Goal: Task Accomplishment & Management: Complete application form

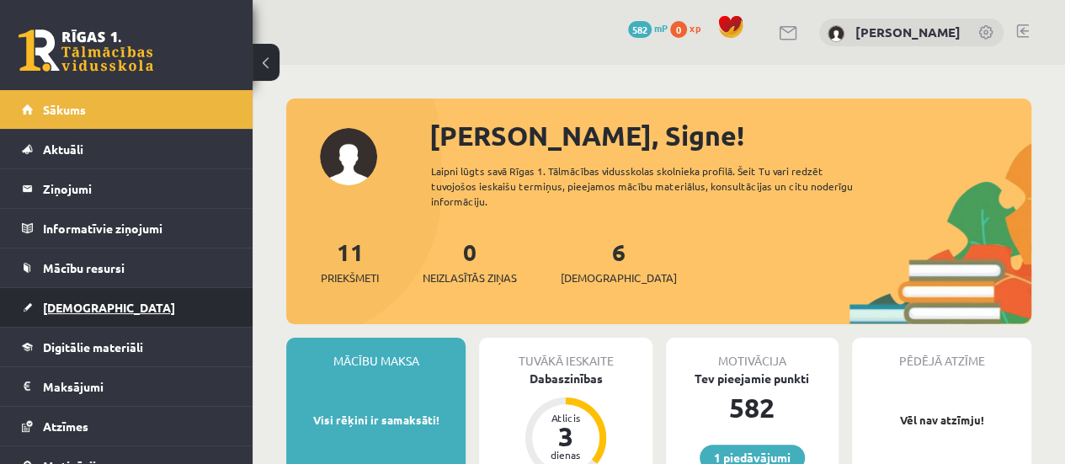
click at [91, 314] on link "[DEMOGRAPHIC_DATA]" at bounding box center [127, 307] width 210 height 39
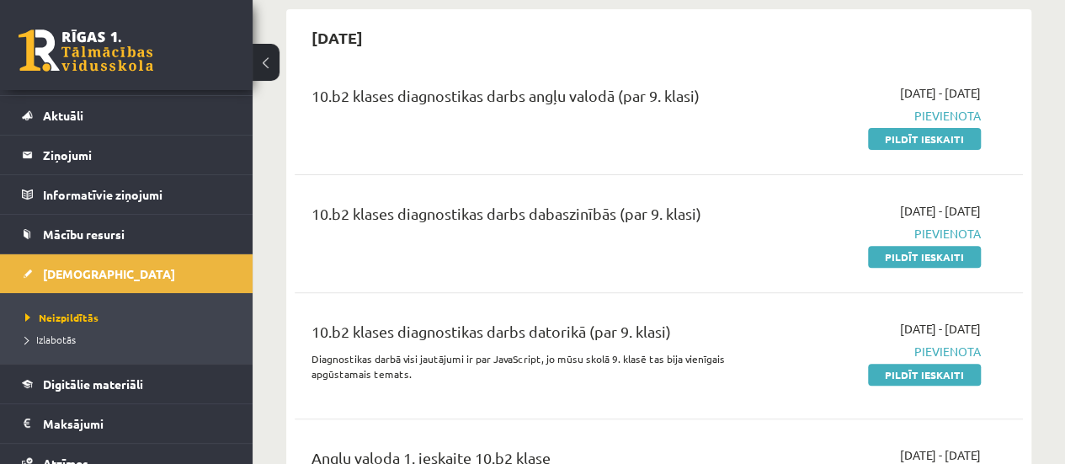
scroll to position [157, 0]
click at [912, 136] on link "Pildīt ieskaiti" at bounding box center [924, 139] width 113 height 22
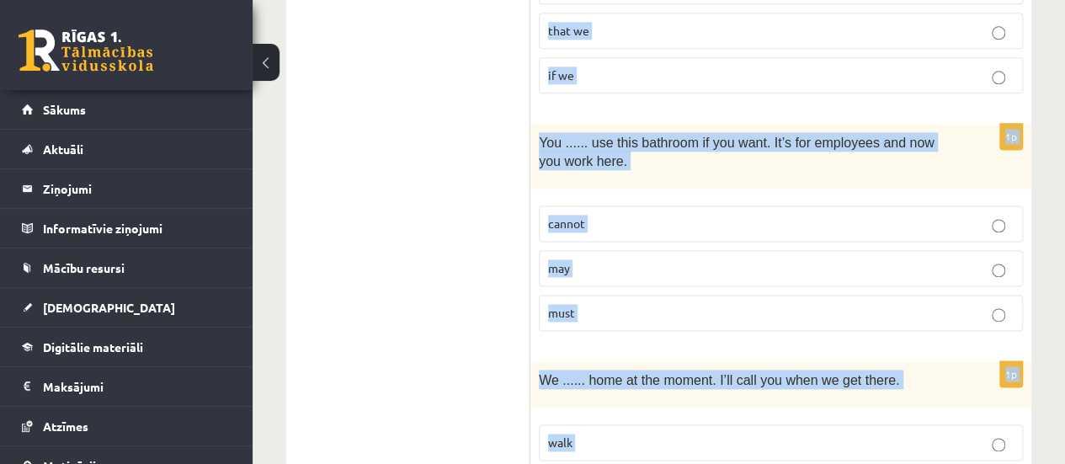
scroll to position [4355, 0]
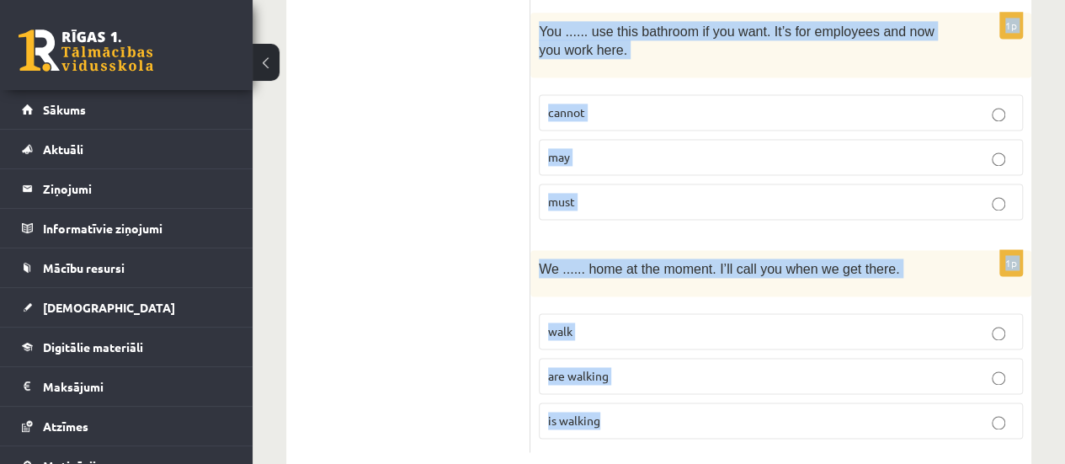
drag, startPoint x: 537, startPoint y: 95, endPoint x: 901, endPoint y: 412, distance: 482.6
click at [602, 368] on span "are walking" at bounding box center [578, 375] width 61 height 15
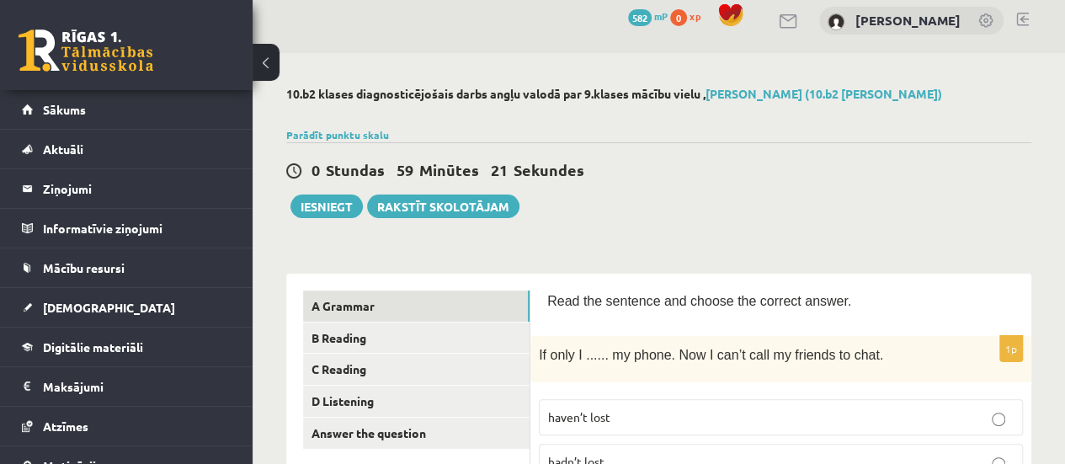
scroll to position [0, 0]
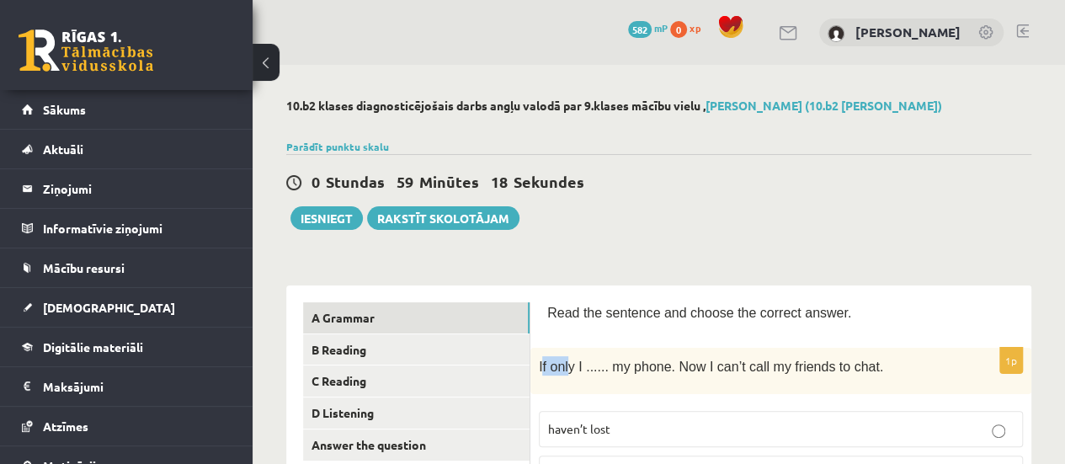
drag, startPoint x: 541, startPoint y: 359, endPoint x: 565, endPoint y: 373, distance: 27.1
click at [565, 373] on span "If only I ...... my phone. Now I can’t call my friends to chat." at bounding box center [711, 366] width 344 height 14
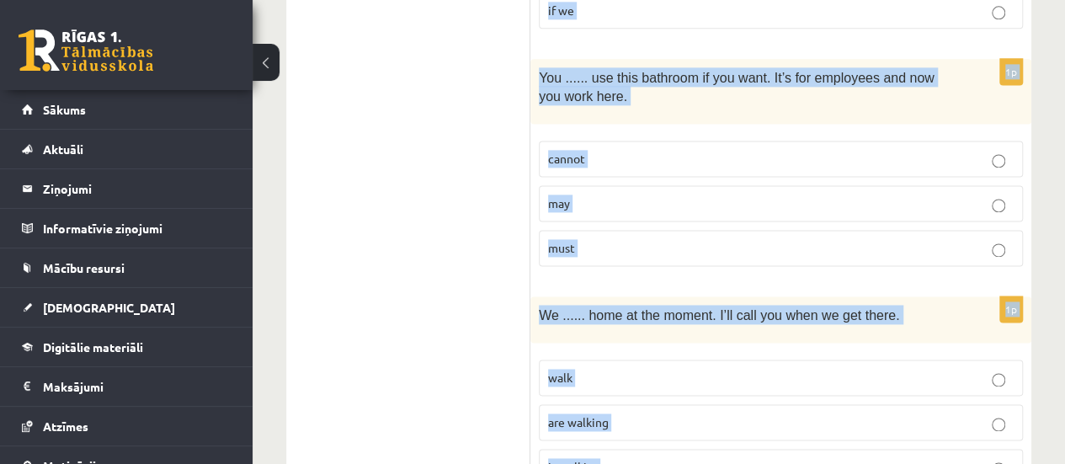
scroll to position [4355, 0]
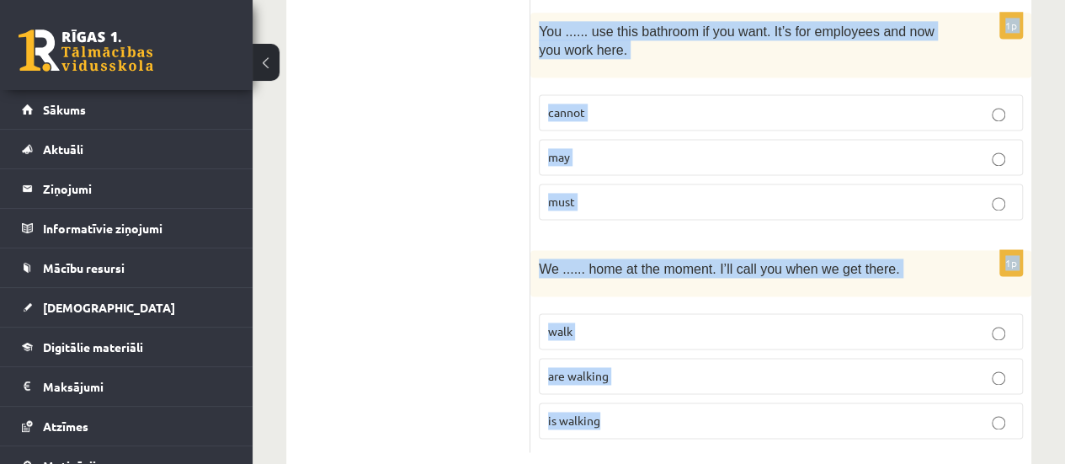
drag, startPoint x: 538, startPoint y: 361, endPoint x: 746, endPoint y: 396, distance: 210.9
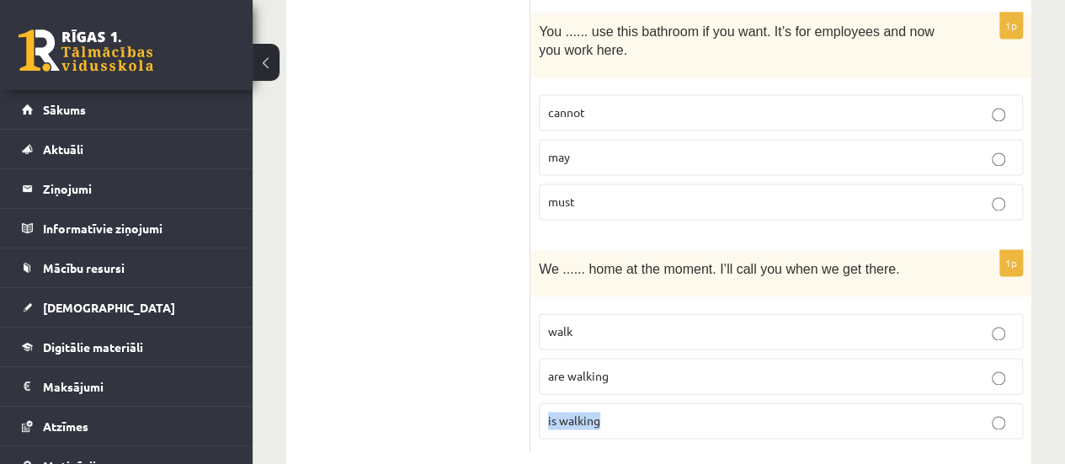
drag, startPoint x: 540, startPoint y: 379, endPoint x: 953, endPoint y: 252, distance: 431.5
click at [889, 305] on fieldset "walk are walking is walking" at bounding box center [781, 374] width 484 height 139
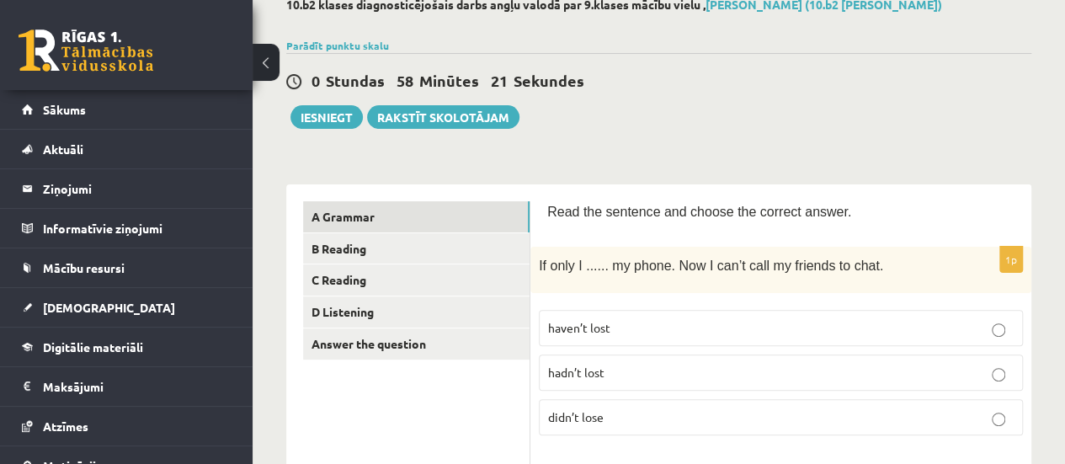
scroll to position [0, 0]
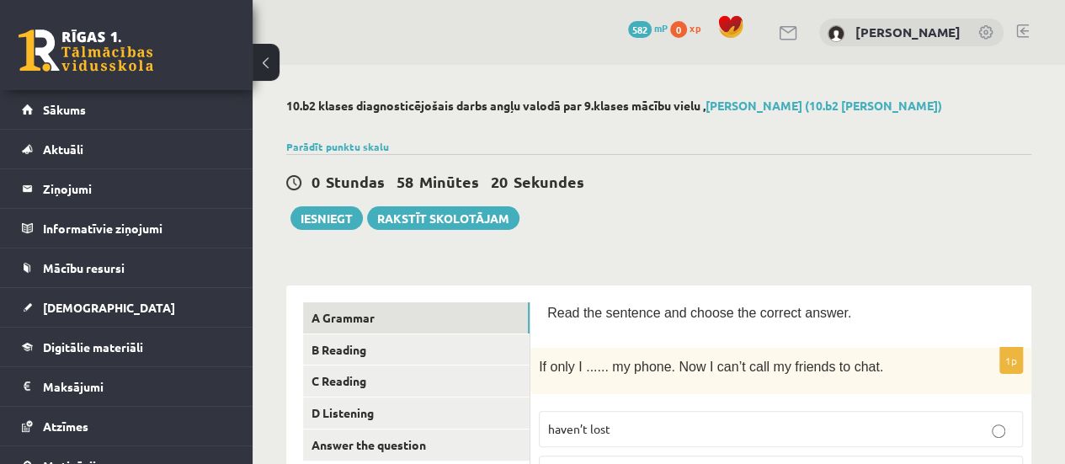
click at [796, 210] on div "0 Stundas 58 Minūtes 20 Sekundes Ieskaite saglabāta! Iesniegt Rakstīt skolotājam" at bounding box center [658, 192] width 745 height 76
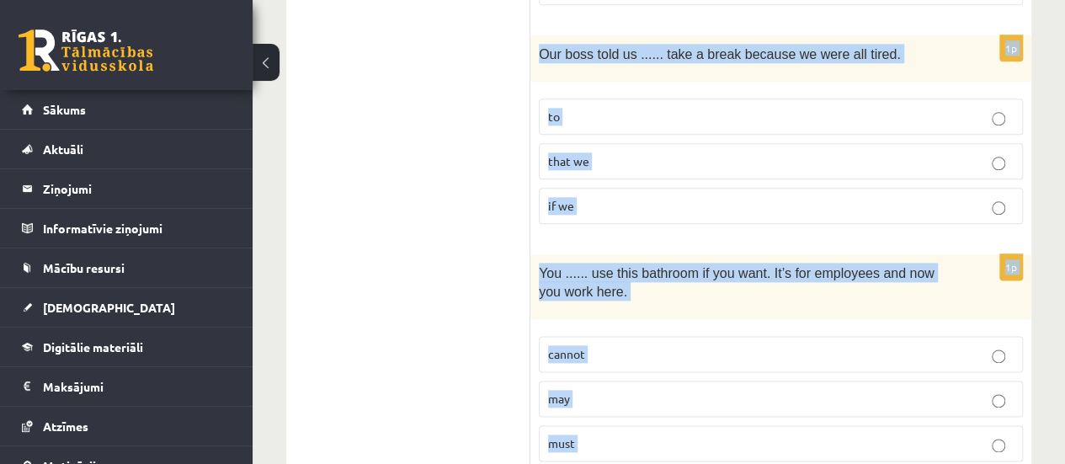
scroll to position [4355, 0]
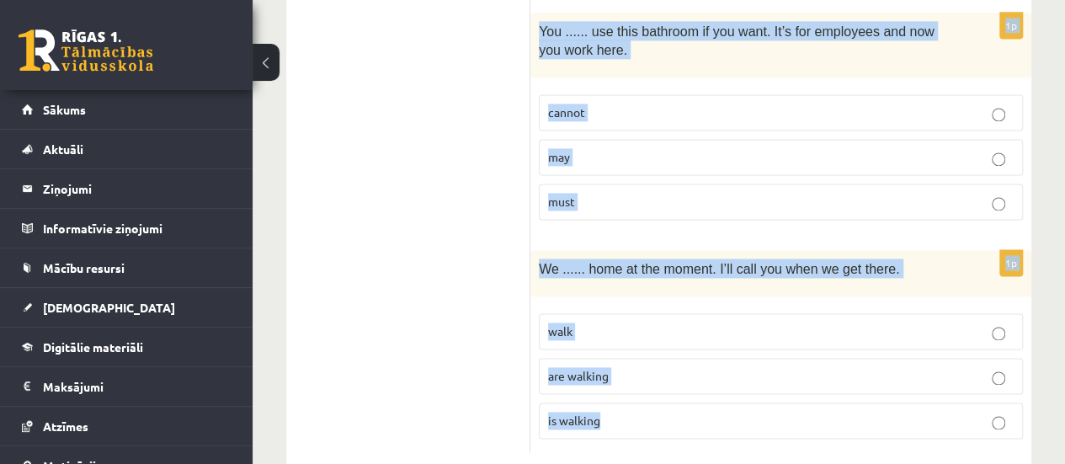
drag, startPoint x: 545, startPoint y: 308, endPoint x: 924, endPoint y: 417, distance: 394.0
copy form "Read the sentence and choose the correct answer. 1p If only I ...... my phone. …"
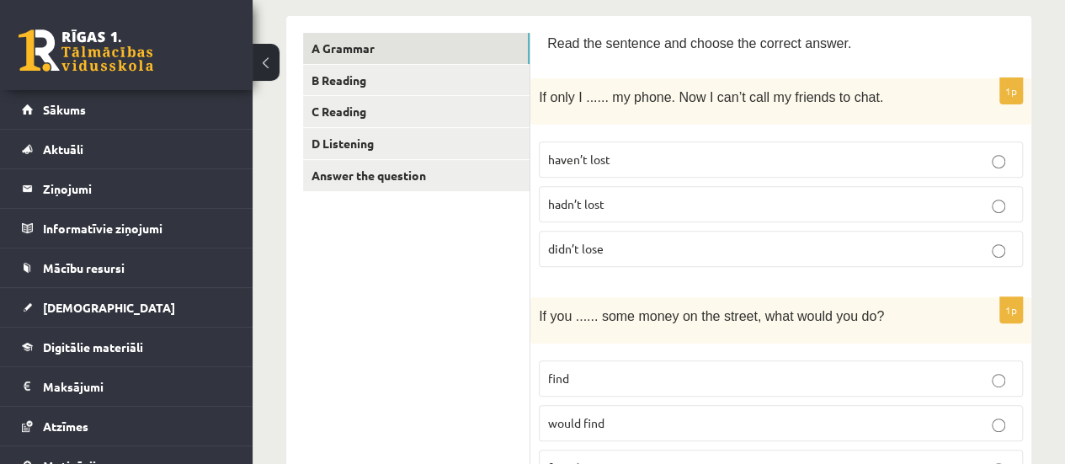
scroll to position [348, 0]
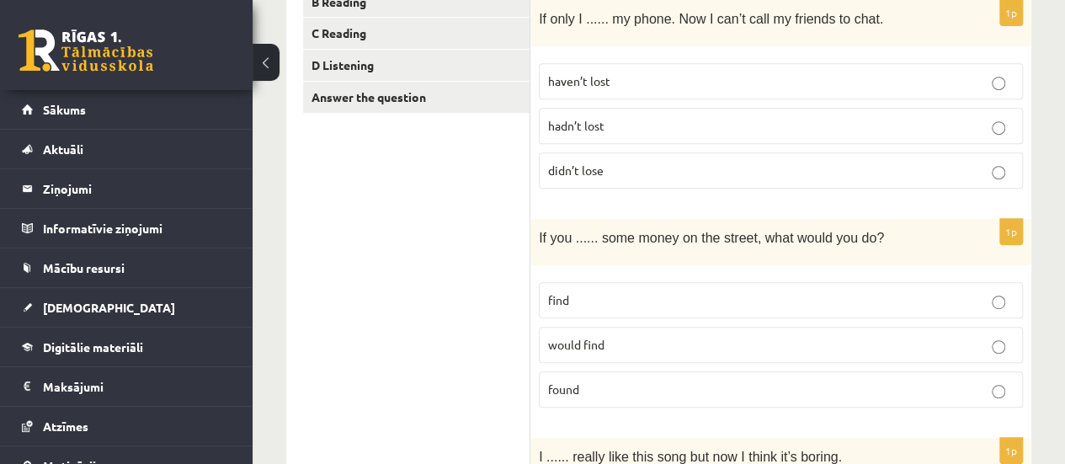
click at [694, 127] on p "hadn’t lost" at bounding box center [780, 126] width 465 height 18
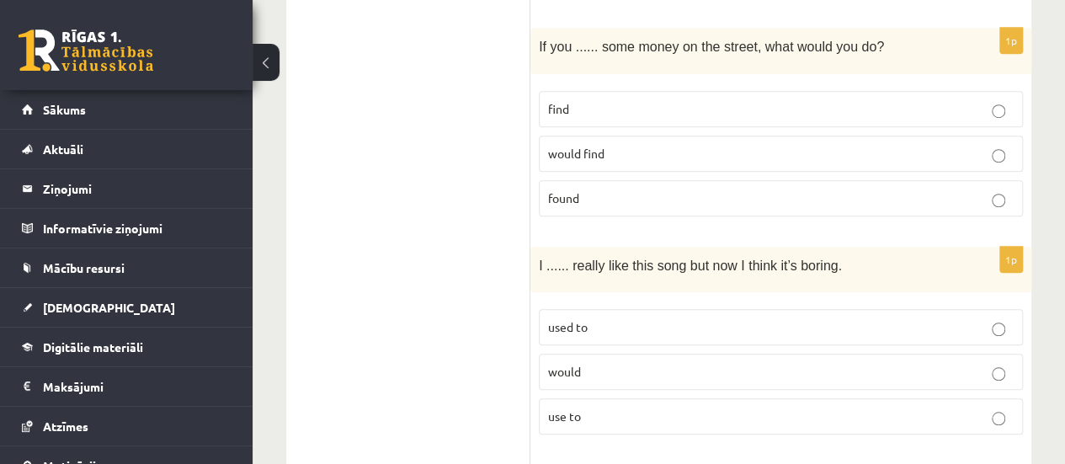
scroll to position [561, 0]
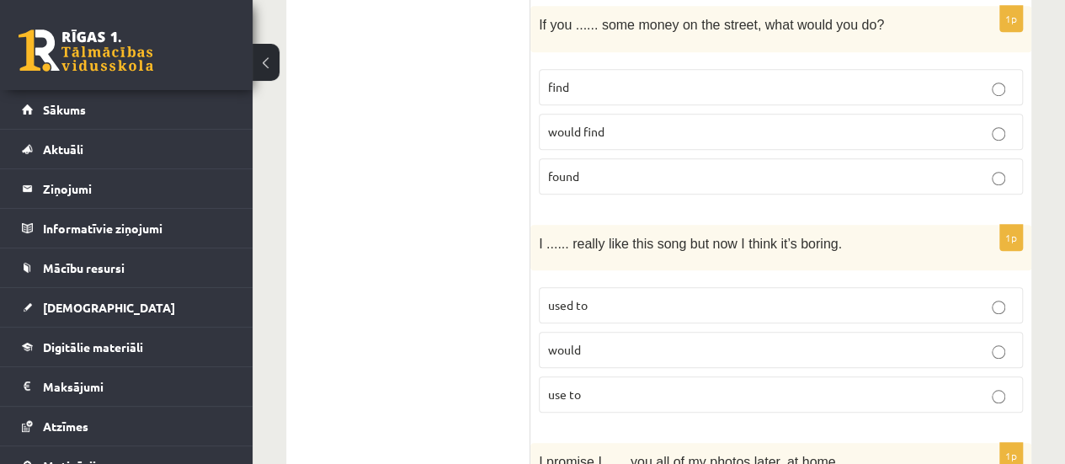
click at [594, 176] on p "found" at bounding box center [780, 176] width 465 height 18
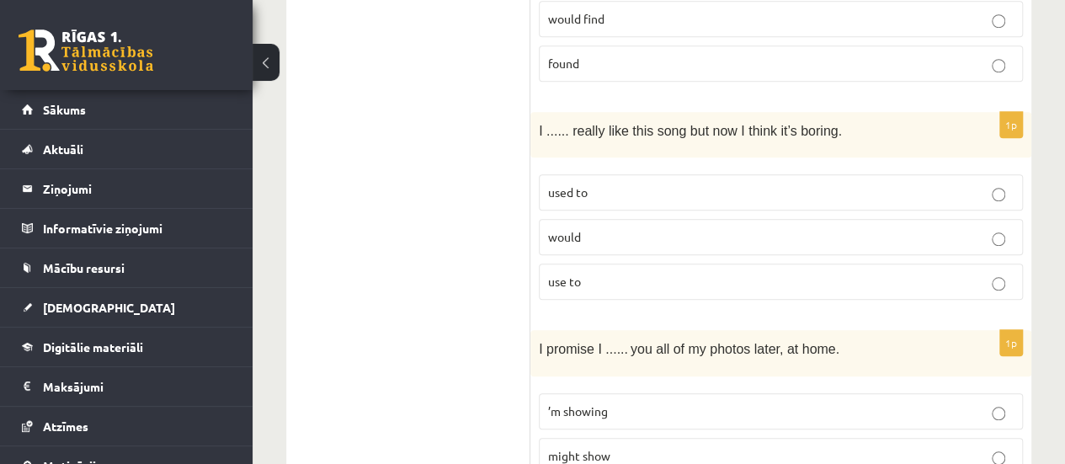
scroll to position [752, 0]
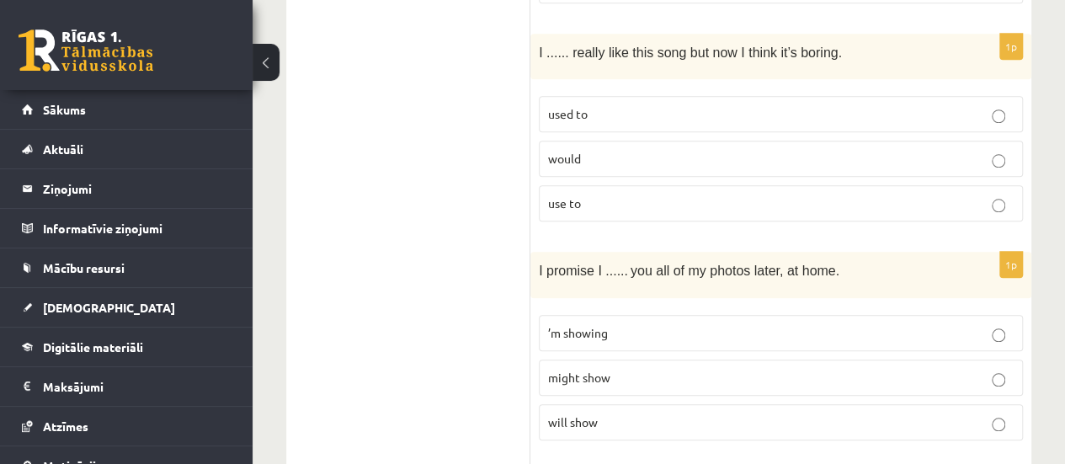
click at [632, 115] on p "used to" at bounding box center [780, 114] width 465 height 18
click at [642, 413] on p "will show" at bounding box center [780, 422] width 465 height 18
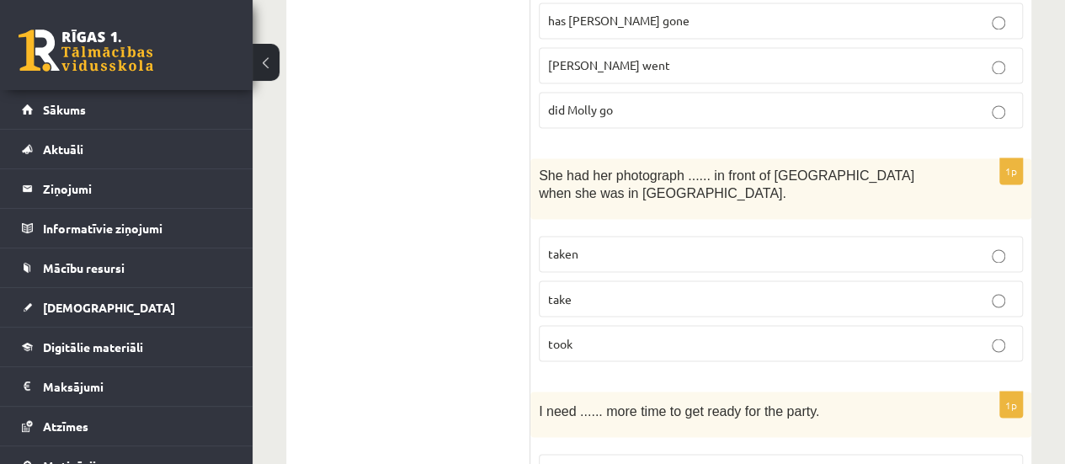
scroll to position [1312, 0]
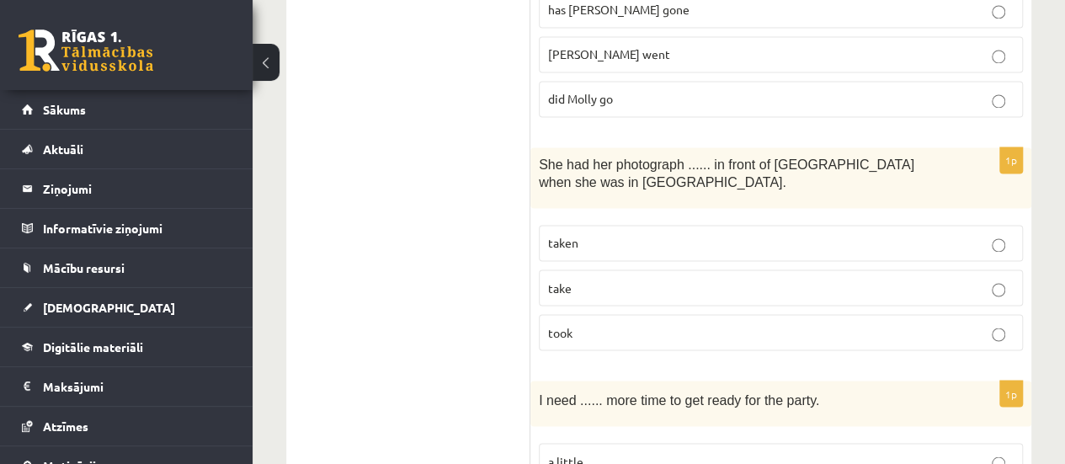
click at [649, 9] on label "has Molly gone" at bounding box center [781, 10] width 484 height 36
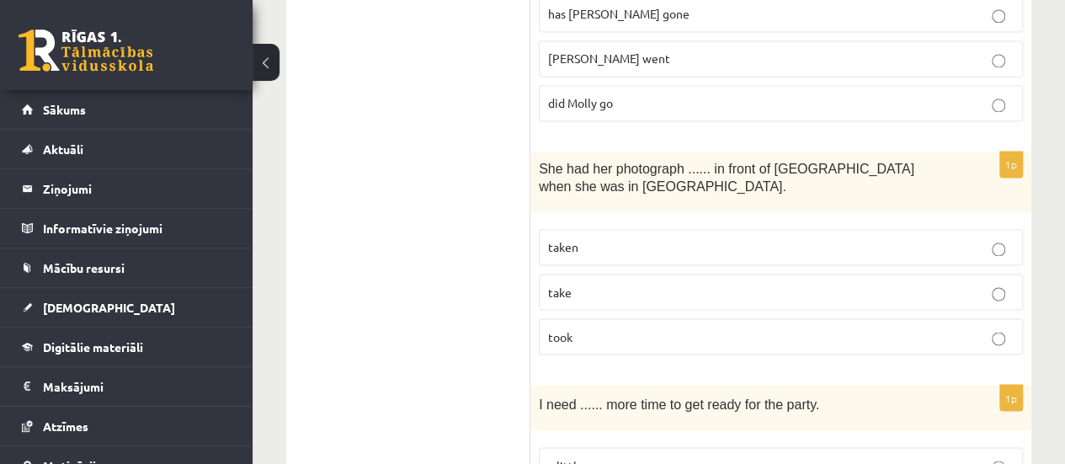
click at [638, 94] on p "did Molly go" at bounding box center [780, 103] width 465 height 18
click at [643, 238] on p "taken" at bounding box center [780, 247] width 465 height 18
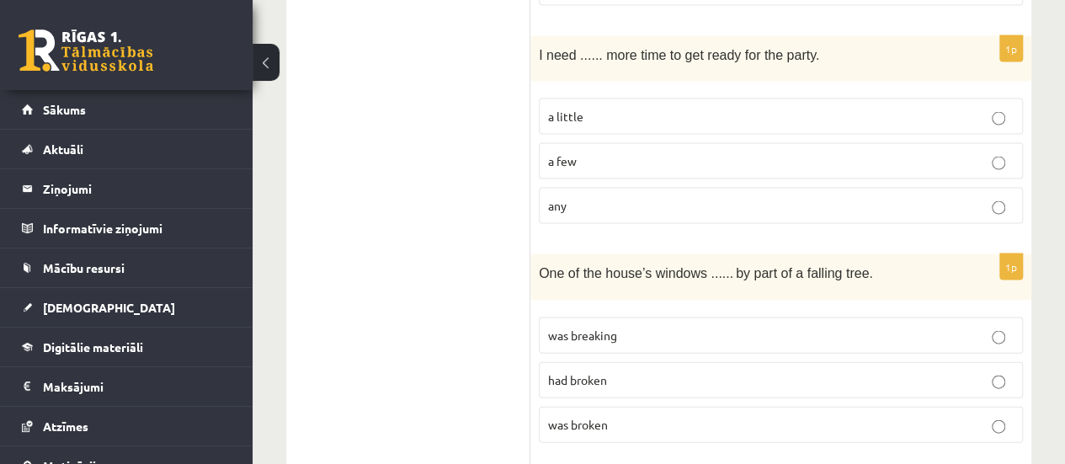
scroll to position [1690, 0]
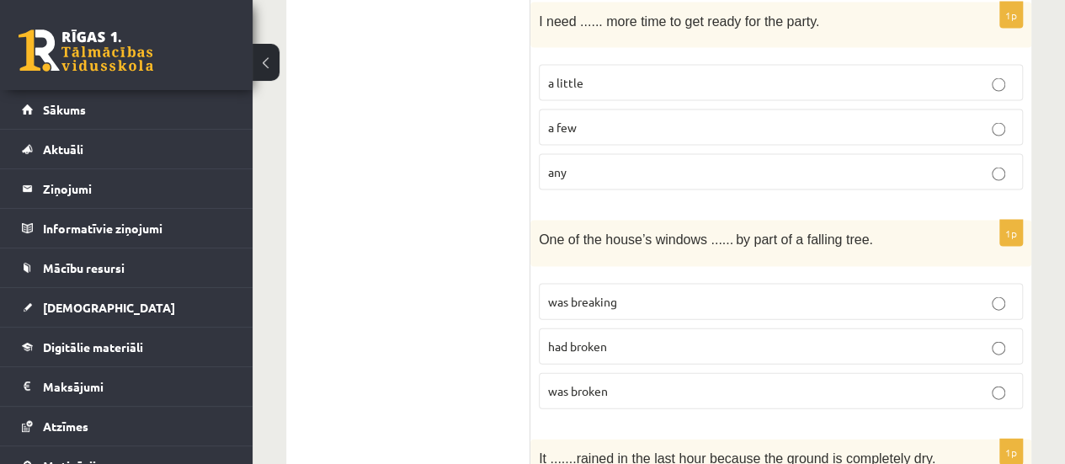
click at [643, 43] on div "1p I need ...... more time to get ready for the party. a little a few any" at bounding box center [780, 104] width 501 height 202
click at [657, 74] on p "a little" at bounding box center [780, 83] width 465 height 18
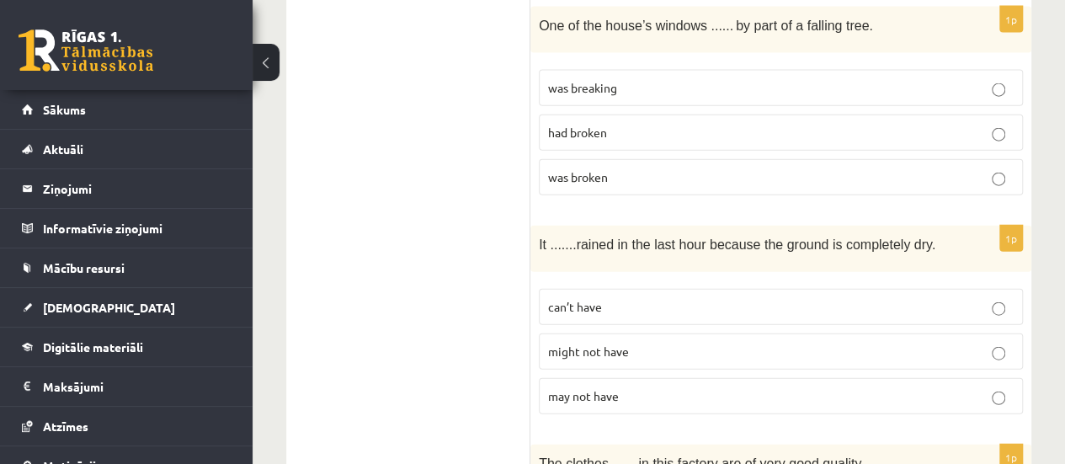
scroll to position [1959, 0]
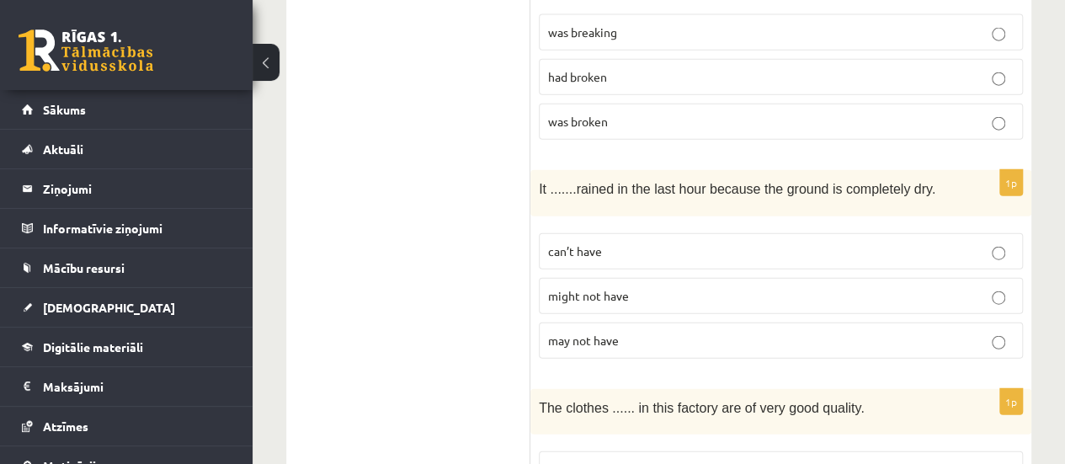
click at [640, 24] on p "was breaking" at bounding box center [780, 33] width 465 height 18
click at [653, 113] on p "was broken" at bounding box center [780, 122] width 465 height 18
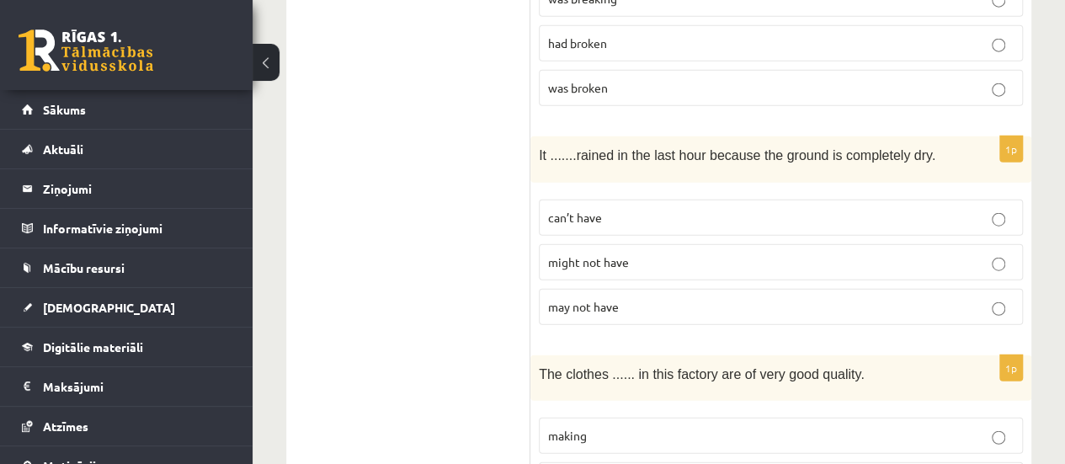
scroll to position [2106, 0]
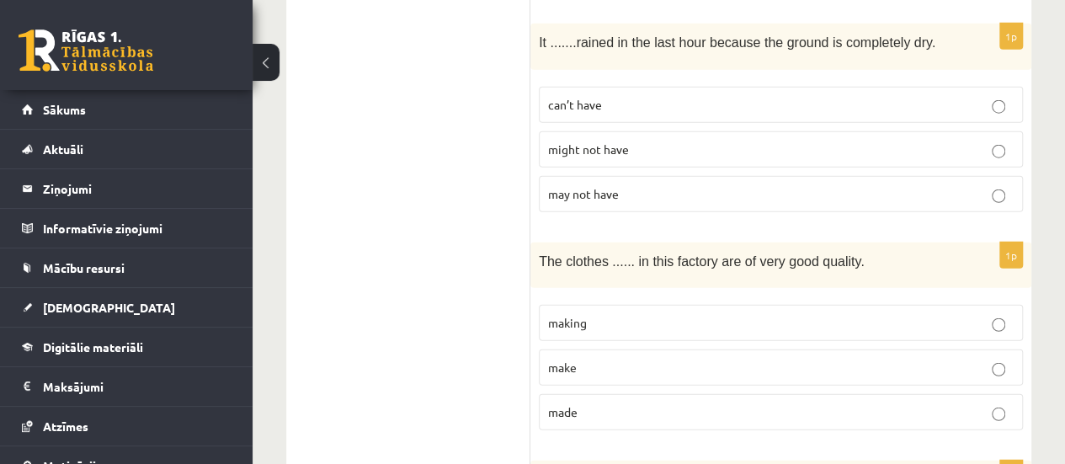
click at [564, 98] on label "can’t have" at bounding box center [781, 105] width 484 height 36
click at [604, 403] on p "made" at bounding box center [780, 412] width 465 height 18
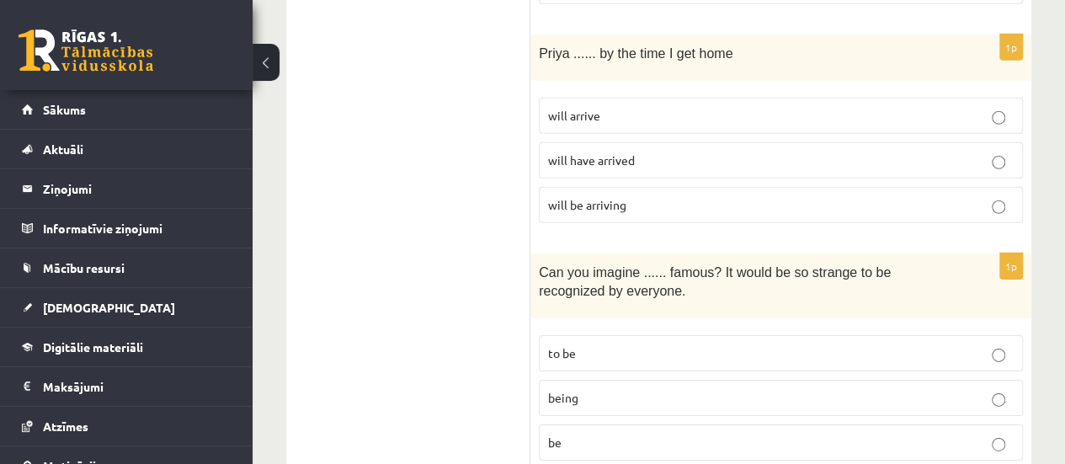
scroll to position [2565, 0]
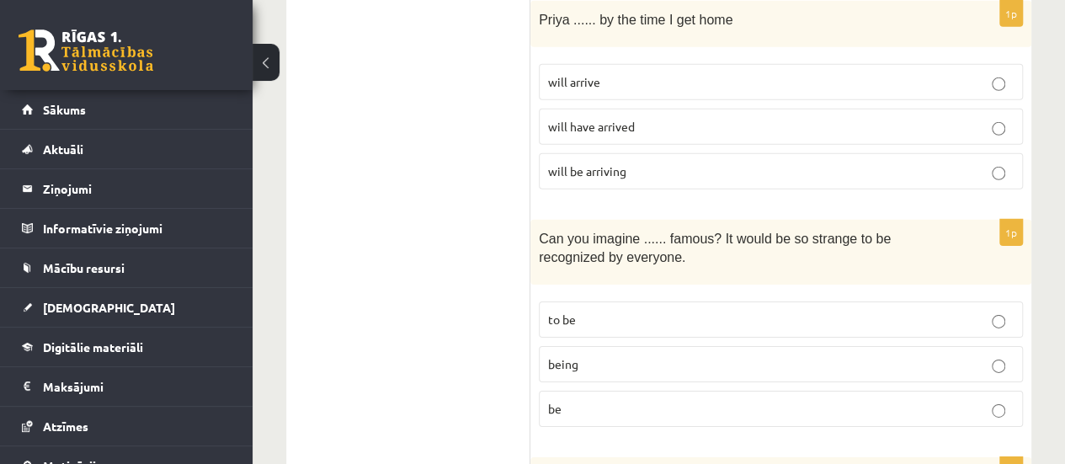
click at [631, 117] on label "will have arrived" at bounding box center [781, 127] width 484 height 36
click at [688, 356] on label "being" at bounding box center [781, 364] width 484 height 36
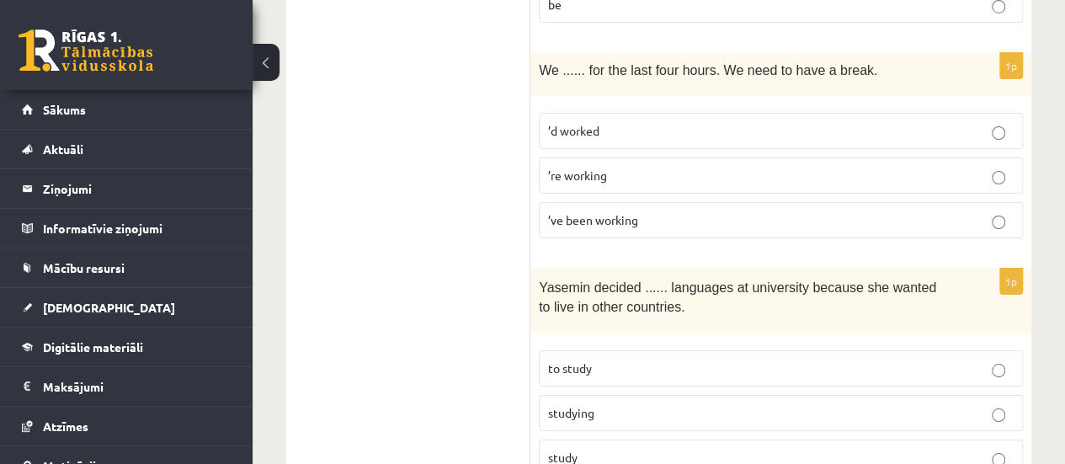
scroll to position [3003, 0]
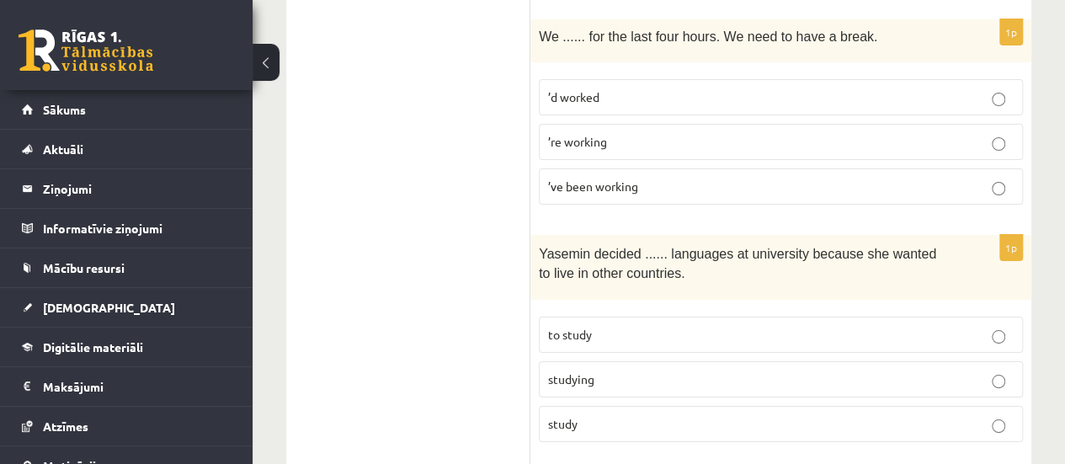
click at [635, 168] on label "’ve been working" at bounding box center [781, 186] width 484 height 36
click at [644, 326] on p "to study" at bounding box center [780, 335] width 465 height 18
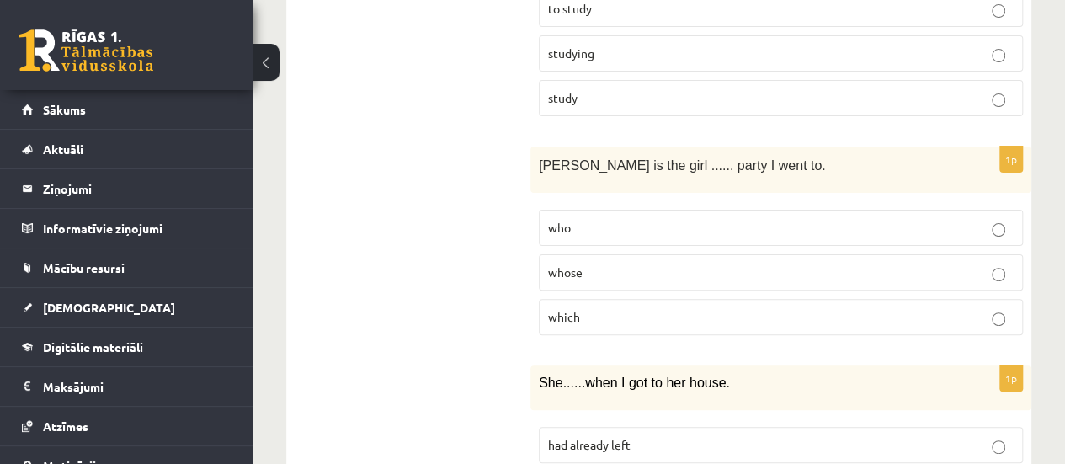
scroll to position [3385, 0]
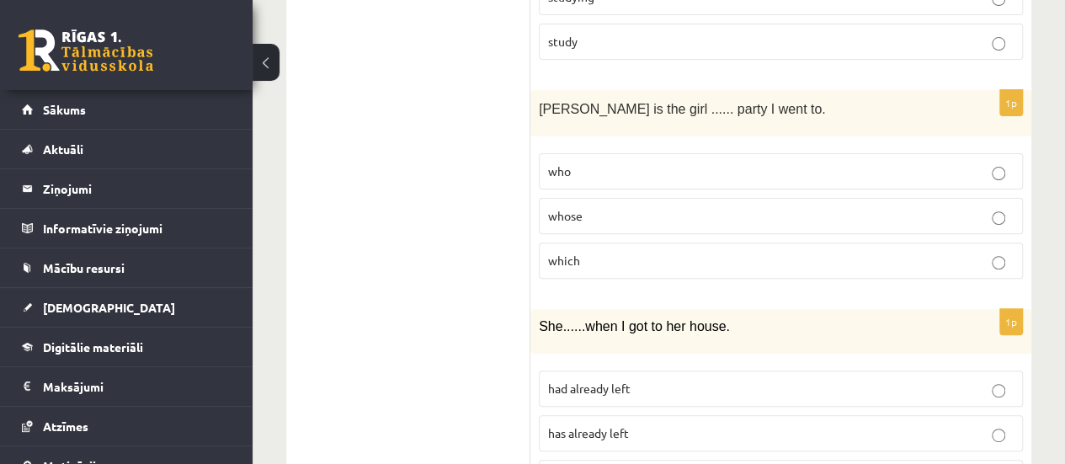
click at [655, 199] on label "whose" at bounding box center [781, 216] width 484 height 36
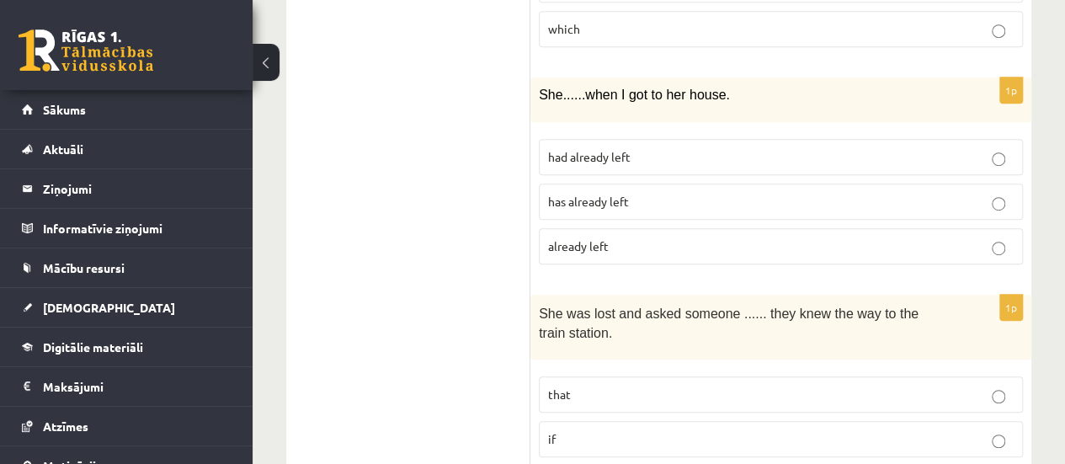
scroll to position [3632, 0]
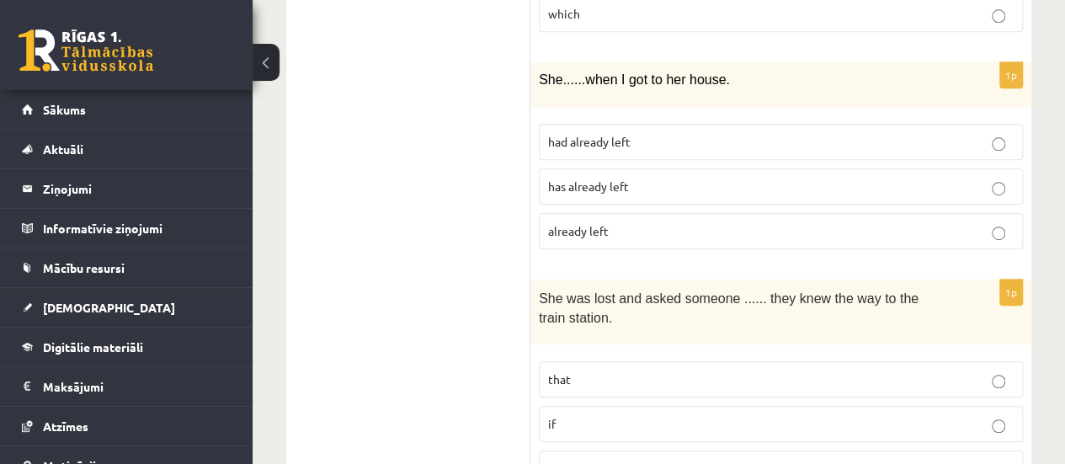
click at [594, 133] on p "had already left" at bounding box center [780, 142] width 465 height 18
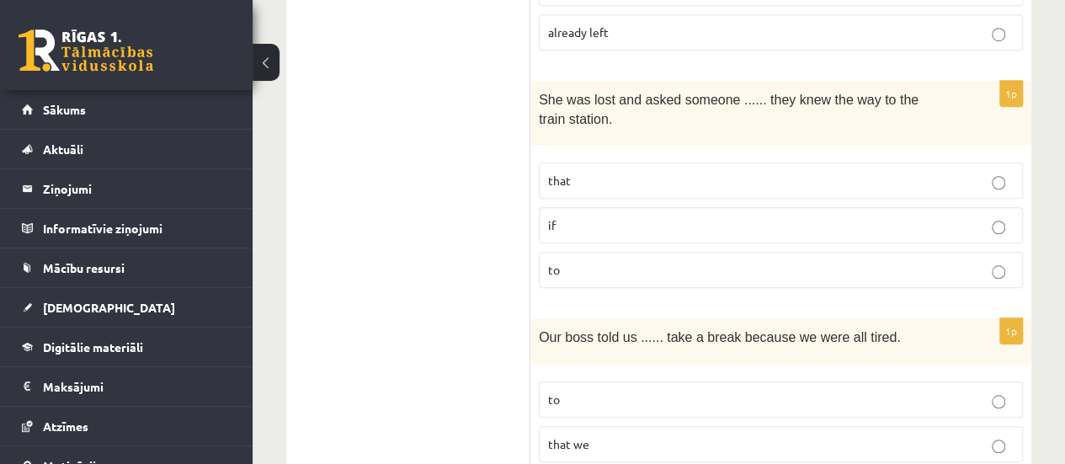
scroll to position [3845, 0]
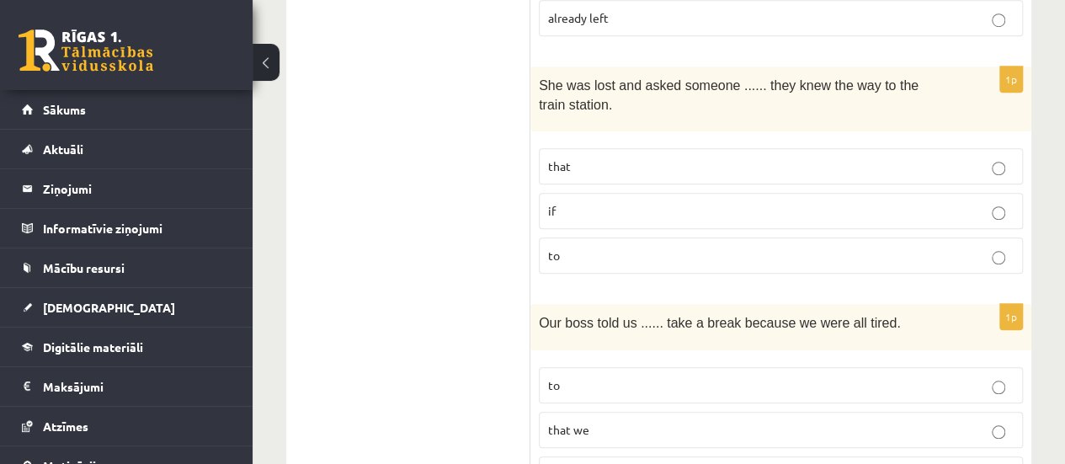
click at [581, 202] on p "if" at bounding box center [780, 211] width 465 height 18
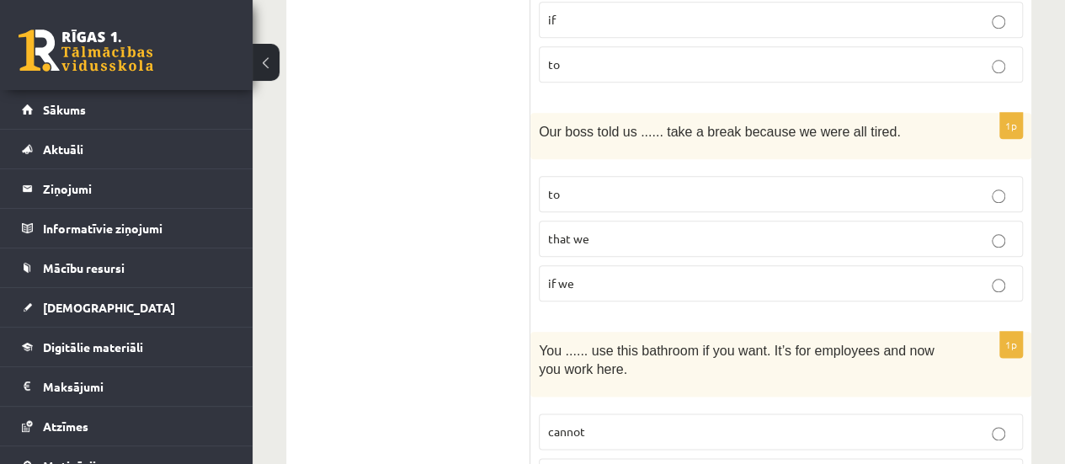
scroll to position [4080, 0]
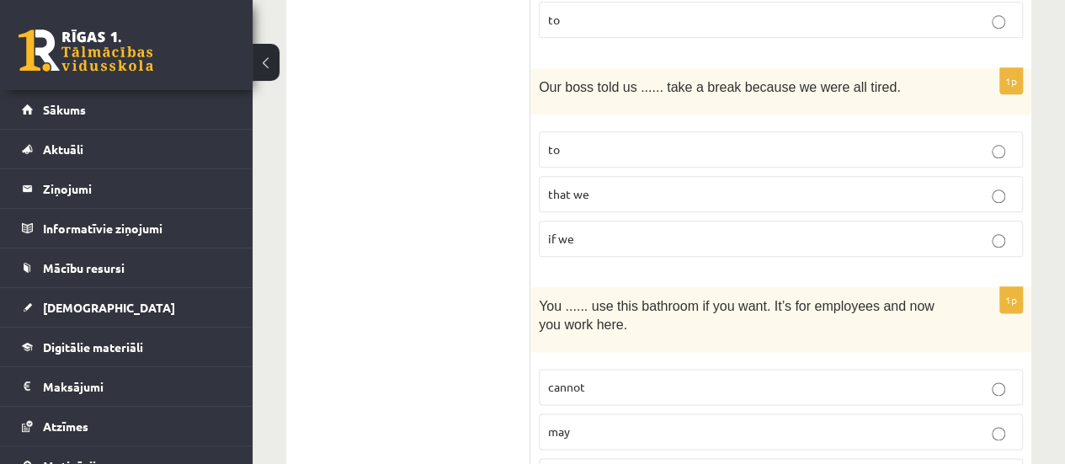
click at [749, 141] on p "to" at bounding box center [780, 150] width 465 height 18
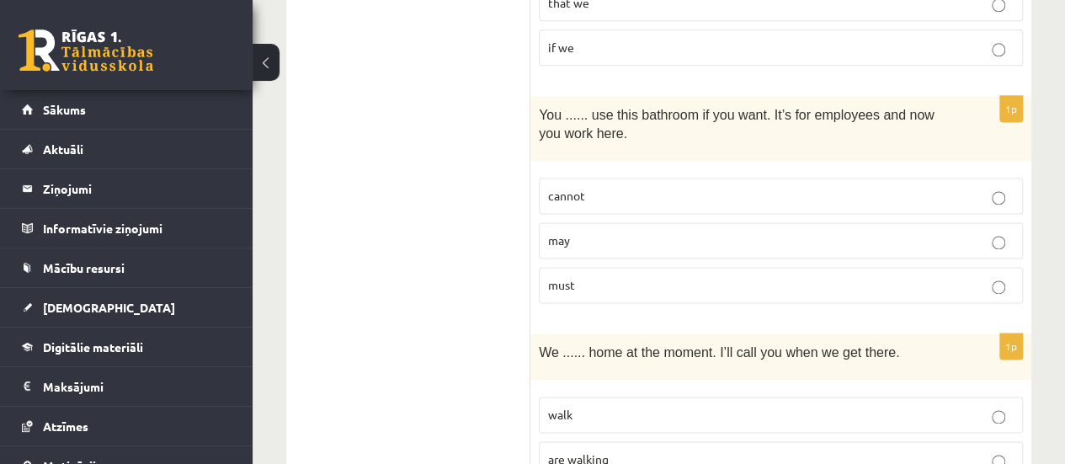
scroll to position [4328, 0]
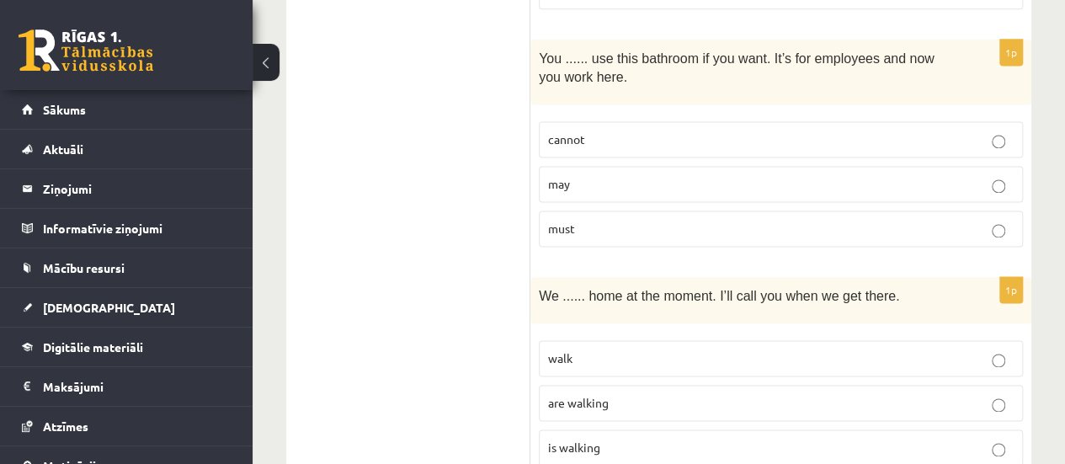
click at [614, 175] on p "may" at bounding box center [780, 184] width 465 height 18
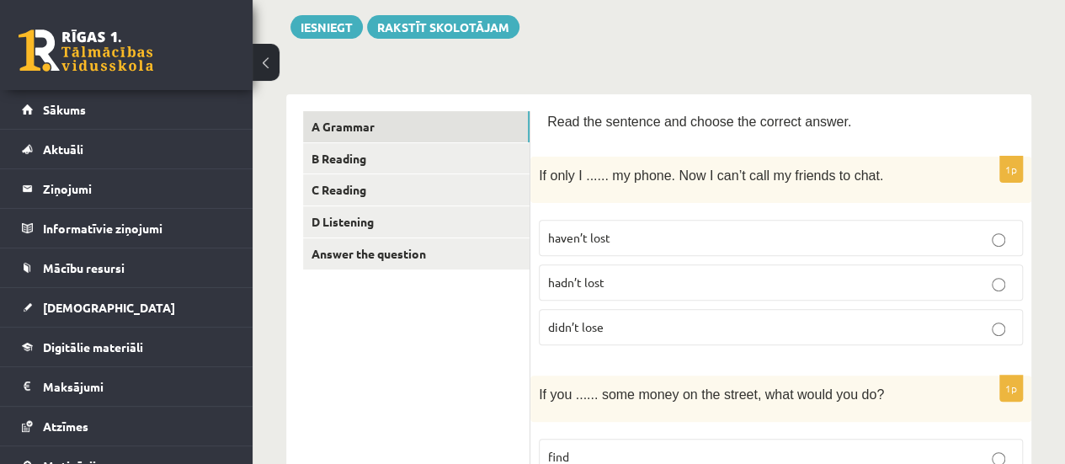
scroll to position [135, 0]
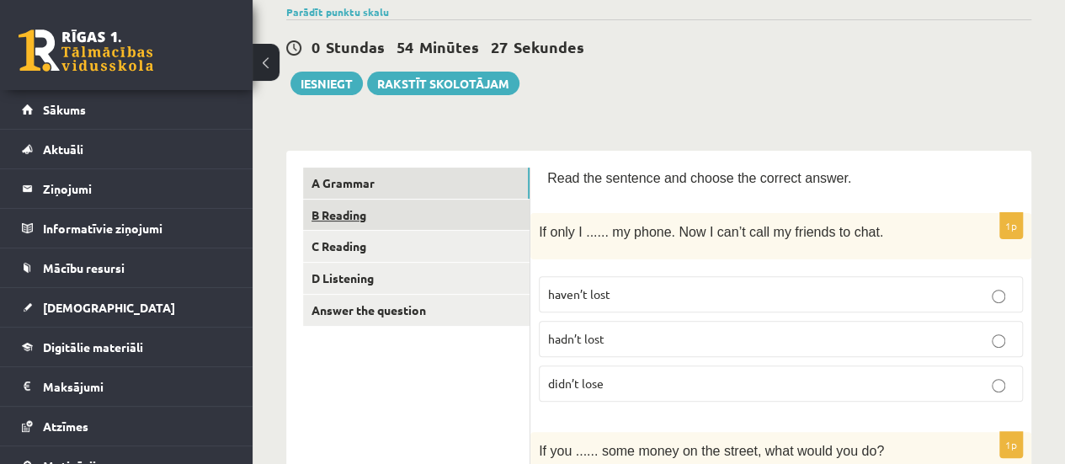
click at [424, 207] on link "B Reading" at bounding box center [416, 214] width 226 height 31
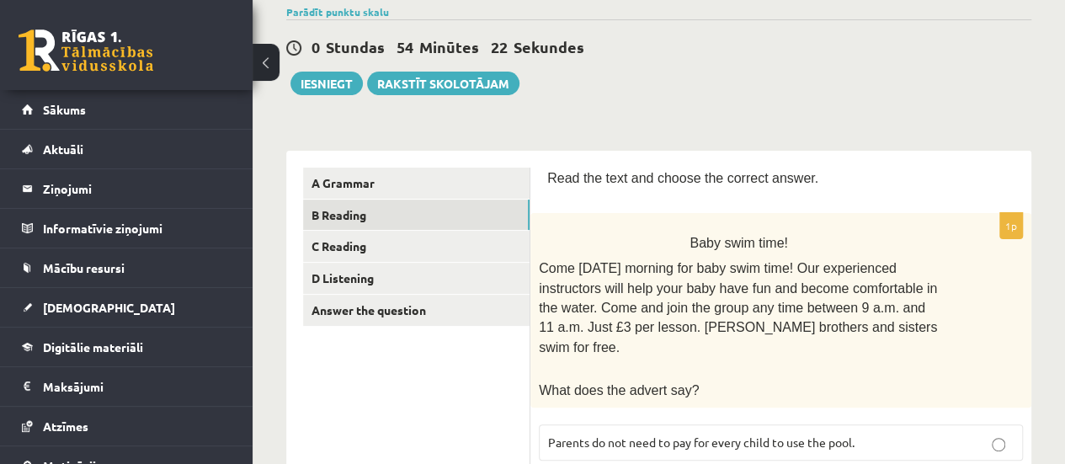
click at [549, 176] on span "Read the text and choose the correct answer." at bounding box center [682, 178] width 271 height 14
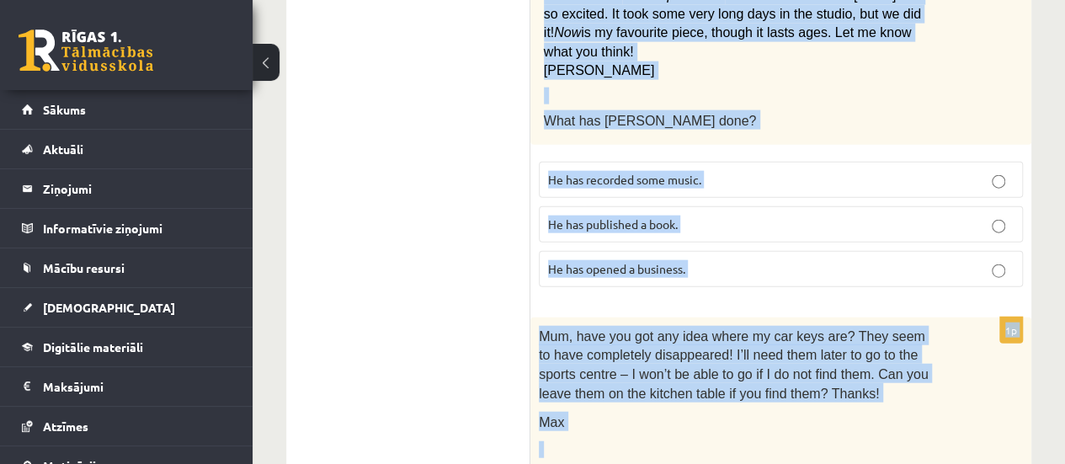
scroll to position [2089, 0]
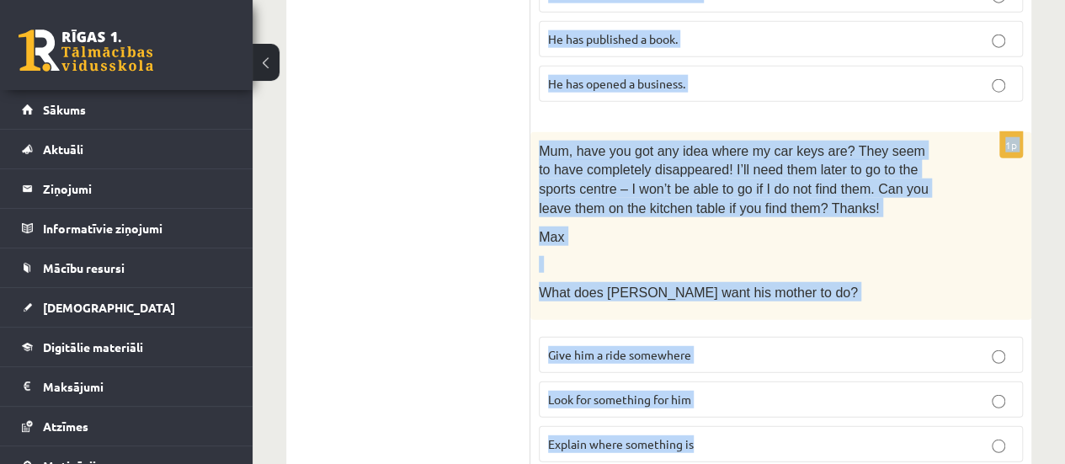
drag, startPoint x: 539, startPoint y: 175, endPoint x: 890, endPoint y: 405, distance: 419.5
copy form "Read the text and choose the correct answer. 1p Baby swim time! Come on Sunday …"
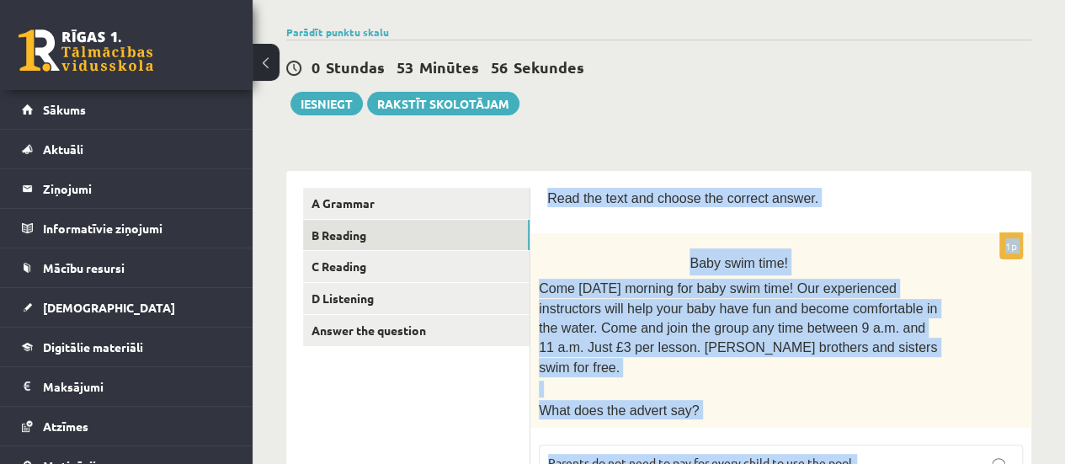
scroll to position [92, 0]
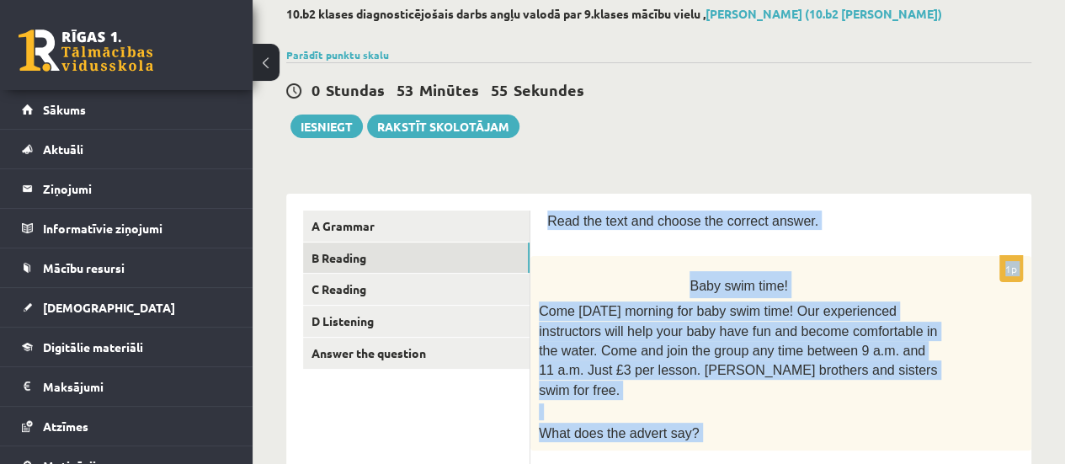
click at [833, 227] on p "Read the text and choose the correct answer." at bounding box center [780, 219] width 467 height 19
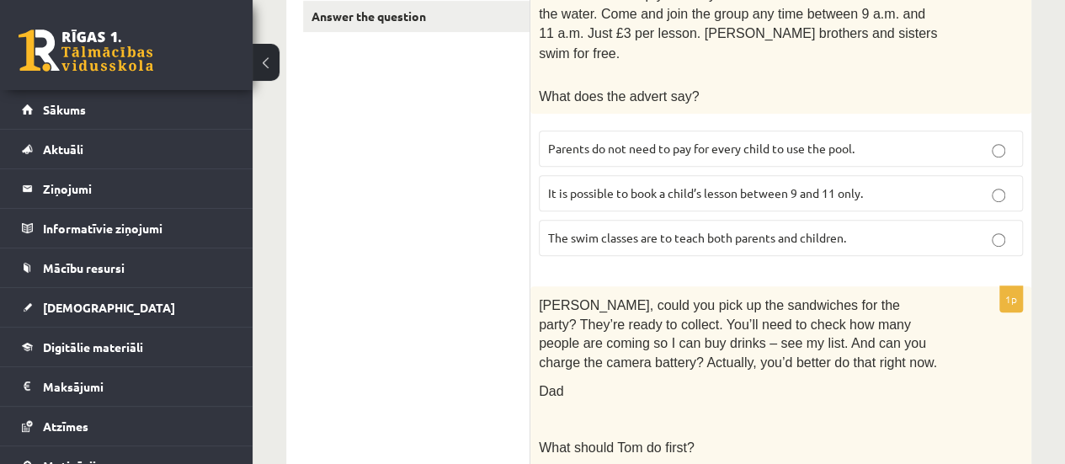
scroll to position [439, 0]
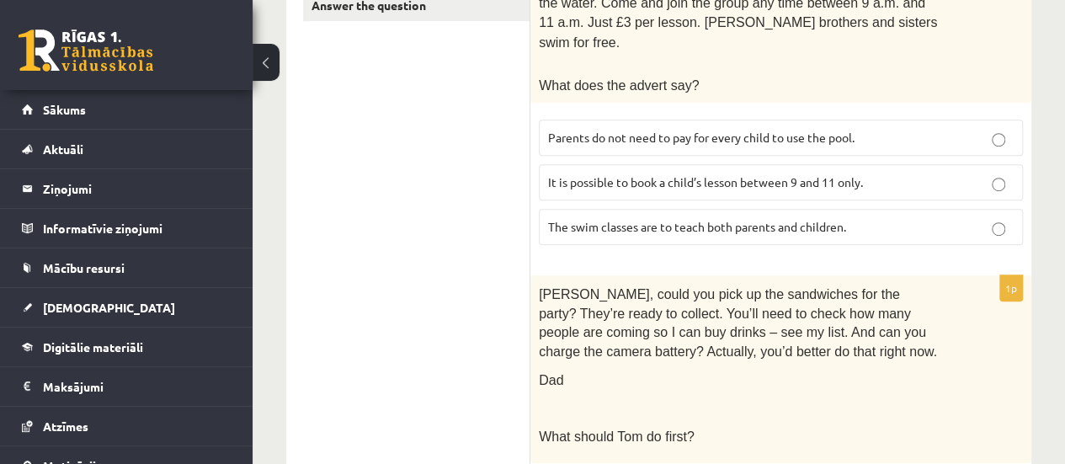
click at [633, 164] on label "It is possible to book a child’s lesson between 9 and 11 only." at bounding box center [781, 182] width 484 height 36
click at [795, 130] on span "Parents do not need to pay for every child to use the pool." at bounding box center [701, 137] width 306 height 15
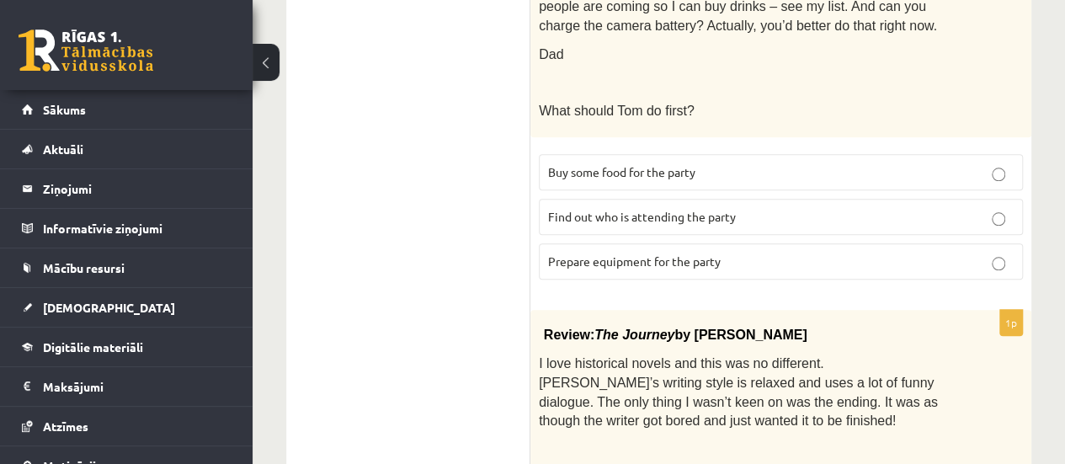
scroll to position [832, 0]
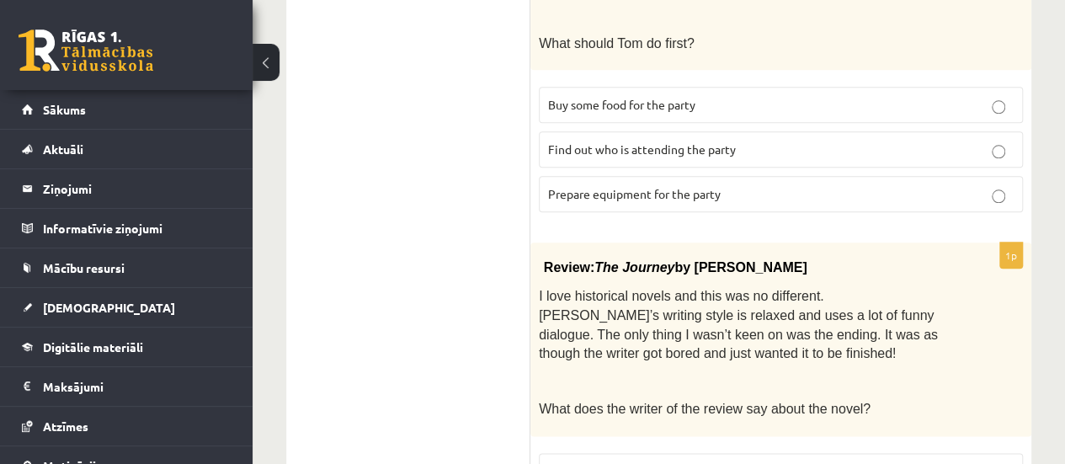
click at [675, 186] on span "Prepare equipment for the party" at bounding box center [634, 193] width 173 height 15
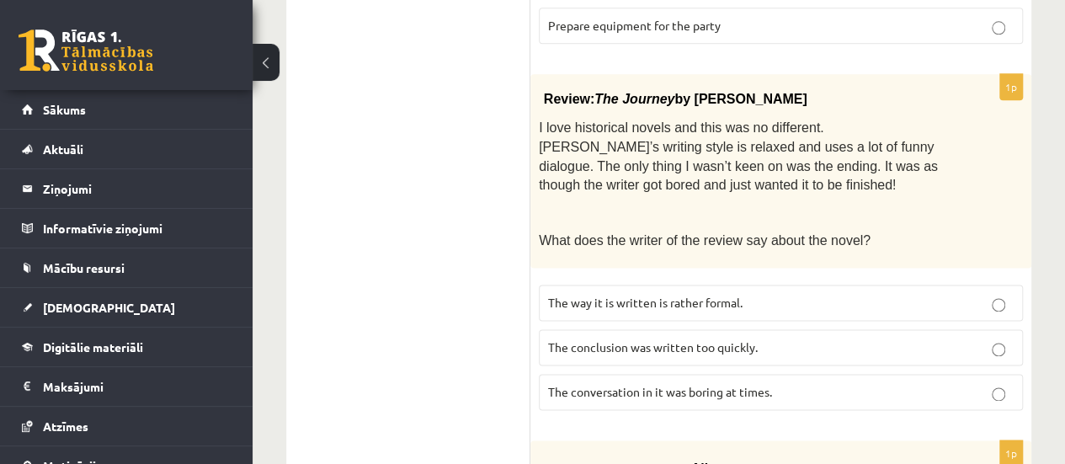
scroll to position [1146, 0]
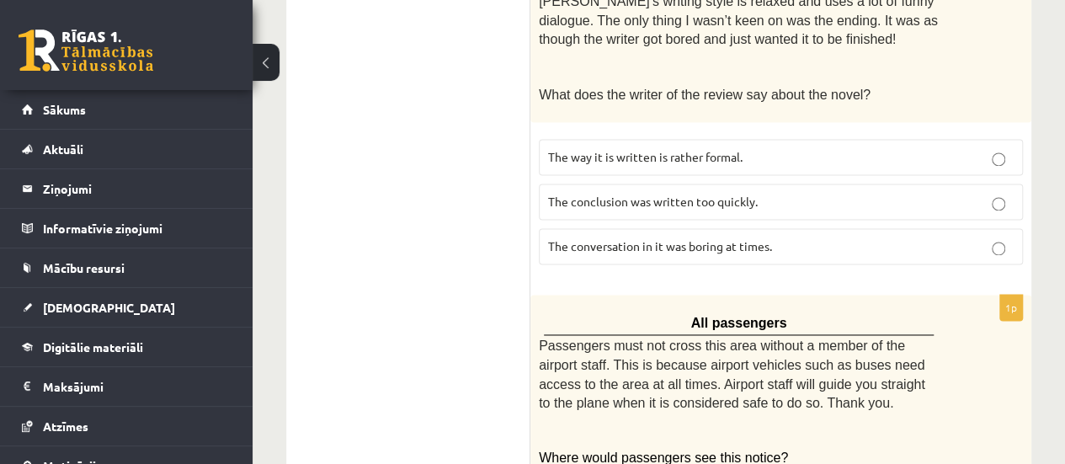
click at [650, 194] on span "The conclusion was written too quickly." at bounding box center [653, 201] width 210 height 15
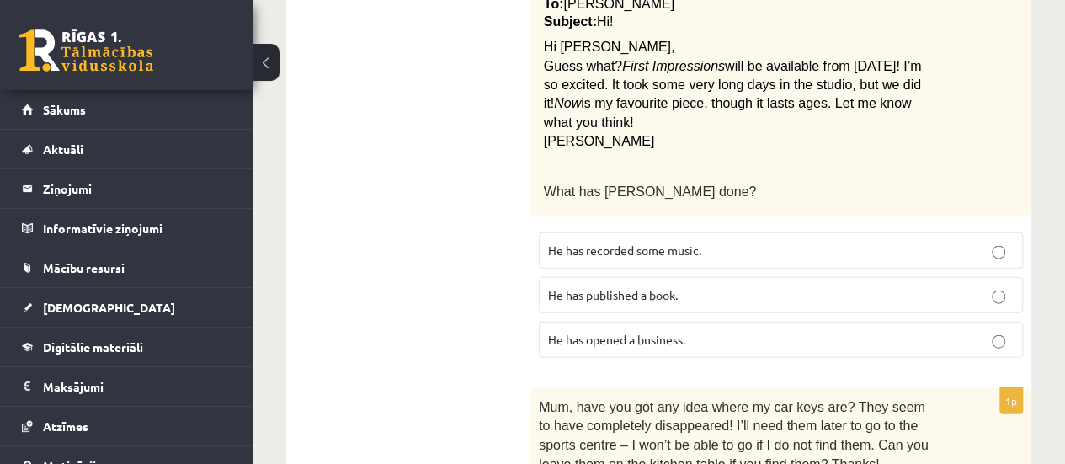
scroll to position [1826, 0]
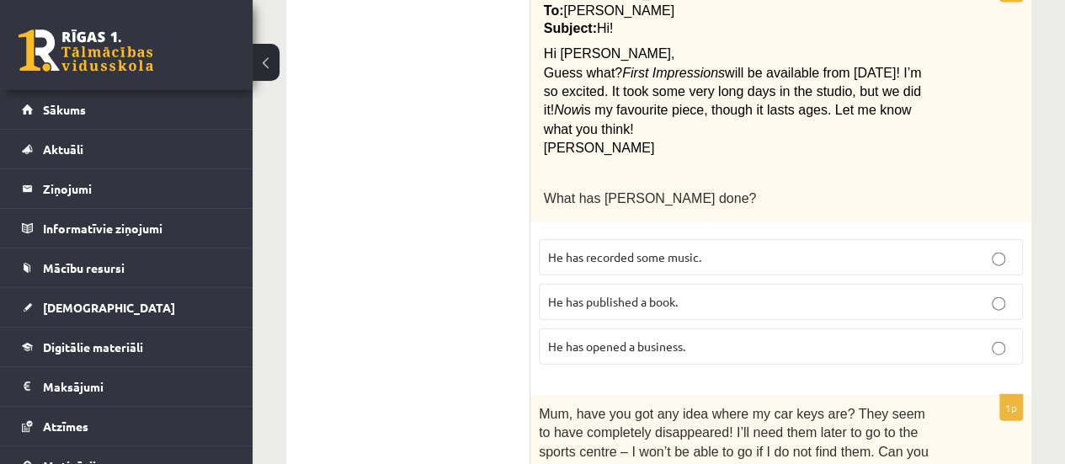
click at [692, 249] on span "He has recorded some music." at bounding box center [624, 256] width 153 height 15
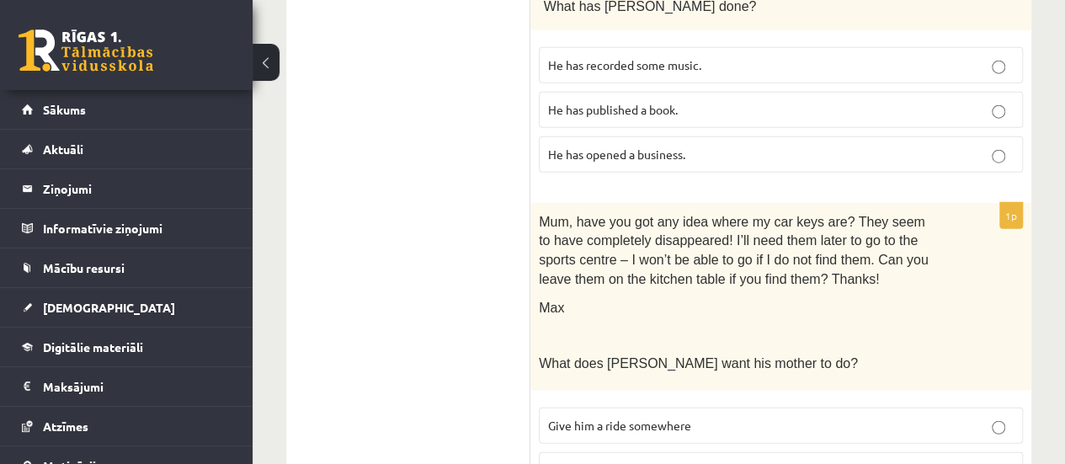
scroll to position [2089, 0]
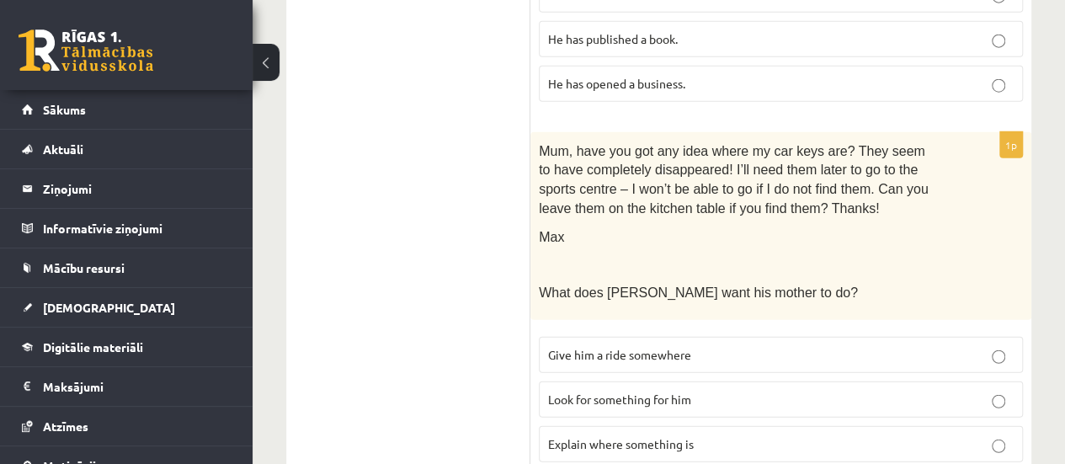
click at [637, 391] on span "Look for something for him" at bounding box center [619, 398] width 143 height 15
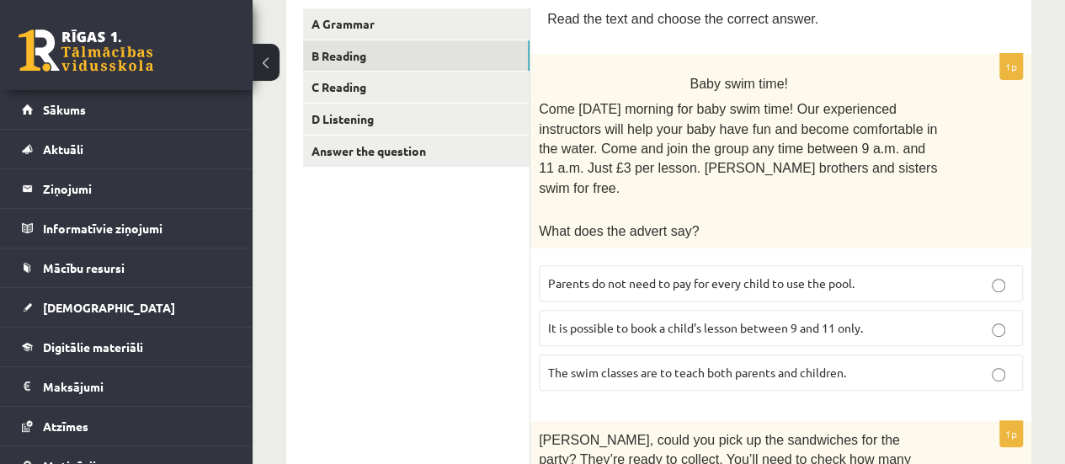
scroll to position [271, 0]
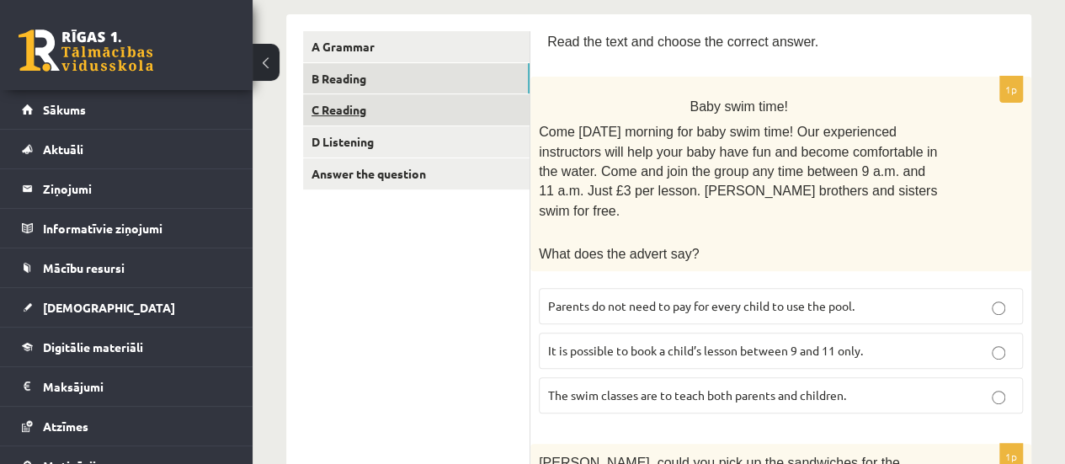
click at [473, 121] on link "C Reading" at bounding box center [416, 109] width 226 height 31
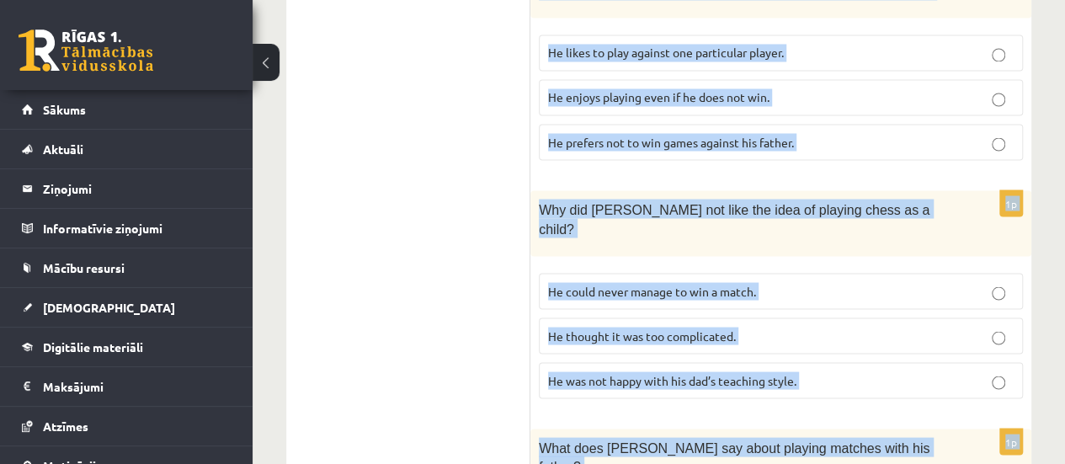
scroll to position [1821, 0]
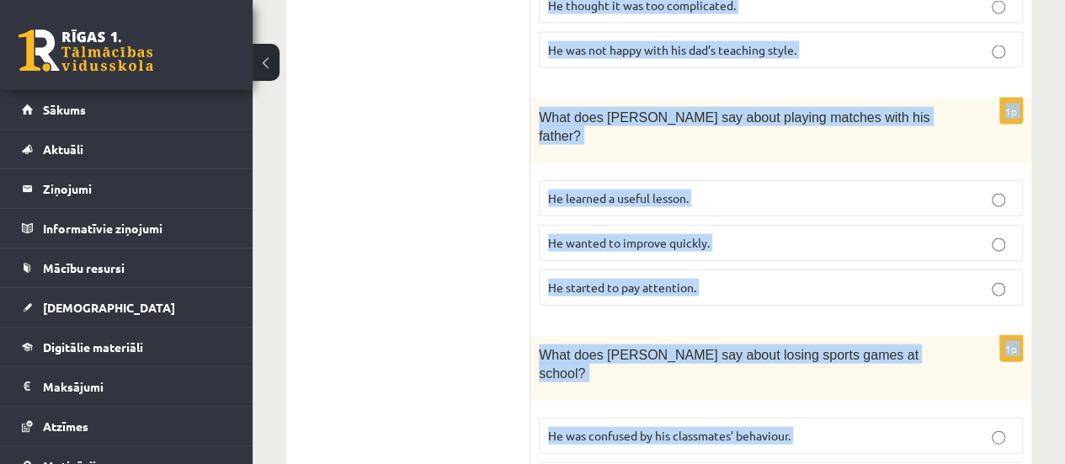
drag, startPoint x: 540, startPoint y: 38, endPoint x: 1037, endPoint y: 429, distance: 632.3
copy form "Read the article about chess and choose the correct answer for each question. P…"
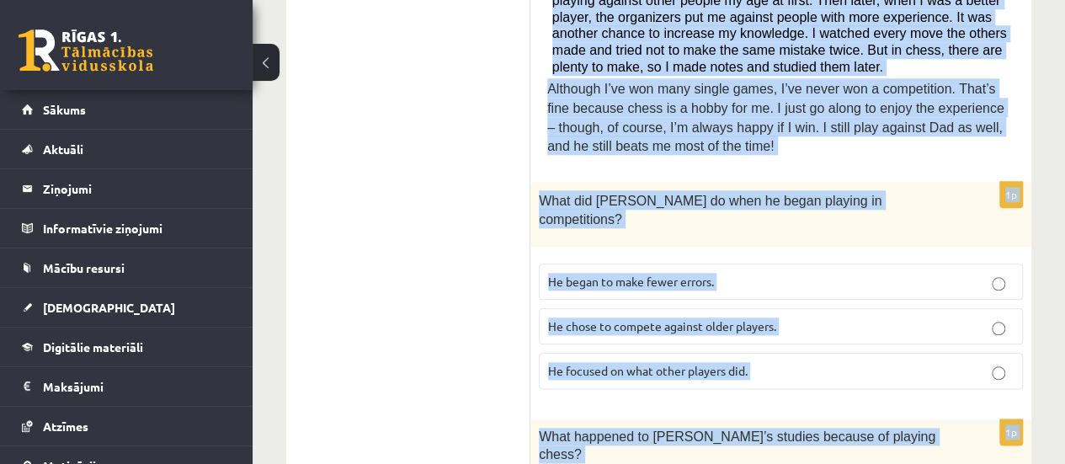
scroll to position [890, 0]
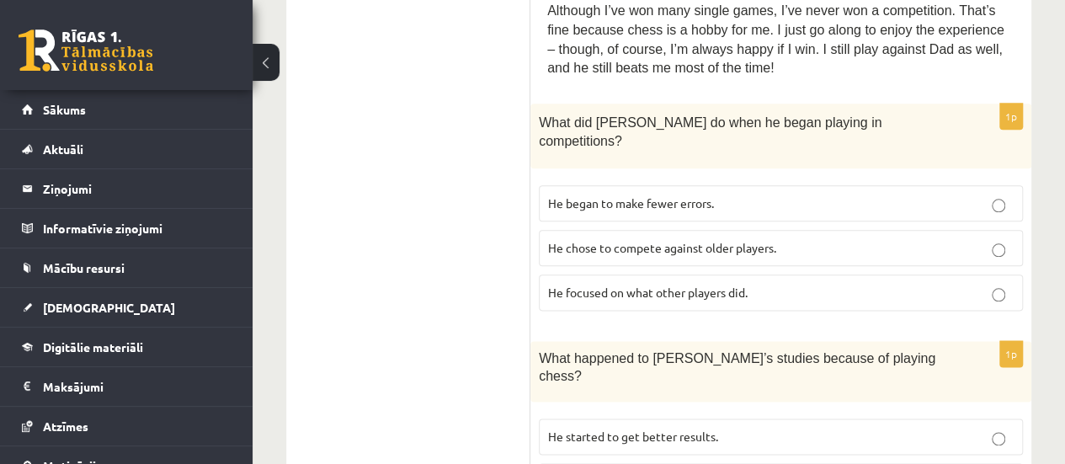
click at [407, 282] on ul "A Grammar B Reading C Reading D Listening Answer the question" at bounding box center [416, 450] width 227 height 2075
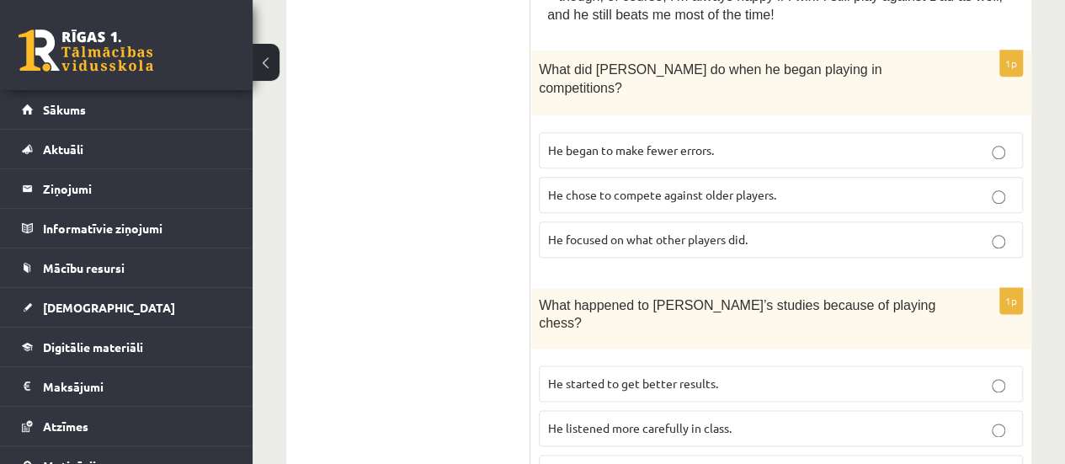
scroll to position [957, 0]
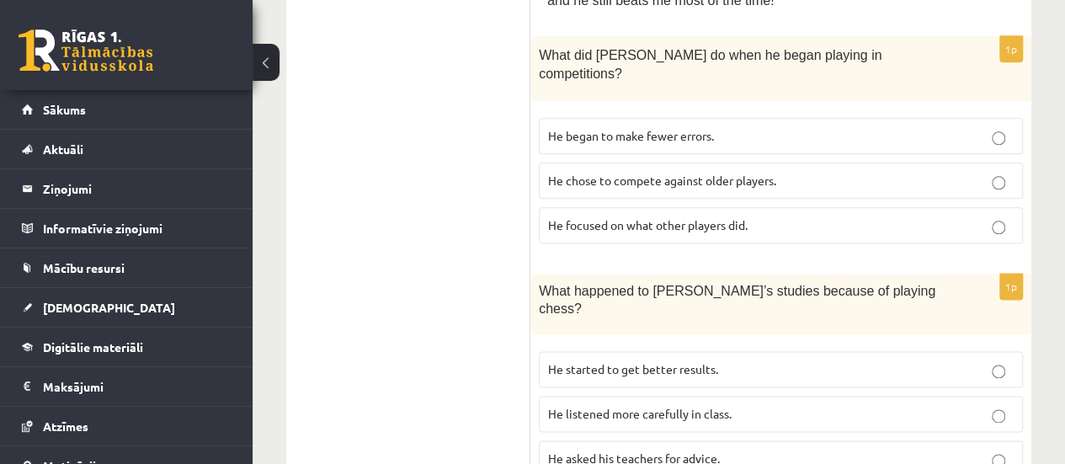
click at [761, 216] on p "He focused on what other players did." at bounding box center [780, 225] width 465 height 18
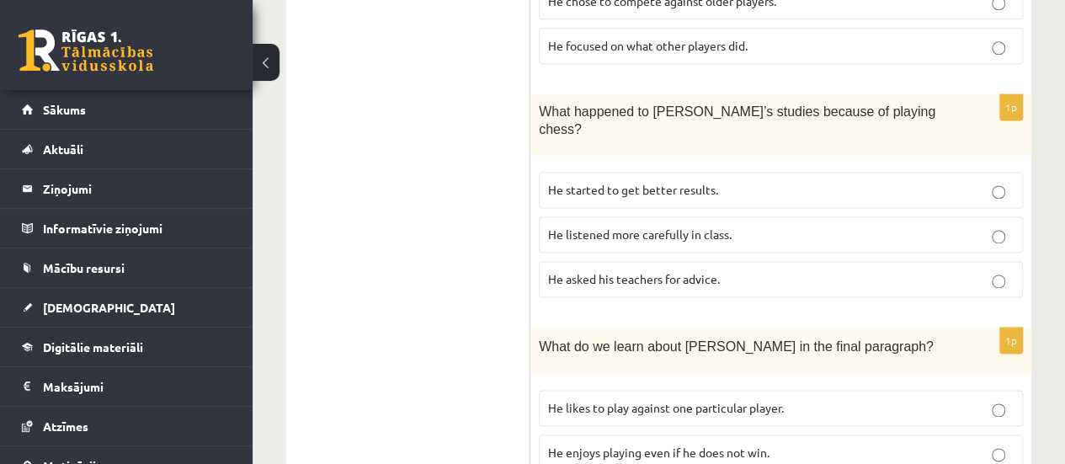
scroll to position [1193, 0]
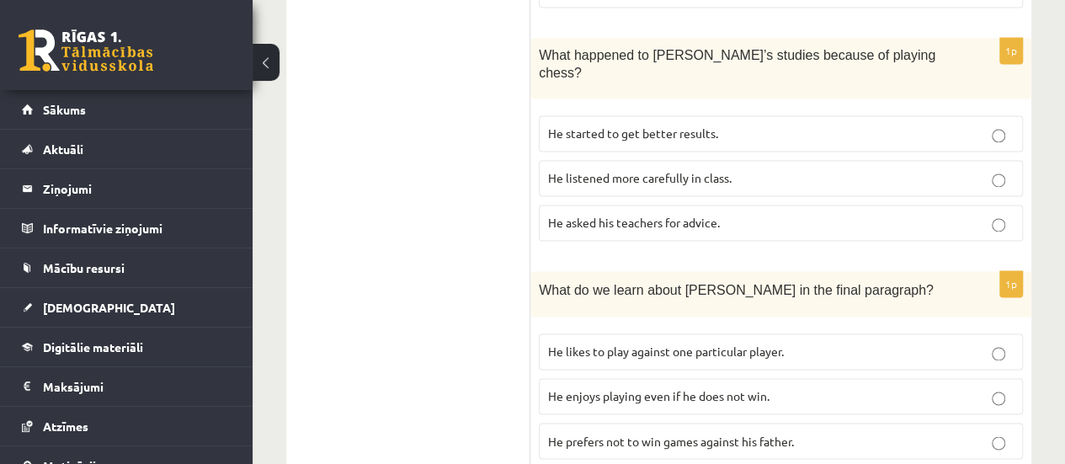
click at [818, 125] on p "He started to get better results." at bounding box center [780, 134] width 465 height 18
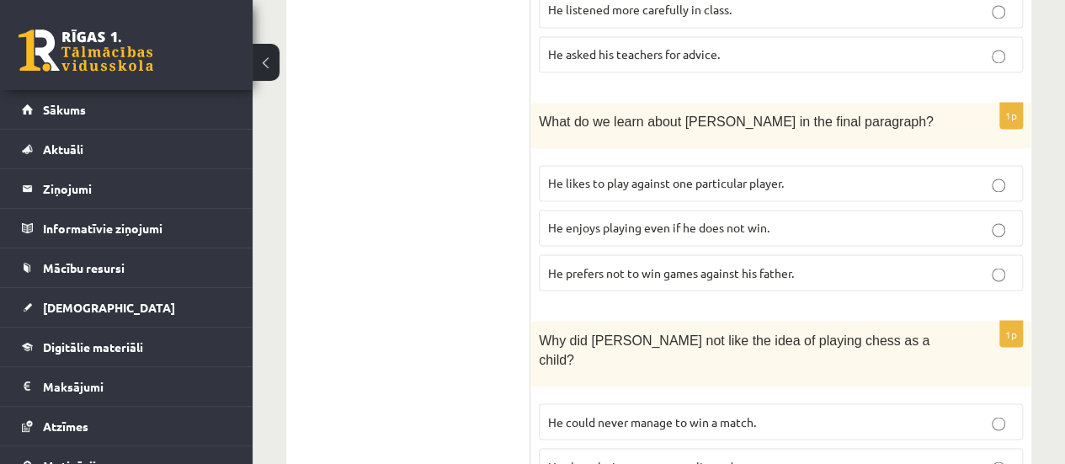
scroll to position [1395, 0]
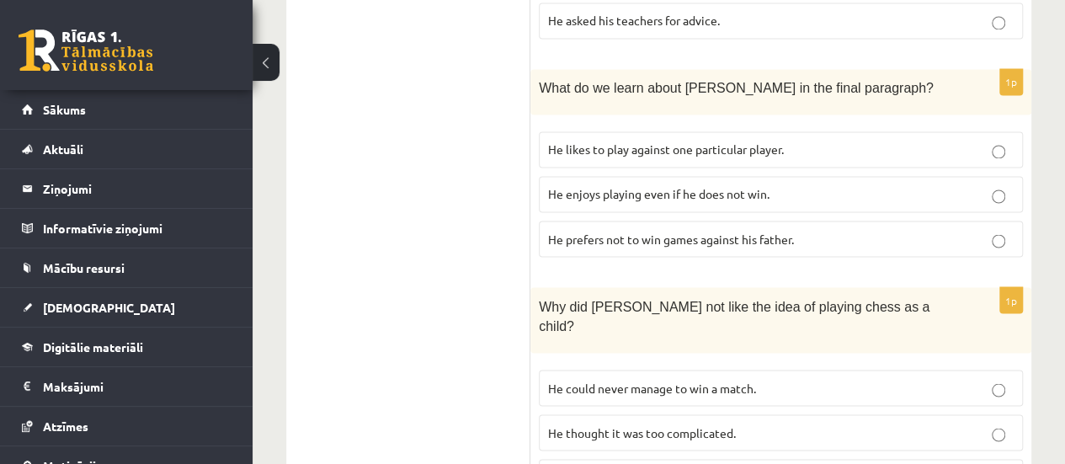
click at [744, 185] on p "He enjoys playing even if he does not win." at bounding box center [780, 194] width 465 height 18
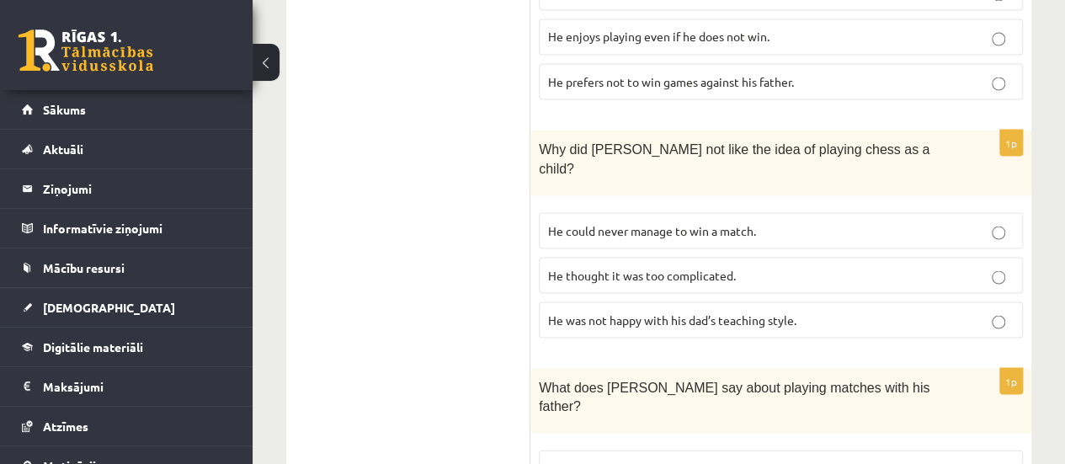
scroll to position [1586, 0]
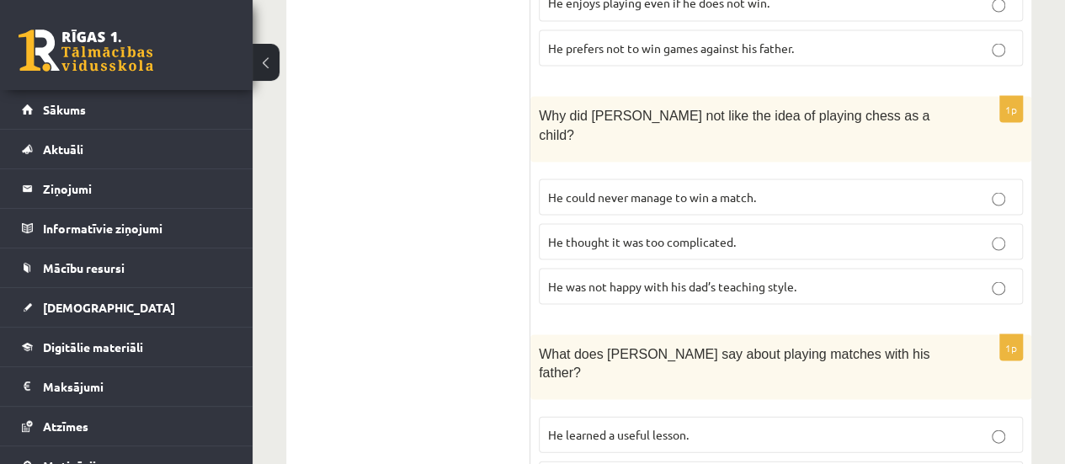
click at [806, 232] on p "He thought it was too complicated." at bounding box center [780, 241] width 465 height 18
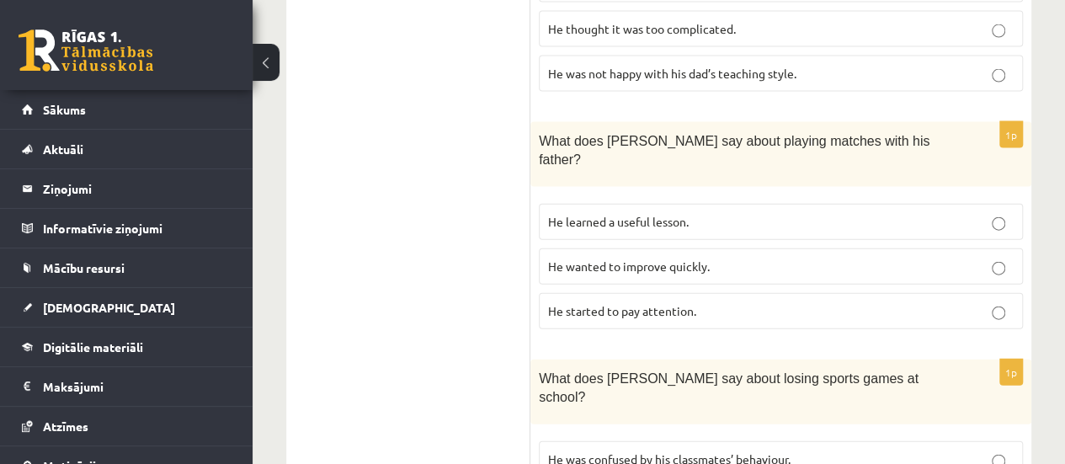
scroll to position [1821, 0]
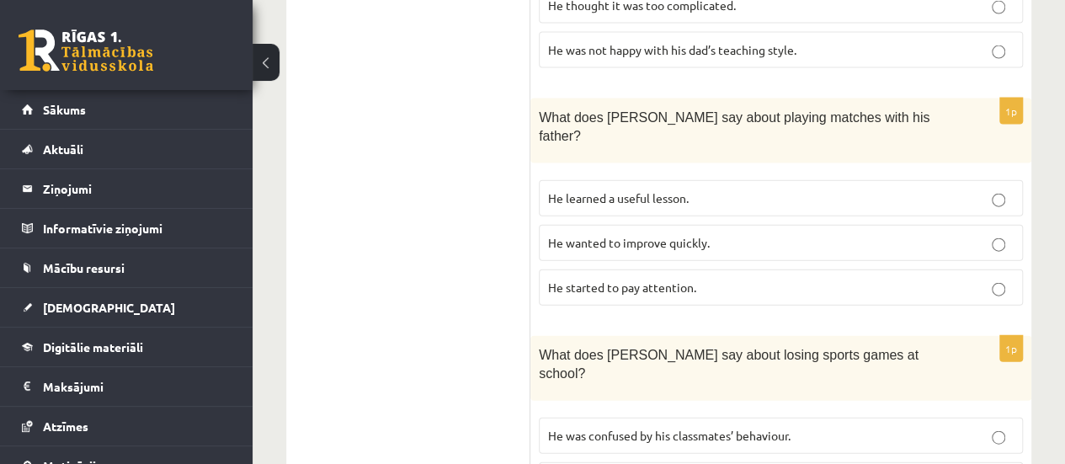
click at [672, 190] on span "He learned a useful lesson." at bounding box center [618, 197] width 141 height 15
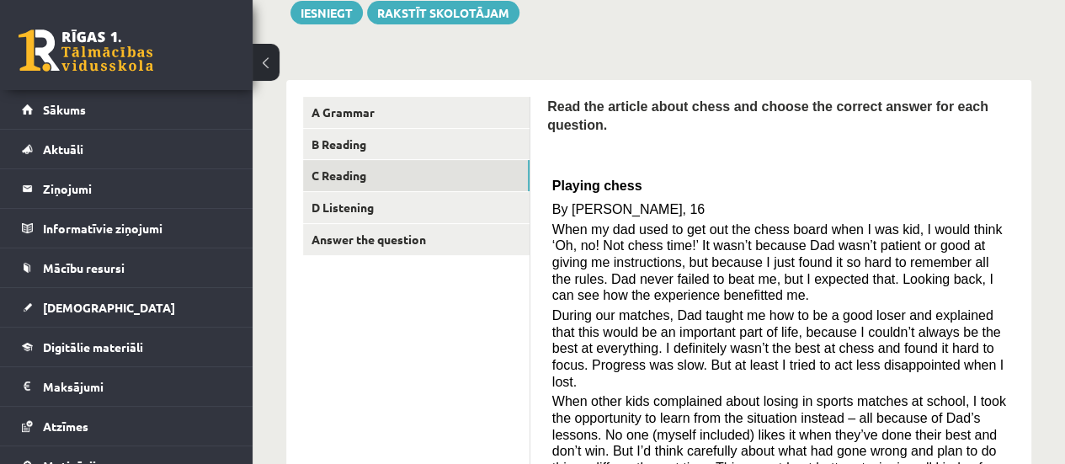
scroll to position [149, 0]
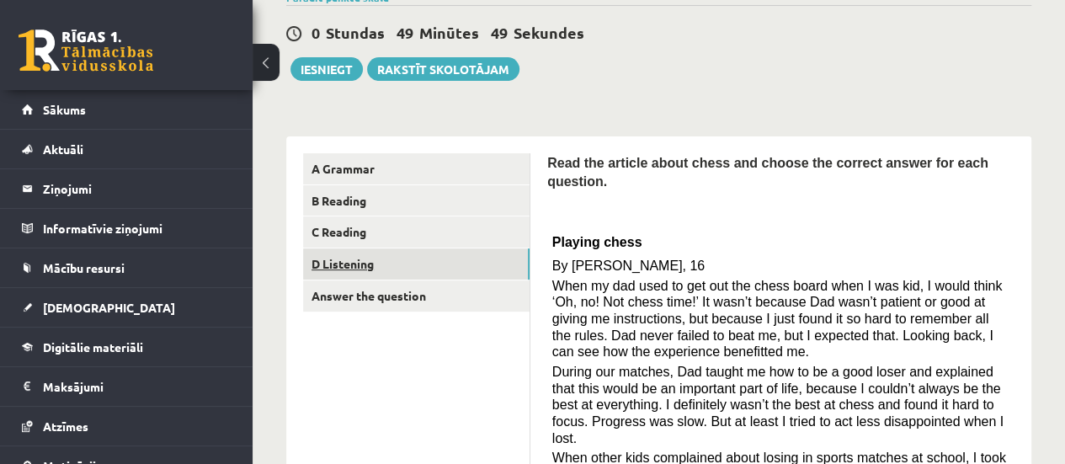
click at [477, 267] on link "D Listening" at bounding box center [416, 263] width 226 height 31
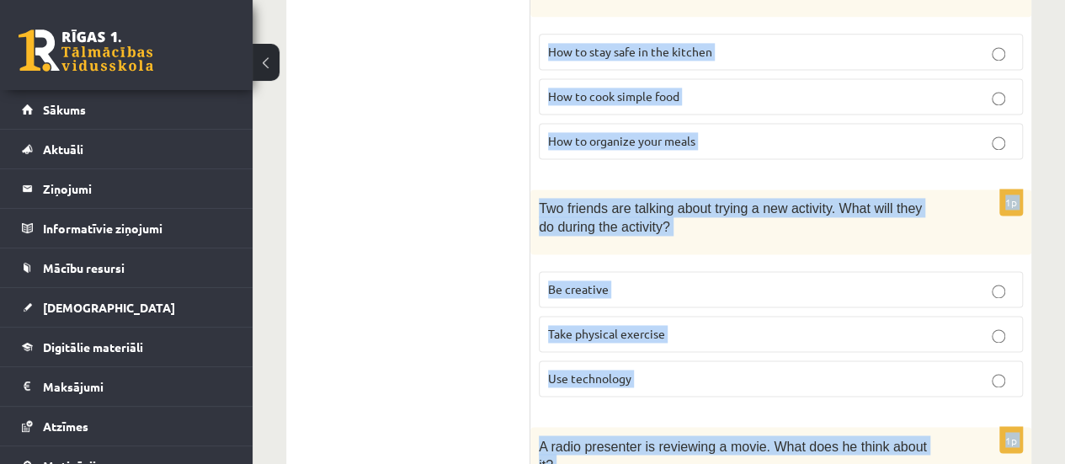
scroll to position [1321, 0]
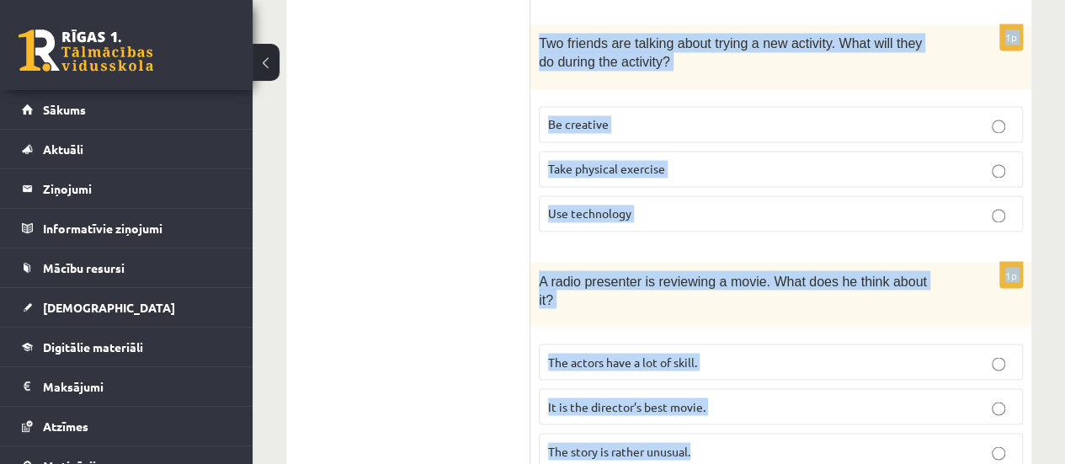
drag, startPoint x: 545, startPoint y: 160, endPoint x: 961, endPoint y: 396, distance: 478.3
copy form "Listen to the conversation and answer the question. 1p A boy is talking about g…"
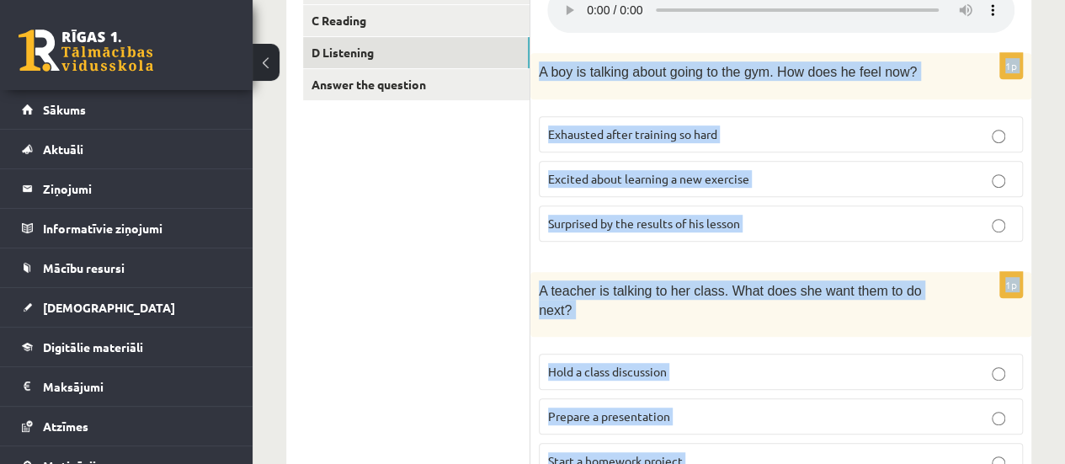
scroll to position [359, 0]
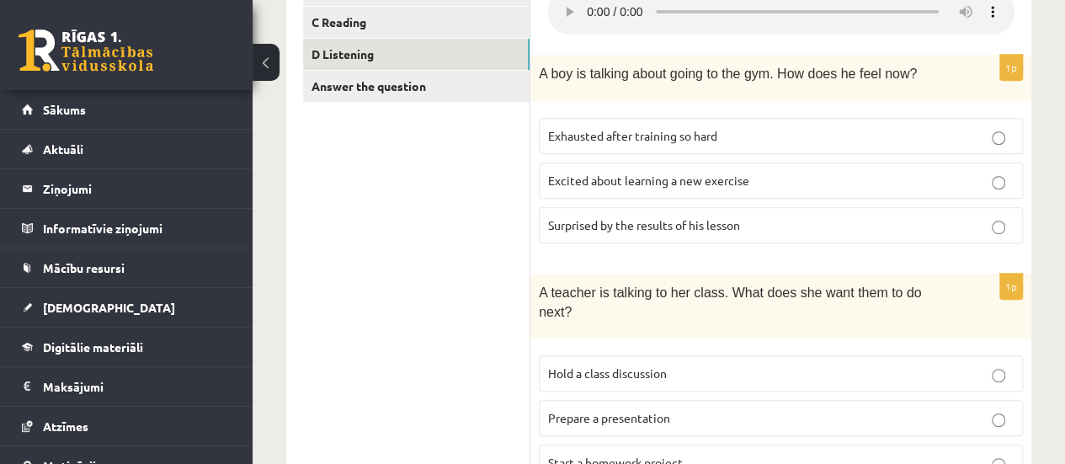
click at [720, 225] on span "Surprised by the results of his lesson" at bounding box center [644, 224] width 192 height 15
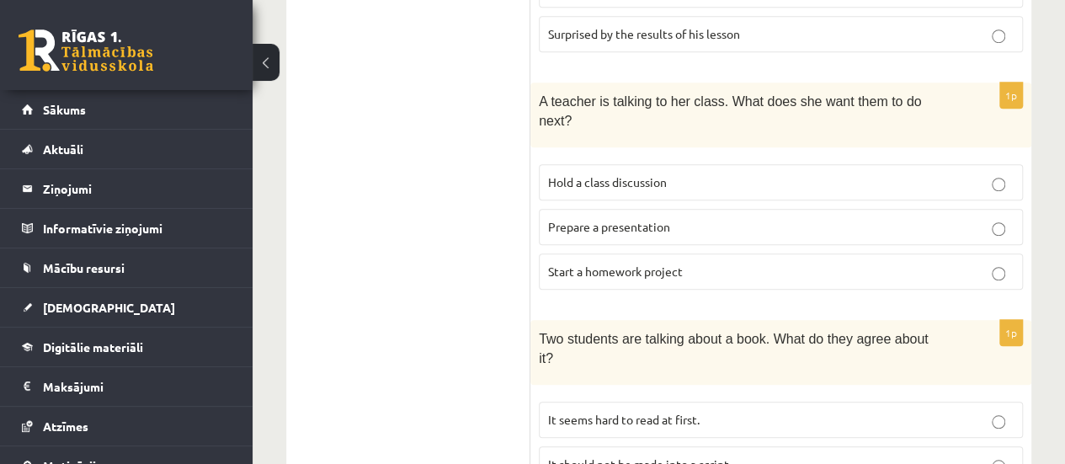
scroll to position [606, 0]
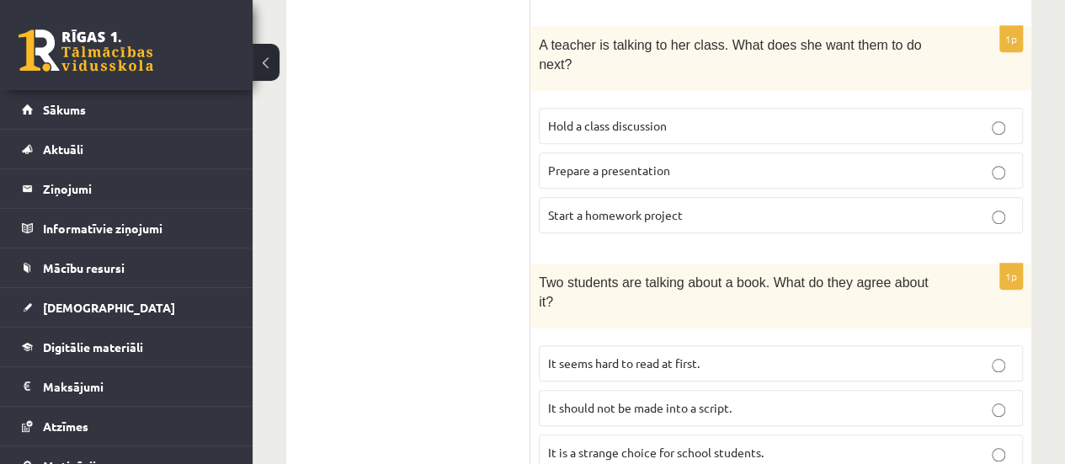
click at [779, 162] on p "Prepare a presentation" at bounding box center [780, 171] width 465 height 18
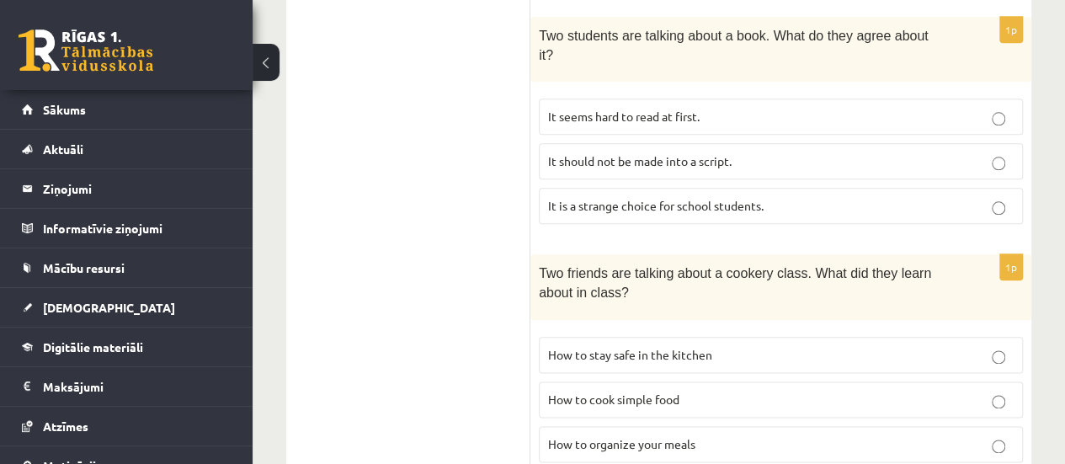
scroll to position [886, 0]
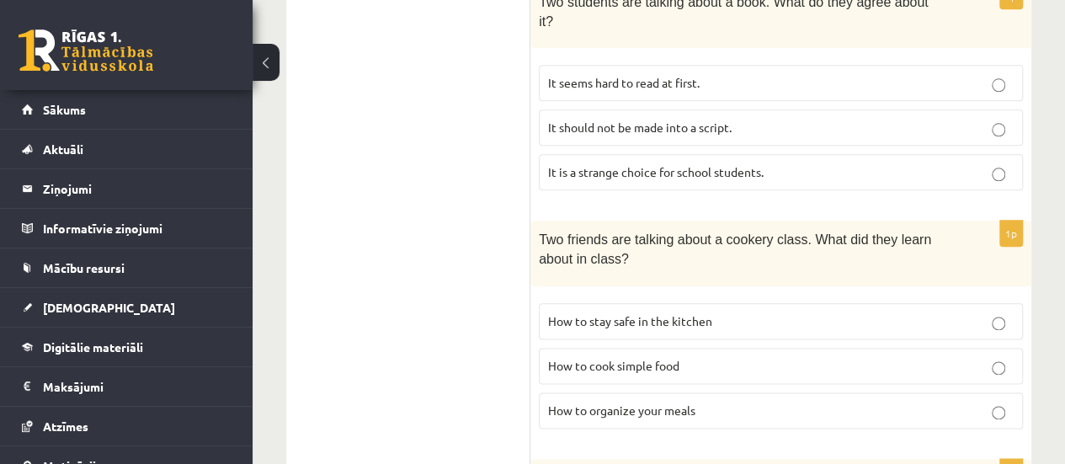
click at [717, 164] on span "It is a strange choice for school students." at bounding box center [655, 171] width 215 height 15
click at [728, 357] on p "How to cook simple food" at bounding box center [780, 366] width 465 height 18
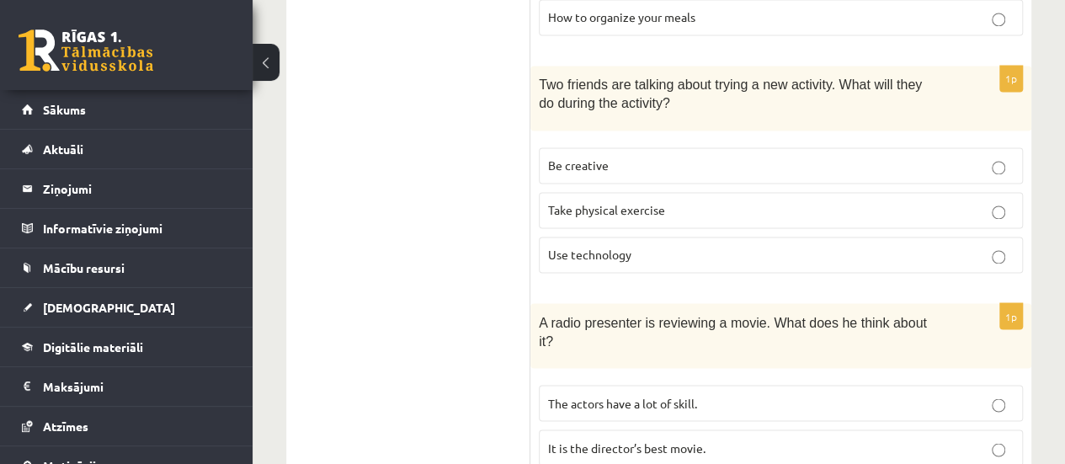
scroll to position [1290, 0]
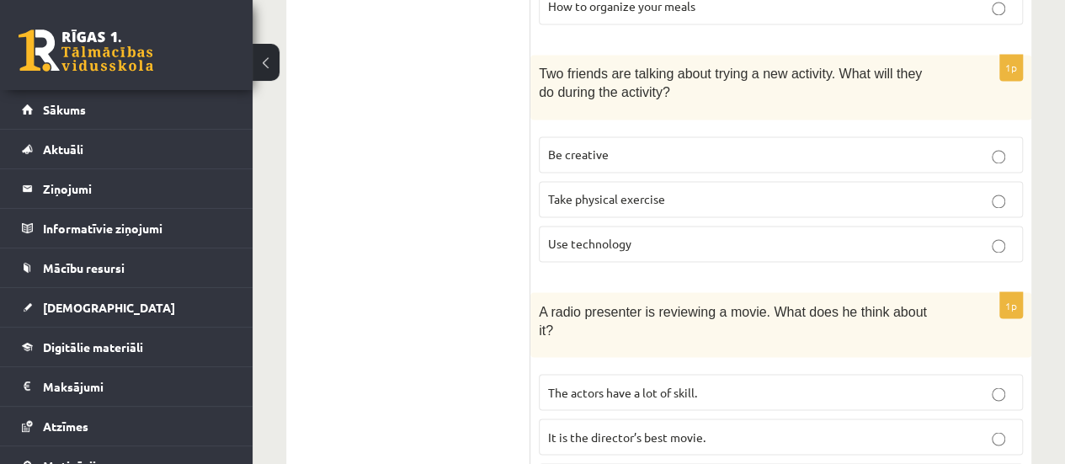
click at [673, 146] on p "Be creative" at bounding box center [780, 155] width 465 height 18
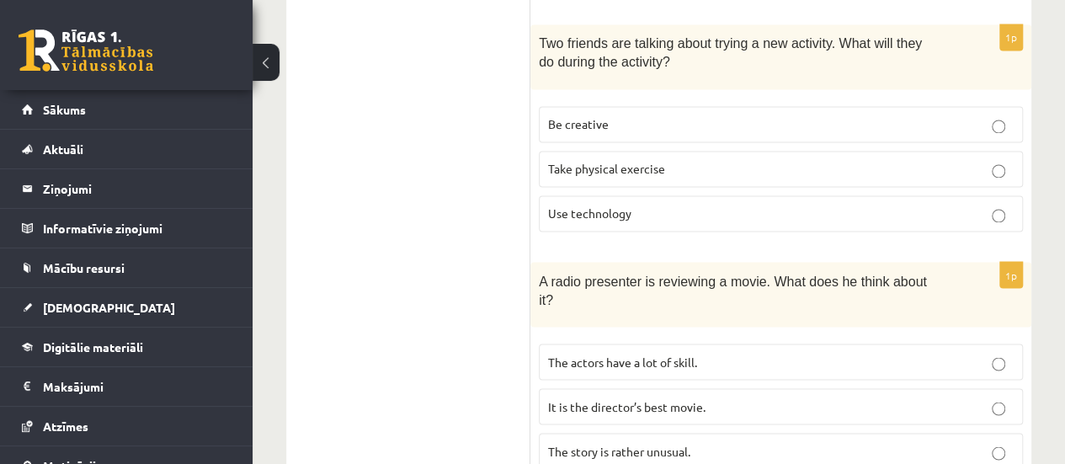
click at [695, 442] on p "The story is rather unusual." at bounding box center [780, 451] width 465 height 18
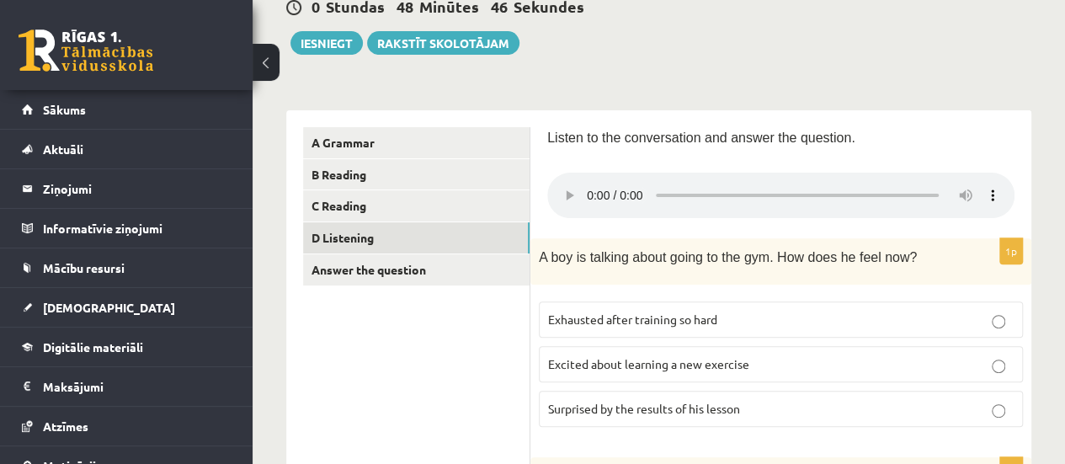
scroll to position [86, 0]
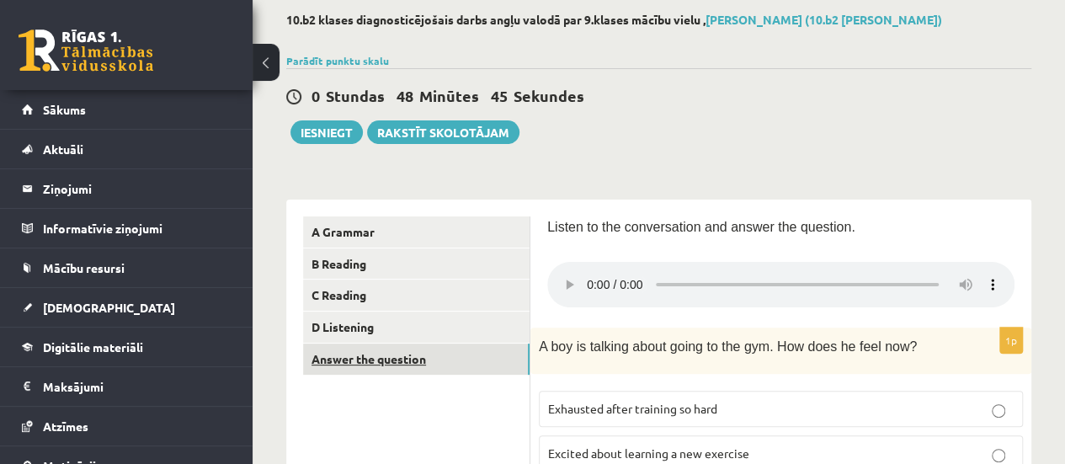
click at [417, 368] on link "Answer the question" at bounding box center [416, 358] width 226 height 31
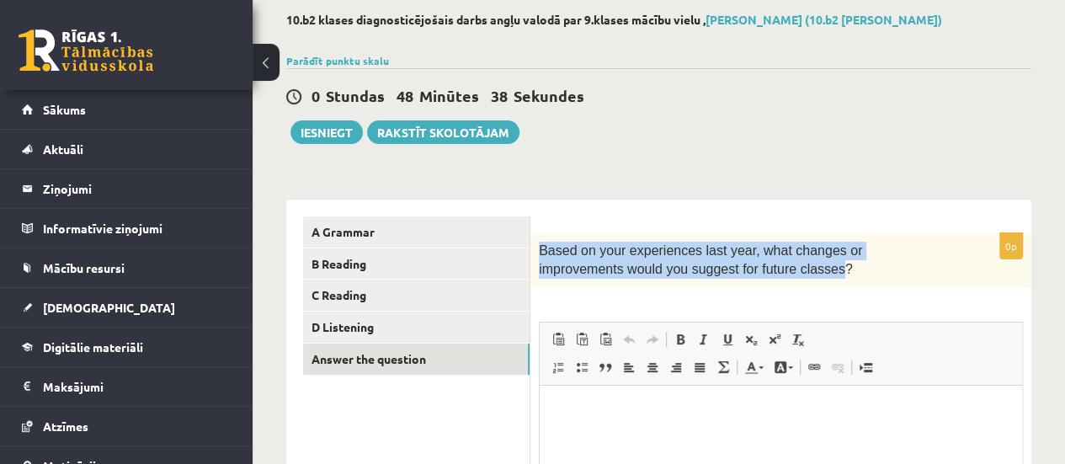
scroll to position [0, 0]
drag, startPoint x: 536, startPoint y: 244, endPoint x: 746, endPoint y: 268, distance: 211.0
click at [746, 268] on div "Based on your experiences last year, what changes or improvements would you sug…" at bounding box center [780, 260] width 501 height 55
copy span "Based on your experiences last year, what changes or improvements would you sug…"
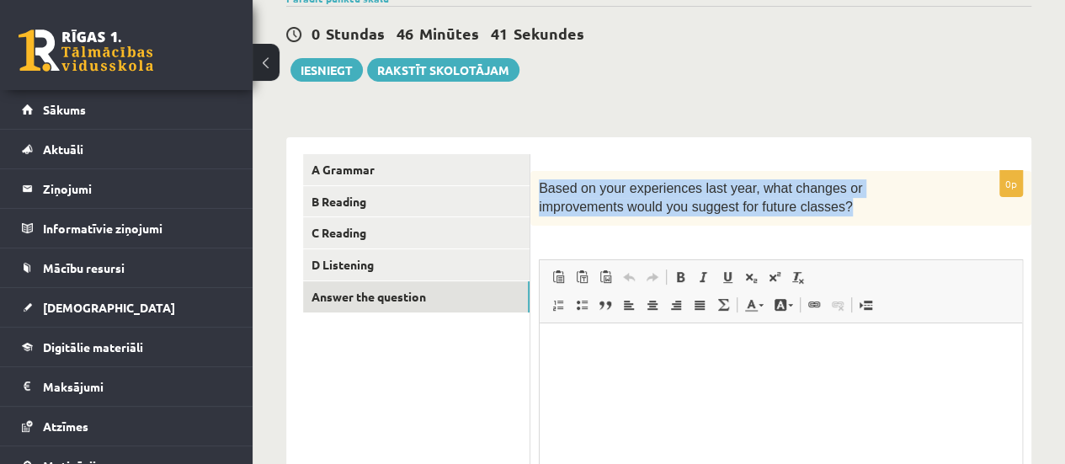
scroll to position [153, 0]
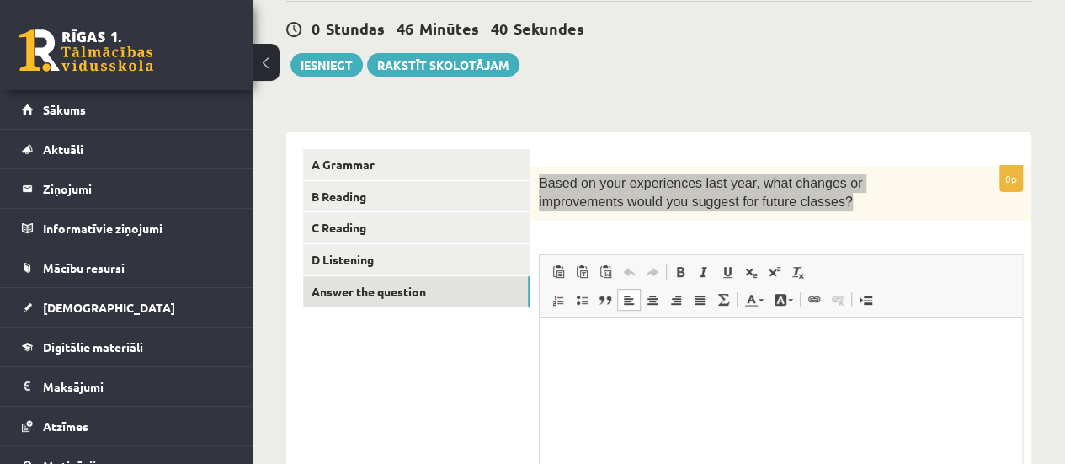
click at [725, 369] on html at bounding box center [780, 342] width 482 height 51
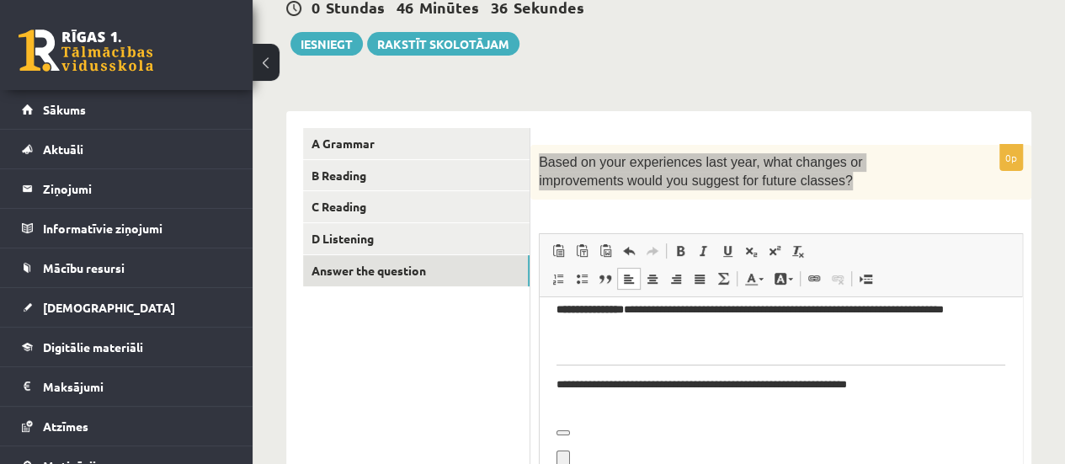
click at [618, 398] on p "**********" at bounding box center [774, 392] width 436 height 35
click at [611, 447] on body "**********" at bounding box center [780, 366] width 449 height 202
click at [630, 250] on span at bounding box center [628, 250] width 13 height 13
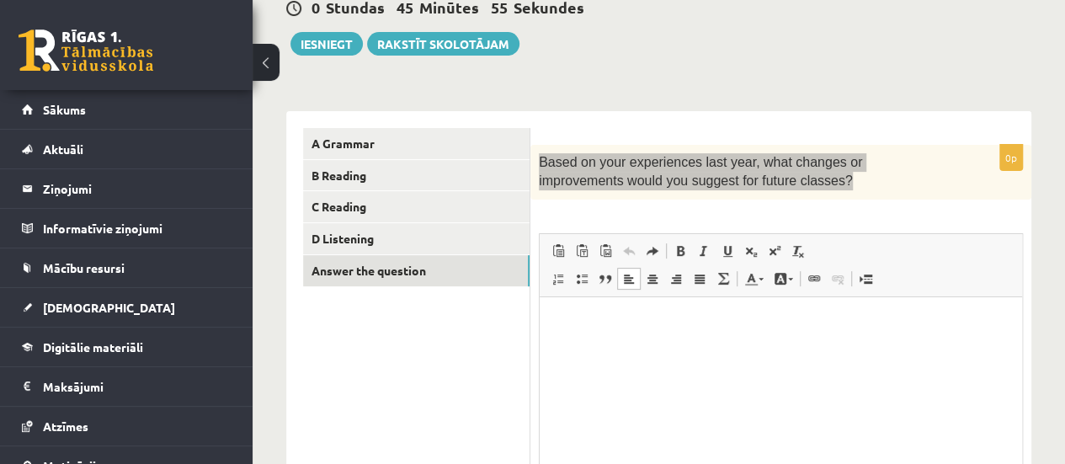
click at [658, 332] on html at bounding box center [780, 321] width 482 height 51
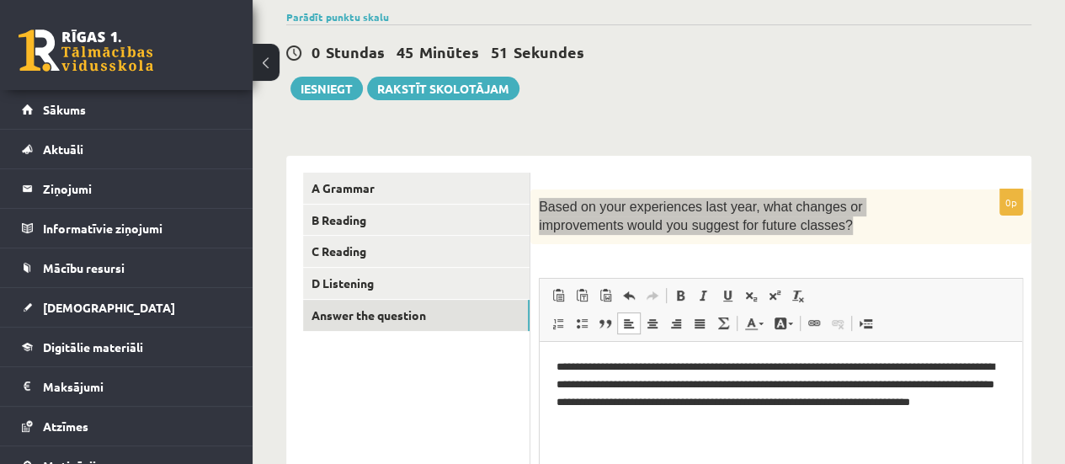
scroll to position [125, 0]
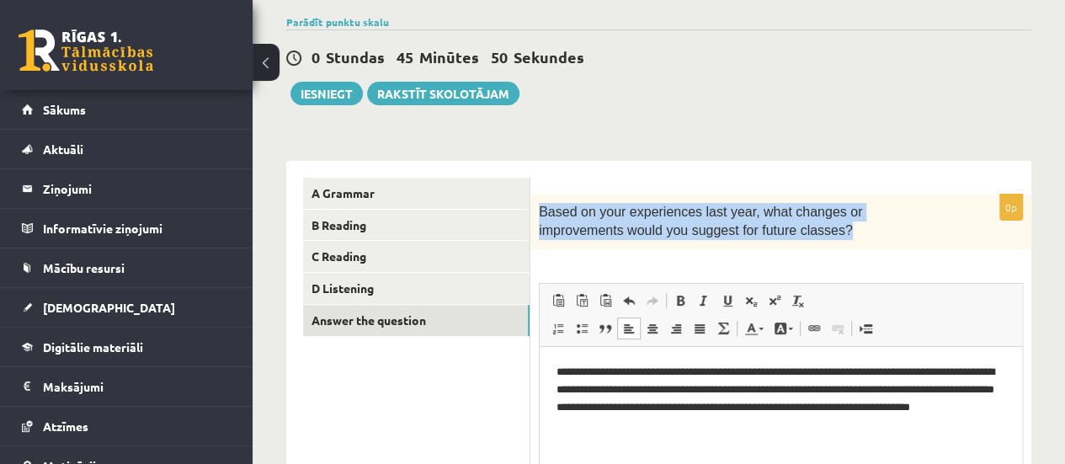
click at [782, 242] on div "Based on your experiences last year, what changes or improvements would you sug…" at bounding box center [780, 221] width 501 height 55
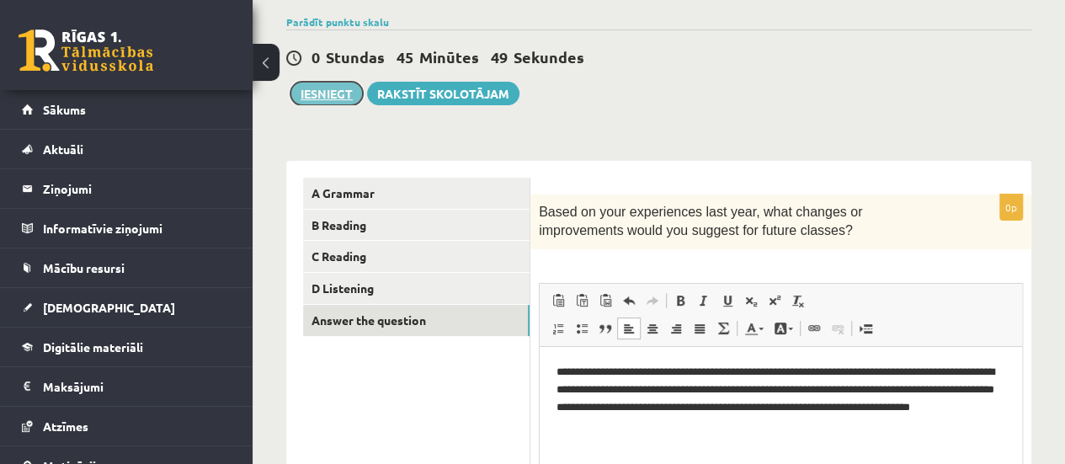
click at [314, 96] on button "Iesniegt" at bounding box center [326, 94] width 72 height 24
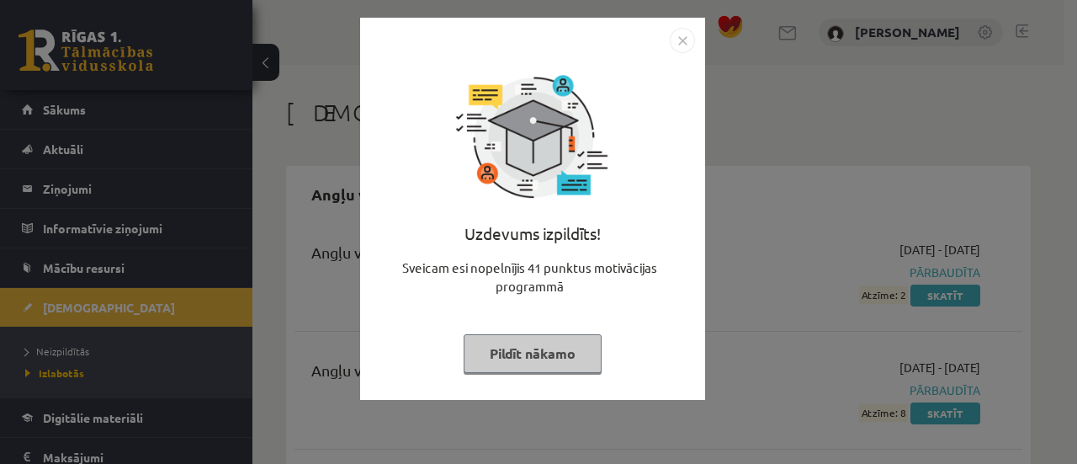
click at [497, 362] on button "Pildīt nākamo" at bounding box center [533, 353] width 138 height 39
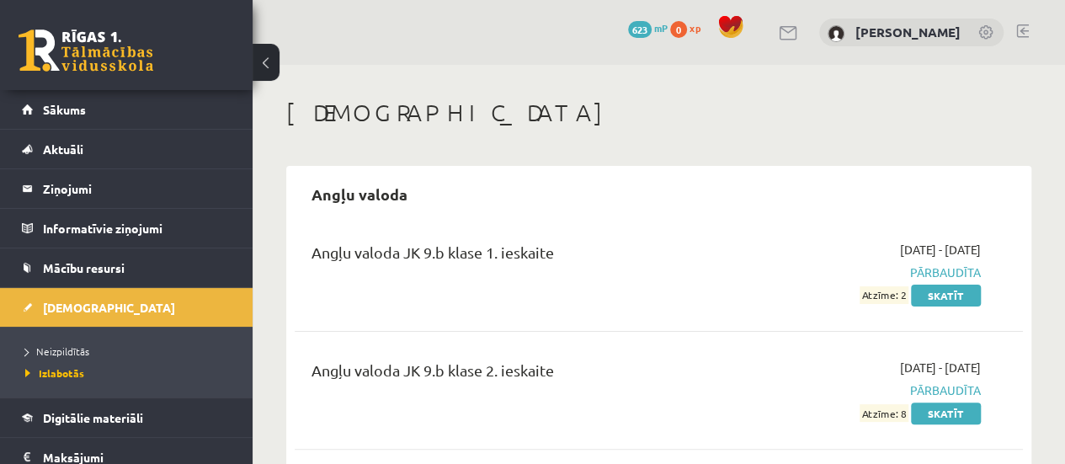
click at [616, 174] on div "Angļu valoda" at bounding box center [659, 194] width 728 height 40
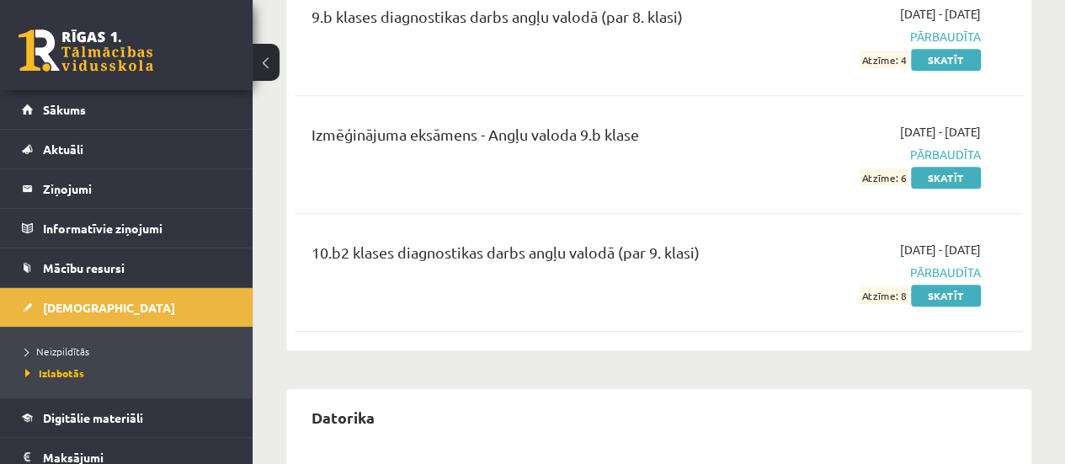
scroll to position [741, 0]
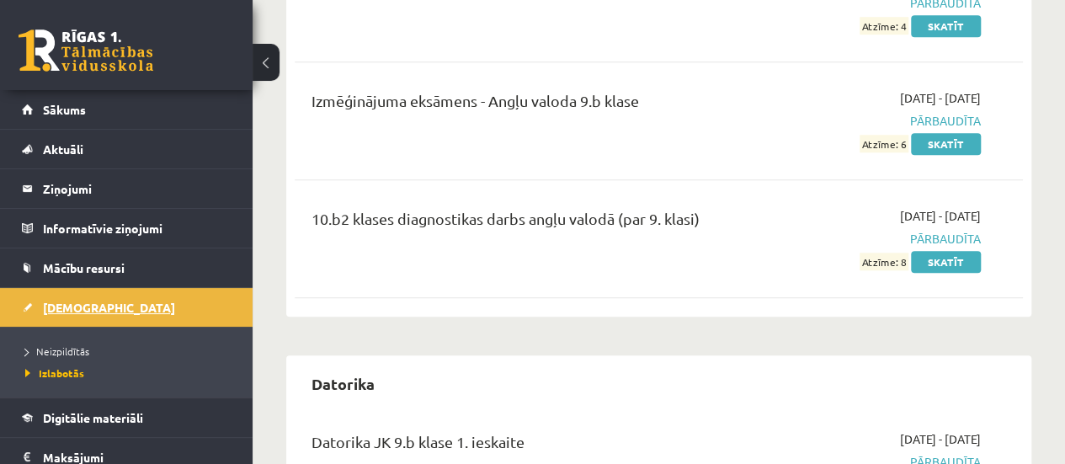
click at [86, 316] on link "[DEMOGRAPHIC_DATA]" at bounding box center [127, 307] width 210 height 39
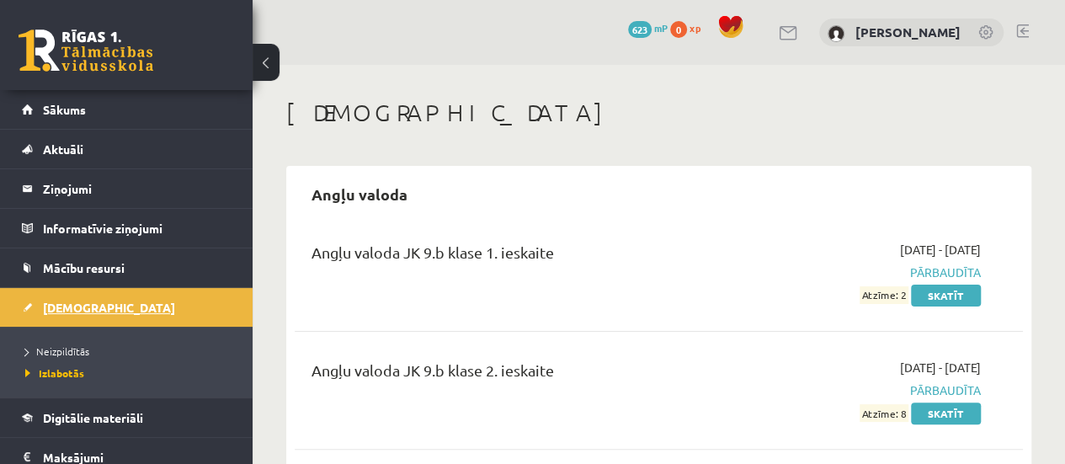
click at [87, 308] on span "[DEMOGRAPHIC_DATA]" at bounding box center [109, 307] width 132 height 15
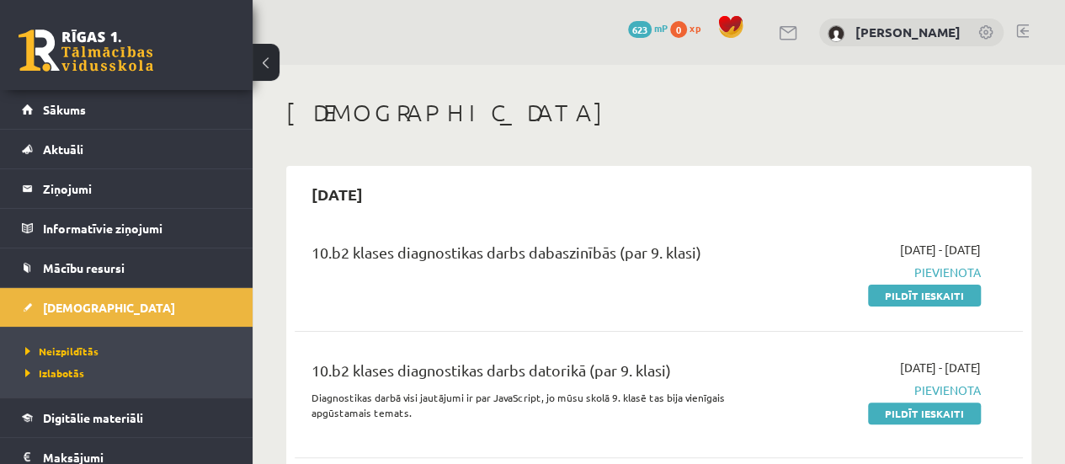
click at [872, 299] on link "Pildīt ieskaiti" at bounding box center [924, 295] width 113 height 22
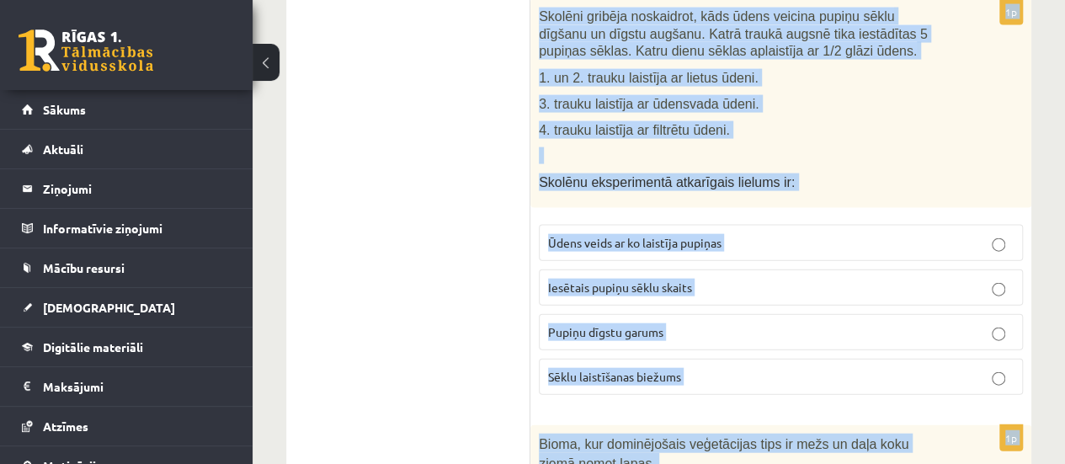
scroll to position [8218, 0]
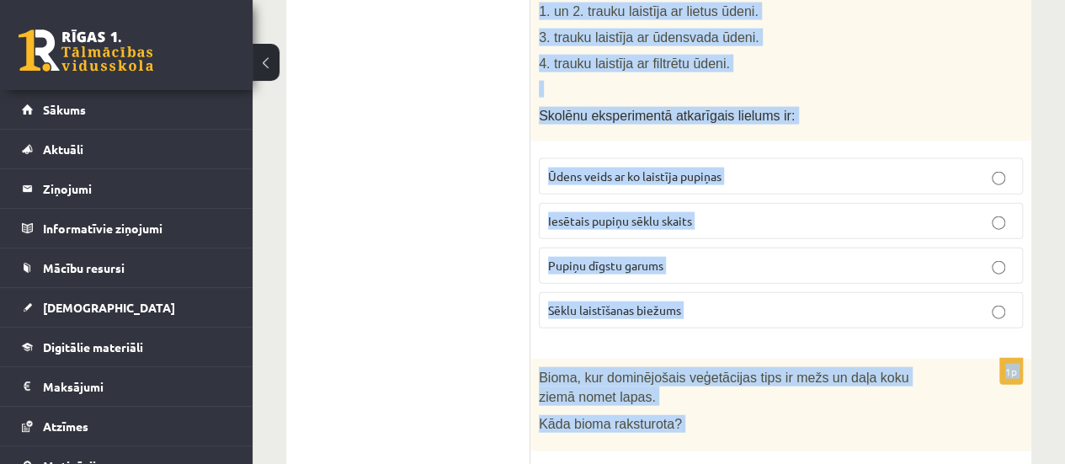
drag, startPoint x: 532, startPoint y: 231, endPoint x: 975, endPoint y: 432, distance: 487.0
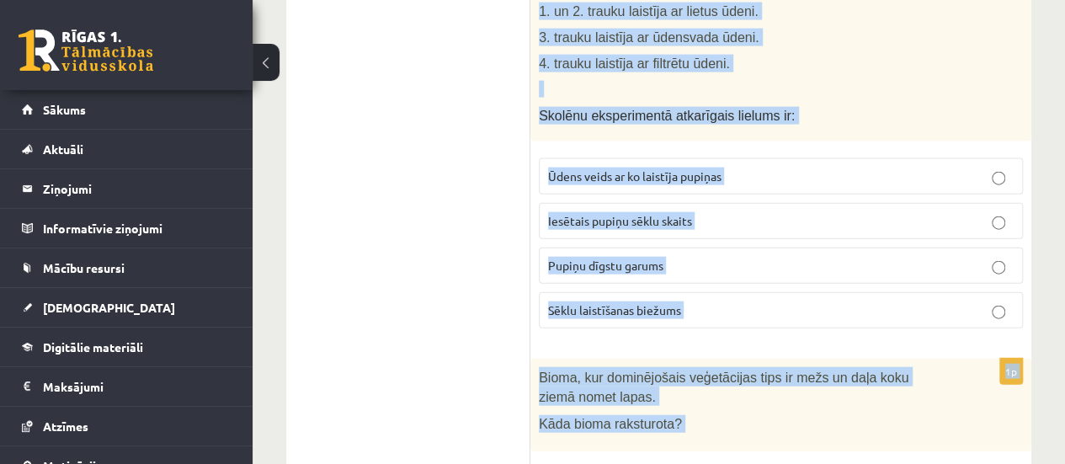
drag, startPoint x: 533, startPoint y: 333, endPoint x: 958, endPoint y: 385, distance: 428.1
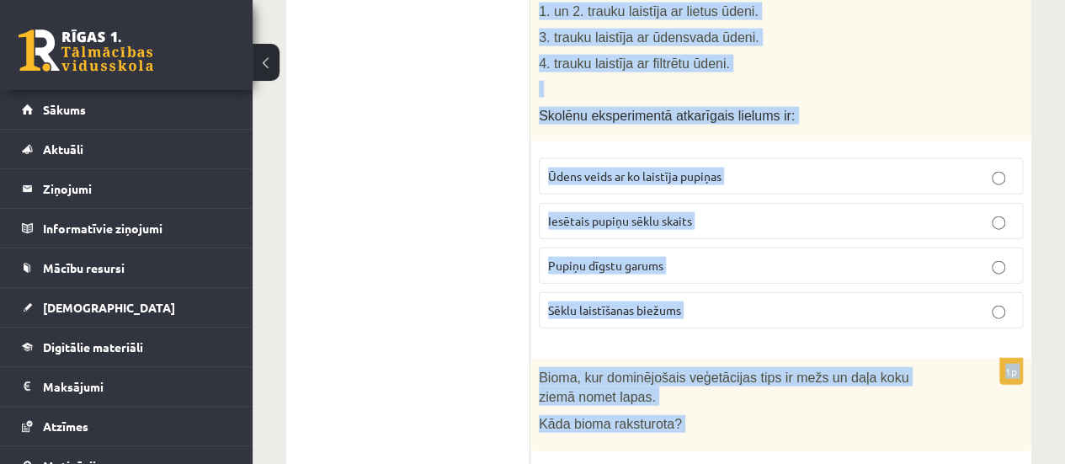
drag, startPoint x: 537, startPoint y: 337, endPoint x: 774, endPoint y: 410, distance: 248.1
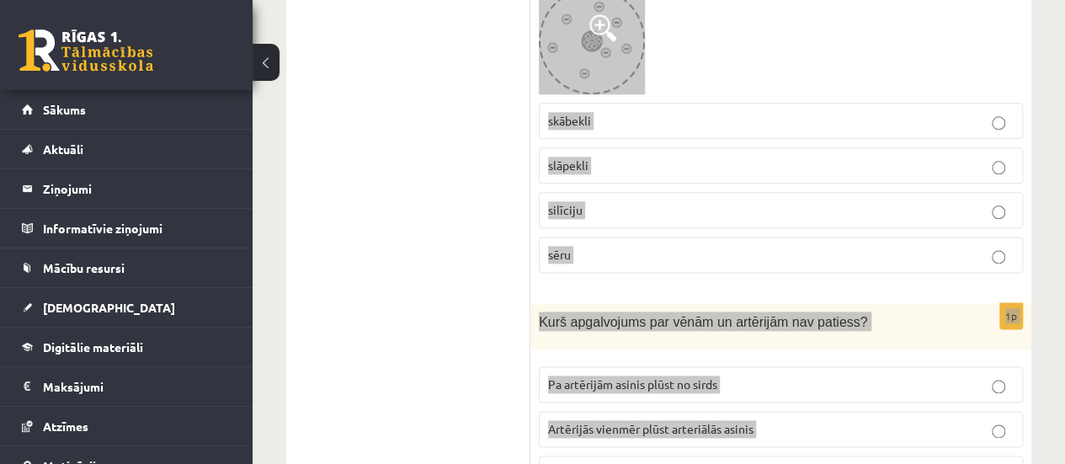
scroll to position [1014, 0]
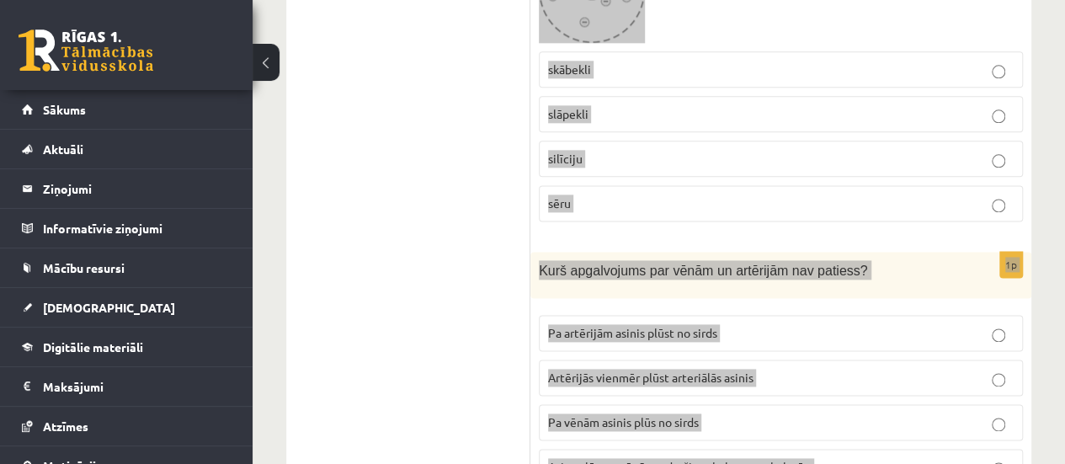
drag, startPoint x: 539, startPoint y: 337, endPoint x: 919, endPoint y: 333, distance: 379.6
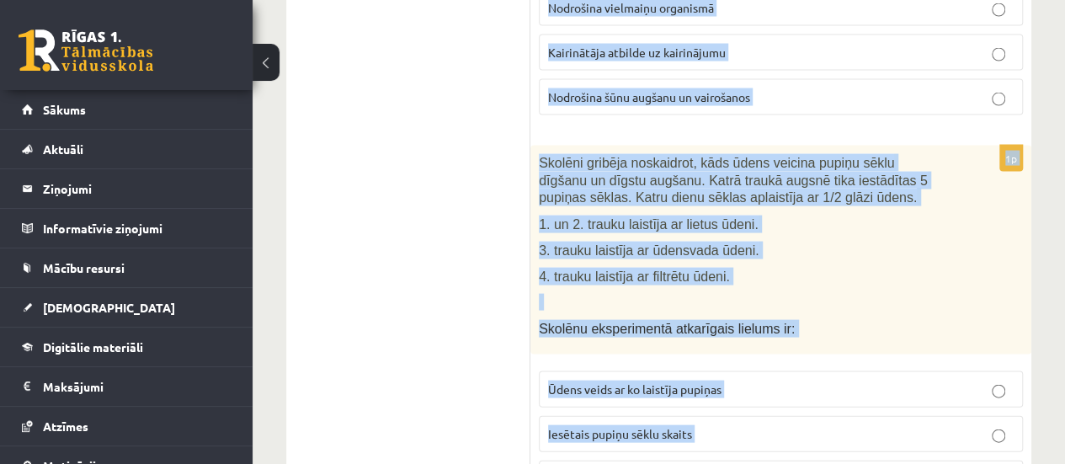
scroll to position [8218, 0]
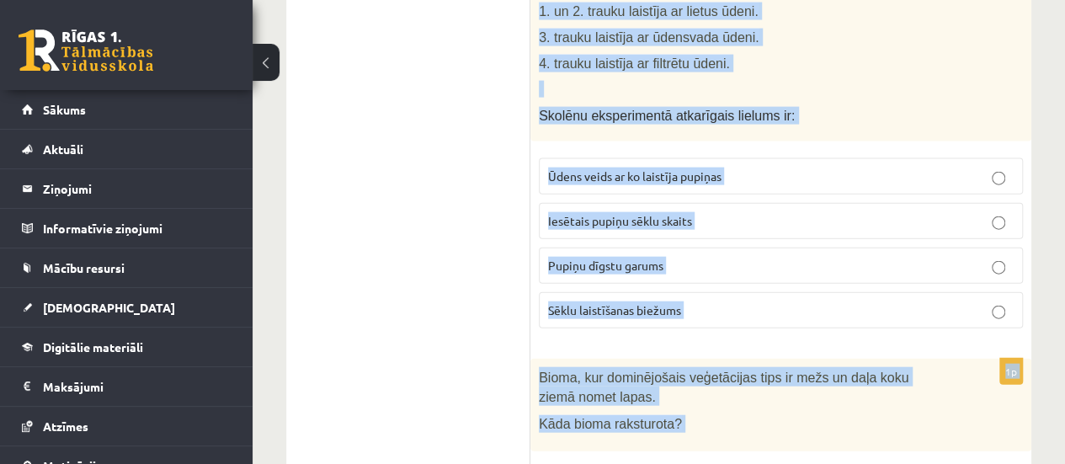
drag, startPoint x: 538, startPoint y: 335, endPoint x: 815, endPoint y: 460, distance: 303.6
copy form "Atzīmē, kurš derīgais izraktenis satur elementu Fe! Māls Dolomīts Kaļķakmens Dz…"
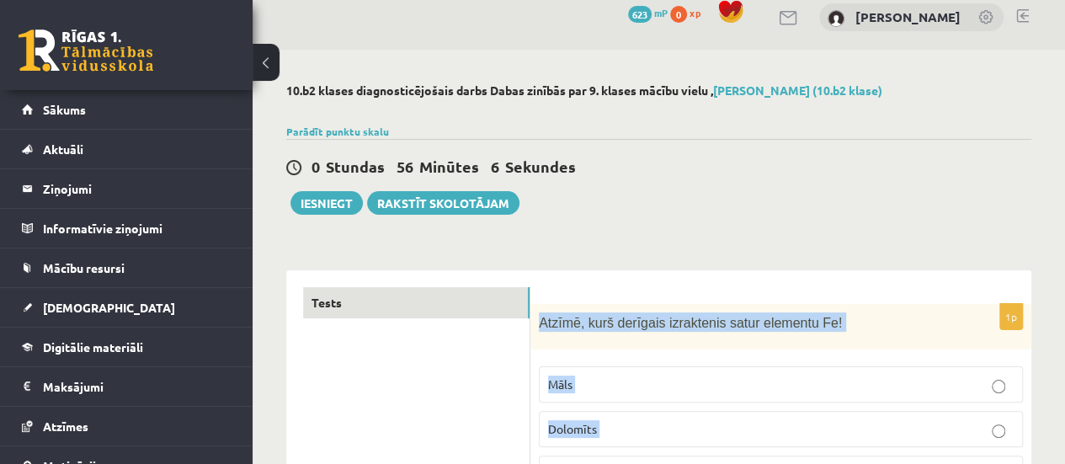
scroll to position [0, 0]
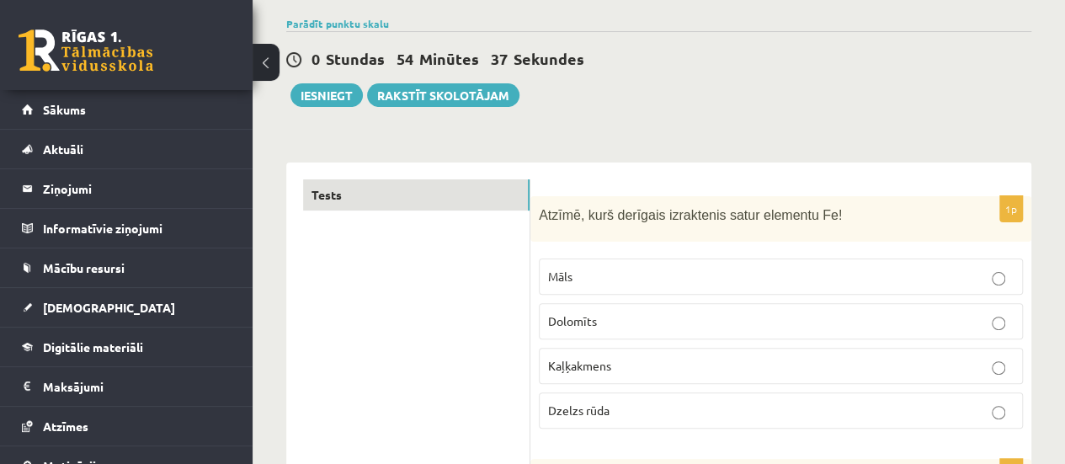
scroll to position [112, 0]
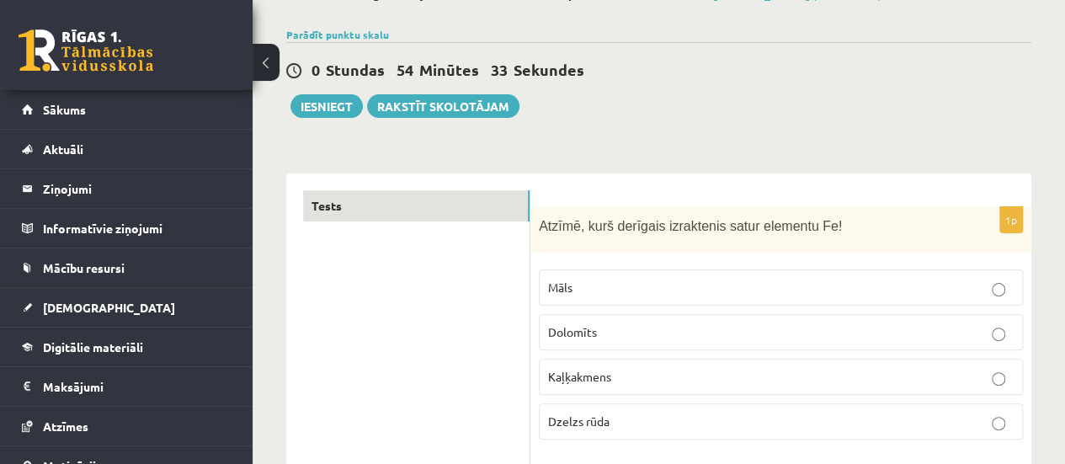
click at [626, 419] on p "Dzelzs rūda" at bounding box center [780, 421] width 465 height 18
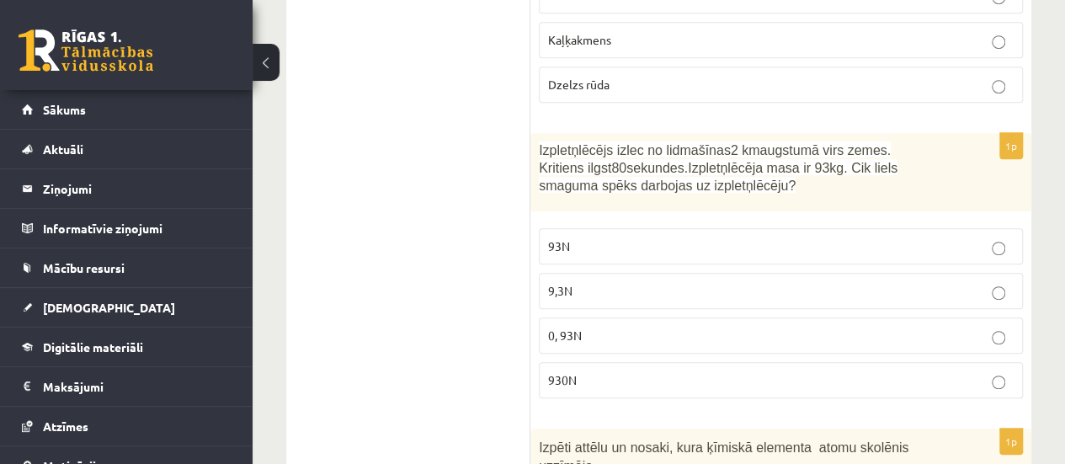
scroll to position [482, 0]
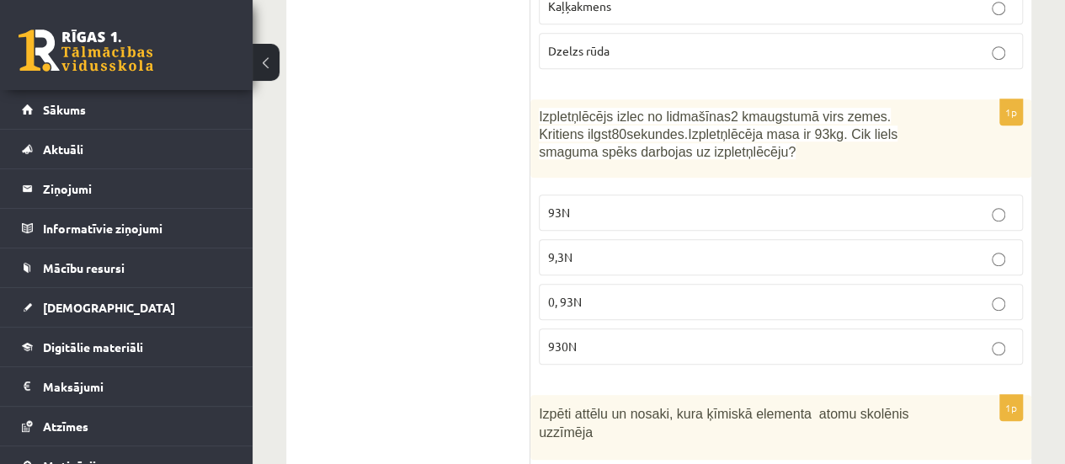
click at [675, 353] on label "930N" at bounding box center [781, 346] width 484 height 36
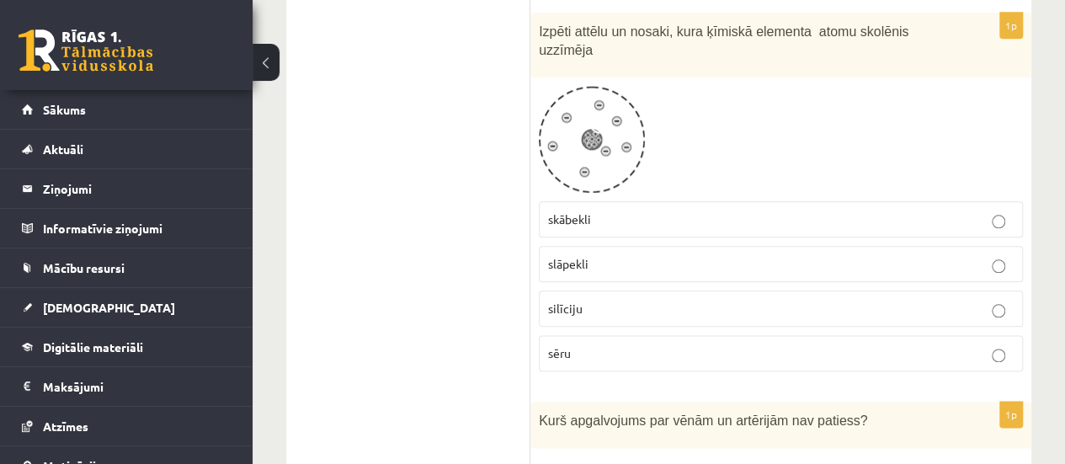
scroll to position [853, 0]
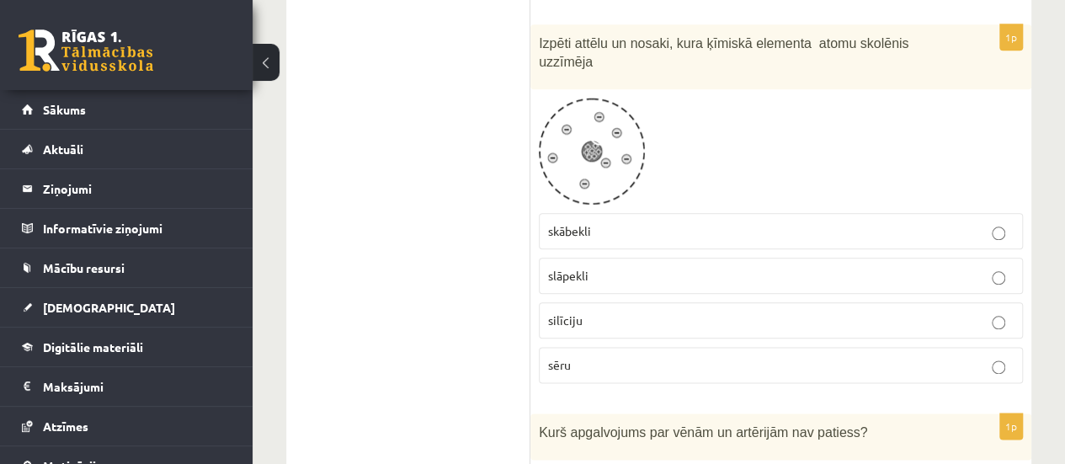
click at [634, 267] on p "slāpekli" at bounding box center [780, 276] width 465 height 18
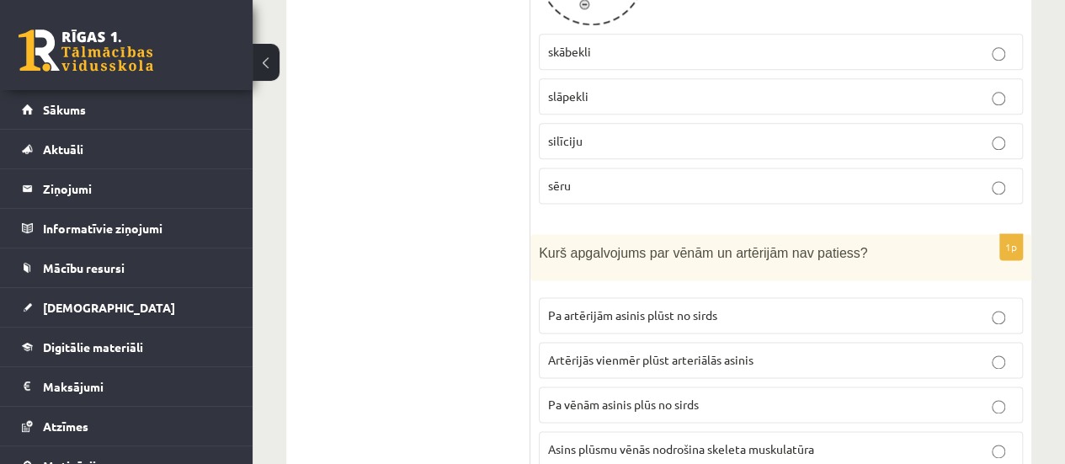
scroll to position [1178, 0]
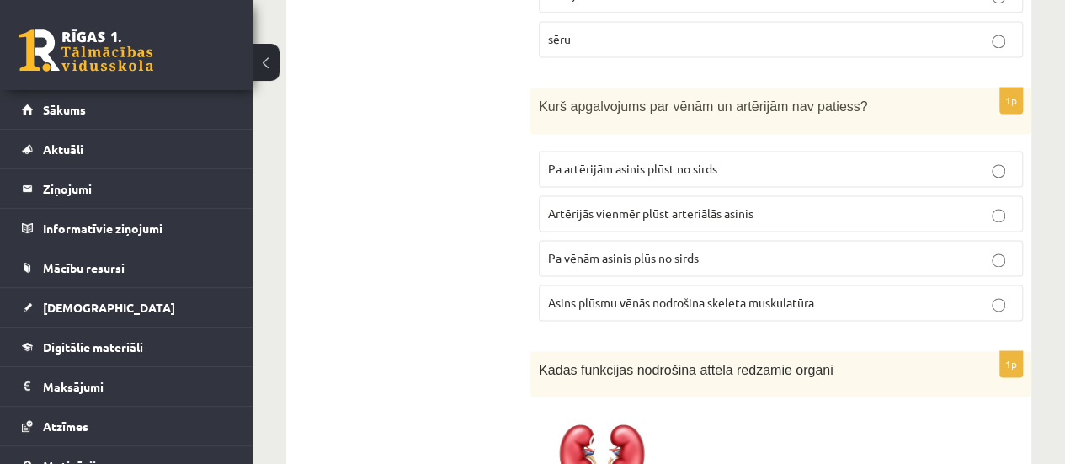
click at [677, 250] on span "Pa vēnām asinis plūs no sirds" at bounding box center [623, 257] width 151 height 15
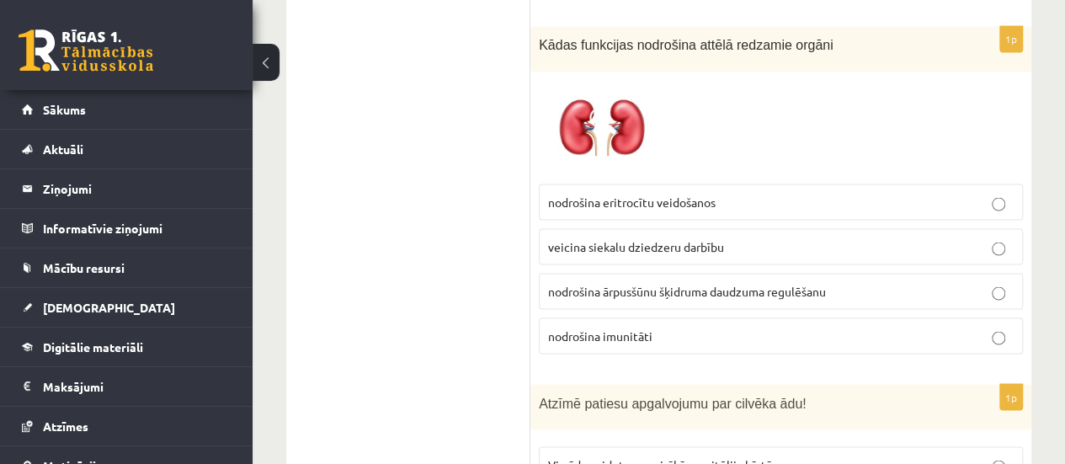
scroll to position [1526, 0]
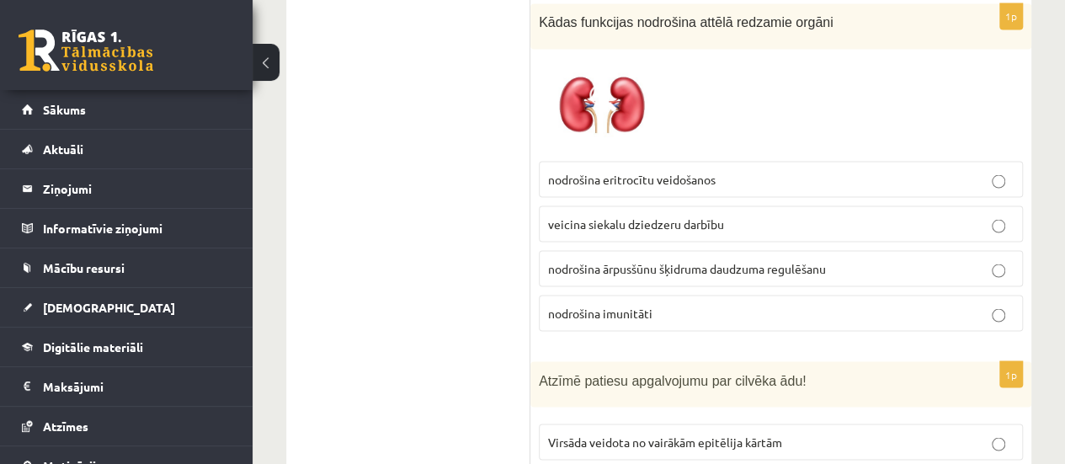
click at [608, 260] on span "nodrošina ārpusšūnu šķidruma daudzuma regulēšanu" at bounding box center [687, 267] width 278 height 15
click at [676, 163] on label "nodrošina eritrocītu veidošanos" at bounding box center [781, 179] width 484 height 36
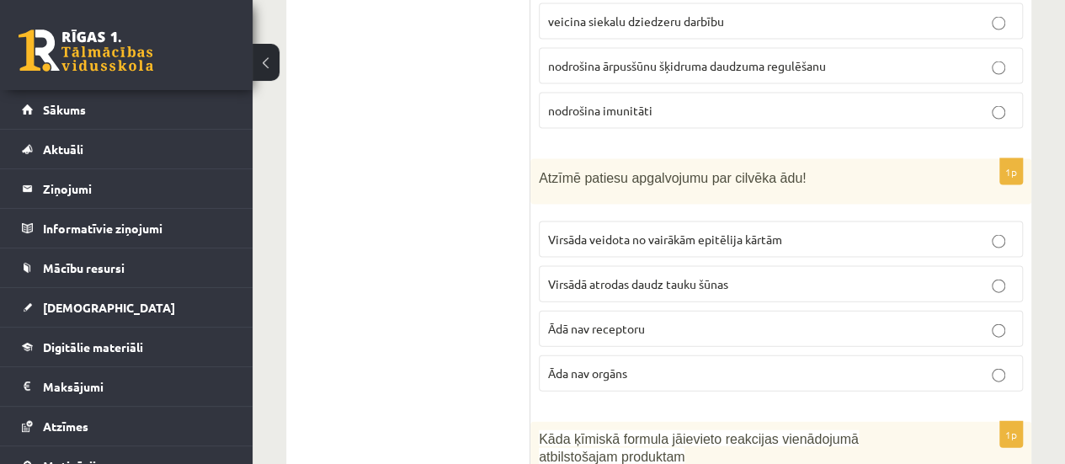
scroll to position [1829, 0]
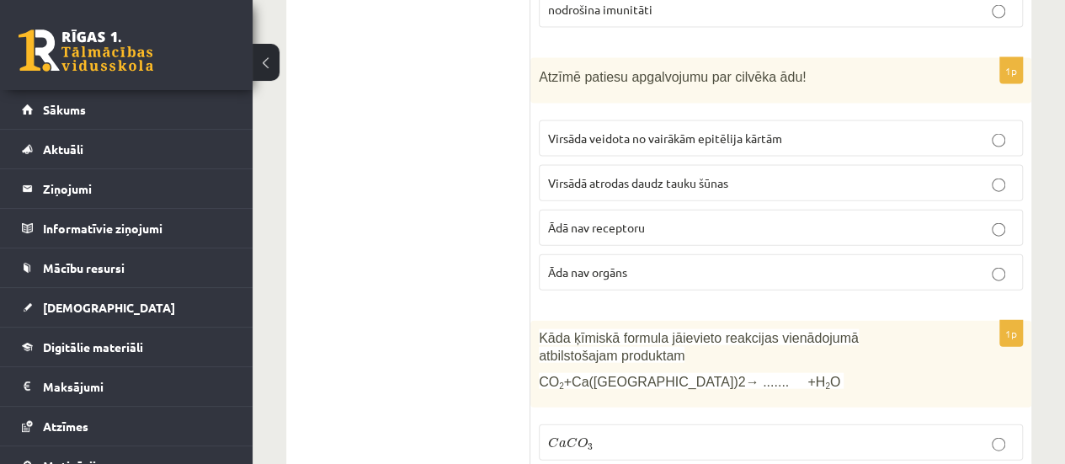
click at [684, 120] on label "Virsāda veidota no vairākām epitēlija kārtām" at bounding box center [781, 138] width 484 height 36
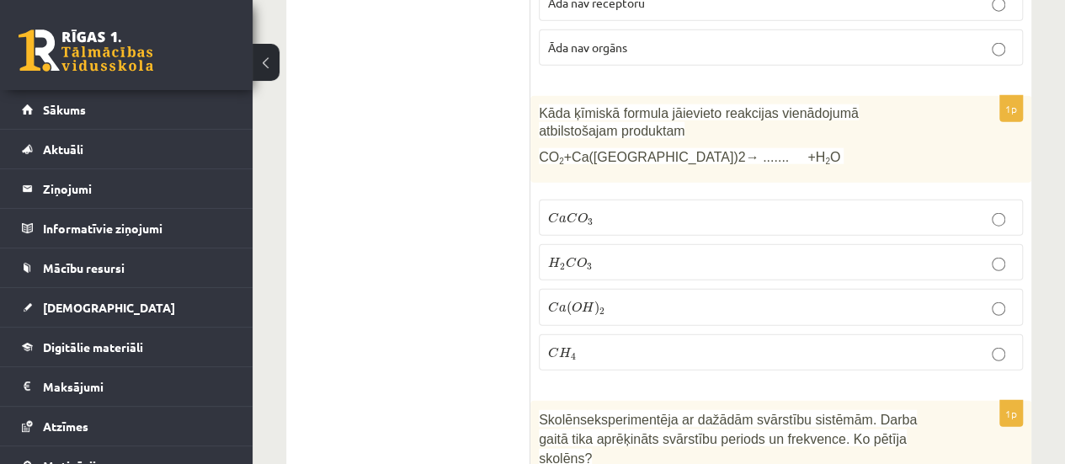
scroll to position [2087, 0]
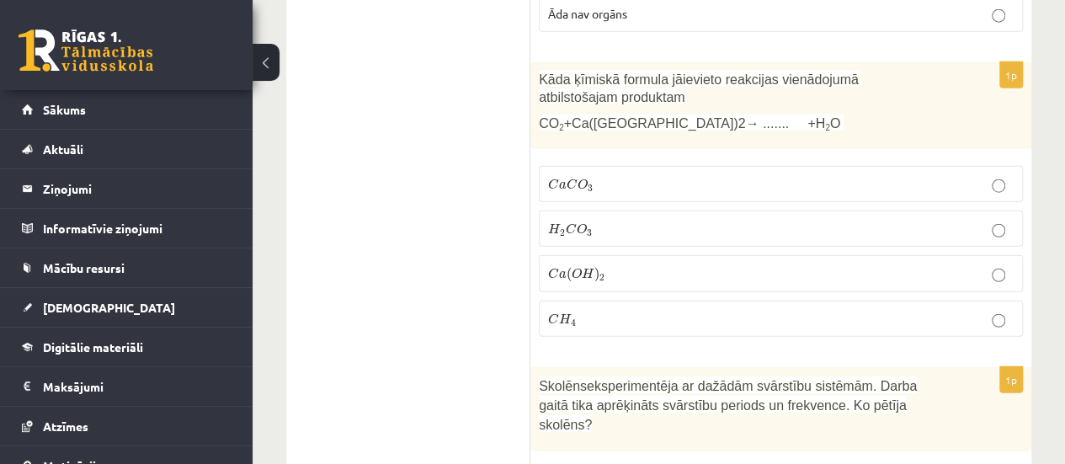
click at [643, 175] on p "C a C O 3 C a C O 3" at bounding box center [780, 184] width 465 height 18
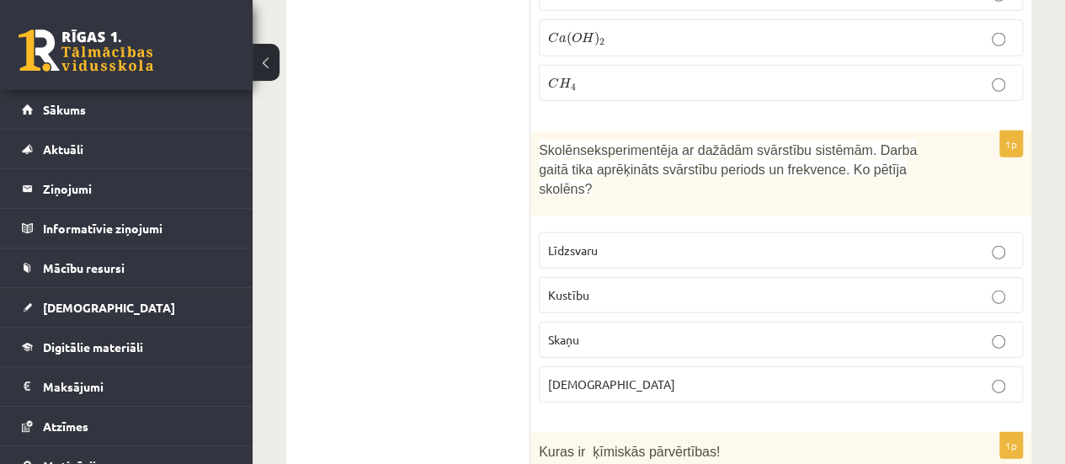
scroll to position [2357, 0]
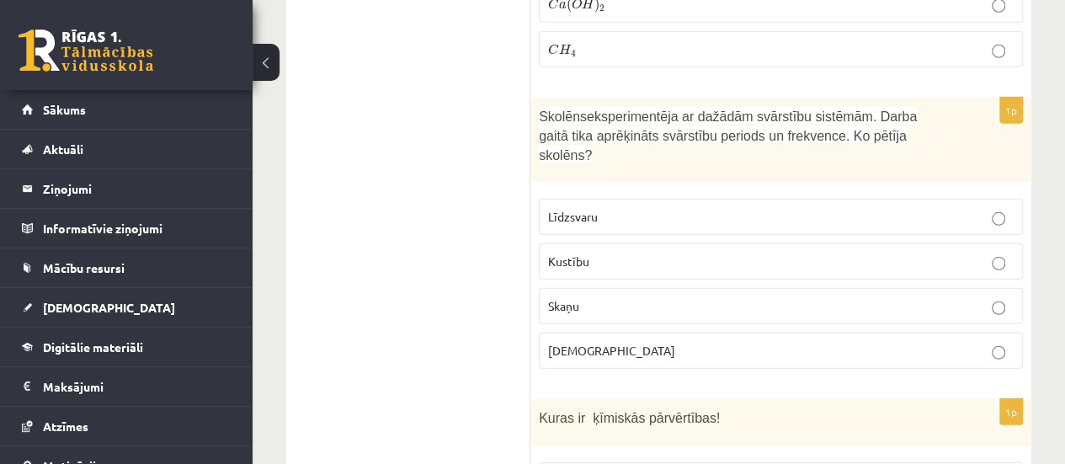
click at [615, 252] on p "Kustību" at bounding box center [780, 261] width 465 height 18
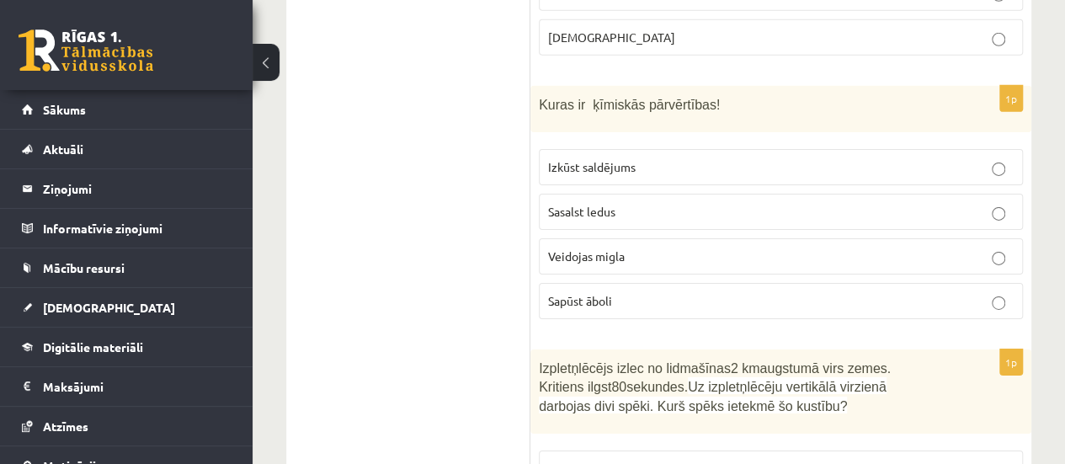
scroll to position [2671, 0]
click at [627, 291] on p "Sapūst āboli" at bounding box center [780, 300] width 465 height 18
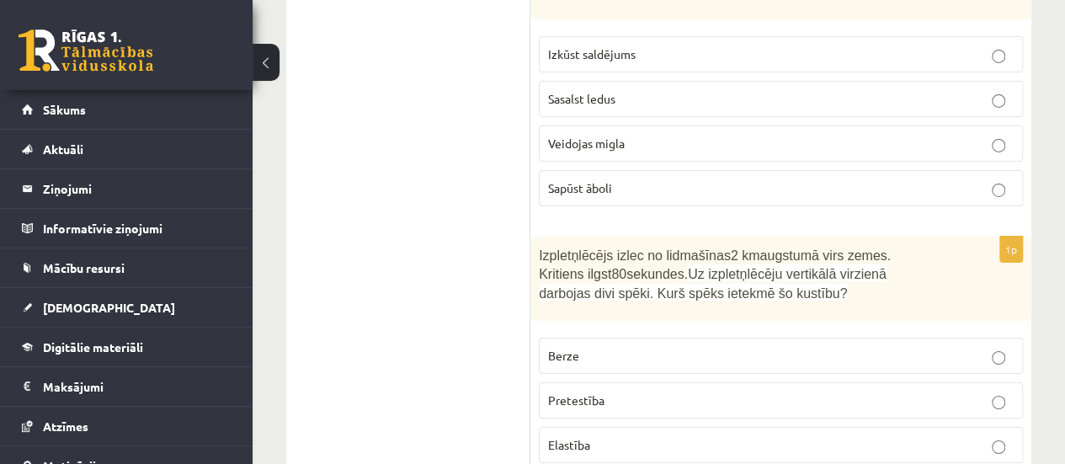
scroll to position [2929, 0]
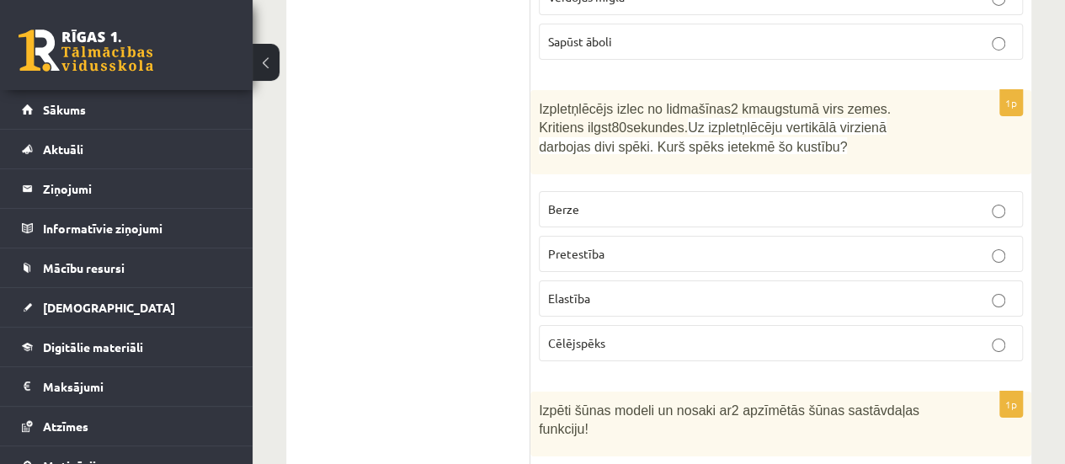
click at [675, 245] on p "Pretestība" at bounding box center [780, 254] width 465 height 18
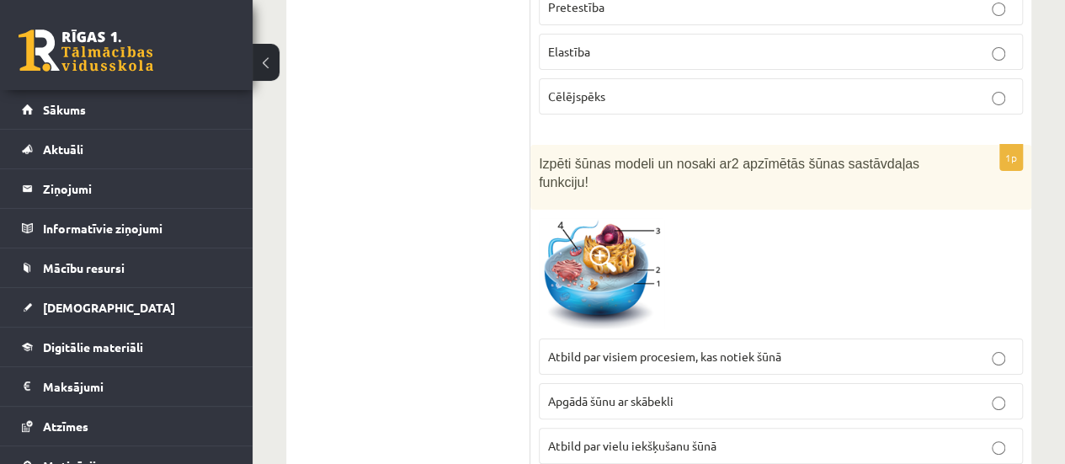
scroll to position [3220, 0]
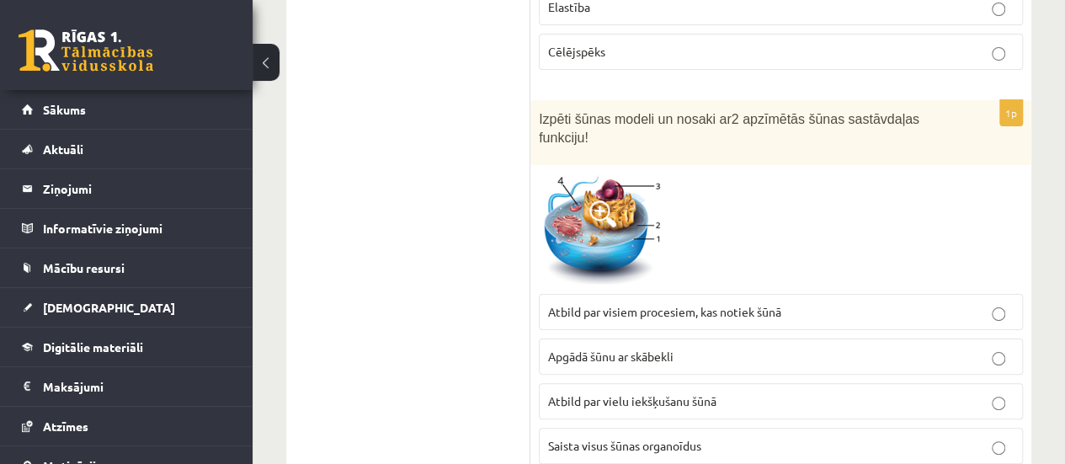
click at [649, 304] on span "Atbild par visiem procesiem, kas notiek šūnā" at bounding box center [664, 311] width 233 height 15
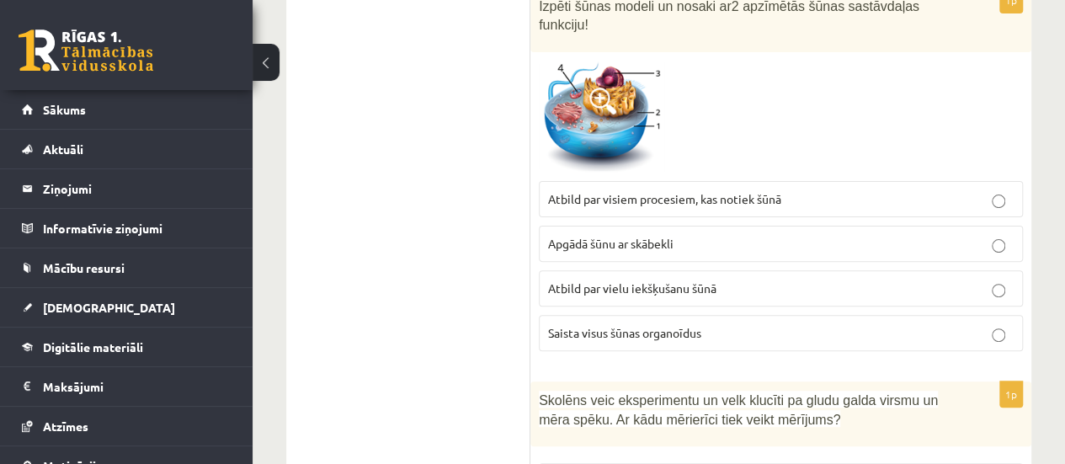
scroll to position [3411, 0]
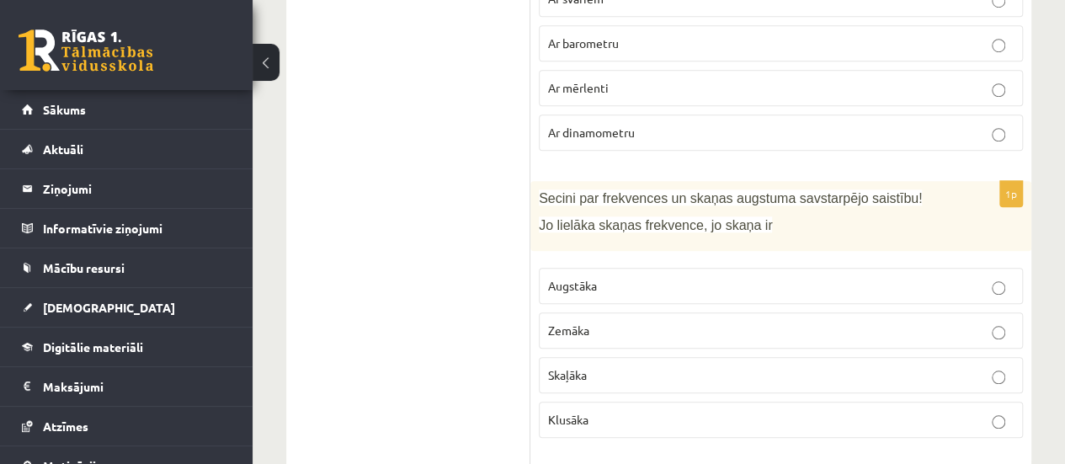
scroll to position [3849, 0]
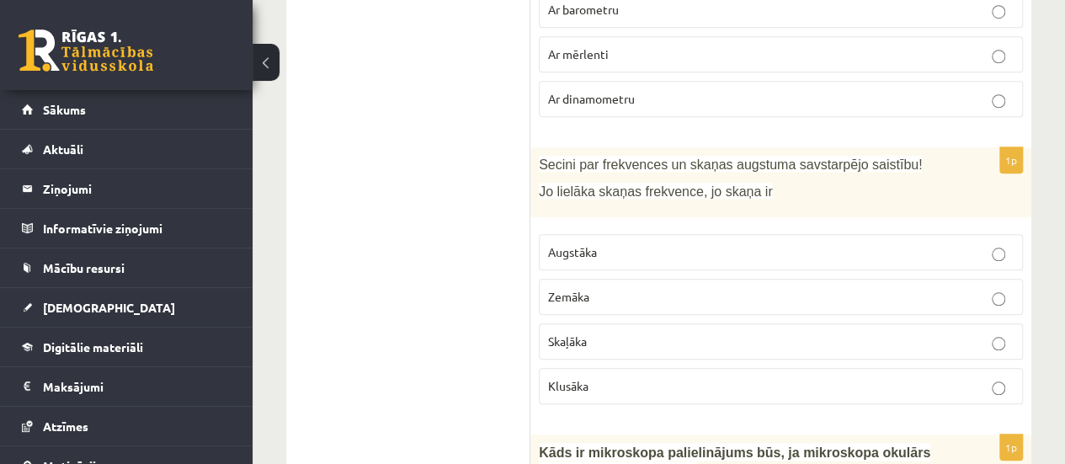
click at [590, 243] on p "Augstāka" at bounding box center [780, 252] width 465 height 18
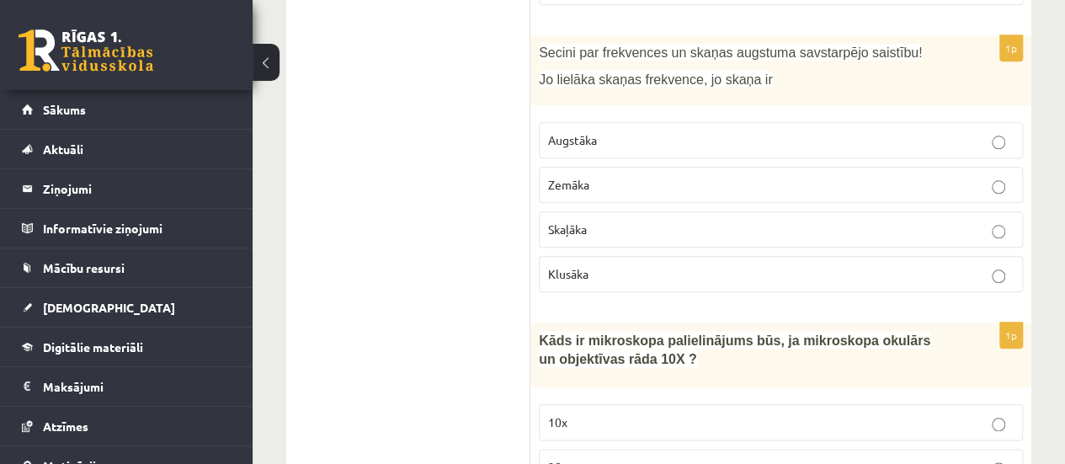
scroll to position [4118, 0]
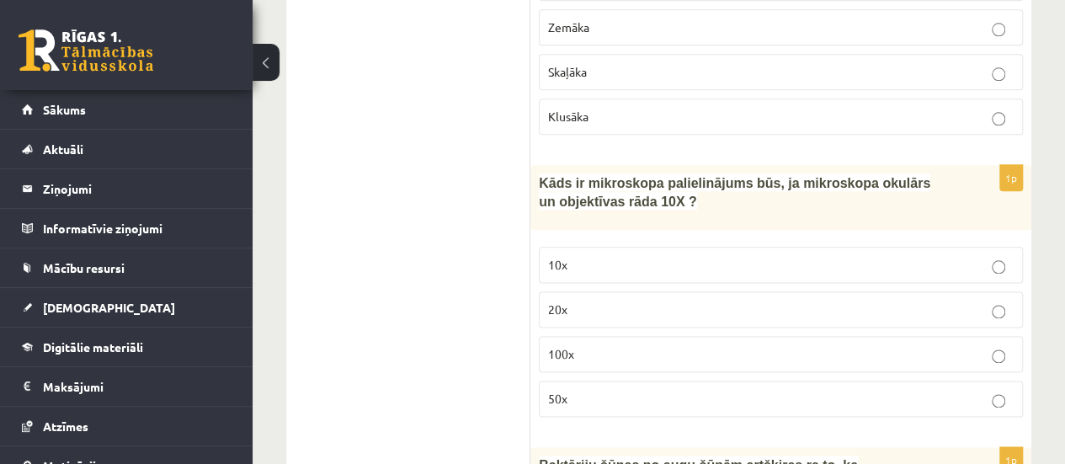
click at [658, 336] on label "100x" at bounding box center [781, 354] width 484 height 36
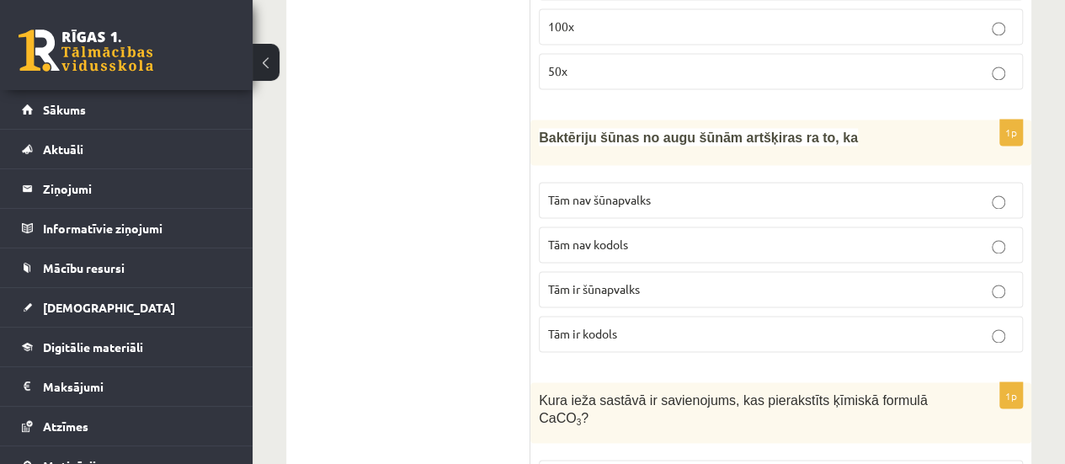
scroll to position [4378, 0]
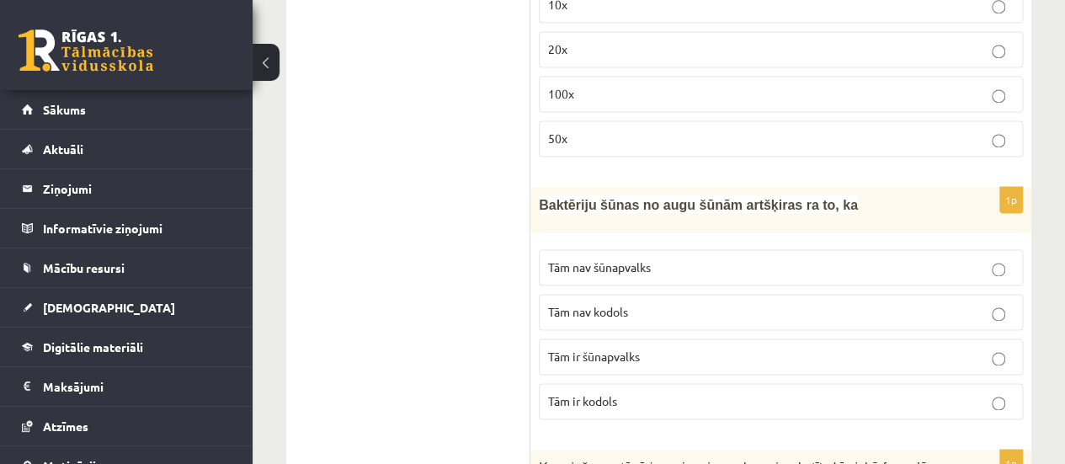
click at [630, 392] on p "Tām ir kodols" at bounding box center [780, 401] width 465 height 18
click at [675, 303] on p "Tām nav kodols" at bounding box center [780, 312] width 465 height 18
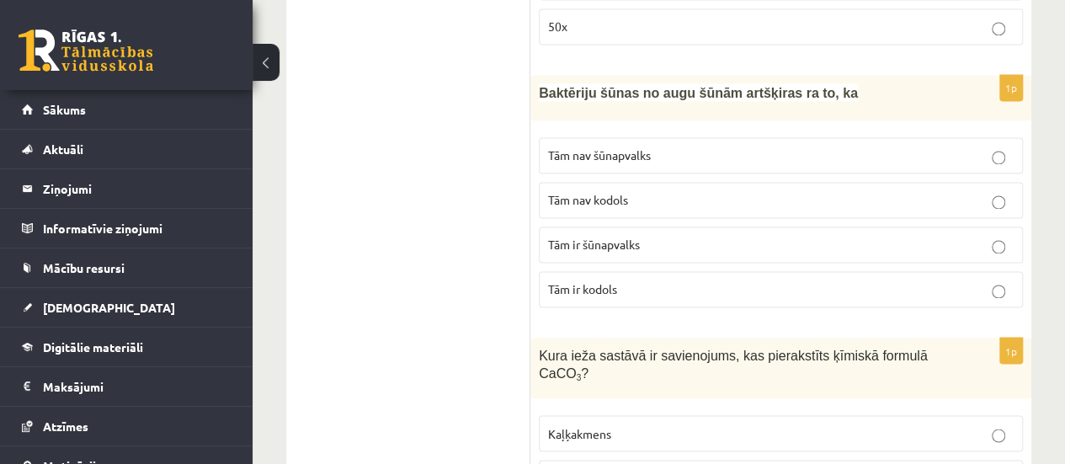
scroll to position [4513, 0]
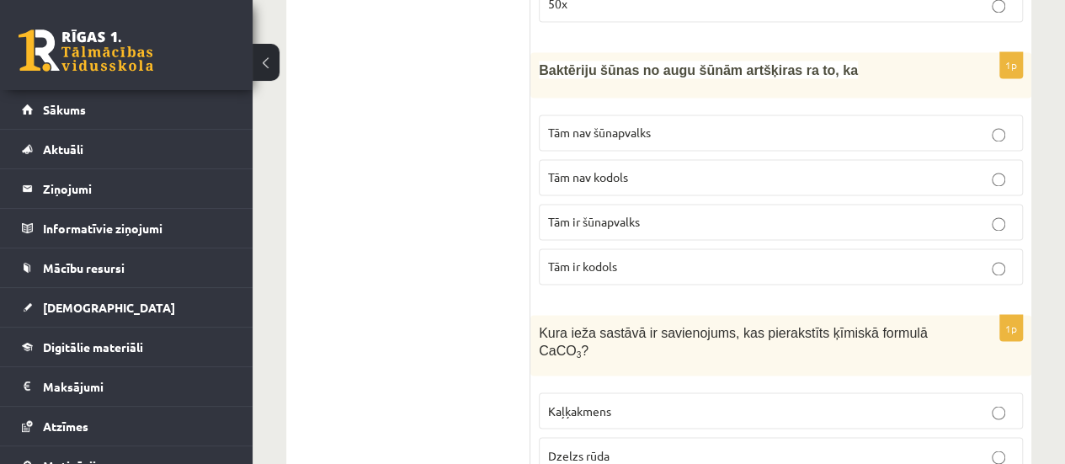
click at [605, 402] on span "Kaļķakmens" at bounding box center [579, 409] width 63 height 15
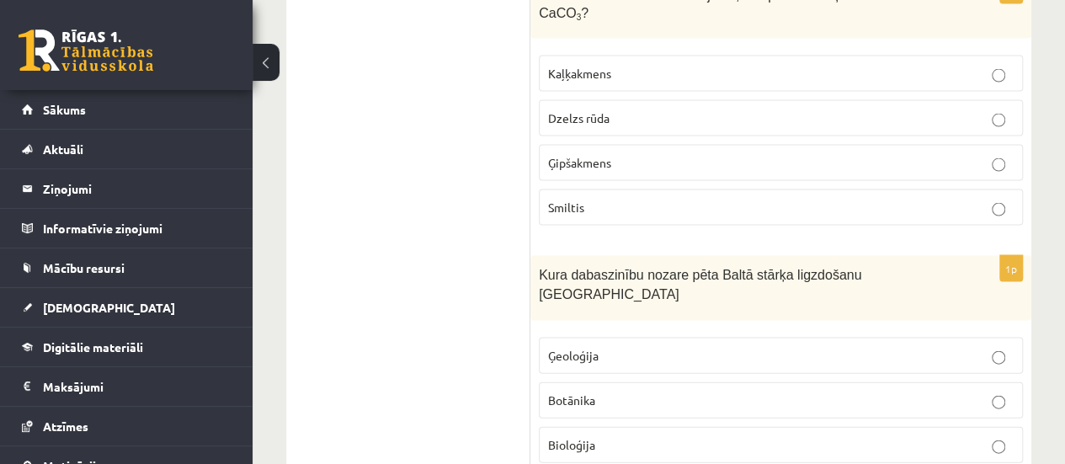
scroll to position [4905, 0]
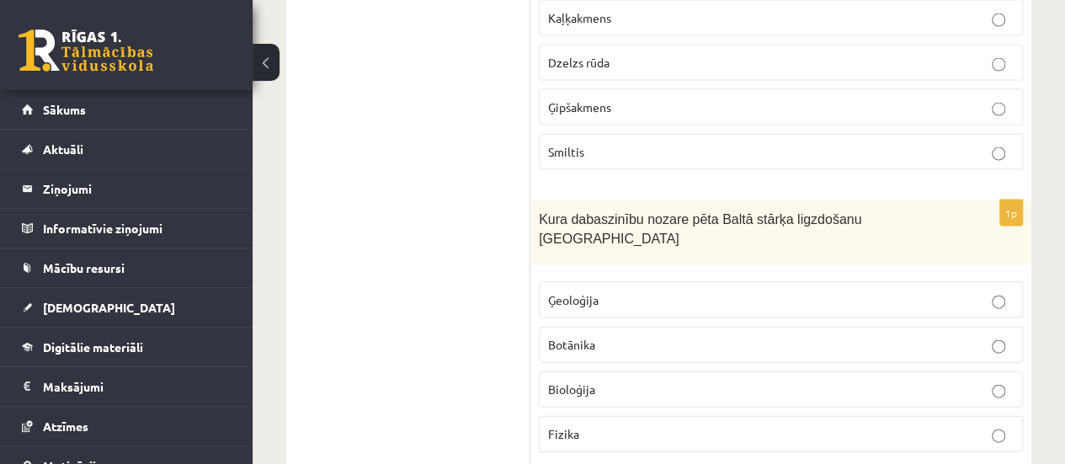
click at [646, 380] on p "Bioloģija" at bounding box center [780, 389] width 465 height 18
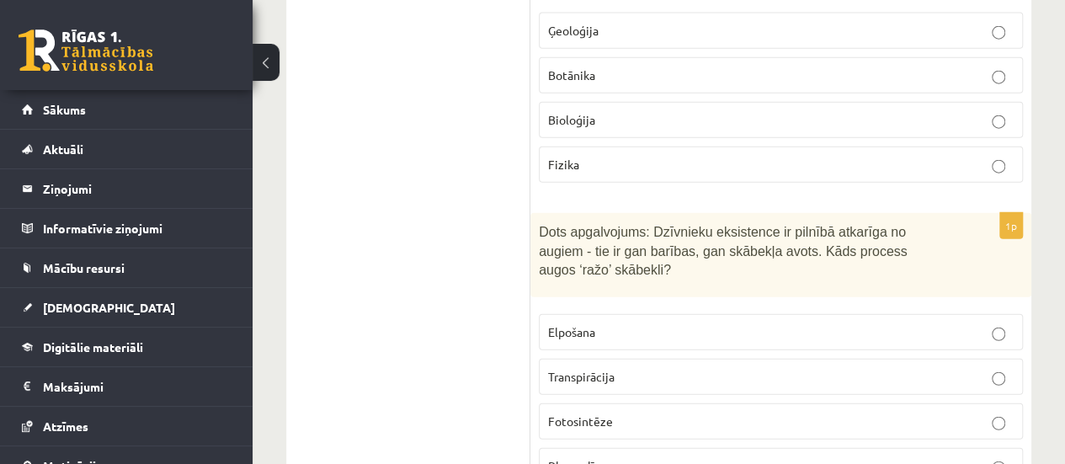
scroll to position [5186, 0]
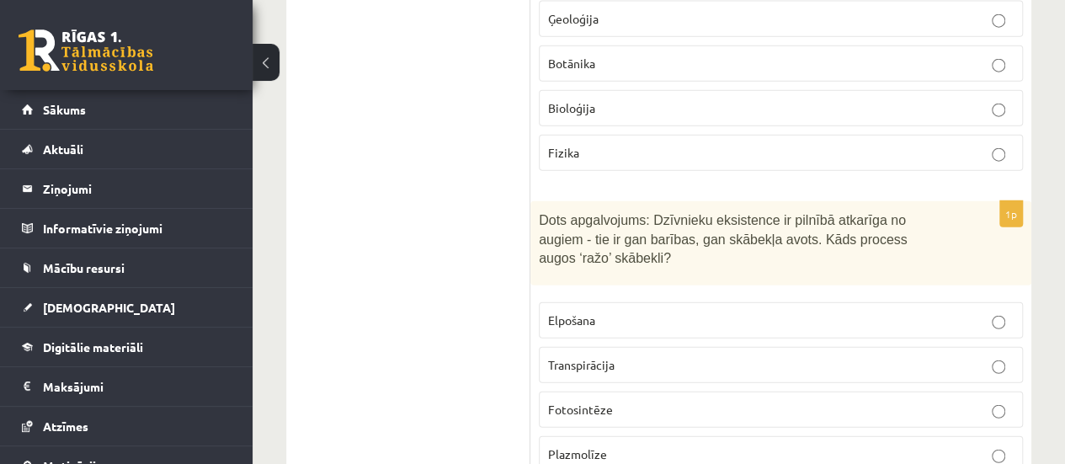
click at [593, 401] on p "Fotosintēze" at bounding box center [780, 410] width 465 height 18
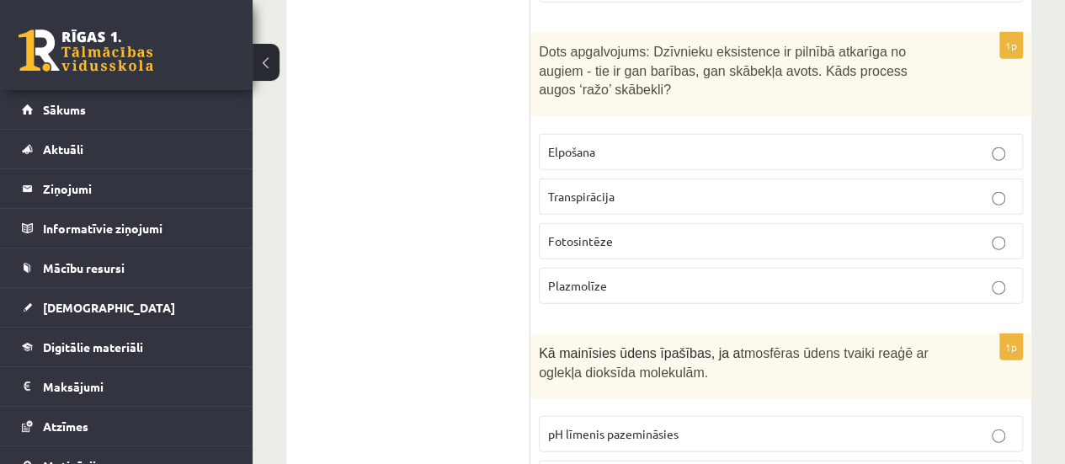
scroll to position [5477, 0]
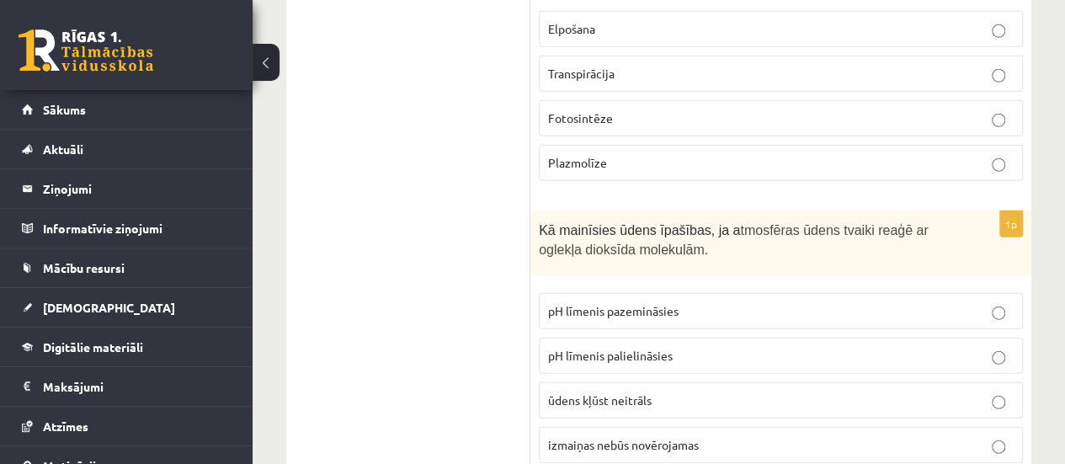
click at [624, 303] on span "pH līmenis pazemināsies" at bounding box center [613, 310] width 130 height 15
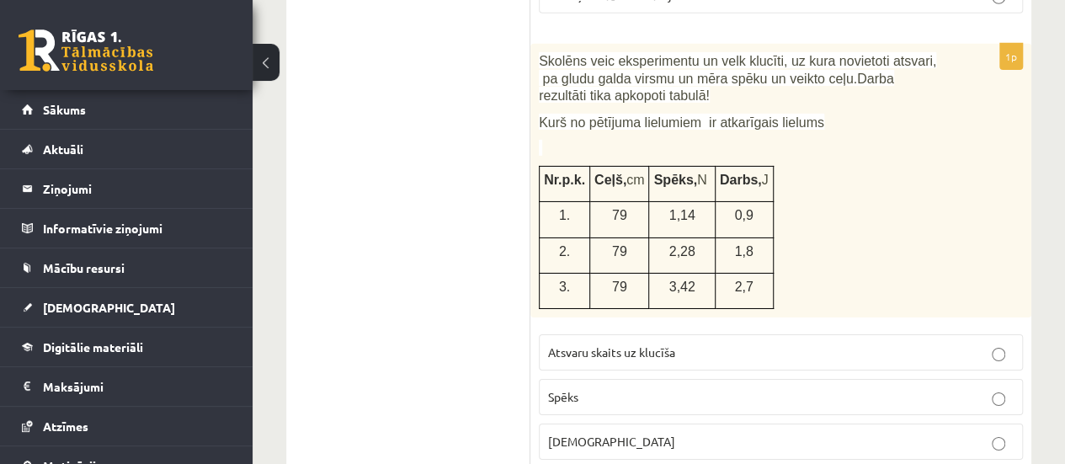
scroll to position [5960, 0]
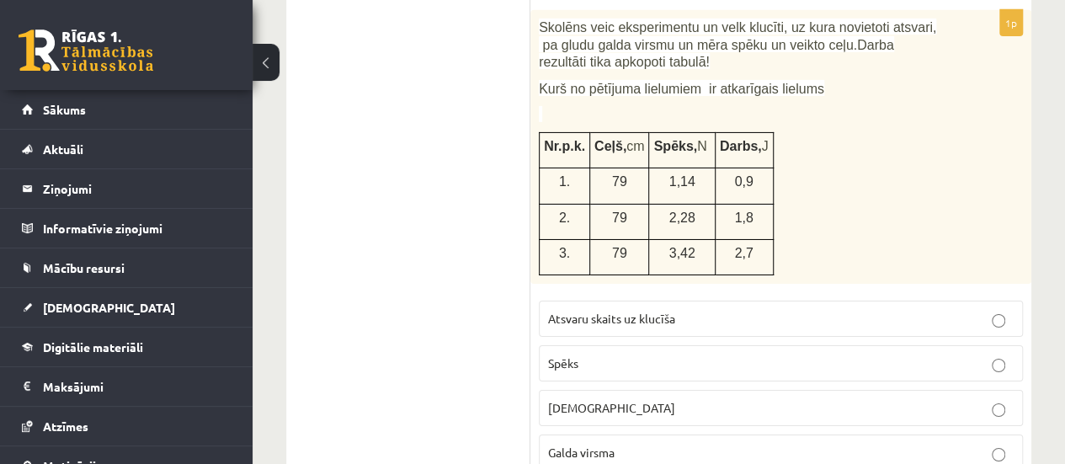
click at [645, 354] on p "Spēks" at bounding box center [780, 363] width 465 height 18
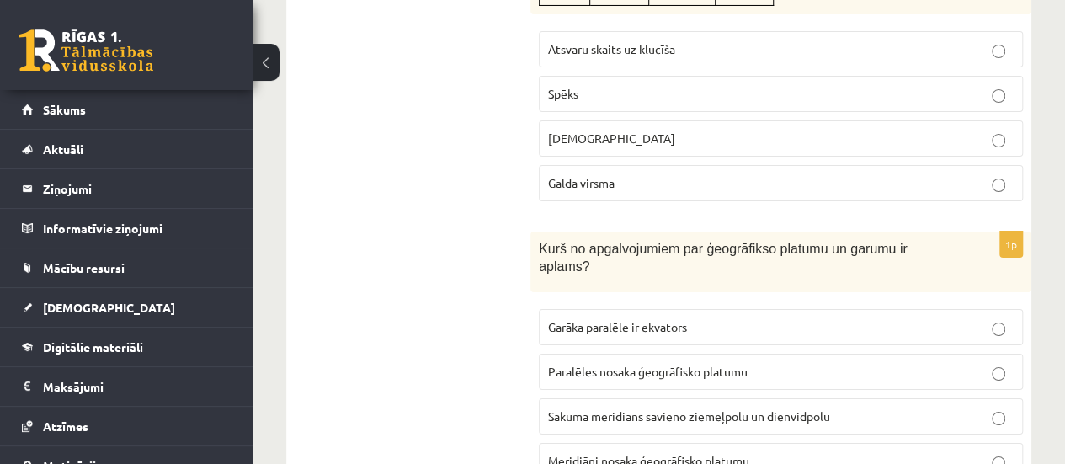
scroll to position [6274, 0]
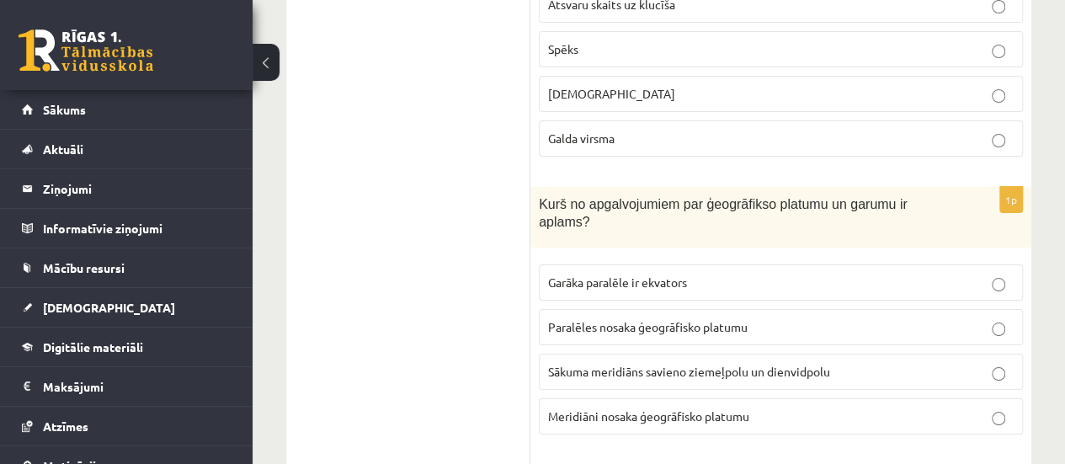
click at [677, 407] on p "Meridiāni nosaka ģeogrāfisko platumu" at bounding box center [780, 416] width 465 height 18
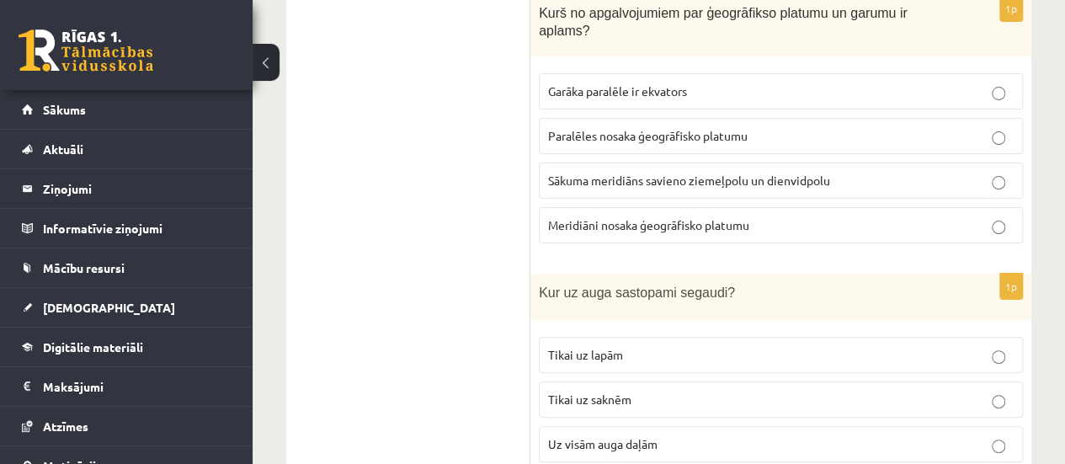
scroll to position [6521, 0]
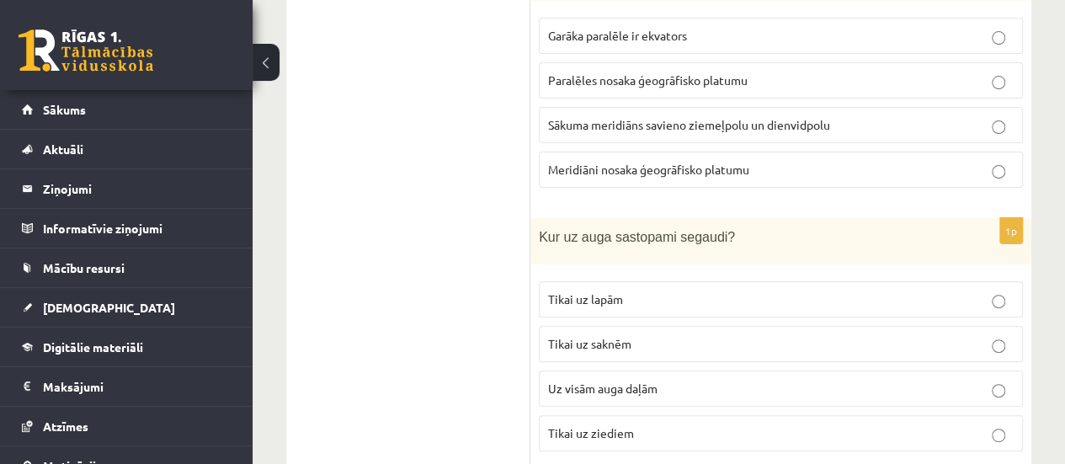
click at [673, 380] on p "Uz visām auga daļām" at bounding box center [780, 389] width 465 height 18
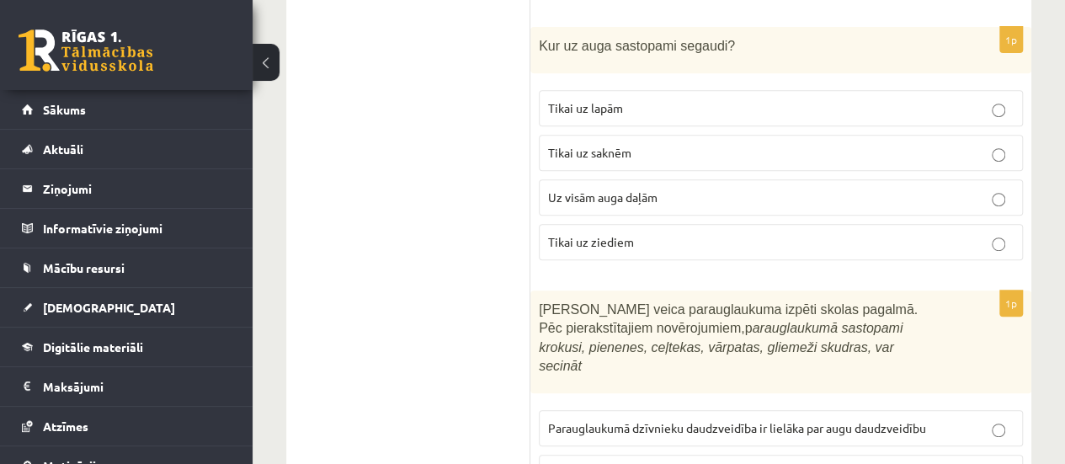
scroll to position [6779, 0]
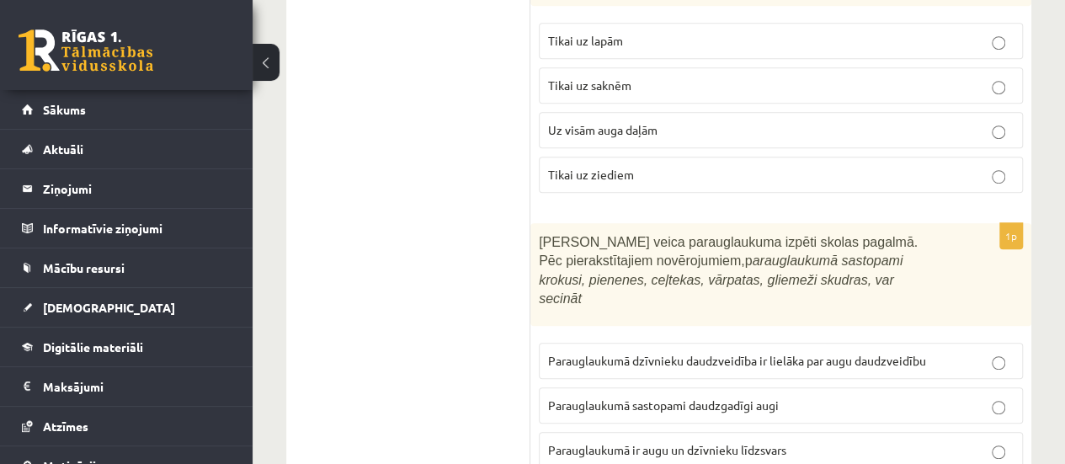
click at [865, 441] on p "Parauglaukumā ir augu un dzīvnieku līdzsvars" at bounding box center [780, 450] width 465 height 18
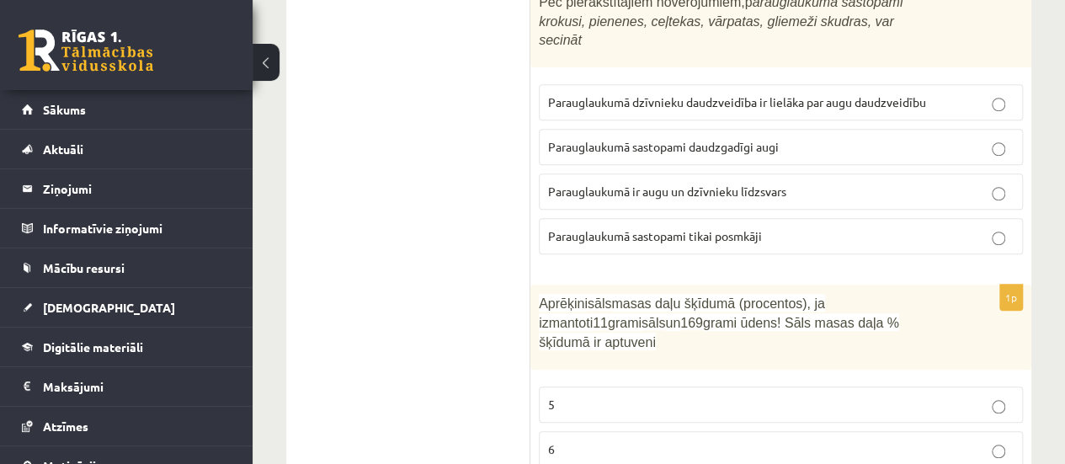
scroll to position [7082, 0]
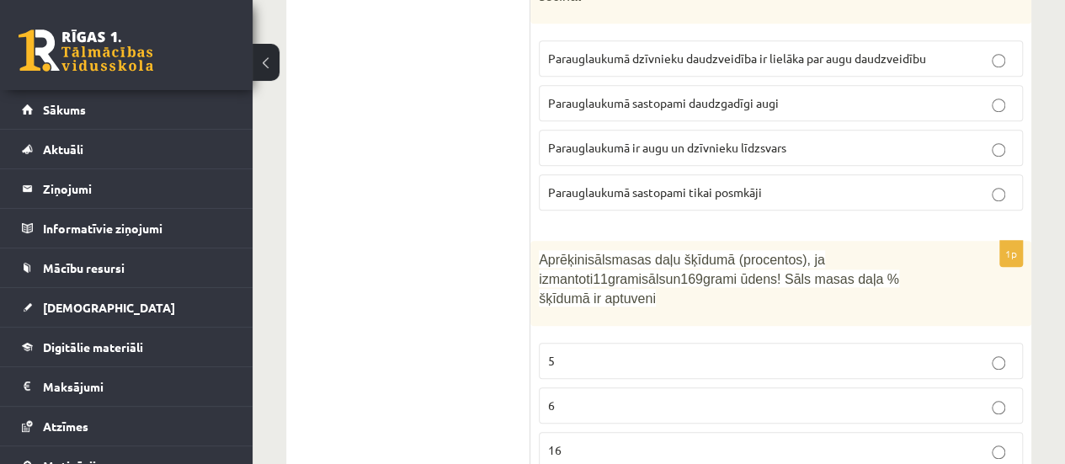
click at [576, 387] on label "6" at bounding box center [781, 405] width 484 height 36
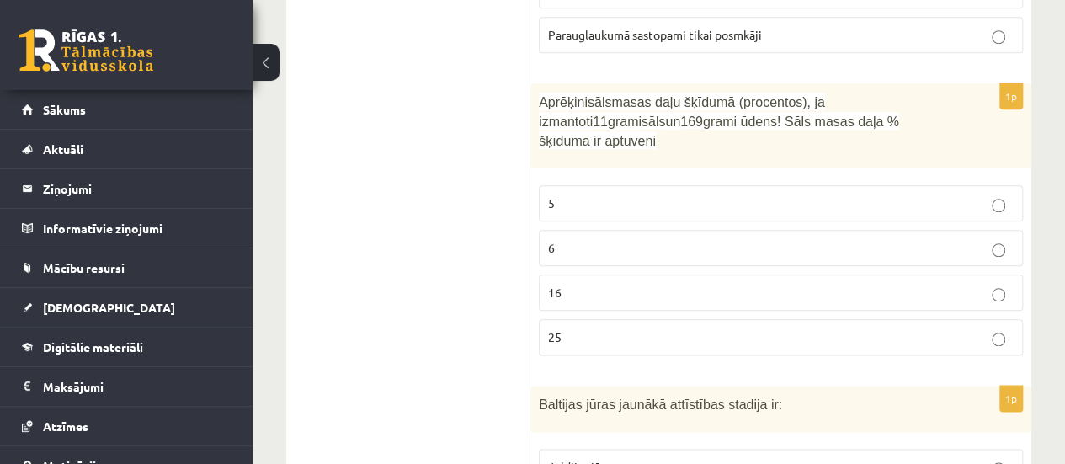
scroll to position [7295, 0]
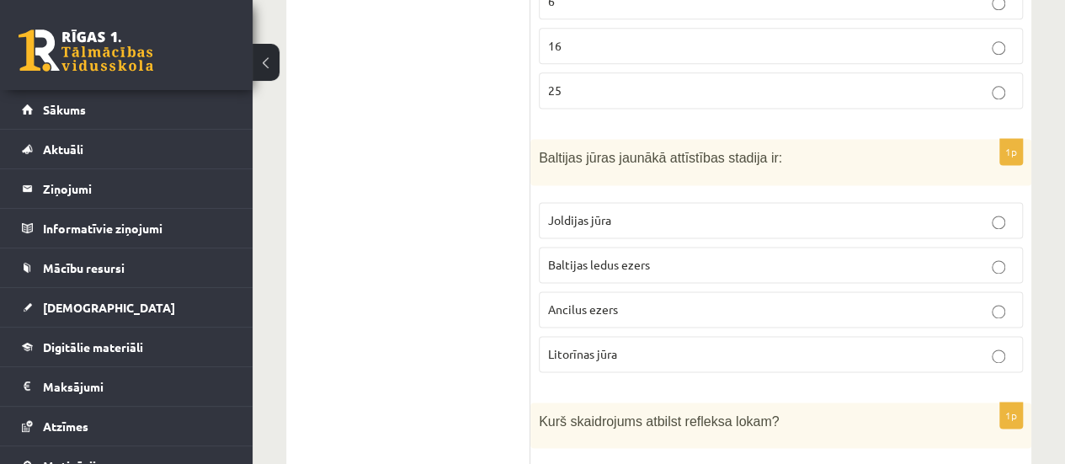
scroll to position [7565, 0]
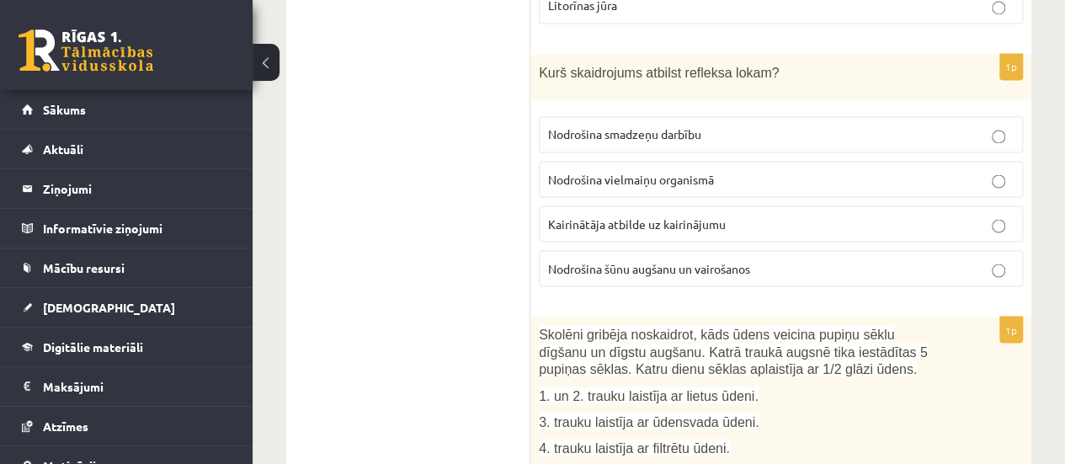
scroll to position [7901, 0]
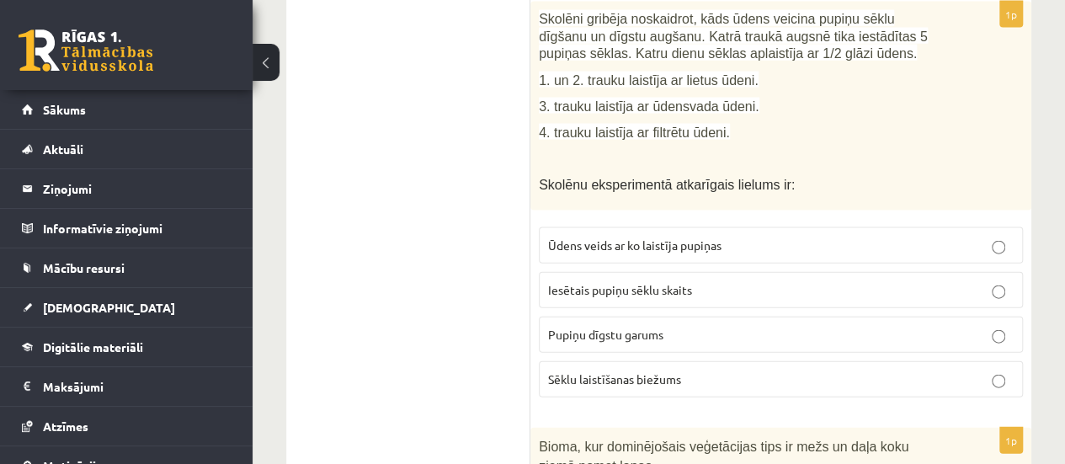
scroll to position [8218, 0]
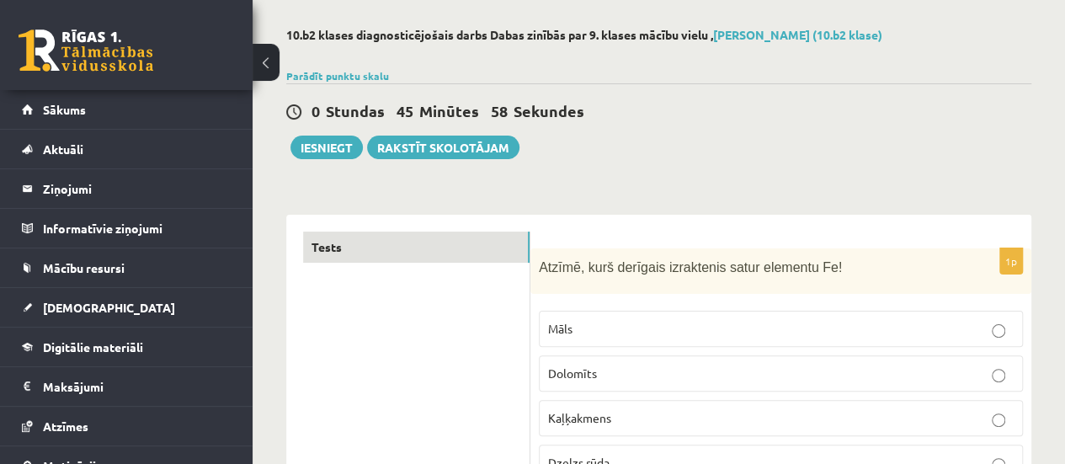
scroll to position [0, 0]
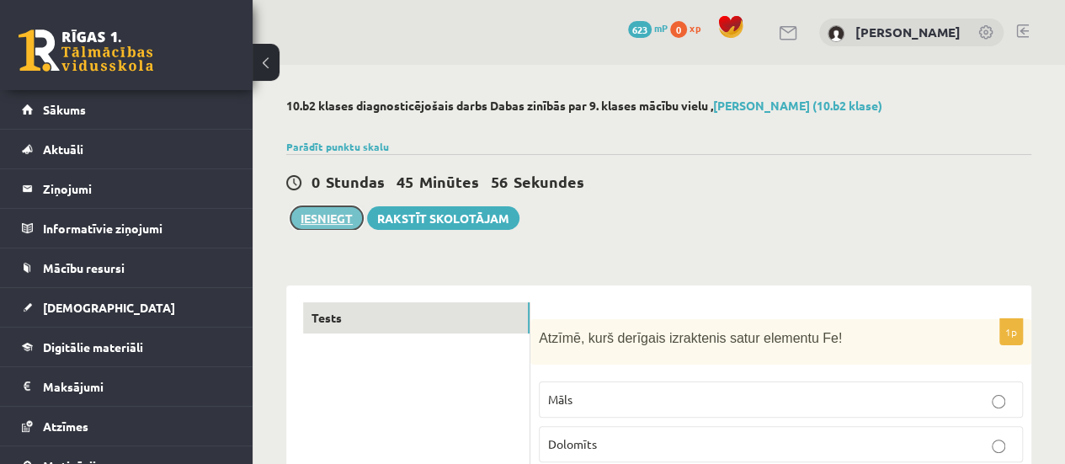
click at [313, 219] on button "Iesniegt" at bounding box center [326, 218] width 72 height 24
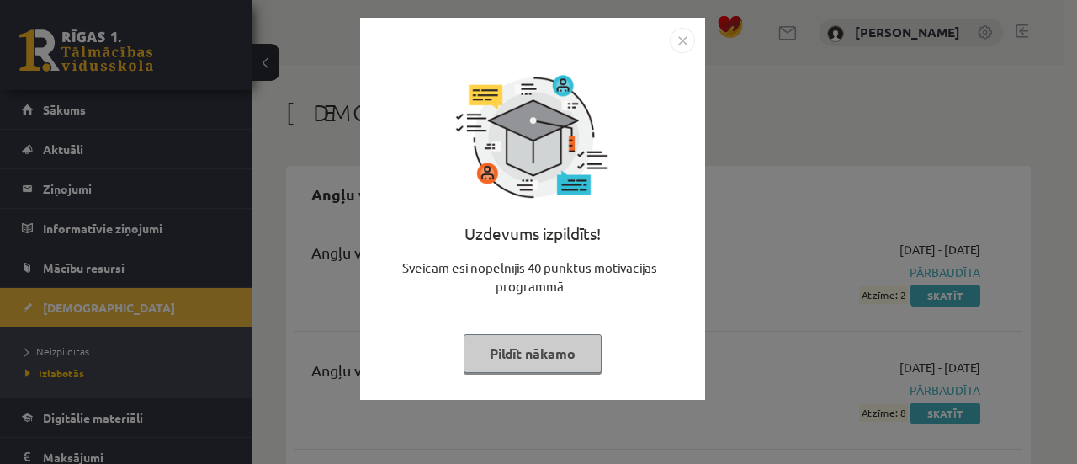
click at [518, 368] on button "Pildīt nākamo" at bounding box center [533, 353] width 138 height 39
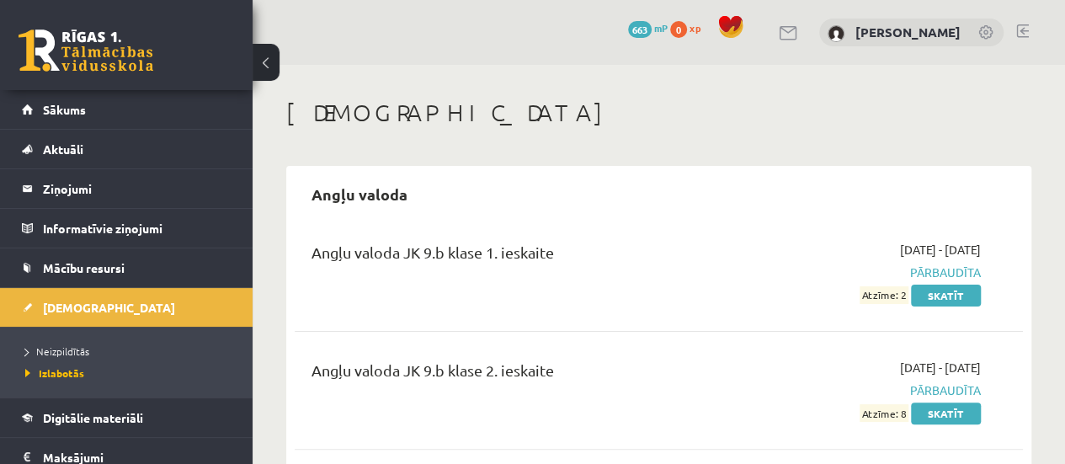
click at [598, 211] on div "Angļu valoda" at bounding box center [659, 194] width 728 height 40
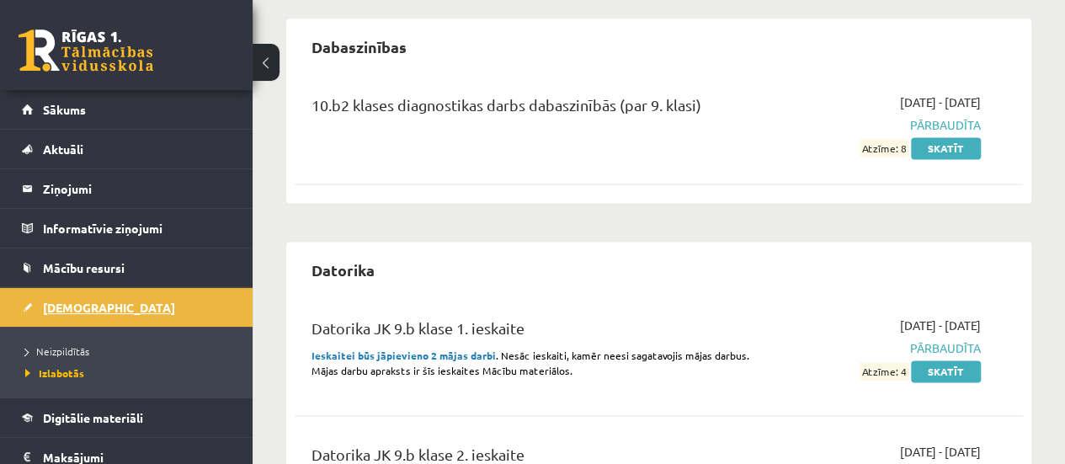
click at [84, 300] on span "[DEMOGRAPHIC_DATA]" at bounding box center [109, 307] width 132 height 15
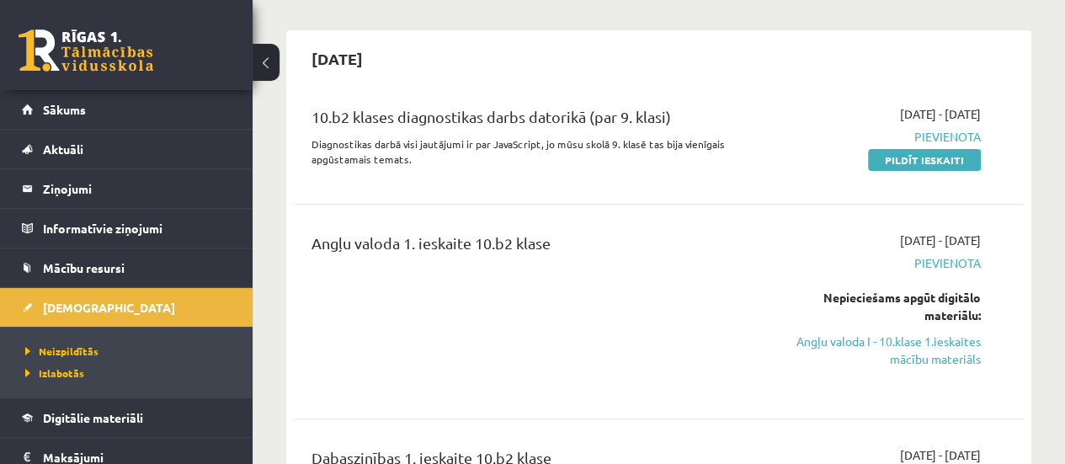
scroll to position [135, 0]
click at [911, 167] on link "Pildīt ieskaiti" at bounding box center [924, 161] width 113 height 22
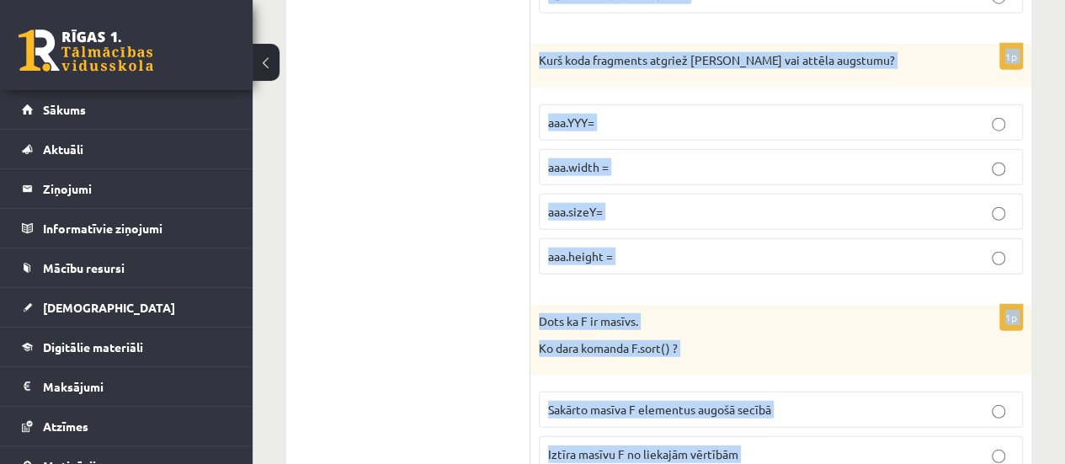
scroll to position [8633, 0]
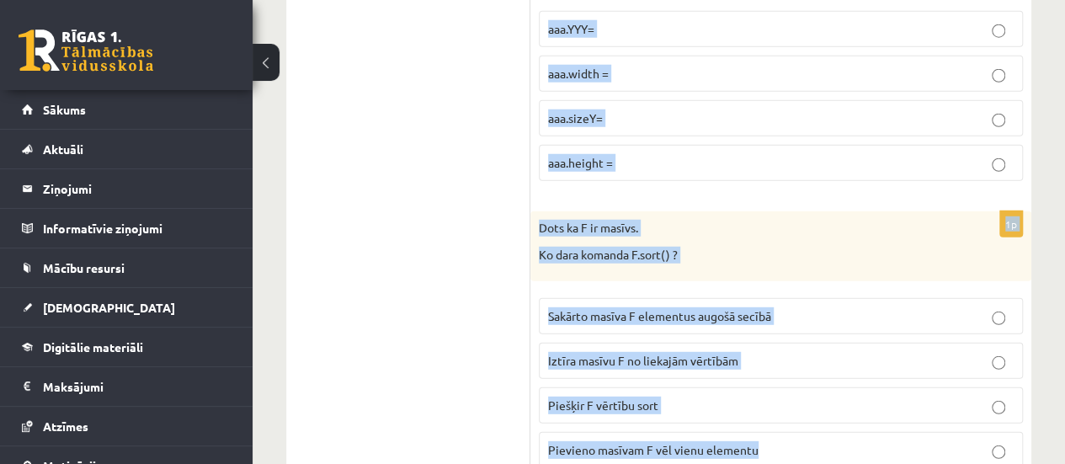
drag, startPoint x: 534, startPoint y: 223, endPoint x: 892, endPoint y: 412, distance: 405.1
copy form "Lore ipsu dolorsi am consect adipiscin elitsedd? eiusmodt IN ( ) { ....} utlabo…"
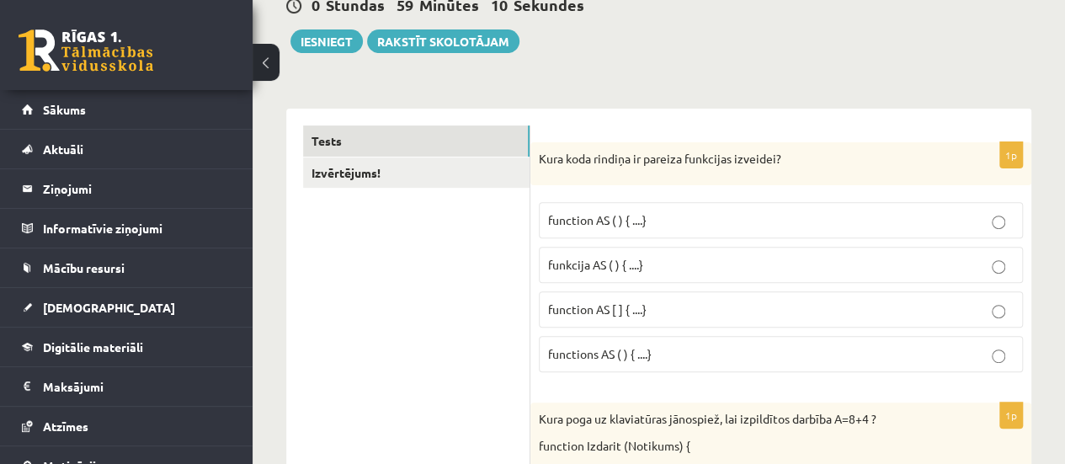
scroll to position [280, 0]
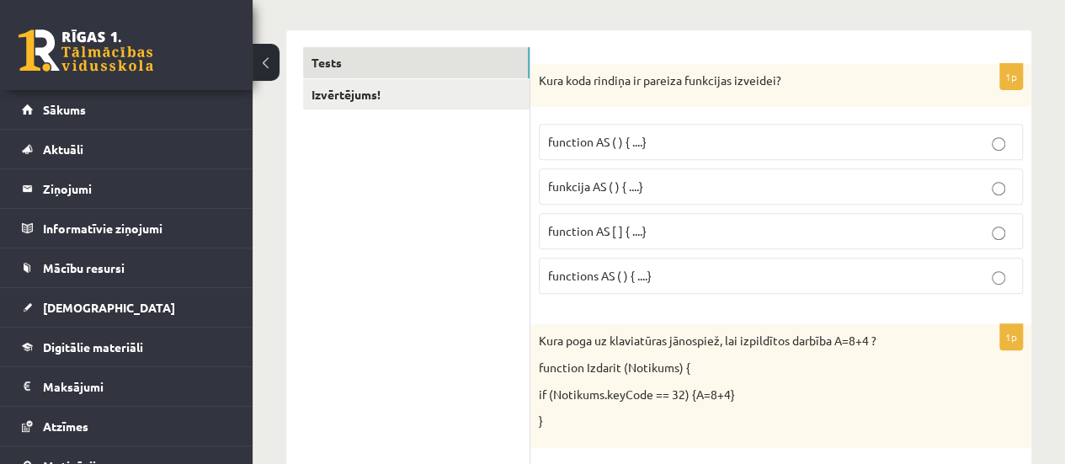
click at [683, 281] on p "functions AS ( ) { ....}" at bounding box center [780, 276] width 465 height 18
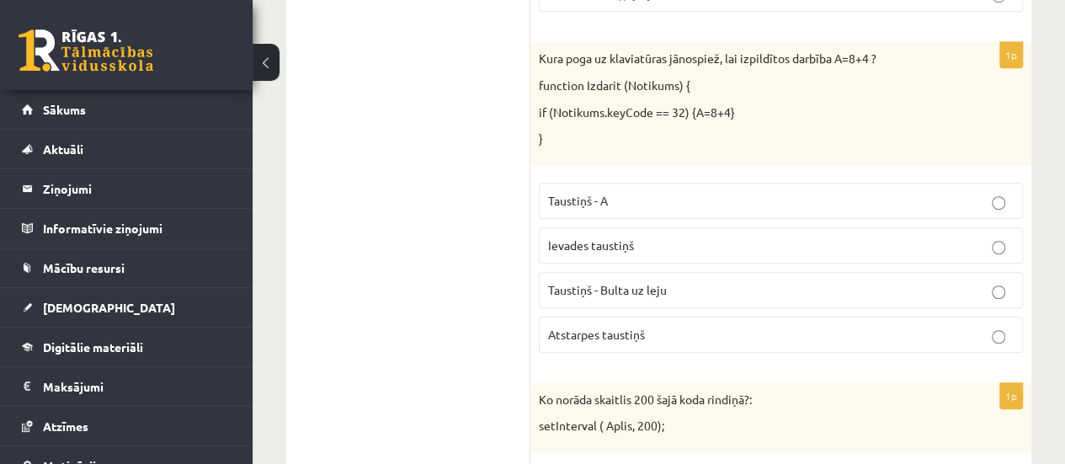
scroll to position [572, 0]
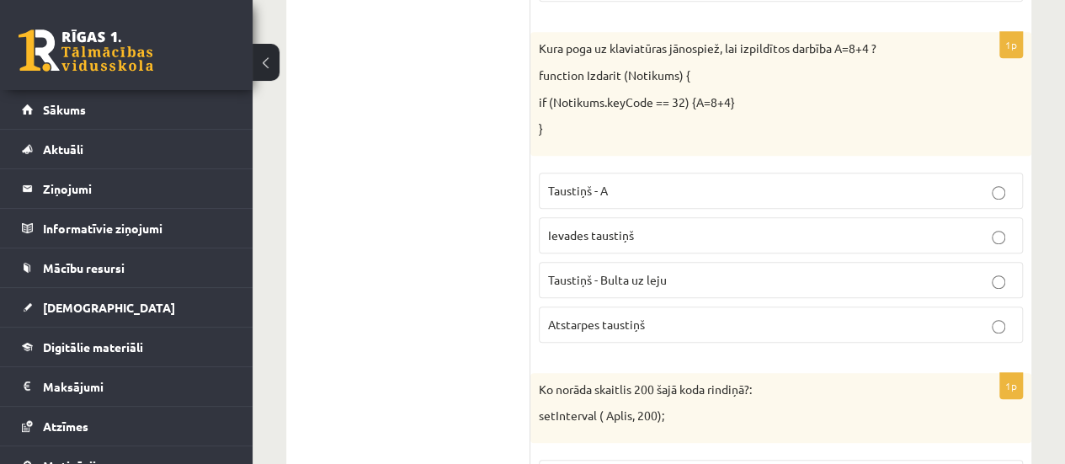
click at [621, 322] on span "Atstarpes taustiņš" at bounding box center [596, 323] width 97 height 15
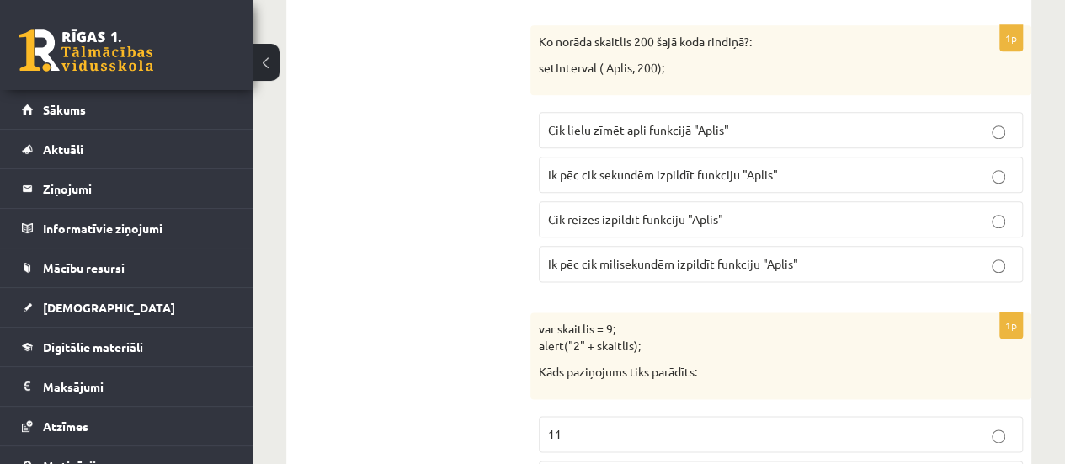
scroll to position [943, 0]
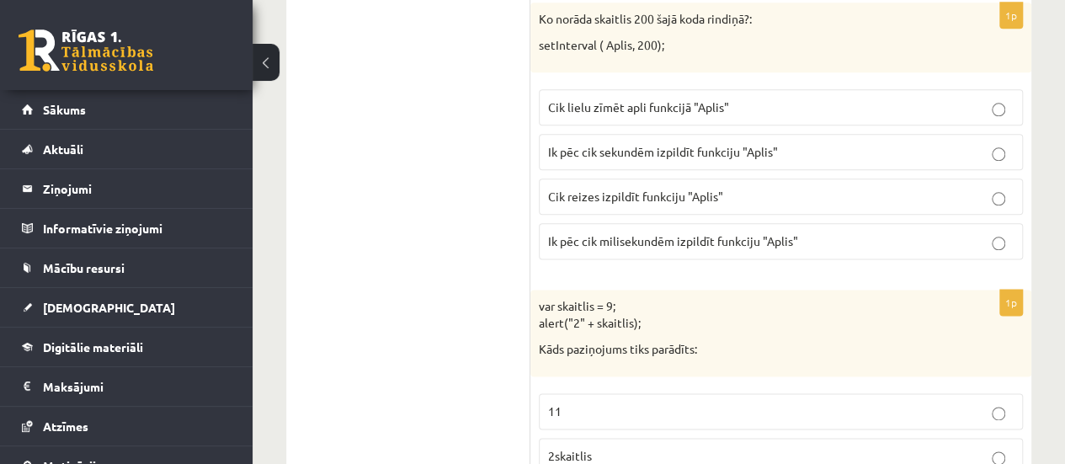
click at [672, 147] on span "Ik pēc cik sekundēm izpildīt funkciju "Aplis"" at bounding box center [663, 151] width 230 height 15
click at [694, 242] on p "Ik pēc cik milisekundēm izpildīt funkciju "Aplis"" at bounding box center [780, 241] width 465 height 18
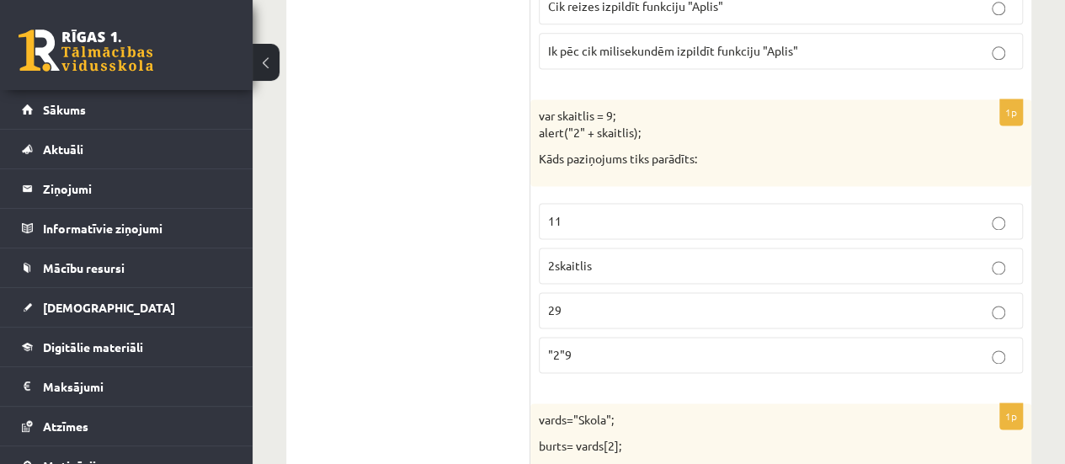
scroll to position [1200, 0]
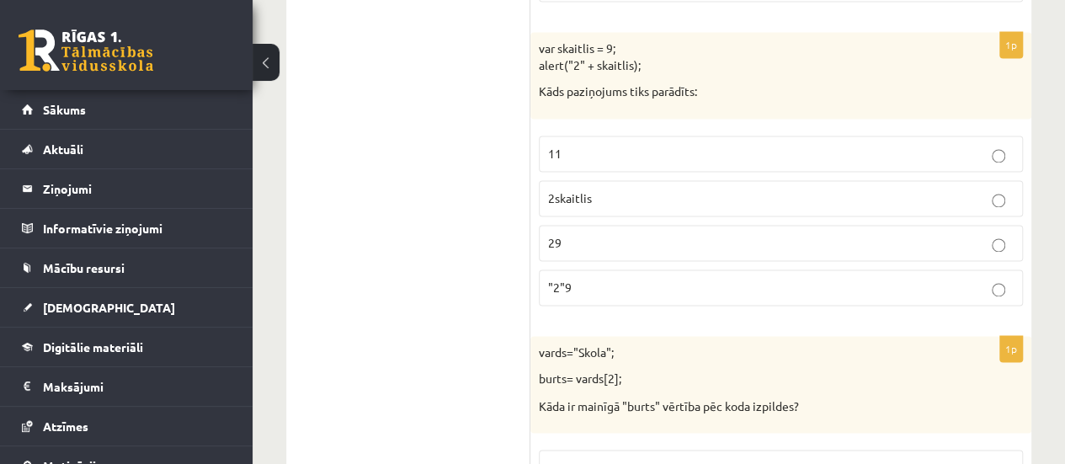
click at [591, 237] on p "29" at bounding box center [780, 243] width 465 height 18
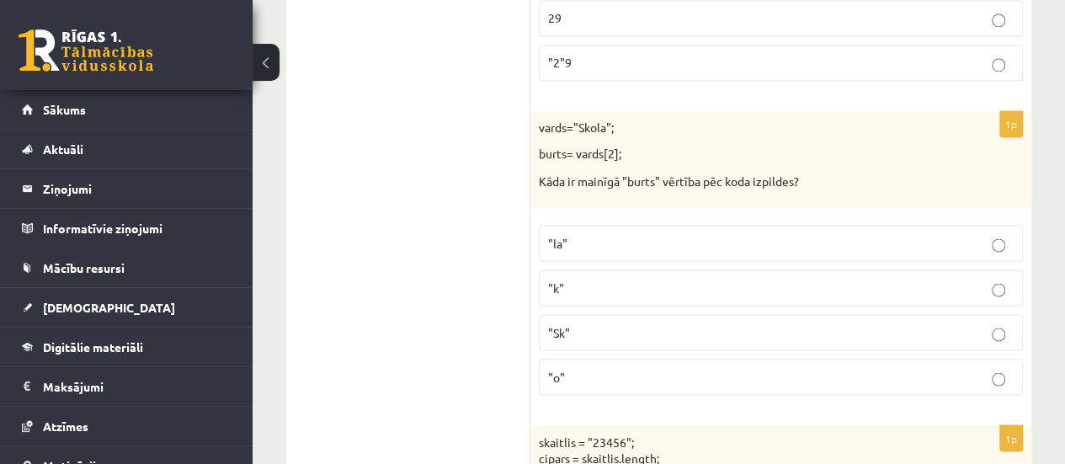
scroll to position [1459, 0]
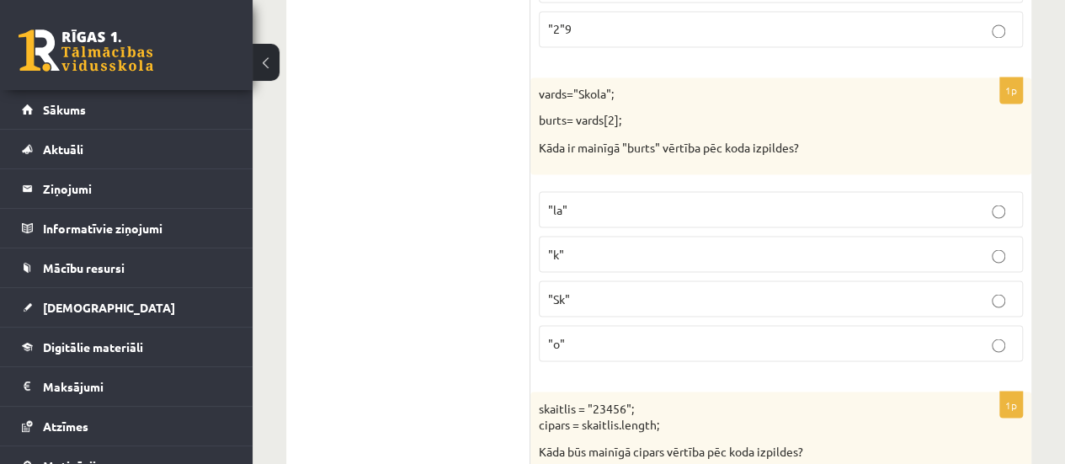
click at [601, 337] on p ""o"" at bounding box center [780, 343] width 465 height 18
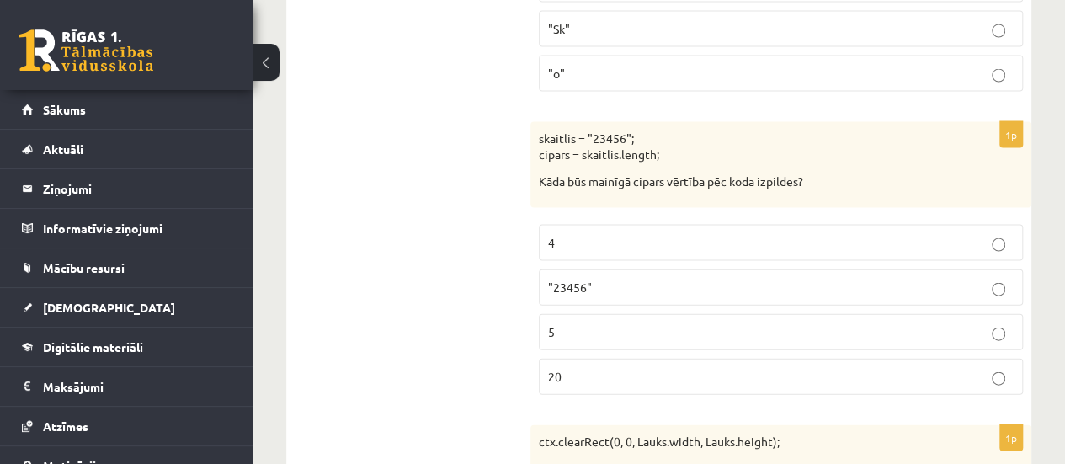
scroll to position [1806, 0]
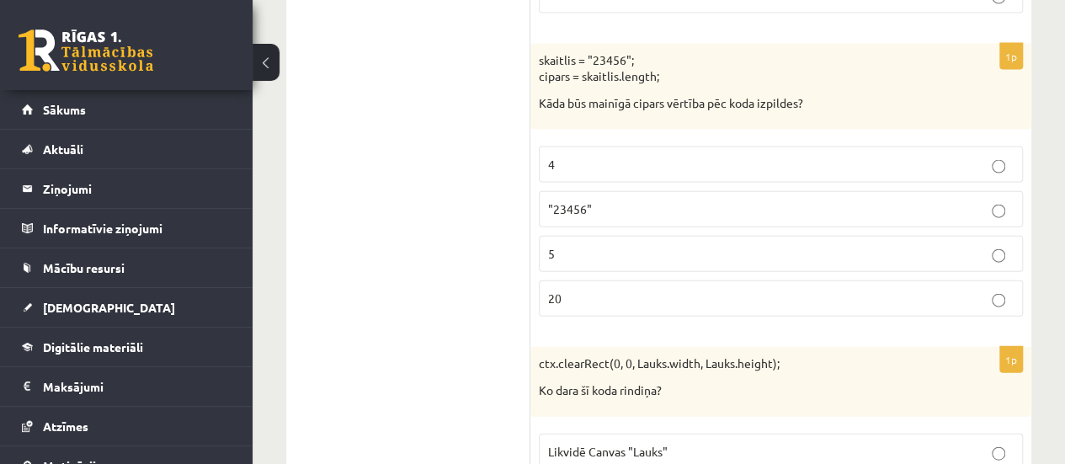
click at [563, 245] on p "5" at bounding box center [780, 254] width 465 height 18
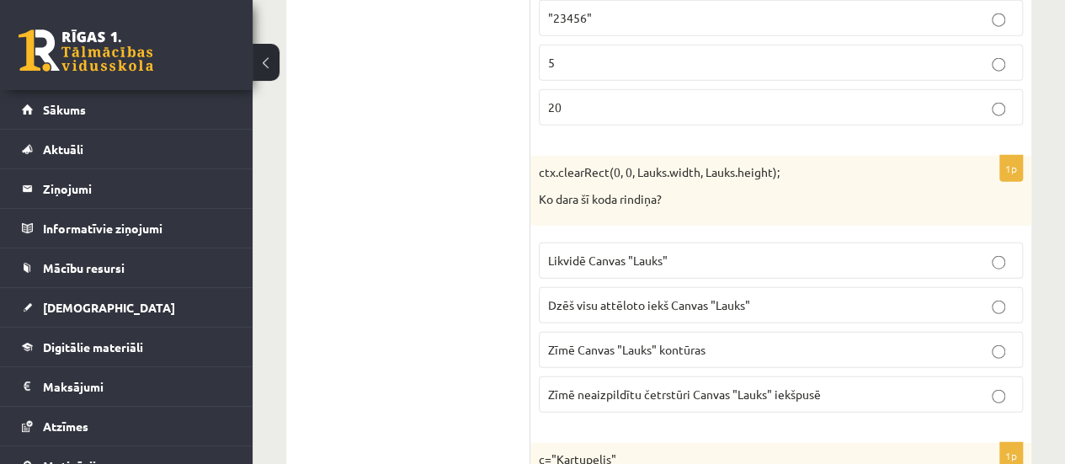
scroll to position [2087, 0]
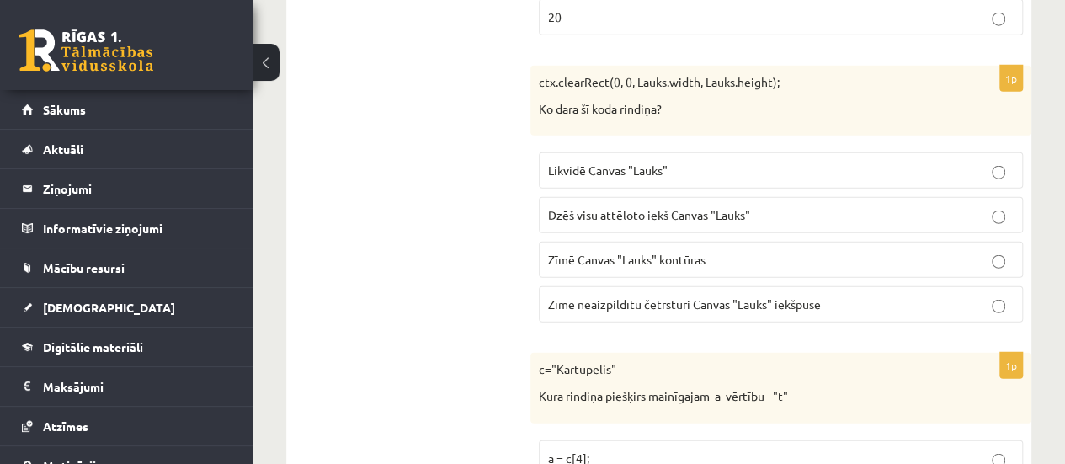
click at [623, 207] on span "Dzēš visu attēloto iekš Canvas "Lauks"" at bounding box center [649, 214] width 202 height 15
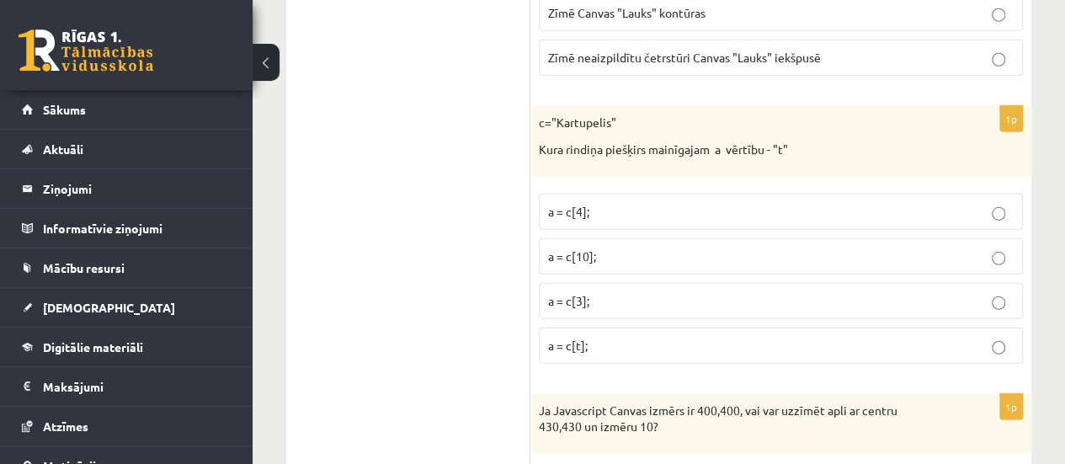
scroll to position [2368, 0]
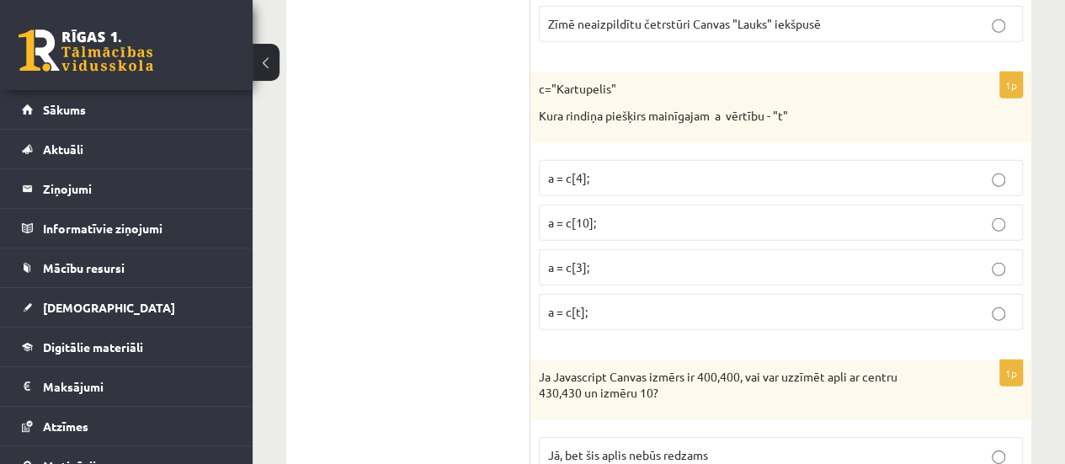
click at [637, 260] on label "a = c[3];" at bounding box center [781, 267] width 484 height 36
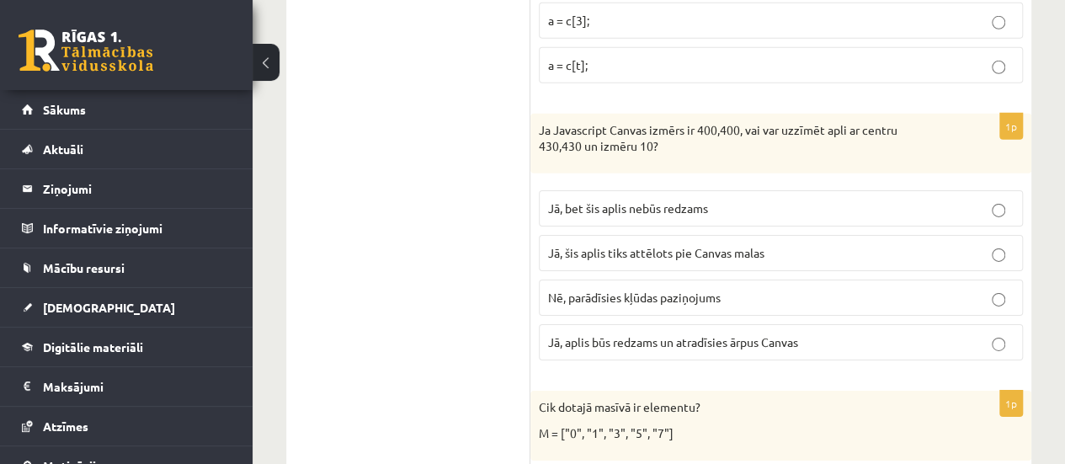
scroll to position [2648, 0]
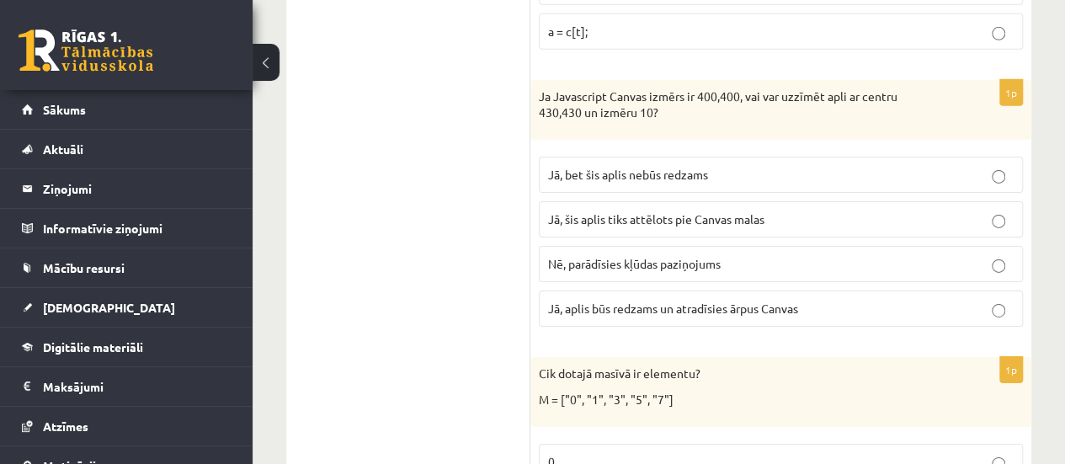
click at [716, 166] on p "Jā, bet šis aplis nebūs redzams" at bounding box center [780, 175] width 465 height 18
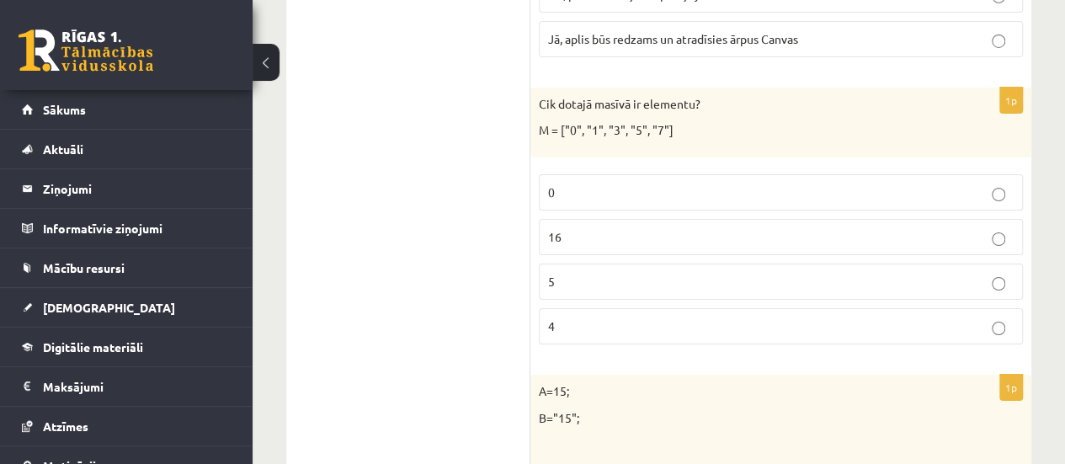
scroll to position [2940, 0]
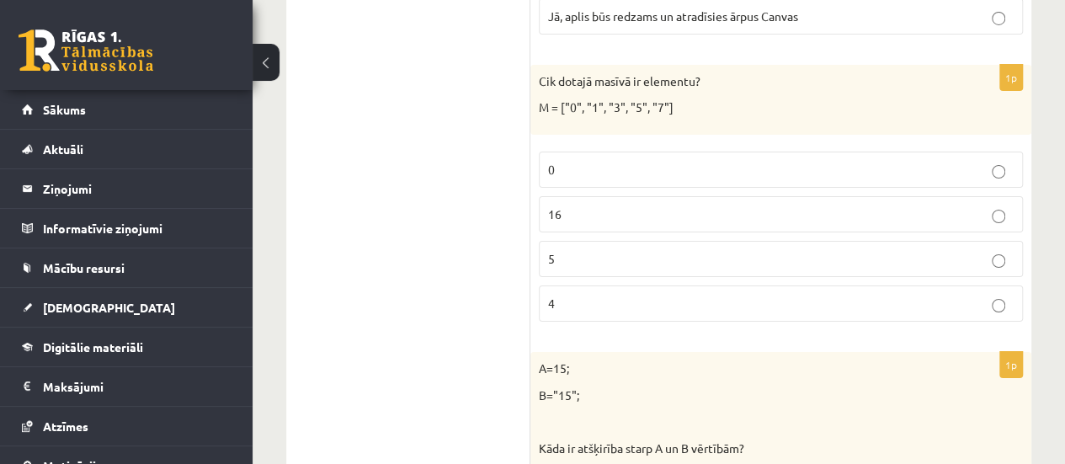
click at [653, 250] on p "5" at bounding box center [780, 259] width 465 height 18
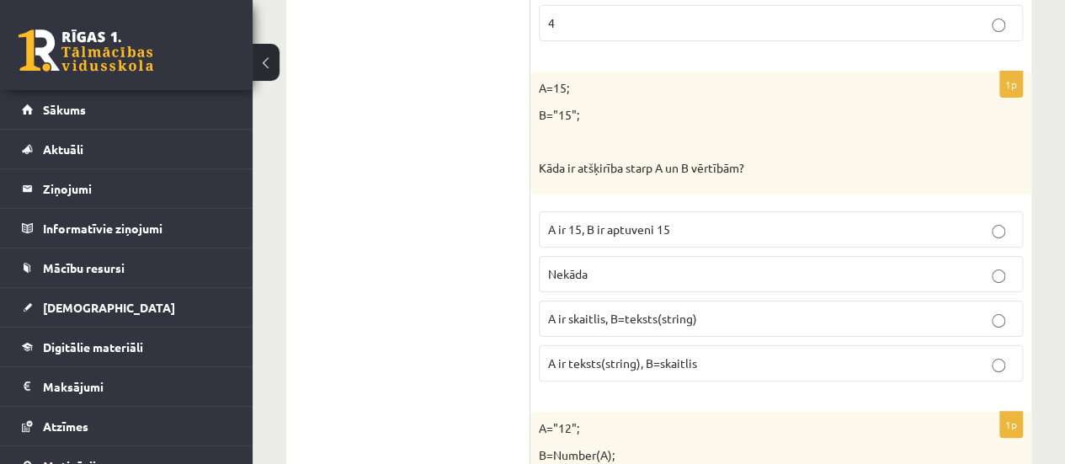
scroll to position [3243, 0]
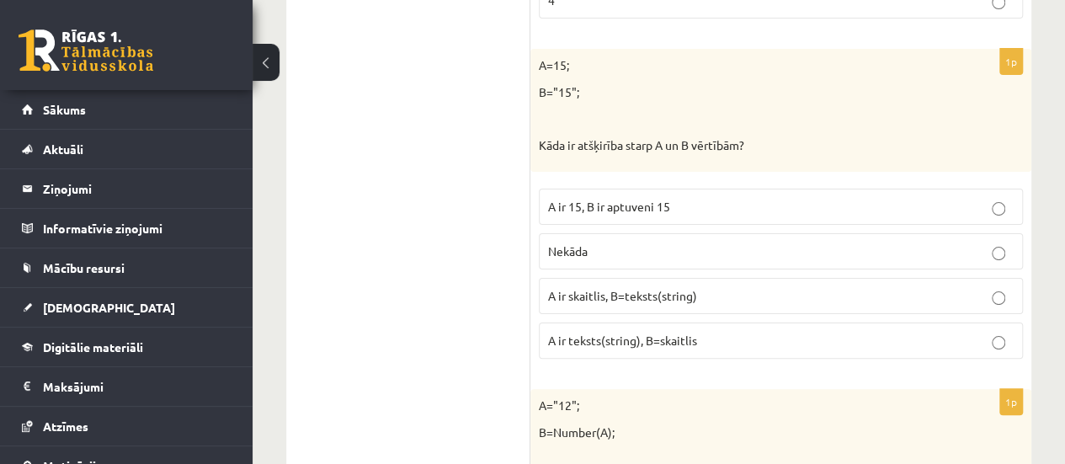
click at [633, 280] on label "A ir skaitlis, B=teksts(string)" at bounding box center [781, 296] width 484 height 36
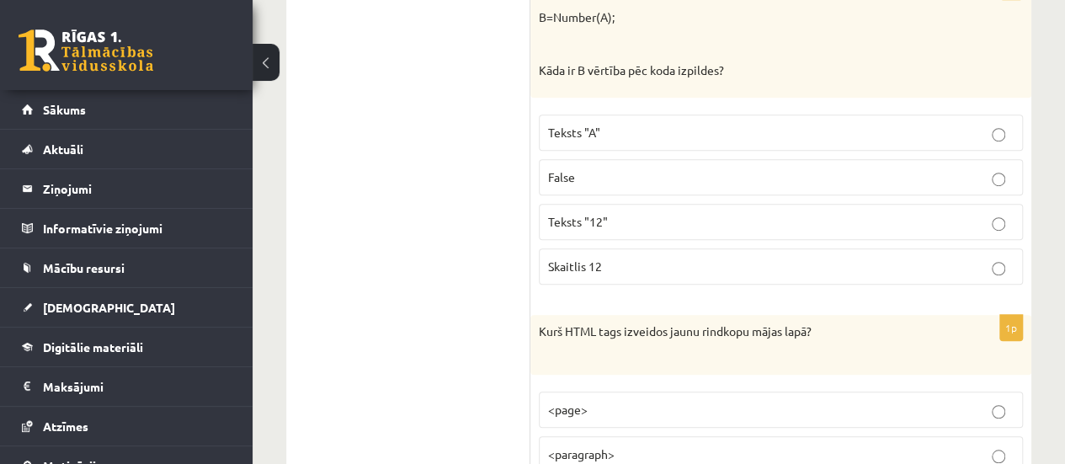
scroll to position [3670, 0]
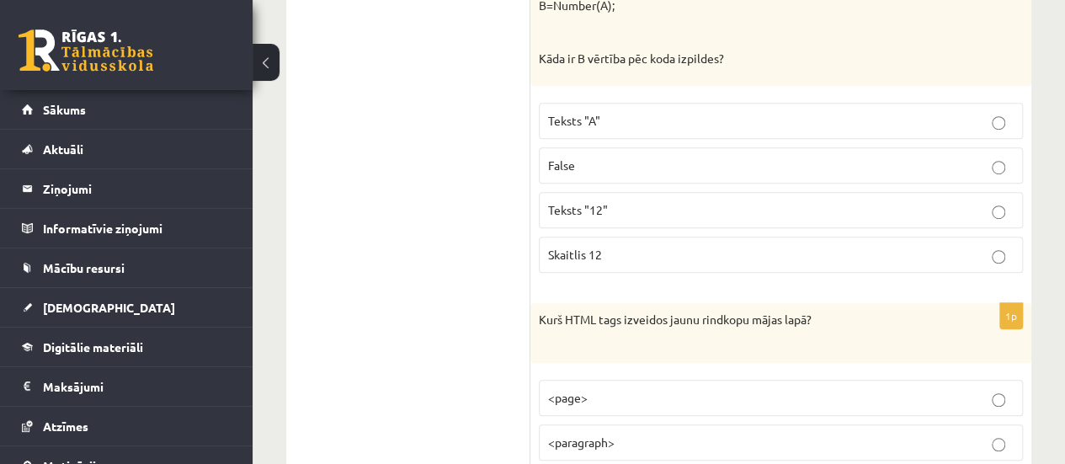
click at [594, 247] on span "Skaitlis 12" at bounding box center [575, 254] width 54 height 15
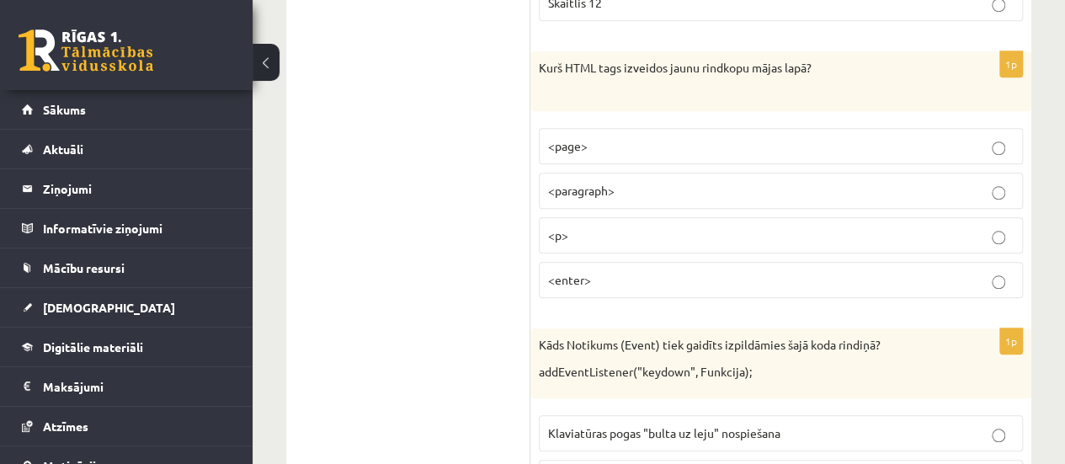
scroll to position [3939, 0]
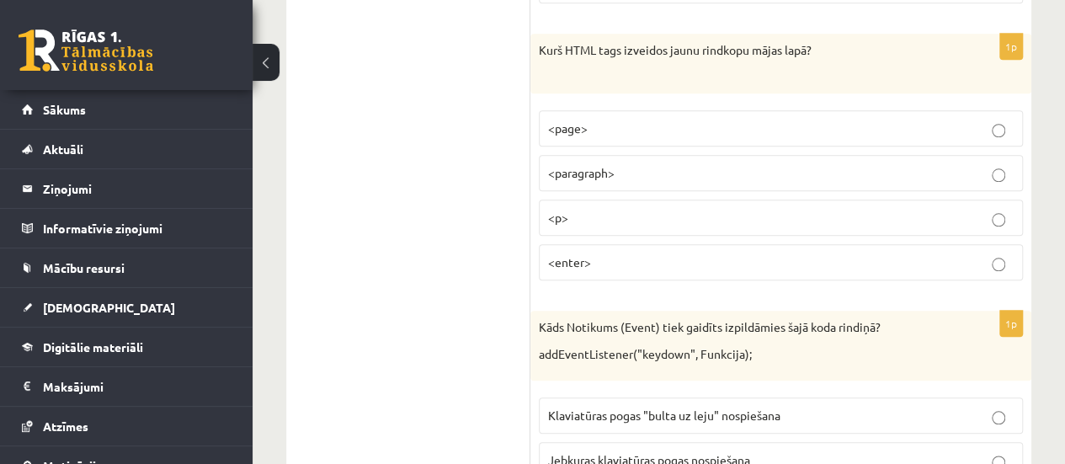
click at [615, 209] on p "<p>" at bounding box center [780, 218] width 465 height 18
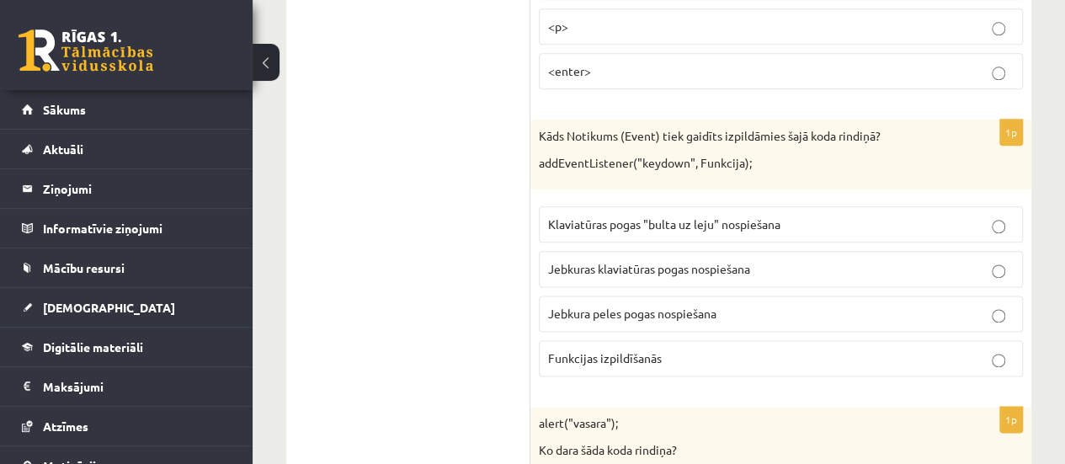
scroll to position [4175, 0]
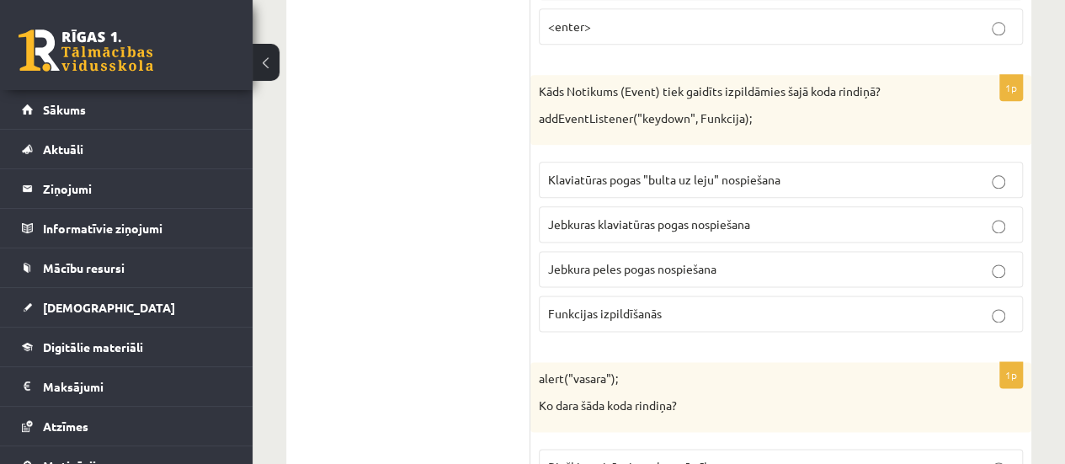
click at [626, 216] on span "Jebkuras klaviatūras pogas nospiešana" at bounding box center [649, 223] width 202 height 15
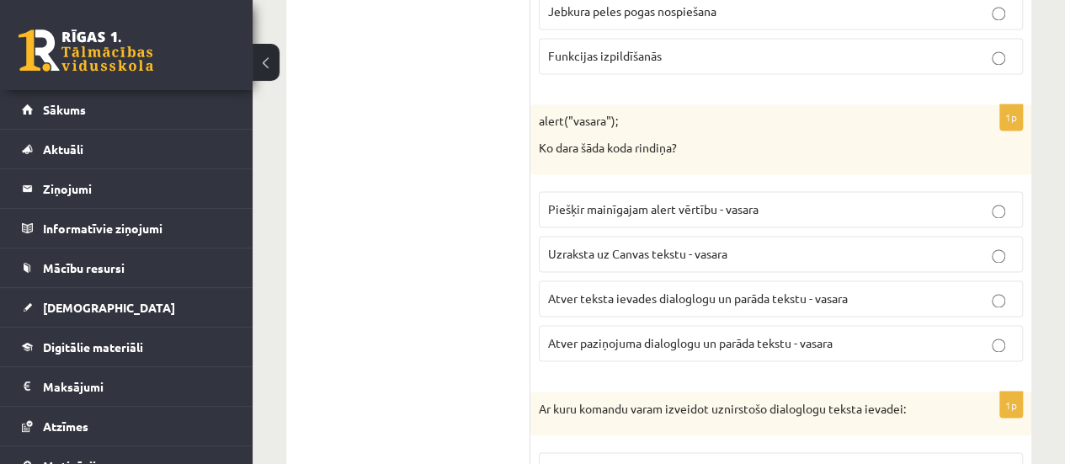
scroll to position [4455, 0]
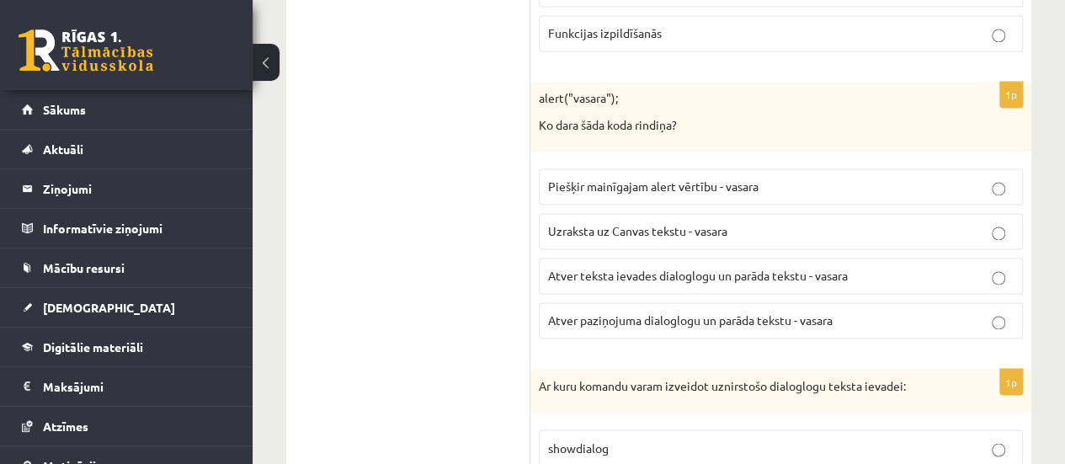
click at [641, 312] on span "Atver paziņojuma dialoglogu un parāda tekstu - vasara" at bounding box center [690, 319] width 284 height 15
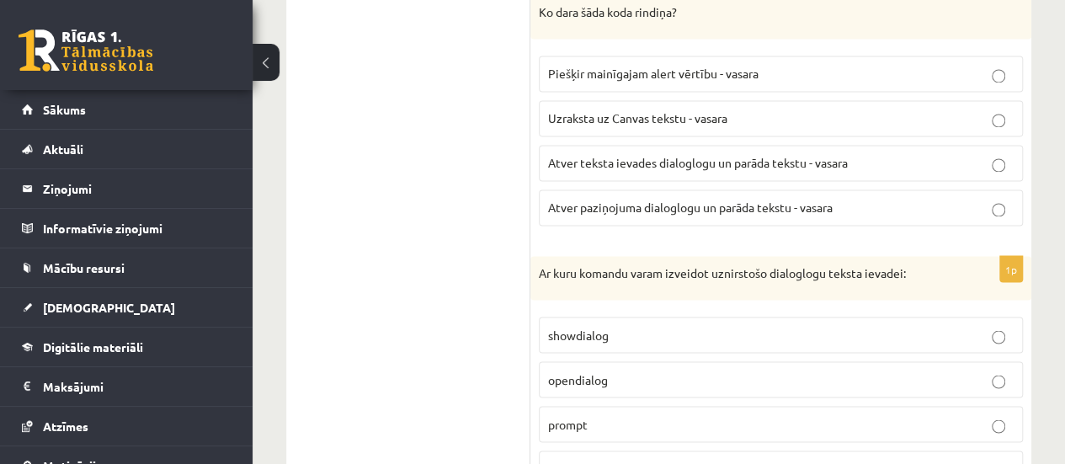
scroll to position [4680, 0]
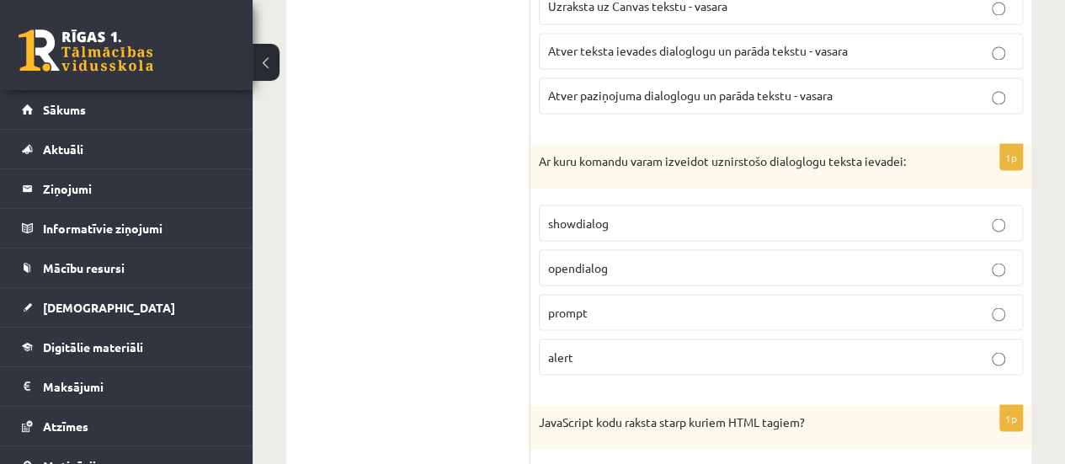
click at [628, 303] on p "prompt" at bounding box center [780, 312] width 465 height 18
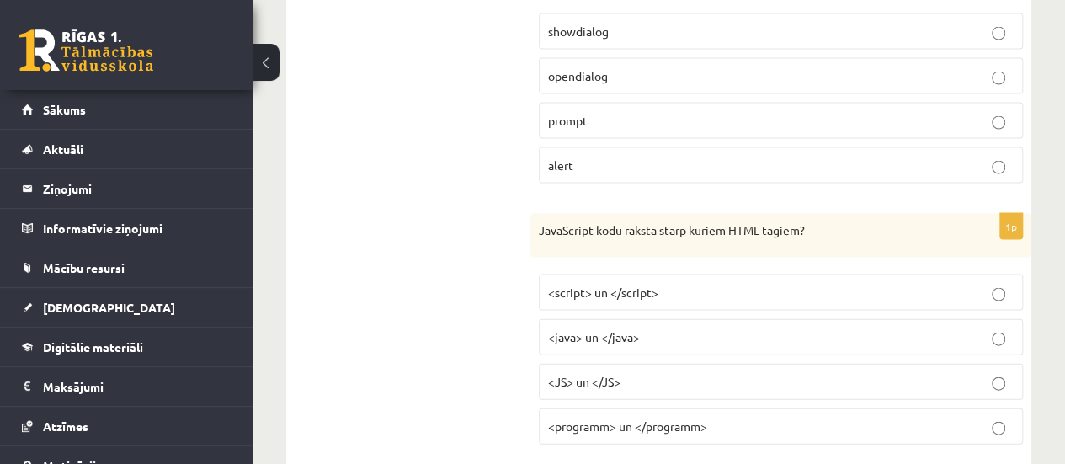
scroll to position [4983, 0]
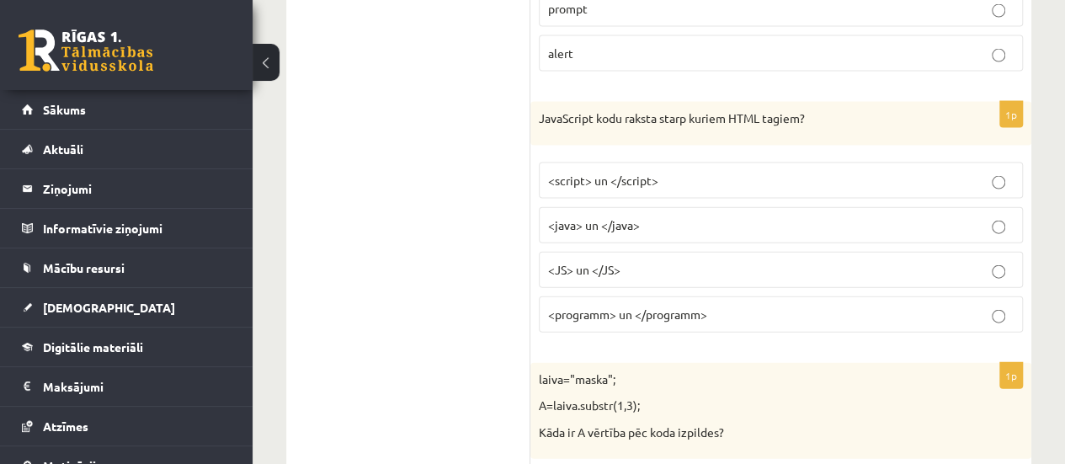
click at [638, 173] on span "<script> un </script>" at bounding box center [603, 180] width 110 height 15
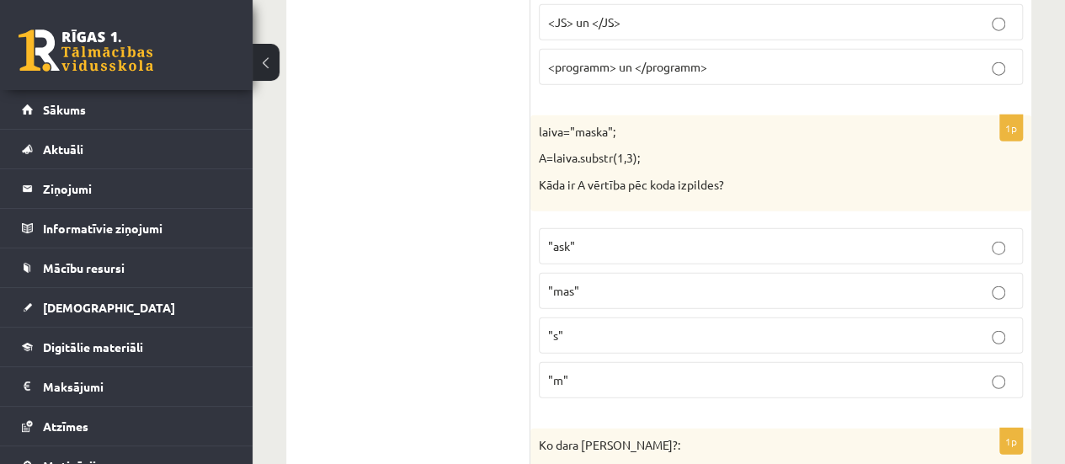
scroll to position [5297, 0]
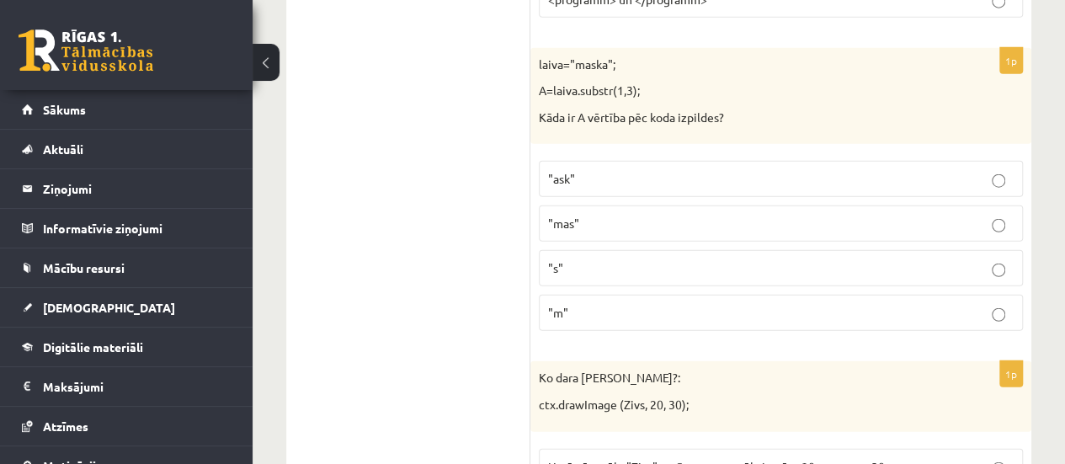
click at [550, 161] on label ""ask"" at bounding box center [781, 179] width 484 height 36
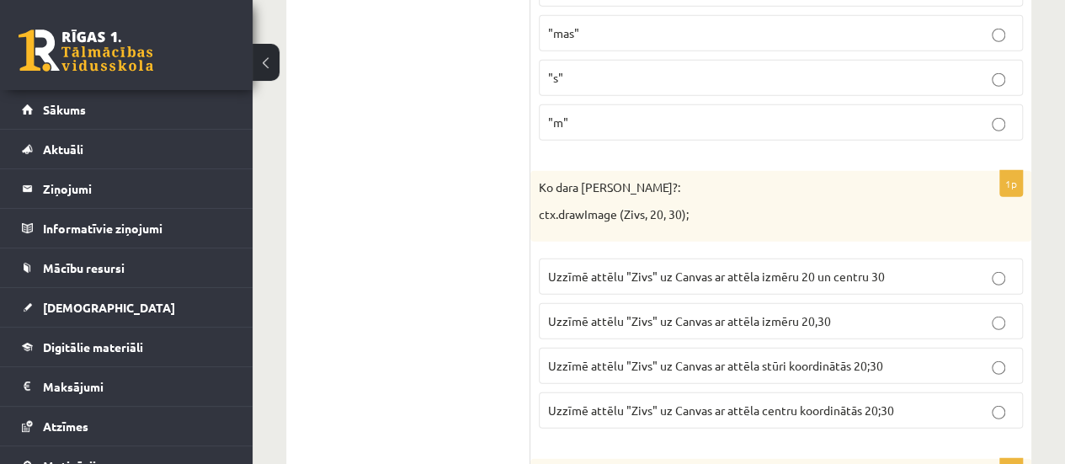
scroll to position [5511, 0]
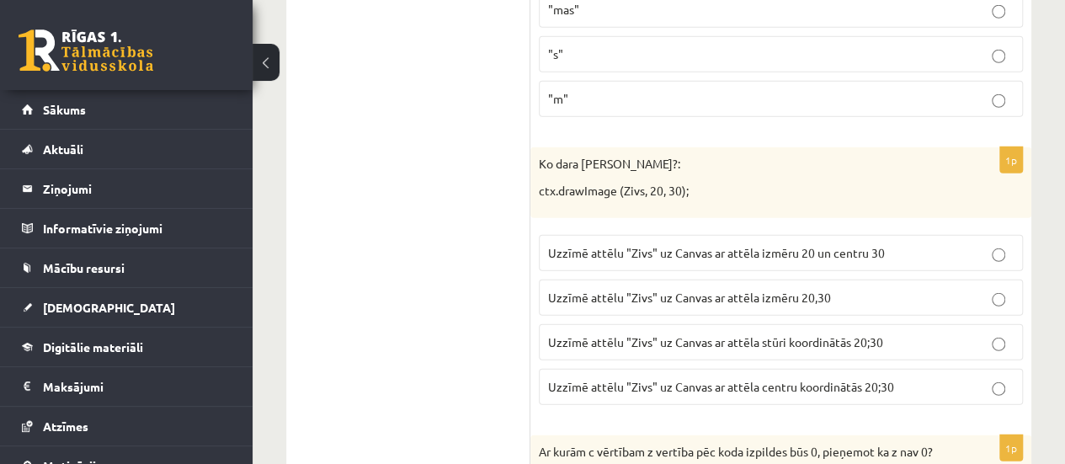
click at [784, 334] on span "Uzzīmē attēlu "Zivs" uz Canvas ar attēla stūri koordinātās 20;30" at bounding box center [715, 341] width 335 height 15
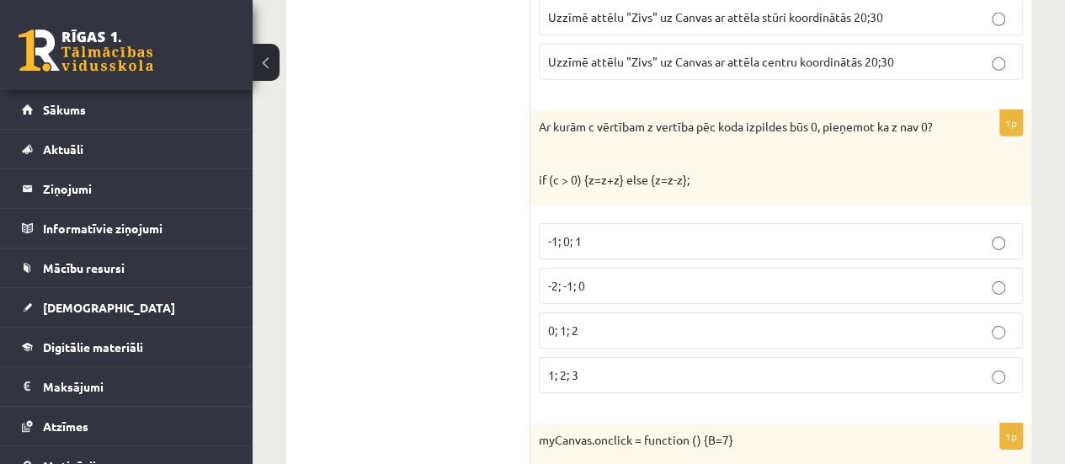
scroll to position [5892, 0]
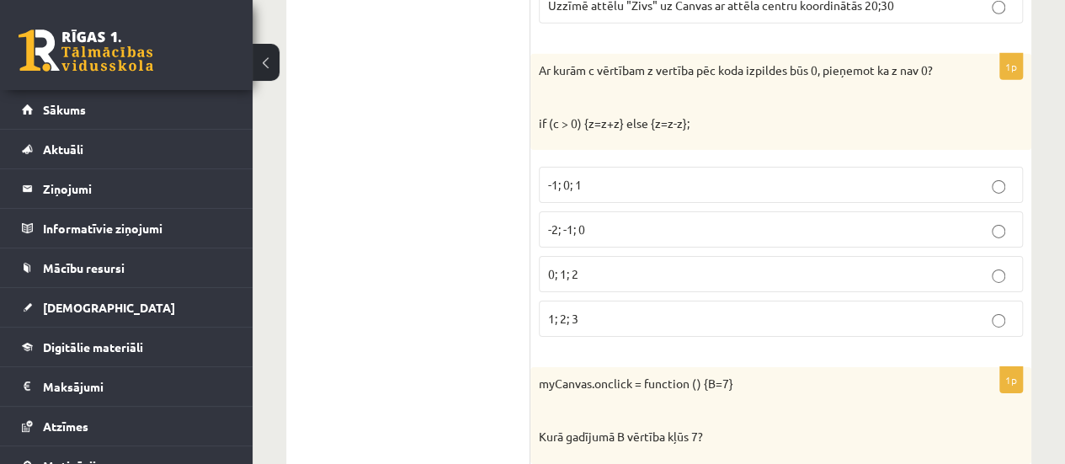
click at [608, 265] on p "0; 1; 2" at bounding box center [780, 274] width 465 height 18
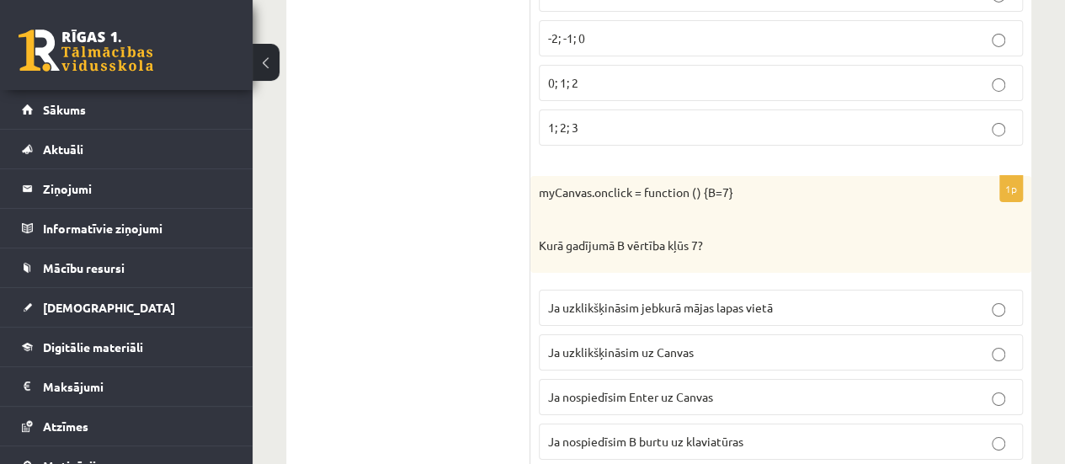
scroll to position [6173, 0]
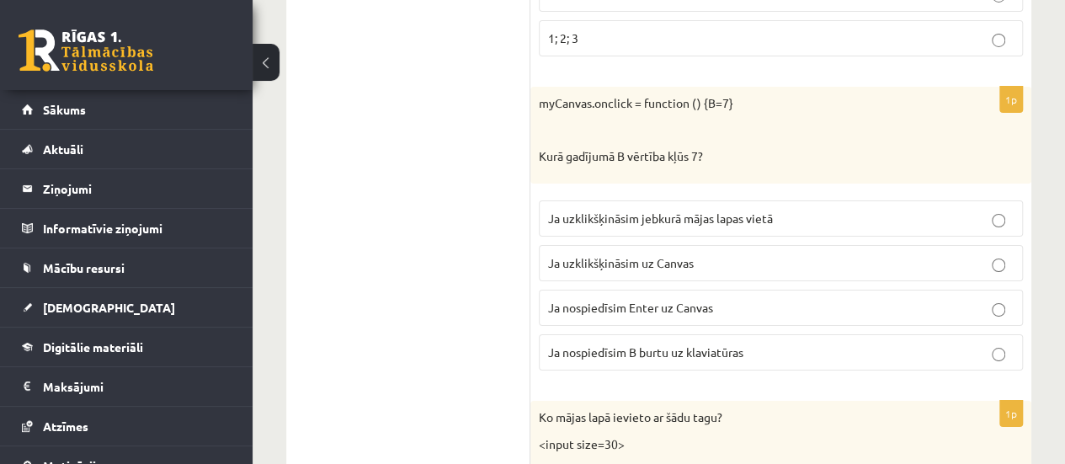
click at [611, 255] on span "Ja uzklikšķināsim uz Canvas" at bounding box center [621, 262] width 146 height 15
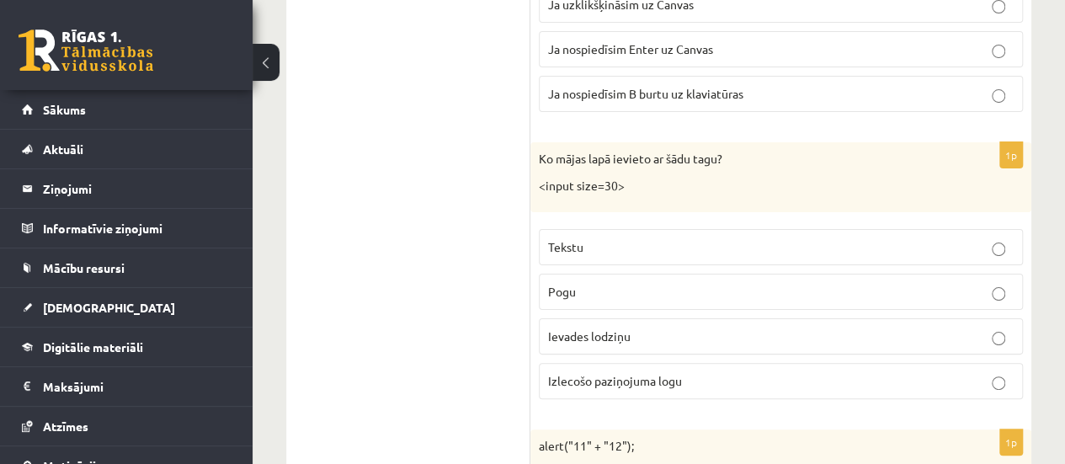
scroll to position [6476, 0]
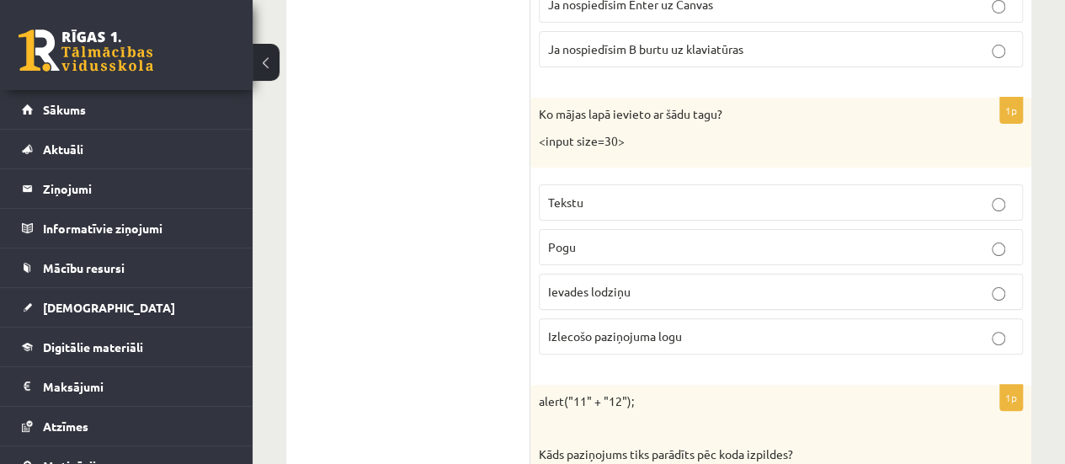
click at [593, 284] on span "Ievades lodziņu" at bounding box center [589, 291] width 82 height 15
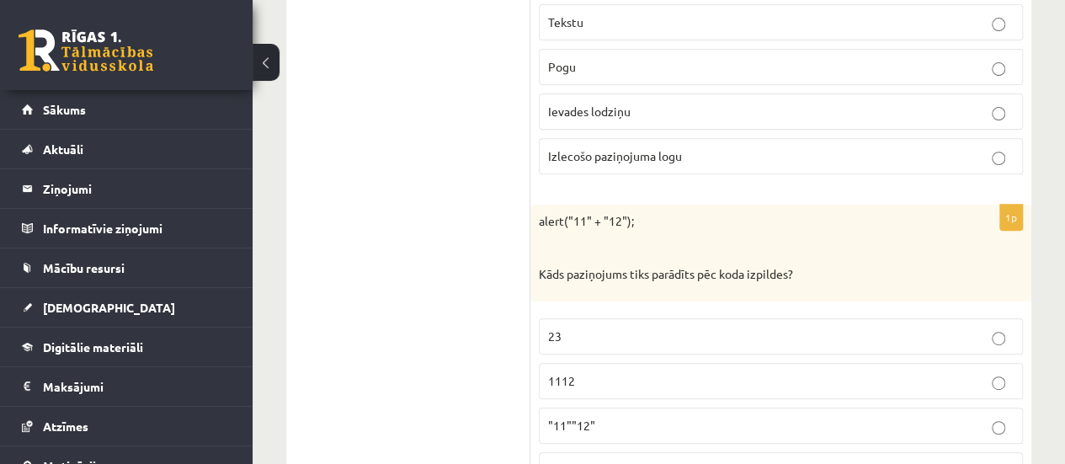
scroll to position [6779, 0]
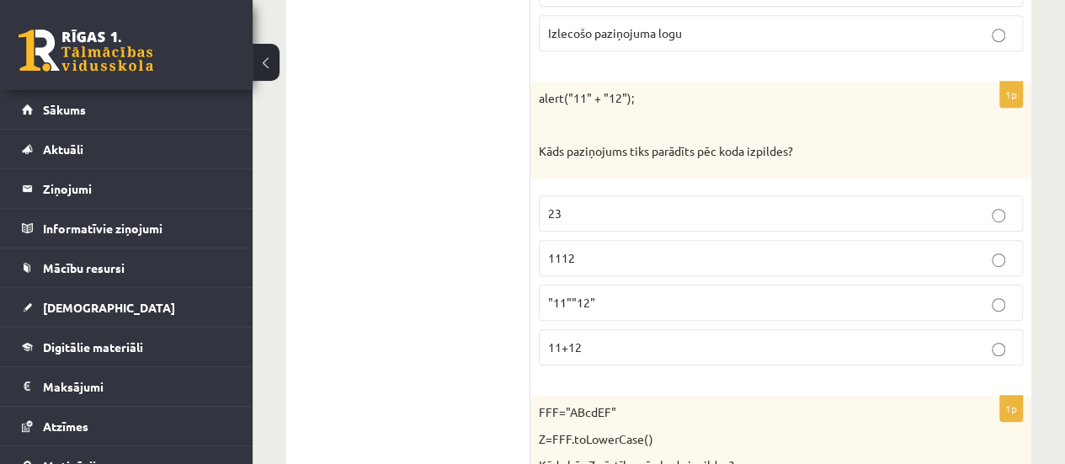
click at [574, 249] on p "1112" at bounding box center [780, 258] width 465 height 18
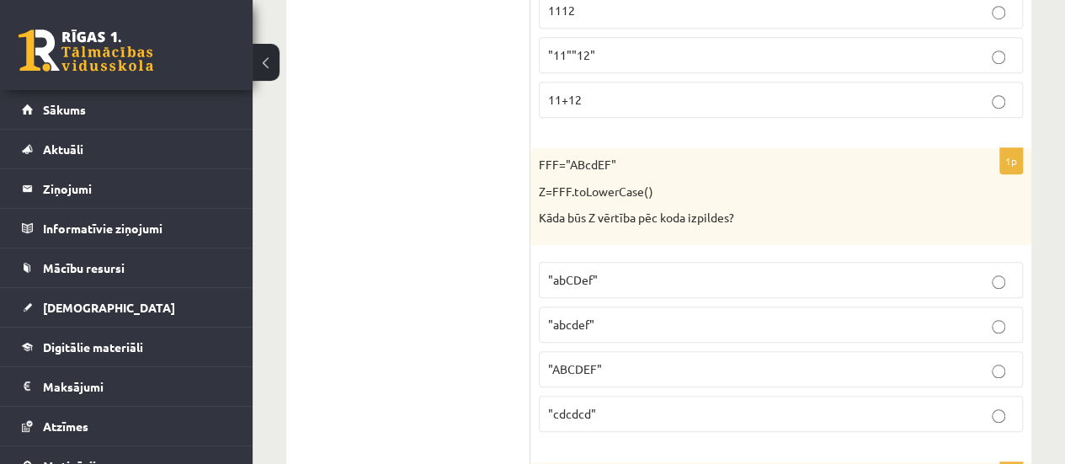
scroll to position [7093, 0]
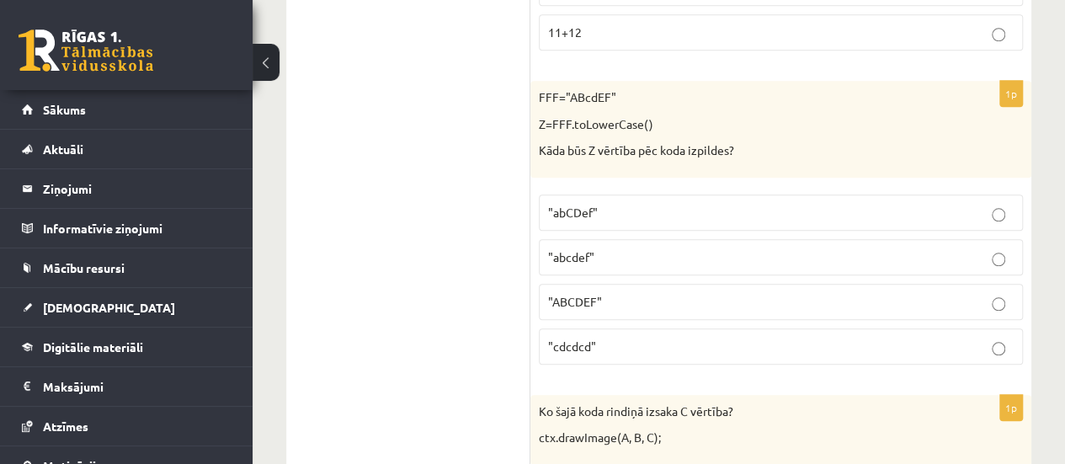
click at [651, 248] on p ""abcdef"" at bounding box center [780, 257] width 465 height 18
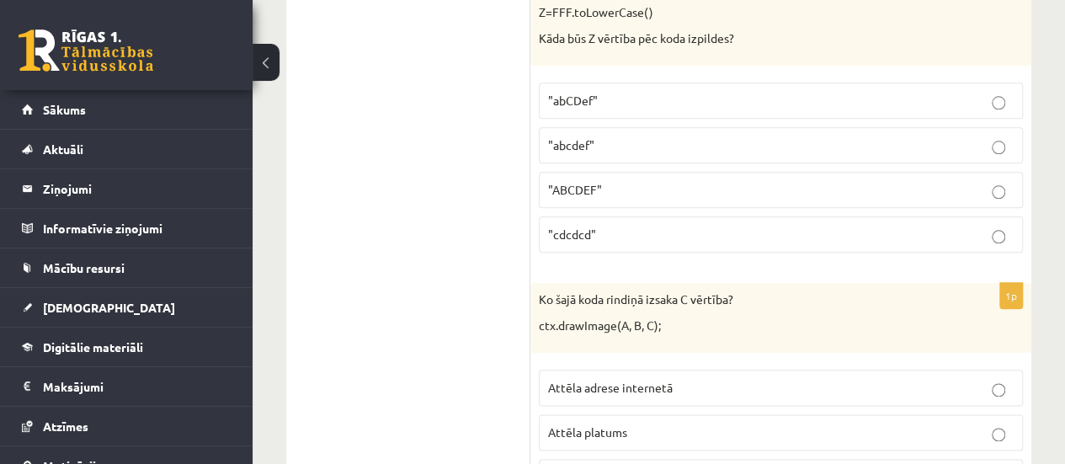
scroll to position [7363, 0]
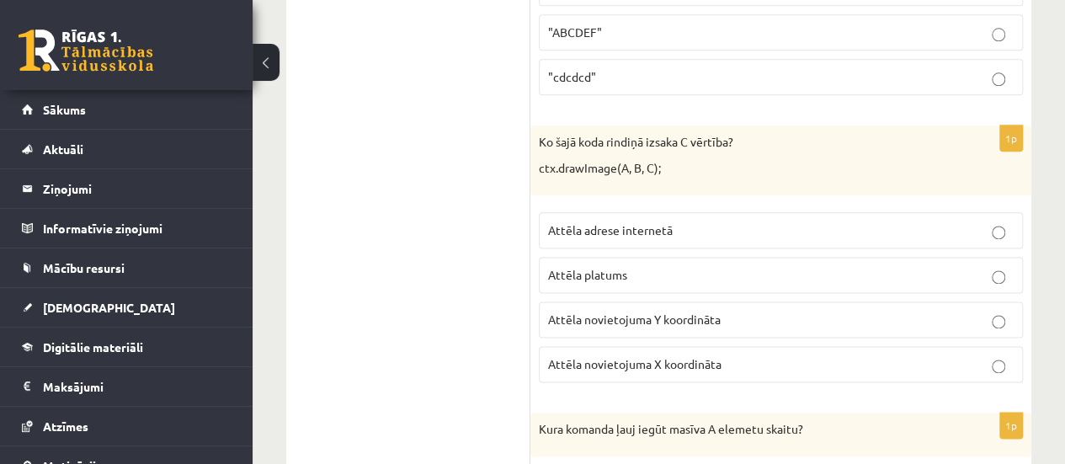
click at [627, 311] on span "Attēla novietojuma Y koordināta" at bounding box center [634, 318] width 173 height 15
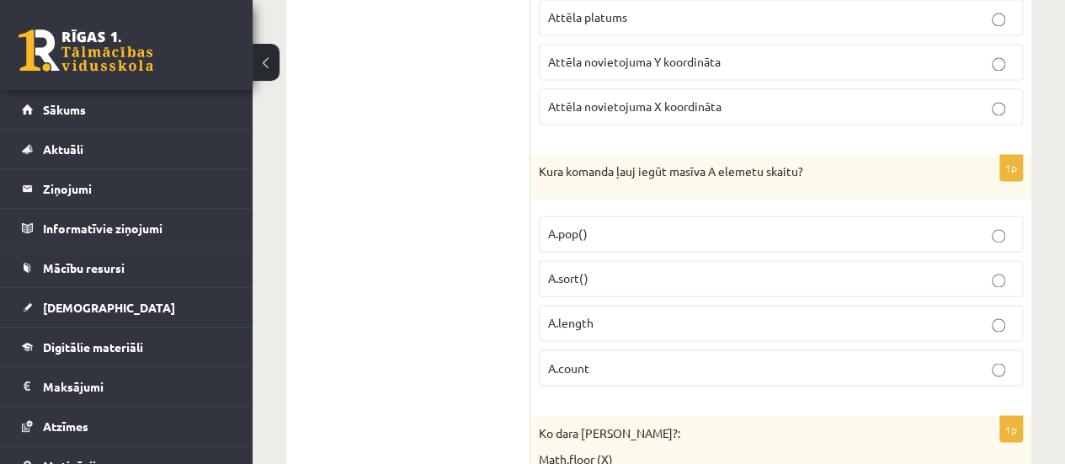
scroll to position [7643, 0]
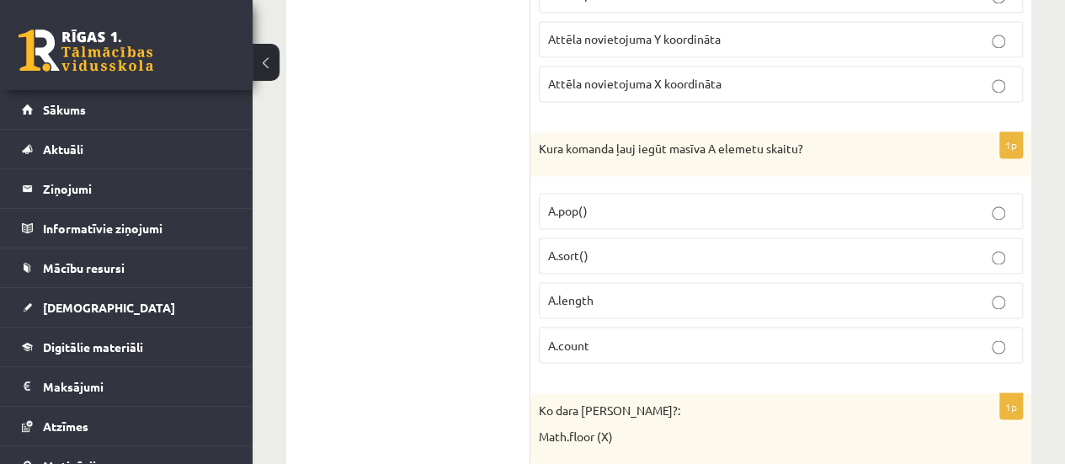
click at [597, 291] on p "A.length" at bounding box center [780, 300] width 465 height 18
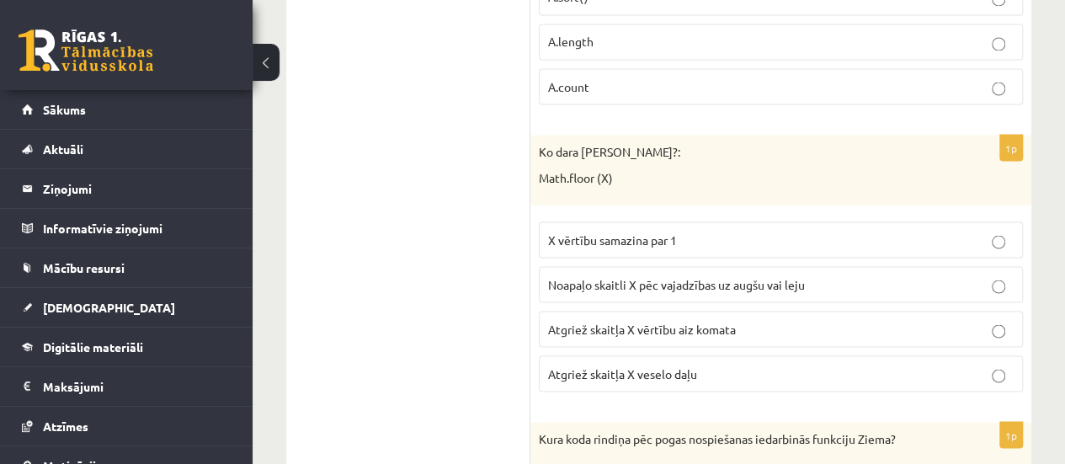
scroll to position [7923, 0]
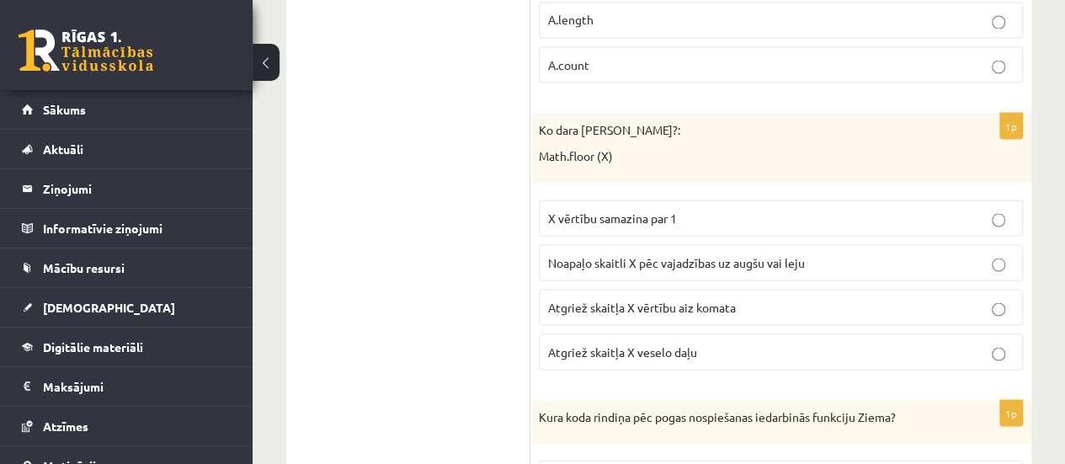
click at [597, 299] on span "Atgriež skaitļa X vērtību aiz komata" at bounding box center [642, 306] width 188 height 15
click at [709, 343] on p "Atgriež skaitļa X veselo daļu" at bounding box center [780, 352] width 465 height 18
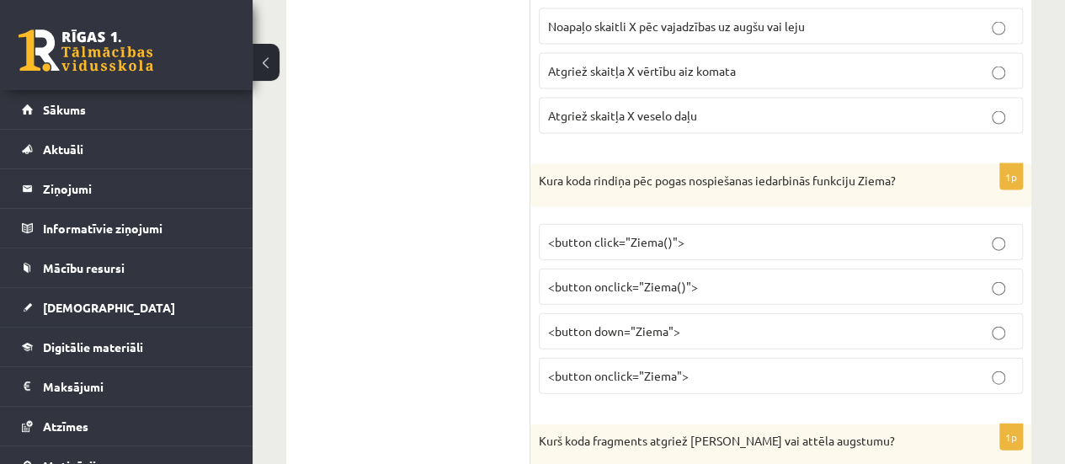
scroll to position [8204, 0]
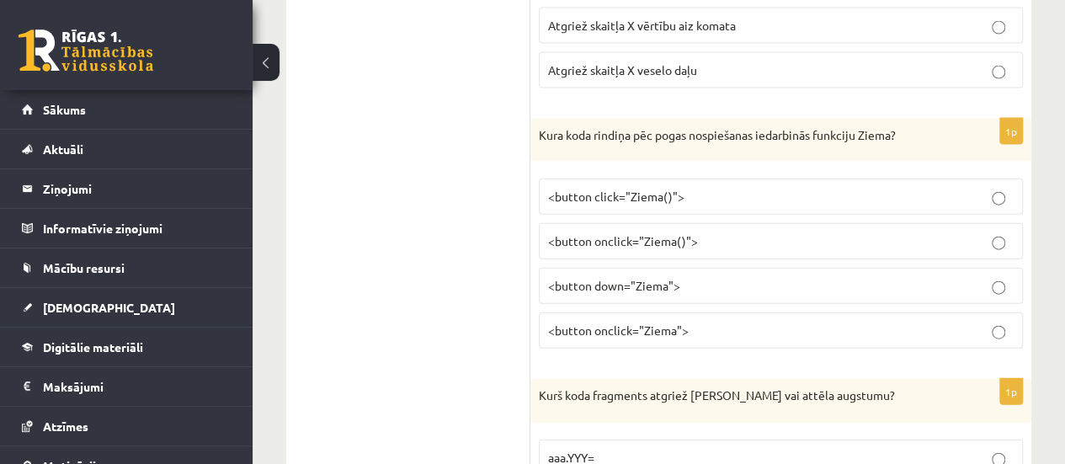
click at [617, 223] on label "<button onclick="Ziema()">" at bounding box center [781, 241] width 484 height 36
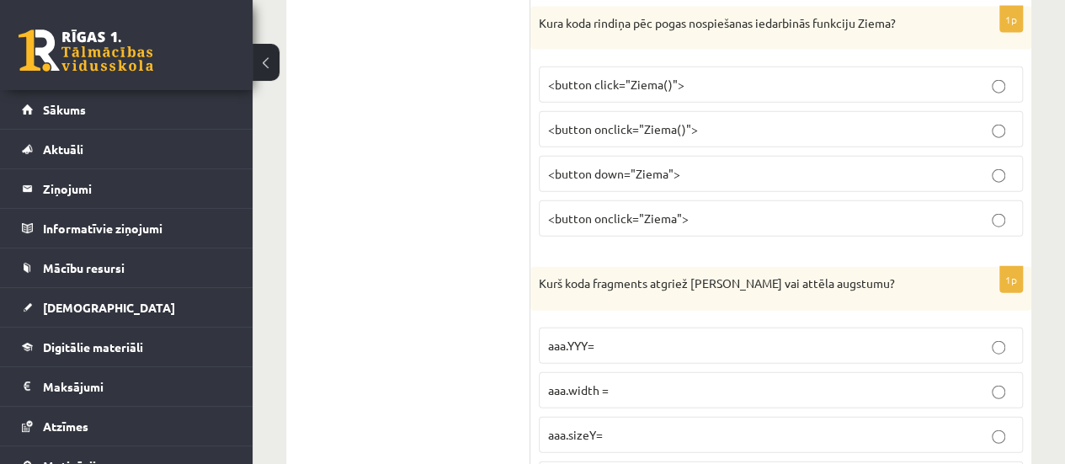
scroll to position [8462, 0]
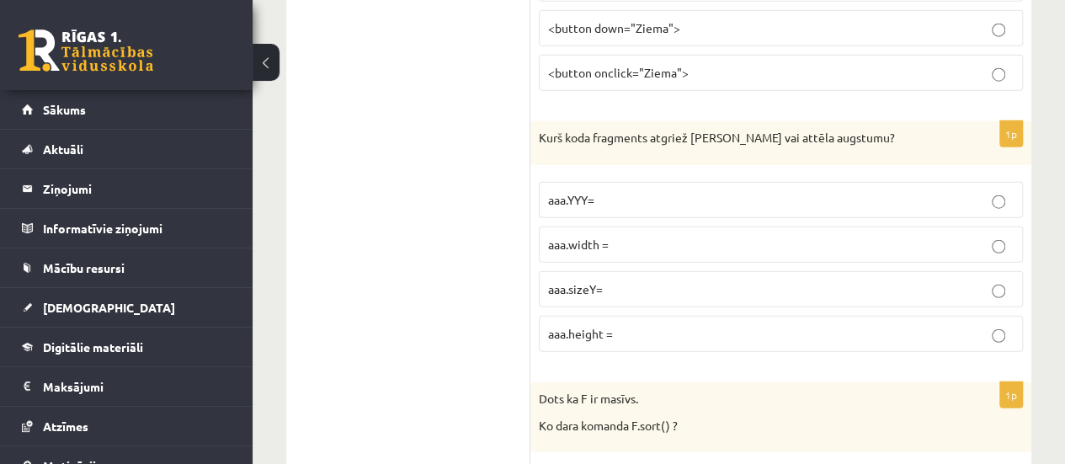
click at [610, 326] on span "aaa.height =" at bounding box center [580, 333] width 65 height 15
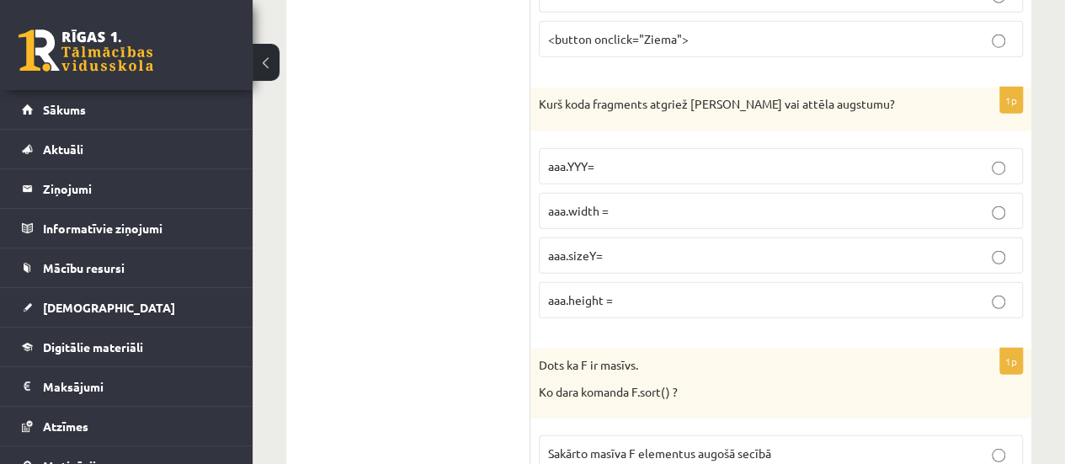
scroll to position [8633, 0]
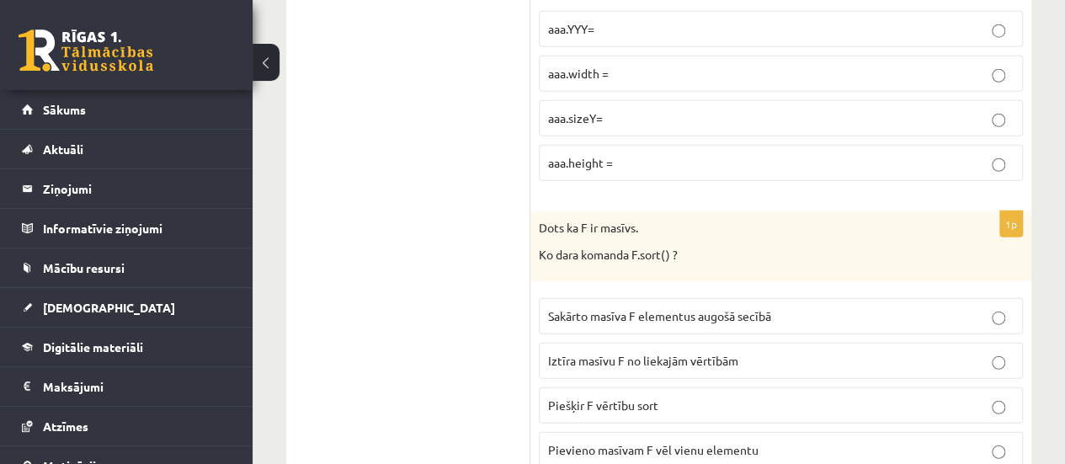
click at [646, 308] on span "Sakārto masīva F elementus augošā secībā" at bounding box center [659, 315] width 223 height 15
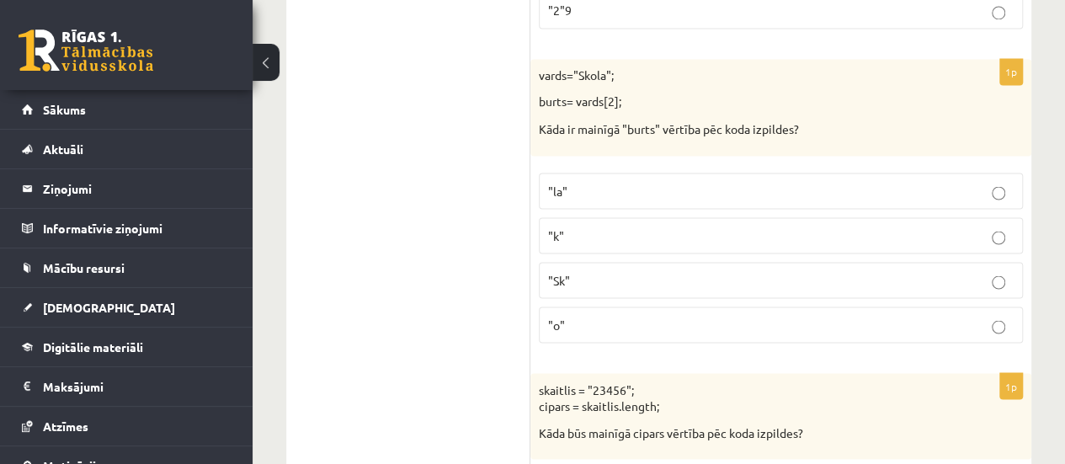
scroll to position [0, 0]
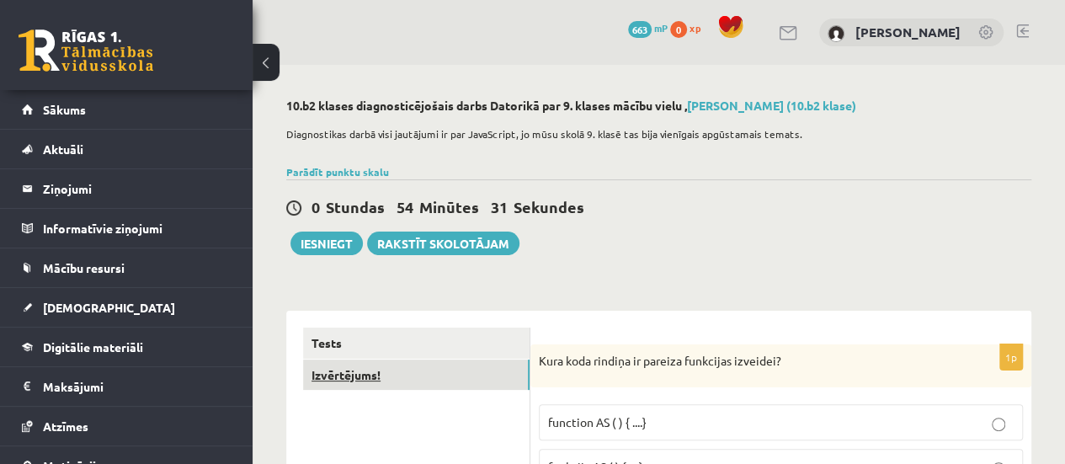
click at [460, 371] on link "Izvērtējums!" at bounding box center [416, 374] width 226 height 31
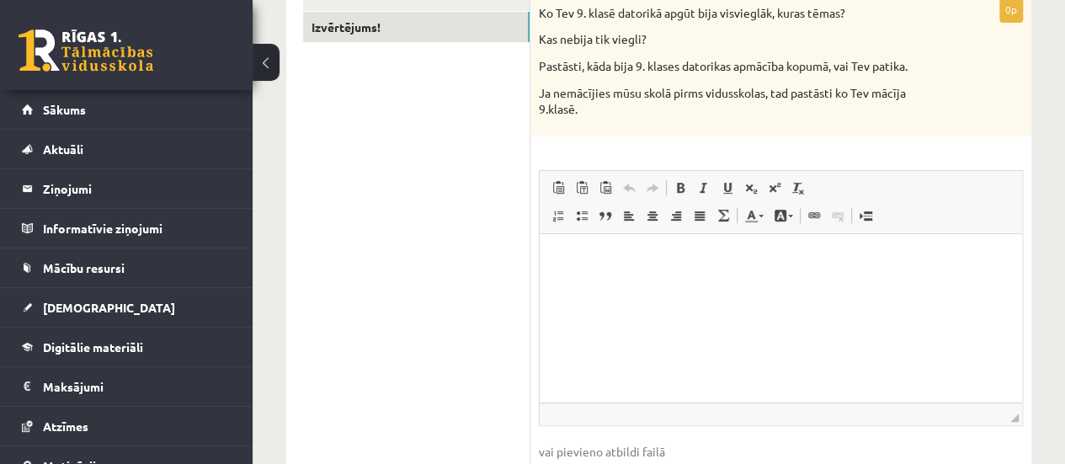
scroll to position [213, 0]
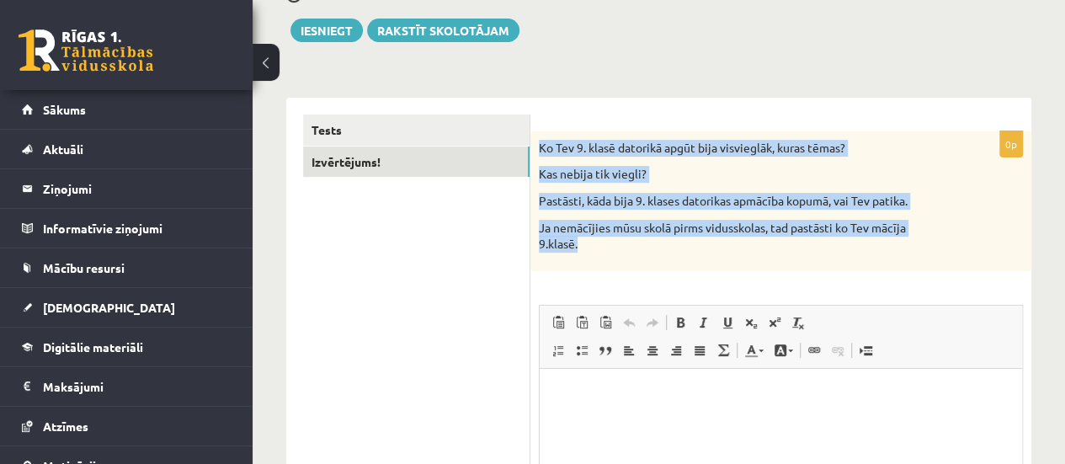
drag, startPoint x: 537, startPoint y: 142, endPoint x: 611, endPoint y: 252, distance: 132.1
click at [611, 252] on div "Ko Tev 9. klasē datorikā apgūt bija visvieglāk, kuras tēmas? Kas nebija tik vie…" at bounding box center [780, 201] width 501 height 140
copy div "Ko Tev 9. klasē datorikā apgūt bija visvieglāk, kuras tēmas? Kas nebija tik vie…"
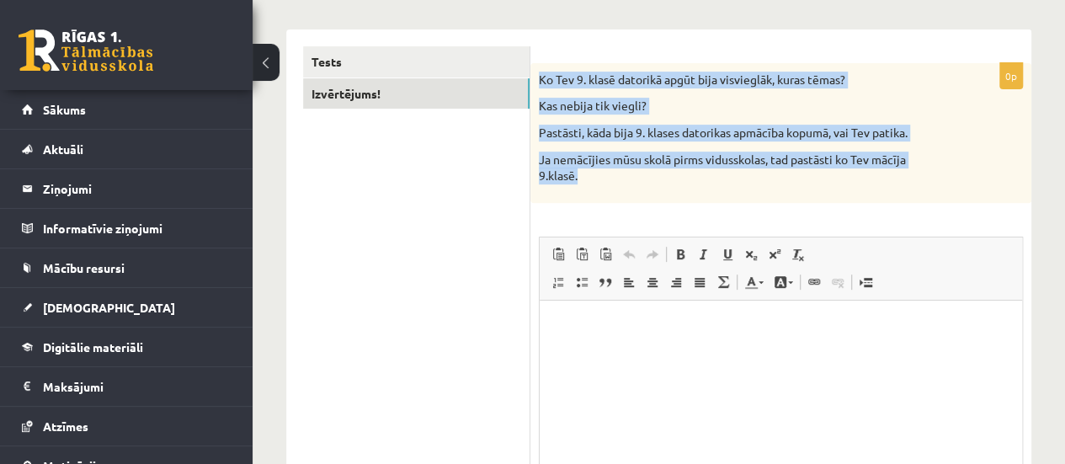
scroll to position [292, 0]
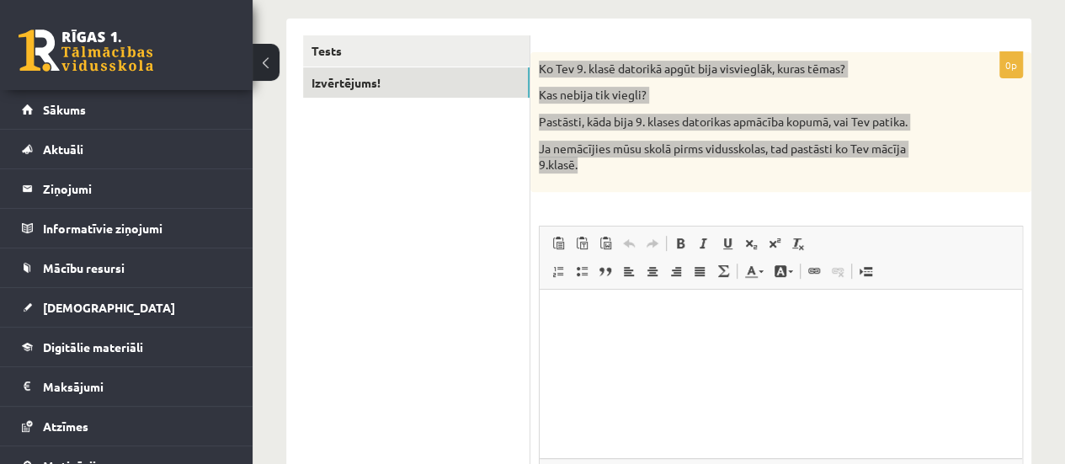
click at [671, 340] on html at bounding box center [780, 314] width 482 height 51
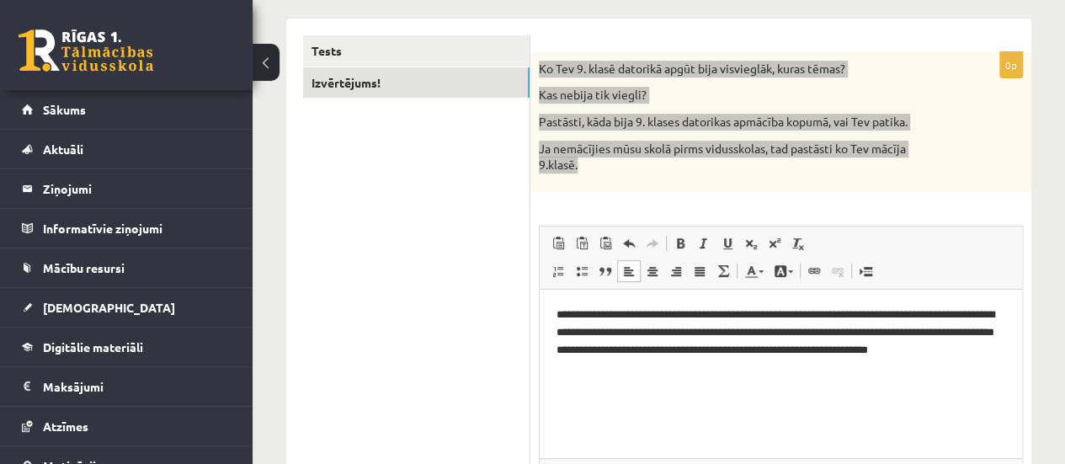
click at [624, 330] on p "**********" at bounding box center [780, 350] width 449 height 88
click at [617, 330] on p "**********" at bounding box center [780, 350] width 449 height 88
click at [868, 331] on p "**********" at bounding box center [780, 350] width 449 height 88
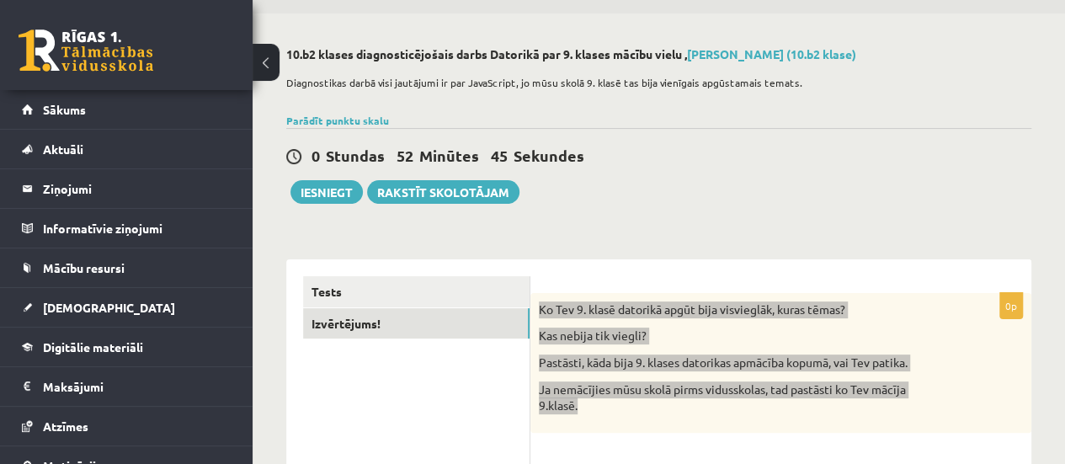
scroll to position [0, 0]
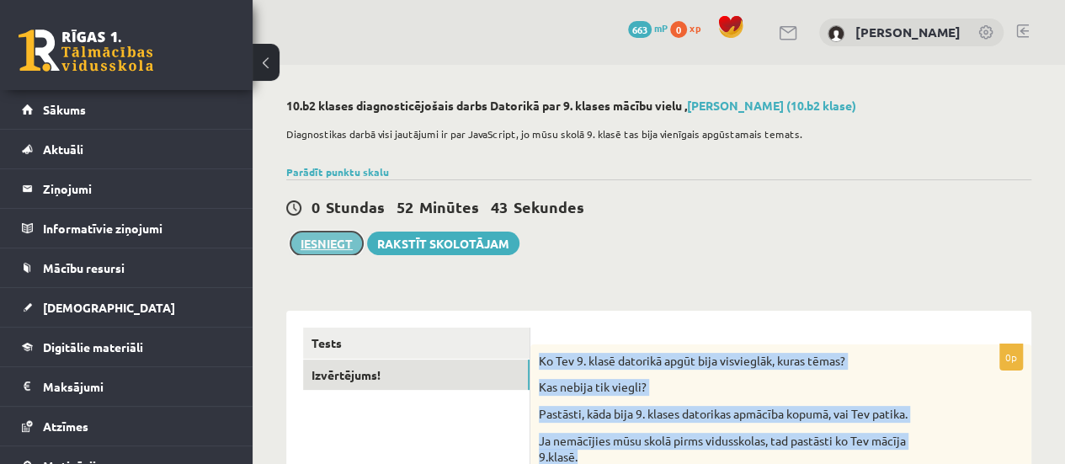
click at [322, 242] on button "Iesniegt" at bounding box center [326, 243] width 72 height 24
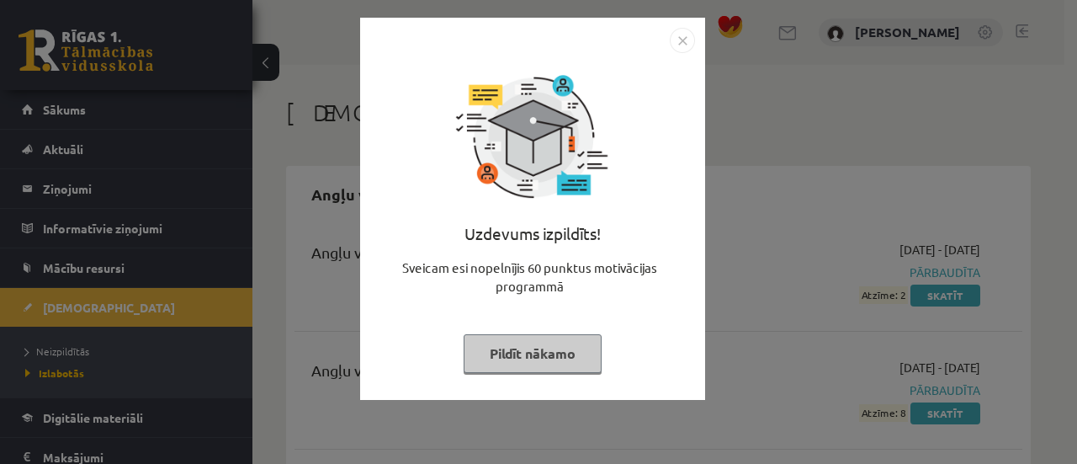
click at [542, 334] on button "Pildīt nākamo" at bounding box center [533, 353] width 138 height 39
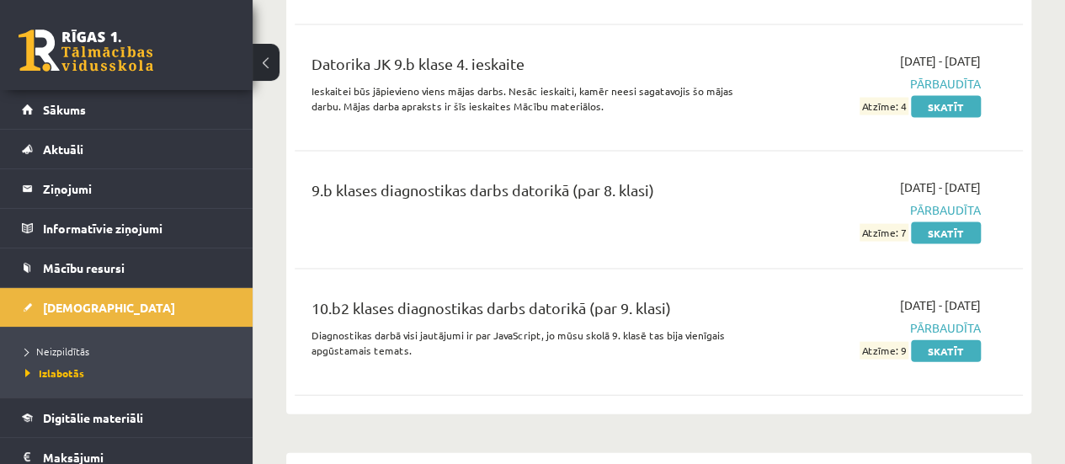
scroll to position [1751, 0]
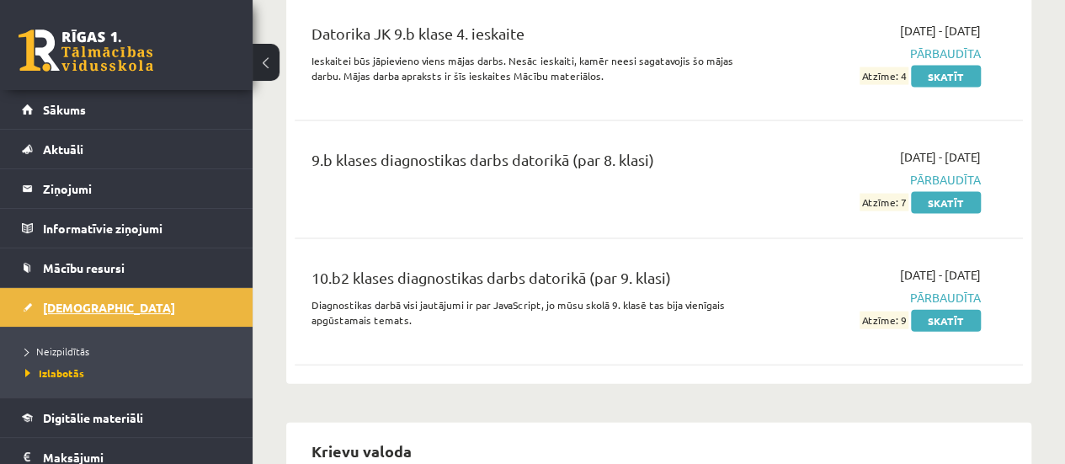
click at [57, 318] on link "[DEMOGRAPHIC_DATA]" at bounding box center [127, 307] width 210 height 39
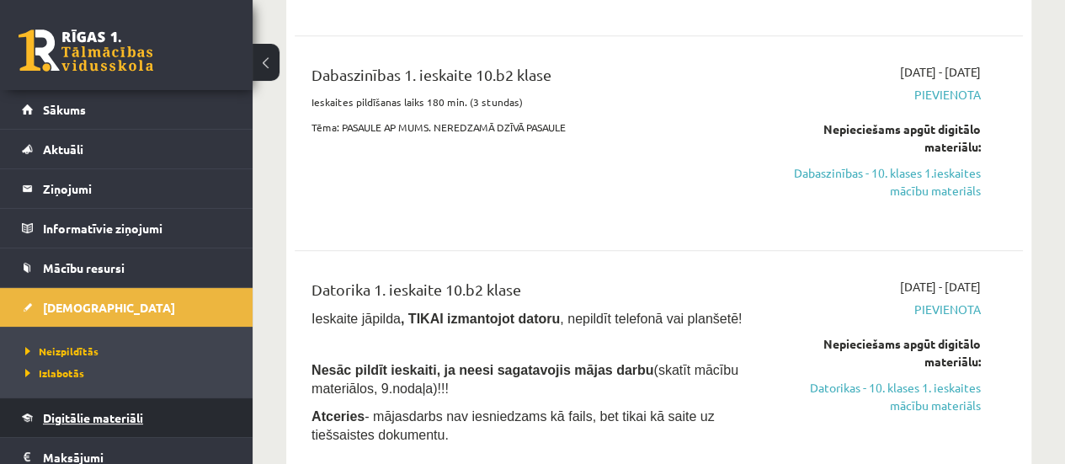
click at [188, 418] on link "Digitālie materiāli" at bounding box center [127, 417] width 210 height 39
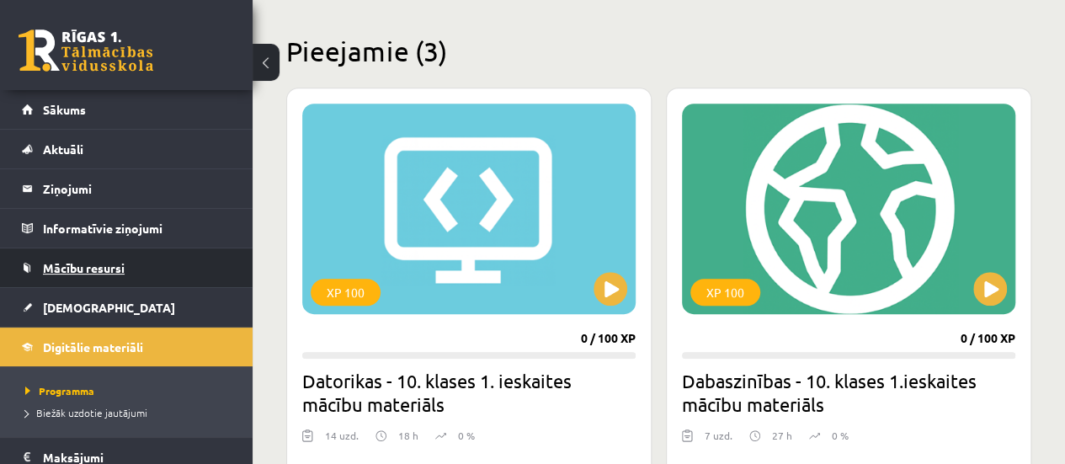
click at [98, 277] on link "Mācību resursi" at bounding box center [127, 267] width 210 height 39
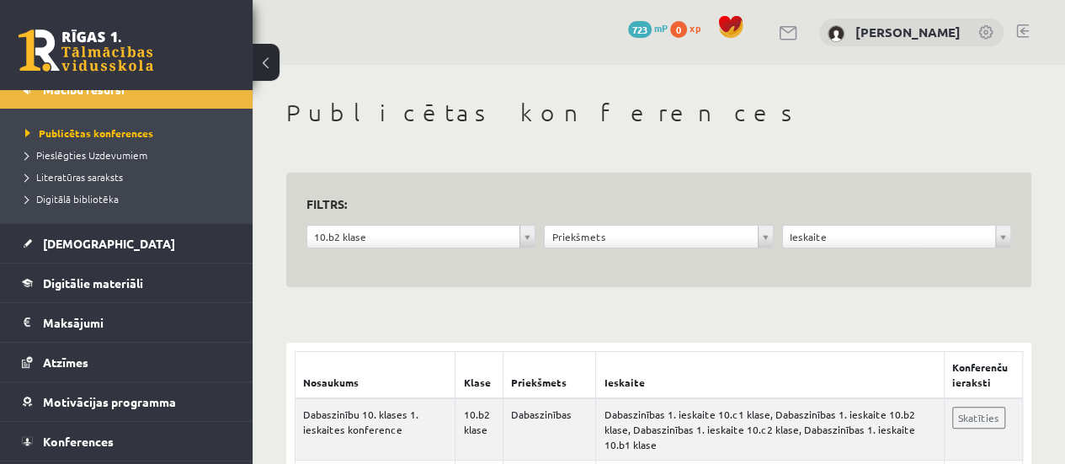
scroll to position [210, 0]
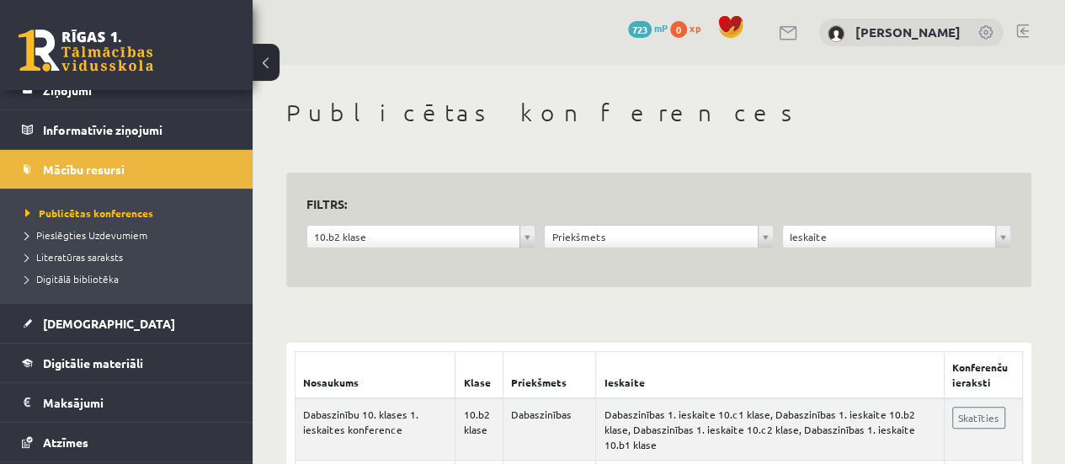
scroll to position [0, 0]
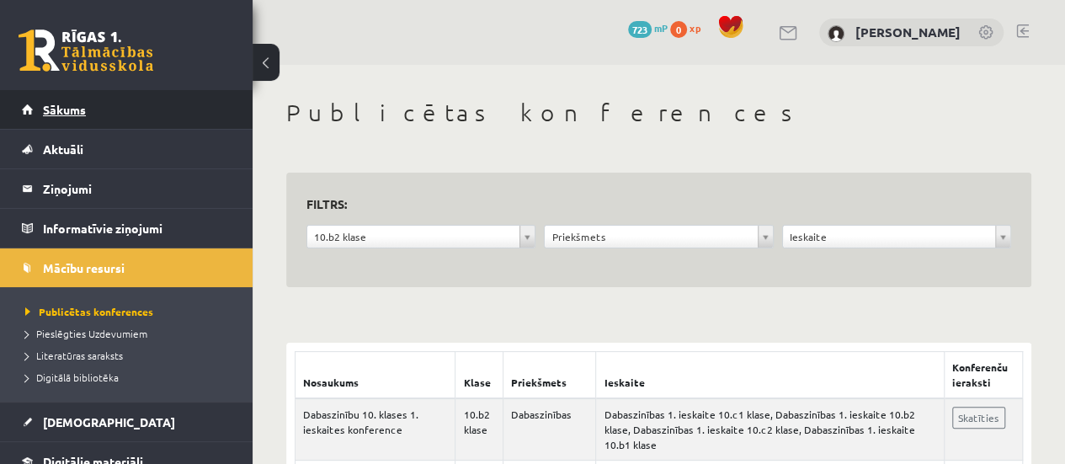
click at [87, 124] on link "Sākums" at bounding box center [127, 109] width 210 height 39
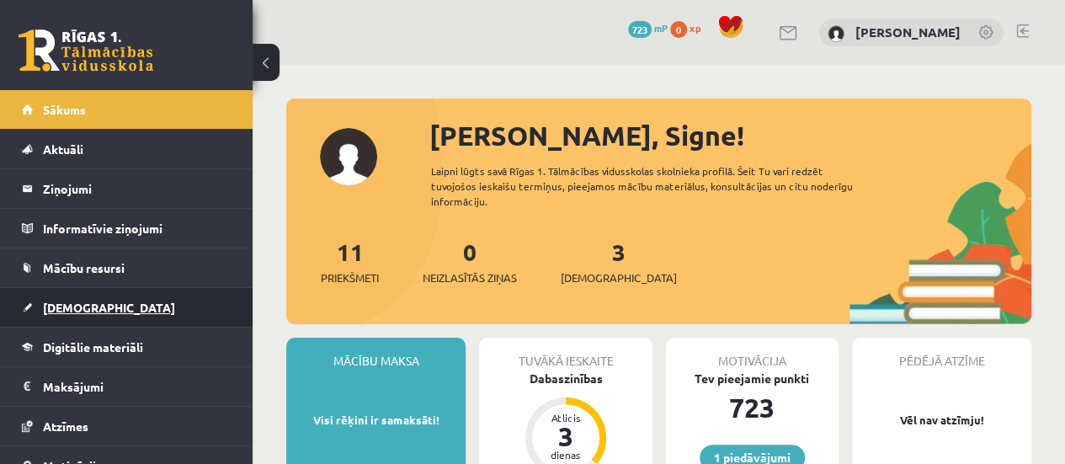
click at [77, 311] on span "[DEMOGRAPHIC_DATA]" at bounding box center [109, 307] width 132 height 15
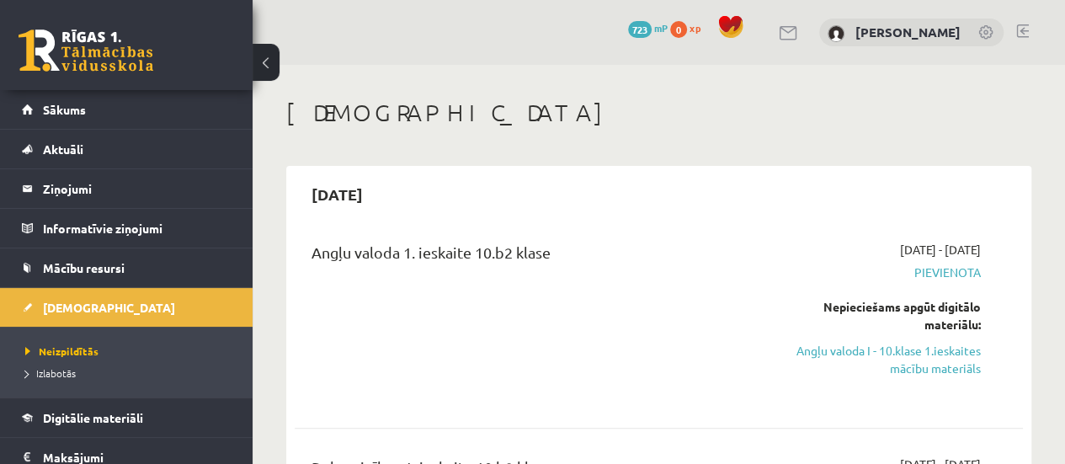
click at [603, 309] on div "Angļu valoda 1. ieskaite 10.b2 klase" at bounding box center [530, 321] width 463 height 160
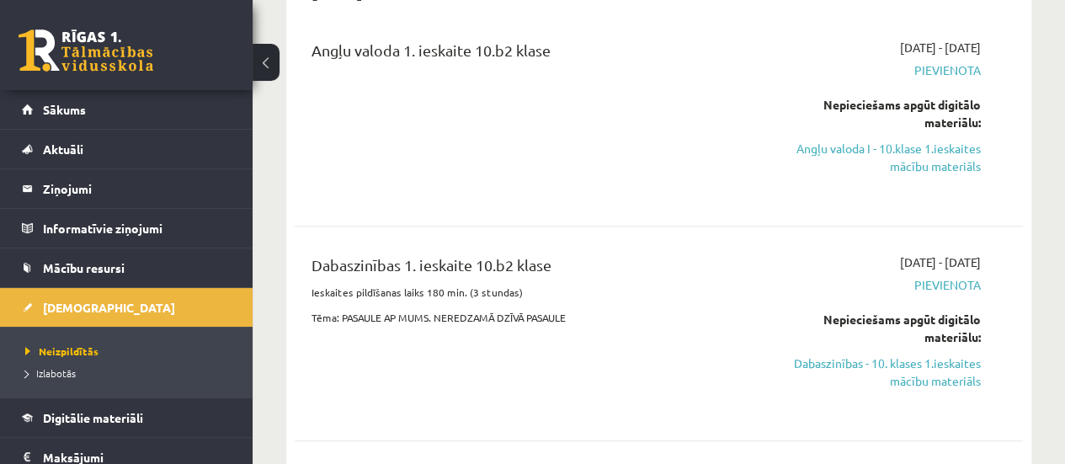
scroll to position [202, 0]
click at [919, 163] on link "Angļu valoda I - 10.klase 1.ieskaites mācību materiāls" at bounding box center [877, 157] width 206 height 35
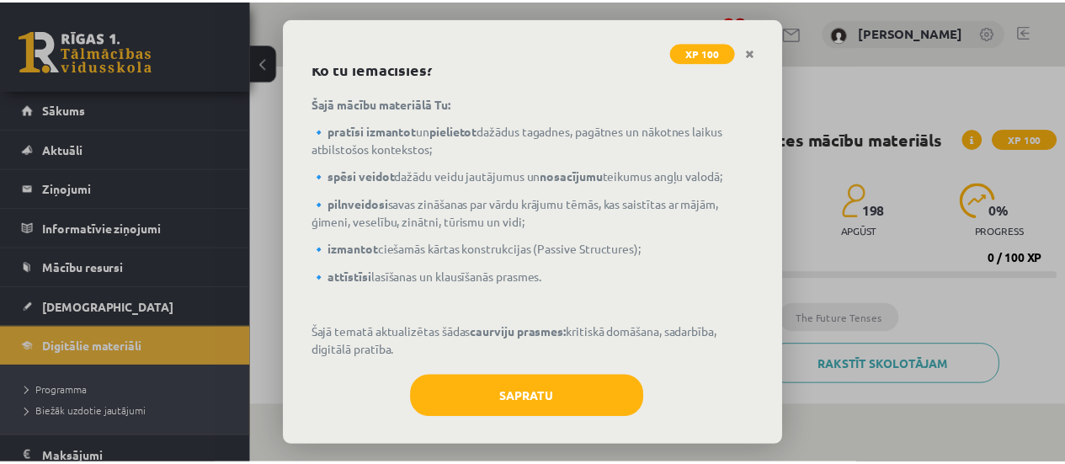
scroll to position [93, 0]
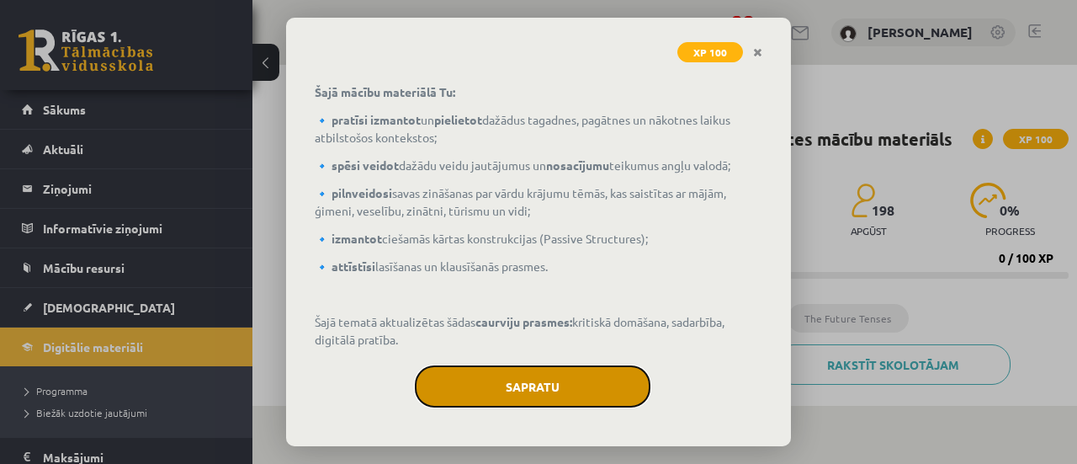
click at [463, 378] on button "Sapratu" at bounding box center [533, 386] width 236 height 42
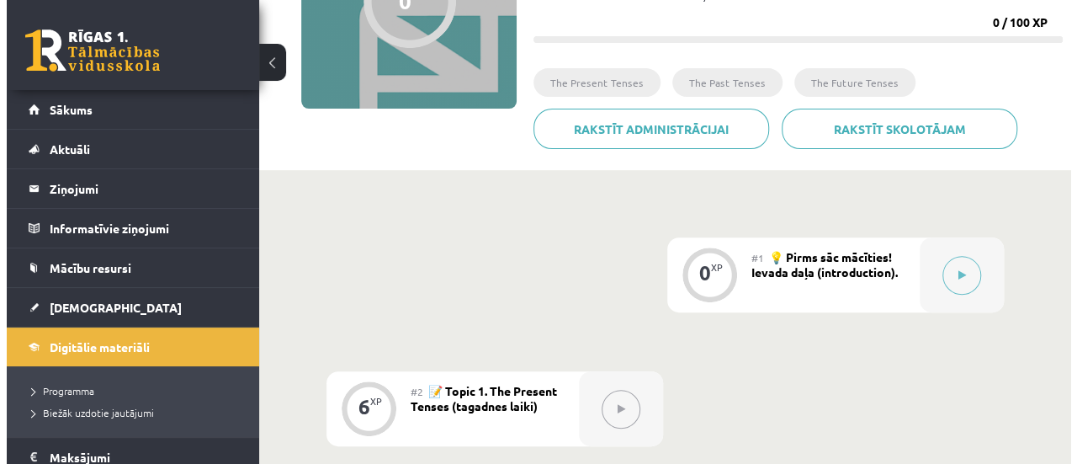
scroll to position [258, 0]
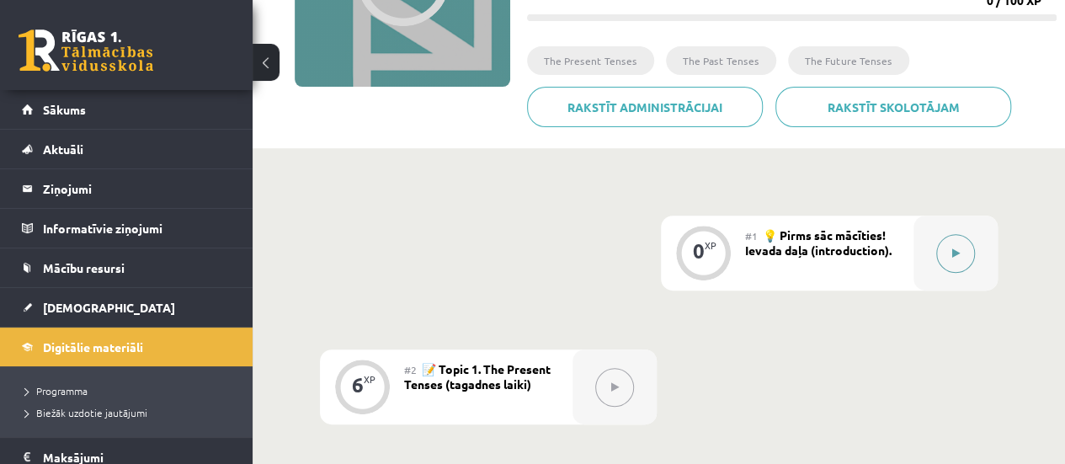
click at [966, 247] on button at bounding box center [955, 253] width 39 height 39
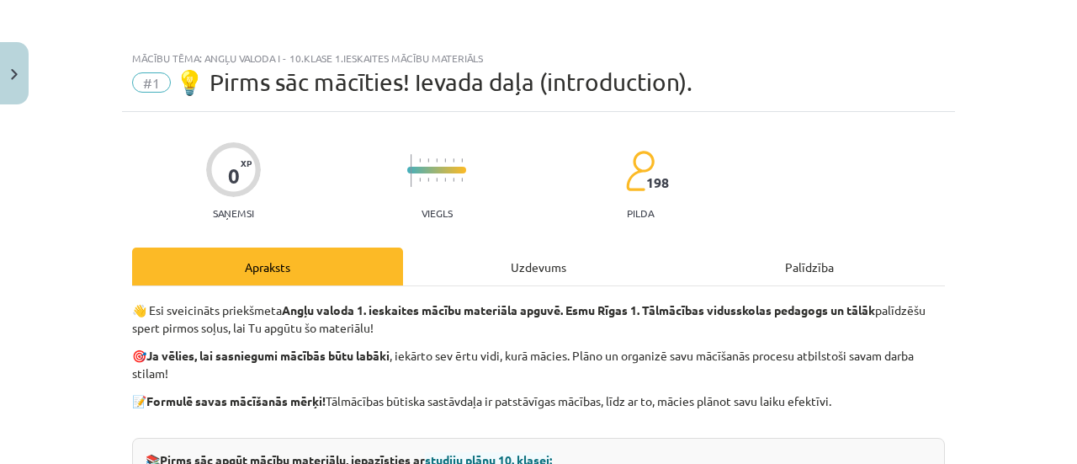
click at [553, 266] on div "Uzdevums" at bounding box center [538, 266] width 271 height 38
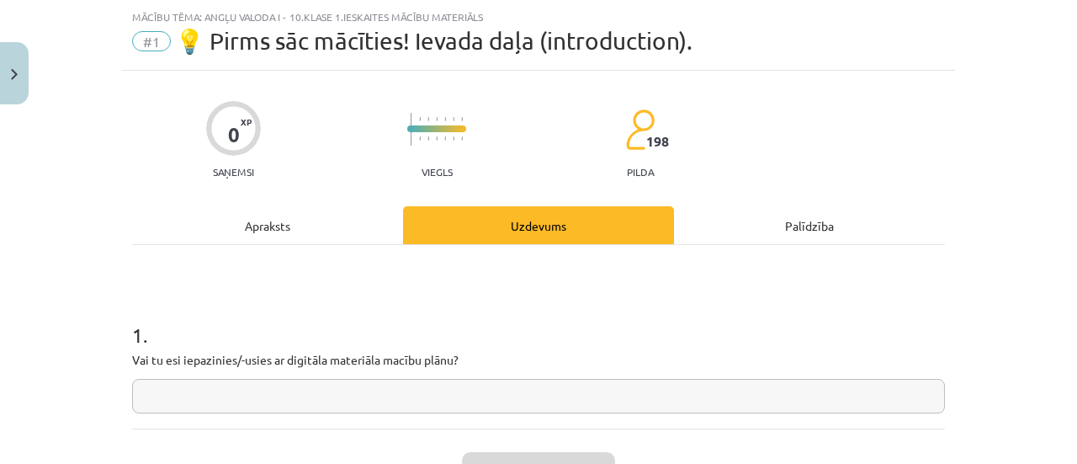
scroll to position [42, 0]
click at [249, 402] on input "text" at bounding box center [538, 395] width 813 height 35
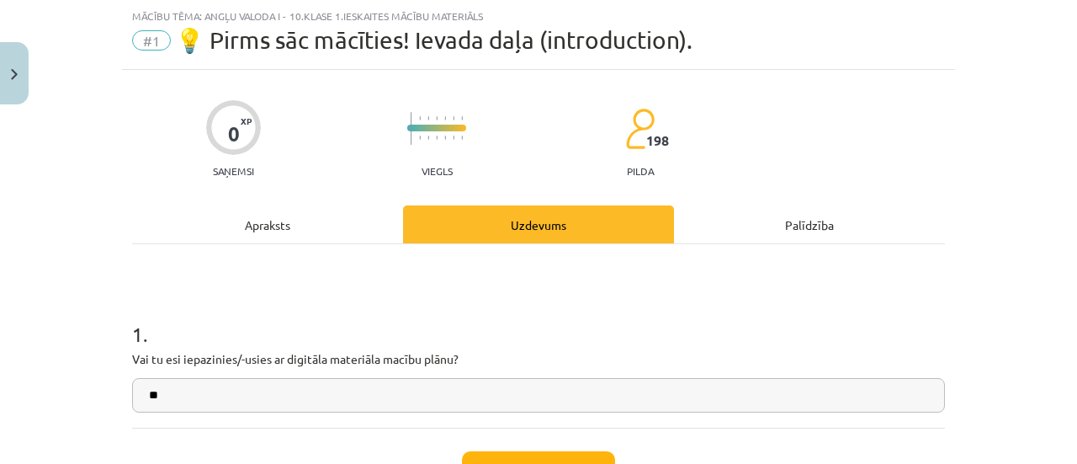
type input "**"
click at [498, 457] on button "Iesniegt" at bounding box center [538, 469] width 153 height 37
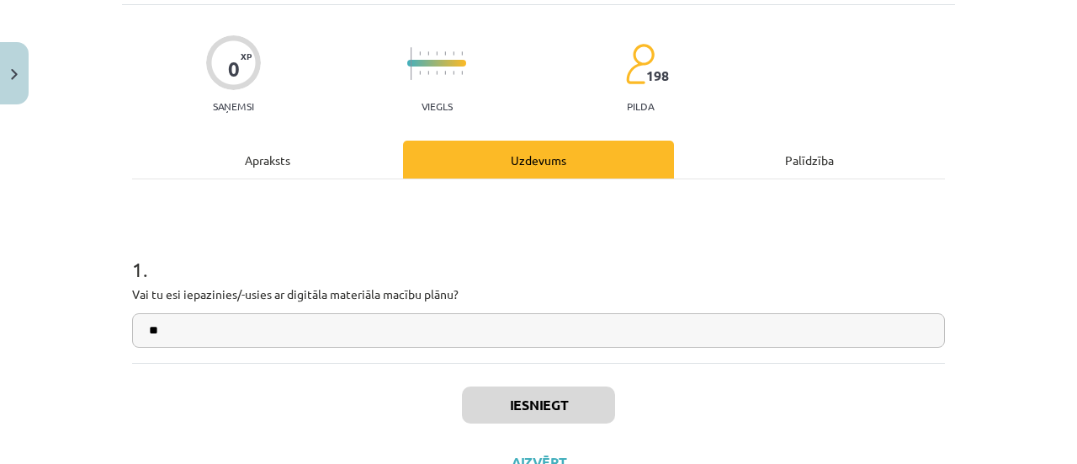
scroll to position [175, 0]
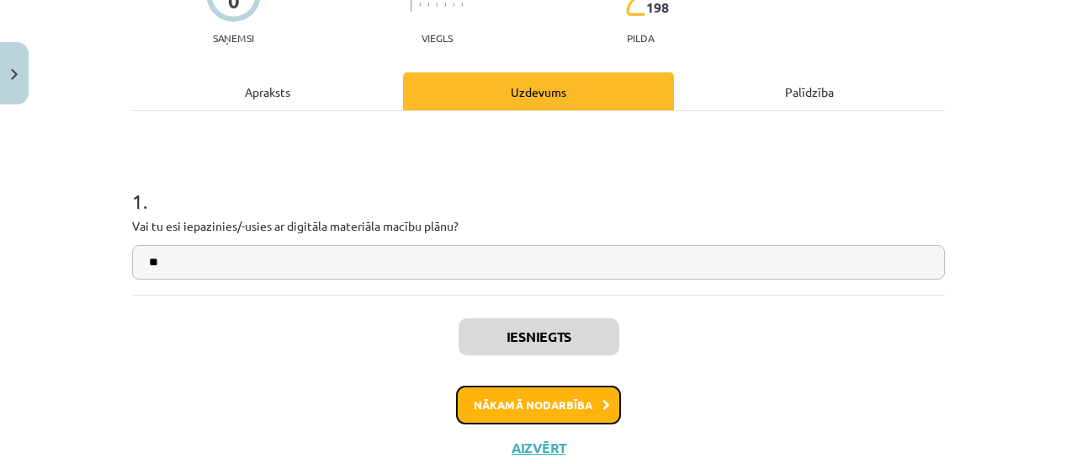
click at [554, 403] on button "Nākamā nodarbība" at bounding box center [538, 404] width 165 height 39
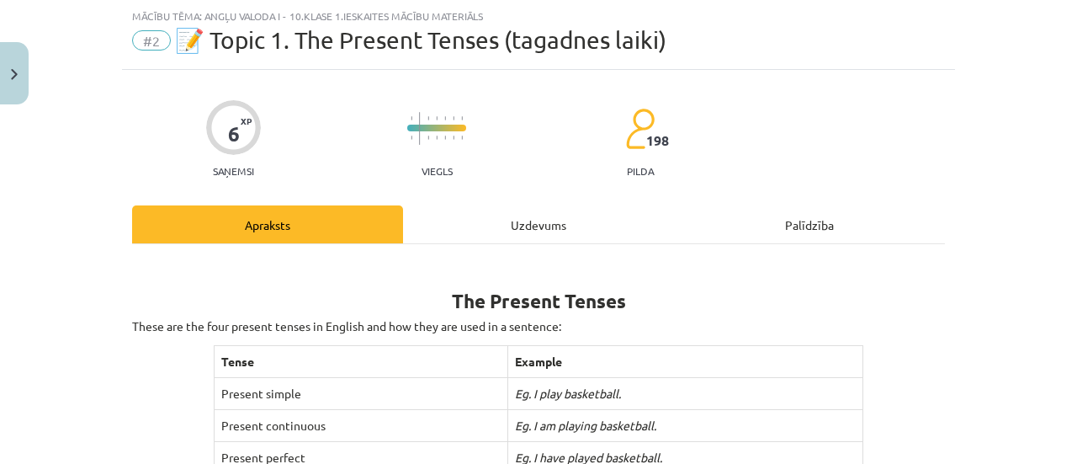
scroll to position [42, 0]
click at [507, 229] on div "Uzdevums" at bounding box center [538, 224] width 271 height 38
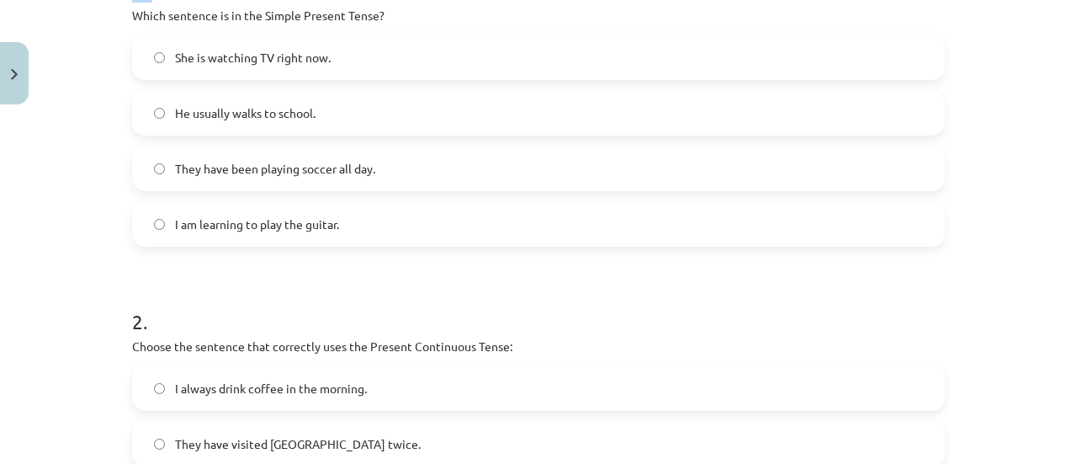
scroll to position [1023, 0]
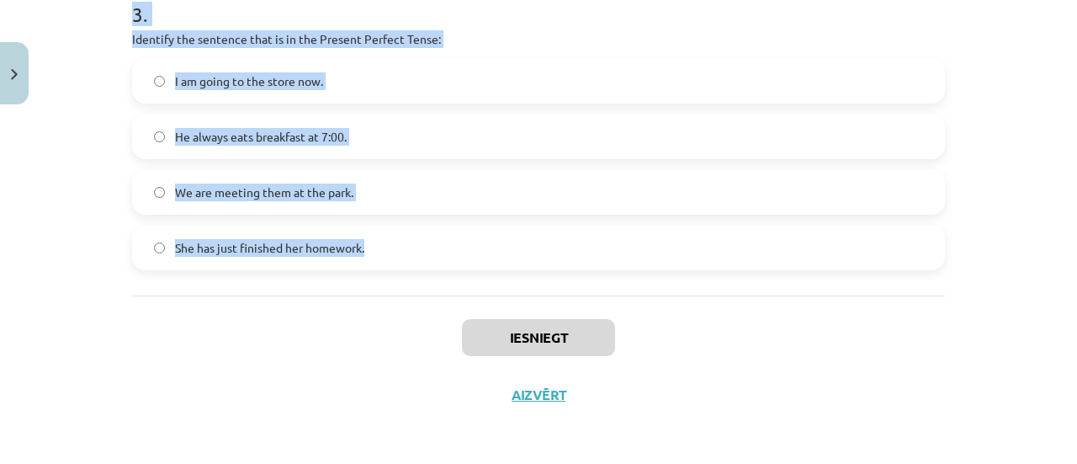
drag, startPoint x: 124, startPoint y: 351, endPoint x: 609, endPoint y: 278, distance: 491.1
copy form "Which sentence is in the Simple Present Tense? She is watching TV right now. He…"
click at [507, 63] on label "I am going to the store now." at bounding box center [539, 81] width 810 height 42
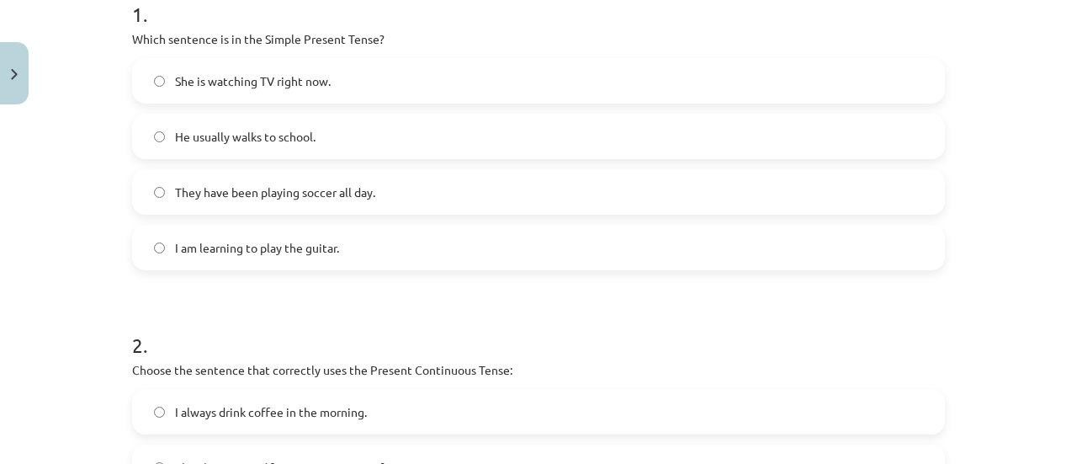
scroll to position [339, 0]
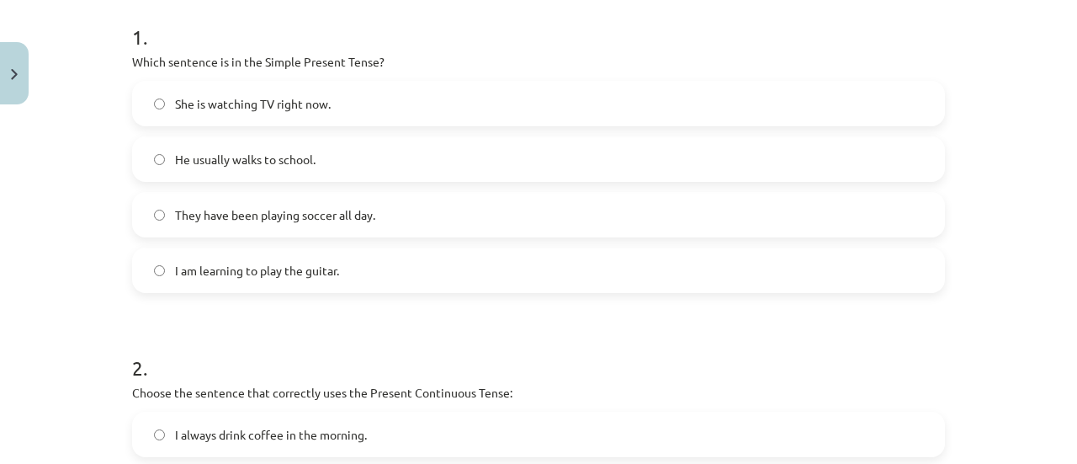
click at [318, 156] on label "He usually walks to school." at bounding box center [539, 159] width 810 height 42
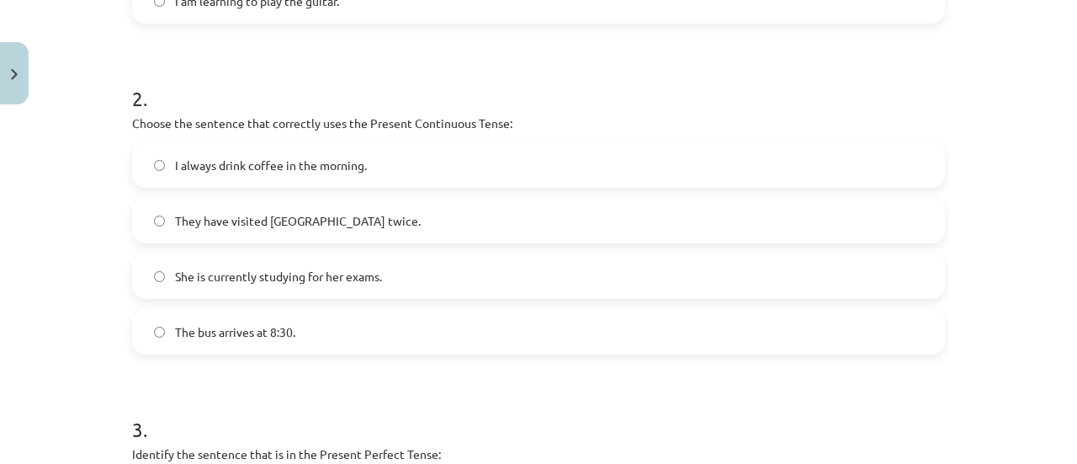
scroll to position [619, 0]
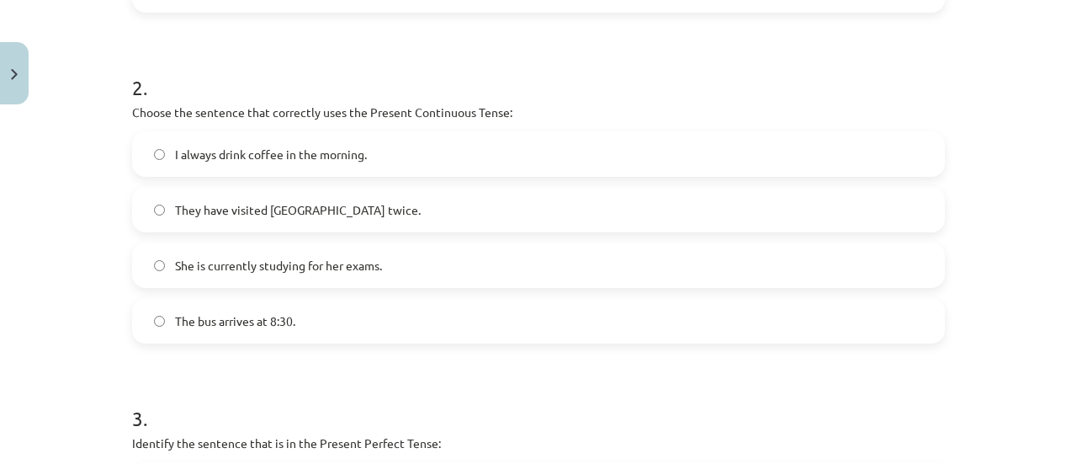
click at [221, 267] on span "She is currently studying for her exams." at bounding box center [278, 266] width 207 height 18
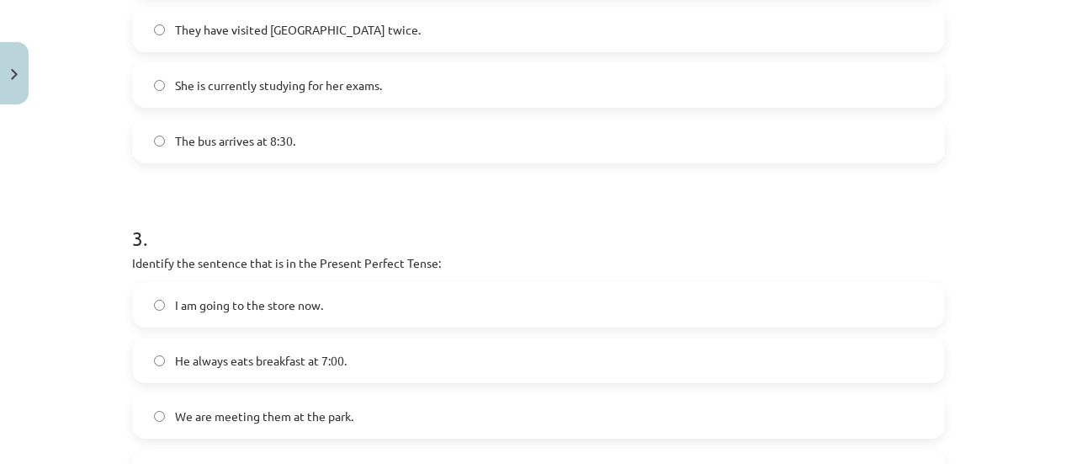
scroll to position [901, 0]
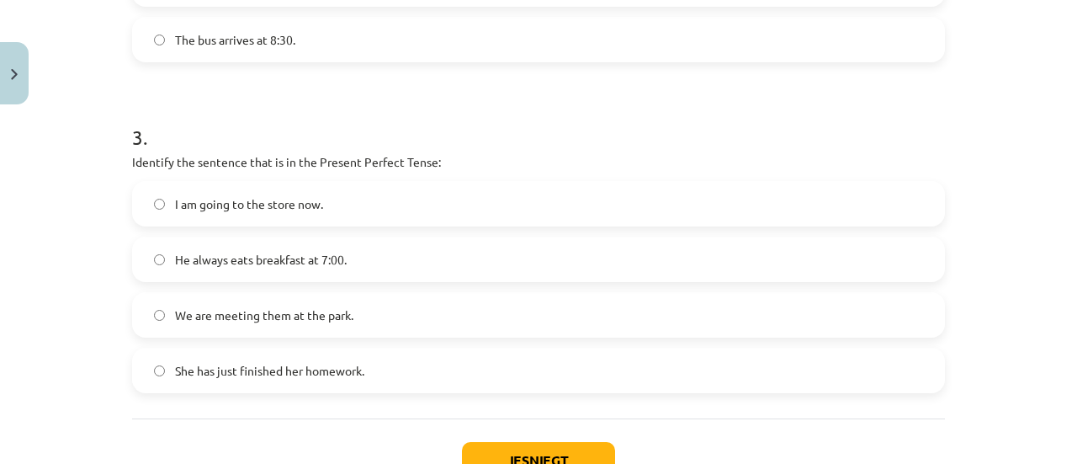
click at [276, 381] on label "She has just finished her homework." at bounding box center [539, 370] width 810 height 42
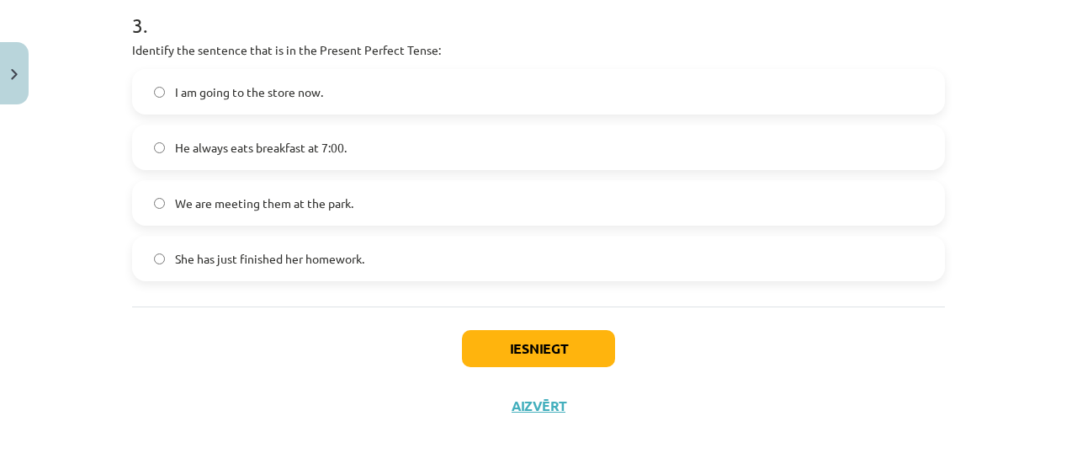
scroll to position [1023, 0]
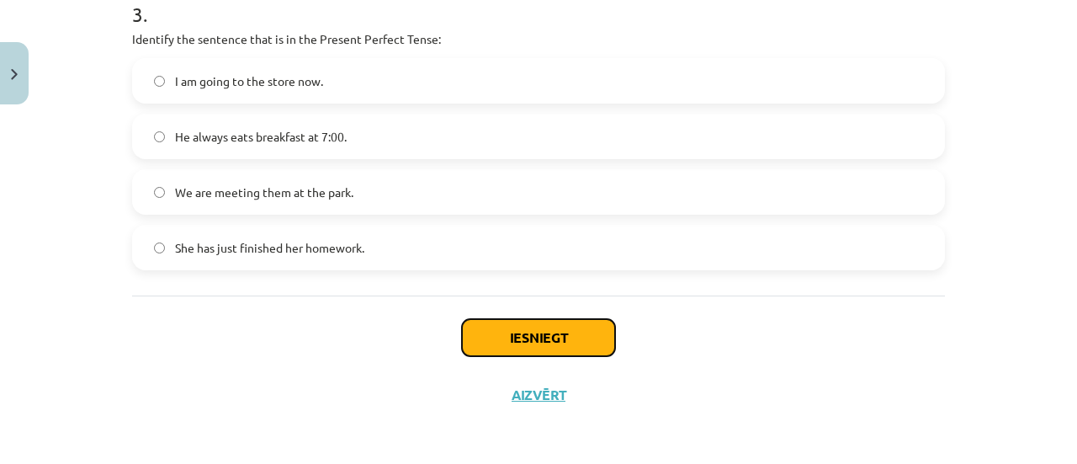
click at [539, 345] on button "Iesniegt" at bounding box center [538, 337] width 153 height 37
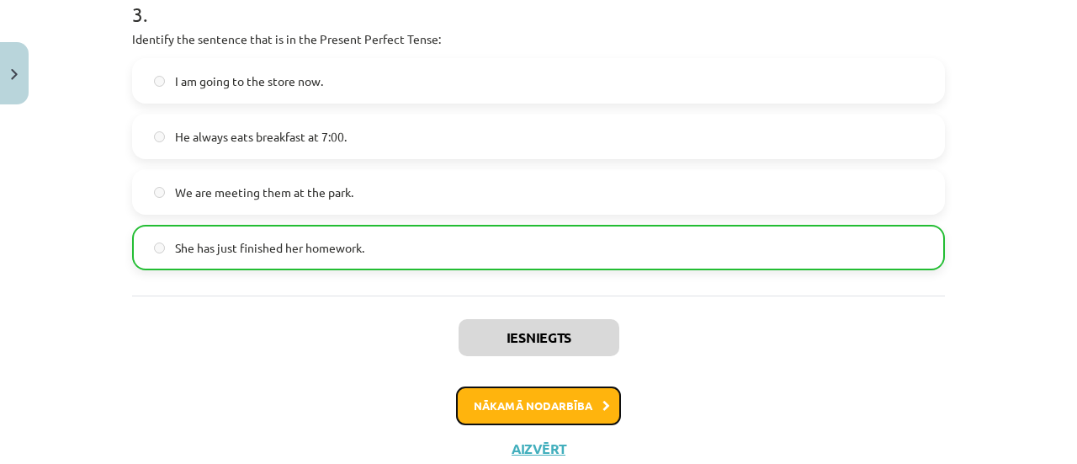
click at [563, 402] on button "Nākamā nodarbība" at bounding box center [538, 405] width 165 height 39
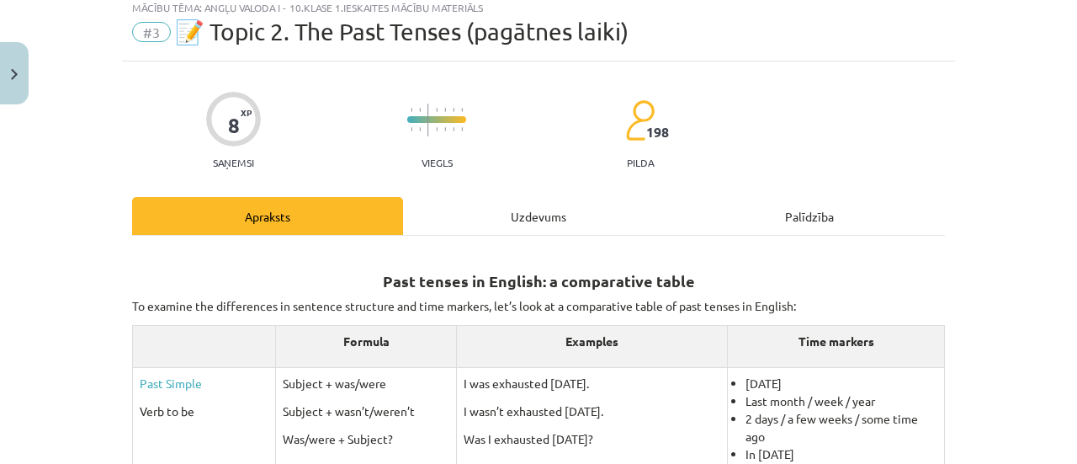
scroll to position [42, 0]
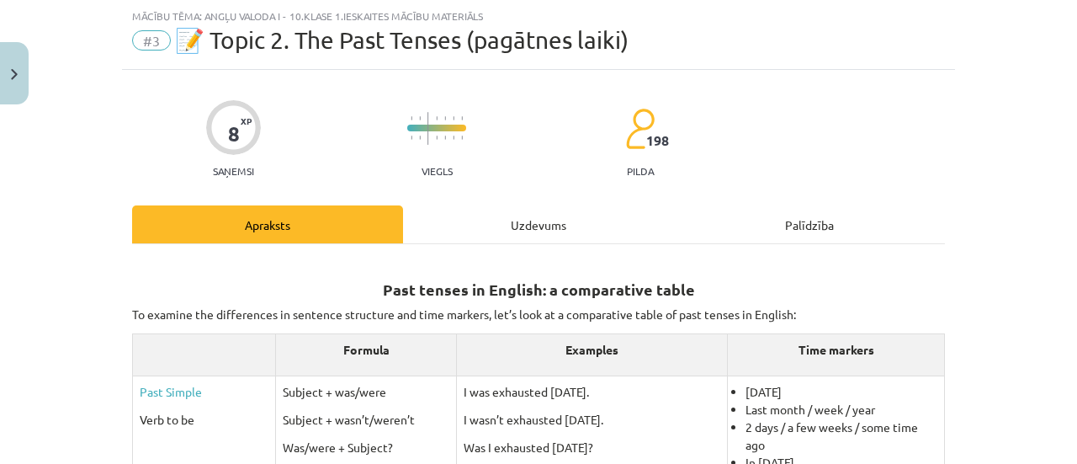
click at [569, 223] on div "Uzdevums" at bounding box center [538, 224] width 271 height 38
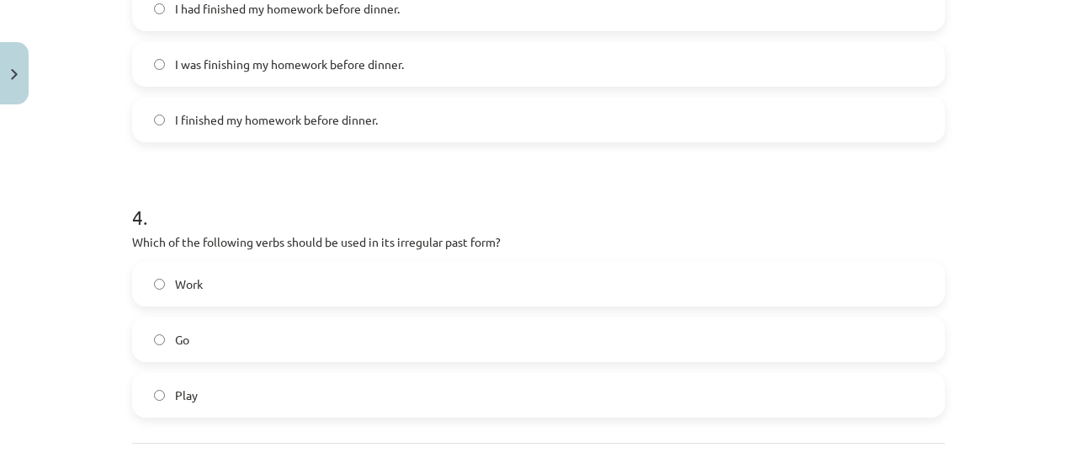
scroll to position [1133, 0]
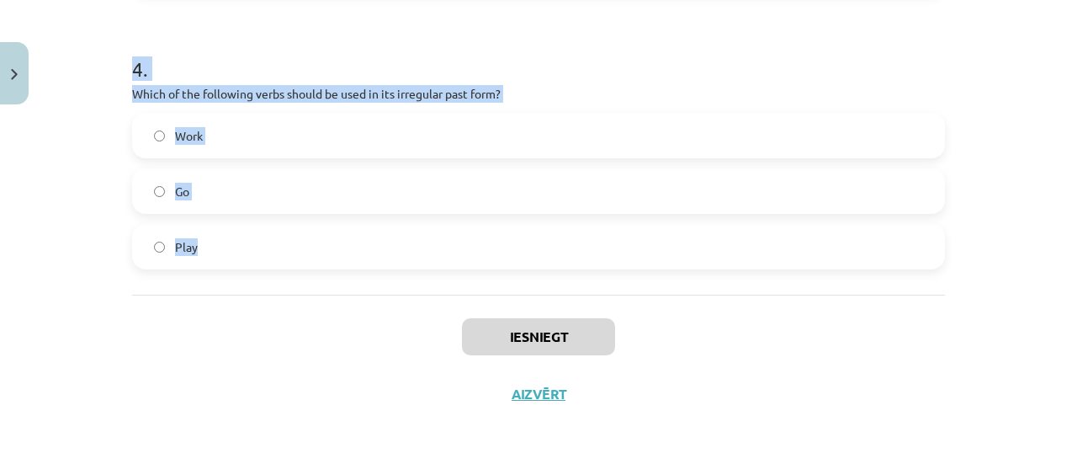
drag, startPoint x: 121, startPoint y: 358, endPoint x: 701, endPoint y: 274, distance: 586.0
copy form "Which of the following sentences is correct in the Past Simple tense? He is goi…"
click at [536, 77] on h1 "4 ." at bounding box center [538, 54] width 813 height 52
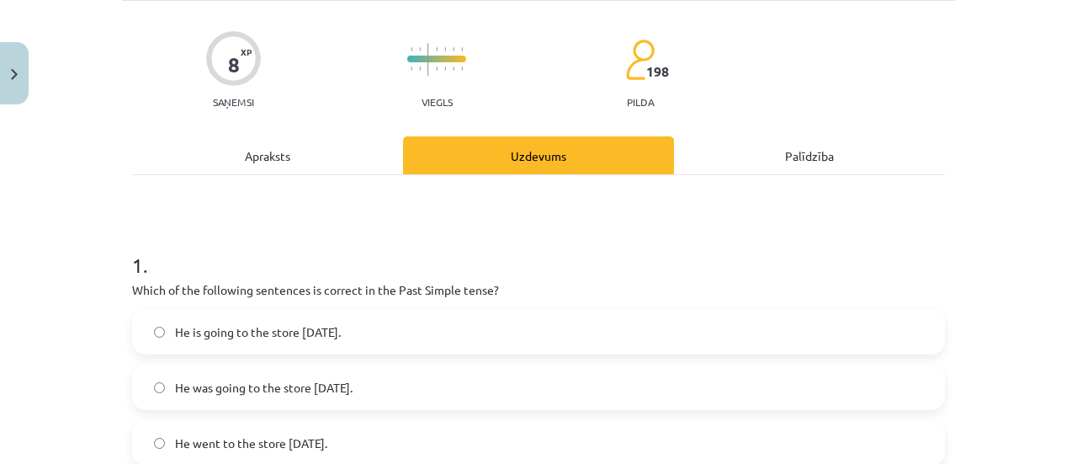
scroll to position [100, 0]
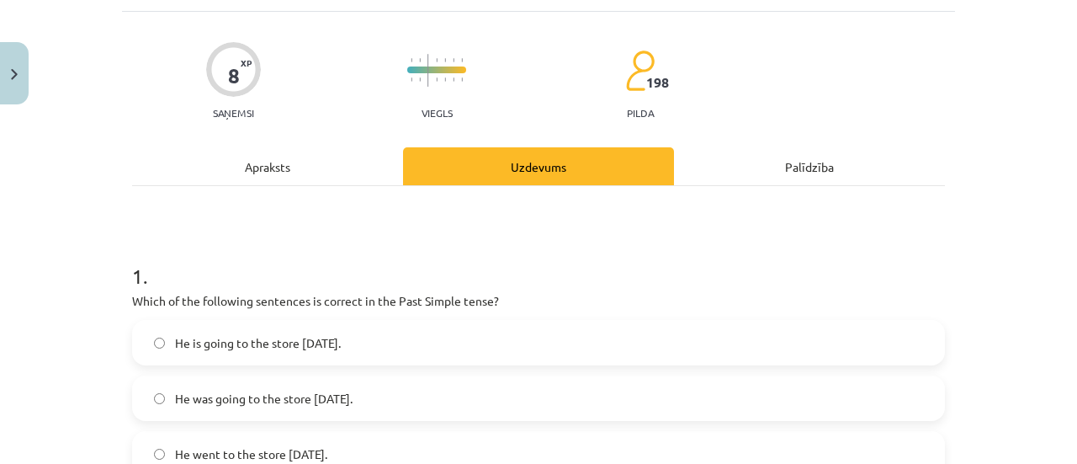
click at [269, 447] on span "He went to the store yesterday." at bounding box center [251, 454] width 152 height 18
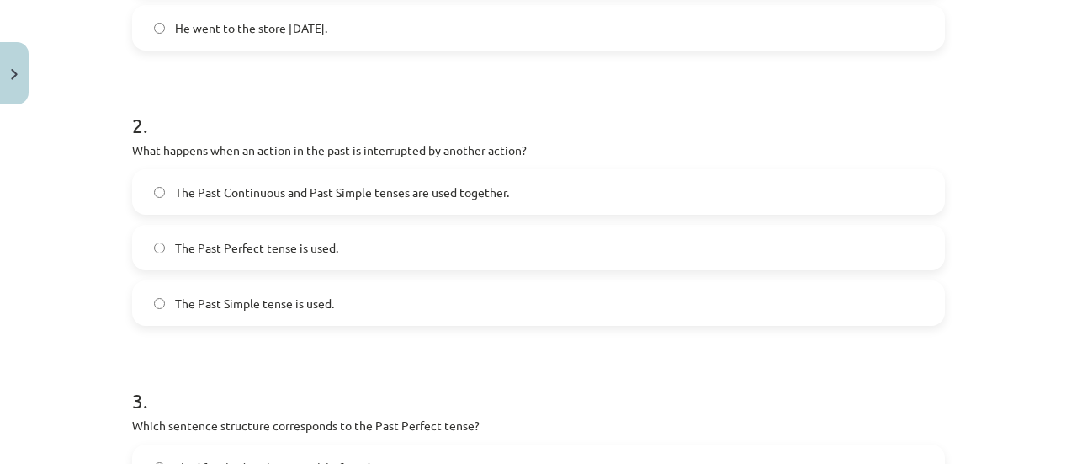
scroll to position [560, 0]
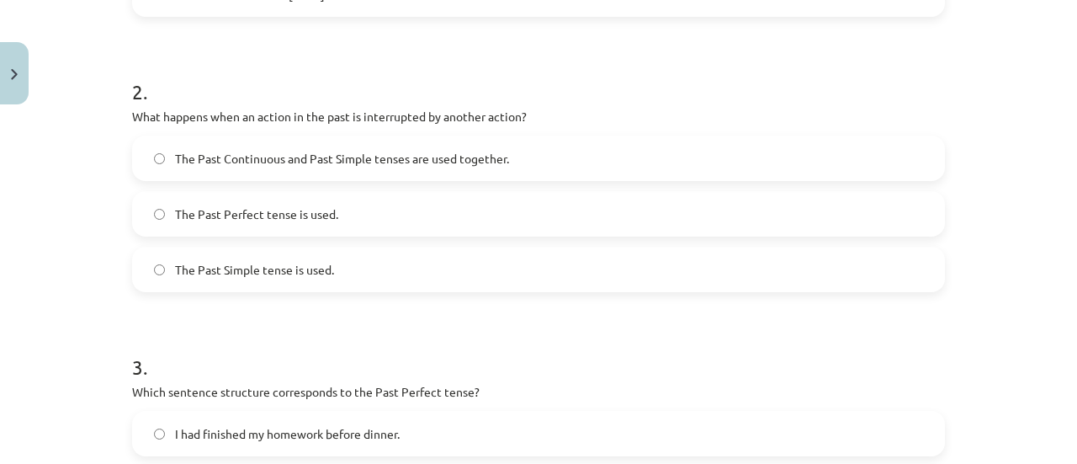
click at [261, 171] on label "The Past Continuous and Past Simple tenses are used together." at bounding box center [539, 158] width 810 height 42
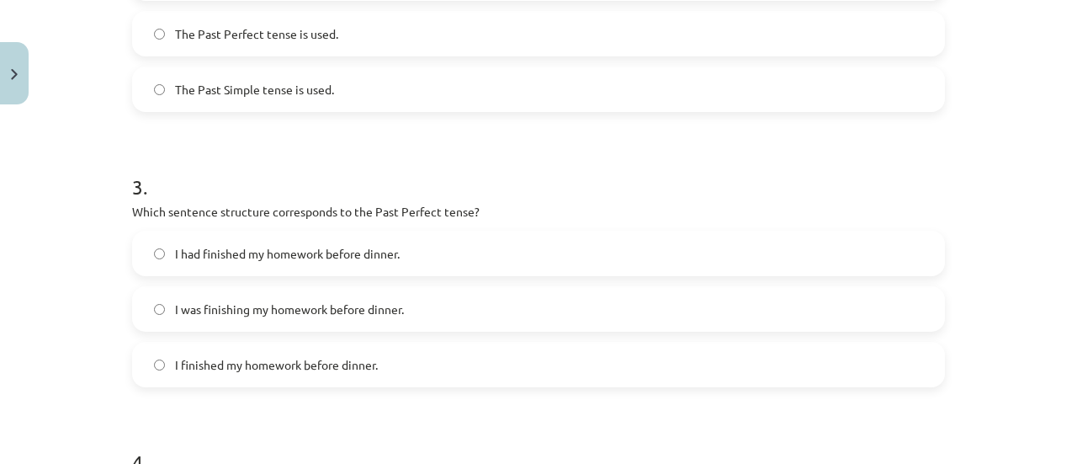
scroll to position [830, 0]
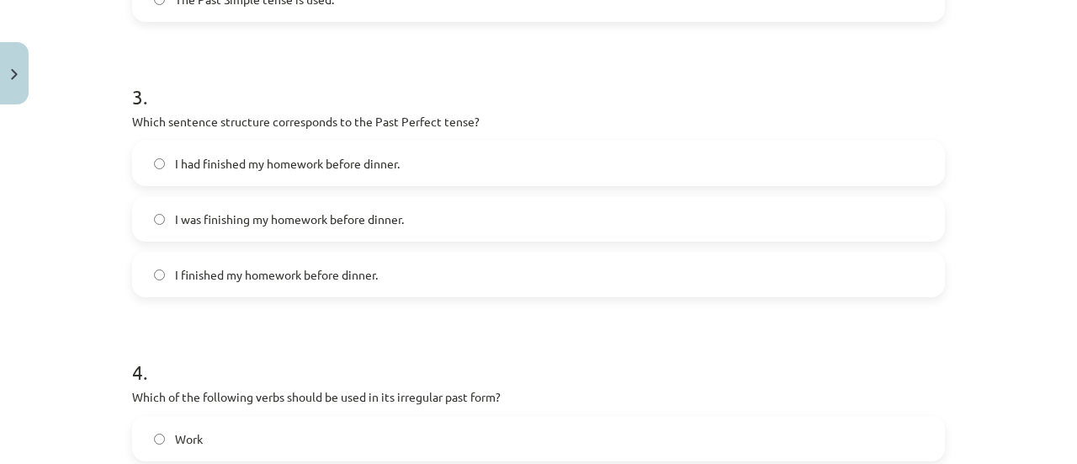
click at [280, 152] on label "I had finished my homework before dinner." at bounding box center [539, 163] width 810 height 42
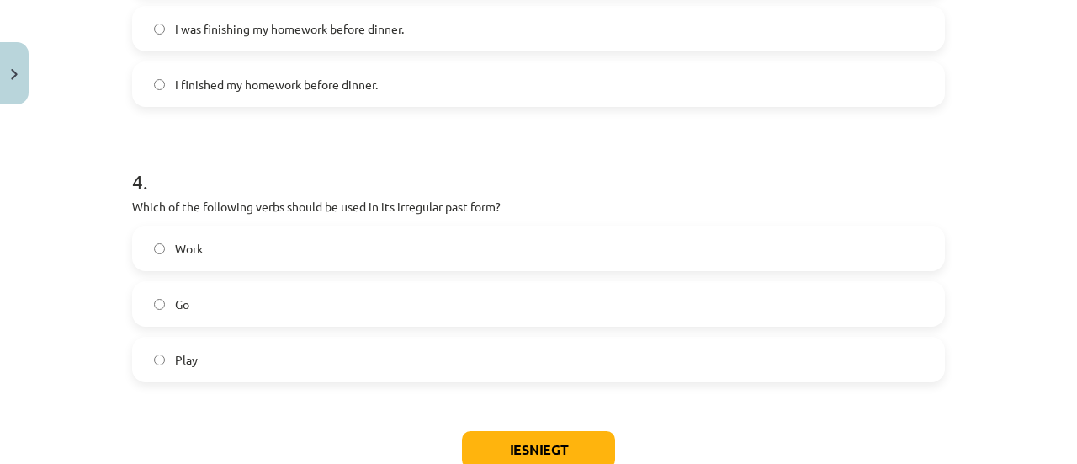
scroll to position [1099, 0]
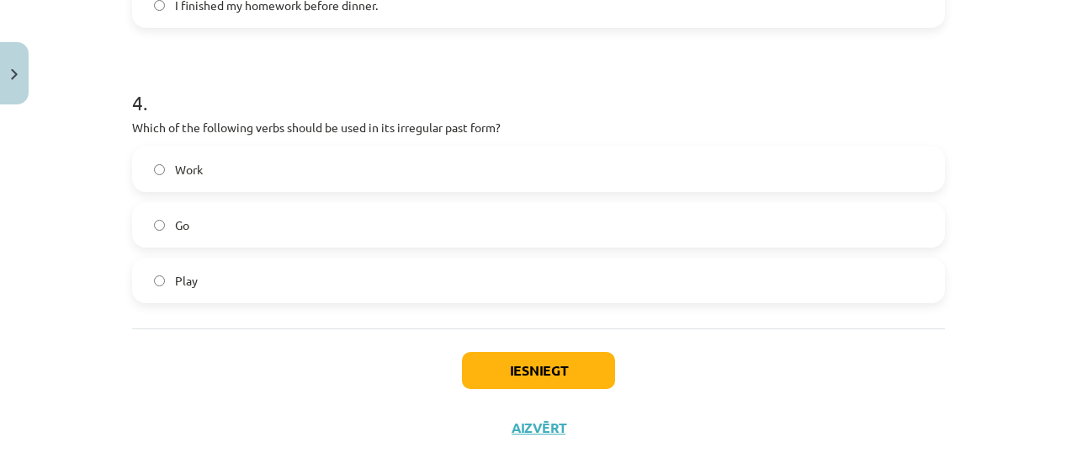
click at [165, 222] on label "Go" at bounding box center [539, 225] width 810 height 42
click at [599, 365] on button "Iesniegt" at bounding box center [538, 370] width 153 height 37
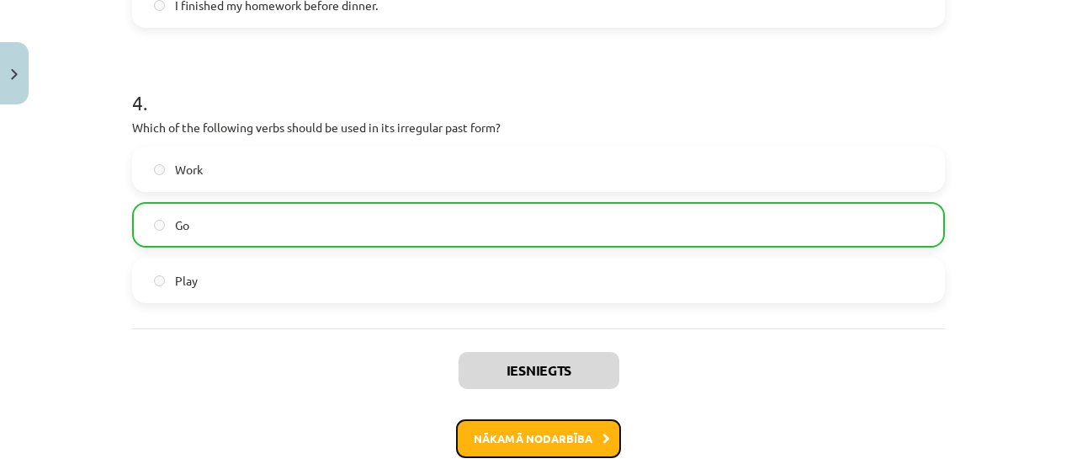
click at [549, 433] on button "Nākamā nodarbība" at bounding box center [538, 438] width 165 height 39
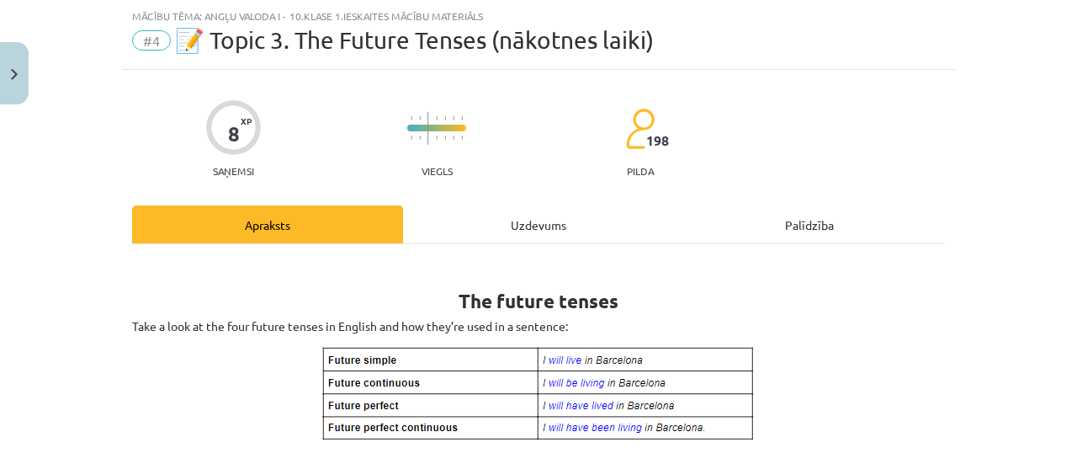
scroll to position [42, 0]
click at [510, 222] on div "Uzdevums" at bounding box center [538, 224] width 271 height 38
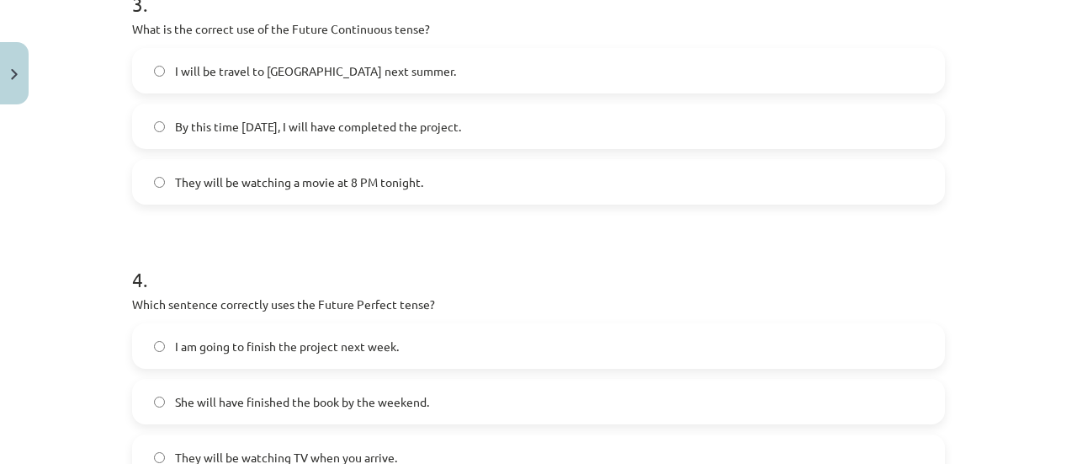
scroll to position [1133, 0]
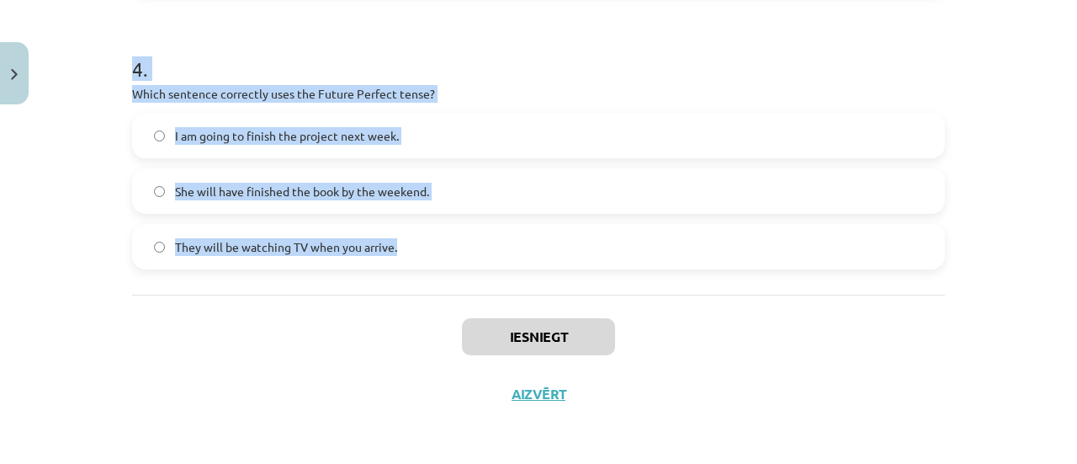
drag, startPoint x: 114, startPoint y: 353, endPoint x: 708, endPoint y: 272, distance: 599.7
click at [708, 272] on div "Mācību tēma: Angļu valoda i - 10.klase 1.ieskaites mācību materiāls #4 📝 Topic …" at bounding box center [538, 232] width 1077 height 464
copy form "Which sentence correctly uses "will" to make a prediction? She is going to stud…"
click at [760, 64] on h1 "4 ." at bounding box center [538, 54] width 813 height 52
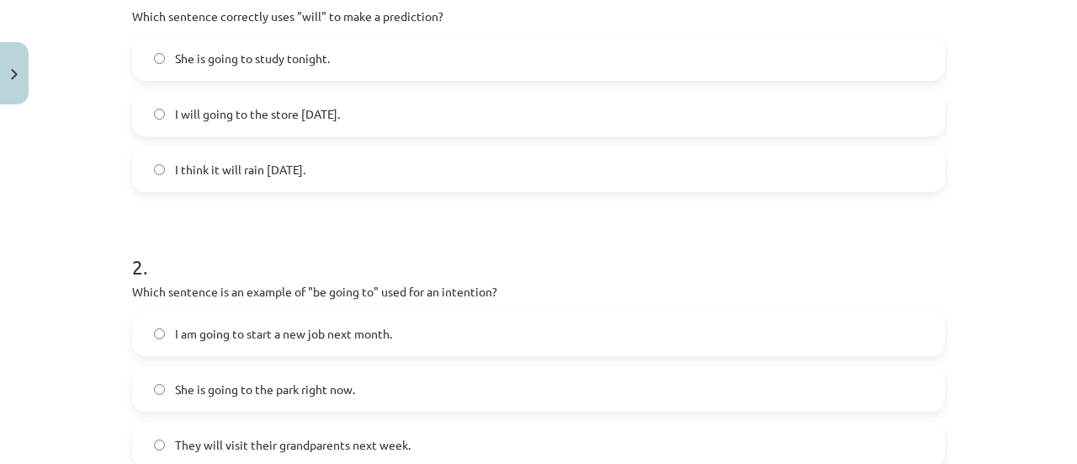
scroll to position [347, 0]
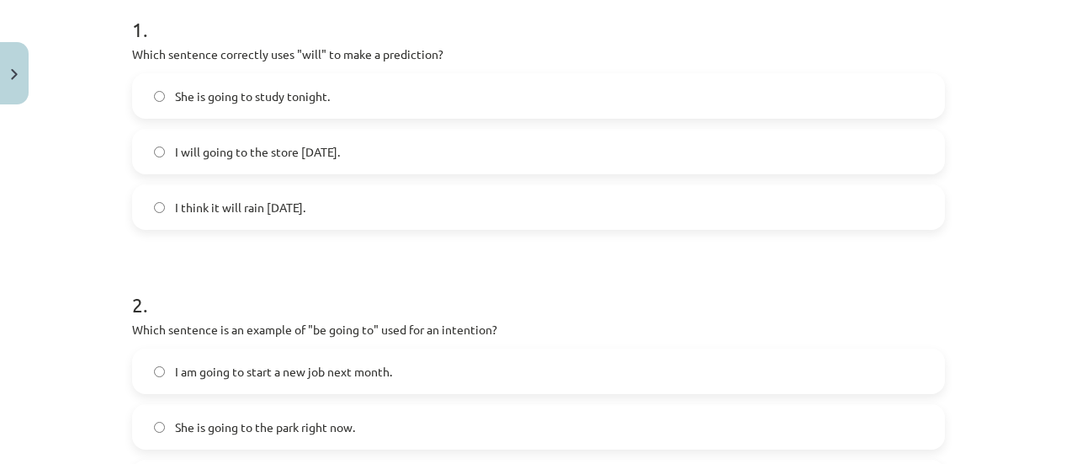
click at [218, 152] on span "I will going to the store tomorrow." at bounding box center [257, 152] width 165 height 18
click at [523, 287] on h1 "2 ." at bounding box center [538, 289] width 813 height 52
click at [505, 282] on h1 "2 ." at bounding box center [538, 289] width 813 height 52
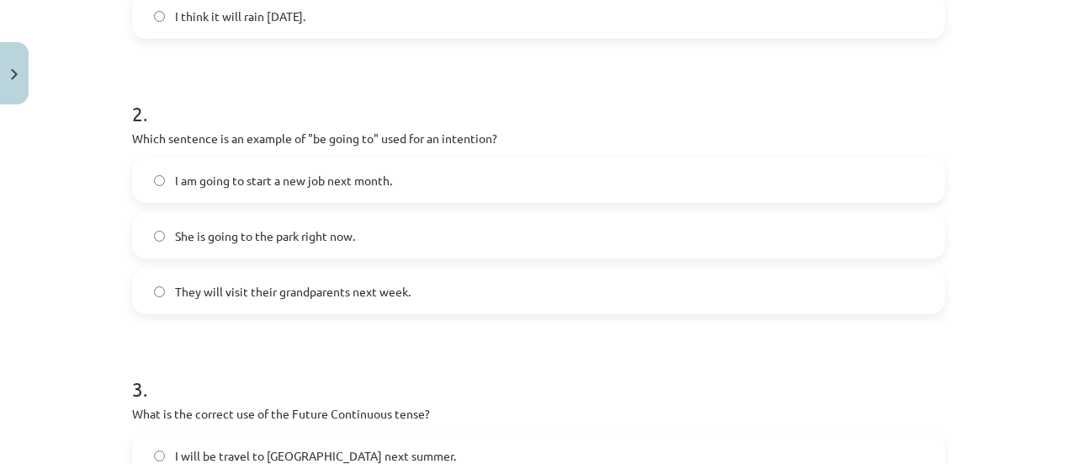
scroll to position [583, 0]
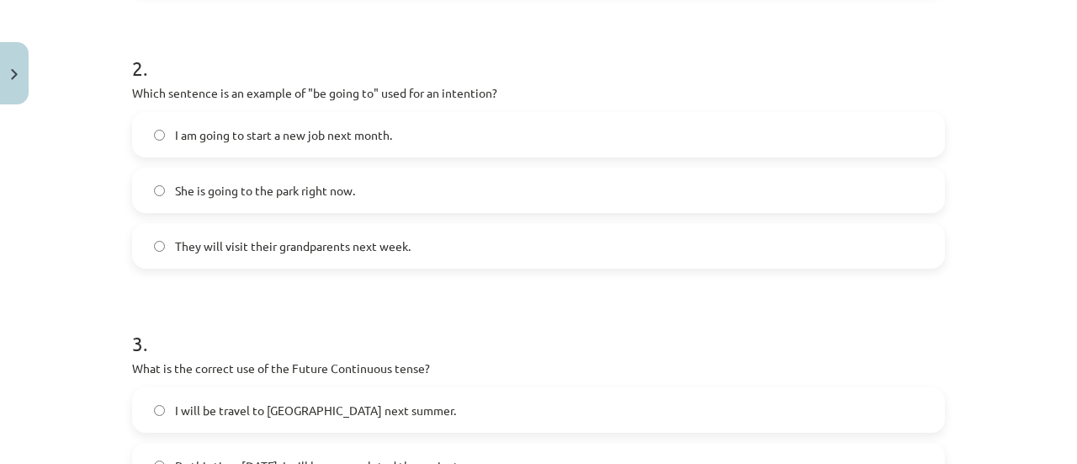
click at [308, 120] on label "I am going to start a new job next month." at bounding box center [539, 135] width 810 height 42
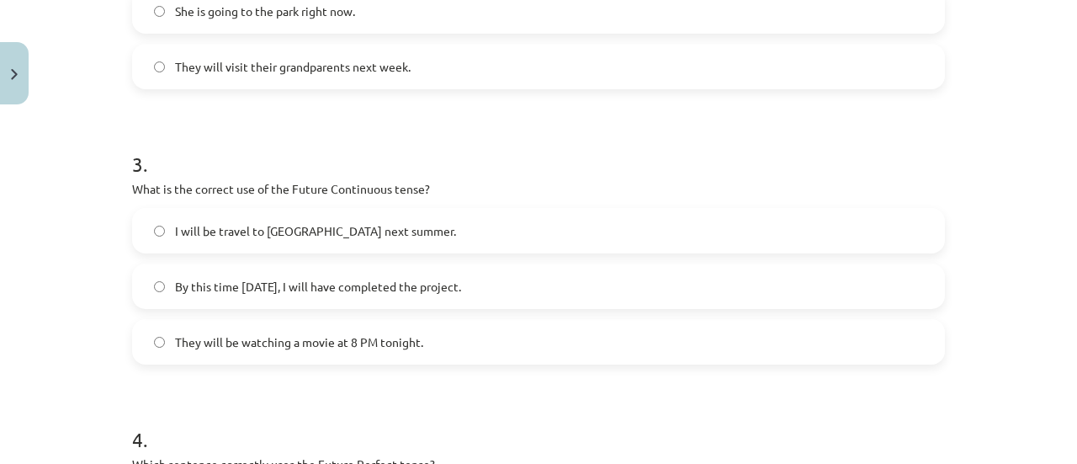
scroll to position [874, 0]
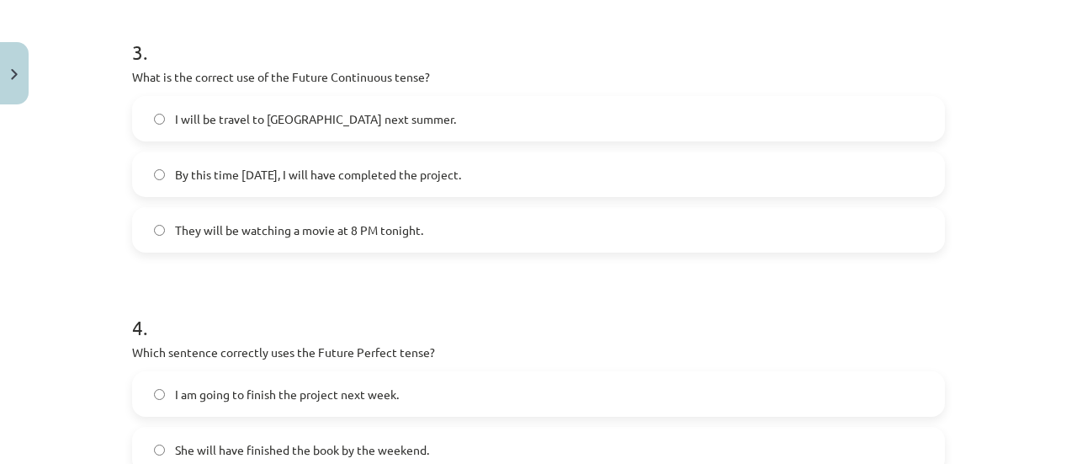
click at [296, 233] on span "They will be watching a movie at 8 PM tonight." at bounding box center [299, 230] width 248 height 18
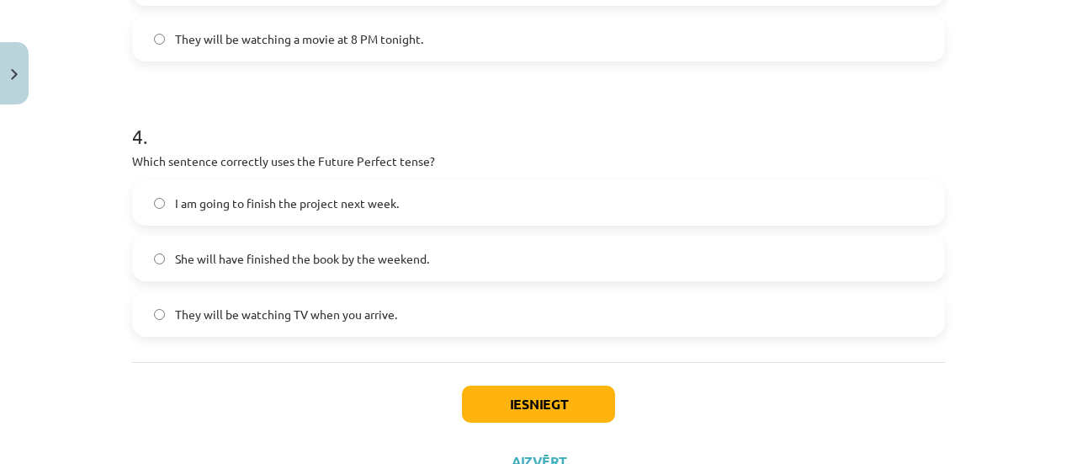
scroll to position [1122, 0]
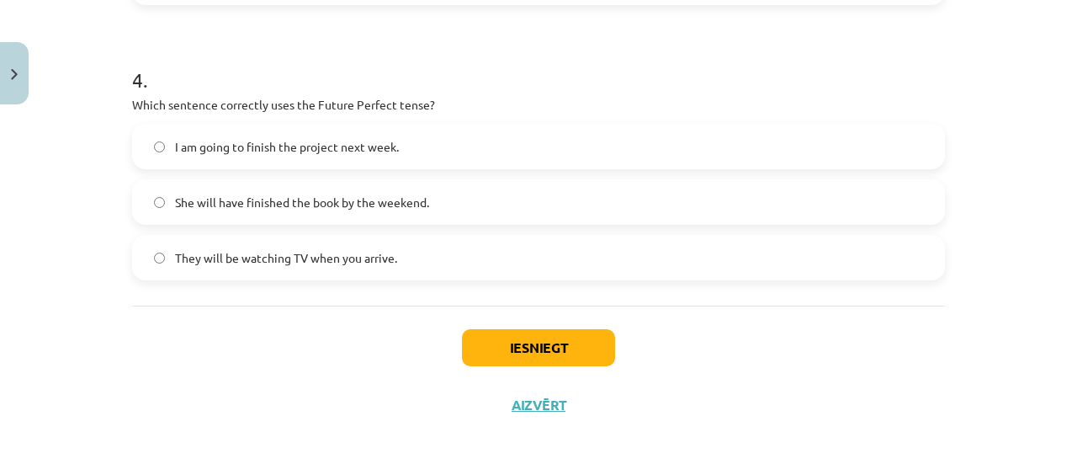
click at [268, 218] on label "She will have finished the book by the weekend." at bounding box center [539, 202] width 810 height 42
click at [518, 353] on button "Iesniegt" at bounding box center [538, 347] width 153 height 37
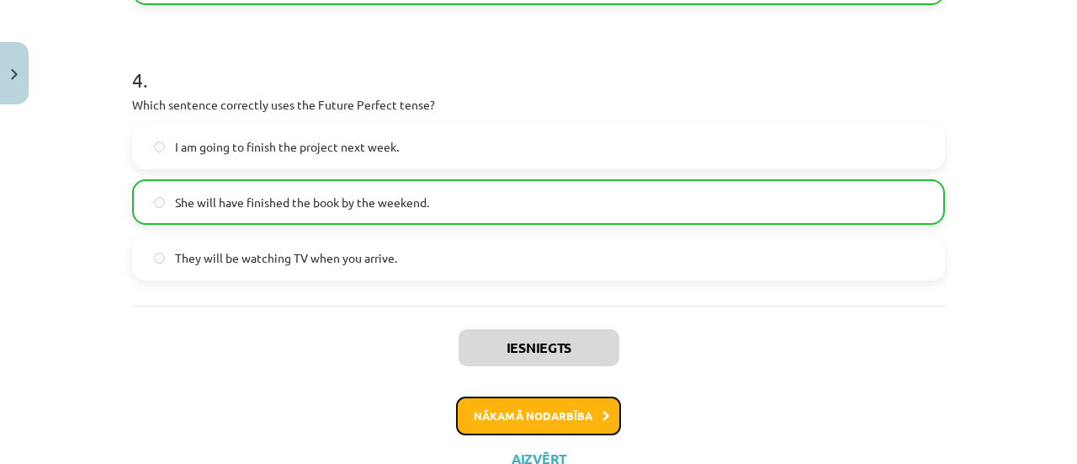
click at [529, 410] on button "Nākamā nodarbība" at bounding box center [538, 415] width 165 height 39
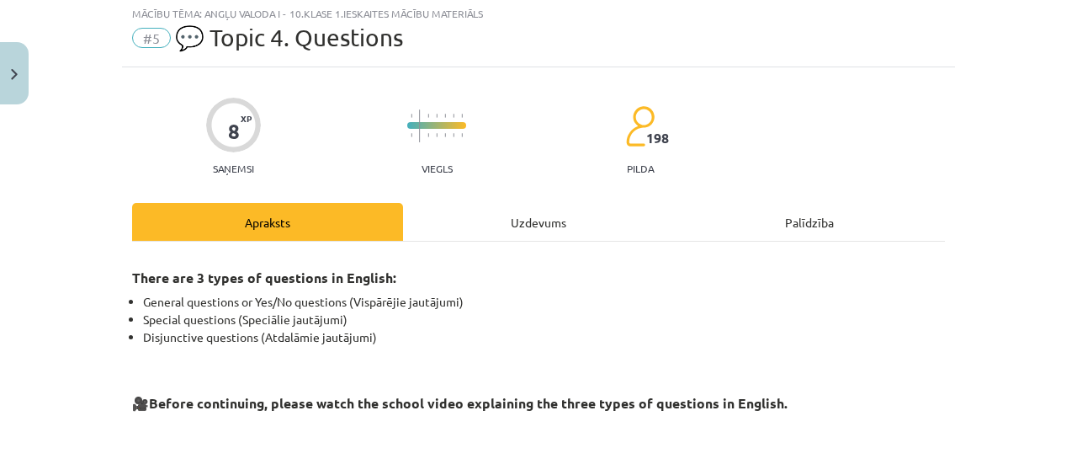
scroll to position [42, 0]
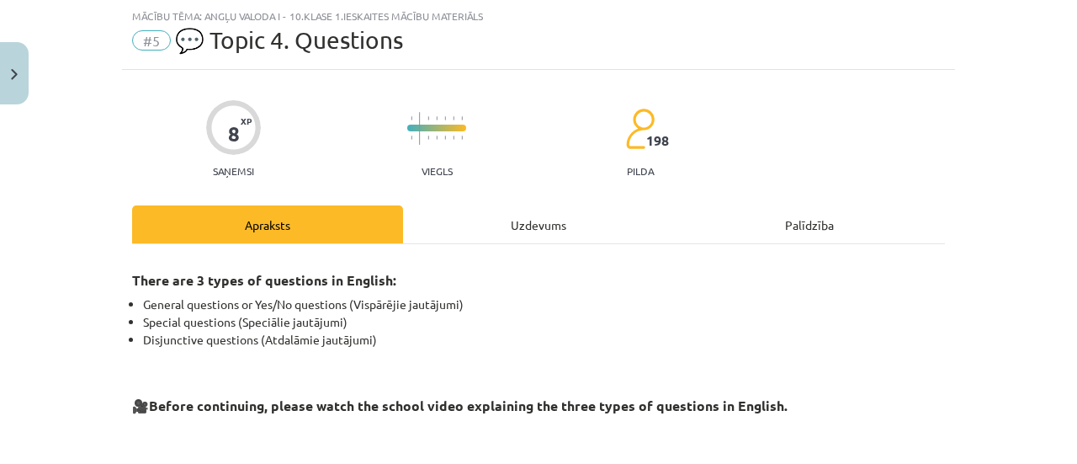
click at [553, 235] on div "Uzdevums" at bounding box center [538, 224] width 271 height 38
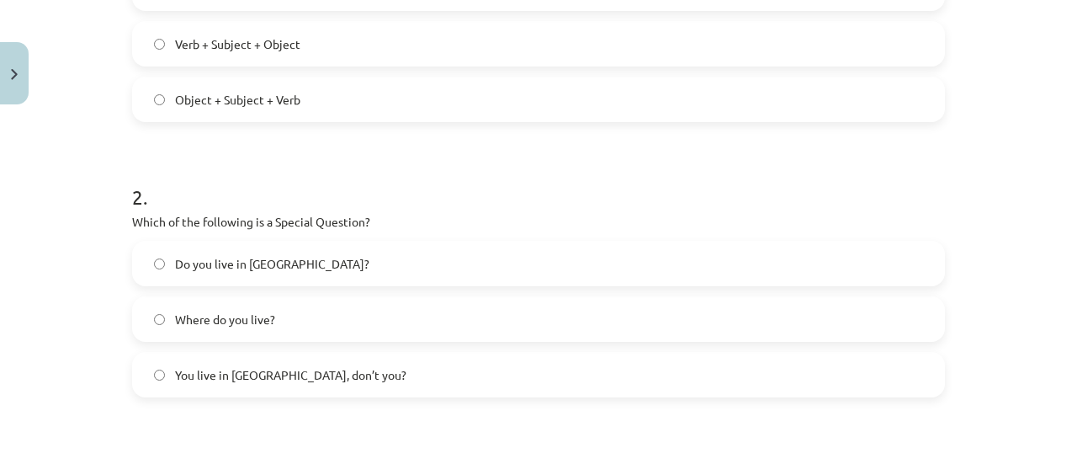
scroll to position [1133, 0]
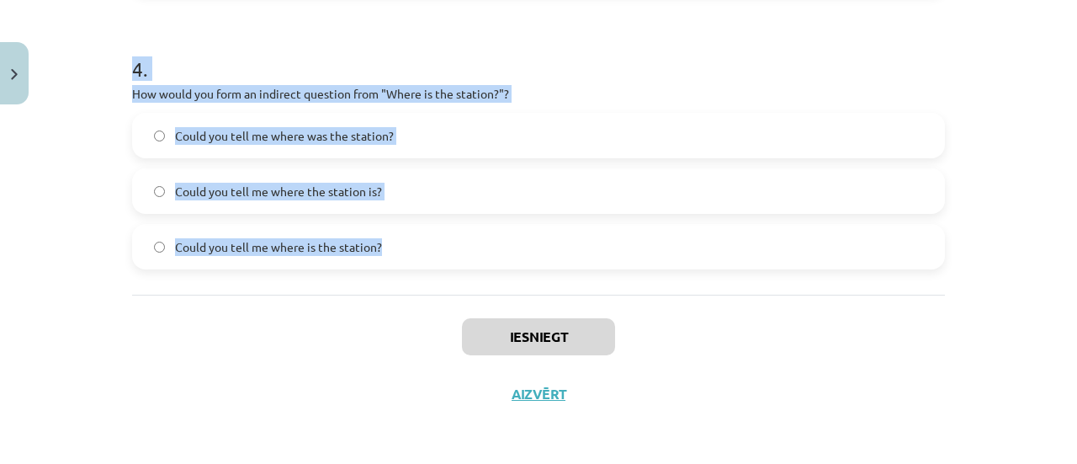
drag, startPoint x: 125, startPoint y: 322, endPoint x: 607, endPoint y: 263, distance: 485.0
copy form "1 . What is the correct word order for a question in the Present Simple tense? …"
click at [607, 263] on label "Could you tell me where is the station?" at bounding box center [539, 247] width 810 height 42
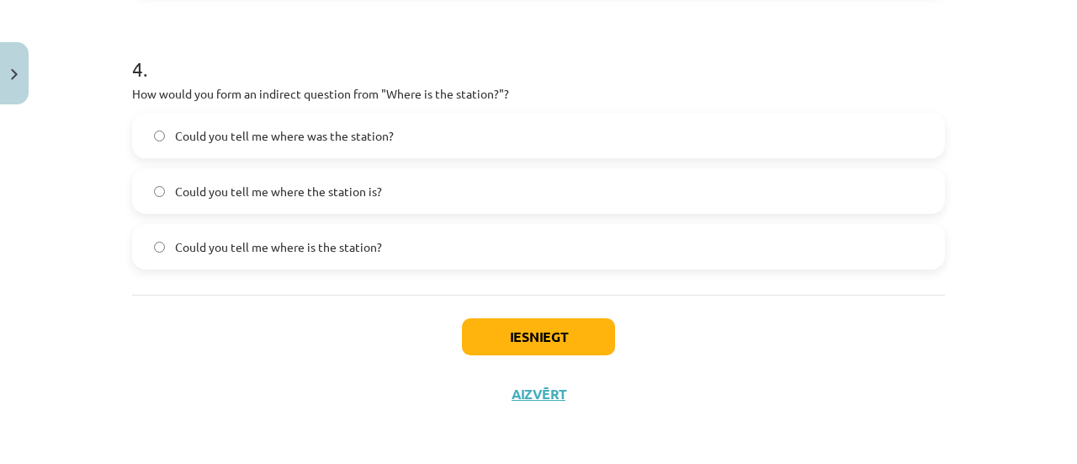
click at [523, 63] on h1 "4 ." at bounding box center [538, 54] width 813 height 52
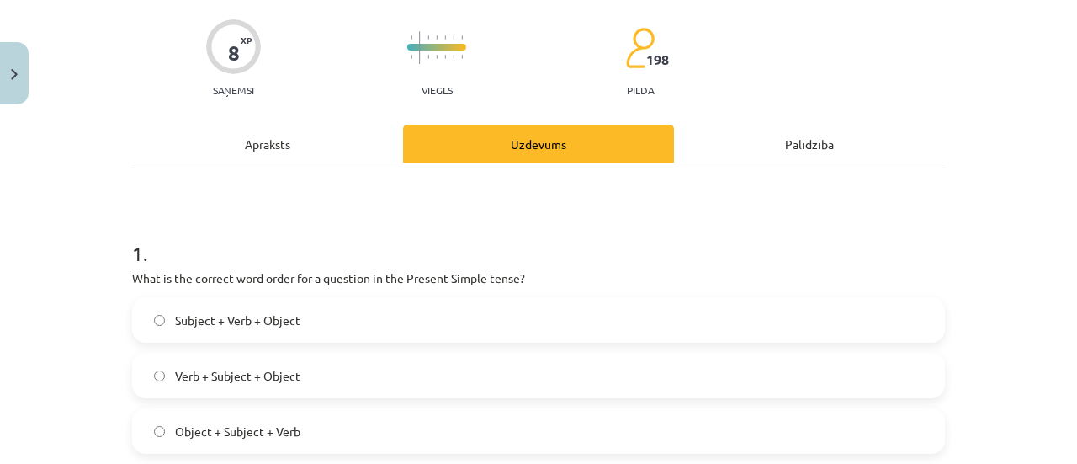
scroll to position [77, 0]
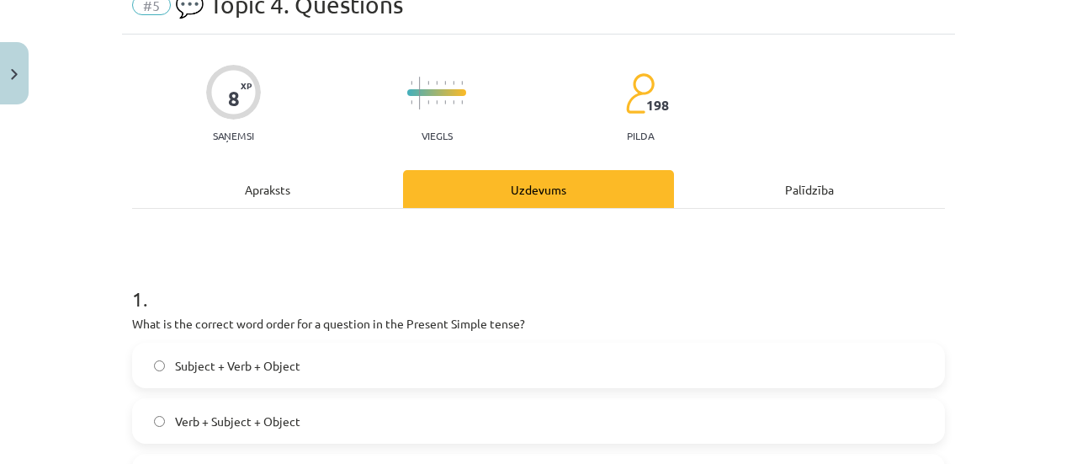
click at [419, 270] on h1 "1 ." at bounding box center [538, 284] width 813 height 52
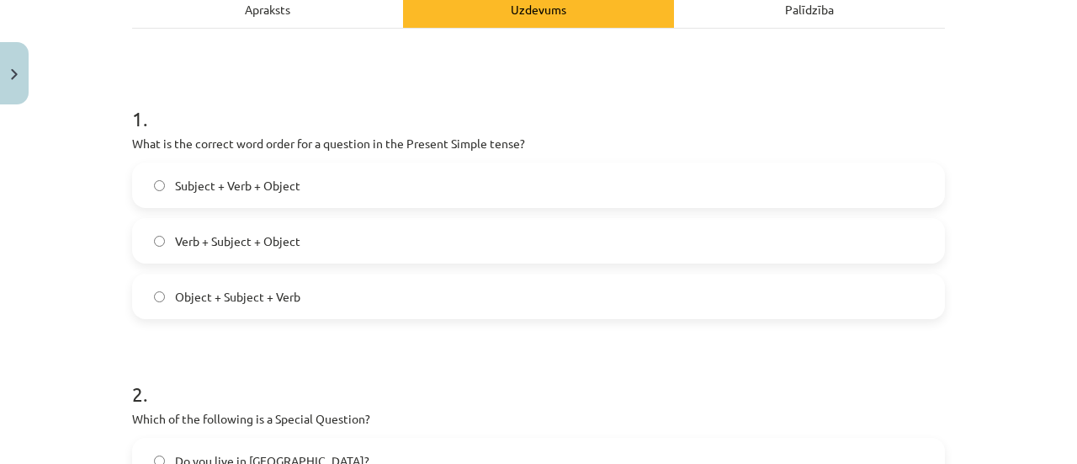
scroll to position [291, 0]
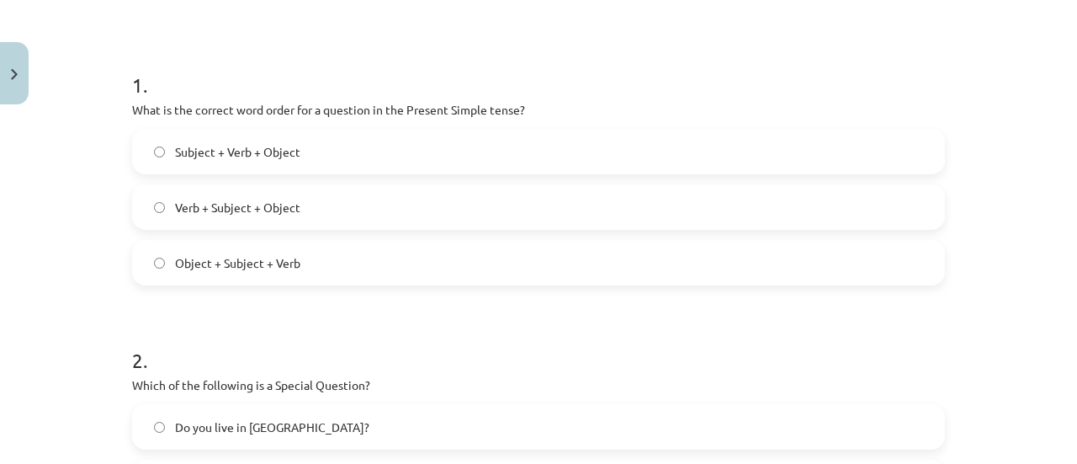
click at [417, 206] on label "Verb + Subject + Object" at bounding box center [539, 207] width 810 height 42
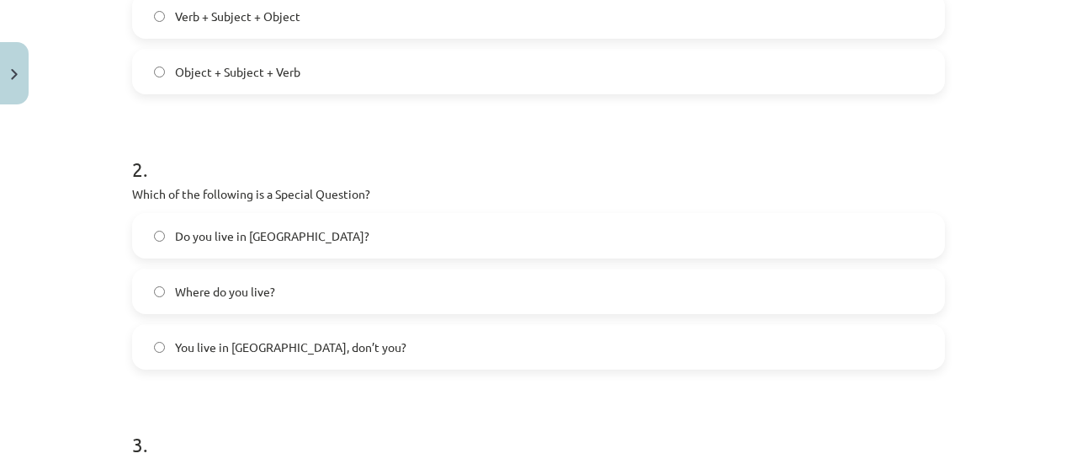
scroll to position [527, 0]
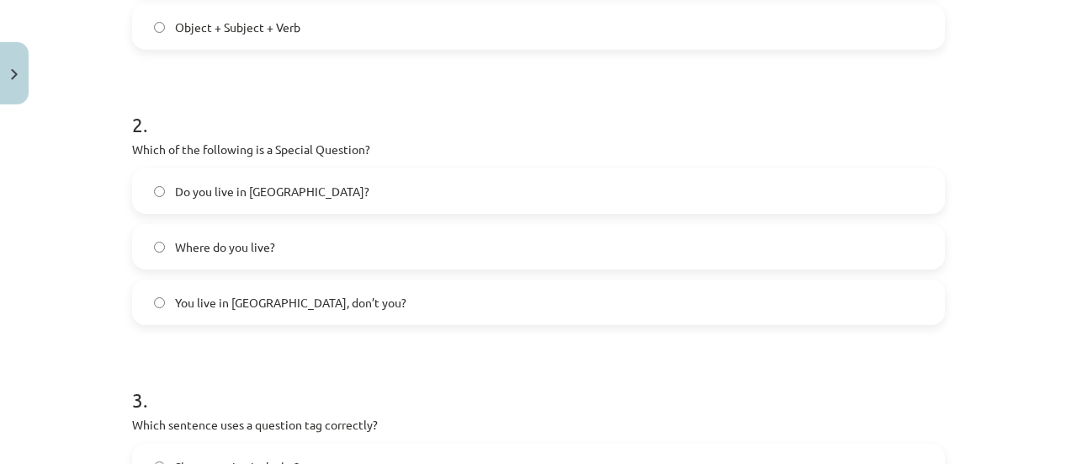
click at [259, 244] on span "Where do you live?" at bounding box center [225, 247] width 100 height 18
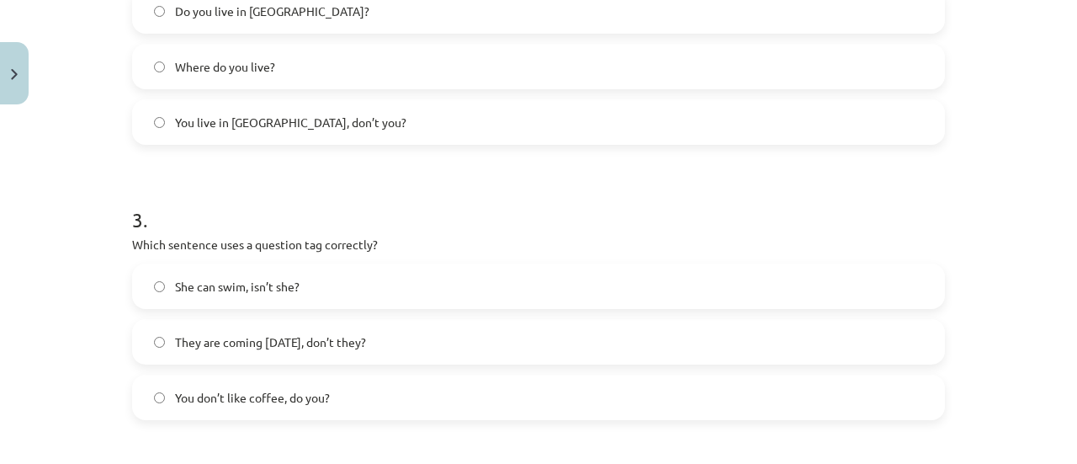
scroll to position [784, 0]
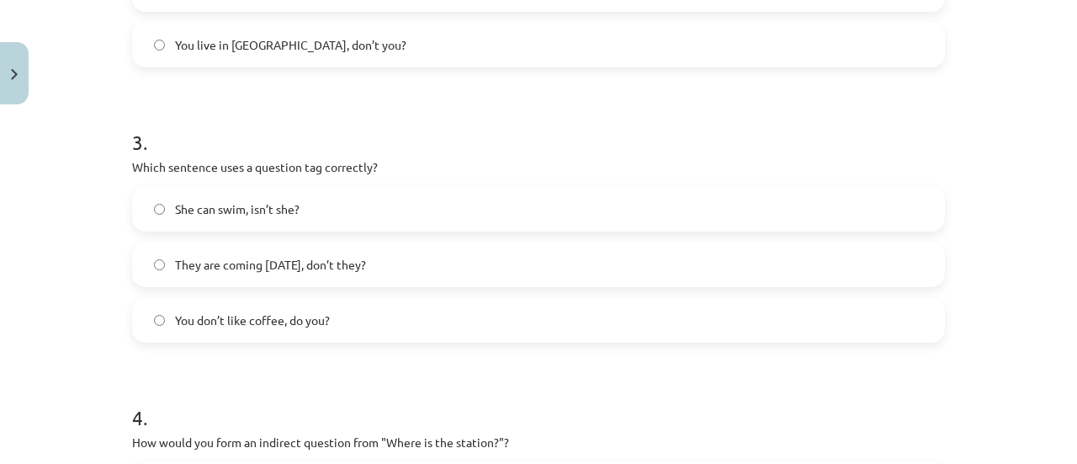
click at [301, 326] on span "You don’t like coffee, do you?" at bounding box center [252, 320] width 155 height 18
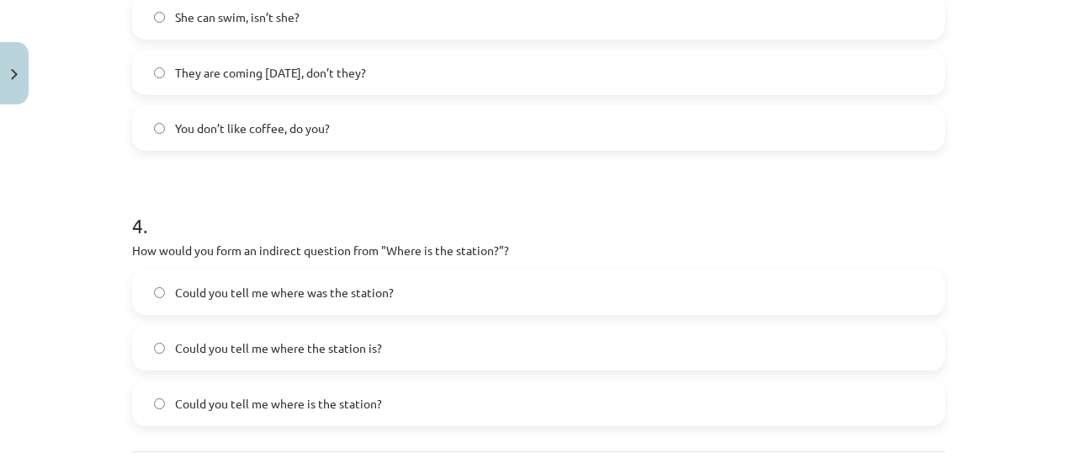
scroll to position [1099, 0]
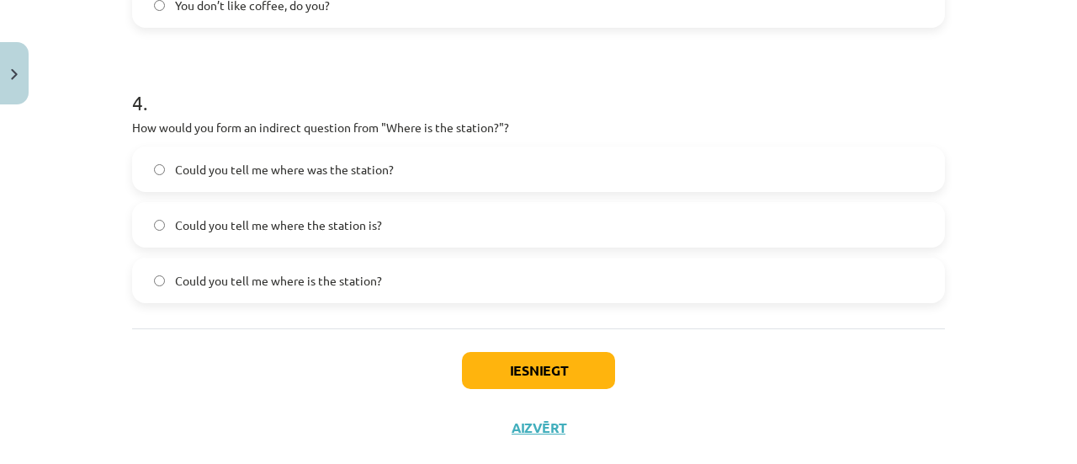
click at [353, 218] on span "Could you tell me where the station is?" at bounding box center [278, 225] width 207 height 18
click at [540, 366] on button "Iesniegt" at bounding box center [538, 370] width 153 height 37
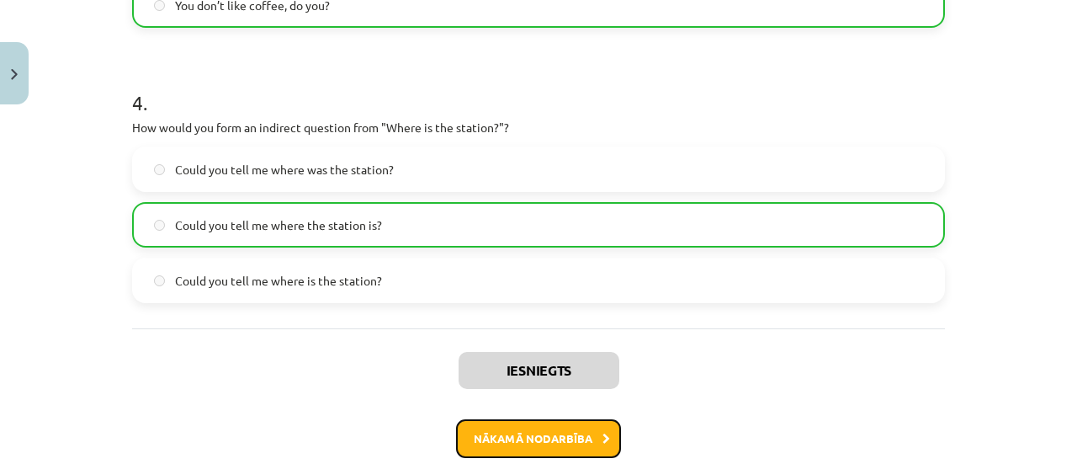
click at [515, 432] on button "Nākamā nodarbība" at bounding box center [538, 438] width 165 height 39
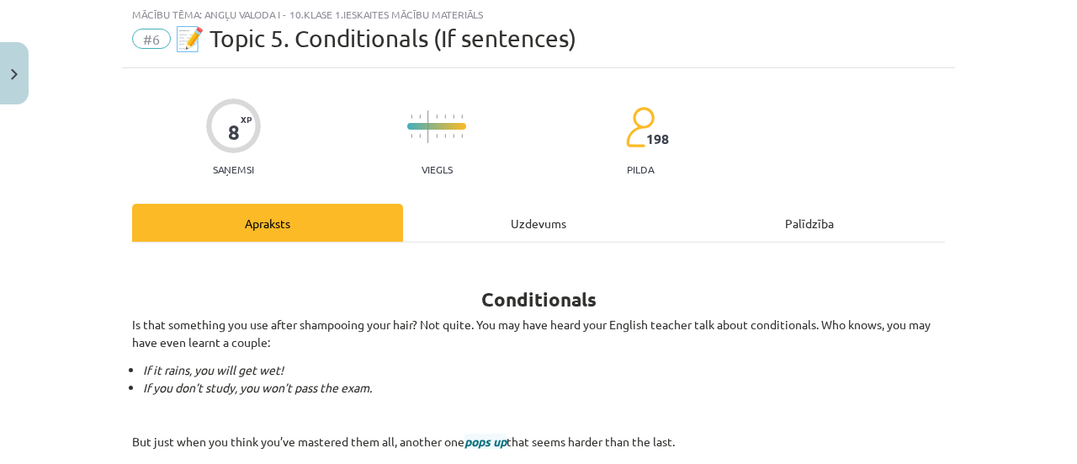
scroll to position [42, 0]
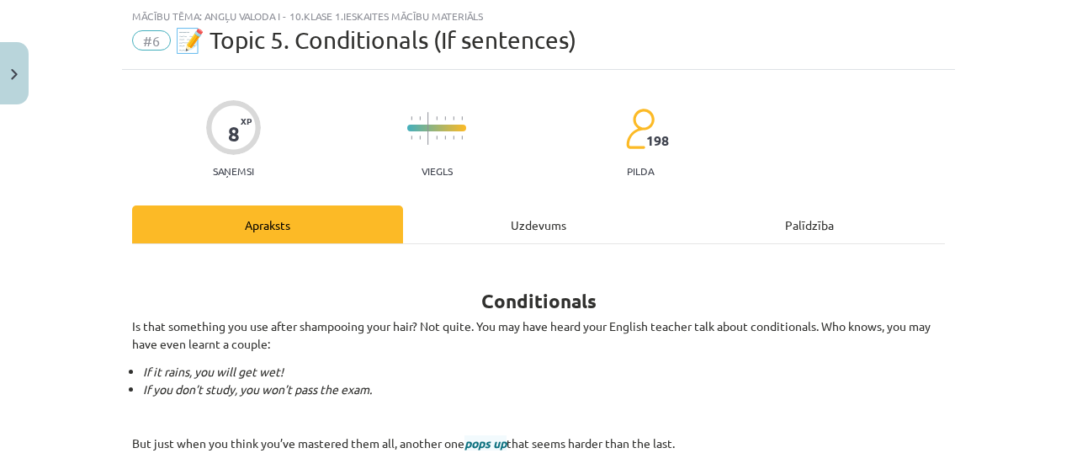
click at [514, 226] on div "Uzdevums" at bounding box center [538, 224] width 271 height 38
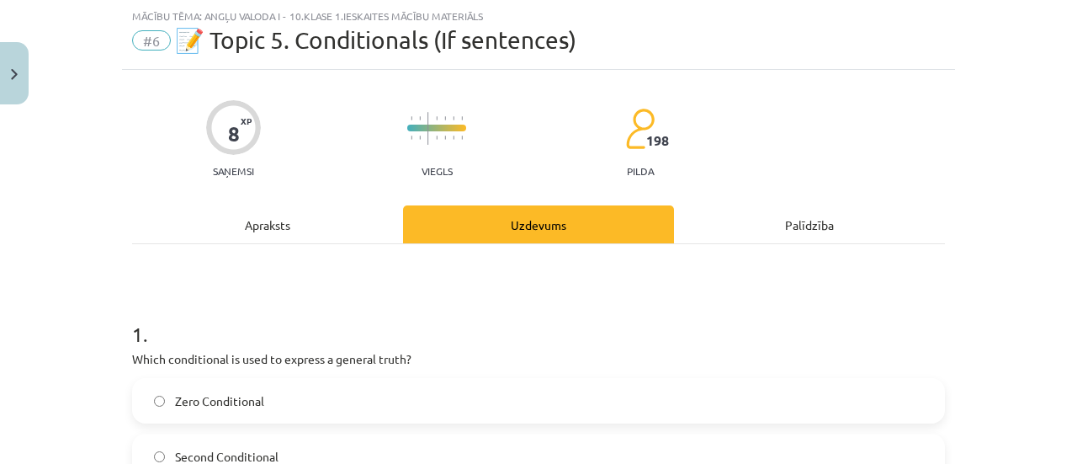
click at [721, 311] on h1 "1 ." at bounding box center [538, 319] width 813 height 52
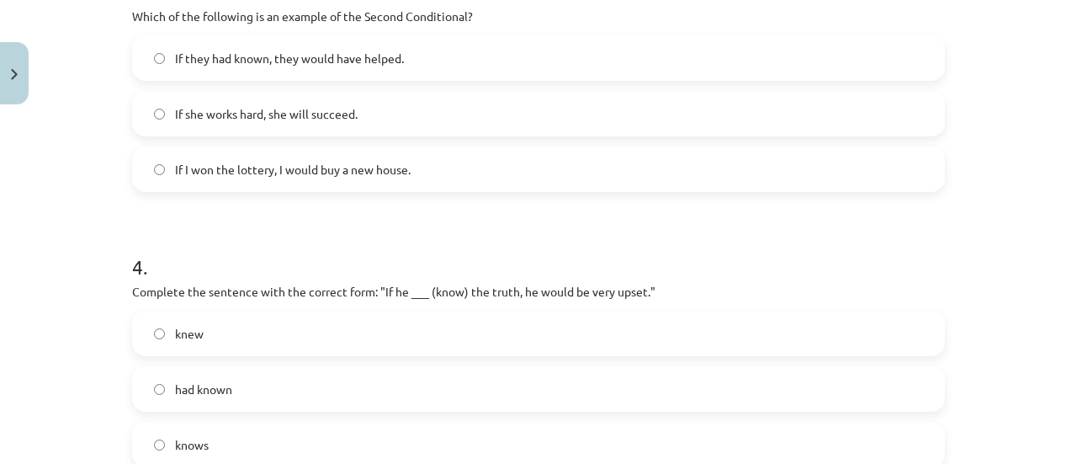
scroll to position [1133, 0]
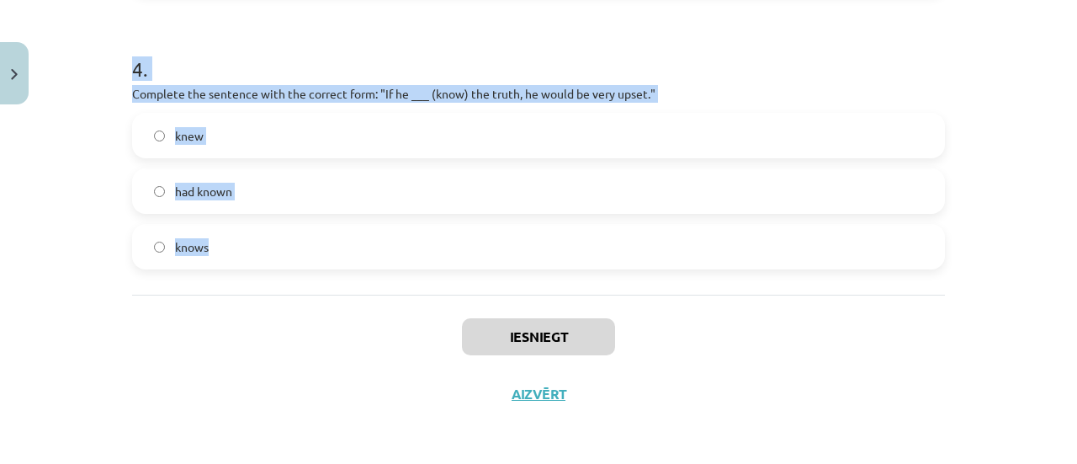
drag, startPoint x: 119, startPoint y: 75, endPoint x: 697, endPoint y: 262, distance: 607.6
copy form "Which conditional is used to express a general truth? Zero Conditional Second C…"
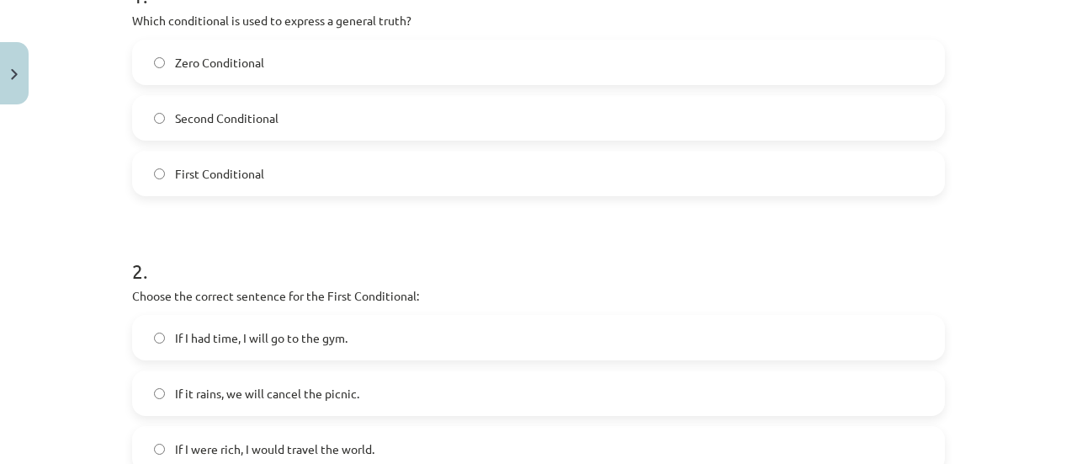
scroll to position [336, 0]
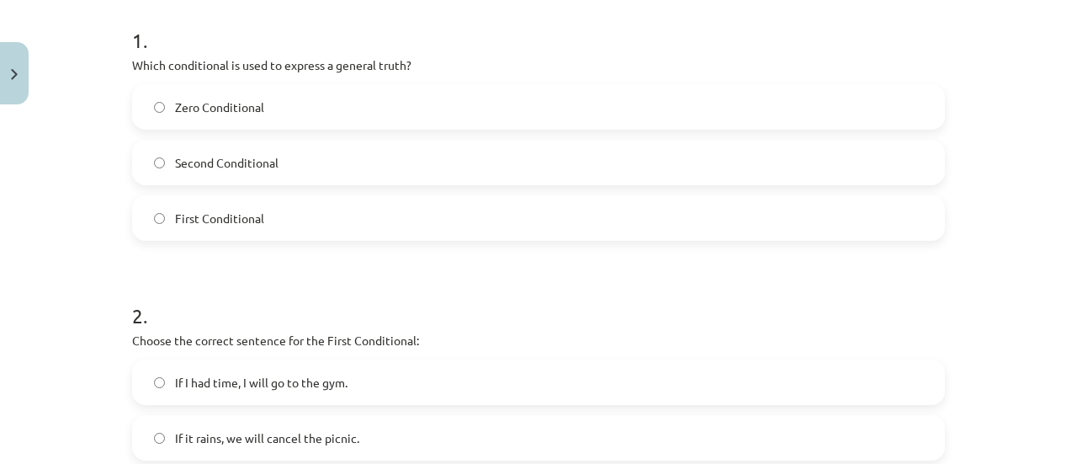
click at [271, 118] on label "Zero Conditional" at bounding box center [539, 107] width 810 height 42
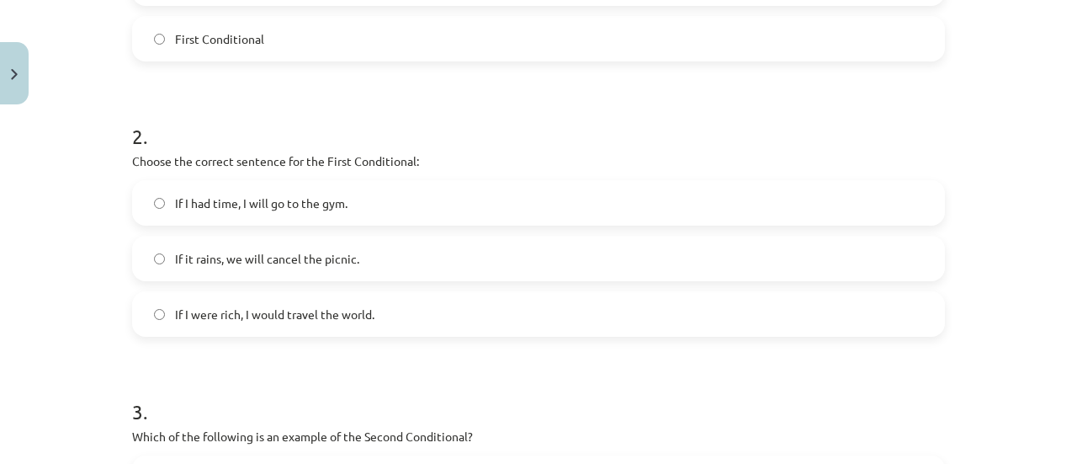
scroll to position [594, 0]
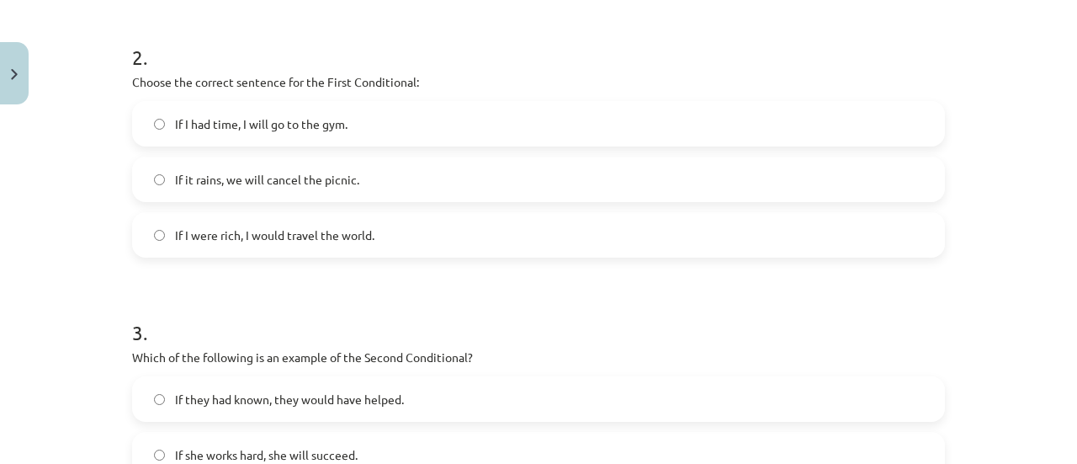
click at [261, 172] on span "If it rains, we will cancel the picnic." at bounding box center [267, 180] width 184 height 18
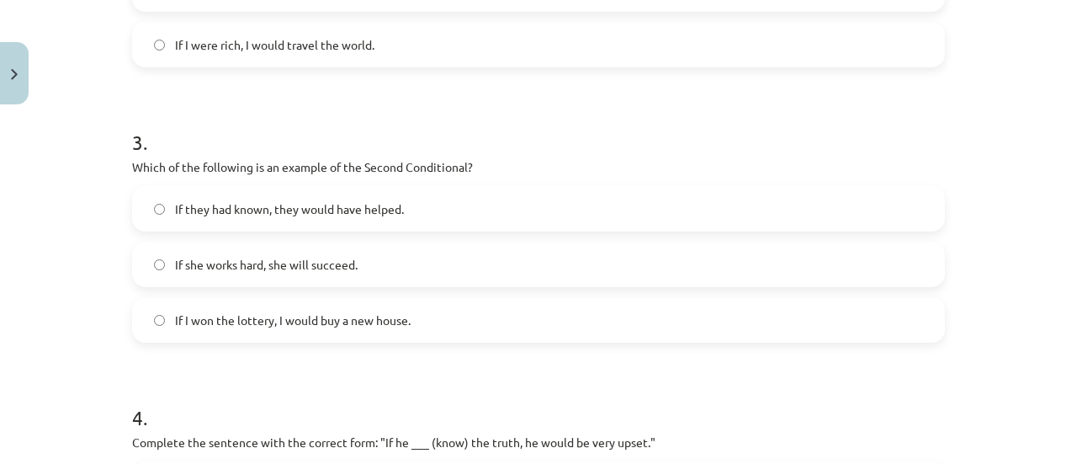
scroll to position [852, 0]
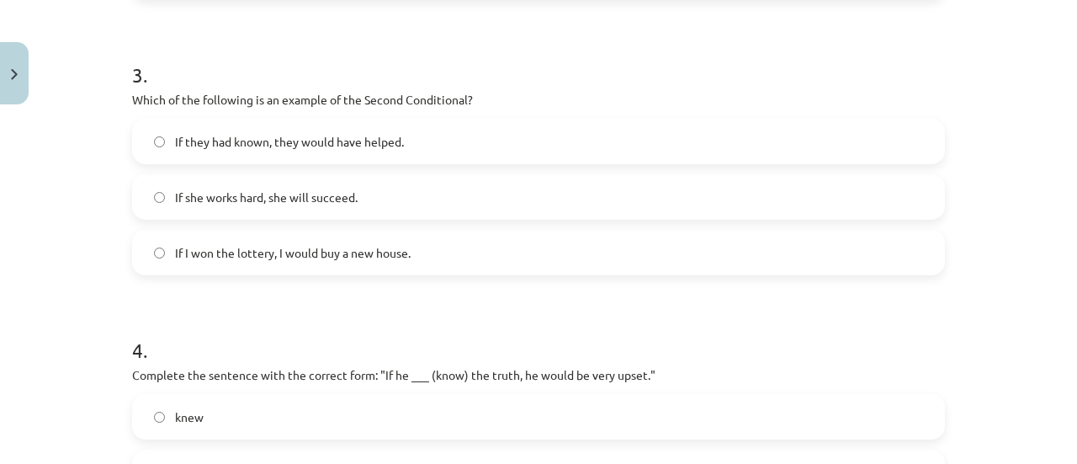
click at [271, 252] on span "If I won the lottery, I would buy a new house." at bounding box center [293, 253] width 236 height 18
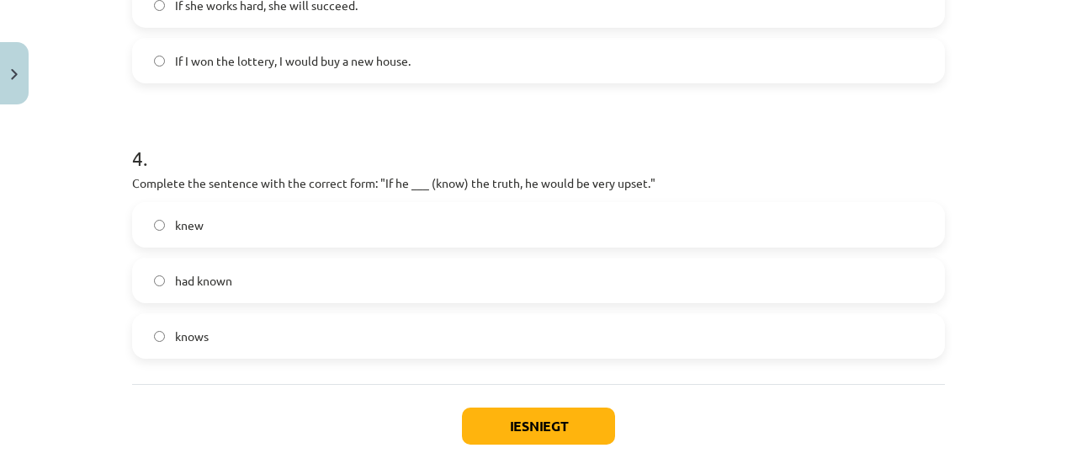
scroll to position [1133, 0]
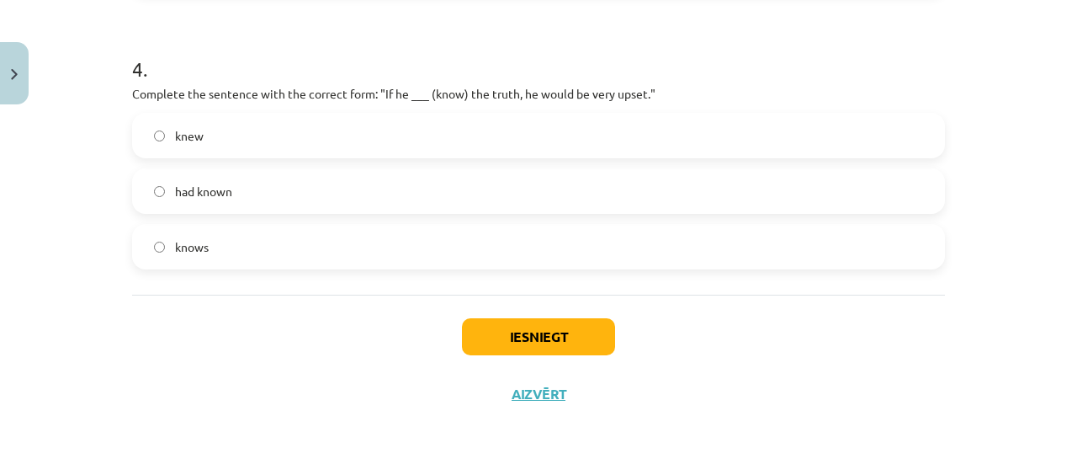
click at [330, 142] on label "knew" at bounding box center [539, 135] width 810 height 42
click at [568, 348] on button "Iesniegt" at bounding box center [538, 336] width 153 height 37
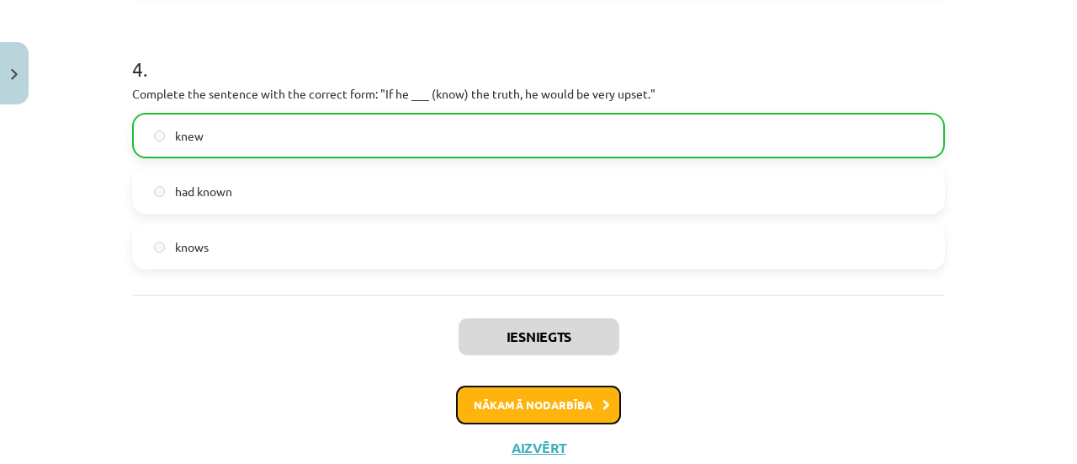
click at [515, 411] on button "Nākamā nodarbība" at bounding box center [538, 404] width 165 height 39
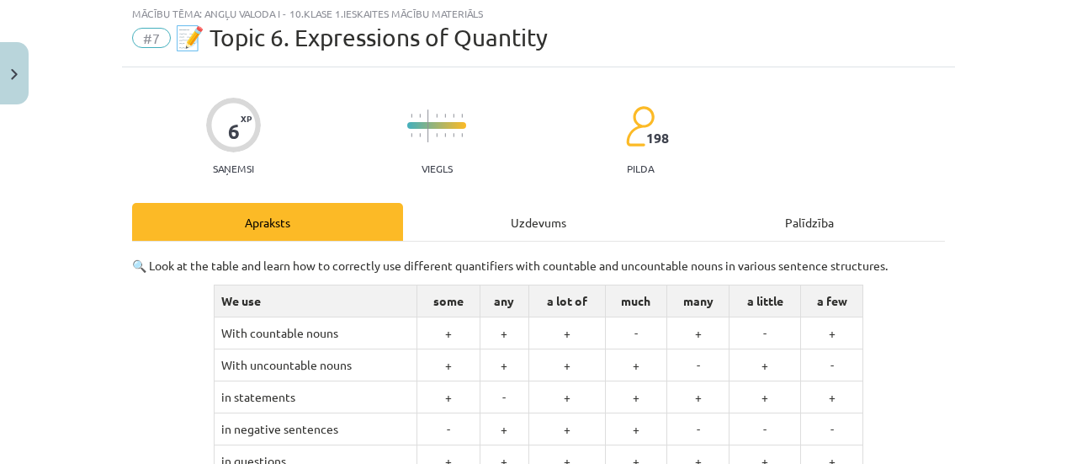
scroll to position [42, 0]
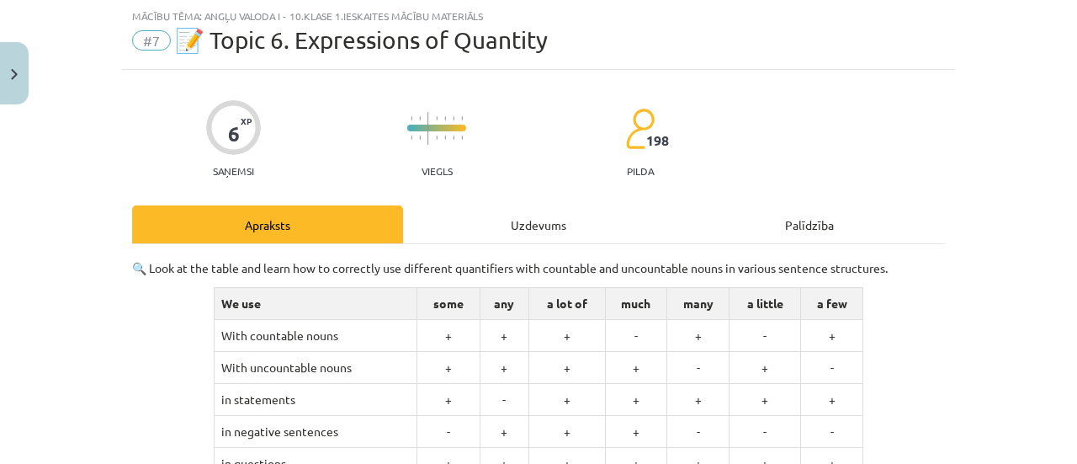
click at [536, 228] on div "Uzdevums" at bounding box center [538, 224] width 271 height 38
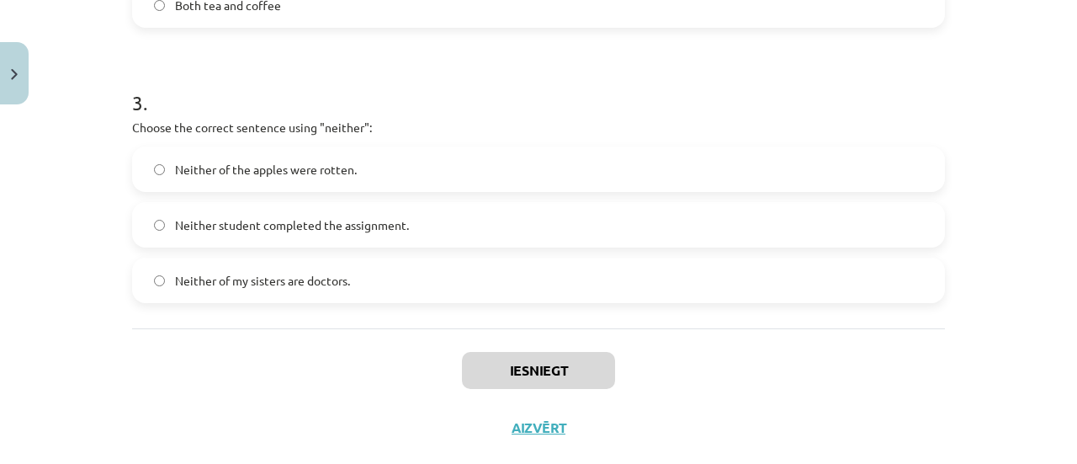
scroll to position [875, 0]
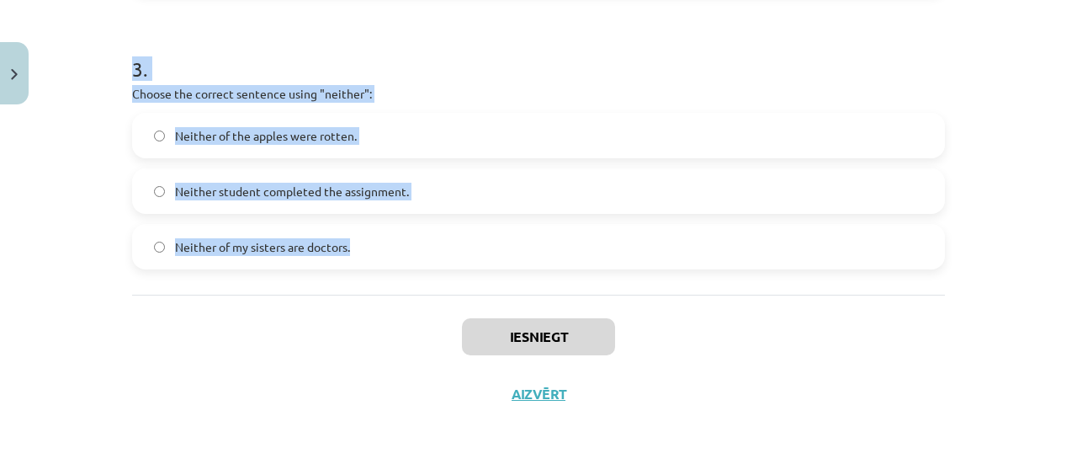
drag, startPoint x: 124, startPoint y: 354, endPoint x: 700, endPoint y: 259, distance: 584.3
copy form "Which sentence correctly uses the word "both"? Neither of the answers is correc…"
click at [458, 81] on div "3 . Choose the correct sentence using "neither": Neither of the apples were rot…" at bounding box center [538, 149] width 813 height 242
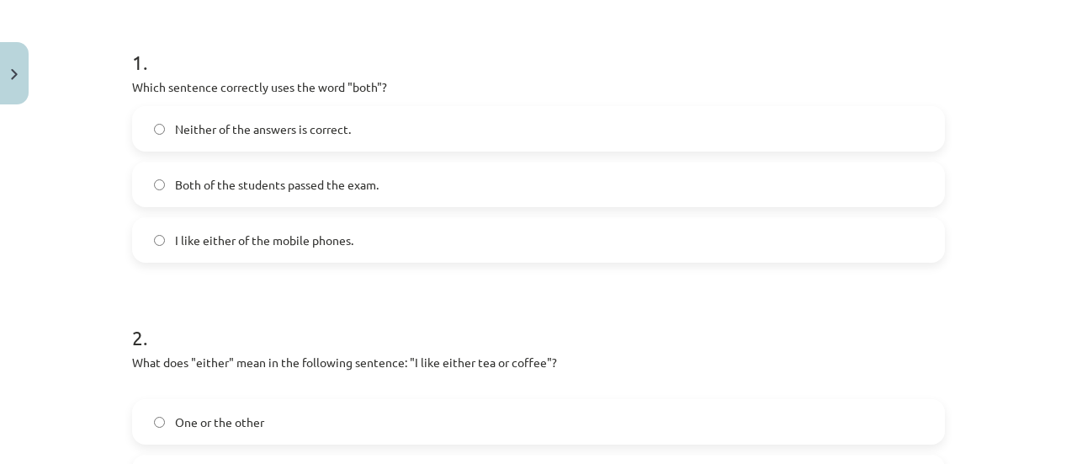
scroll to position [280, 0]
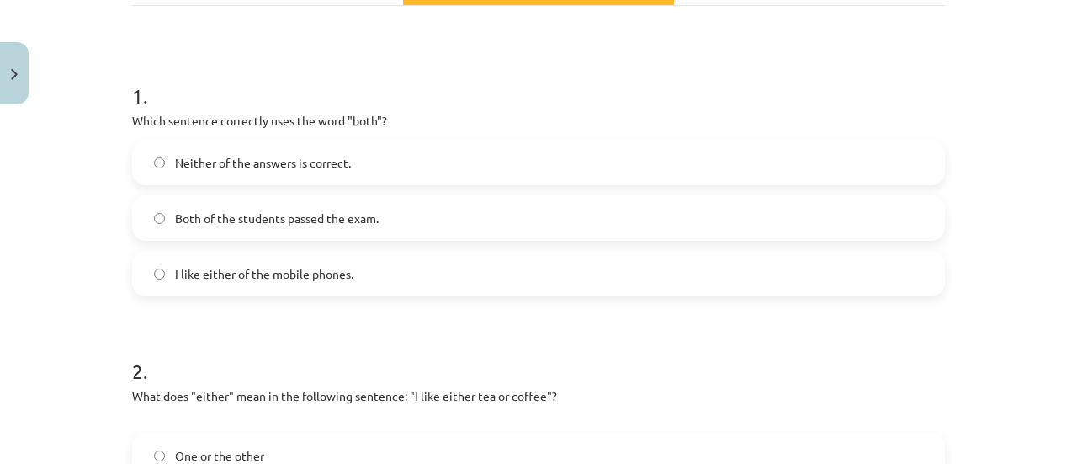
click at [204, 210] on span "Both of the students passed the exam." at bounding box center [277, 219] width 204 height 18
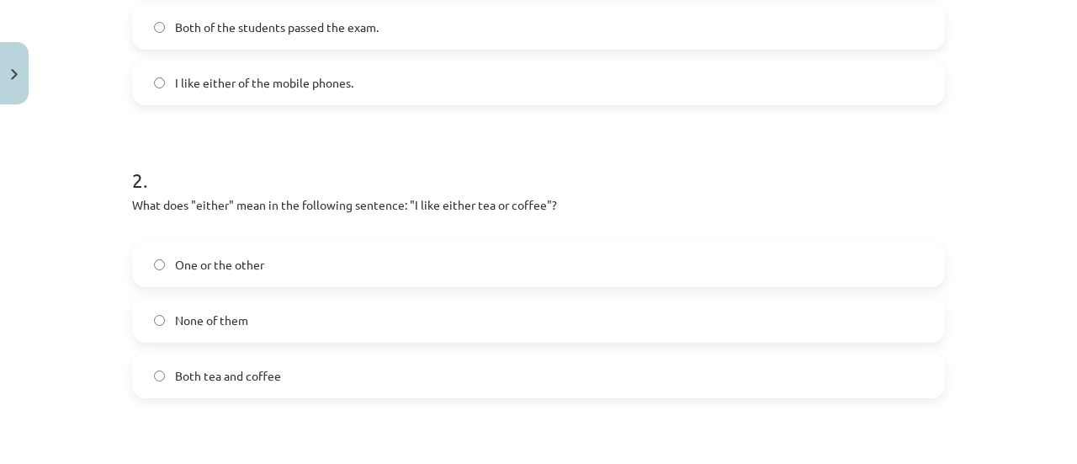
scroll to position [572, 0]
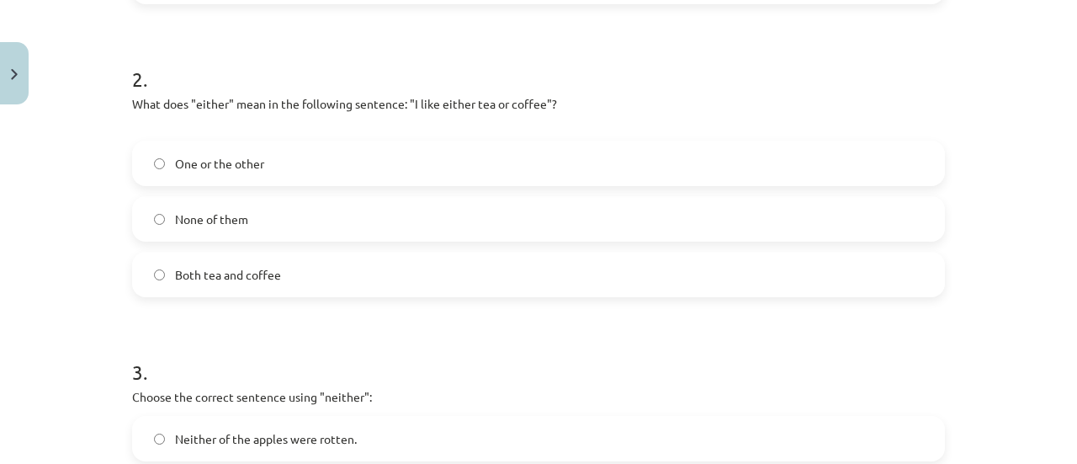
click at [263, 149] on label "One or the other" at bounding box center [539, 163] width 810 height 42
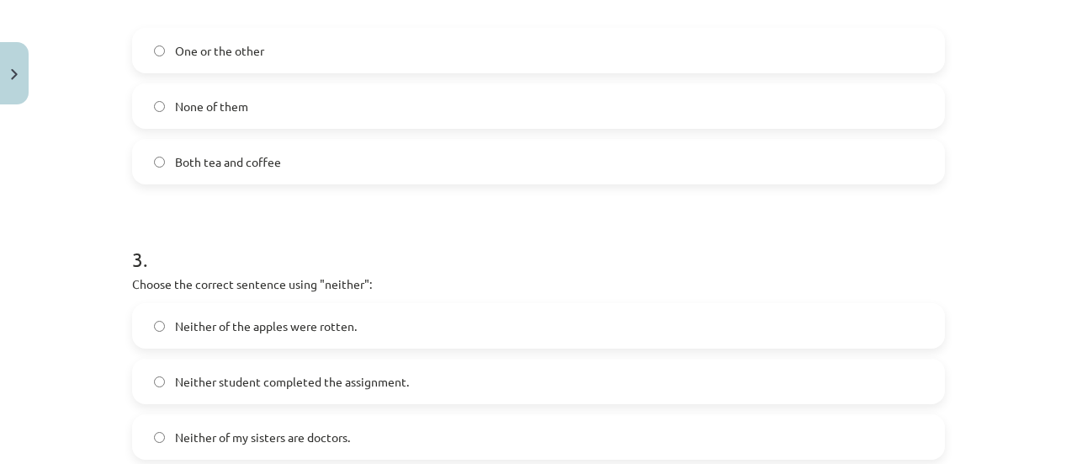
scroll to position [785, 0]
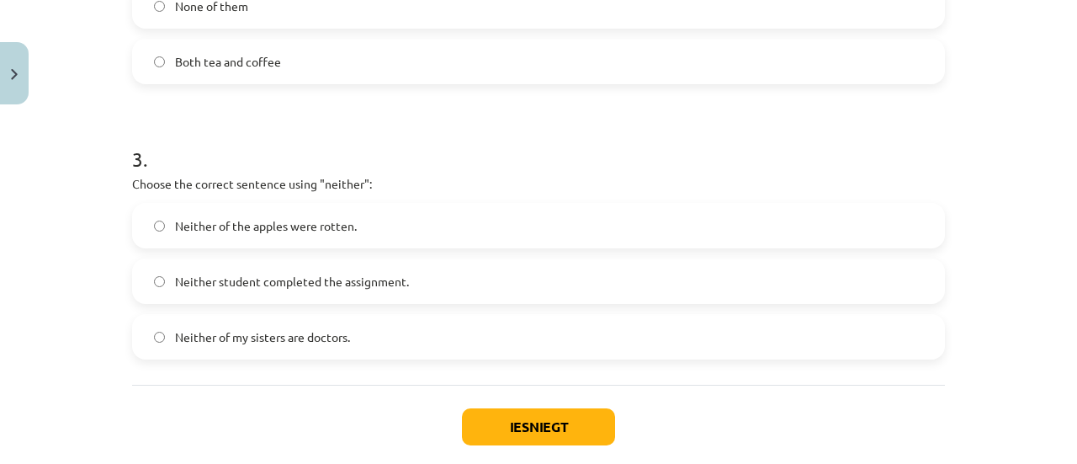
click at [409, 270] on label "Neither student completed the assignment." at bounding box center [539, 281] width 810 height 42
click at [520, 418] on button "Iesniegt" at bounding box center [538, 426] width 153 height 37
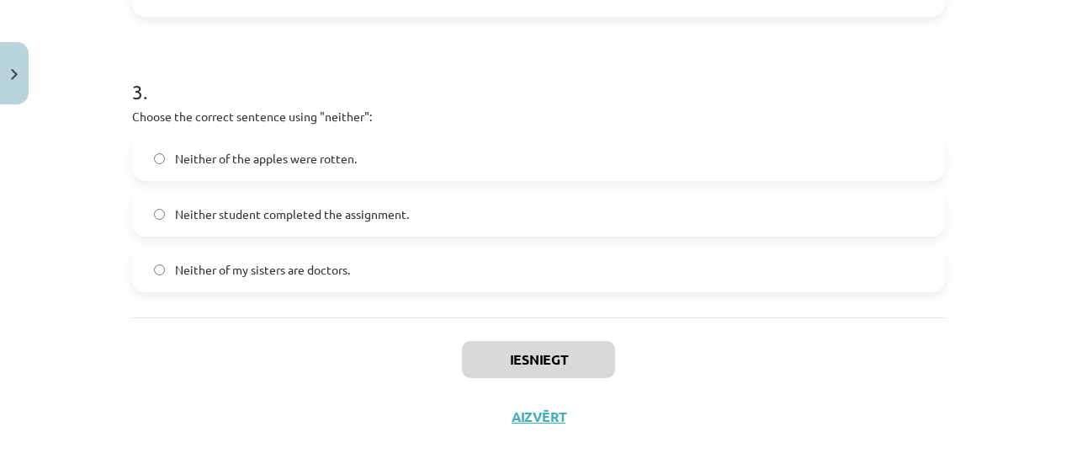
scroll to position [875, 0]
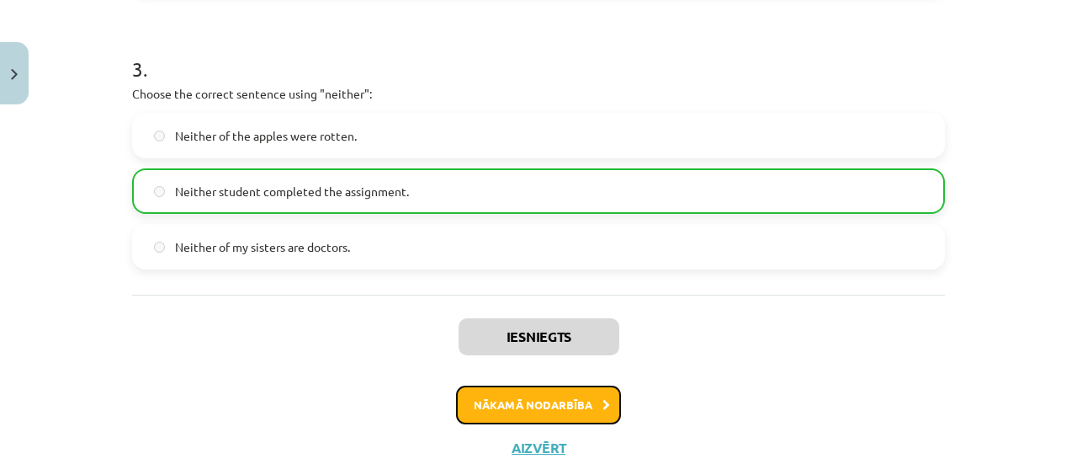
click at [523, 401] on button "Nākamā nodarbība" at bounding box center [538, 404] width 165 height 39
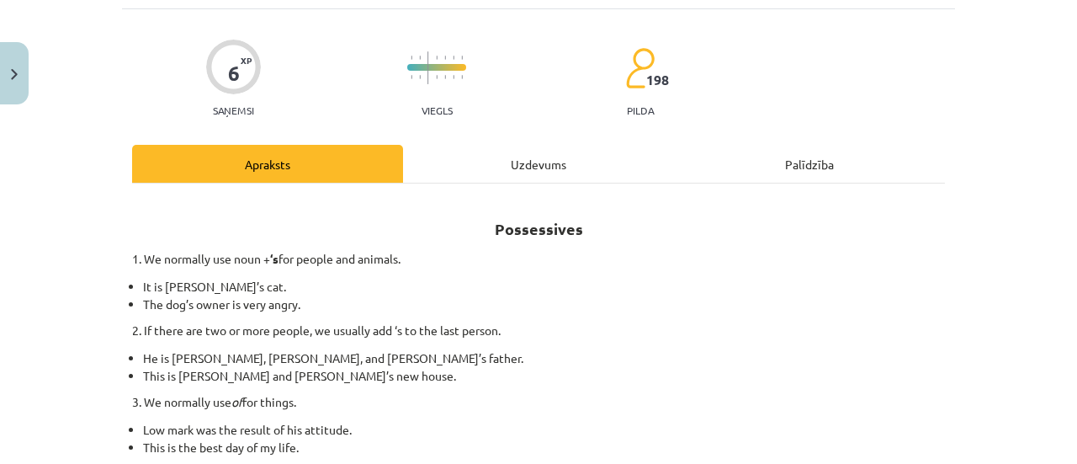
scroll to position [42, 0]
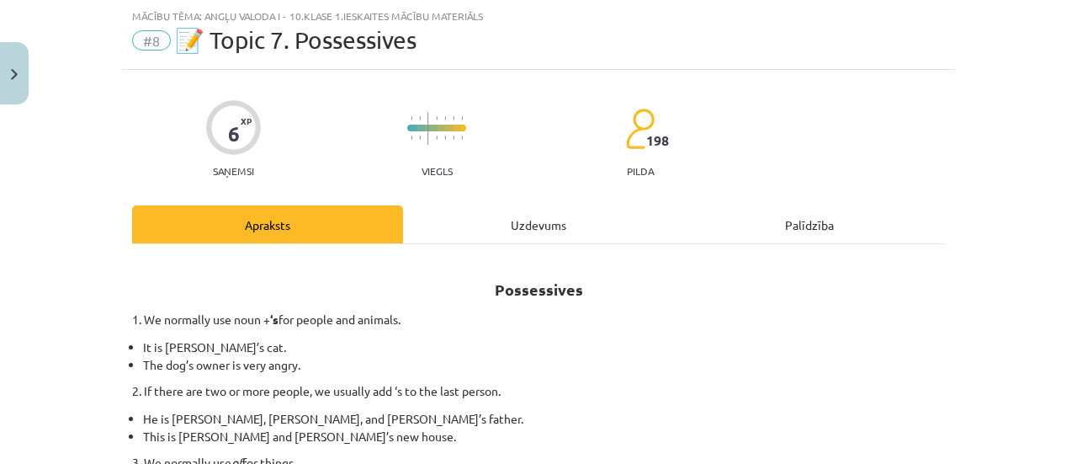
click at [535, 220] on div "Uzdevums" at bounding box center [538, 224] width 271 height 38
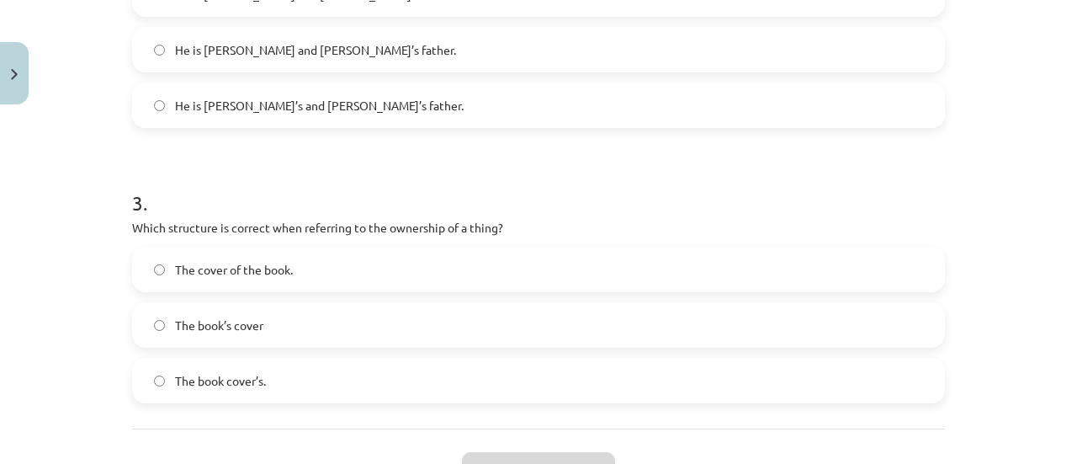
scroll to position [857, 0]
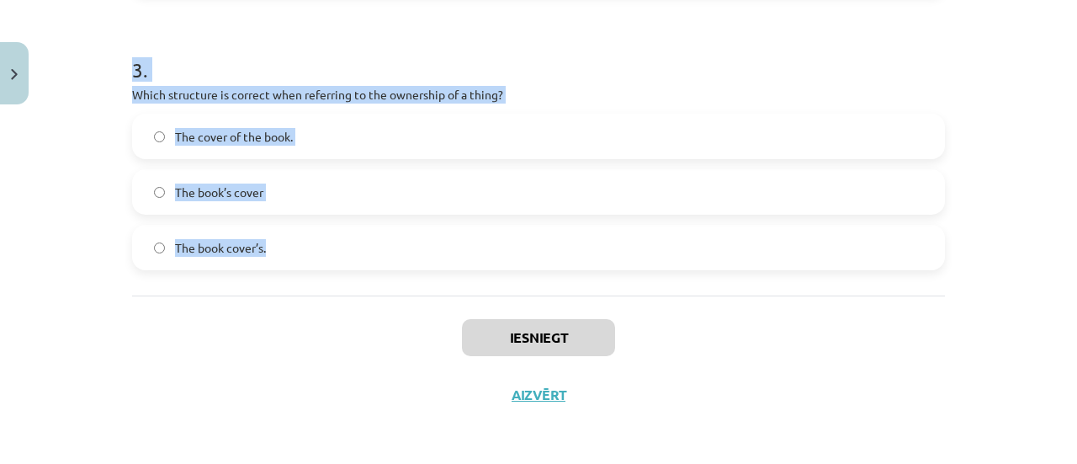
drag, startPoint x: 115, startPoint y: 356, endPoint x: 651, endPoint y: 271, distance: 542.8
copy form "Which sentence correctly shows possession for a single person? It is Jane’s cat…"
click at [472, 83] on div "3 . Which structure is correct when referring to the ownership of a thing? The …" at bounding box center [538, 150] width 813 height 242
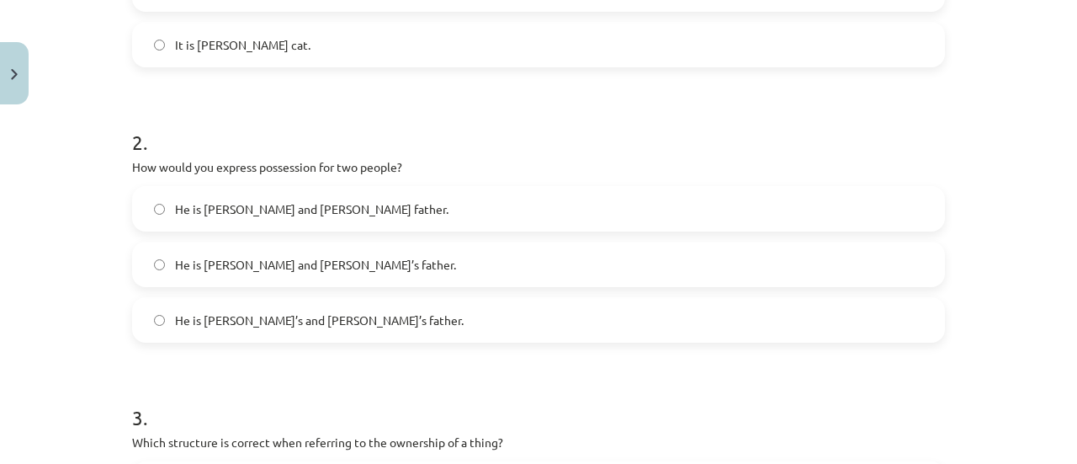
scroll to position [352, 0]
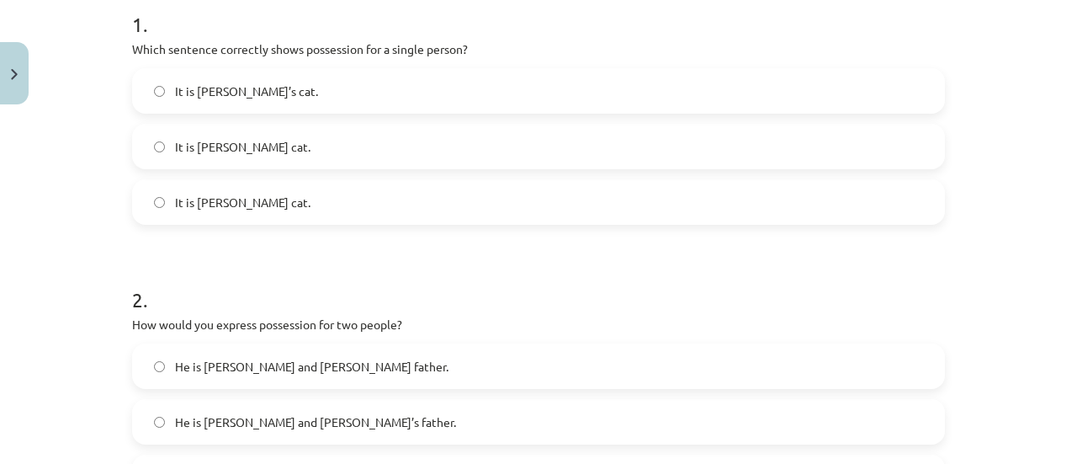
click at [258, 82] on label "It is Jane’s cat." at bounding box center [539, 91] width 810 height 42
click at [281, 287] on h1 "2 ." at bounding box center [538, 284] width 813 height 52
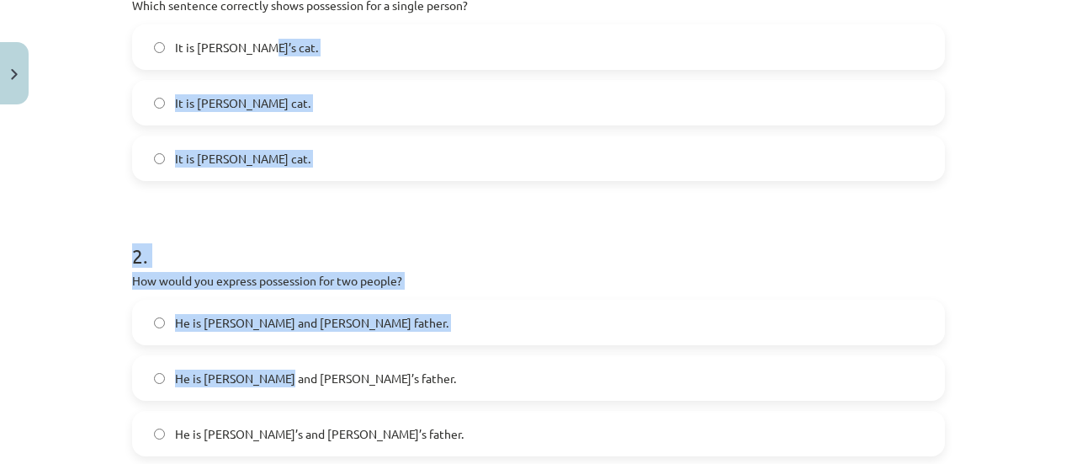
scroll to position [387, 0]
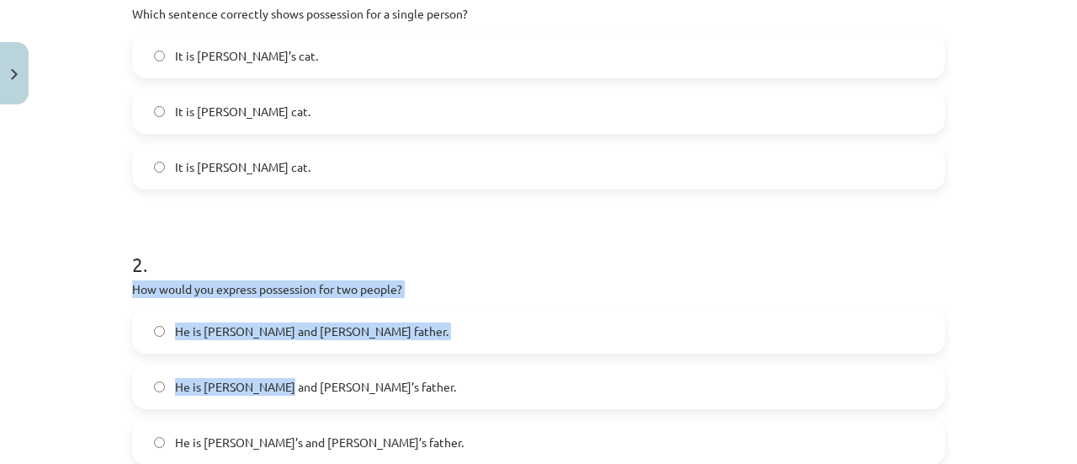
drag, startPoint x: 268, startPoint y: 181, endPoint x: 394, endPoint y: 224, distance: 132.5
click at [394, 224] on div "2 . How would you express possession for two people? He is Alice and James fath…" at bounding box center [538, 344] width 813 height 242
click at [394, 224] on h1 "2 ." at bounding box center [538, 249] width 813 height 52
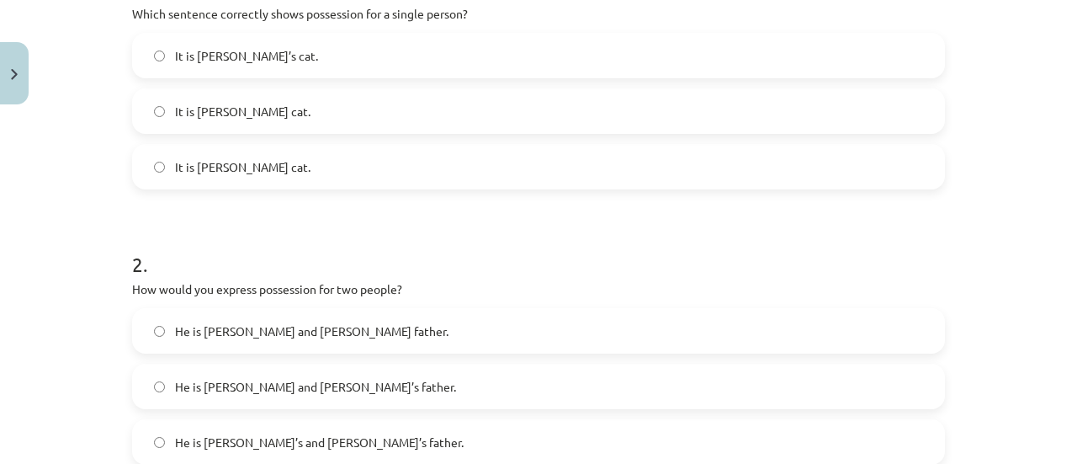
click at [279, 391] on span "He is Alice and James’s father." at bounding box center [315, 387] width 281 height 18
click at [318, 379] on span "He is Alice and James’s father." at bounding box center [315, 387] width 281 height 18
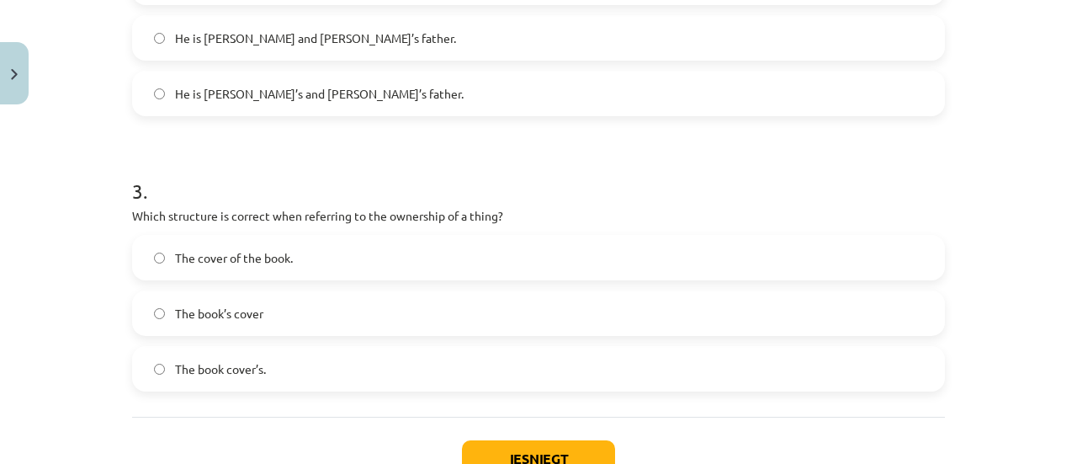
scroll to position [769, 0]
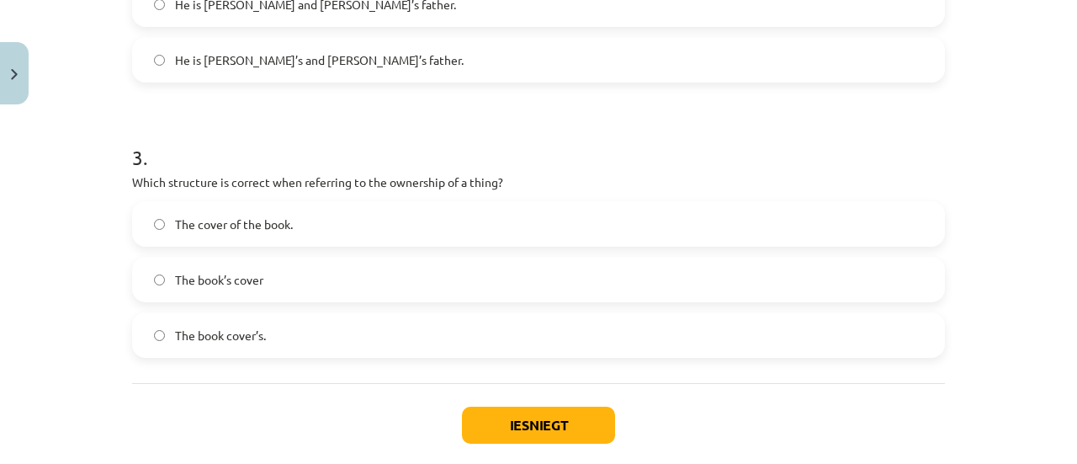
click at [279, 223] on span "The cover of the book." at bounding box center [234, 224] width 118 height 18
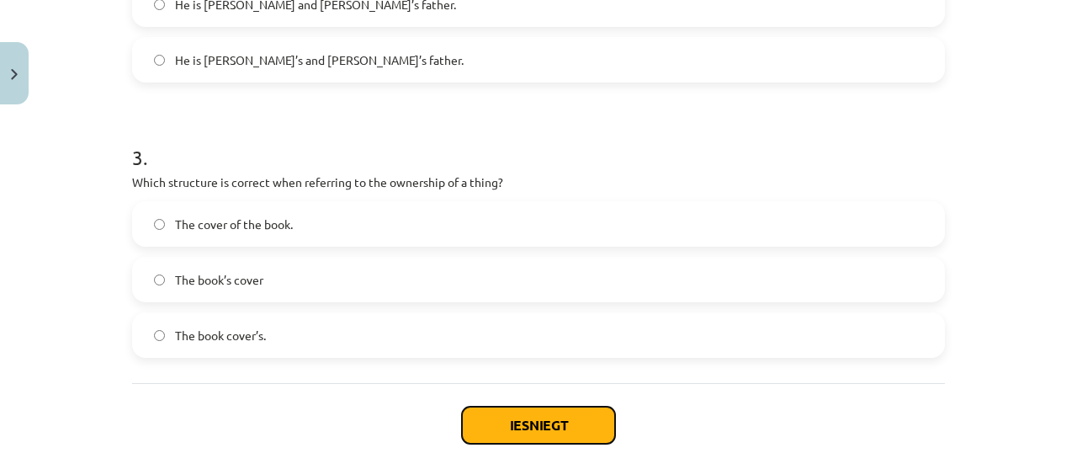
click at [542, 410] on button "Iesniegt" at bounding box center [538, 425] width 153 height 37
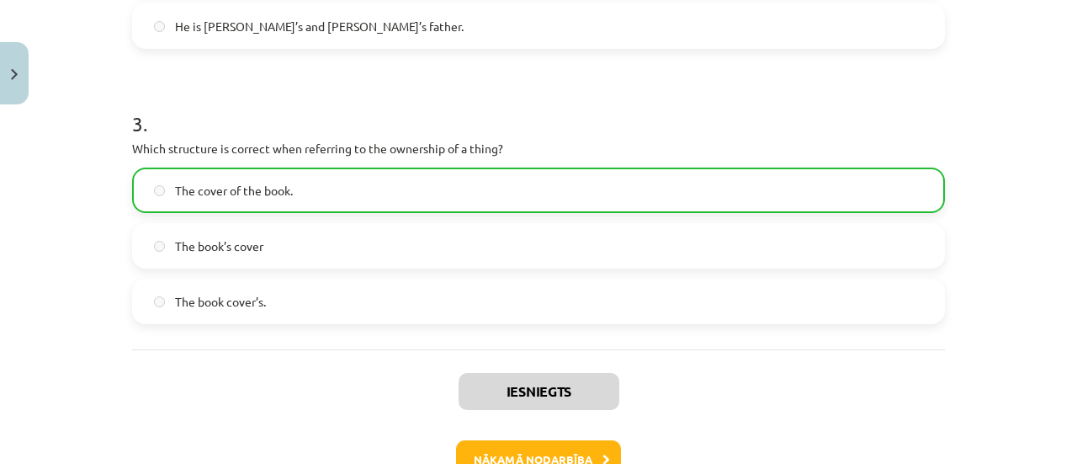
scroll to position [910, 0]
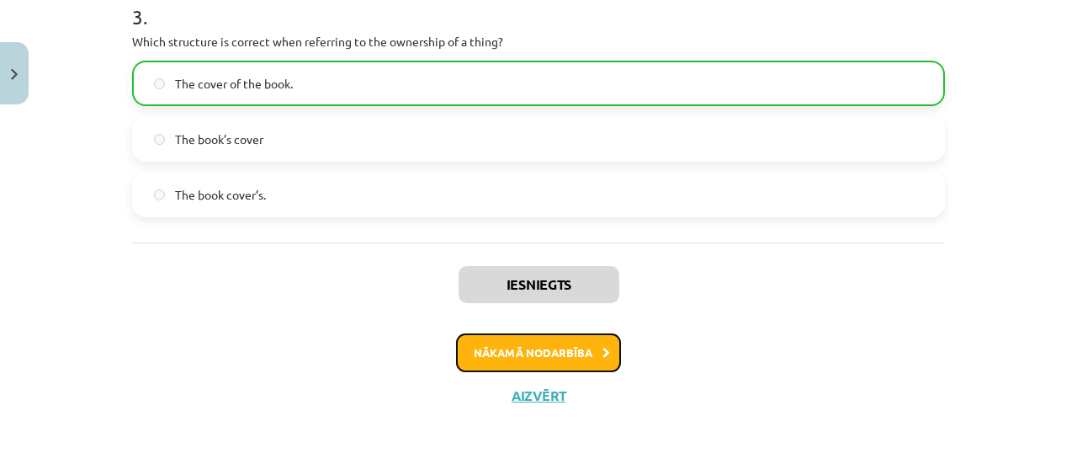
click at [554, 337] on button "Nākamā nodarbība" at bounding box center [538, 352] width 165 height 39
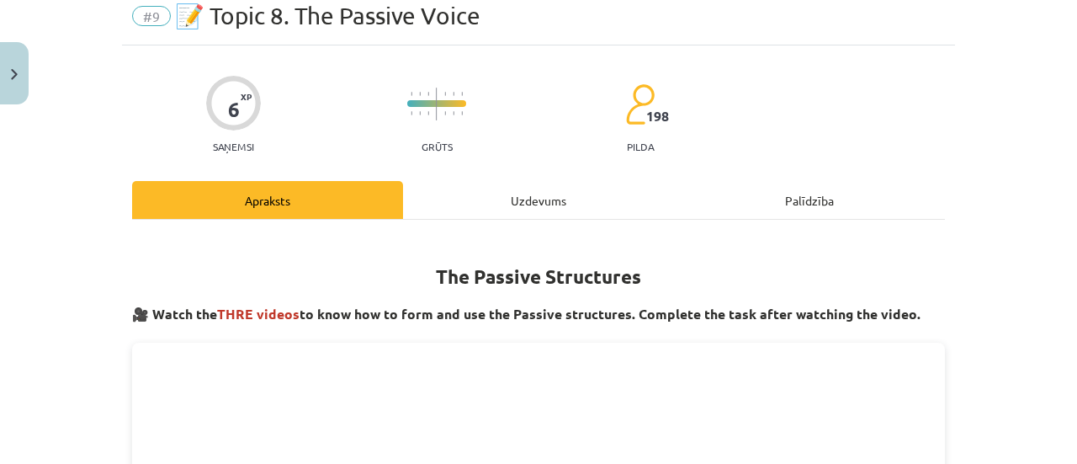
scroll to position [42, 0]
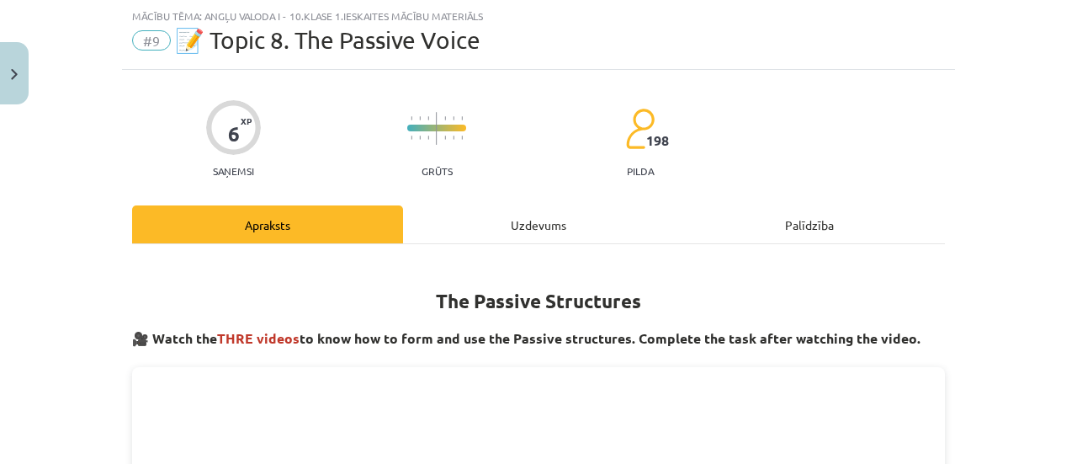
click at [512, 231] on div "Uzdevums" at bounding box center [538, 224] width 271 height 38
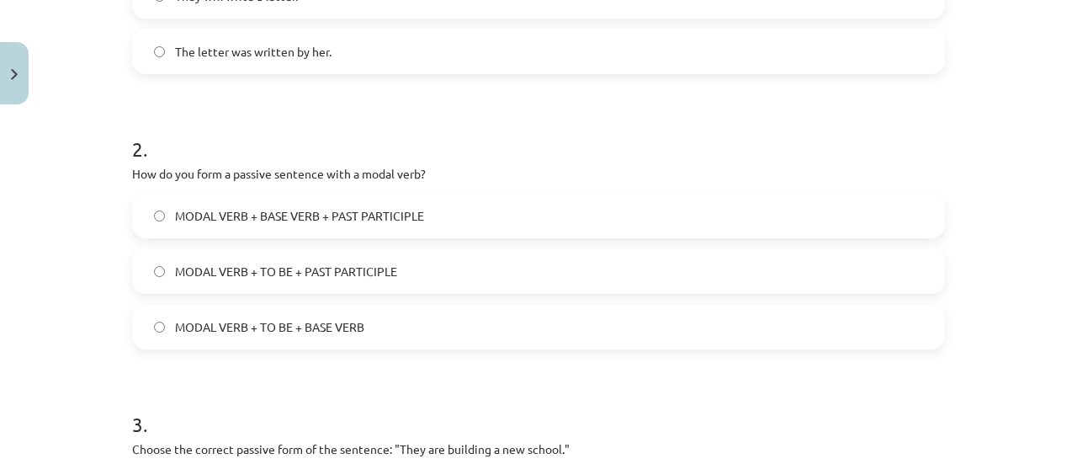
scroll to position [857, 0]
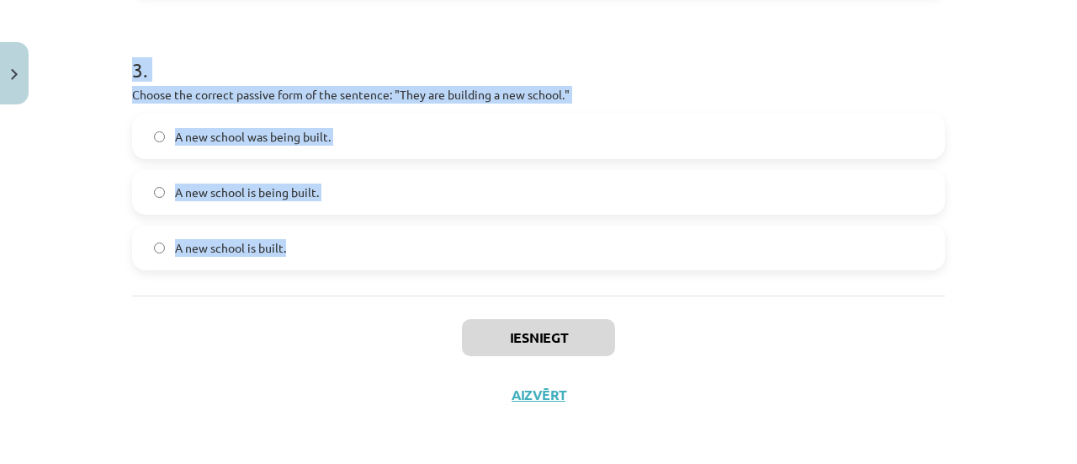
drag, startPoint x: 116, startPoint y: 324, endPoint x: 582, endPoint y: 282, distance: 467.3
copy form "1 . Which of the following sentences is in the passive voice? She is writing a …"
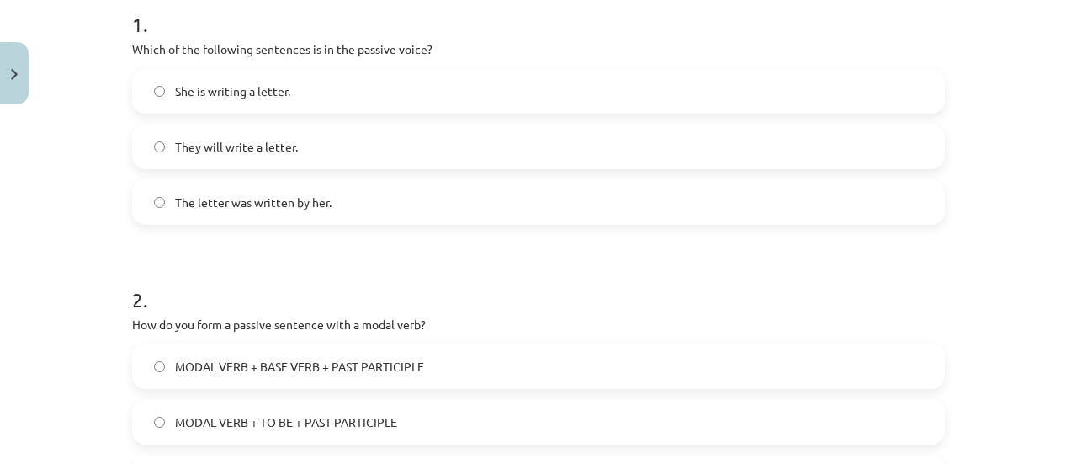
scroll to position [307, 0]
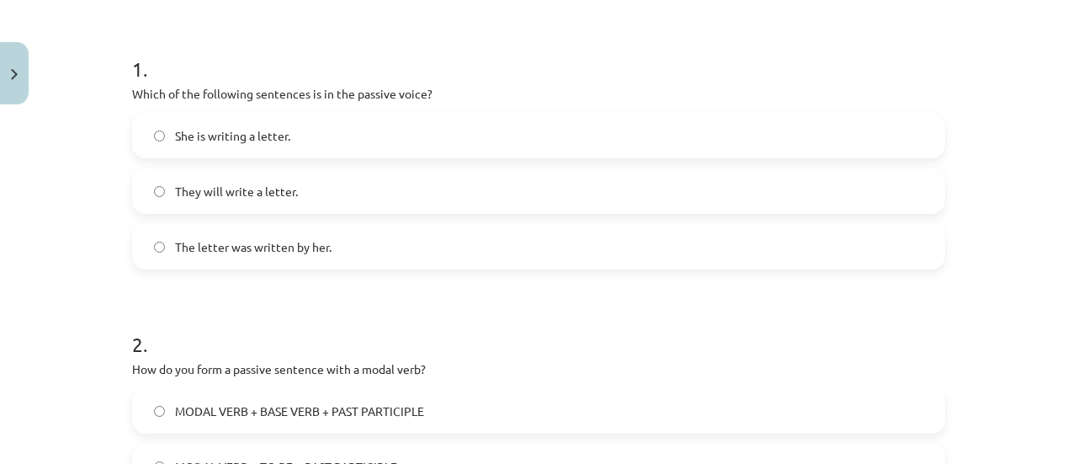
click at [205, 246] on span "The letter was written by her." at bounding box center [253, 247] width 157 height 18
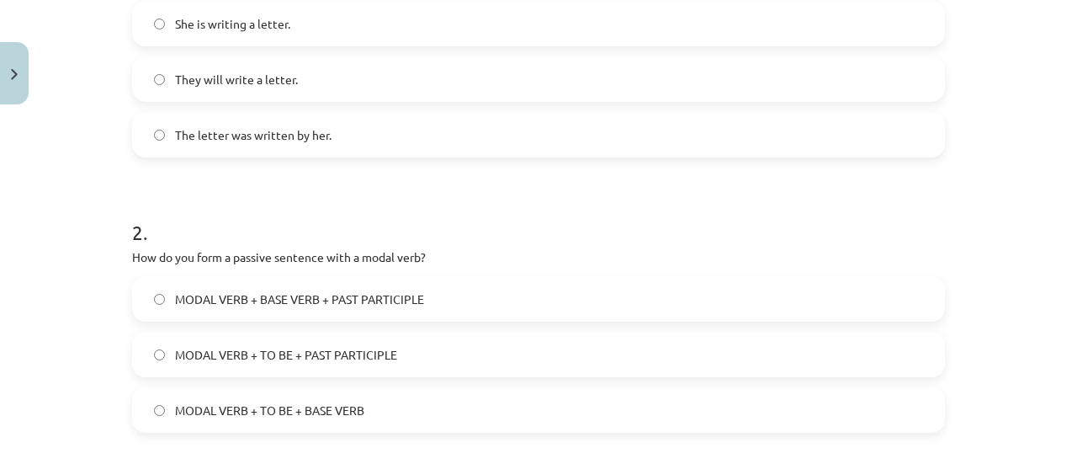
scroll to position [566, 0]
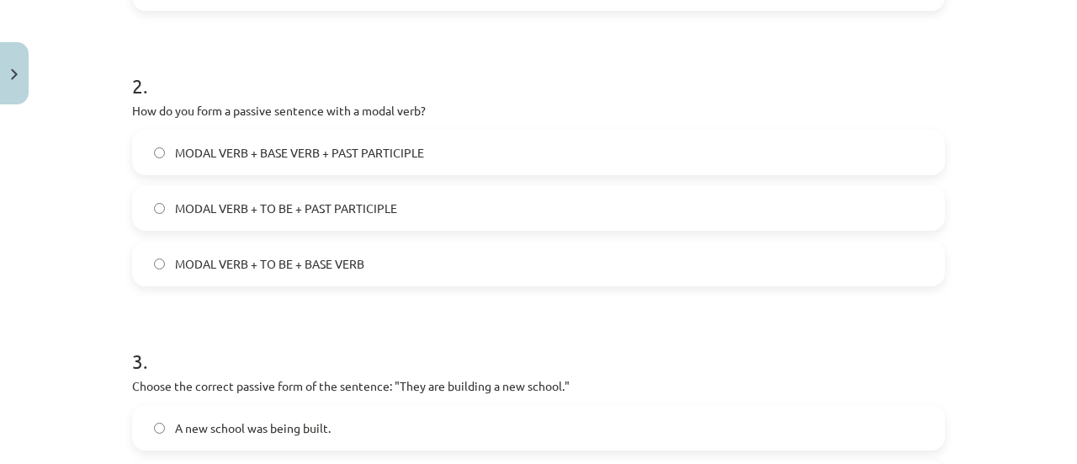
click at [258, 201] on span "MODAL VERB + TO BE + PAST PARTICIPLE" at bounding box center [286, 208] width 222 height 18
click at [588, 98] on div "2 . How do you form a passive sentence with a modal verb? MODAL VERB + BASE VER…" at bounding box center [538, 166] width 813 height 242
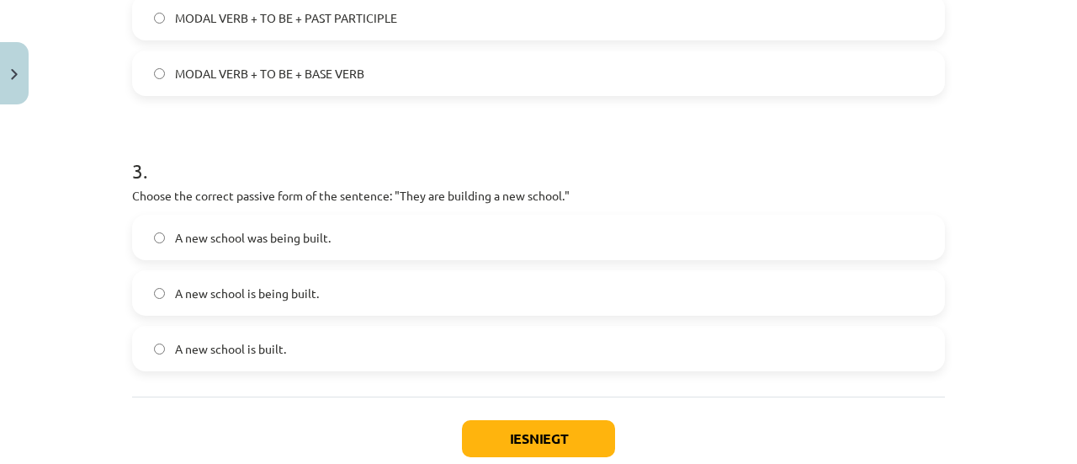
scroll to position [779, 0]
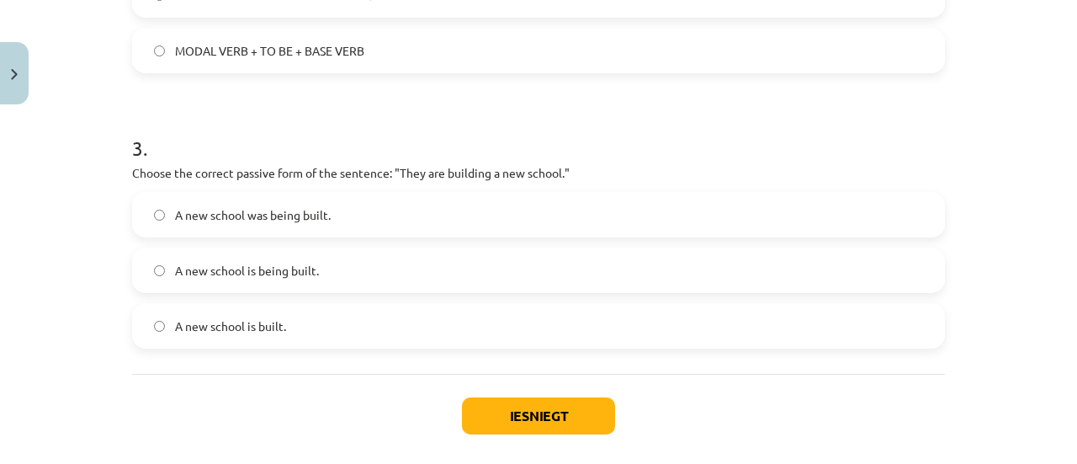
click at [266, 317] on span "A new school is built." at bounding box center [230, 326] width 111 height 18
click at [343, 253] on label "A new school is being built." at bounding box center [539, 270] width 810 height 42
click at [551, 404] on button "Iesniegt" at bounding box center [538, 415] width 153 height 37
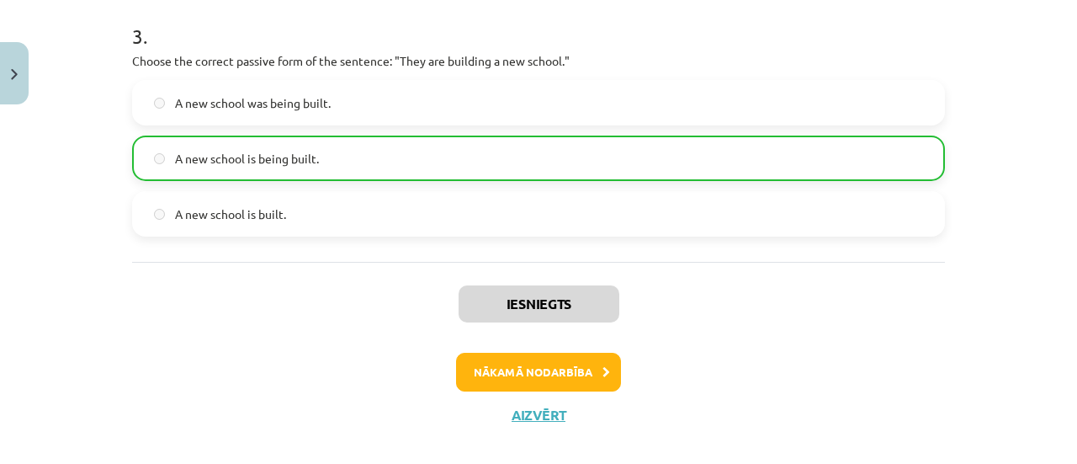
scroll to position [910, 0]
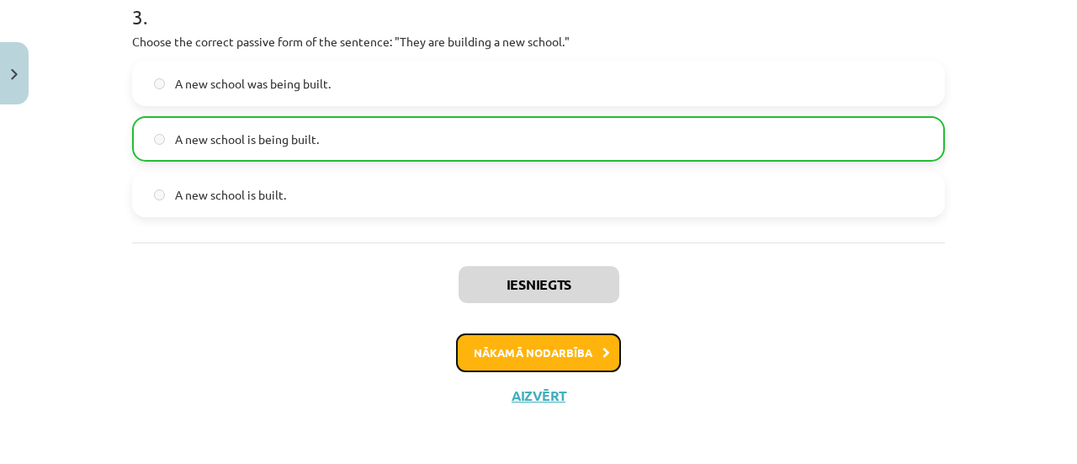
click button "Nākamā nodarbība"
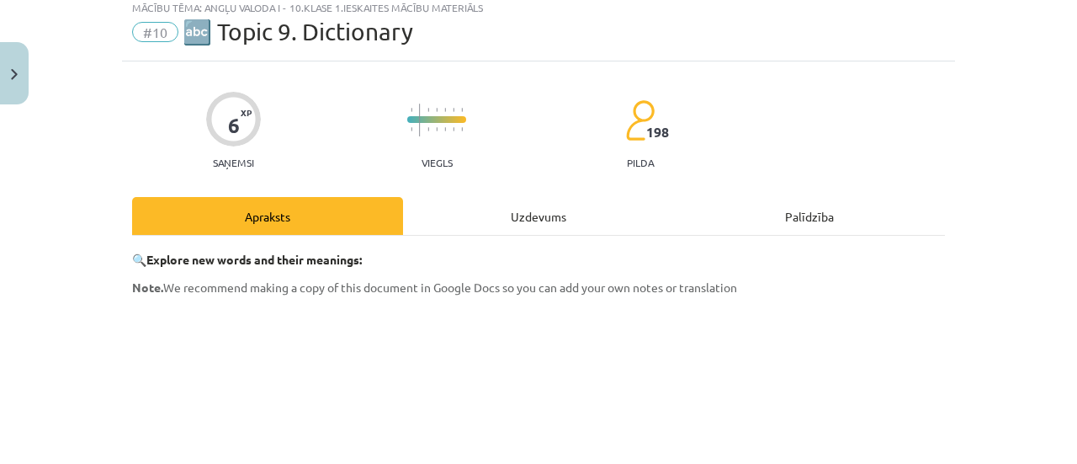
scroll to position [42, 0]
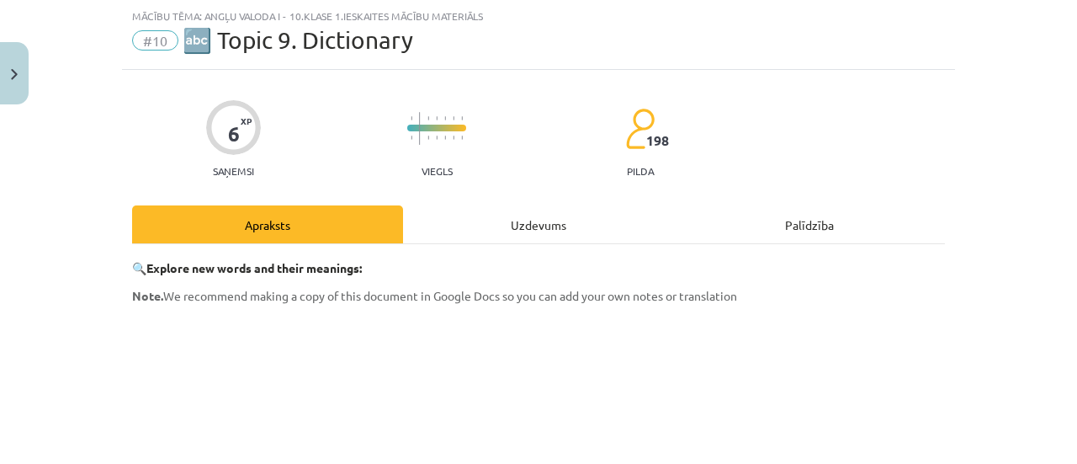
click div "Uzdevums"
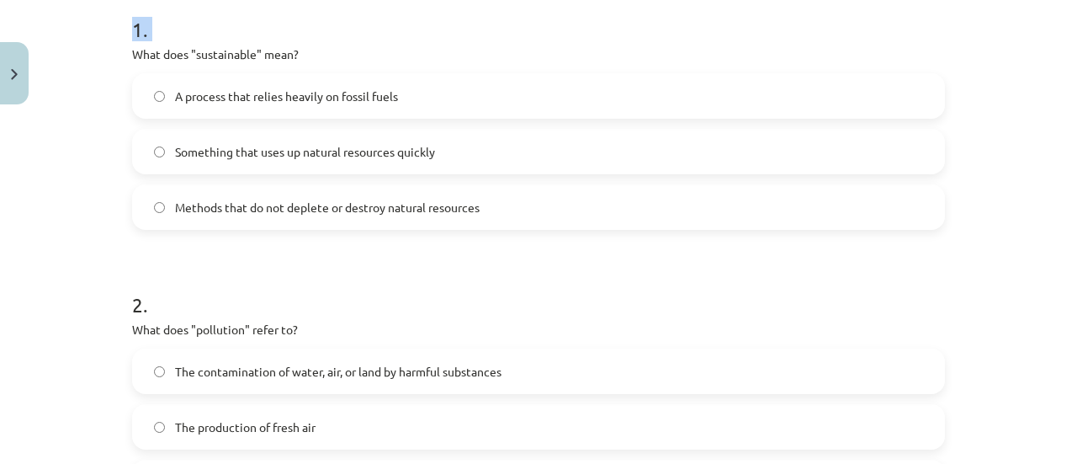
scroll to position [857, 0]
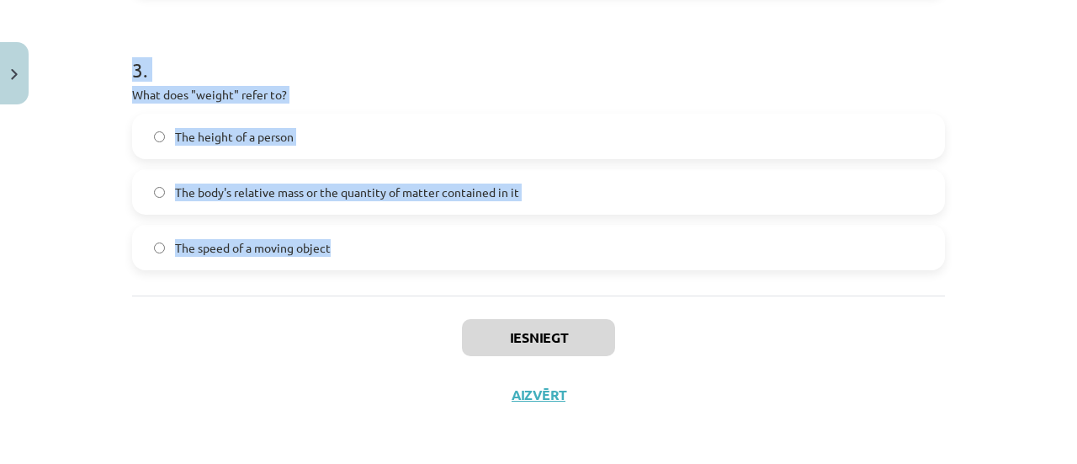
drag, startPoint x: 120, startPoint y: 353, endPoint x: 800, endPoint y: 248, distance: 688.0
click div "6 XP Saņemsi Viegls 198 pilda Apraksts Uzdevums Palīdzība 1 . What does "sustai…"
copy form "What does "sustainable" mean? A process that relies heavily on fossil fuels Som…"
click label "The height of a person"
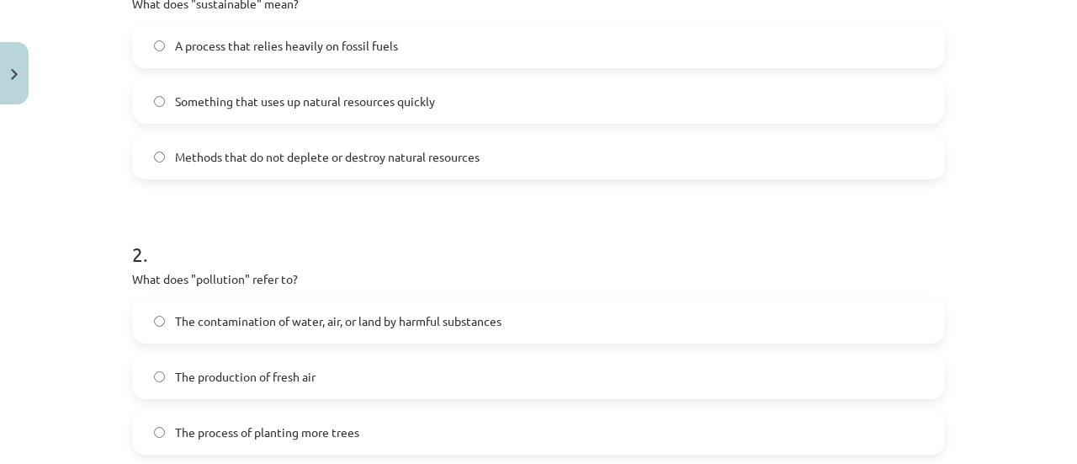
scroll to position [284, 0]
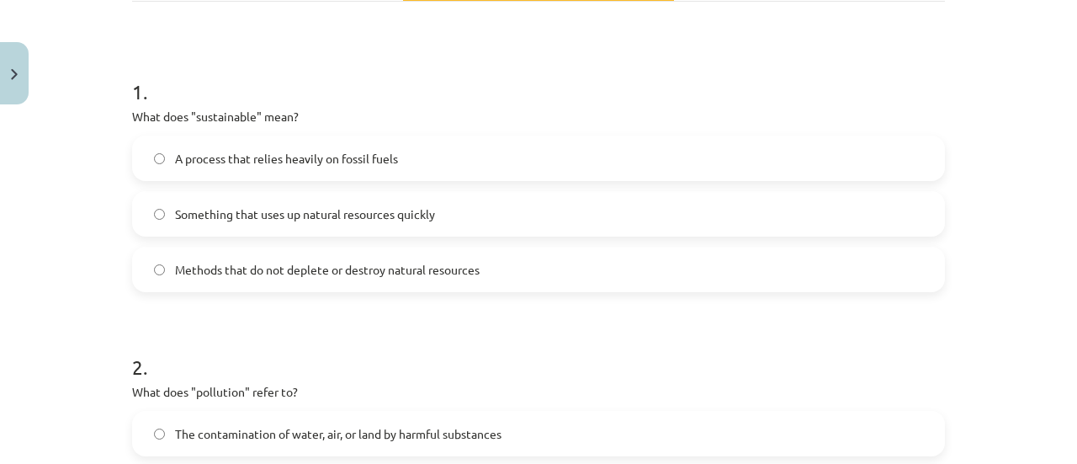
click span "Methods that do not deplete or destroy natural resources"
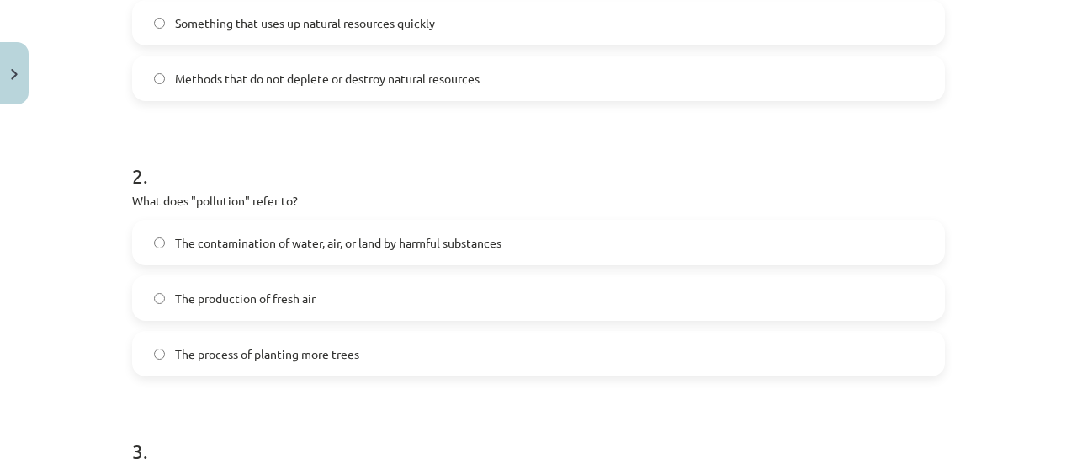
scroll to position [577, 0]
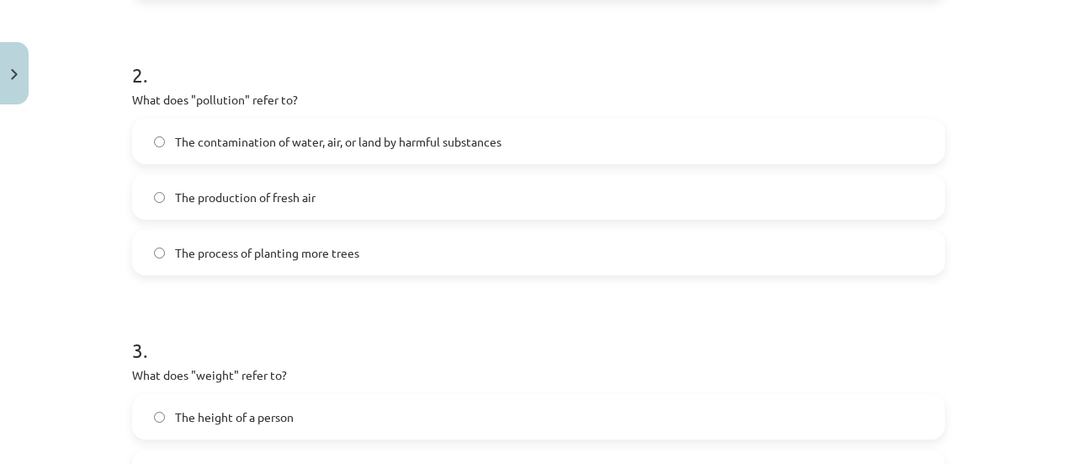
click span "The contamination of water, air, or land by harmful substances"
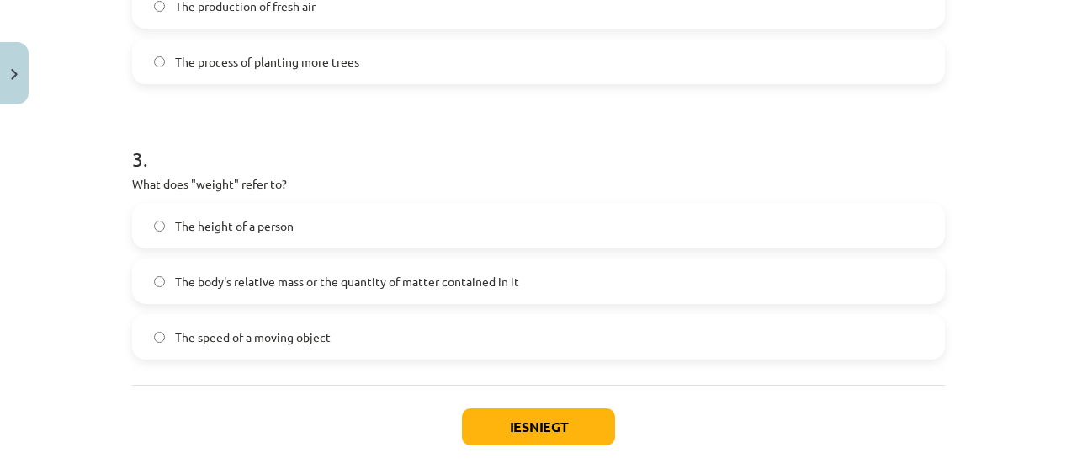
scroll to position [801, 0]
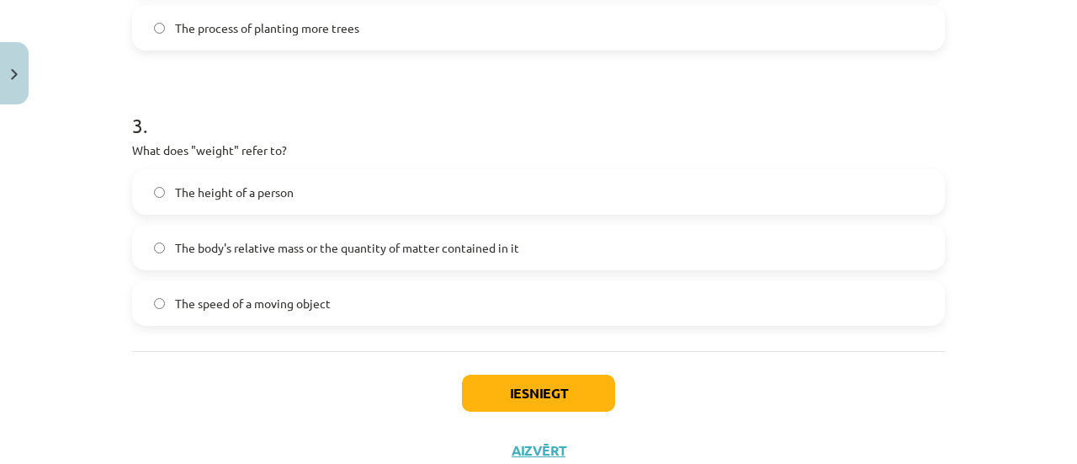
click span "The body's relative mass or the quantity of matter contained in it"
click button "Iesniegt"
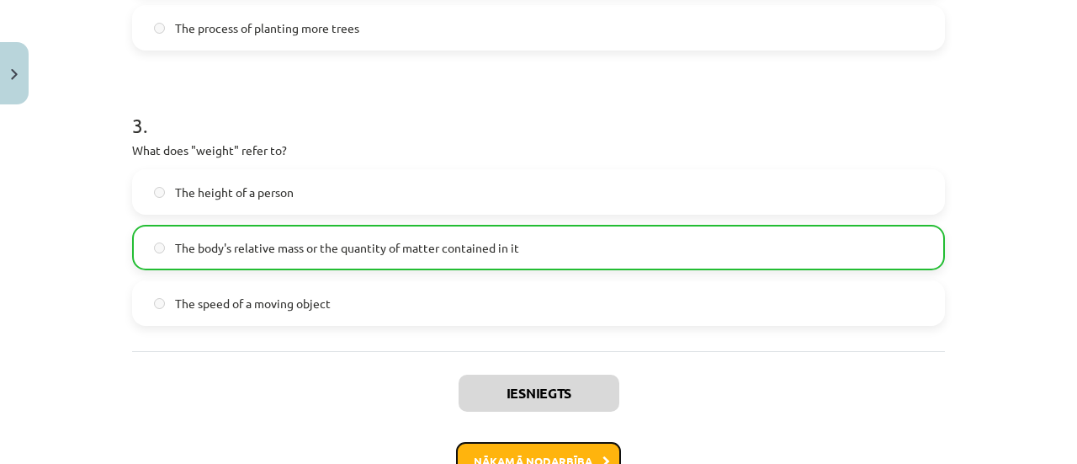
click button "Nākamā nodarbība"
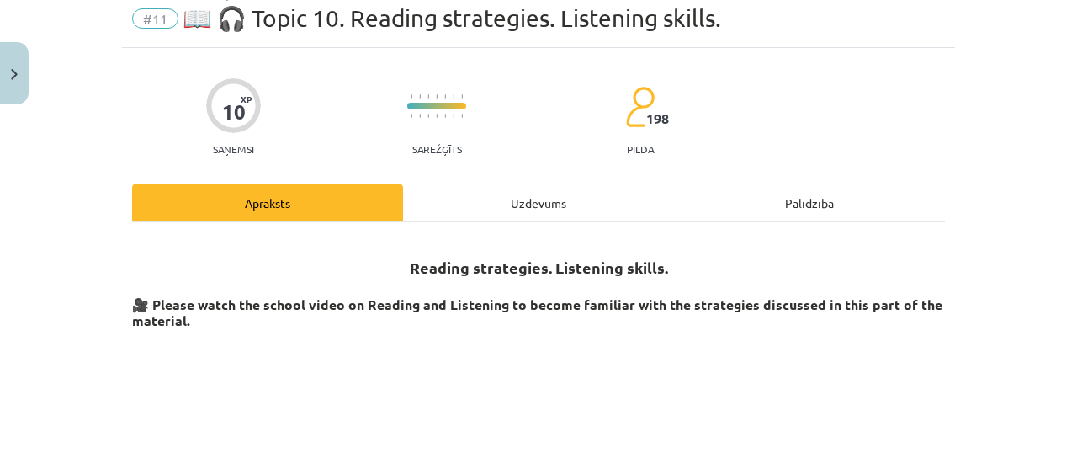
scroll to position [42, 0]
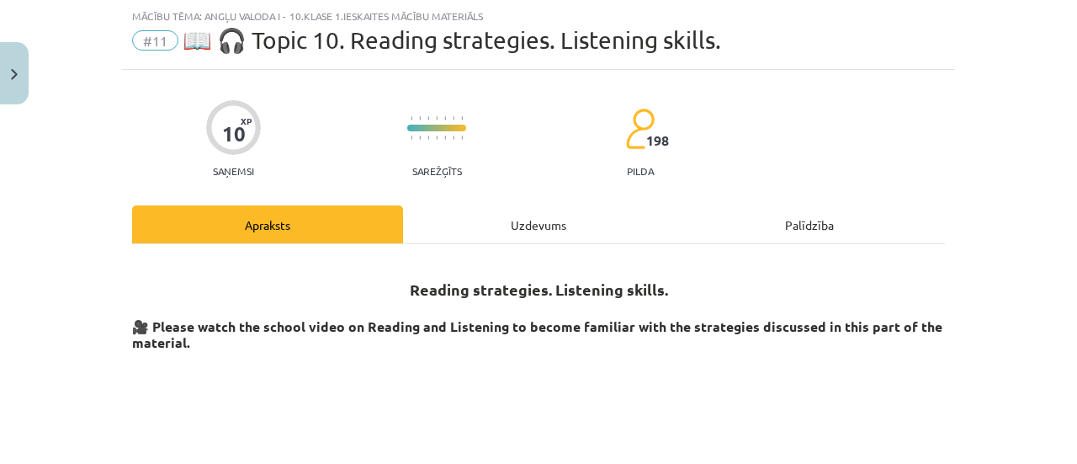
click div "Uzdevums"
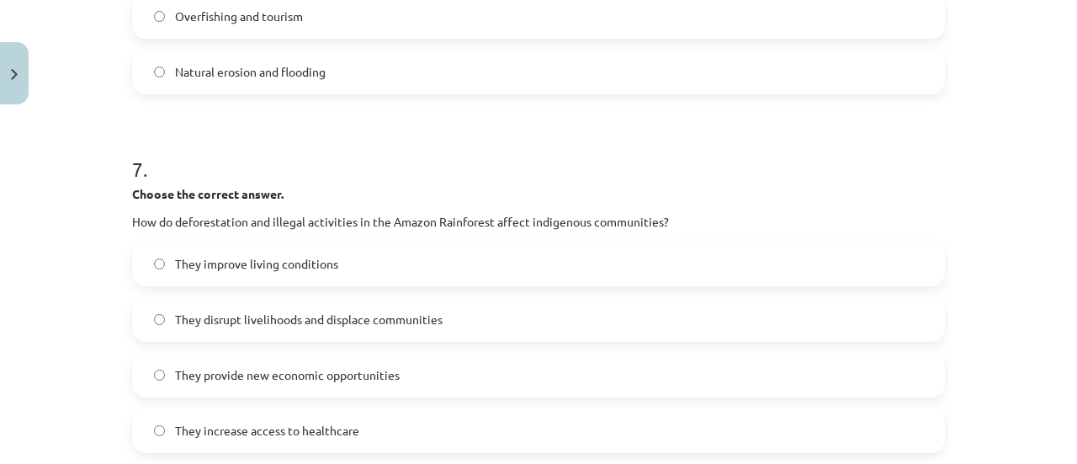
scroll to position [2097, 0]
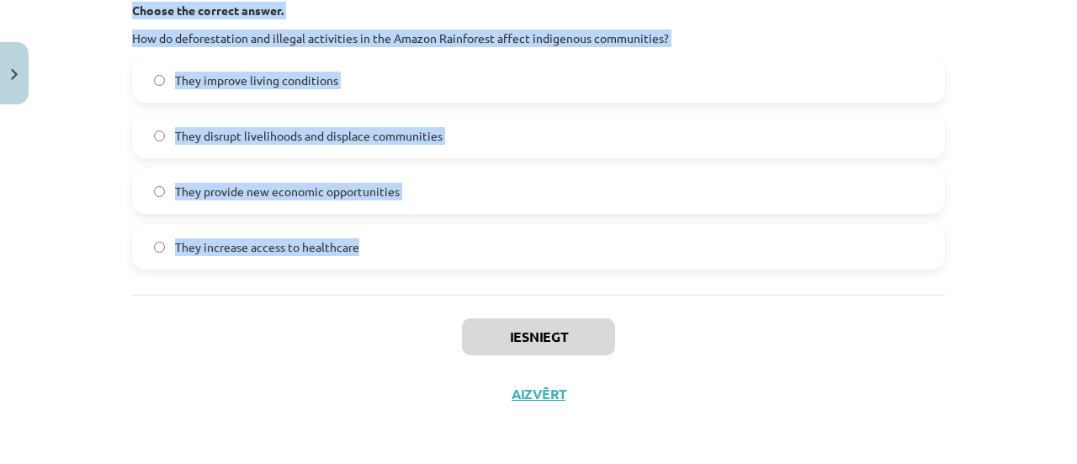
drag, startPoint x: 126, startPoint y: 322, endPoint x: 826, endPoint y: 284, distance: 701.3
click div "1 . Choose whether the sentence is True or False. The Amazon Rainforest is ofte…"
copy form "1 . Choose whether the sentence is True or False. The Amazon Rainforest is ofte…"
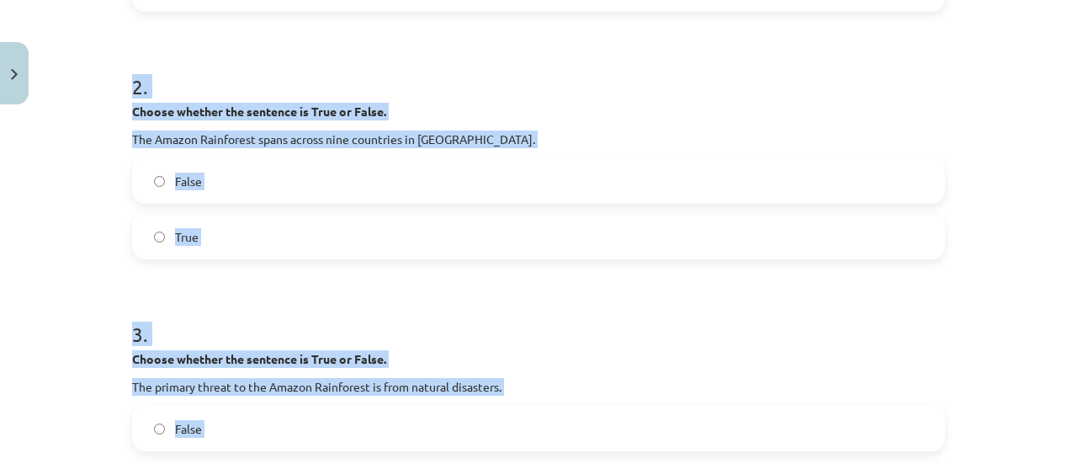
scroll to position [436, 0]
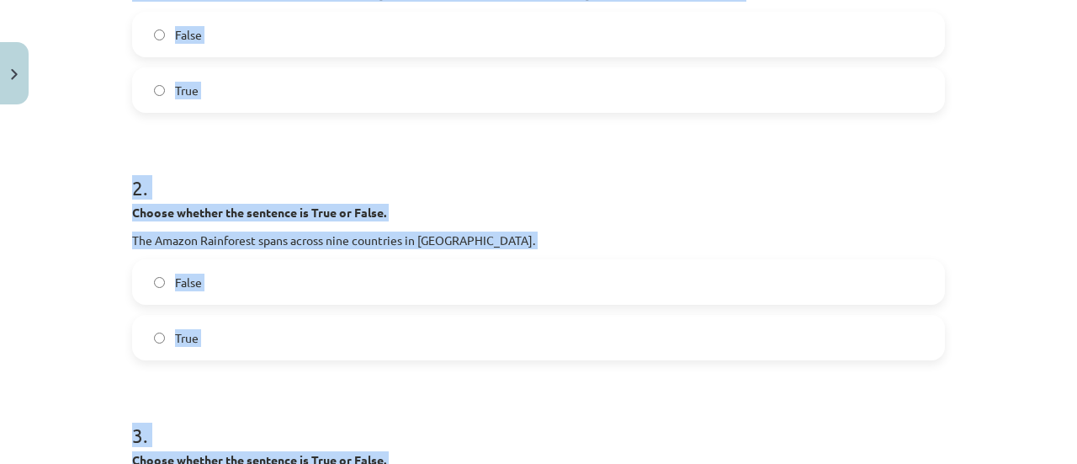
click h1 "2 ."
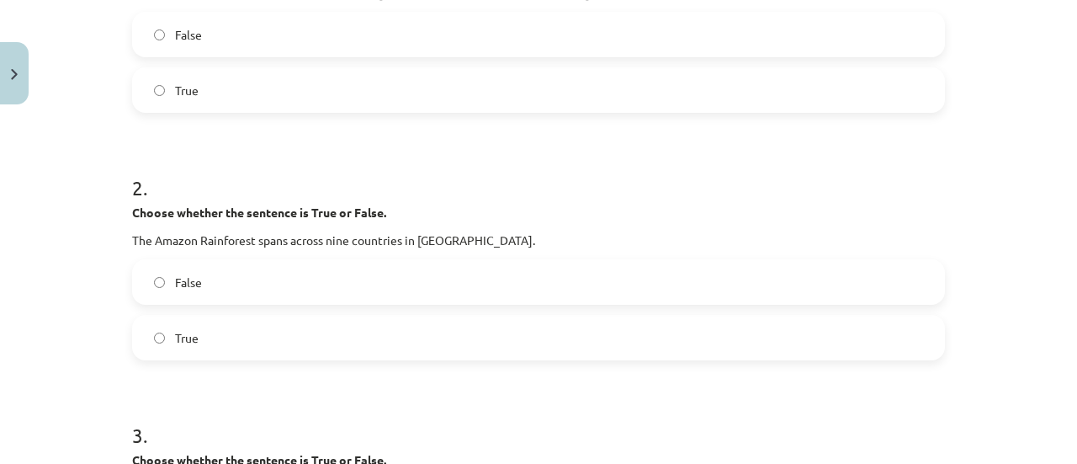
click label "False"
click label "True"
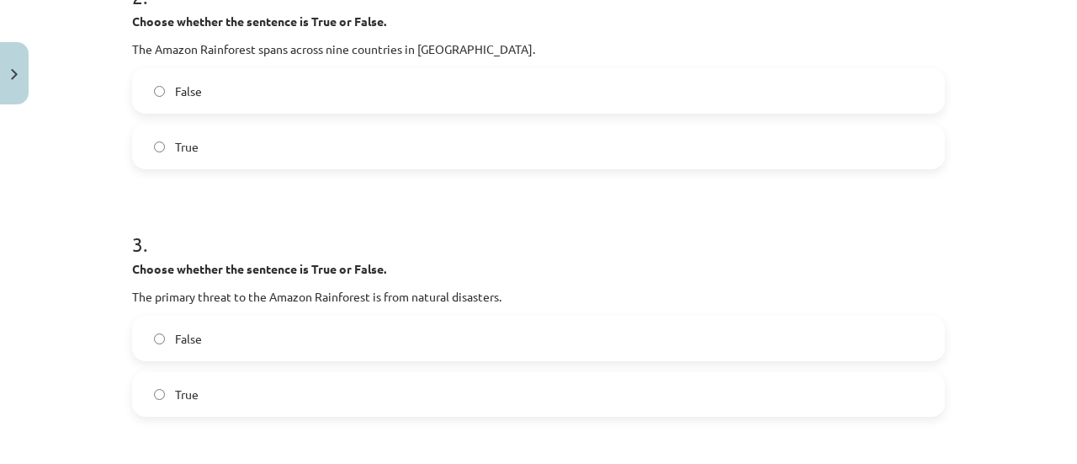
scroll to position [751, 0]
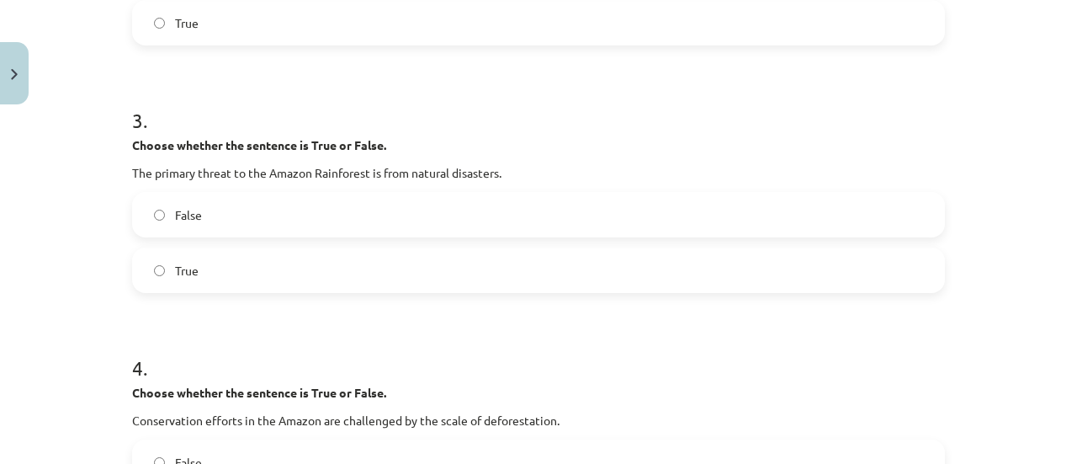
click label "False"
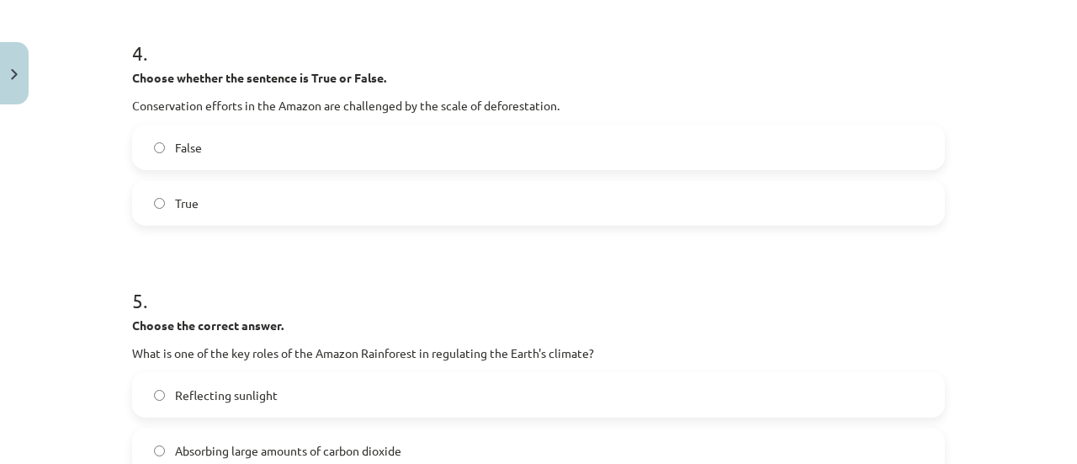
scroll to position [1076, 0]
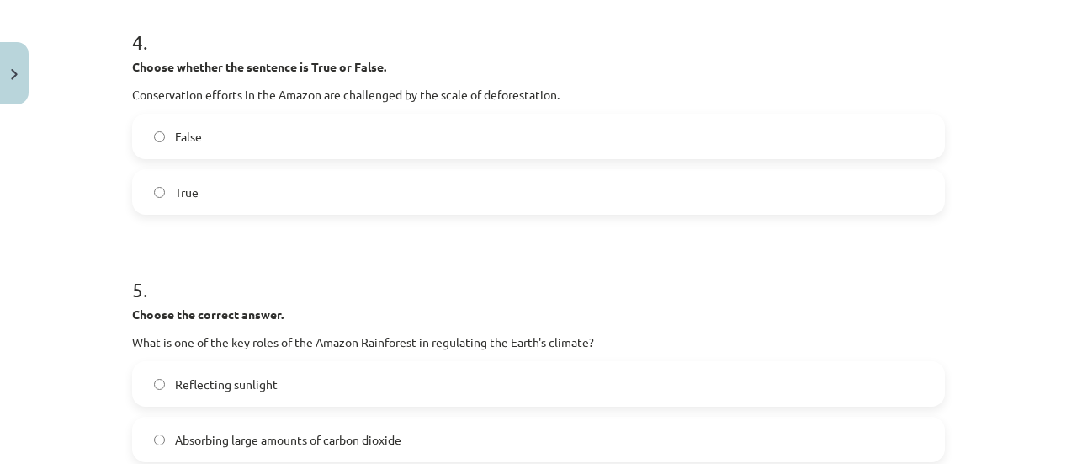
click label "True"
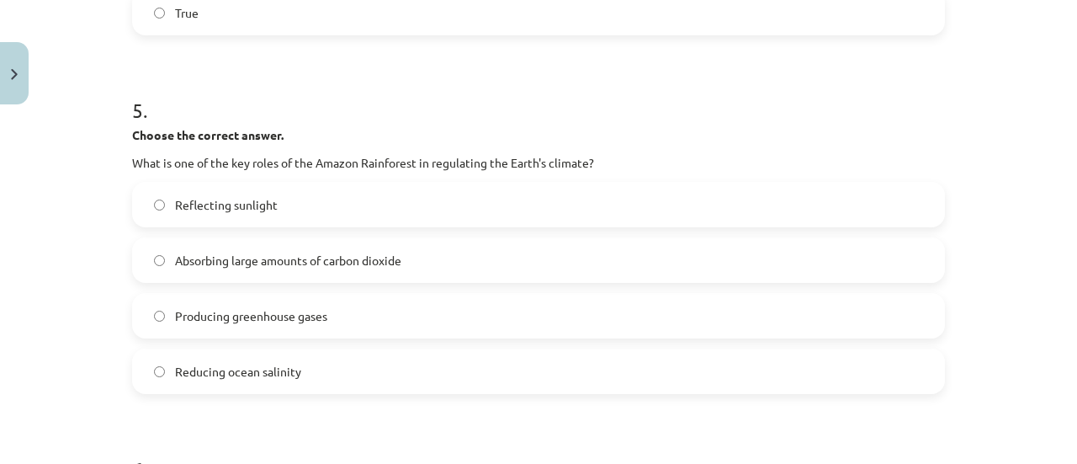
scroll to position [1323, 0]
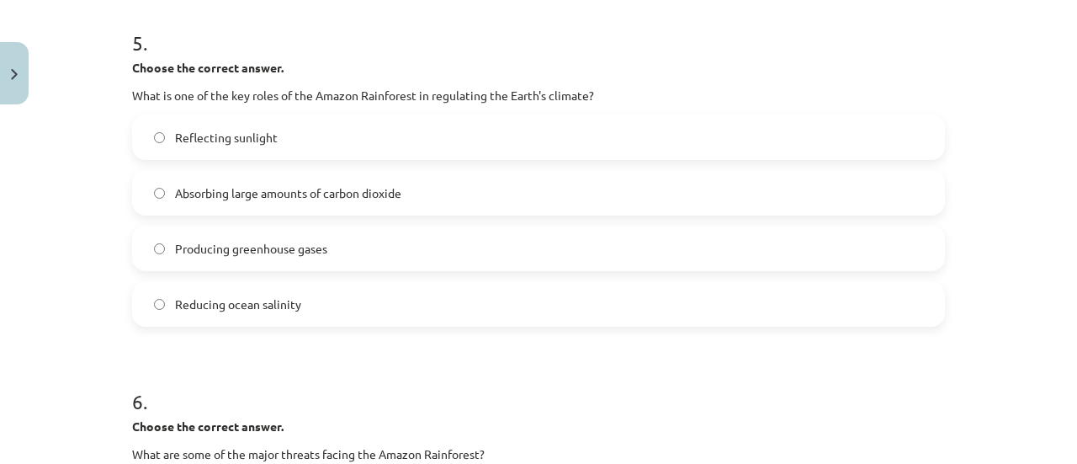
click label "Absorbing large amounts of carbon dioxide"
click p "Choose the correct answer."
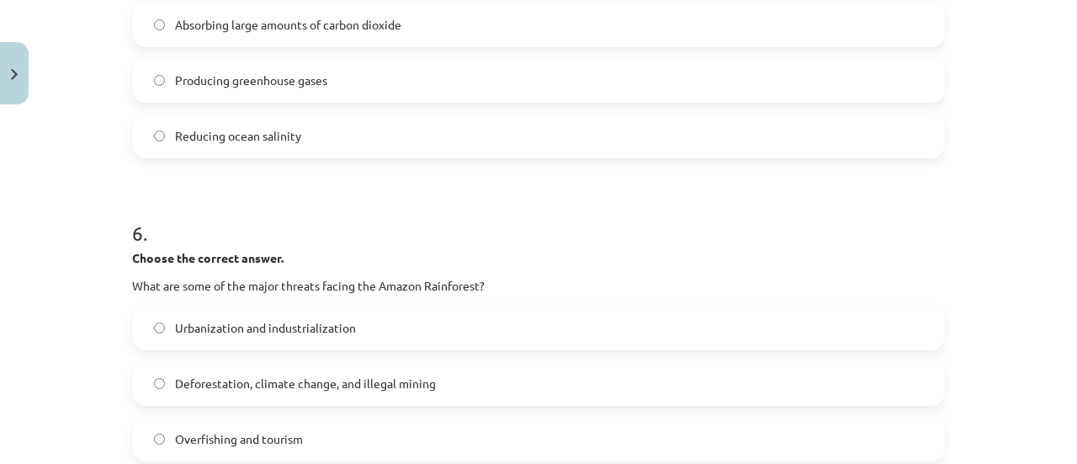
scroll to position [1615, 0]
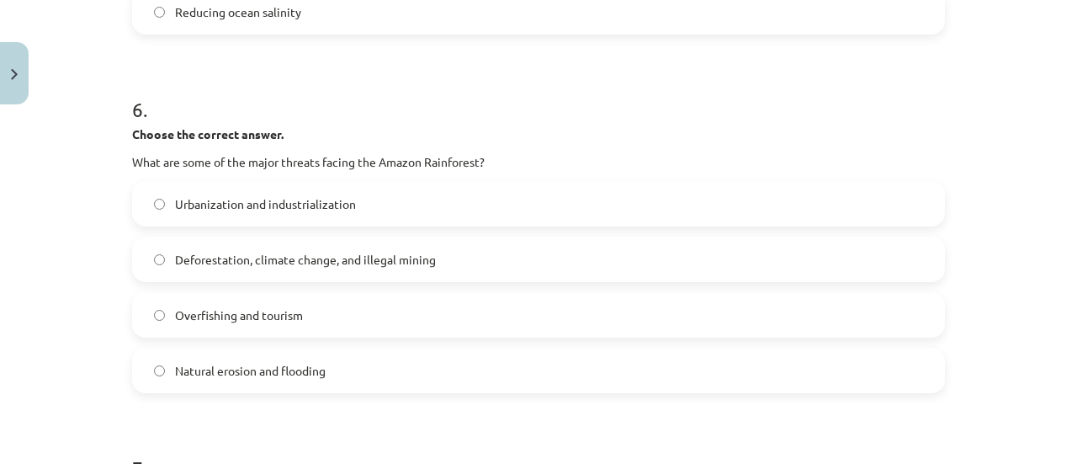
click span "Deforestation, climate change, and illegal mining"
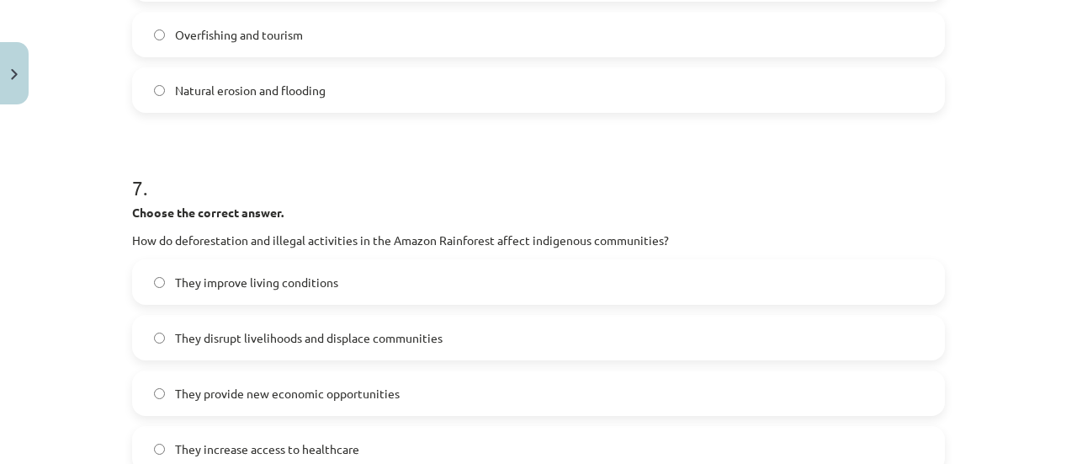
scroll to position [1963, 0]
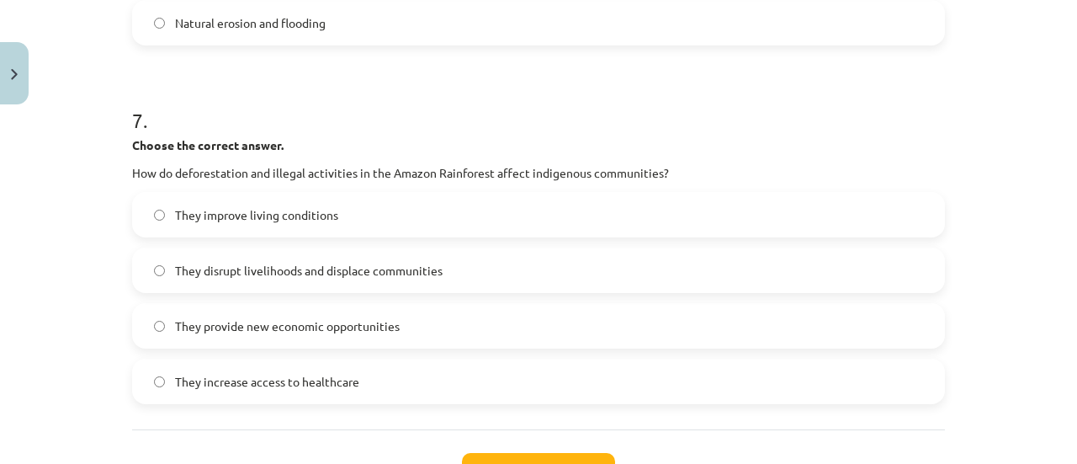
click label "They disrupt livelihoods and displace communities"
click button "Iesniegt"
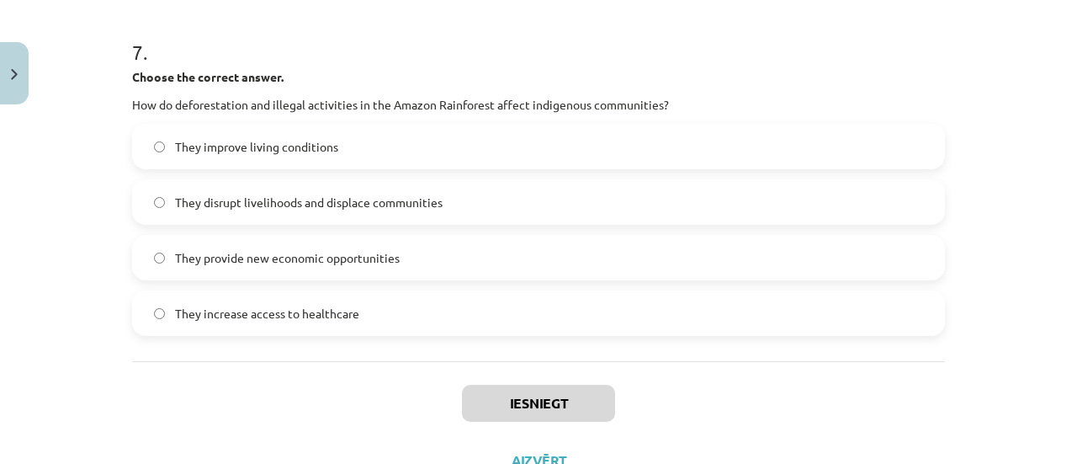
scroll to position [2064, 0]
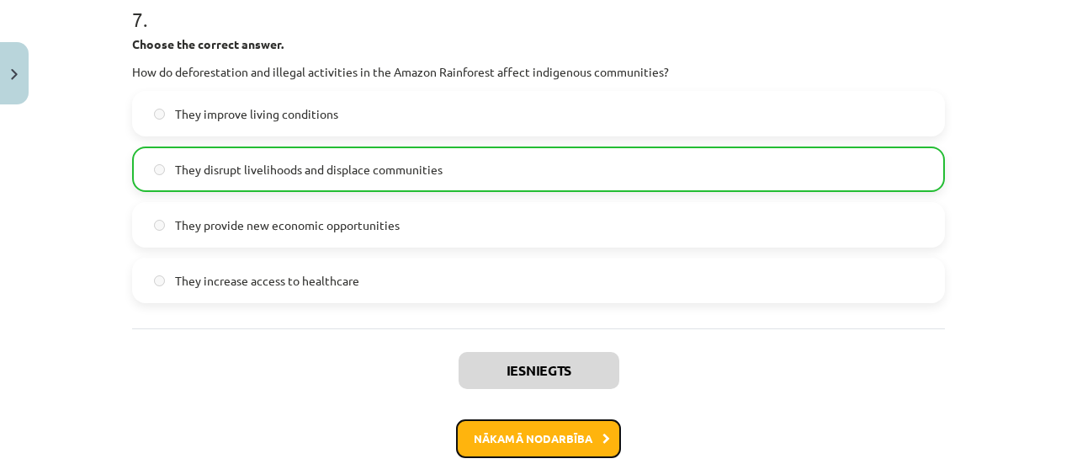
click button "Nākamā nodarbība"
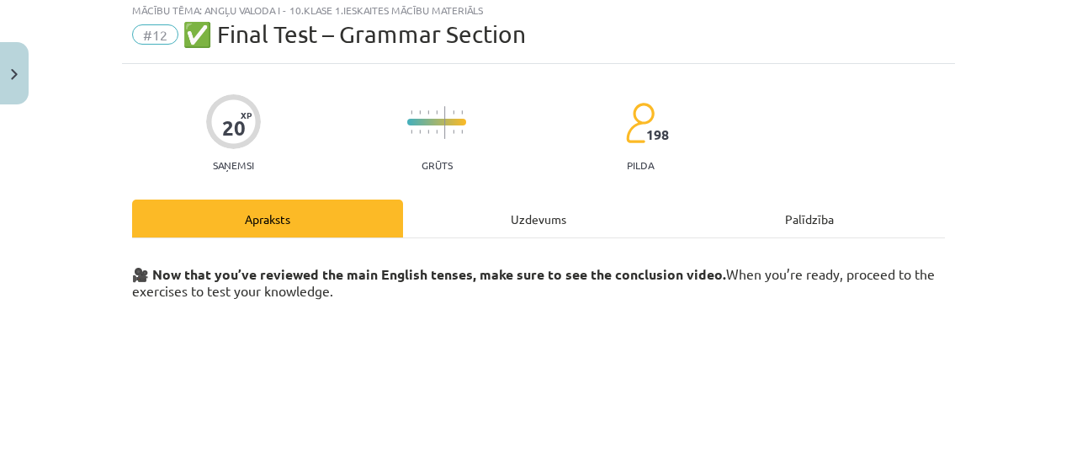
scroll to position [42, 0]
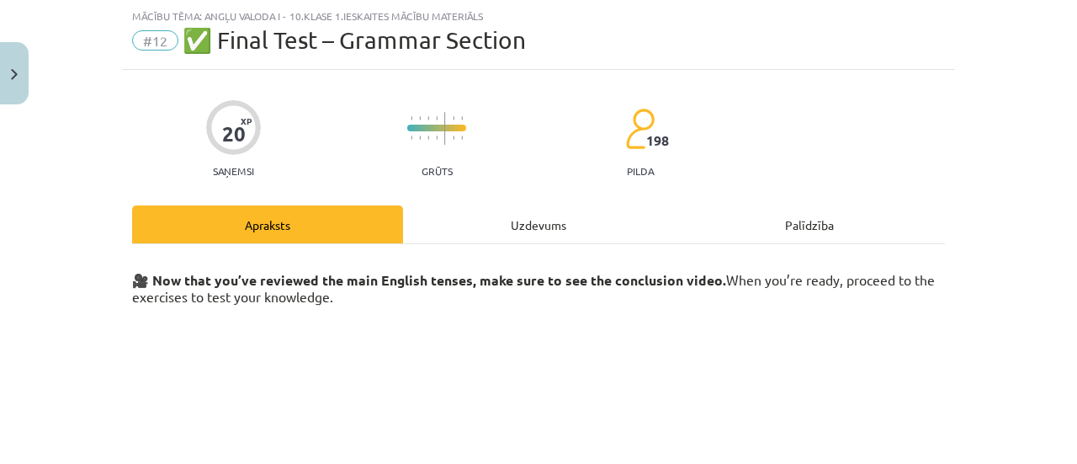
click div "Uzdevums"
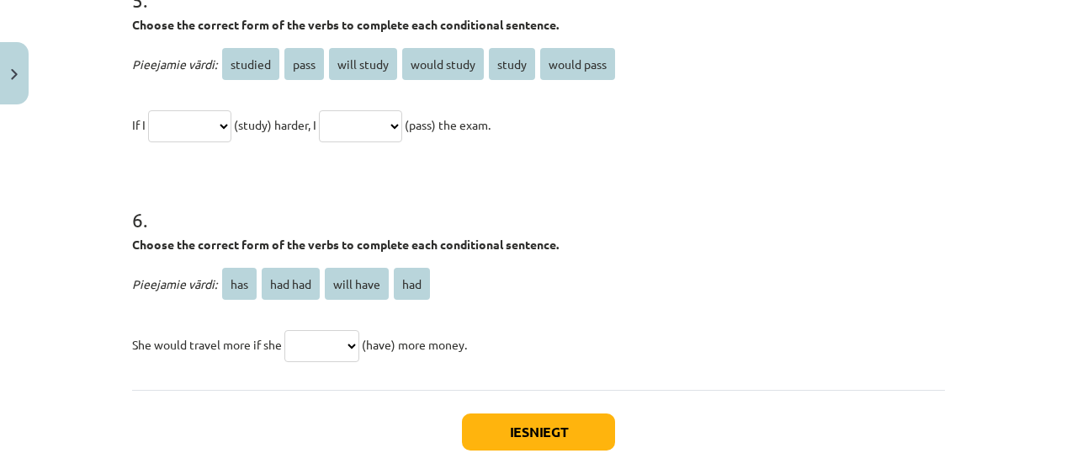
scroll to position [1602, 0]
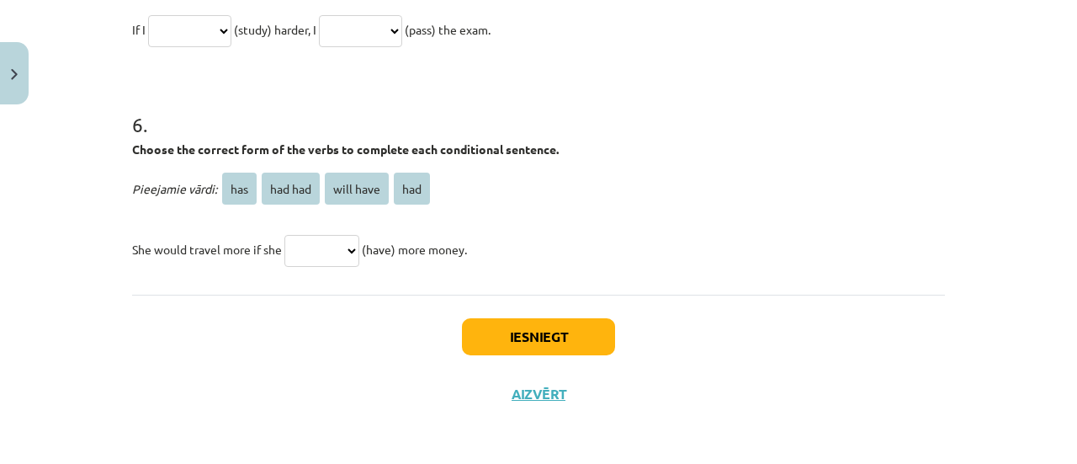
drag, startPoint x: 117, startPoint y: 323, endPoint x: 796, endPoint y: 254, distance: 682.7
click div "20 XP Saņemsi Grūts 198 pilda Apraksts Uzdevums Palīdzība 1 . Choose the correc…"
click h1 "6 ."
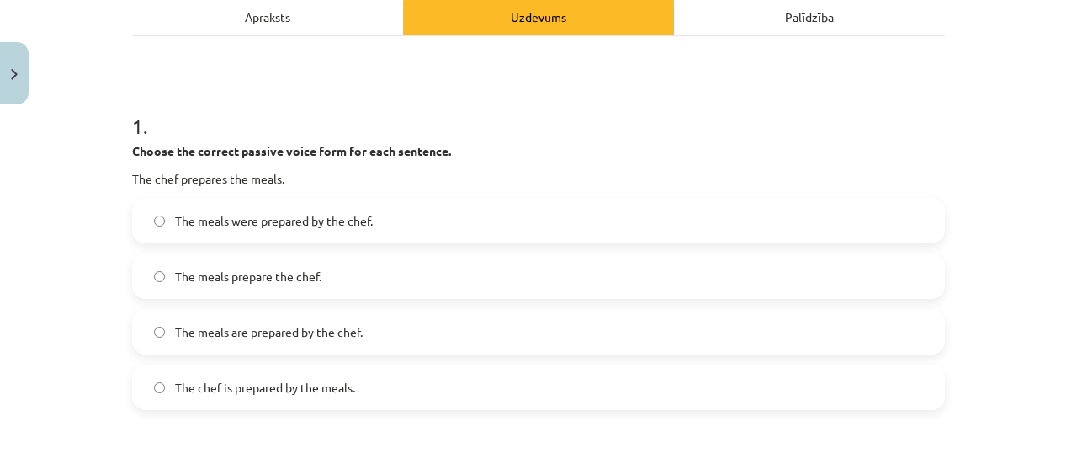
scroll to position [233, 0]
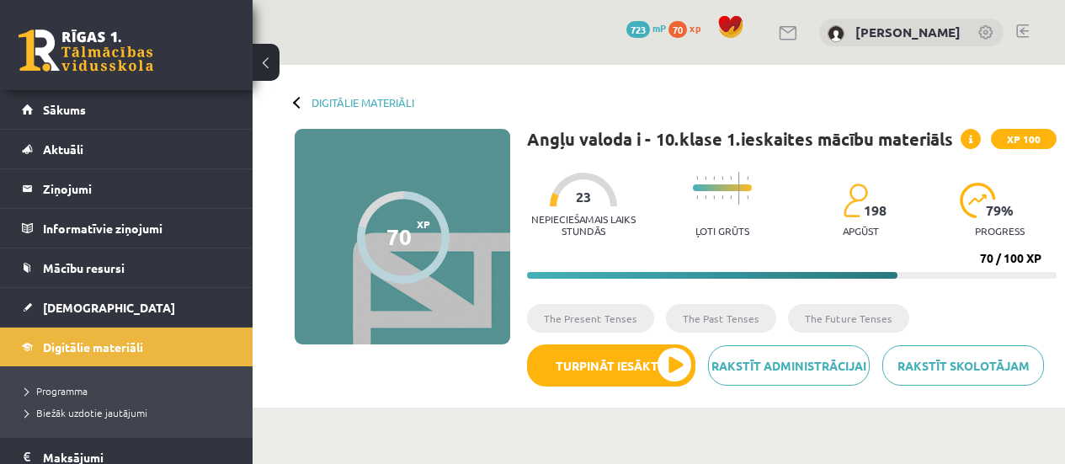
click at [982, 139] on div "XP 100" at bounding box center [1008, 139] width 96 height 20
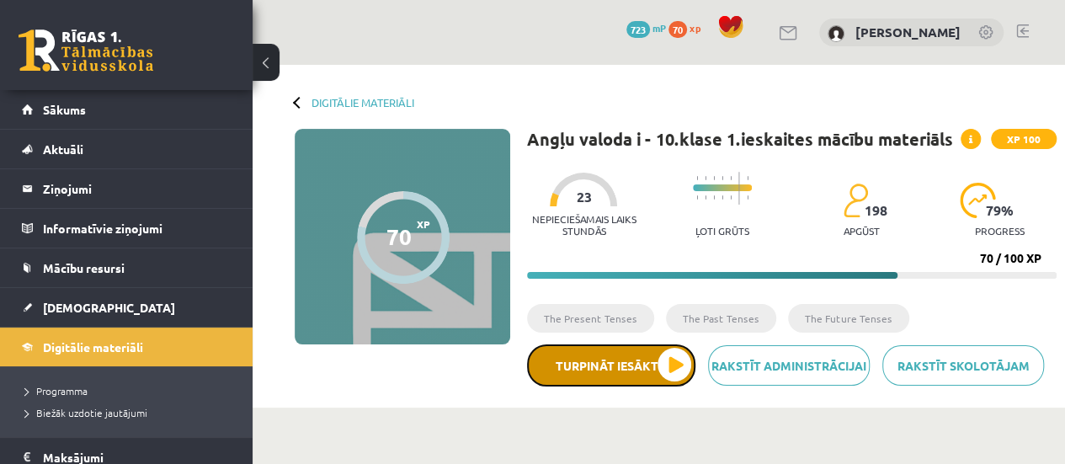
click at [672, 366] on button "Turpināt iesākto" at bounding box center [611, 365] width 168 height 42
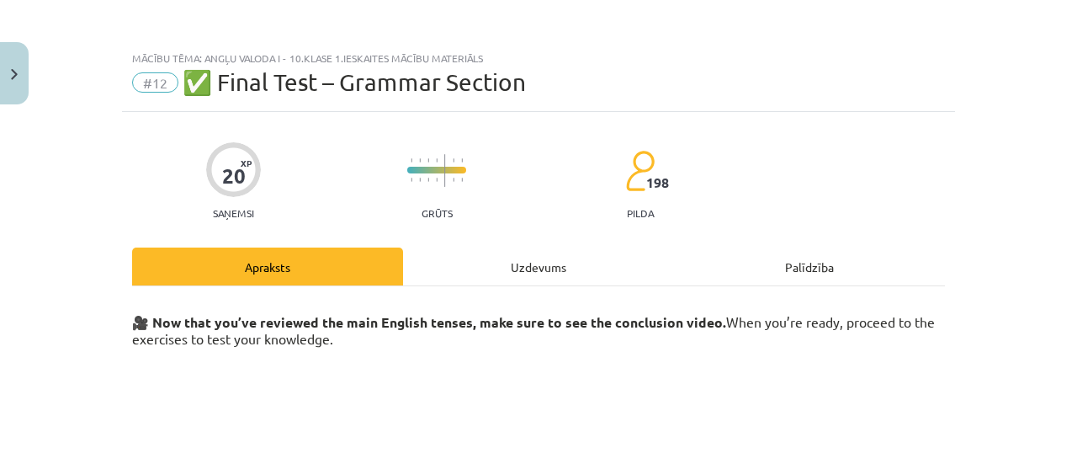
click at [562, 276] on div "Uzdevums" at bounding box center [538, 266] width 271 height 38
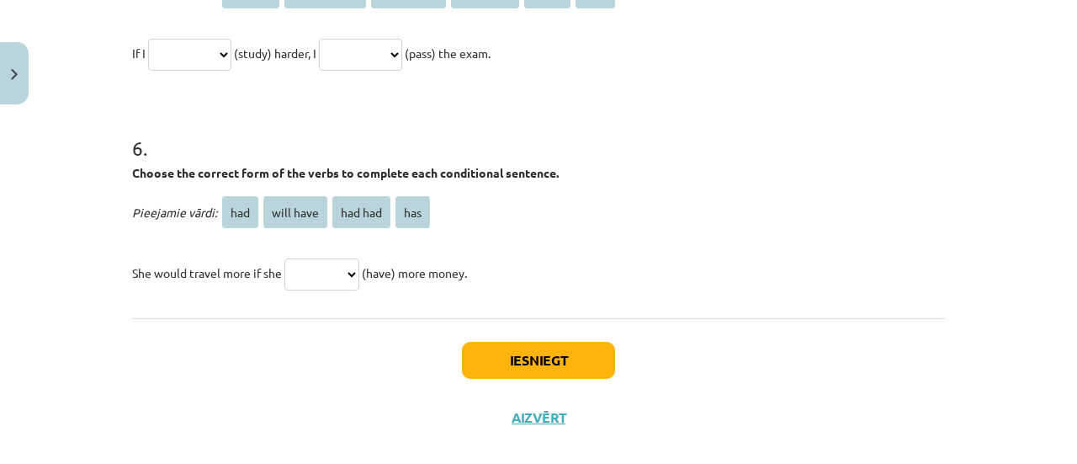
scroll to position [1602, 0]
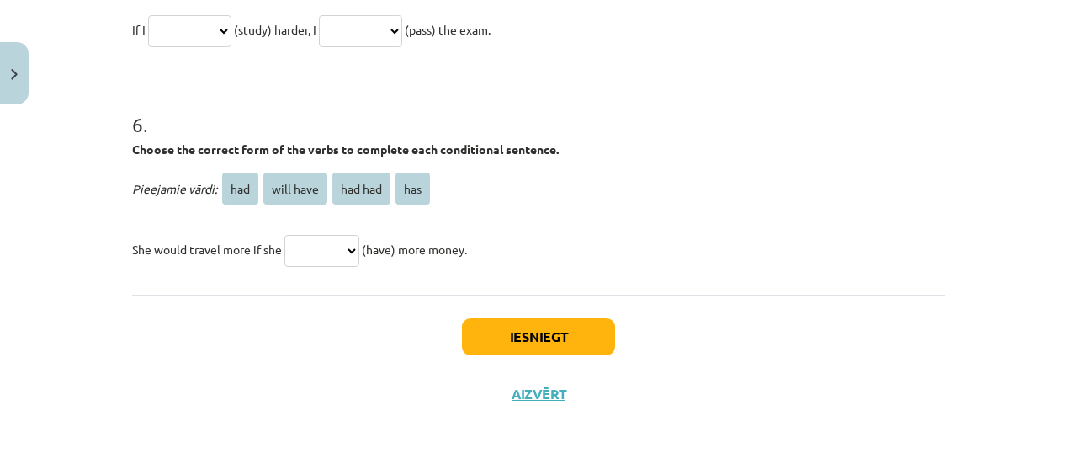
drag, startPoint x: 121, startPoint y: 324, endPoint x: 751, endPoint y: 265, distance: 632.3
copy form "1 . Loremi dol sitamet consect adipi elit sed doei temporin. Utl etdo magnaali …"
click at [770, 129] on h1 "6 ." at bounding box center [538, 109] width 813 height 52
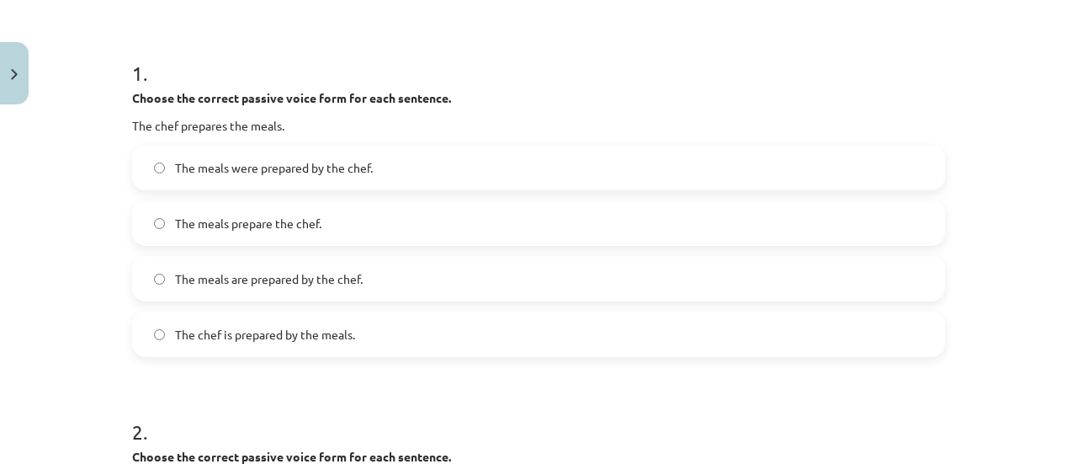
scroll to position [325, 0]
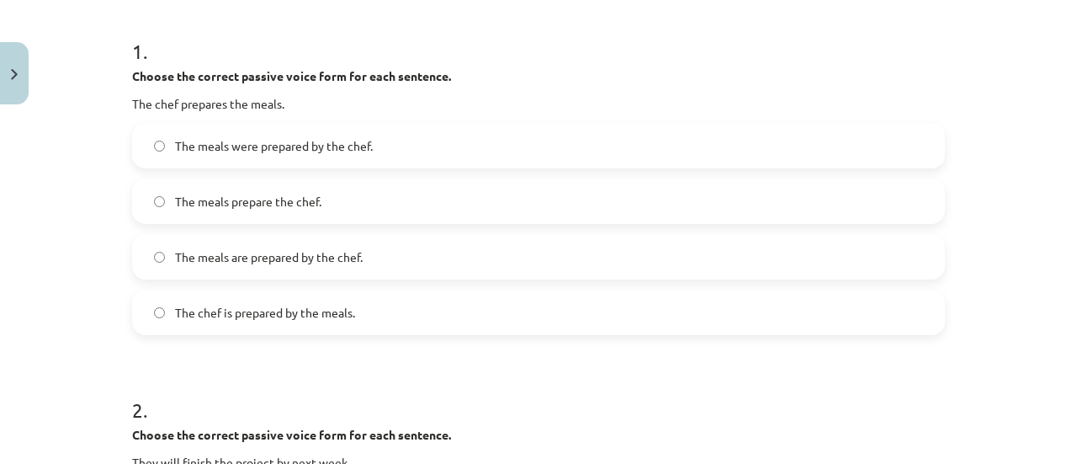
click at [316, 252] on span "The meals are prepared by the chef." at bounding box center [269, 257] width 188 height 18
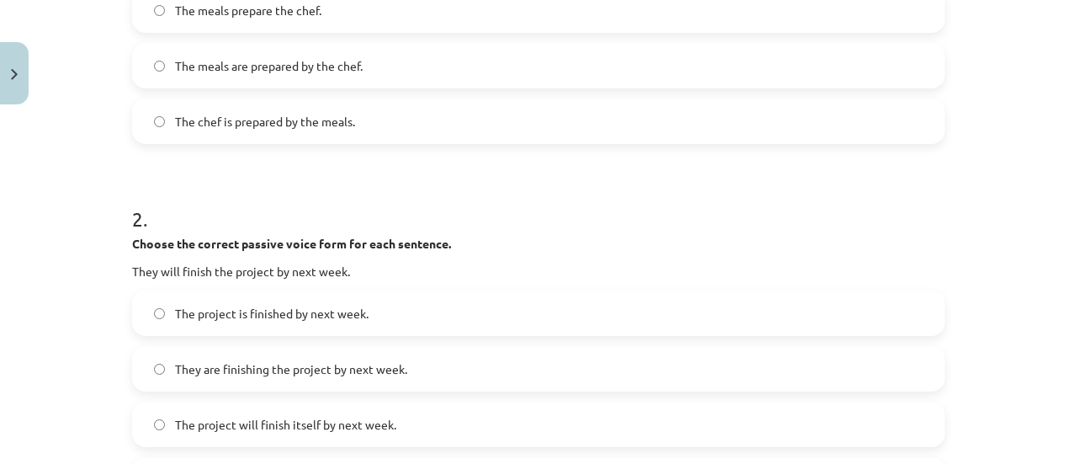
scroll to position [640, 0]
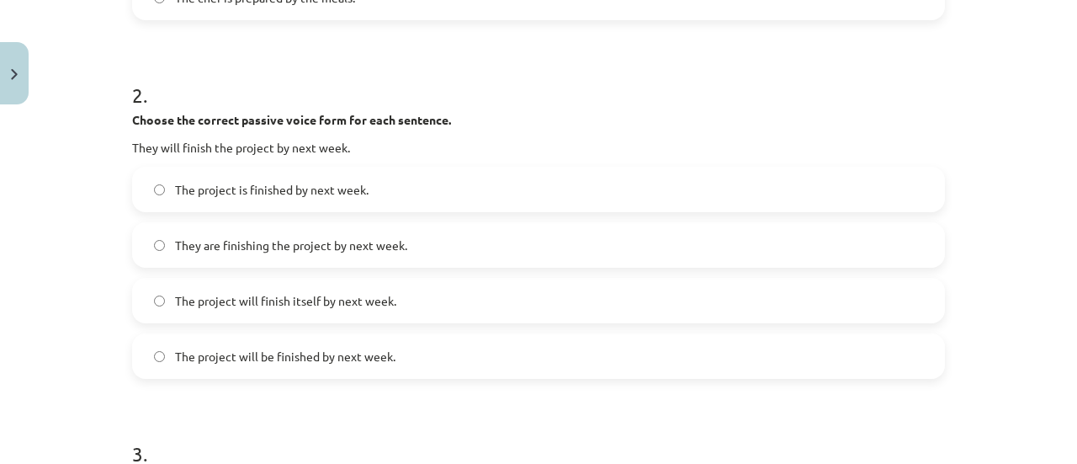
click at [360, 190] on span "The project is finished by next week." at bounding box center [272, 190] width 194 height 18
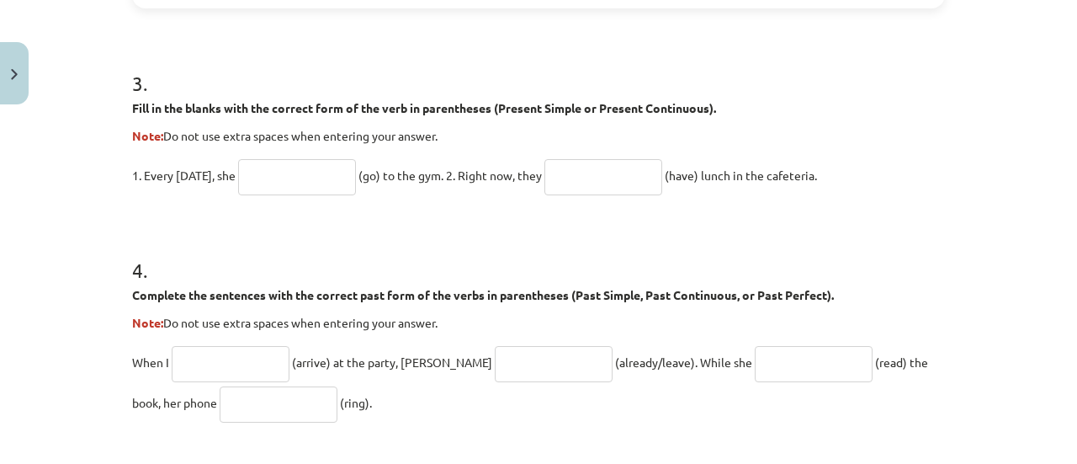
scroll to position [1077, 0]
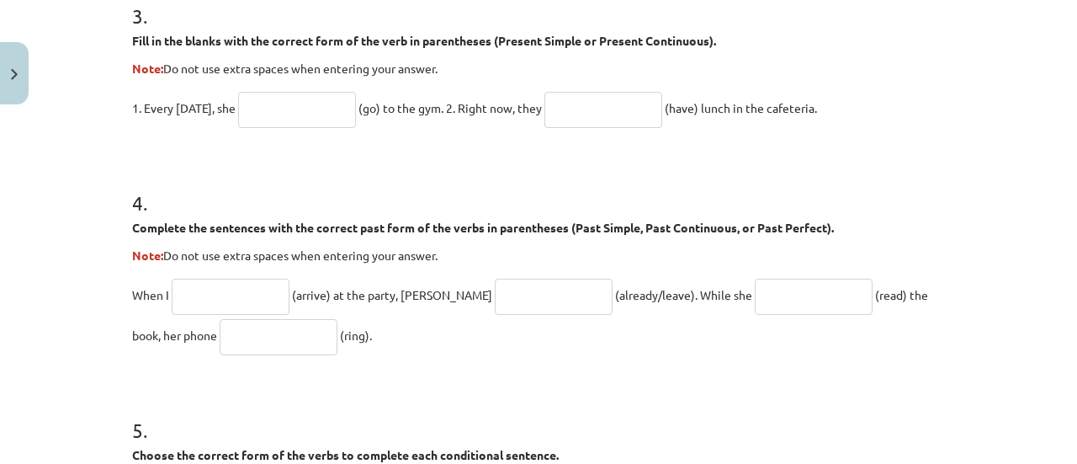
click at [280, 105] on input "text" at bounding box center [297, 110] width 118 height 36
type input "****"
click at [570, 98] on input "text" at bounding box center [604, 110] width 118 height 36
type input "**********"
click at [195, 293] on input "text" at bounding box center [231, 297] width 118 height 36
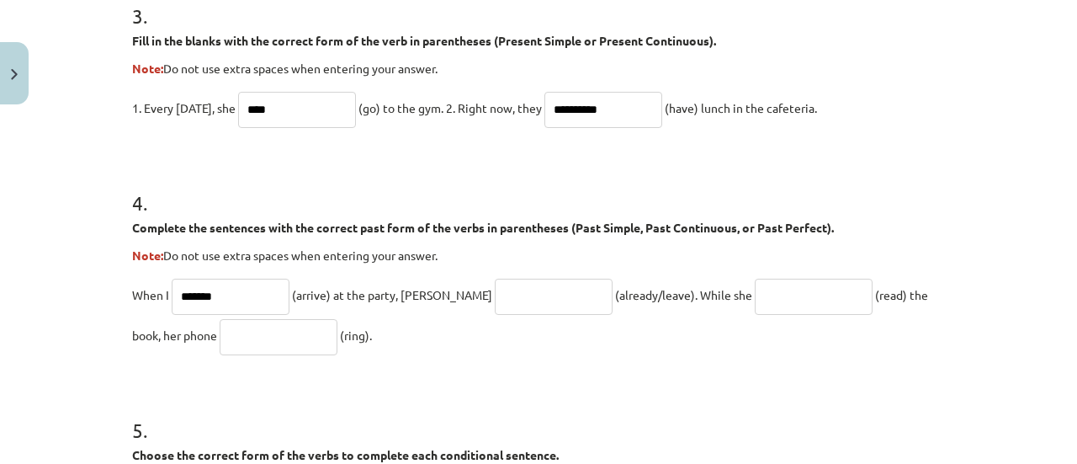
type input "*******"
click at [511, 292] on input "text" at bounding box center [554, 297] width 118 height 36
type input "**********"
click at [755, 284] on input "text" at bounding box center [814, 297] width 118 height 36
type input "**********"
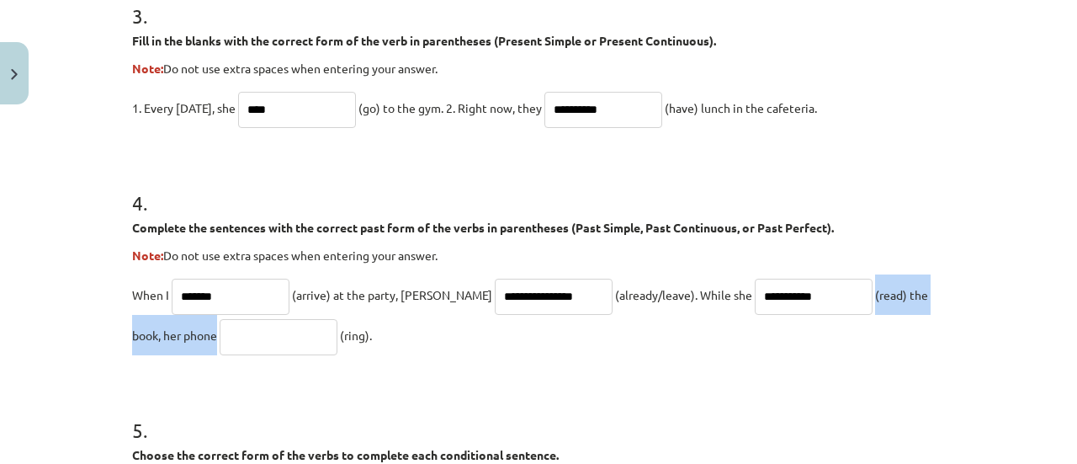
drag, startPoint x: 237, startPoint y: 353, endPoint x: 236, endPoint y: 341, distance: 11.8
click at [236, 341] on p "**********" at bounding box center [538, 314] width 813 height 81
click at [236, 341] on input "text" at bounding box center [279, 337] width 118 height 36
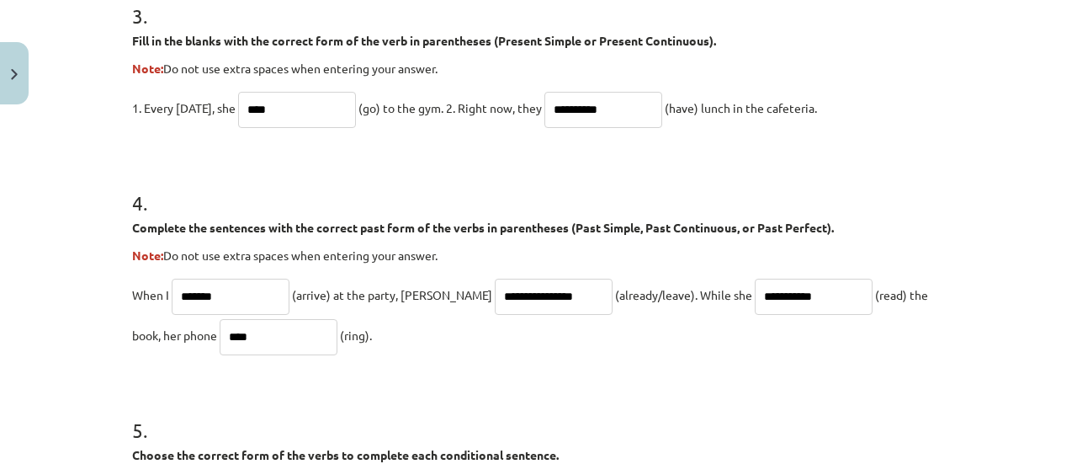
type input "****"
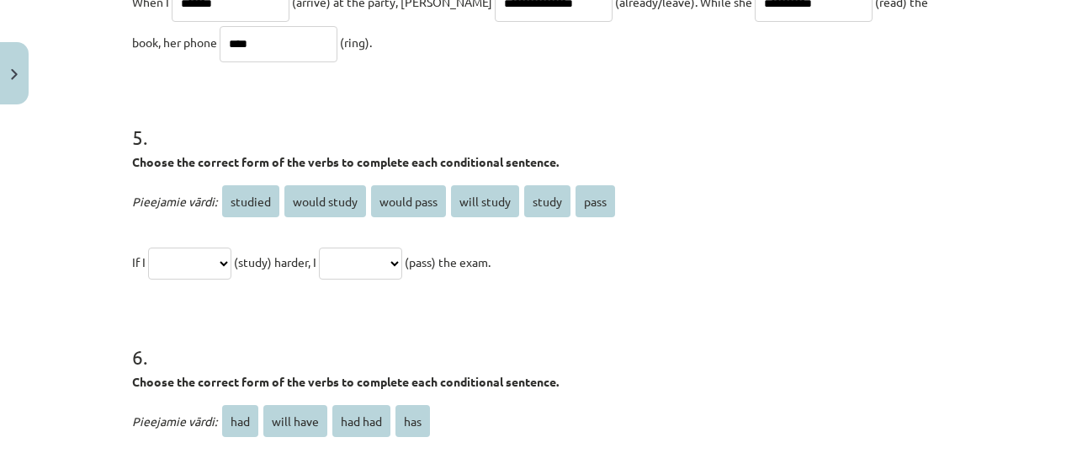
scroll to position [1380, 0]
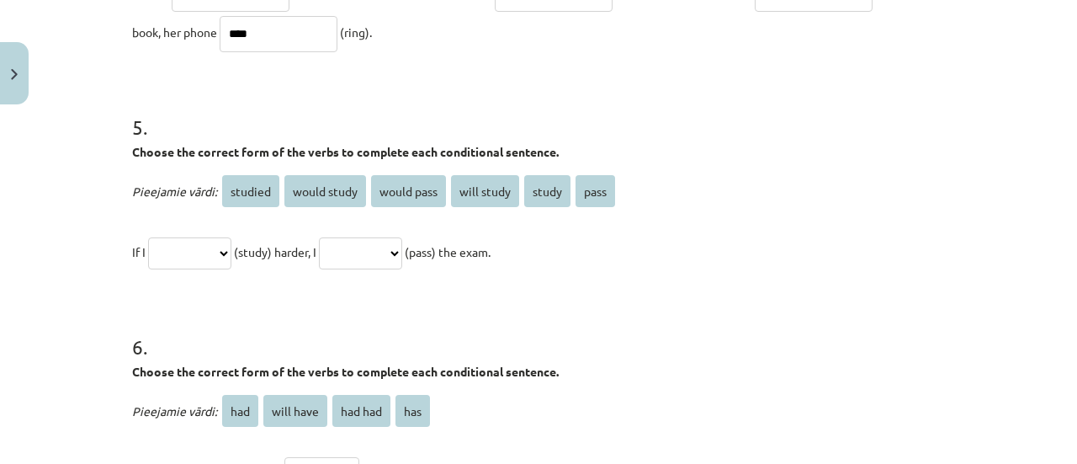
click at [231, 257] on select "**********" at bounding box center [189, 253] width 83 height 32
select select "*******"
click at [148, 237] on select "**********" at bounding box center [189, 253] width 83 height 32
click at [402, 256] on select "**********" at bounding box center [360, 253] width 83 height 32
select select "**********"
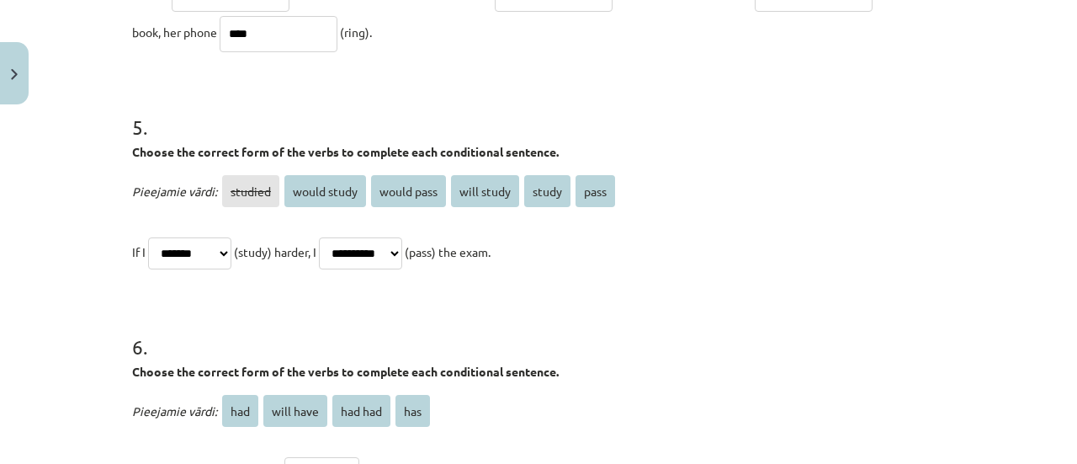
click at [338, 237] on select "**********" at bounding box center [360, 253] width 83 height 32
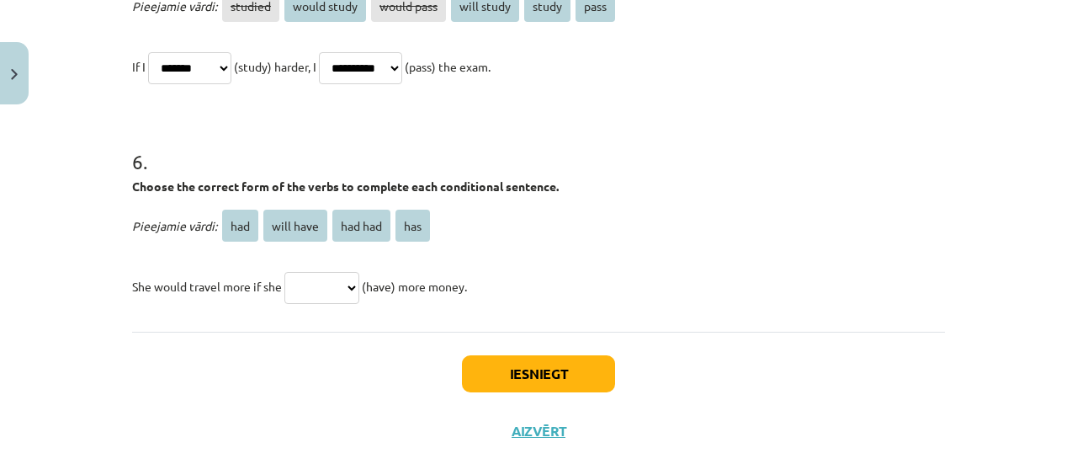
scroll to position [1582, 0]
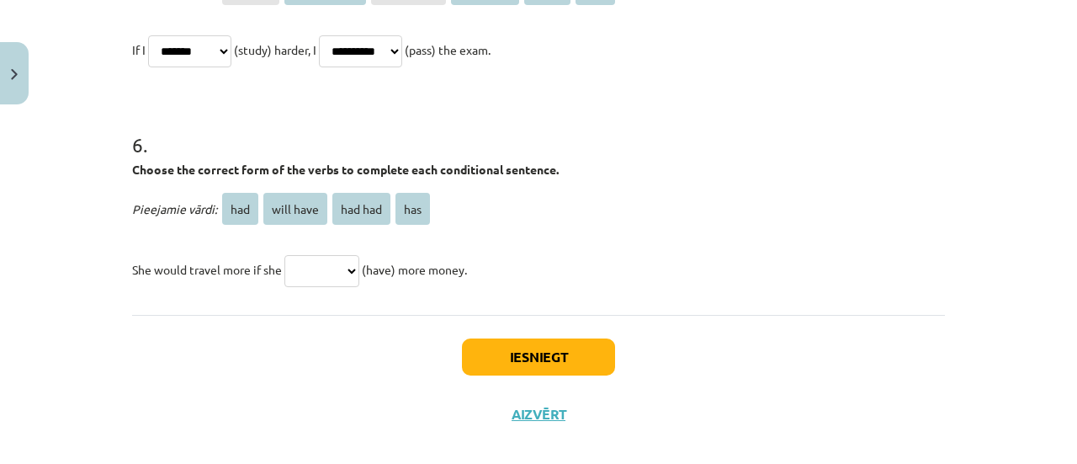
click at [350, 258] on select "*** ********* ******* ***" at bounding box center [321, 271] width 75 height 32
select select "***"
click at [284, 255] on select "*** ********* ******* ***" at bounding box center [321, 271] width 75 height 32
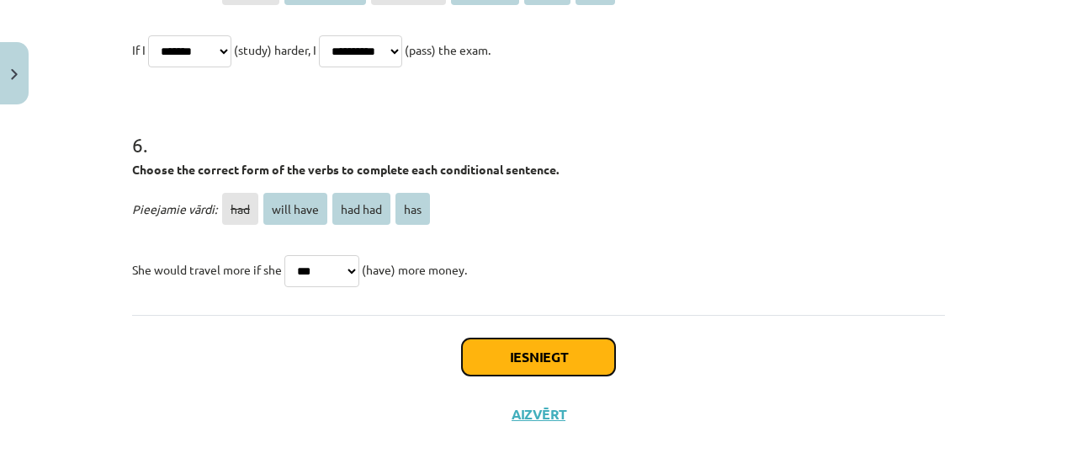
click at [508, 358] on button "Iesniegt" at bounding box center [538, 356] width 153 height 37
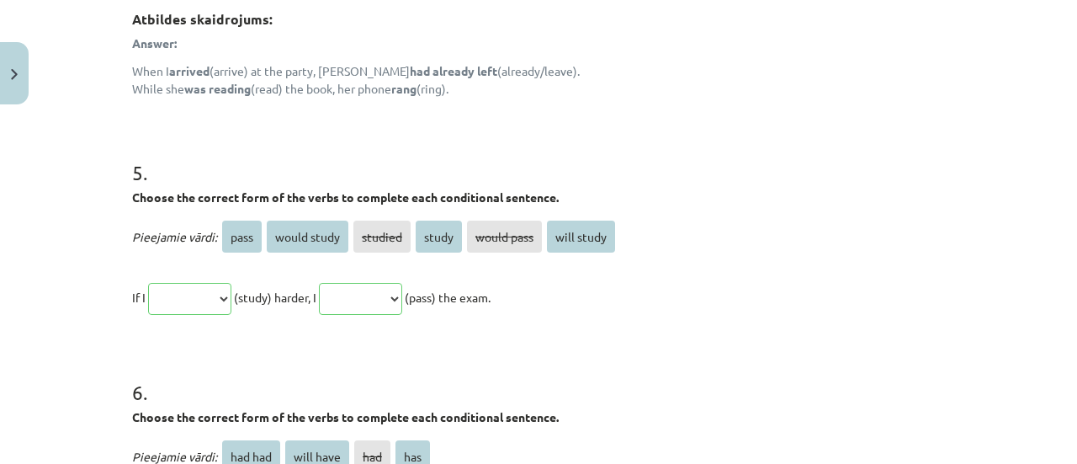
scroll to position [1829, 0]
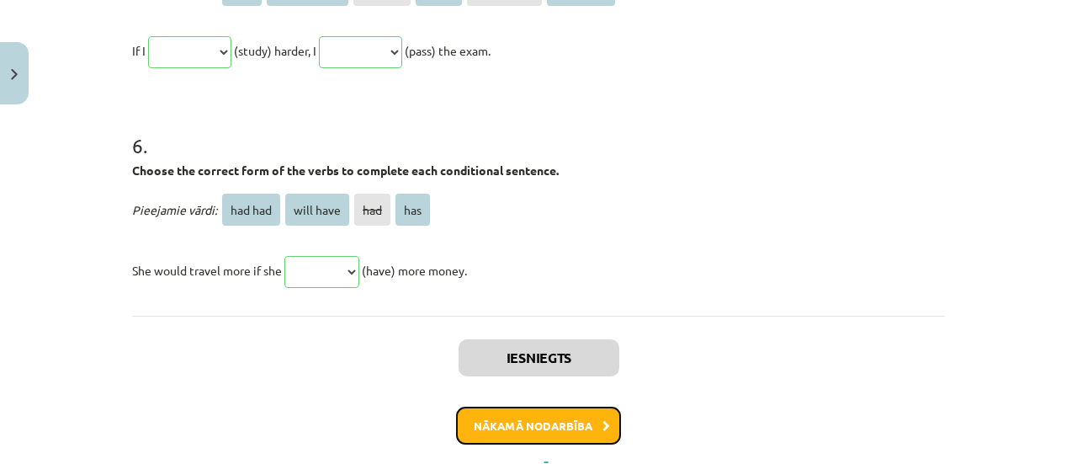
click at [515, 416] on button "Nākamā nodarbība" at bounding box center [538, 426] width 165 height 39
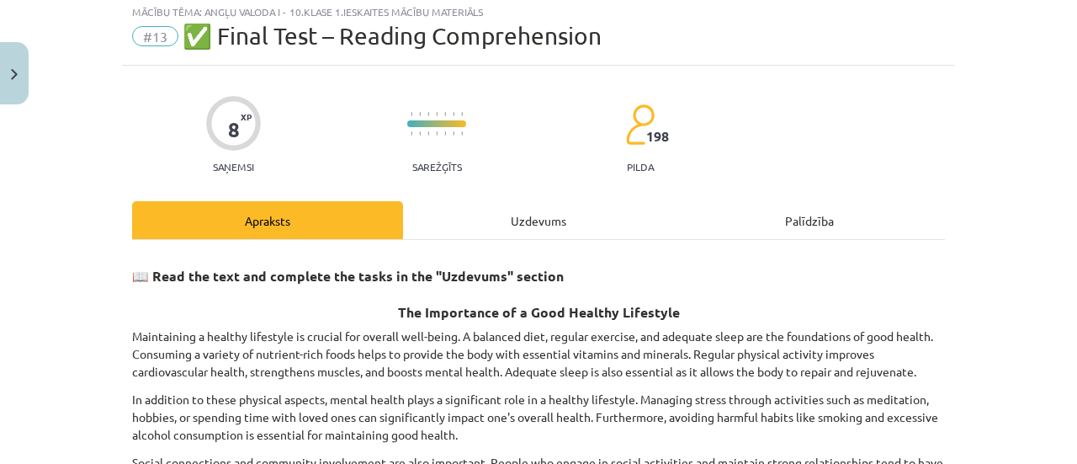
scroll to position [42, 0]
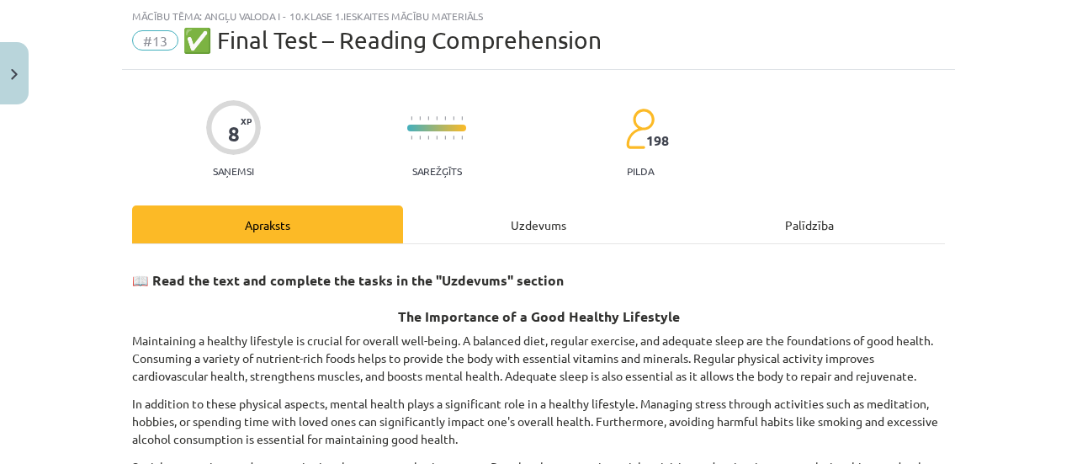
click at [542, 213] on div "Uzdevums" at bounding box center [538, 224] width 271 height 38
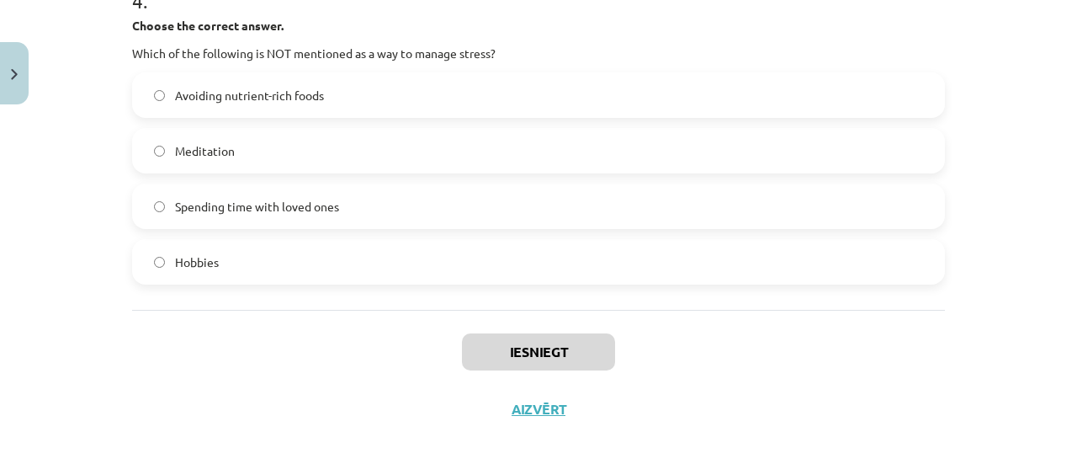
scroll to position [1244, 0]
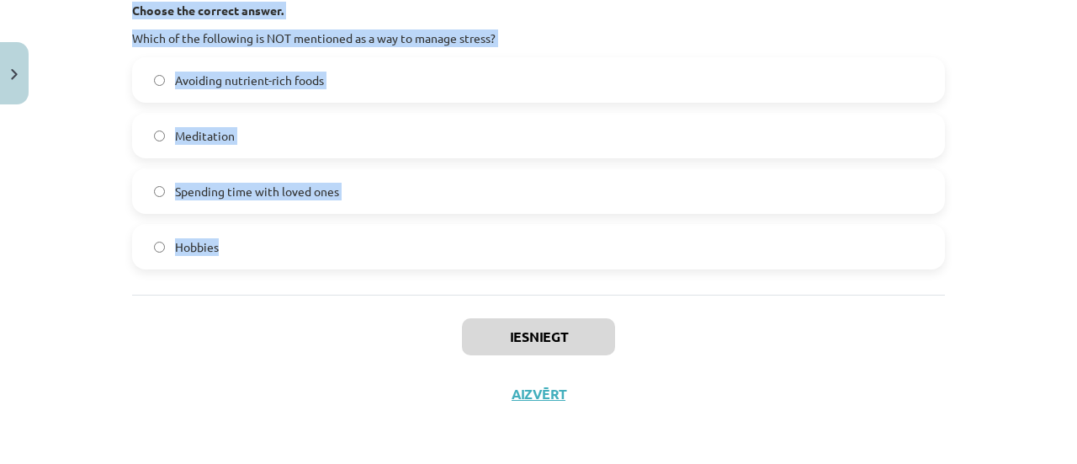
drag, startPoint x: 121, startPoint y: 331, endPoint x: 828, endPoint y: 277, distance: 709.0
copy form "1 . Choose whether the sentence is True or False. A healthy lifestyle only focu…"
click at [935, 29] on p "Which of the following is NOT mentioned as a way to manage stress?" at bounding box center [538, 38] width 813 height 18
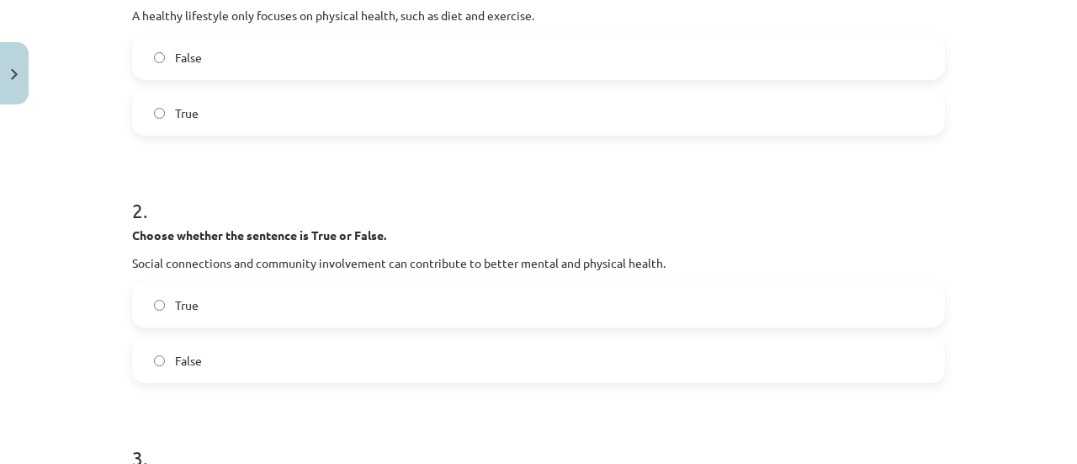
scroll to position [279, 0]
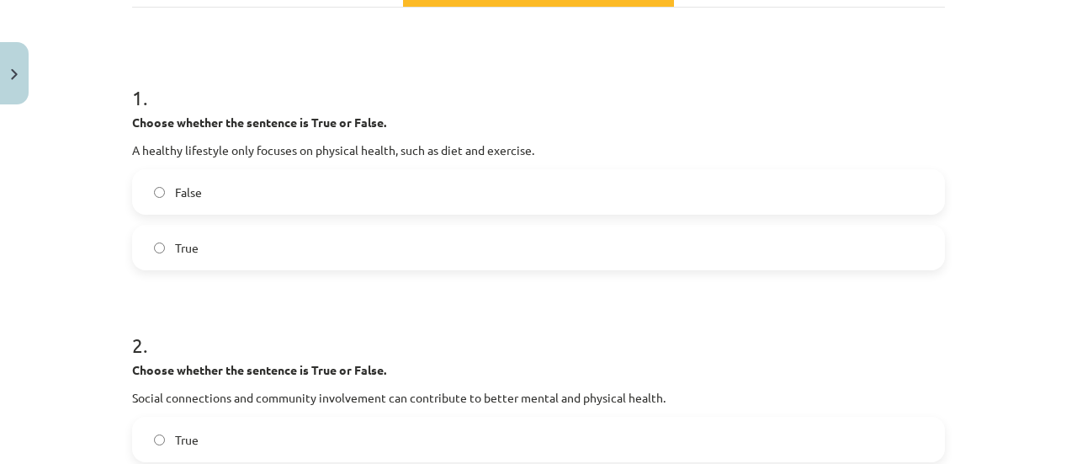
click at [326, 191] on label "False" at bounding box center [539, 192] width 810 height 42
click at [553, 78] on h1 "1 ." at bounding box center [538, 82] width 813 height 52
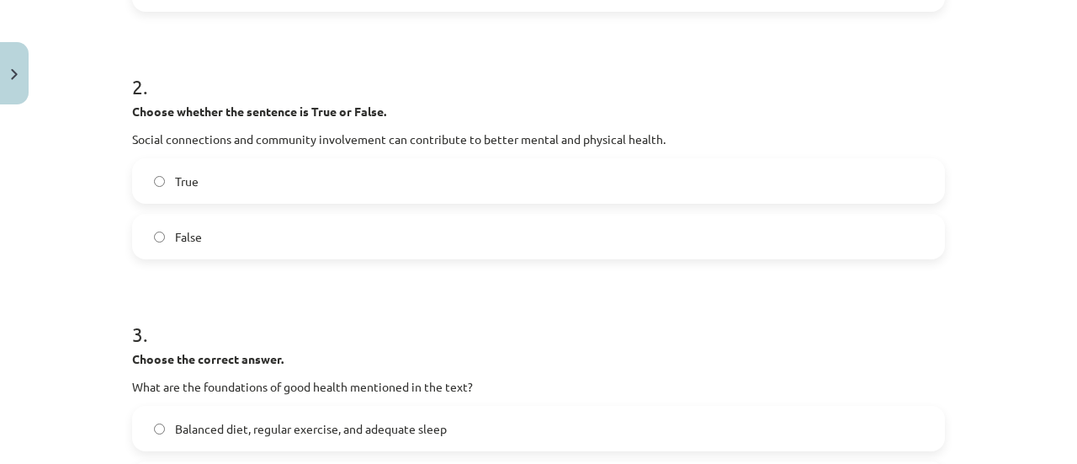
scroll to position [547, 0]
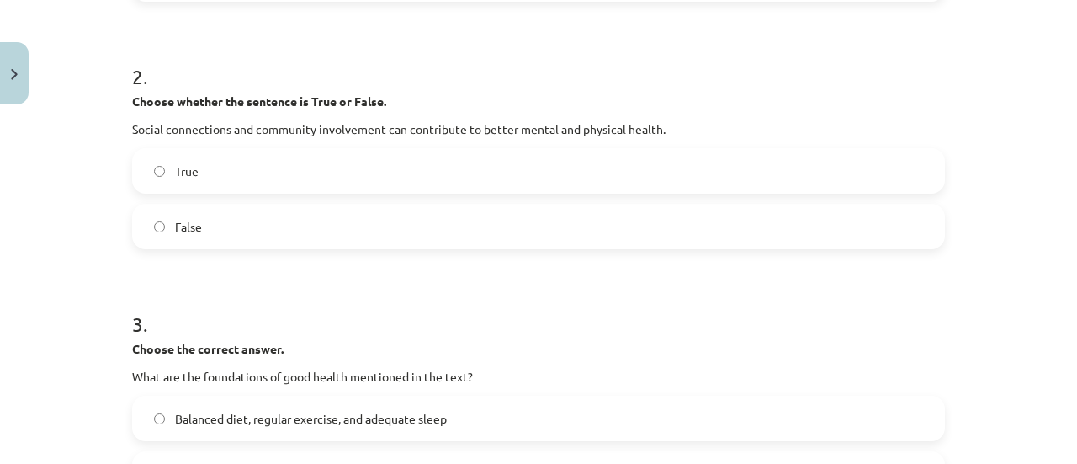
click at [261, 179] on label "True" at bounding box center [539, 171] width 810 height 42
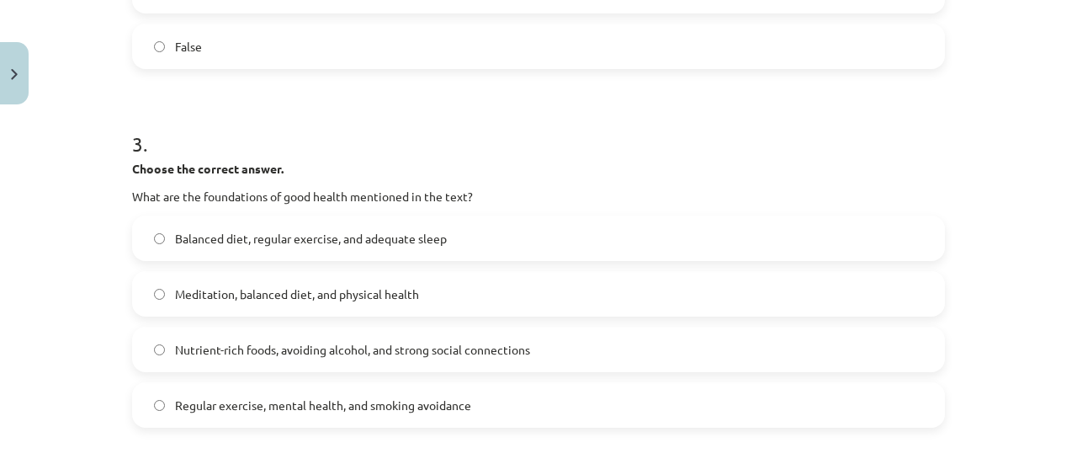
scroll to position [783, 0]
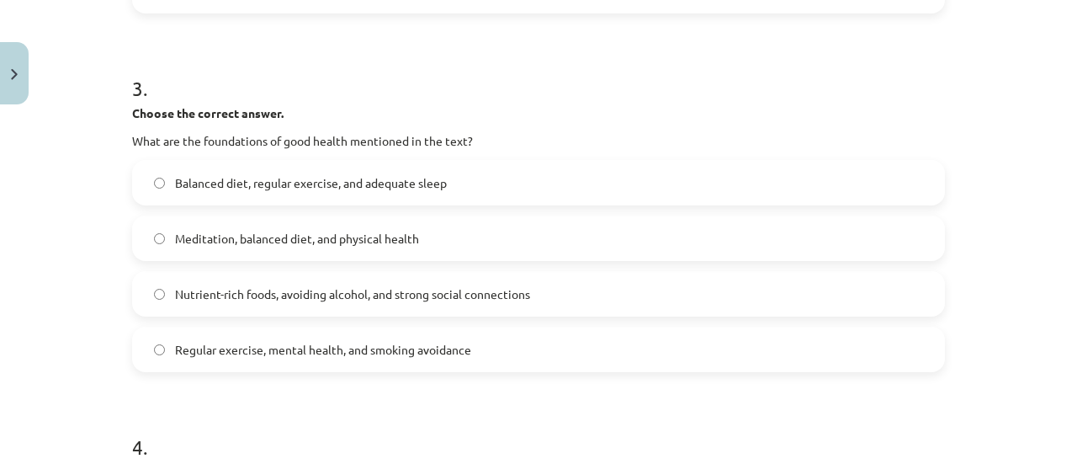
click at [470, 192] on label "Balanced diet, regular exercise, and adequate sleep" at bounding box center [539, 183] width 810 height 42
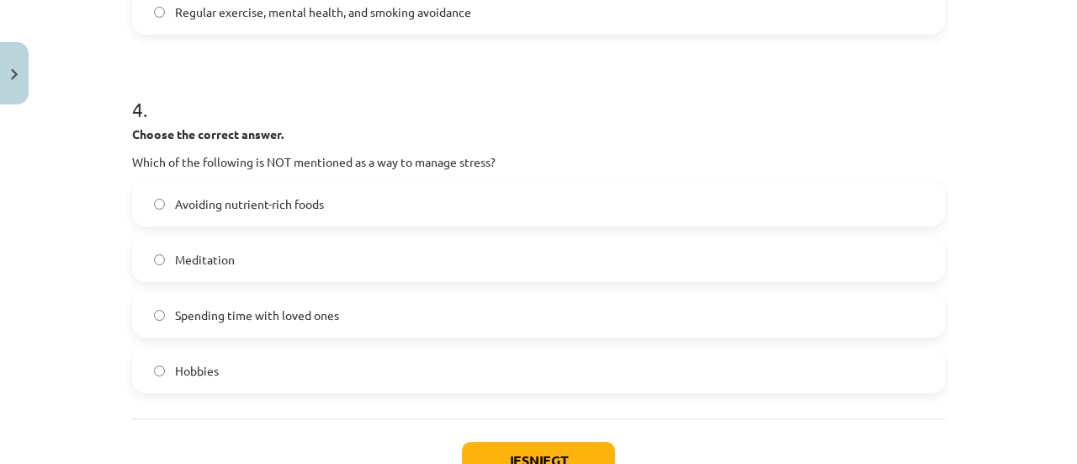
scroll to position [1143, 0]
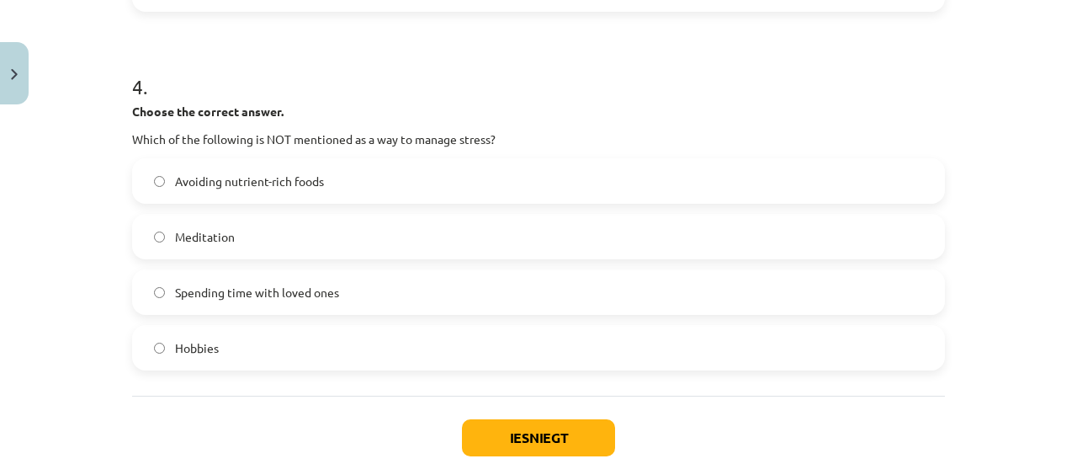
click at [331, 166] on label "Avoiding nutrient-rich foods" at bounding box center [539, 181] width 810 height 42
click at [517, 433] on button "Iesniegt" at bounding box center [538, 437] width 153 height 37
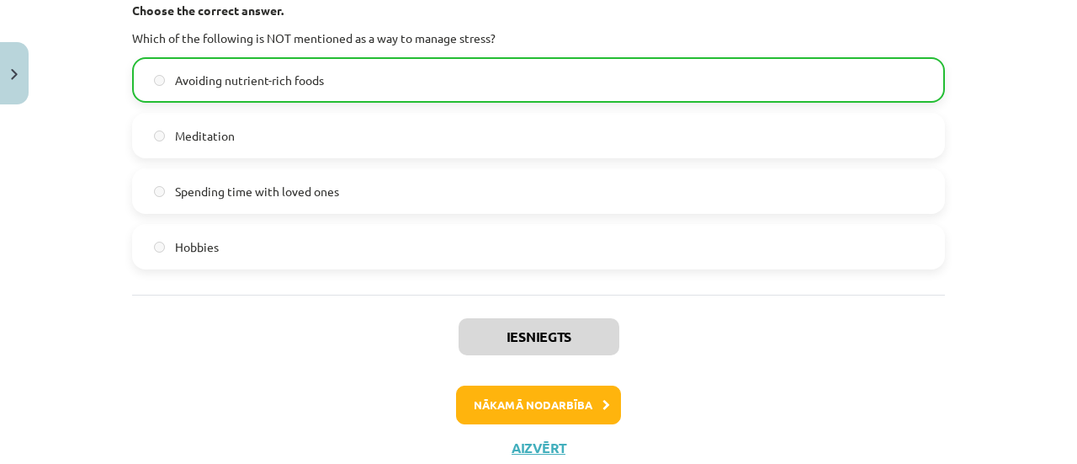
scroll to position [1278, 0]
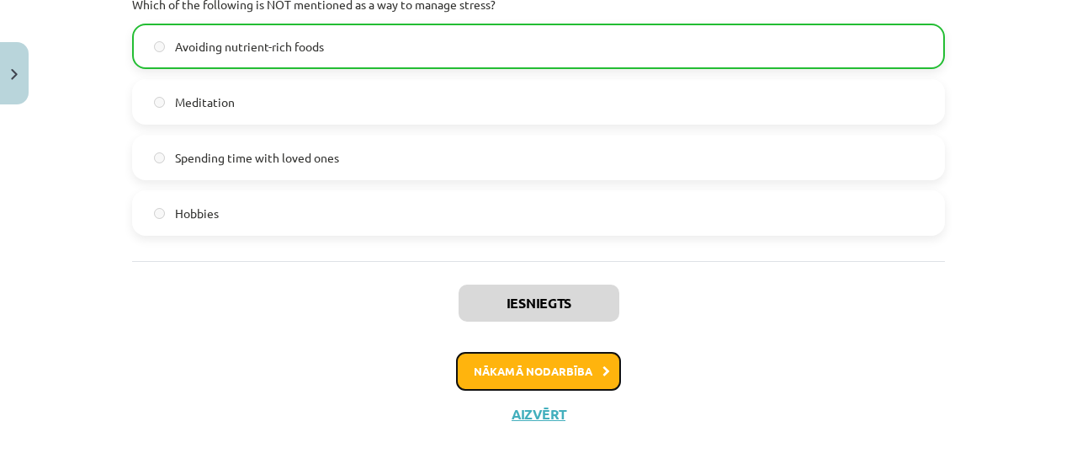
click at [487, 381] on button "Nākamā nodarbība" at bounding box center [538, 371] width 165 height 39
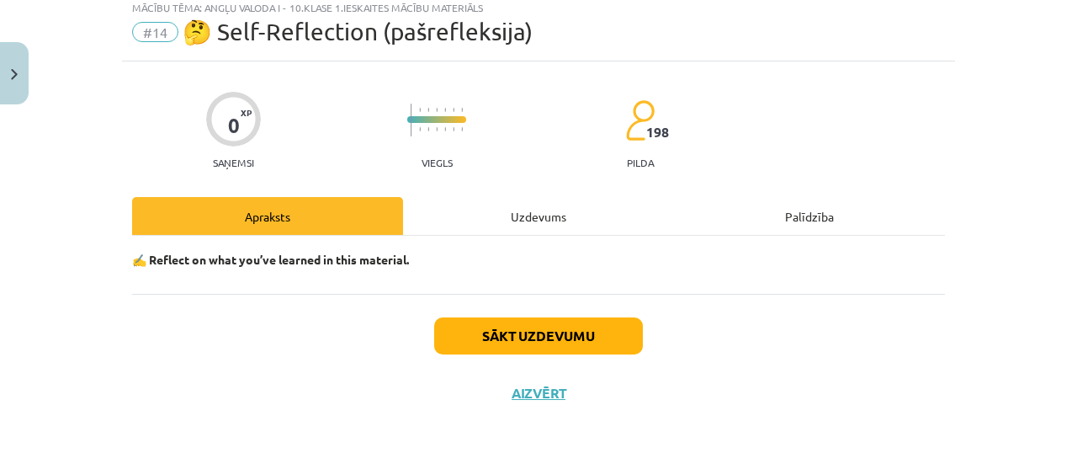
scroll to position [42, 0]
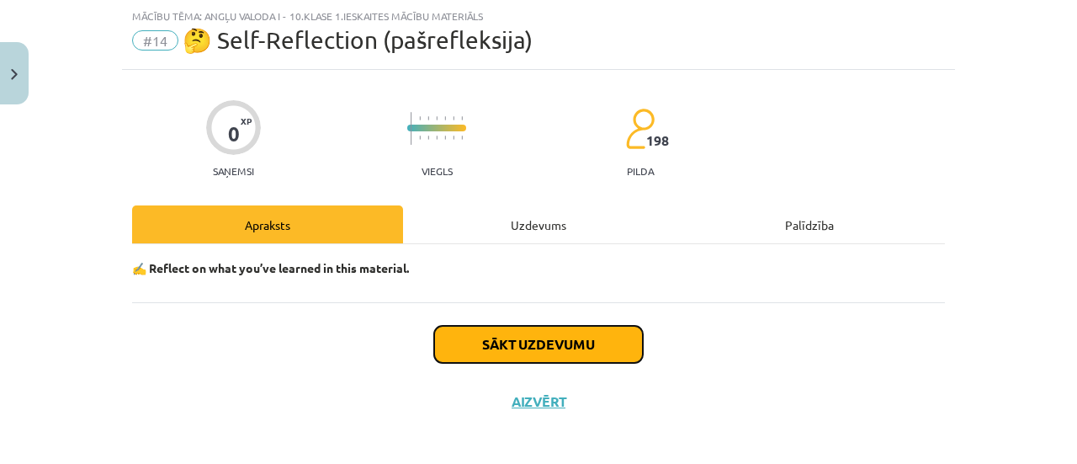
click at [492, 351] on button "Sākt uzdevumu" at bounding box center [538, 344] width 209 height 37
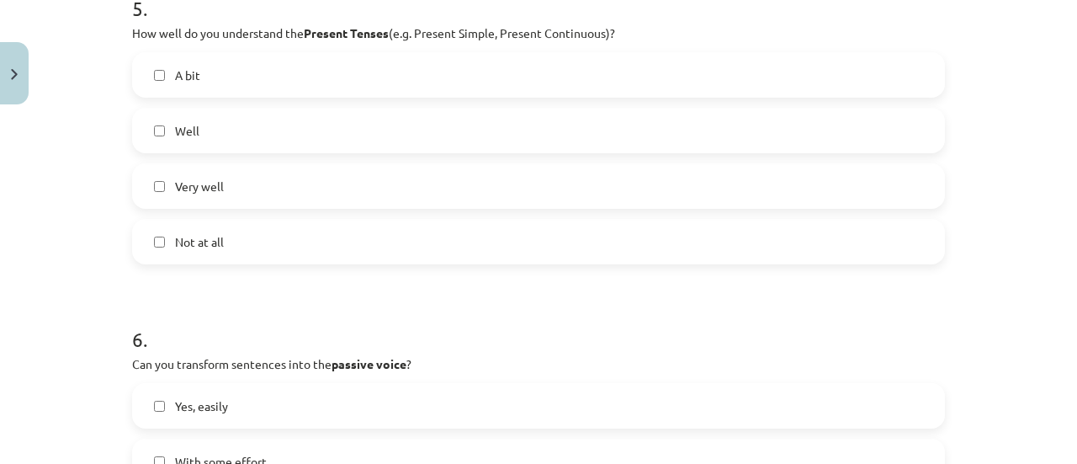
scroll to position [1961, 0]
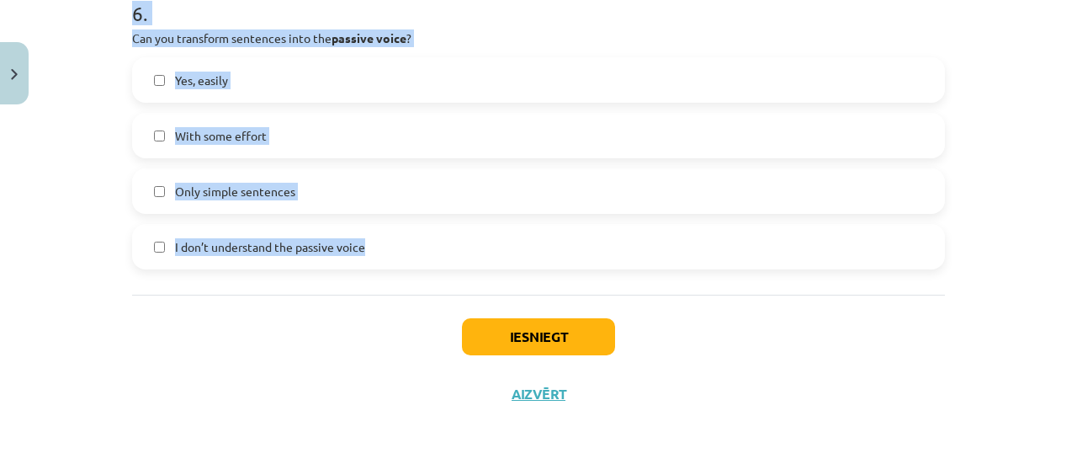
drag, startPoint x: 106, startPoint y: 144, endPoint x: 741, endPoint y: 231, distance: 640.6
click at [741, 231] on div "Mācību tēma: Angļu valoda i - 10.[PERSON_NAME] 1.ieskaites mācību materiāls #14…" at bounding box center [538, 232] width 1077 height 464
copy form "1 . Can you correctly use the Past Tenses (e.g. Past Simple, Past Perfect) in s…"
click at [555, 45] on p "Can you transform sentences into the passive voice ?" at bounding box center [538, 38] width 813 height 18
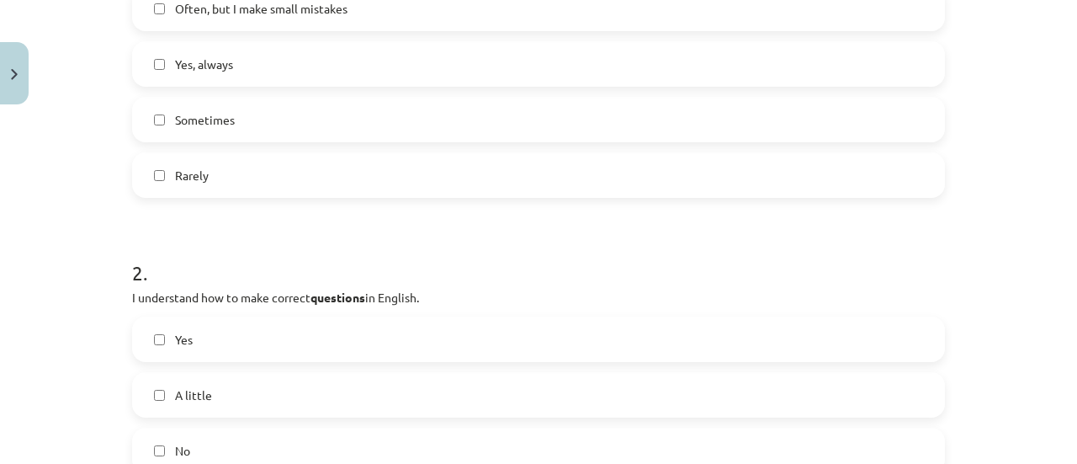
scroll to position [322, 0]
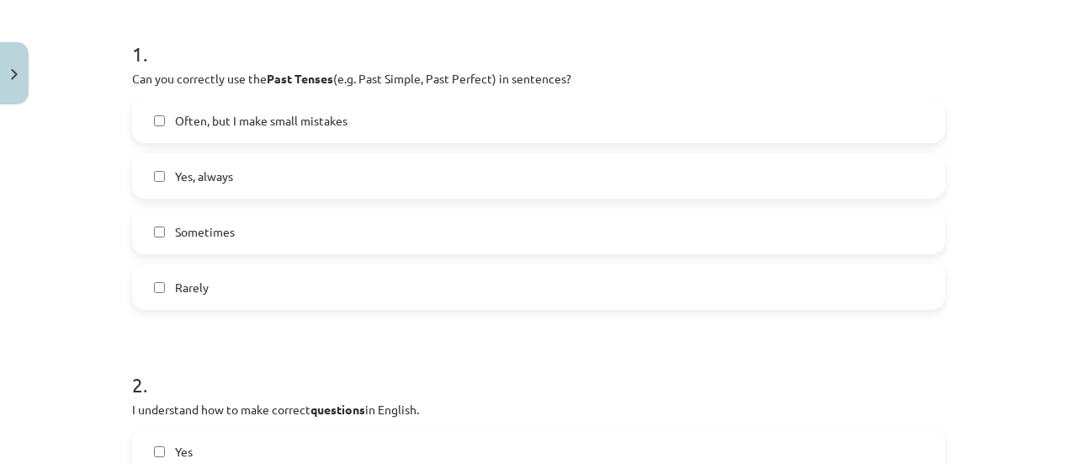
click at [297, 179] on label "Yes, always" at bounding box center [539, 176] width 810 height 42
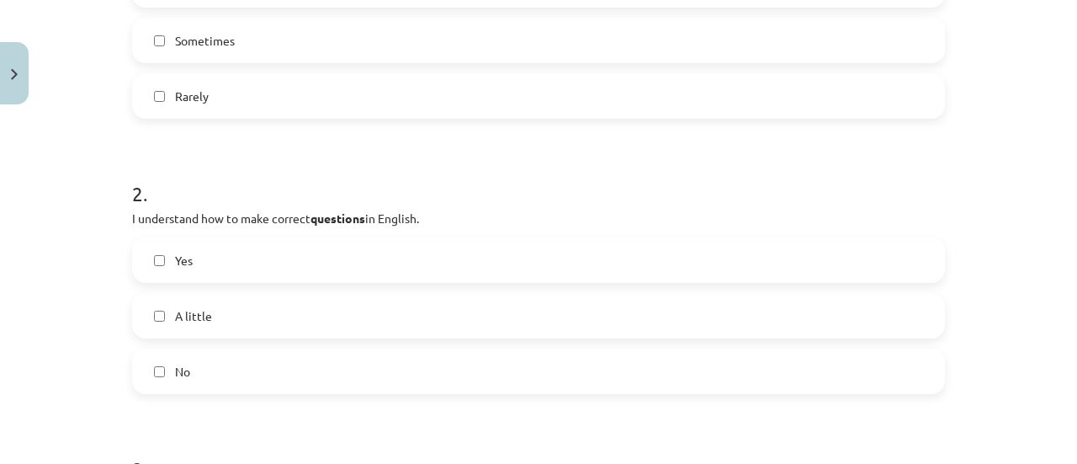
scroll to position [603, 0]
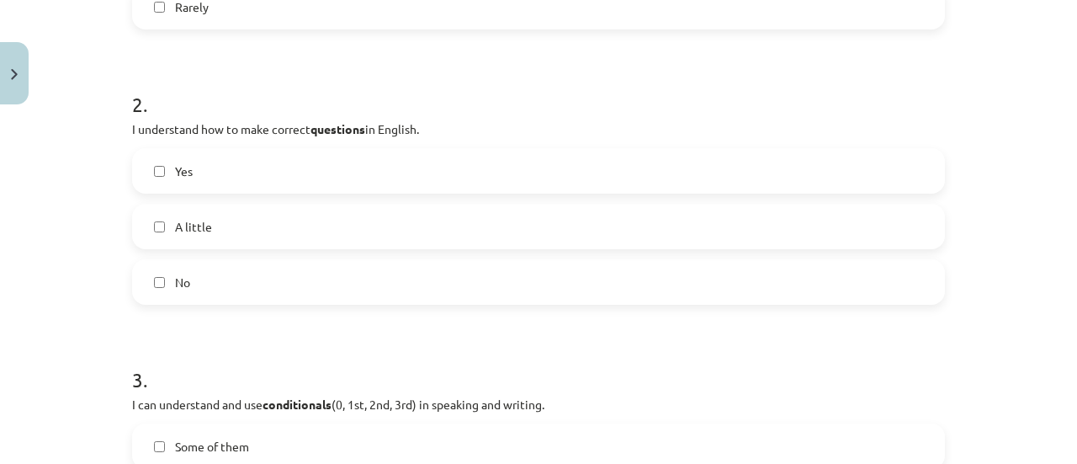
click at [262, 184] on label "Yes" at bounding box center [539, 171] width 810 height 42
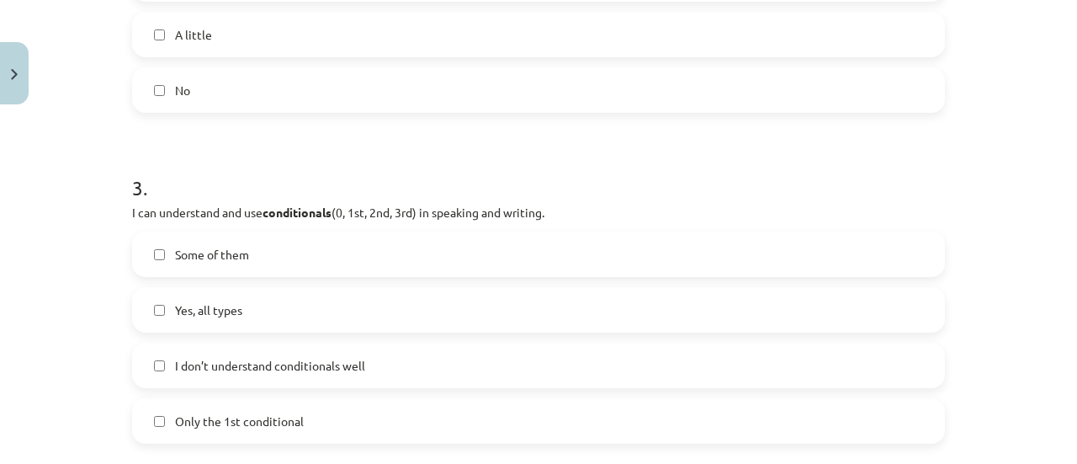
scroll to position [861, 0]
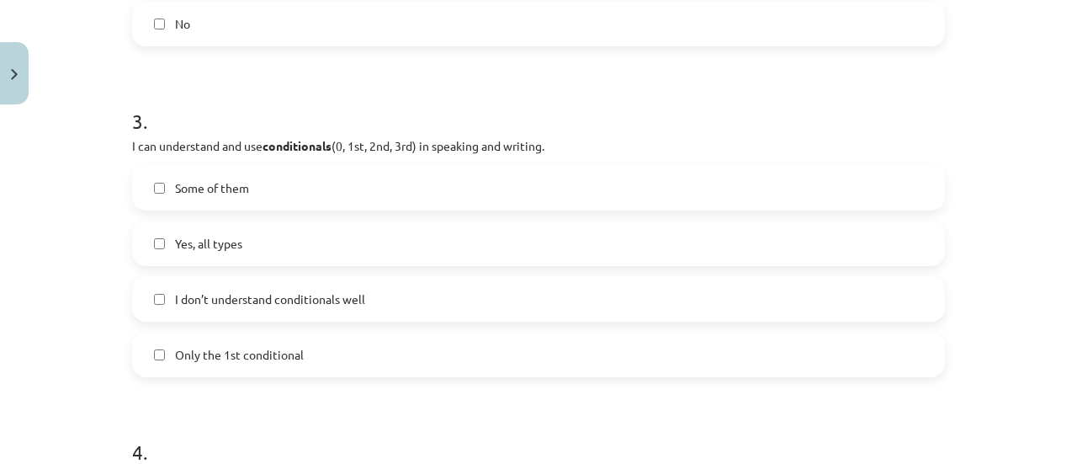
click at [264, 189] on label "Some of them" at bounding box center [539, 188] width 810 height 42
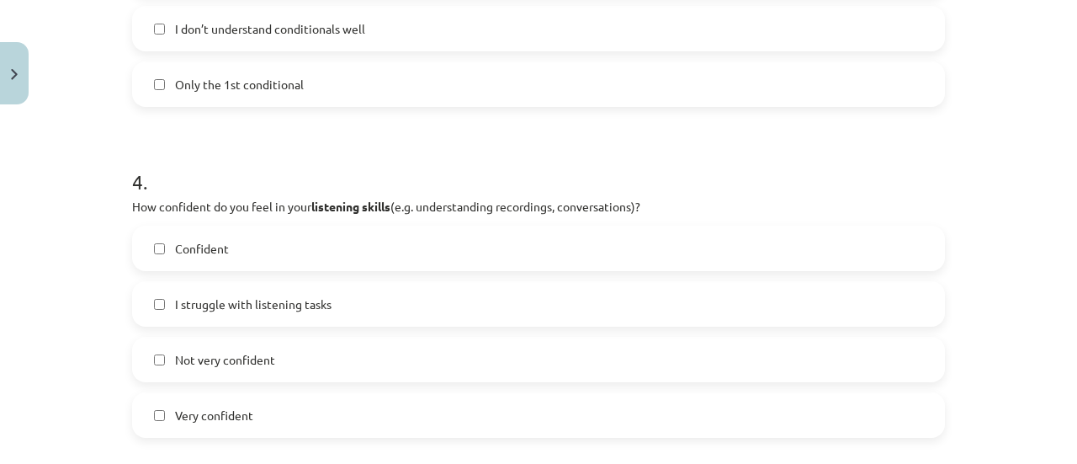
scroll to position [1187, 0]
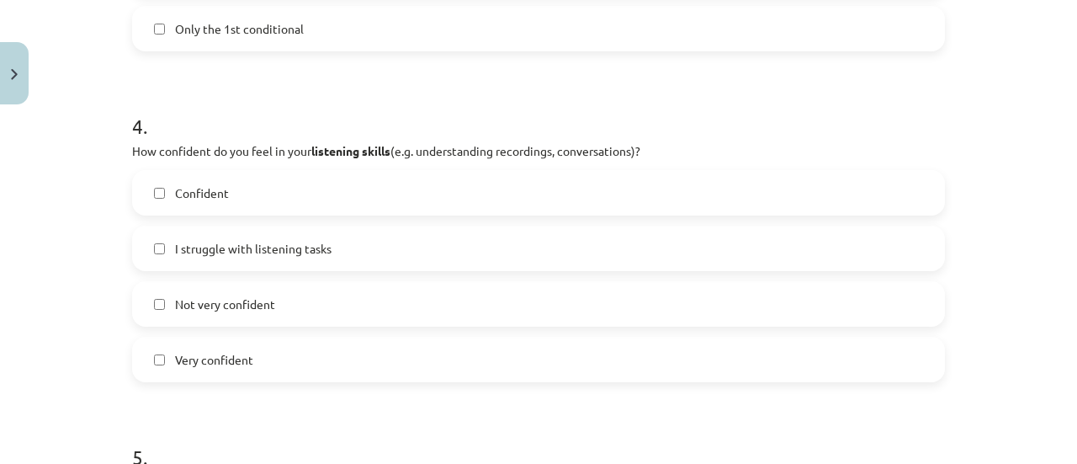
click at [200, 203] on label "Confident" at bounding box center [539, 193] width 810 height 42
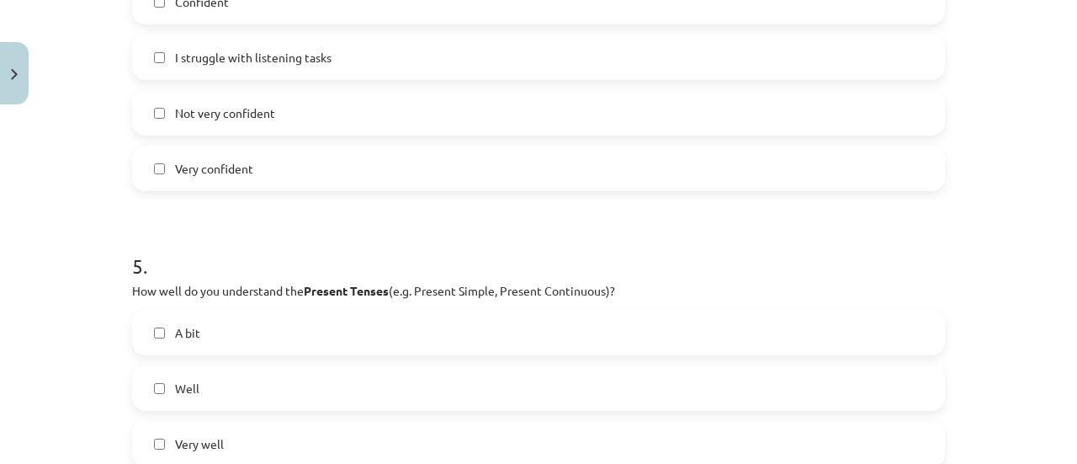
scroll to position [1535, 0]
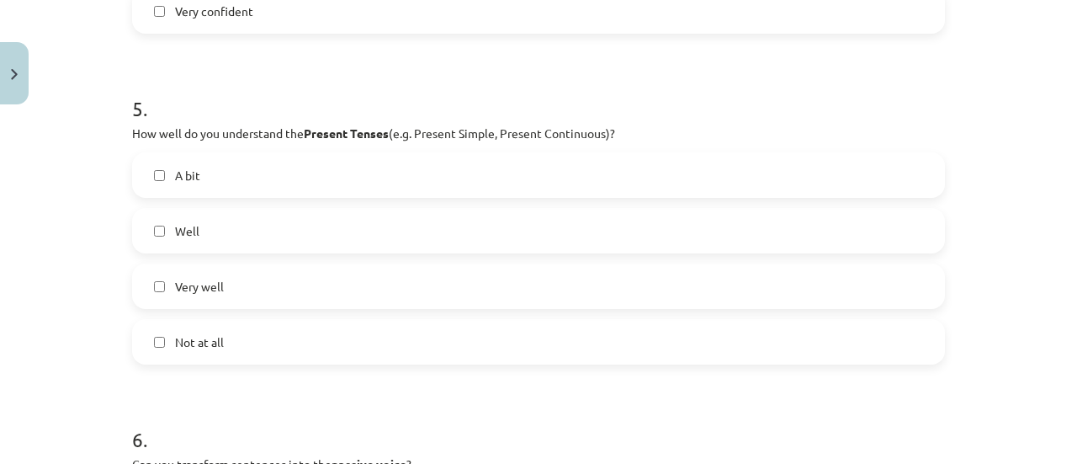
click at [258, 248] on label "Well" at bounding box center [539, 231] width 810 height 42
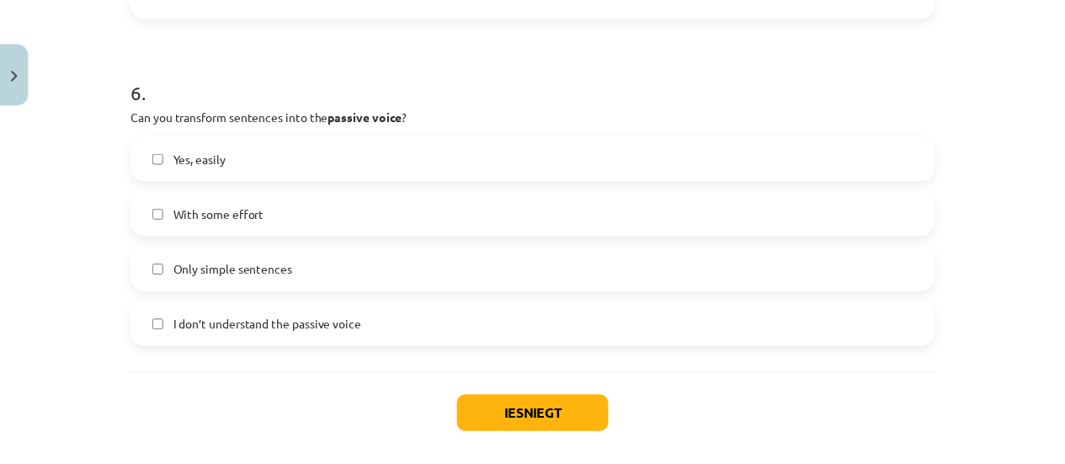
scroll to position [1939, 0]
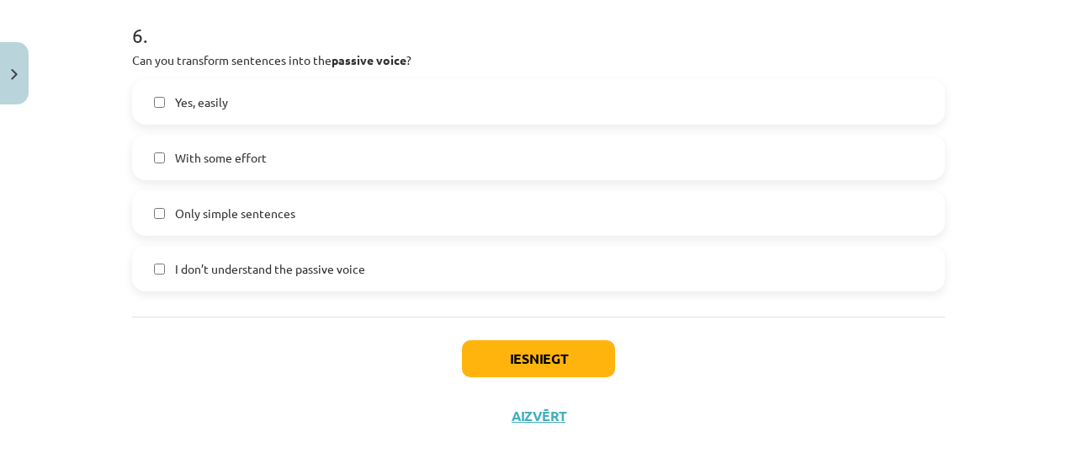
click at [255, 168] on label "With some effort" at bounding box center [539, 157] width 810 height 42
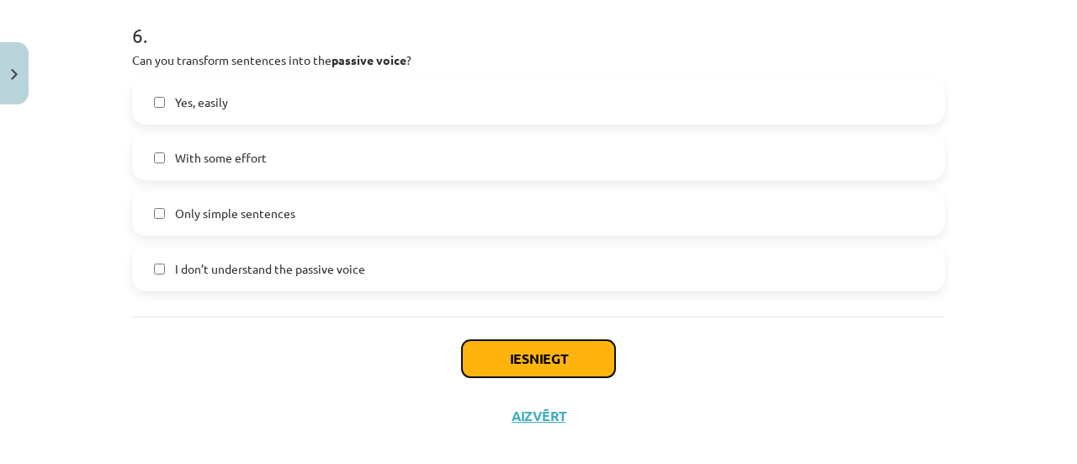
click at [493, 359] on button "Iesniegt" at bounding box center [538, 358] width 153 height 37
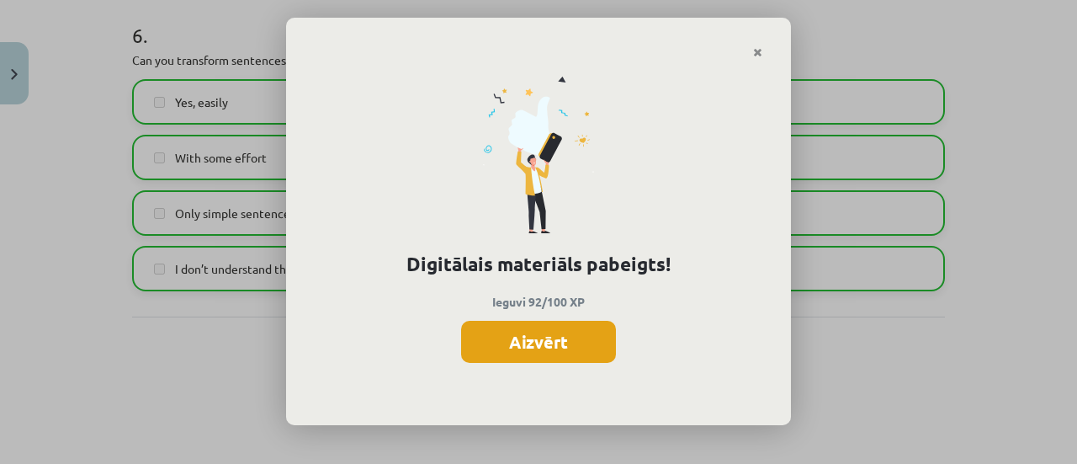
click at [523, 332] on button "Aizvērt" at bounding box center [538, 342] width 155 height 42
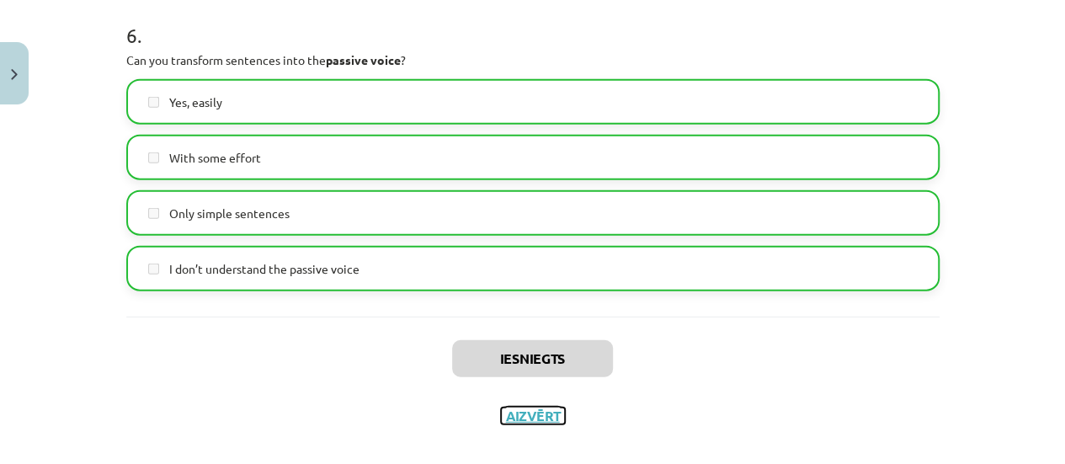
click at [533, 415] on button "Aizvērt" at bounding box center [533, 415] width 64 height 17
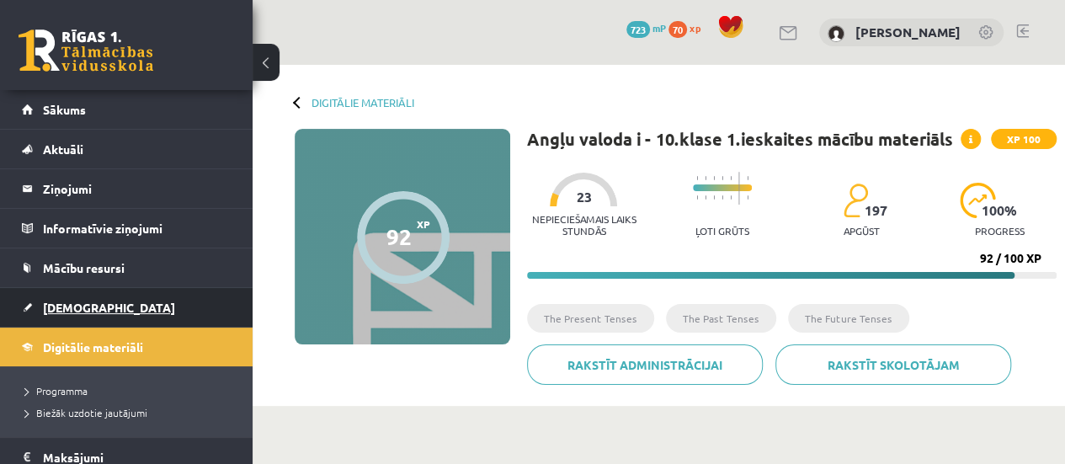
click at [109, 312] on link "[DEMOGRAPHIC_DATA]" at bounding box center [127, 307] width 210 height 39
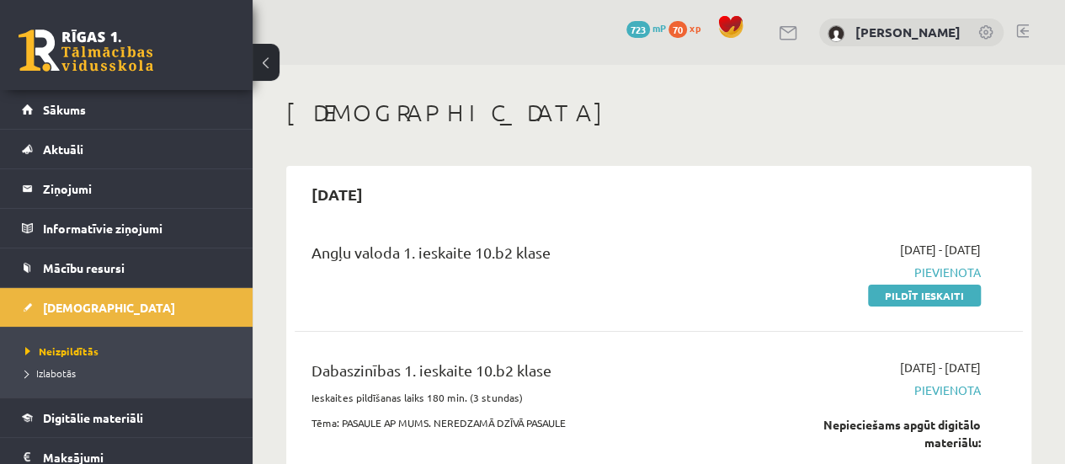
click at [630, 245] on div "Angļu valoda 1. ieskaite 10.b2 klase" at bounding box center [530, 256] width 438 height 31
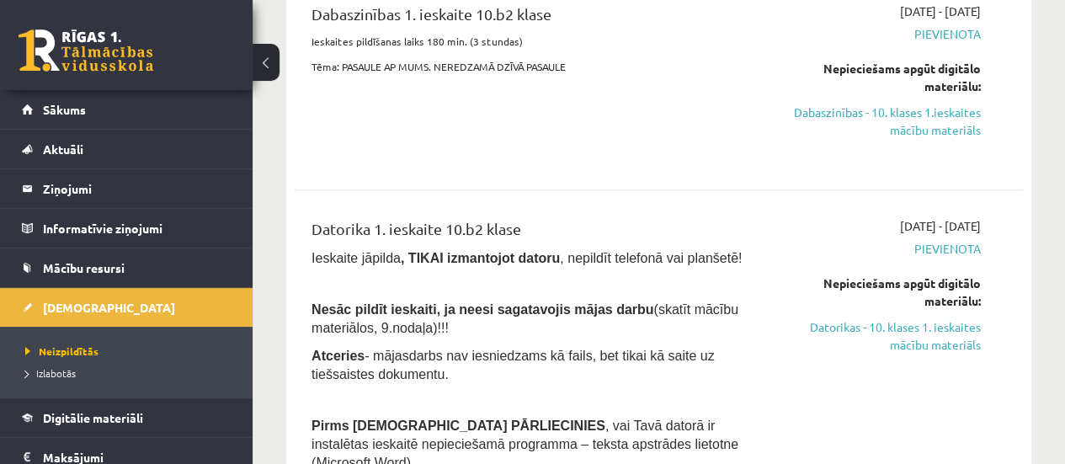
scroll to position [337, 0]
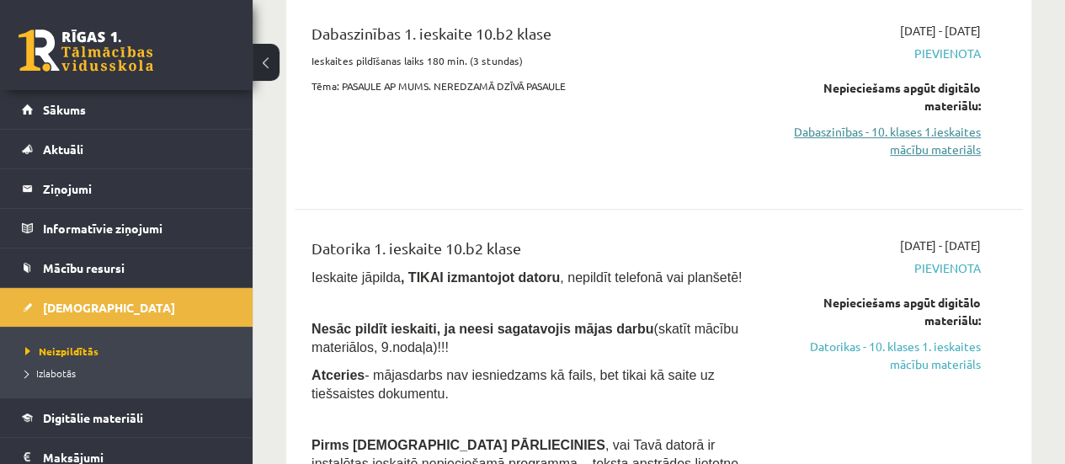
click at [971, 133] on link "Dabaszinības - 10. klases 1.ieskaites mācību materiāls" at bounding box center [877, 140] width 206 height 35
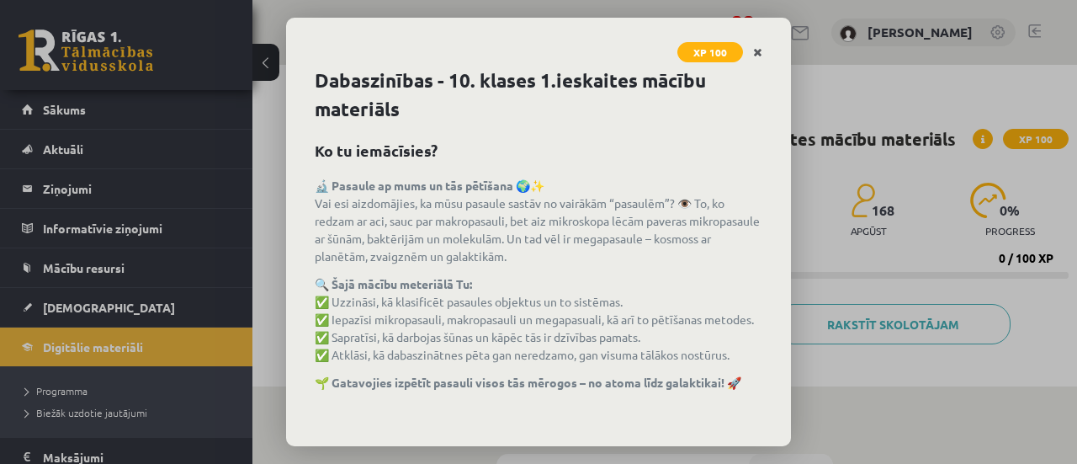
click at [753, 54] on icon "Close" at bounding box center [757, 53] width 9 height 12
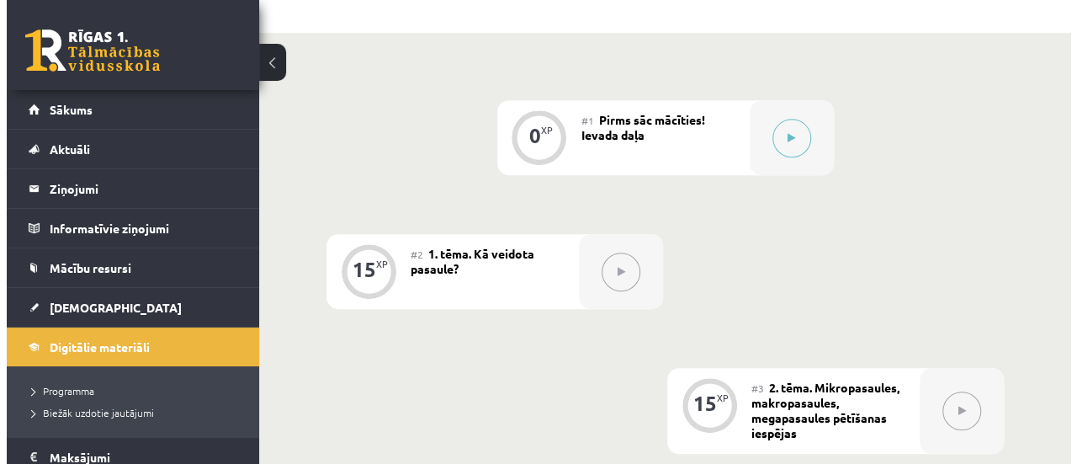
scroll to position [275, 0]
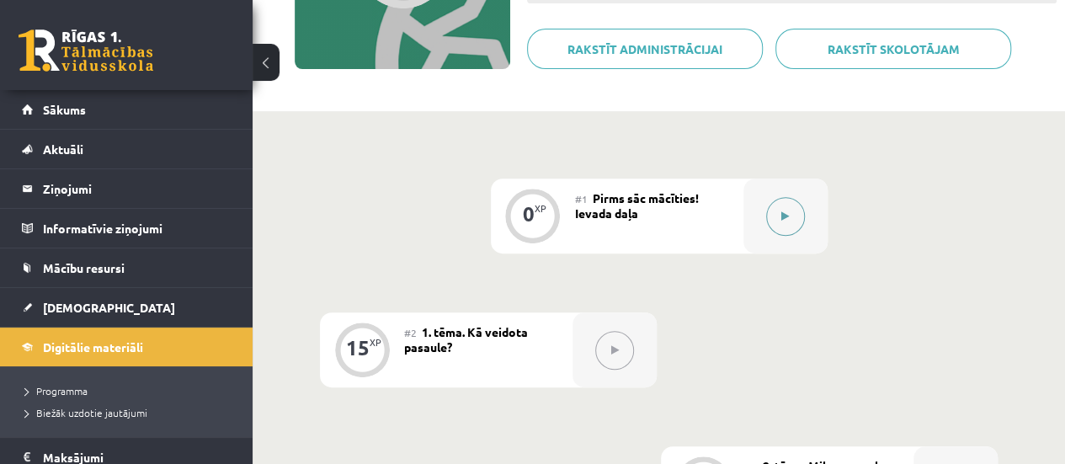
click at [779, 221] on button at bounding box center [785, 216] width 39 height 39
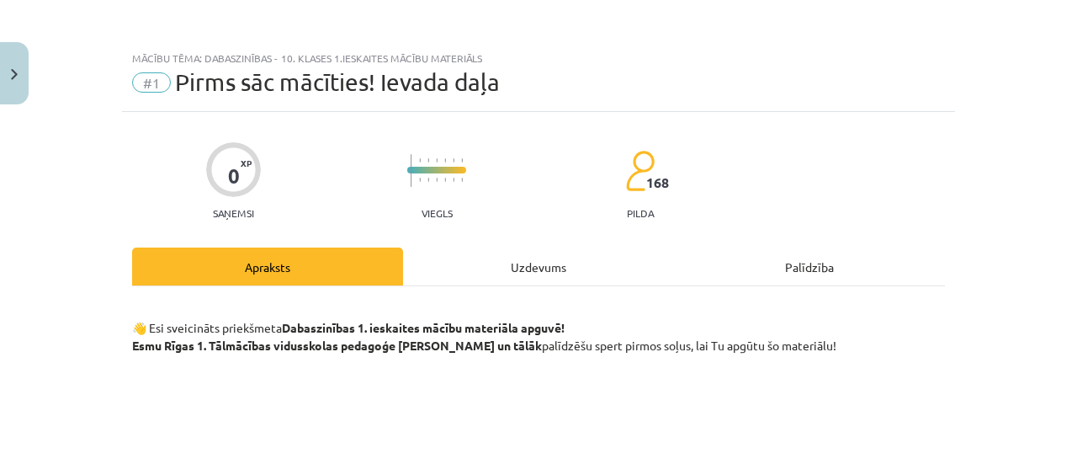
click at [551, 268] on div "Uzdevums" at bounding box center [538, 266] width 271 height 38
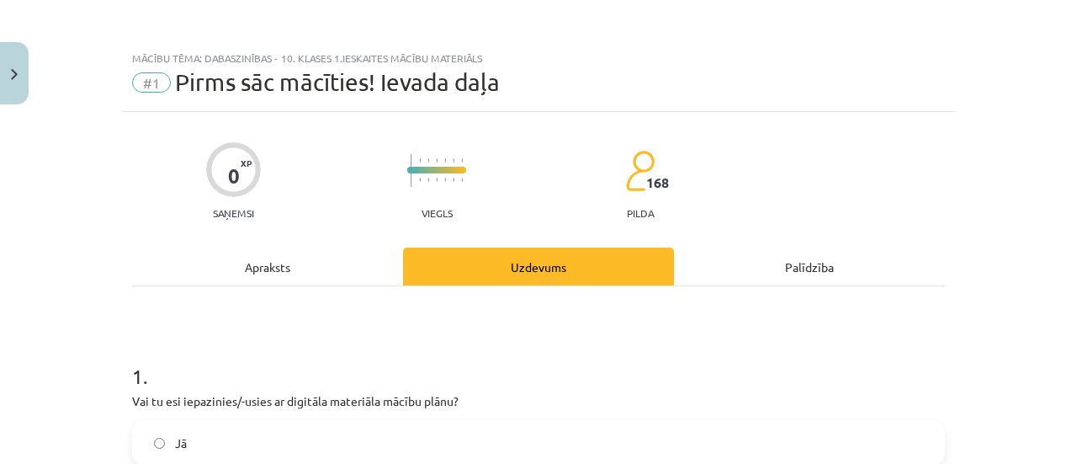
scroll to position [42, 0]
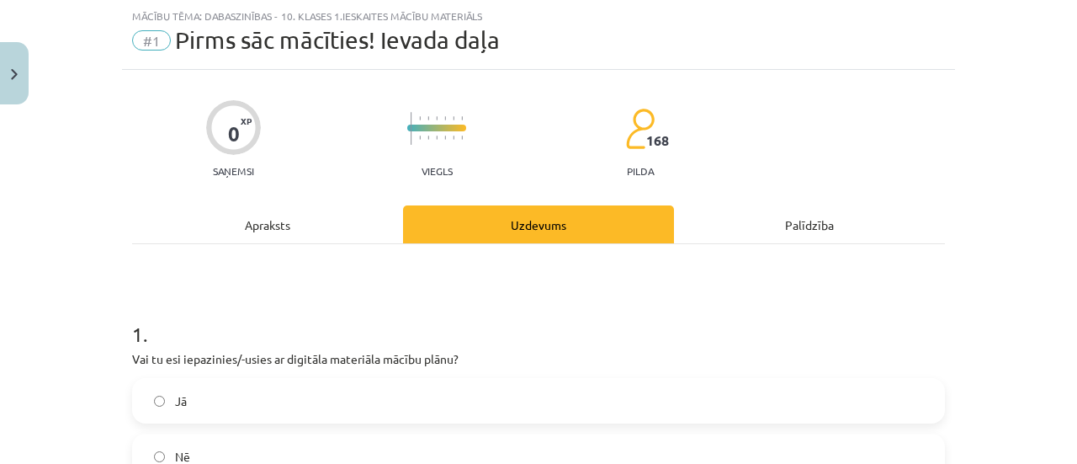
click at [228, 412] on label "Jā" at bounding box center [539, 401] width 810 height 42
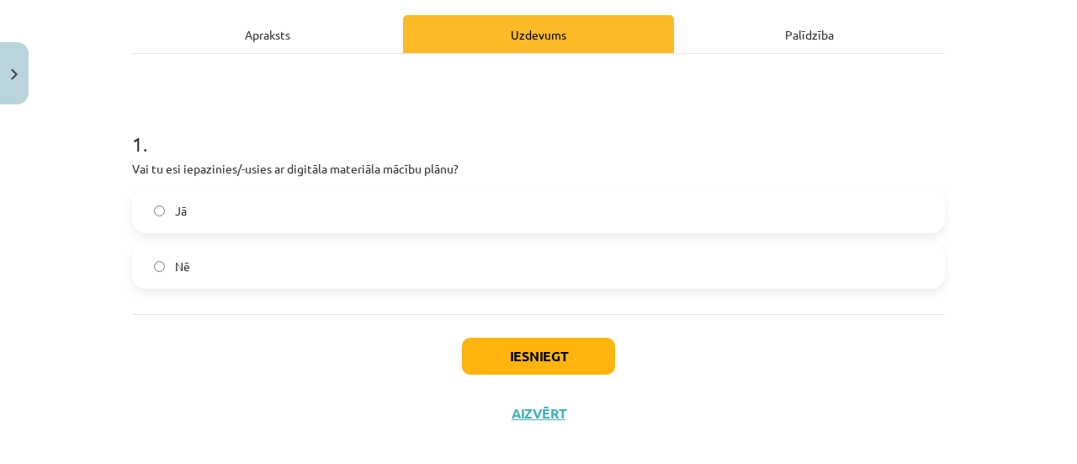
scroll to position [251, 0]
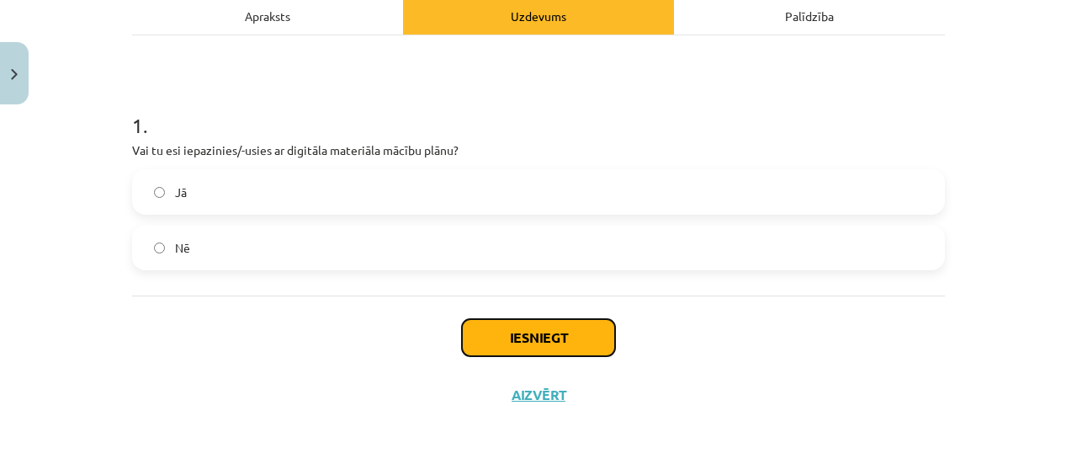
click at [550, 331] on button "Iesniegt" at bounding box center [538, 337] width 153 height 37
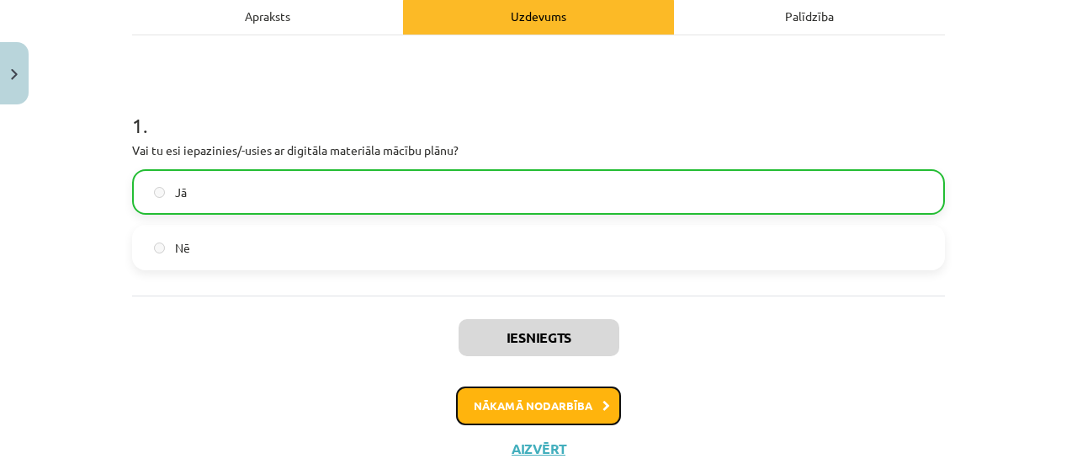
click at [508, 400] on button "Nākamā nodarbība" at bounding box center [538, 405] width 165 height 39
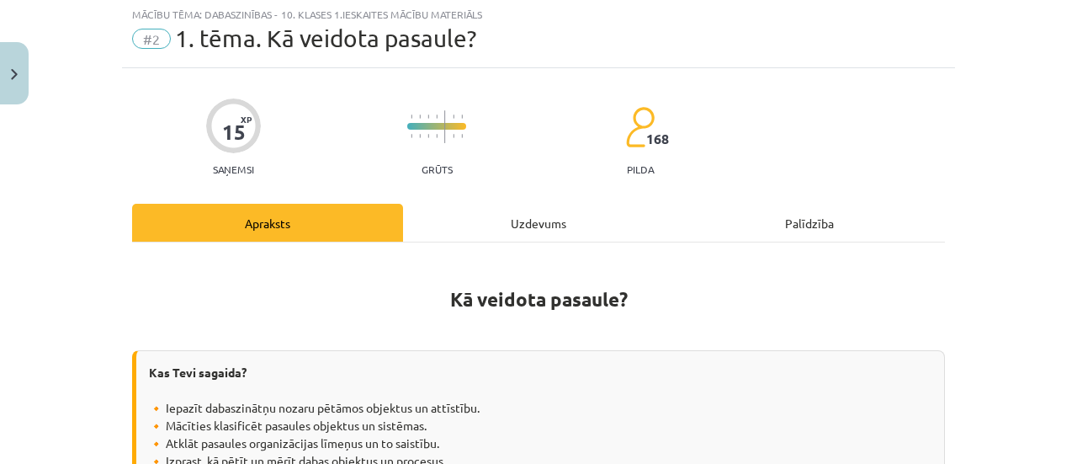
scroll to position [42, 0]
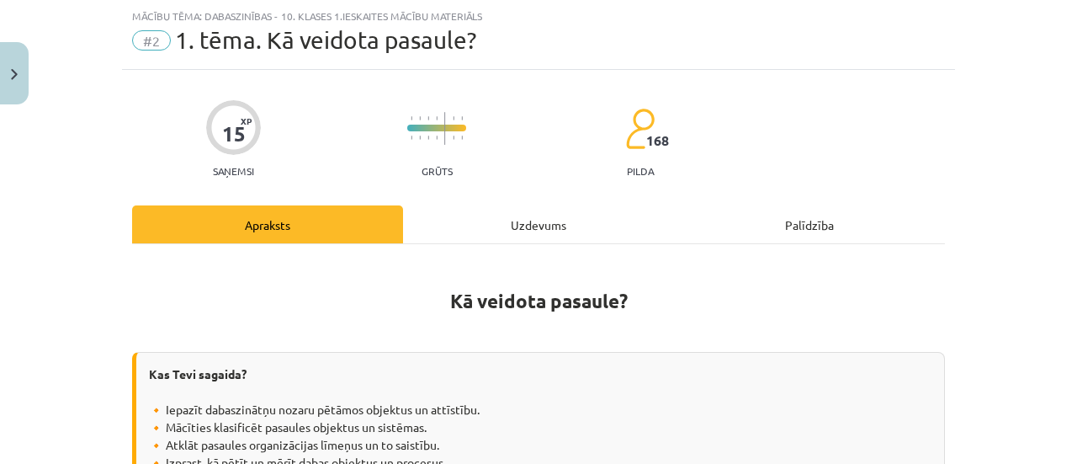
click at [539, 228] on div "Uzdevums" at bounding box center [538, 224] width 271 height 38
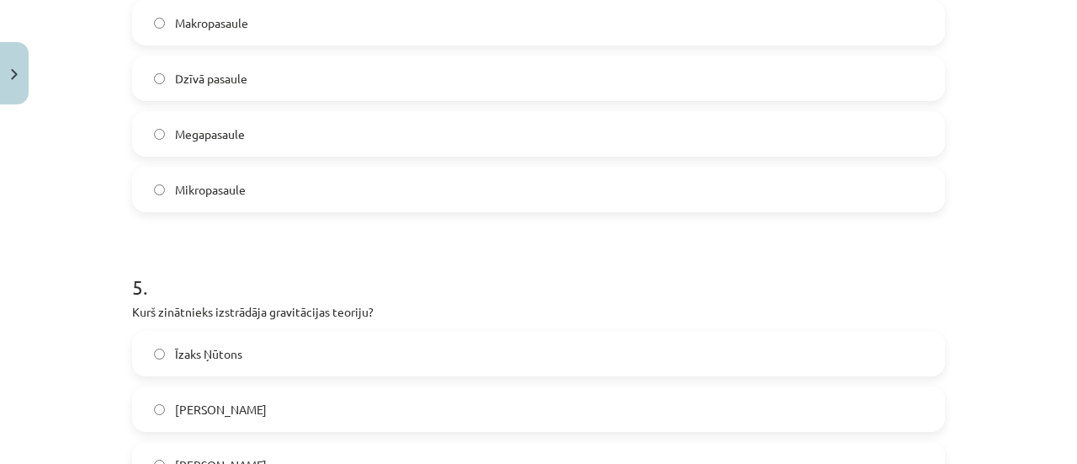
scroll to position [1685, 0]
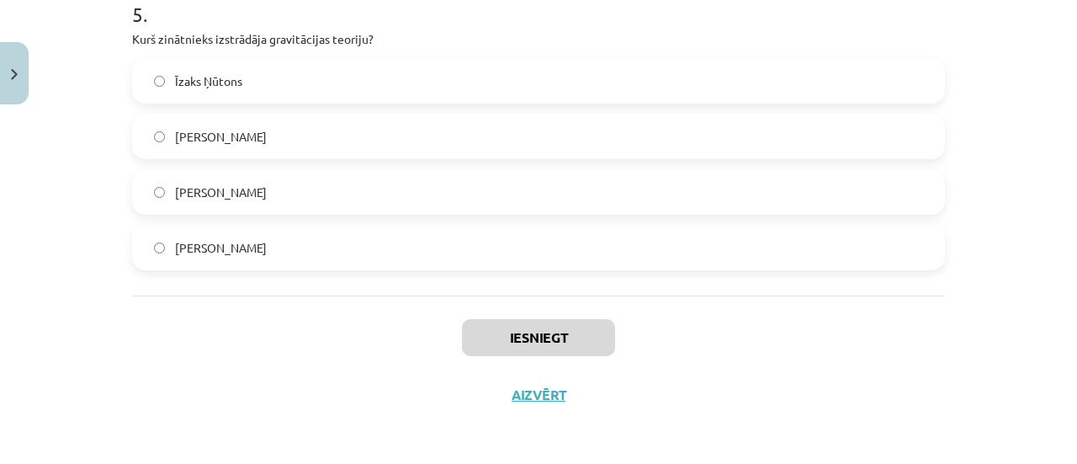
drag, startPoint x: 113, startPoint y: 348, endPoint x: 712, endPoint y: 255, distance: 606.5
click at [712, 255] on div "Mācību tēma: Dabaszinības - 10. klases 1.ieskaites mācību materiāls #2 1. tēma.…" at bounding box center [538, 232] width 1077 height 464
copy form "Kas ir megapasaule? Mikroorganismu pasaule Visuma sistēmas un objekti Dzīvnieku…"
click at [982, 97] on div "Mācību tēma: Dabaszinības - 10. klases 1.ieskaites mācību materiāls #2 1. tēma.…" at bounding box center [538, 232] width 1077 height 464
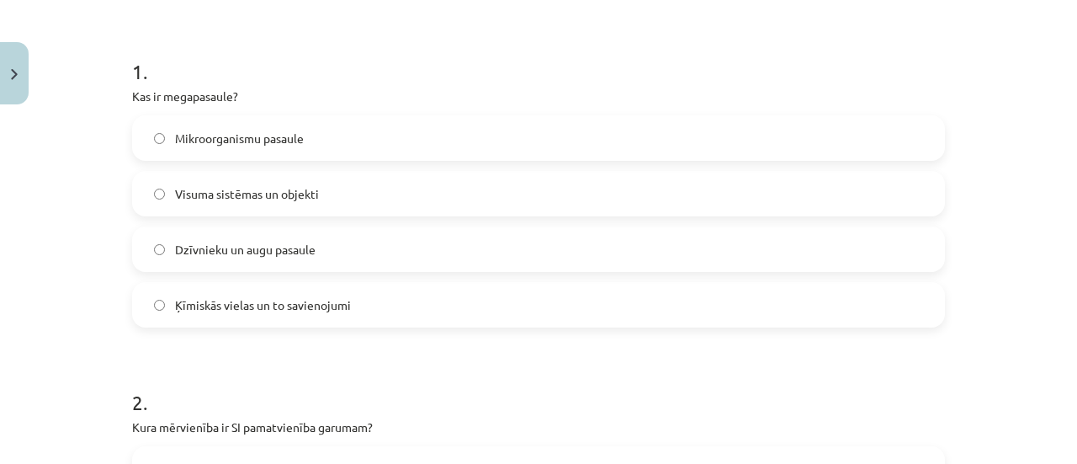
scroll to position [271, 0]
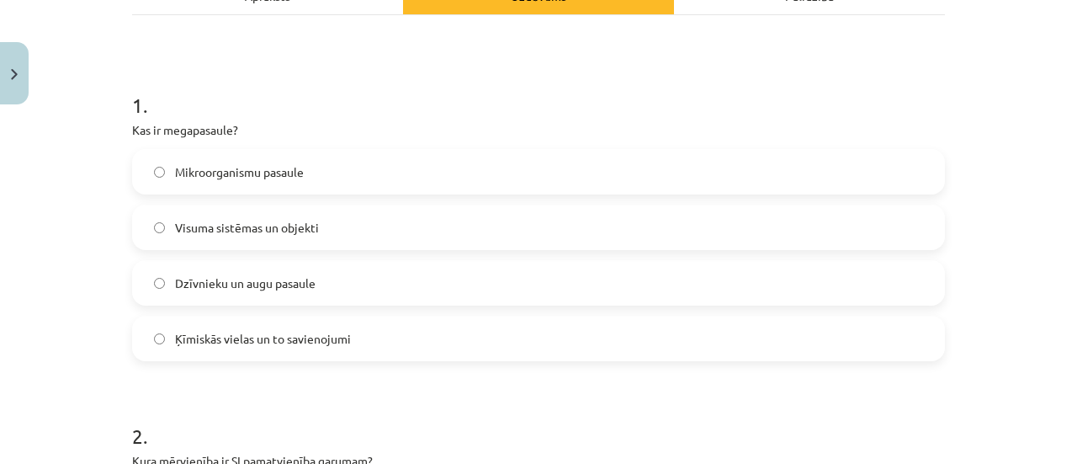
click at [323, 218] on label "Visuma sistēmas un objekti" at bounding box center [539, 227] width 810 height 42
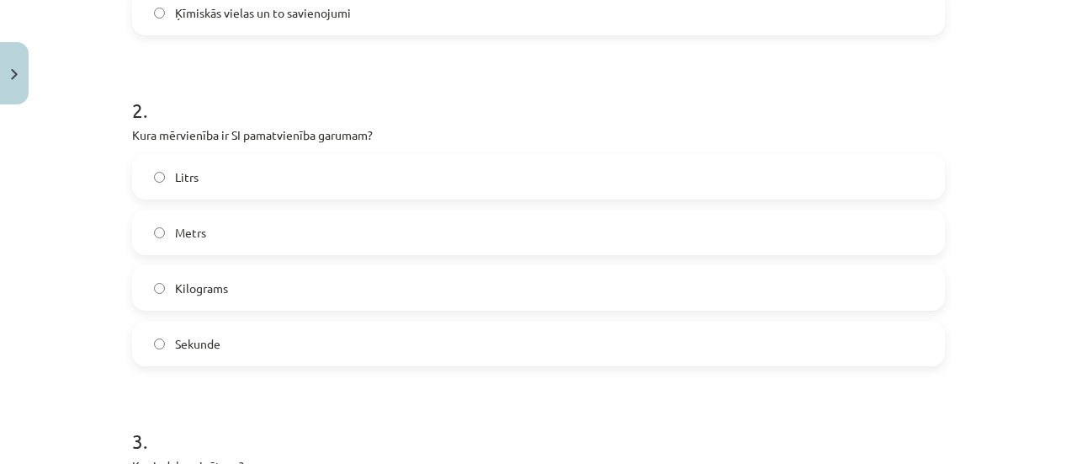
scroll to position [608, 0]
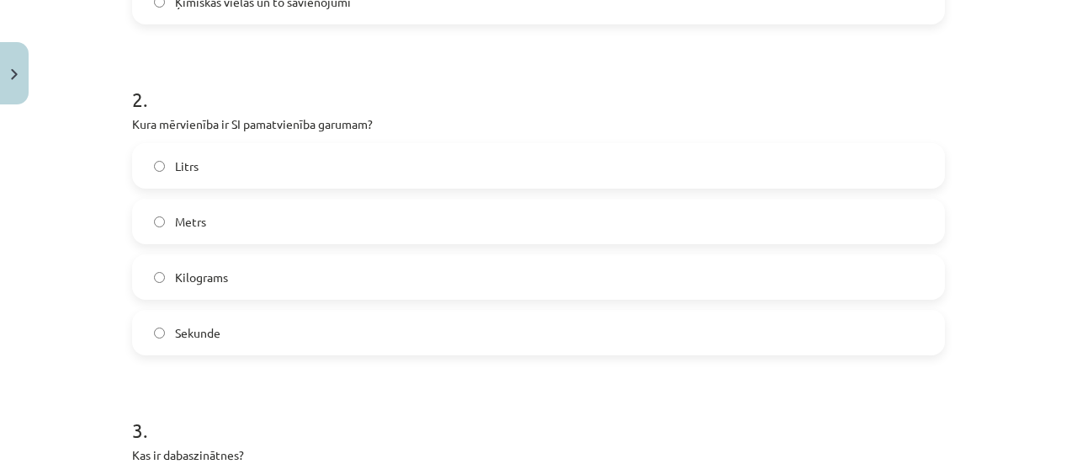
click at [327, 199] on div "Metrs" at bounding box center [538, 221] width 813 height 45
click at [297, 215] on label "Metrs" at bounding box center [539, 221] width 810 height 42
click at [292, 234] on label "Metrs" at bounding box center [539, 221] width 810 height 42
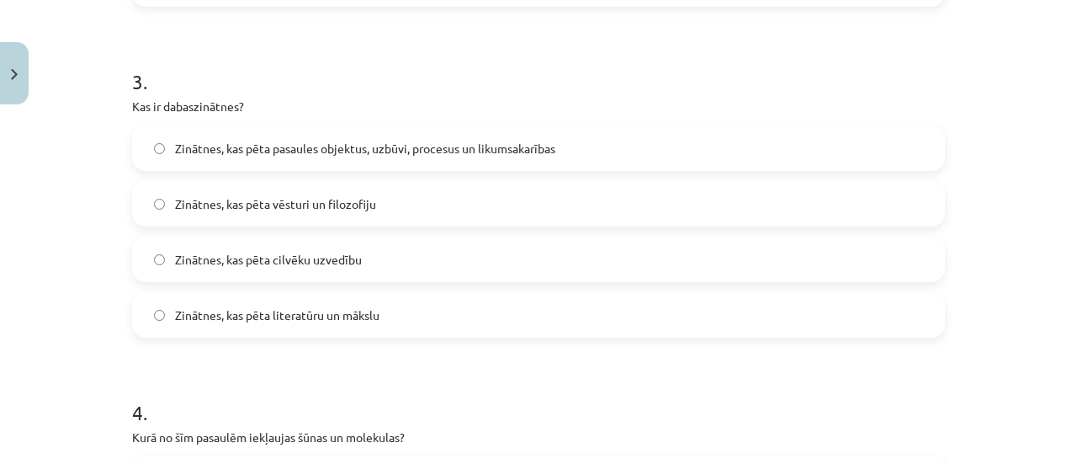
scroll to position [967, 0]
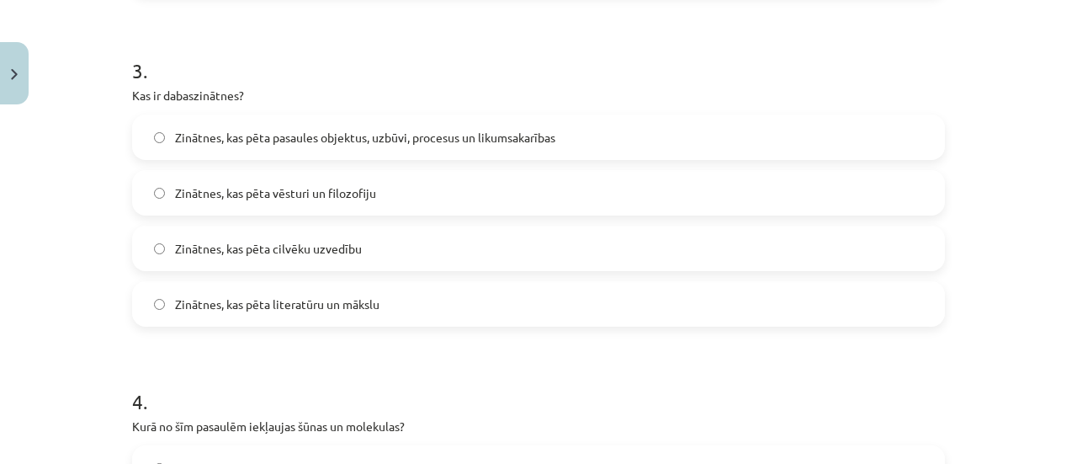
click at [462, 134] on span "Zinātnes, kas pēta pasaules objektus, uzbūvi, procesus un likumsakarības" at bounding box center [365, 138] width 380 height 18
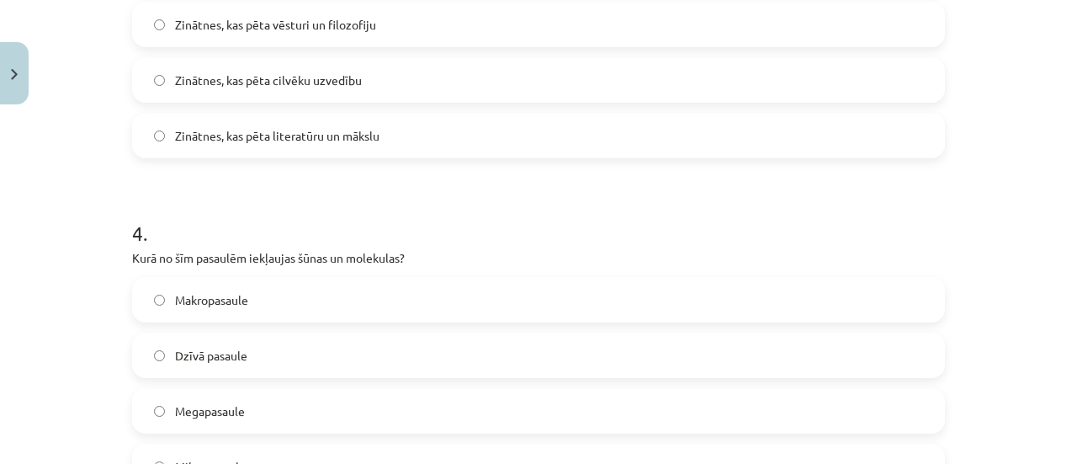
scroll to position [1270, 0]
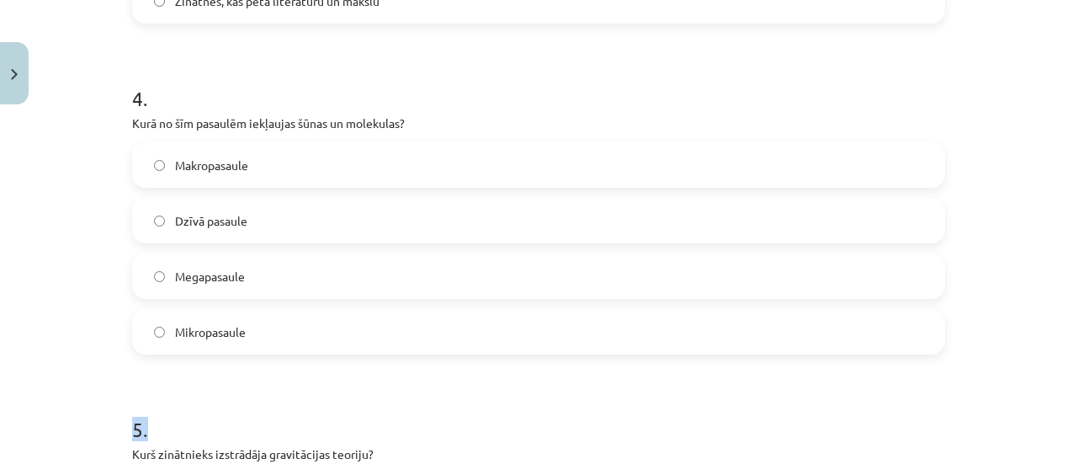
click at [300, 332] on label "Mikropasaule" at bounding box center [539, 332] width 810 height 42
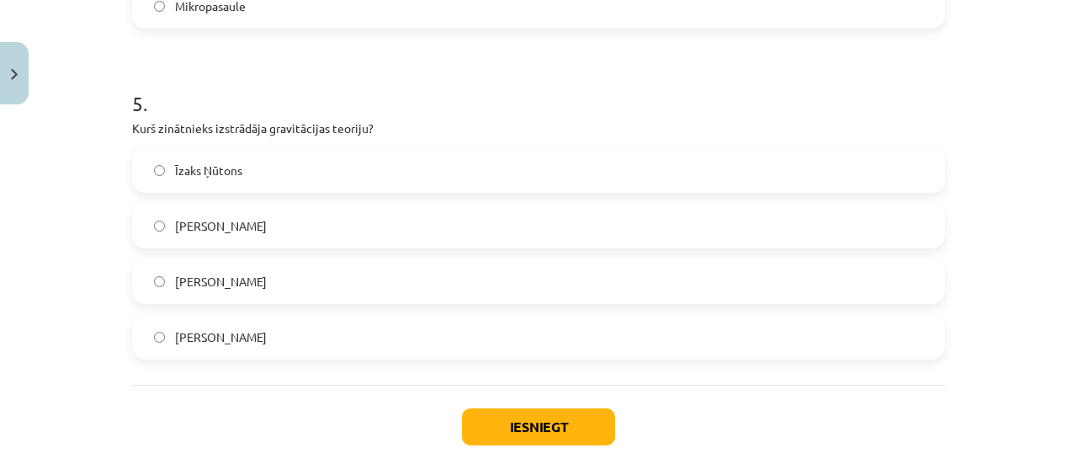
scroll to position [1640, 0]
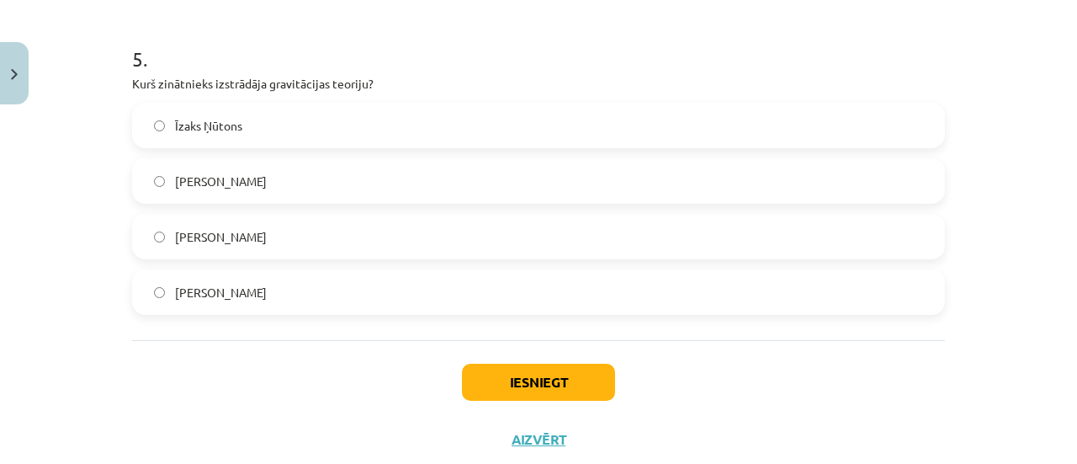
click at [185, 126] on span "Īzaks Ņūtons" at bounding box center [208, 126] width 67 height 18
click at [584, 391] on button "Iesniegt" at bounding box center [538, 382] width 153 height 37
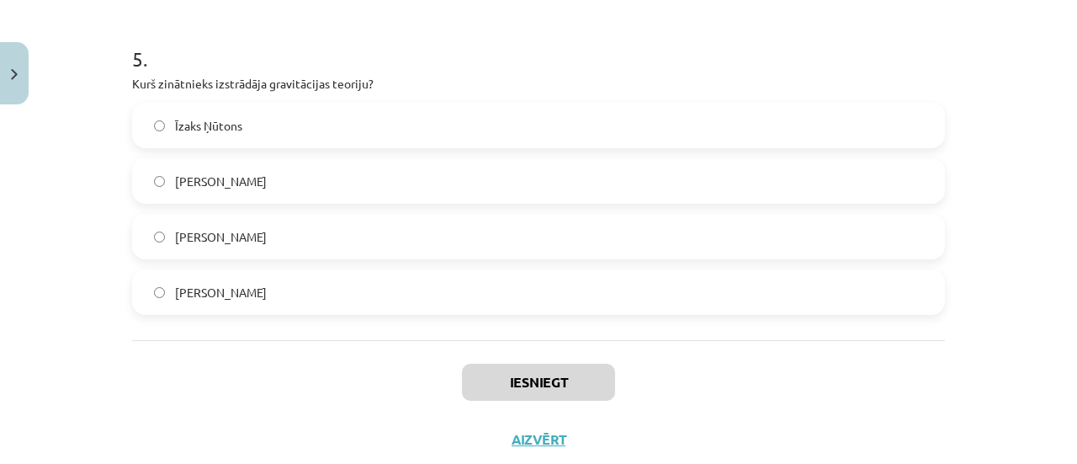
scroll to position [1674, 0]
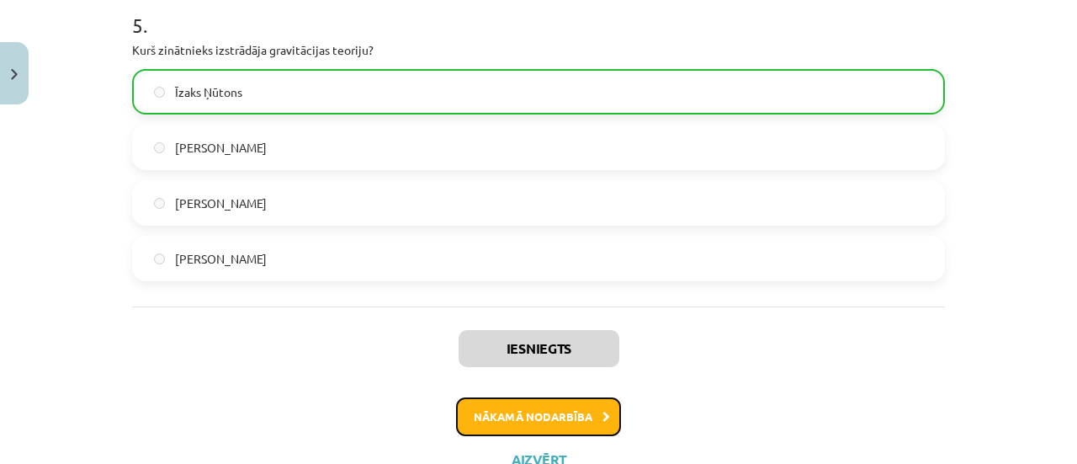
click at [534, 408] on button "Nākamā nodarbība" at bounding box center [538, 416] width 165 height 39
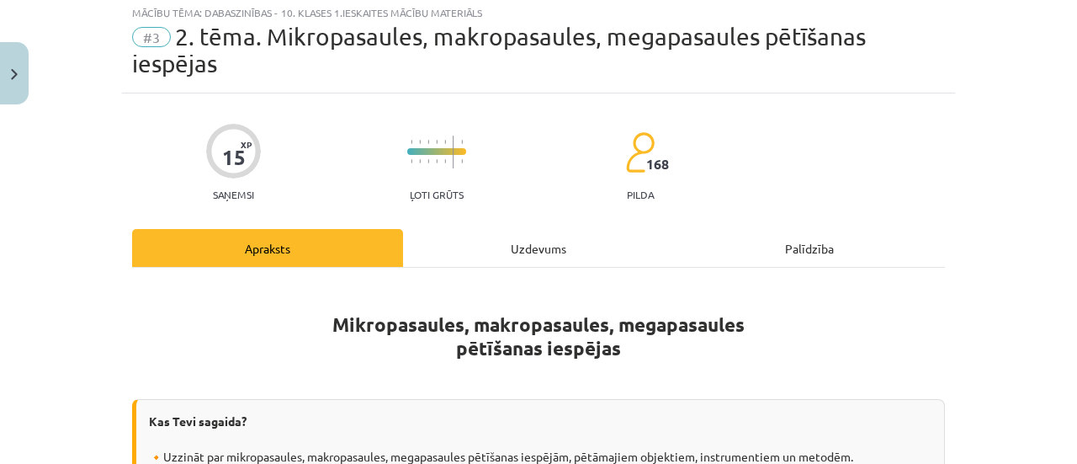
scroll to position [42, 0]
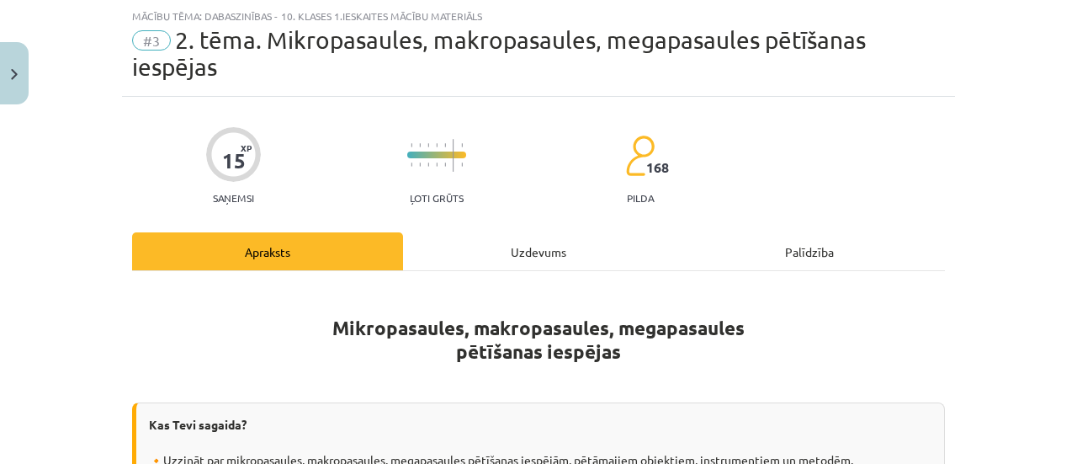
click at [539, 243] on div "Uzdevums" at bounding box center [538, 251] width 271 height 38
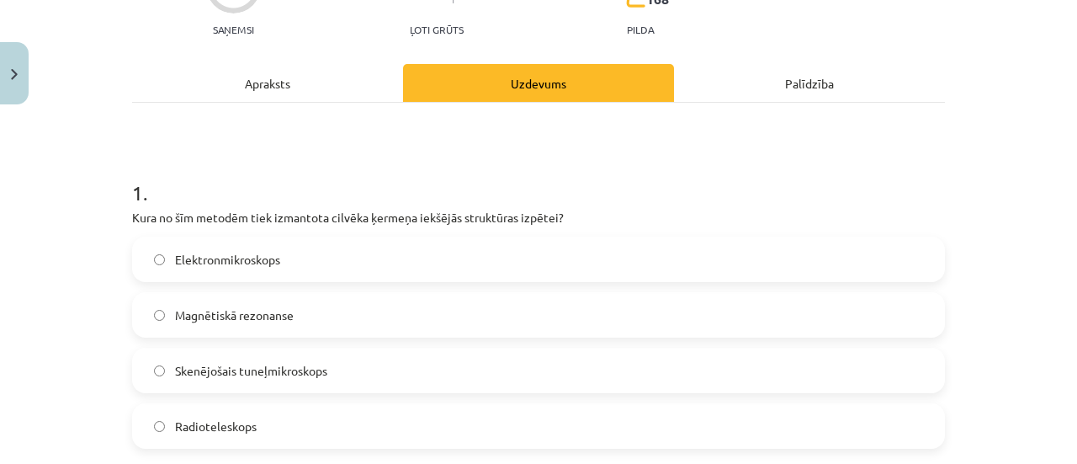
scroll to position [255, 0]
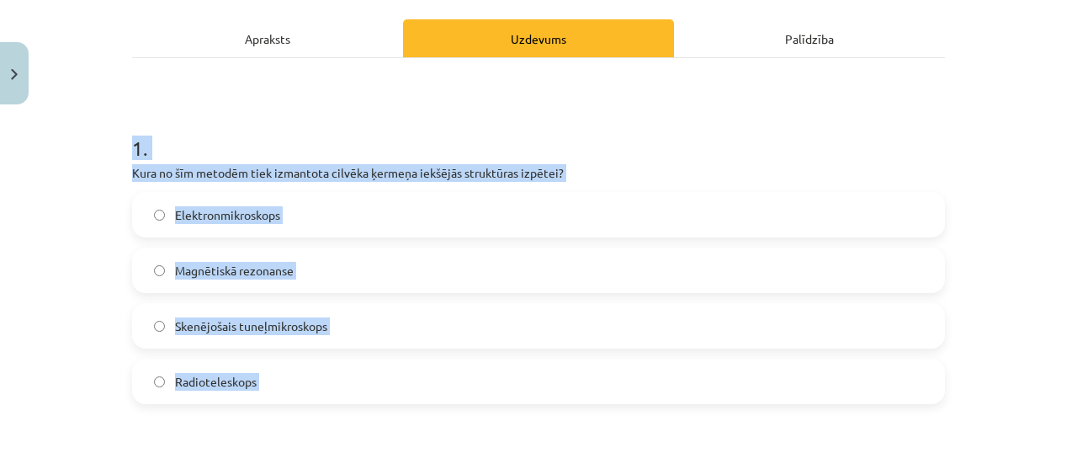
drag, startPoint x: 116, startPoint y: 130, endPoint x: 413, endPoint y: 443, distance: 431.0
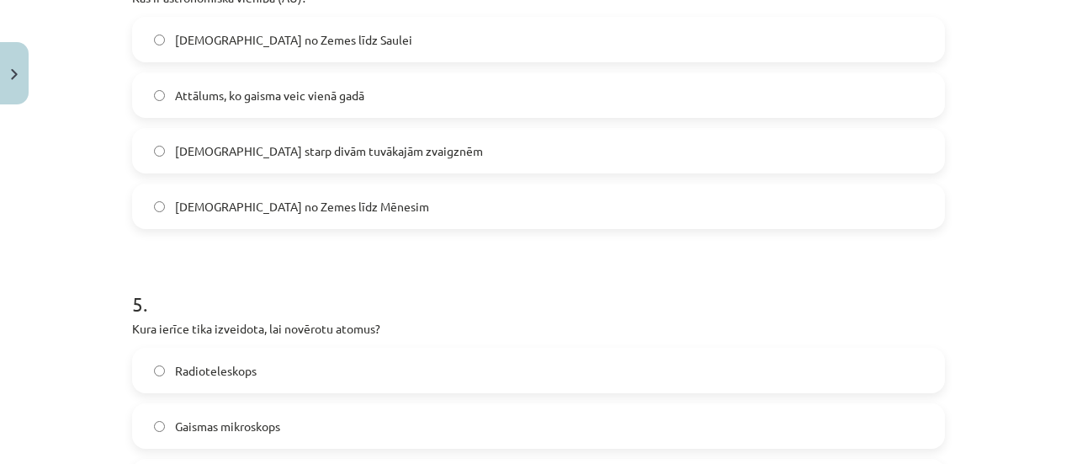
scroll to position [1712, 0]
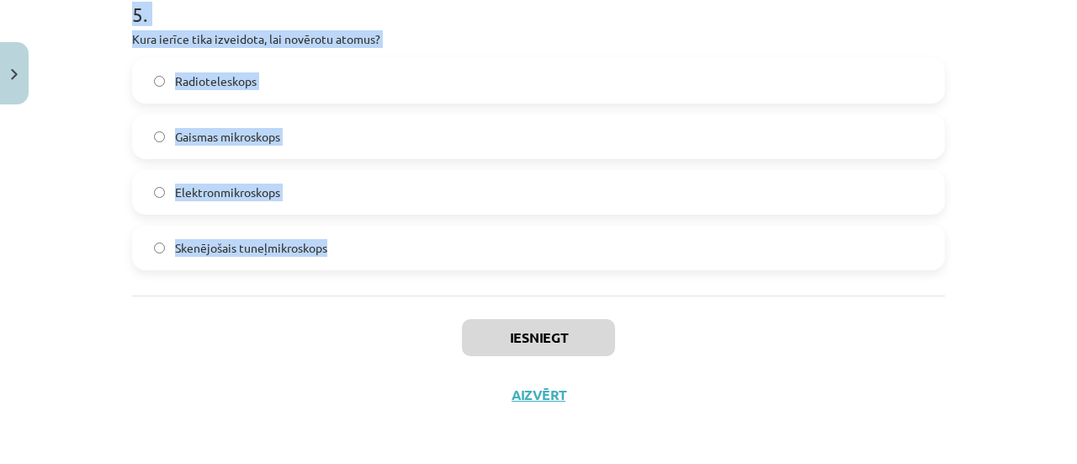
drag, startPoint x: 185, startPoint y: 157, endPoint x: 632, endPoint y: 253, distance: 457.3
click at [632, 253] on div "Mācību tēma: Dabaszinības - 10. klases 1.ieskaites mācību materiāls #3 2. tēma.…" at bounding box center [538, 232] width 1077 height 464
copy form "1 . Kura no šīm metodēm tiek izmantota cilvēka ķermeņa iekšējās struktūras izpē…"
click at [1032, 150] on div "Mācību tēma: Dabaszinības - 10. klases 1.ieskaites mācību materiāls #3 2. tēma.…" at bounding box center [538, 232] width 1077 height 464
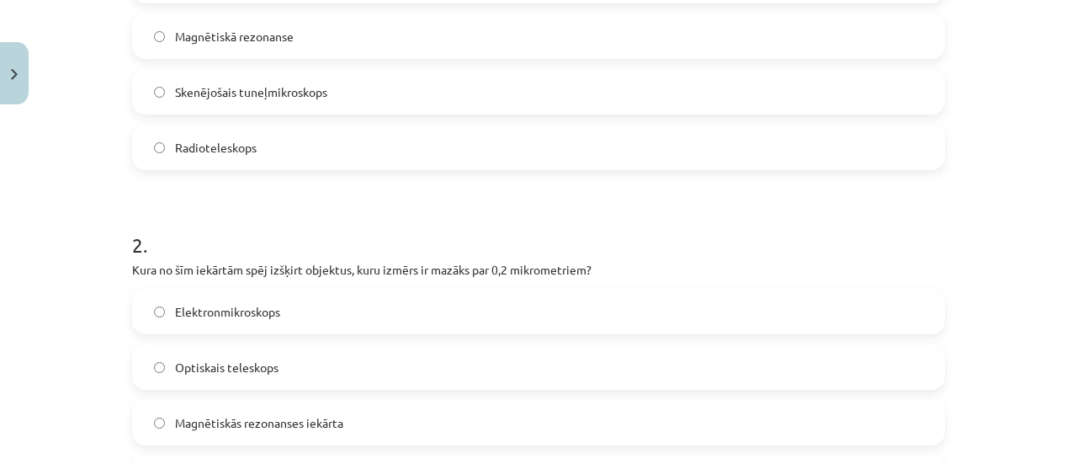
scroll to position [354, 0]
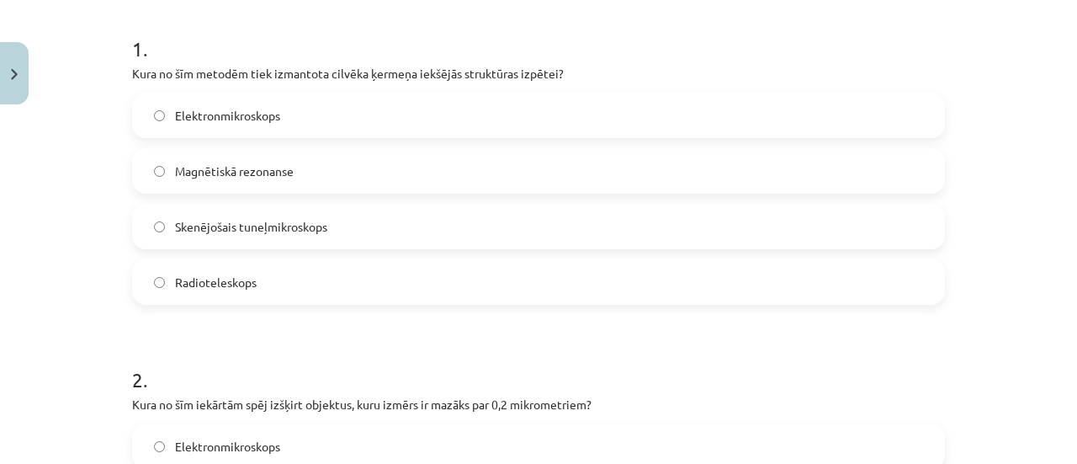
click at [349, 170] on label "Magnētiskā rezonanse" at bounding box center [539, 171] width 810 height 42
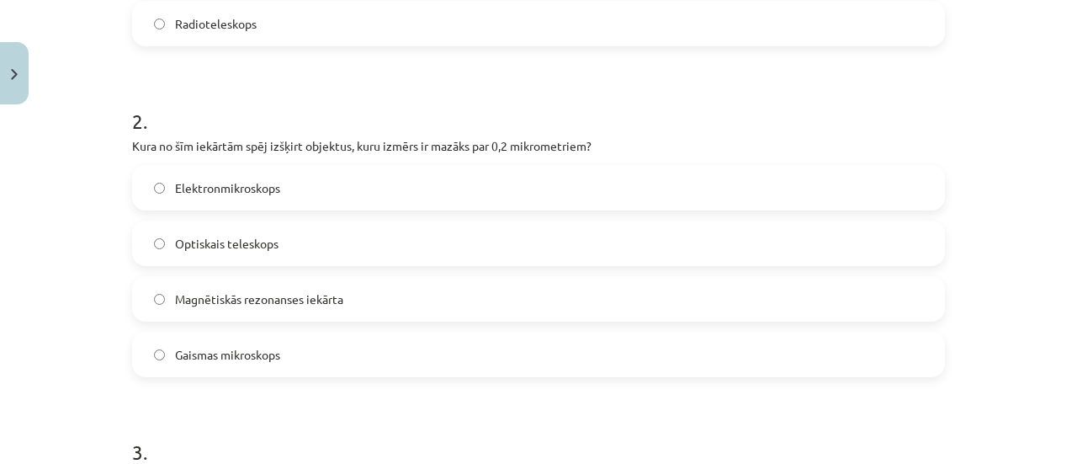
scroll to position [646, 0]
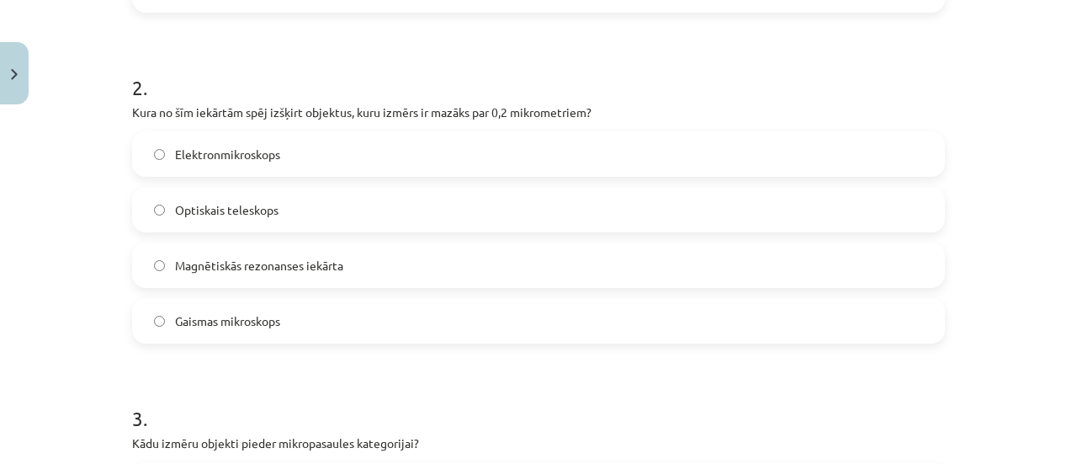
click at [255, 157] on span "Elektronmikroskops" at bounding box center [227, 155] width 105 height 18
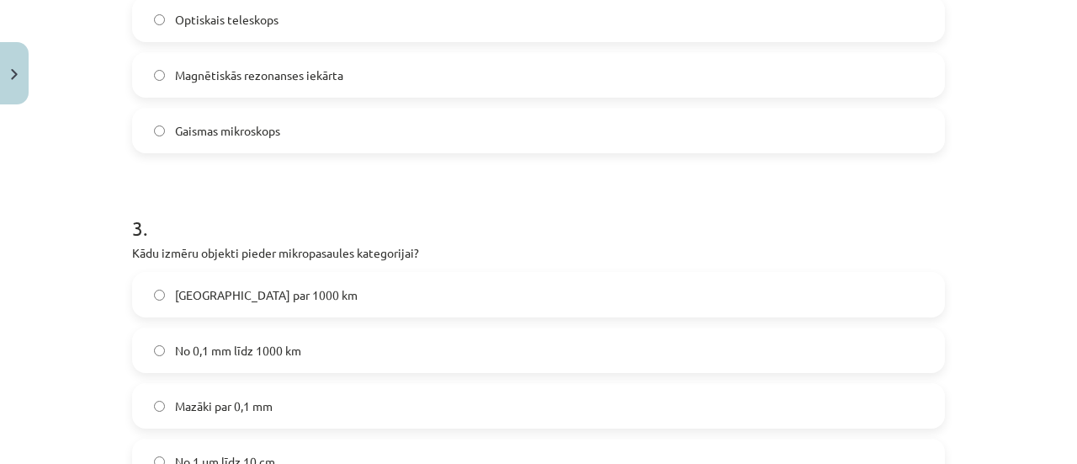
scroll to position [983, 0]
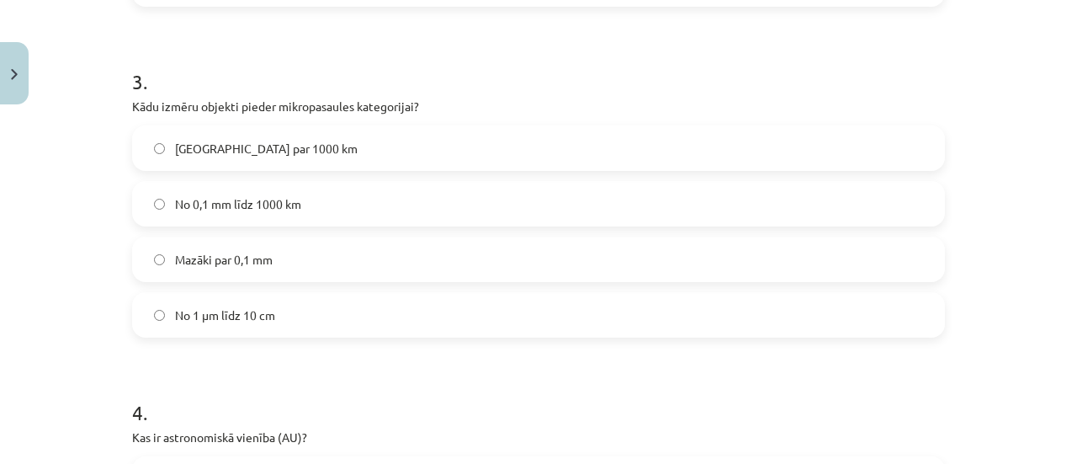
click at [328, 268] on label "Mazāki par 0,1 mm" at bounding box center [539, 259] width 810 height 42
click at [648, 399] on h1 "4 ." at bounding box center [538, 397] width 813 height 52
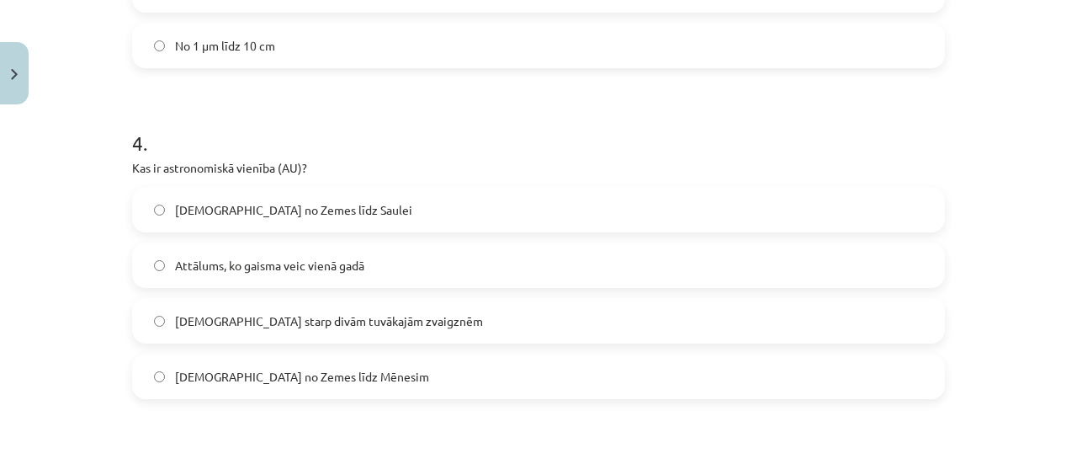
scroll to position [1298, 0]
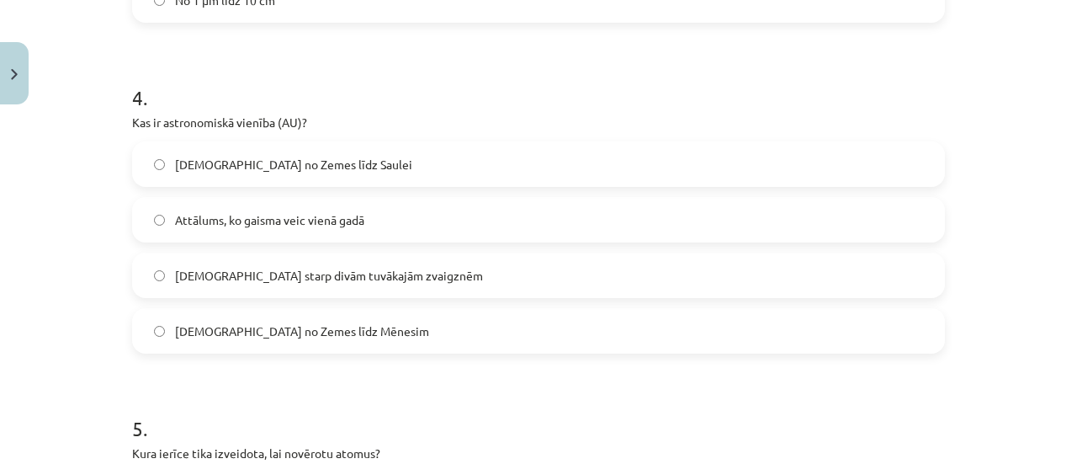
click at [325, 173] on label "[DEMOGRAPHIC_DATA] no Zemes līdz Saulei" at bounding box center [539, 164] width 810 height 42
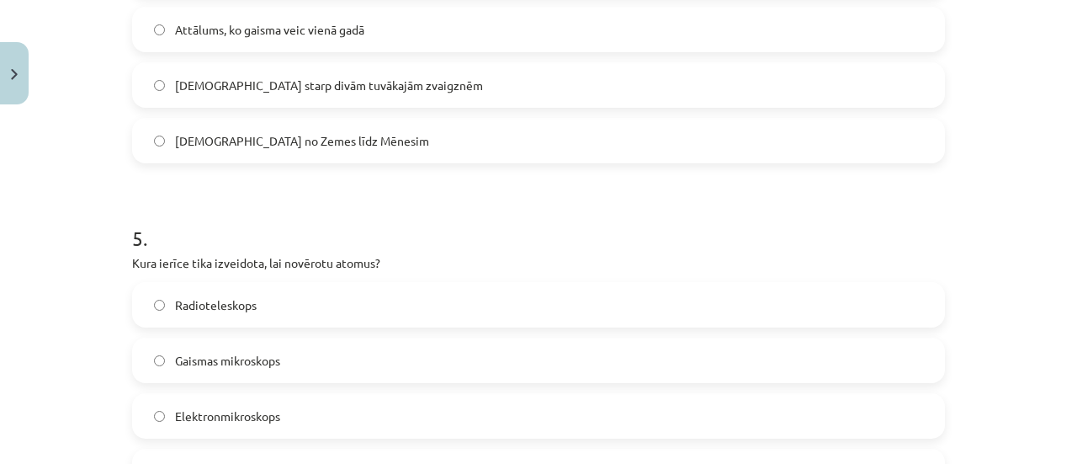
scroll to position [1623, 0]
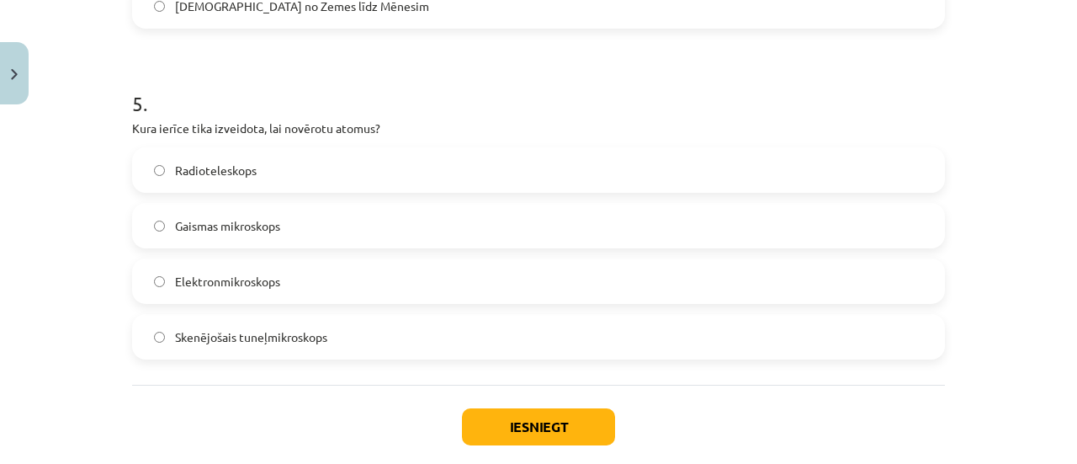
click at [283, 336] on span "Skenējošais tuneļmikroskops" at bounding box center [251, 337] width 152 height 18
click at [517, 433] on button "Iesniegt" at bounding box center [538, 426] width 153 height 37
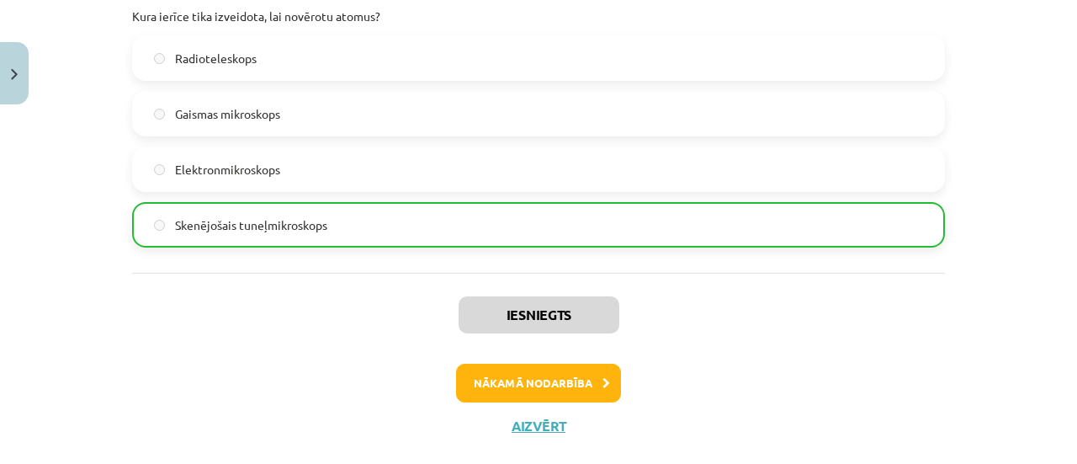
scroll to position [1757, 0]
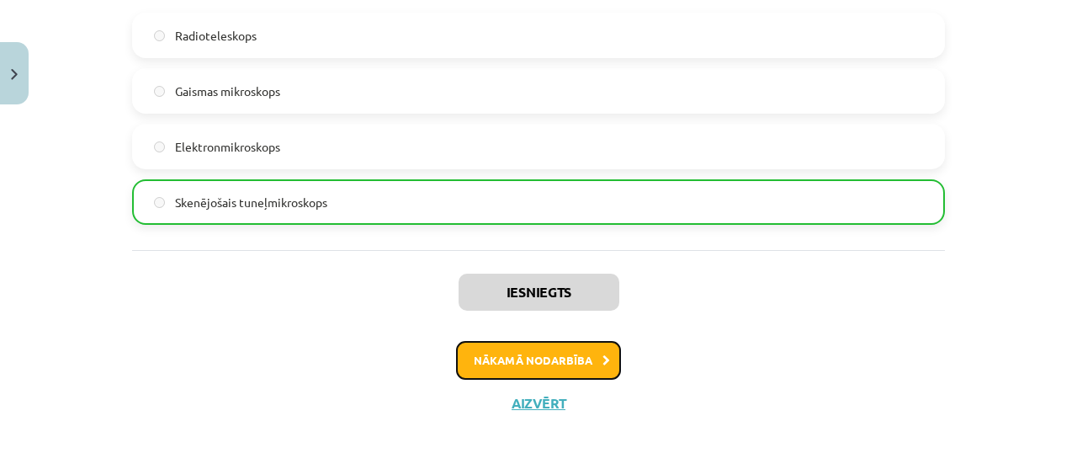
click at [576, 363] on button "Nākamā nodarbība" at bounding box center [538, 360] width 165 height 39
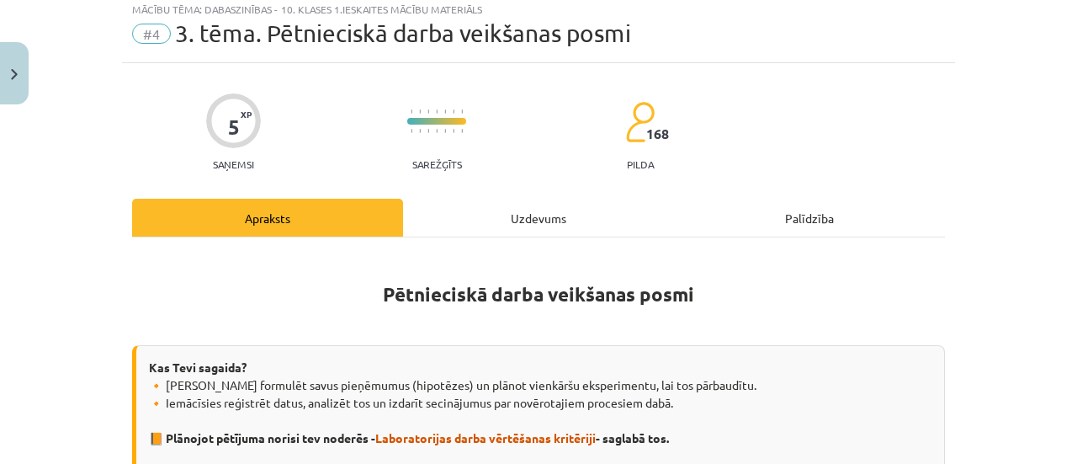
scroll to position [42, 0]
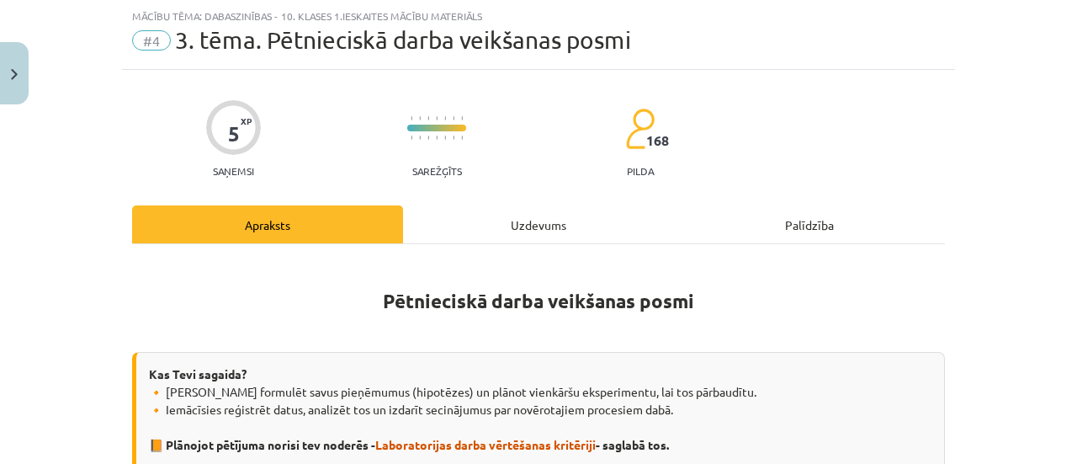
click at [533, 225] on div "Uzdevums" at bounding box center [538, 224] width 271 height 38
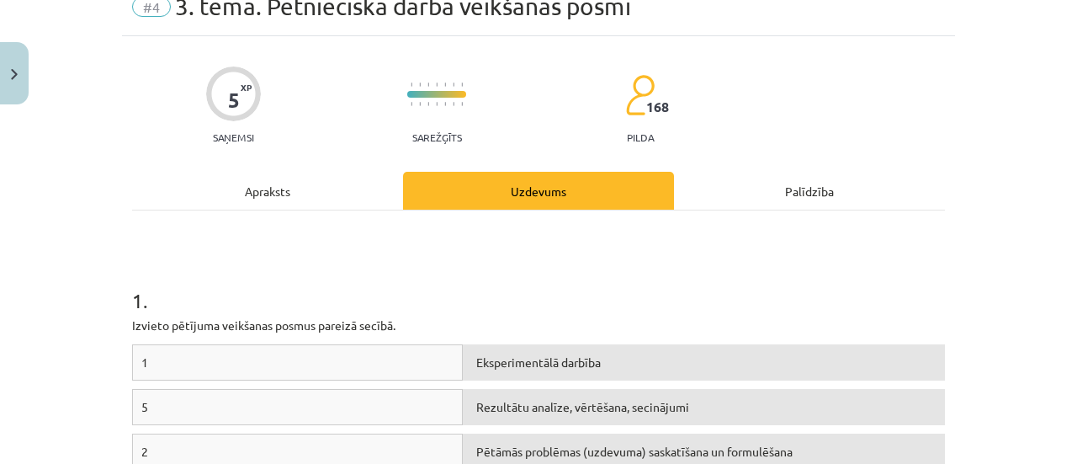
scroll to position [221, 0]
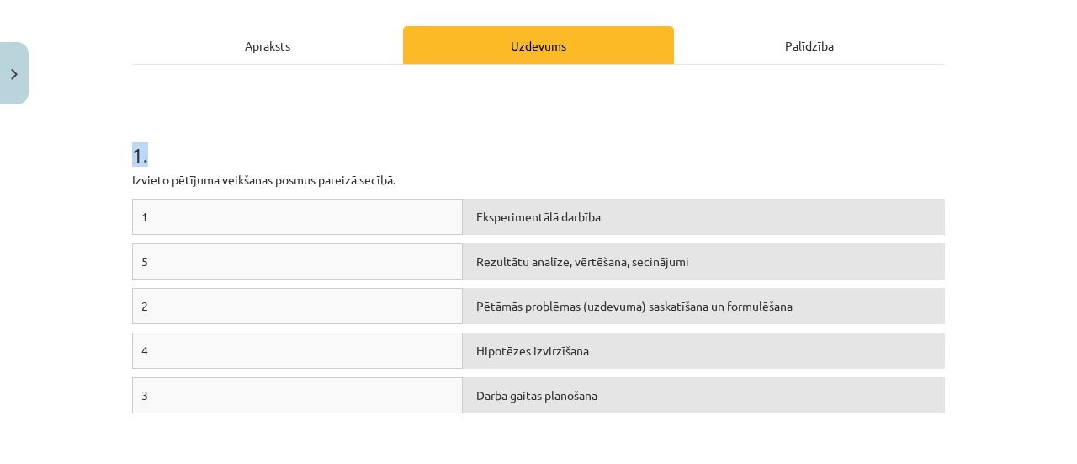
drag, startPoint x: 92, startPoint y: 151, endPoint x: 710, endPoint y: 141, distance: 618.7
click at [710, 141] on div "Mācību tēma: Dabaszinības - 10. klases 1.ieskaites mācību materiāls #4 3. tēma.…" at bounding box center [538, 232] width 1077 height 464
click at [710, 141] on h1 "1 ." at bounding box center [538, 140] width 813 height 52
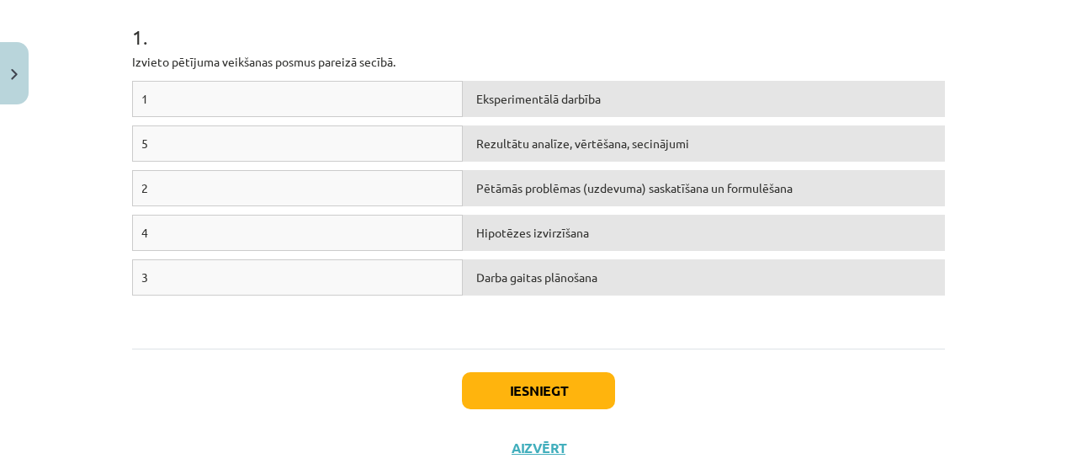
scroll to position [325, 0]
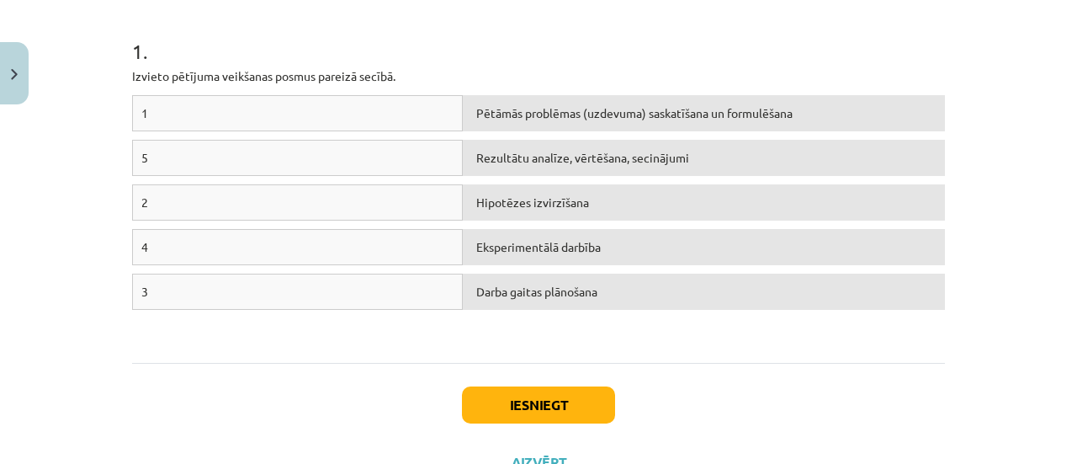
click at [246, 211] on div "2" at bounding box center [297, 202] width 331 height 36
click at [528, 408] on button "Iesniegt" at bounding box center [538, 404] width 153 height 37
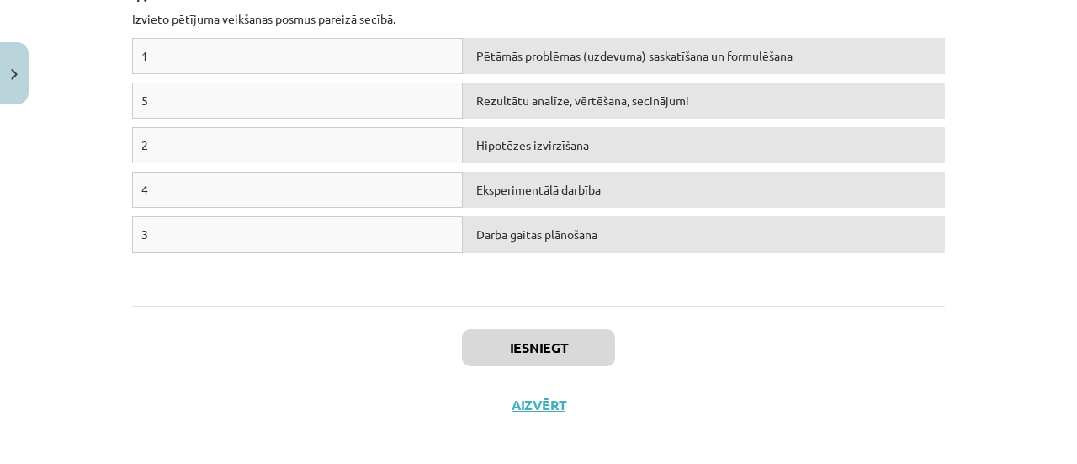
scroll to position [392, 0]
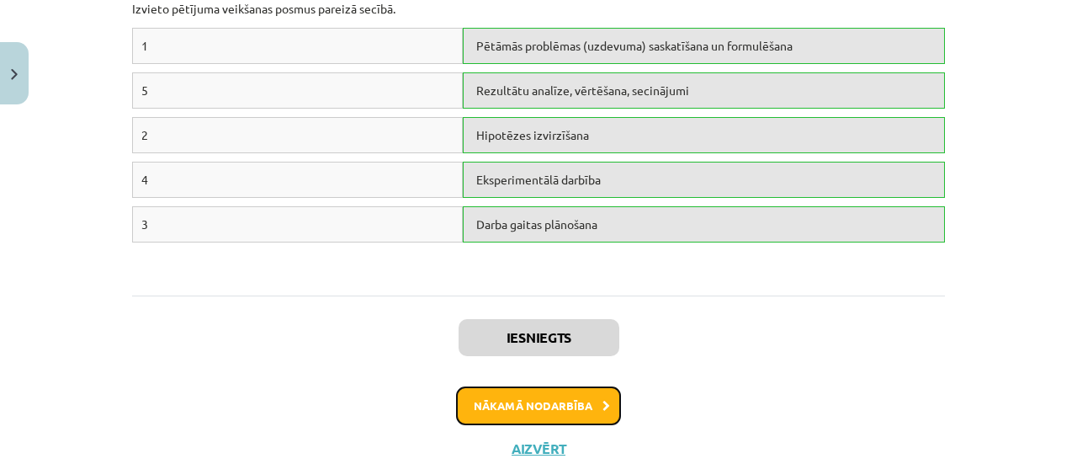
click at [540, 406] on button "Nākamā nodarbība" at bounding box center [538, 405] width 165 height 39
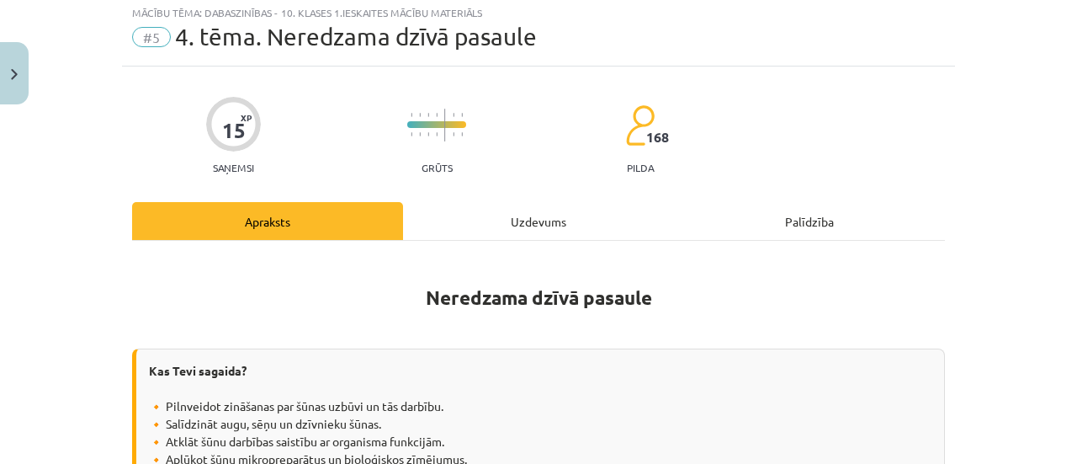
scroll to position [42, 0]
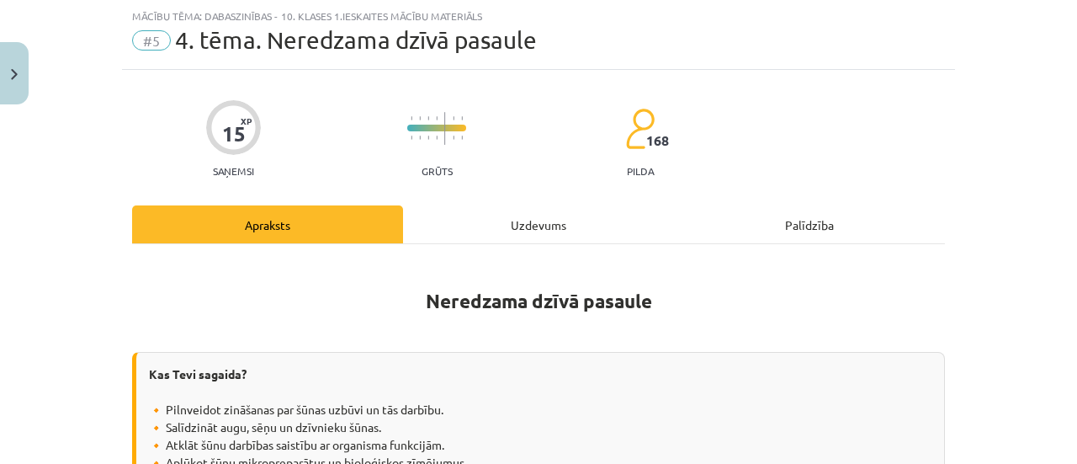
click at [529, 226] on div "Uzdevums" at bounding box center [538, 224] width 271 height 38
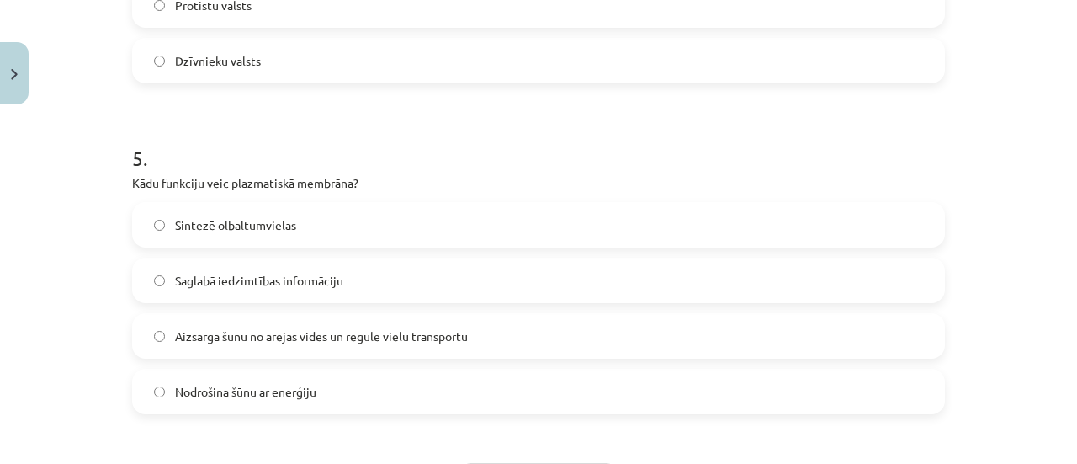
scroll to position [1685, 0]
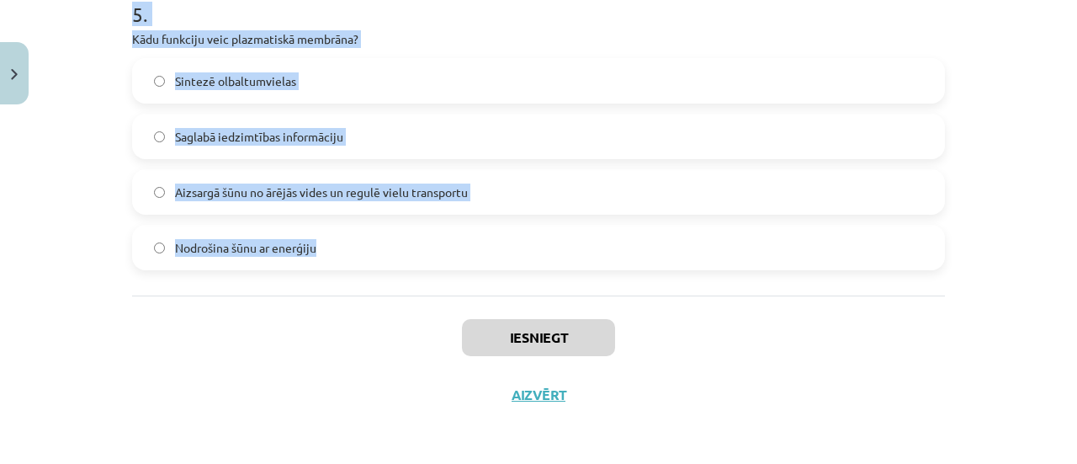
drag, startPoint x: 116, startPoint y: 349, endPoint x: 616, endPoint y: 284, distance: 504.1
copy form "Kas notiek fotosintēzes procesā? Ogļhidrātu šķelšana Olbaltumvielu sintēze Cuku…"
click at [983, 61] on div "Mācību tēma: Dabaszinības - 10. klases 1.ieskaites mācību materiāls #5 4. tēma.…" at bounding box center [538, 232] width 1077 height 464
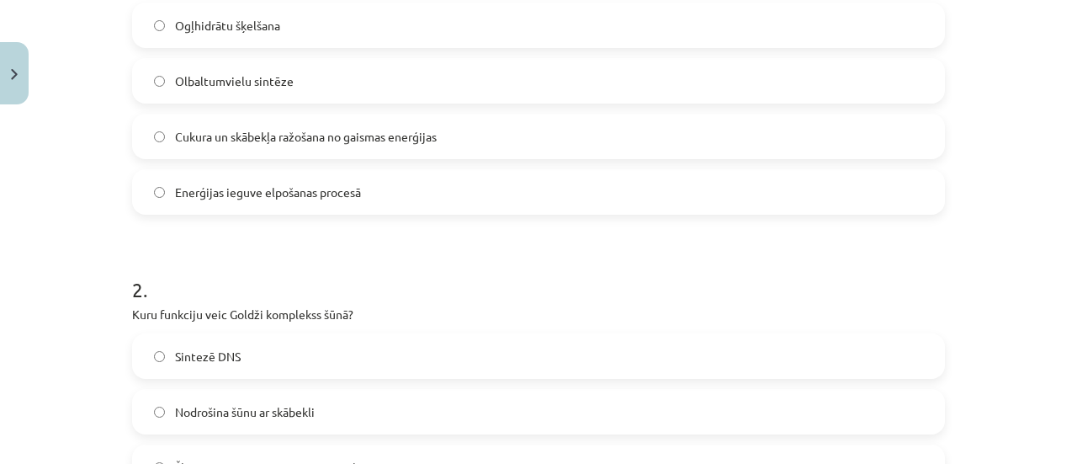
scroll to position [338, 0]
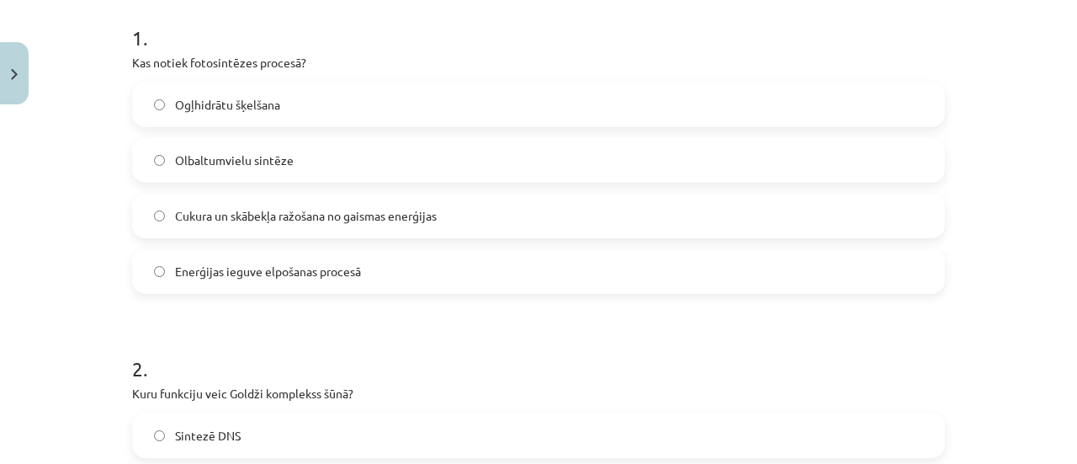
click at [453, 205] on label "Cukura un skābekļa ražošana no gaismas enerģijas" at bounding box center [539, 215] width 810 height 42
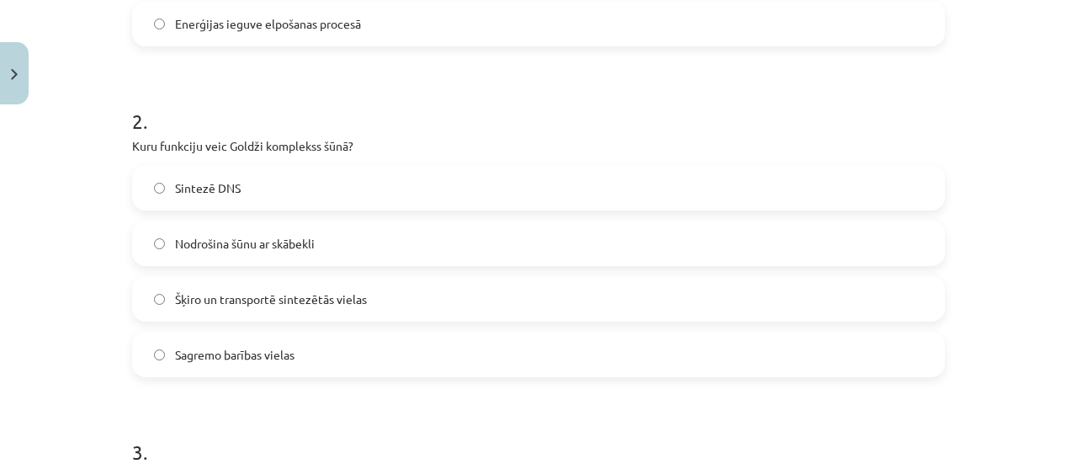
scroll to position [653, 0]
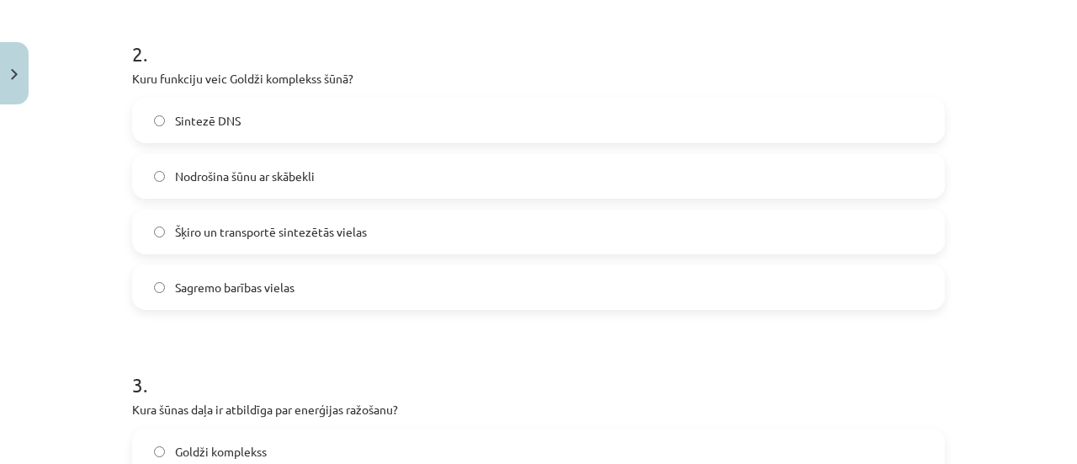
click at [236, 226] on span "Šķiro un transportē sintezētās vielas" at bounding box center [271, 232] width 192 height 18
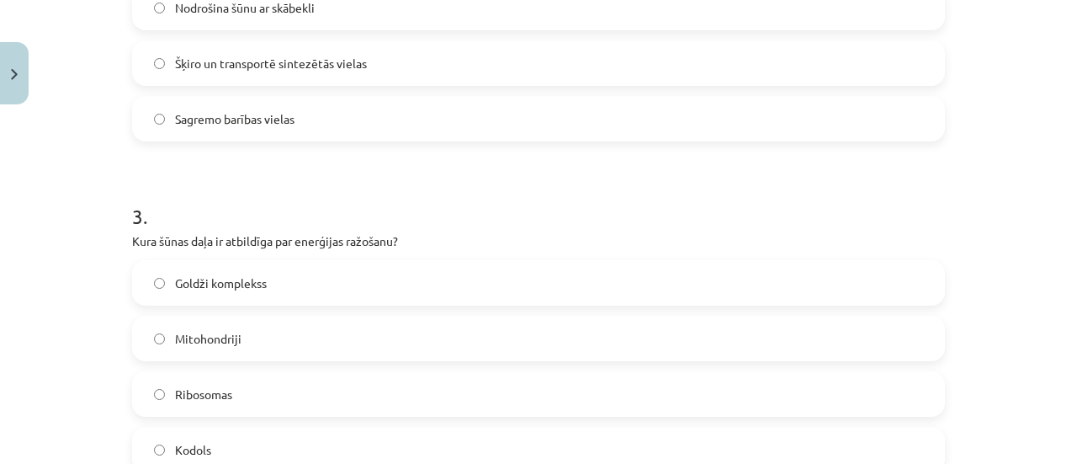
scroll to position [877, 0]
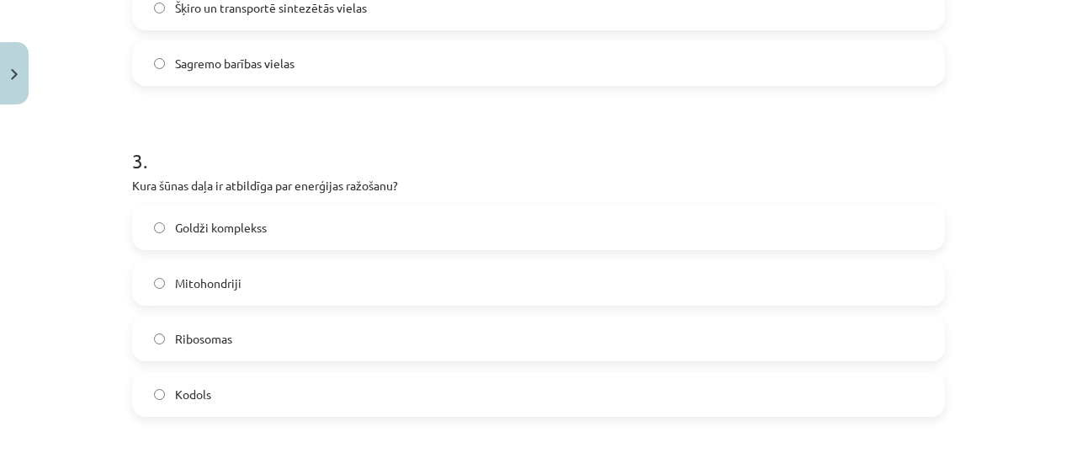
click at [279, 257] on div "Goldži komplekss Mitohondriji Ribosomas Kodols" at bounding box center [538, 311] width 813 height 212
click at [290, 285] on label "Mitohondriji" at bounding box center [539, 283] width 810 height 42
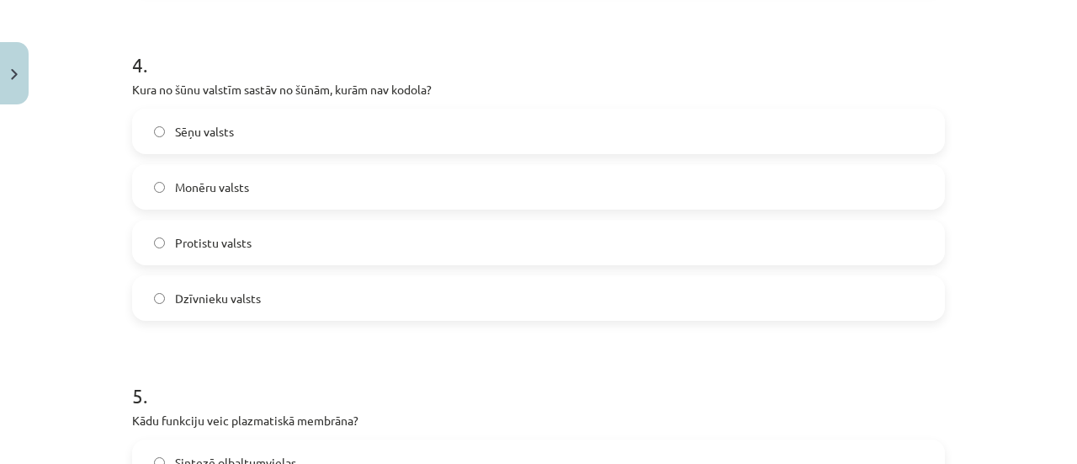
scroll to position [1360, 0]
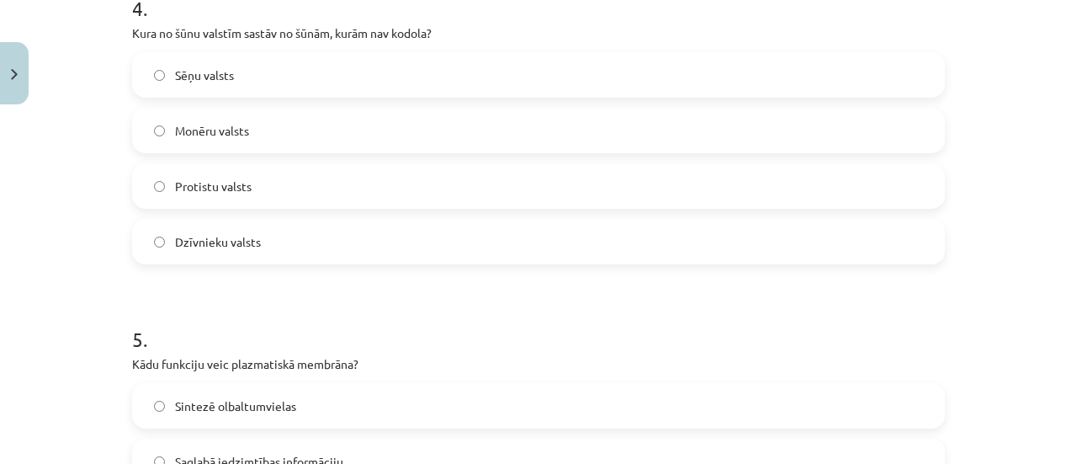
click at [227, 132] on span "Monēru valsts" at bounding box center [212, 131] width 74 height 18
click at [484, 339] on h1 "5 ." at bounding box center [538, 324] width 813 height 52
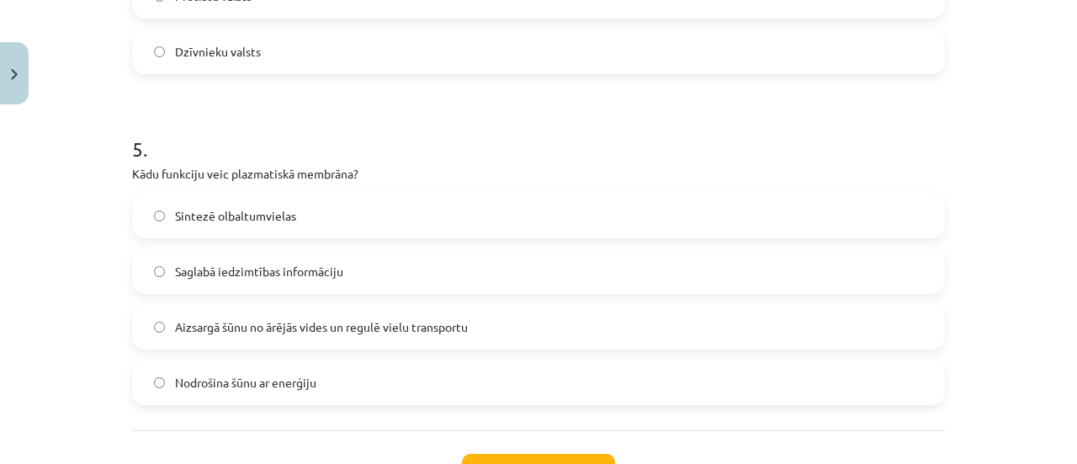
scroll to position [1618, 0]
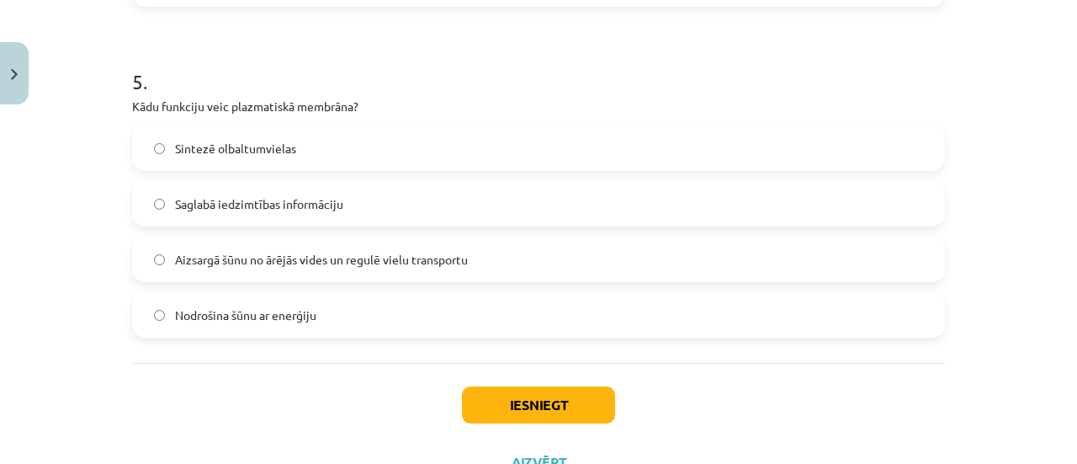
click at [242, 252] on span "Aizsargā šūnu no ārējās vides un regulē vielu transportu" at bounding box center [321, 260] width 293 height 18
click at [529, 406] on button "Iesniegt" at bounding box center [538, 404] width 153 height 37
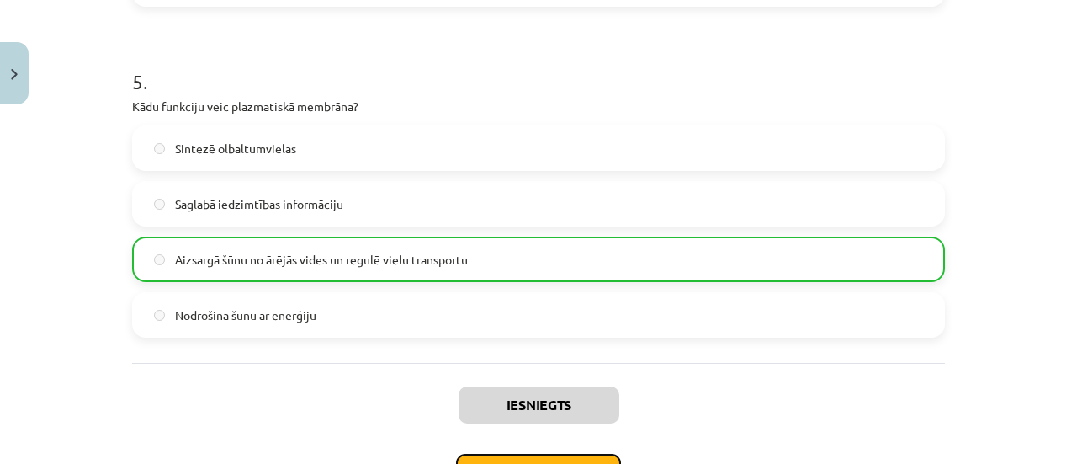
click at [521, 454] on button "Nākamā nodarbība" at bounding box center [538, 473] width 165 height 39
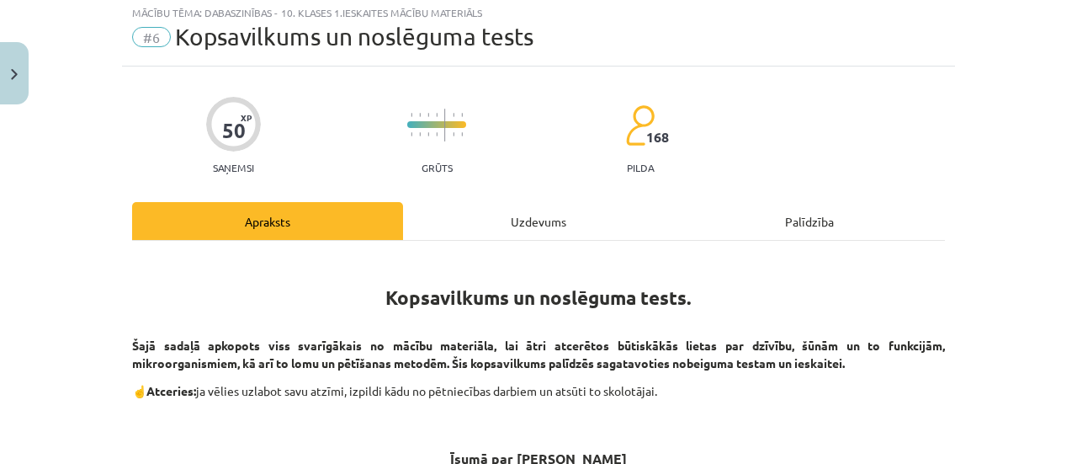
scroll to position [42, 0]
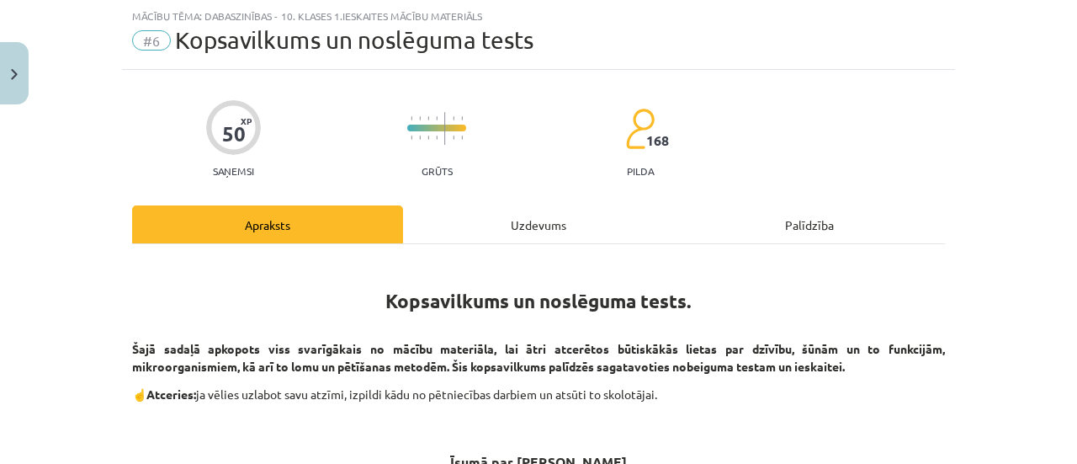
click at [540, 221] on div "Uzdevums" at bounding box center [538, 224] width 271 height 38
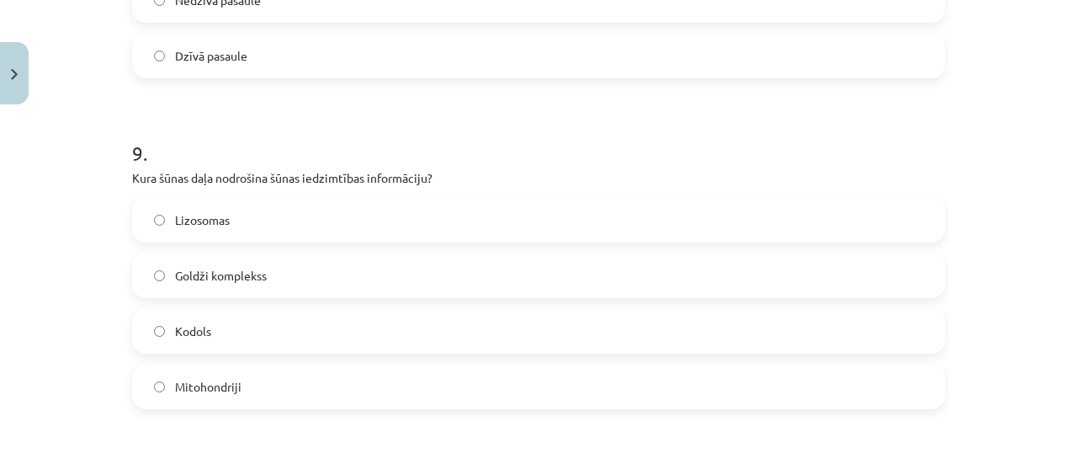
scroll to position [3340, 0]
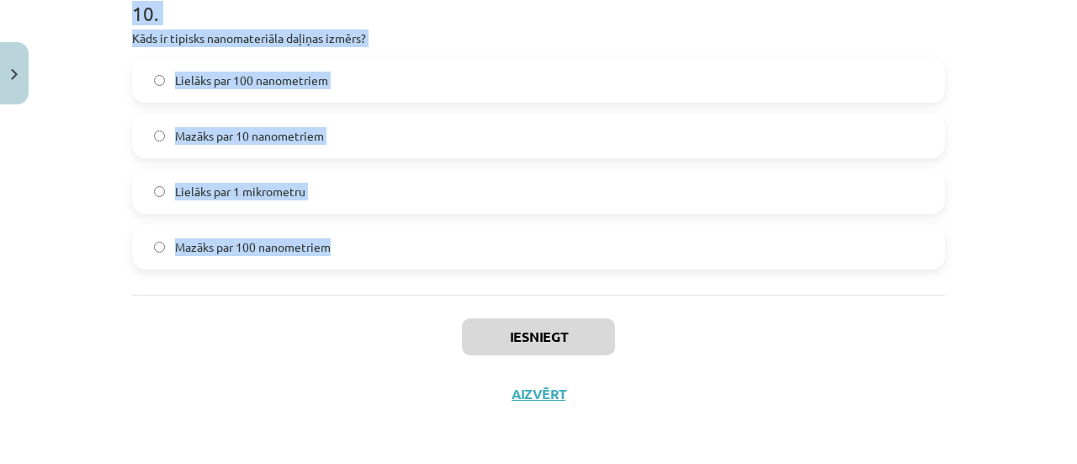
drag, startPoint x: 114, startPoint y: 324, endPoint x: 712, endPoint y: 284, distance: 599.8
click at [712, 284] on div "Mācību tēma: Dabaszinības - 10. klases 1.ieskaites mācību materiāls #6 Kopsavil…" at bounding box center [538, 232] width 1077 height 464
copy form "5 . Lore ipsumdolor sita consectet adipiscingeli seddoei tempor incididuntu? La…"
click at [832, 59] on label "Lielāks par 100 nanometriem" at bounding box center [539, 80] width 810 height 42
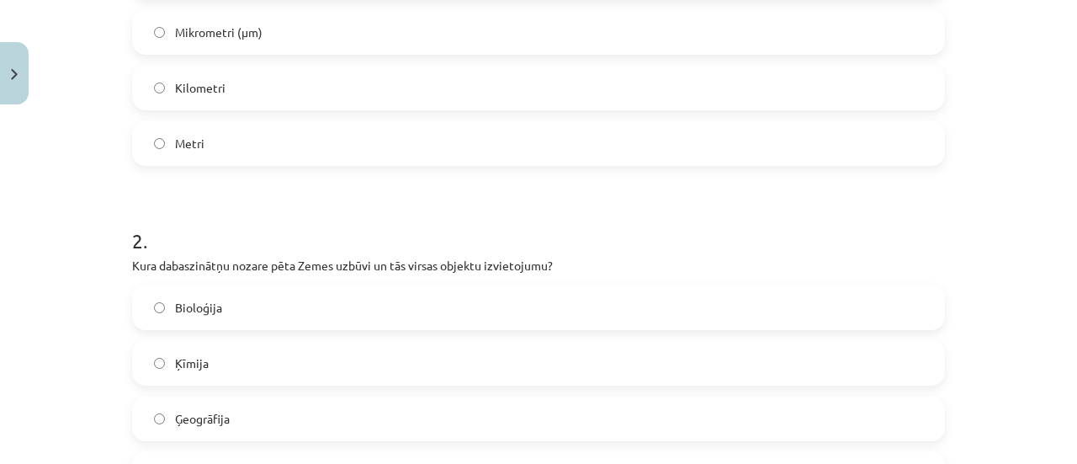
scroll to position [354, 0]
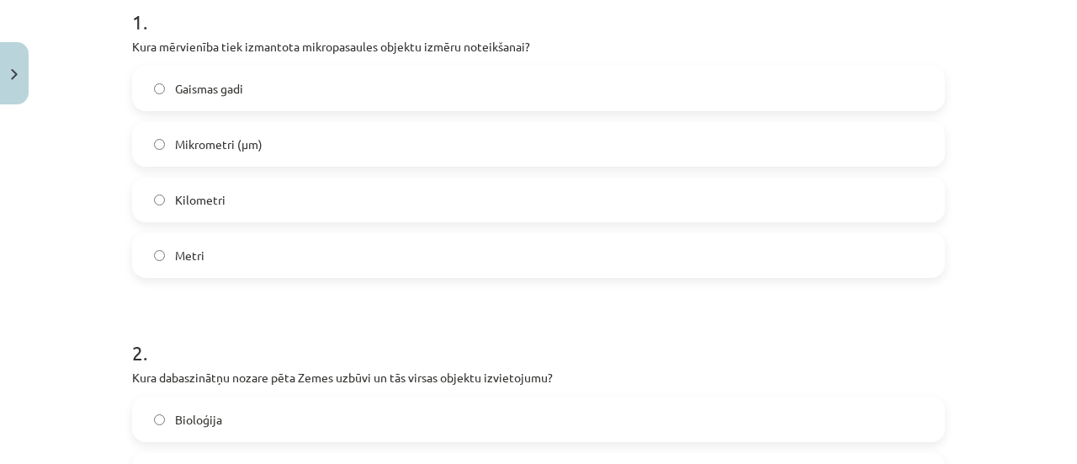
click at [162, 155] on label "Mikrometri (μm)" at bounding box center [539, 144] width 810 height 42
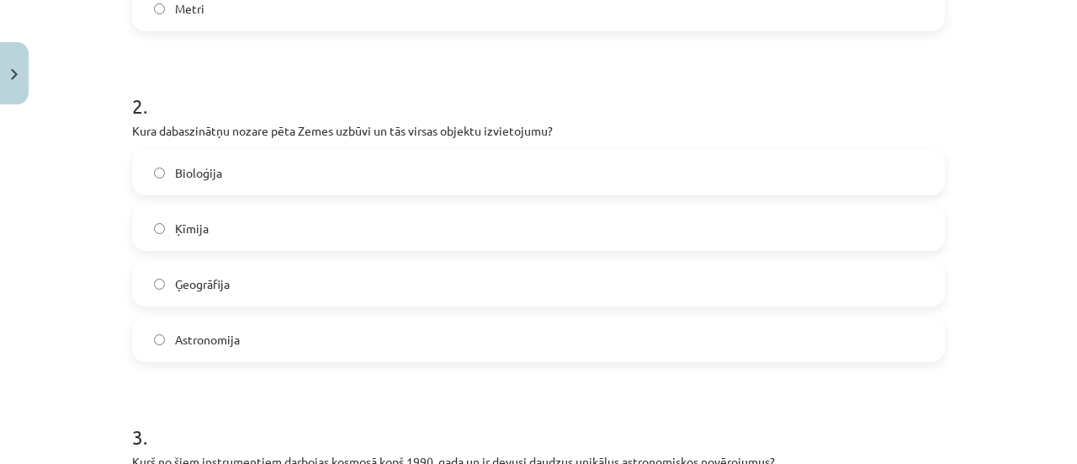
scroll to position [646, 0]
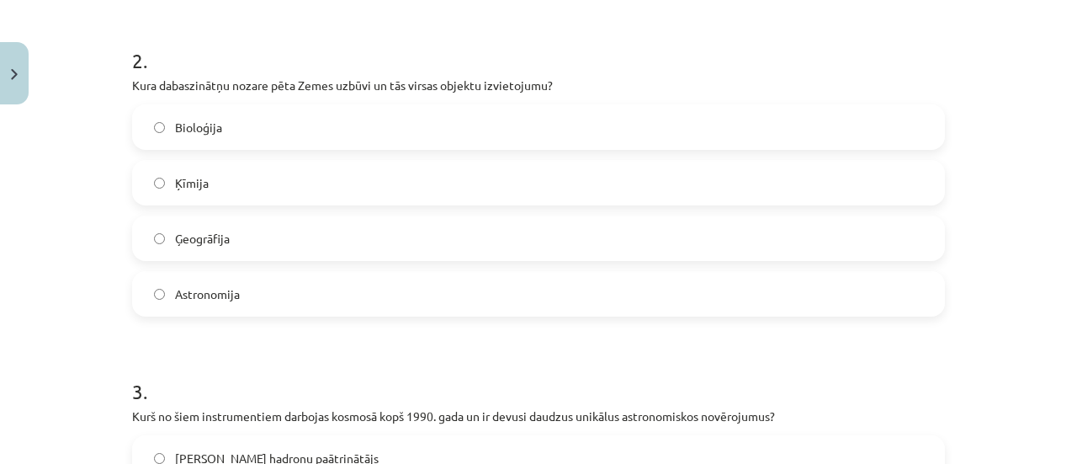
click at [271, 245] on label "Ģeogrāfija" at bounding box center [539, 238] width 810 height 42
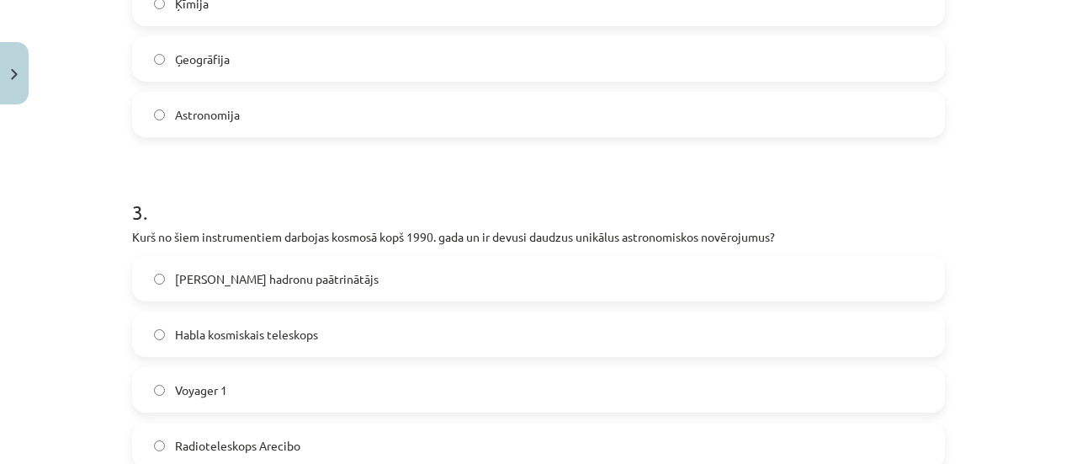
scroll to position [893, 0]
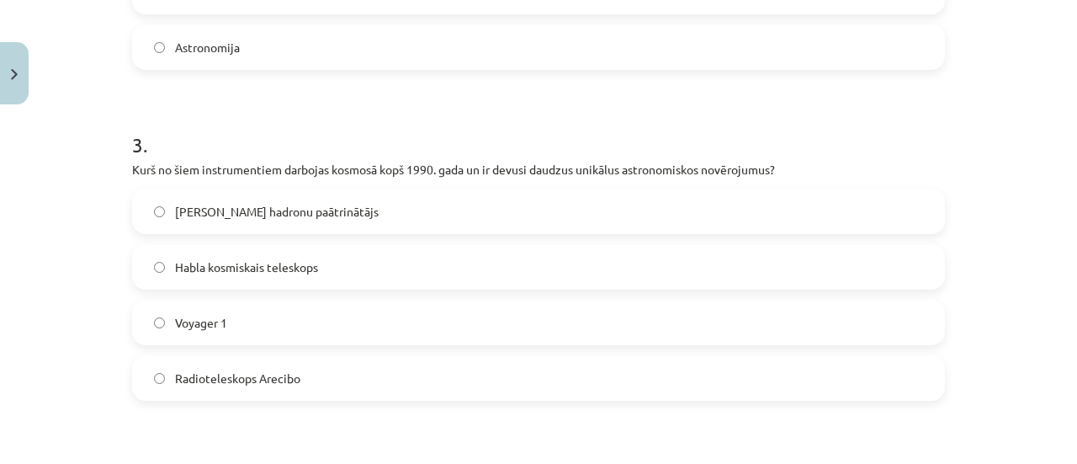
click at [311, 262] on span "Habla kosmiskais teleskops" at bounding box center [246, 267] width 143 height 18
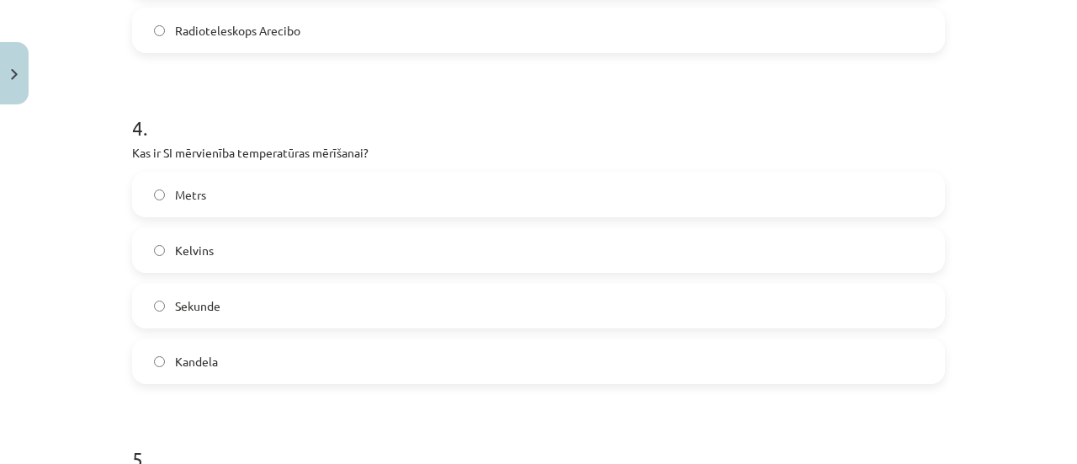
scroll to position [1297, 0]
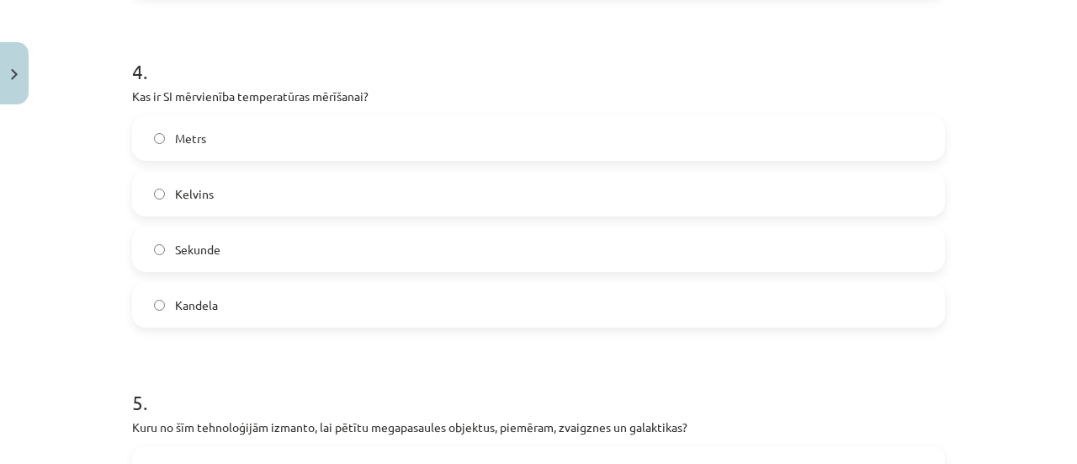
click at [310, 203] on label "Kelvins" at bounding box center [539, 194] width 810 height 42
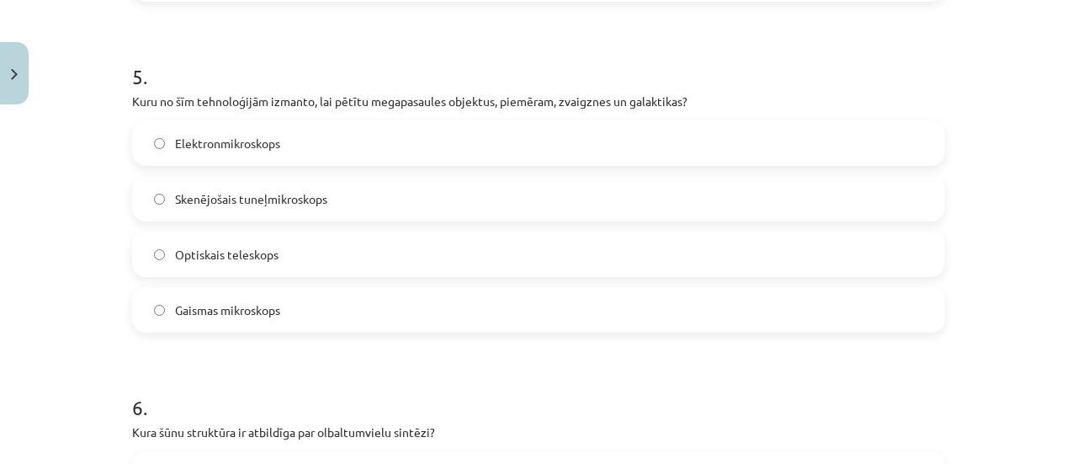
scroll to position [1645, 0]
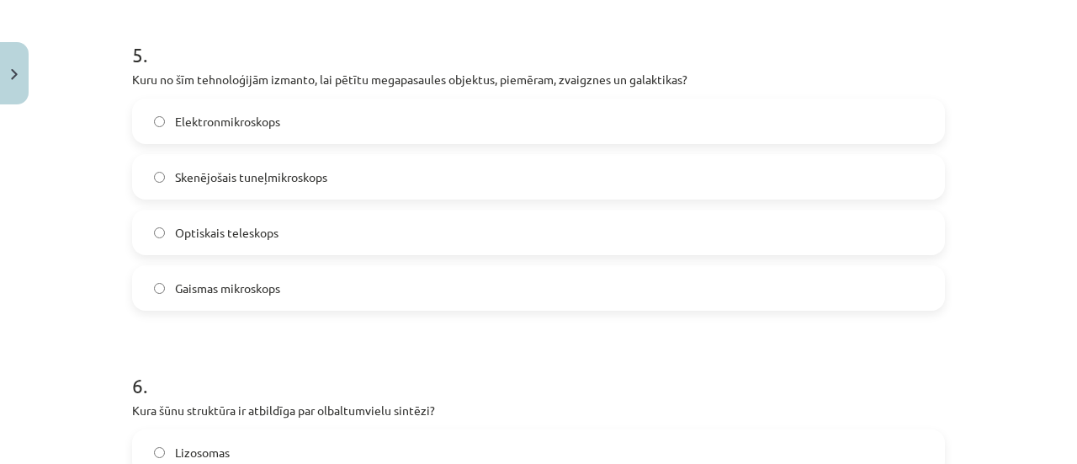
click at [275, 248] on label "Optiskais teleskops" at bounding box center [539, 232] width 810 height 42
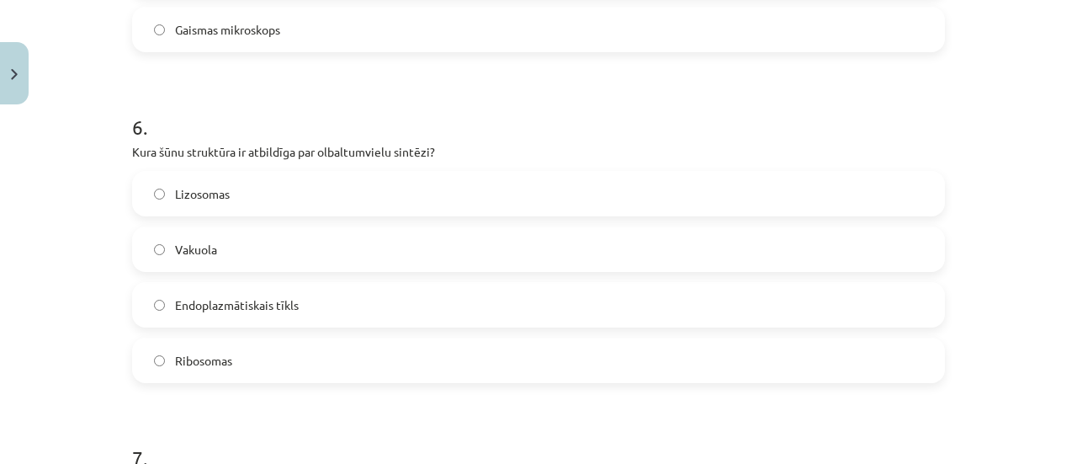
scroll to position [1926, 0]
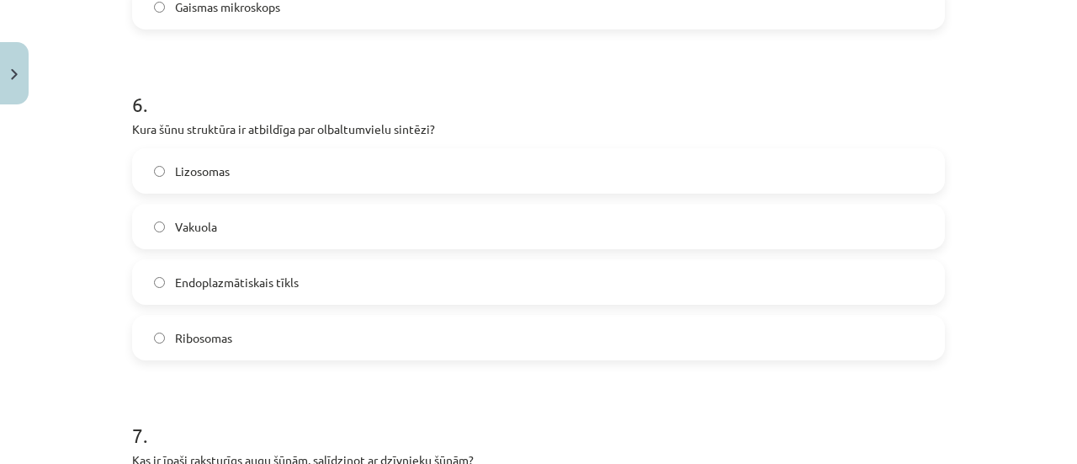
click at [260, 340] on label "Ribosomas" at bounding box center [539, 337] width 810 height 42
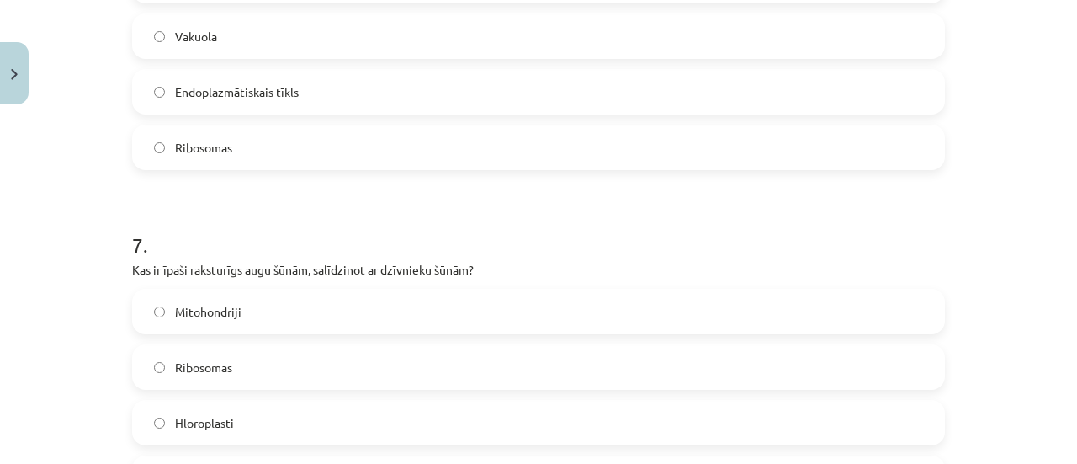
scroll to position [2206, 0]
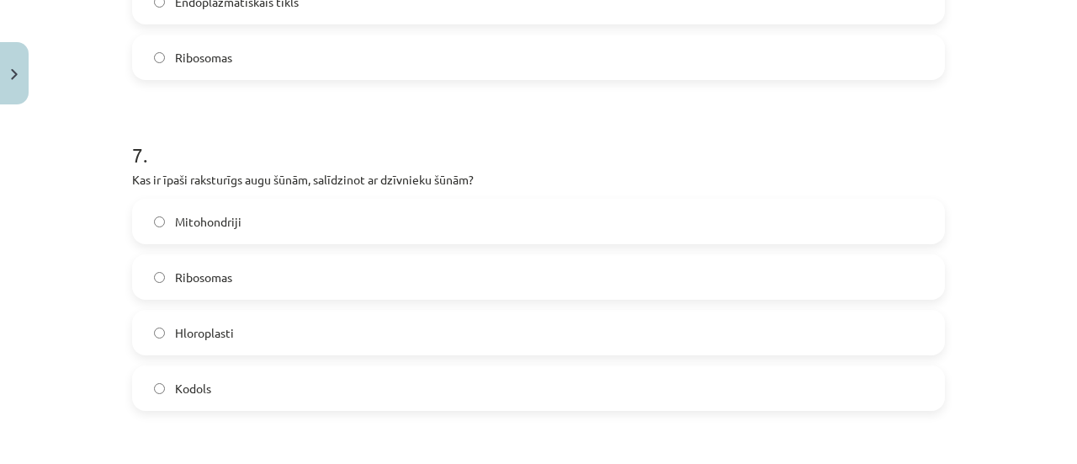
click at [297, 322] on label "Hloroplasti" at bounding box center [539, 332] width 810 height 42
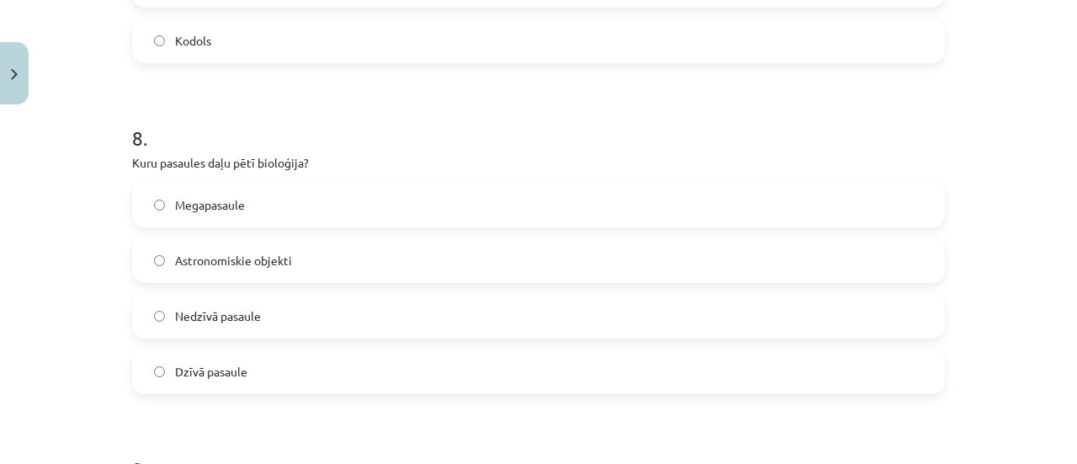
scroll to position [2610, 0]
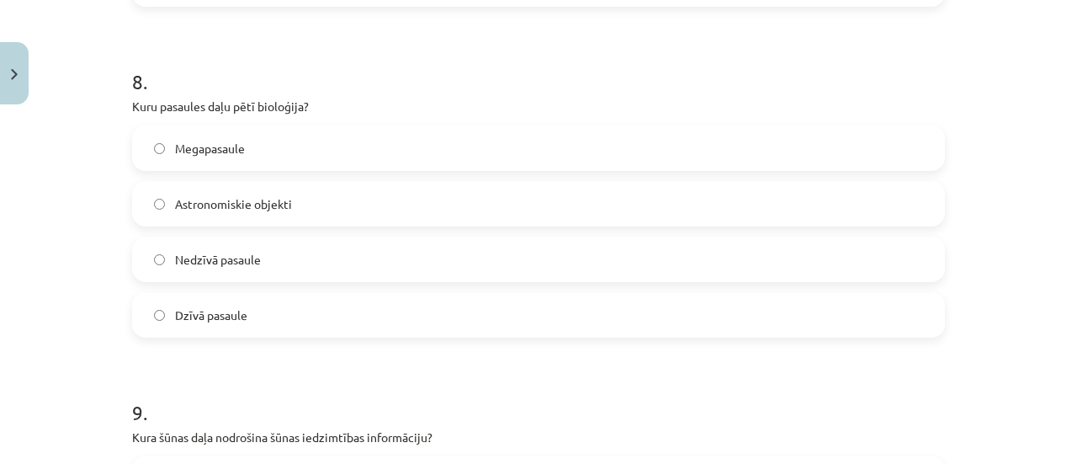
click at [310, 326] on label "Dzīvā pasaule" at bounding box center [539, 315] width 810 height 42
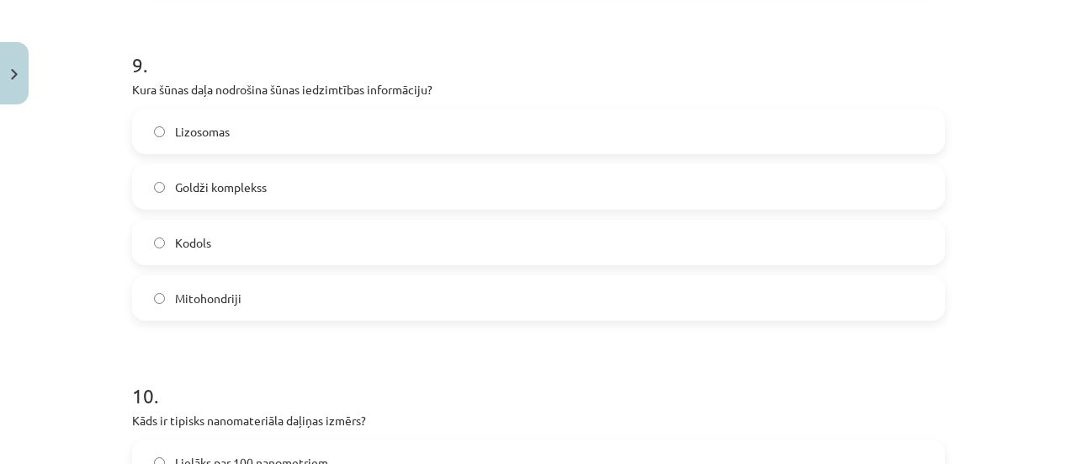
scroll to position [3014, 0]
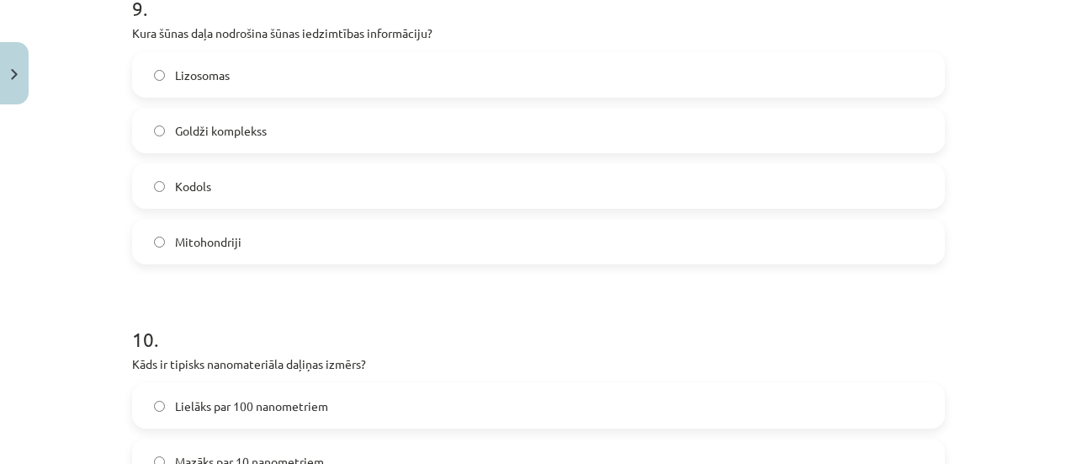
click at [241, 202] on label "Kodols" at bounding box center [539, 186] width 810 height 42
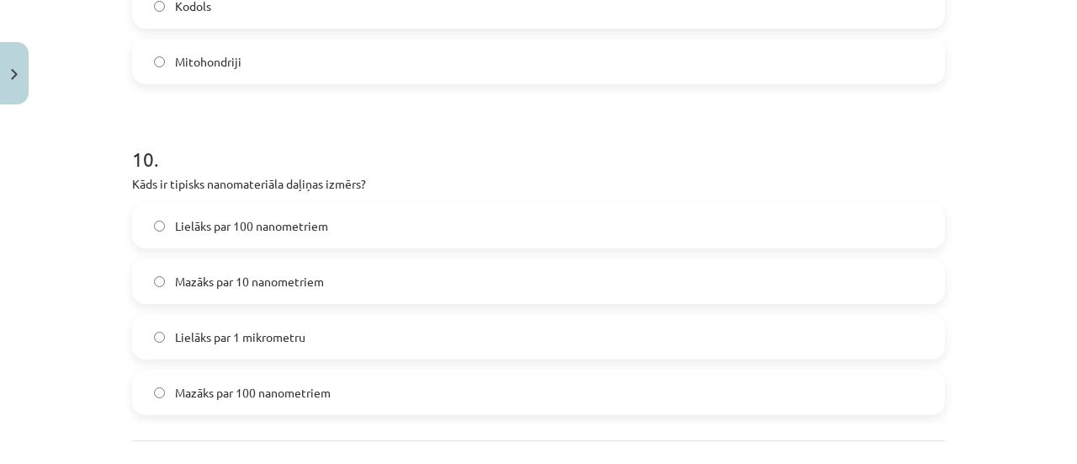
scroll to position [3261, 0]
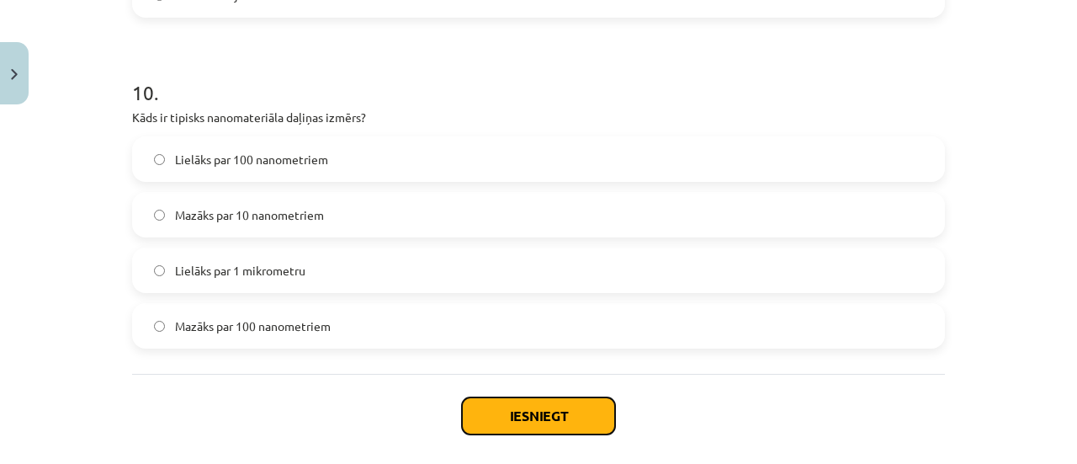
click at [550, 422] on button "Iesniegt" at bounding box center [538, 415] width 153 height 37
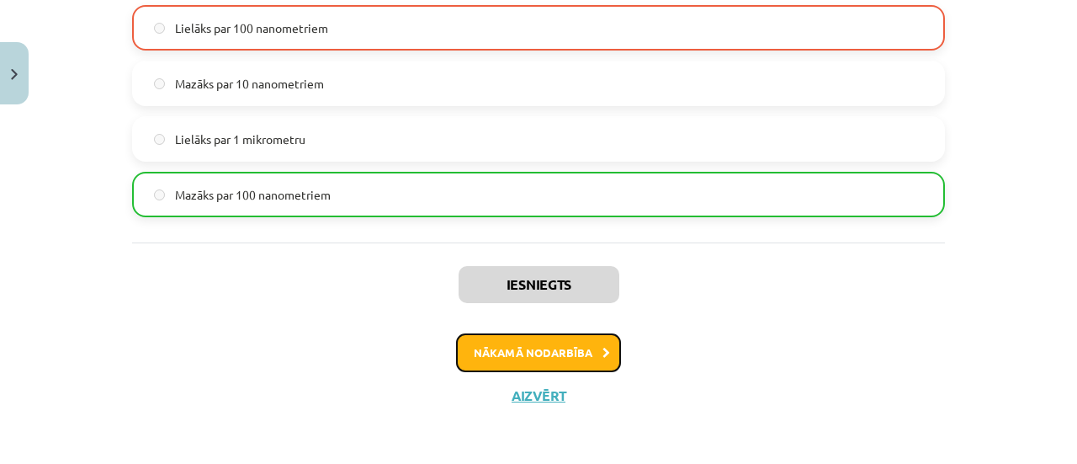
click at [465, 350] on button "Nākamā nodarbība" at bounding box center [538, 352] width 165 height 39
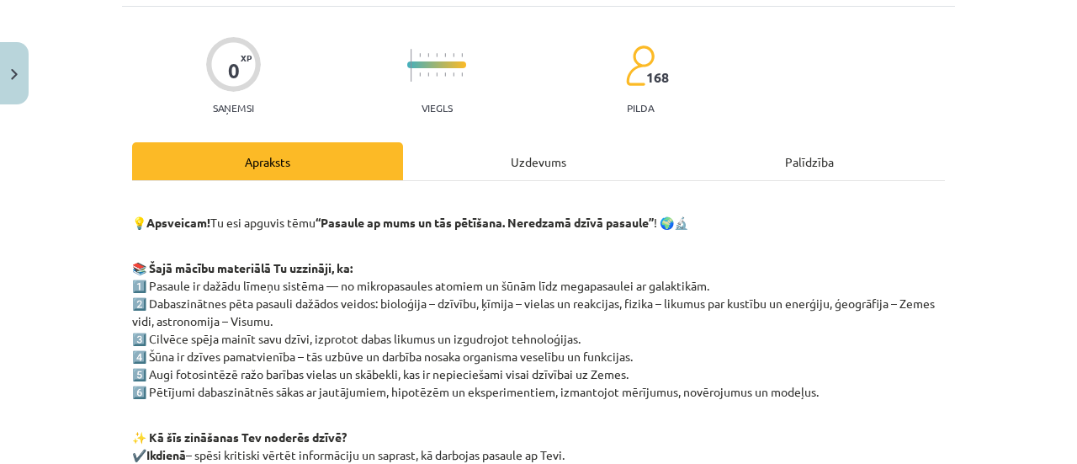
scroll to position [42, 0]
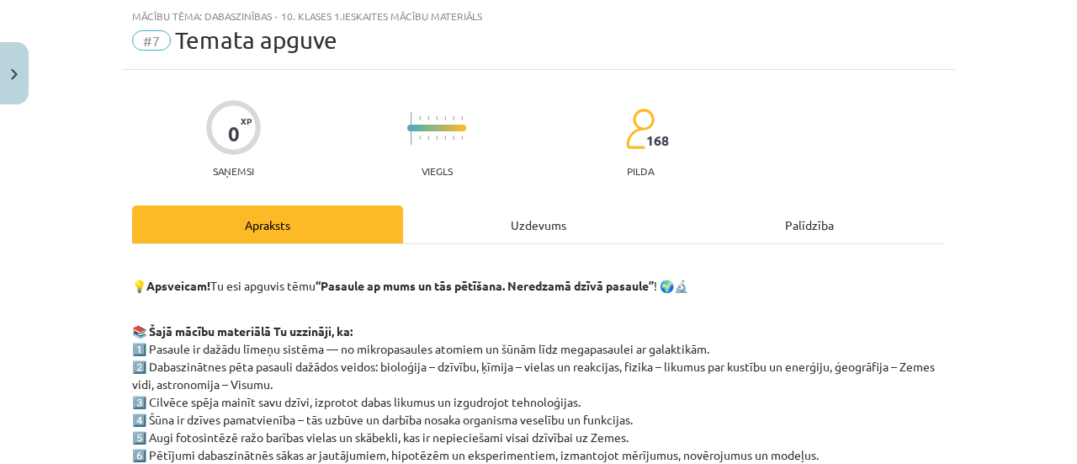
click at [532, 215] on div "Uzdevums" at bounding box center [538, 224] width 271 height 38
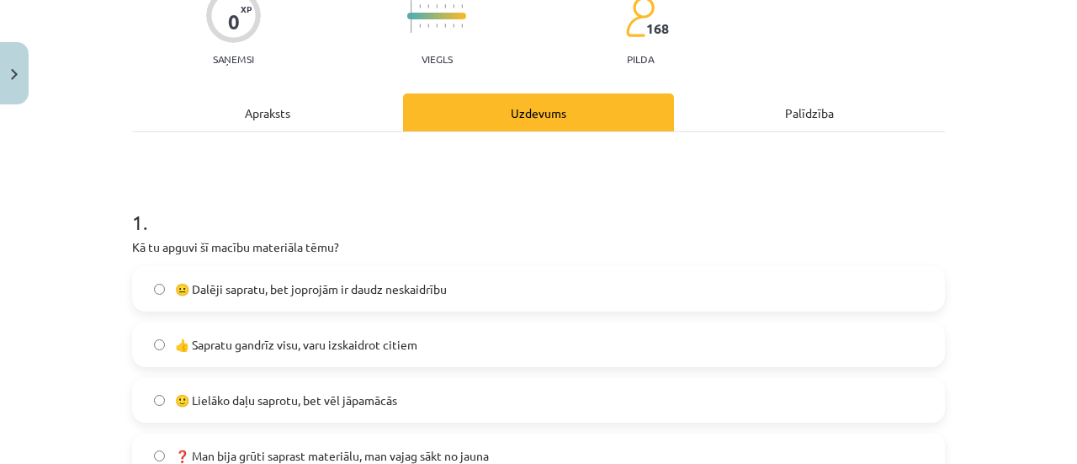
scroll to position [266, 0]
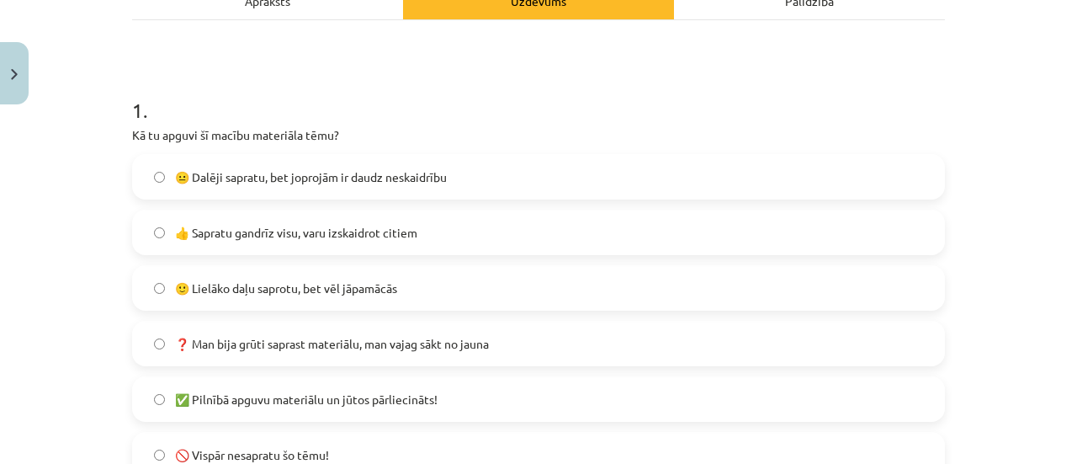
click at [396, 295] on label "🙂 Lielāko daļu saprotu, bet vēl jāpamācās" at bounding box center [539, 288] width 810 height 42
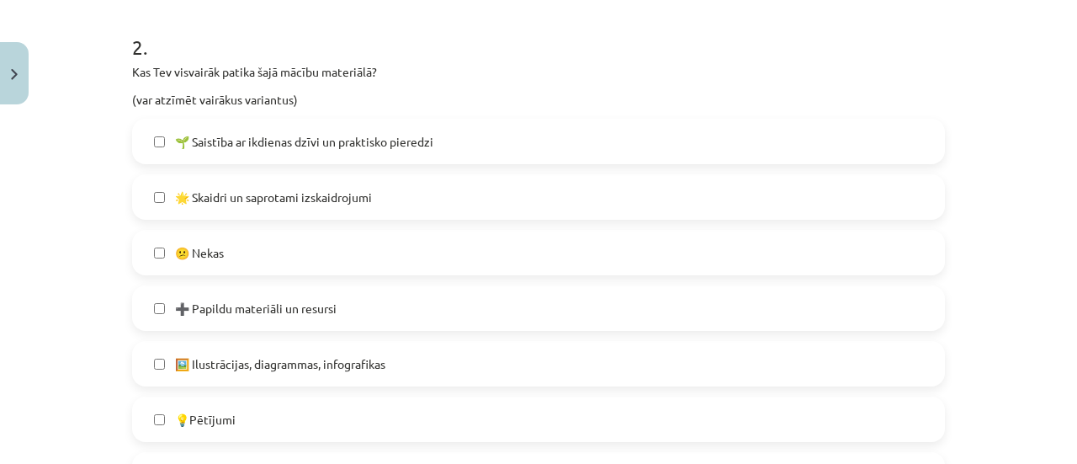
scroll to position [715, 0]
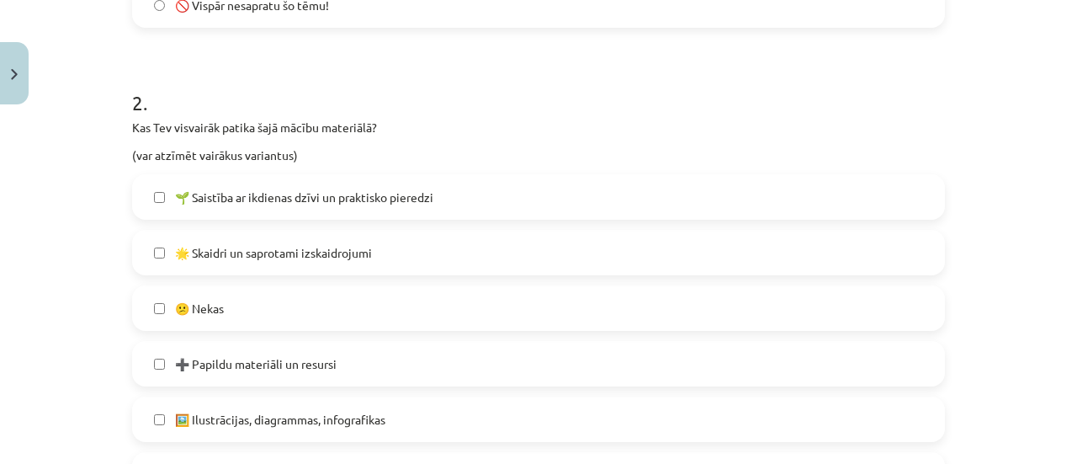
click at [409, 258] on label "🌟 Skaidri un saprotami izskaidrojumi" at bounding box center [539, 252] width 810 height 42
click at [525, 370] on label "➕ Papildu materiāli un resursi" at bounding box center [539, 364] width 810 height 42
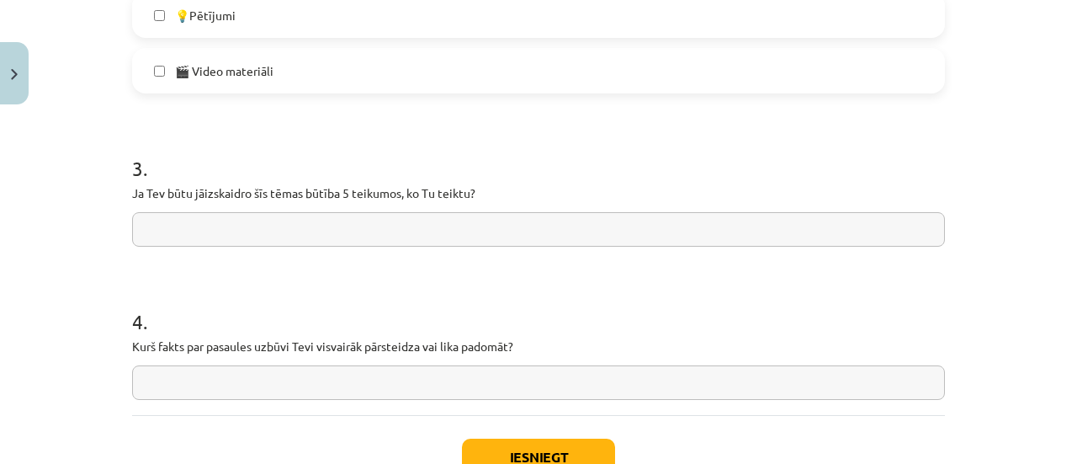
scroll to position [1220, 0]
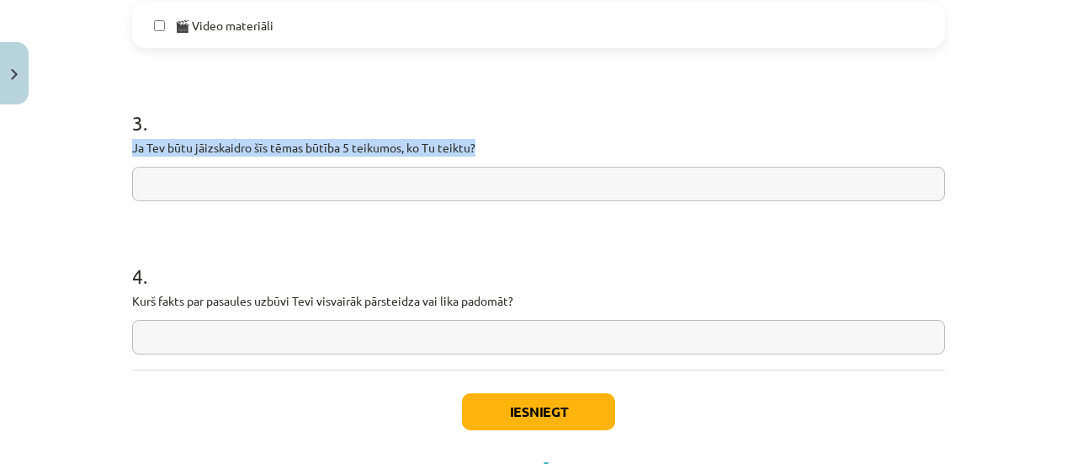
drag, startPoint x: 120, startPoint y: 147, endPoint x: 481, endPoint y: 152, distance: 361.9
copy p "Ja Tev būtu jāizskaidro šīs tēmas būtība 5 teikumos, ko Tu teiktu?"
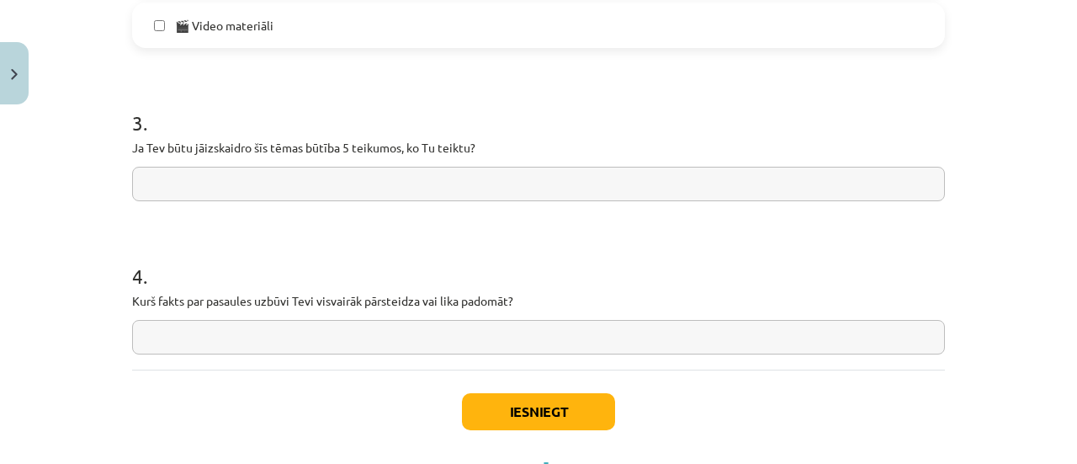
click at [315, 188] on input "text" at bounding box center [538, 184] width 813 height 35
paste input "**********"
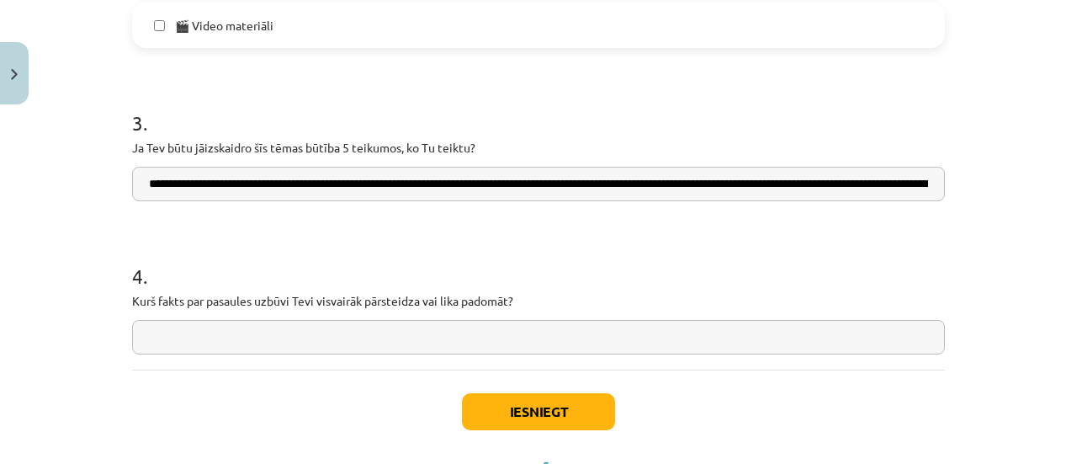
scroll to position [0, 975]
type input "**********"
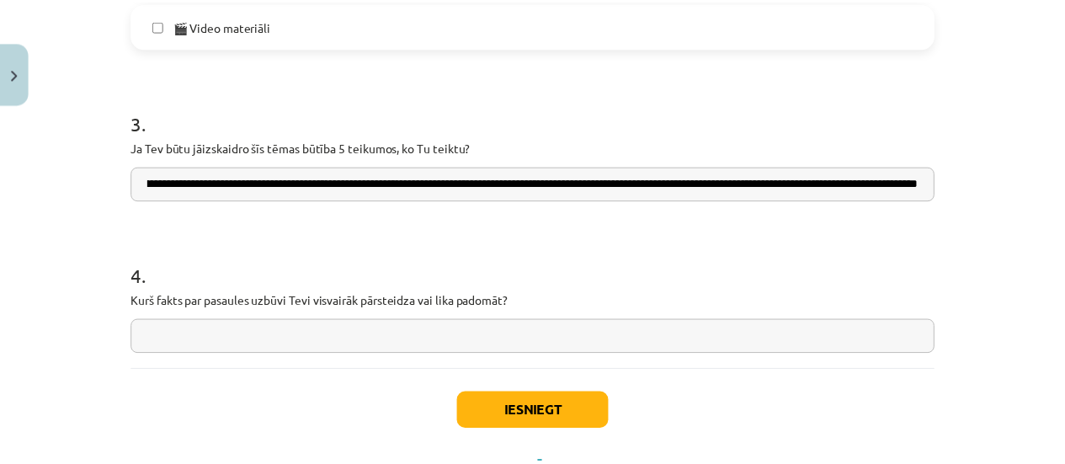
scroll to position [0, 0]
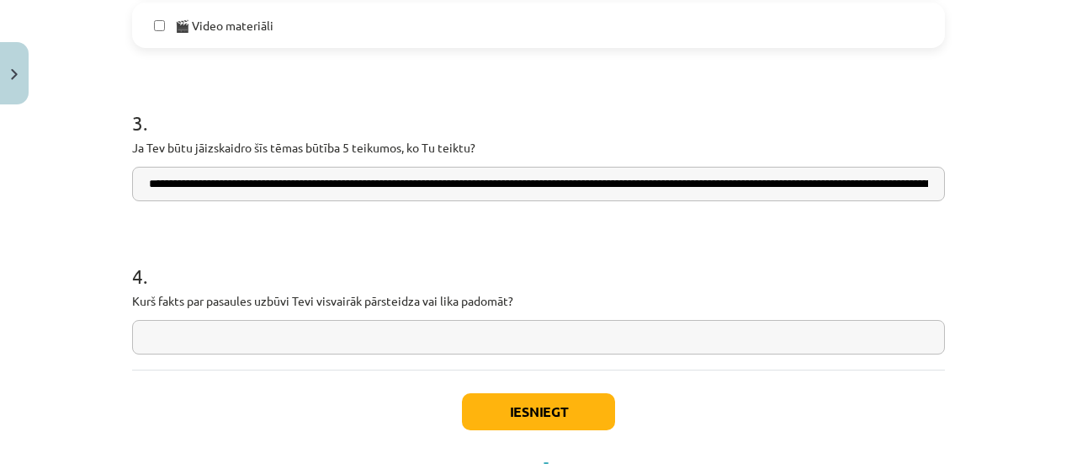
click at [358, 327] on input "text" at bounding box center [538, 337] width 813 height 35
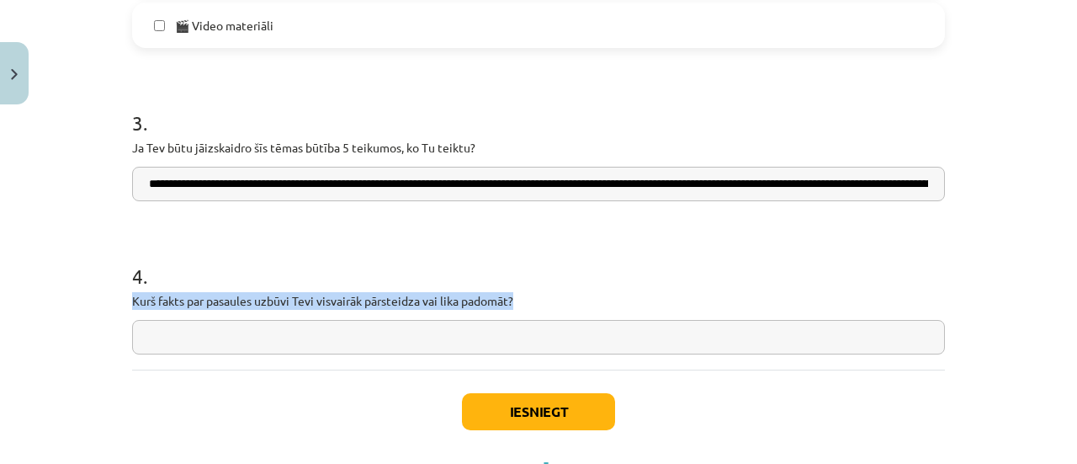
drag, startPoint x: 120, startPoint y: 293, endPoint x: 569, endPoint y: 300, distance: 449.5
copy p "Kurš fakts par pasaules uzbūvi Tevi visvairāk pārsteidza vai lika padomāt?"
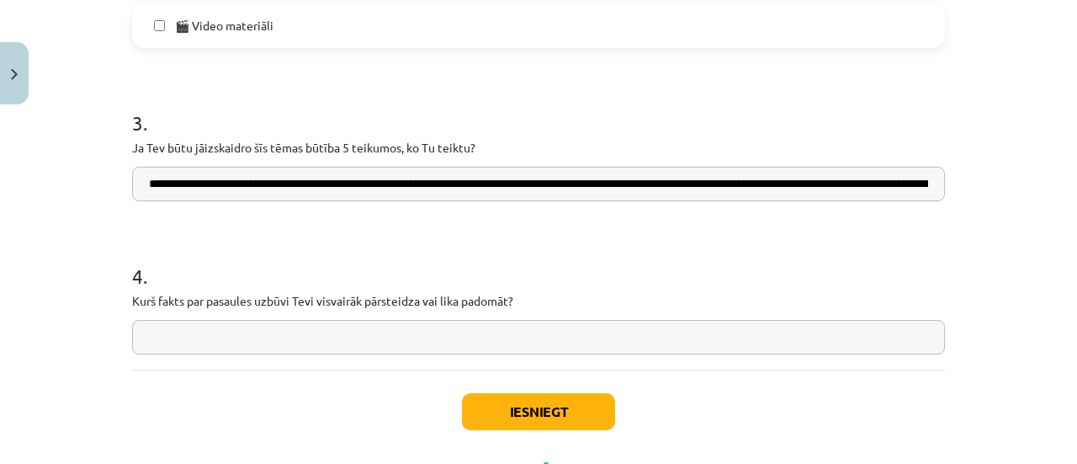
click at [294, 331] on input "text" at bounding box center [538, 337] width 813 height 35
paste input "**********"
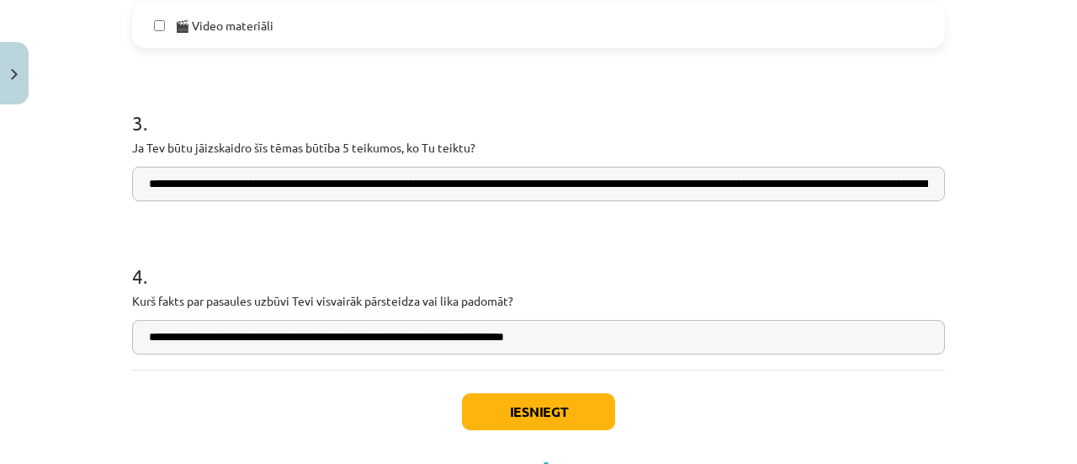
type input "**********"
click at [558, 412] on button "Iesniegt" at bounding box center [538, 411] width 153 height 37
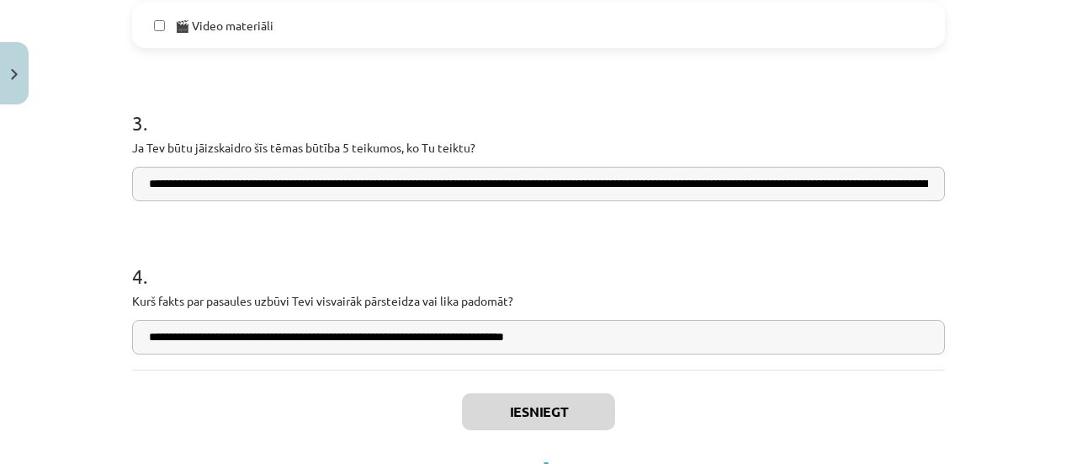
click at [725, 394] on div "Iesniegt Aizvērt" at bounding box center [538, 428] width 813 height 118
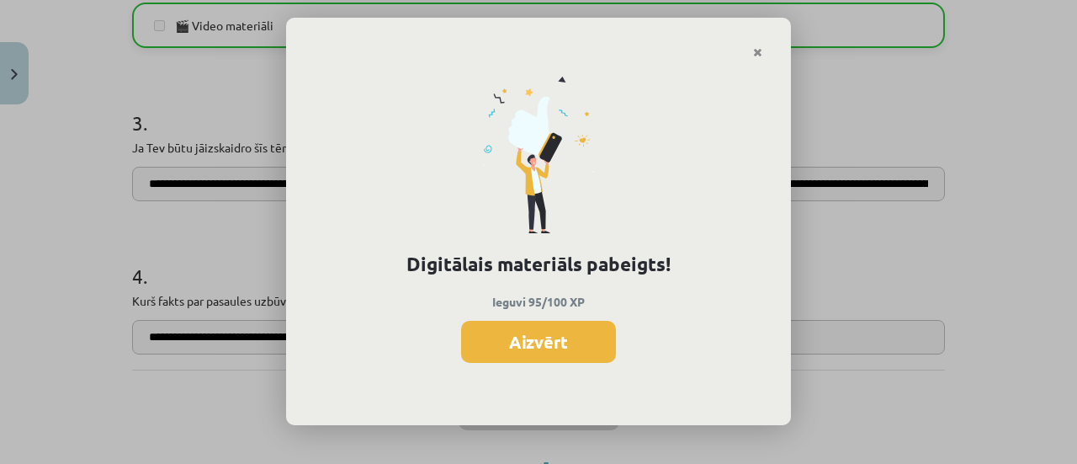
click at [1072, 457] on div "Digitālais materiāls pabeigts! Ieguvi 95/100 XP Aizvērt" at bounding box center [538, 232] width 1077 height 464
click at [549, 332] on button "Aizvērt" at bounding box center [538, 342] width 155 height 42
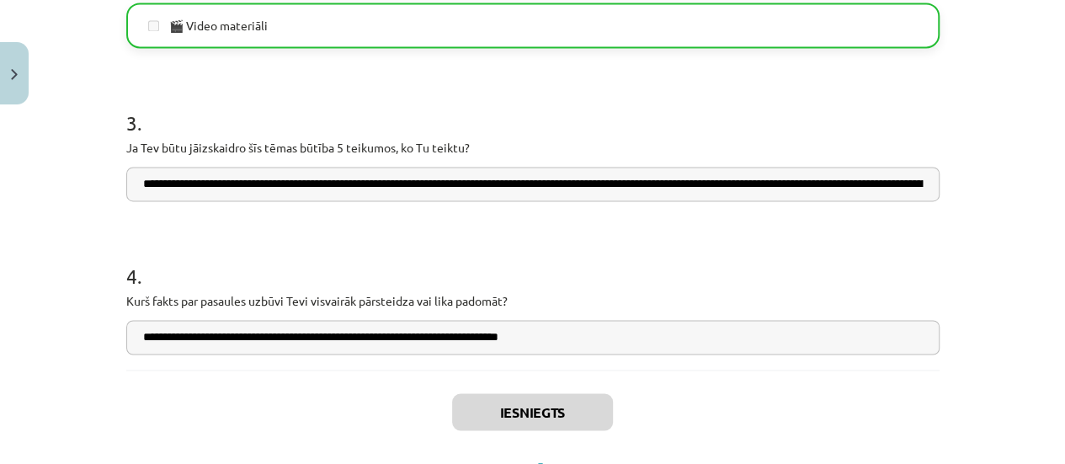
scroll to position [309, 0]
click at [1007, 435] on div "Mācību tēma: Dabaszinības - 10. klases 1.ieskaites mācību materiāls #7 Temata a…" at bounding box center [532, 232] width 1065 height 464
click at [414, 125] on h1 "3 ." at bounding box center [532, 108] width 813 height 52
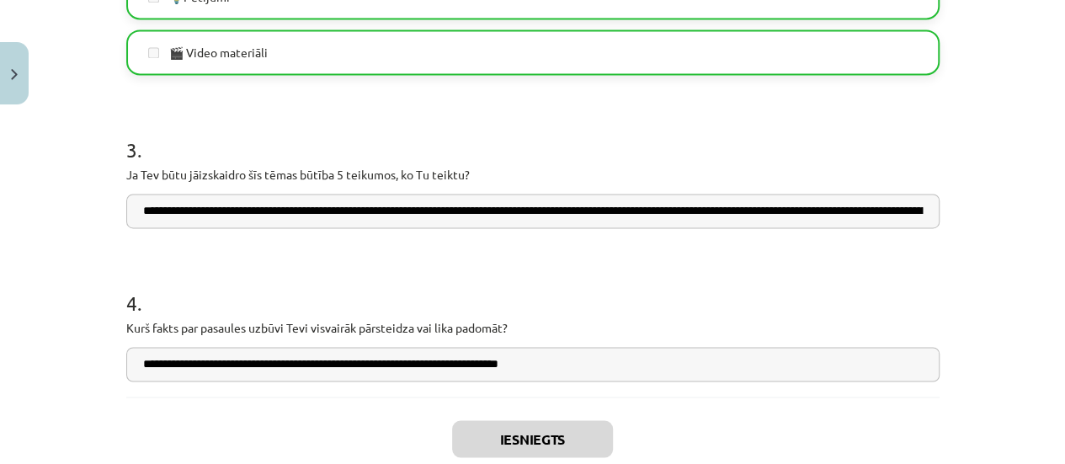
scroll to position [1294, 0]
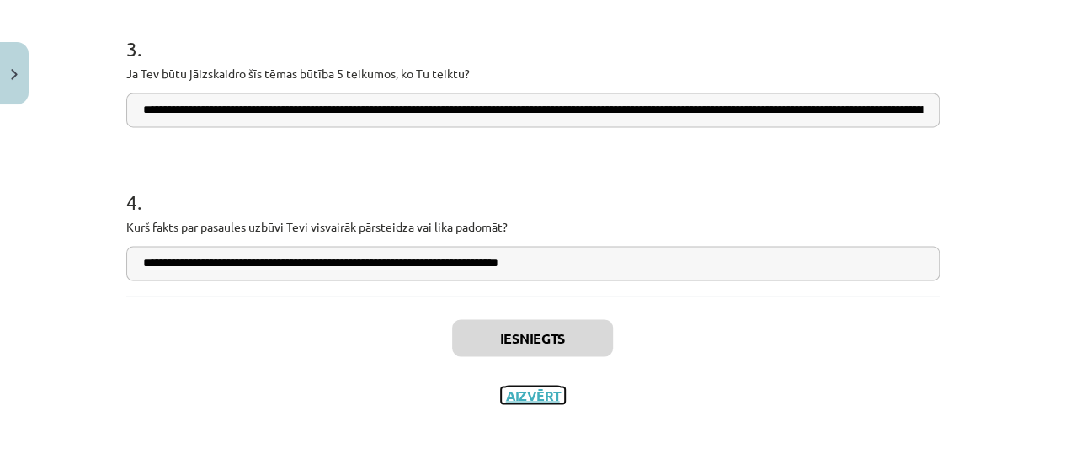
click at [537, 391] on button "Aizvērt" at bounding box center [533, 394] width 64 height 17
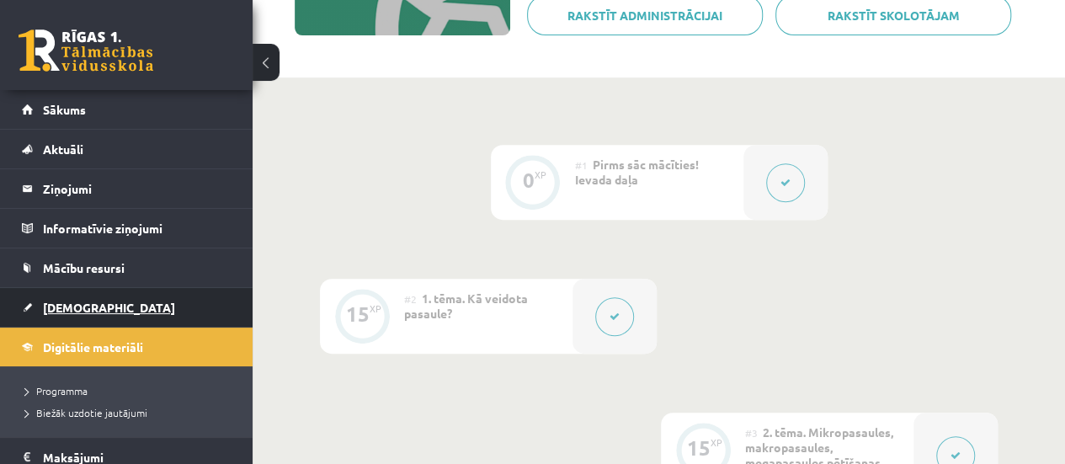
click at [175, 316] on link "[DEMOGRAPHIC_DATA]" at bounding box center [127, 307] width 210 height 39
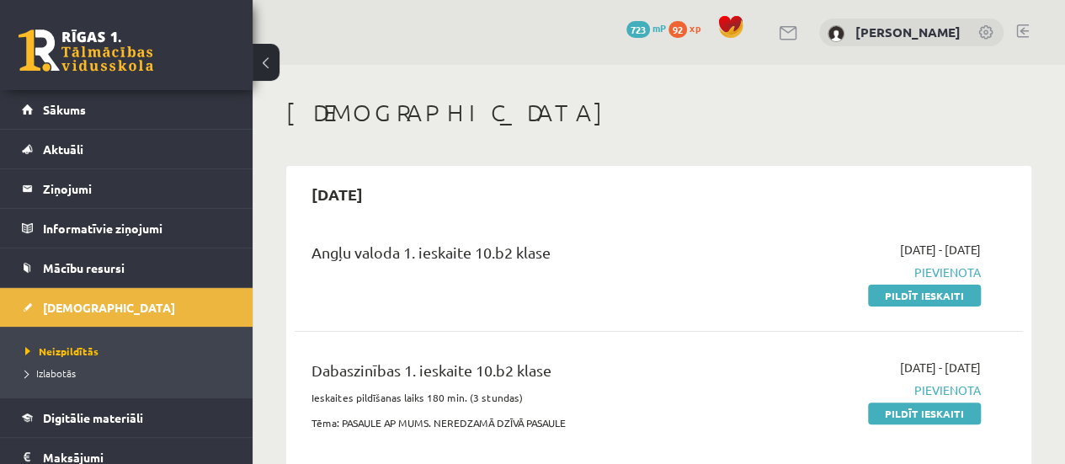
click at [634, 213] on div "2025-09-15" at bounding box center [659, 194] width 728 height 40
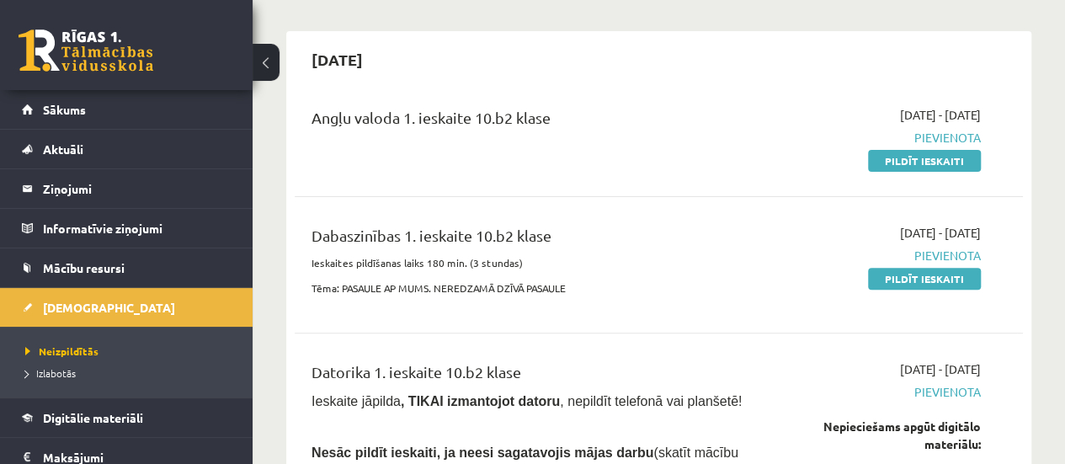
scroll to position [168, 0]
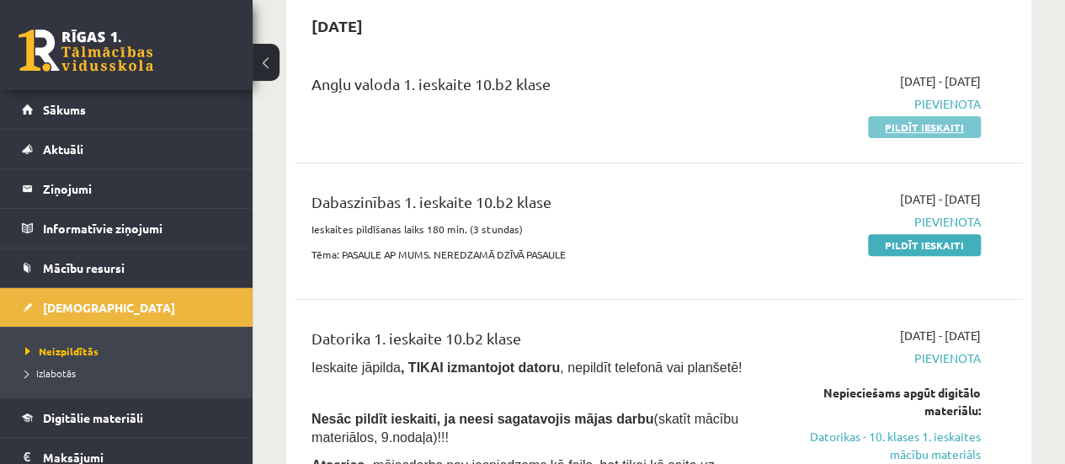
click at [913, 129] on link "Pildīt ieskaiti" at bounding box center [924, 127] width 113 height 22
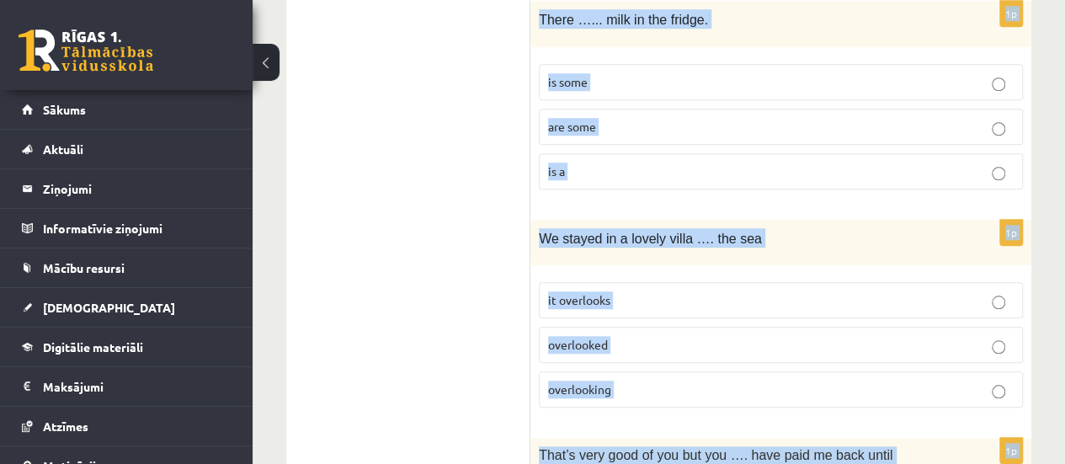
scroll to position [4228, 0]
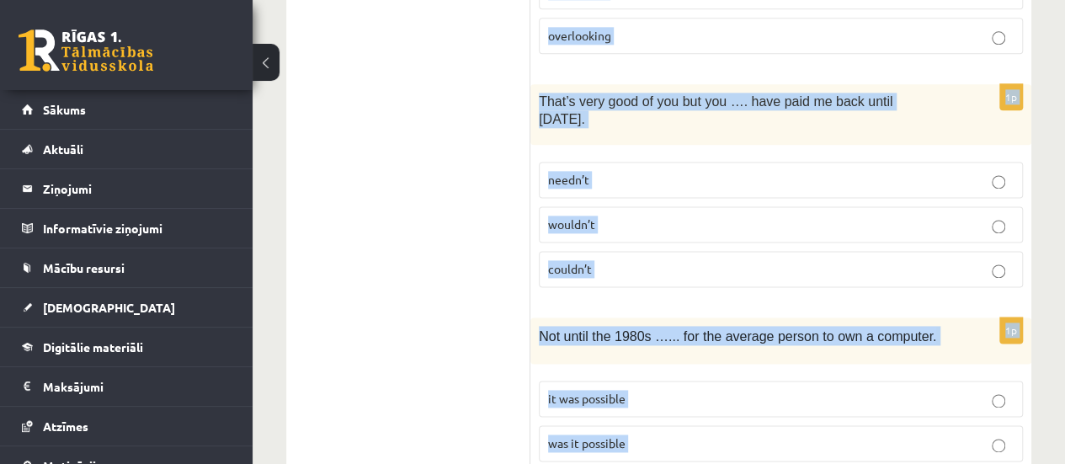
drag, startPoint x: 535, startPoint y: 334, endPoint x: 1004, endPoint y: 427, distance: 477.8
copy form "Hundreds of people _____ after a fire broke out in an industrial unit. had been…"
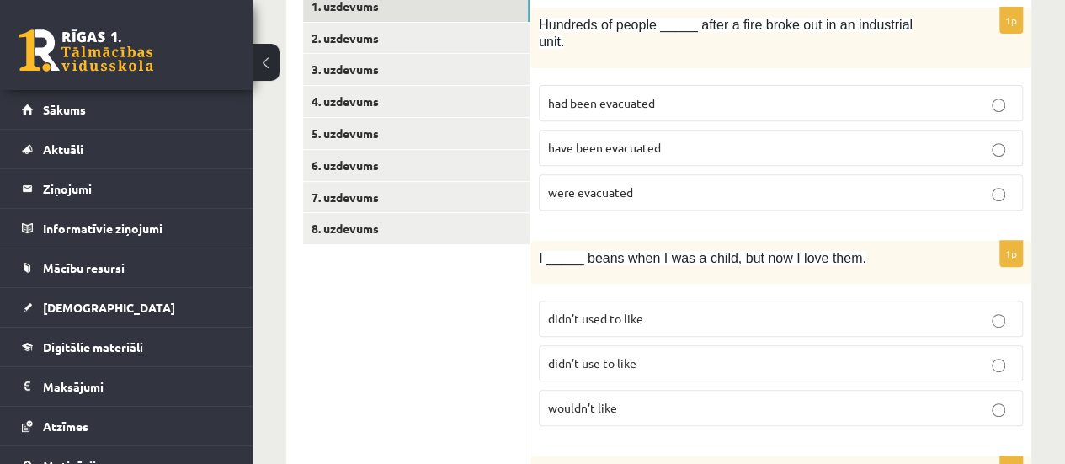
scroll to position [244, 0]
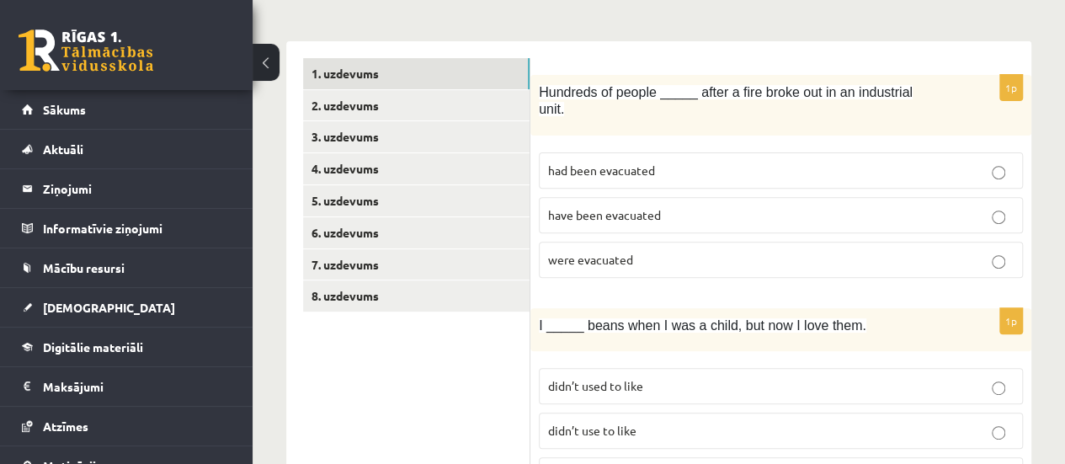
click at [666, 251] on p "were evacuated" at bounding box center [780, 260] width 465 height 18
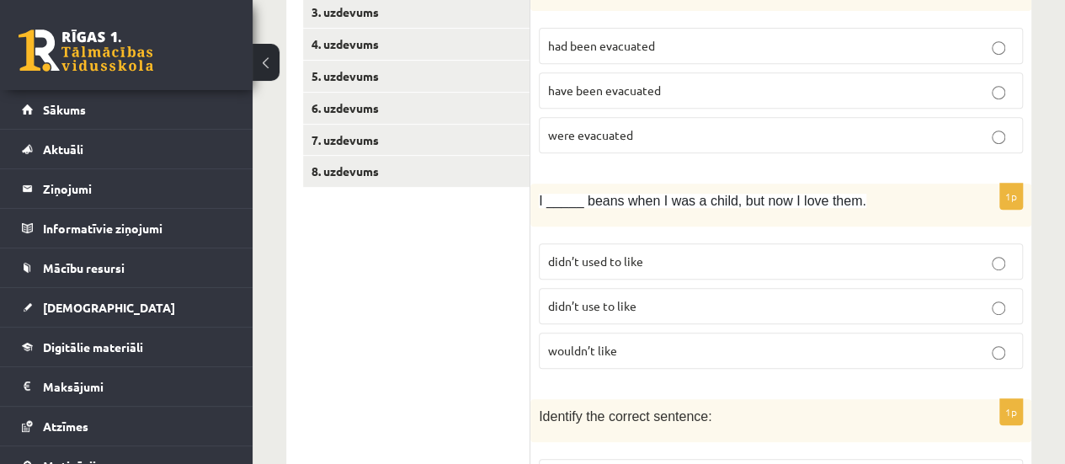
scroll to position [492, 0]
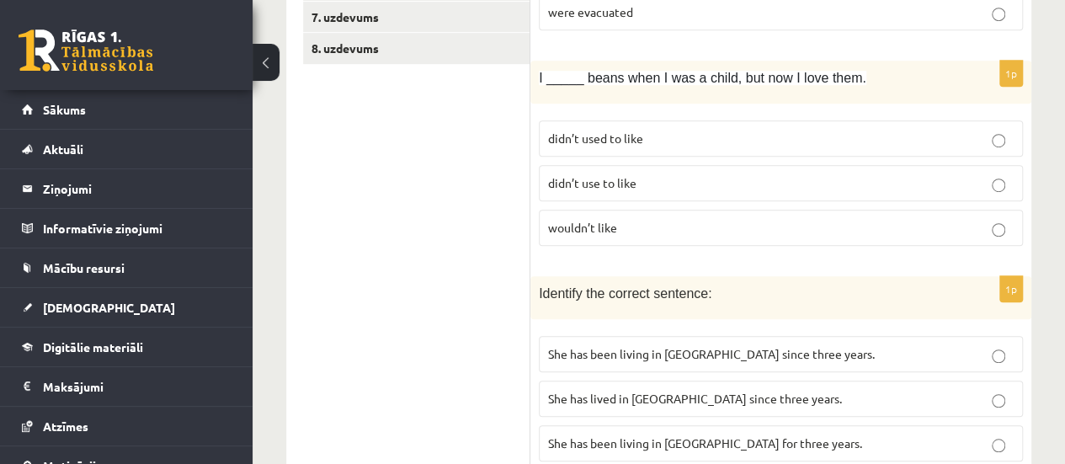
click at [651, 174] on p "didn’t use to like" at bounding box center [780, 183] width 465 height 18
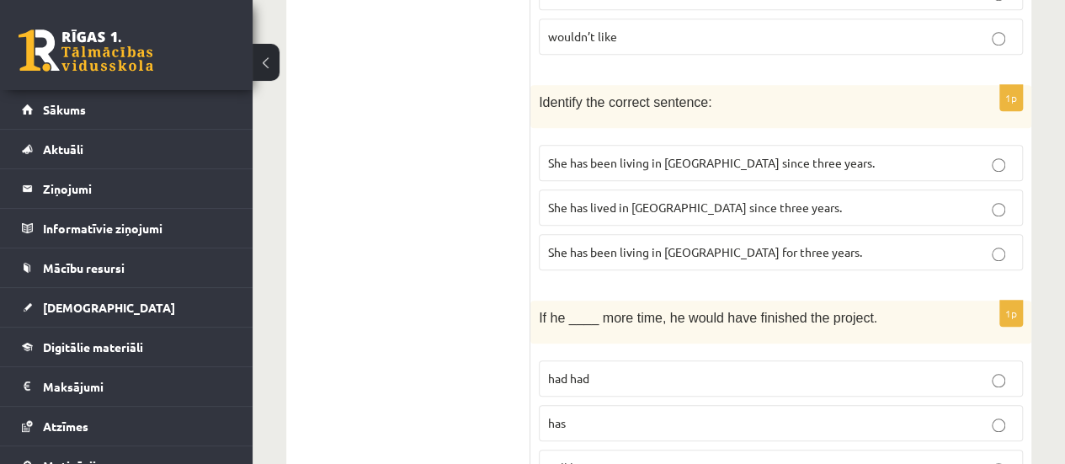
scroll to position [727, 0]
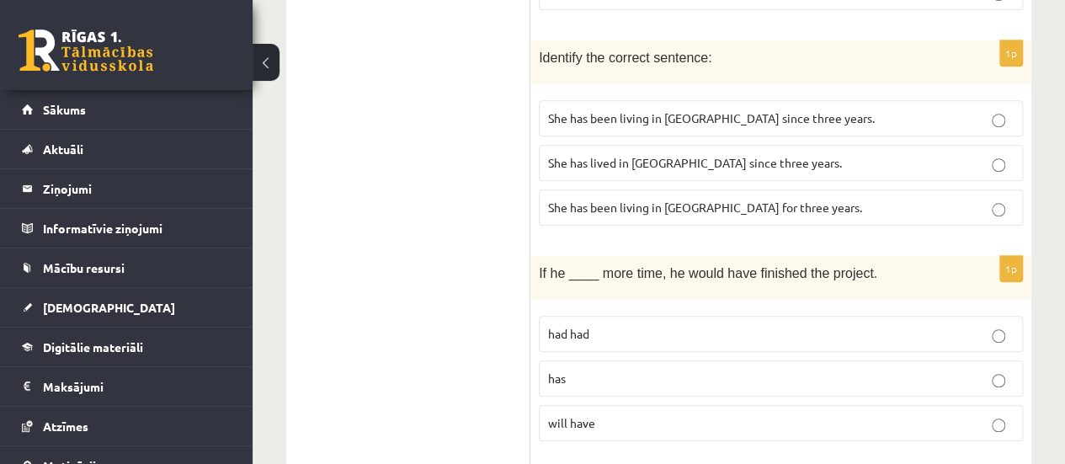
click at [645, 199] on span "She has been living in Paris for three years." at bounding box center [705, 206] width 314 height 15
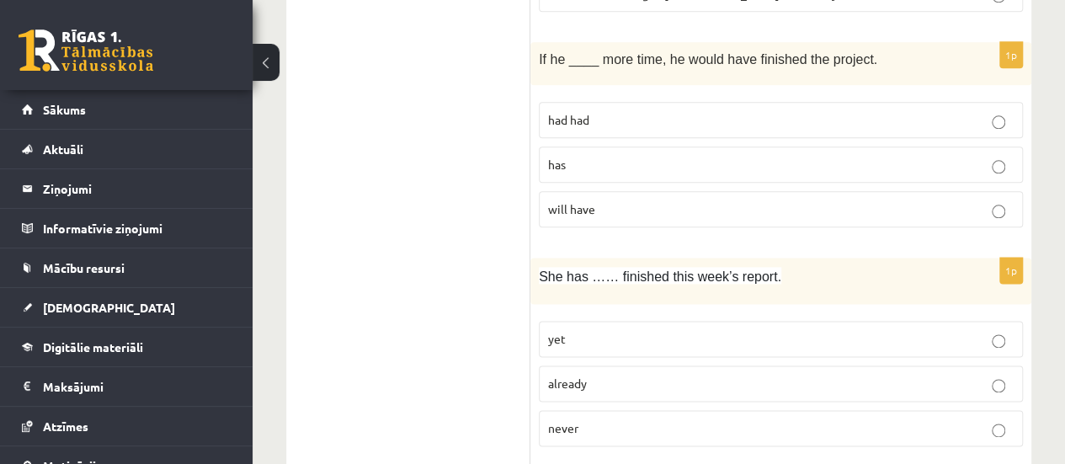
scroll to position [975, 0]
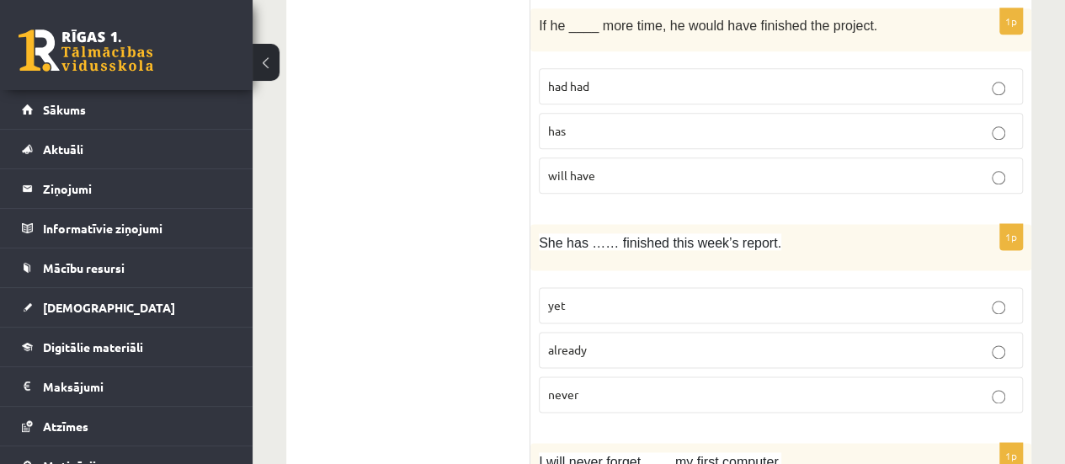
click at [603, 77] on p "had had" at bounding box center [780, 86] width 465 height 18
click at [629, 341] on p "already" at bounding box center [780, 350] width 465 height 18
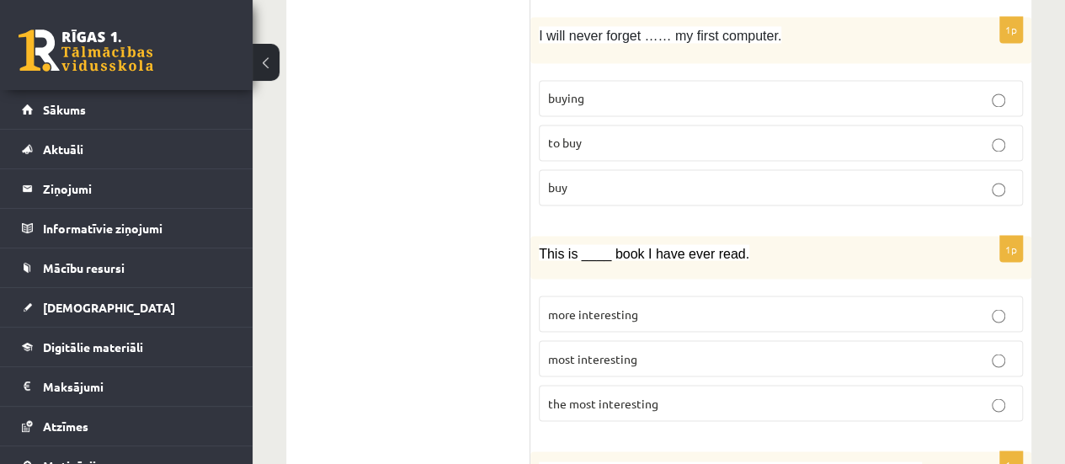
scroll to position [1412, 0]
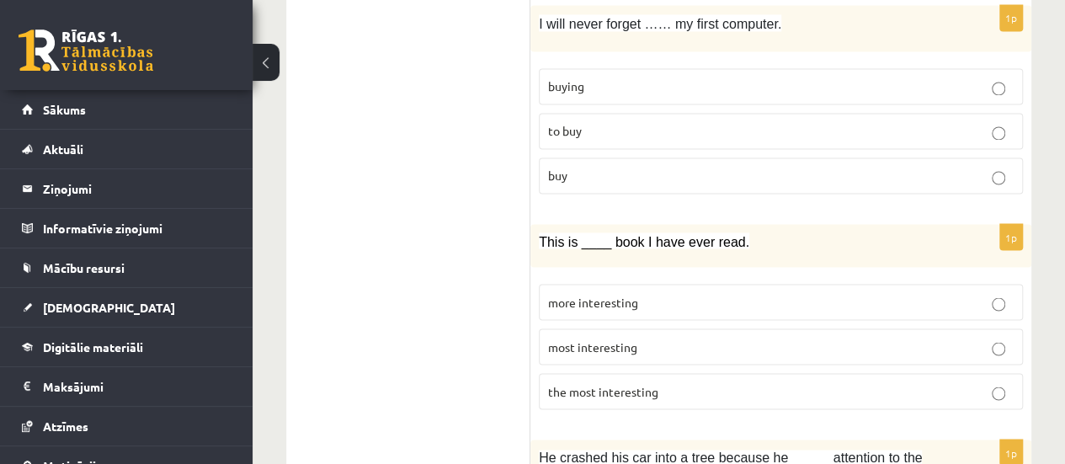
click at [609, 77] on p "buying" at bounding box center [780, 86] width 465 height 18
click at [635, 373] on label "the most interesting" at bounding box center [781, 391] width 484 height 36
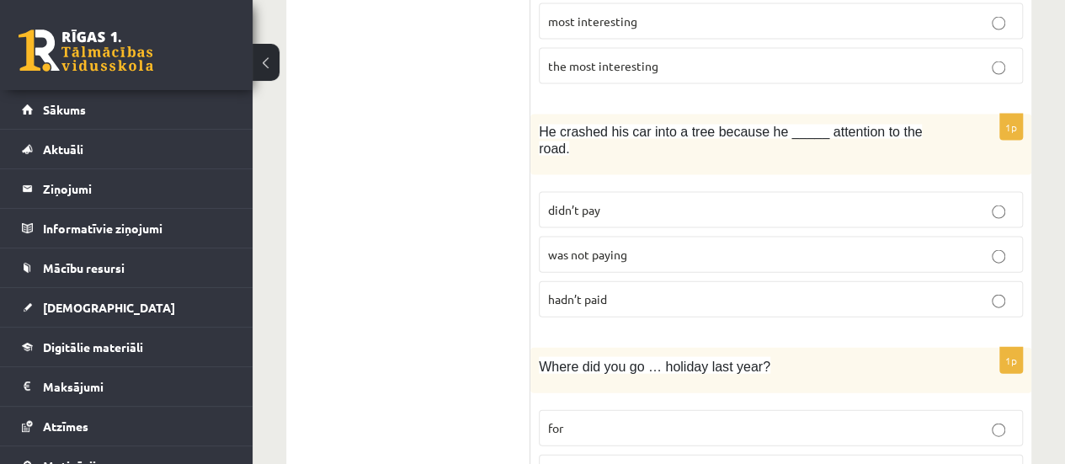
scroll to position [1760, 0]
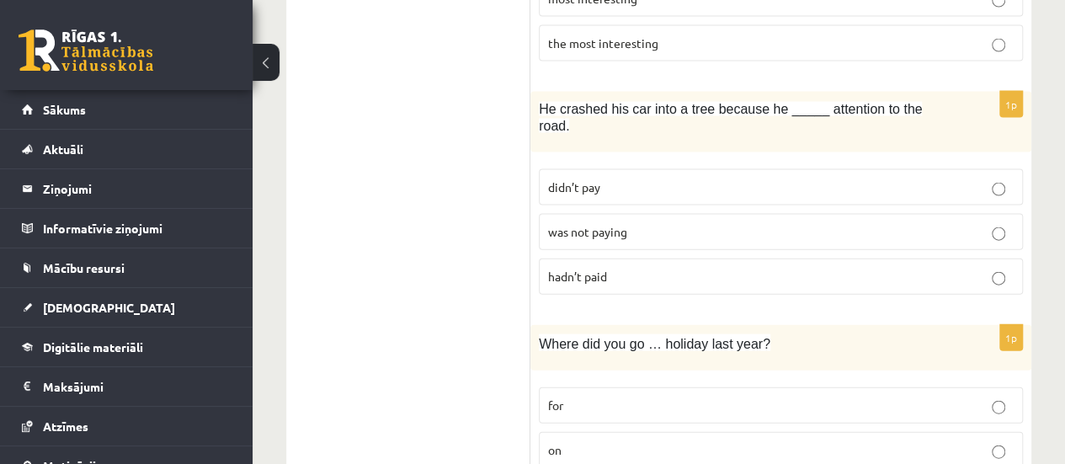
click at [634, 223] on p "was not paying" at bounding box center [780, 232] width 465 height 18
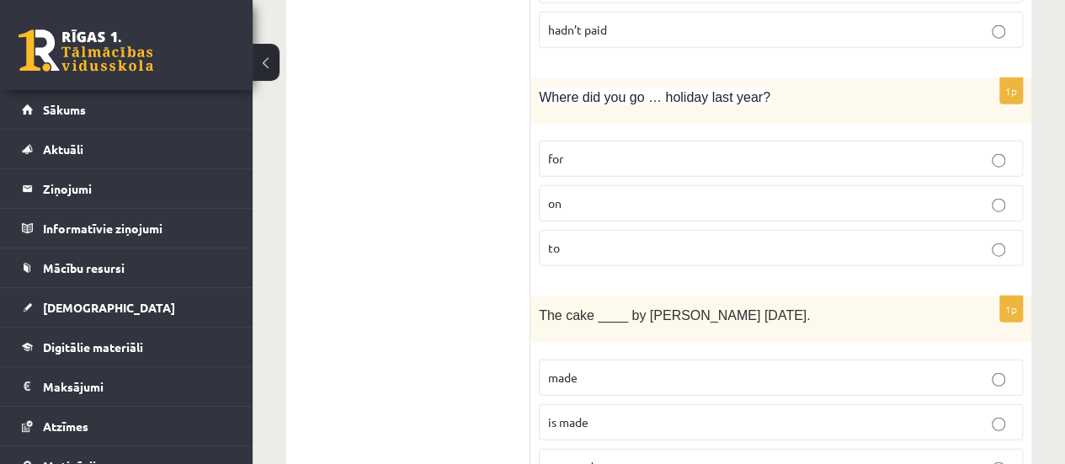
scroll to position [2063, 0]
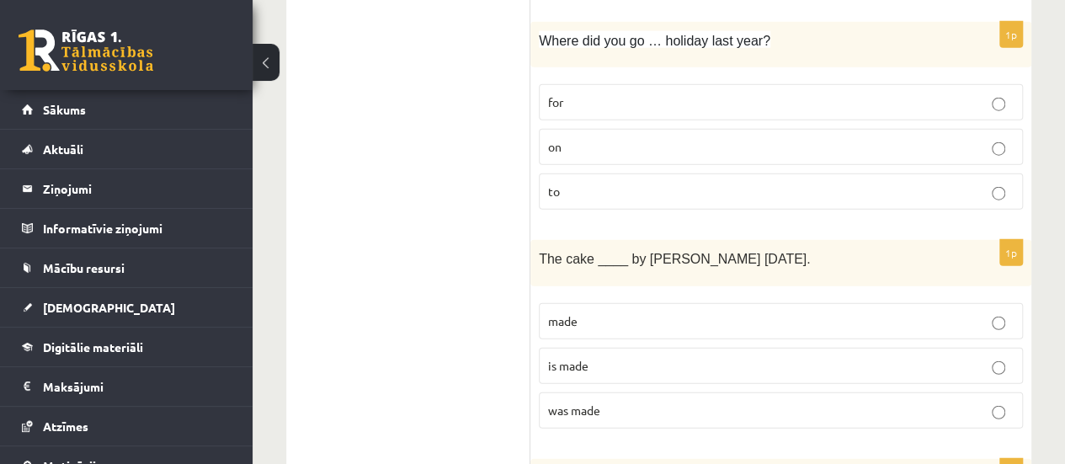
click at [584, 129] on label "on" at bounding box center [781, 147] width 484 height 36
click at [654, 392] on label "was made" at bounding box center [781, 410] width 484 height 36
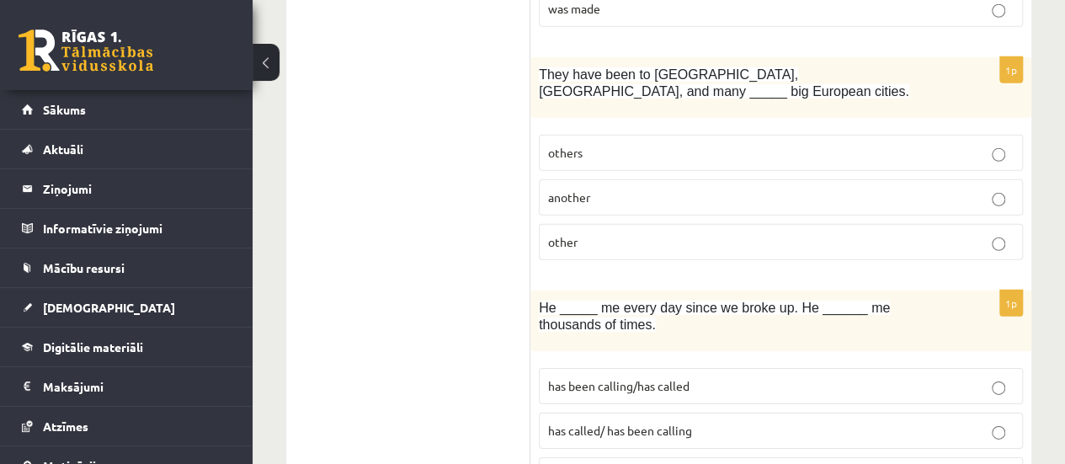
scroll to position [2490, 0]
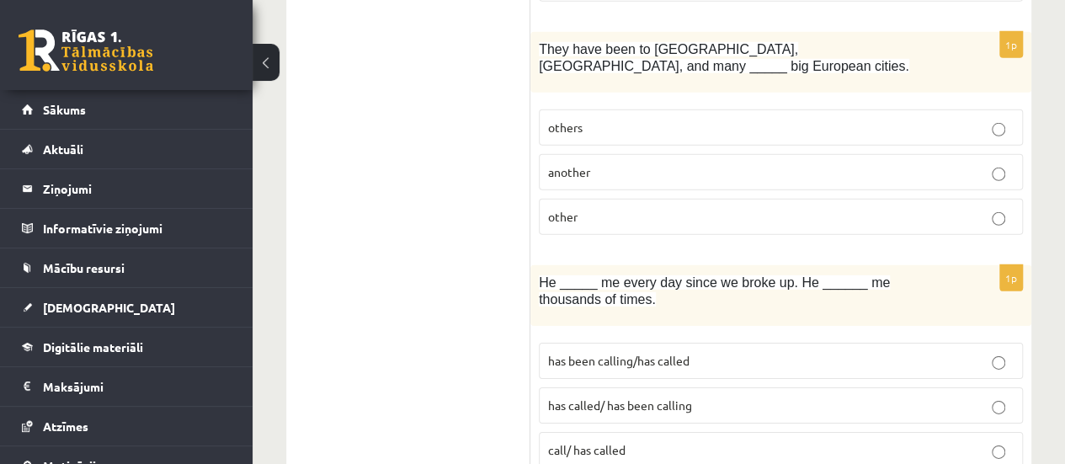
click at [633, 208] on p "other" at bounding box center [780, 217] width 465 height 18
click at [668, 353] on span "has been calling/has called" at bounding box center [618, 360] width 141 height 15
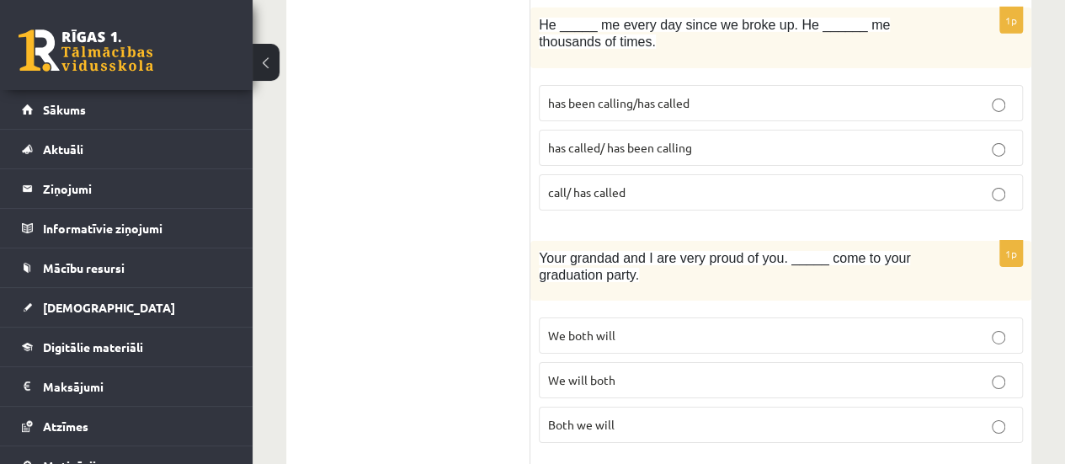
scroll to position [2814, 0]
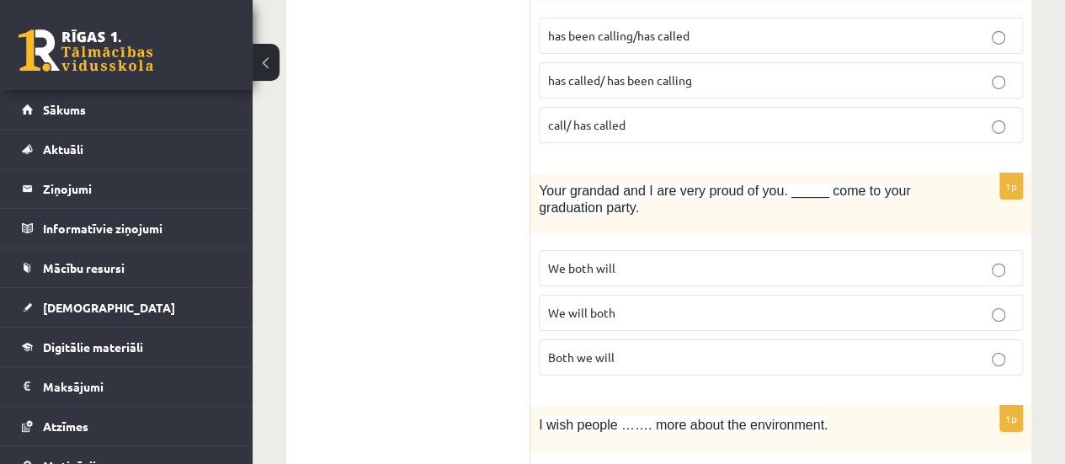
click at [626, 304] on p "We will both" at bounding box center [780, 313] width 465 height 18
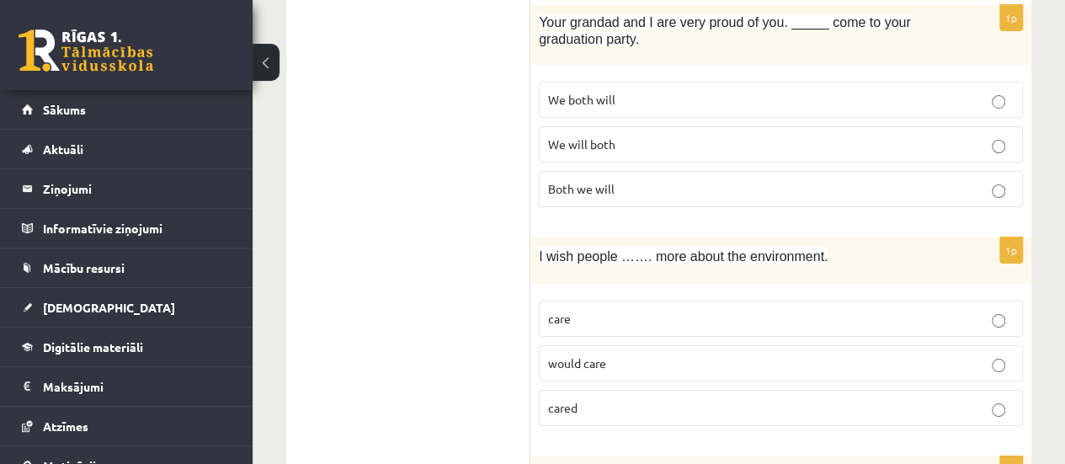
scroll to position [3062, 0]
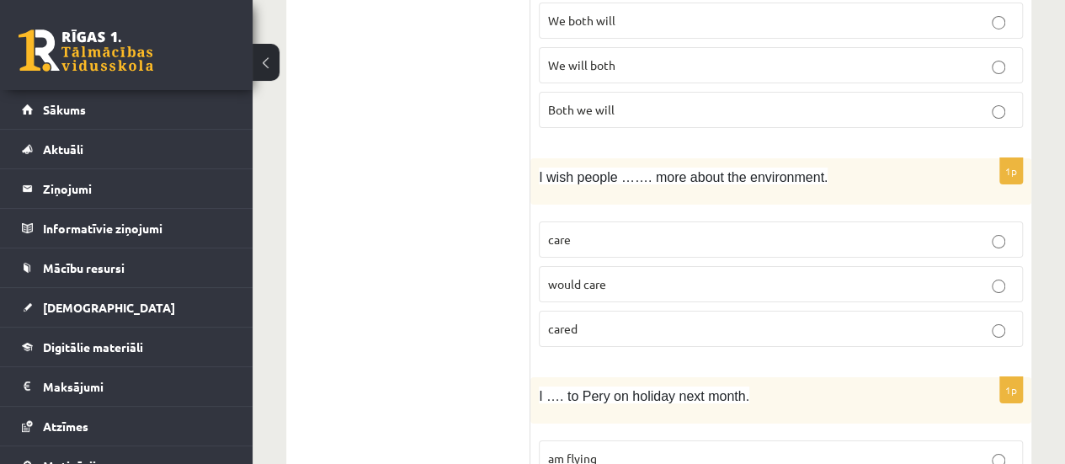
click at [688, 275] on p "would care" at bounding box center [780, 284] width 465 height 18
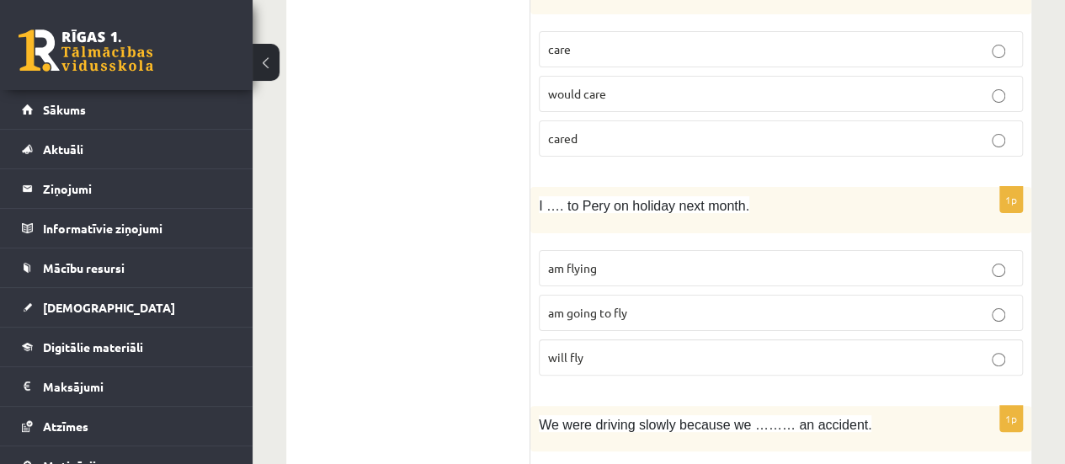
scroll to position [3275, 0]
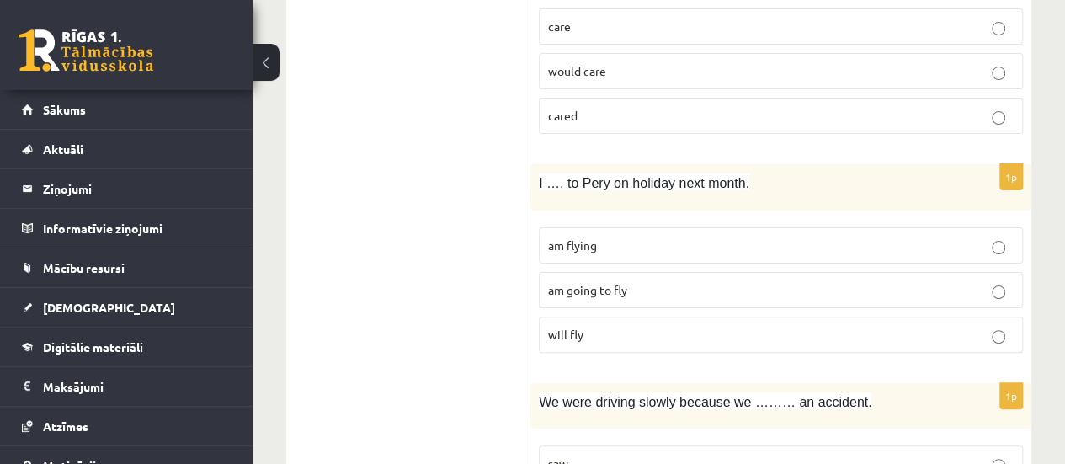
click at [618, 237] on p "am flying" at bounding box center [780, 246] width 465 height 18
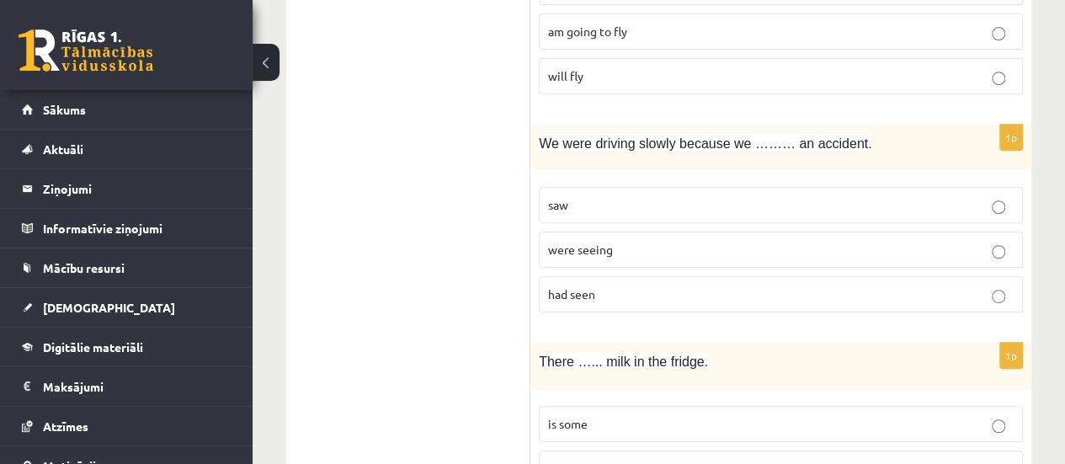
scroll to position [3590, 0]
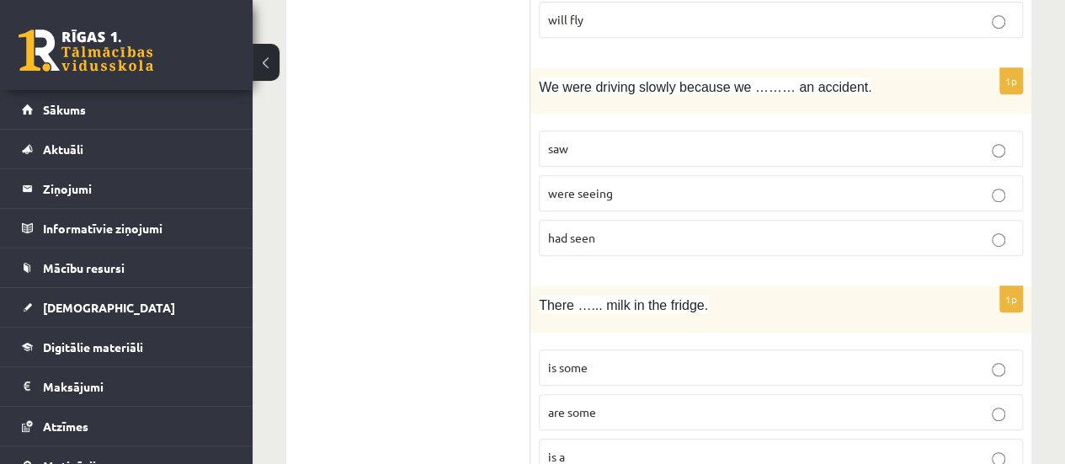
click at [640, 140] on p "saw" at bounding box center [780, 149] width 465 height 18
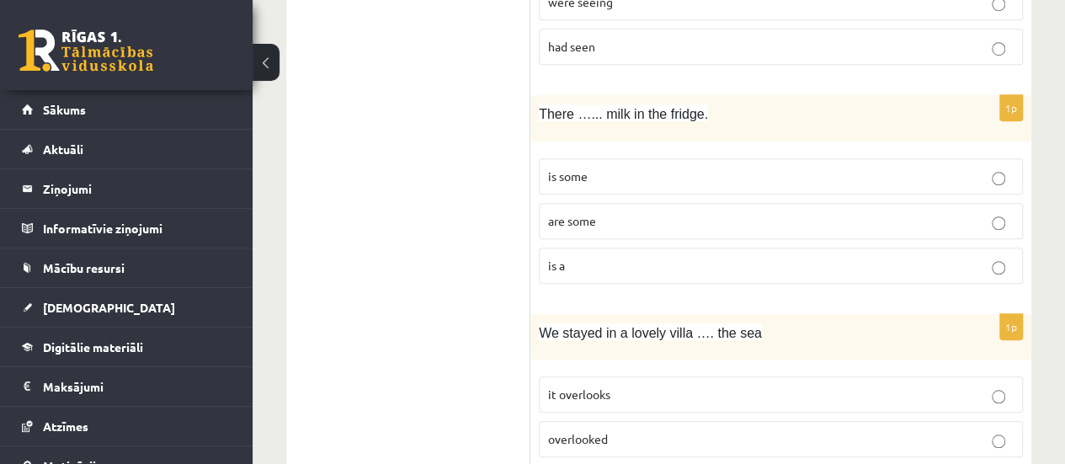
scroll to position [3792, 0]
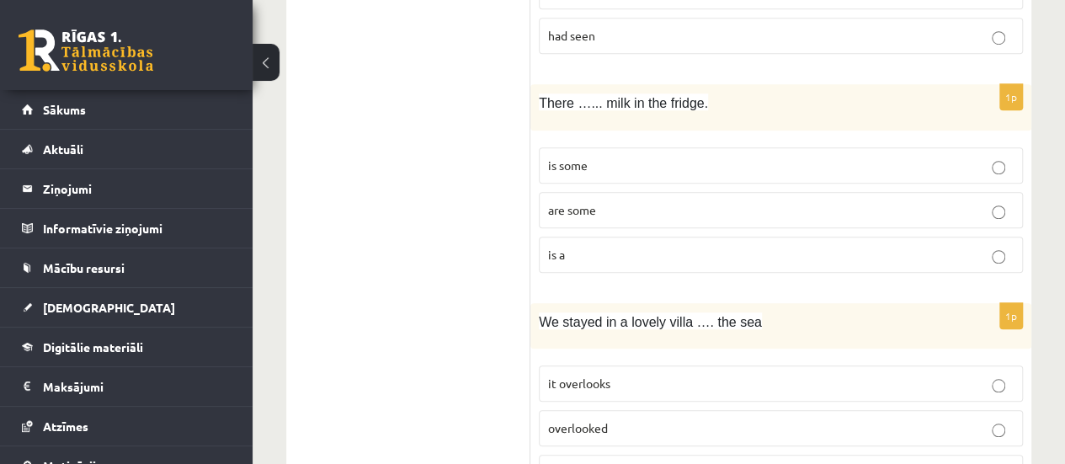
click at [570, 157] on span "is some" at bounding box center [568, 164] width 40 height 15
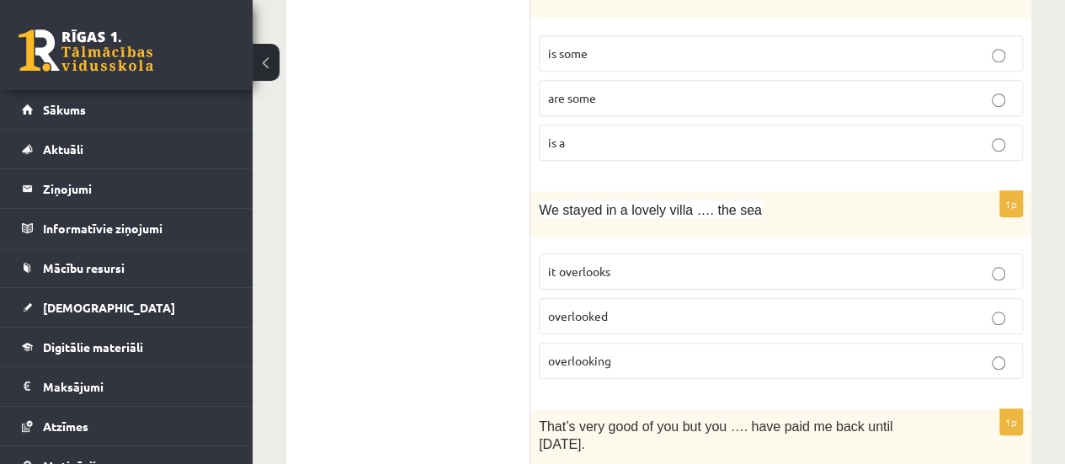
scroll to position [3994, 0]
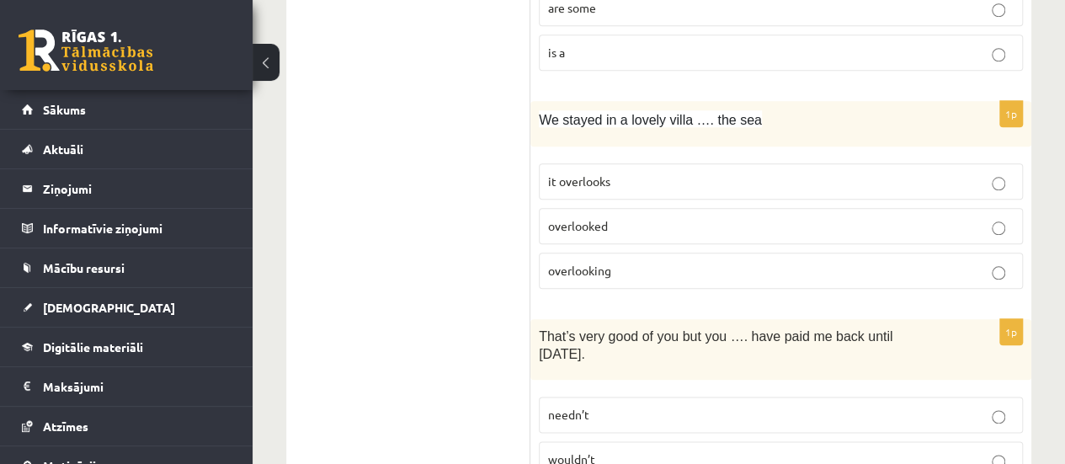
click at [627, 262] on p "overlooking" at bounding box center [780, 271] width 465 height 18
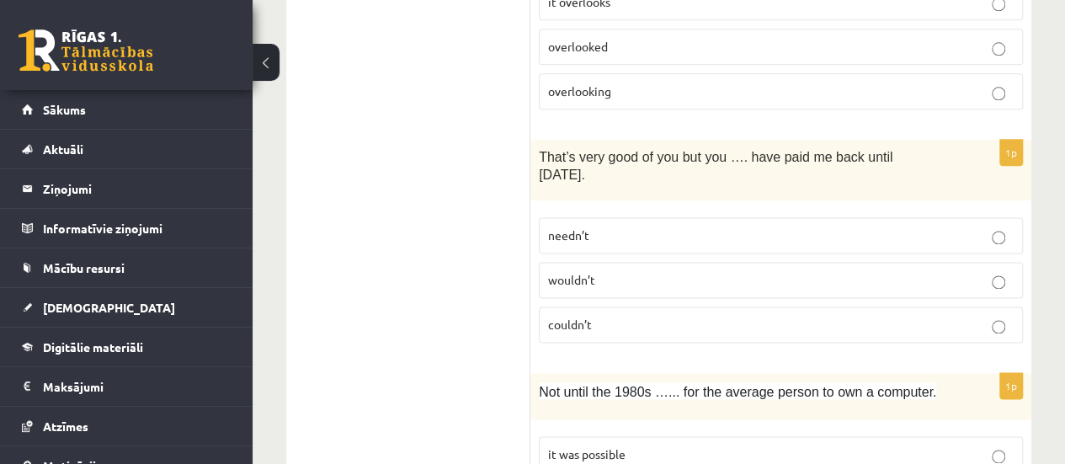
scroll to position [4228, 0]
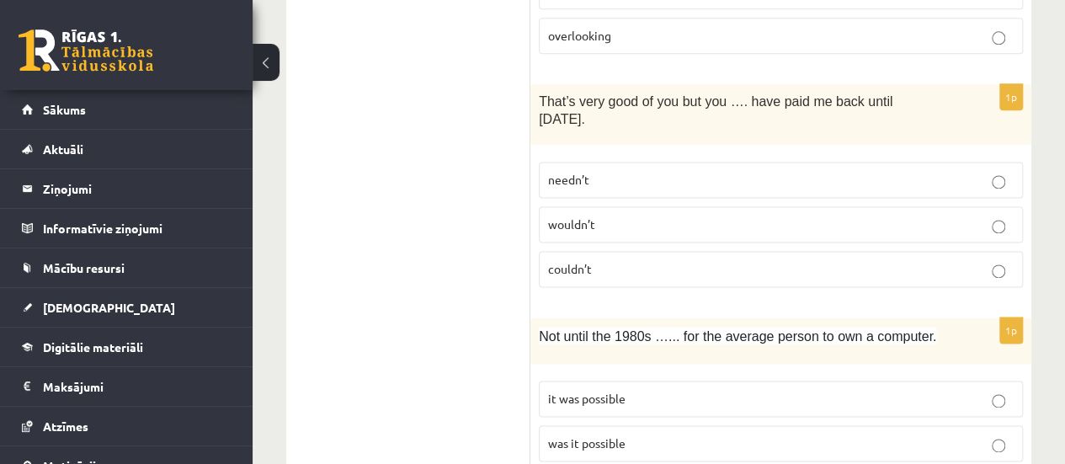
click at [593, 153] on fieldset "needn’t wouldn’t couldn’t" at bounding box center [781, 222] width 484 height 139
click at [588, 171] on p "needn’t" at bounding box center [780, 180] width 465 height 18
click at [651, 434] on p "was it possible" at bounding box center [780, 443] width 465 height 18
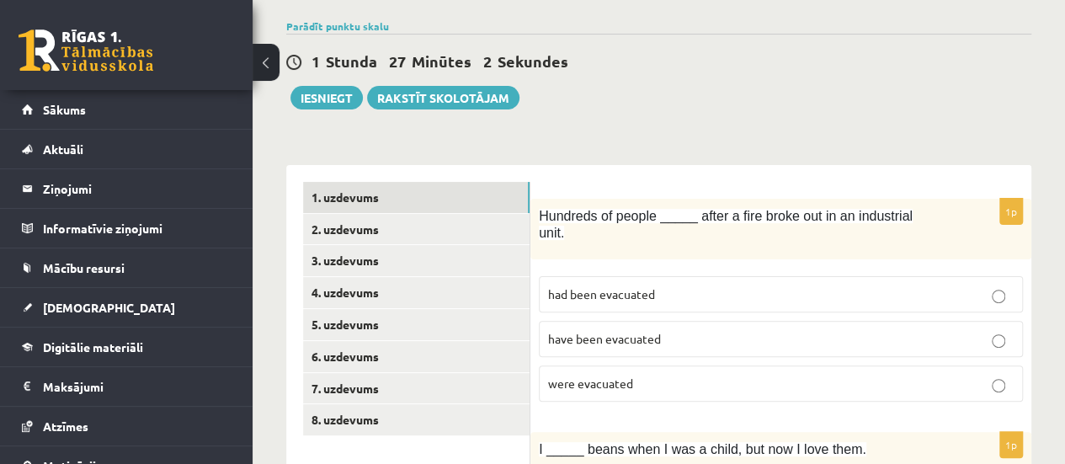
scroll to position [98, 0]
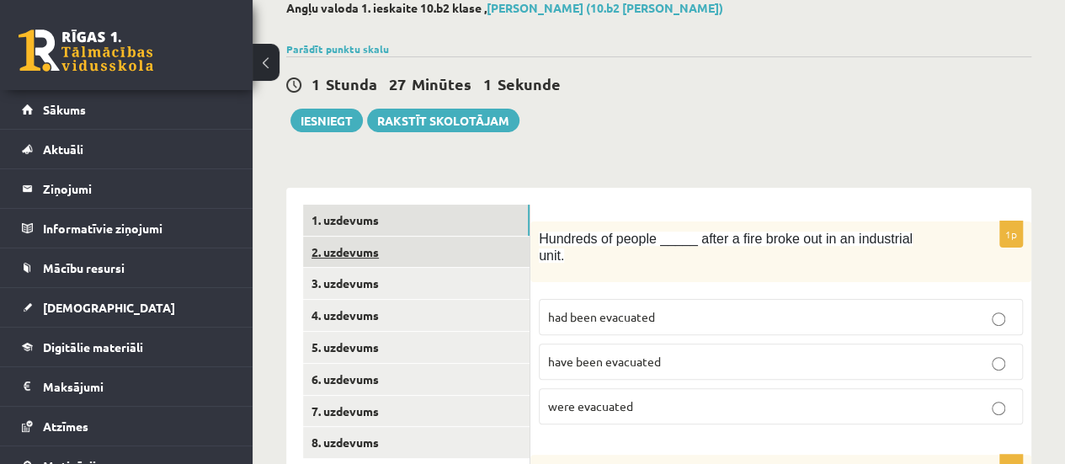
click at [375, 247] on link "2. uzdevums" at bounding box center [416, 252] width 226 height 31
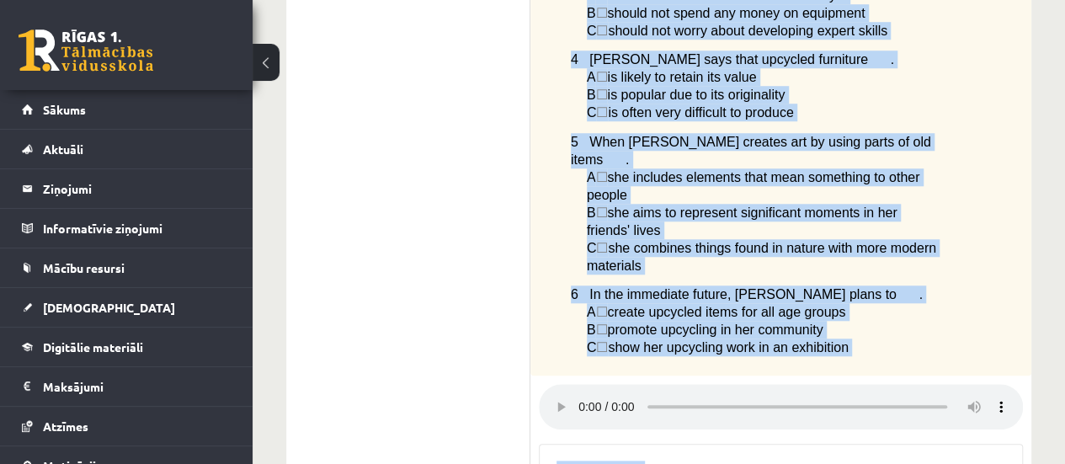
scroll to position [1000, 0]
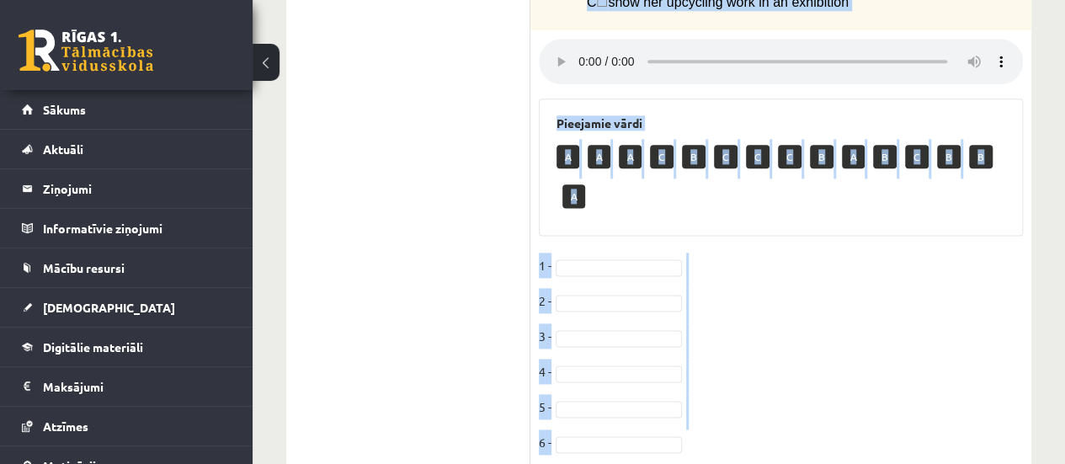
drag, startPoint x: 553, startPoint y: 238, endPoint x: 862, endPoint y: 449, distance: 373.7
copy div "Listen to a radio interview with a girl called Yasemin who has a hobby called u…"
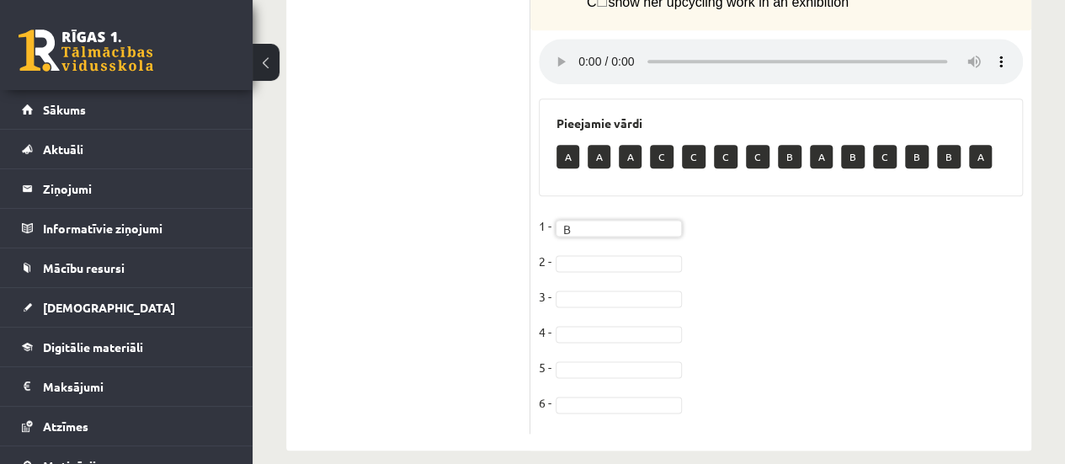
scroll to position [960, 0]
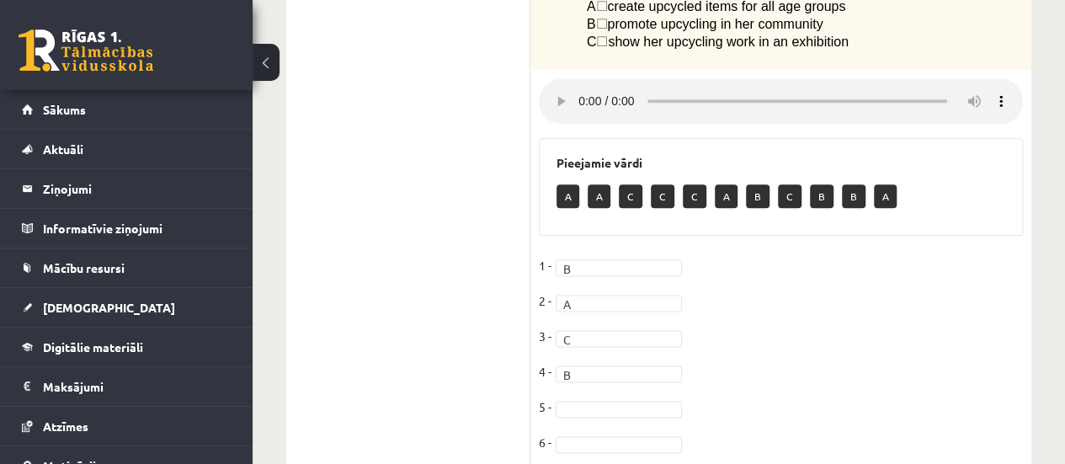
click at [624, 359] on fieldset "1 - B * 2 - A * 3 - C * 4 - B * 5 - 6 -" at bounding box center [781, 358] width 484 height 212
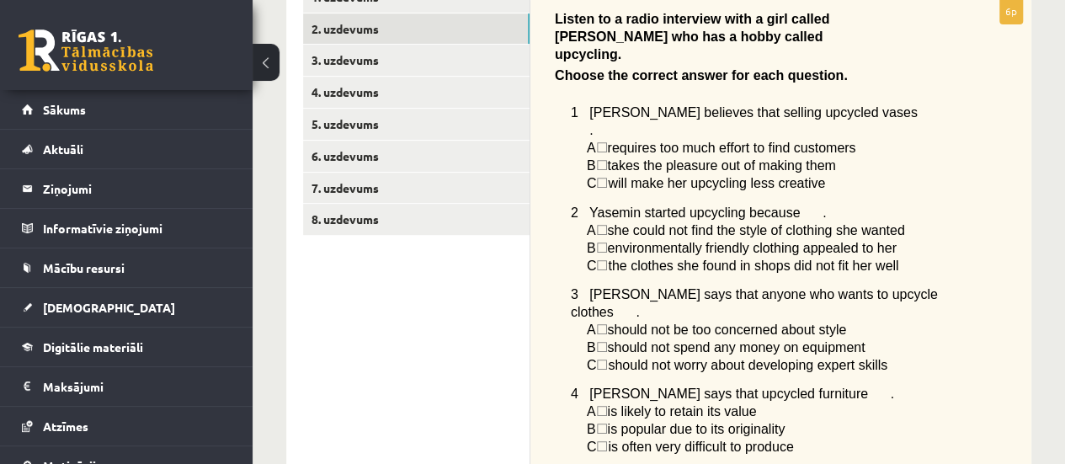
scroll to position [242, 0]
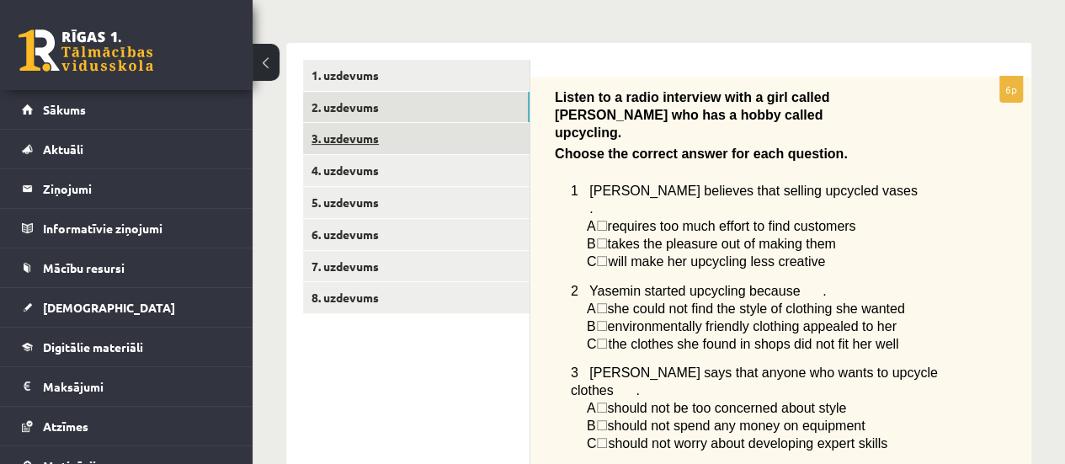
click at [389, 131] on link "3. uzdevums" at bounding box center [416, 138] width 226 height 31
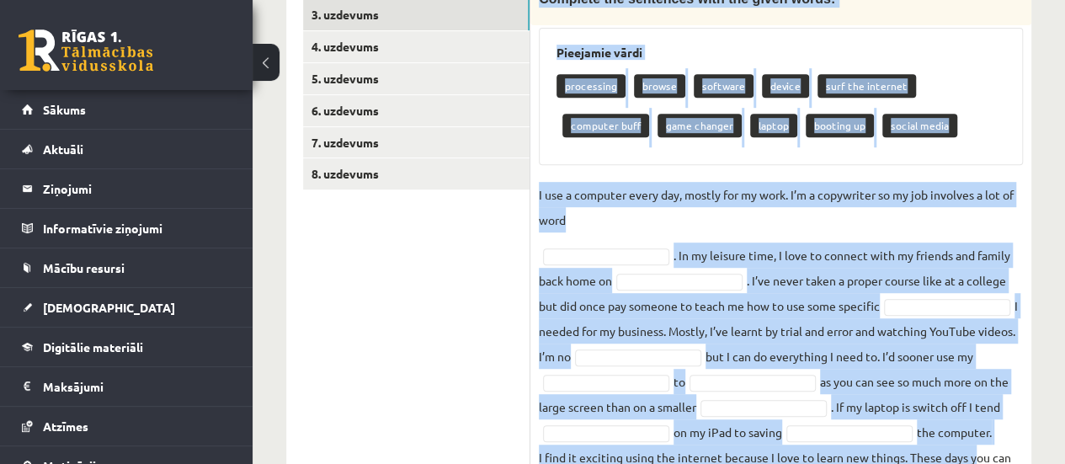
scroll to position [490, 0]
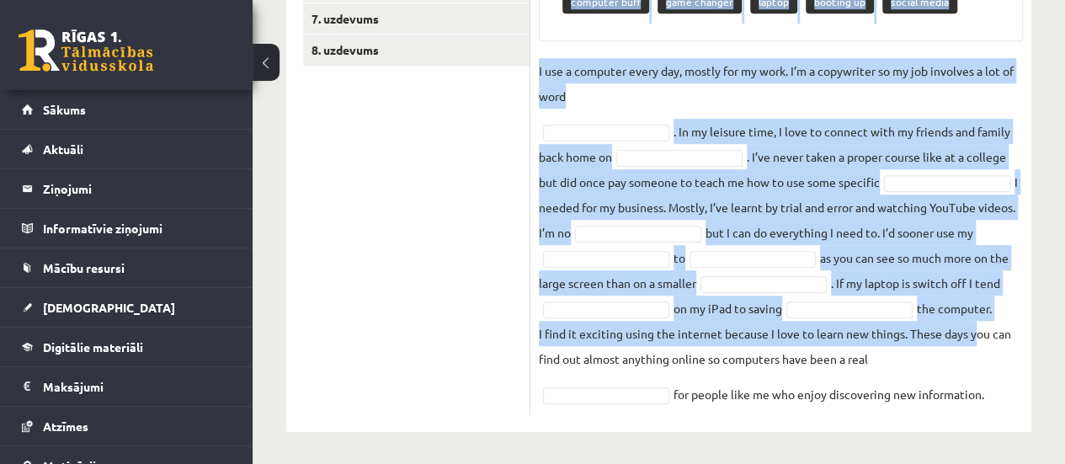
drag, startPoint x: 537, startPoint y: 93, endPoint x: 1013, endPoint y: 417, distance: 576.6
click at [1013, 417] on div "10p Technologies. Complete the sentences with the given words: Pieejamie vārdi …" at bounding box center [780, 113] width 501 height 636
copy div "Technologies. Complete the sentences with the given words: Pieejamie vārdi proc…"
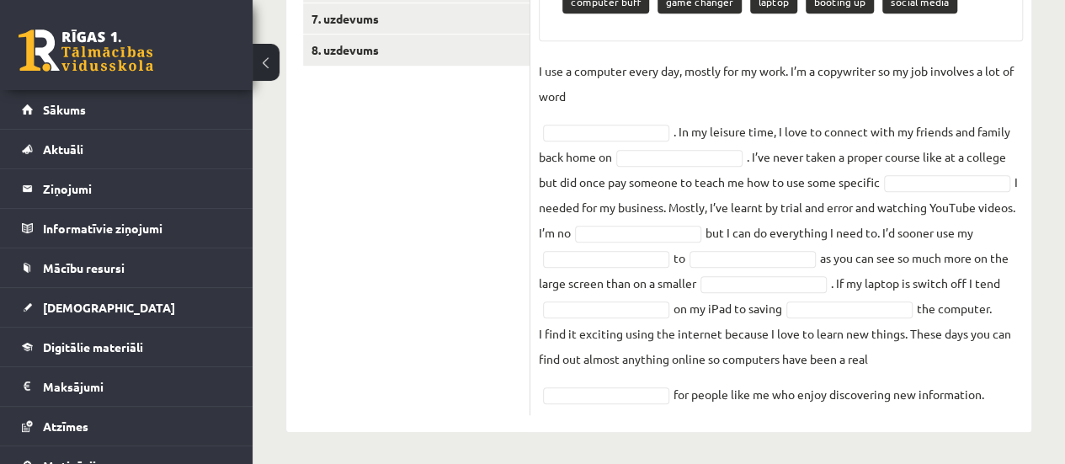
click at [424, 230] on ul "1. uzdevums 2. uzdevums 3. uzdevums 4. uzdevums 5. uzdevums 6. uzdevums 7. uzde…" at bounding box center [416, 113] width 227 height 603
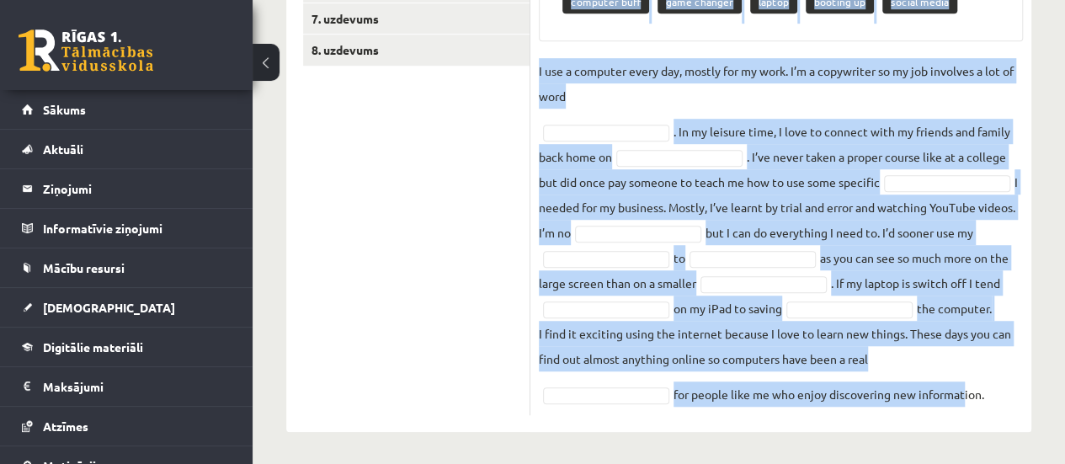
drag, startPoint x: 540, startPoint y: 100, endPoint x: 1023, endPoint y: 433, distance: 586.9
click at [1023, 433] on div "Angļu valoda 1. ieskaite 10.b2 klase , Signe Pužule (10.b2 klase) Parādīt punkt…" at bounding box center [658, 20] width 812 height 890
copy div "Technologies. Complete the sentences with the given words: Pieejamie vārdi proc…"
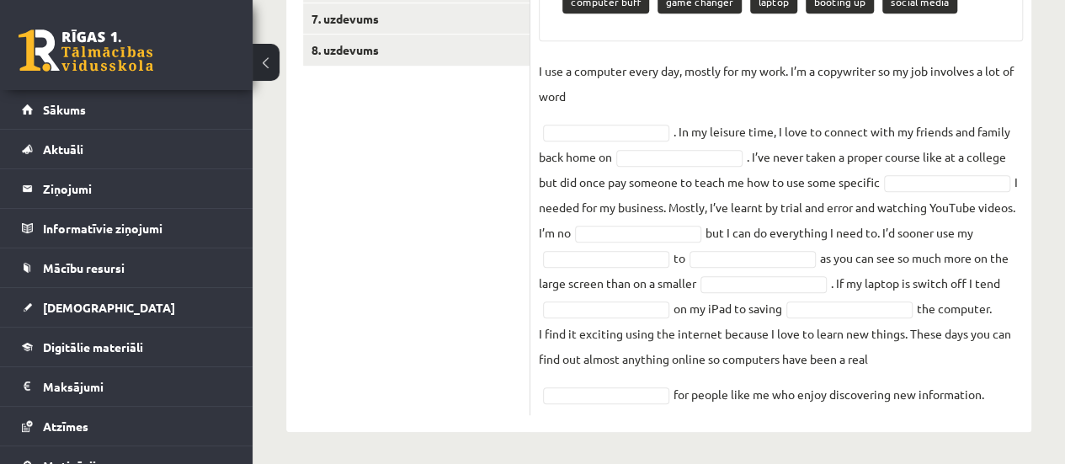
click at [439, 207] on ul "1. uzdevums 2. uzdevums 3. uzdevums 4. uzdevums 5. uzdevums 6. uzdevums 7. uzde…" at bounding box center [416, 113] width 227 height 603
click at [497, 144] on ul "1. uzdevums 2. uzdevums 3. uzdevums 4. uzdevums 5. uzdevums 6. uzdevums 7. uzde…" at bounding box center [416, 113] width 227 height 603
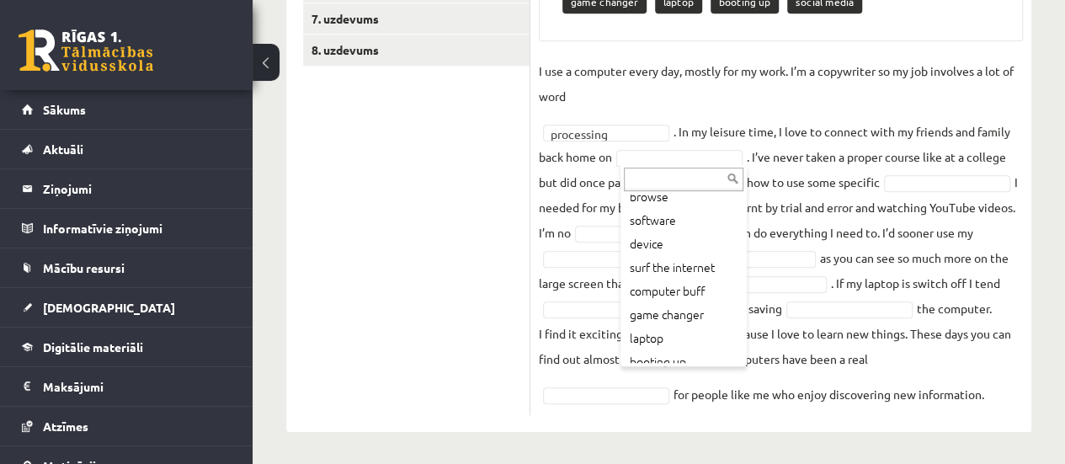
scroll to position [67, 0]
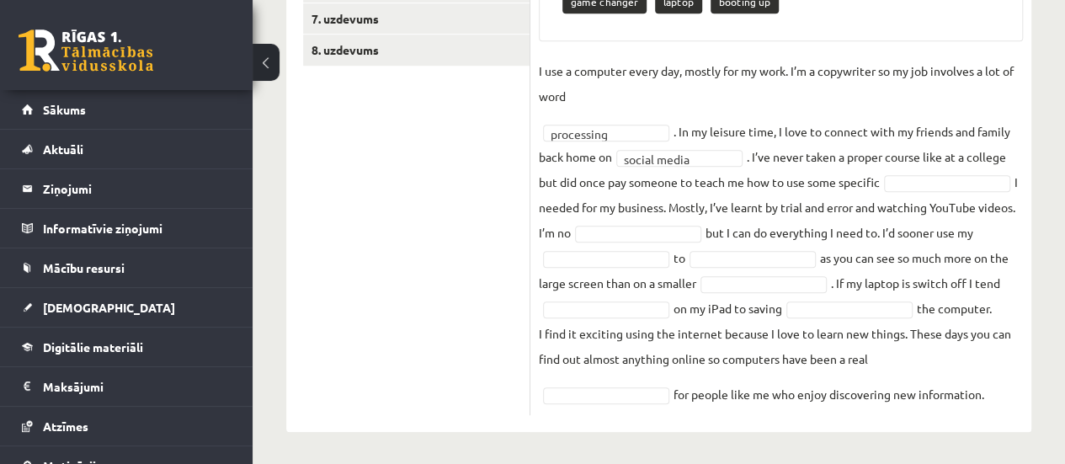
click at [919, 189] on fieldset "**********" at bounding box center [781, 232] width 484 height 348
click at [485, 193] on ul "1. uzdevums 2. uzdevums 3. uzdevums 4. uzdevums 5. uzdevums 6. uzdevums 7. uzde…" at bounding box center [416, 113] width 227 height 603
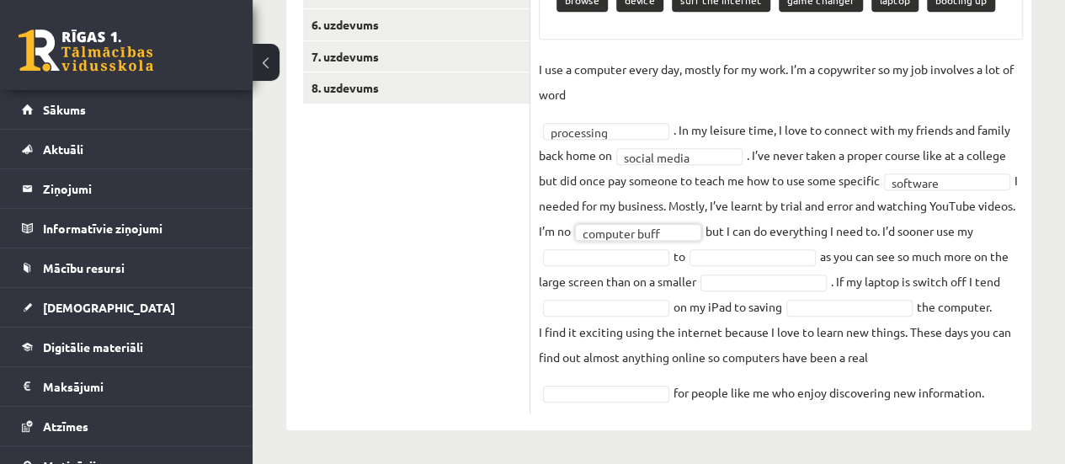
scroll to position [450, 0]
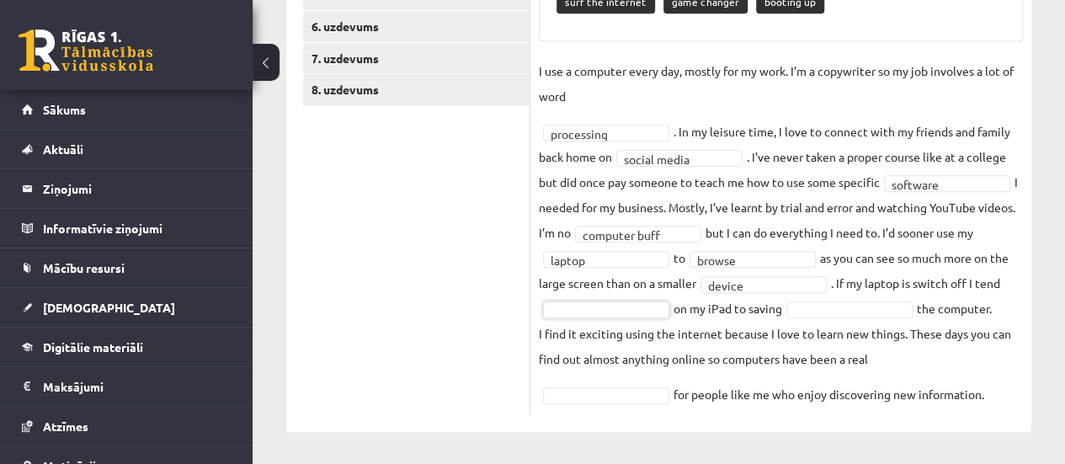
click at [670, 396] on span at bounding box center [606, 393] width 135 height 15
click at [815, 324] on p "I find it exciting using the internet because I love to learn new things. These…" at bounding box center [781, 346] width 484 height 50
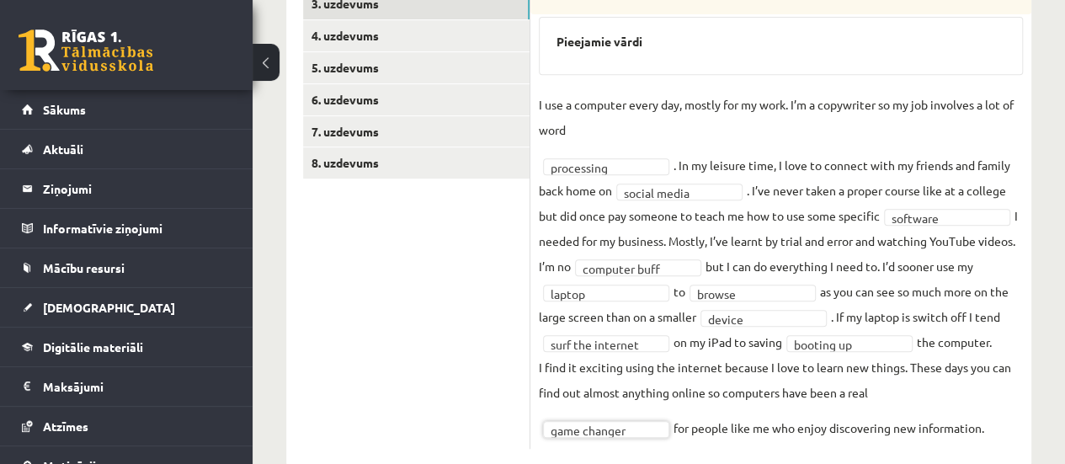
scroll to position [343, 0]
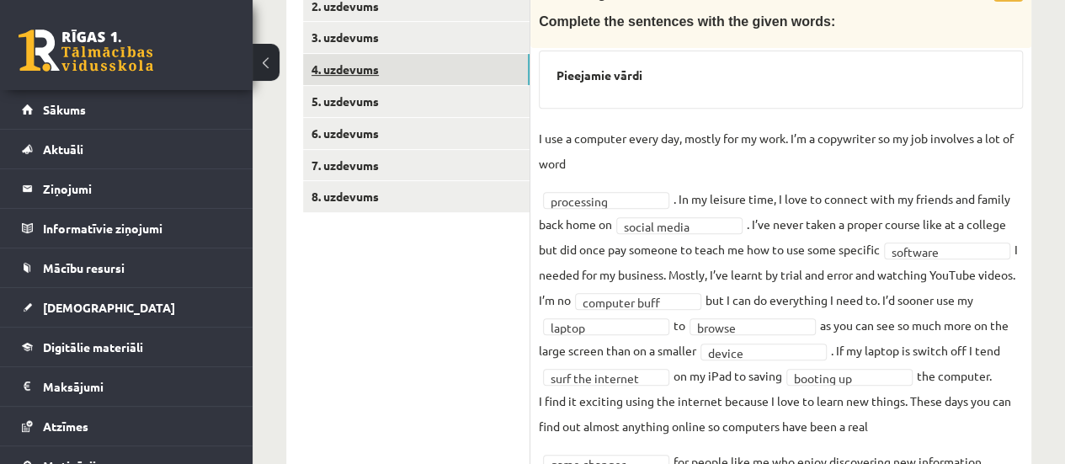
click at [471, 58] on link "4. uzdevums" at bounding box center [416, 69] width 226 height 31
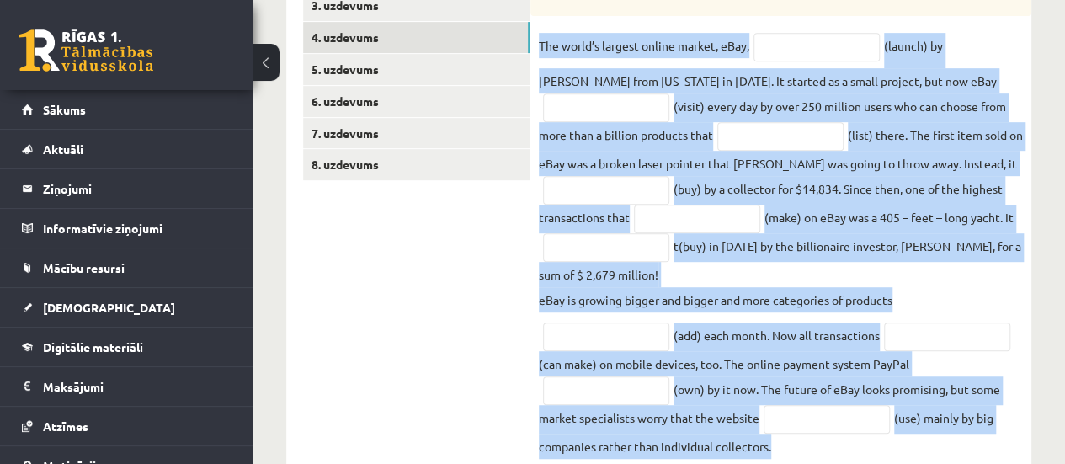
scroll to position [425, 0]
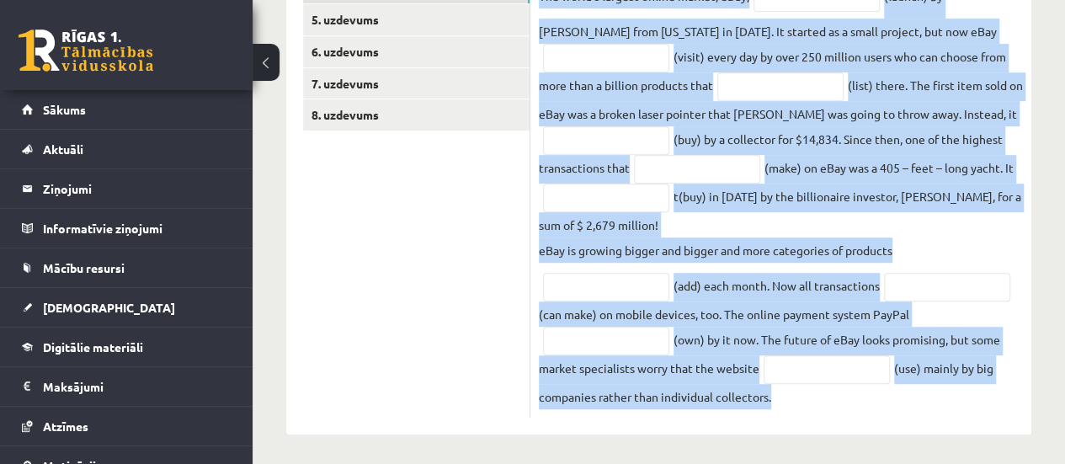
drag, startPoint x: 538, startPoint y: 12, endPoint x: 985, endPoint y: 431, distance: 612.7
click at [985, 431] on div "Angļu valoda 1. ieskaite 10.b2 klase , Signe Pužule (10.b2 klase) Parādīt punkt…" at bounding box center [658, 54] width 812 height 828
copy div "Complete the text with the verbs in the Passive Voice. Write only lowercase let…"
click at [1057, 70] on div "Angļu valoda 1. ieskaite 10.b2 klase , Signe Pužule (10.b2 klase) Parādīt punkt…" at bounding box center [658, 54] width 812 height 828
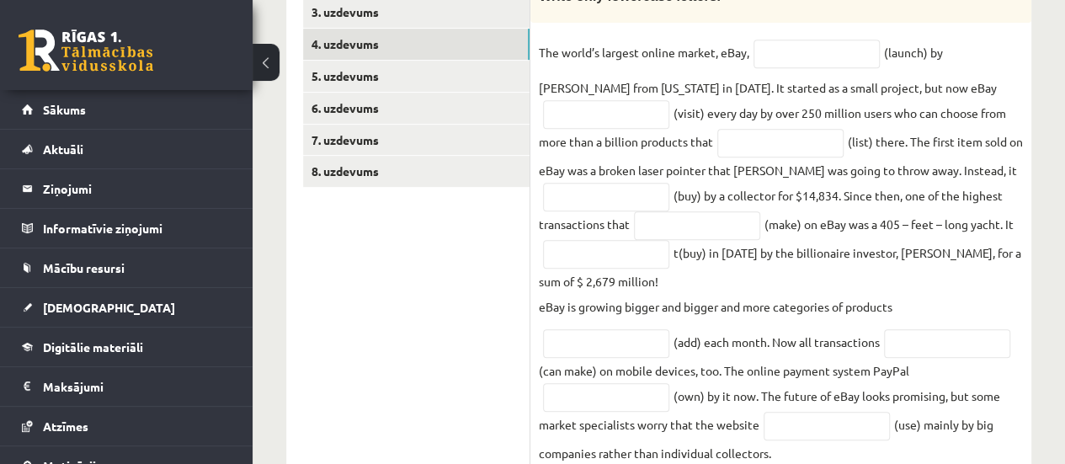
scroll to position [347, 0]
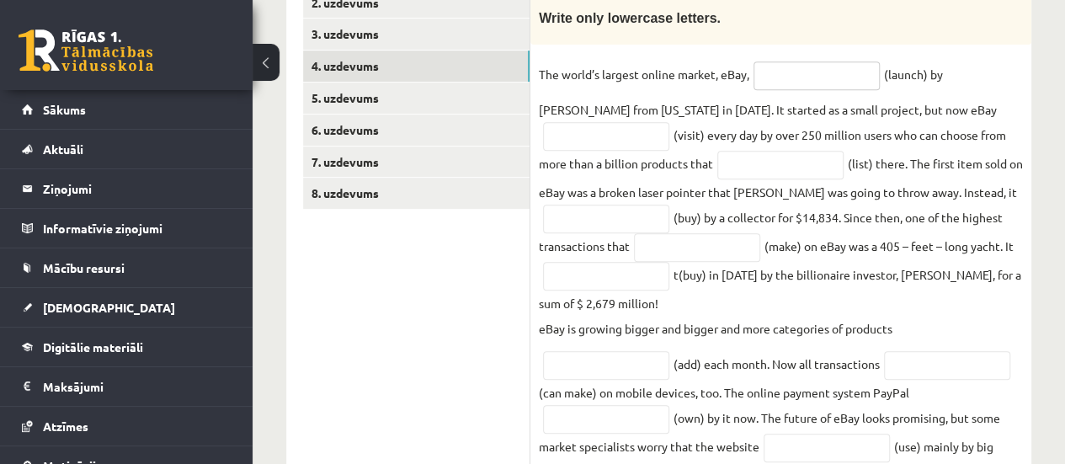
click at [795, 75] on input "text" at bounding box center [816, 75] width 126 height 29
type input "**********"
click at [622, 142] on input "text" at bounding box center [606, 136] width 126 height 29
type input "**********"
click at [775, 167] on input "text" at bounding box center [780, 165] width 126 height 29
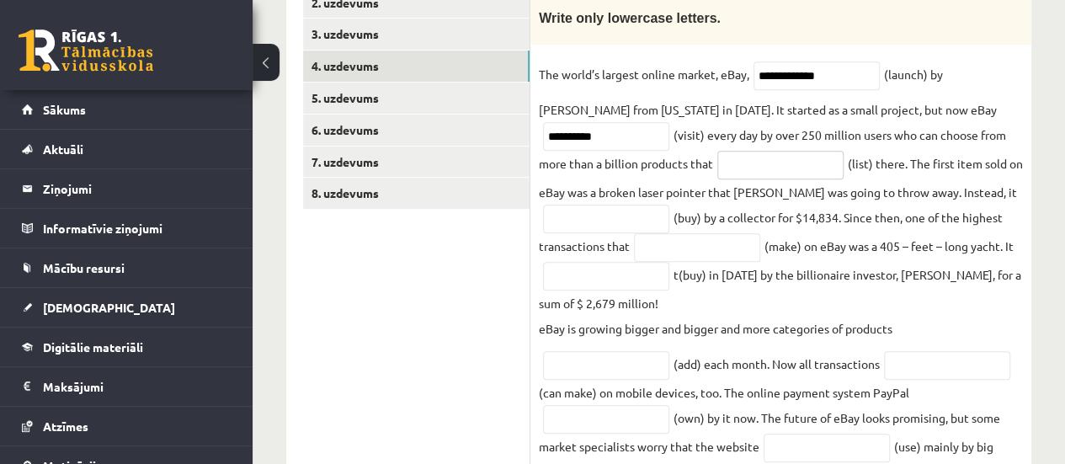
click at [756, 163] on input "text" at bounding box center [780, 165] width 126 height 29
type input "**********"
click at [598, 216] on input "text" at bounding box center [606, 219] width 126 height 29
type input "**********"
click at [719, 247] on input "text" at bounding box center [697, 247] width 126 height 29
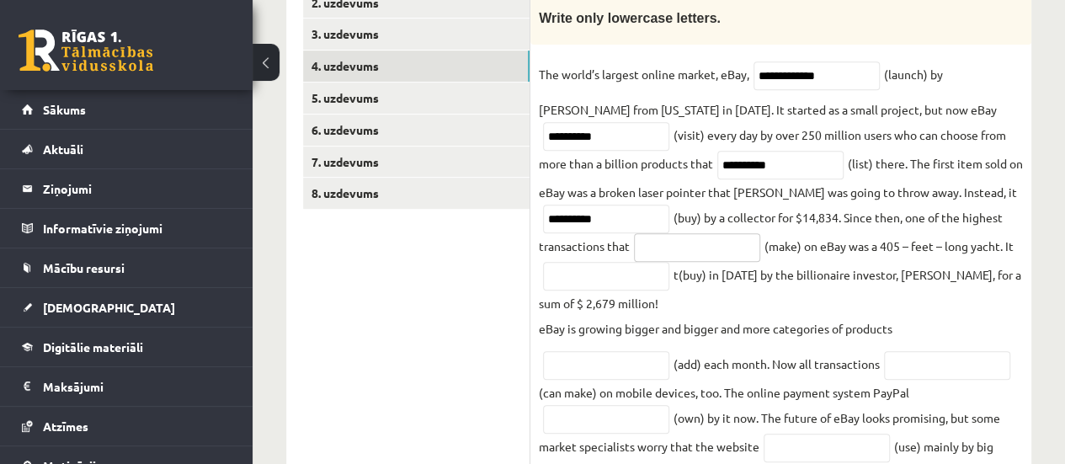
type input "*"
type input "**********"
click at [642, 274] on input "text" at bounding box center [606, 276] width 126 height 29
type input "**********"
click at [617, 374] on input "text" at bounding box center [606, 365] width 126 height 29
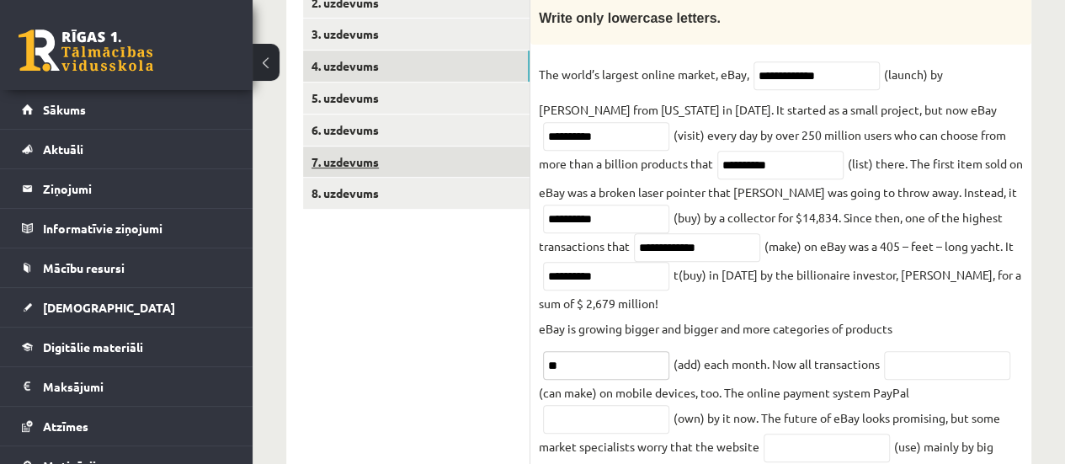
type input "*"
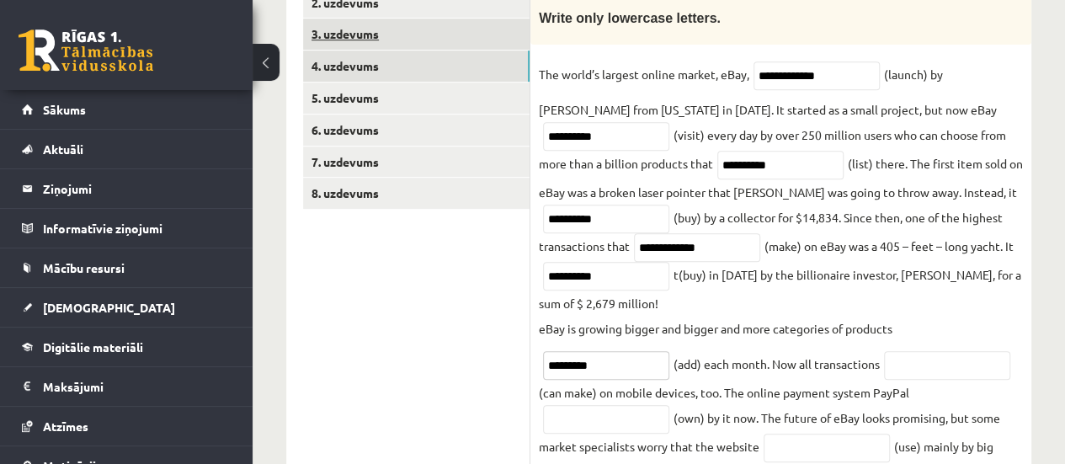
type input "*********"
click at [628, 417] on input "text" at bounding box center [606, 419] width 126 height 29
click at [916, 367] on input "text" at bounding box center [947, 365] width 126 height 29
type input "**********"
click at [630, 407] on input "text" at bounding box center [606, 419] width 126 height 29
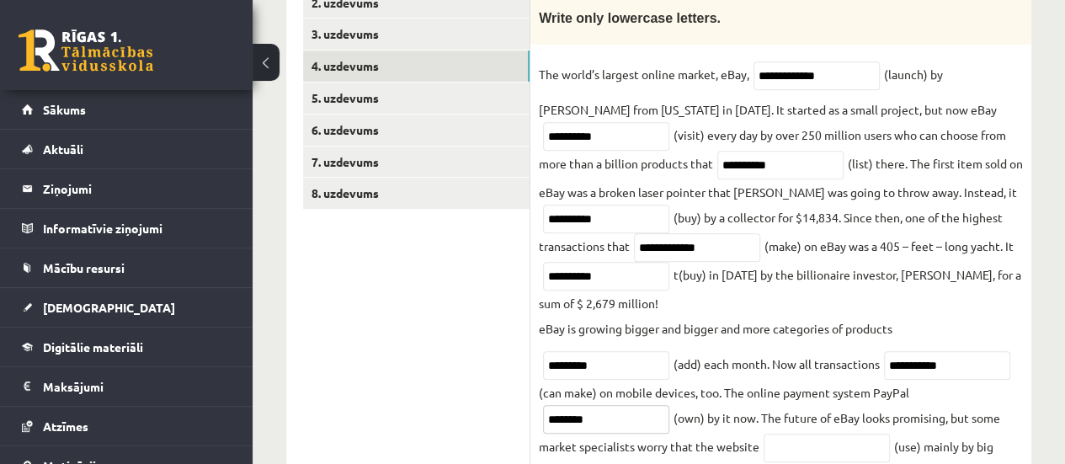
type input "********"
click at [813, 452] on input "text" at bounding box center [826, 447] width 126 height 29
type input "*******"
click at [462, 98] on link "5. uzdevums" at bounding box center [416, 97] width 226 height 31
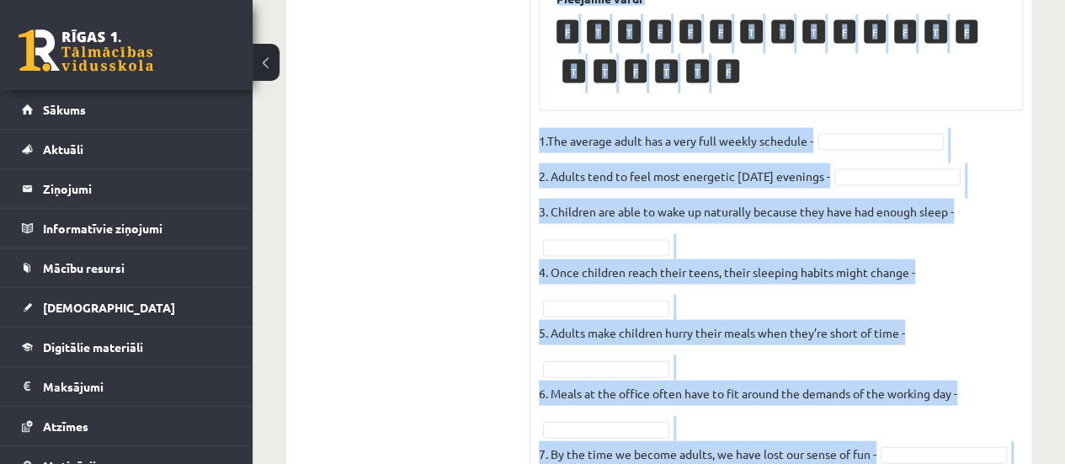
scroll to position [1727, 0]
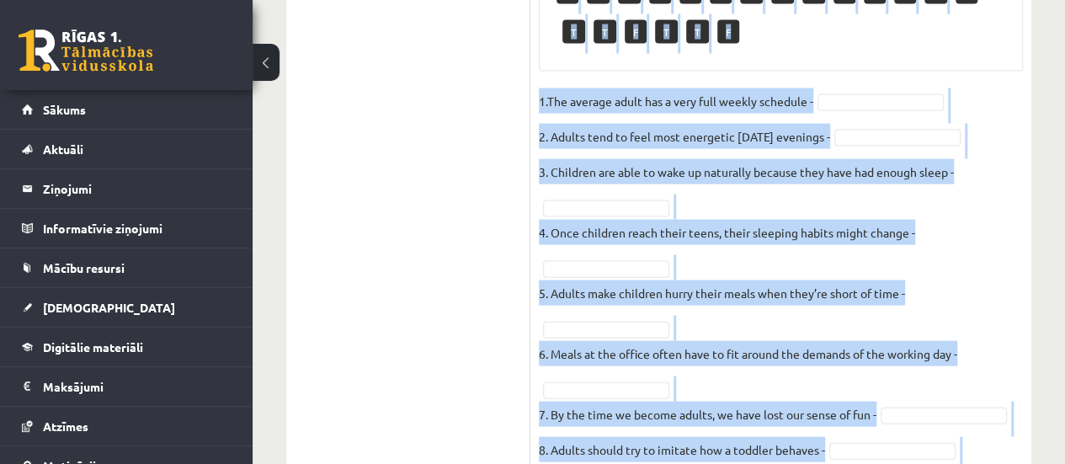
drag, startPoint x: 547, startPoint y: 99, endPoint x: 981, endPoint y: 428, distance: 544.9
copy div "Read the text. Are the sentences true (T) or false (F)? How to stay young The a…"
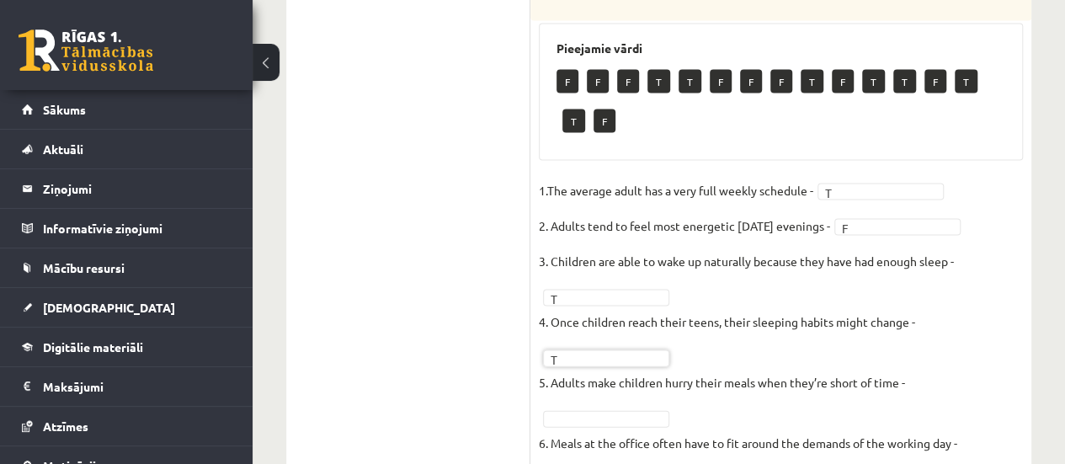
scroll to position [1660, 0]
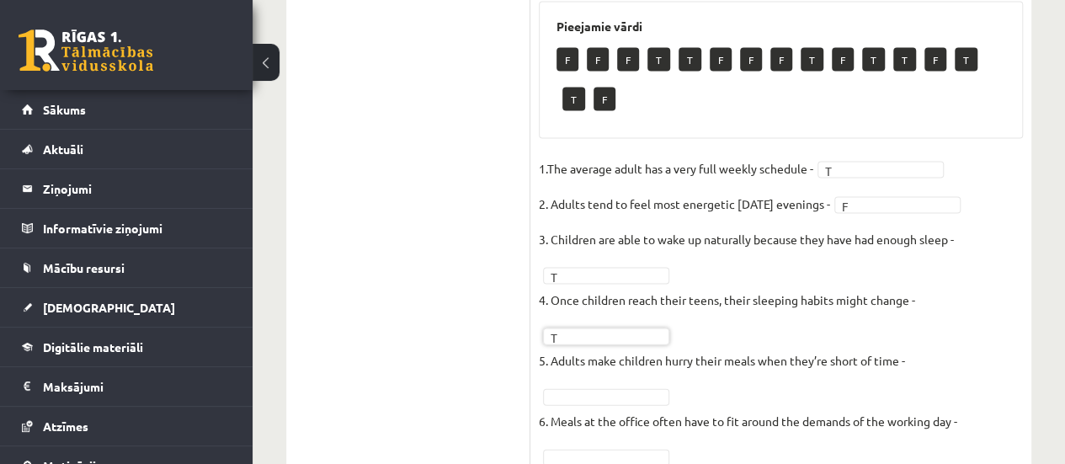
click at [570, 224] on fieldset "1.The average adult has a very full weekly schedule - T * 2. Adults tend to fee…" at bounding box center [781, 396] width 484 height 480
click at [581, 408] on p "6. Meals at the office often have to fit around the demands of the working day -" at bounding box center [748, 420] width 418 height 25
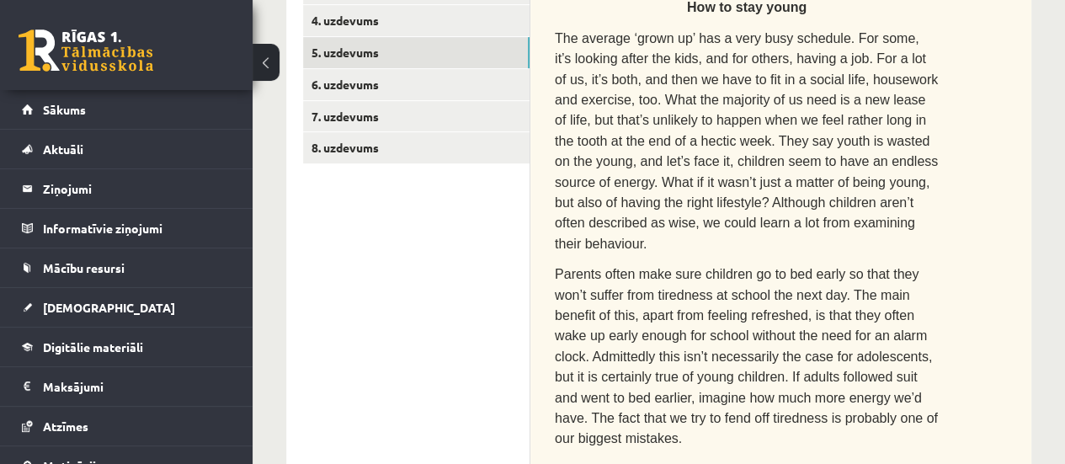
scroll to position [302, 0]
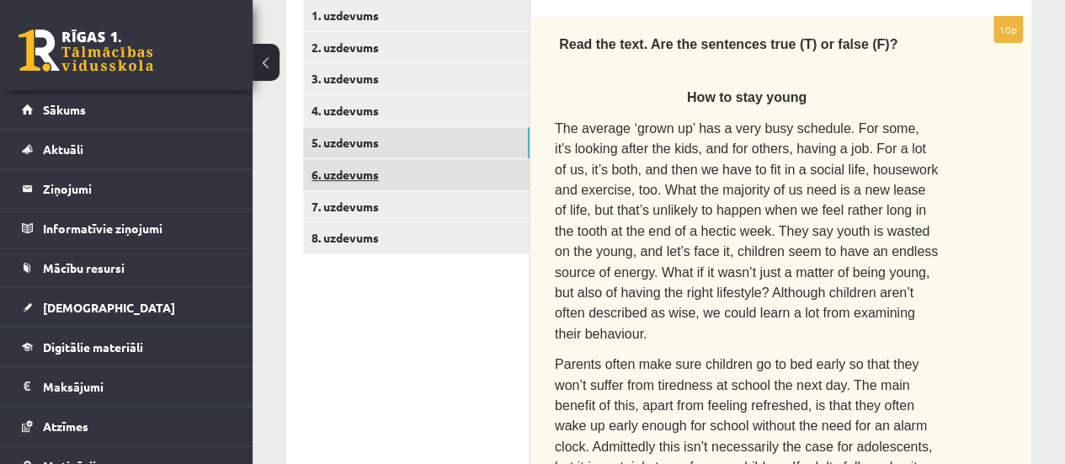
click at [491, 171] on link "6. uzdevums" at bounding box center [416, 174] width 226 height 31
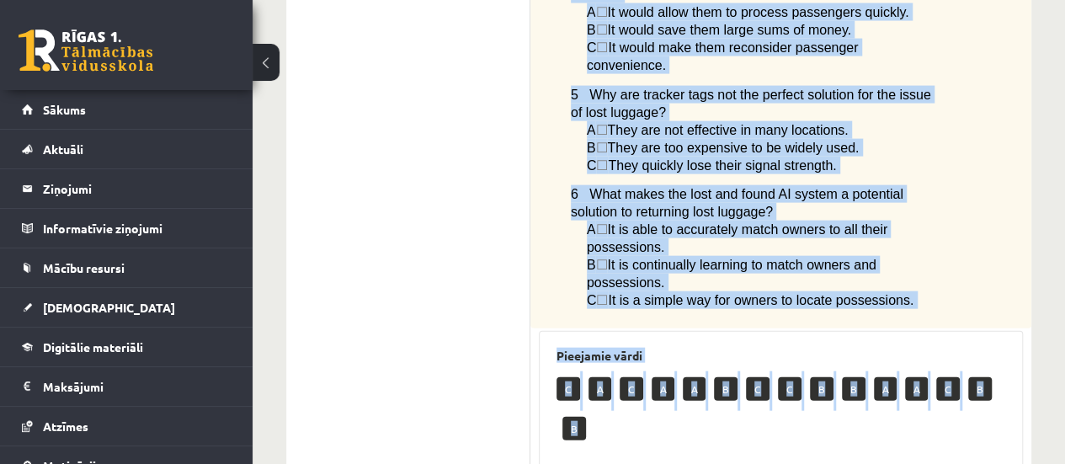
scroll to position [1974, 0]
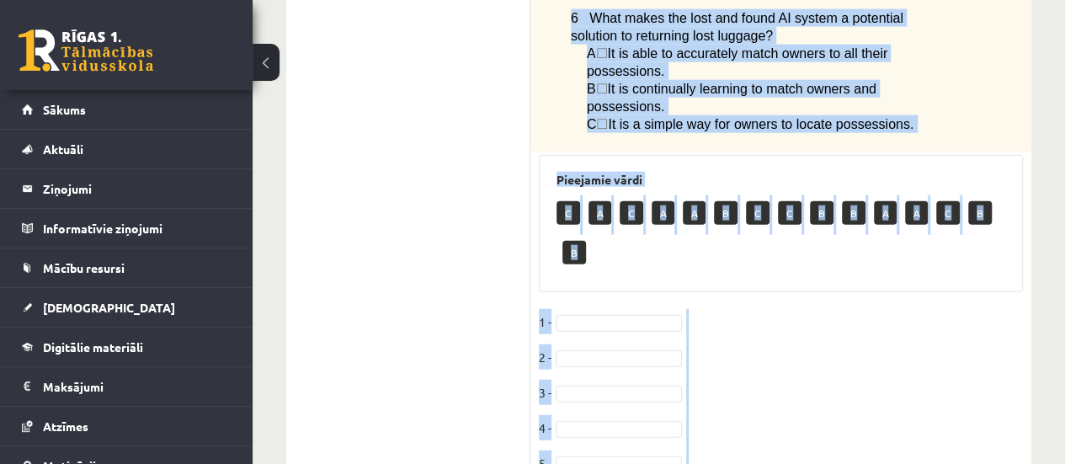
drag, startPoint x: 552, startPoint y: 36, endPoint x: 975, endPoint y: 418, distance: 569.7
copy div "Read the article about lost luggage and choose the correct answer for each ques…"
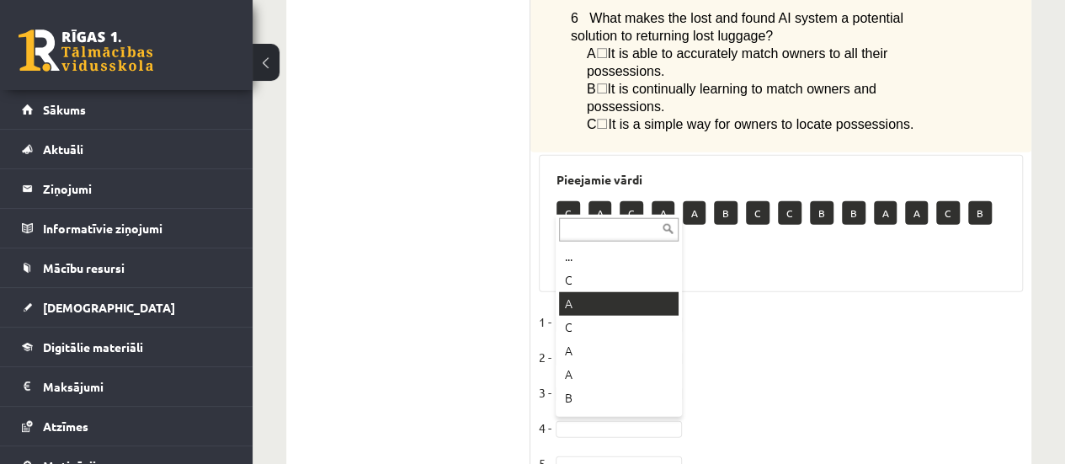
scroll to position [1934, 0]
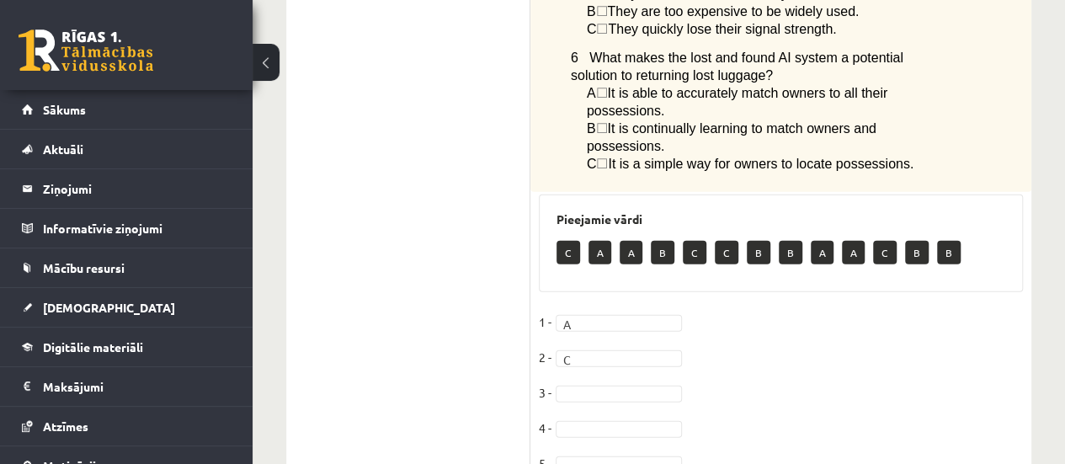
click at [604, 309] on fieldset "1 - A * 2 - C * 3 - 4 - 5 - 6 -" at bounding box center [781, 415] width 484 height 212
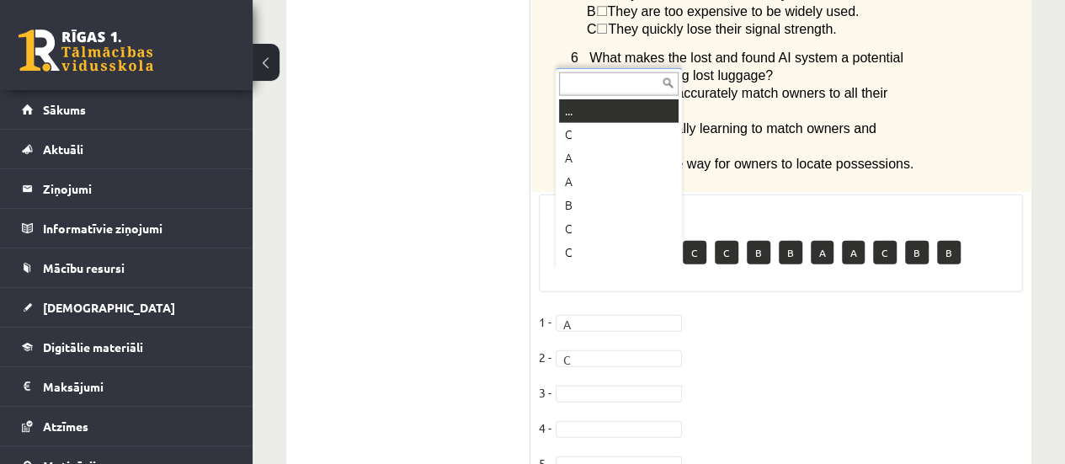
drag, startPoint x: 604, startPoint y: 282, endPoint x: 605, endPoint y: 290, distance: 8.5
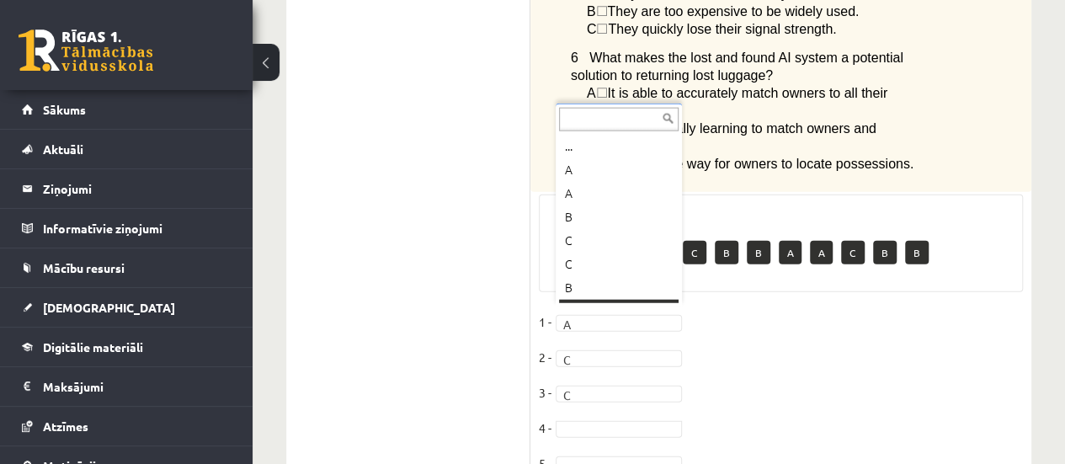
scroll to position [44, 0]
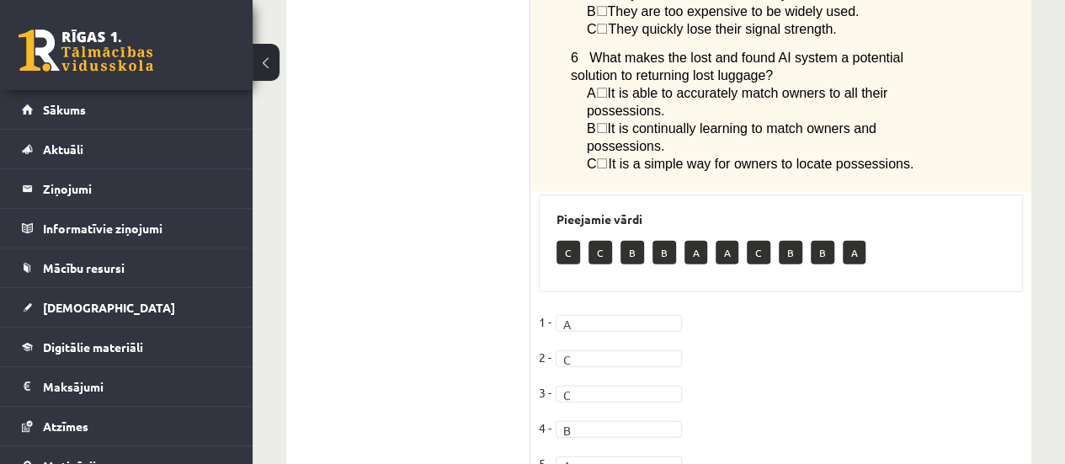
click at [633, 396] on fieldset "1 - A * 2 - C * 3 - C * 4 - B * 5 - A * 6 -" at bounding box center [781, 415] width 484 height 212
click at [946, 309] on fieldset "1 - A * 2 - C * 3 - C * 4 - B * 5 - A * 6 - B *" at bounding box center [781, 415] width 484 height 212
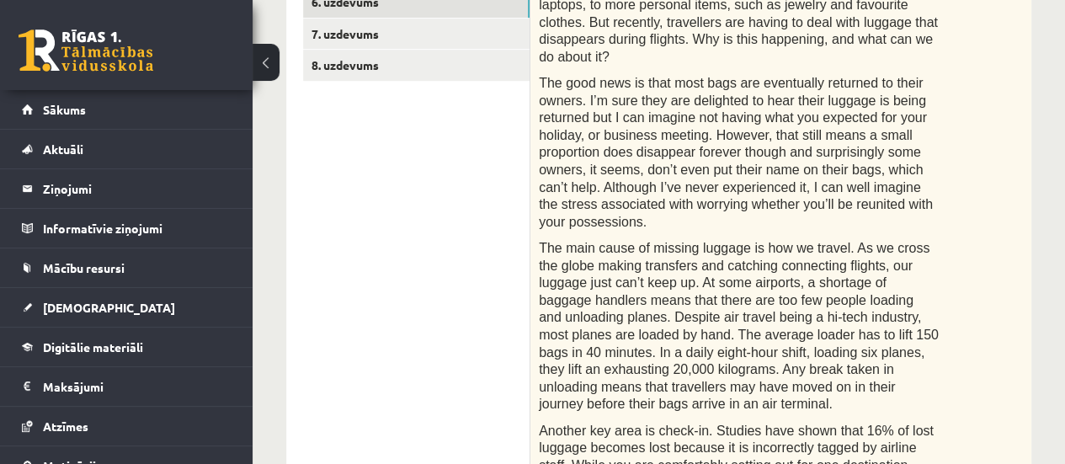
scroll to position [362, 0]
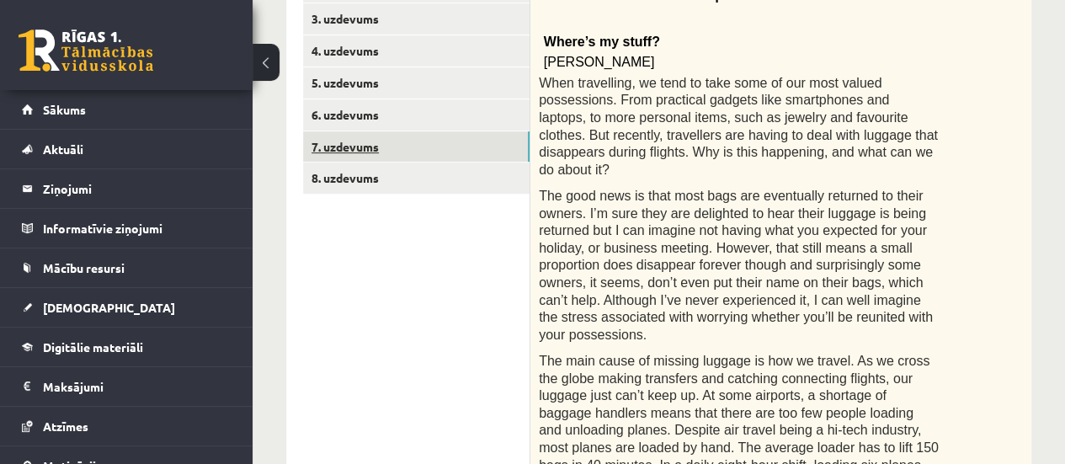
click at [424, 158] on link "7. uzdevums" at bounding box center [416, 146] width 226 height 31
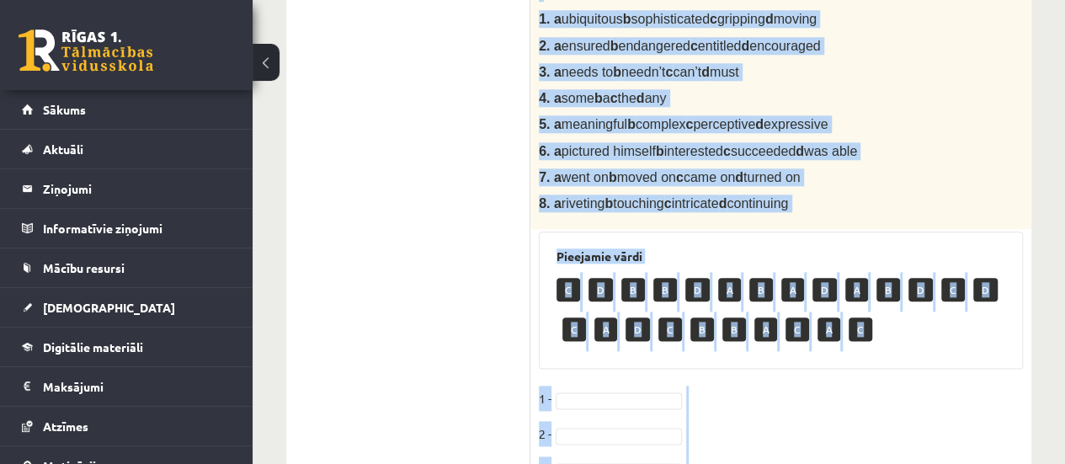
scroll to position [1071, 0]
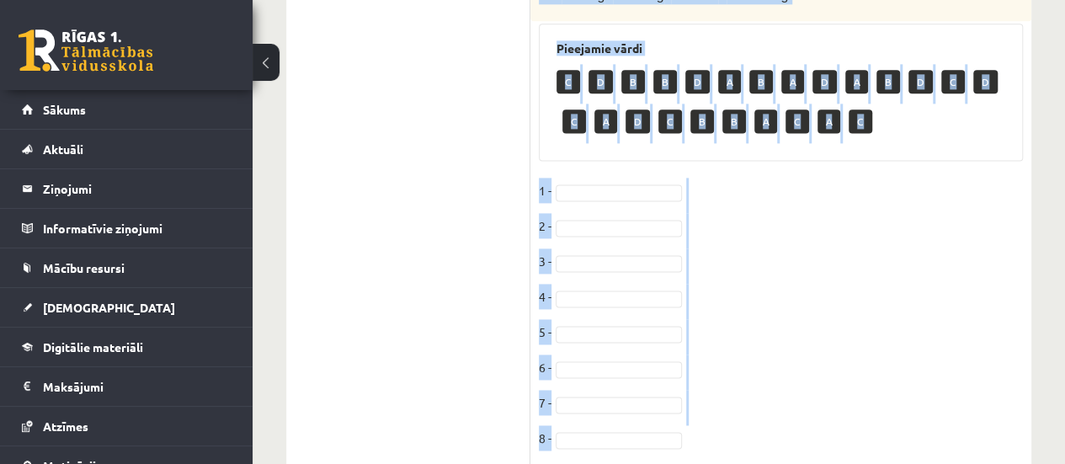
drag, startPoint x: 549, startPoint y: 82, endPoint x: 840, endPoint y: 373, distance: 411.8
copy div "Complete the text with the correct words (a–d). Reading by touch Over 200 years…"
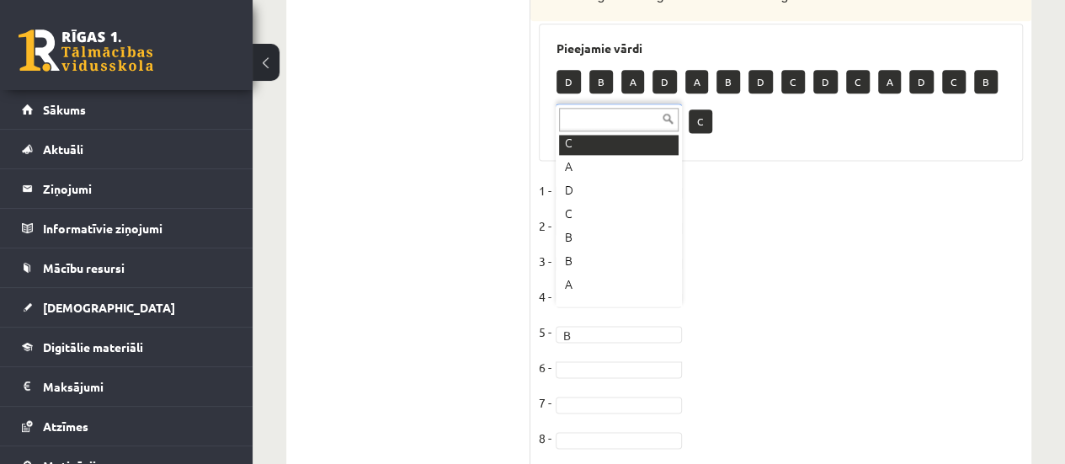
scroll to position [236, 0]
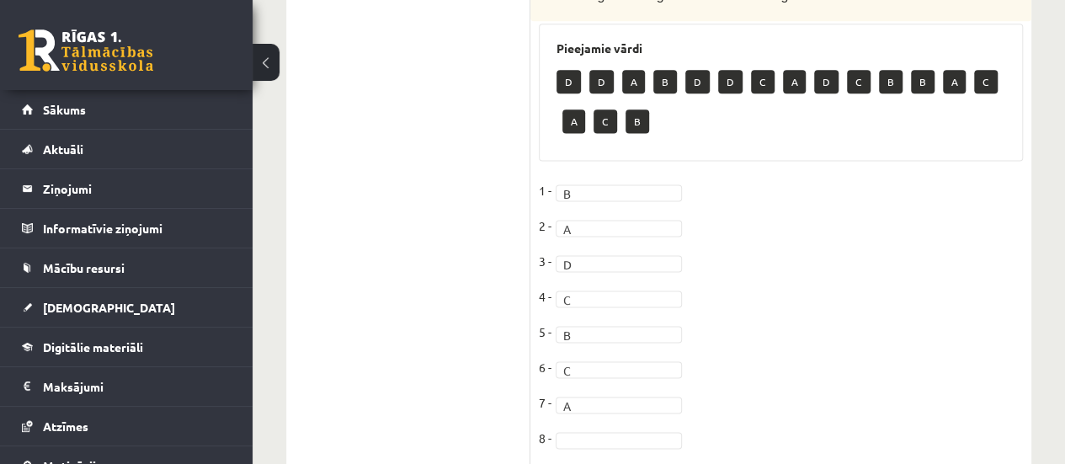
click at [624, 398] on fieldset "1 - B * 2 - A * 3 - D * 4 - C * 5 - B * 6 - C * 7 - A * 8 -" at bounding box center [781, 319] width 484 height 283
click at [806, 283] on fieldset "1 - B * 2 - A * 3 - D * 4 - C * 5 - B * 6 - C * 7 - A * 8 - B *" at bounding box center [781, 319] width 484 height 283
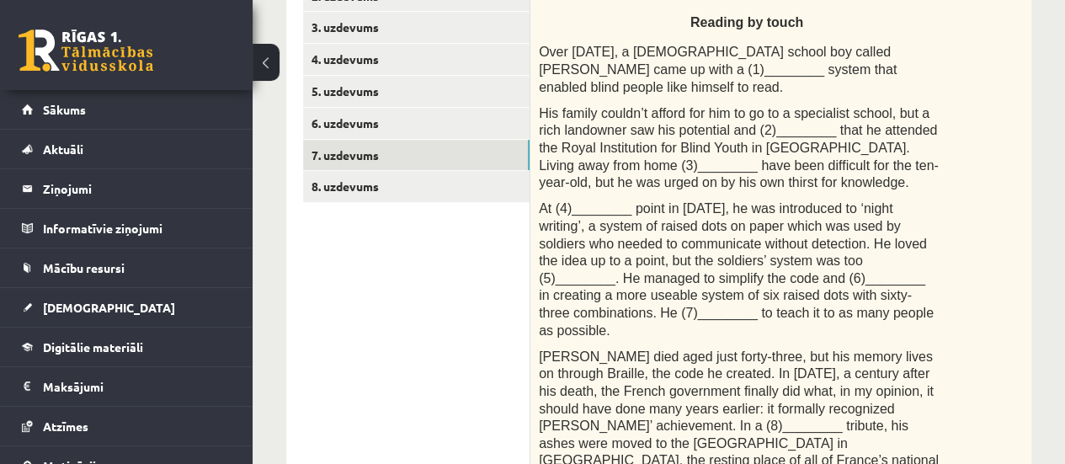
scroll to position [308, 0]
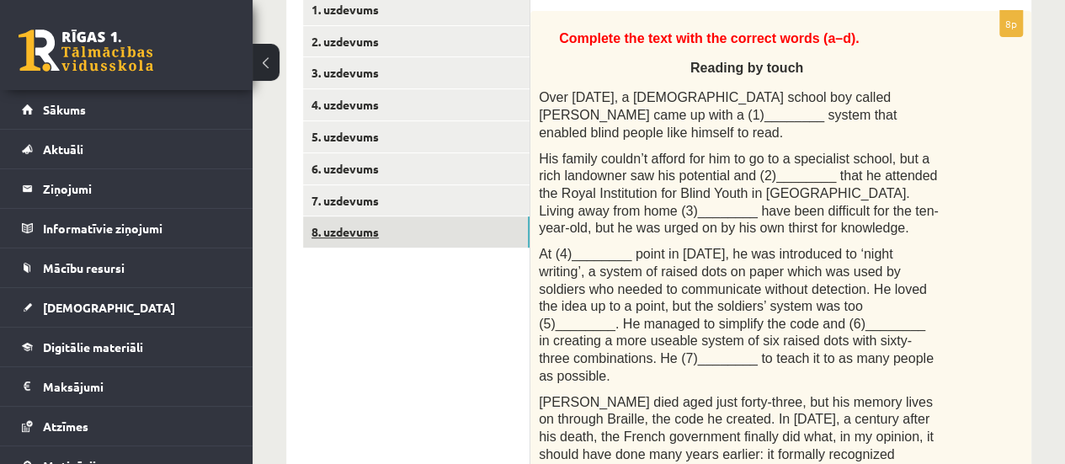
click at [486, 226] on link "8. uzdevums" at bounding box center [416, 231] width 226 height 31
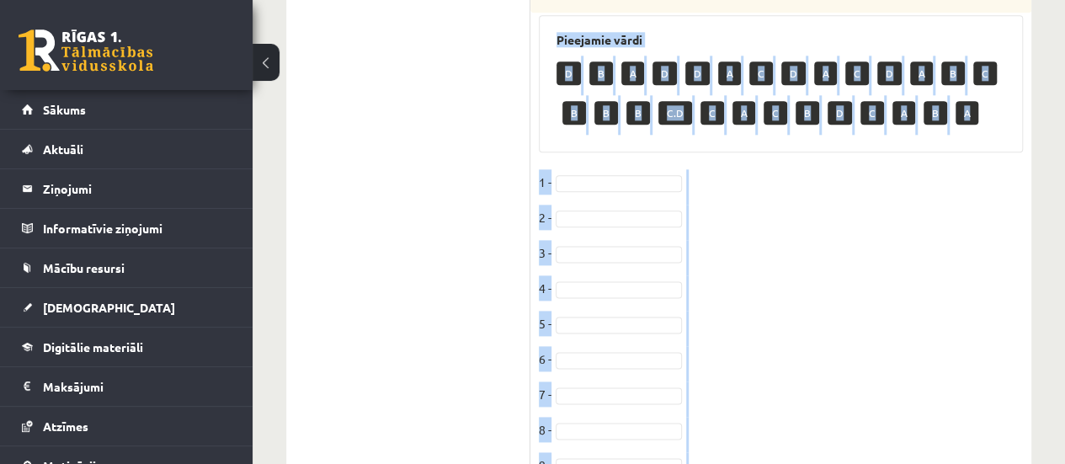
scroll to position [1049, 0]
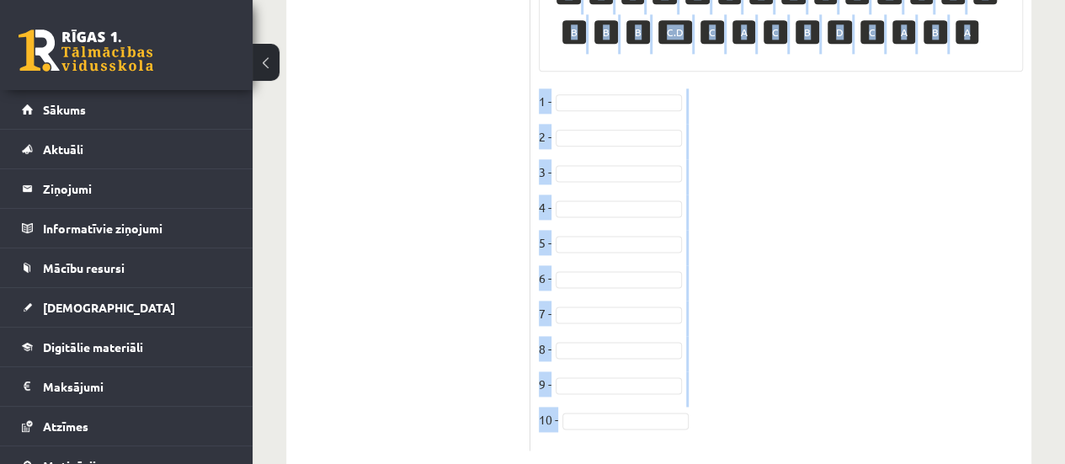
drag, startPoint x: 534, startPoint y: 24, endPoint x: 922, endPoint y: 410, distance: 546.9
copy div "Choose the correct answer in the sentences with Conditionals Structures. 1 I wo…"
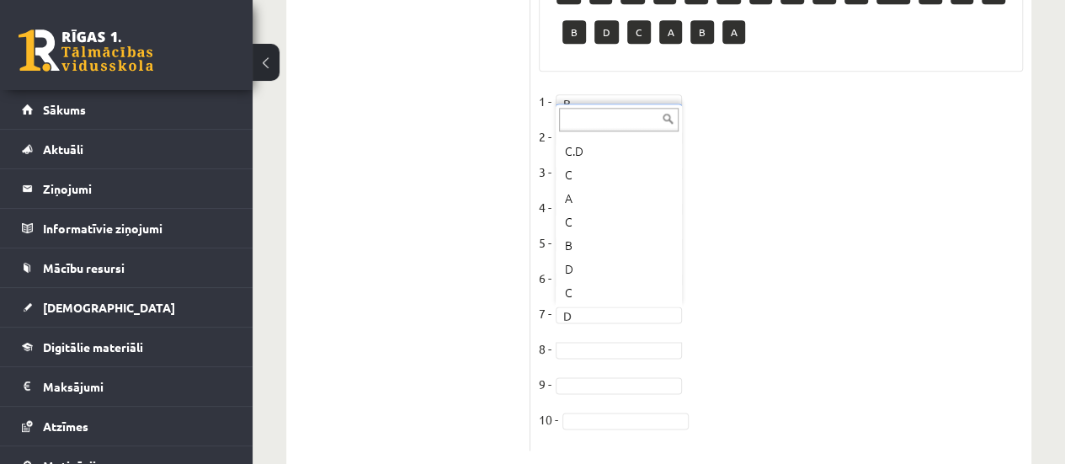
scroll to position [241, 0]
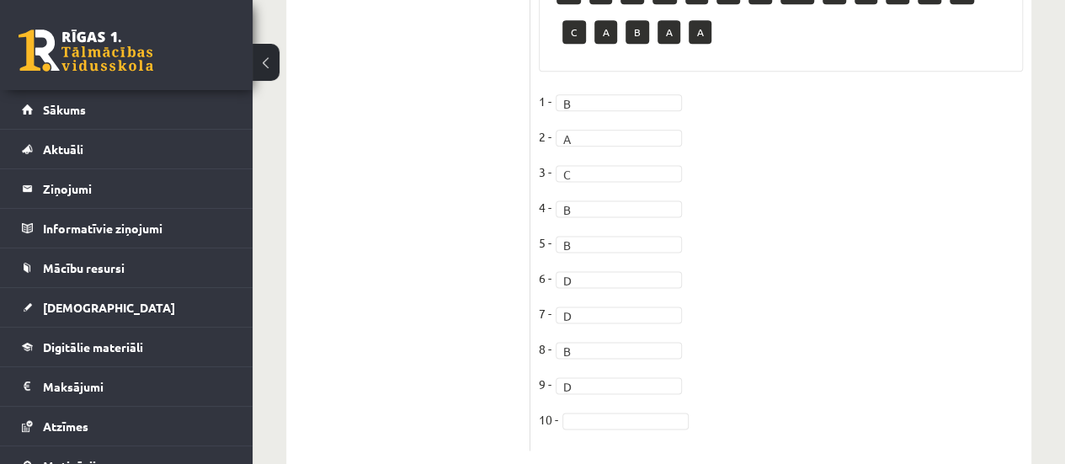
click at [617, 395] on fieldset "1 - B * 2 - A * 3 - C * 4 - B * 5 - B * 6 - D * 7 - D * 8 - B * 9 - D * 10 -" at bounding box center [781, 264] width 484 height 353
click at [821, 220] on fieldset "1 - B * 2 - A * 3 - C * 4 - B * 5 - B * 6 - D * 7 - D * 8 - B * 9 - D * 10 - D *" at bounding box center [781, 264] width 484 height 353
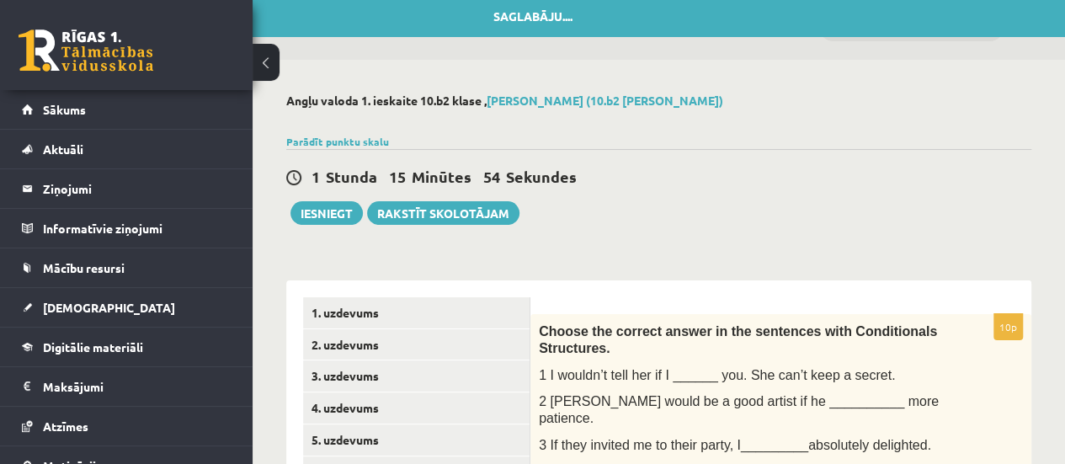
scroll to position [0, 0]
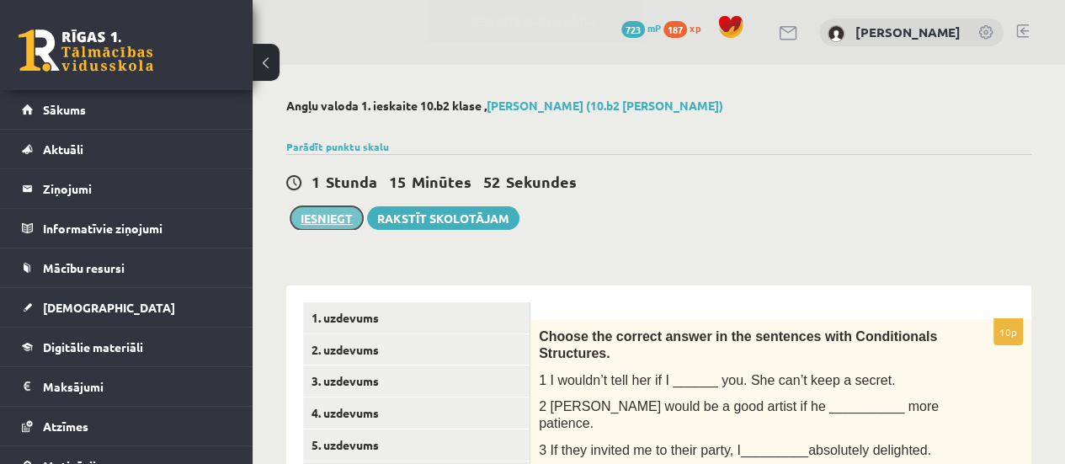
click at [321, 215] on button "Iesniegt" at bounding box center [326, 218] width 72 height 24
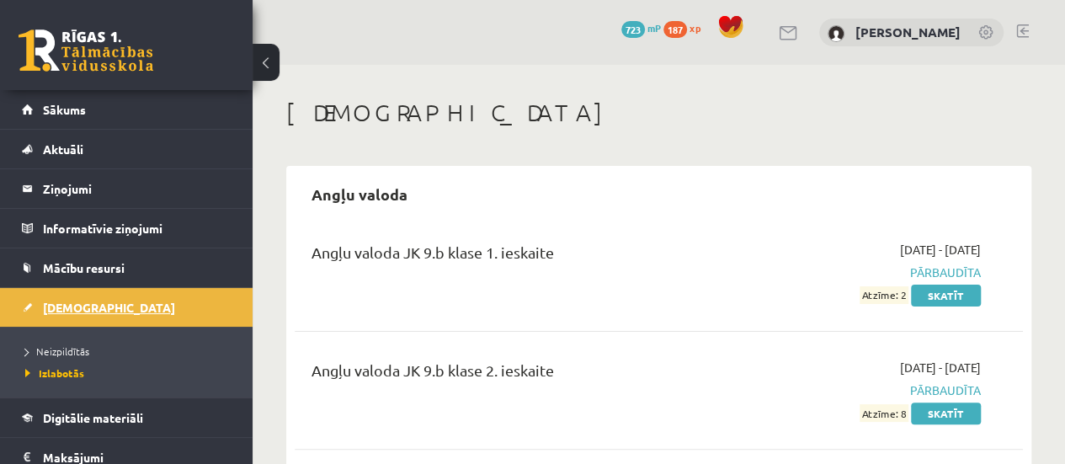
click at [101, 305] on link "[DEMOGRAPHIC_DATA]" at bounding box center [127, 307] width 210 height 39
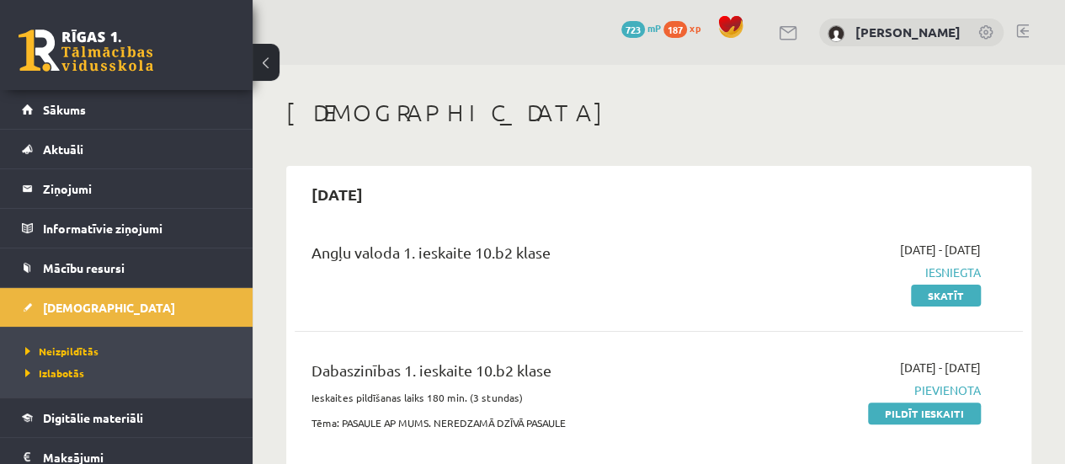
click at [646, 258] on div "Angļu valoda 1. ieskaite 10.b2 klase" at bounding box center [530, 256] width 438 height 31
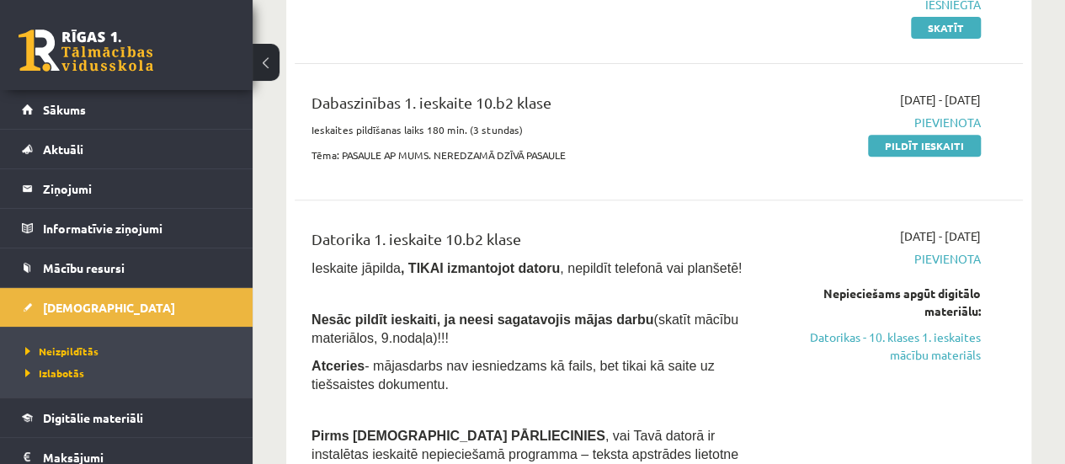
scroll to position [269, 0]
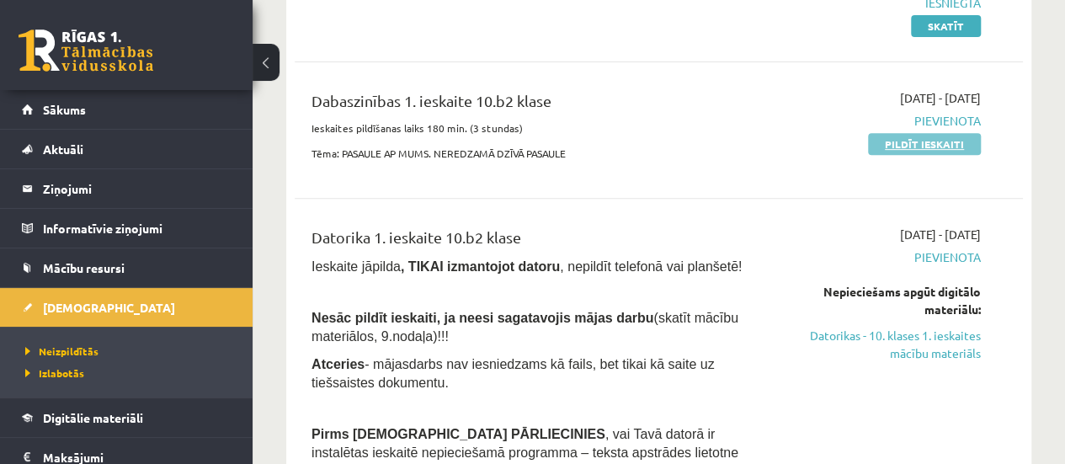
click at [911, 136] on link "Pildīt ieskaiti" at bounding box center [924, 144] width 113 height 22
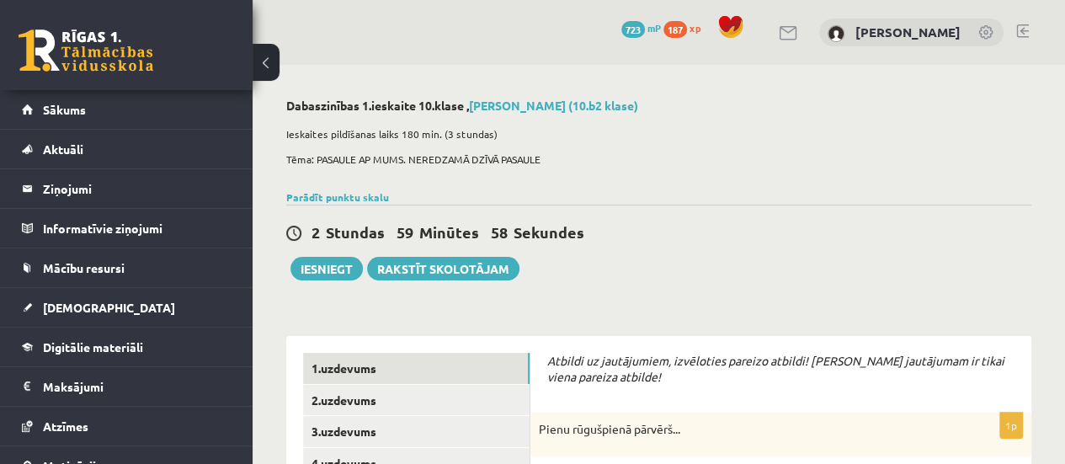
click at [749, 272] on div "2 Stundas 59 Minūtes 58 Sekundes Iesniegt Rakstīt skolotājam" at bounding box center [658, 243] width 745 height 76
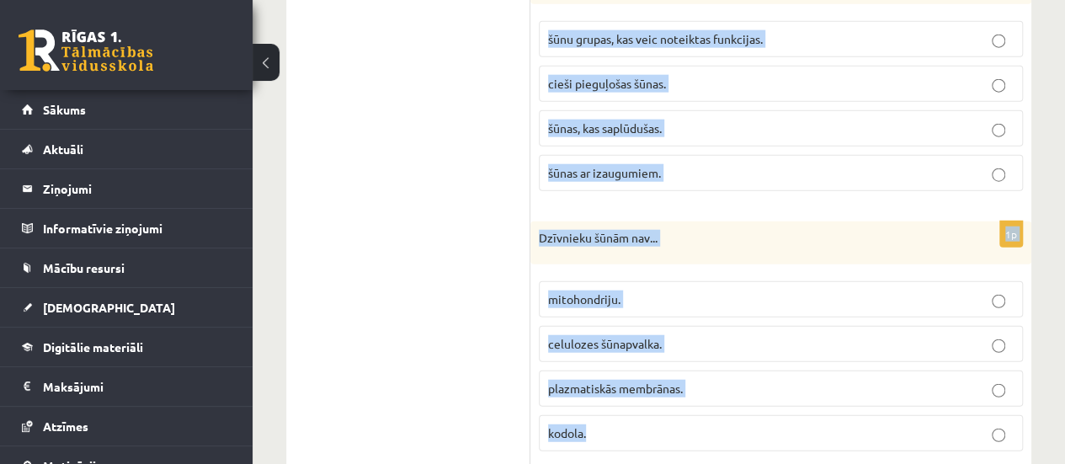
scroll to position [5235, 0]
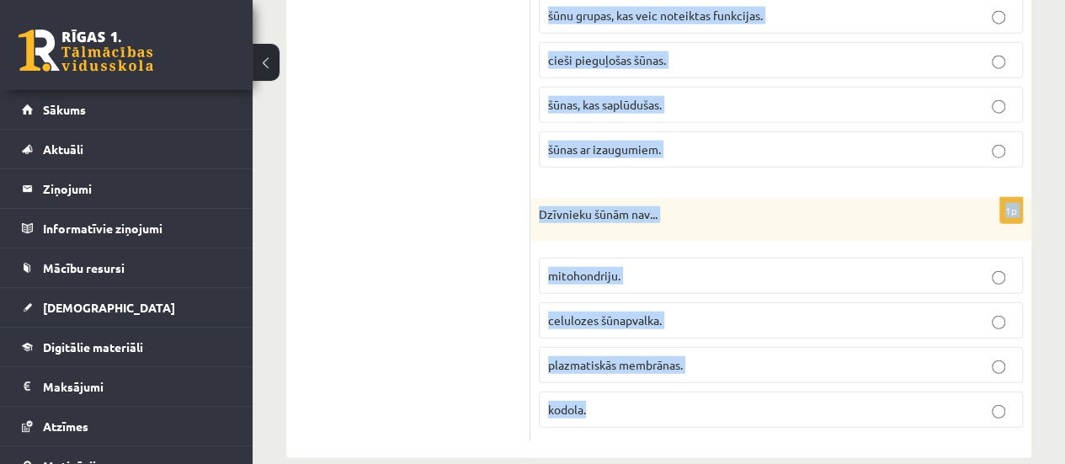
drag, startPoint x: 545, startPoint y: 185, endPoint x: 901, endPoint y: 417, distance: 424.6
copy form "Atbildi uz jautājumiem, izvēloties pareizo atbildi! Katram jautājumam ir tikai …"
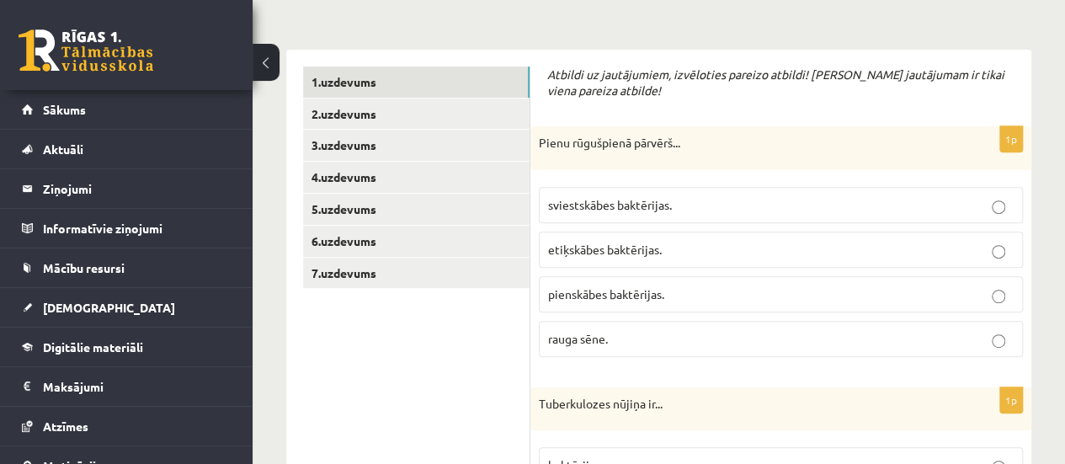
scroll to position [242, 0]
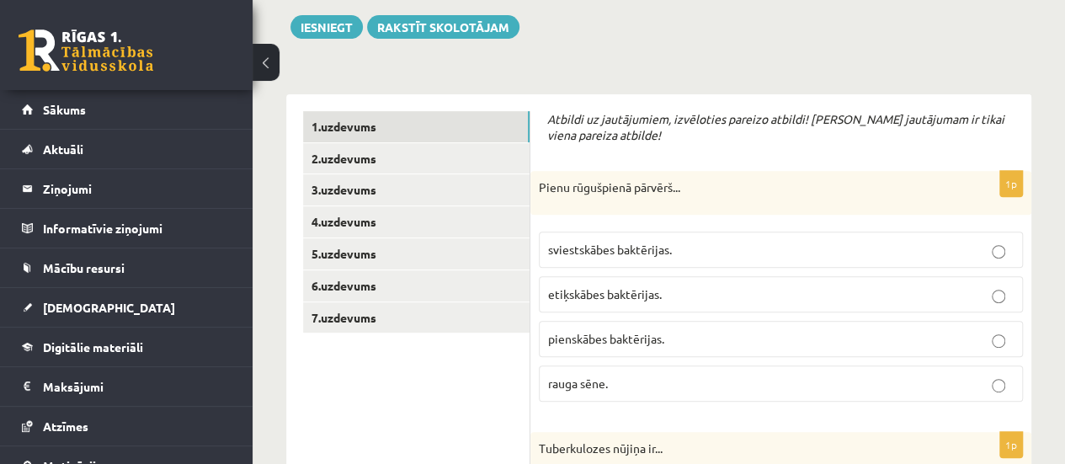
click at [689, 348] on label "pienskābes baktērijas." at bounding box center [781, 339] width 484 height 36
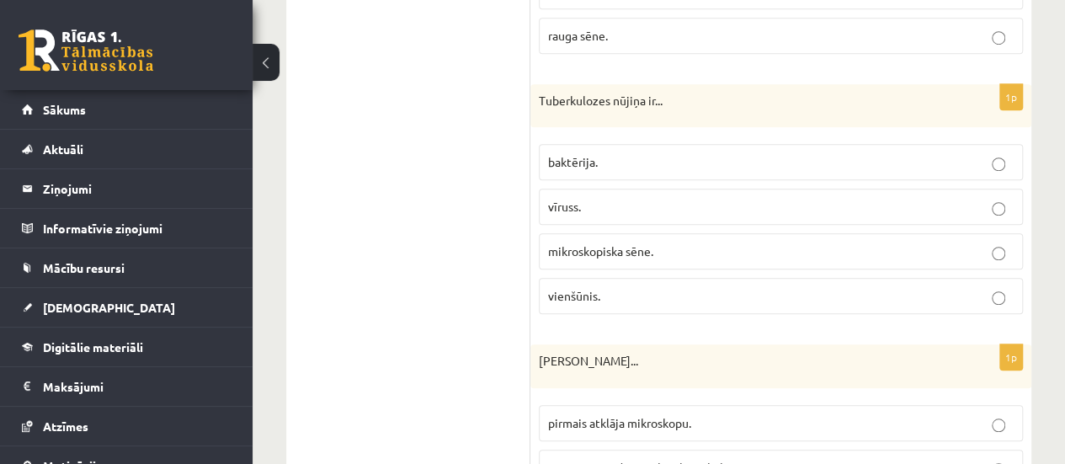
scroll to position [656, 0]
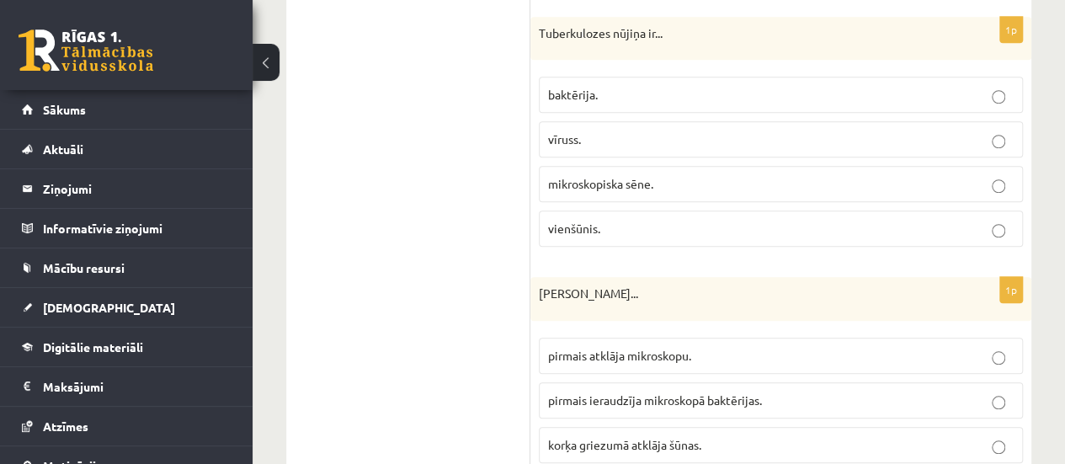
click at [606, 107] on label "baktērija." at bounding box center [781, 95] width 484 height 36
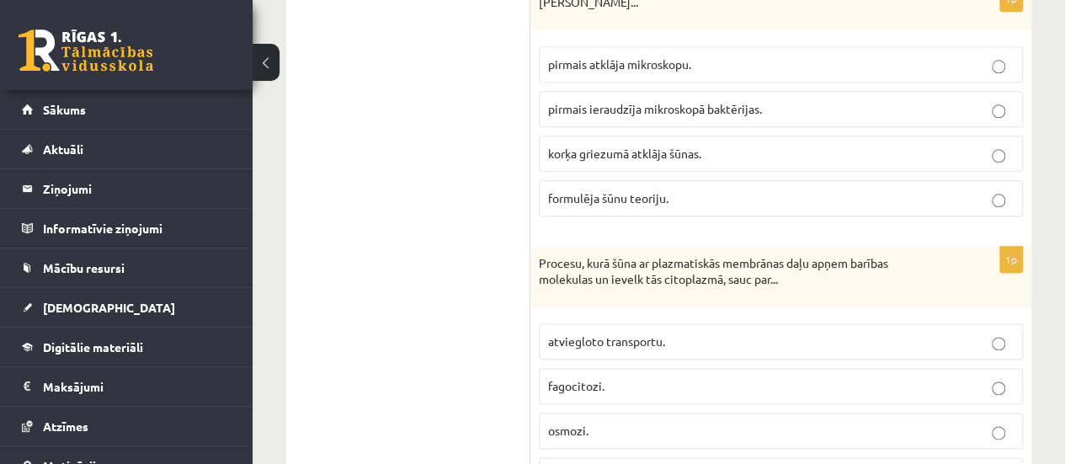
scroll to position [949, 0]
click at [748, 149] on p "korķa griezumā atklāja šūnas." at bounding box center [780, 153] width 465 height 18
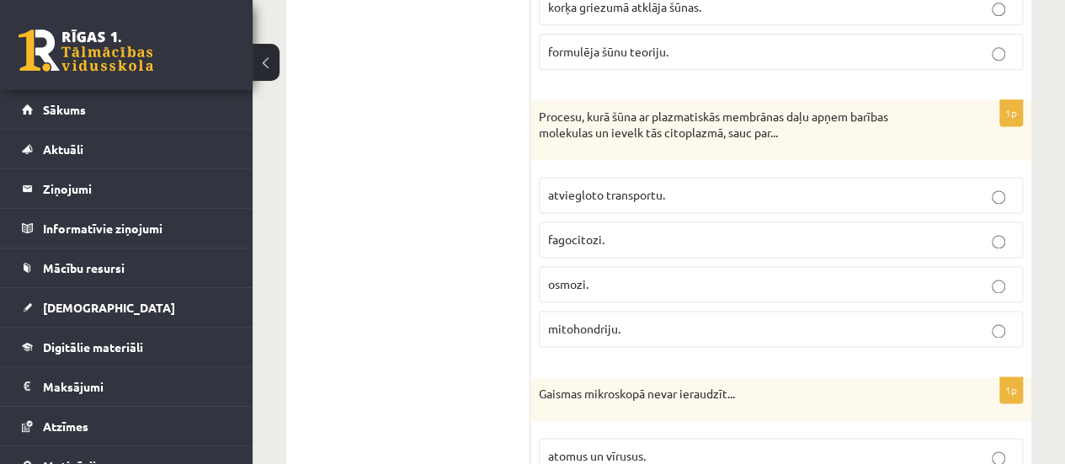
scroll to position [1184, 0]
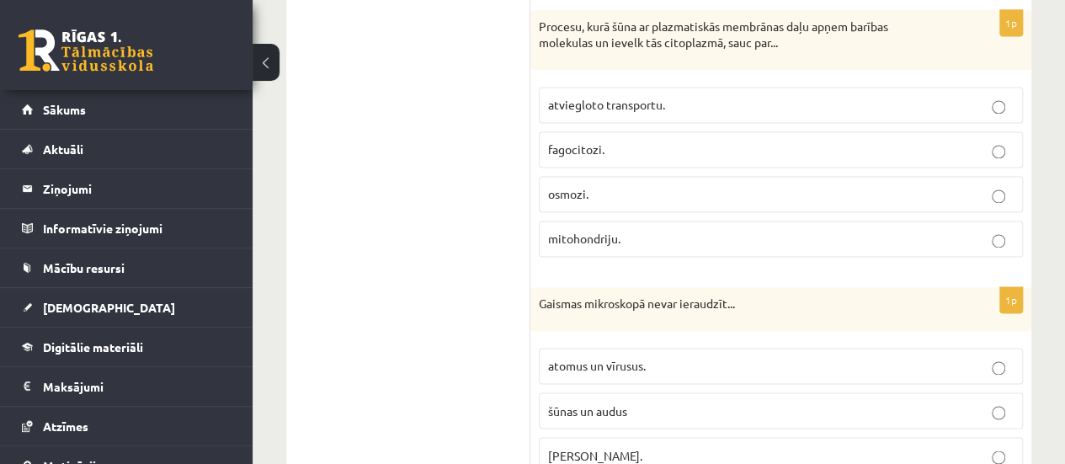
click at [787, 141] on p "fagocitozi." at bounding box center [780, 150] width 465 height 18
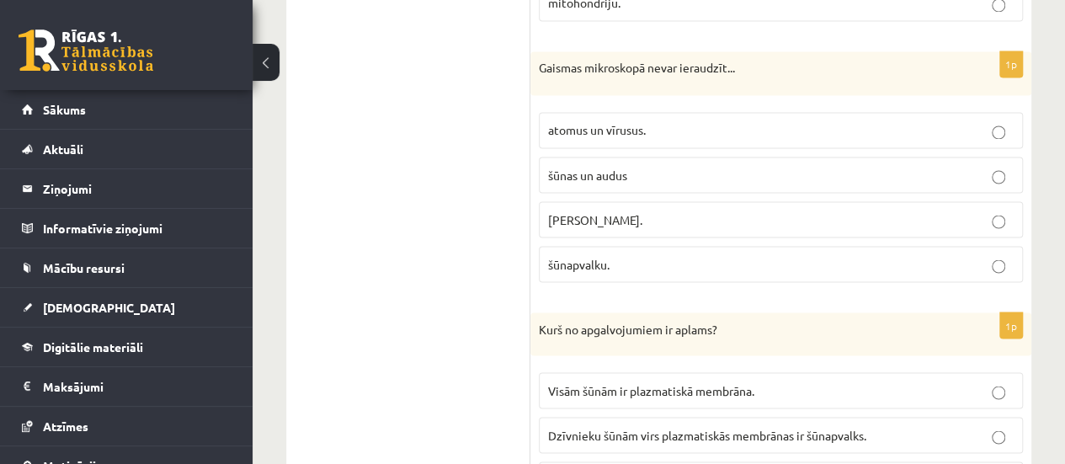
scroll to position [1443, 0]
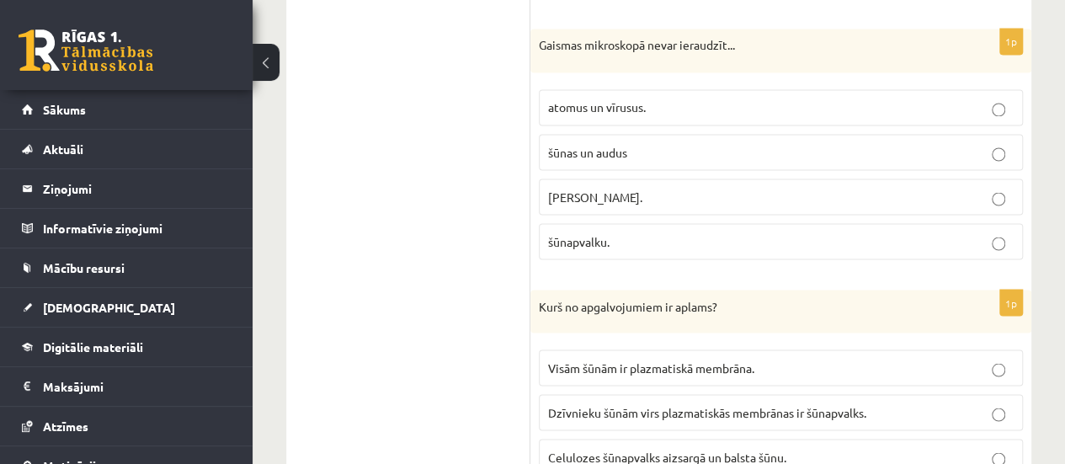
click at [619, 106] on label "atomus un vīrusus." at bounding box center [781, 107] width 484 height 36
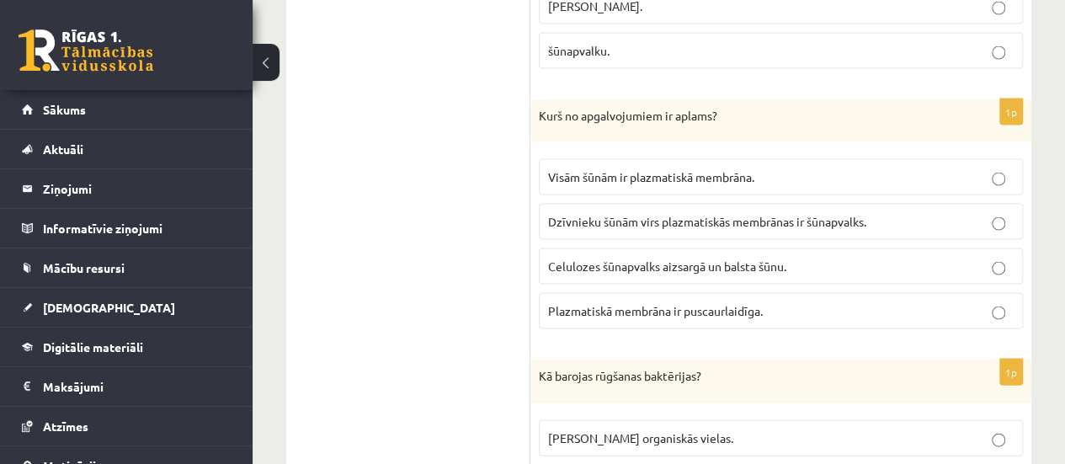
scroll to position [1678, 0]
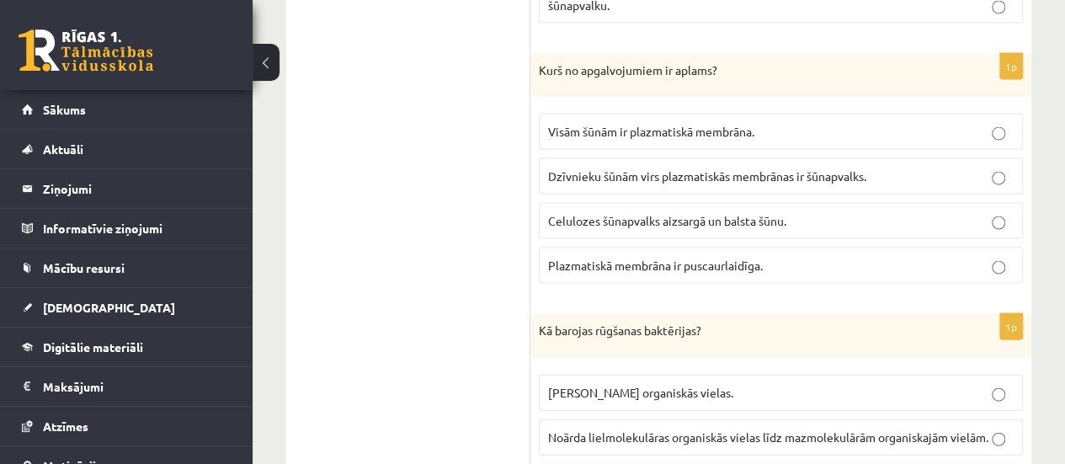
click at [715, 168] on span "Dzīvnieku šūnām virs plazmatiskās membrānas ir šūnapvalks." at bounding box center [707, 175] width 318 height 15
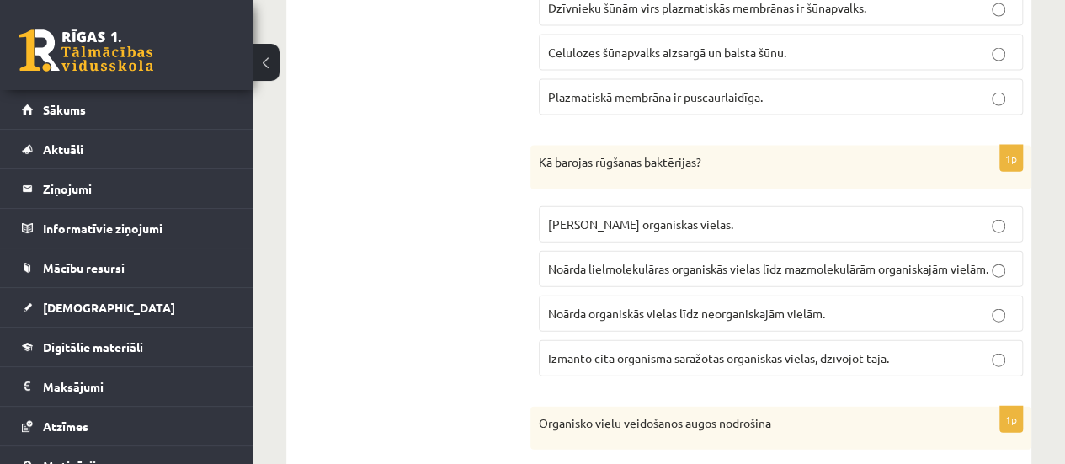
scroll to position [1868, 0]
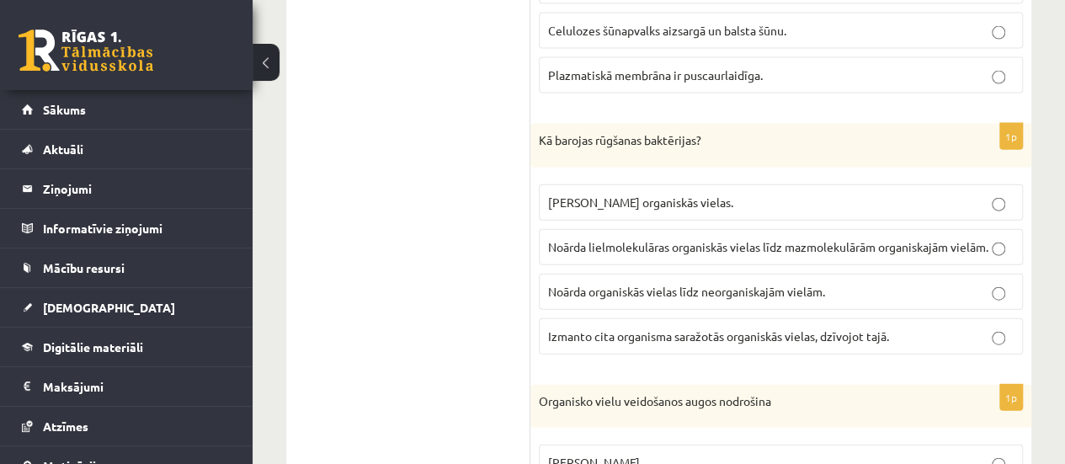
click at [666, 341] on span "Izmanto cita organisma saražotās organiskās vielas, dzīvojot tajā." at bounding box center [718, 335] width 341 height 15
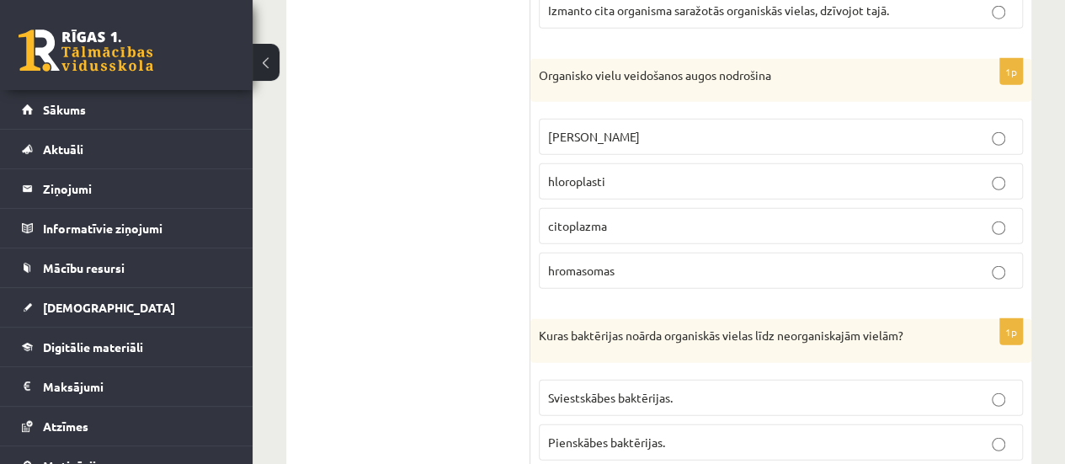
scroll to position [2217, 0]
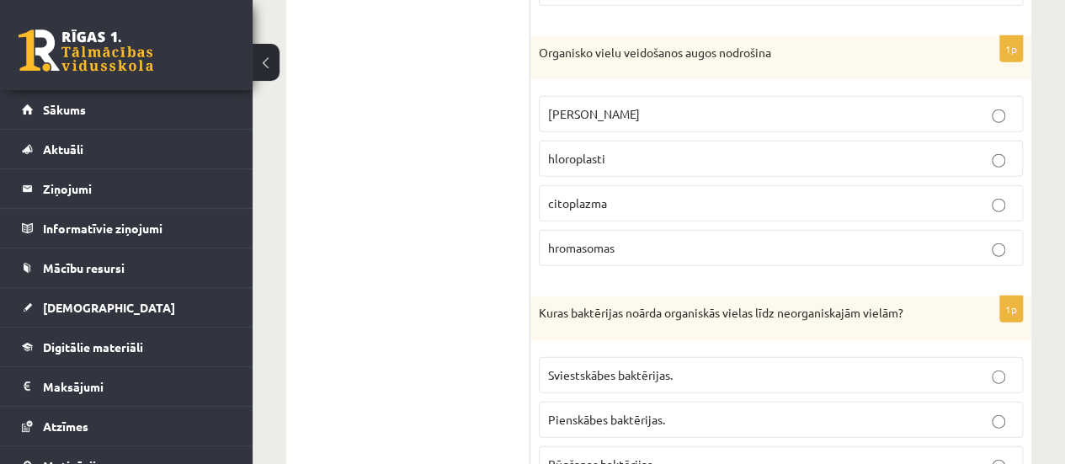
click at [613, 173] on label "hloroplasti" at bounding box center [781, 159] width 484 height 36
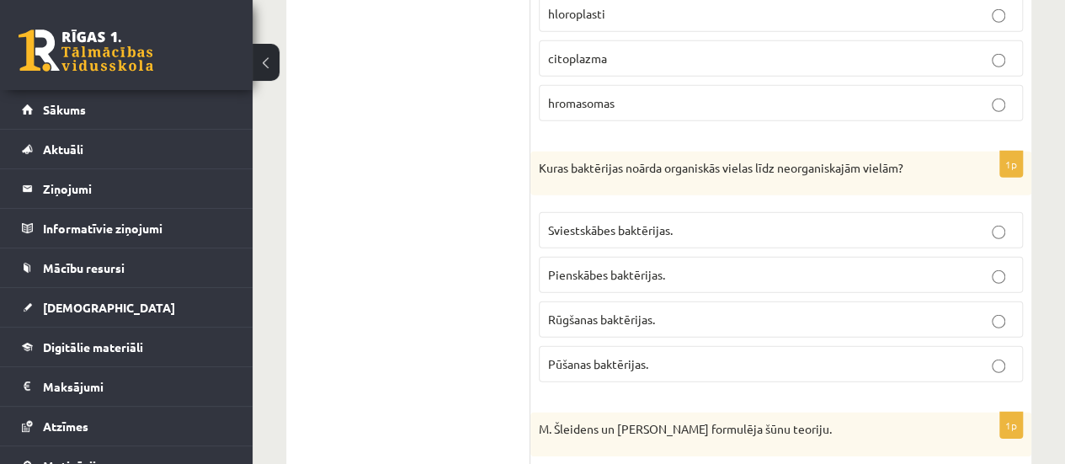
scroll to position [2474, 0]
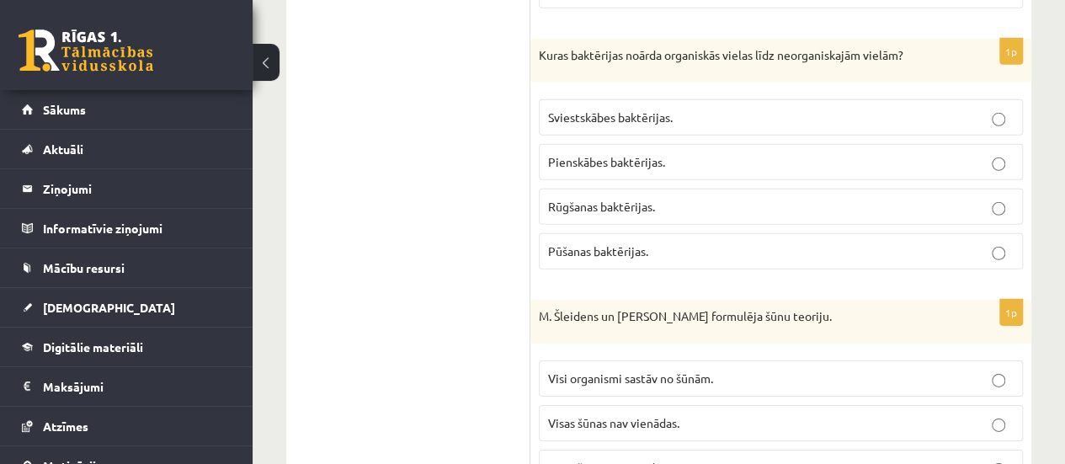
click at [656, 237] on label "Pūšanas baktērijas." at bounding box center [781, 251] width 484 height 36
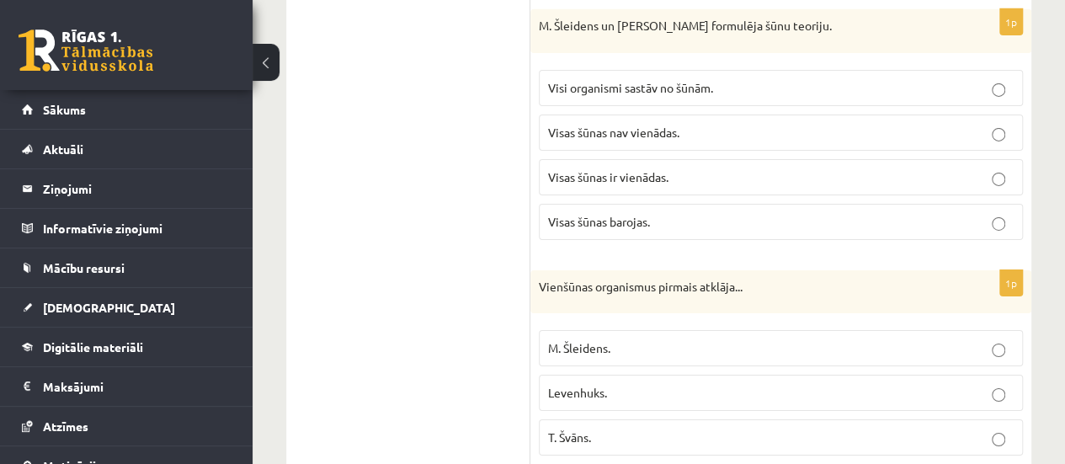
scroll to position [2777, 0]
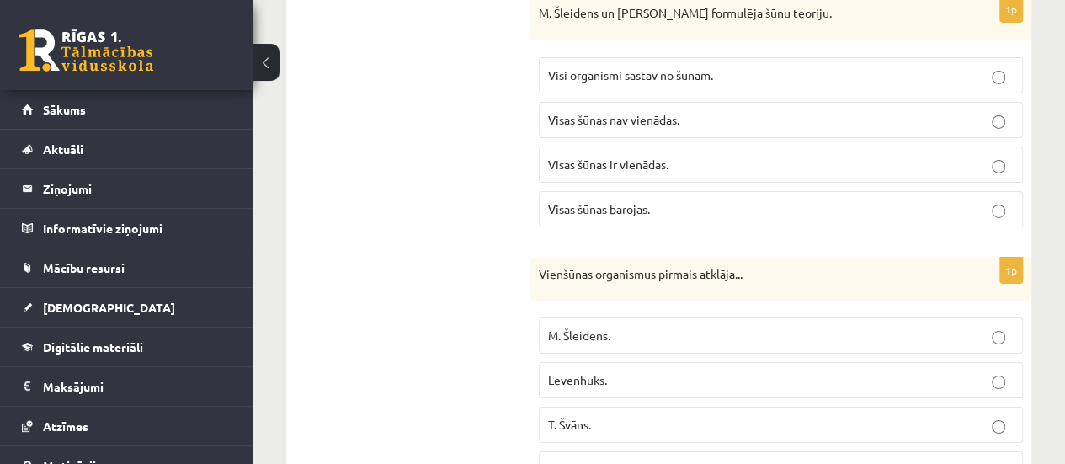
click at [668, 68] on span "Visi organismi sastāv no šūnām." at bounding box center [630, 74] width 165 height 15
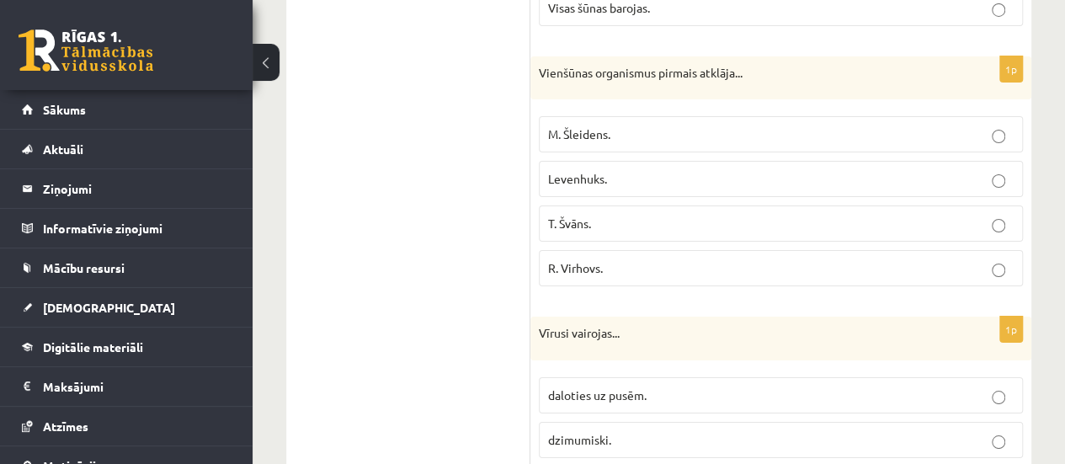
scroll to position [2991, 0]
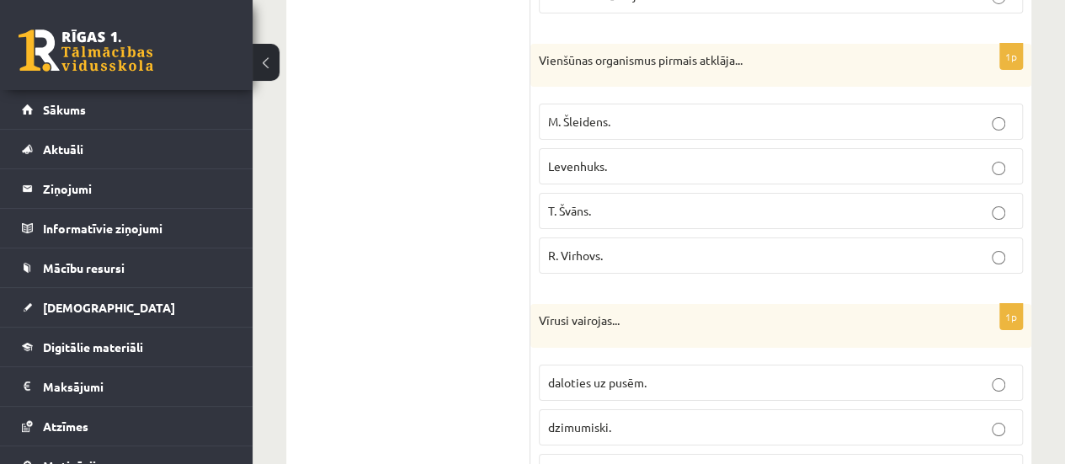
click at [597, 170] on label "Levenhuks." at bounding box center [781, 166] width 484 height 36
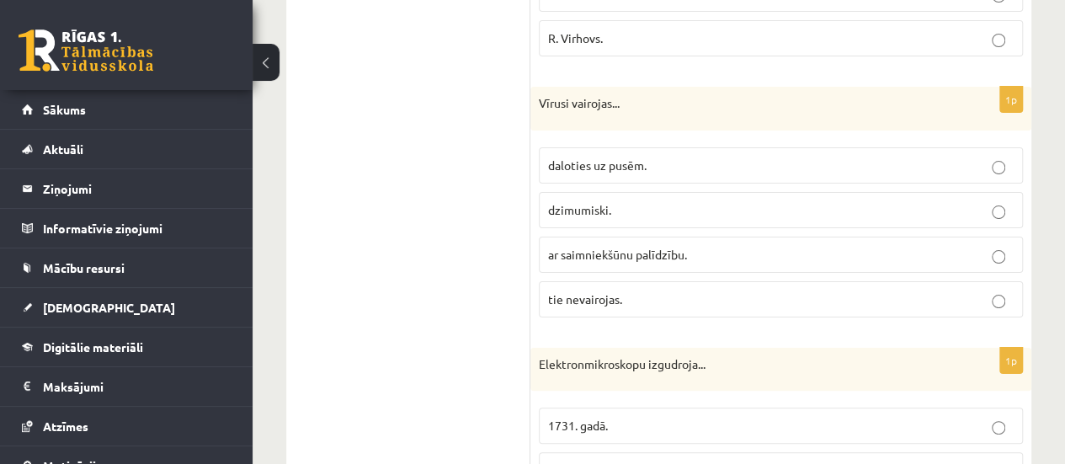
scroll to position [3227, 0]
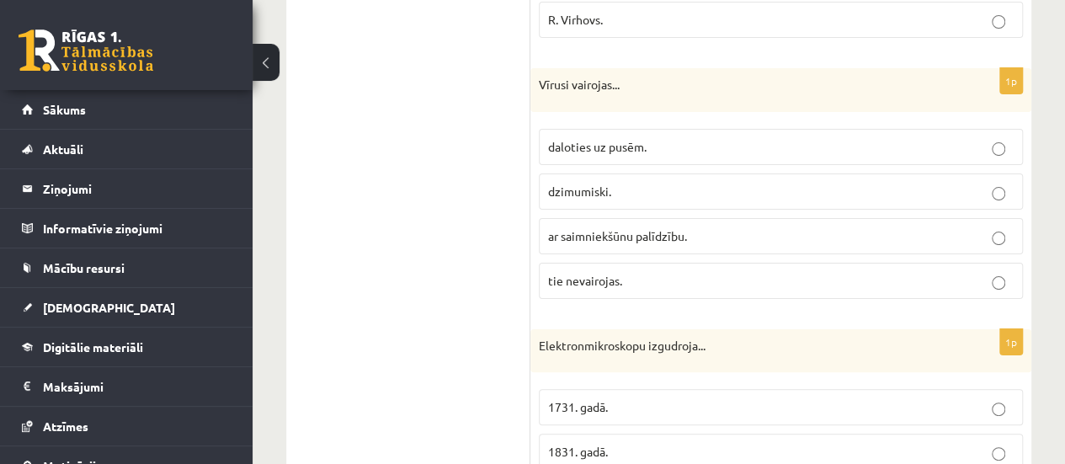
click at [626, 228] on span "ar saimniekšūnu palīdzību." at bounding box center [617, 235] width 139 height 15
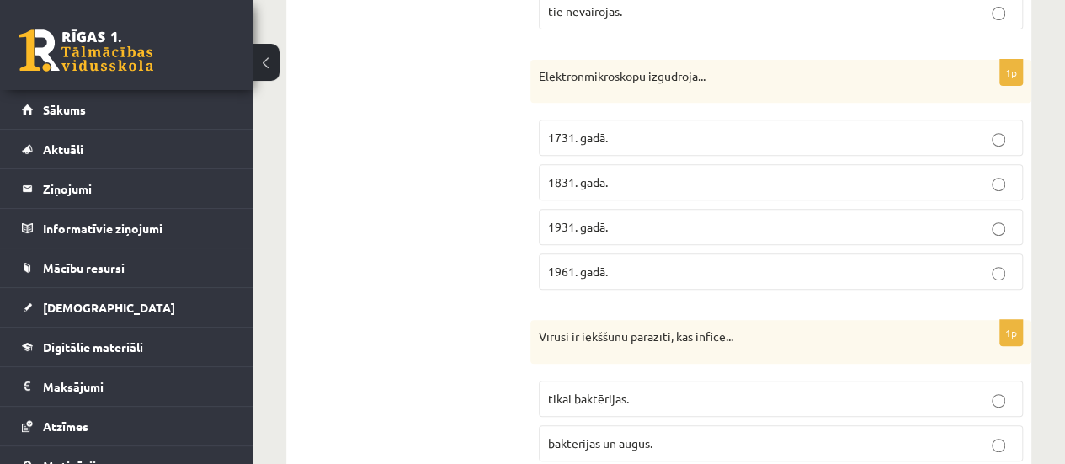
scroll to position [3530, 0]
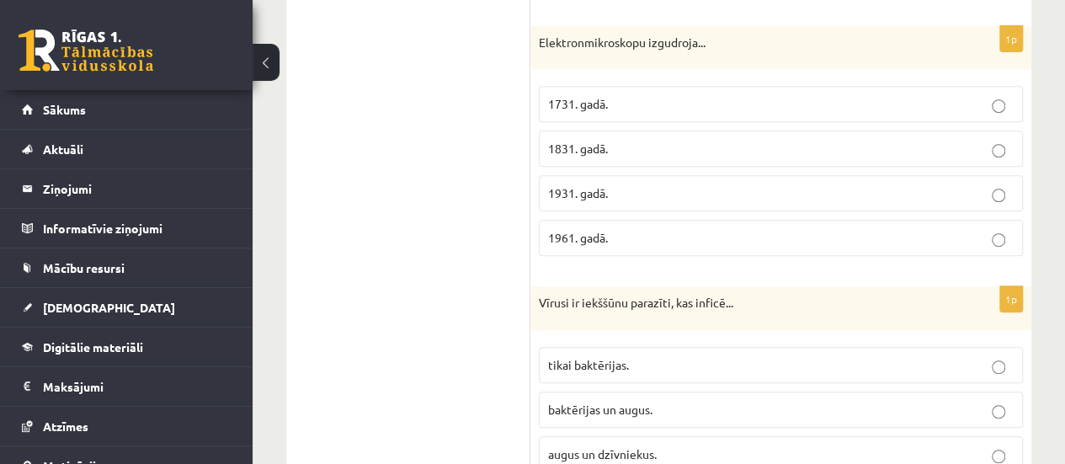
click at [672, 184] on p "1931. gadā." at bounding box center [780, 193] width 465 height 18
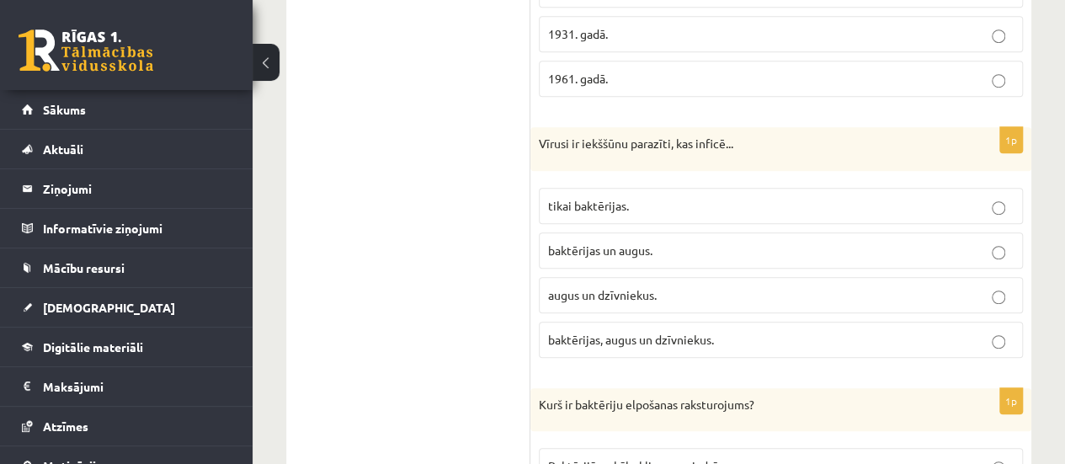
scroll to position [3698, 0]
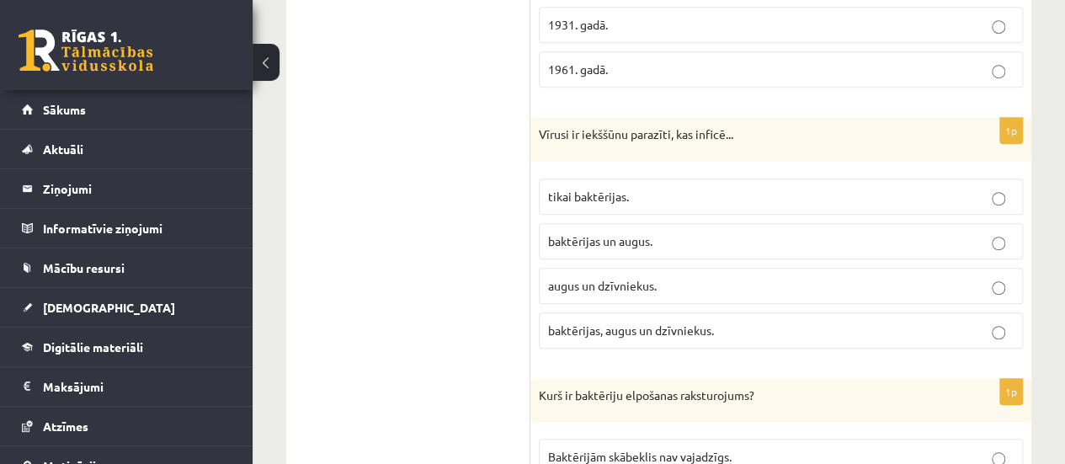
click at [674, 326] on label "baktērijas, augus un dzīvniekus." at bounding box center [781, 330] width 484 height 36
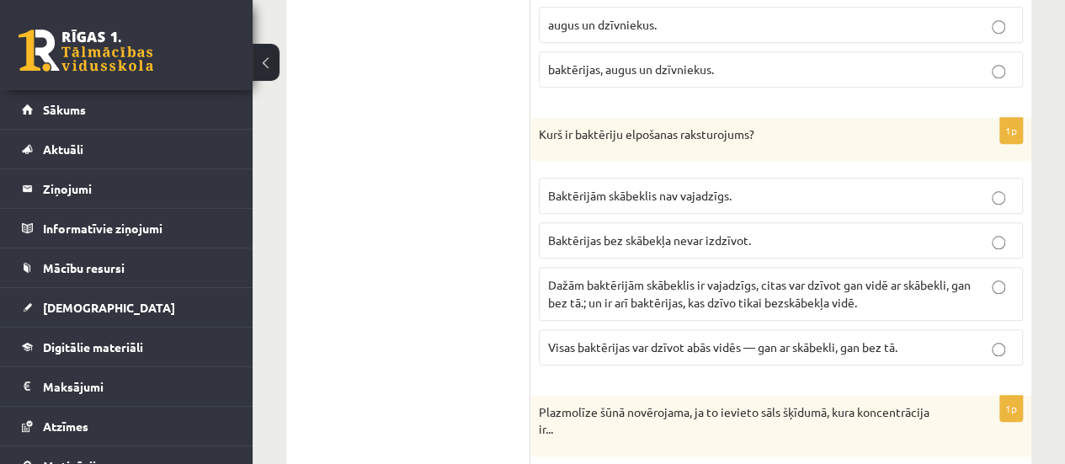
scroll to position [3967, 0]
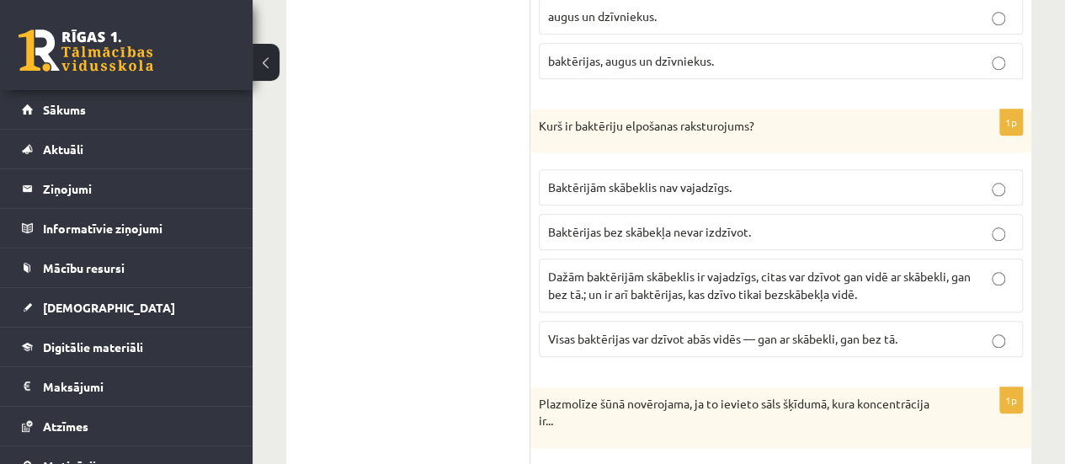
click at [773, 278] on span "Dažām baktērijām skābeklis ir vajadzīgs, citas var dzīvot gan vidē ar skābekli,…" at bounding box center [759, 284] width 423 height 33
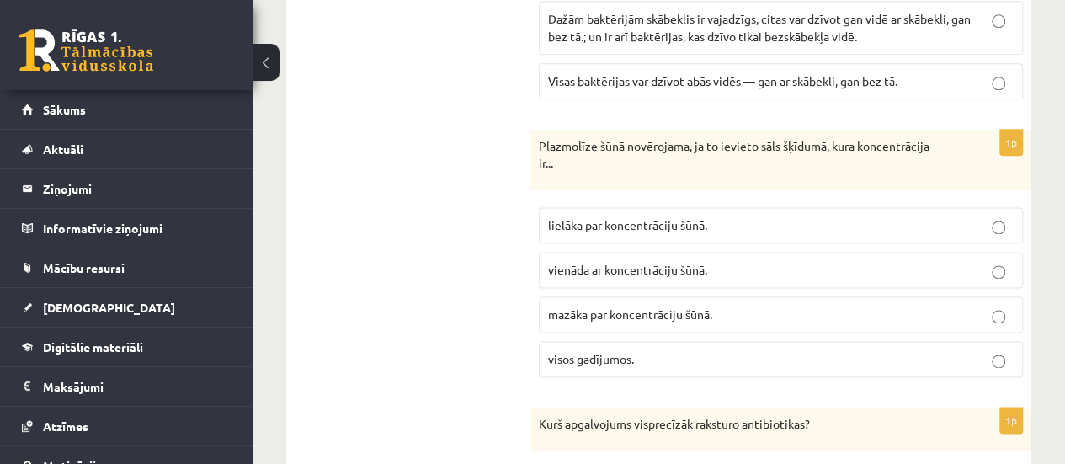
scroll to position [4270, 0]
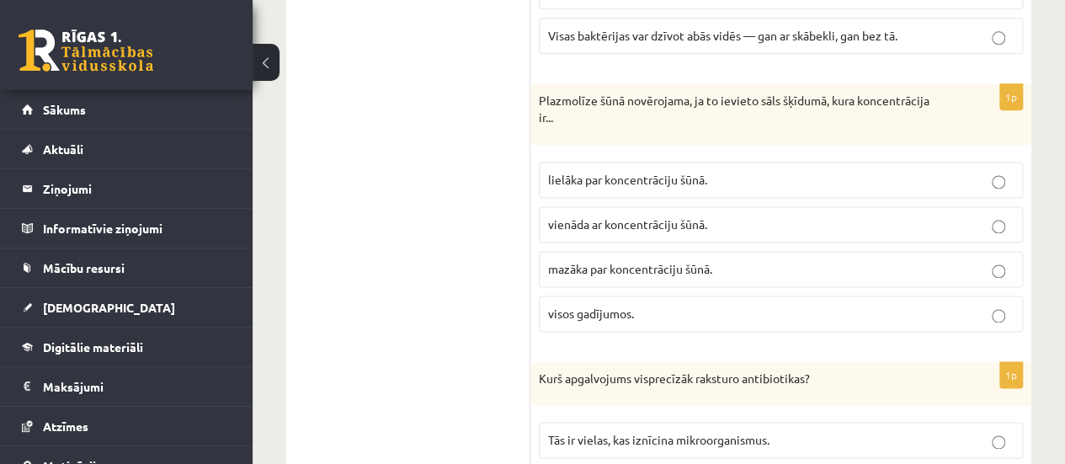
click at [610, 172] on span "lielāka par koncentrāciju šūnā." at bounding box center [627, 179] width 159 height 15
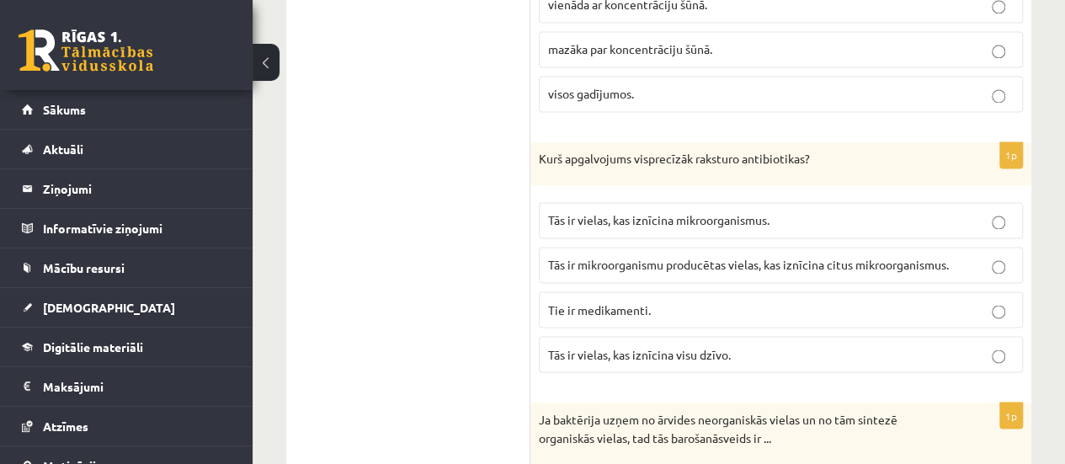
scroll to position [4506, 0]
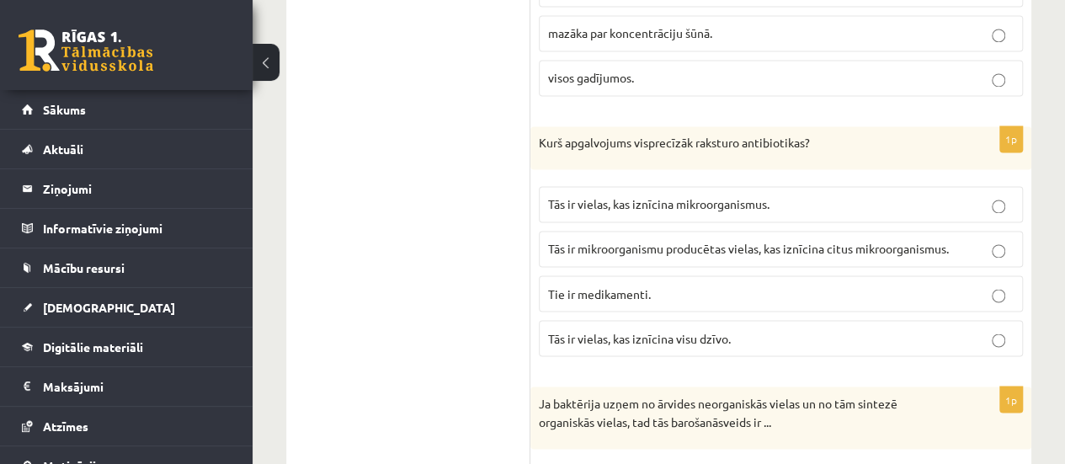
click at [650, 241] on span "Tās ir mikroorganismu producētas vielas, kas iznīcina citus mikroorganismus." at bounding box center [748, 248] width 401 height 15
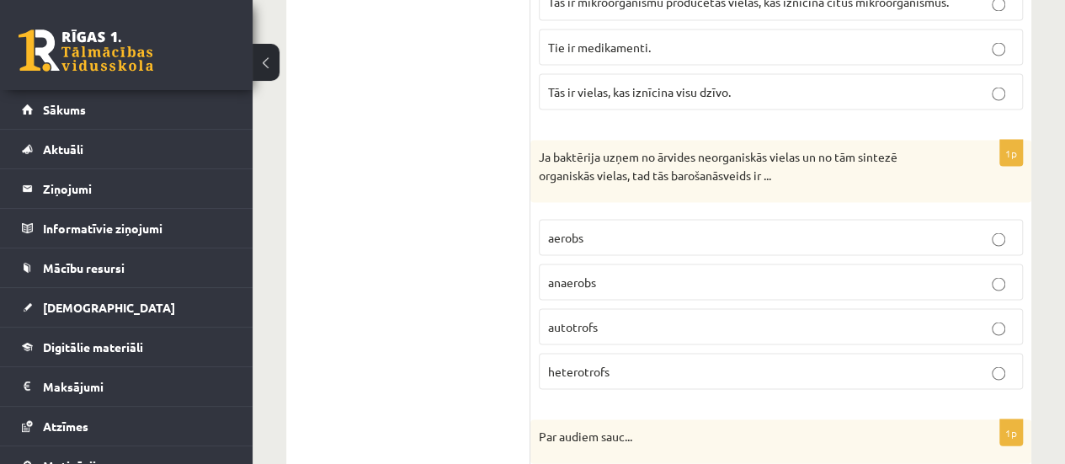
scroll to position [4797, 0]
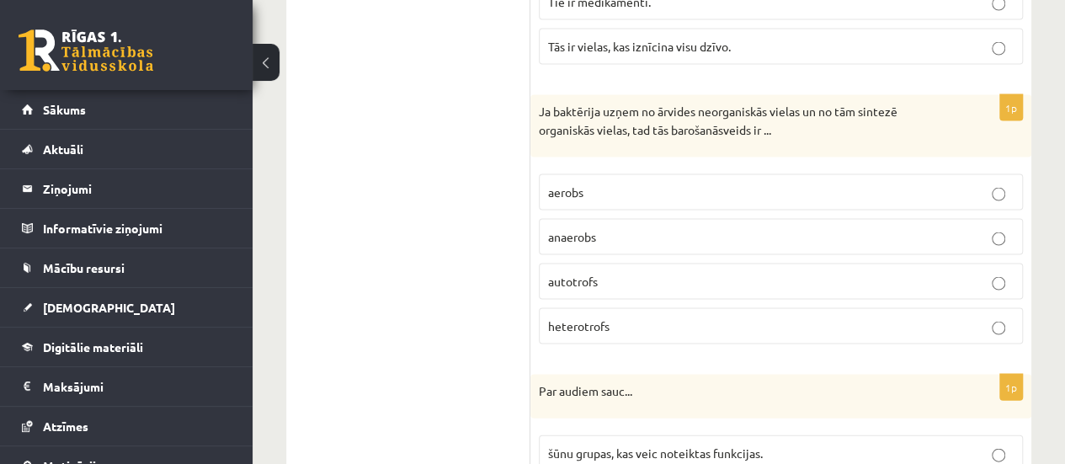
click at [601, 273] on p "autotrofs" at bounding box center [780, 282] width 465 height 18
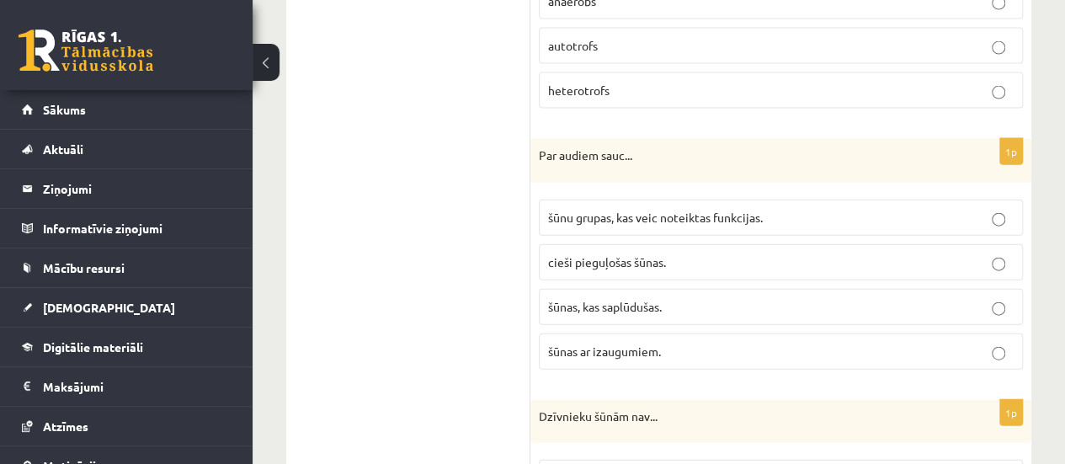
scroll to position [5033, 0]
click at [624, 207] on label "šūnu grupas, kas veic noteiktas funkcijas." at bounding box center [781, 217] width 484 height 36
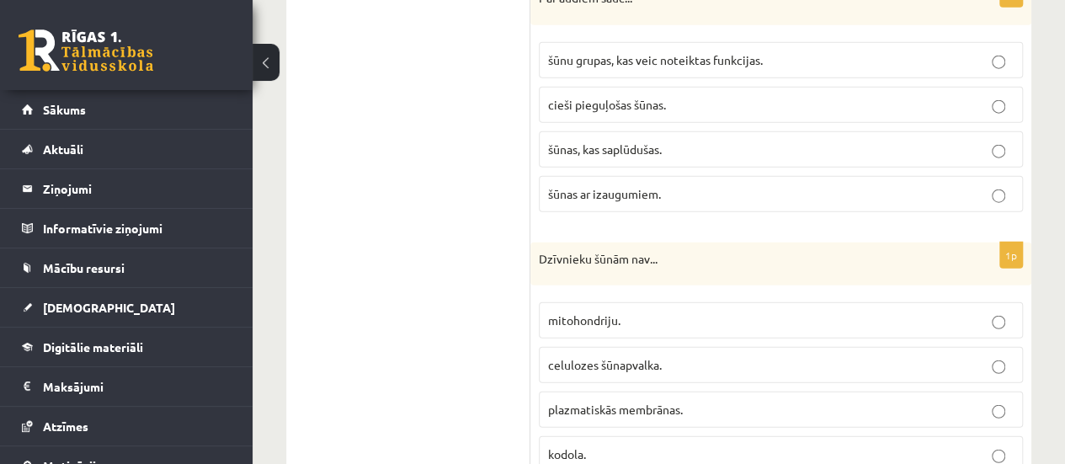
scroll to position [5235, 0]
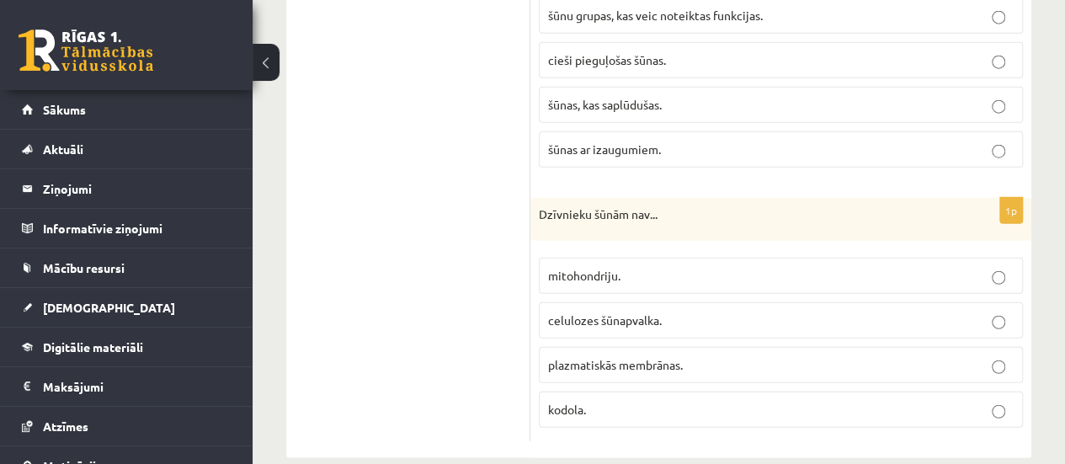
click at [656, 312] on span "celulozes šūnapvalka." at bounding box center [605, 319] width 114 height 15
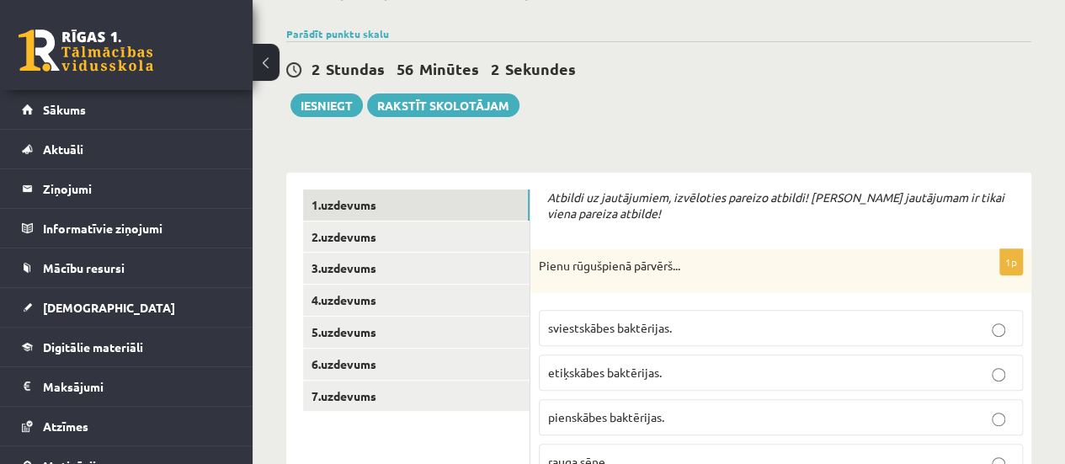
scroll to position [141, 0]
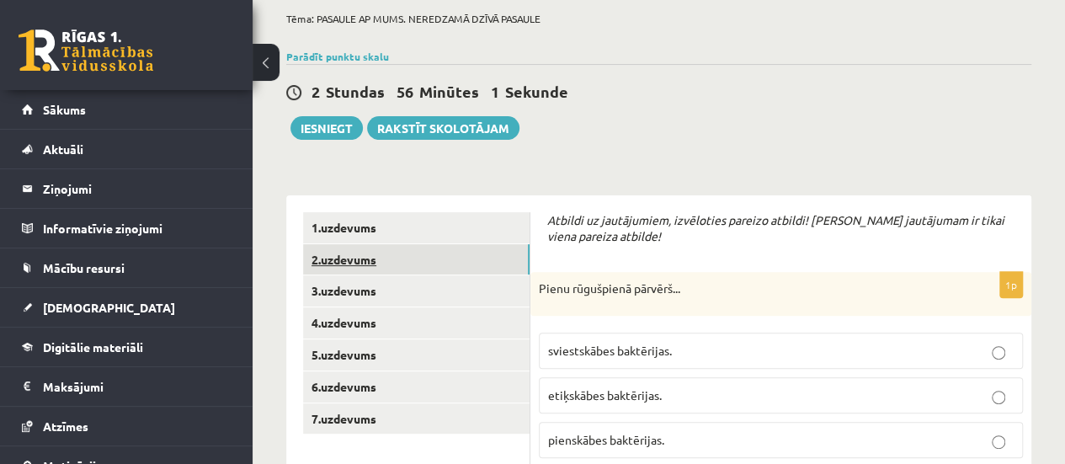
click at [348, 264] on link "2.uzdevums" at bounding box center [416, 259] width 226 height 31
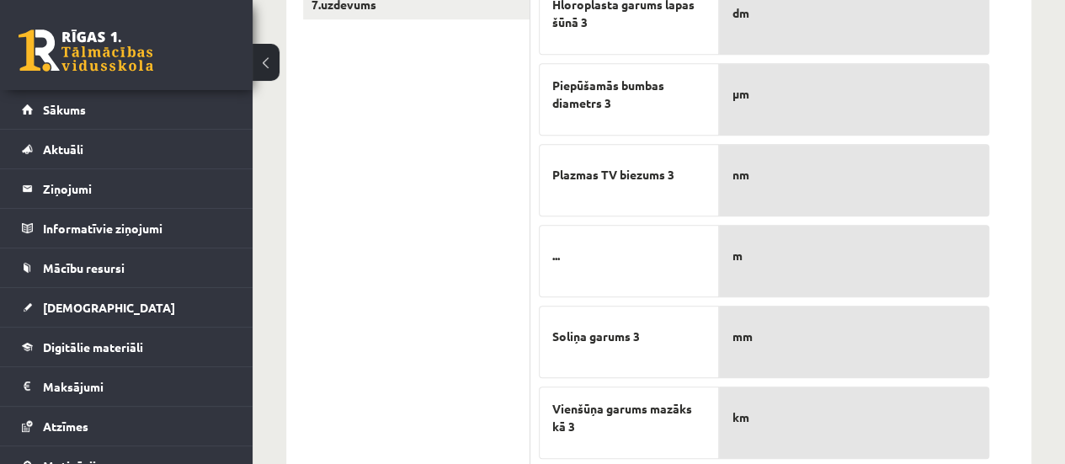
scroll to position [558, 0]
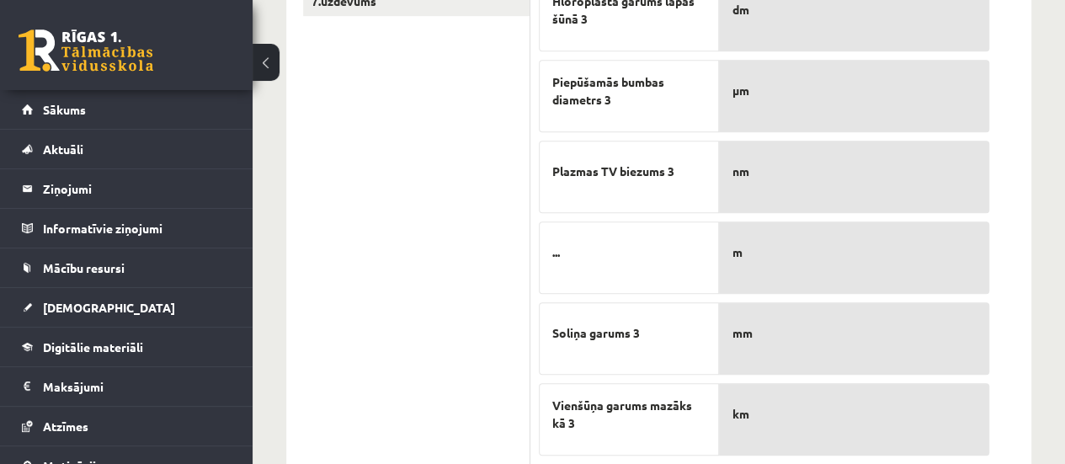
click at [837, 261] on p "m" at bounding box center [853, 252] width 243 height 35
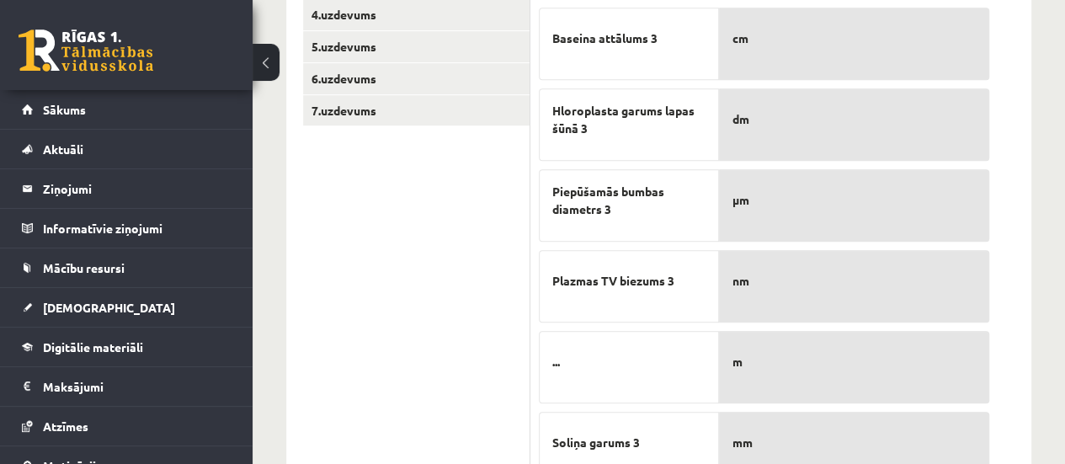
scroll to position [449, 0]
click at [791, 49] on p "m" at bounding box center [853, 37] width 243 height 35
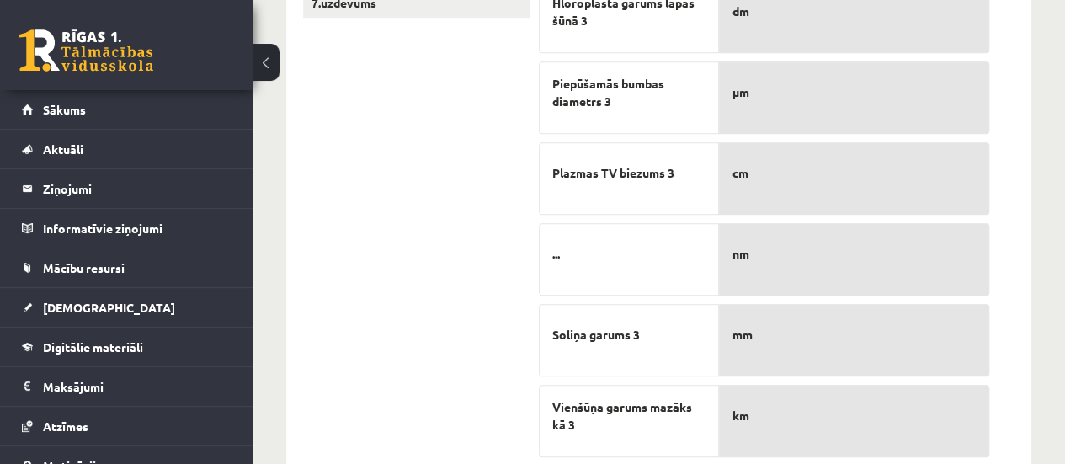
scroll to position [603, 0]
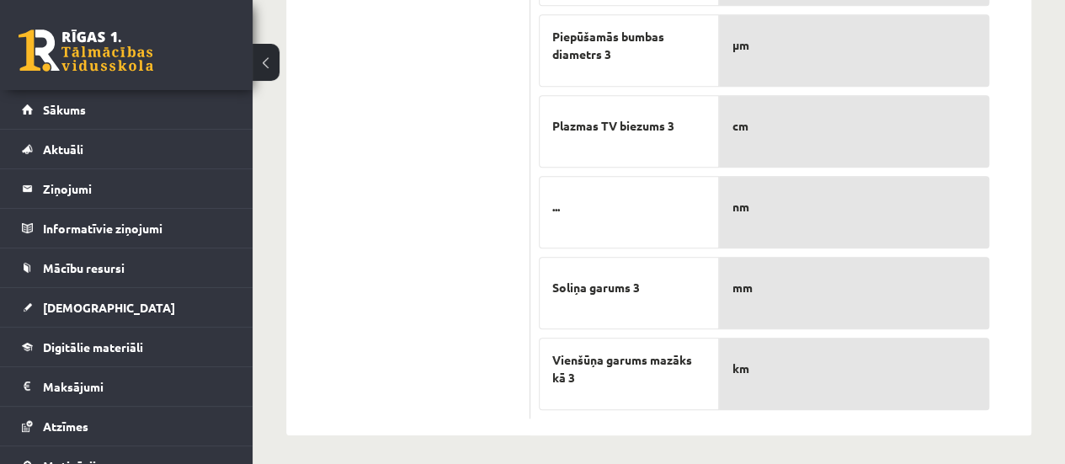
click at [741, 43] on span "μm" at bounding box center [740, 45] width 17 height 18
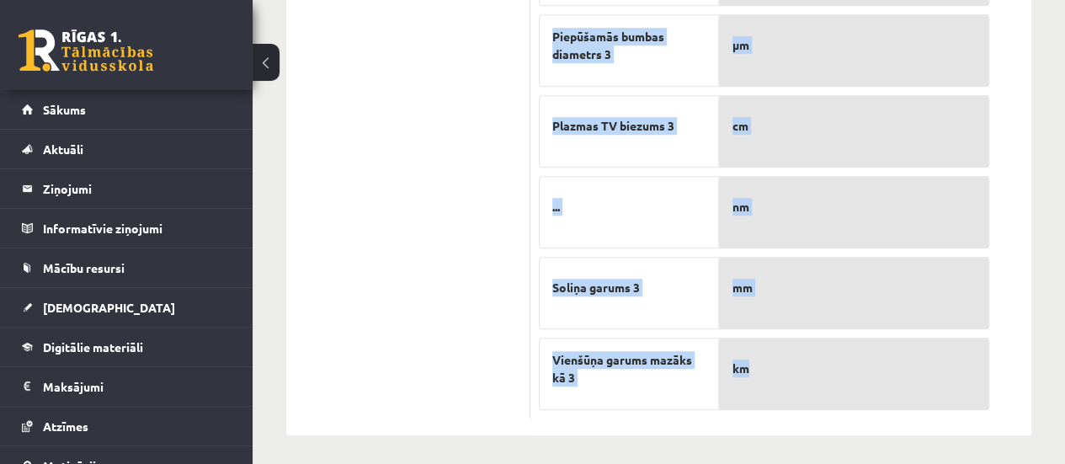
drag, startPoint x: 537, startPoint y: 25, endPoint x: 777, endPoint y: 361, distance: 412.7
click at [777, 361] on div "6p Savieno ar atbilstošo mērvienību! Baseina attālums 3 Hloroplasta garums lapa…" at bounding box center [763, 105] width 467 height 626
copy div "Savieno ar atbilstošo mērvienību! Baseina attālums 3 Hloroplasta garums lapas š…"
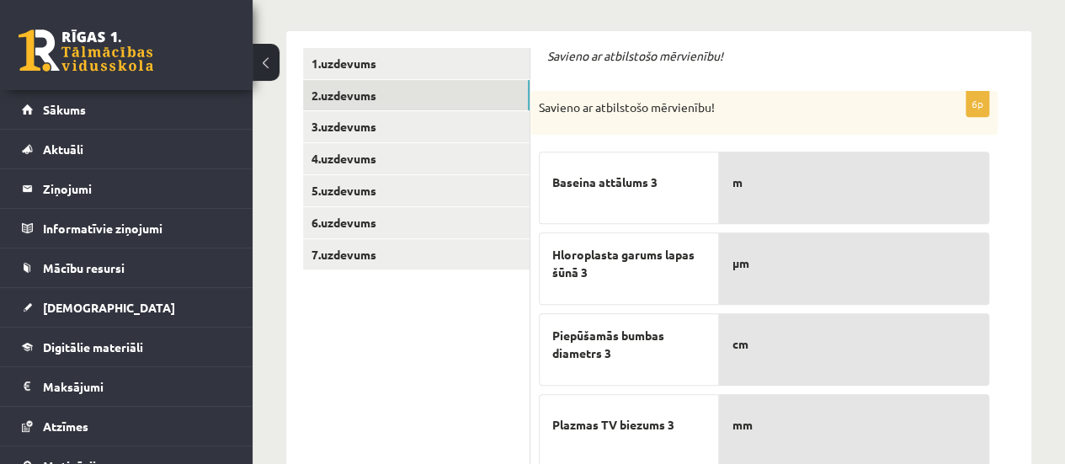
scroll to position [290, 0]
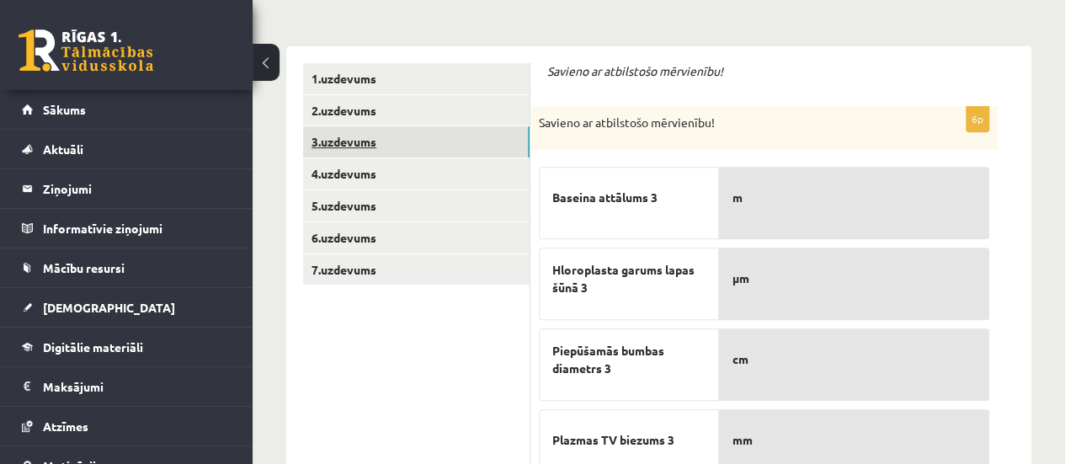
click at [374, 136] on link "3.uzdevums" at bounding box center [416, 141] width 226 height 31
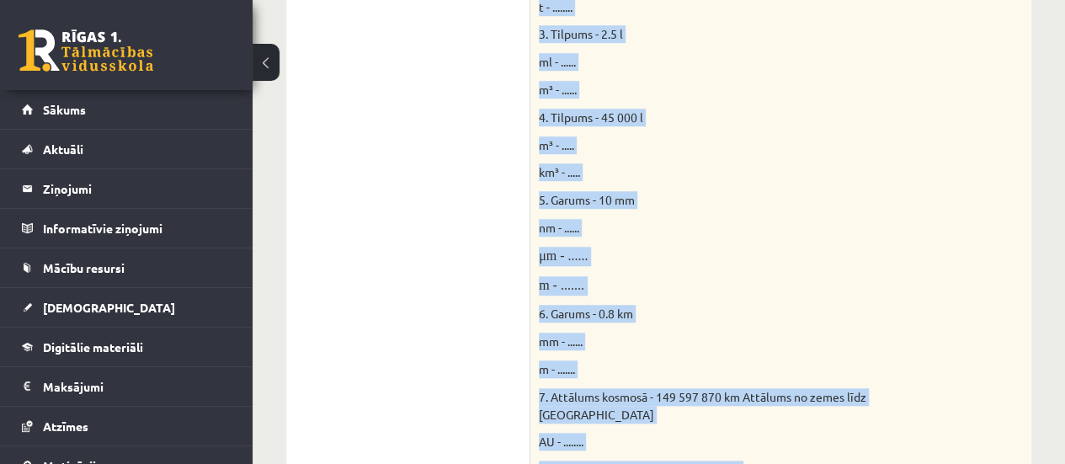
scroll to position [860, 0]
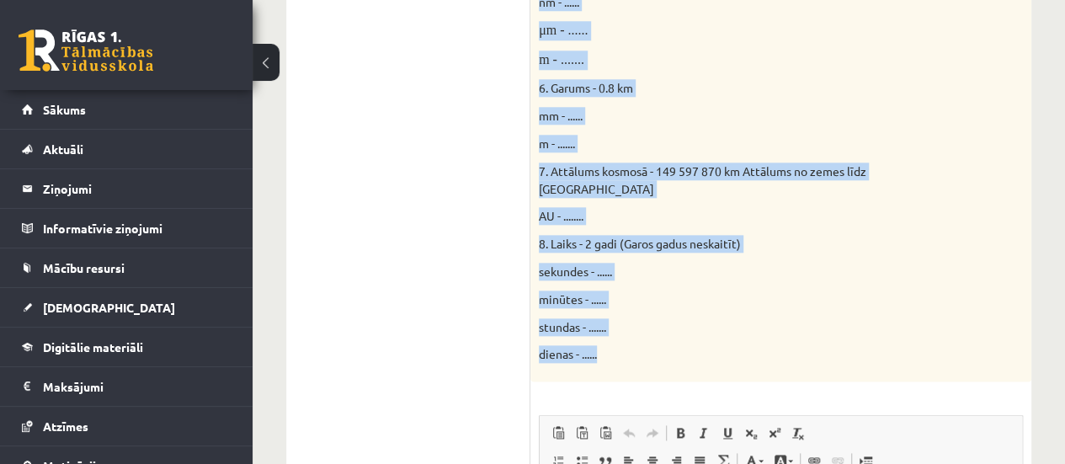
drag, startPoint x: 535, startPoint y: 74, endPoint x: 652, endPoint y: 348, distance: 297.5
copy div "Doti fizikālie lielumi un to mērvienības. Pārveido mērvienības citās norādītajā…"
click at [699, 81] on p "6. Garums - 0.8 km" at bounding box center [739, 88] width 400 height 18
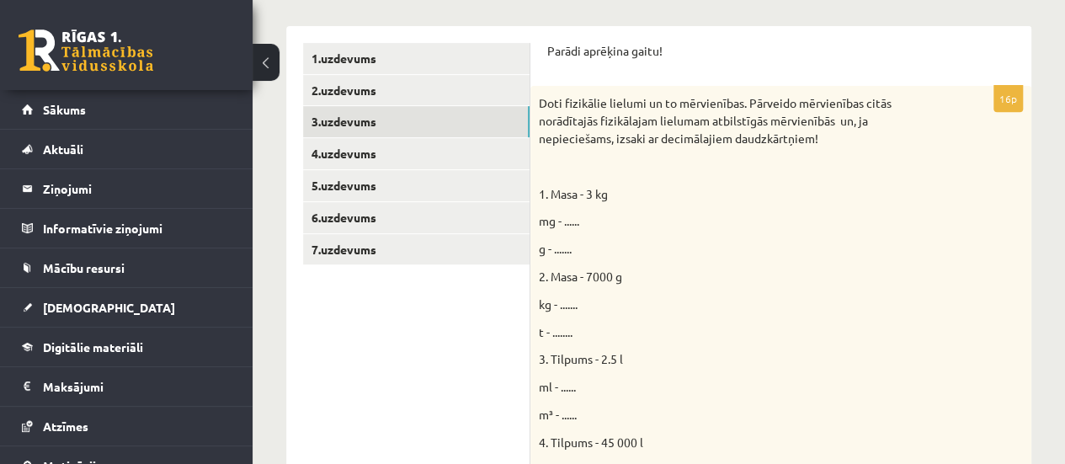
scroll to position [308, 0]
click at [574, 218] on span "mg - ......" at bounding box center [559, 222] width 40 height 15
click at [576, 223] on span "mg - ......" at bounding box center [559, 222] width 40 height 15
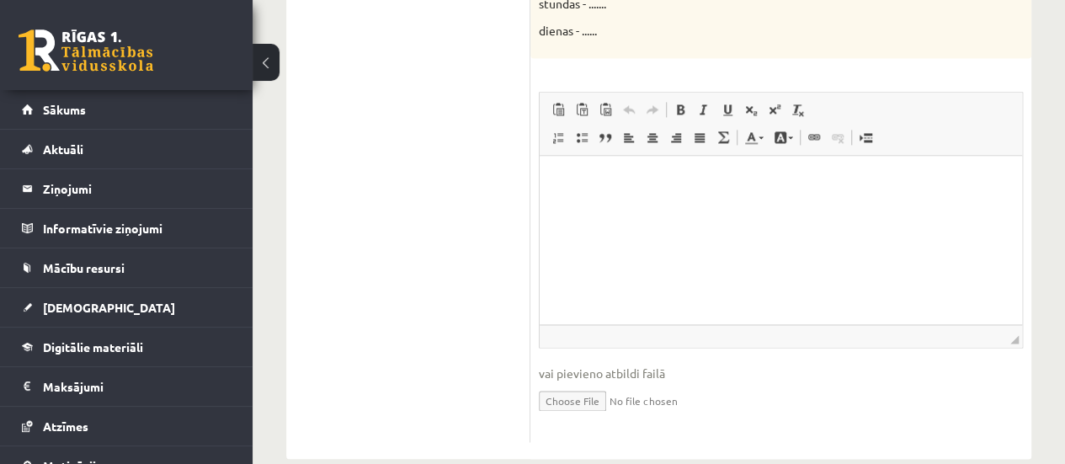
scroll to position [1183, 0]
click at [683, 194] on html at bounding box center [780, 181] width 482 height 51
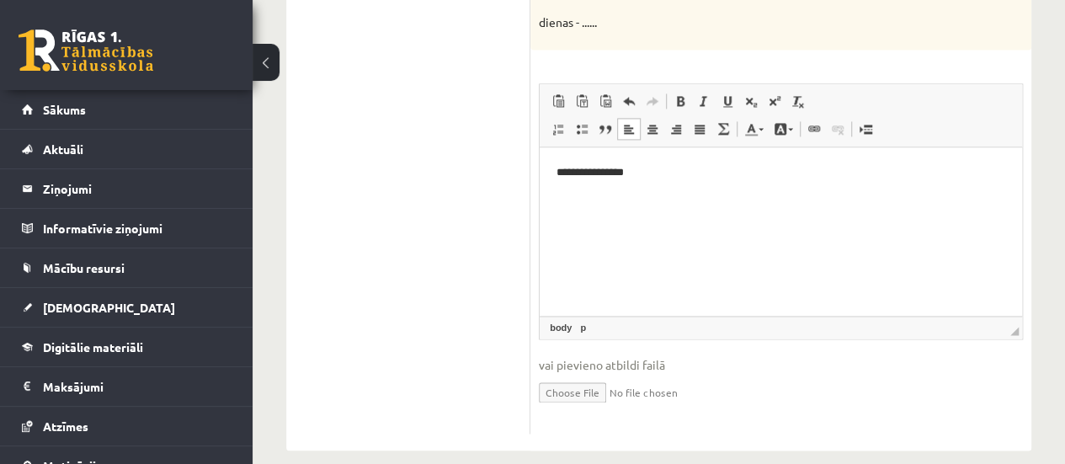
scroll to position [1124, 0]
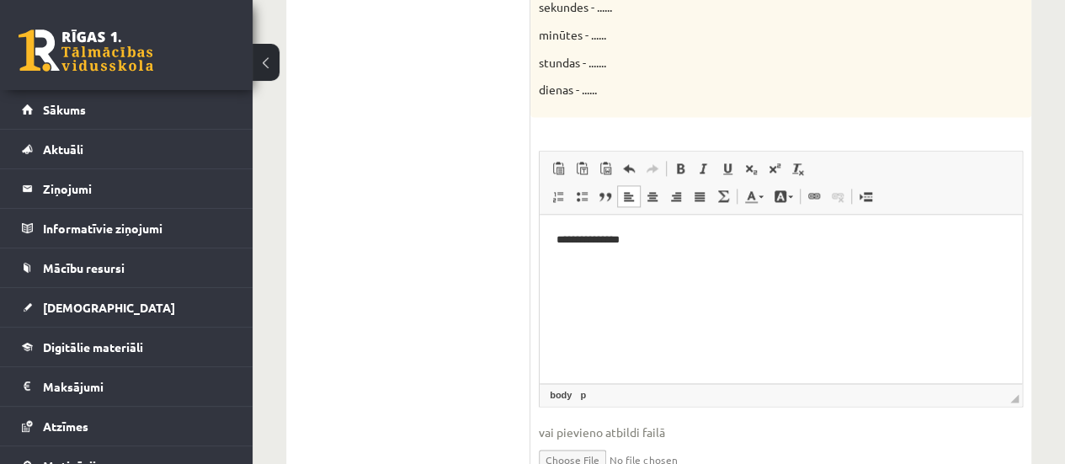
click at [613, 240] on p "**********" at bounding box center [780, 240] width 449 height 18
click at [586, 237] on p "**********" at bounding box center [780, 240] width 449 height 18
click at [611, 237] on p "**********" at bounding box center [780, 240] width 449 height 18
click at [585, 239] on p "**********" at bounding box center [780, 240] width 449 height 18
click at [587, 239] on p "**********" at bounding box center [780, 240] width 449 height 18
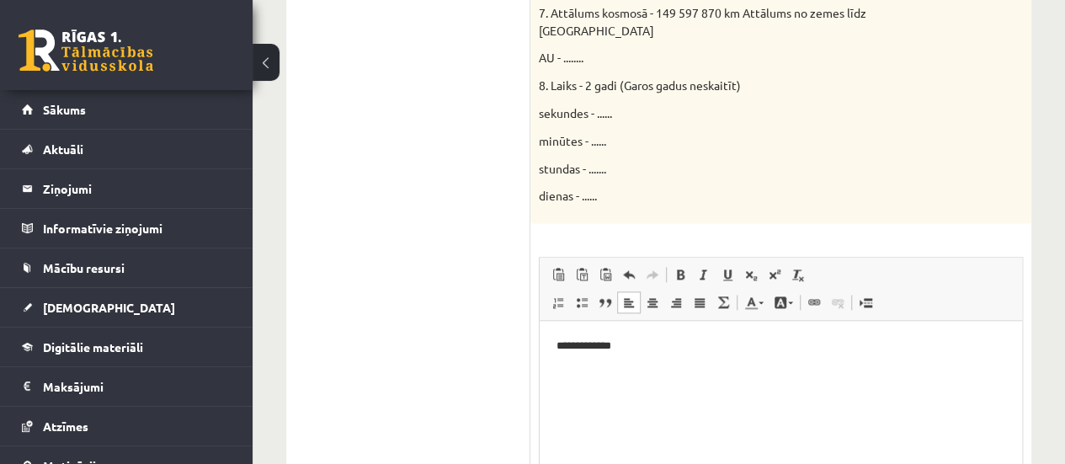
scroll to position [1020, 0]
click at [666, 333] on html "**********" at bounding box center [780, 358] width 482 height 79
click at [605, 327] on html at bounding box center [780, 358] width 482 height 79
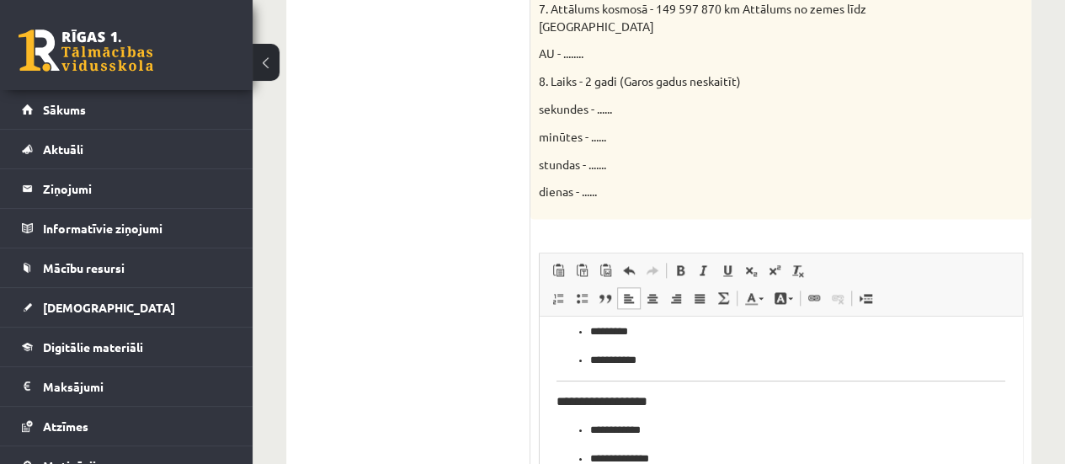
scroll to position [791, 0]
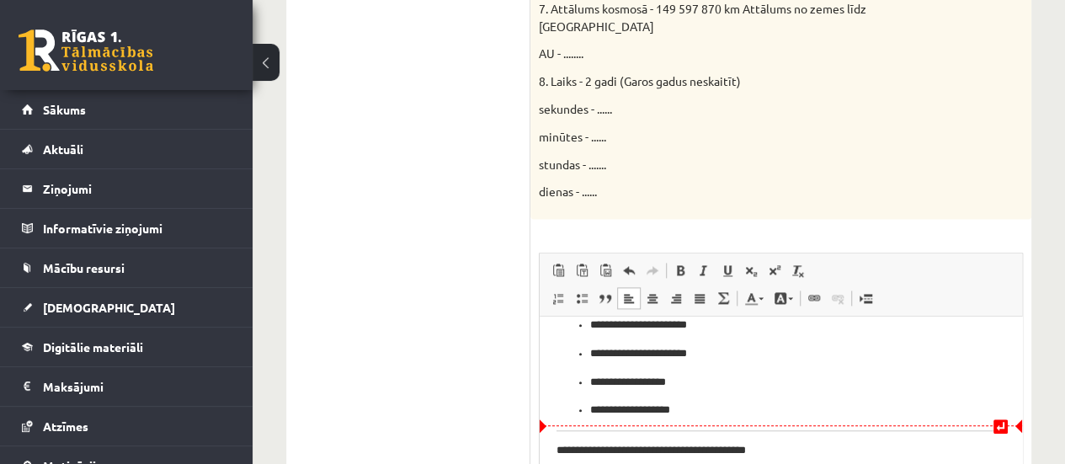
click at [879, 443] on p "**********" at bounding box center [774, 451] width 436 height 18
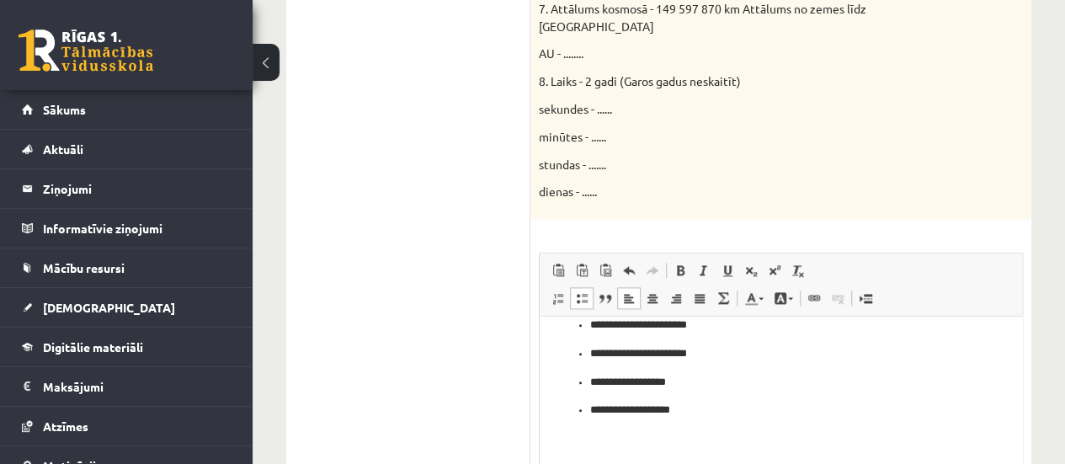
scroll to position [771, 0]
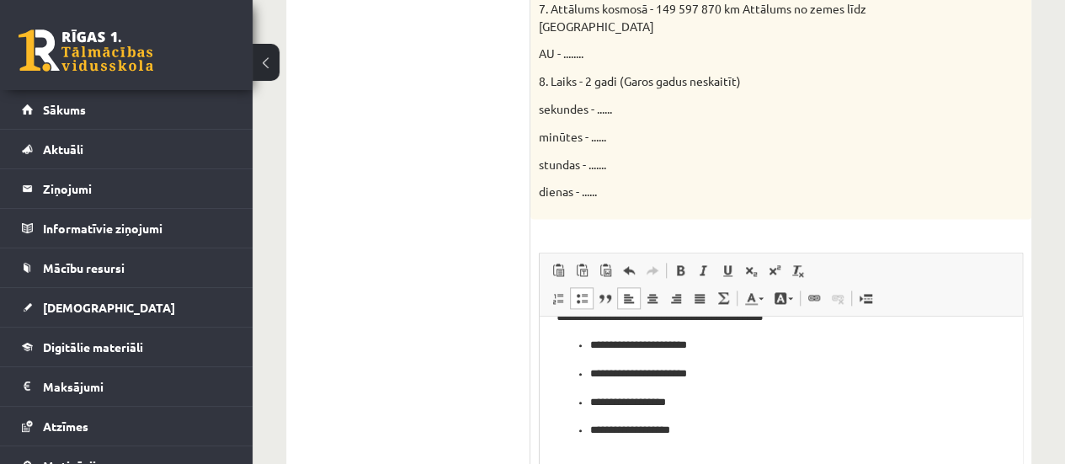
click at [593, 428] on p "**********" at bounding box center [774, 431] width 369 height 18
click at [587, 428] on ul "**********" at bounding box center [780, 388] width 449 height 103
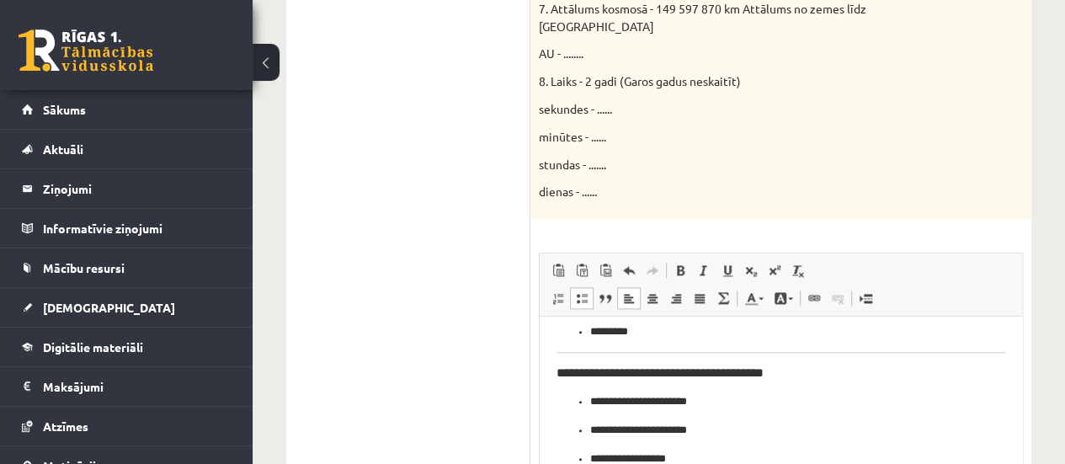
scroll to position [647, 0]
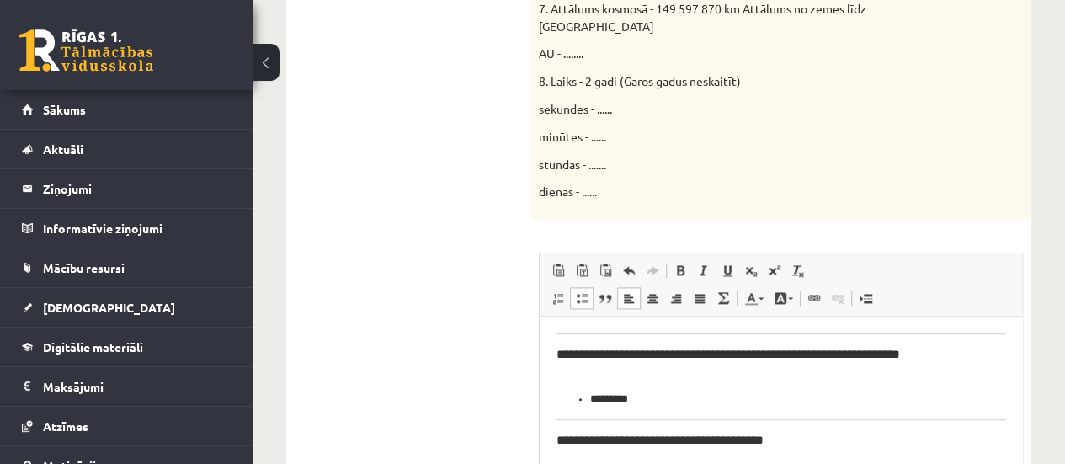
click at [879, 437] on h3 "**********" at bounding box center [774, 440] width 436 height 15
click at [577, 459] on body "**********" at bounding box center [780, 139] width 449 height 906
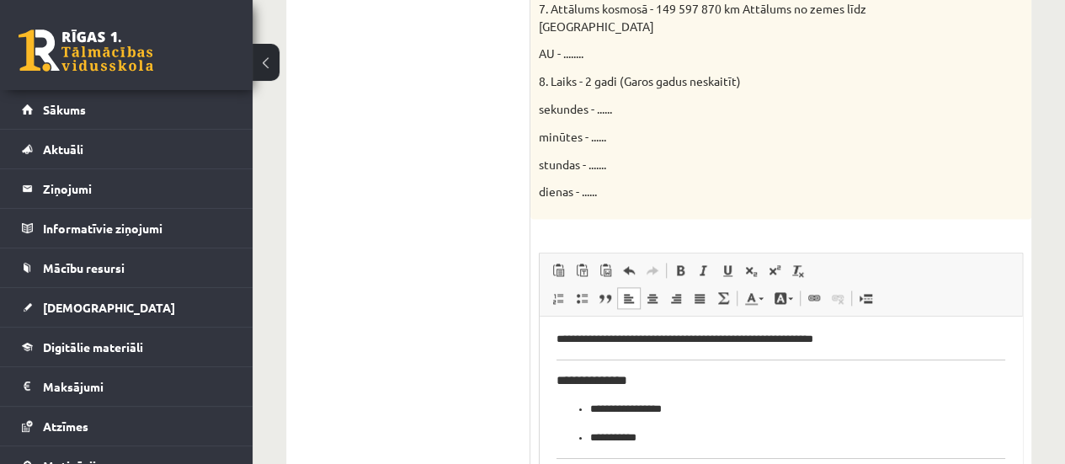
scroll to position [0, 0]
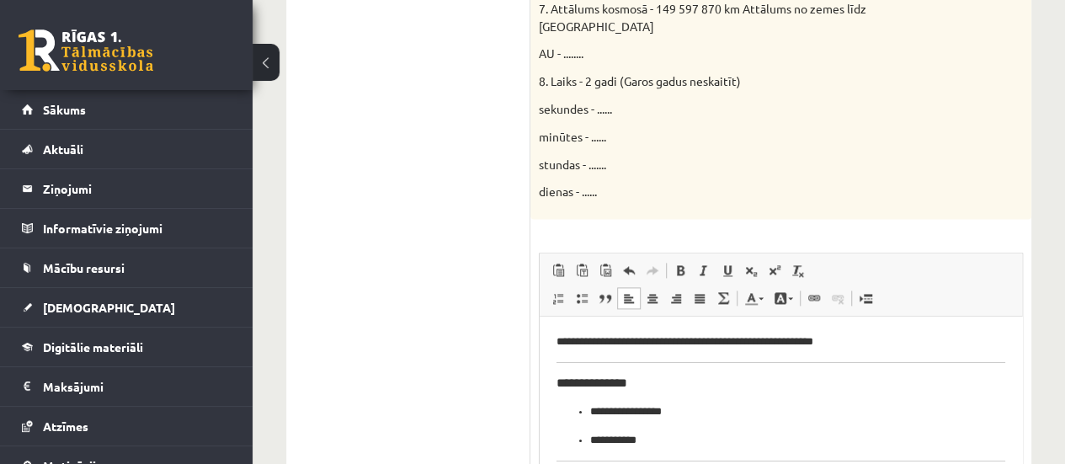
click at [950, 335] on p "**********" at bounding box center [774, 342] width 436 height 18
click at [560, 385] on h3 "**********" at bounding box center [774, 382] width 436 height 15
click at [679, 377] on h3 "**********" at bounding box center [774, 382] width 436 height 15
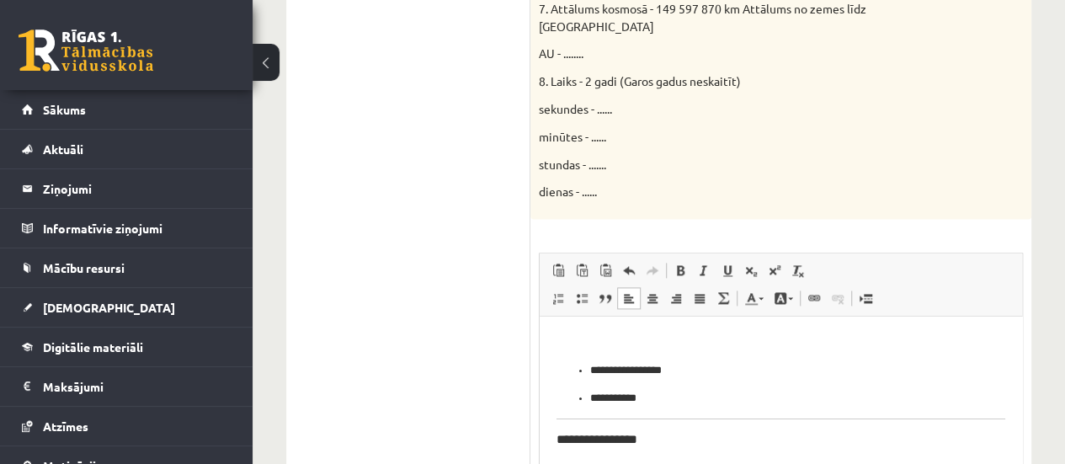
click at [592, 369] on p "**********" at bounding box center [774, 371] width 369 height 18
click at [588, 397] on ul "**********" at bounding box center [780, 399] width 449 height 18
click at [703, 432] on h3 "**********" at bounding box center [774, 439] width 436 height 15
click at [556, 439] on h3 "**" at bounding box center [774, 439] width 436 height 15
click at [588, 457] on ul "**********" at bounding box center [780, 469] width 449 height 45
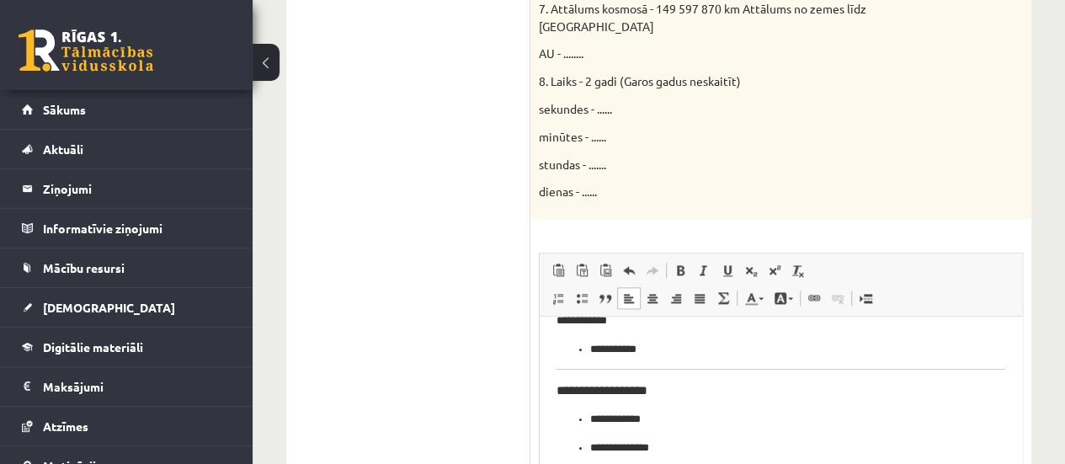
scroll to position [103, 0]
click at [589, 349] on ul "**********" at bounding box center [780, 353] width 449 height 18
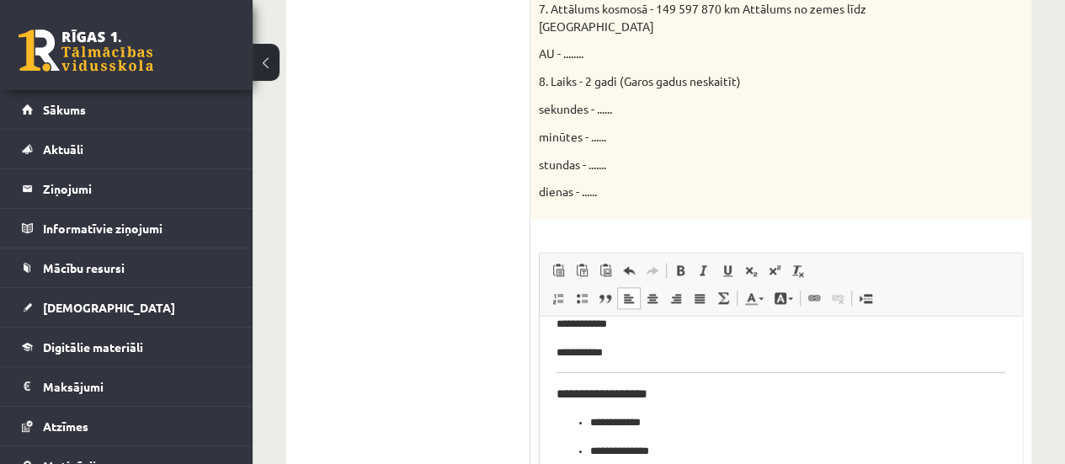
click at [717, 400] on h3 "**********" at bounding box center [774, 393] width 436 height 15
click at [590, 424] on li "**********" at bounding box center [780, 423] width 381 height 18
click at [590, 423] on li "**********" at bounding box center [780, 423] width 381 height 18
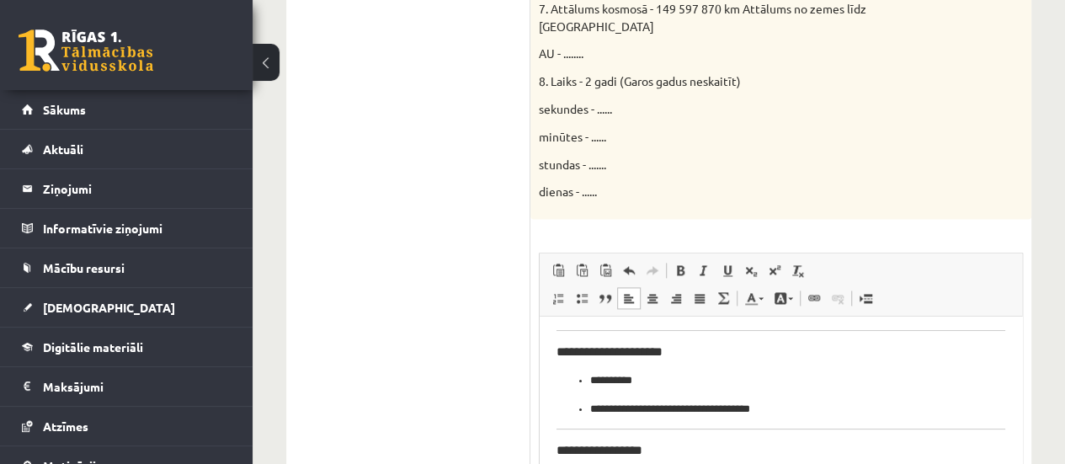
scroll to position [228, 0]
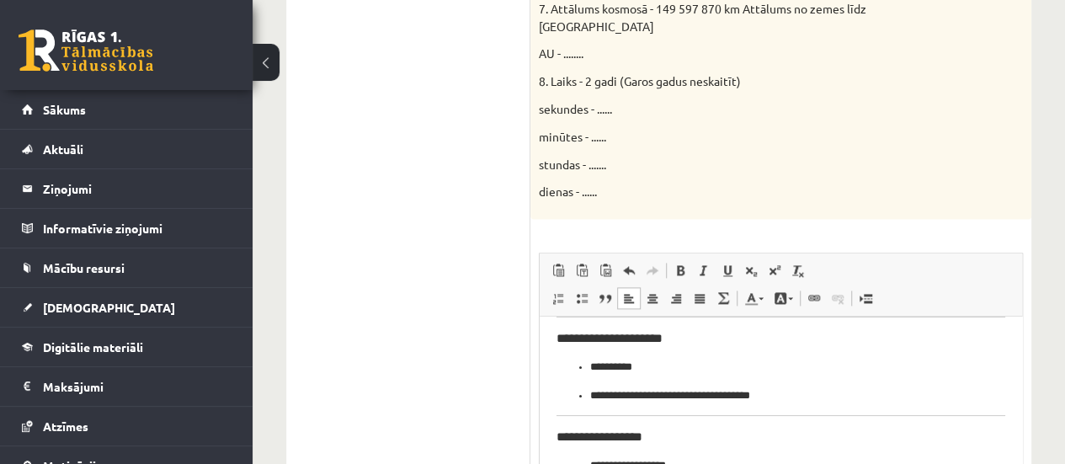
click at [726, 338] on h3 "**********" at bounding box center [774, 338] width 436 height 15
click at [577, 365] on ul "**********" at bounding box center [780, 381] width 449 height 45
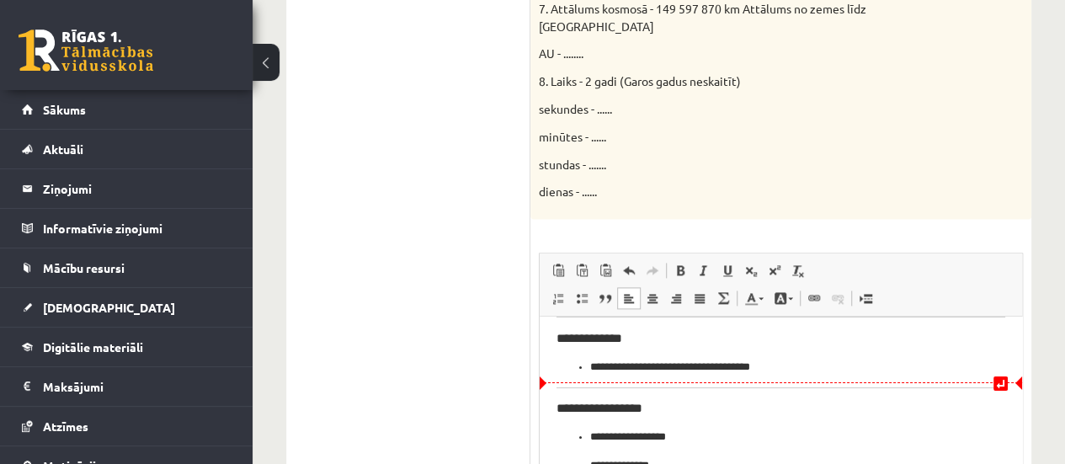
click at [590, 369] on p "**********" at bounding box center [774, 368] width 369 height 18
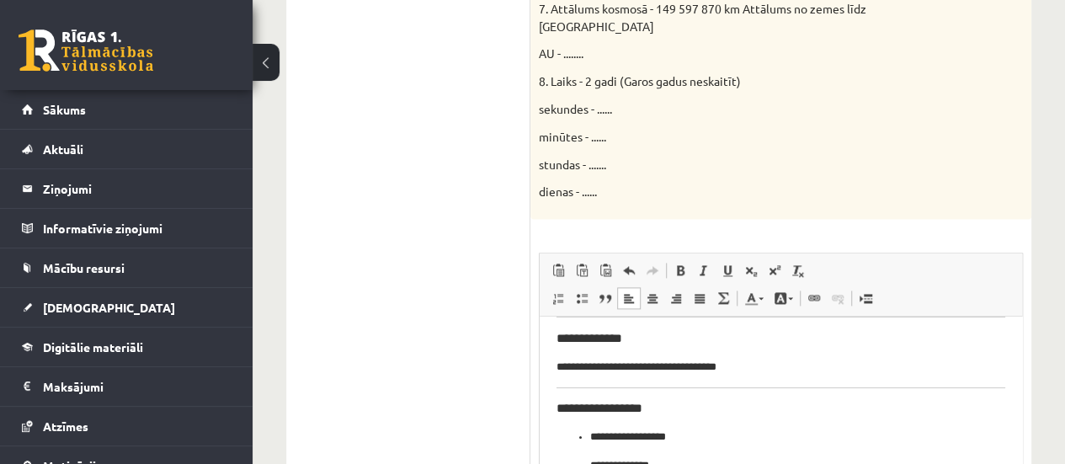
click at [832, 365] on p "**********" at bounding box center [774, 368] width 436 height 18
click at [694, 402] on h3 "**********" at bounding box center [774, 408] width 436 height 15
click at [590, 428] on p "**********" at bounding box center [774, 437] width 369 height 18
click at [590, 434] on p "**********" at bounding box center [774, 437] width 369 height 18
click at [592, 463] on p "**********" at bounding box center [774, 466] width 369 height 18
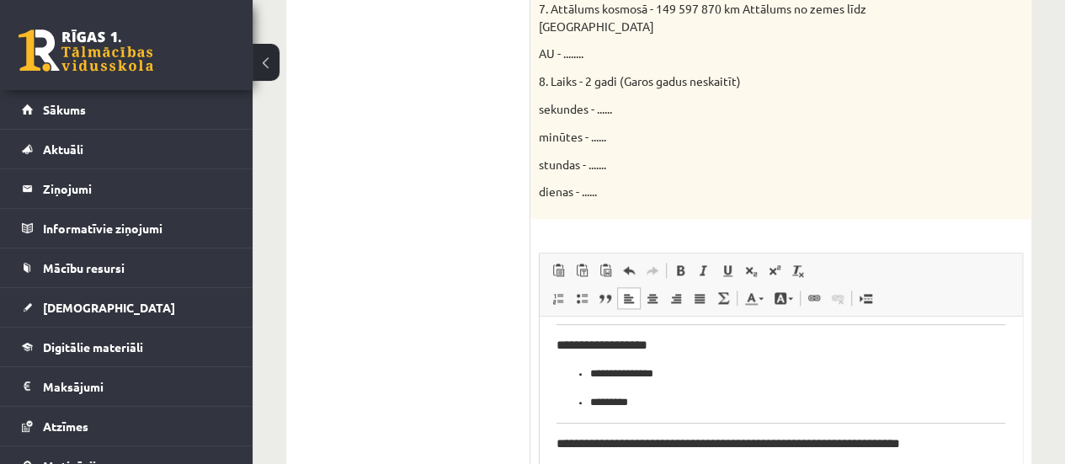
scroll to position [393, 0]
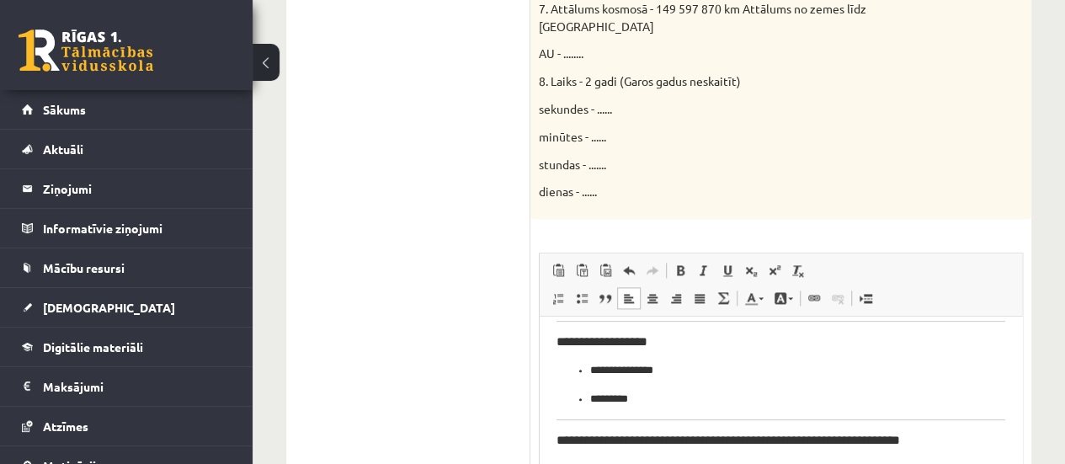
click at [696, 348] on h3 "**********" at bounding box center [774, 341] width 436 height 15
click at [587, 377] on ul "**********" at bounding box center [780, 384] width 449 height 45
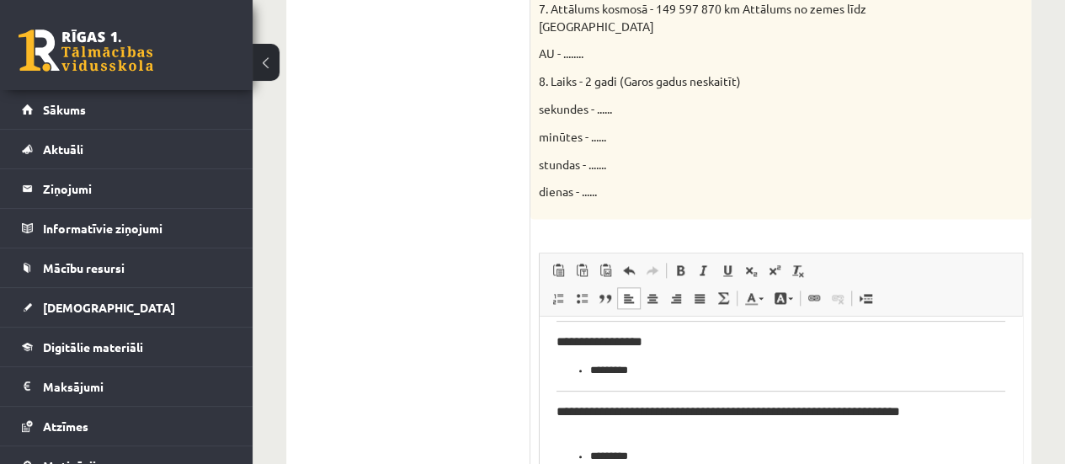
click at [589, 372] on ul "*********" at bounding box center [780, 371] width 449 height 18
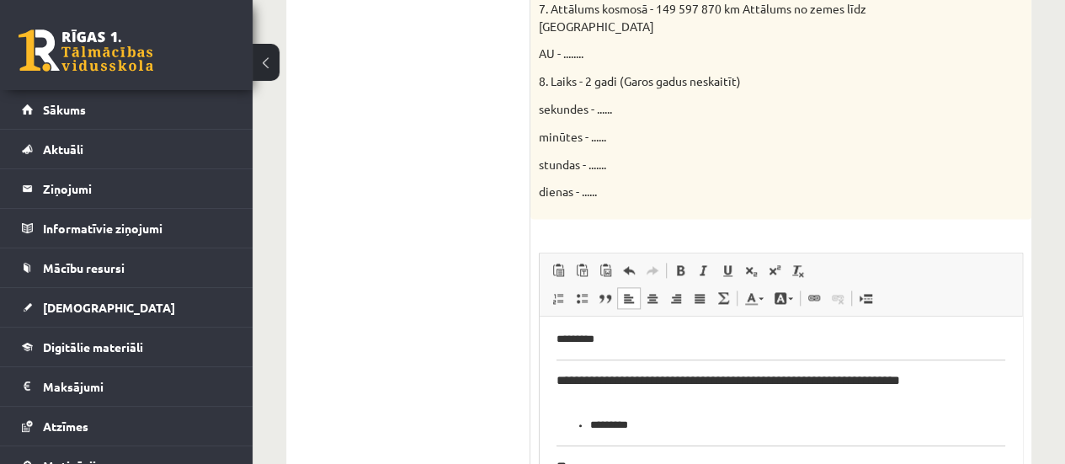
click at [738, 397] on h3 "**********" at bounding box center [774, 388] width 436 height 31
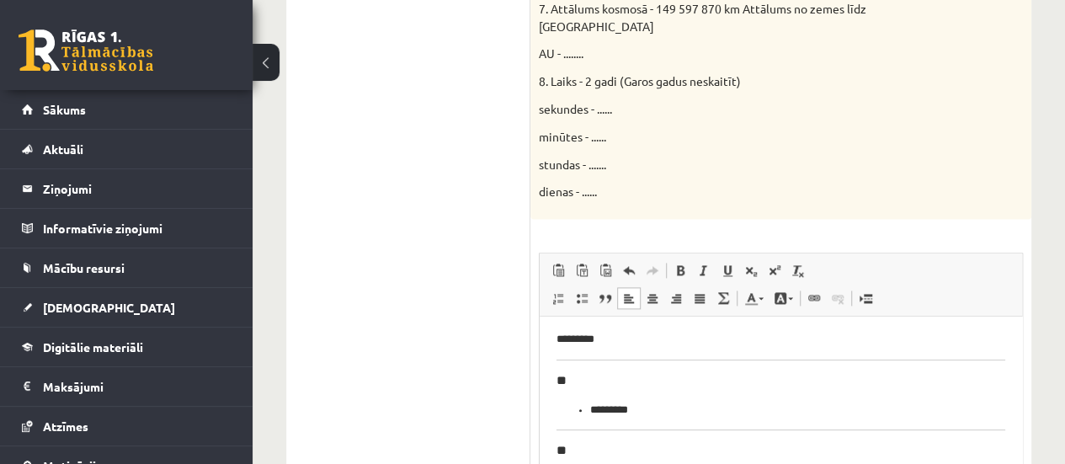
click at [583, 403] on ul "*********" at bounding box center [780, 410] width 449 height 18
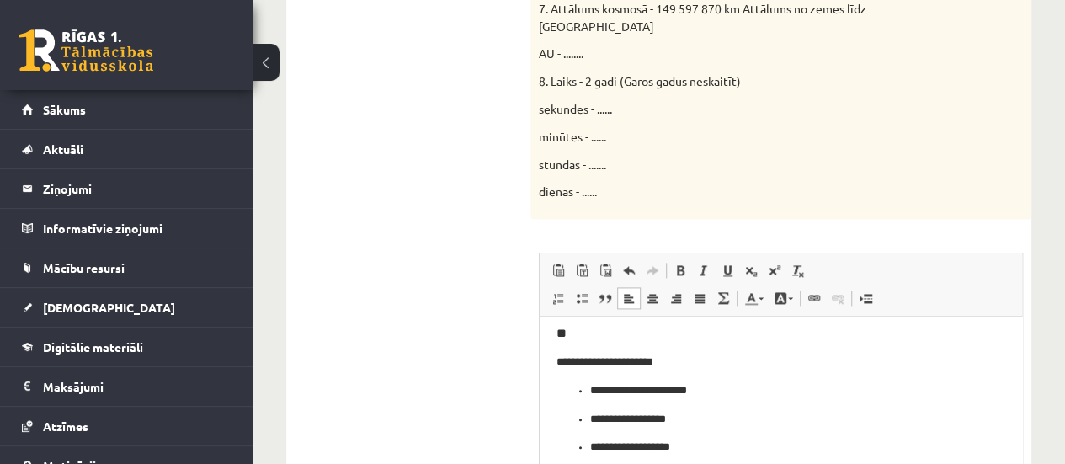
click at [714, 362] on p "**********" at bounding box center [774, 362] width 436 height 18
click at [593, 387] on p "**********" at bounding box center [774, 391] width 369 height 18
click at [587, 387] on ul "**********" at bounding box center [780, 419] width 449 height 74
click at [550, 357] on html "**********" at bounding box center [780, 152] width 482 height 699
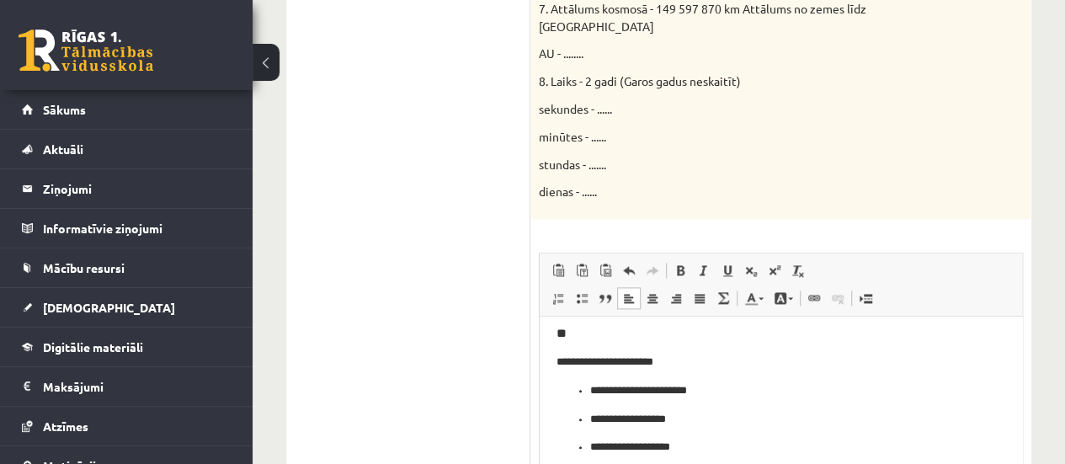
scroll to position [502, 0]
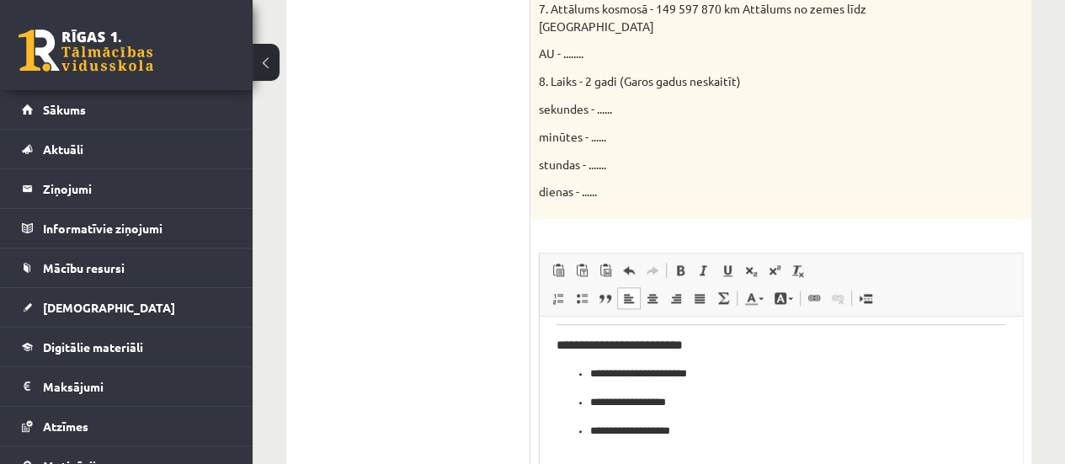
click at [585, 367] on ul "**********" at bounding box center [780, 402] width 449 height 74
click at [593, 400] on p "**********" at bounding box center [774, 403] width 369 height 18
click at [591, 402] on p "**********" at bounding box center [774, 403] width 369 height 18
click at [588, 429] on ul "**********" at bounding box center [780, 432] width 449 height 18
click at [553, 370] on html "**********" at bounding box center [780, 150] width 482 height 670
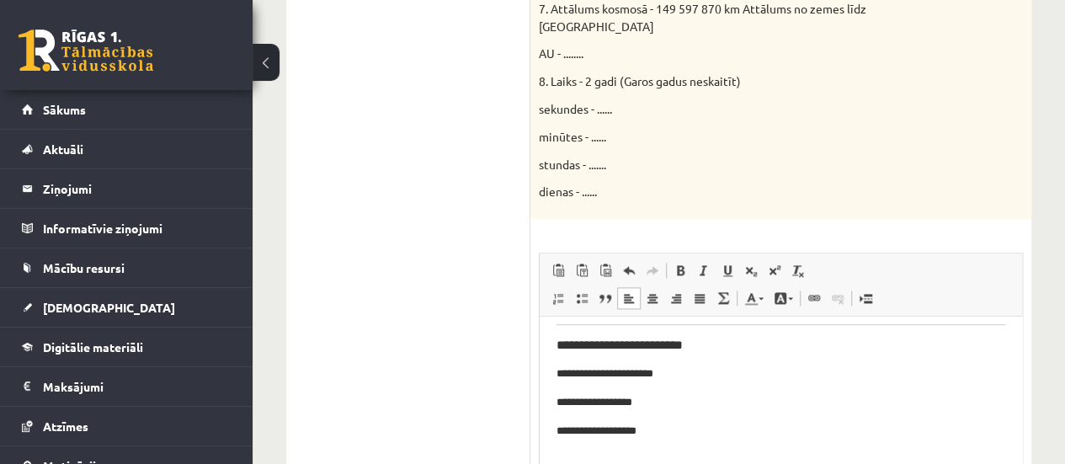
click at [560, 406] on p "**********" at bounding box center [774, 403] width 436 height 18
click at [545, 396] on html "**********" at bounding box center [780, 150] width 482 height 670
click at [558, 433] on p "**********" at bounding box center [774, 432] width 436 height 18
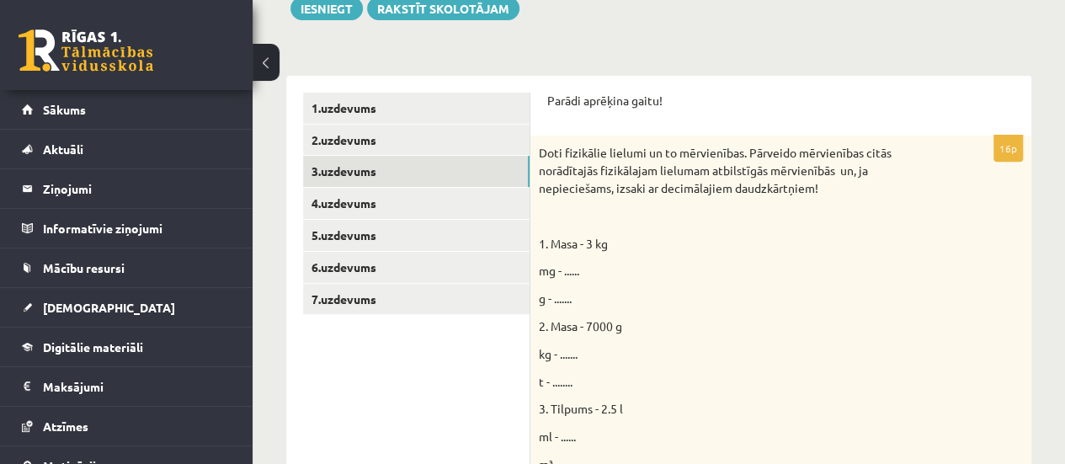
scroll to position [222, 0]
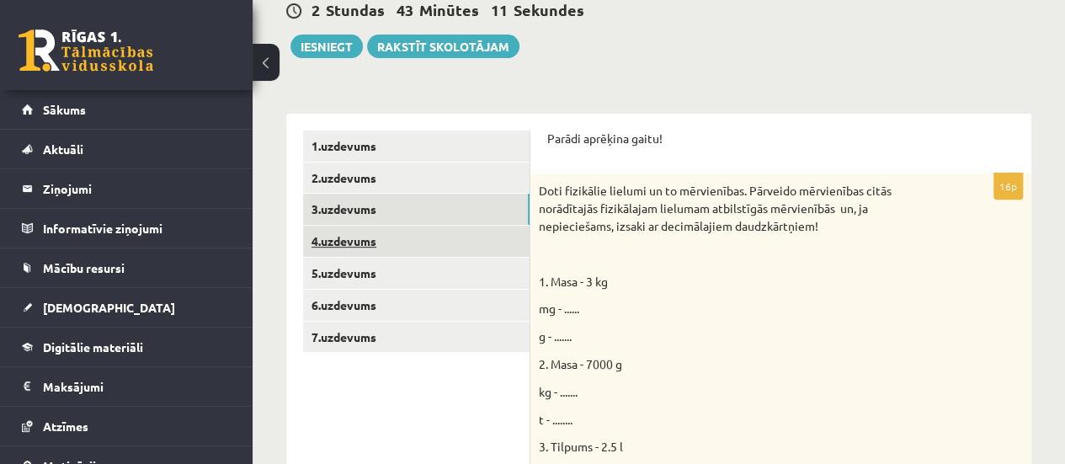
click at [463, 238] on link "4.uzdevums" at bounding box center [416, 241] width 226 height 31
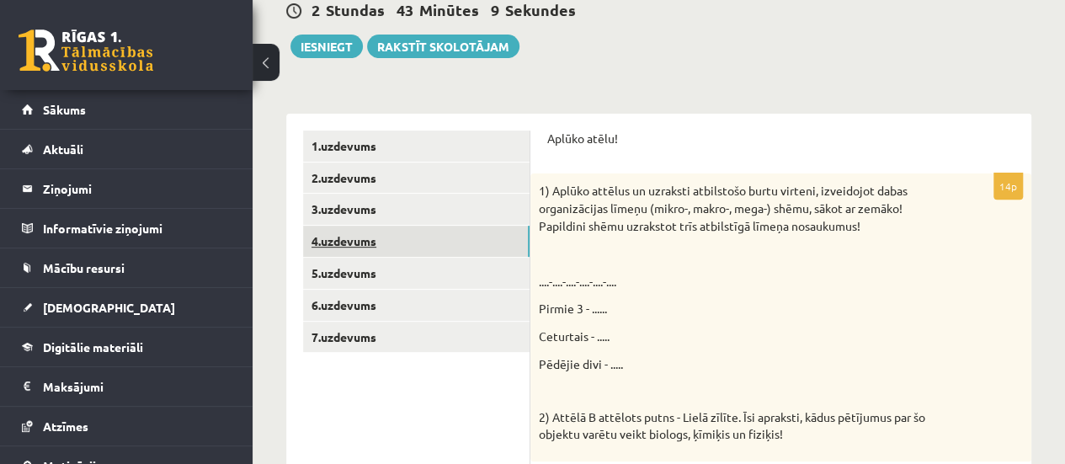
scroll to position [0, 0]
click at [858, 288] on p "....-....-....-....-....-...." at bounding box center [739, 282] width 400 height 18
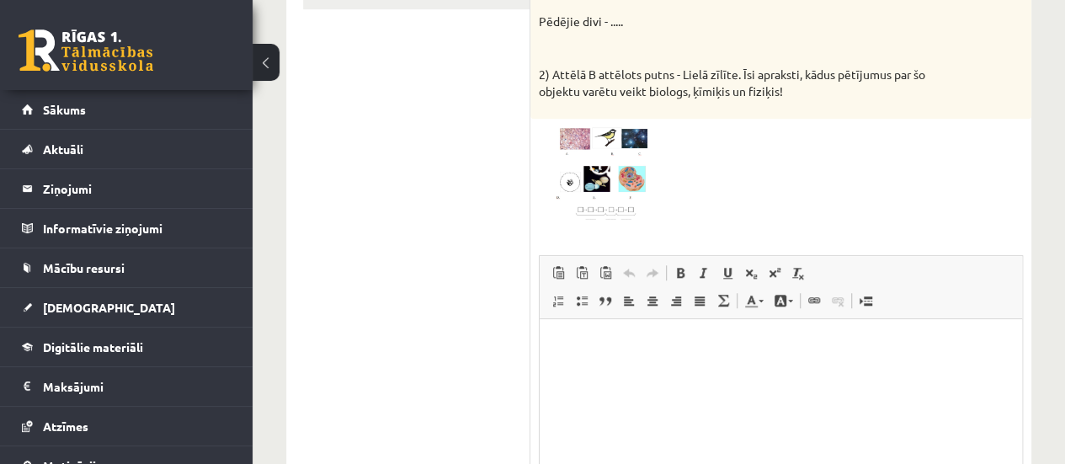
scroll to position [587, 0]
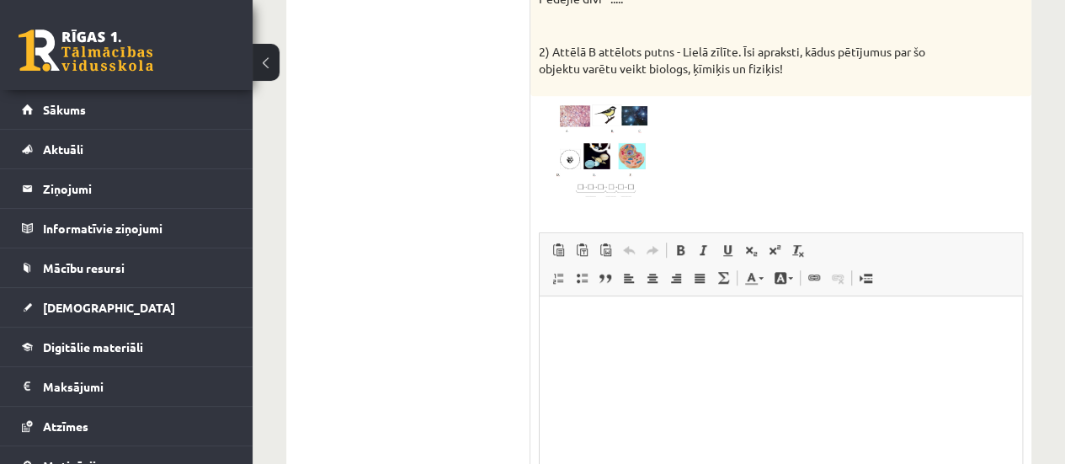
click at [606, 337] on html at bounding box center [780, 321] width 482 height 51
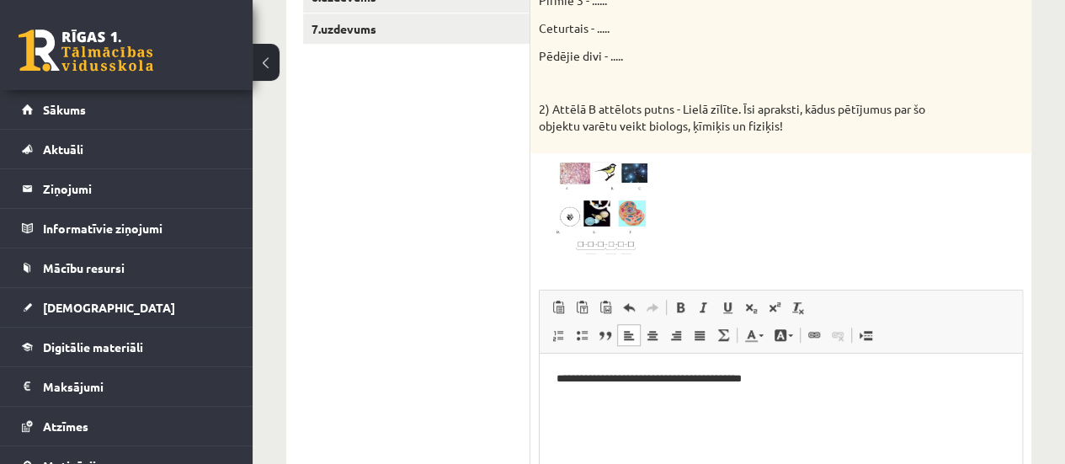
scroll to position [559, 0]
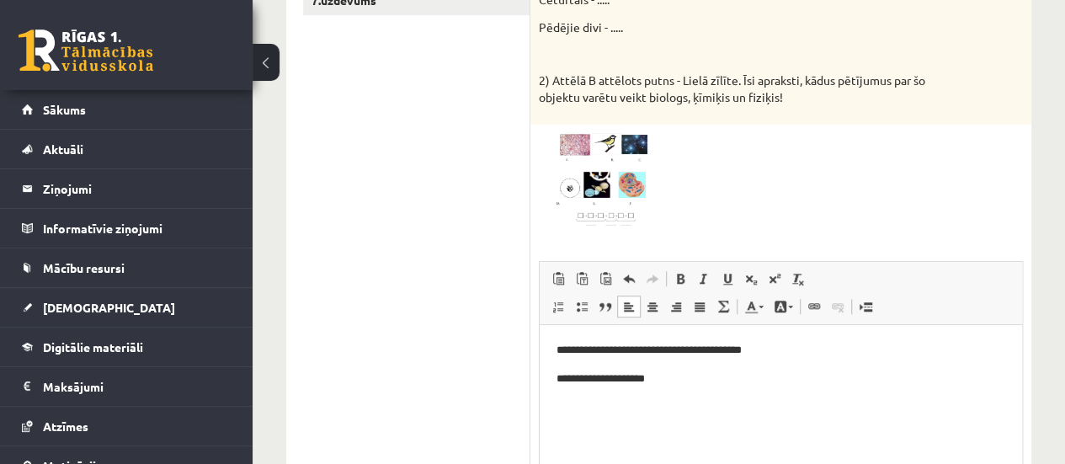
click at [708, 371] on p "**********" at bounding box center [780, 379] width 449 height 18
click at [551, 346] on html "**********" at bounding box center [780, 393] width 482 height 136
click at [873, 409] on p "**********" at bounding box center [780, 407] width 449 height 18
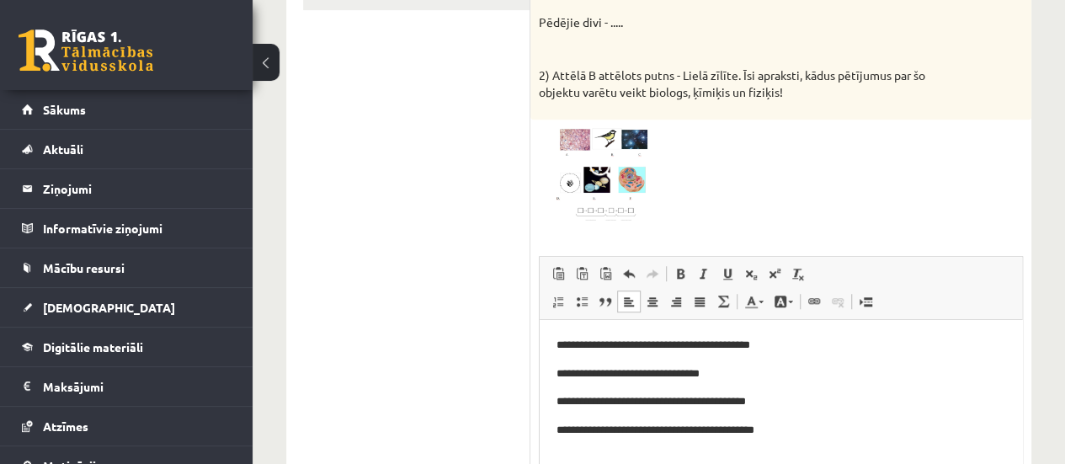
scroll to position [565, 0]
click at [558, 453] on p "*******" at bounding box center [774, 458] width 436 height 18
click at [614, 455] on p "*******" at bounding box center [774, 458] width 436 height 18
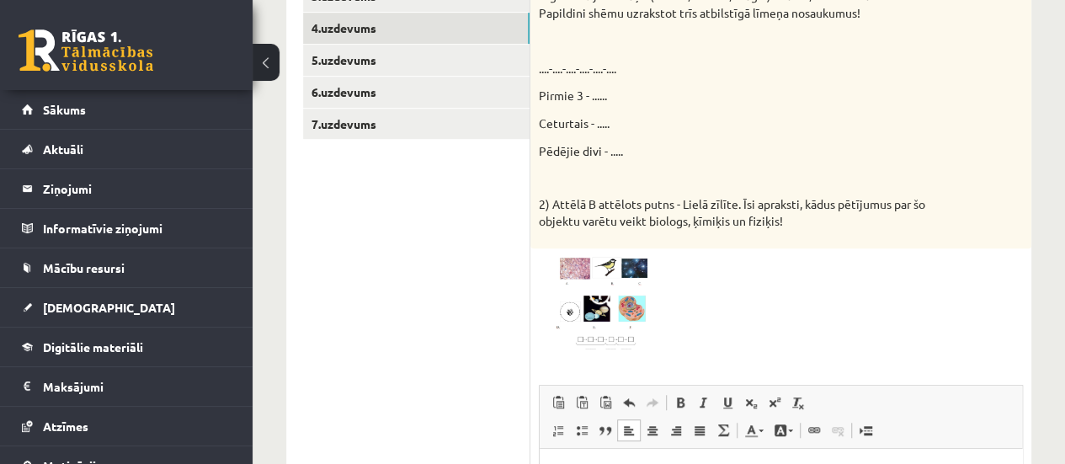
scroll to position [433, 0]
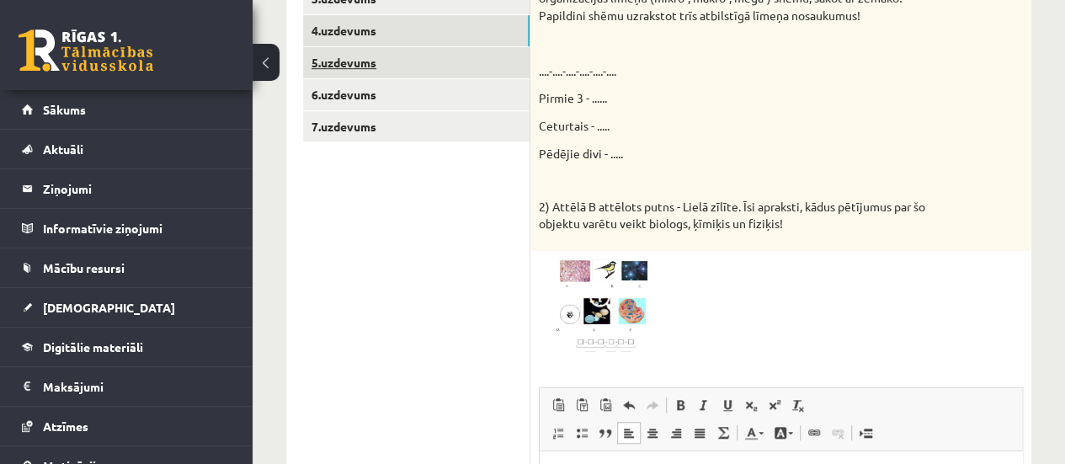
click at [431, 65] on link "5.uzdevums" at bounding box center [416, 62] width 226 height 31
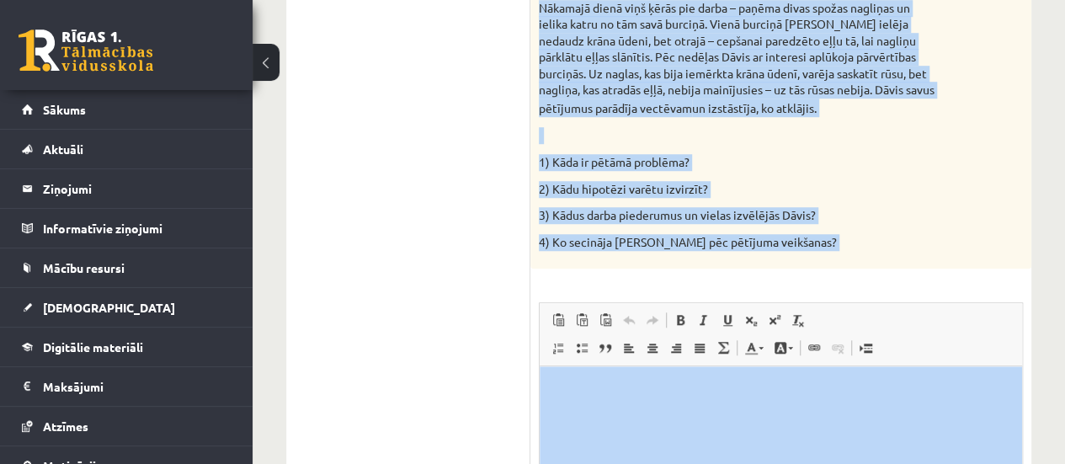
scroll to position [828, 0]
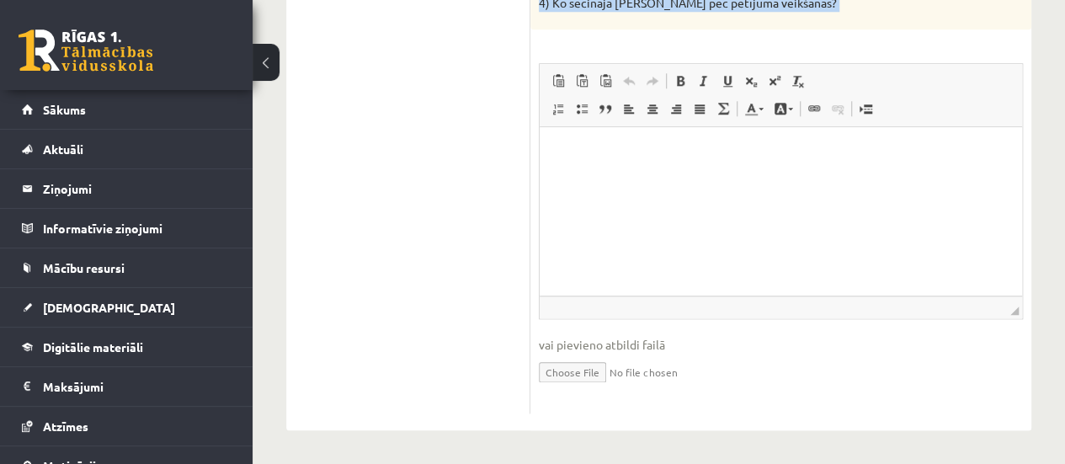
drag, startPoint x: 545, startPoint y: 25, endPoint x: 872, endPoint y: 35, distance: 326.7
copy form "Izlasi tekstu un atbildi uz jautājumiem! 4p Dāvis nevarēja vien sagaidīt, kad b…"
click at [601, 174] on html at bounding box center [780, 152] width 482 height 51
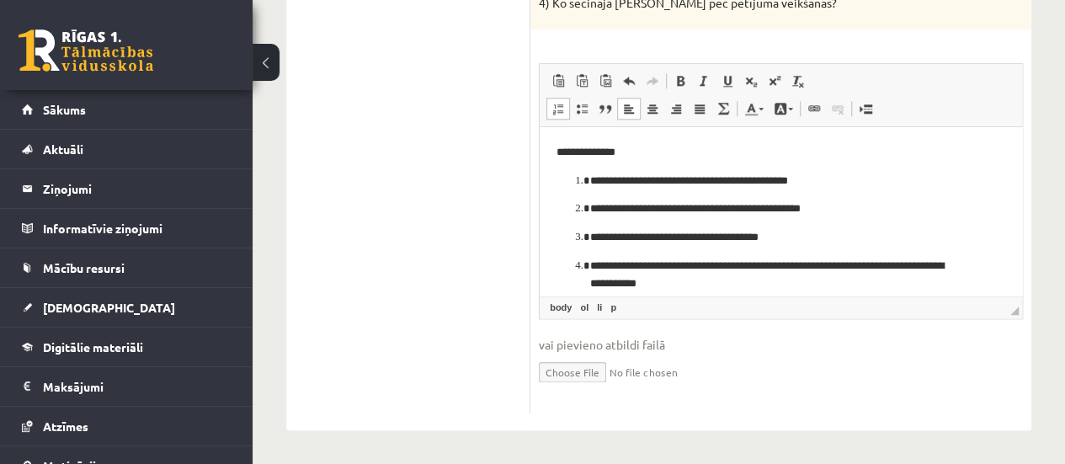
click at [590, 180] on li "**********" at bounding box center [780, 182] width 381 height 18
click at [653, 153] on p "**********" at bounding box center [774, 153] width 436 height 18
click at [566, 178] on ol "**********" at bounding box center [780, 233] width 449 height 120
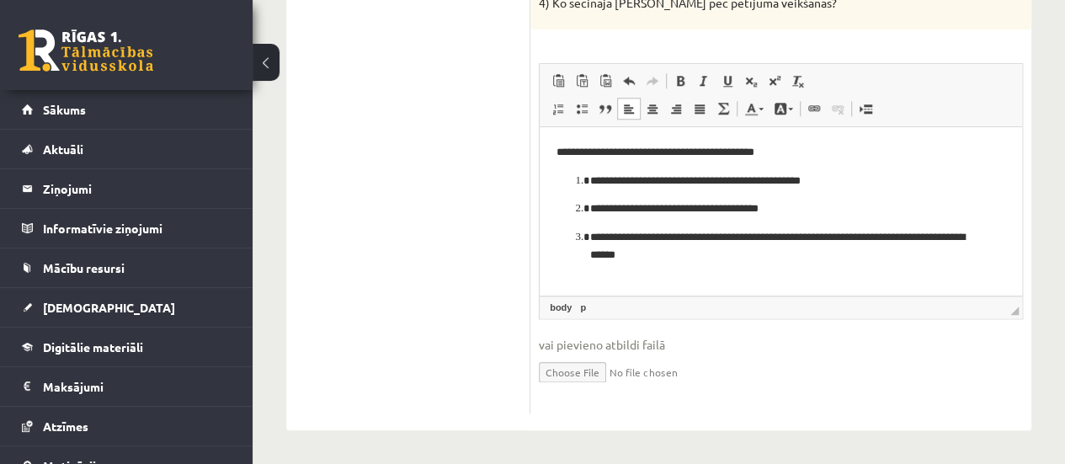
click at [593, 181] on p "**********" at bounding box center [780, 182] width 381 height 18
click at [590, 180] on li "**********" at bounding box center [780, 182] width 381 height 18
click at [590, 208] on li "**********" at bounding box center [780, 209] width 381 height 18
click at [590, 231] on li "**********" at bounding box center [780, 246] width 381 height 35
click at [549, 146] on html "**********" at bounding box center [780, 204] width 482 height 154
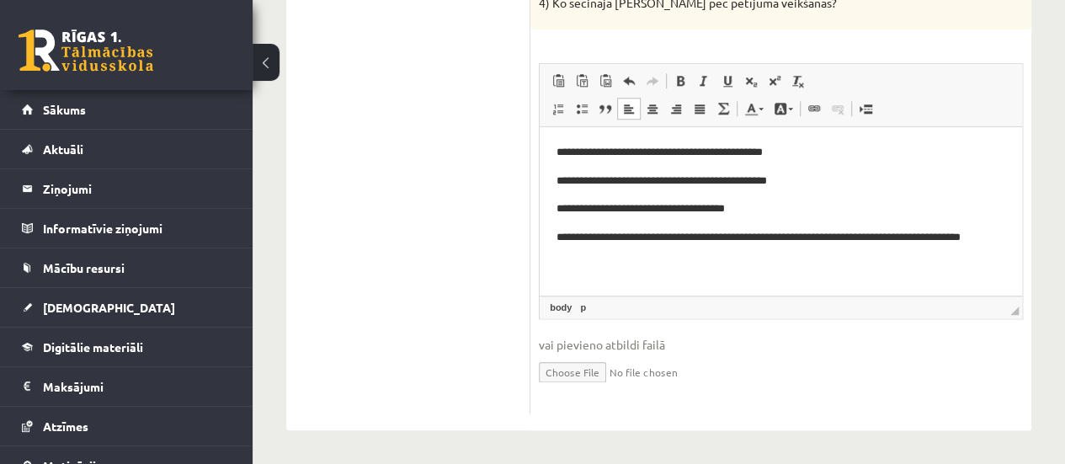
click at [556, 181] on p "**********" at bounding box center [780, 182] width 449 height 18
click at [556, 204] on p "**********" at bounding box center [780, 209] width 449 height 18
click at [555, 244] on html "**********" at bounding box center [780, 204] width 482 height 154
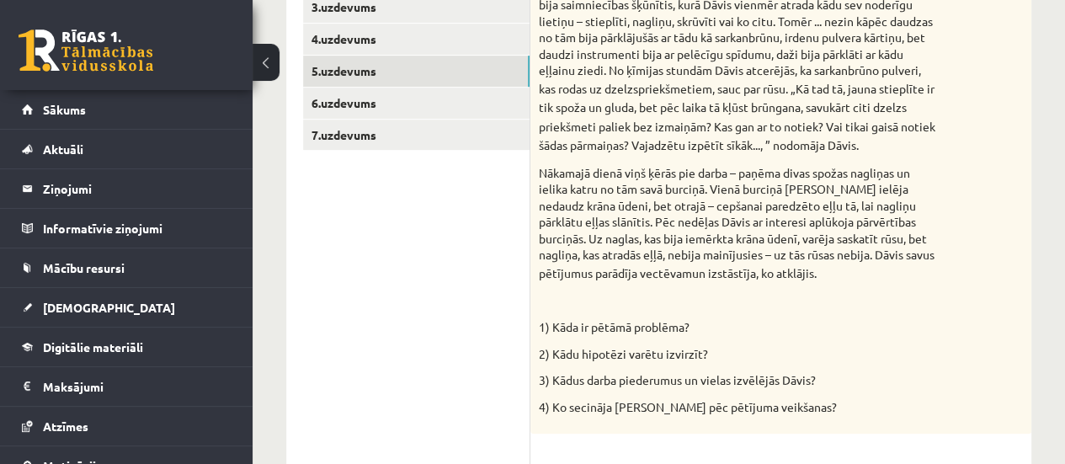
scroll to position [379, 0]
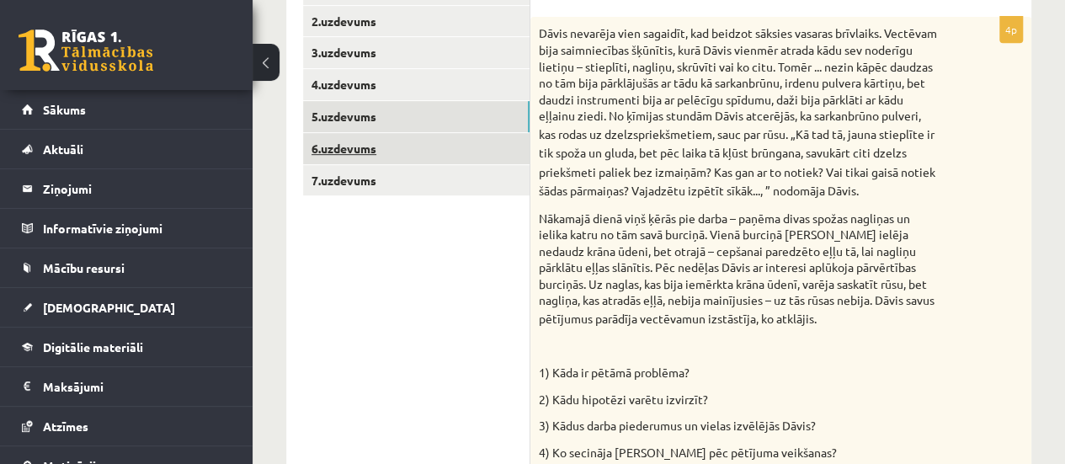
click at [448, 138] on link "6.uzdevums" at bounding box center [416, 148] width 226 height 31
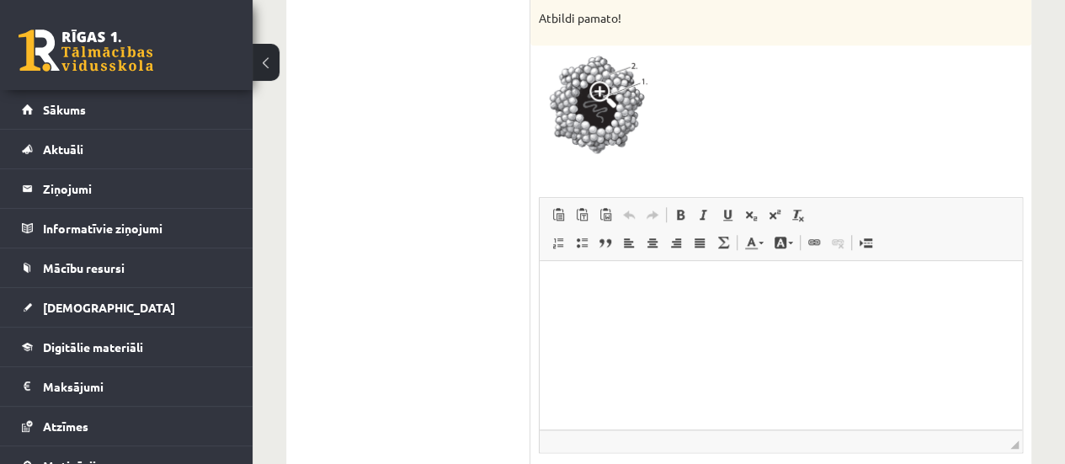
scroll to position [749, 0]
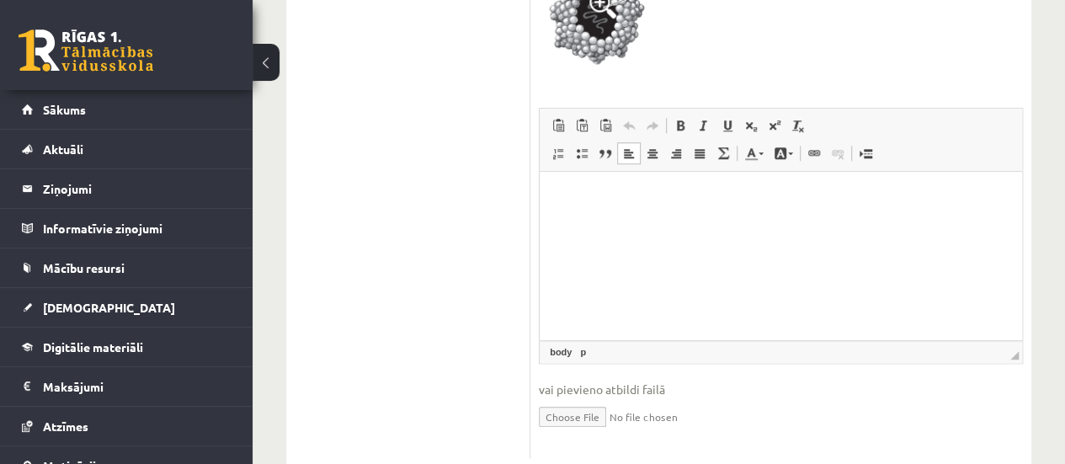
click at [622, 223] on html at bounding box center [780, 197] width 482 height 51
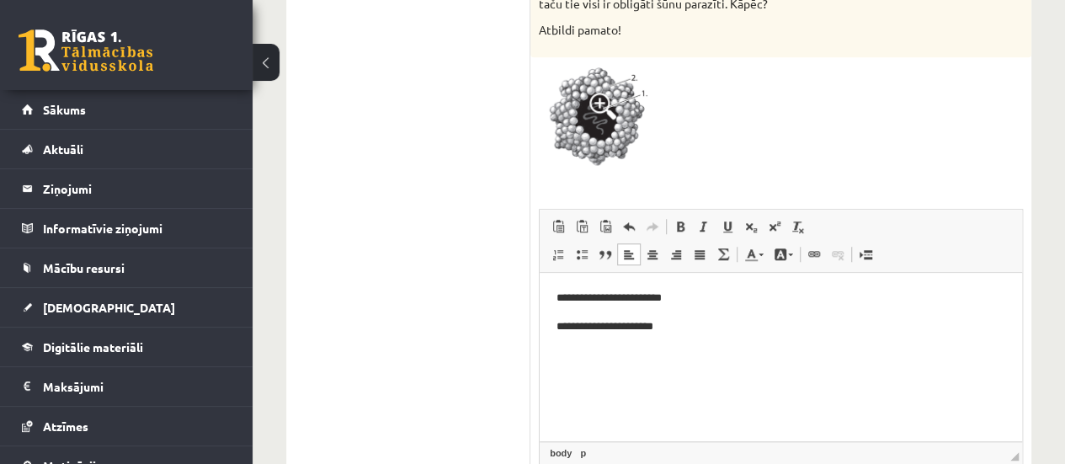
scroll to position [694, 0]
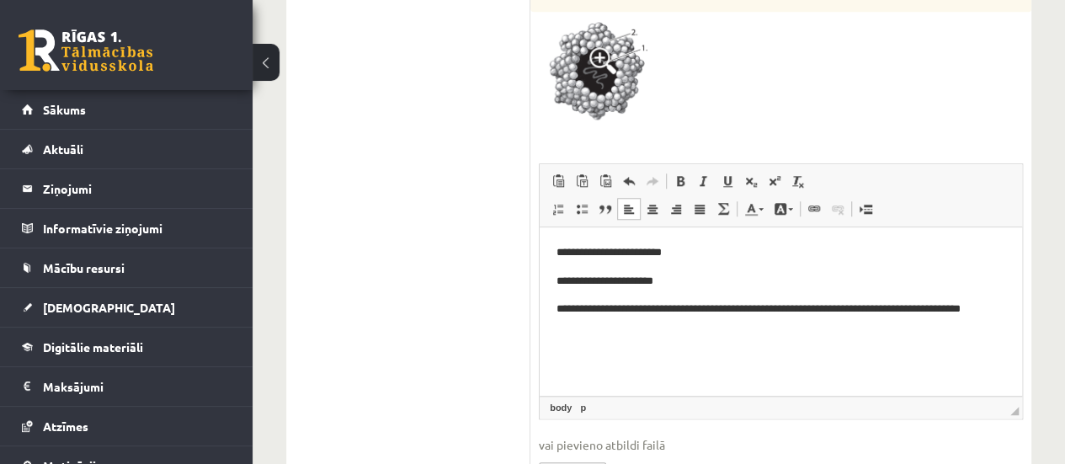
click at [577, 312] on p "**********" at bounding box center [780, 317] width 449 height 35
click at [737, 337] on html "**********" at bounding box center [780, 289] width 482 height 125
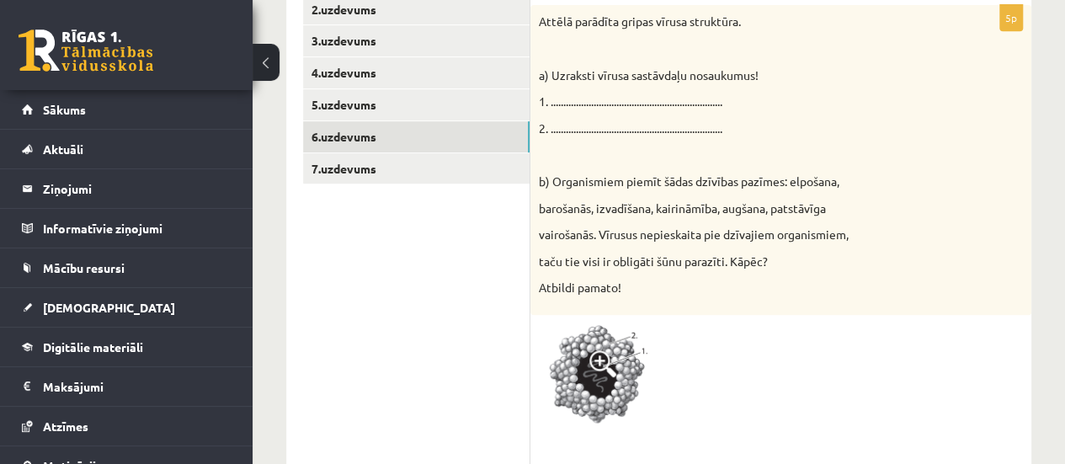
scroll to position [345, 0]
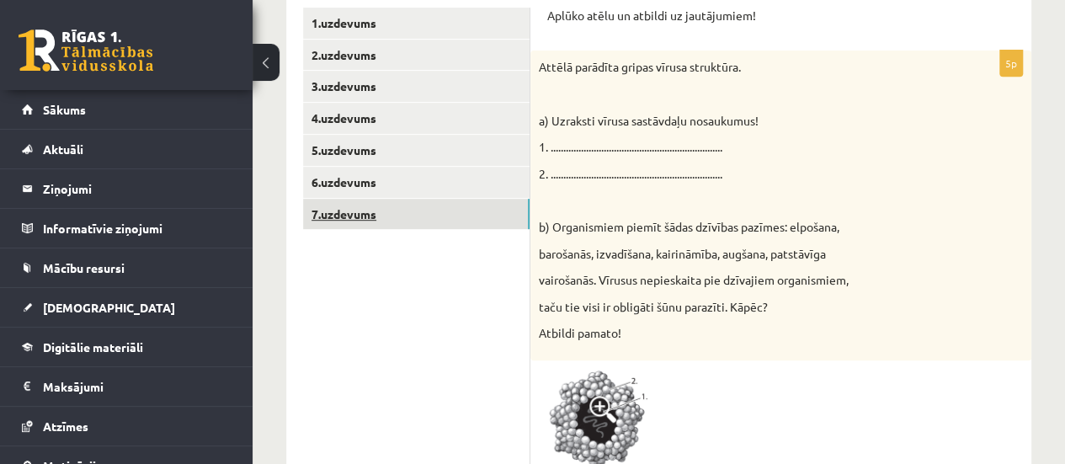
click at [463, 213] on link "7.uzdevums" at bounding box center [416, 214] width 226 height 31
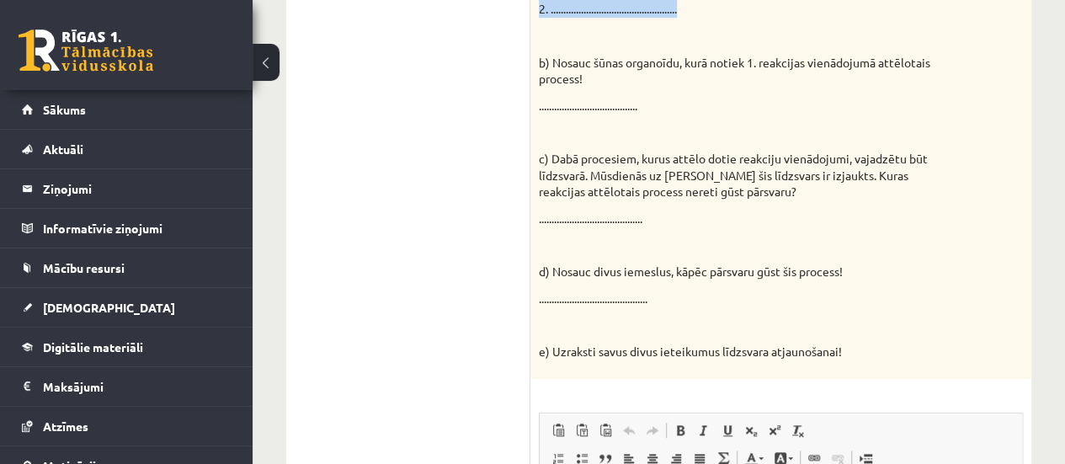
scroll to position [392, 0]
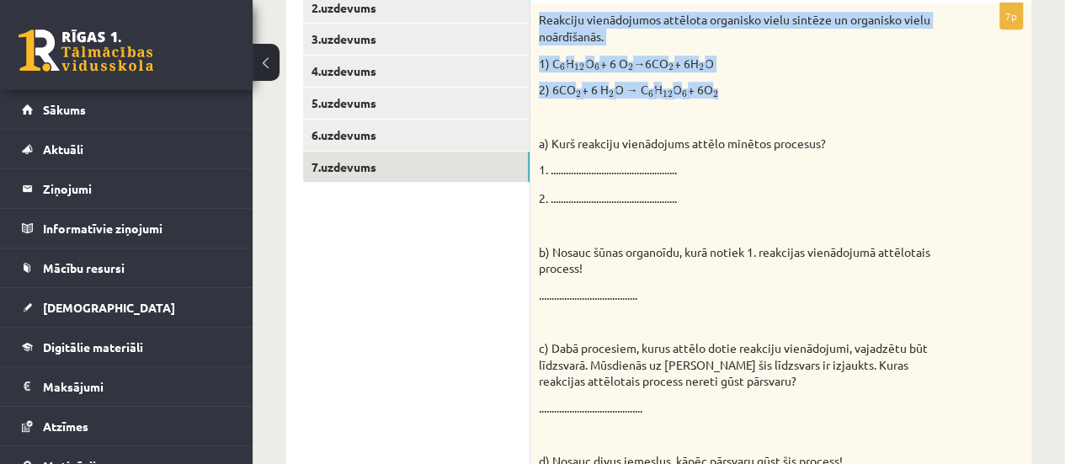
drag, startPoint x: 534, startPoint y: 36, endPoint x: 890, endPoint y: 95, distance: 360.9
click at [890, 95] on div "Reakciju vienādojumos attēlota organisko vielu sintēze un organisko vielu noārd…" at bounding box center [780, 285] width 501 height 564
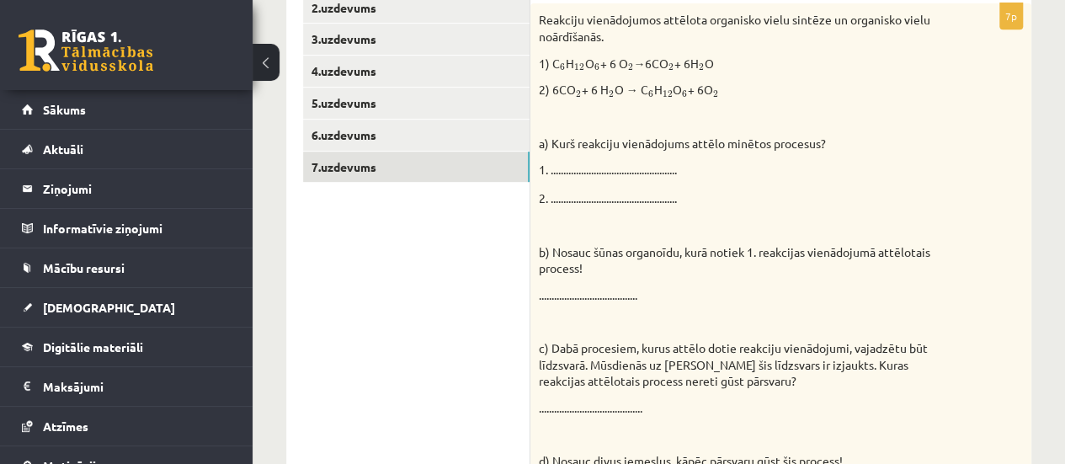
click at [810, 97] on p "2) 6CO 2 2 + 6 H 2 2 O → C 6 6 H 12 12 O 6 6 + 6O 2 2" at bounding box center [739, 90] width 400 height 17
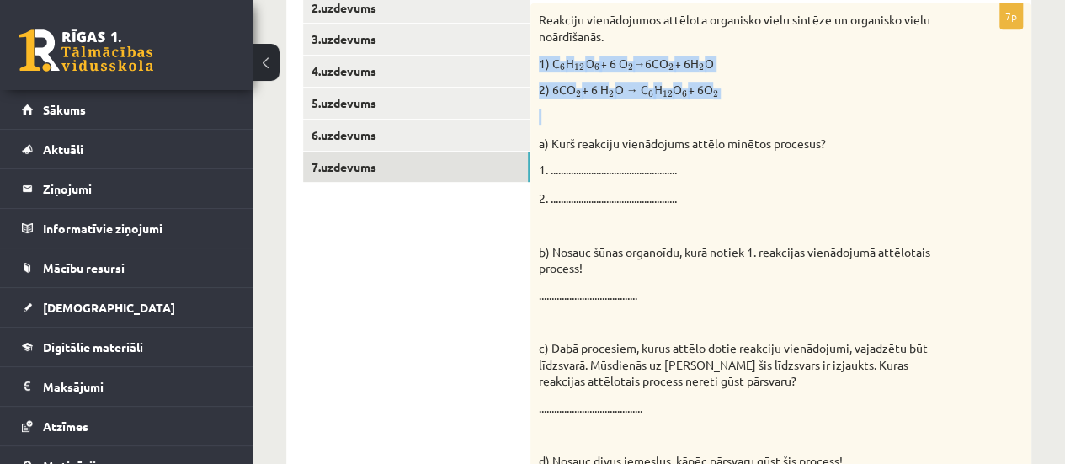
drag, startPoint x: 534, startPoint y: 60, endPoint x: 745, endPoint y: 99, distance: 214.9
click at [745, 99] on div "Reakciju vienādojumos attēlota organisko vielu sintēze un organisko vielu noārd…" at bounding box center [780, 285] width 501 height 564
click at [816, 85] on p "2) 6CO 2 2 + 6 H 2 2 O → C 6 6 H 12 12 O 6 6 + 6O 2 2" at bounding box center [739, 90] width 400 height 17
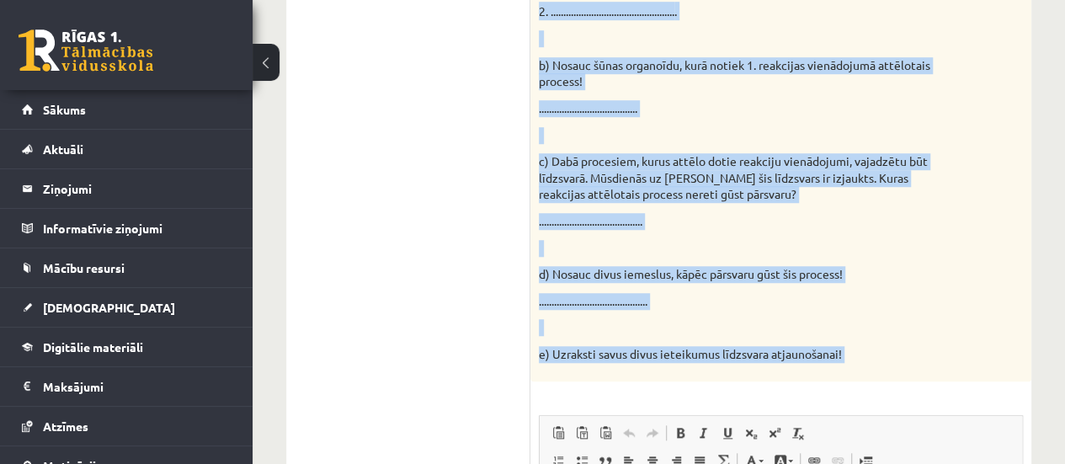
scroll to position [606, 0]
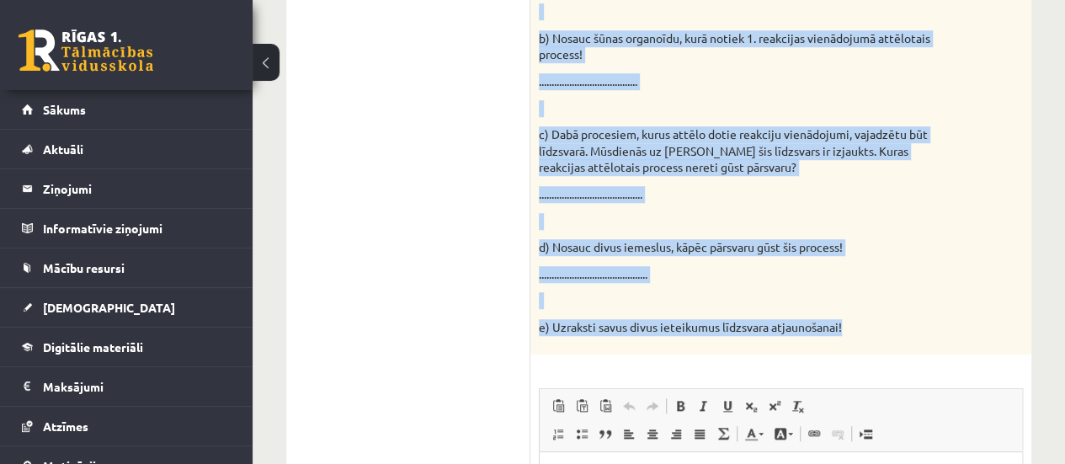
drag, startPoint x: 537, startPoint y: 16, endPoint x: 939, endPoint y: 326, distance: 507.7
click at [939, 326] on div "Reakciju vienādojumos attēlota organisko vielu sintēze un organisko vielu noārd…" at bounding box center [780, 72] width 501 height 564
copy div "Reakciju vienādojumos attēlota organisko vielu sintēze un organisko vielu noārd…"
click at [863, 103] on p at bounding box center [739, 108] width 400 height 17
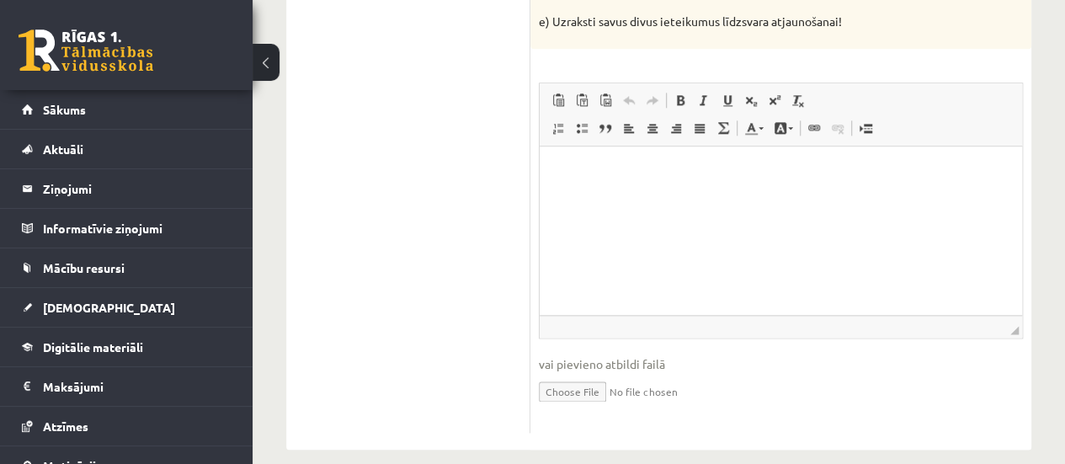
scroll to position [929, 0]
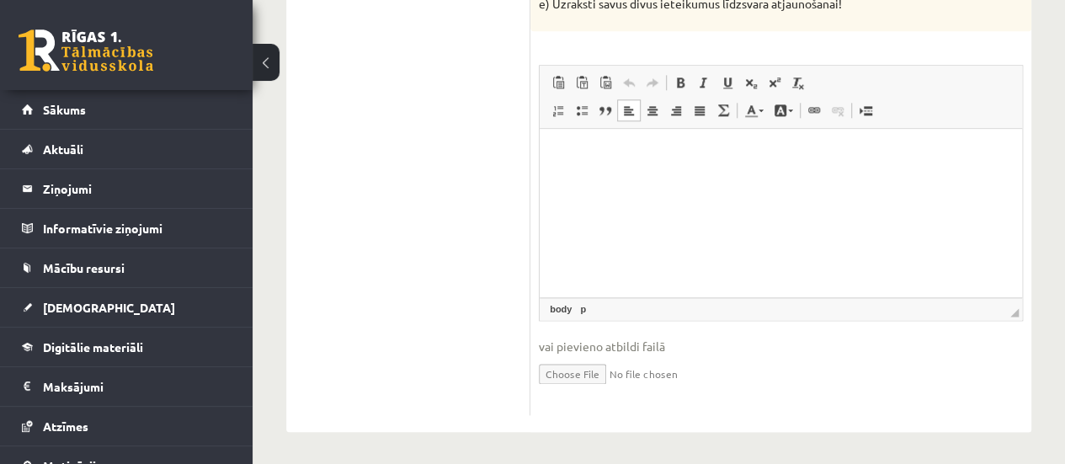
click at [645, 179] on html at bounding box center [780, 153] width 482 height 51
drag, startPoint x: 645, startPoint y: 221, endPoint x: 599, endPoint y: 146, distance: 86.9
click at [599, 146] on p "Editor, wiswyg-editor-user-answer-47024874266380" at bounding box center [780, 154] width 449 height 18
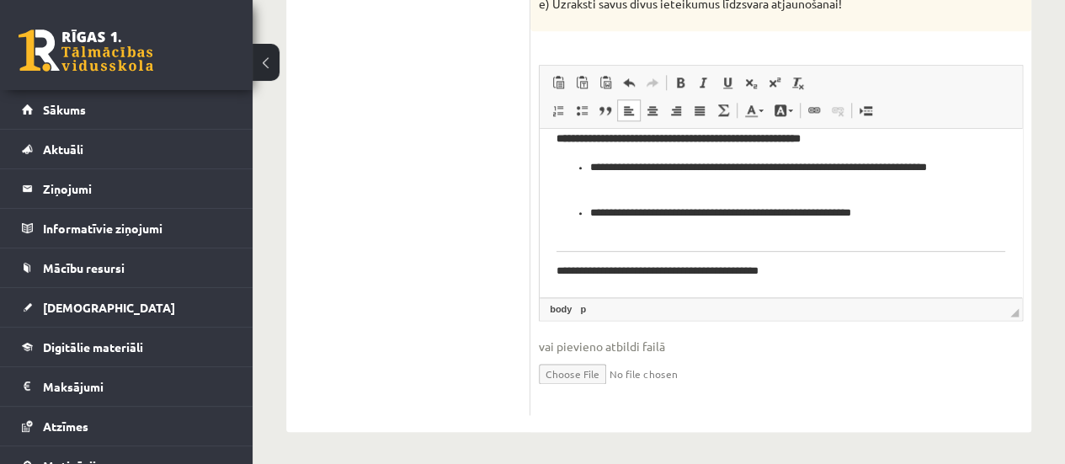
click at [933, 147] on p "**********" at bounding box center [780, 139] width 449 height 18
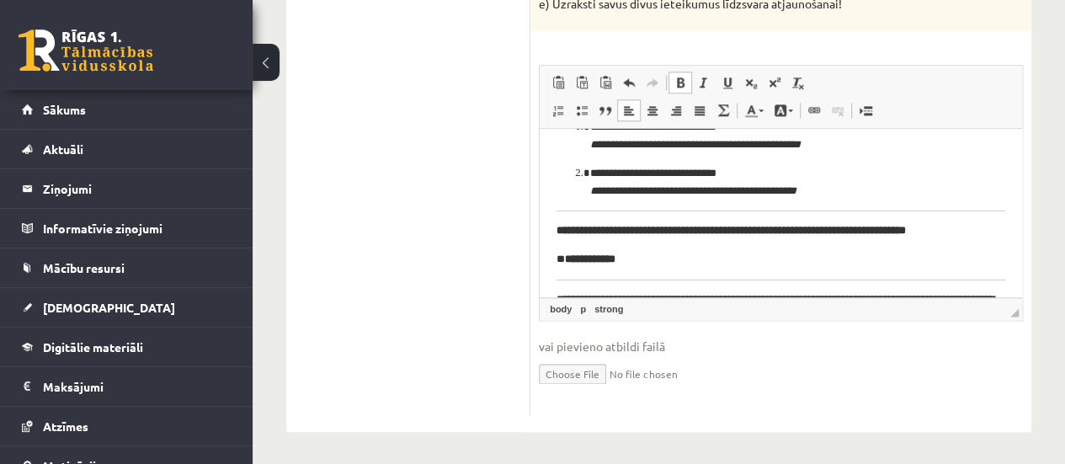
scroll to position [0, 0]
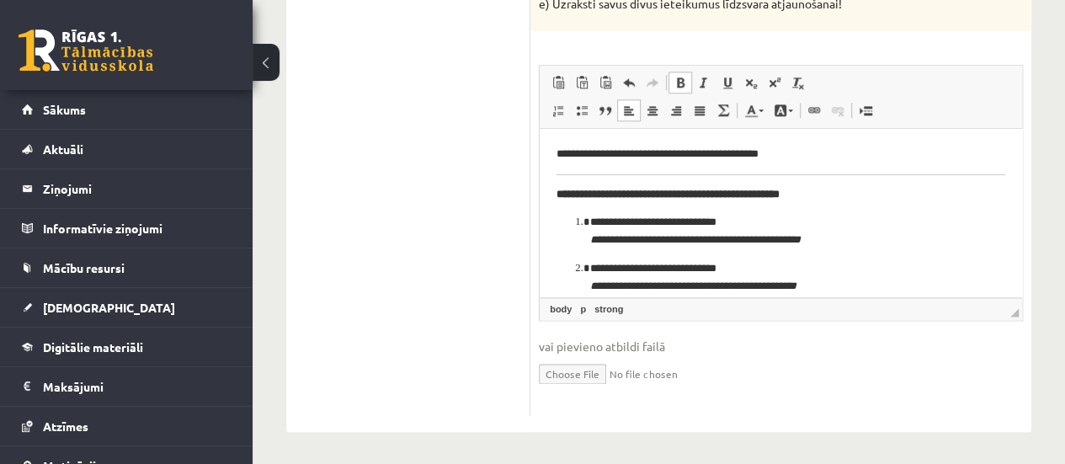
click at [913, 157] on p "**********" at bounding box center [774, 154] width 436 height 18
click at [943, 188] on p "**********" at bounding box center [780, 194] width 449 height 18
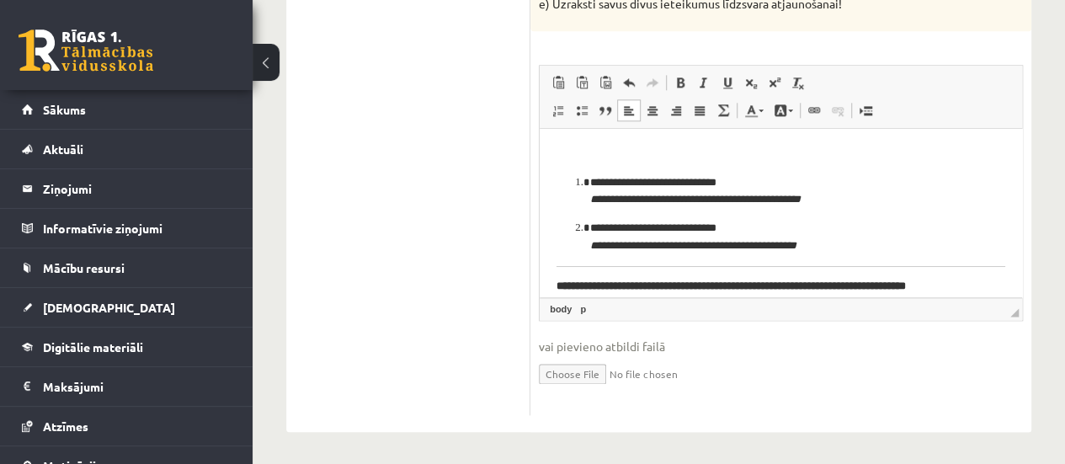
click at [590, 183] on li "**********" at bounding box center [780, 190] width 381 height 35
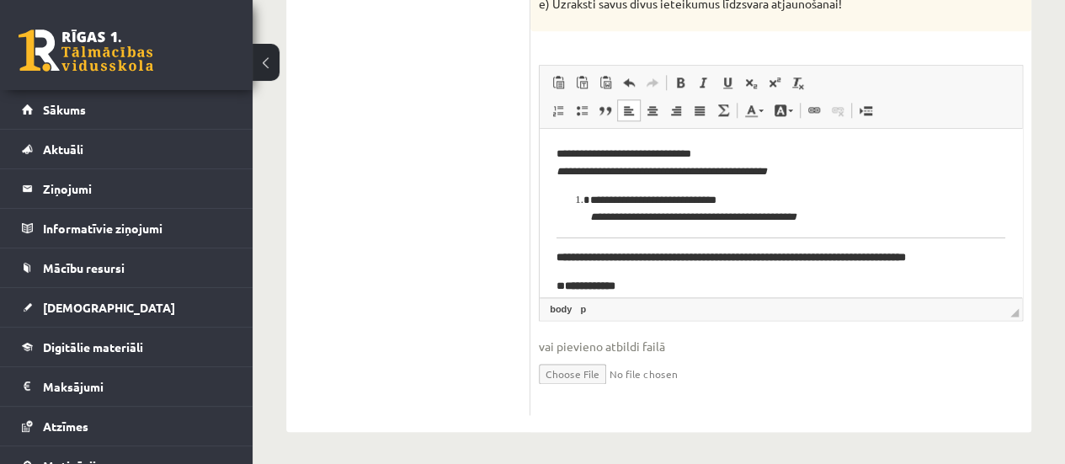
click at [888, 173] on p "**********" at bounding box center [774, 162] width 436 height 35
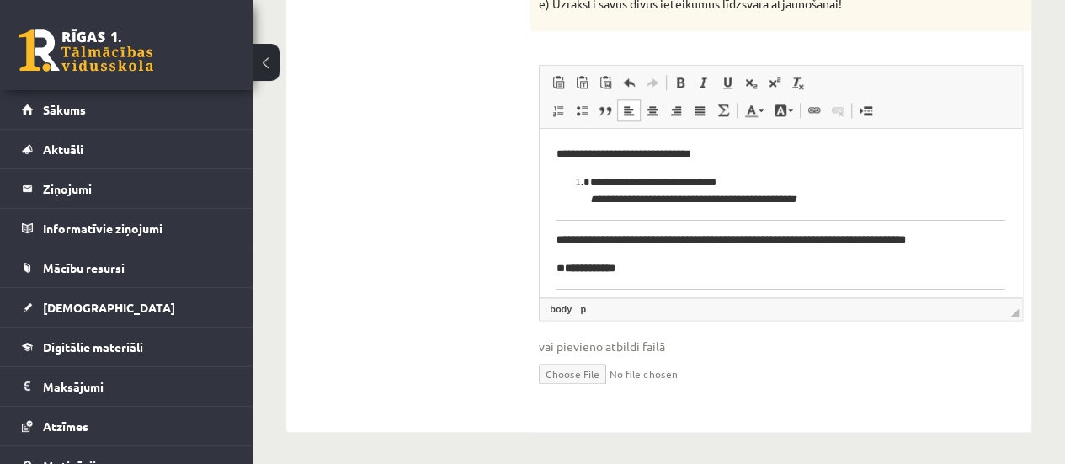
click at [662, 151] on p "**********" at bounding box center [774, 154] width 436 height 18
click at [773, 157] on p "**********" at bounding box center [774, 154] width 436 height 18
click at [917, 190] on p "**********" at bounding box center [774, 190] width 369 height 35
click at [910, 204] on p "**********" at bounding box center [774, 190] width 369 height 35
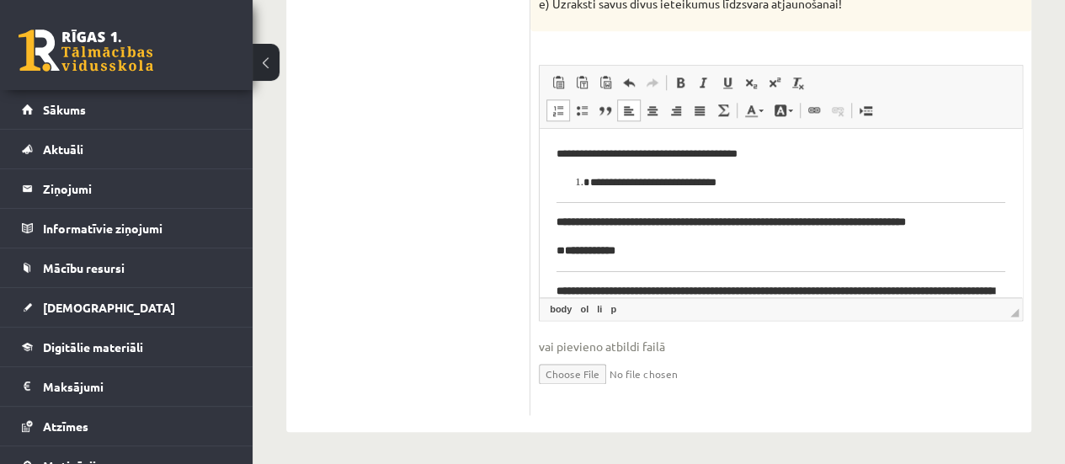
click at [590, 184] on li "**********" at bounding box center [780, 182] width 381 height 18
click at [567, 147] on p "**********" at bounding box center [774, 154] width 436 height 18
click at [556, 178] on p "**********" at bounding box center [774, 182] width 436 height 18
click at [582, 181] on p "**********" at bounding box center [774, 182] width 436 height 18
click at [754, 151] on p "**********" at bounding box center [774, 154] width 436 height 18
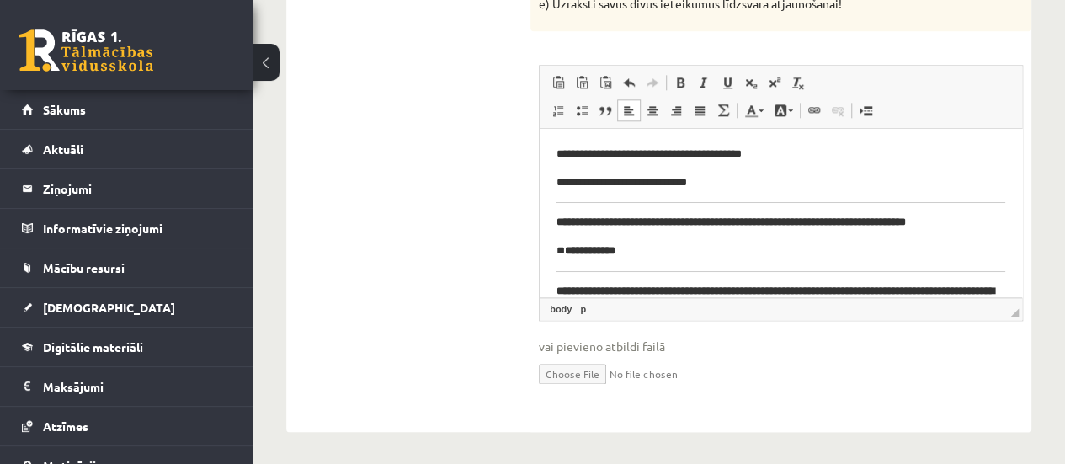
click at [703, 151] on p "**********" at bounding box center [774, 154] width 436 height 18
click at [659, 152] on p "**********" at bounding box center [774, 154] width 436 height 18
click at [627, 179] on p "**********" at bounding box center [774, 182] width 436 height 18
click at [735, 180] on p "**********" at bounding box center [774, 182] width 436 height 18
click at [767, 180] on p "**********" at bounding box center [774, 182] width 436 height 18
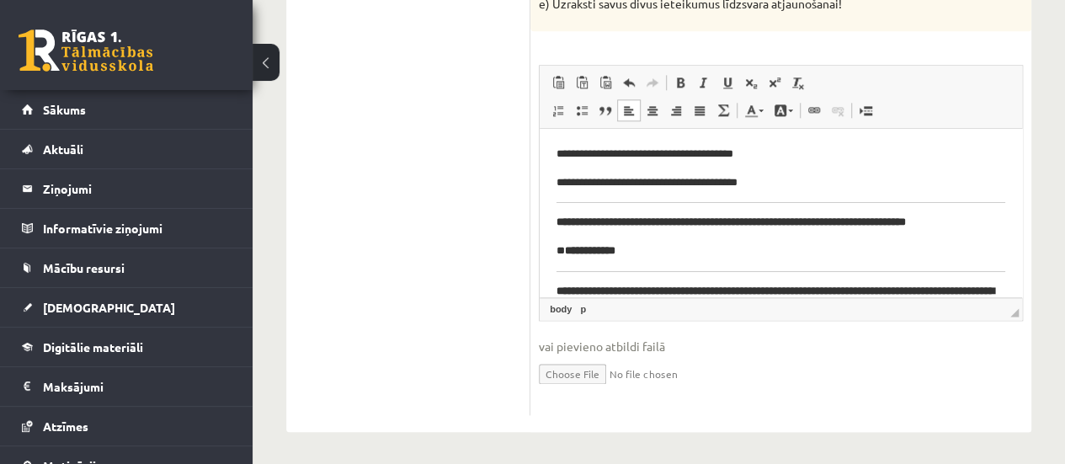
click at [683, 231] on p "**********" at bounding box center [780, 222] width 449 height 18
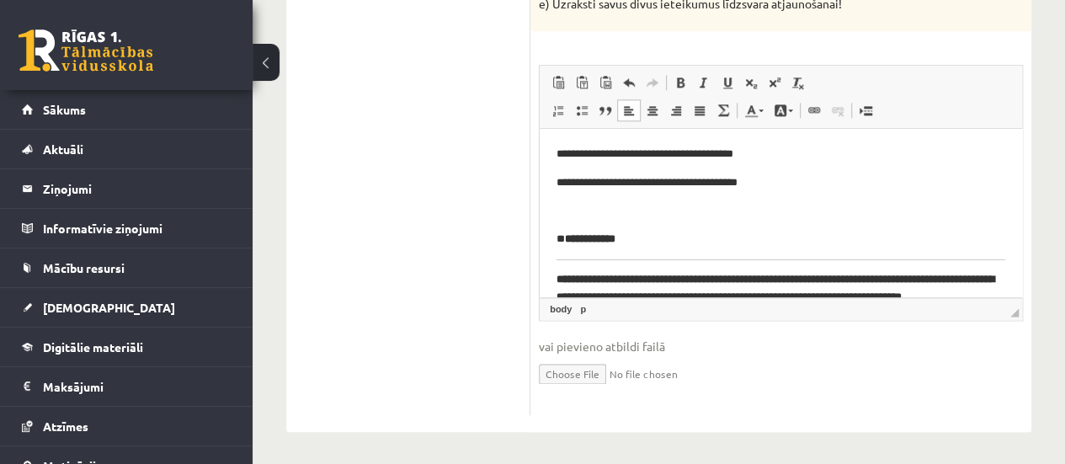
click at [683, 246] on p "**********" at bounding box center [774, 239] width 436 height 18
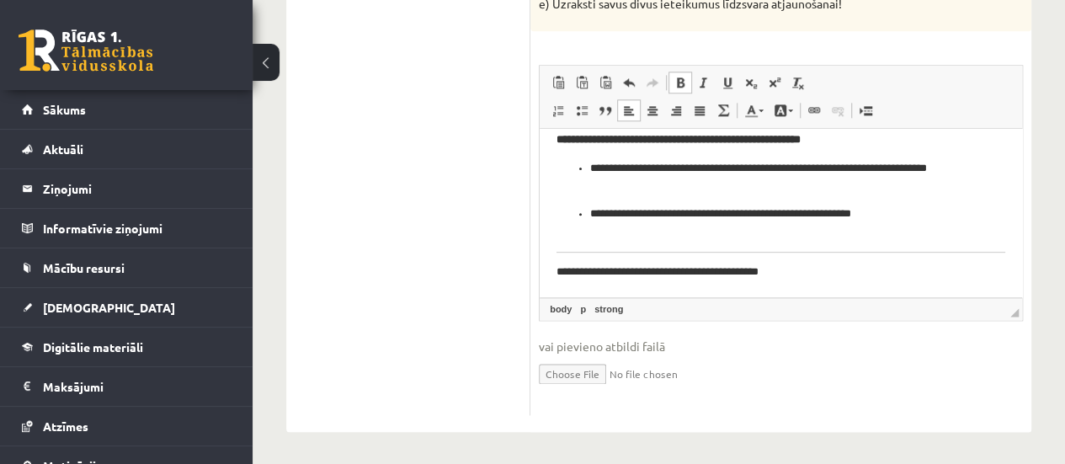
drag, startPoint x: 1018, startPoint y: 162, endPoint x: 1524, endPoint y: 494, distance: 606.0
click at [875, 268] on p "**********" at bounding box center [774, 272] width 436 height 18
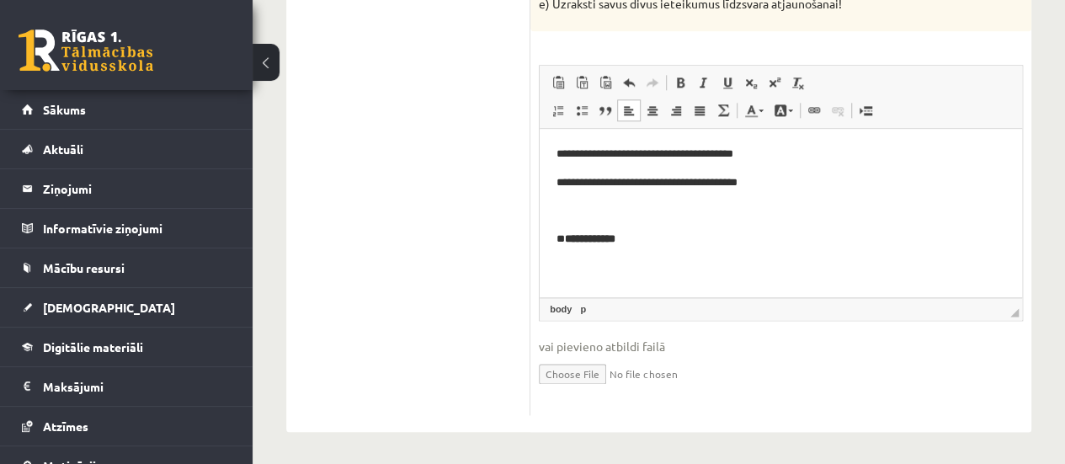
scroll to position [0, 0]
click at [605, 213] on p "**" at bounding box center [780, 210] width 449 height 18
click at [617, 228] on span "Paste" at bounding box center [615, 225] width 13 height 13
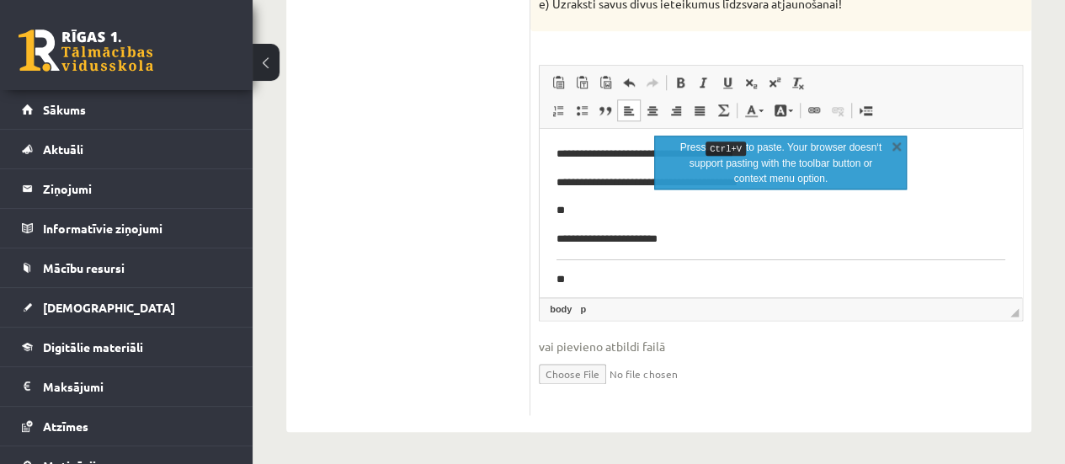
scroll to position [273, 0]
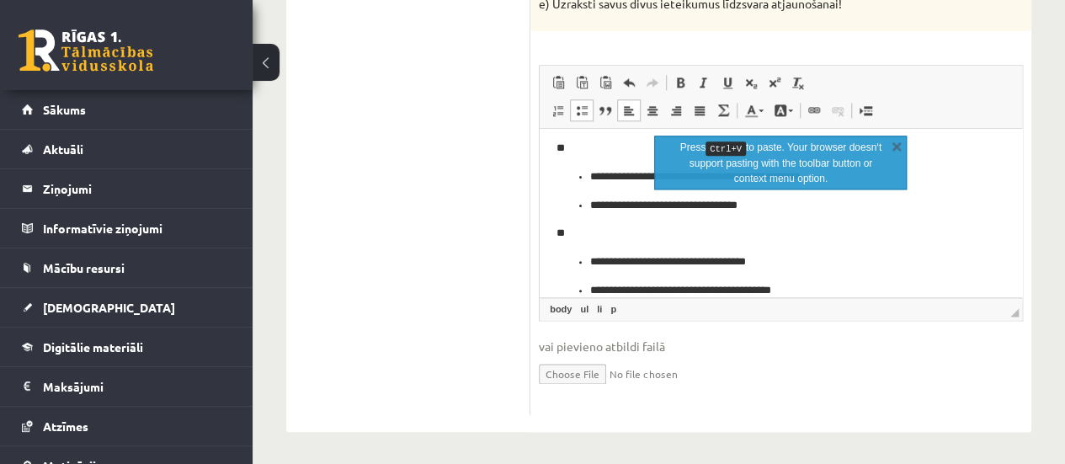
click at [590, 263] on li "**********" at bounding box center [780, 261] width 381 height 18
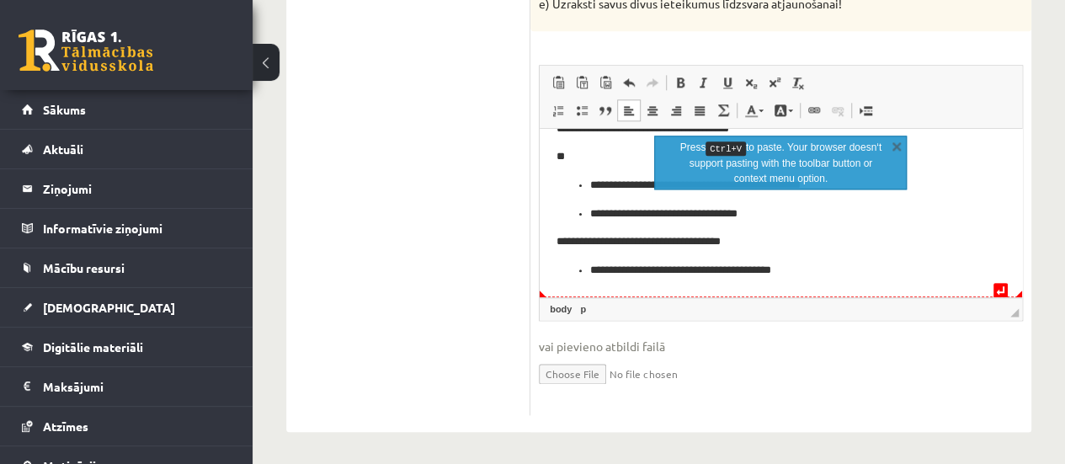
click at [589, 270] on ul "**********" at bounding box center [780, 270] width 449 height 18
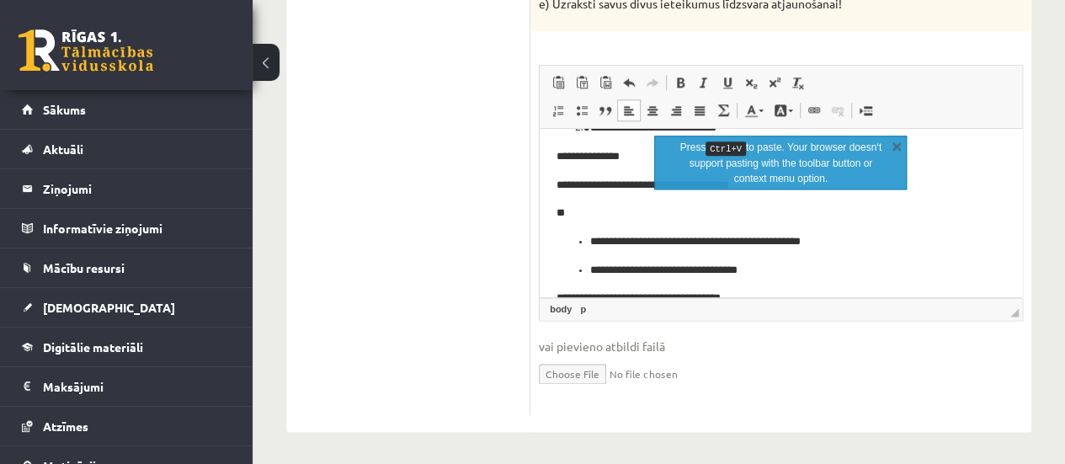
scroll to position [50, 0]
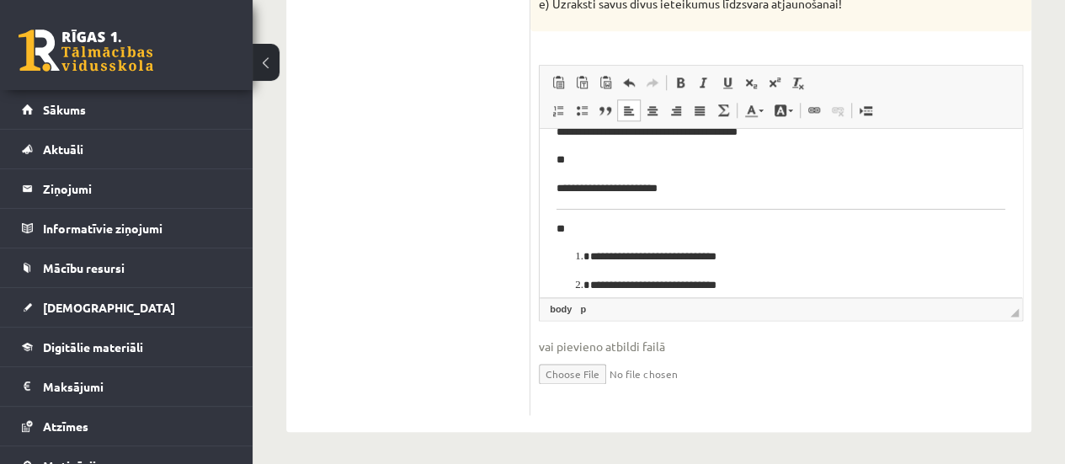
click at [800, 268] on ol "**********" at bounding box center [780, 269] width 449 height 45
click at [886, 236] on p "**" at bounding box center [774, 229] width 436 height 18
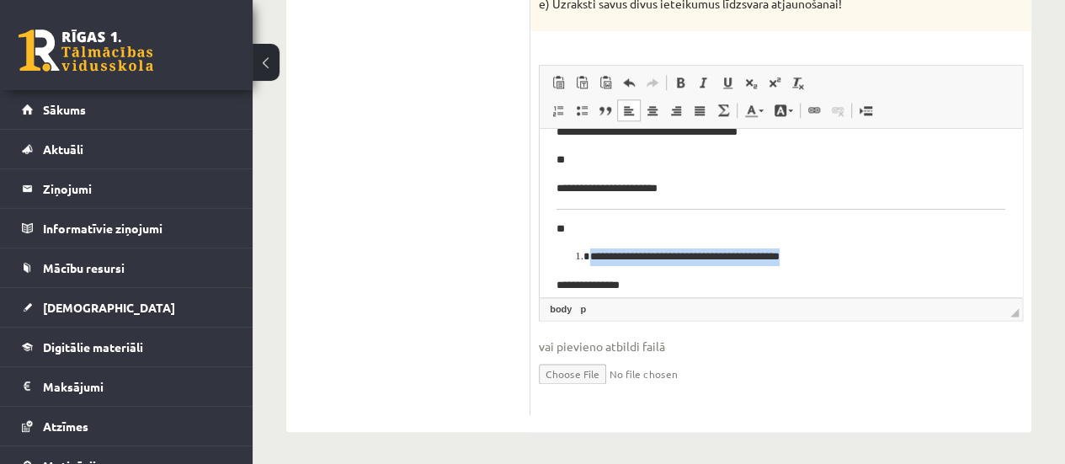
drag, startPoint x: 886, startPoint y: 236, endPoint x: 887, endPoint y: 251, distance: 15.2
click at [887, 251] on body "**********" at bounding box center [780, 278] width 449 height 369
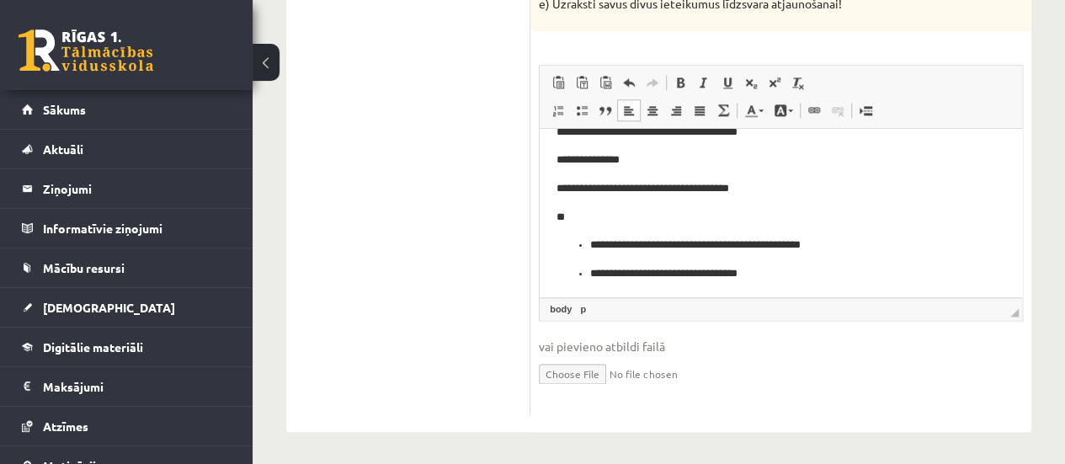
click at [583, 243] on ul "**********" at bounding box center [774, 258] width 436 height 45
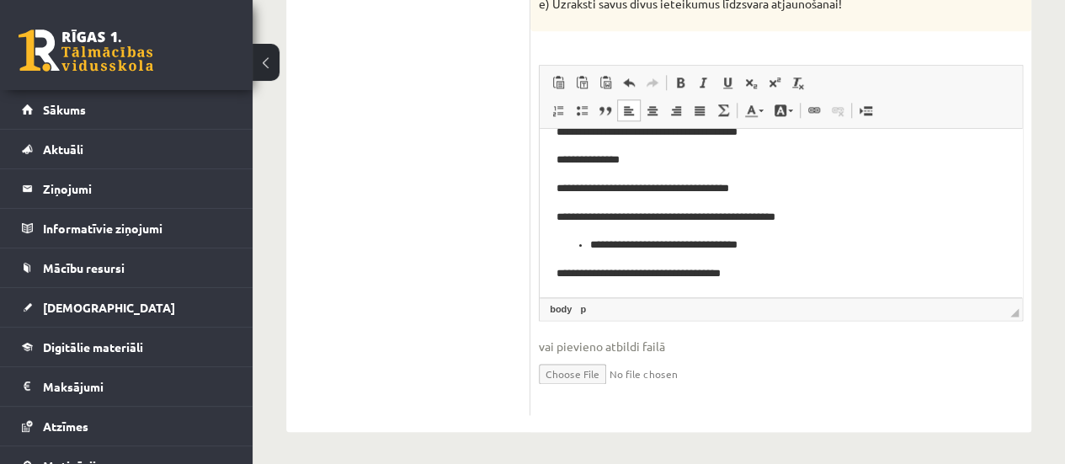
click at [587, 245] on ul "**********" at bounding box center [774, 245] width 436 height 18
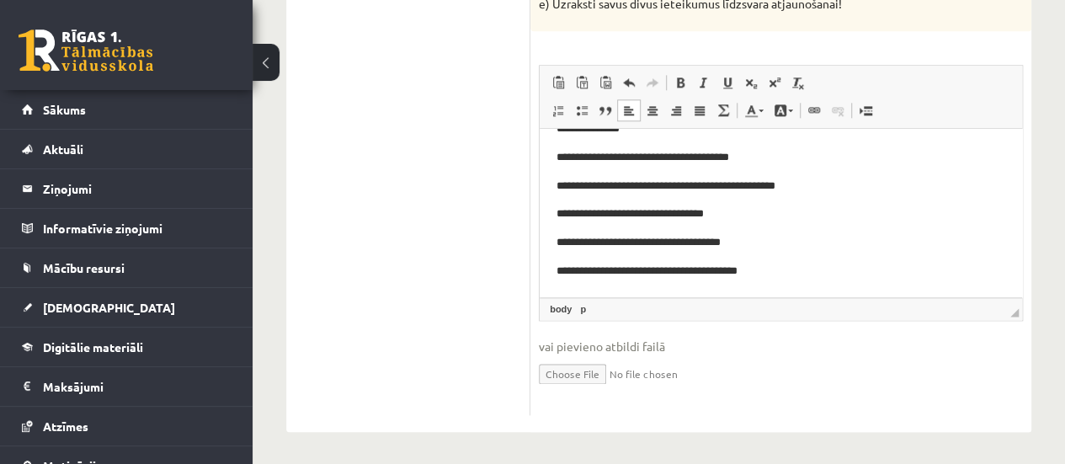
drag, startPoint x: 1012, startPoint y: 244, endPoint x: 1541, endPoint y: 423, distance: 558.1
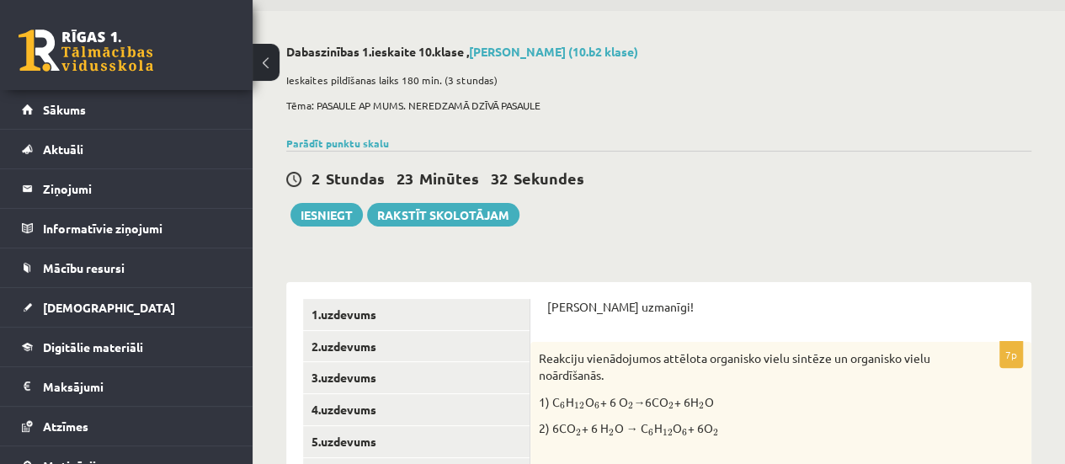
scroll to position [0, 0]
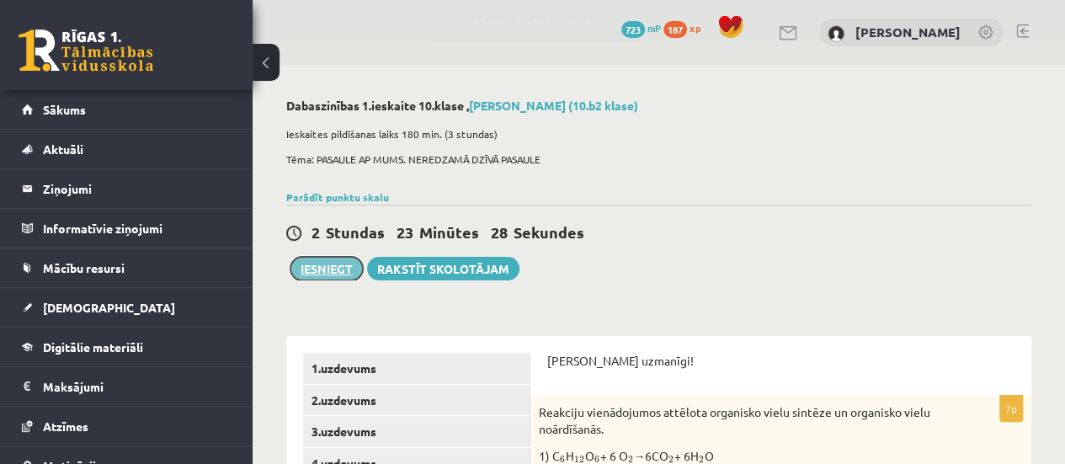
click at [313, 265] on button "Iesniegt" at bounding box center [326, 269] width 72 height 24
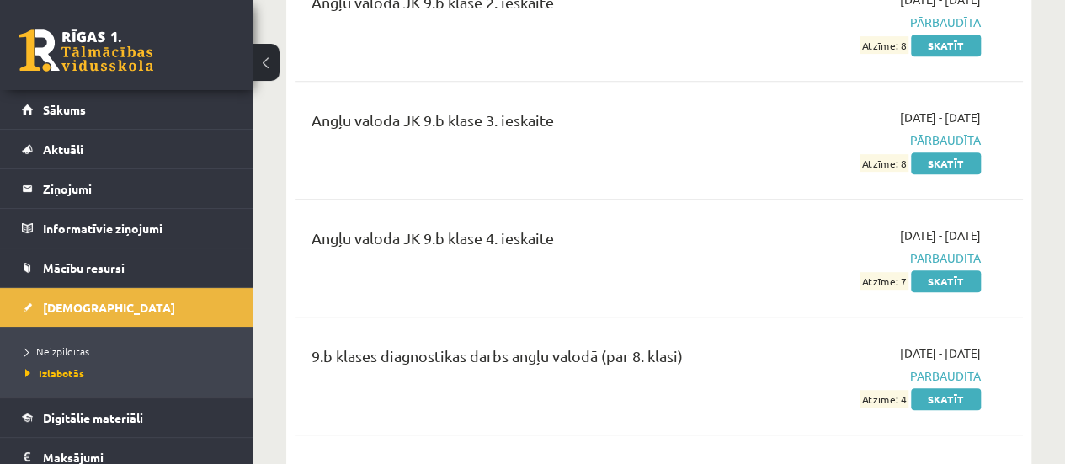
click at [471, 162] on div "Angļu valoda JK 9.b klase 3. ieskaite" at bounding box center [530, 140] width 463 height 63
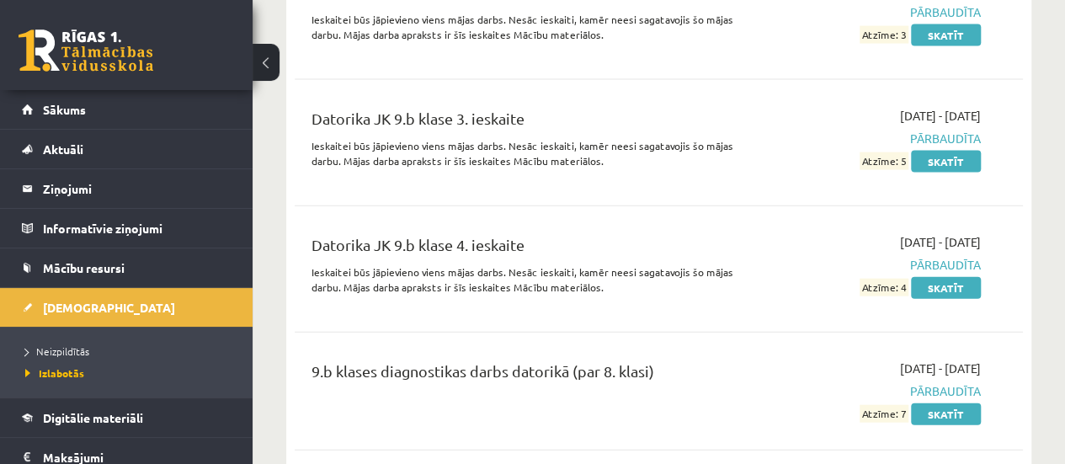
scroll to position [1827, 0]
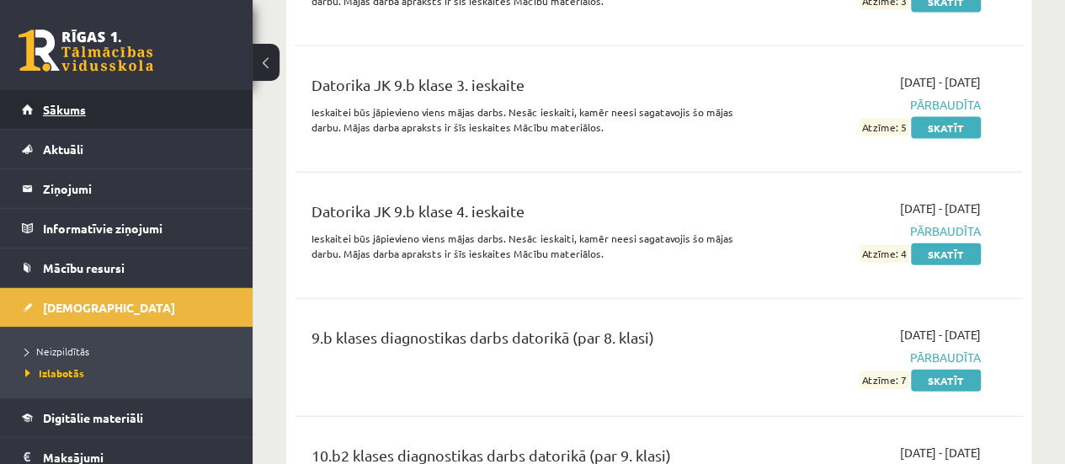
click at [142, 124] on link "Sākums" at bounding box center [127, 109] width 210 height 39
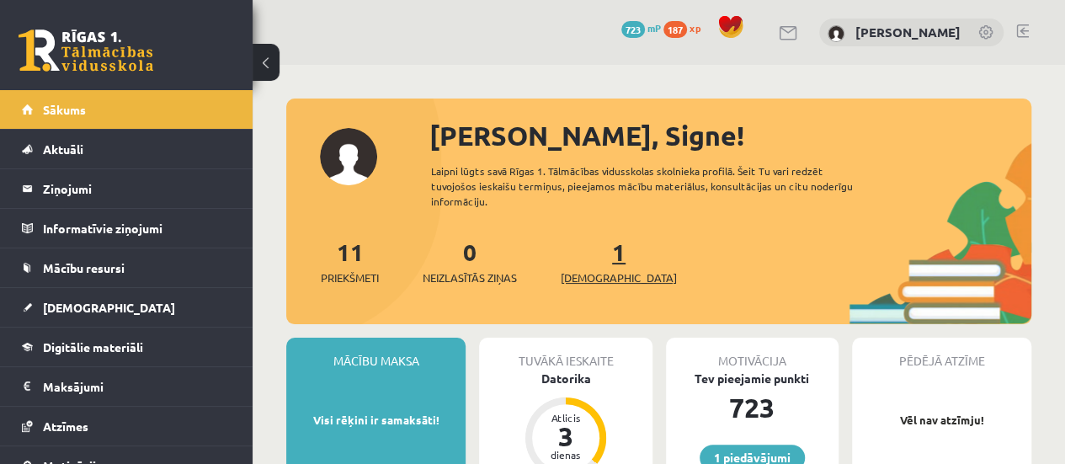
click at [589, 247] on link "1 Ieskaites" at bounding box center [619, 262] width 116 height 50
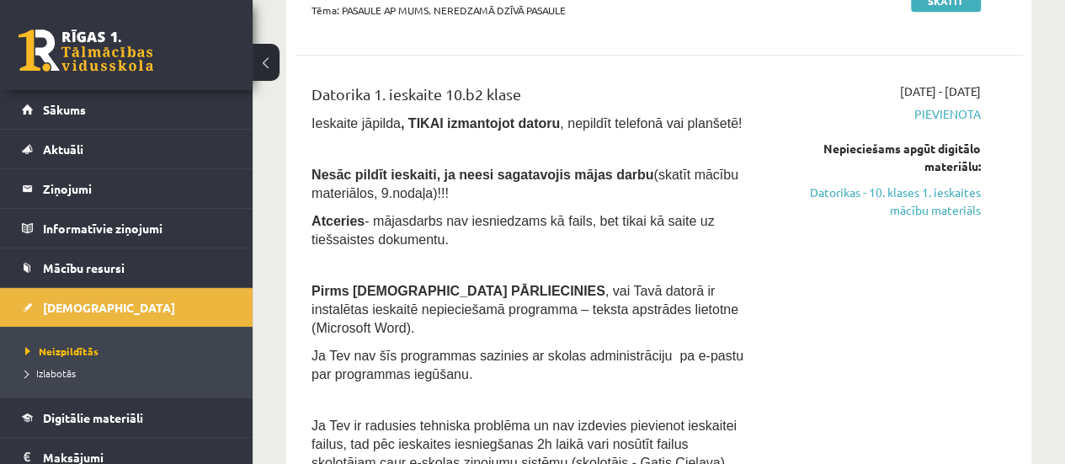
scroll to position [438, 0]
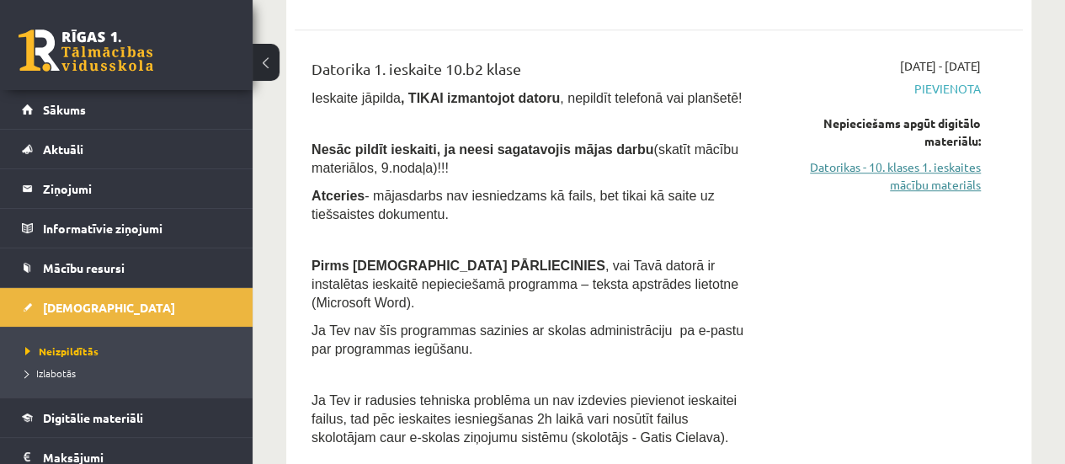
click at [950, 164] on link "Datorikas - 10. klases 1. ieskaites mācību materiāls" at bounding box center [877, 175] width 206 height 35
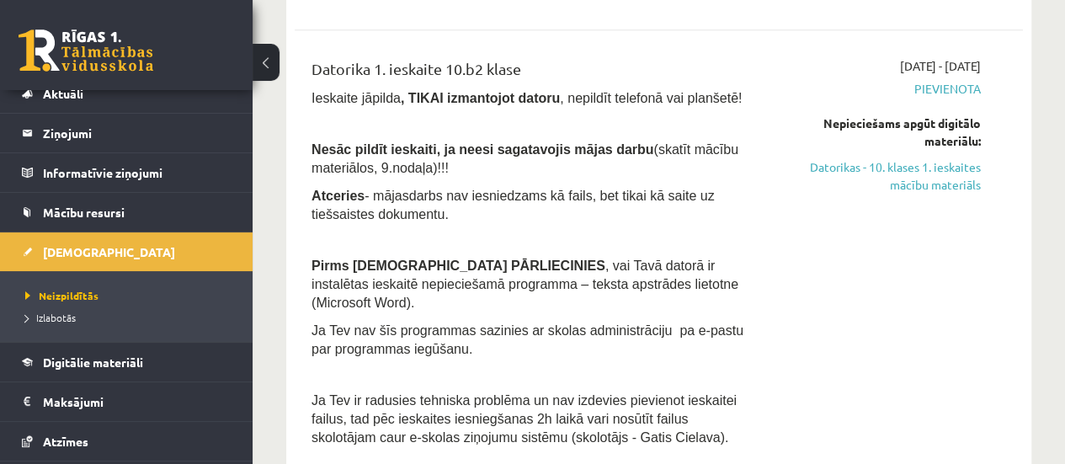
scroll to position [0, 0]
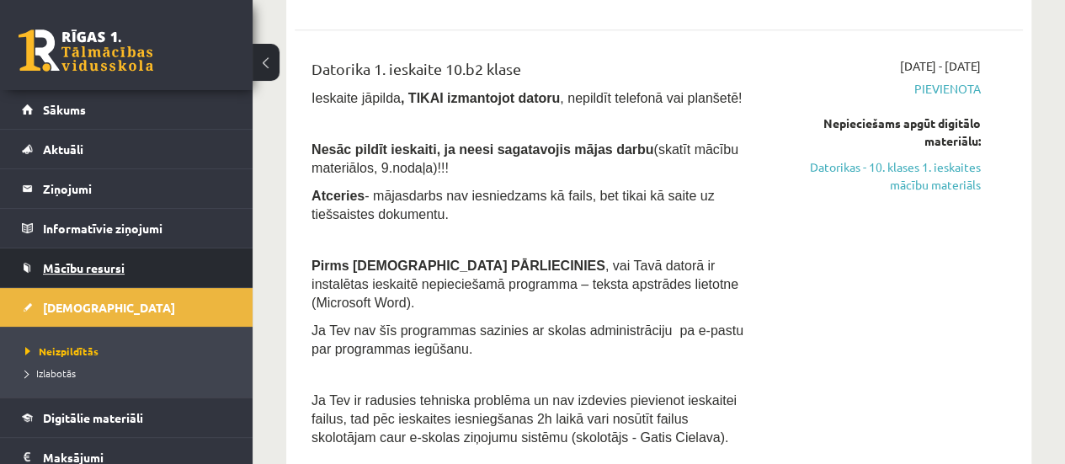
click at [96, 274] on link "Mācību resursi" at bounding box center [127, 267] width 210 height 39
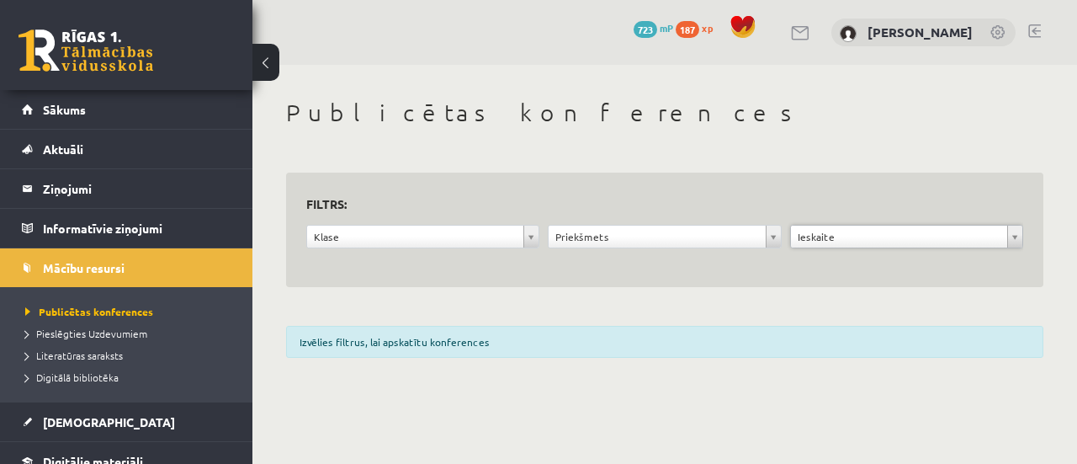
scroll to position [210, 0]
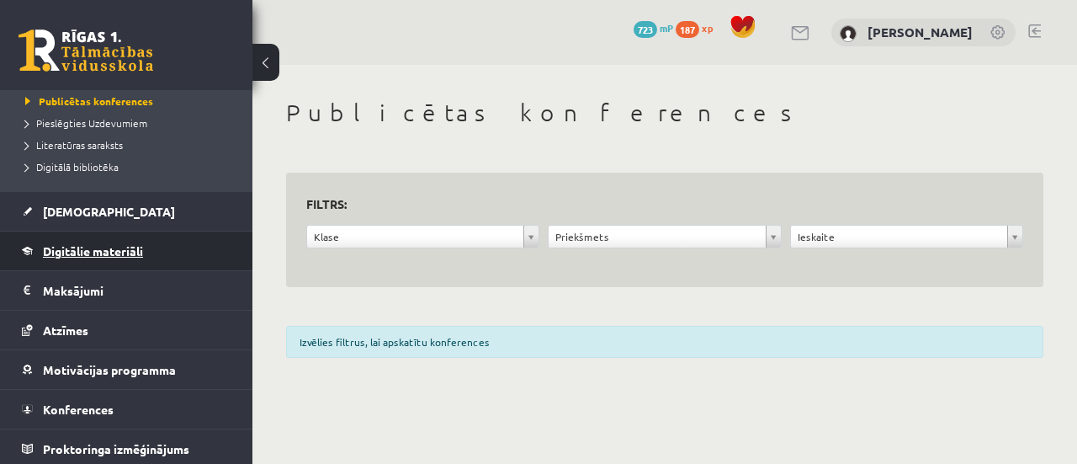
click at [136, 256] on link "Digitālie materiāli" at bounding box center [127, 250] width 210 height 39
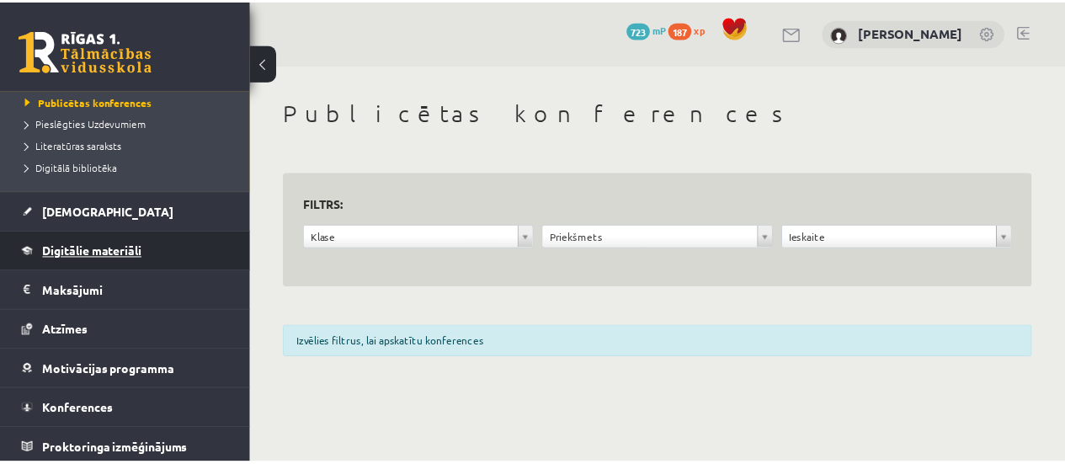
scroll to position [167, 0]
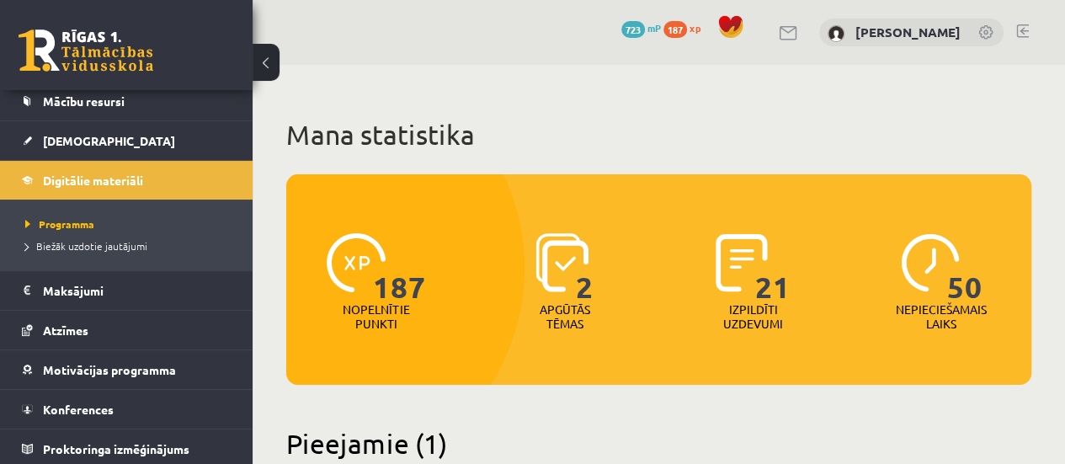
click at [870, 190] on div "187 Nopelnītie punkti 2 Apgūtās tēmas 21 Izpildīti uzdevumi 50 Nepieciešamais l…" at bounding box center [658, 257] width 745 height 167
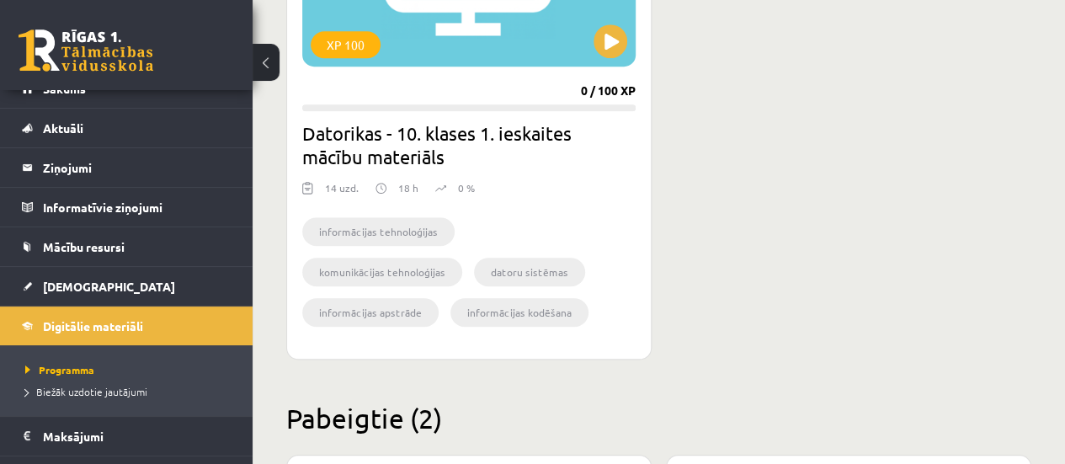
scroll to position [0, 0]
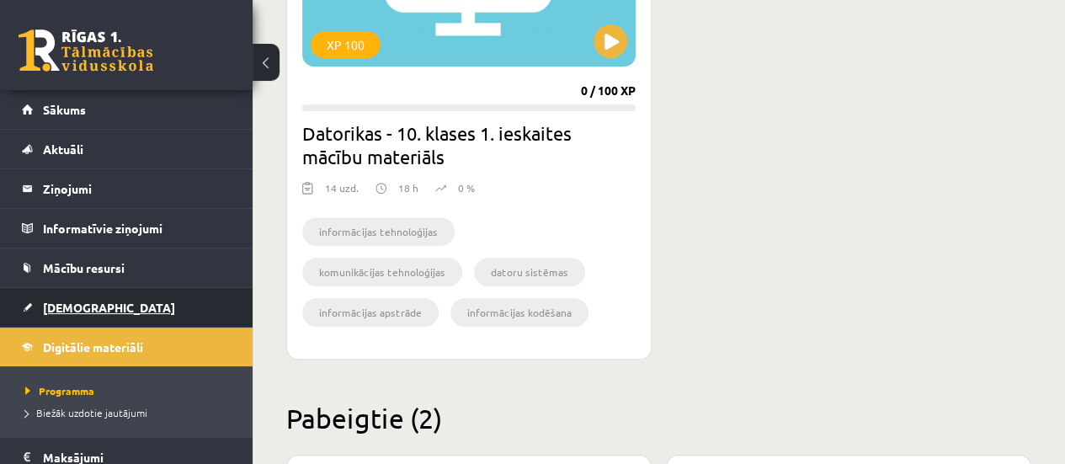
click at [88, 313] on link "[DEMOGRAPHIC_DATA]" at bounding box center [127, 307] width 210 height 39
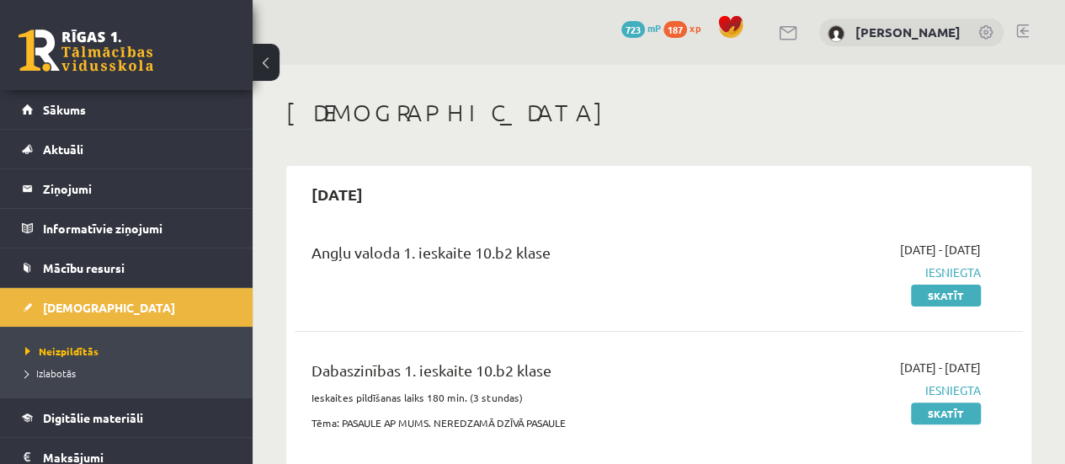
click at [672, 274] on div "Angļu valoda 1. ieskaite 10.b2 klase" at bounding box center [530, 272] width 463 height 63
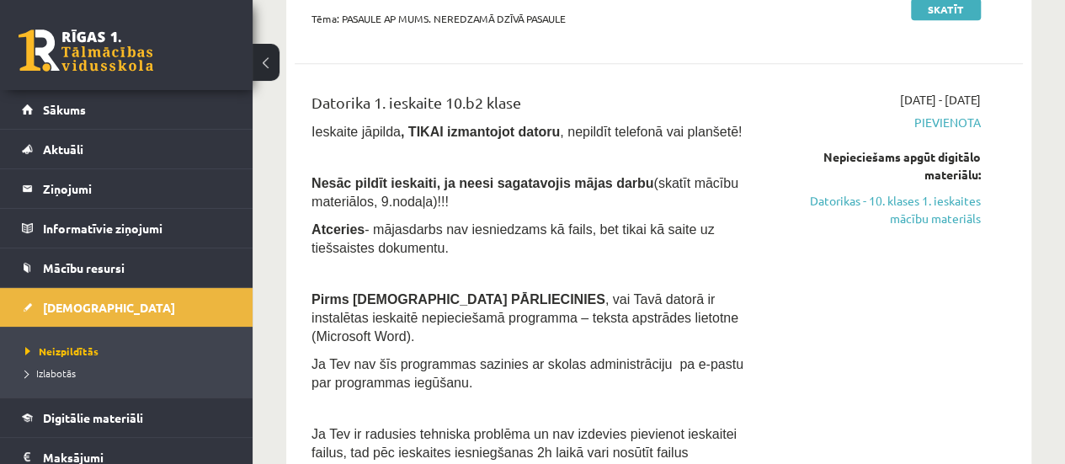
scroll to position [438, 0]
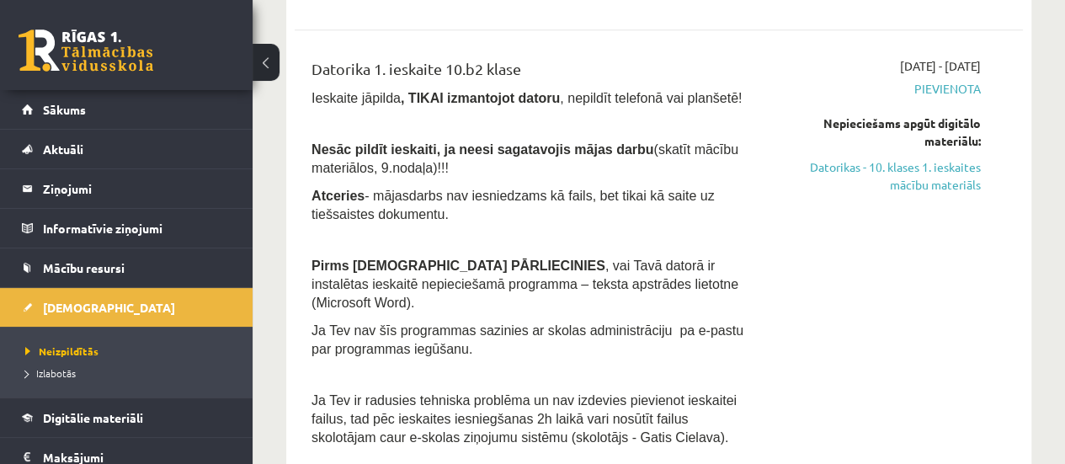
click at [650, 321] on p "Ja Tev nav šīs programmas sazinies ar skolas administrāciju pa e-pastu par prog…" at bounding box center [530, 339] width 438 height 37
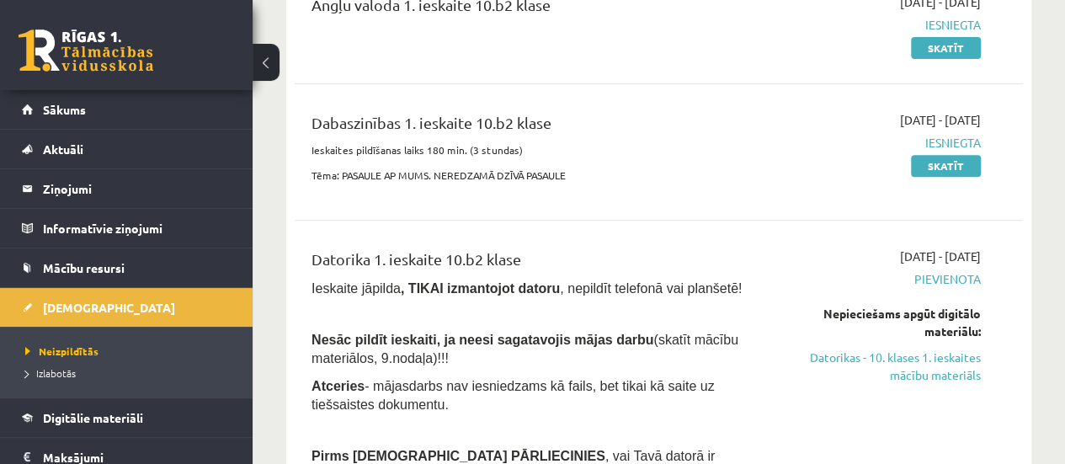
scroll to position [269, 0]
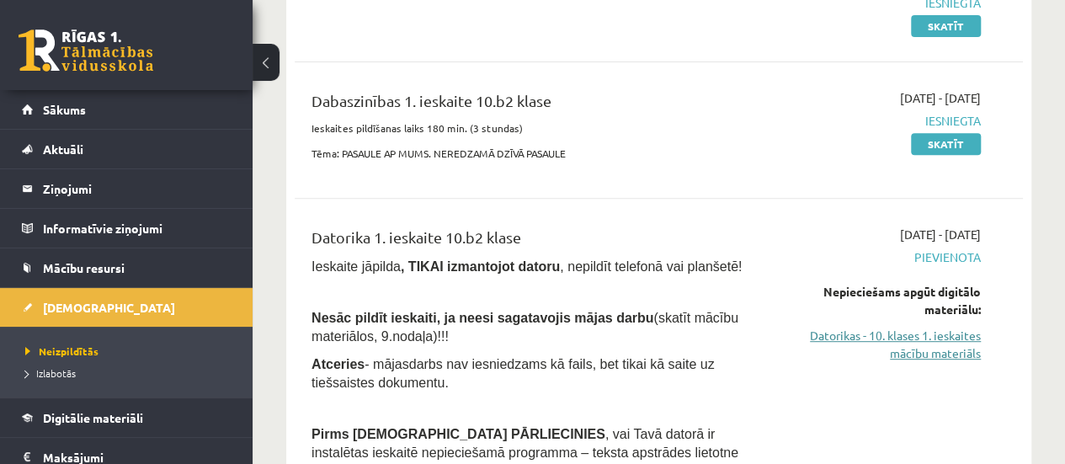
click at [961, 348] on link "Datorikas - 10. klases 1. ieskaites mācību materiāls" at bounding box center [877, 344] width 206 height 35
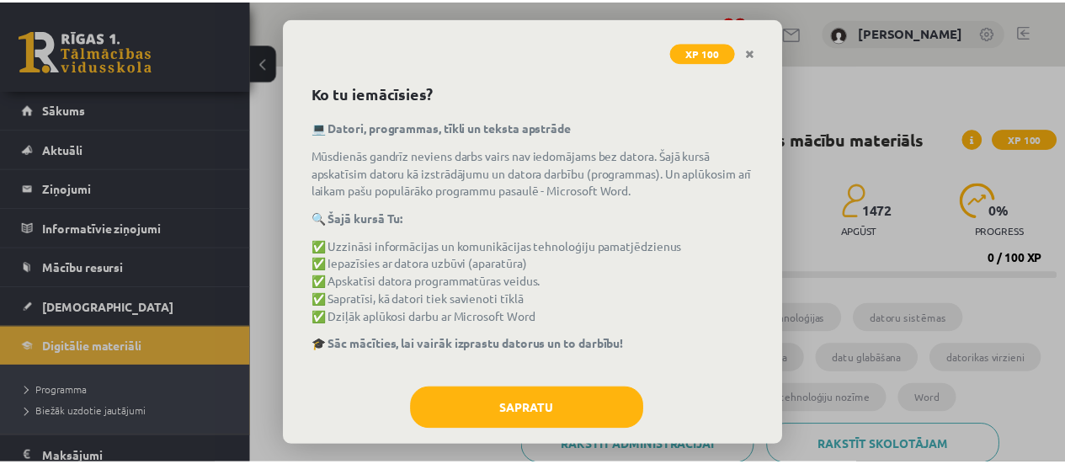
scroll to position [81, 0]
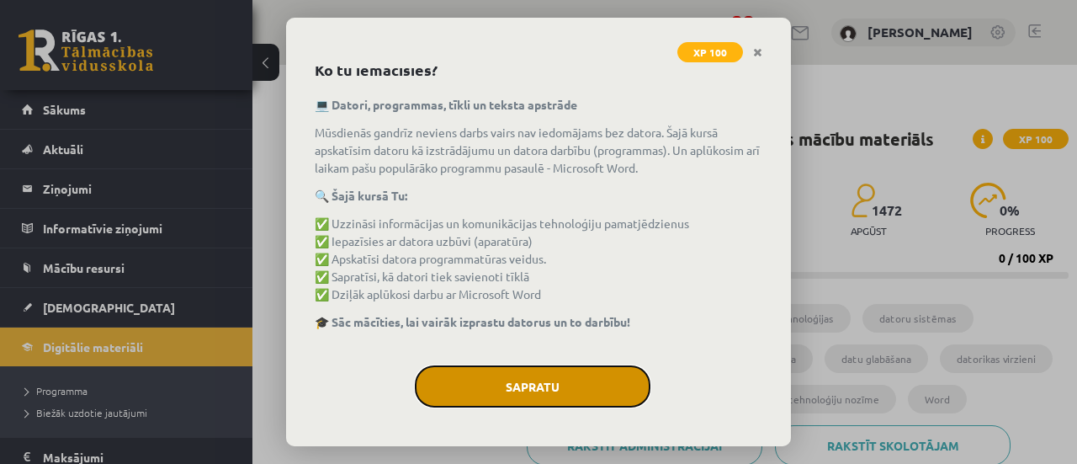
click at [539, 388] on button "Sapratu" at bounding box center [533, 386] width 236 height 42
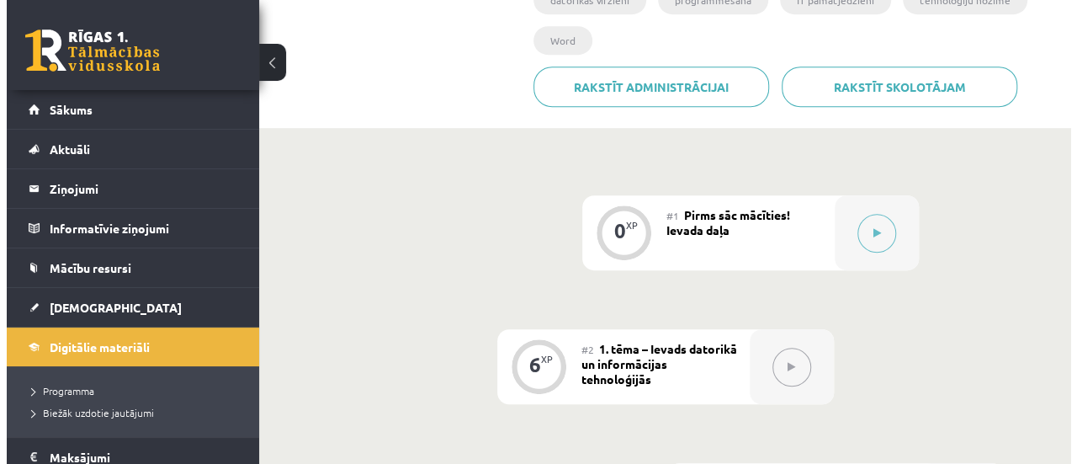
scroll to position [421, 0]
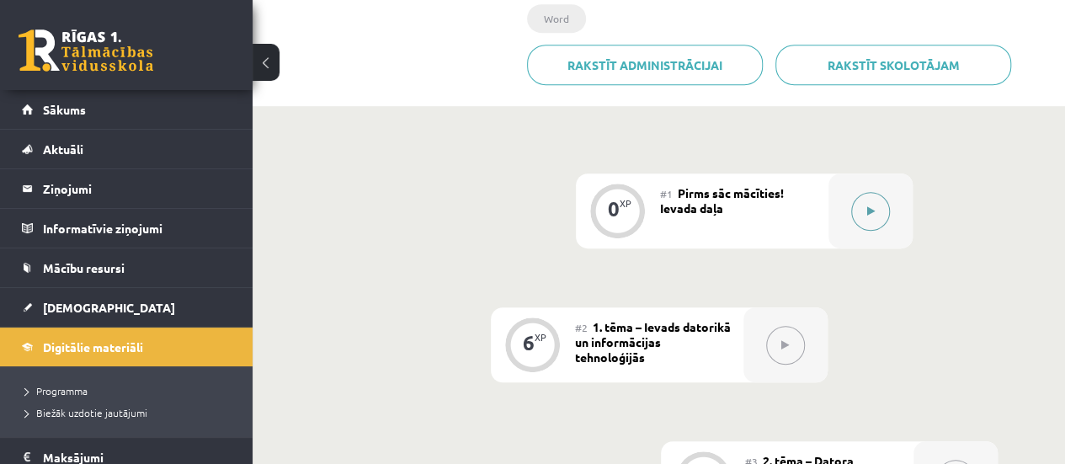
click at [867, 206] on icon at bounding box center [870, 211] width 8 height 10
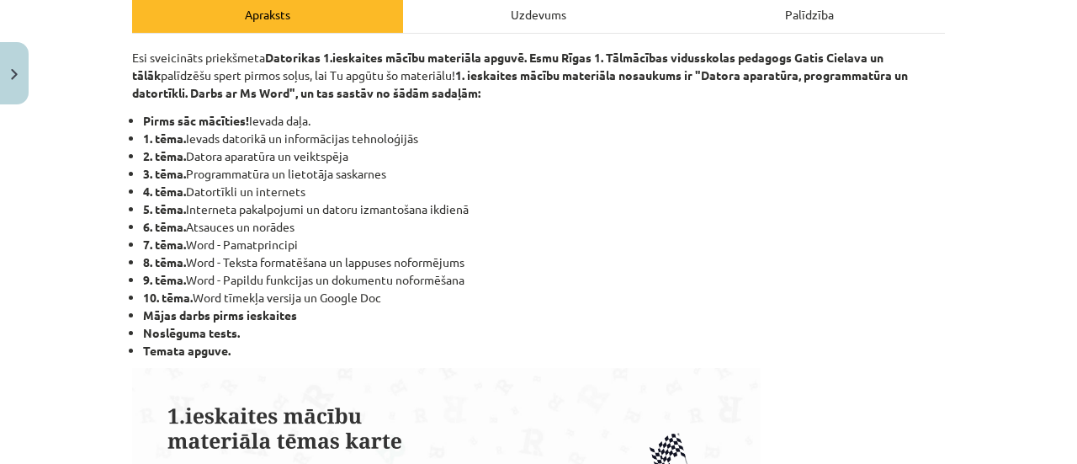
scroll to position [0, 0]
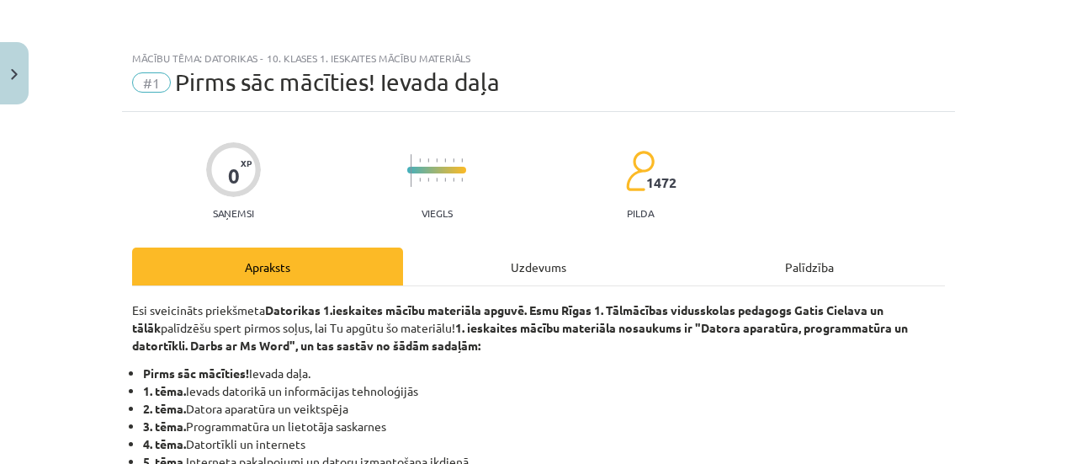
click at [559, 270] on div "Uzdevums" at bounding box center [538, 266] width 271 height 38
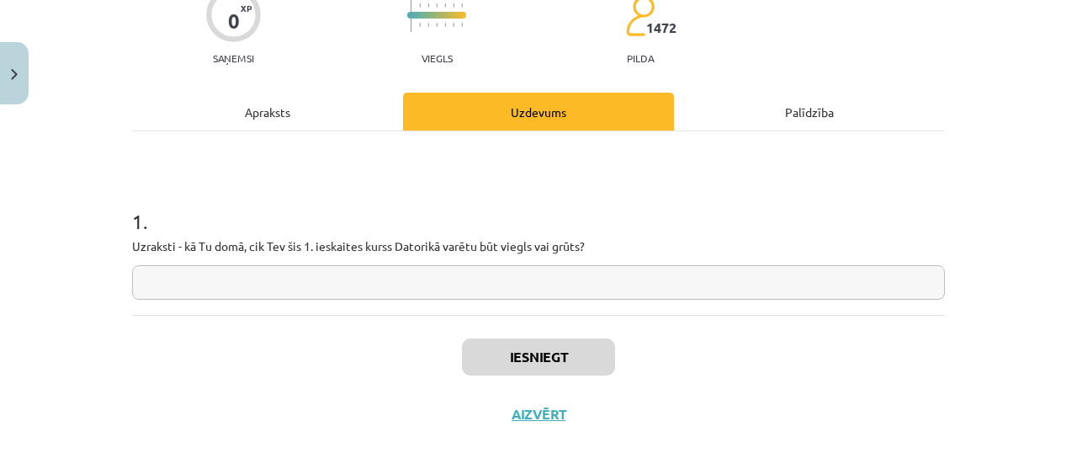
scroll to position [175, 0]
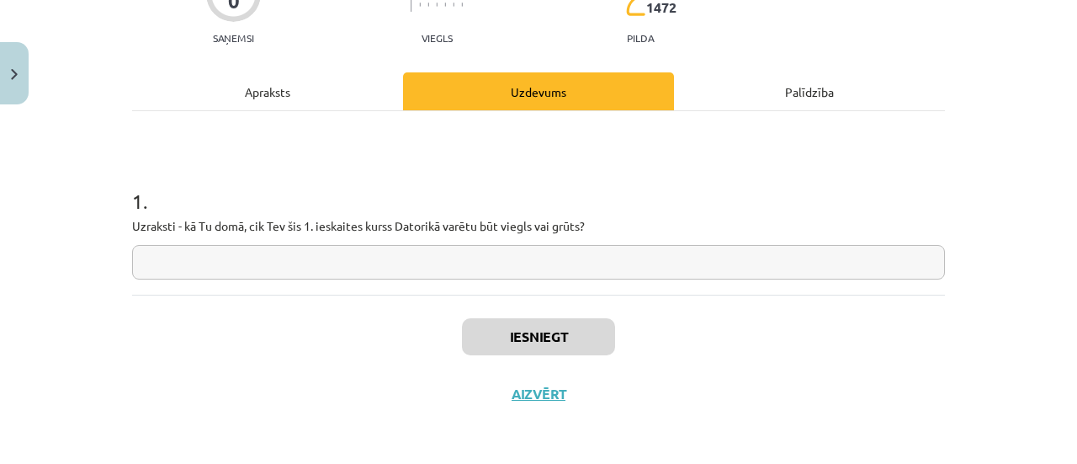
click at [416, 258] on input "text" at bounding box center [538, 262] width 813 height 35
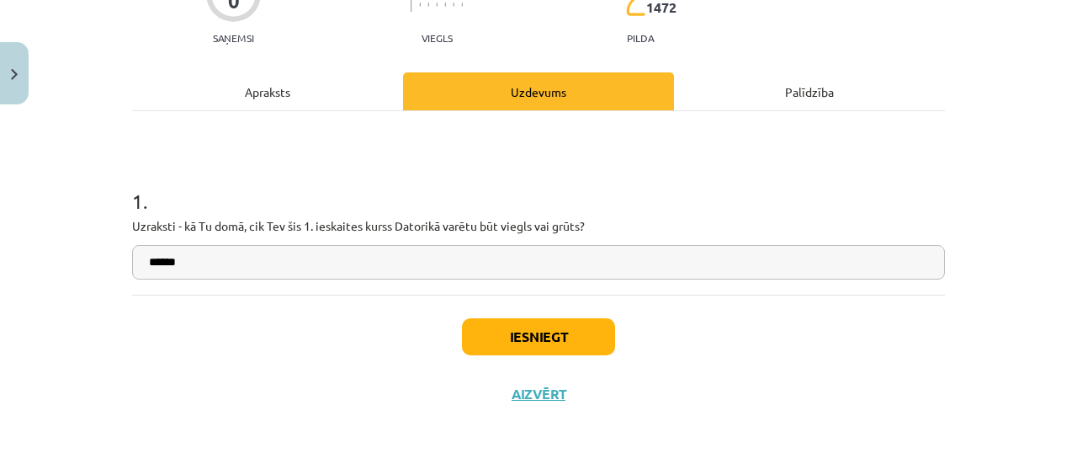
type input "******"
click at [564, 326] on button "Iesniegt" at bounding box center [538, 336] width 153 height 37
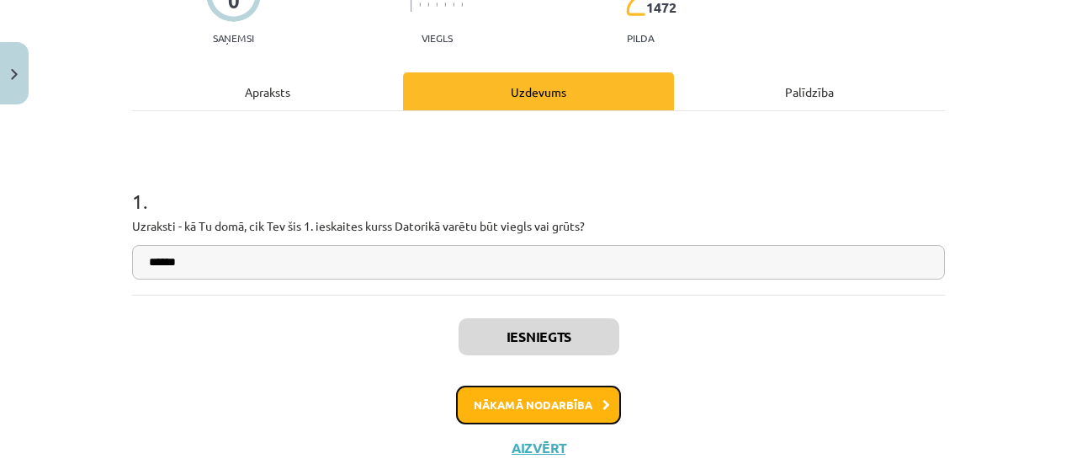
click at [603, 400] on icon at bounding box center [607, 405] width 8 height 11
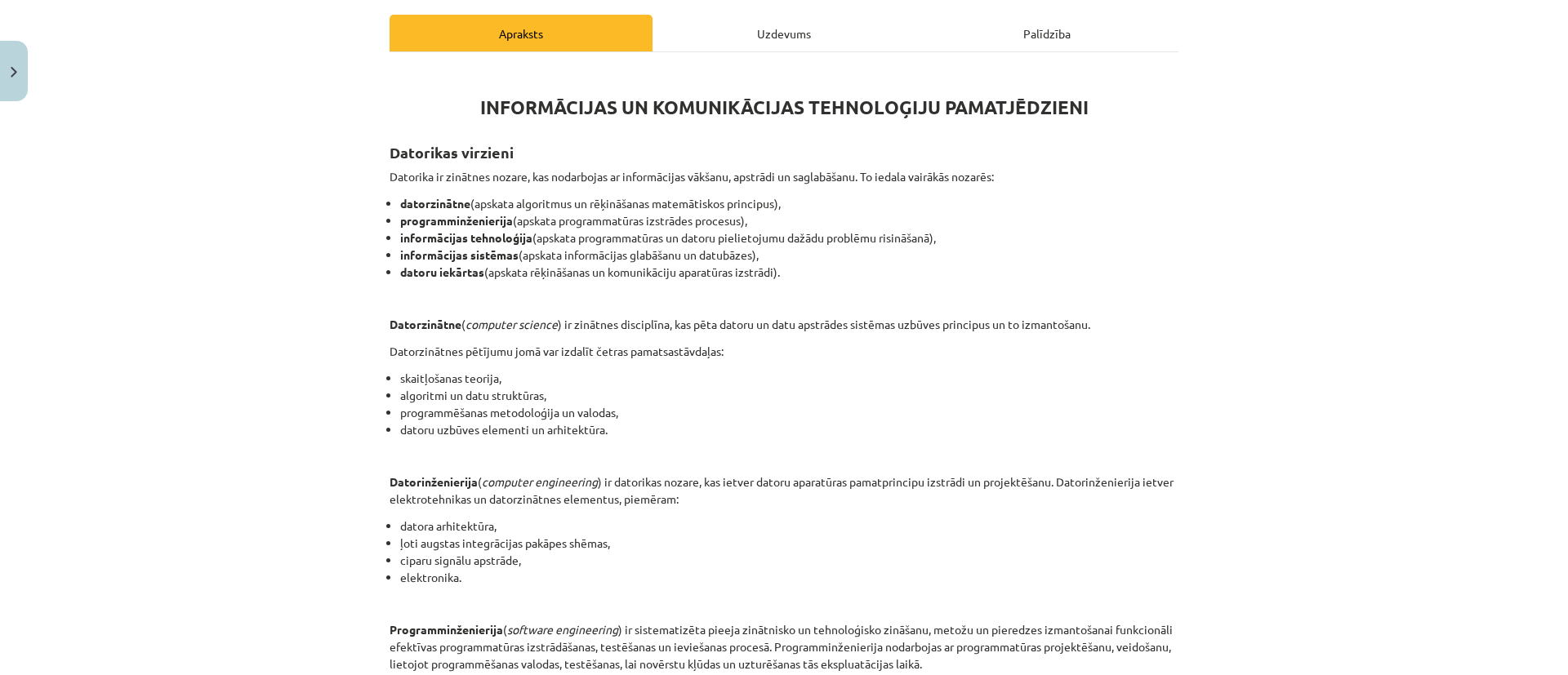
scroll to position [110, 0]
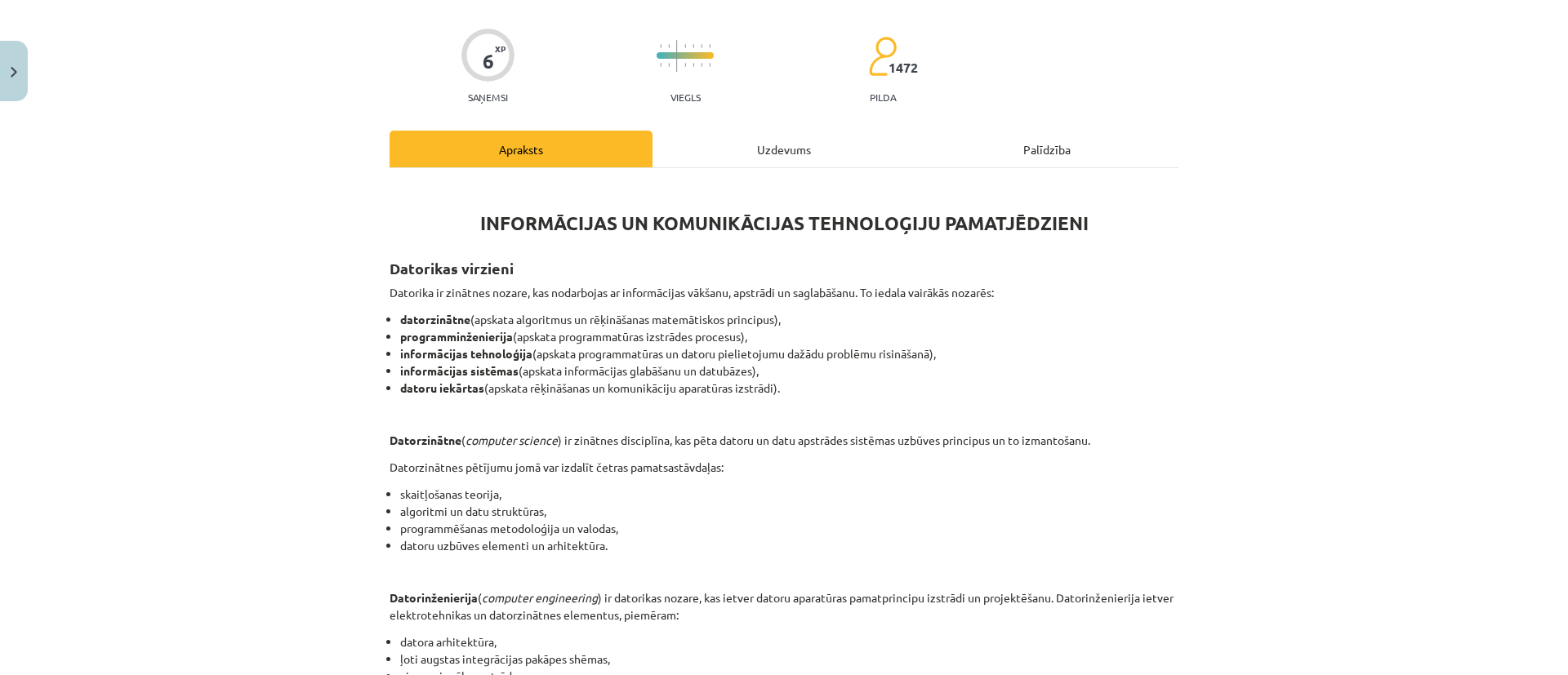
click at [802, 133] on div "Uzdevums" at bounding box center [783, 149] width 263 height 37
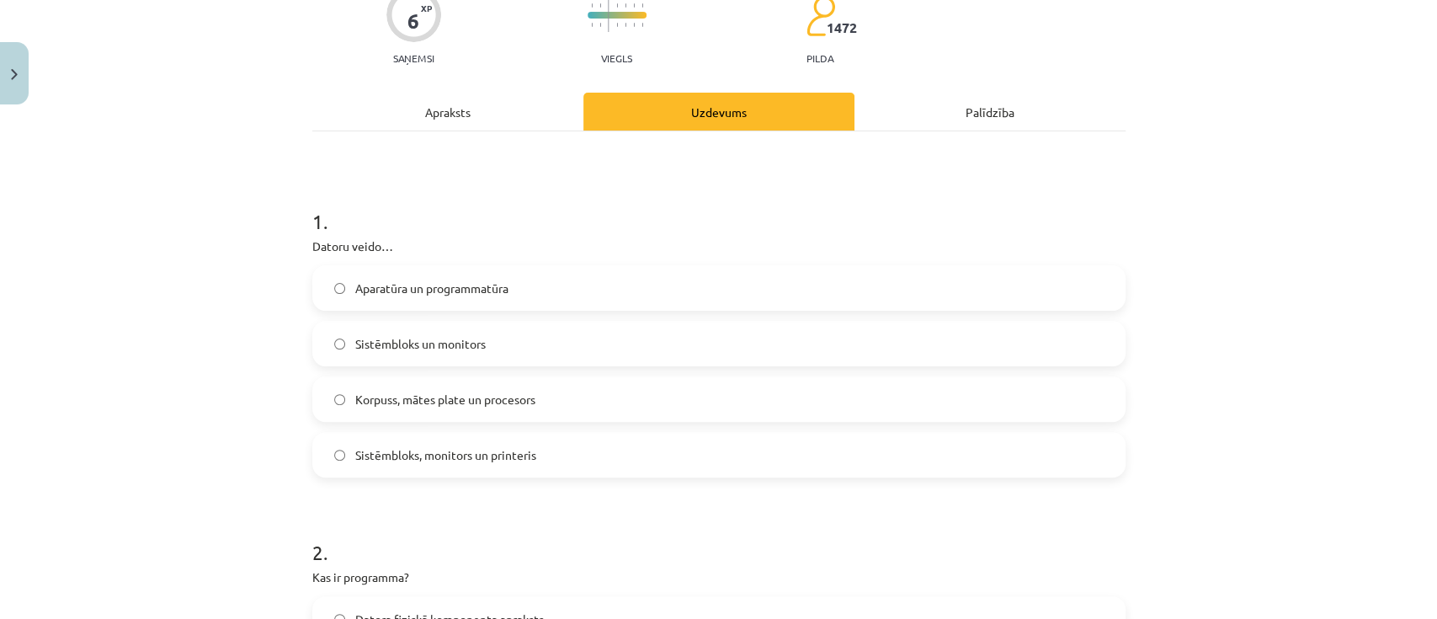
scroll to position [224, 0]
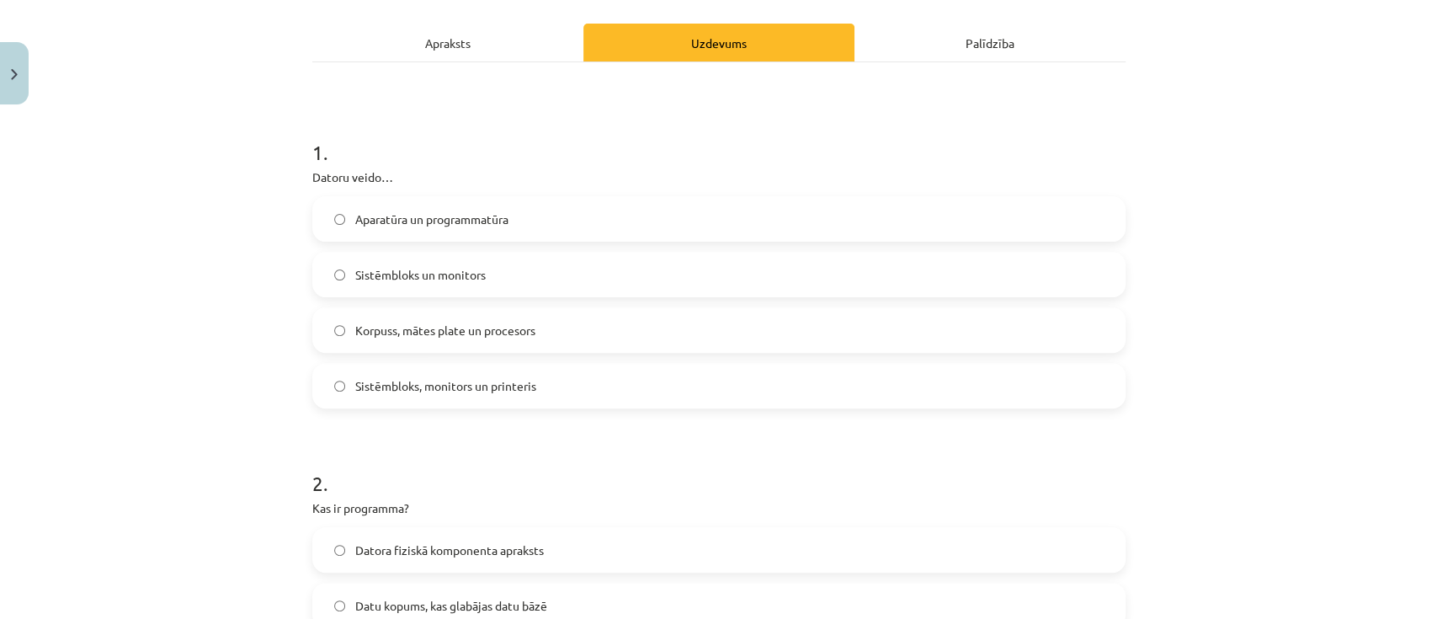
click at [507, 336] on span "Korpuss, mātes plate un procesors" at bounding box center [445, 331] width 180 height 18
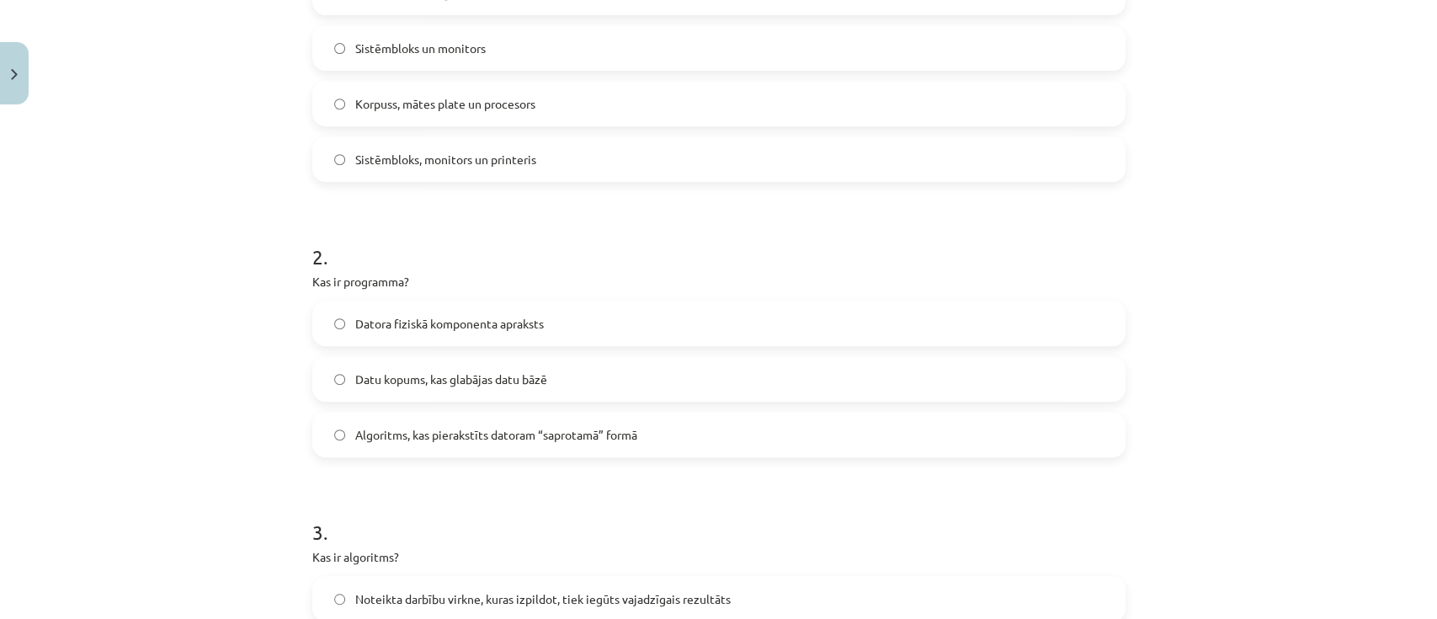
scroll to position [561, 0]
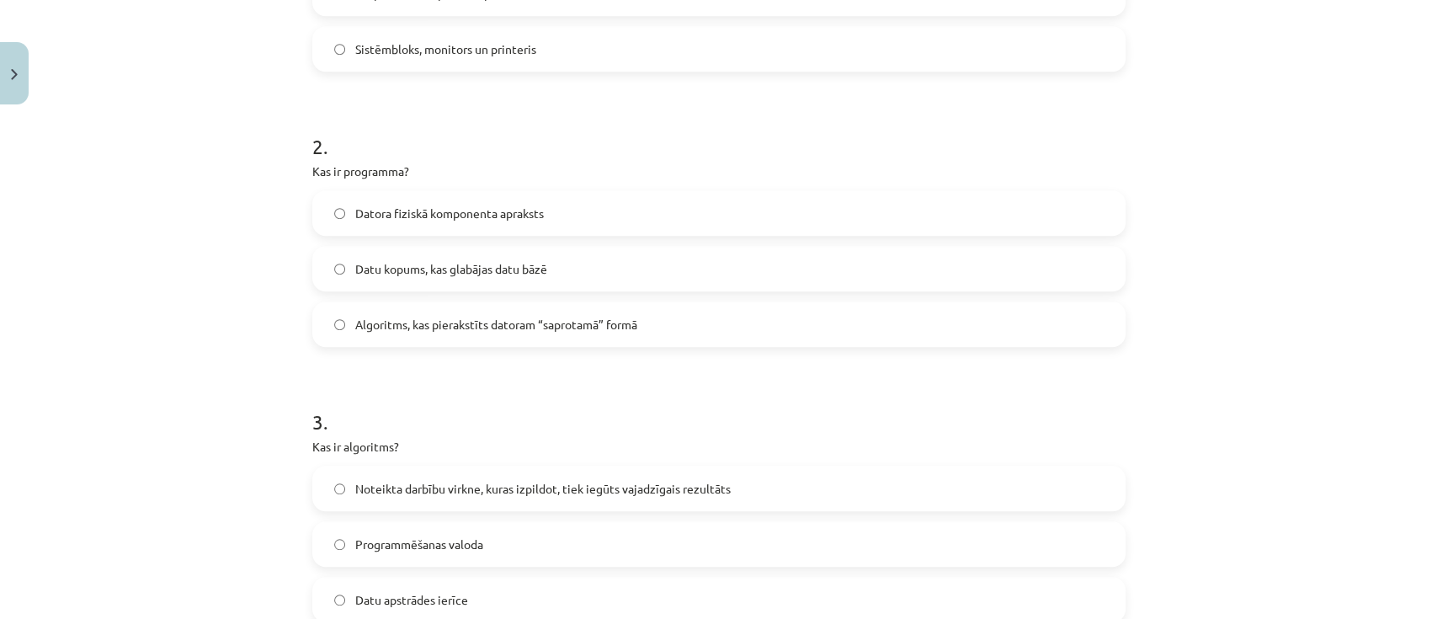
click at [487, 316] on span "Algoritms, kas pierakstīts datoram “saprotamā” formā" at bounding box center [496, 325] width 282 height 18
click at [448, 255] on label "Datu kopums, kas glabājas datu bāzē" at bounding box center [719, 268] width 810 height 42
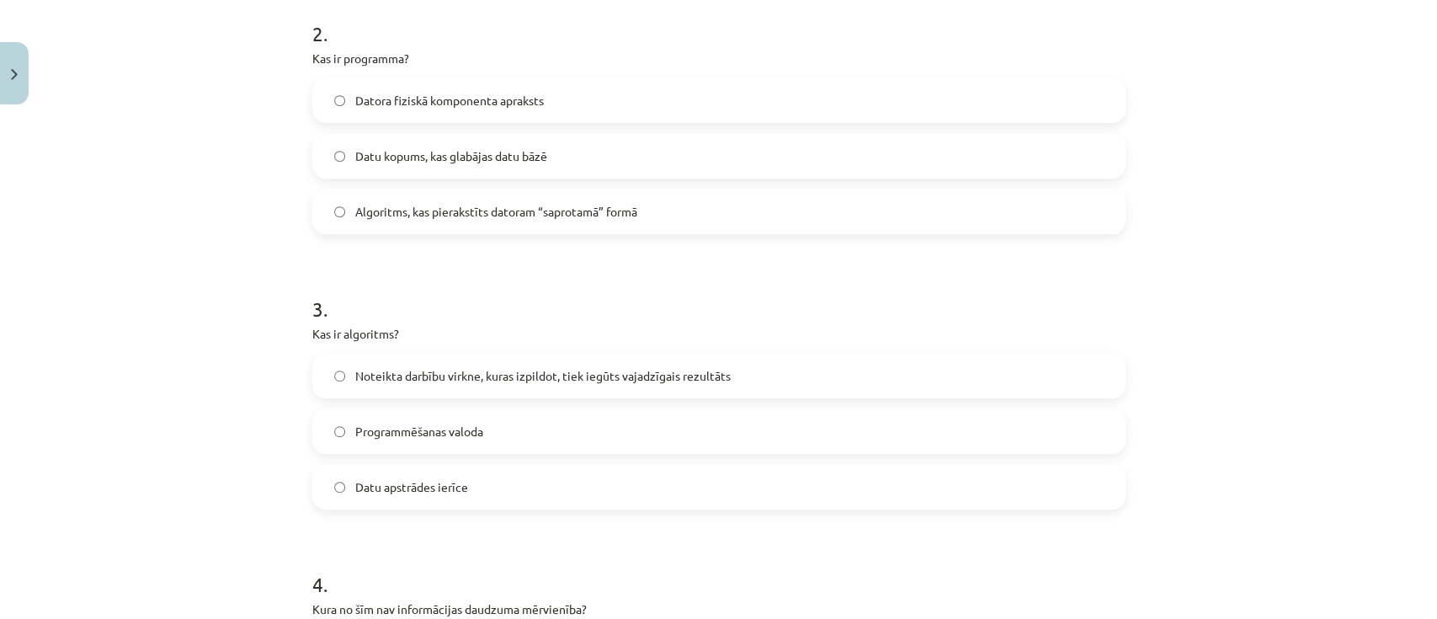
scroll to position [785, 0]
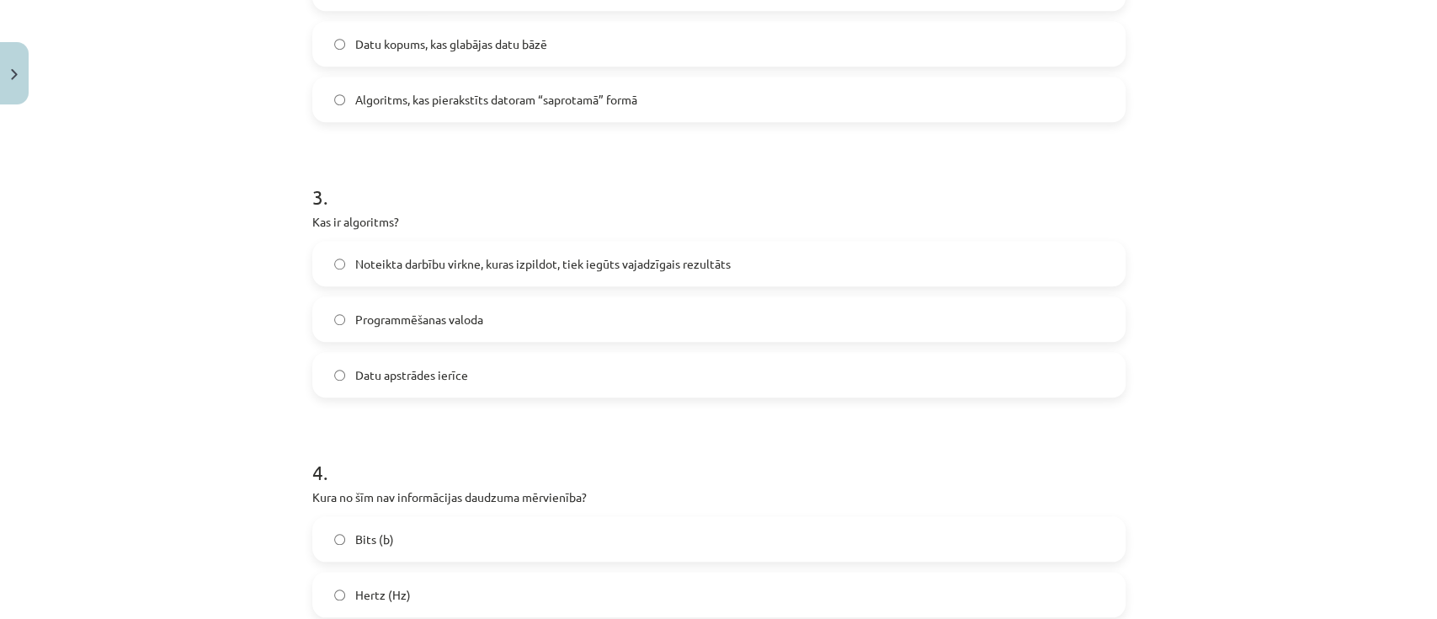
click at [464, 259] on span "Noteikta darbību virkne, kuras izpildot, tiek iegūts vajadzīgais rezultāts" at bounding box center [542, 264] width 375 height 18
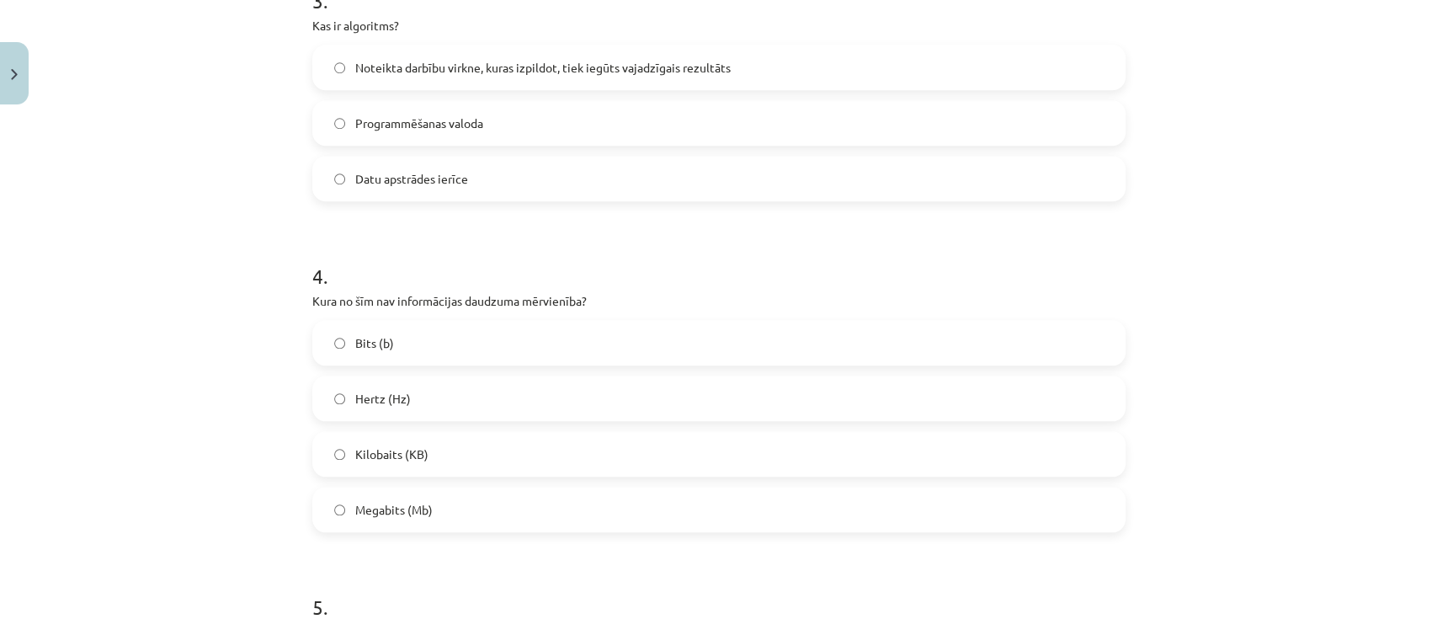
scroll to position [1010, 0]
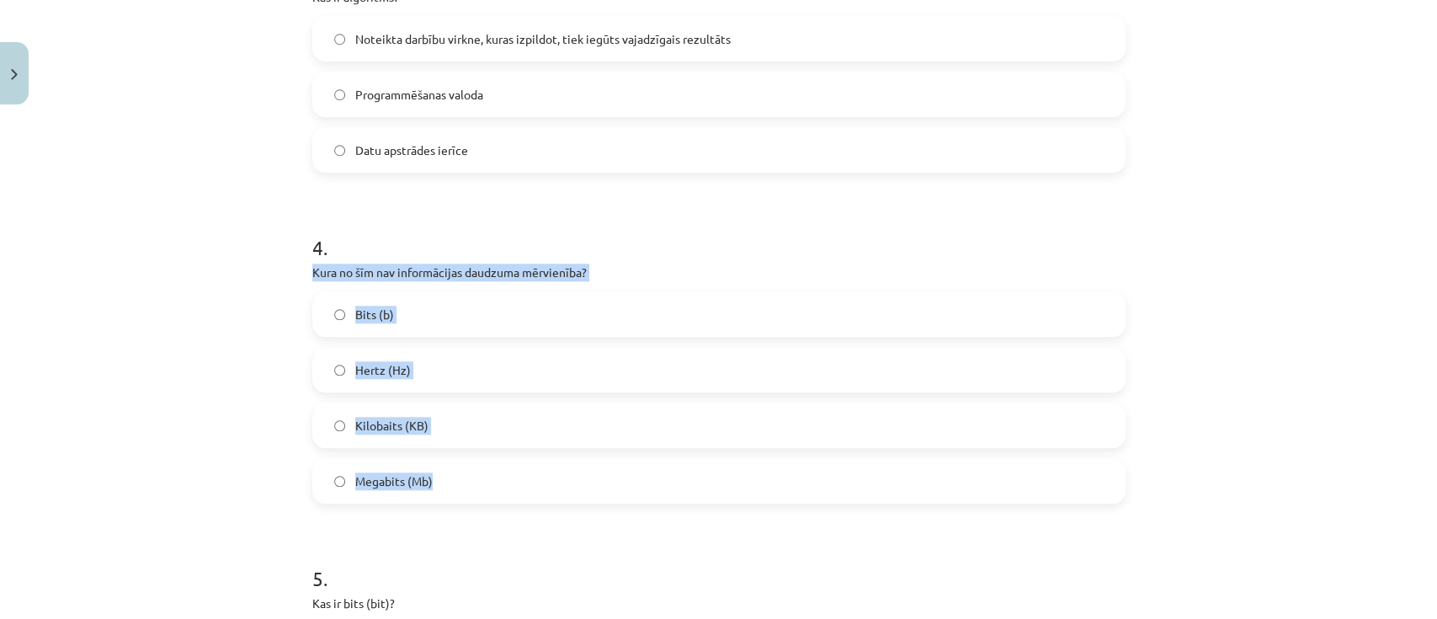
drag, startPoint x: 303, startPoint y: 272, endPoint x: 487, endPoint y: 481, distance: 278.5
click at [487, 463] on div "4 . Kura no šīm nav informācijas daudzuma mērvienība? Bits (b) Hertz (Hz) Kilob…" at bounding box center [718, 354] width 813 height 297
copy div "Kura no šīm nav informācijas daudzuma mērvienība? Bits (b) Hertz (Hz) Kilobaits…"
click at [332, 357] on label "Hertz (Hz)" at bounding box center [719, 369] width 810 height 42
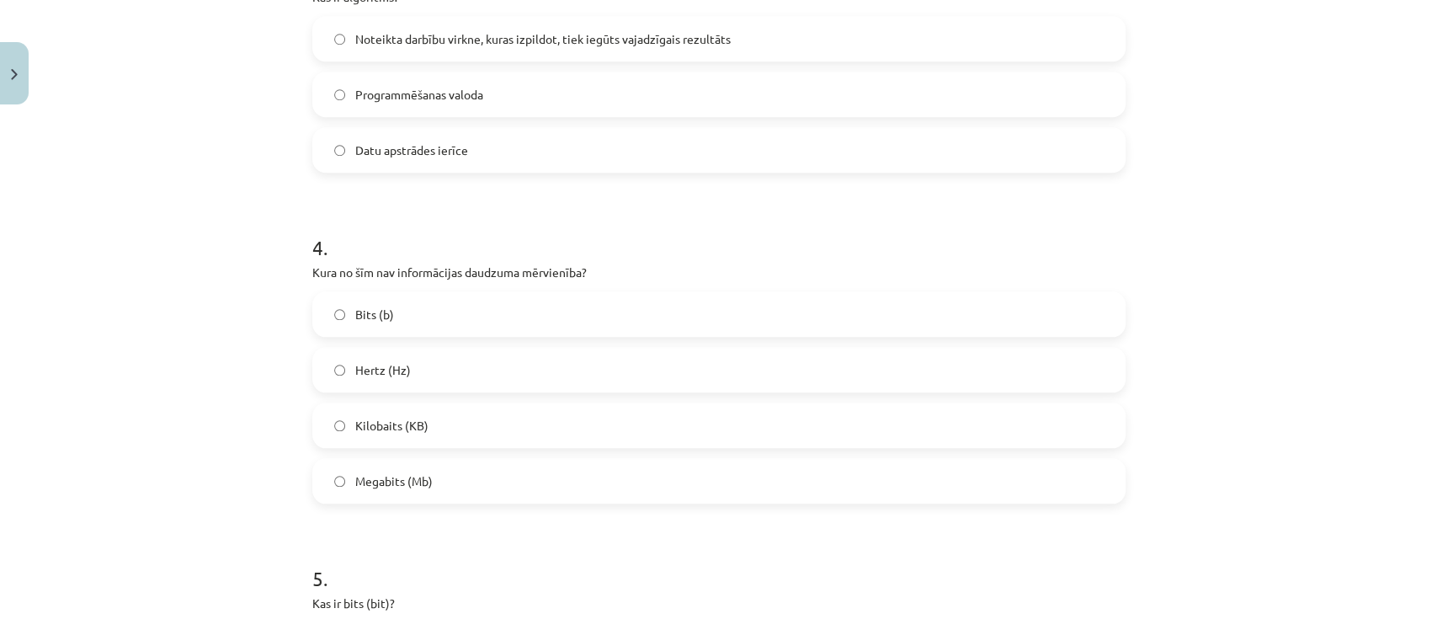
scroll to position [1347, 0]
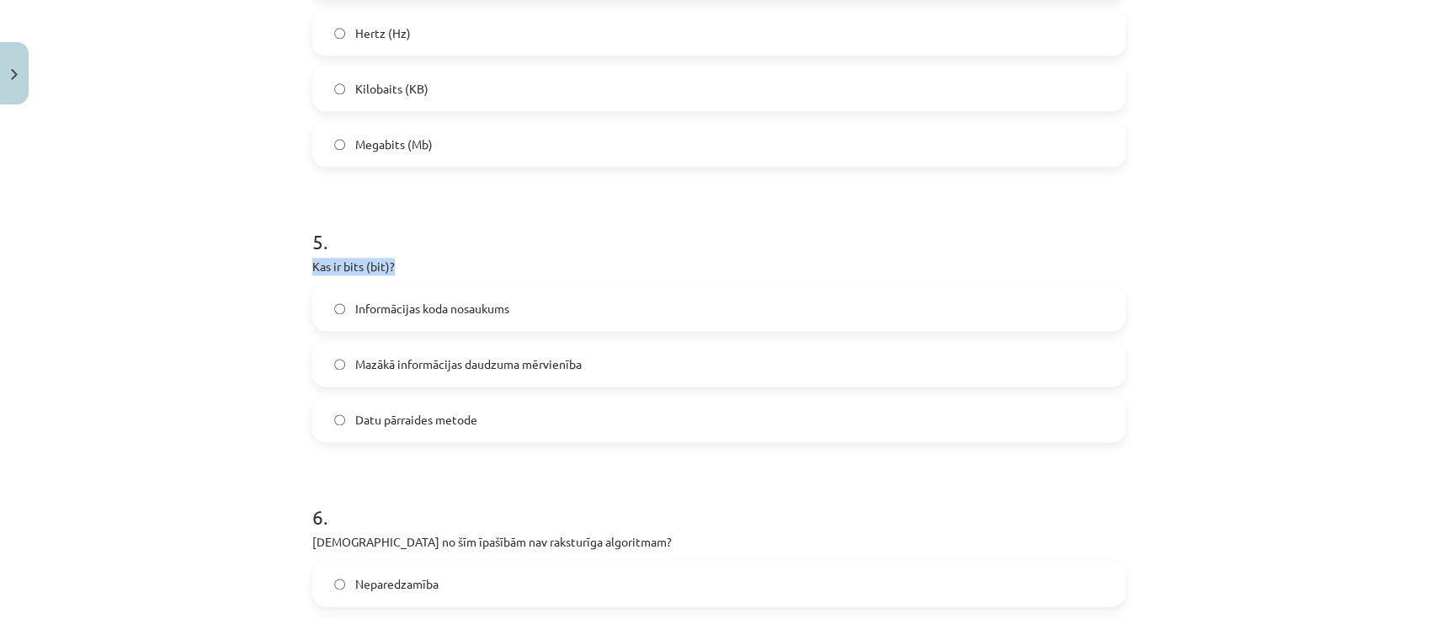
drag, startPoint x: 295, startPoint y: 263, endPoint x: 422, endPoint y: 254, distance: 126.6
copy p "Kas ir bits (bit)?"
click at [451, 365] on span "Mazākā informācijas daudzuma mērvienība" at bounding box center [468, 364] width 226 height 18
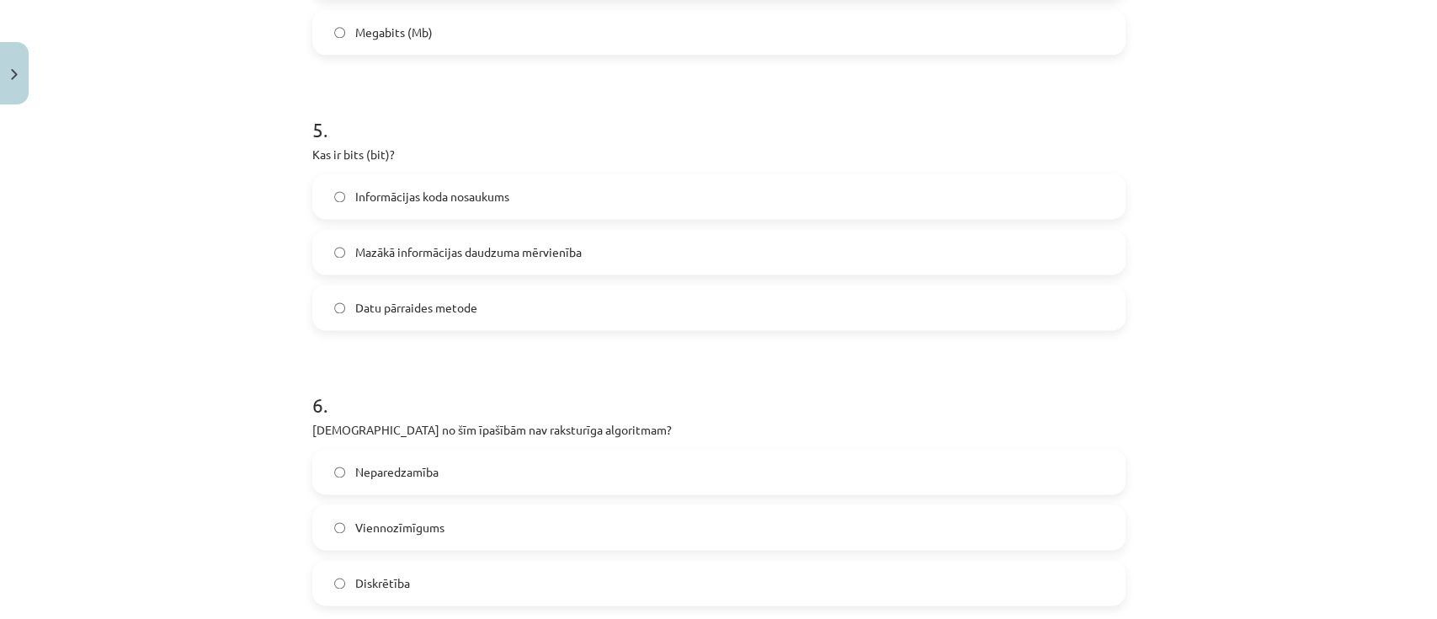
scroll to position [1570, 0]
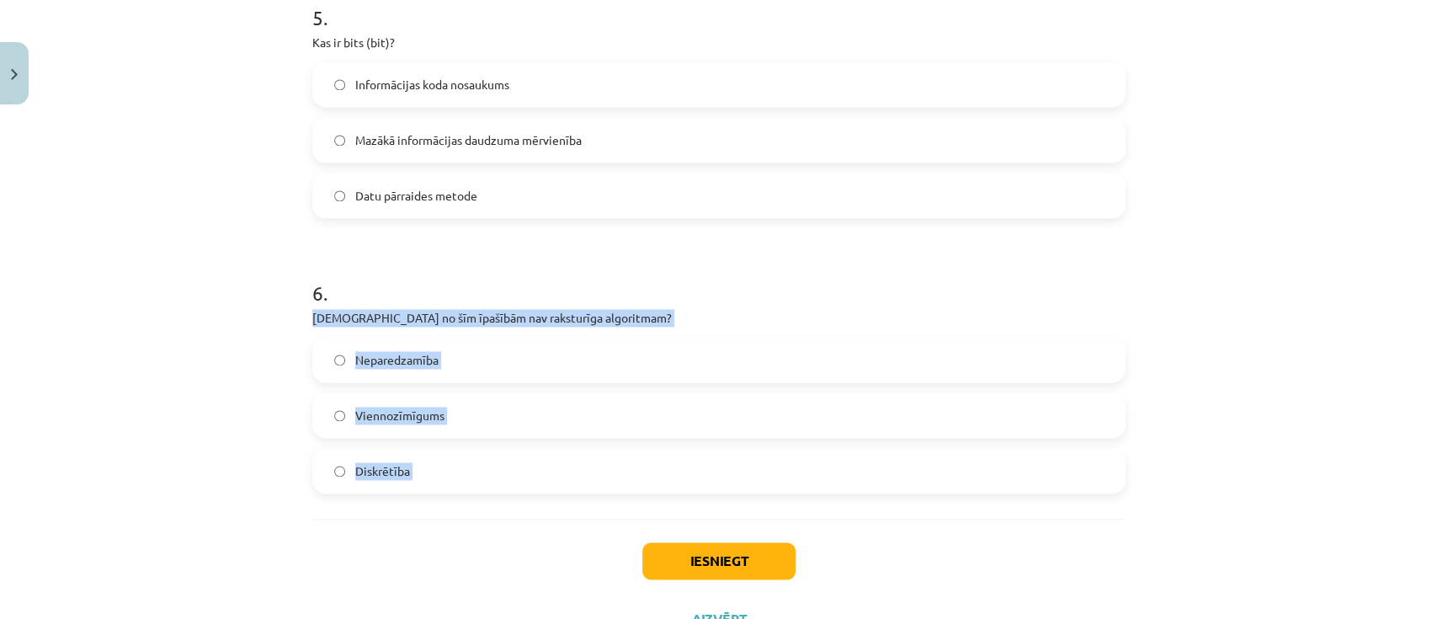
drag, startPoint x: 302, startPoint y: 316, endPoint x: 527, endPoint y: 545, distance: 320.8
copy div "[DEMOGRAPHIC_DATA] no šīm īpašībām nav raksturīga algoritmam? Neparedzamība Vie…"
click at [320, 364] on label "Neparedzamība" at bounding box center [719, 359] width 810 height 42
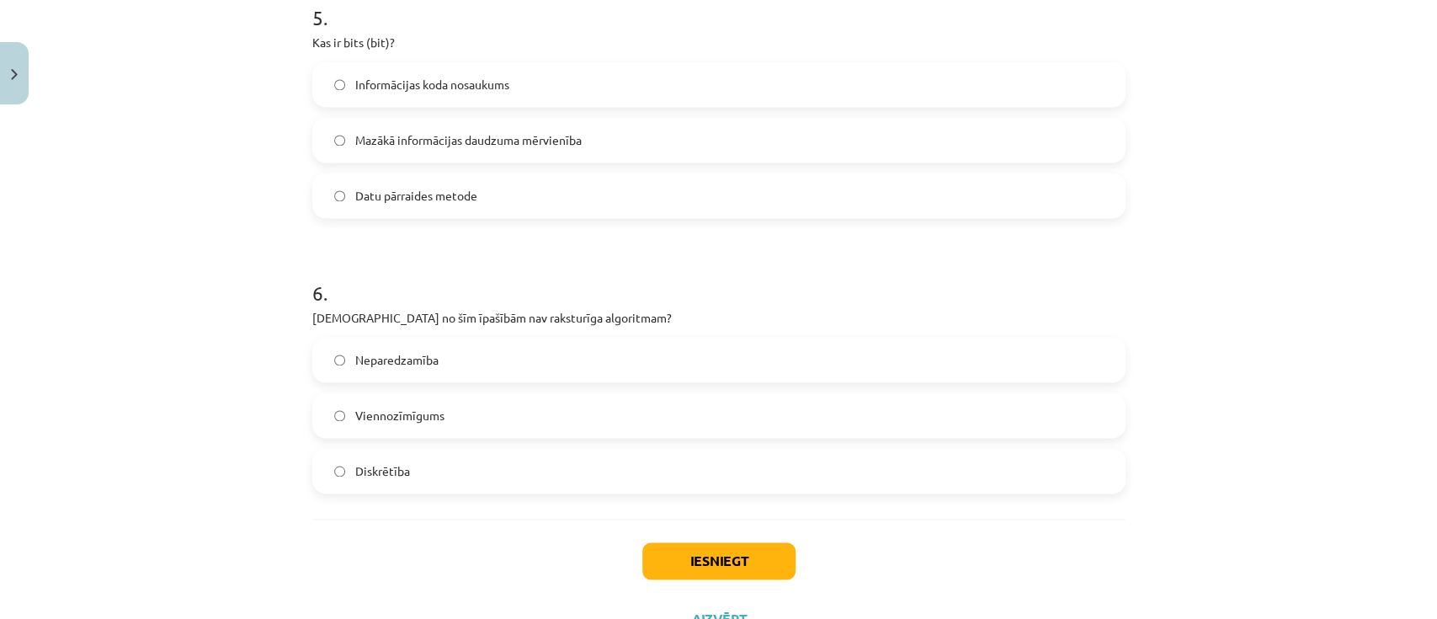
click at [243, 350] on div "Mācību tēma: Datorikas - 10. klases 1. ieskaites mācību materiāls #2 1. tēma – …" at bounding box center [718, 309] width 1437 height 619
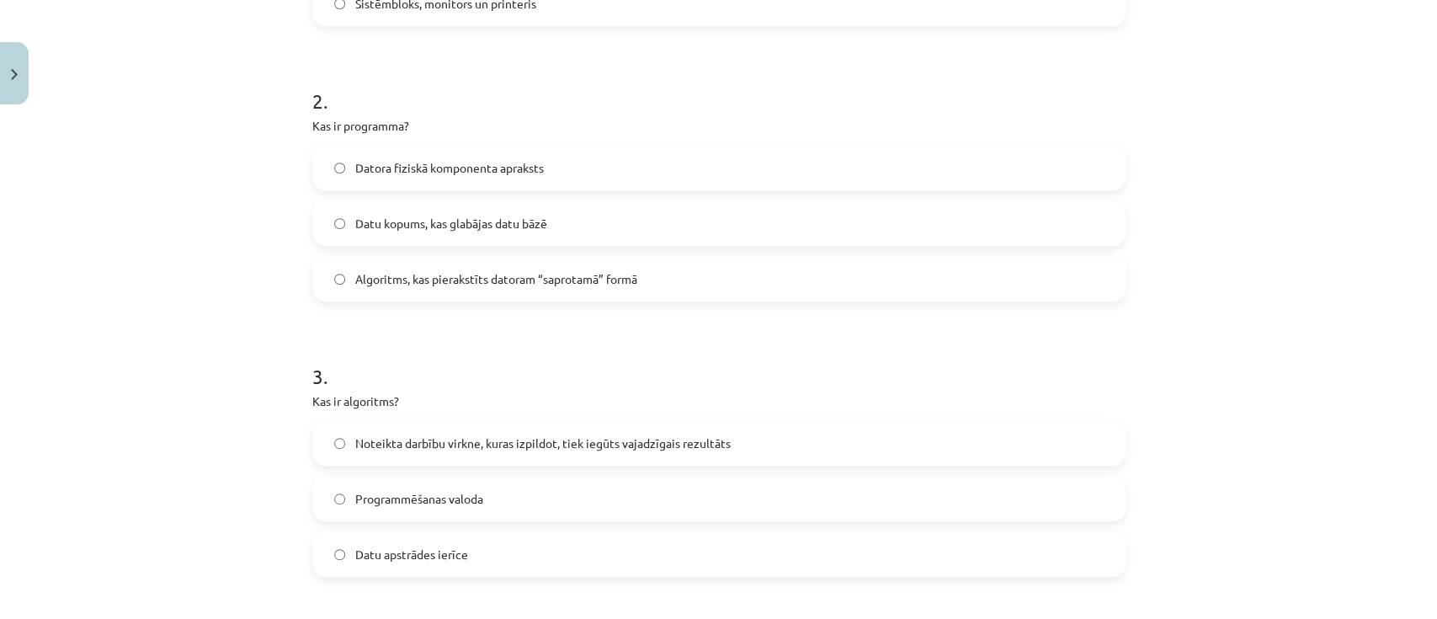
scroll to position [561, 0]
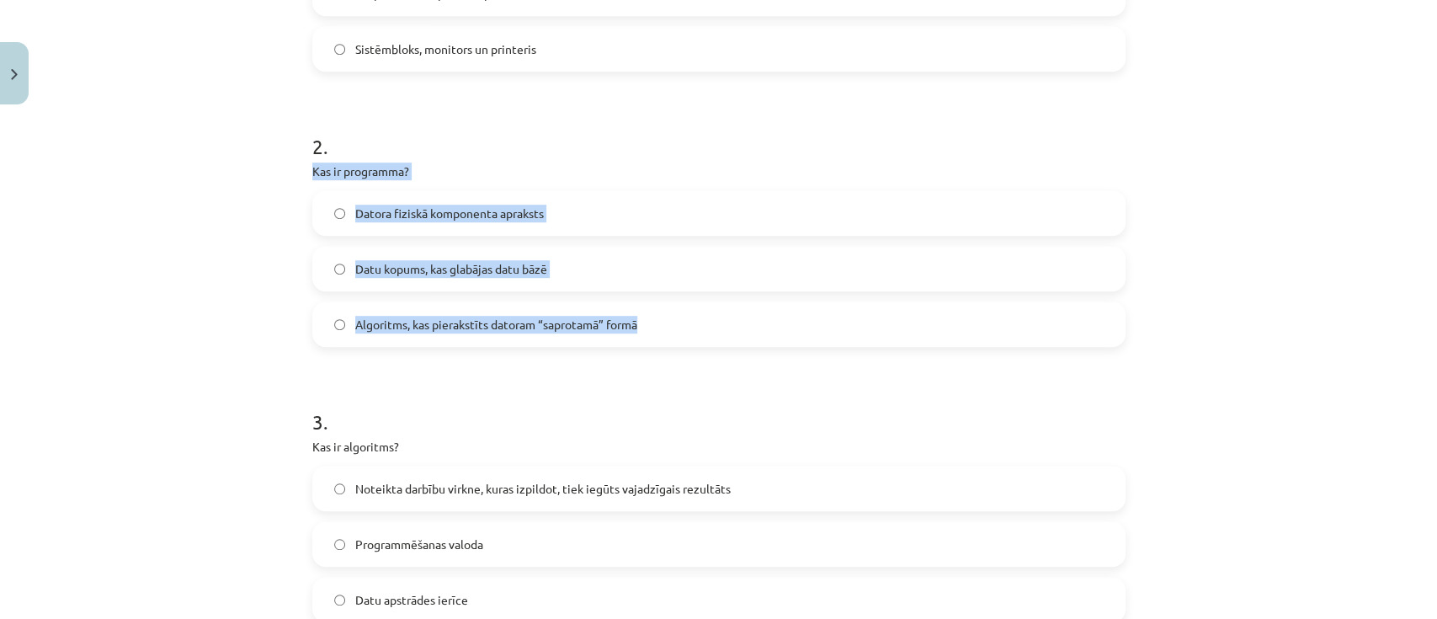
drag, startPoint x: 306, startPoint y: 165, endPoint x: 862, endPoint y: 337, distance: 582.2
click at [862, 337] on div "2 . Kas ir programma? Datora fiziskā komponenta apraksts Datu kopums, kas glabā…" at bounding box center [718, 226] width 813 height 242
copy div "Kas ir programma? Datora fiziskā komponenta apraksts Datu kopums, kas glabājas …"
click at [135, 340] on div "Mācību tēma: Datorikas - 10. klases 1. ieskaites mācību materiāls #2 1. tēma – …" at bounding box center [718, 309] width 1437 height 619
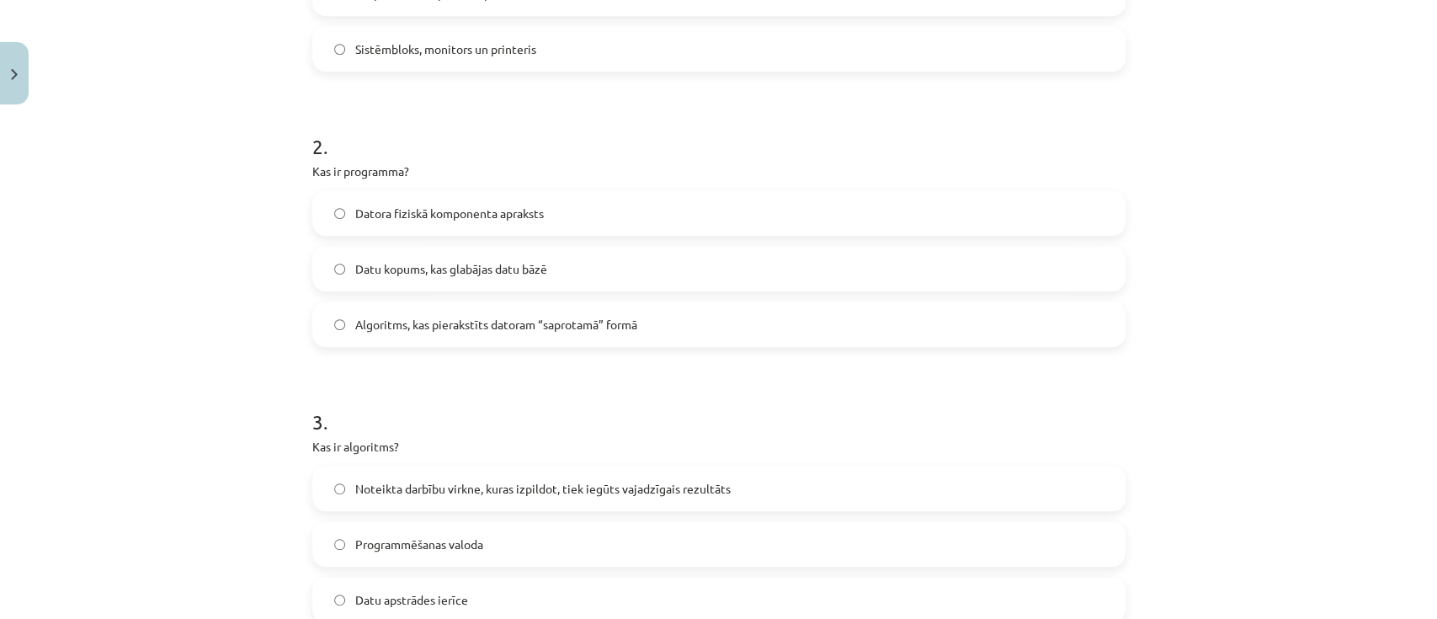
click at [392, 322] on span "Algoritms, kas pierakstīts datoram “saprotamā” formā" at bounding box center [496, 325] width 282 height 18
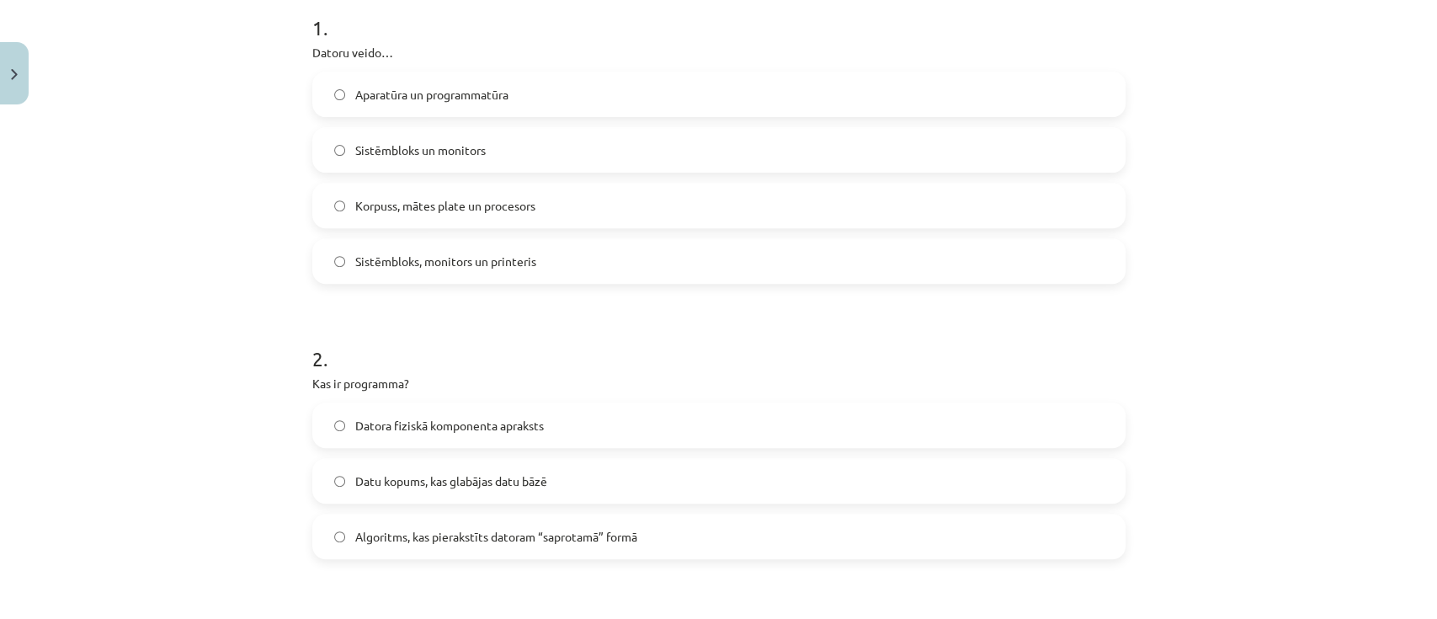
scroll to position [224, 0]
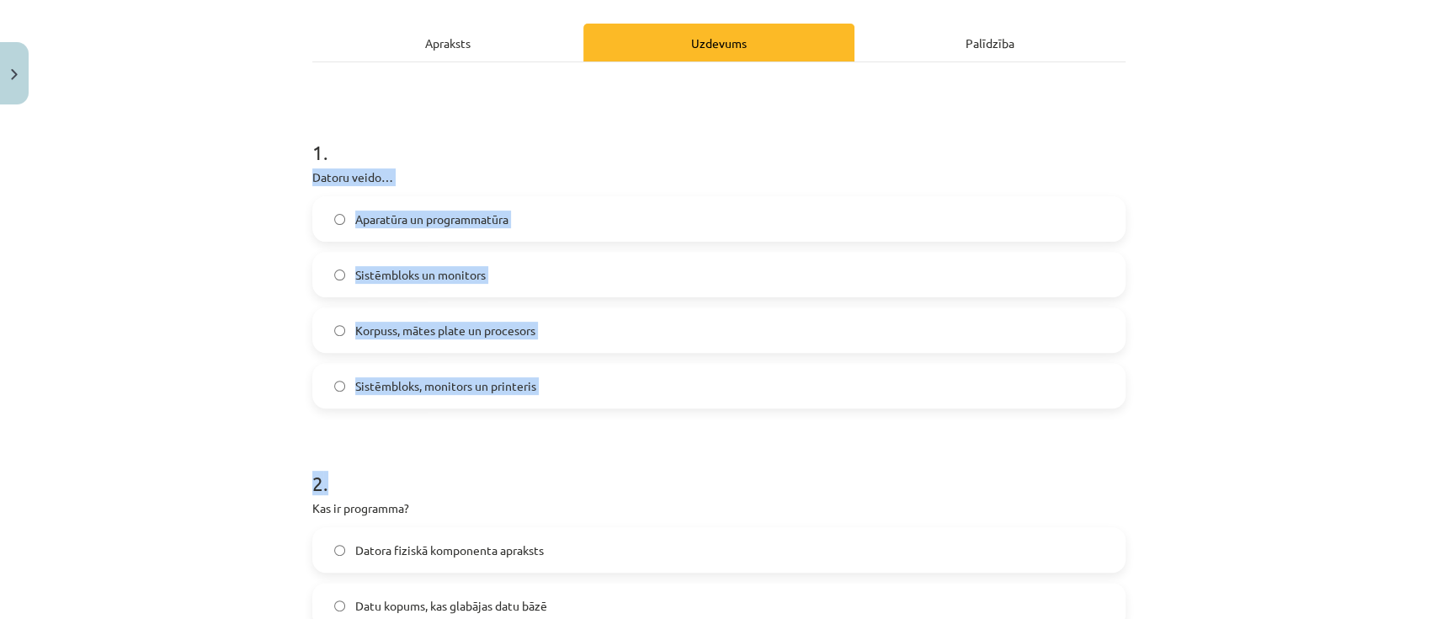
drag, startPoint x: 301, startPoint y: 176, endPoint x: 608, endPoint y: 417, distance: 389.6
click at [282, 168] on div "Mācību tēma: Datorikas - 10. klases 1. ieskaites mācību materiāls #2 1. tēma – …" at bounding box center [718, 309] width 1437 height 619
drag, startPoint x: 284, startPoint y: 174, endPoint x: 539, endPoint y: 388, distance: 332.8
click at [539, 388] on div "Mācību tēma: Datorikas - 10. klases 1. ieskaites mācību materiāls #2 1. tēma – …" at bounding box center [718, 309] width 1437 height 619
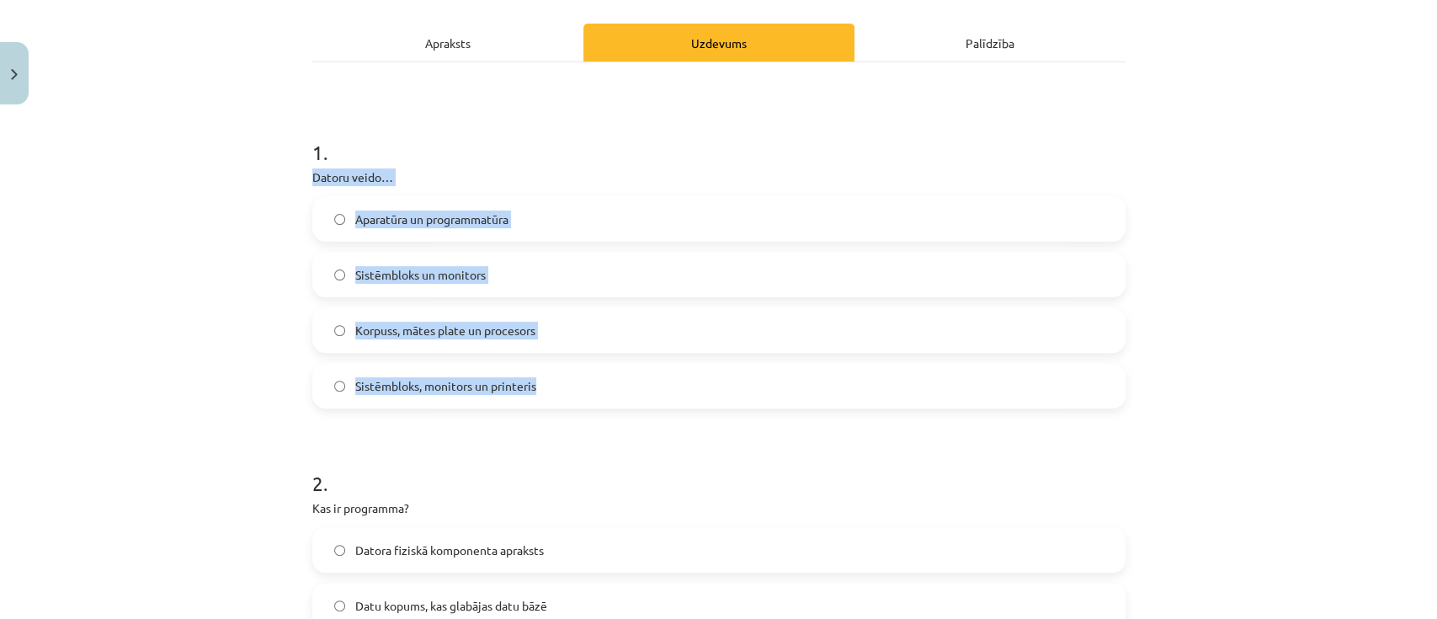
copy div "Datoru veido… Aparatūra un programmatūra Sistēmbloks un monitors Korpuss, mātes…"
click at [215, 225] on div "Mācību tēma: Datorikas - 10. klases 1. ieskaites mācību materiāls #2 1. tēma – …" at bounding box center [718, 309] width 1437 height 619
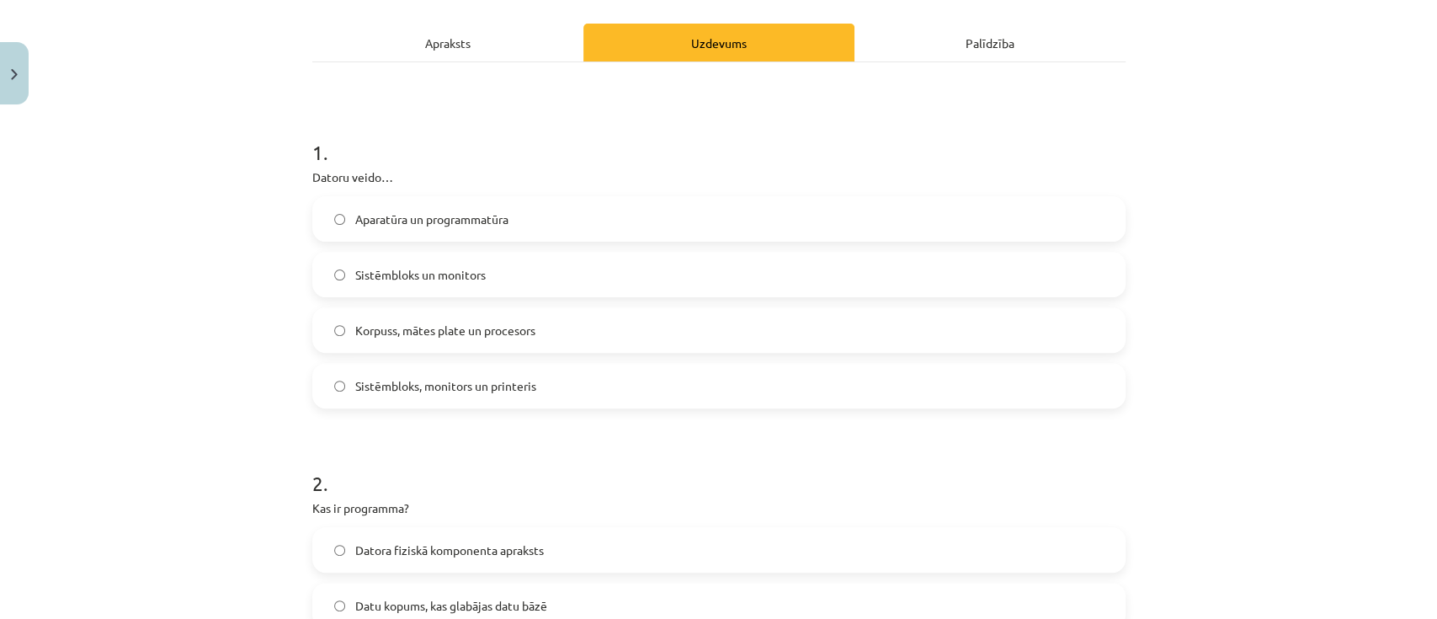
click at [391, 223] on span "Aparatūra un programmatūra" at bounding box center [431, 219] width 153 height 18
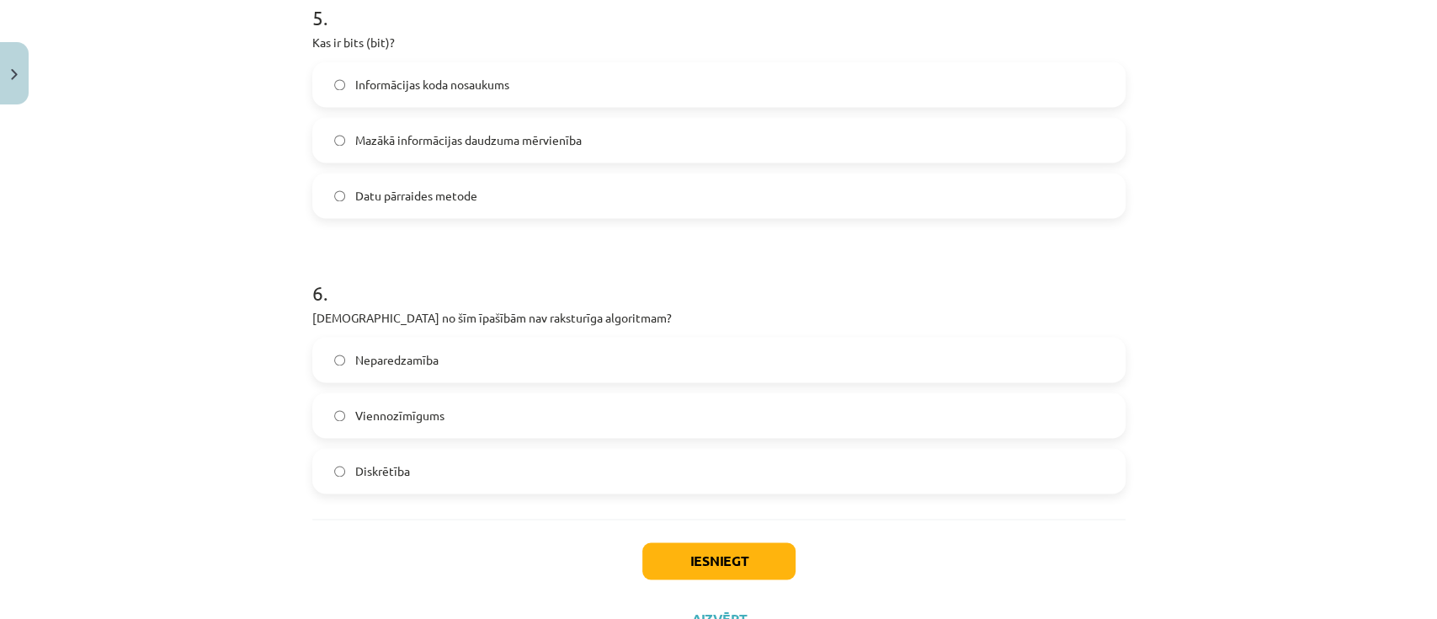
scroll to position [1640, 0]
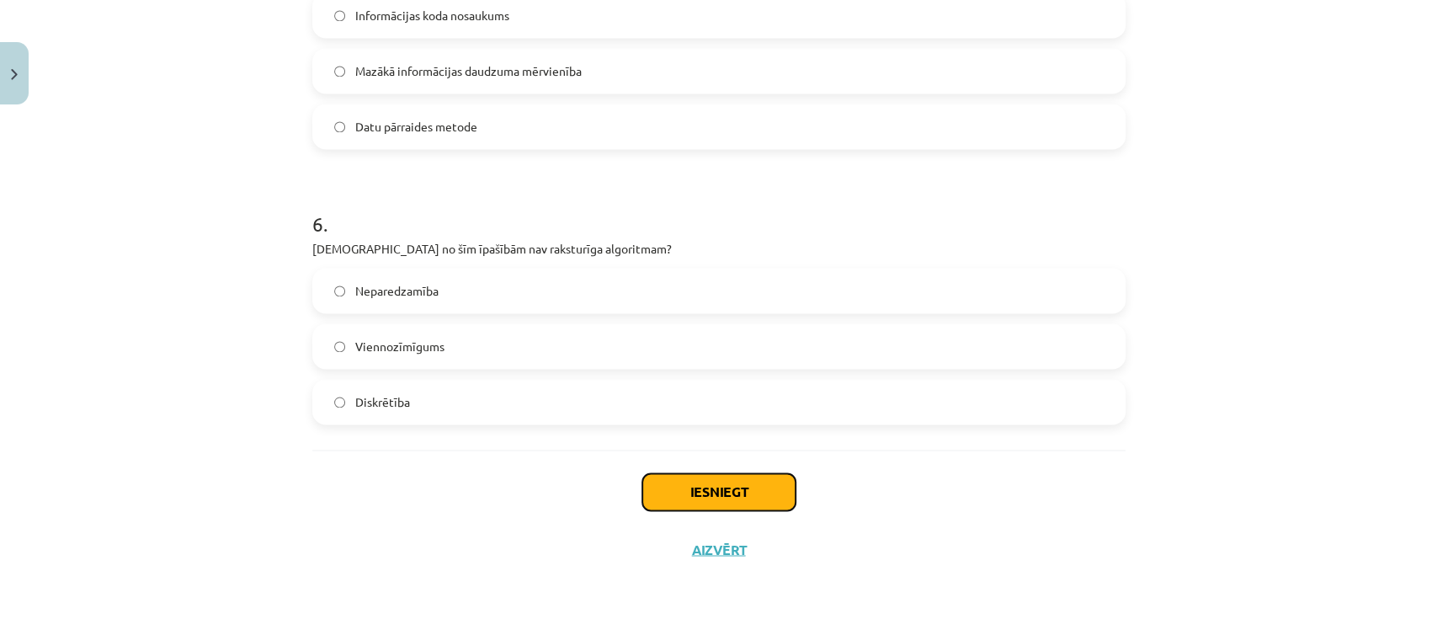
click at [736, 463] on button "Iesniegt" at bounding box center [718, 491] width 153 height 37
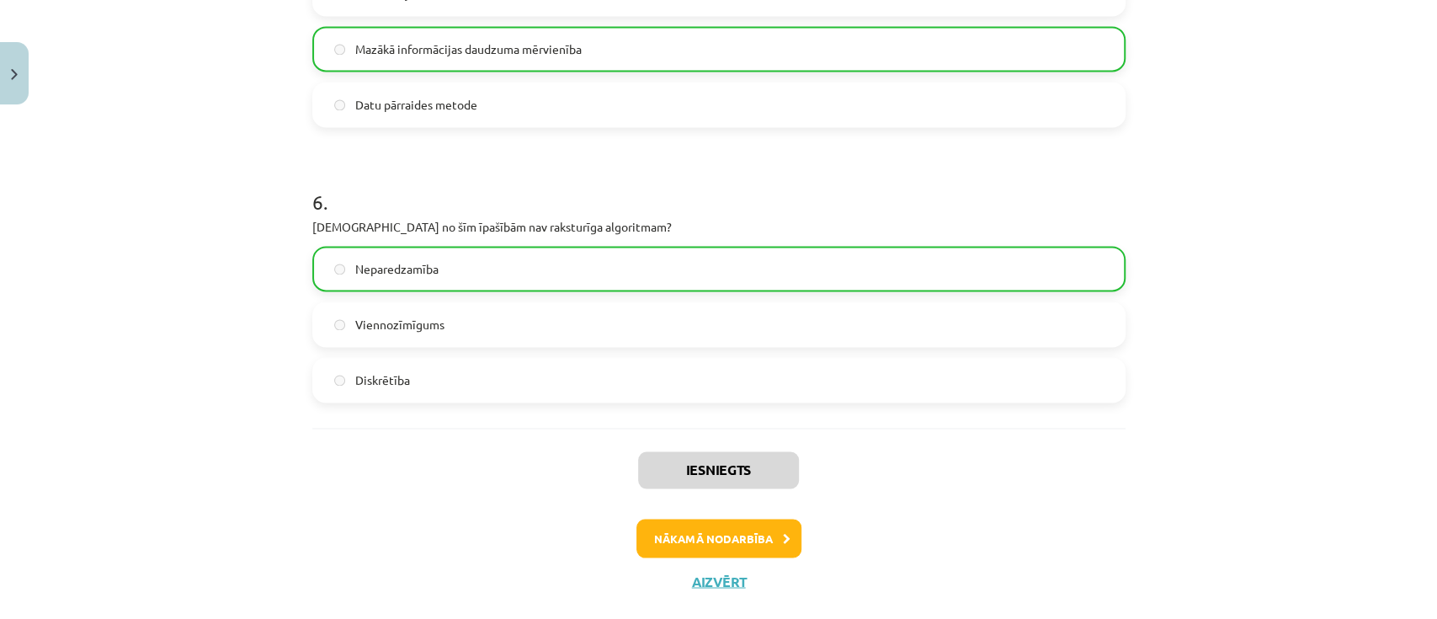
scroll to position [1693, 0]
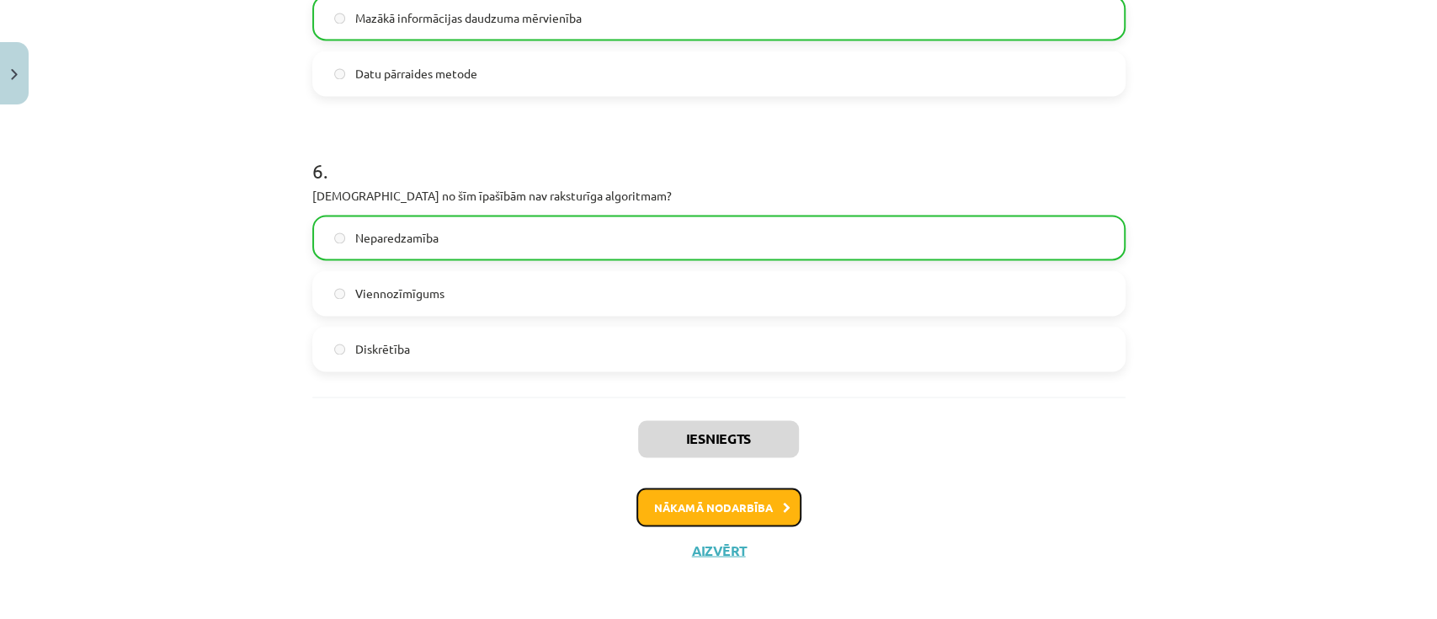
click at [698, 463] on button "Nākamā nodarbība" at bounding box center [718, 506] width 165 height 39
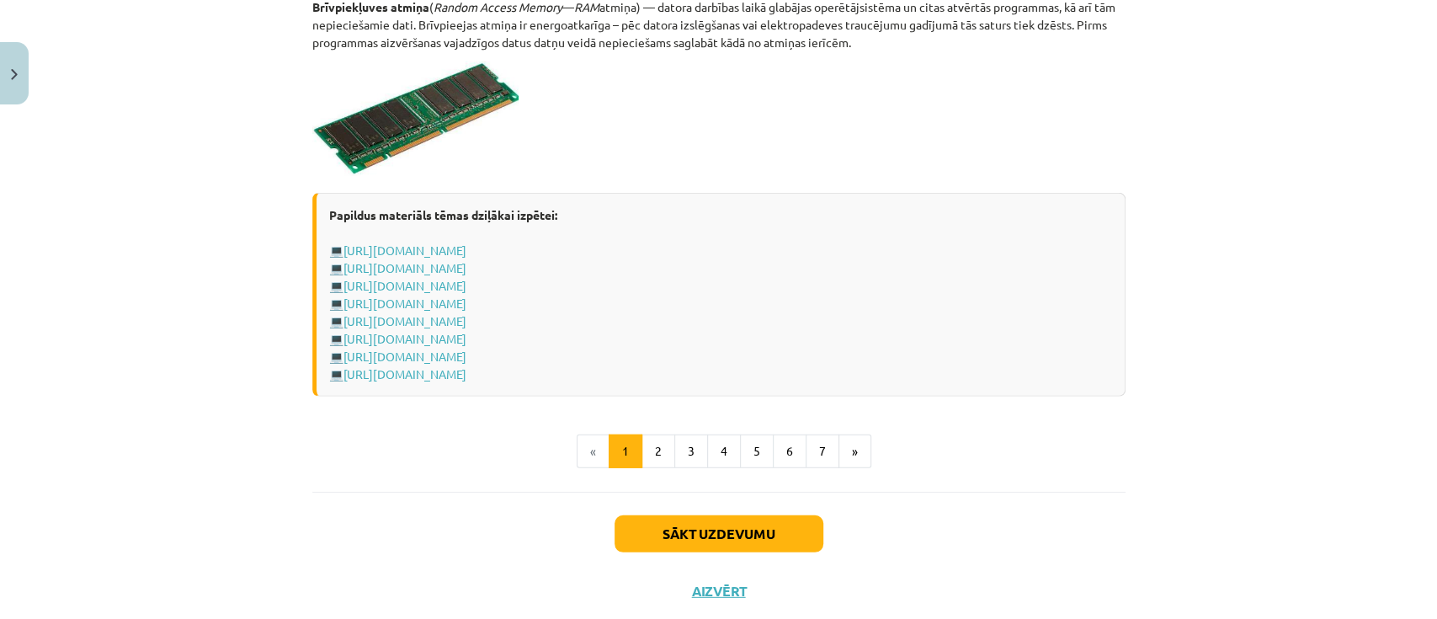
scroll to position [2984, 0]
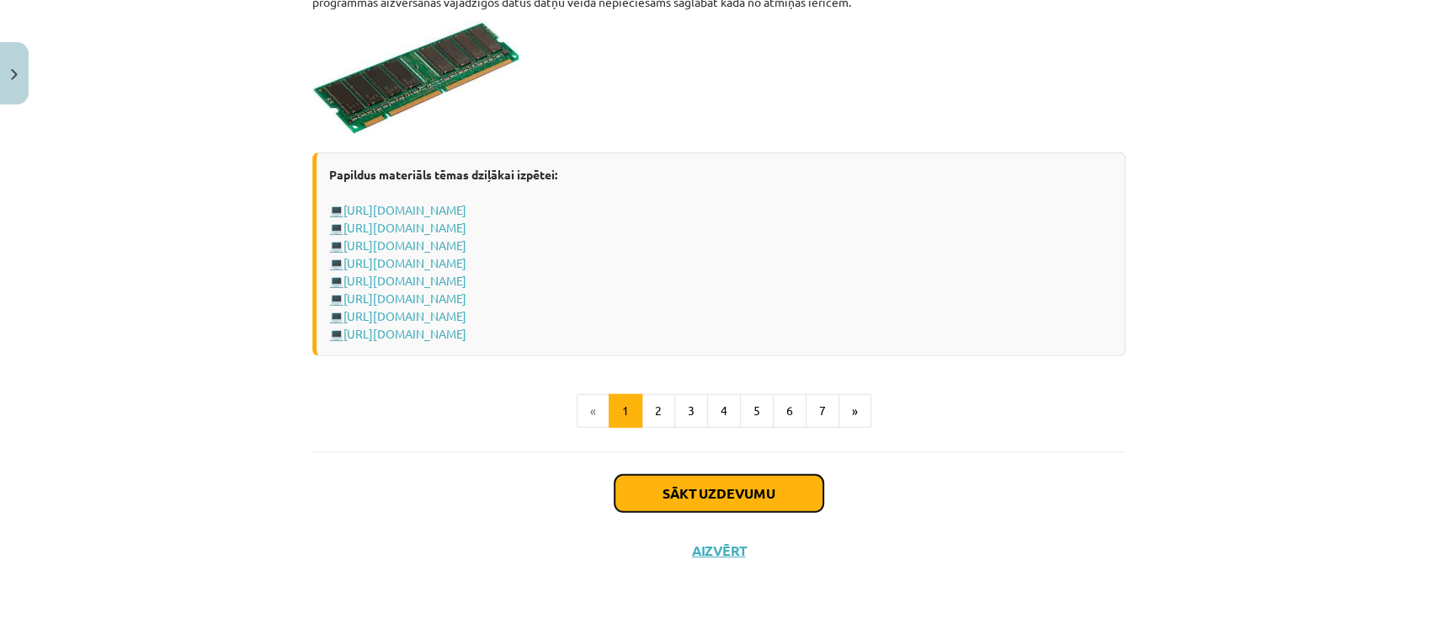
click at [756, 463] on button "Sākt uzdevumu" at bounding box center [718, 493] width 209 height 37
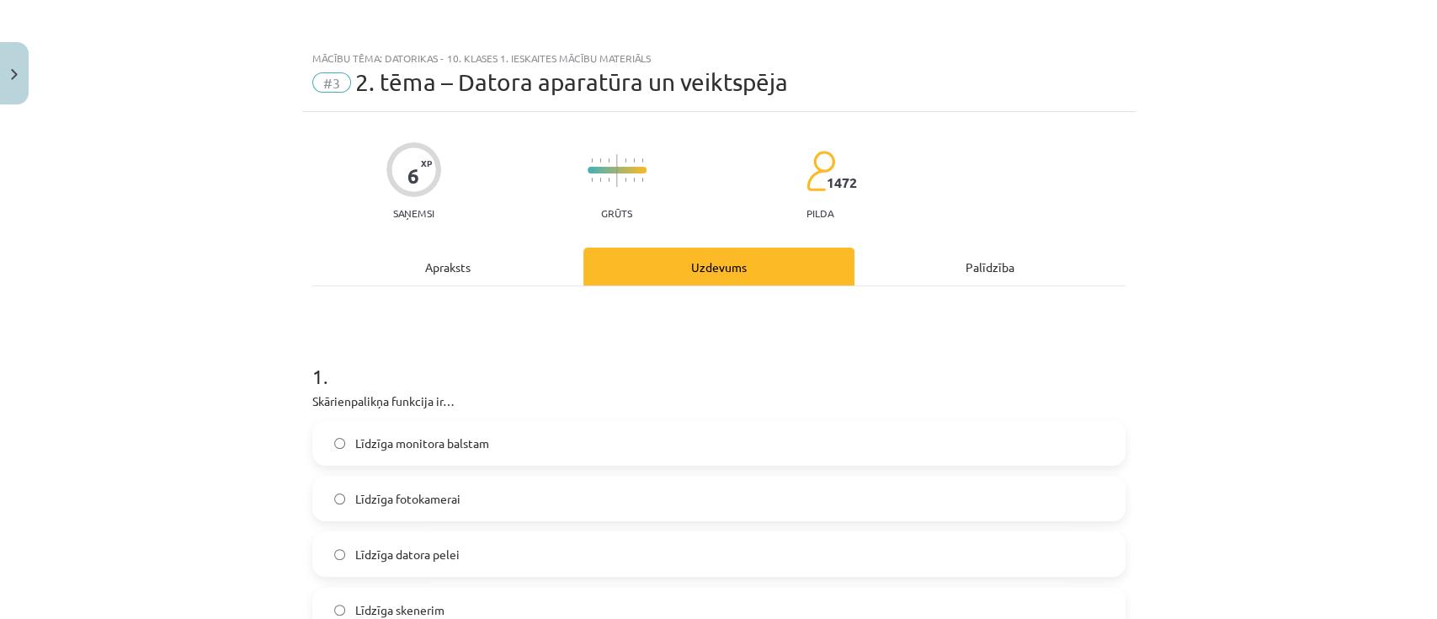
scroll to position [112, 0]
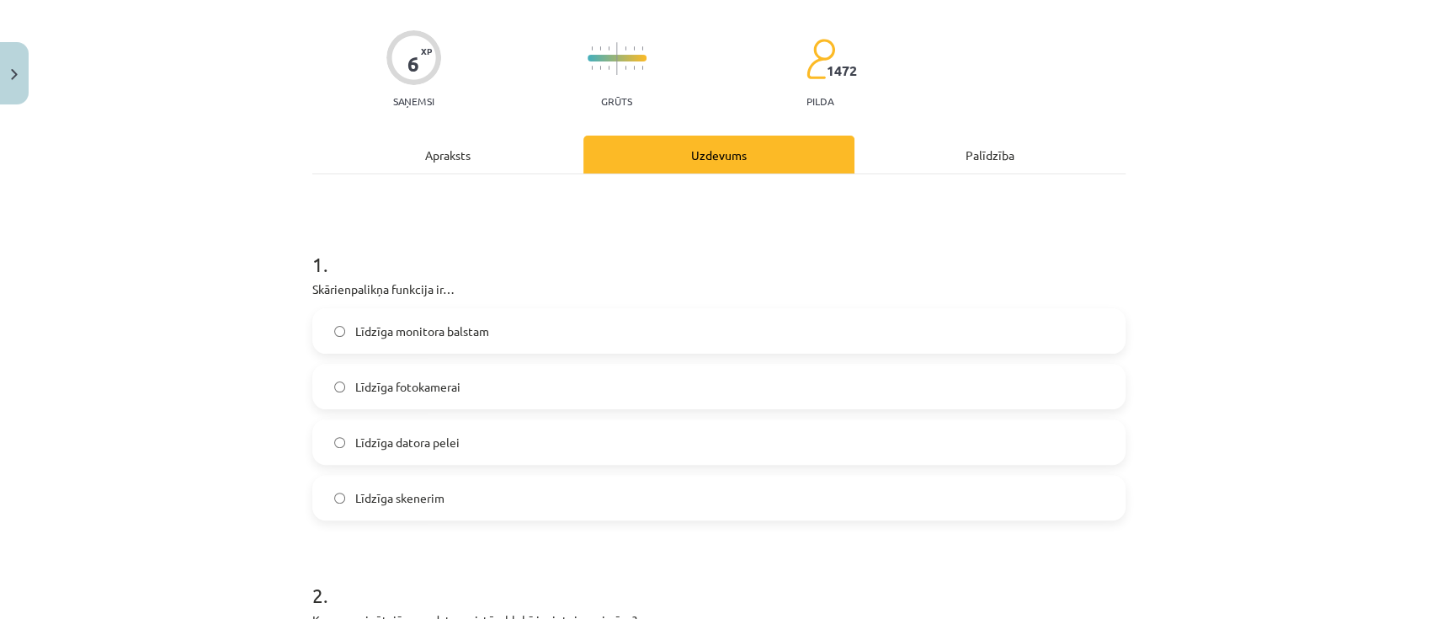
drag, startPoint x: 302, startPoint y: 288, endPoint x: 530, endPoint y: 514, distance: 321.4
copy div "Skārienpalikņa funkcija ir… Līdzīga monitora balstam Līdzīga fotokamerai Līdzīg…"
click at [438, 446] on span "Līdzīga datora pelei" at bounding box center [407, 442] width 104 height 18
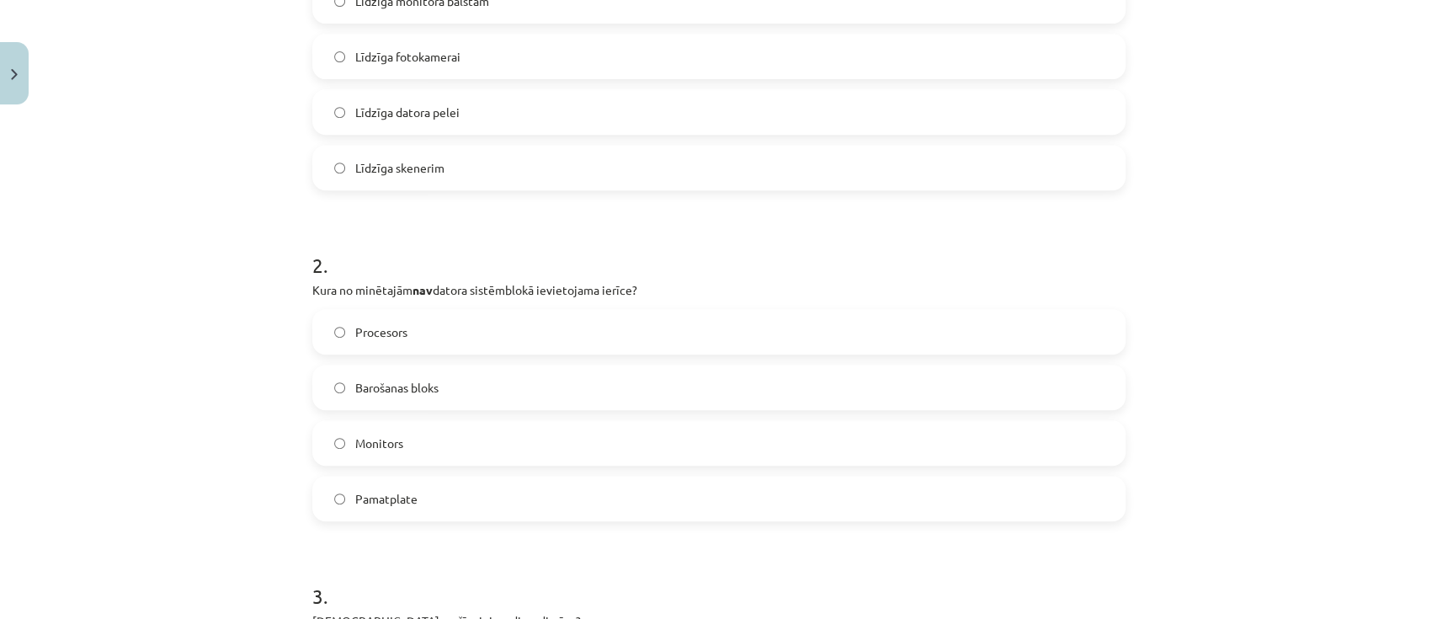
scroll to position [561, 0]
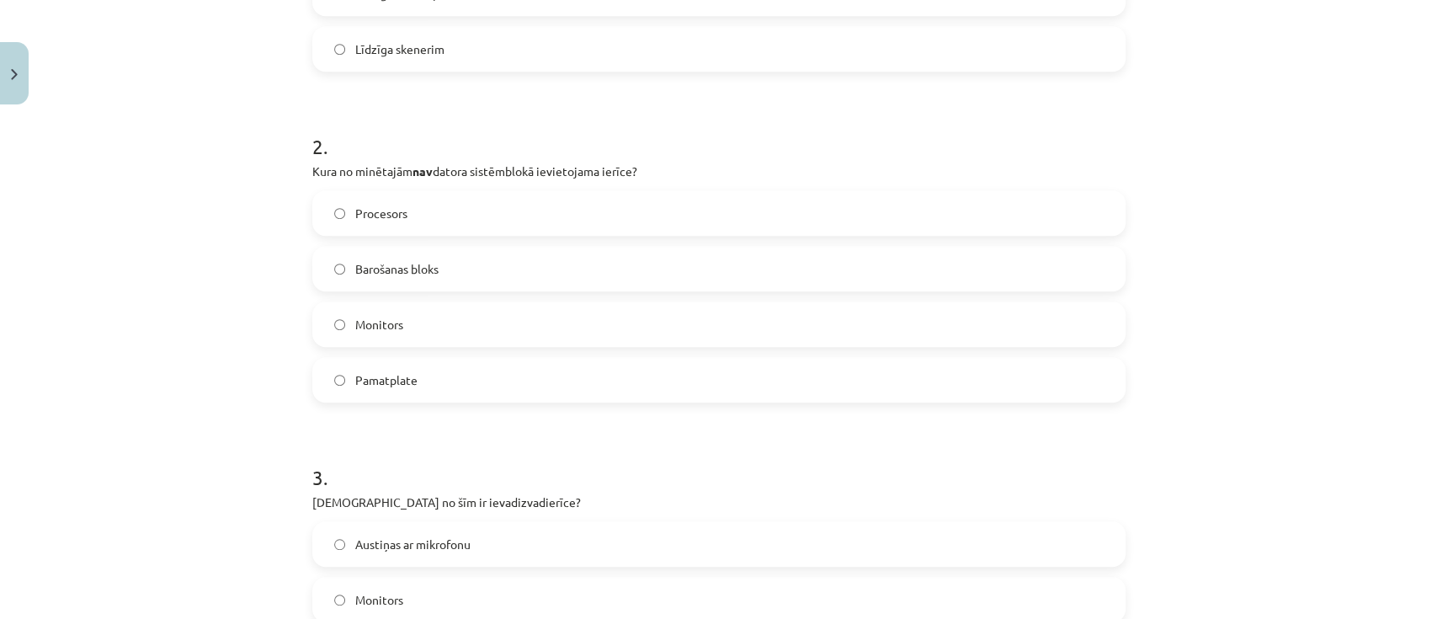
click at [337, 262] on label "Barošanas bloks" at bounding box center [719, 268] width 810 height 42
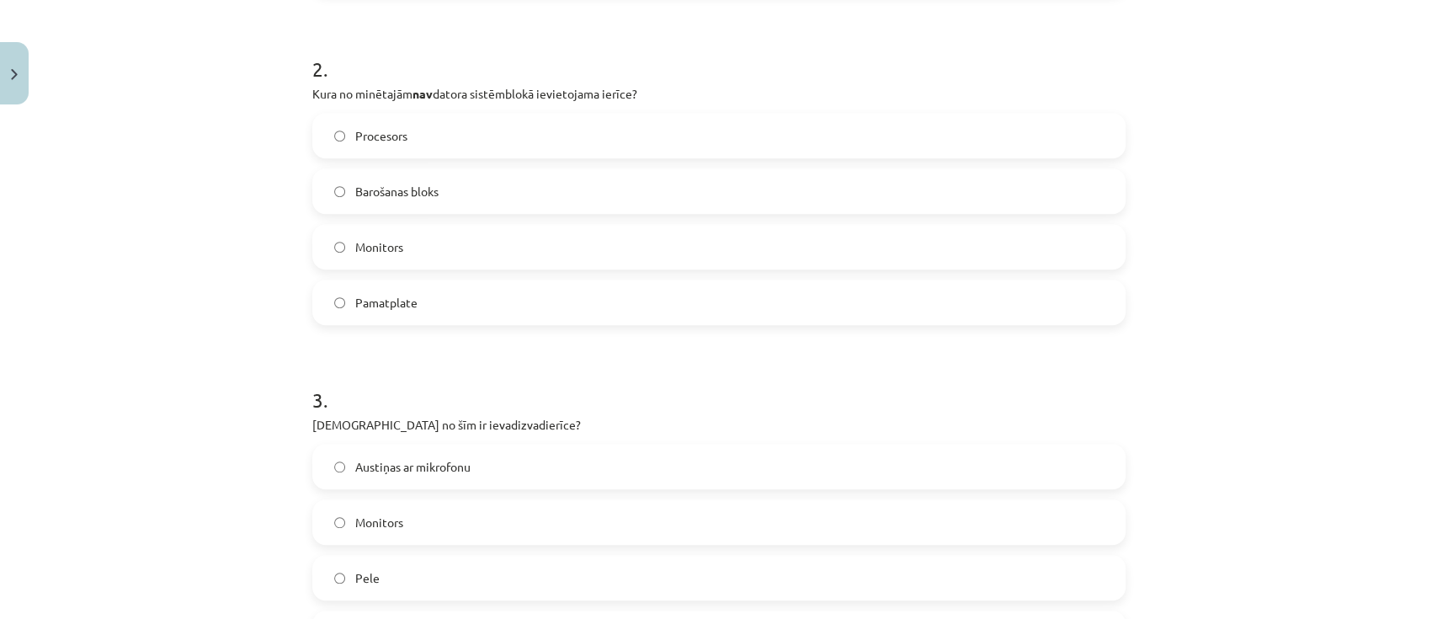
scroll to position [785, 0]
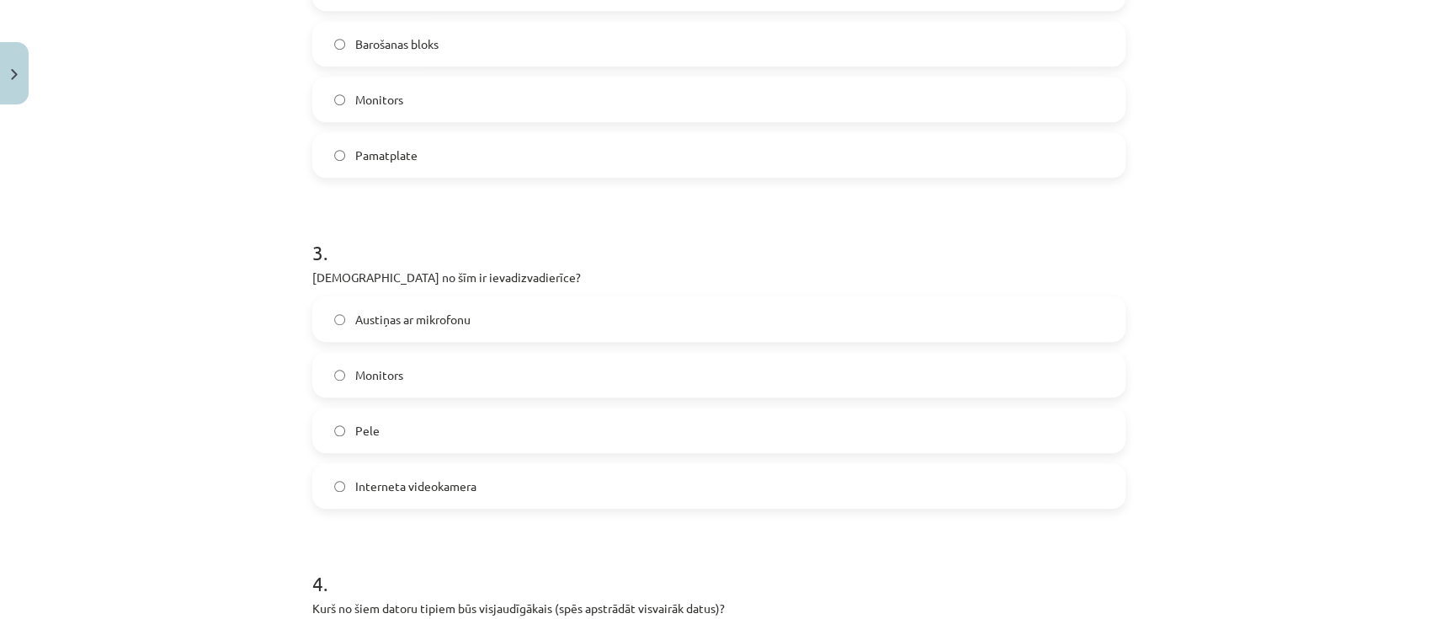
click at [449, 463] on label "Interneta videokamera" at bounding box center [719, 486] width 810 height 42
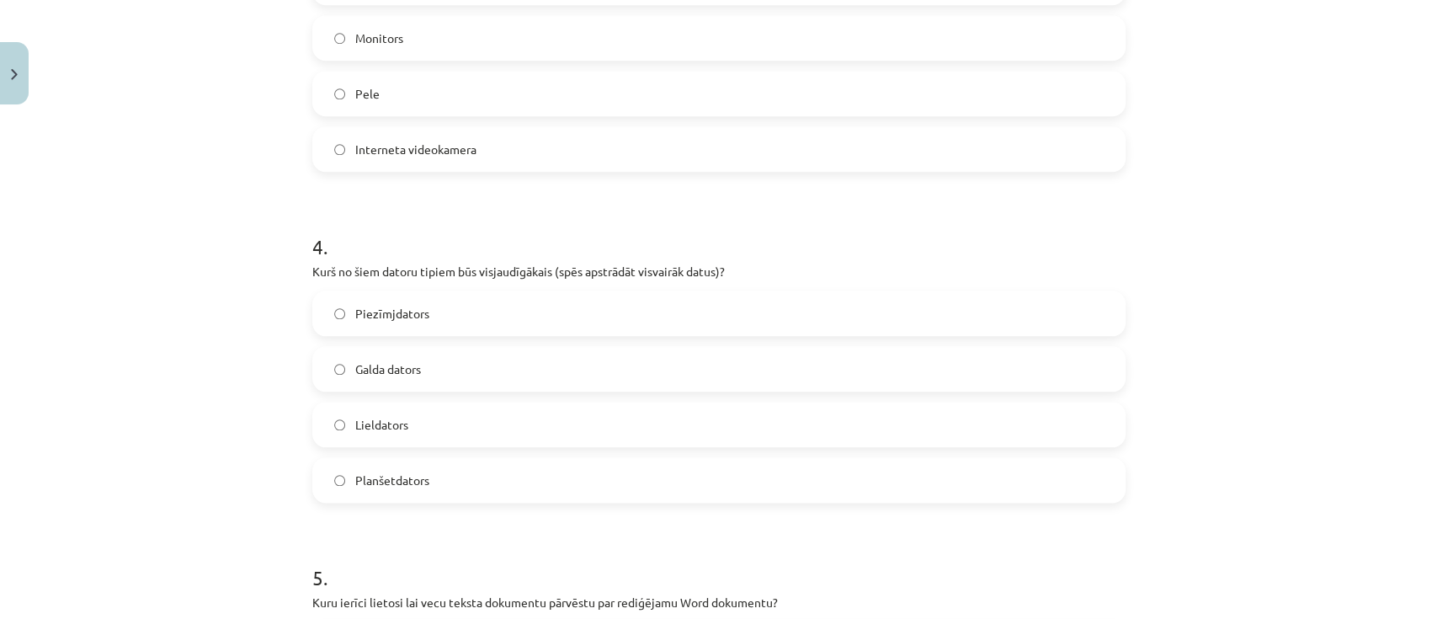
scroll to position [897, 0]
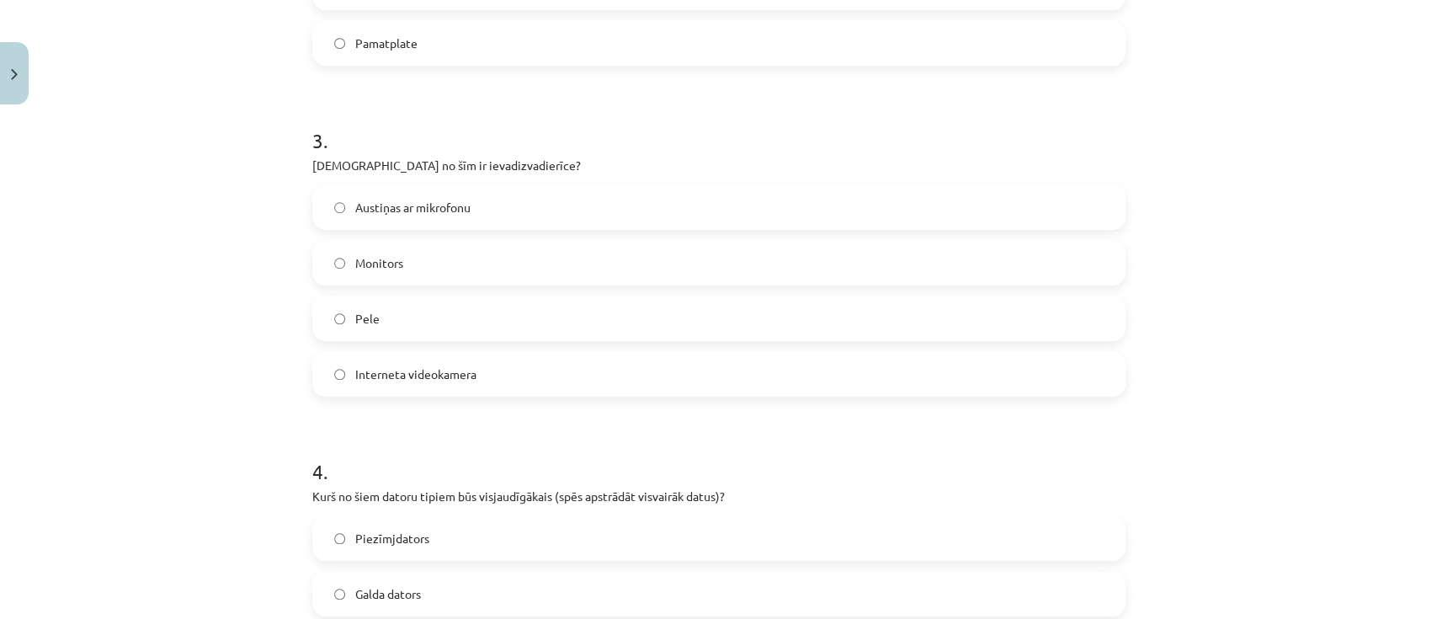
drag, startPoint x: 303, startPoint y: 162, endPoint x: 693, endPoint y: 395, distance: 453.7
click at [693, 395] on div "3 . Kura no šīm ir ievadizvadierīce? Austiņas ar mikrofonu Monitors Pele Intern…" at bounding box center [718, 247] width 813 height 297
copy div "[DEMOGRAPHIC_DATA] no šīm ir ievadizvadierīce? Austiņas ar mikrofonu Monitors P…"
click at [370, 213] on span "Austiņas ar mikrofonu" at bounding box center [412, 208] width 115 height 18
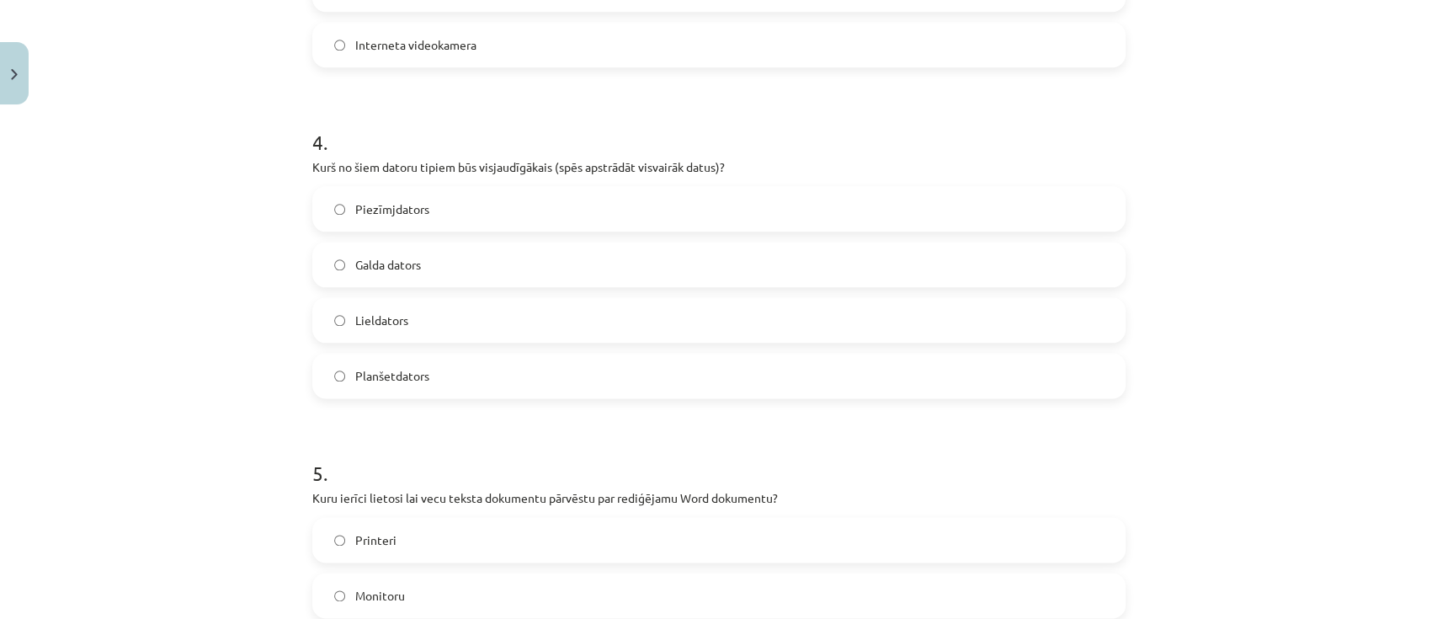
scroll to position [1347, 0]
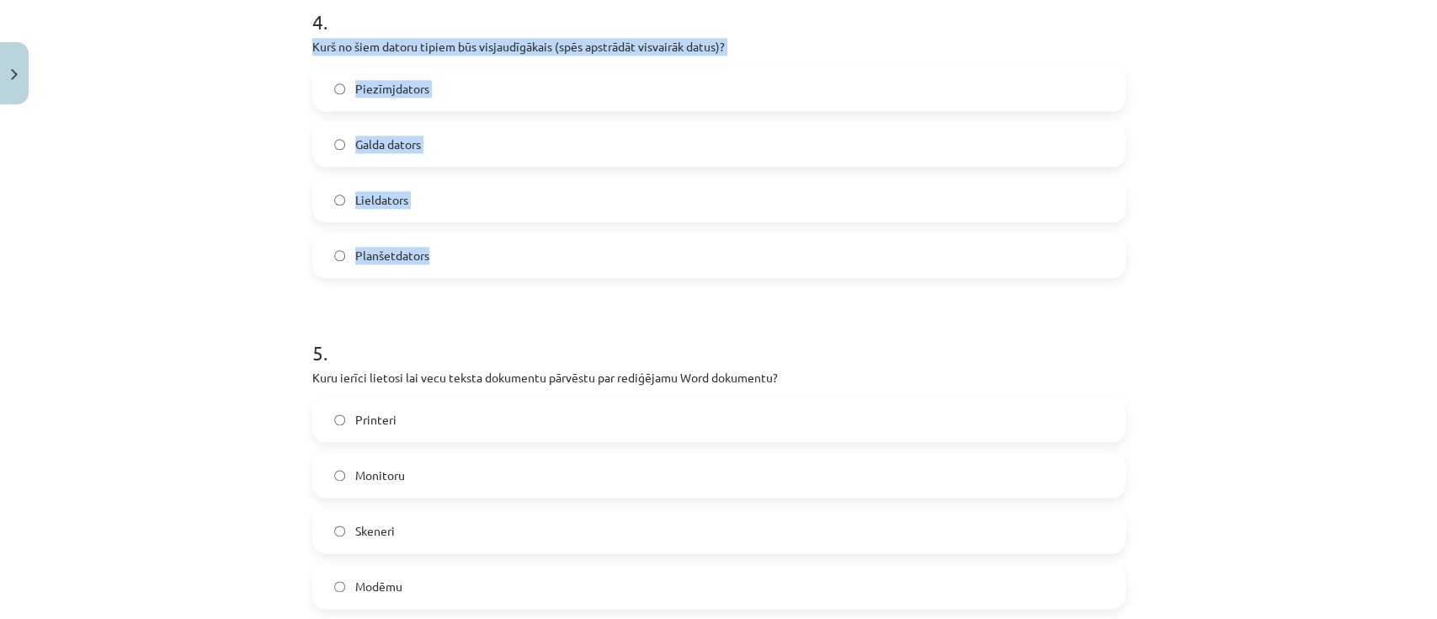
drag, startPoint x: 303, startPoint y: 45, endPoint x: 603, endPoint y: 269, distance: 374.5
click at [603, 269] on div "4 . Kurš no šiem datoru tipiem būs visjaudīgākais (spēs apstrādāt visvairāk dat…" at bounding box center [718, 129] width 813 height 297
copy div "Kurš no šiem datoru tipiem būs visjaudīgākais (spēs apstrādāt visvairāk datus)?…"
click at [336, 192] on label "Lieldators" at bounding box center [719, 199] width 810 height 42
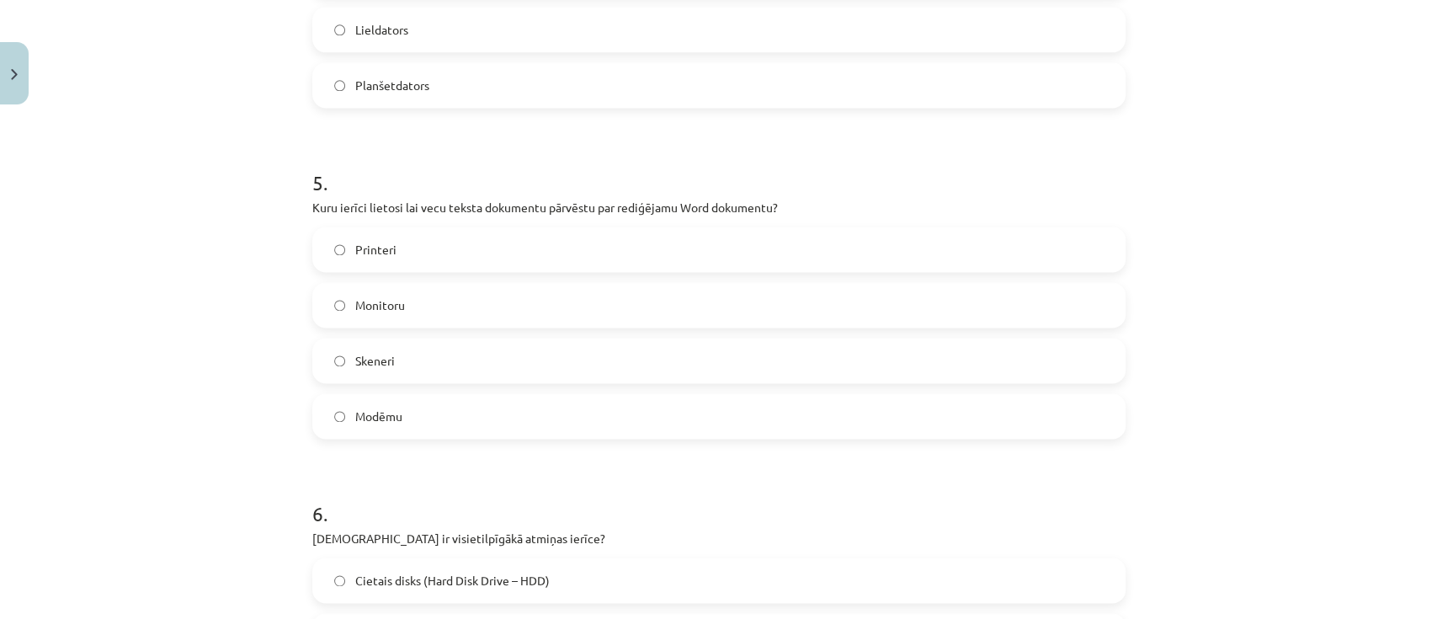
scroll to position [1570, 0]
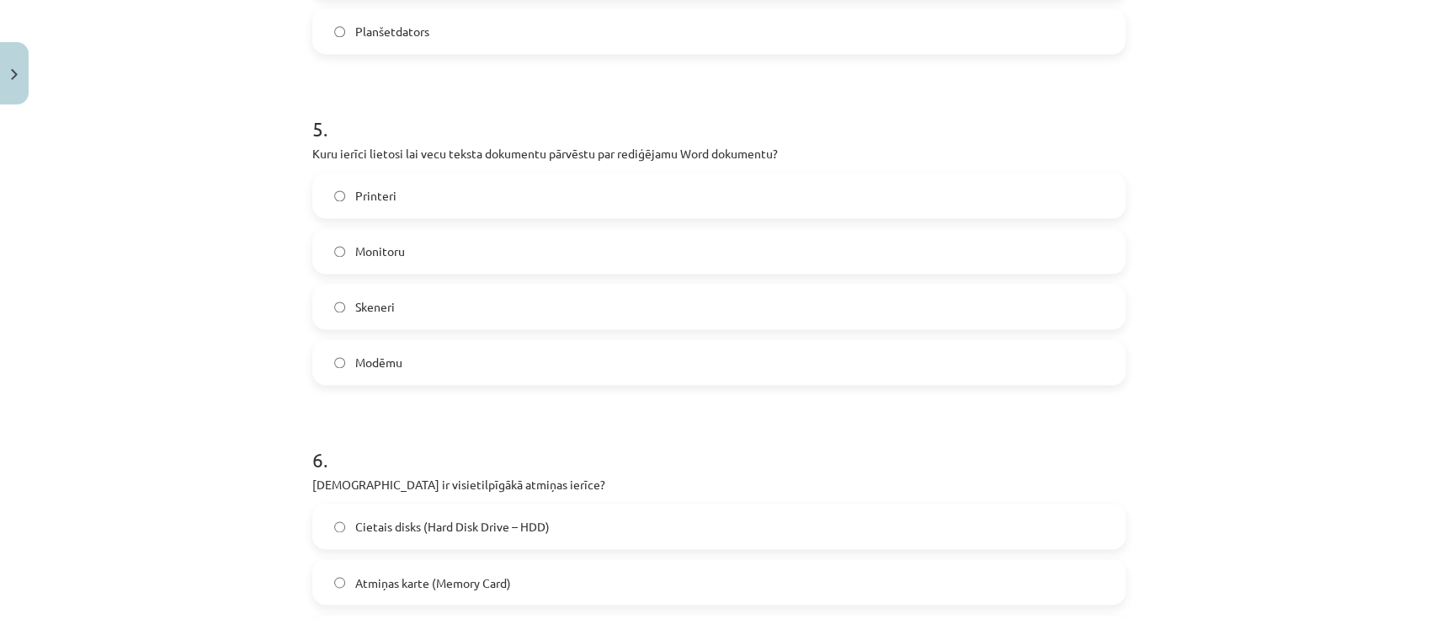
click at [713, 252] on label "Monitoru" at bounding box center [719, 251] width 810 height 42
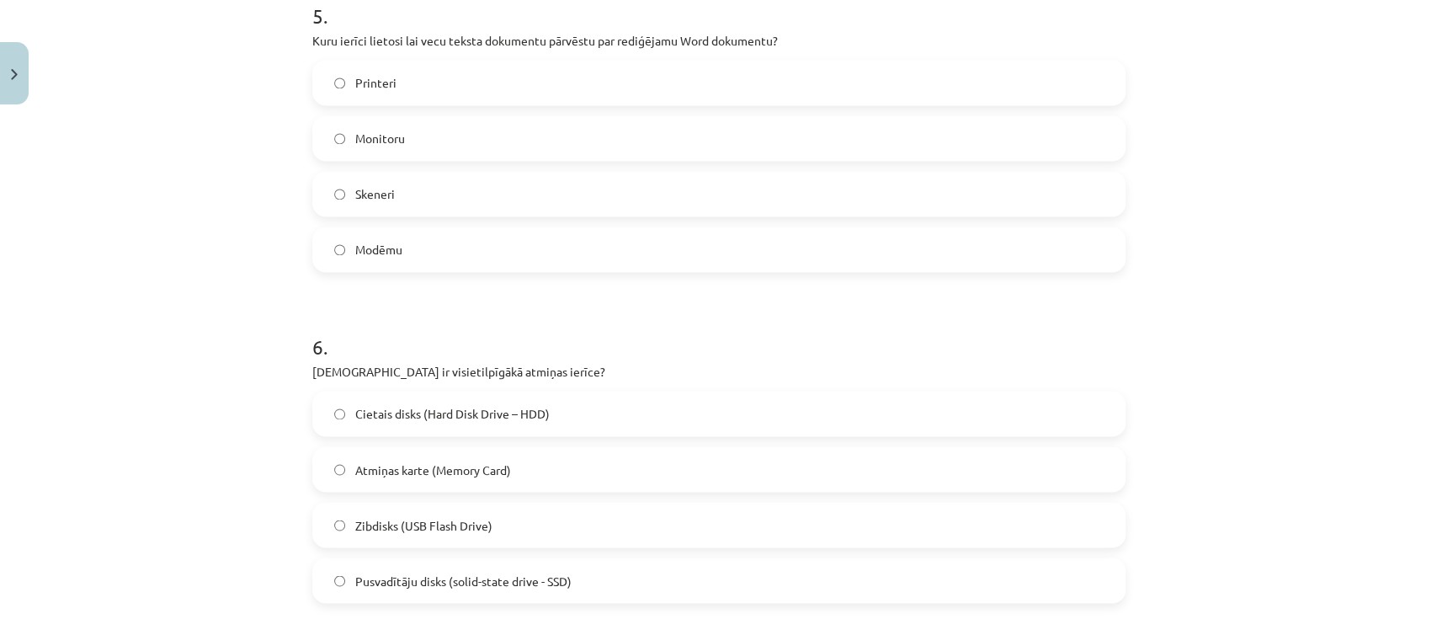
scroll to position [1795, 0]
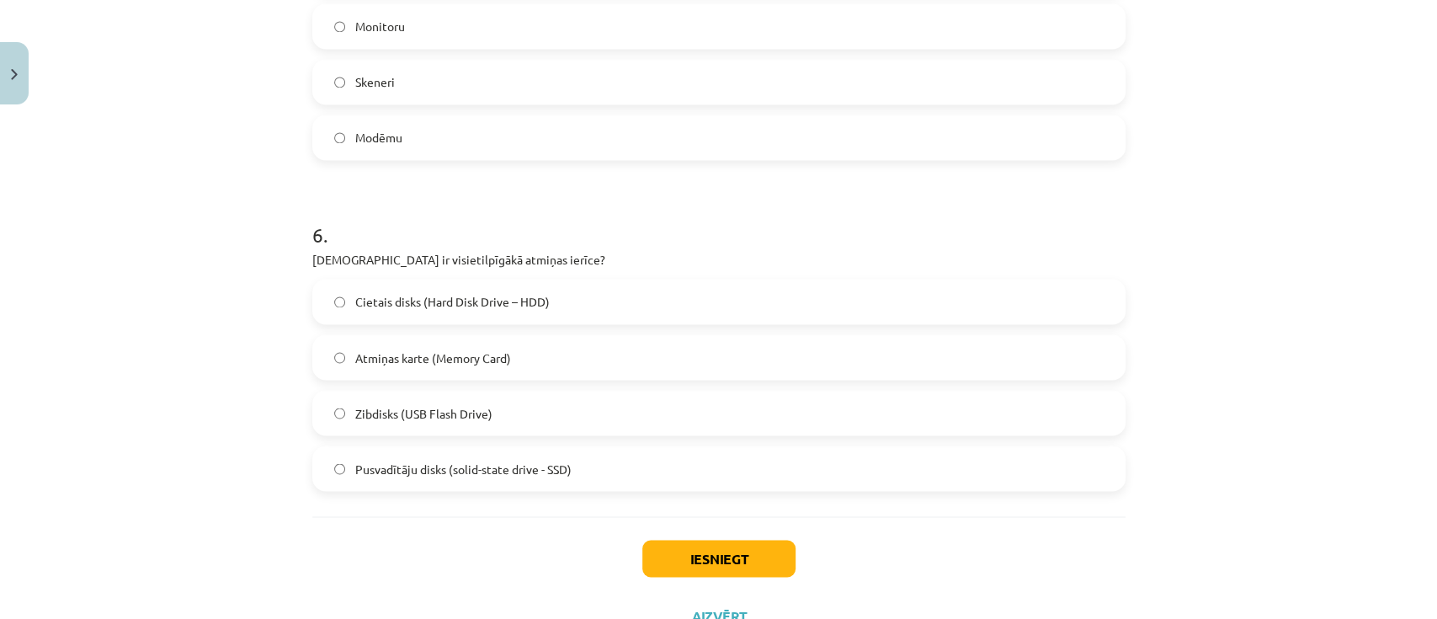
click at [43, 197] on div "Mācību tēma: Datorikas - 10. klases 1. ieskaites mācību materiāls #3 2. tēma – …" at bounding box center [718, 309] width 1437 height 619
drag, startPoint x: 300, startPoint y: 253, endPoint x: 698, endPoint y: 495, distance: 464.9
copy div "[DEMOGRAPHIC_DATA] ir visietilpīgākā atmiņas ierīce? Cietais disks (Hard Disk D…"
click at [337, 295] on label "Cietais disks (Hard Disk Drive – HDD)" at bounding box center [719, 301] width 810 height 42
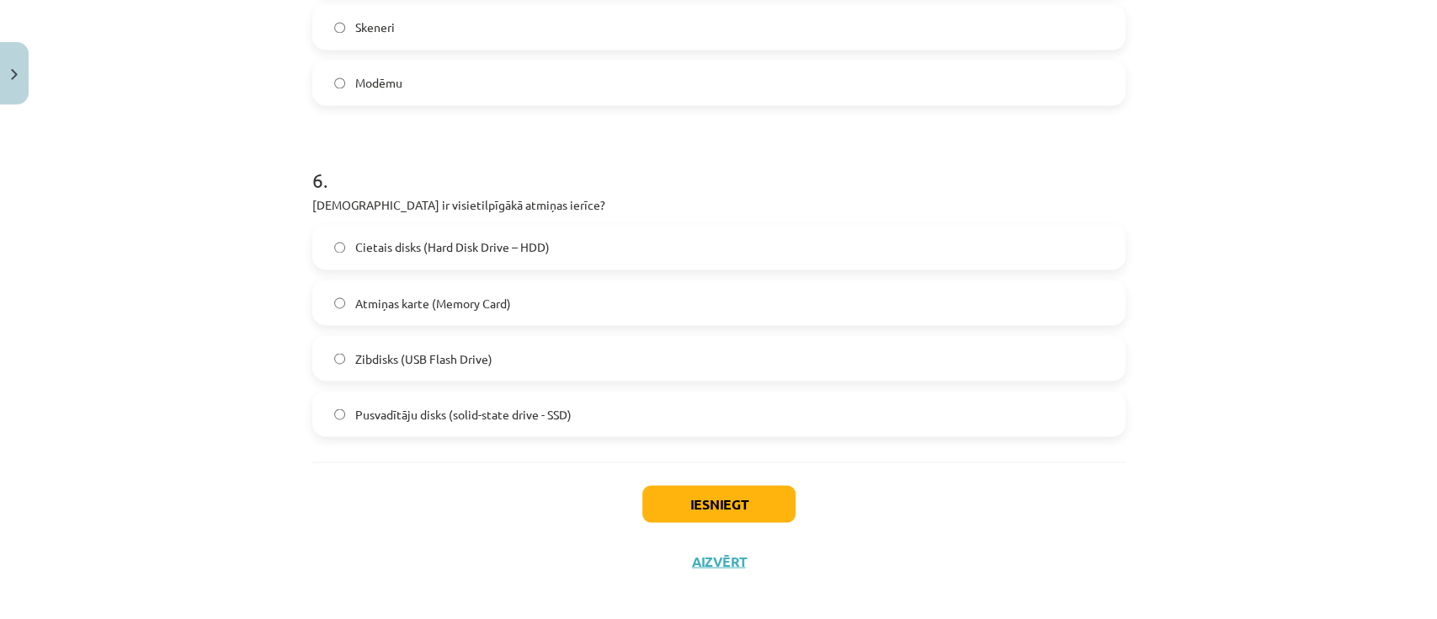
scroll to position [1862, 0]
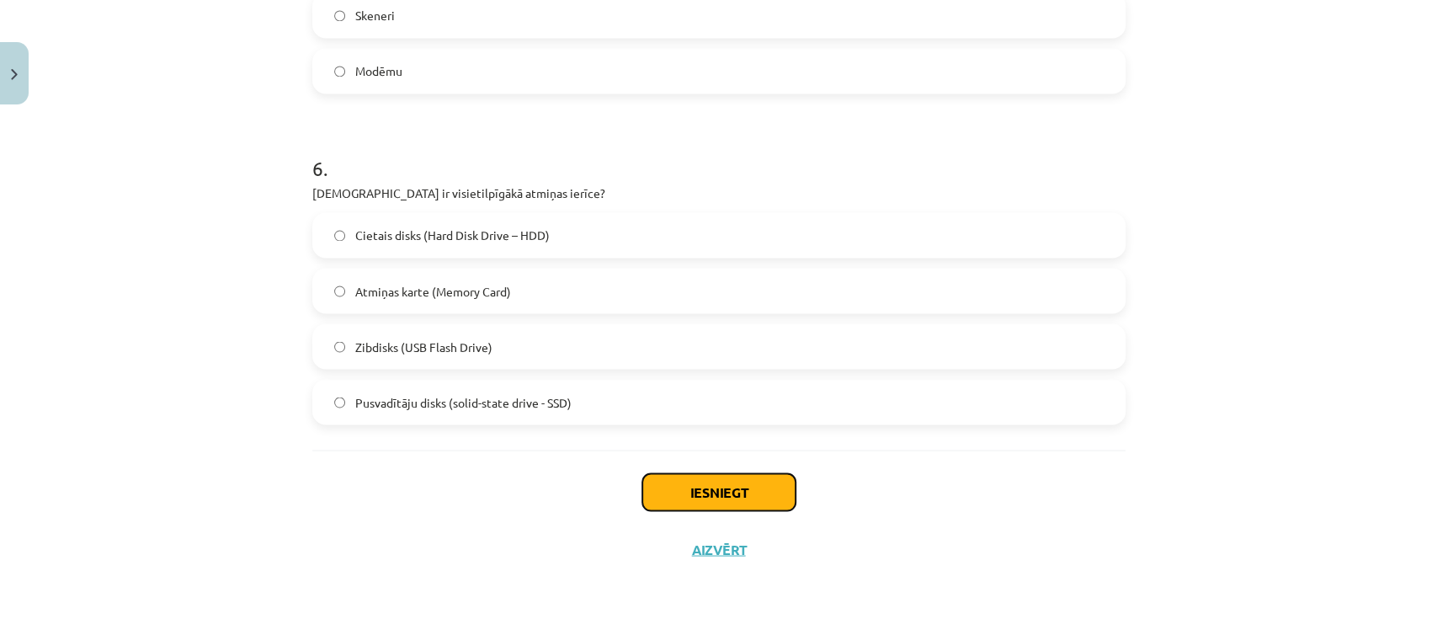
click at [714, 463] on button "Iesniegt" at bounding box center [718, 491] width 153 height 37
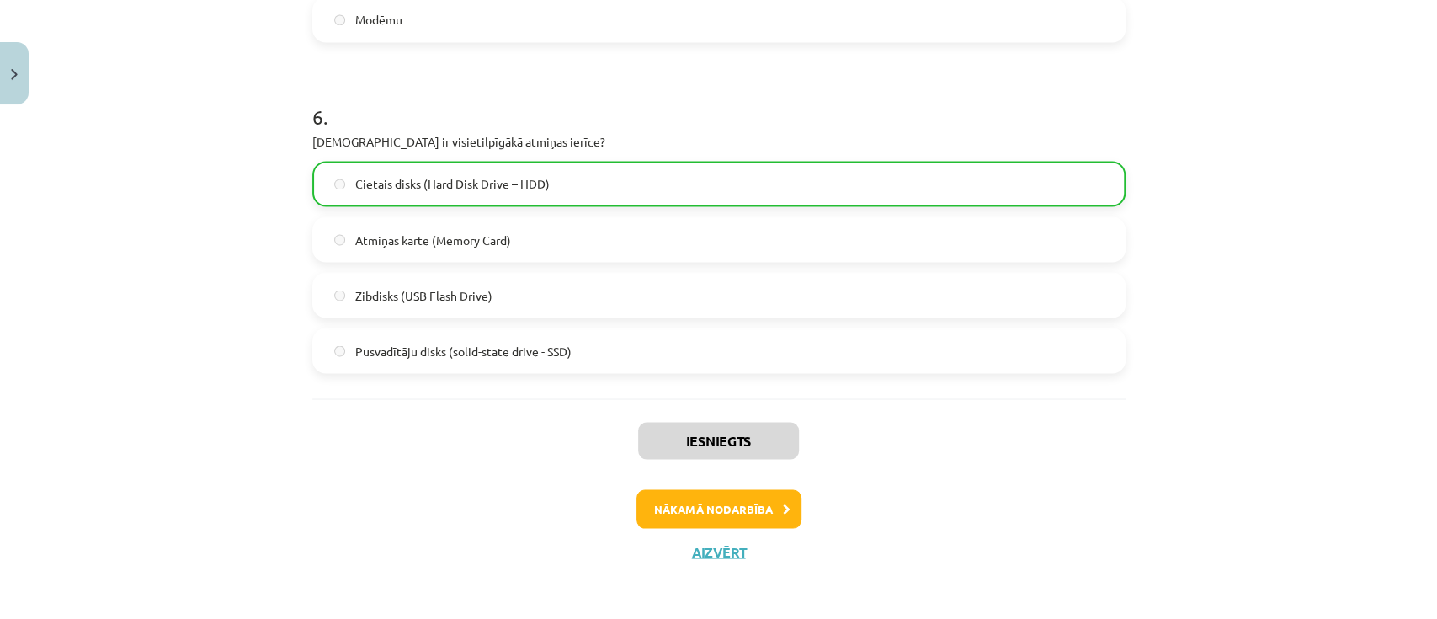
scroll to position [1915, 0]
click at [774, 463] on button "Nākamā nodarbība" at bounding box center [718, 506] width 165 height 39
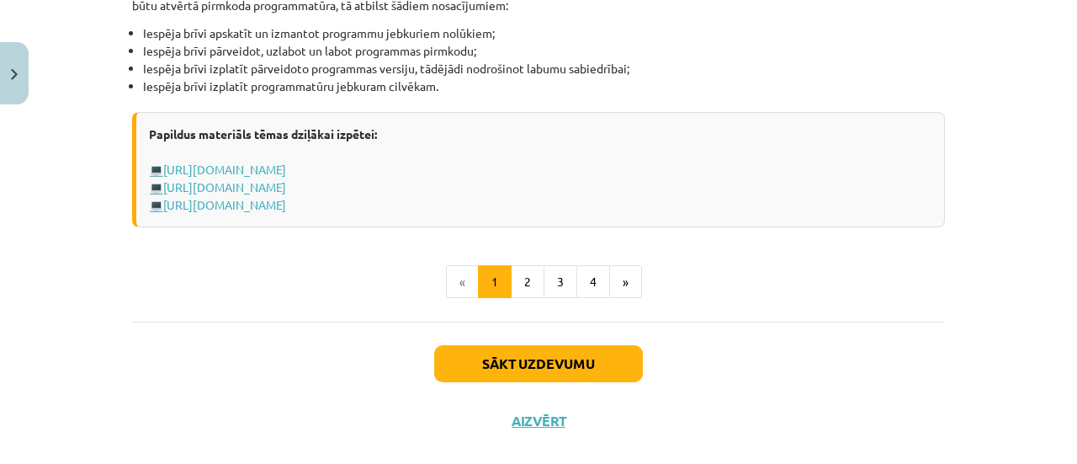
scroll to position [1917, 0]
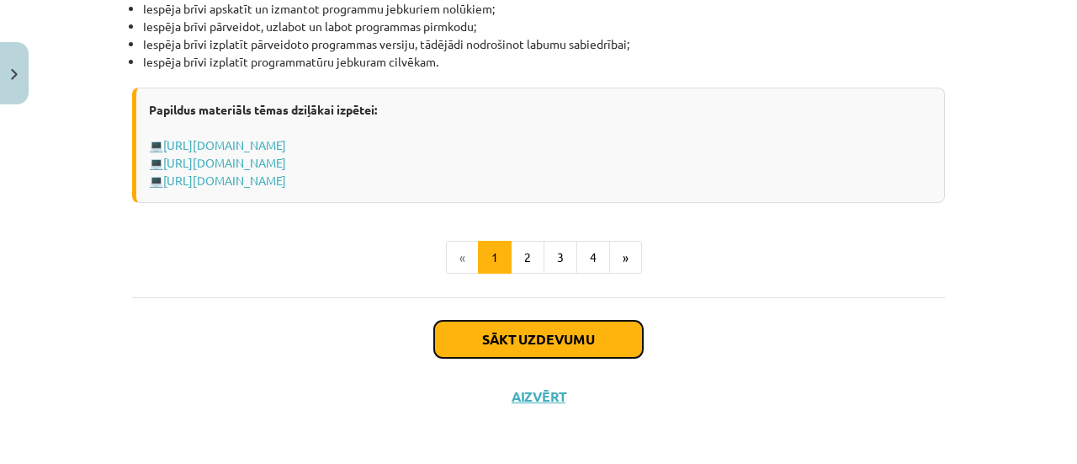
click at [539, 342] on button "Sākt uzdevumu" at bounding box center [538, 339] width 209 height 37
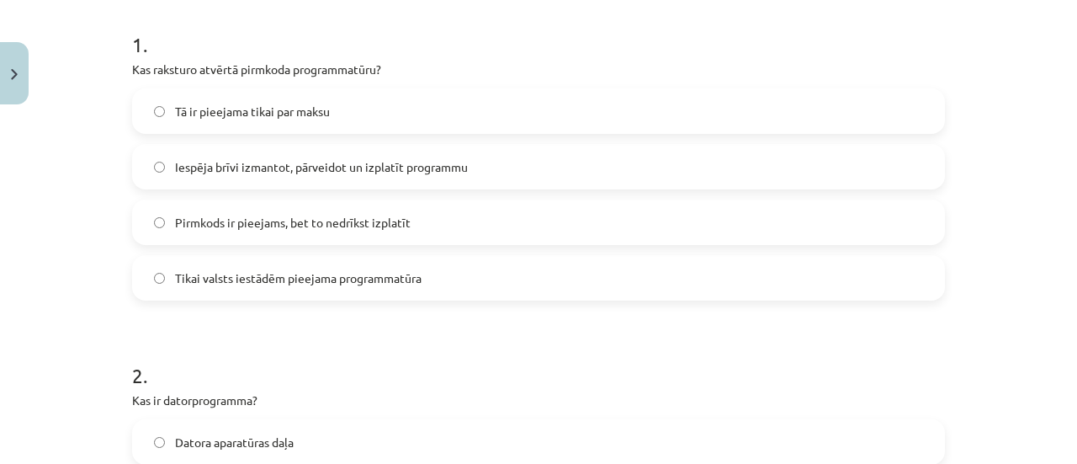
scroll to position [295, 0]
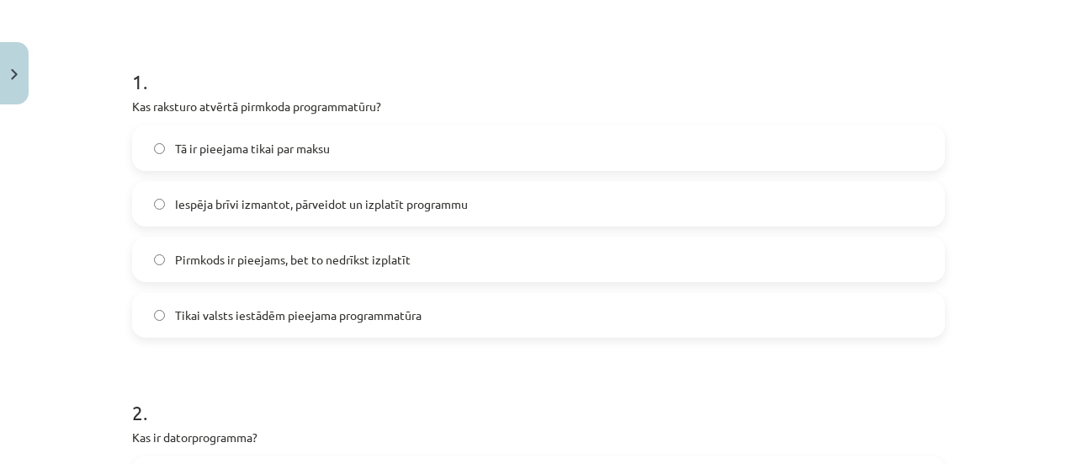
drag, startPoint x: 122, startPoint y: 105, endPoint x: 523, endPoint y: 319, distance: 454.1
copy div "Kas raksturo atvērtā pirmkoda programmatūru? Tā ir pieejama tikai par maksu Ies…"
click at [190, 198] on span "Iespēja brīvi izmantot, pārveidot un izplatīt programmu" at bounding box center [321, 204] width 293 height 18
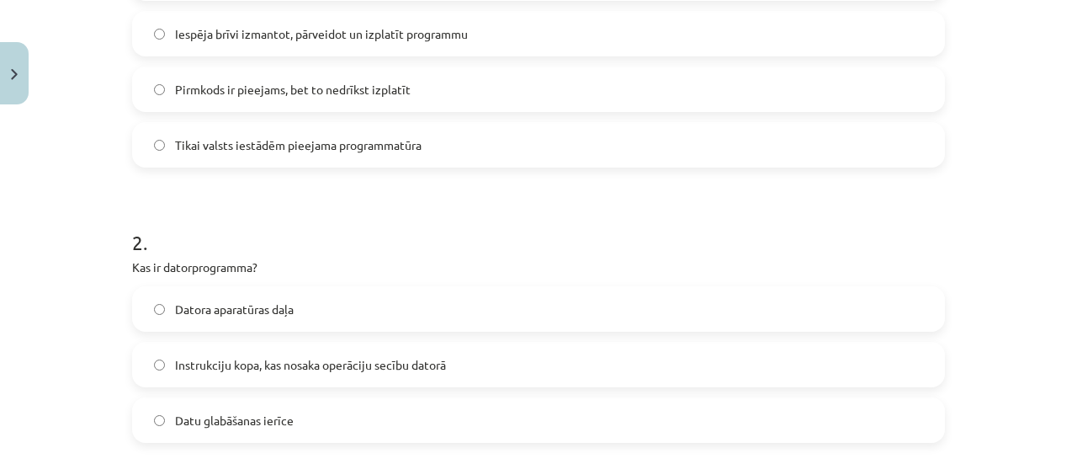
scroll to position [547, 0]
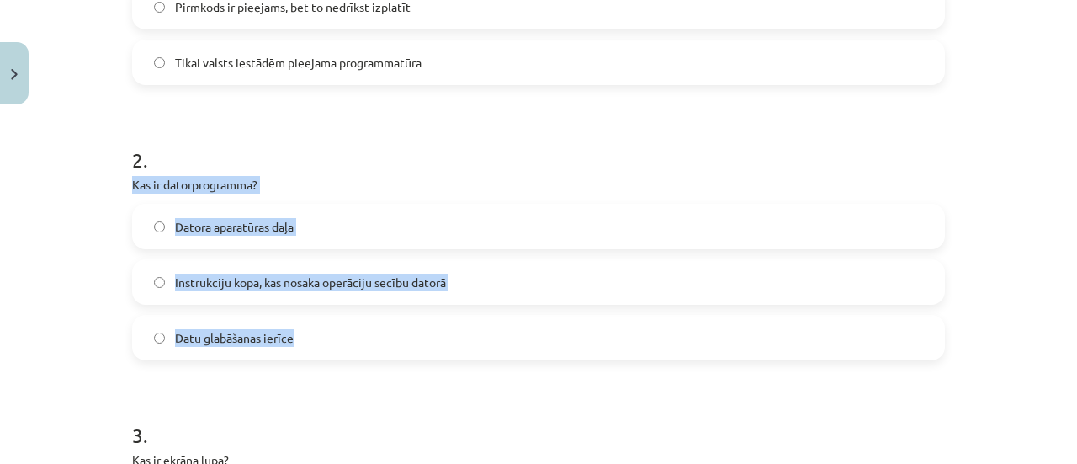
drag, startPoint x: 122, startPoint y: 183, endPoint x: 436, endPoint y: 338, distance: 350.1
click at [221, 292] on label "Instrukciju kopa, kas nosaka operāciju secību datorā" at bounding box center [539, 282] width 810 height 42
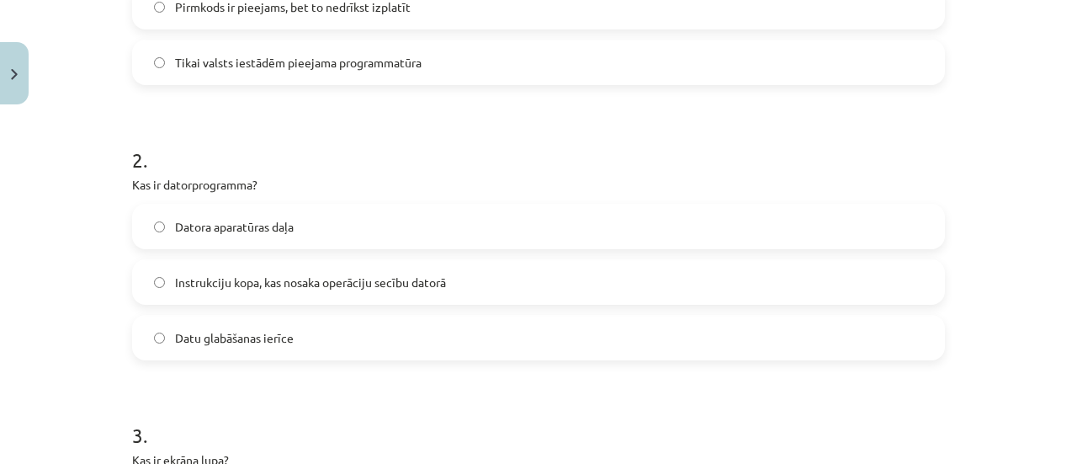
click at [305, 154] on h1 "2 ." at bounding box center [538, 145] width 813 height 52
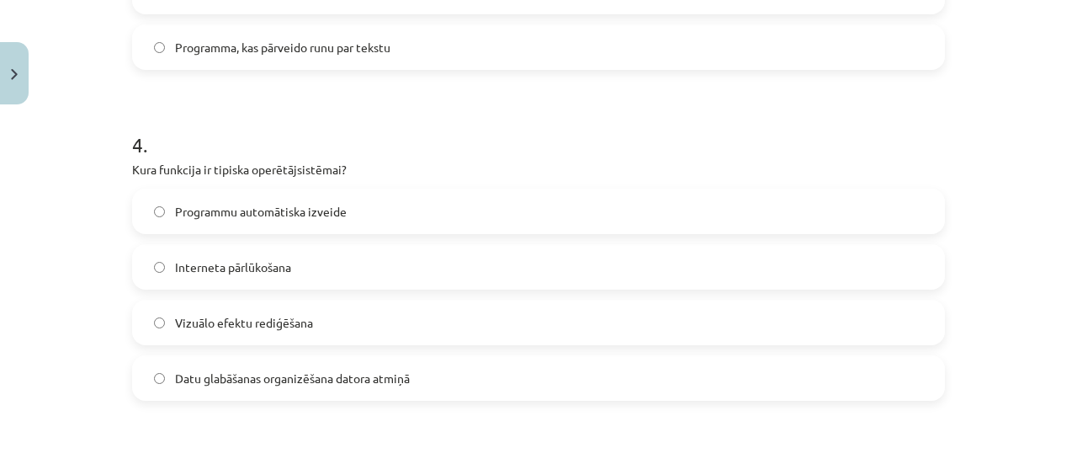
scroll to position [1136, 0]
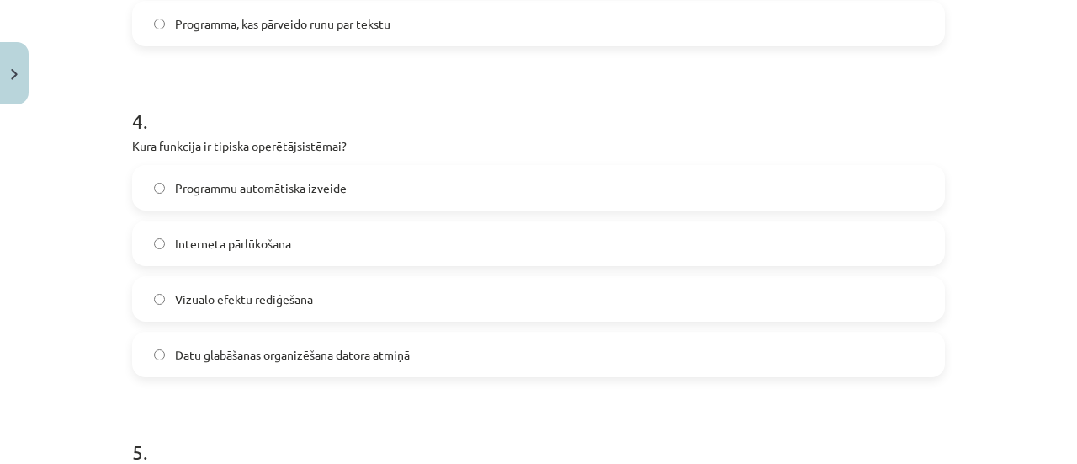
drag, startPoint x: 127, startPoint y: 149, endPoint x: 559, endPoint y: 349, distance: 476.0
click at [559, 349] on div "4 . Kura funkcija ir tipiska operētājsistēmai? Programmu automātiska izveide In…" at bounding box center [538, 228] width 813 height 297
click at [447, 35] on label "Programma, kas pārveido runu par tekstu" at bounding box center [539, 24] width 810 height 42
click at [230, 358] on span "Datu glabāšanas organizēšana datora atmiņā" at bounding box center [292, 355] width 235 height 18
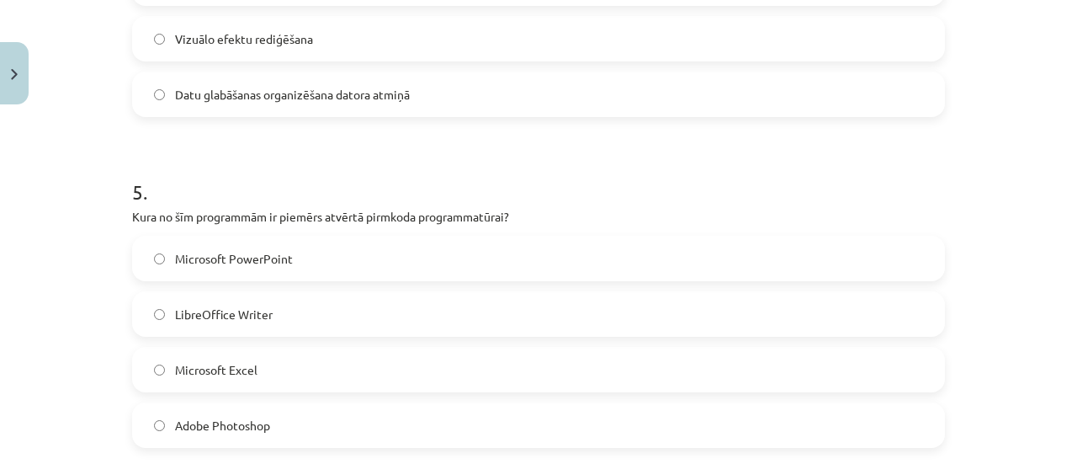
scroll to position [1473, 0]
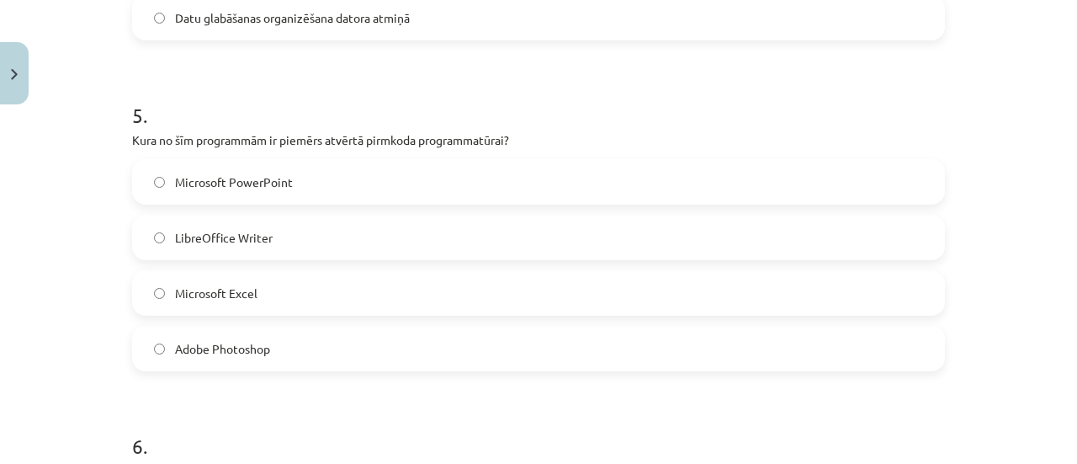
drag, startPoint x: 125, startPoint y: 141, endPoint x: 622, endPoint y: 337, distance: 534.7
click at [158, 228] on label "LibreOffice Writer" at bounding box center [539, 237] width 810 height 42
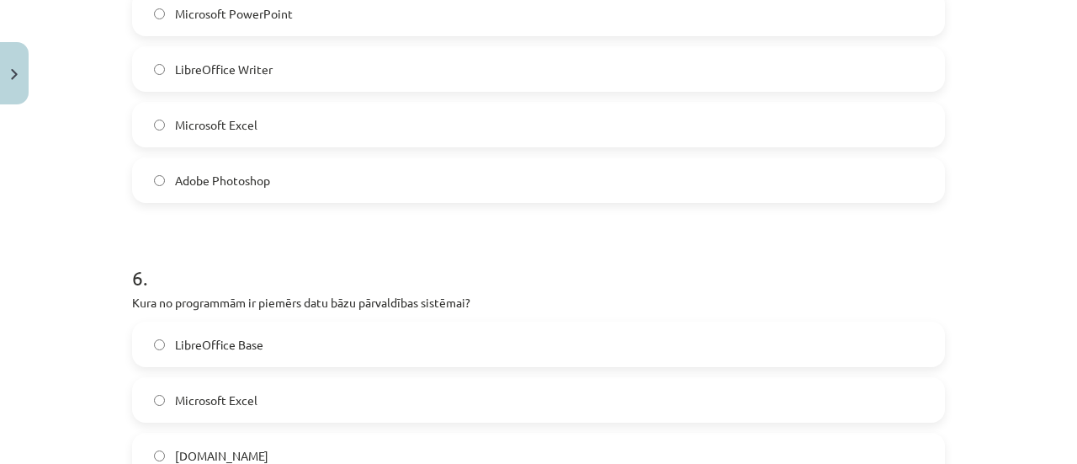
scroll to position [1725, 0]
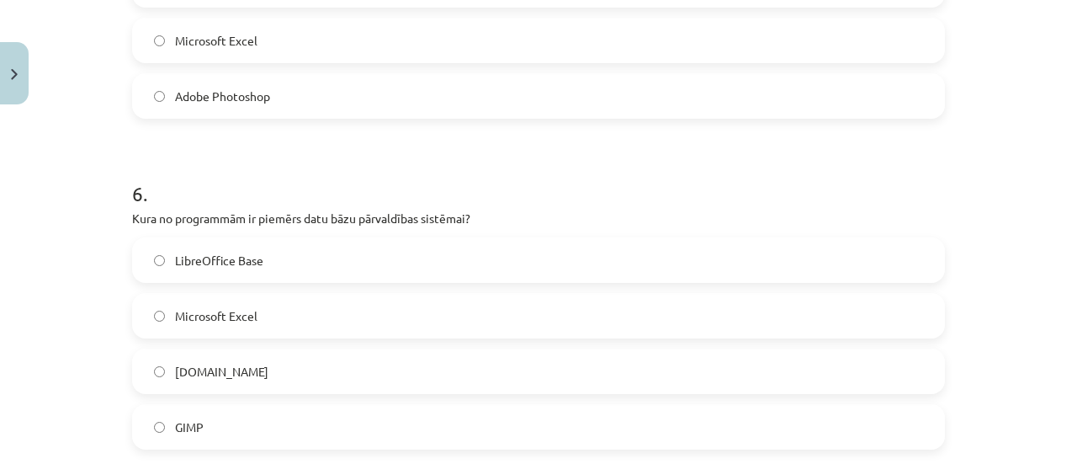
click at [322, 317] on label "Microsoft Excel" at bounding box center [539, 316] width 810 height 42
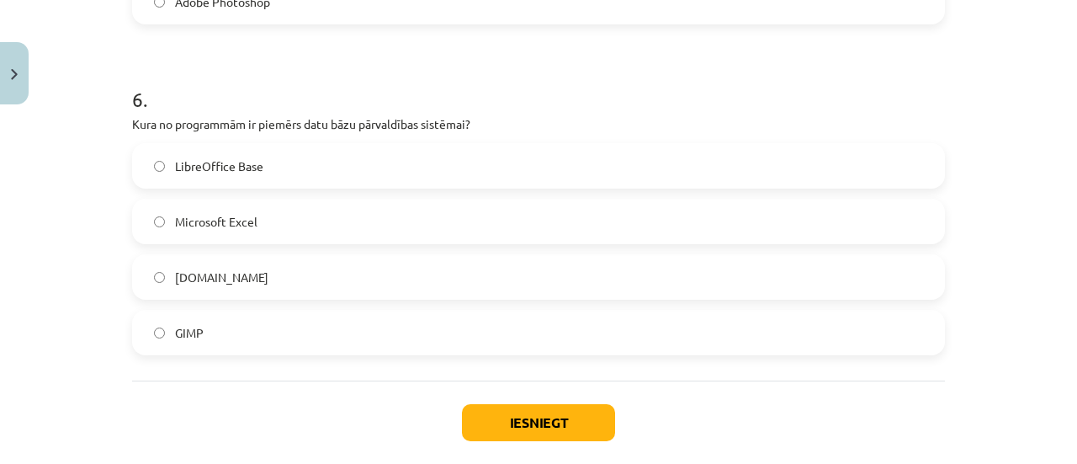
scroll to position [1905, 0]
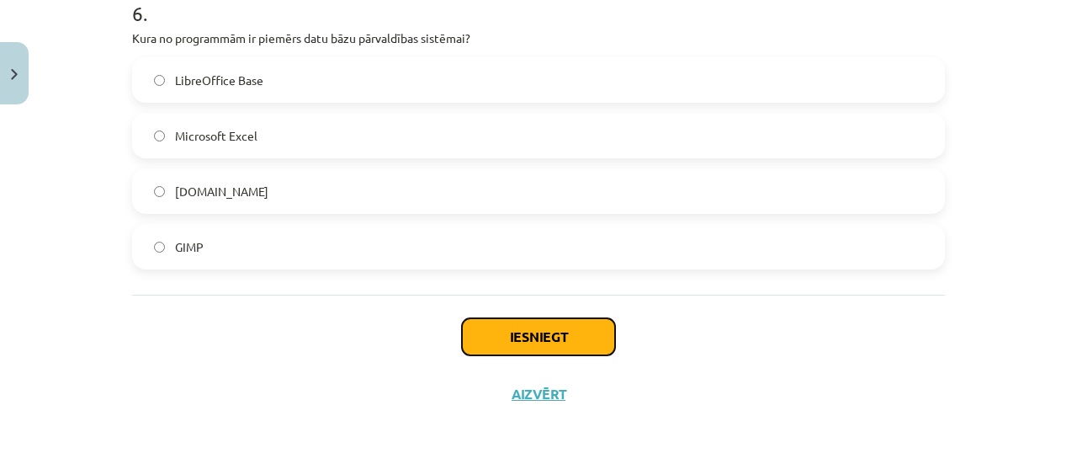
click at [574, 332] on button "Iesniegt" at bounding box center [538, 336] width 153 height 37
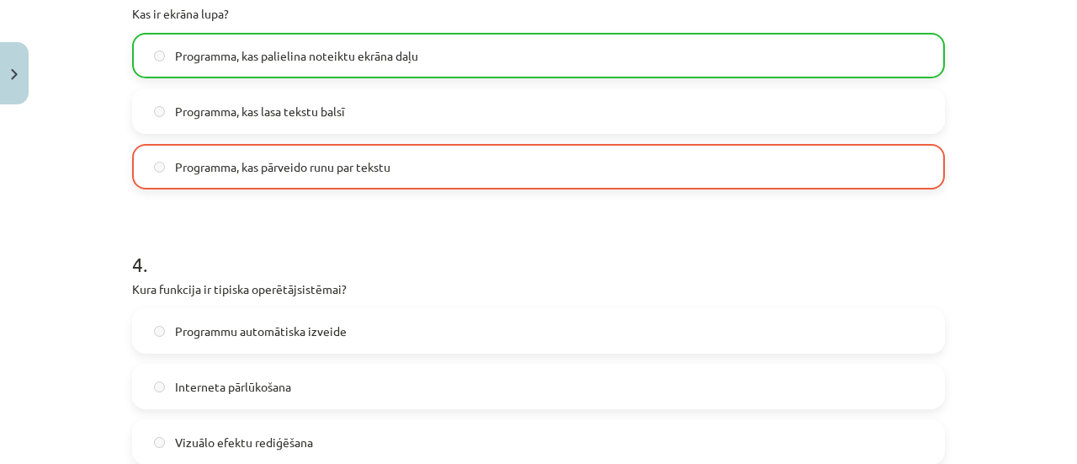
scroll to position [858, 0]
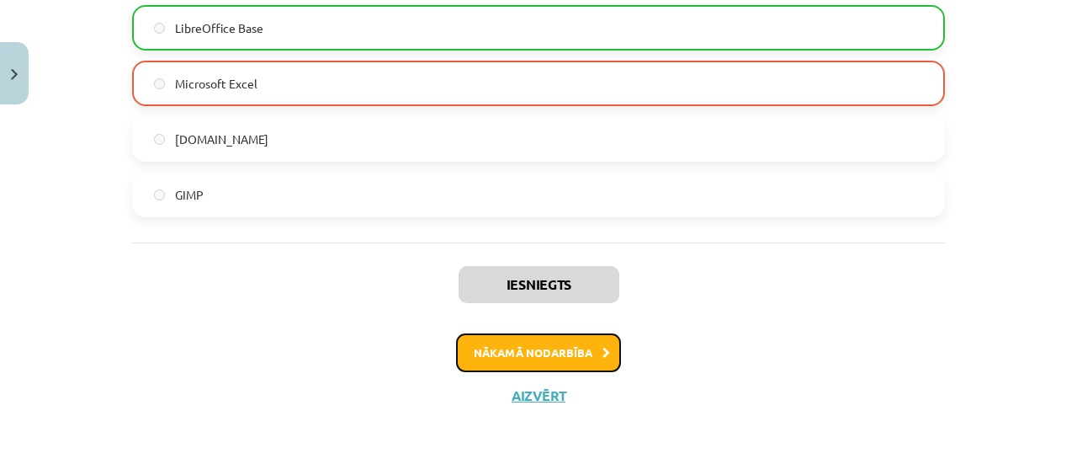
click at [574, 356] on button "Nākamā nodarbība" at bounding box center [538, 352] width 165 height 39
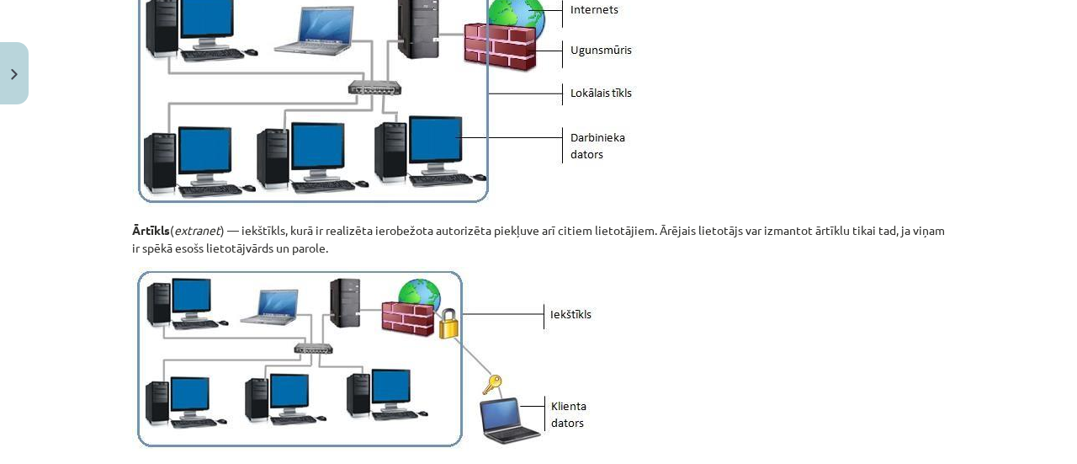
scroll to position [2146, 0]
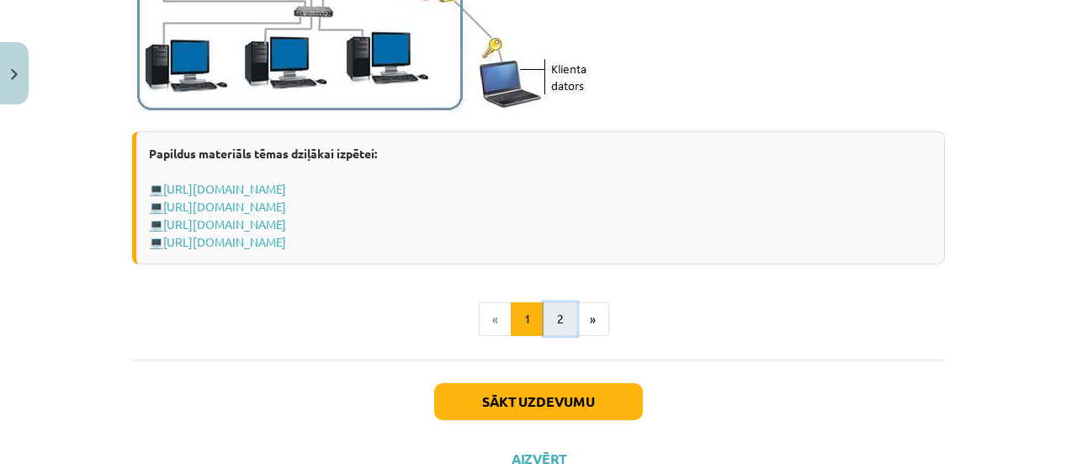
click at [545, 311] on button "2" at bounding box center [561, 319] width 34 height 34
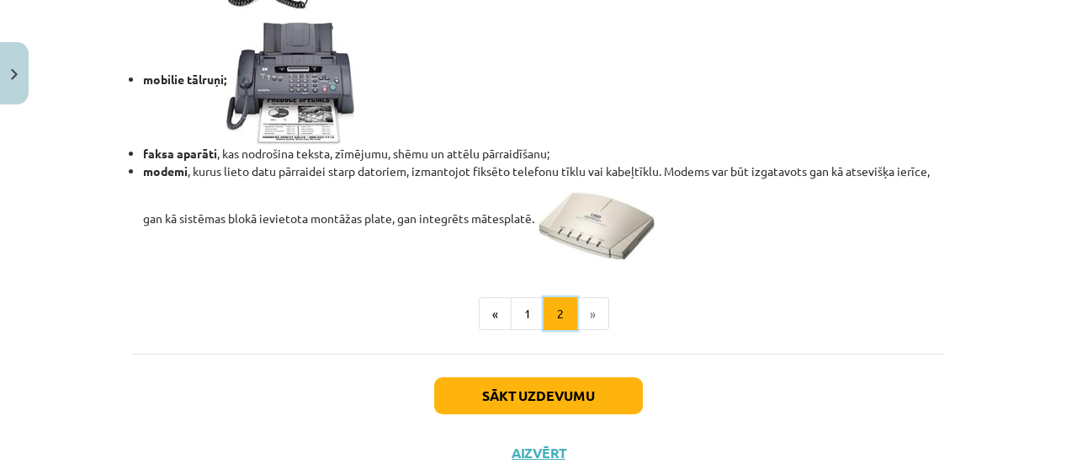
scroll to position [1601, 0]
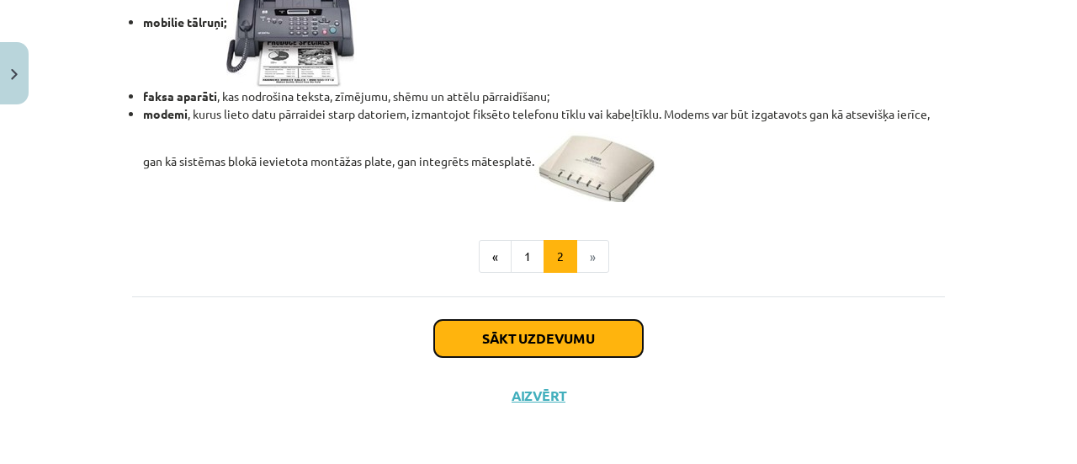
click at [635, 324] on button "Sākt uzdevumu" at bounding box center [538, 338] width 209 height 37
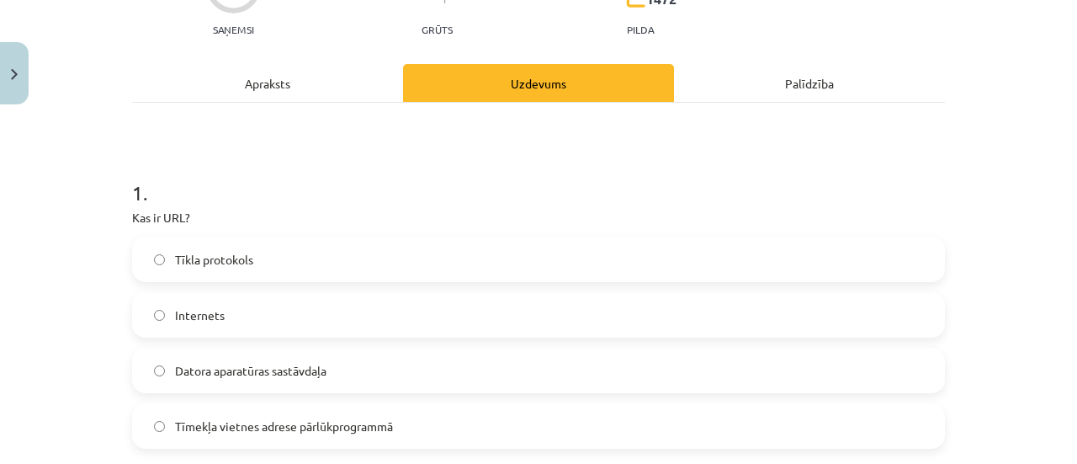
scroll to position [210, 0]
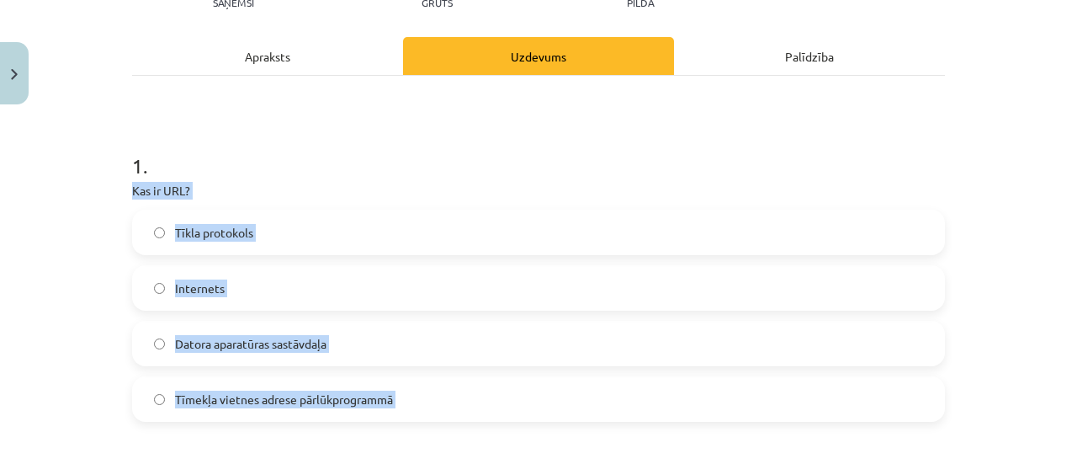
drag, startPoint x: 133, startPoint y: 189, endPoint x: 498, endPoint y: 421, distance: 432.9
click at [162, 396] on label "Tīmekļa vietnes adrese pārlūkprogrammā" at bounding box center [539, 399] width 810 height 42
click at [66, 290] on div "Mācību tēma: Datorikas - 10. klases 1. ieskaites mācību materiāls #5 4. tēma – …" at bounding box center [538, 232] width 1077 height 464
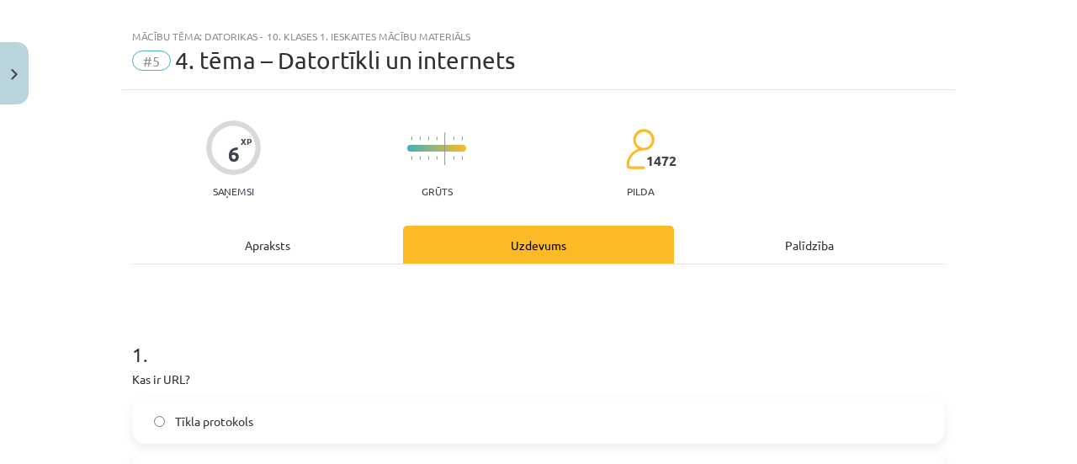
scroll to position [0, 0]
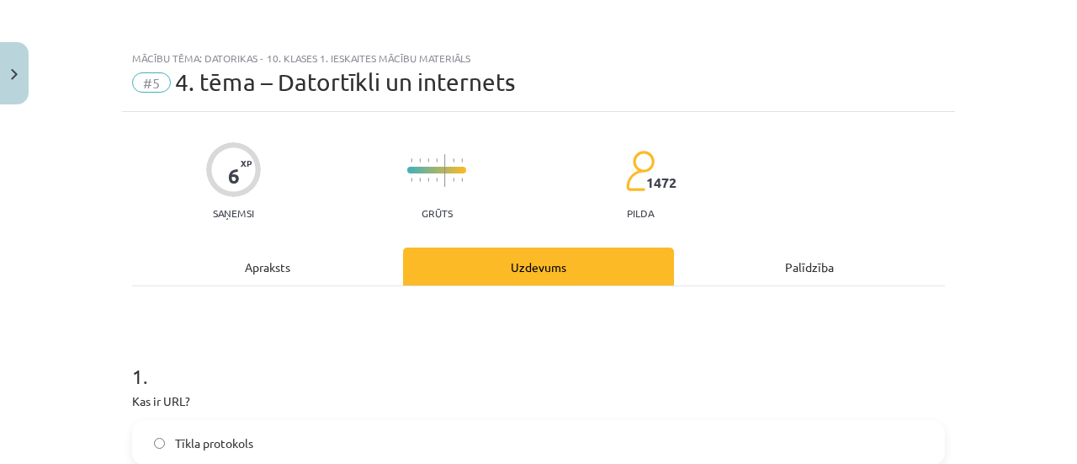
click at [246, 253] on div "Apraksts" at bounding box center [267, 266] width 271 height 38
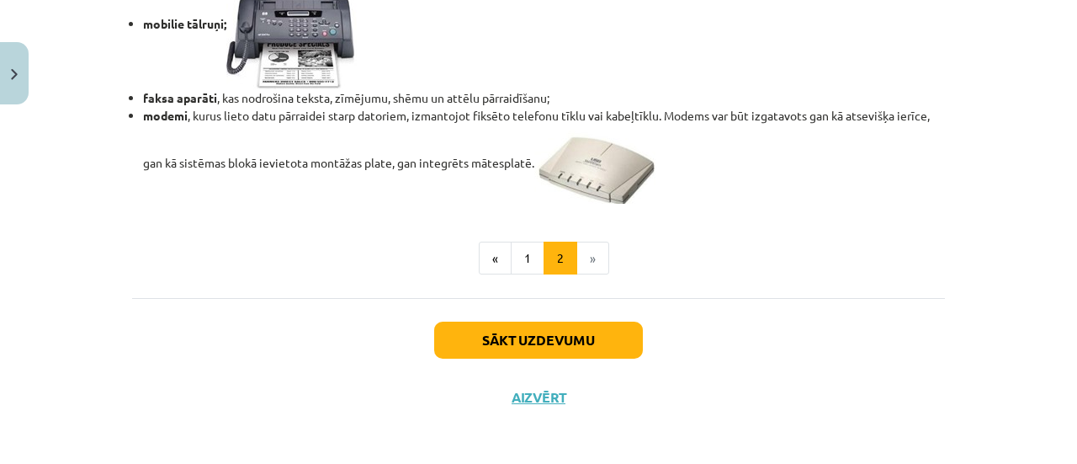
scroll to position [1601, 0]
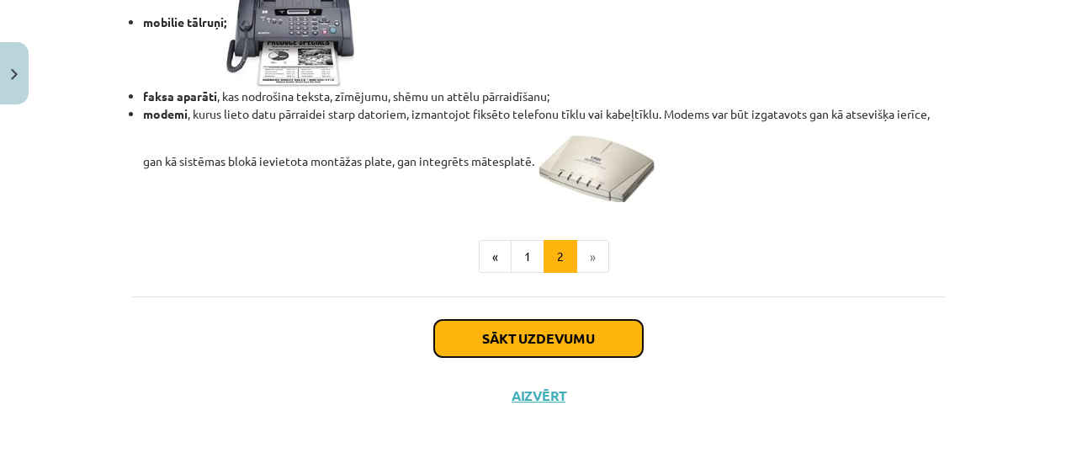
click at [610, 335] on button "Sākt uzdevumu" at bounding box center [538, 338] width 209 height 37
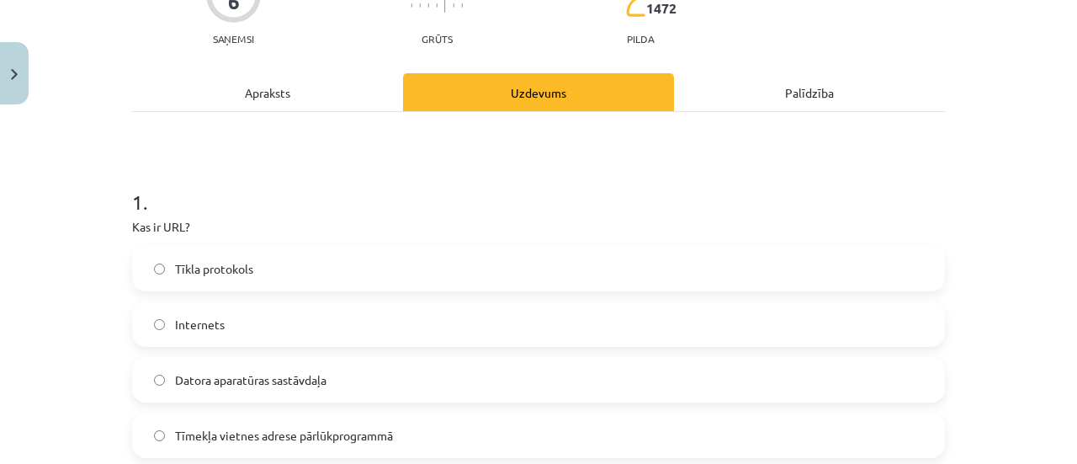
scroll to position [210, 0]
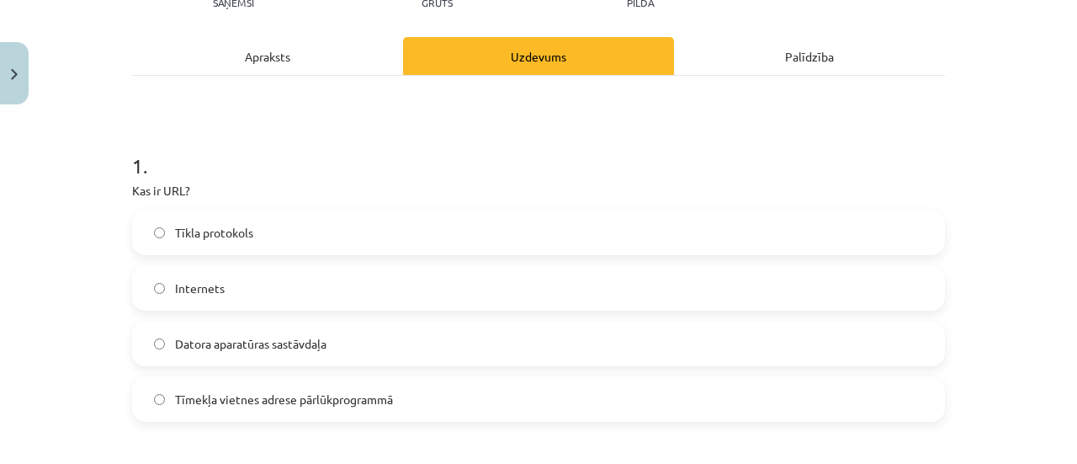
click at [398, 400] on label "Tīmekļa vietnes adrese pārlūkprogrammā" at bounding box center [539, 399] width 810 height 42
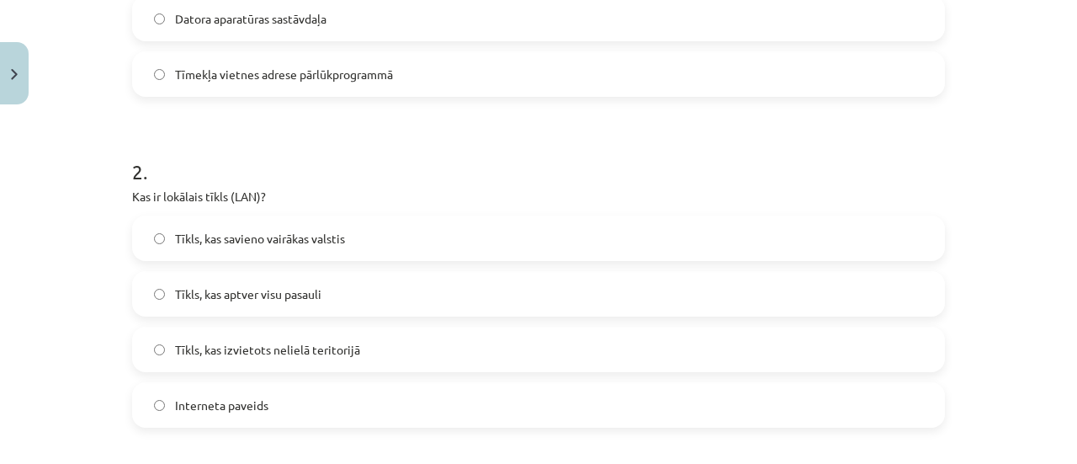
scroll to position [547, 0]
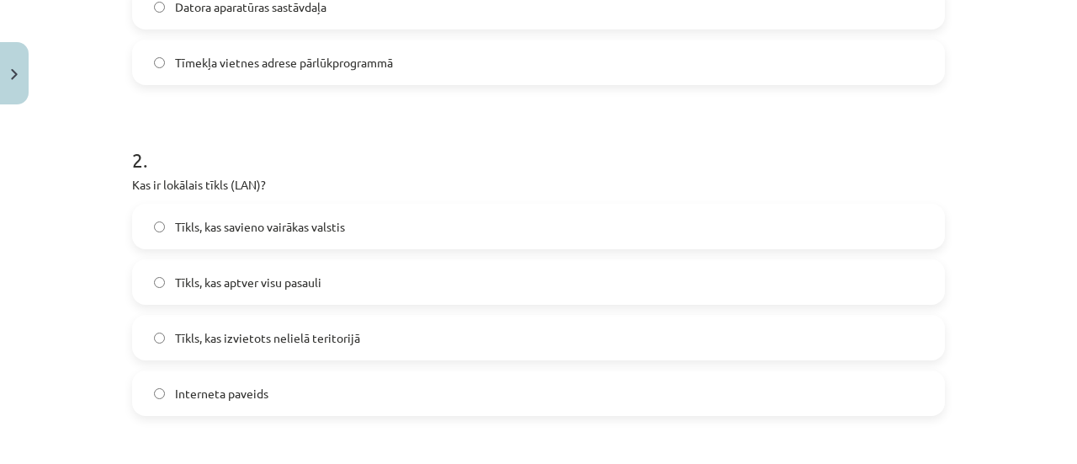
click at [199, 343] on span "Tīkls, kas izvietots nelielā teritorijā" at bounding box center [267, 338] width 185 height 18
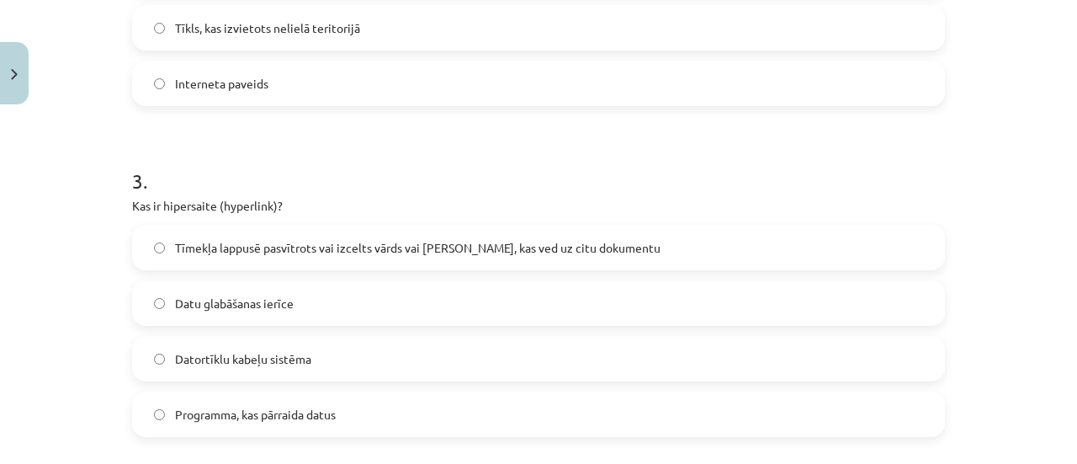
scroll to position [884, 0]
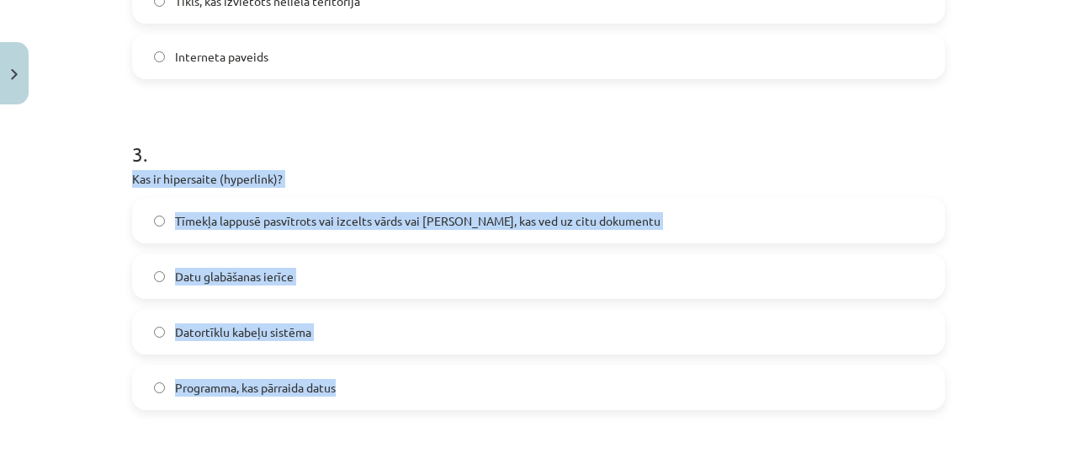
drag, startPoint x: 122, startPoint y: 181, endPoint x: 458, endPoint y: 395, distance: 398.1
click at [458, 395] on div "6 XP Saņemsi Grūts 1472 pilda Apraksts Uzdevums Palīdzība 1 . Kas ir URL? Tīkla…" at bounding box center [538, 391] width 833 height 2327
click at [160, 219] on label "Tīmekļa lappusē pasvītrots vai izcelts vārds vai [PERSON_NAME], kas ved uz citu…" at bounding box center [539, 220] width 810 height 42
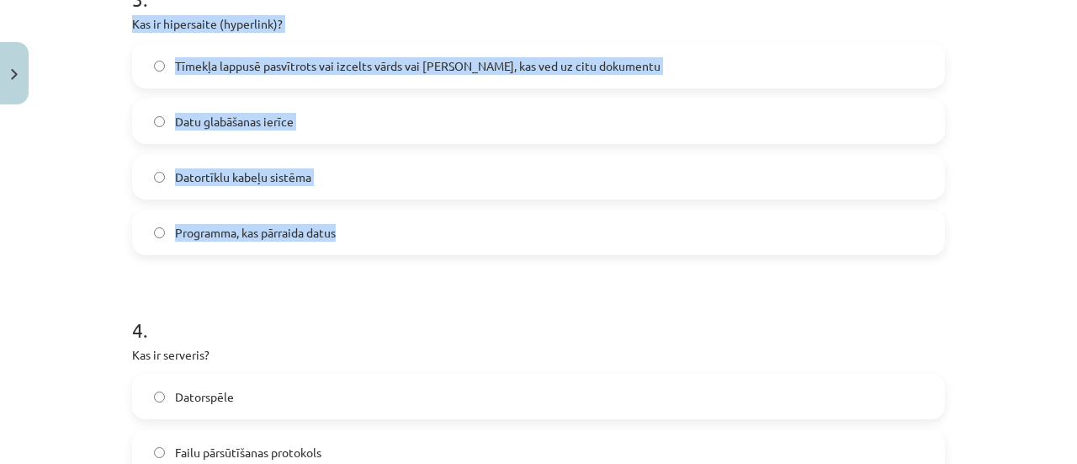
scroll to position [1220, 0]
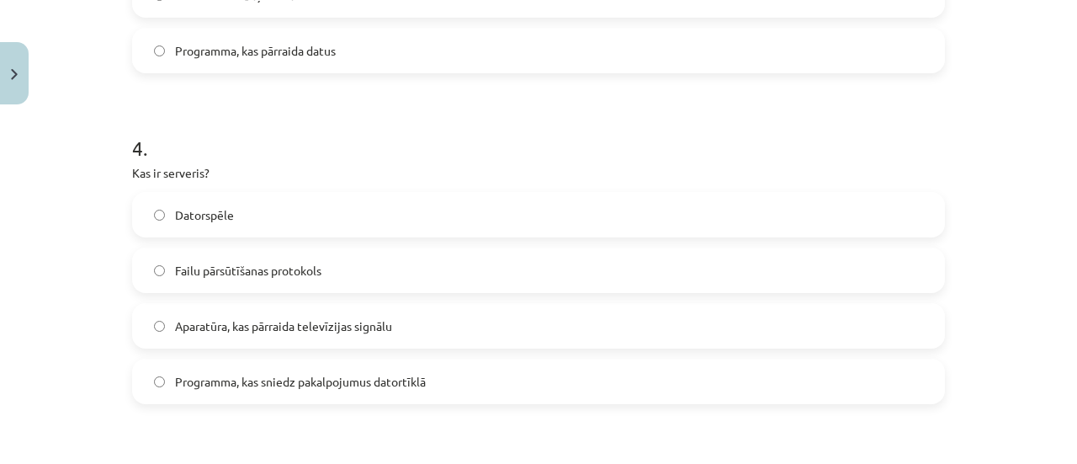
click at [40, 203] on div "Mācību tēma: Datorikas - 10. klases 1. ieskaites mācību materiāls #5 4. tēma – …" at bounding box center [538, 232] width 1077 height 464
click at [263, 390] on label "Programma, kas sniedz pakalpojumus datortīklā" at bounding box center [539, 381] width 810 height 42
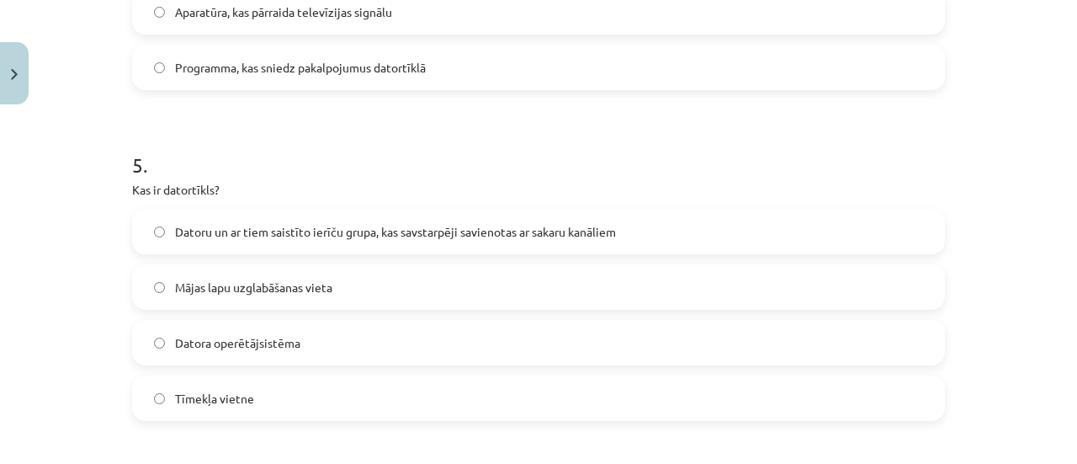
scroll to position [1557, 0]
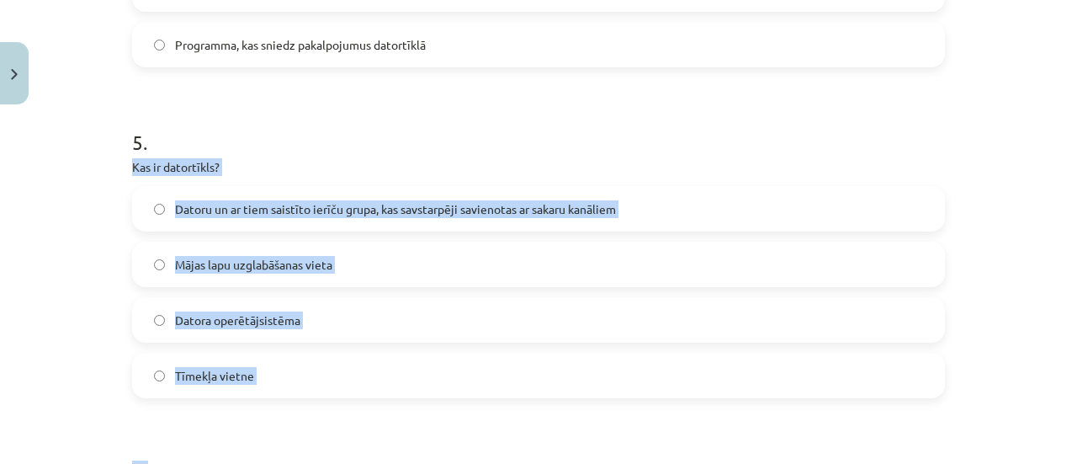
drag, startPoint x: 120, startPoint y: 167, endPoint x: 394, endPoint y: 406, distance: 363.3
click at [40, 274] on div "Mācību tēma: Datorikas - 10. klases 1. ieskaites mācību materiāls #5 4. tēma – …" at bounding box center [538, 232] width 1077 height 464
drag, startPoint x: 127, startPoint y: 168, endPoint x: 379, endPoint y: 364, distance: 319.0
click at [379, 355] on div "5 . Kas ir datortīkls? Datoru un ar tiem saistīto ierīču grupa, kas savstarpēji…" at bounding box center [538, 249] width 813 height 297
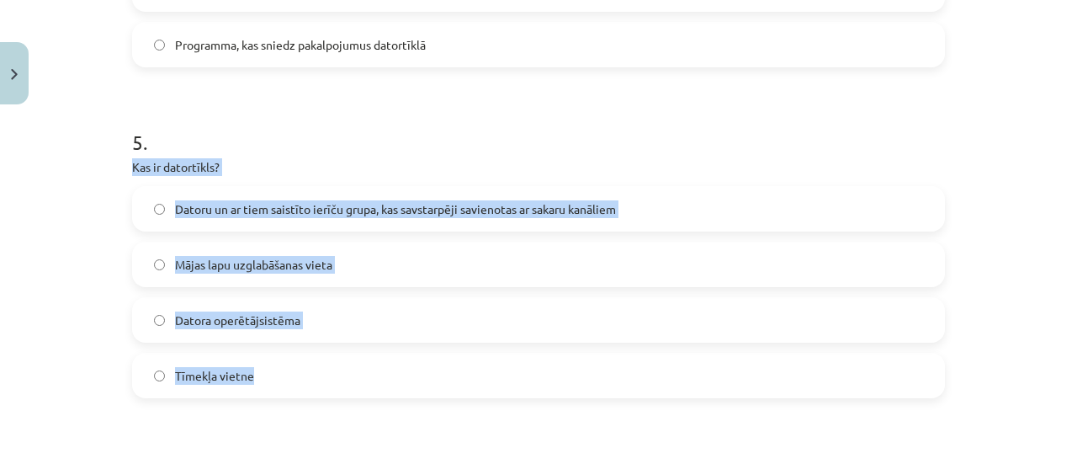
click at [157, 201] on label "Datoru un ar tiem saistīto ierīču grupa, kas savstarpēji savienotas ar sakaru k…" at bounding box center [539, 209] width 810 height 42
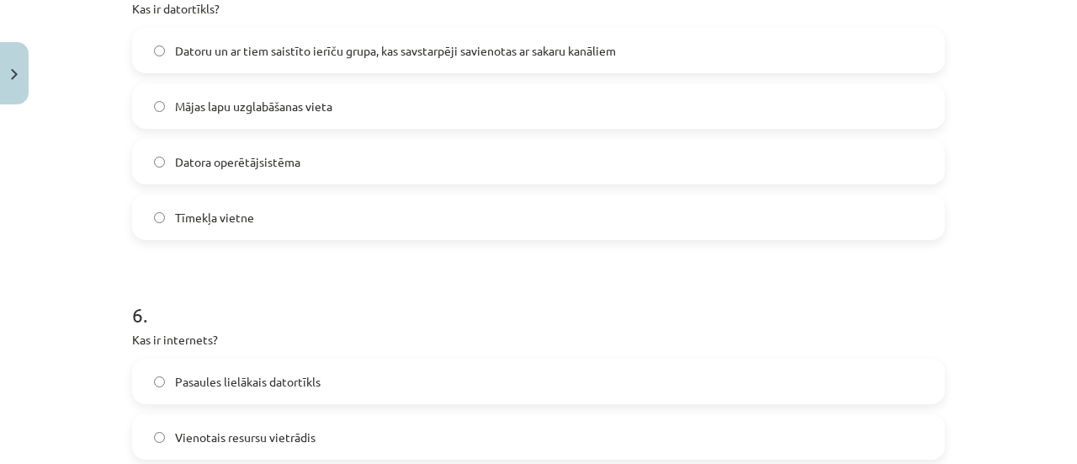
scroll to position [1894, 0]
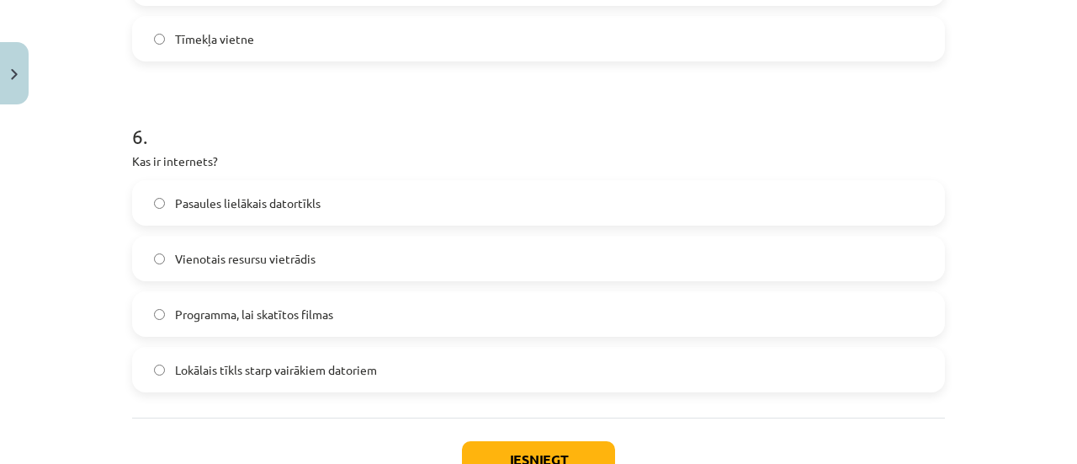
click at [286, 201] on span "Pasaules lielākais datortīkls" at bounding box center [248, 203] width 146 height 18
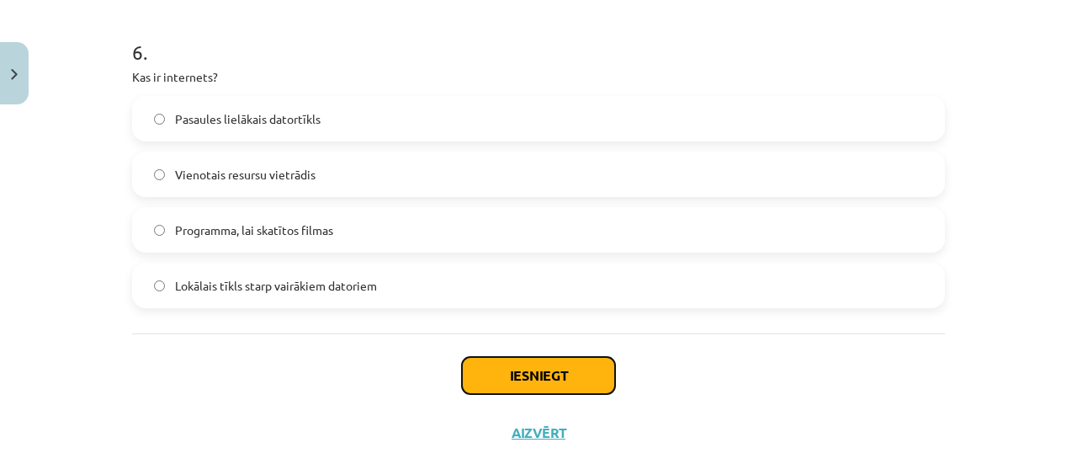
click at [579, 369] on button "Iesniegt" at bounding box center [538, 375] width 153 height 37
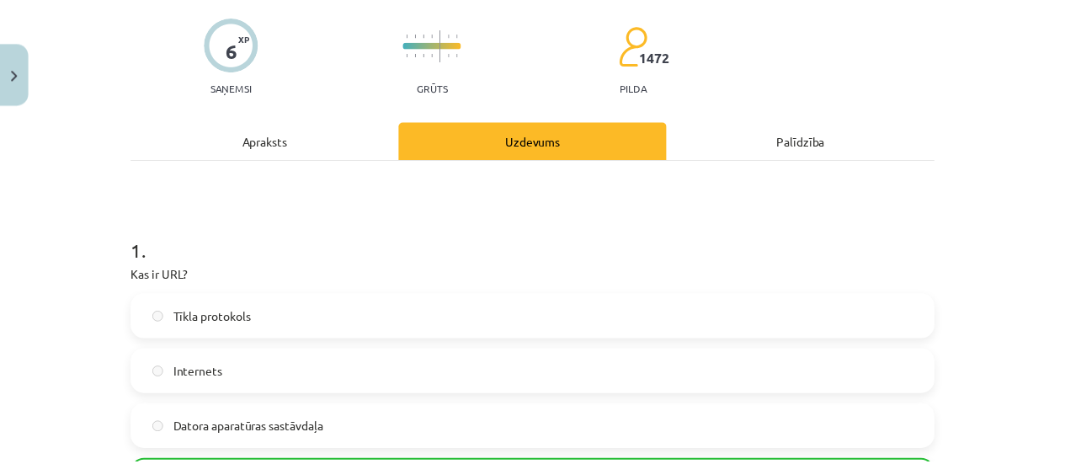
scroll to position [0, 0]
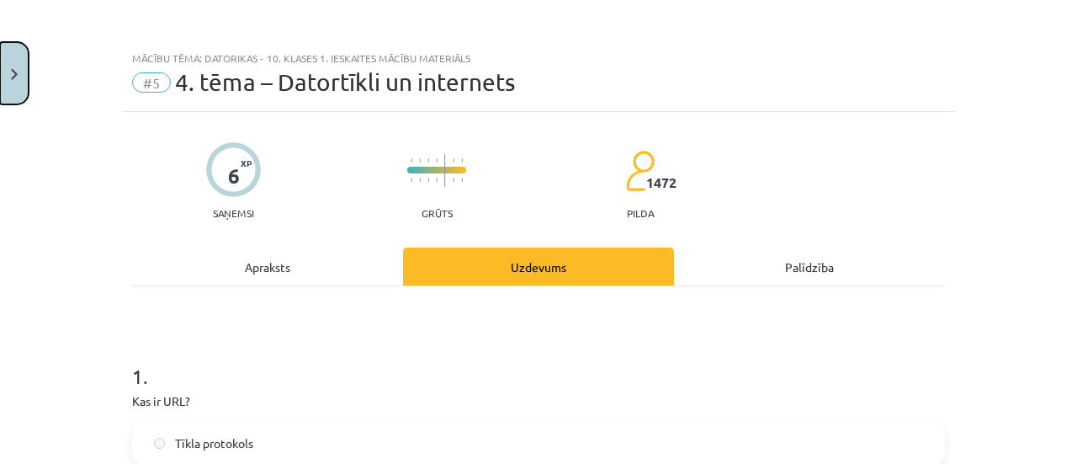
click at [3, 67] on button "Close" at bounding box center [14, 73] width 29 height 62
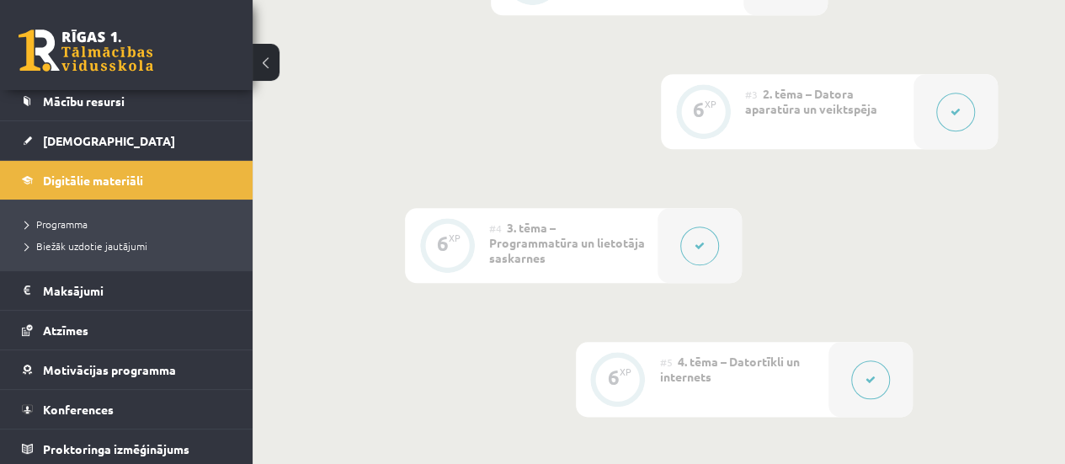
scroll to position [433, 0]
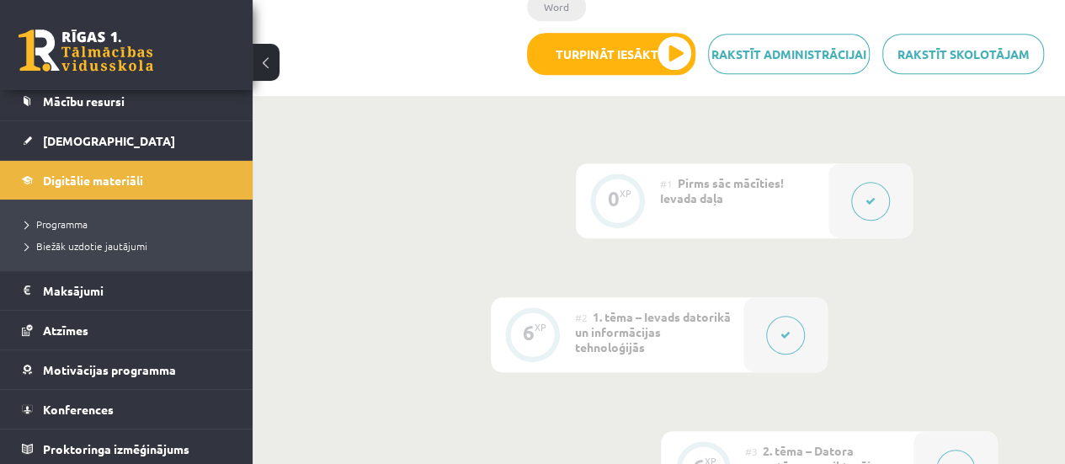
click at [258, 56] on button at bounding box center [265, 62] width 27 height 37
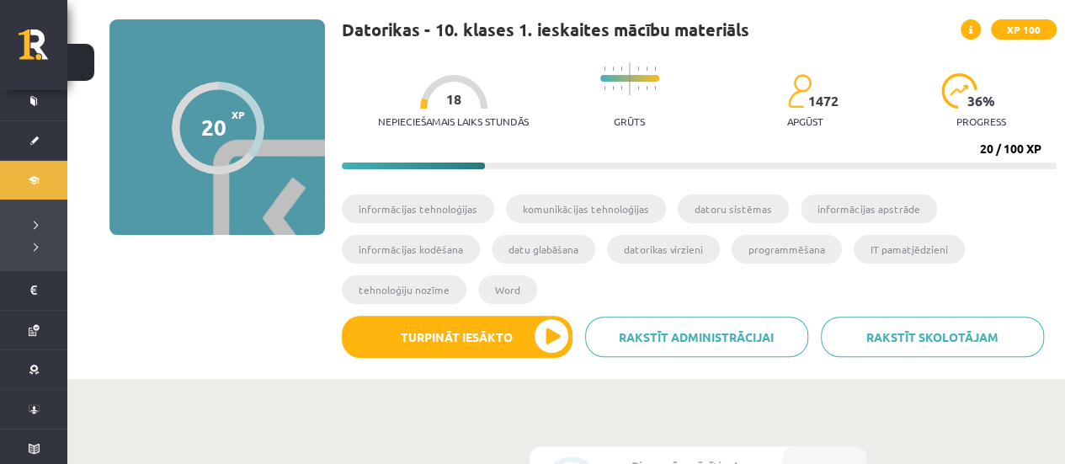
scroll to position [96, 0]
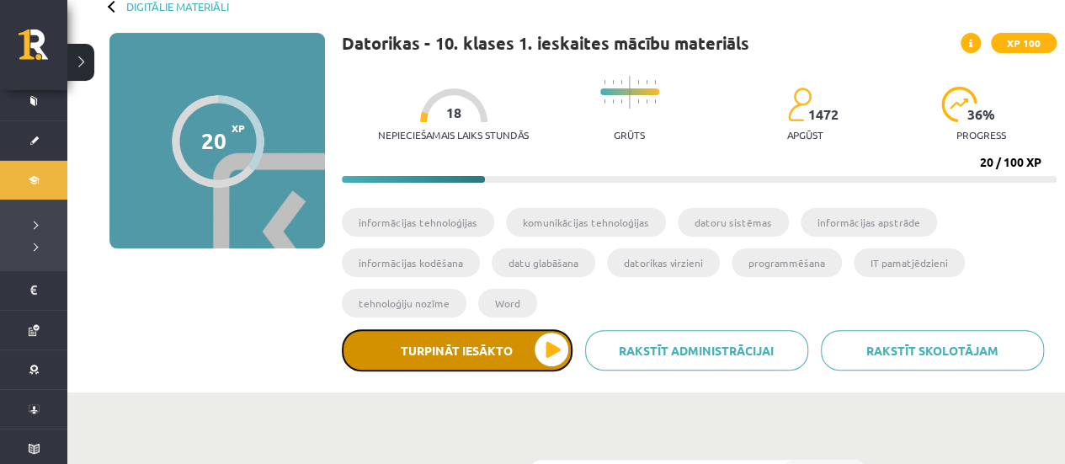
click at [507, 330] on button "Turpināt iesākto" at bounding box center [457, 350] width 231 height 42
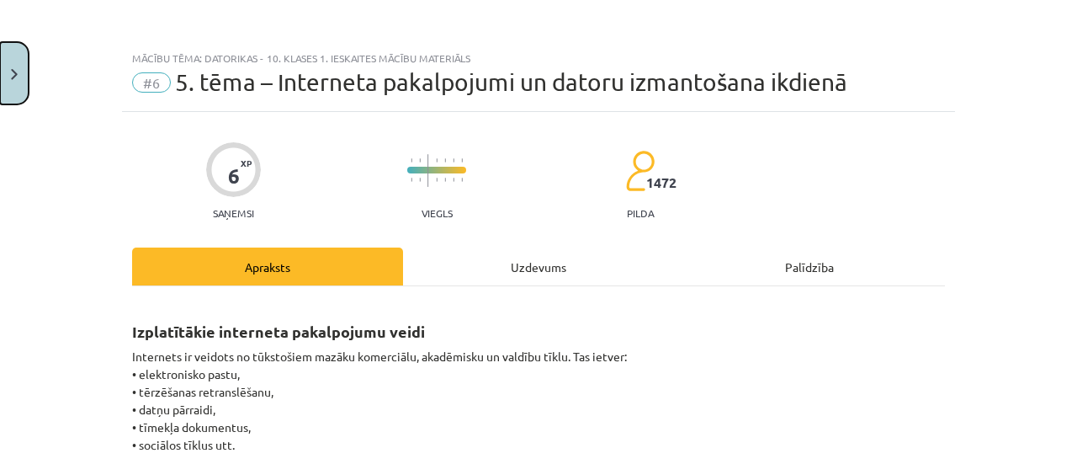
click at [13, 88] on button "Close" at bounding box center [14, 73] width 29 height 62
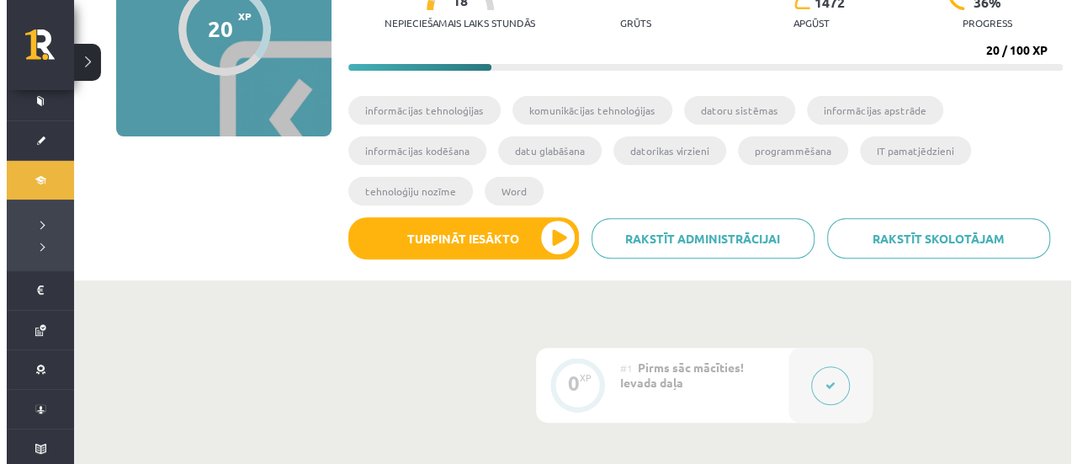
scroll to position [202, 0]
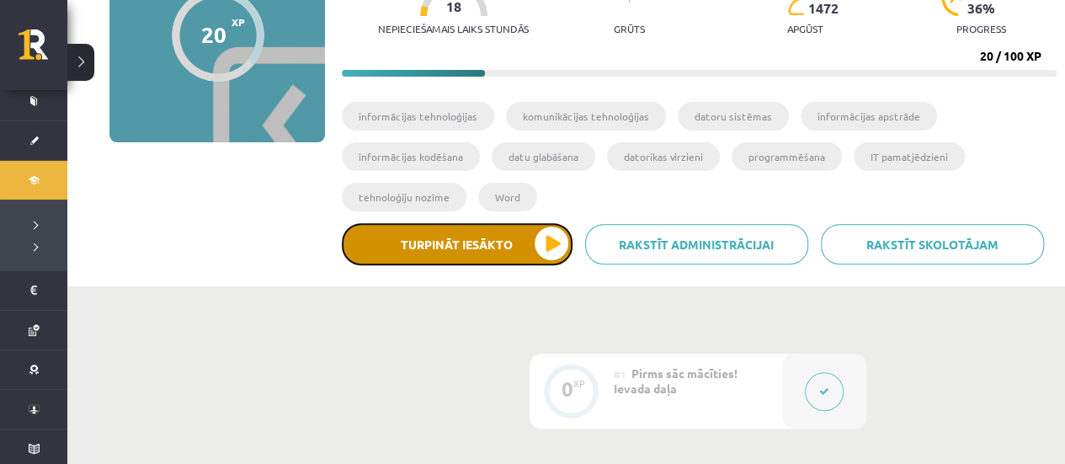
click at [547, 241] on button "Turpināt iesākto" at bounding box center [457, 244] width 231 height 42
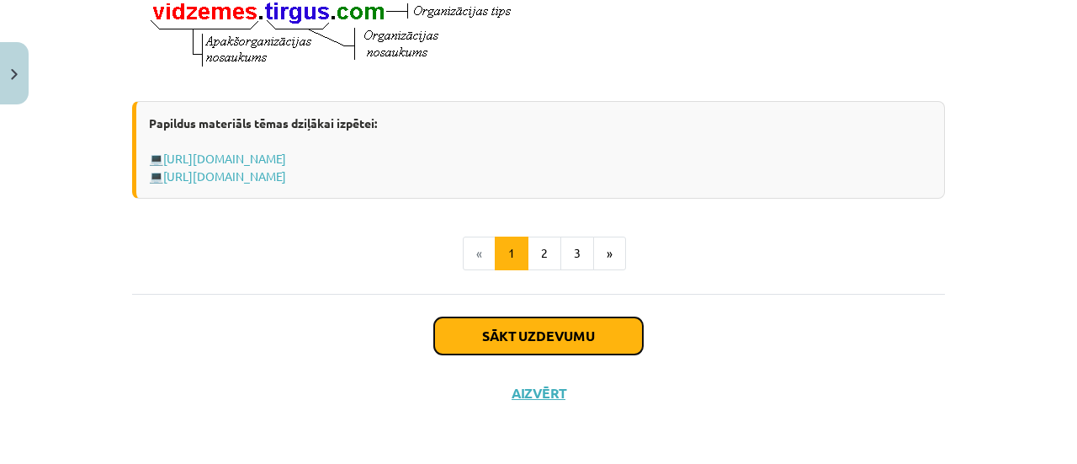
click at [594, 327] on button "Sākt uzdevumu" at bounding box center [538, 335] width 209 height 37
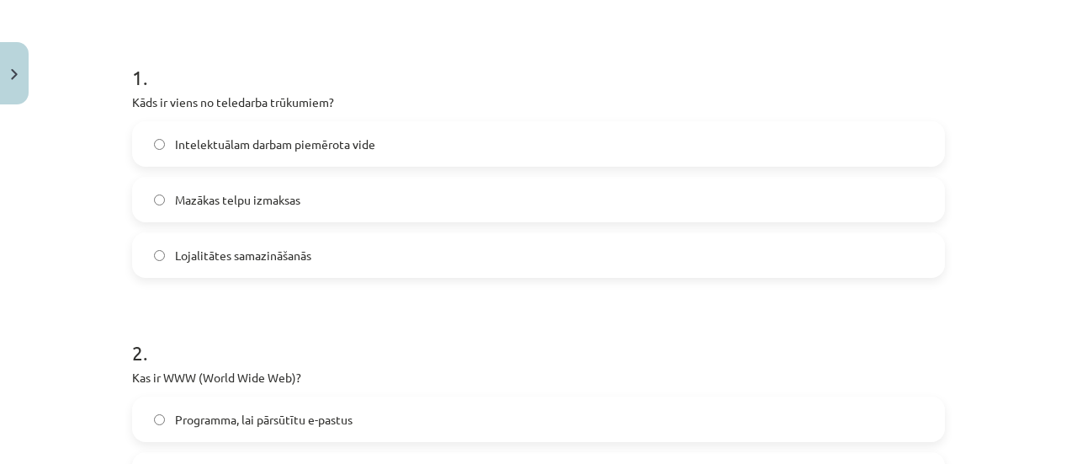
scroll to position [295, 0]
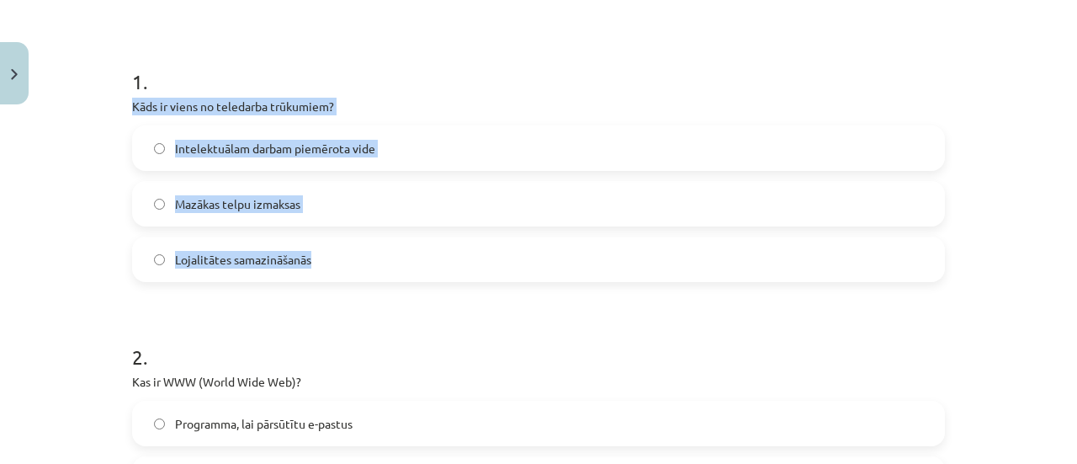
drag, startPoint x: 120, startPoint y: 98, endPoint x: 433, endPoint y: 278, distance: 361.5
click at [226, 257] on span "Lojalitātes samazināšanās" at bounding box center [243, 260] width 136 height 18
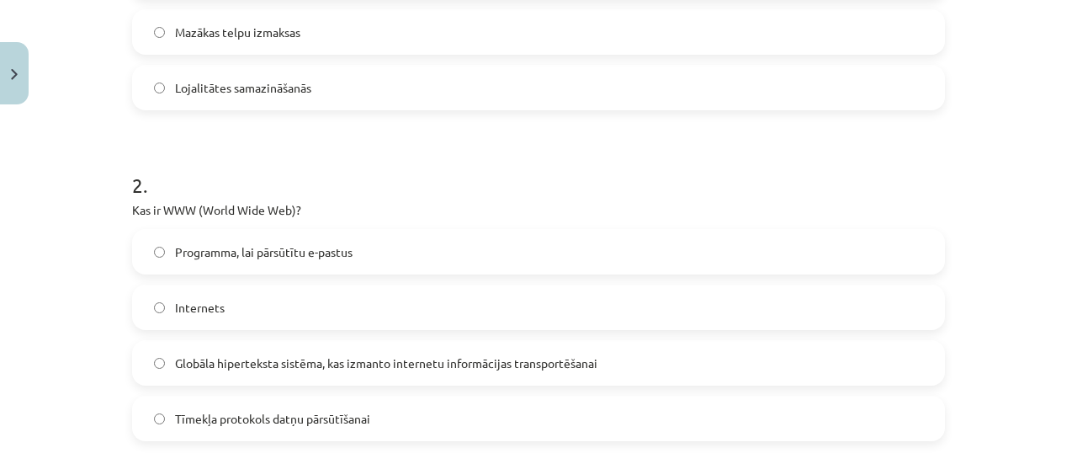
scroll to position [547, 0]
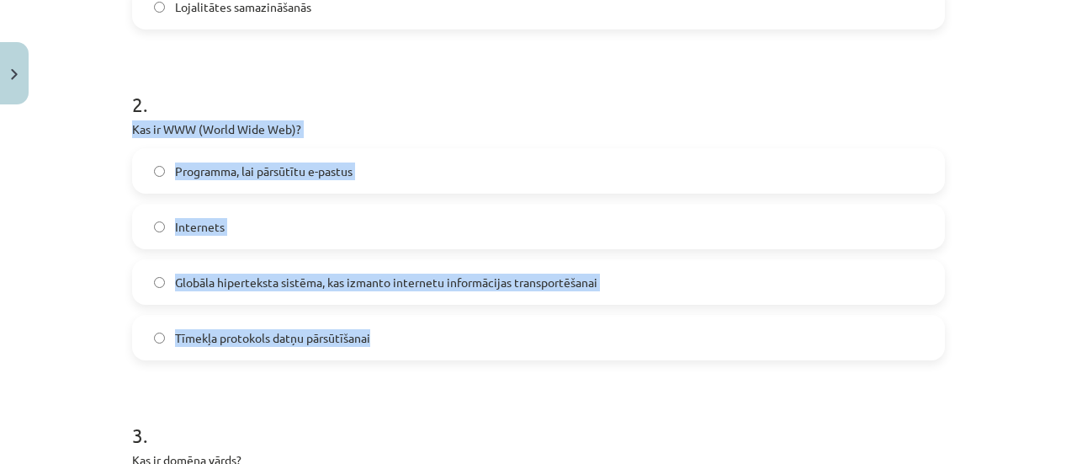
drag, startPoint x: 120, startPoint y: 127, endPoint x: 747, endPoint y: 316, distance: 655.6
click at [45, 238] on div "Mācību tēma: Datorikas - 10. klases 1. ieskaites mācību materiāls #6 5. tēma – …" at bounding box center [538, 232] width 1077 height 464
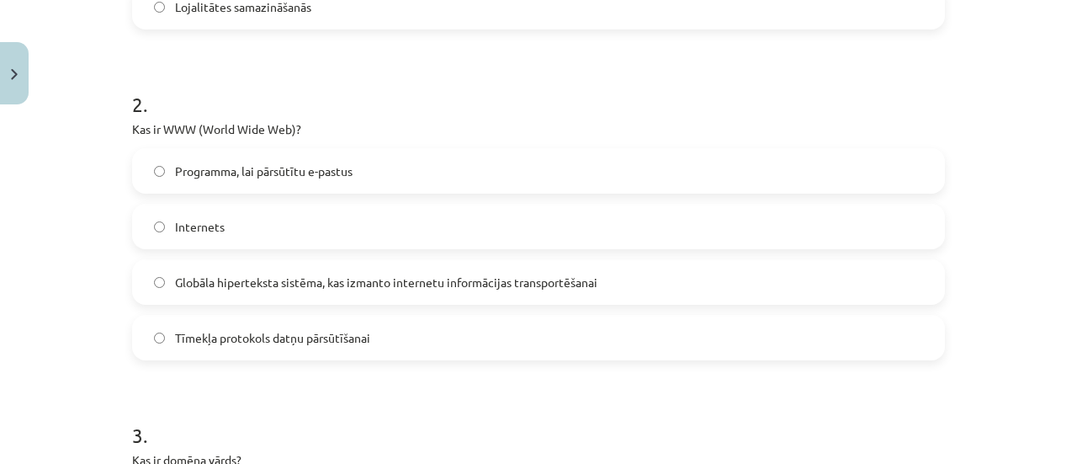
click at [219, 275] on span "Globāla hiperteksta sistēma, kas izmanto internetu informācijas transportēšanai" at bounding box center [386, 283] width 423 height 18
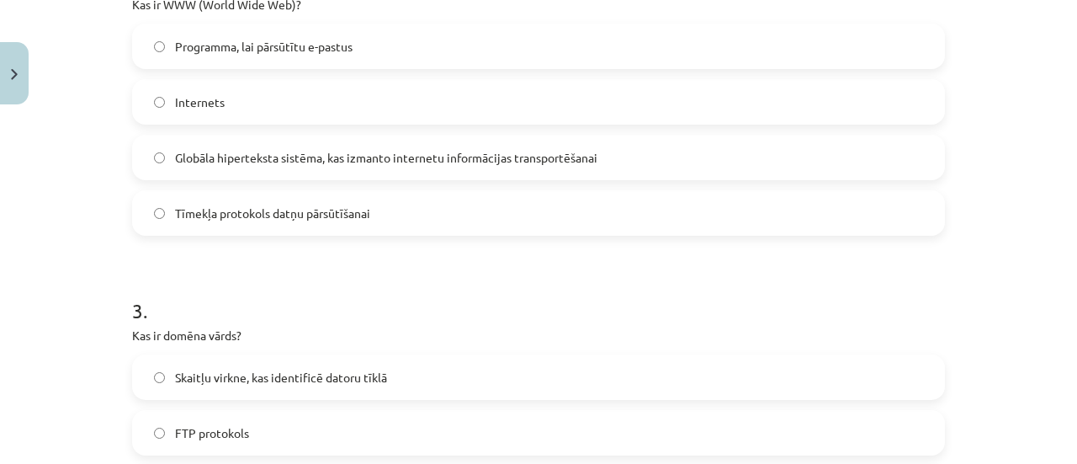
scroll to position [800, 0]
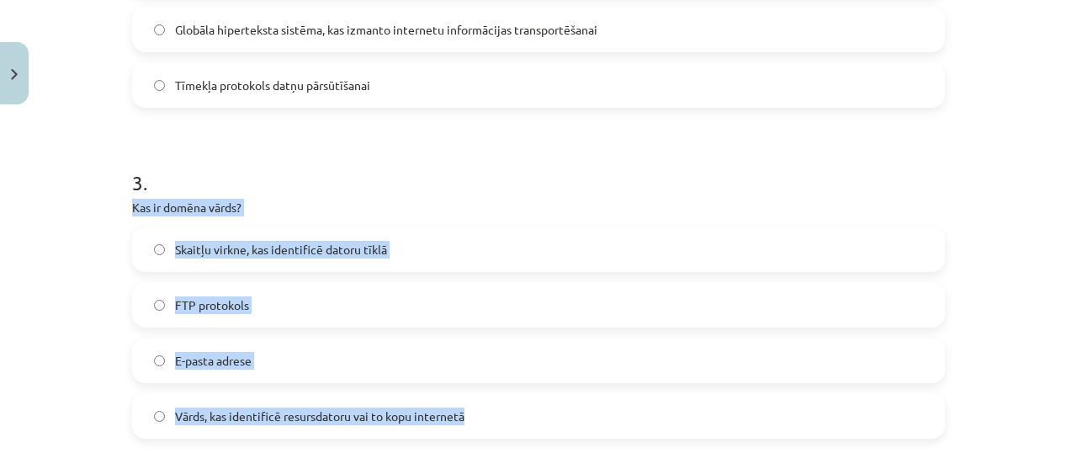
drag, startPoint x: 128, startPoint y: 207, endPoint x: 533, endPoint y: 411, distance: 453.2
click at [533, 411] on div "3 . Kas ir domēna vārds? Skaitļu virkne, kas identificē datoru tīklā FTP protok…" at bounding box center [538, 289] width 813 height 297
click at [348, 435] on label "Vārds, kas identificē resursdatoru vai to kopu internetā" at bounding box center [539, 416] width 810 height 42
drag, startPoint x: 130, startPoint y: 210, endPoint x: 482, endPoint y: 432, distance: 416.8
click at [481, 432] on div "3 . Kas ir domēna vārds? Skaitļu virkne, kas identificē datoru tīklā FTP protok…" at bounding box center [538, 289] width 813 height 297
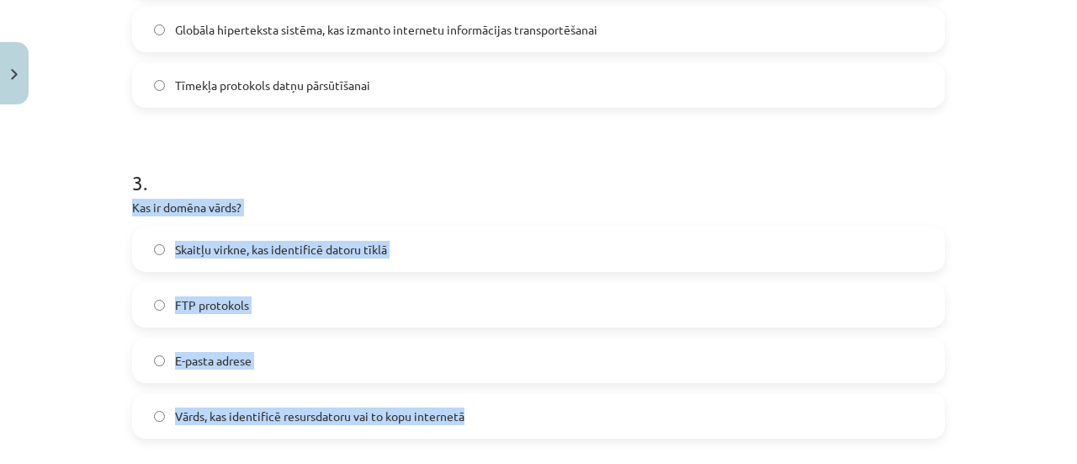
click at [199, 397] on label "Vārds, kas identificē resursdatoru vai to kopu internetā" at bounding box center [539, 416] width 810 height 42
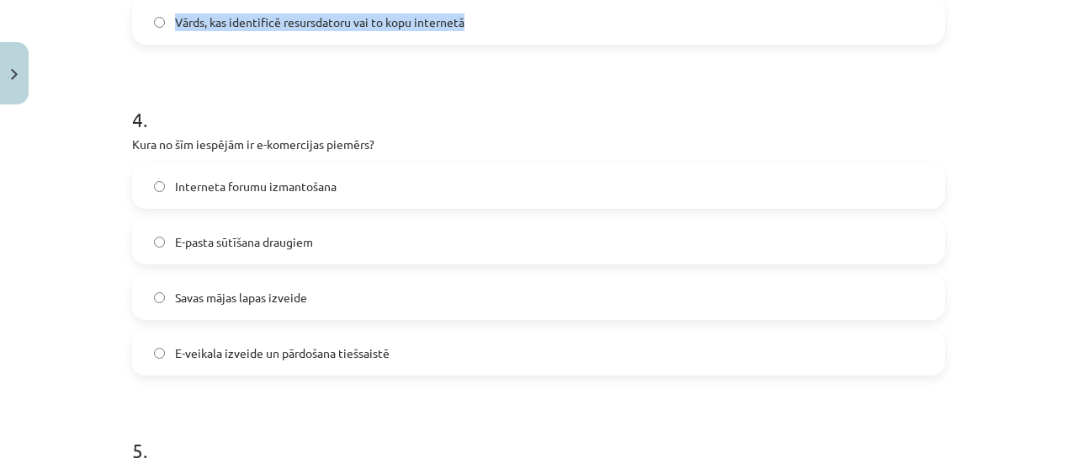
scroll to position [1220, 0]
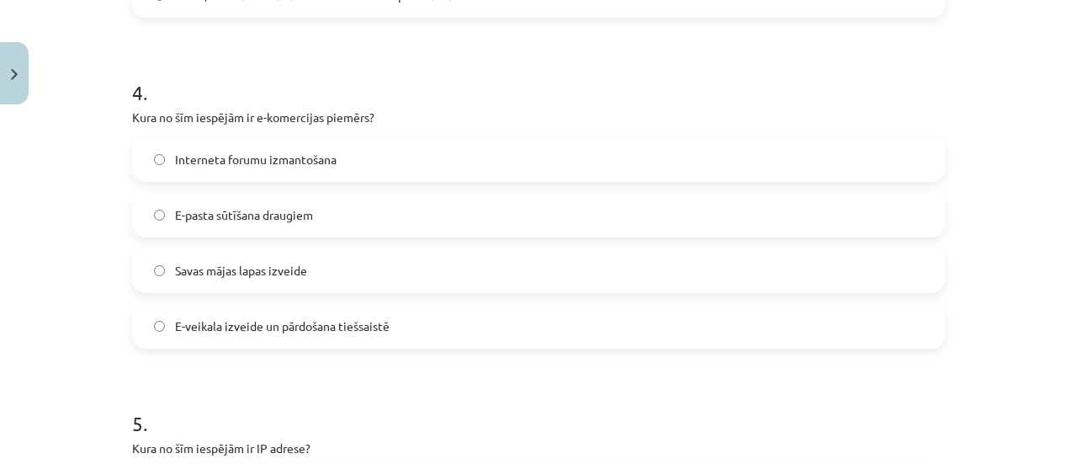
click at [368, 165] on label "Interneta forumu izmantošana" at bounding box center [539, 159] width 810 height 42
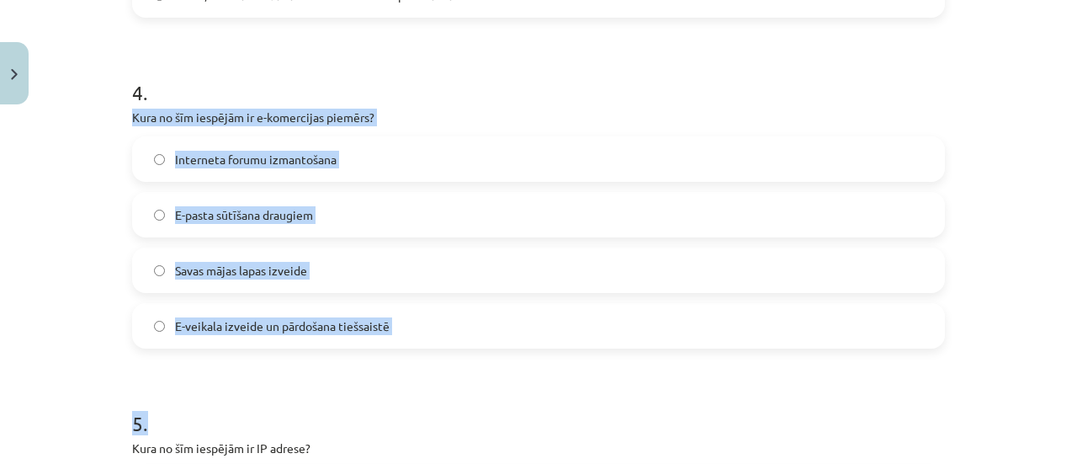
drag, startPoint x: 125, startPoint y: 115, endPoint x: 636, endPoint y: 354, distance: 564.0
click at [636, 354] on form "1 . Kāds ir viens no teledarba trūkumiem? Intelektuālam darbam piemērota vide M…" at bounding box center [538, 35] width 813 height 1840
click at [212, 341] on label "E-veikala izveide un pārdošana tiešsaistē" at bounding box center [539, 326] width 810 height 42
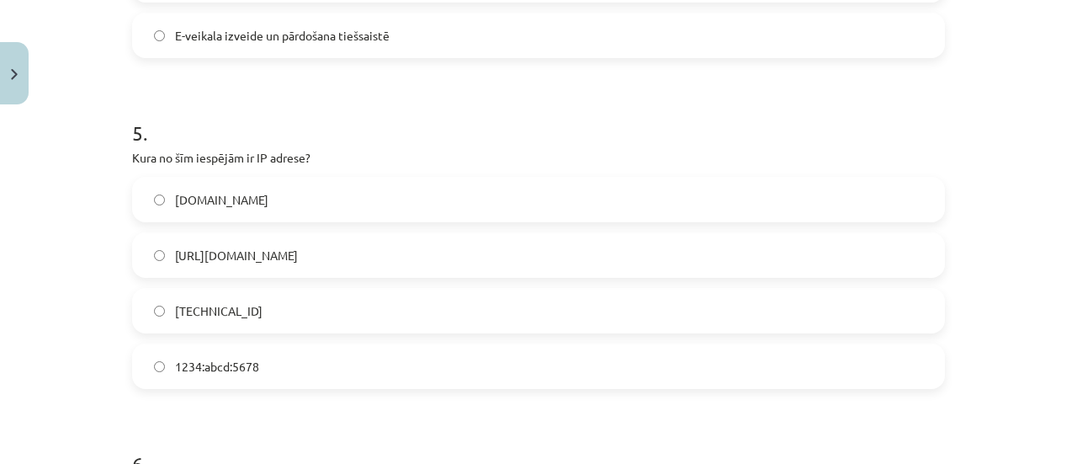
scroll to position [1557, 0]
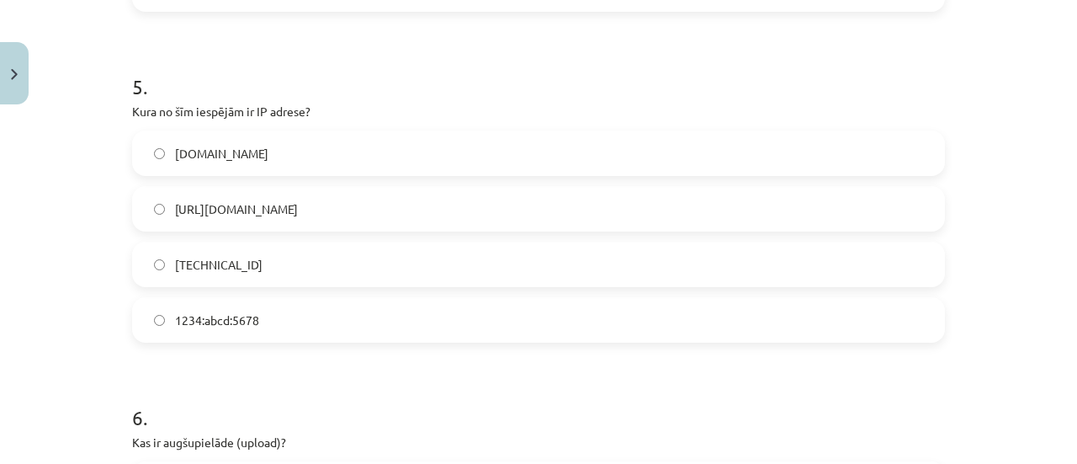
click at [273, 263] on label "[TECHNICAL_ID]" at bounding box center [539, 264] width 810 height 42
drag, startPoint x: 130, startPoint y: 110, endPoint x: 55, endPoint y: 98, distance: 76.7
click at [365, 107] on p "Kura no šīm iespējām ir IP adrese?" at bounding box center [538, 112] width 813 height 18
click at [103, 128] on div "Mācību tēma: Datorikas - 10. klases 1. ieskaites mācību materiāls #6 5. tēma – …" at bounding box center [538, 232] width 1077 height 464
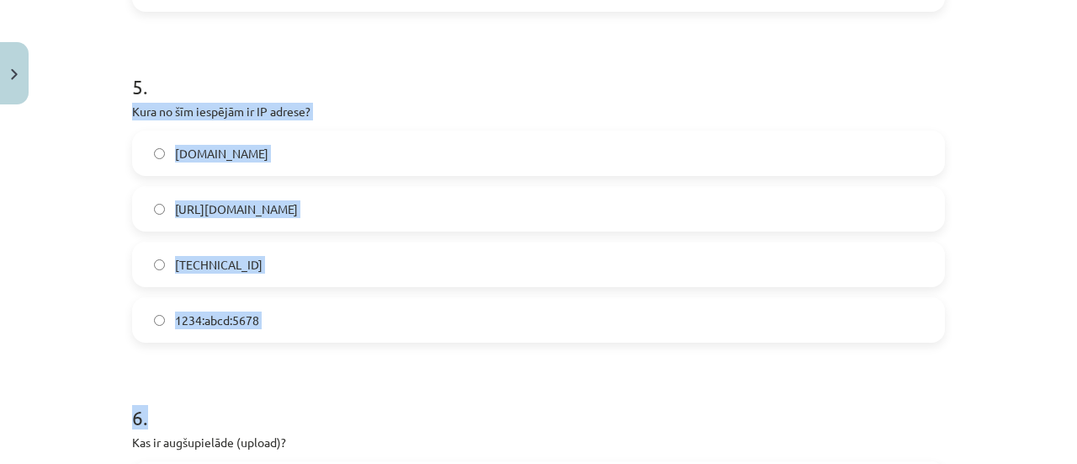
drag, startPoint x: 109, startPoint y: 98, endPoint x: 452, endPoint y: 344, distance: 421.6
click at [452, 344] on div "Mācību tēma: Datorikas - 10. klases 1. ieskaites mācību materiāls #6 5. tēma – …" at bounding box center [538, 232] width 1077 height 464
click at [0, 157] on div "Mācību tēma: Datorikas - 10. klases 1. ieskaites mācību materiāls #6 5. tēma – …" at bounding box center [538, 232] width 1077 height 464
drag, startPoint x: 124, startPoint y: 109, endPoint x: 446, endPoint y: 341, distance: 396.8
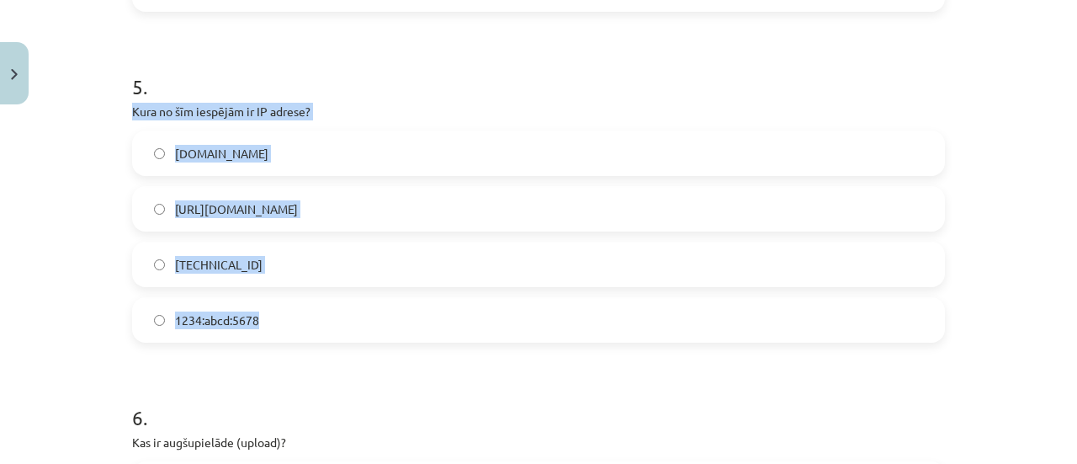
drag, startPoint x: 284, startPoint y: 245, endPoint x: 338, endPoint y: 296, distance: 74.4
click at [284, 246] on label "[TECHNICAL_ID]" at bounding box center [539, 264] width 810 height 42
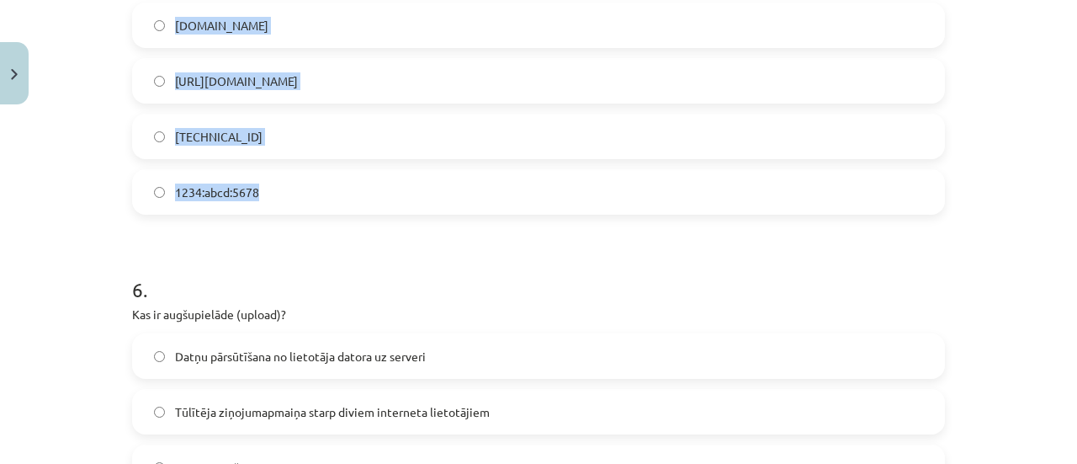
scroll to position [1810, 0]
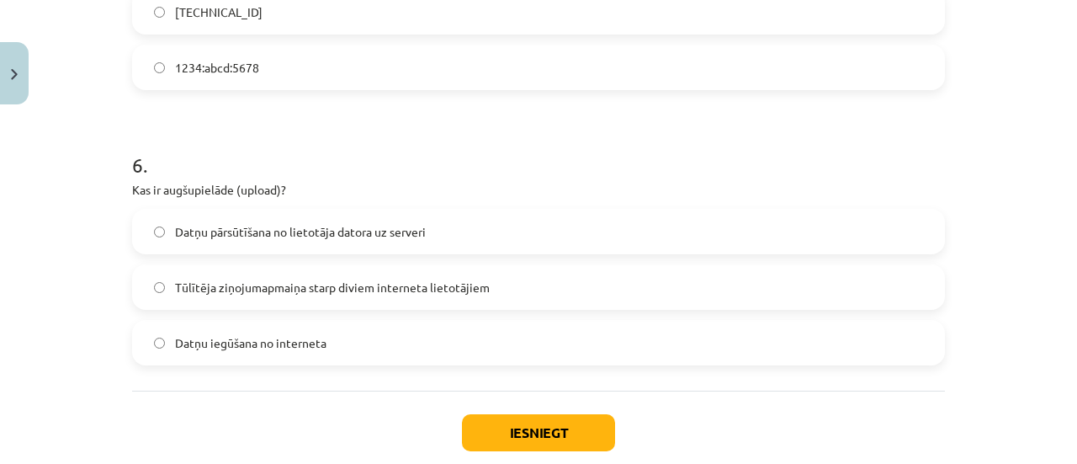
click at [59, 235] on div "Mācību tēma: Datorikas - 10. klases 1. ieskaites mācību materiāls #6 5. tēma – …" at bounding box center [538, 232] width 1077 height 464
click at [309, 341] on span "Datņu iegūšana no interneta" at bounding box center [250, 343] width 151 height 18
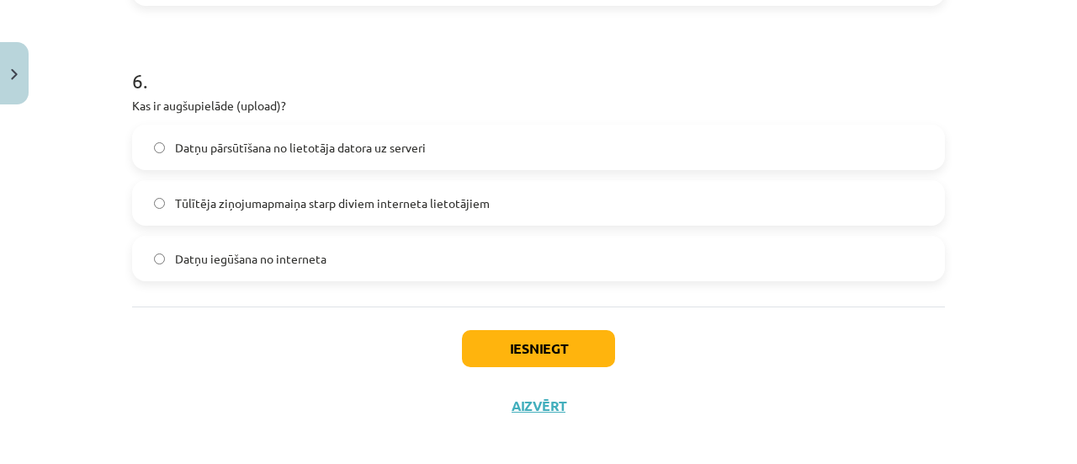
scroll to position [1905, 0]
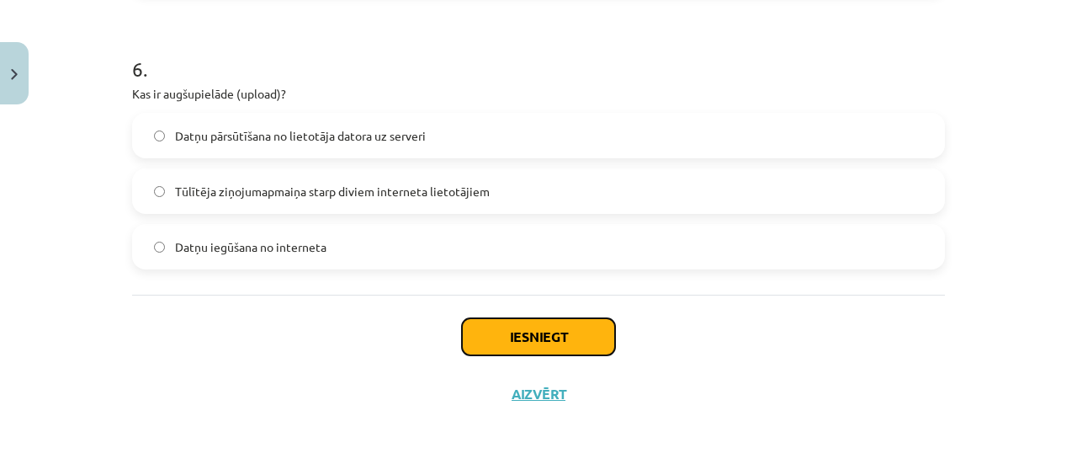
click at [515, 326] on button "Iesniegt" at bounding box center [538, 336] width 153 height 37
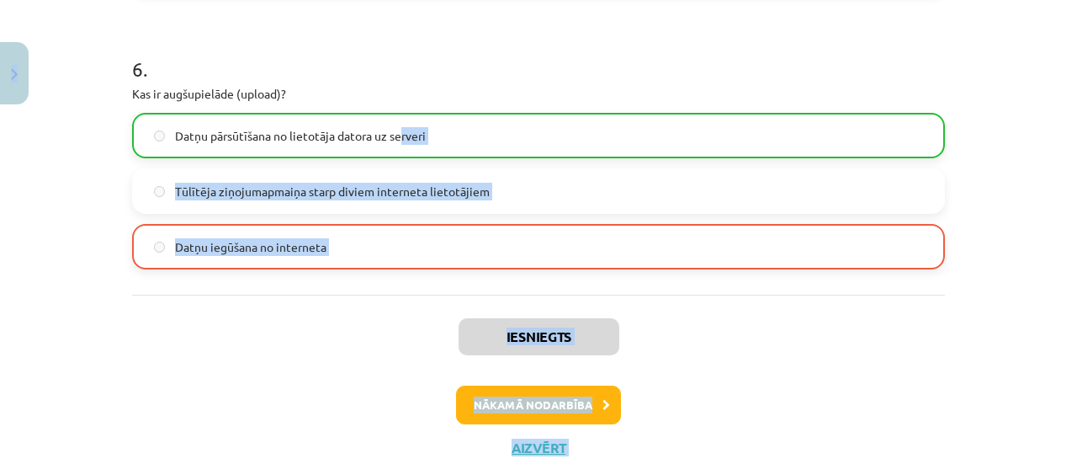
drag, startPoint x: 127, startPoint y: 101, endPoint x: 9, endPoint y: 70, distance: 121.9
click at [9, 70] on div "Mācību tēma: Datorikas - 10. klases 1. ieskaites mācību materiāls #6 5. tēma – …" at bounding box center [538, 232] width 1077 height 464
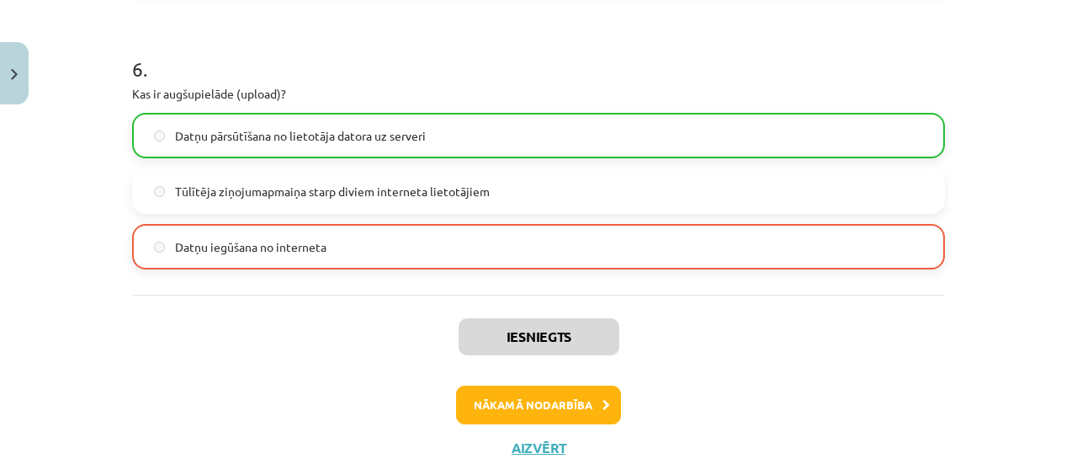
drag, startPoint x: 460, startPoint y: 73, endPoint x: 512, endPoint y: 262, distance: 195.6
click at [460, 80] on div "6 . Kas ir augšupielāde (upload)? Datņu pārsūtīšana no lietotāja datora uz serv…" at bounding box center [538, 149] width 813 height 242
click at [434, 53] on h1 "6 ." at bounding box center [538, 54] width 813 height 52
click at [531, 409] on button "Nākamā nodarbība" at bounding box center [538, 404] width 165 height 39
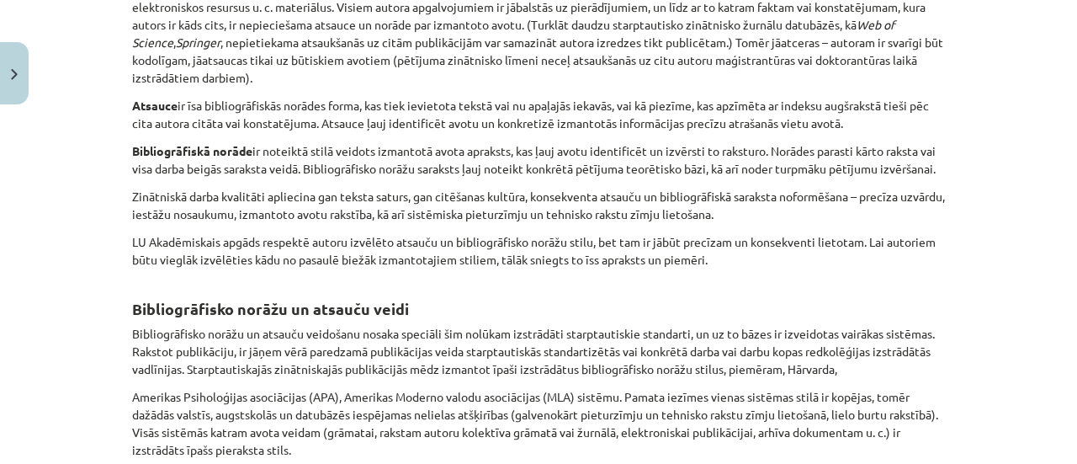
scroll to position [824, 0]
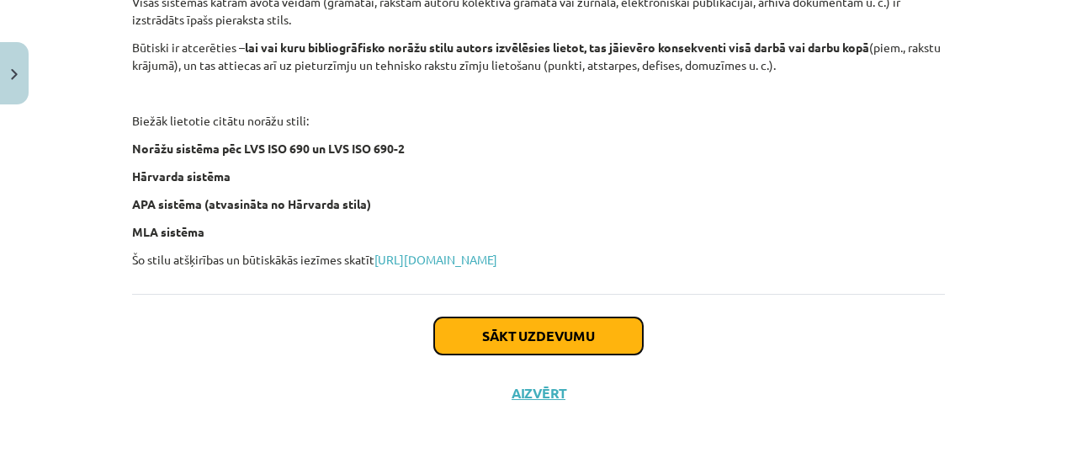
click at [570, 341] on button "Sākt uzdevumu" at bounding box center [538, 335] width 209 height 37
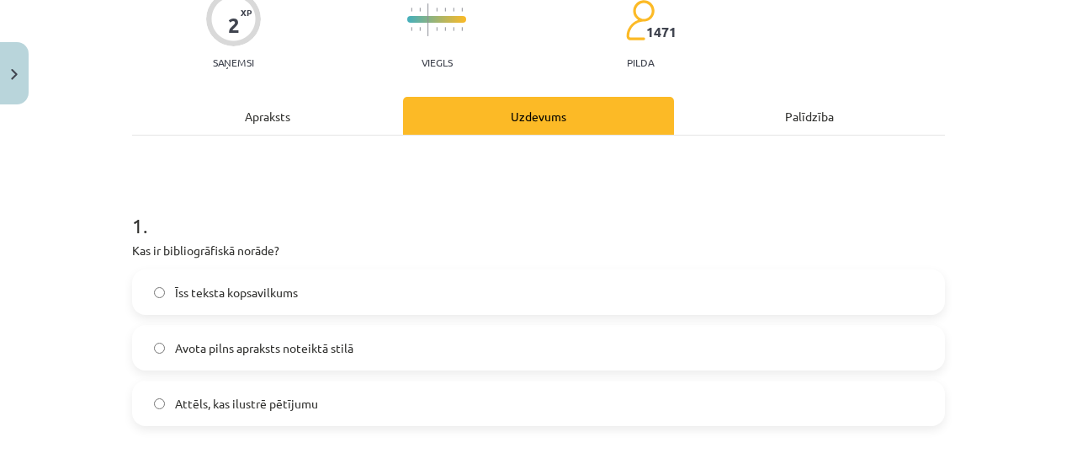
scroll to position [210, 0]
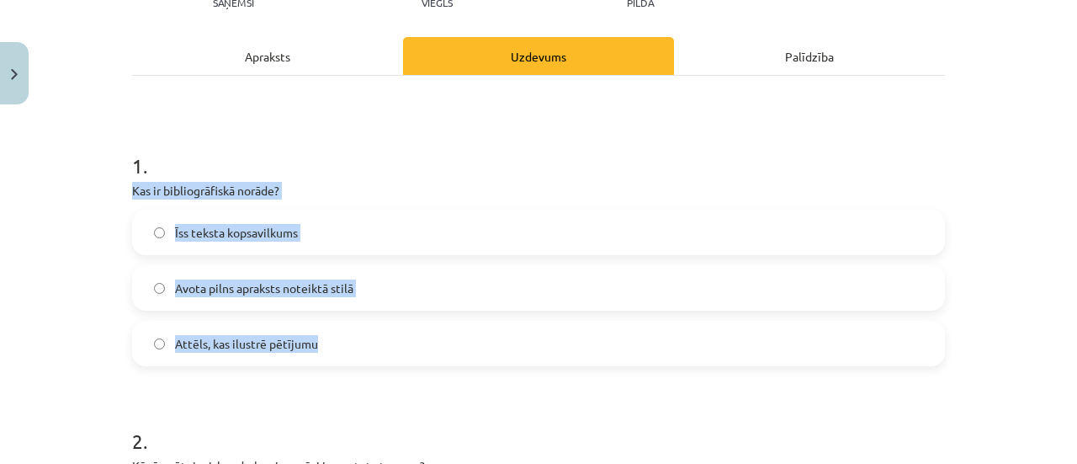
drag, startPoint x: 121, startPoint y: 188, endPoint x: 382, endPoint y: 339, distance: 301.7
click at [382, 339] on div "2 XP Saņemsi Viegls 1471 pilda Apraksts Uzdevums Palīdzība 1 . Kas ir bibliogrā…" at bounding box center [538, 348] width 833 height 893
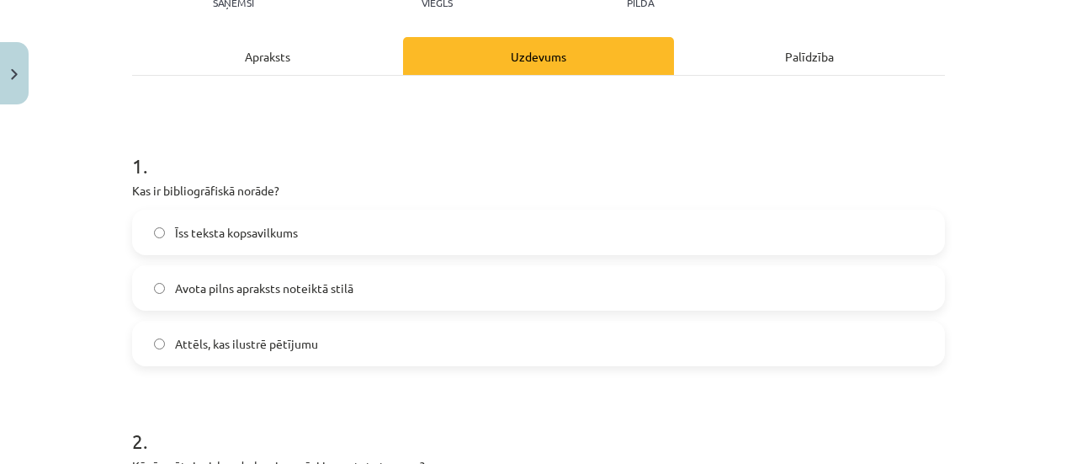
click at [391, 101] on div "1 . Kas ir bibliogrāfiskā norāde? Īss teksta kopsavilkums Avota pilns apraksts …" at bounding box center [538, 371] width 813 height 591
click at [176, 280] on span "Avota pilns apraksts noteiktā stilā" at bounding box center [264, 288] width 178 height 18
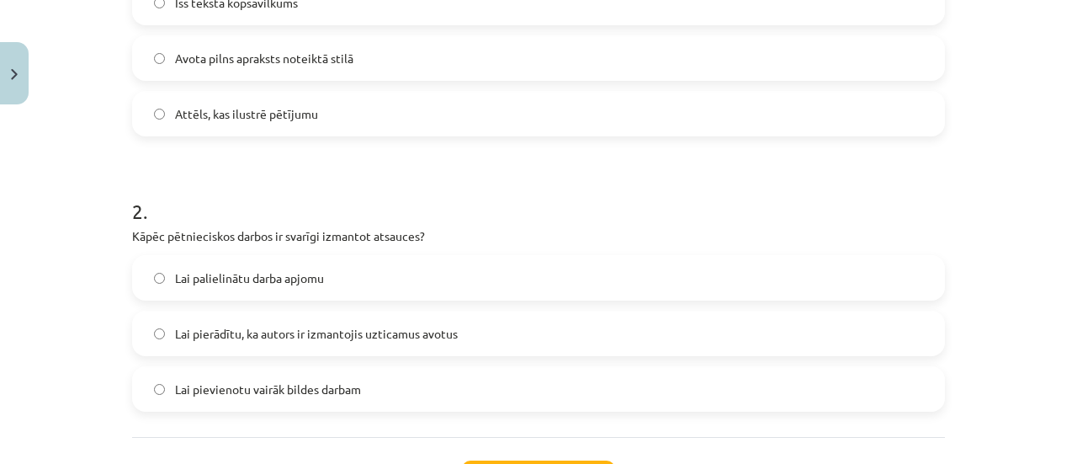
scroll to position [463, 0]
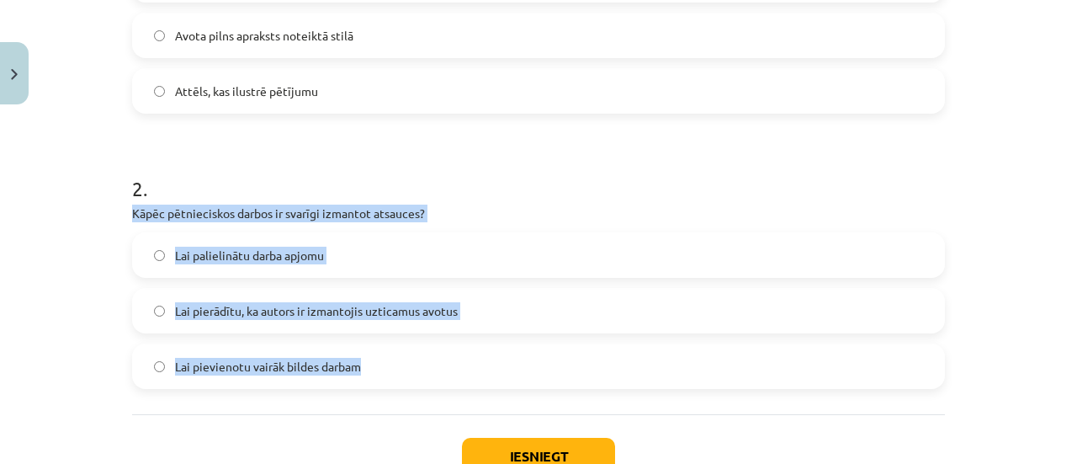
drag, startPoint x: 125, startPoint y: 214, endPoint x: 534, endPoint y: 332, distance: 425.9
click at [534, 332] on div "2 . Kāpēc pētnieciskos darbos ir svarīgi izmantot atsauces? Lai palielinātu dar…" at bounding box center [538, 268] width 813 height 242
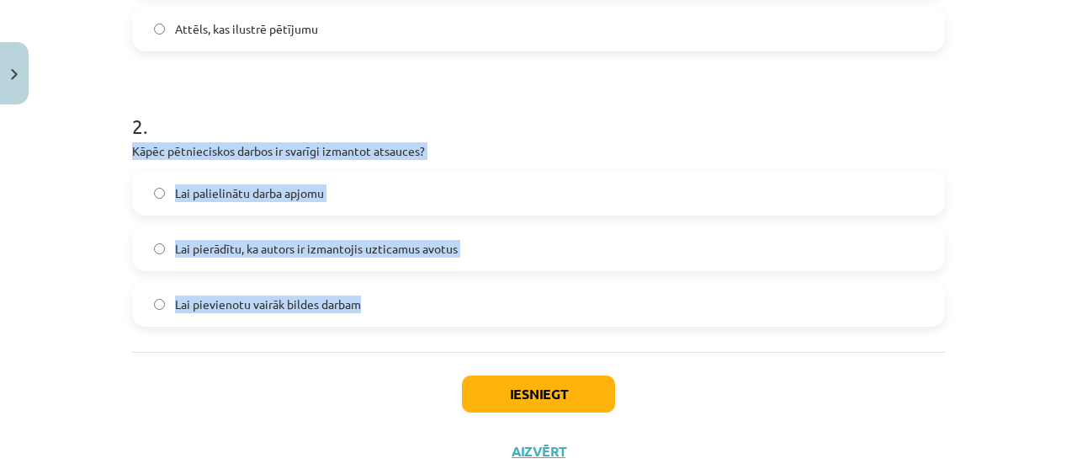
scroll to position [582, 0]
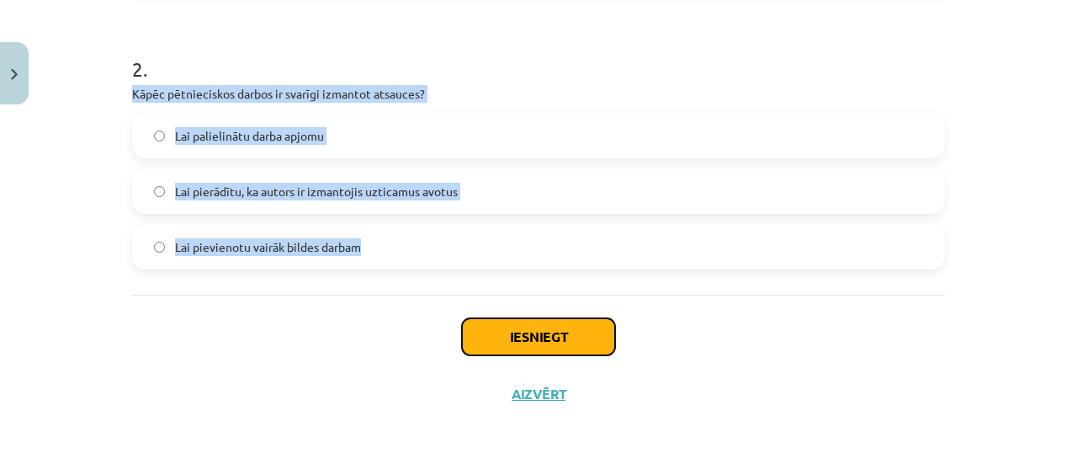
click at [598, 337] on button "Iesniegt" at bounding box center [538, 336] width 153 height 37
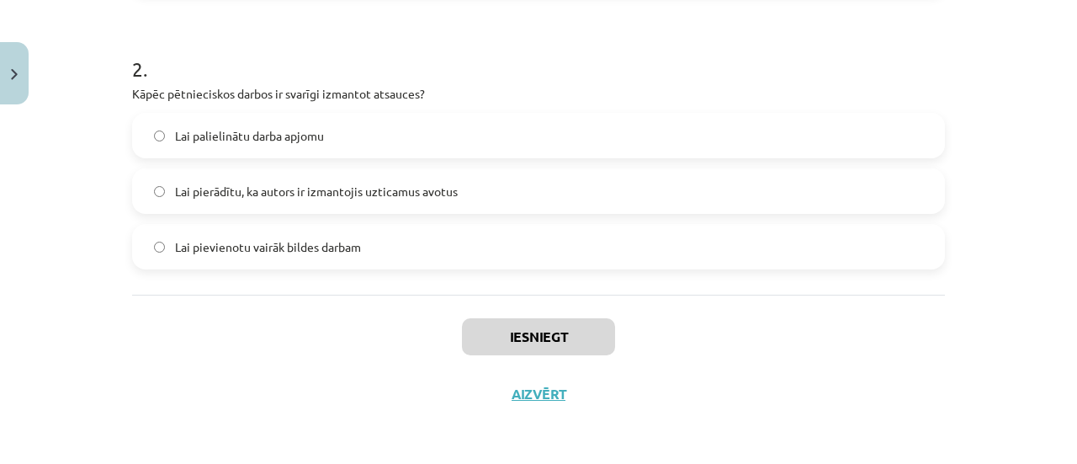
click at [532, 78] on h1 "2 ." at bounding box center [538, 54] width 813 height 52
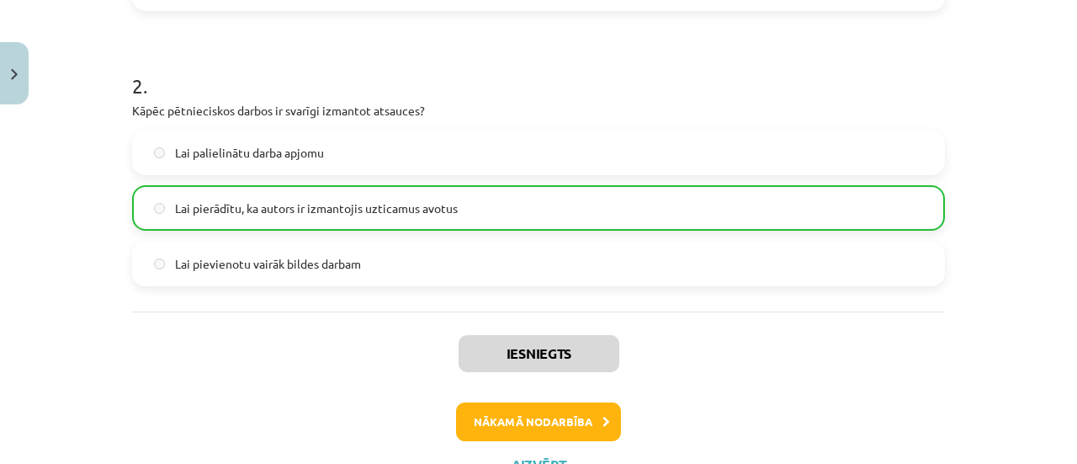
scroll to position [635, 0]
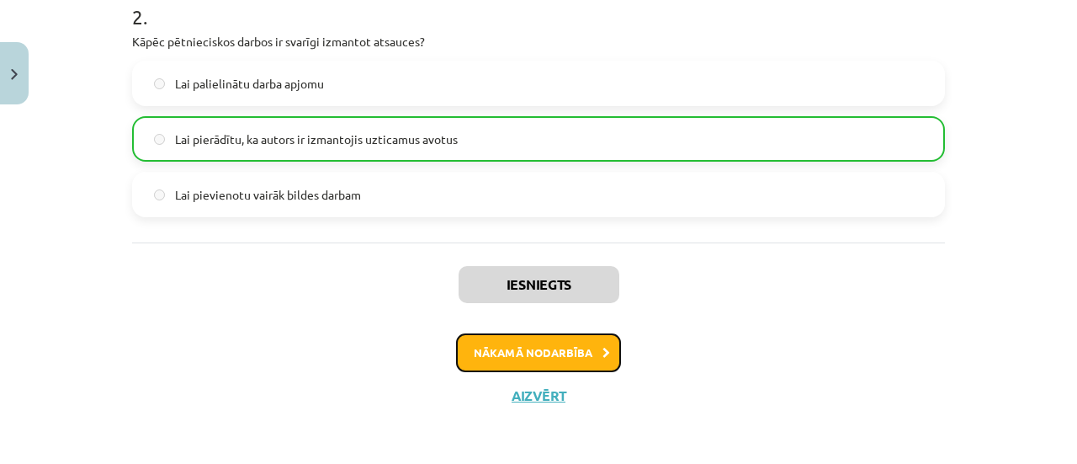
click at [533, 351] on button "Nākamā nodarbība" at bounding box center [538, 352] width 165 height 39
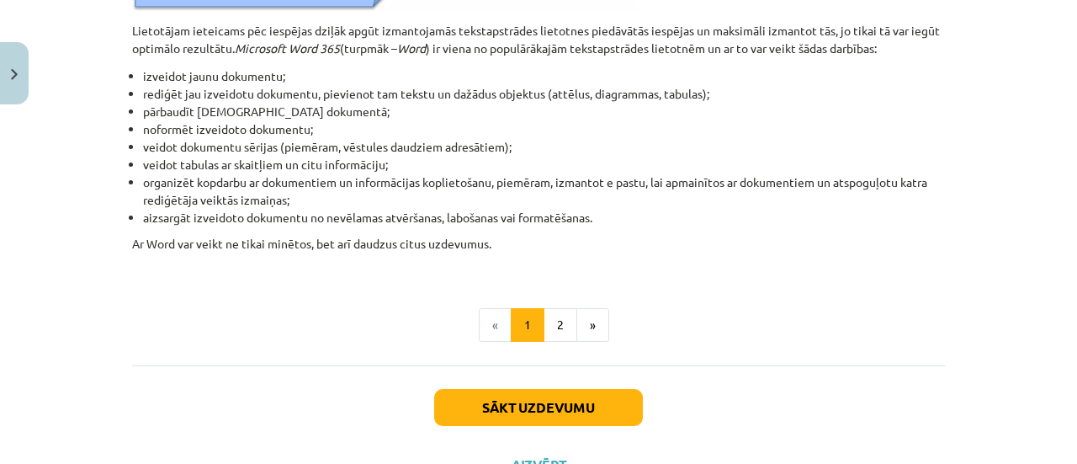
scroll to position [934, 0]
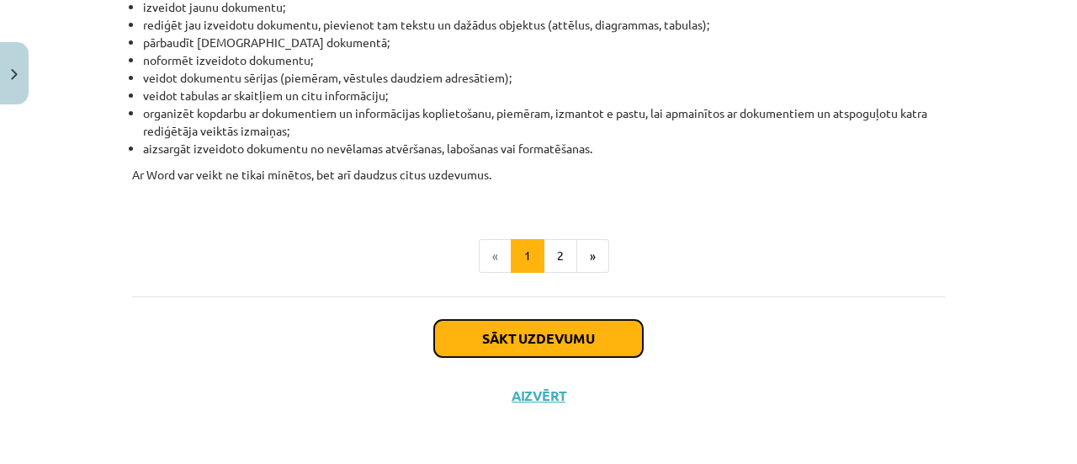
click at [605, 322] on button "Sākt uzdevumu" at bounding box center [538, 338] width 209 height 37
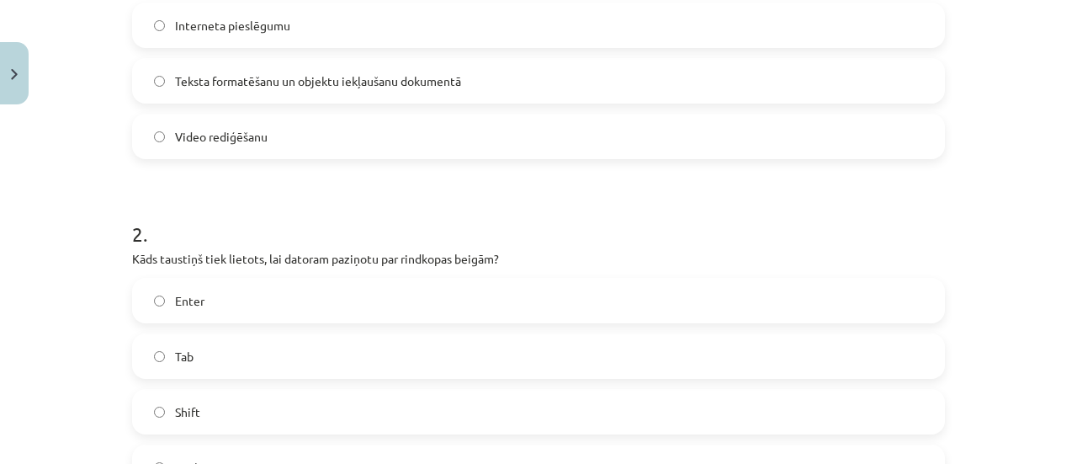
scroll to position [295, 0]
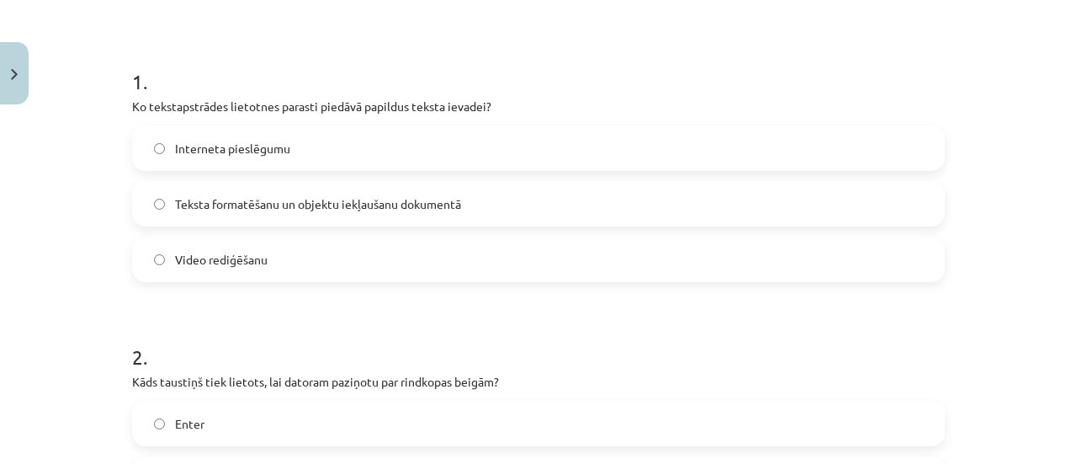
click at [268, 210] on span "Teksta formatēšanu un objektu iekļaušanu dokumentā" at bounding box center [318, 204] width 286 height 18
click at [284, 268] on label "Video rediģēšanu" at bounding box center [539, 259] width 810 height 42
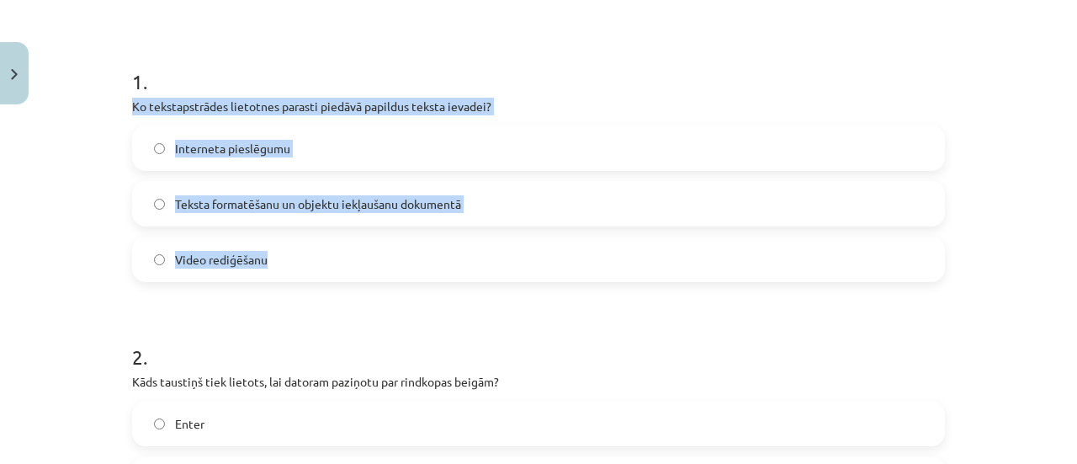
drag, startPoint x: 125, startPoint y: 105, endPoint x: 396, endPoint y: 252, distance: 308.0
click at [273, 196] on span "Teksta formatēšanu un objektu iekļaušanu dokumentā" at bounding box center [318, 204] width 286 height 18
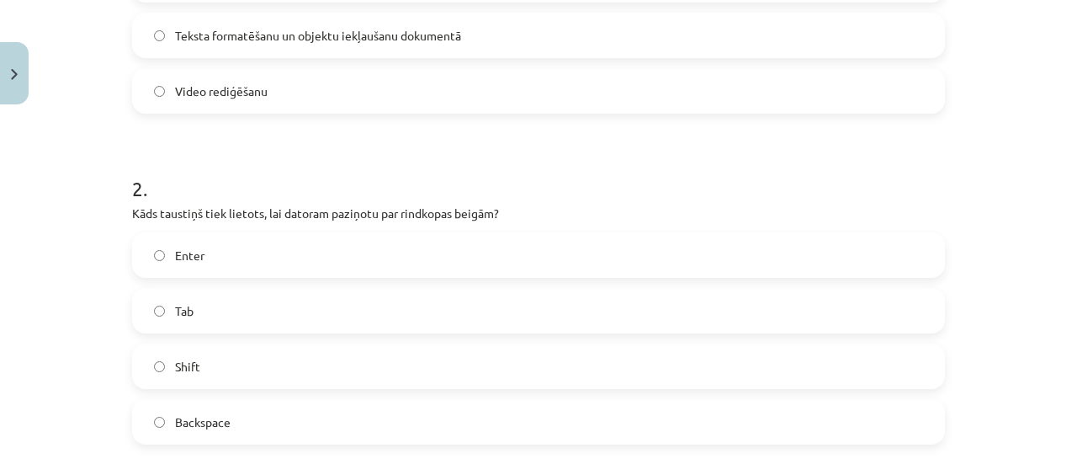
scroll to position [547, 0]
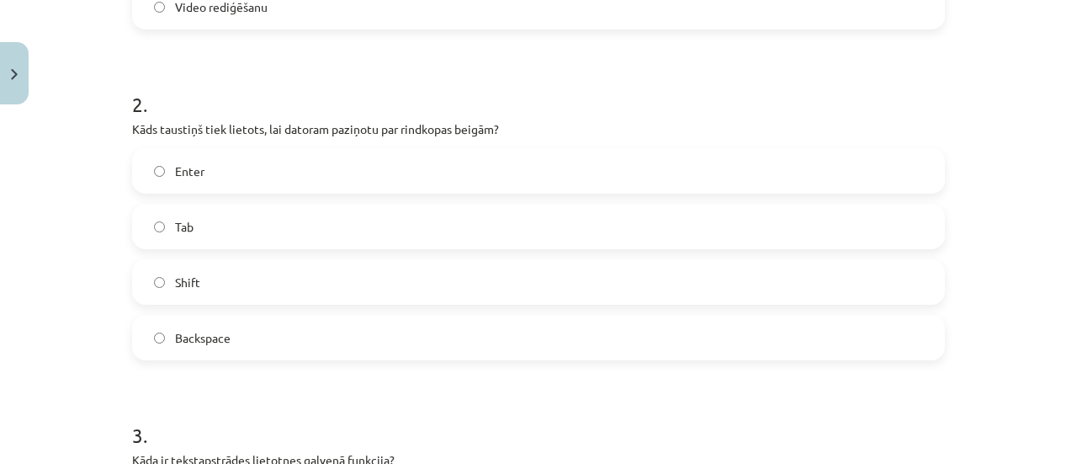
click at [258, 228] on label "Tab" at bounding box center [539, 226] width 810 height 42
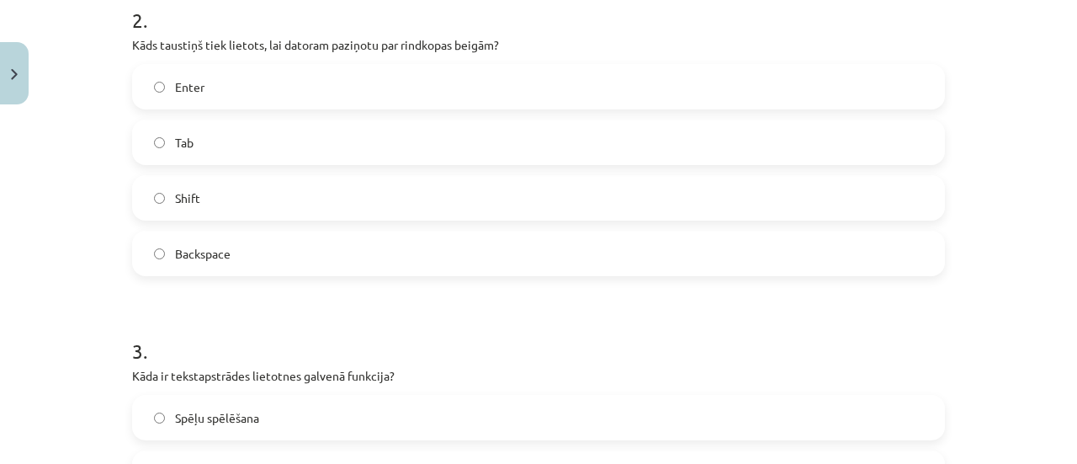
click at [292, 83] on label "Enter" at bounding box center [539, 87] width 810 height 42
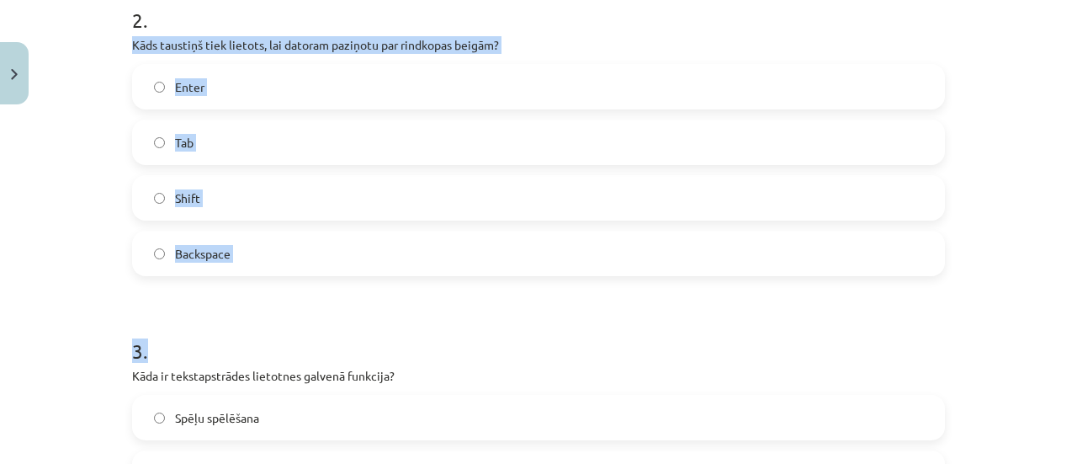
drag, startPoint x: 195, startPoint y: 70, endPoint x: 262, endPoint y: 283, distance: 223.1
click at [262, 289] on div "5 XP Saņemsi Viegls 1471 pilda Apraksts Uzdevums Palīdzība 1 . Ko tekstapstrāde…" at bounding box center [538, 451] width 833 height 1941
click at [251, 262] on label "Backspace" at bounding box center [539, 253] width 810 height 42
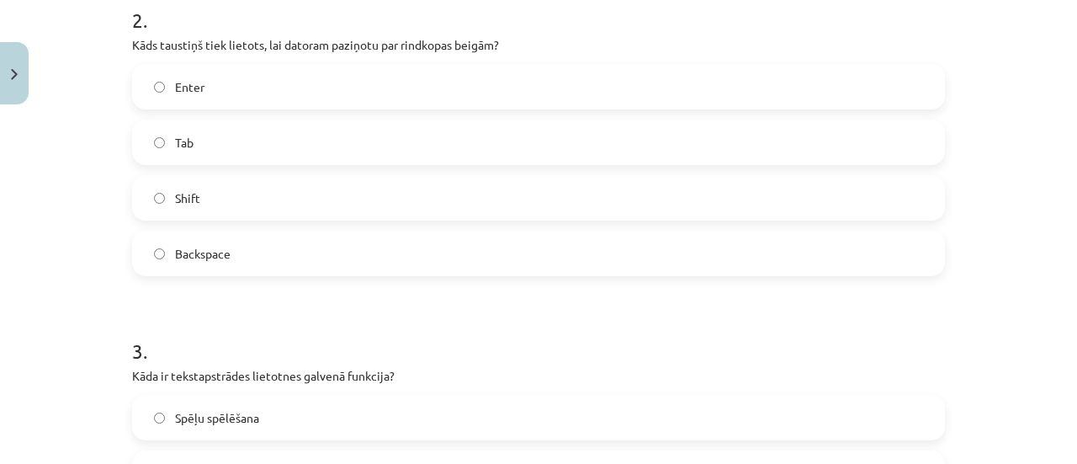
drag, startPoint x: 169, startPoint y: 98, endPoint x: 123, endPoint y: 51, distance: 65.5
click at [168, 97] on label "Enter" at bounding box center [539, 87] width 810 height 42
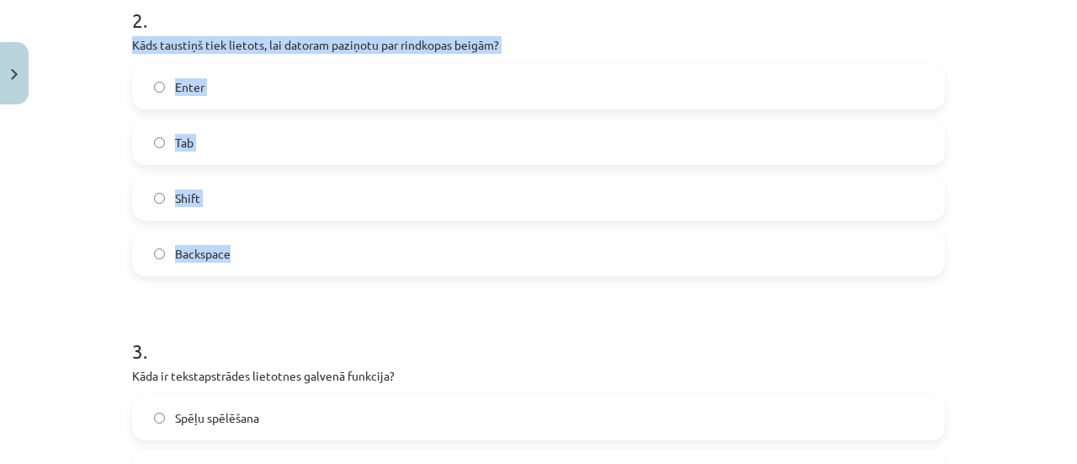
drag, startPoint x: 141, startPoint y: 44, endPoint x: 365, endPoint y: 253, distance: 306.7
click at [365, 253] on div "5 XP Saņemsi Viegls 1471 pilda Apraksts Uzdevums Palīdzība 1 . Ko tekstapstrāde…" at bounding box center [538, 451] width 833 height 1941
click at [229, 68] on label "Enter" at bounding box center [539, 87] width 810 height 42
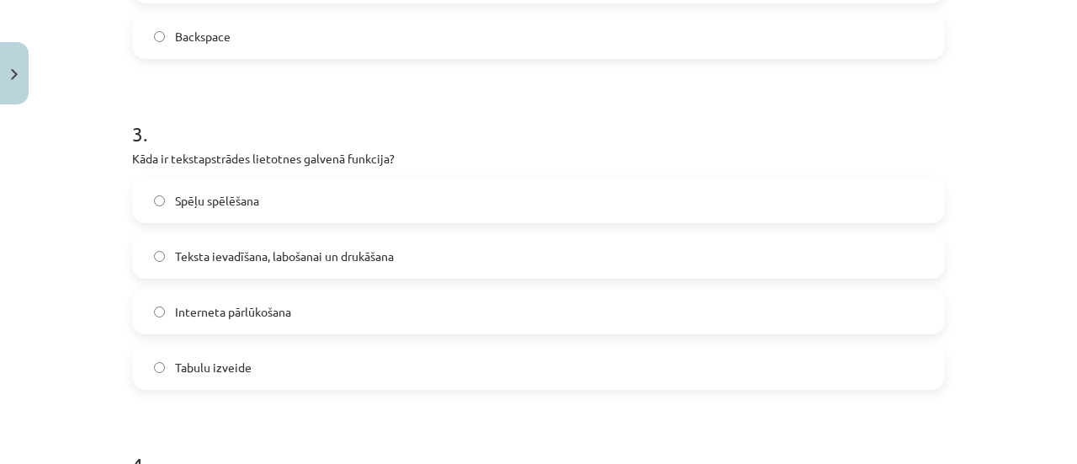
scroll to position [884, 0]
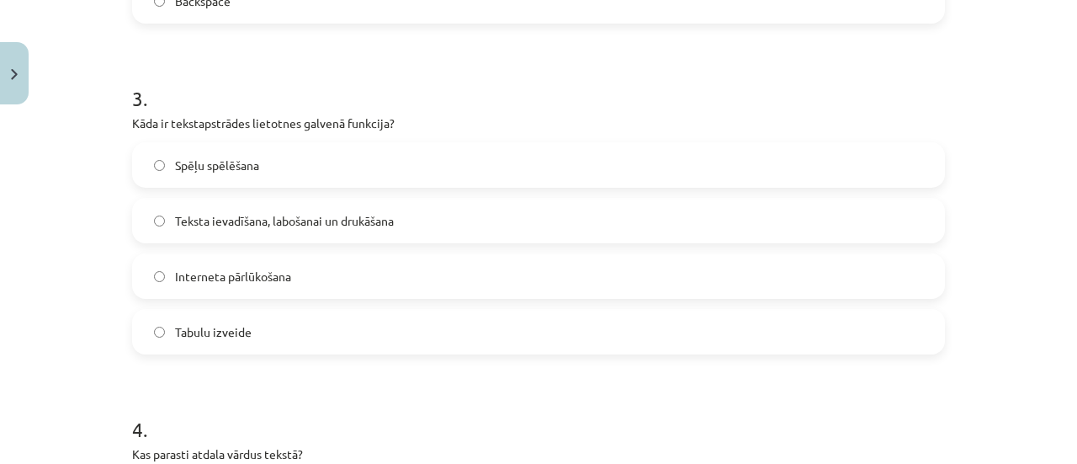
click at [280, 213] on span "Teksta ievadīšana, labošanai un drukāšana" at bounding box center [284, 221] width 219 height 18
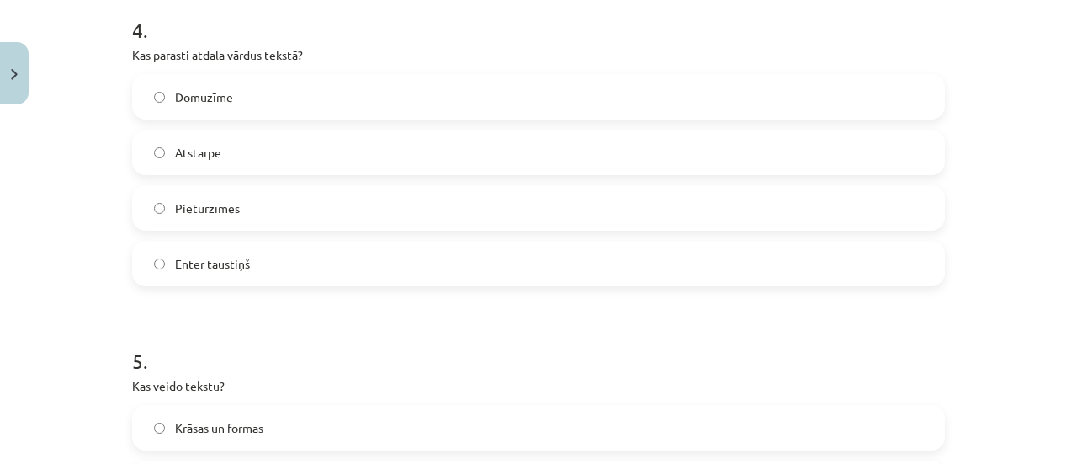
scroll to position [1305, 0]
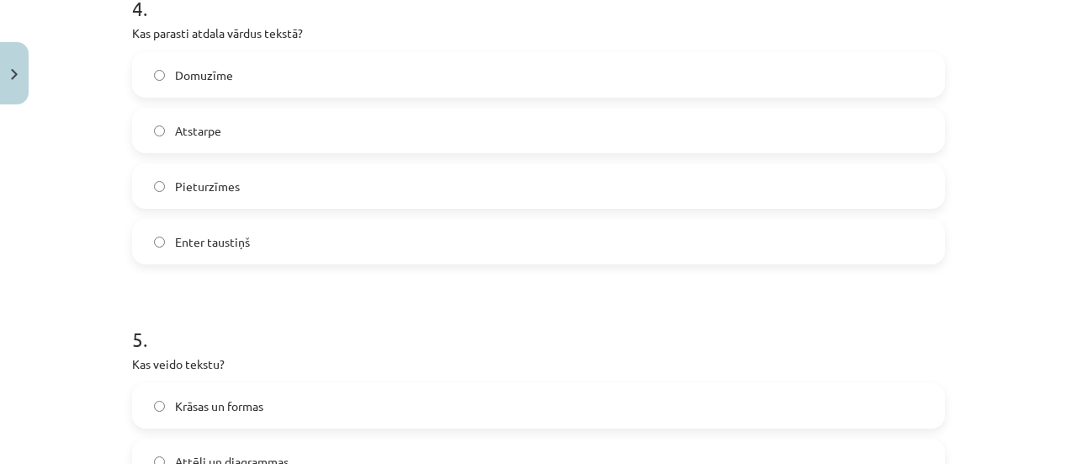
click at [227, 128] on label "Atstarpe" at bounding box center [539, 130] width 810 height 42
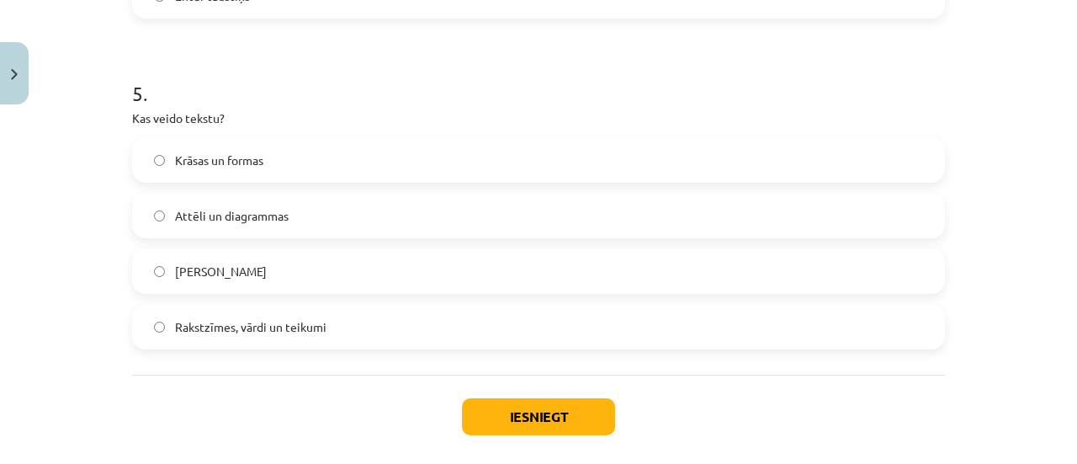
scroll to position [1557, 0]
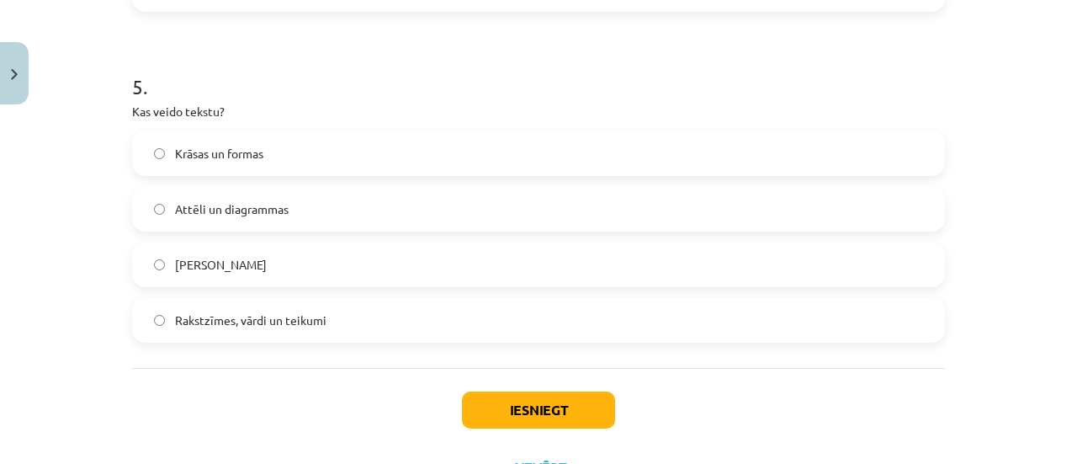
click at [304, 318] on span "Rakstzīmes, vārdi un teikumi" at bounding box center [250, 320] width 151 height 18
click at [569, 422] on button "Iesniegt" at bounding box center [538, 409] width 153 height 37
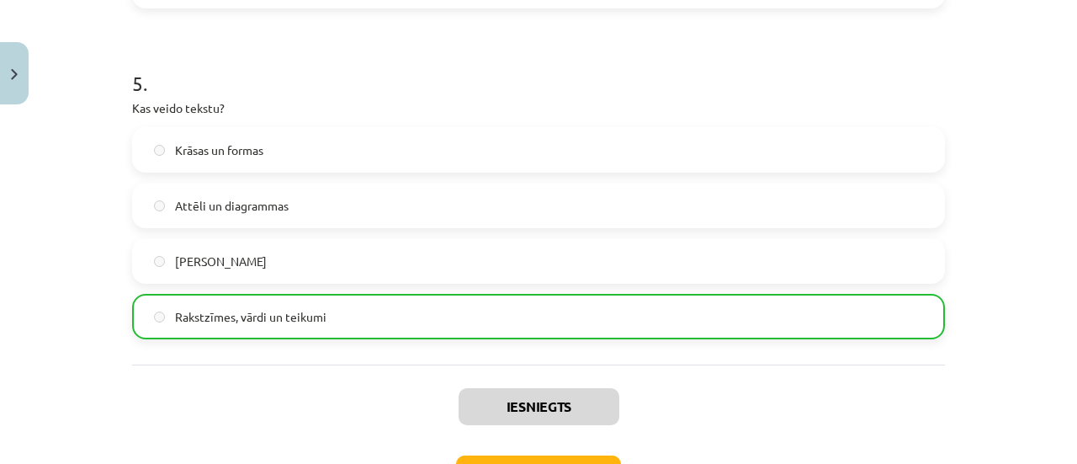
scroll to position [1682, 0]
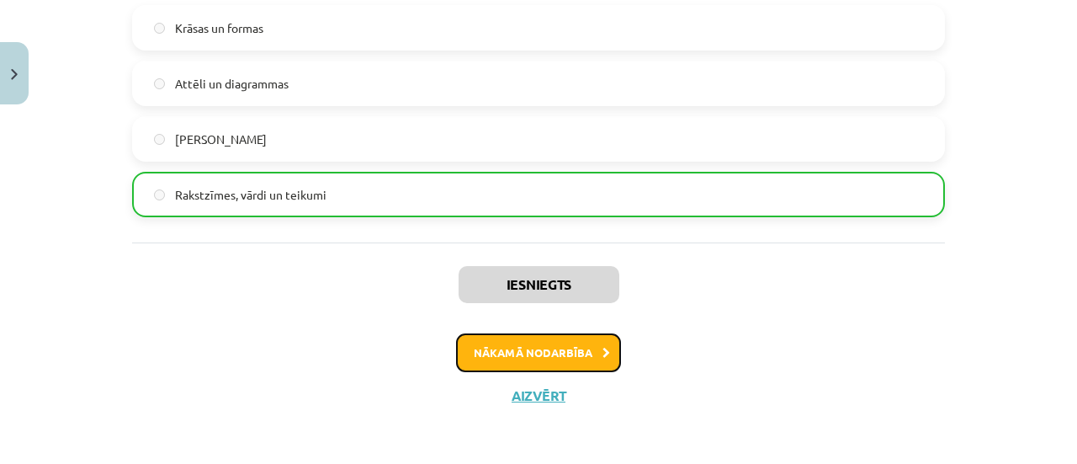
click at [586, 342] on button "Nākamā nodarbība" at bounding box center [538, 352] width 165 height 39
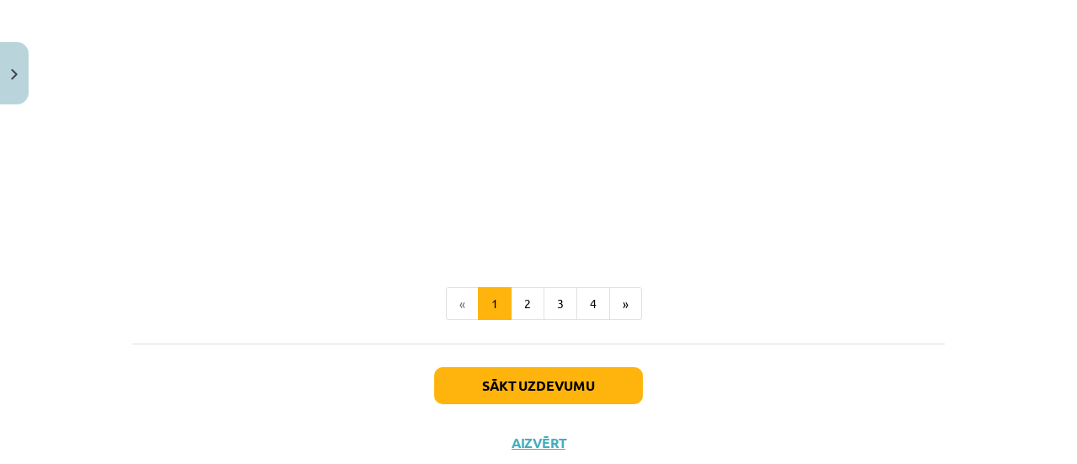
scroll to position [3520, 0]
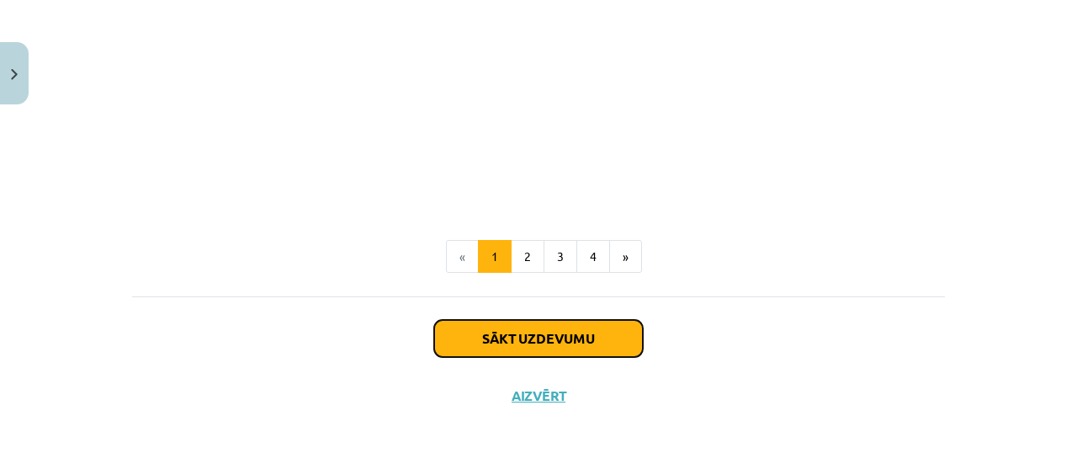
click at [613, 344] on button "Sākt uzdevumu" at bounding box center [538, 338] width 209 height 37
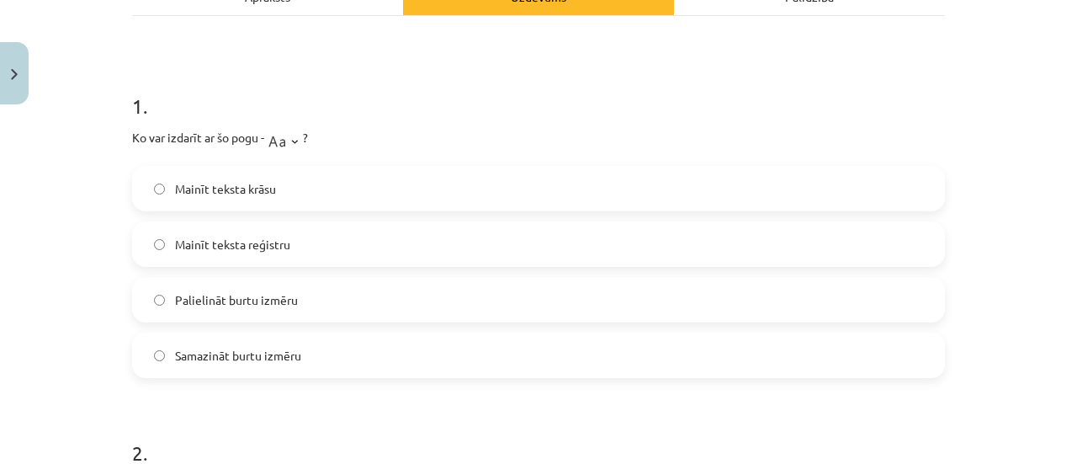
scroll to position [295, 0]
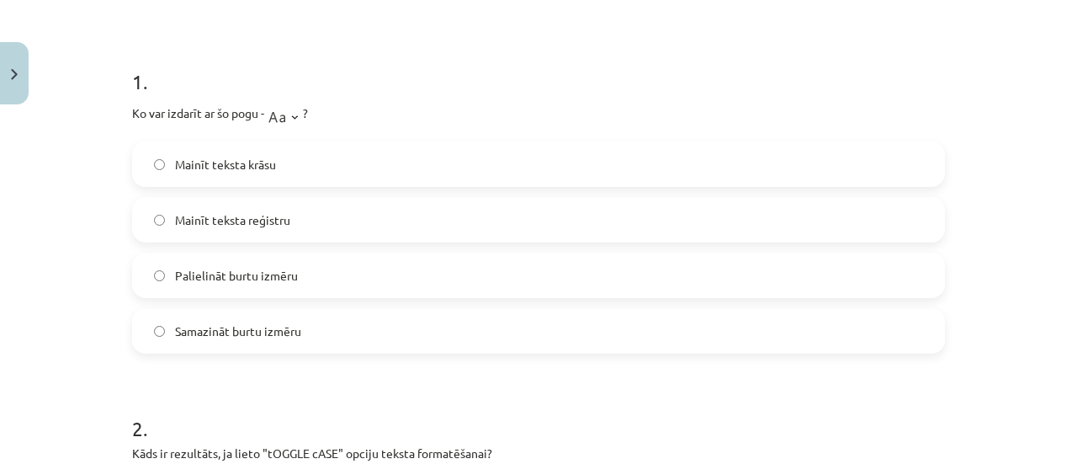
click at [199, 211] on span "Mainīt teksta reģistru" at bounding box center [232, 220] width 115 height 18
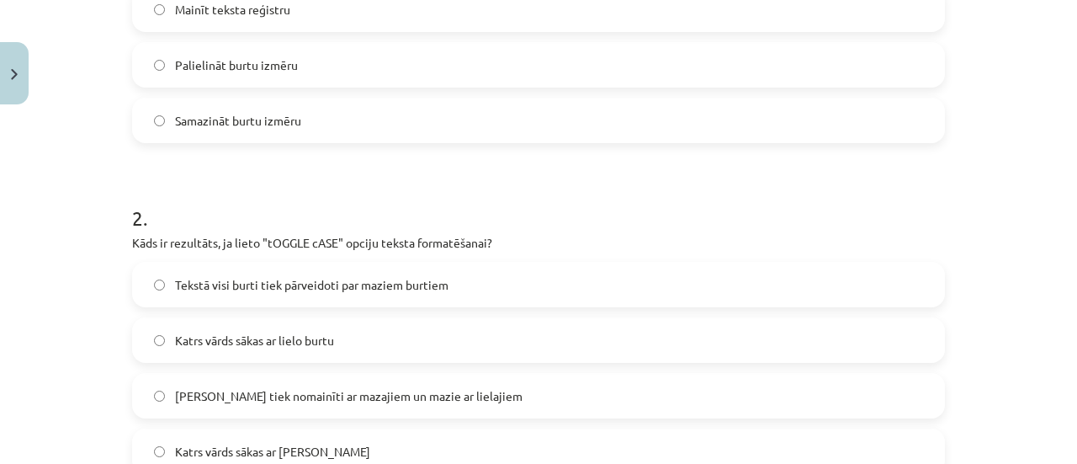
scroll to position [631, 0]
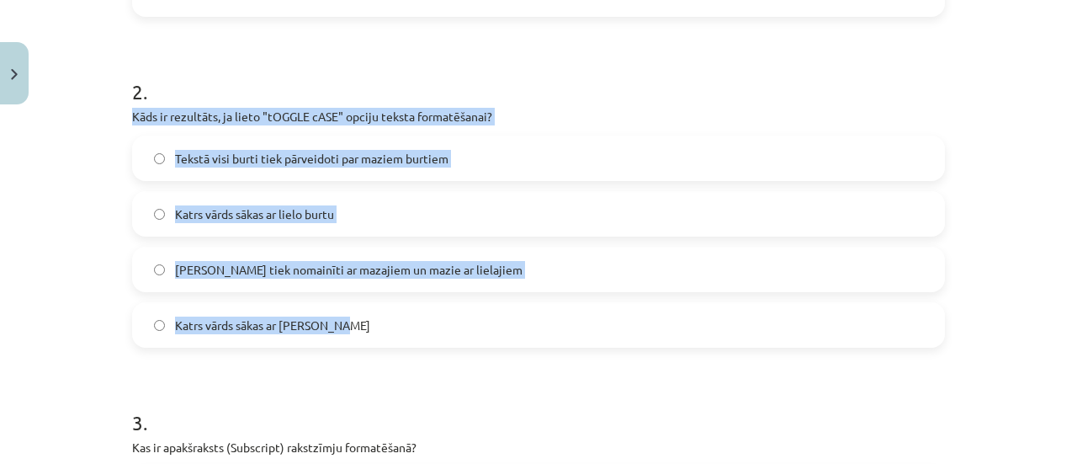
drag, startPoint x: 120, startPoint y: 117, endPoint x: 1076, endPoint y: 317, distance: 976.9
click at [1076, 317] on div "Mācību tēma: Datorikas - 10. klases 1. ieskaites mācību materiāls #9 8. tēma – …" at bounding box center [538, 232] width 1077 height 464
click at [387, 229] on label "Katrs vārds sākas ar lielo burtu" at bounding box center [539, 214] width 810 height 42
click at [371, 242] on div "Tekstā visi burti tiek pārveidoti par maziem burtiem Katrs vārds sākas ar lielo…" at bounding box center [538, 242] width 813 height 212
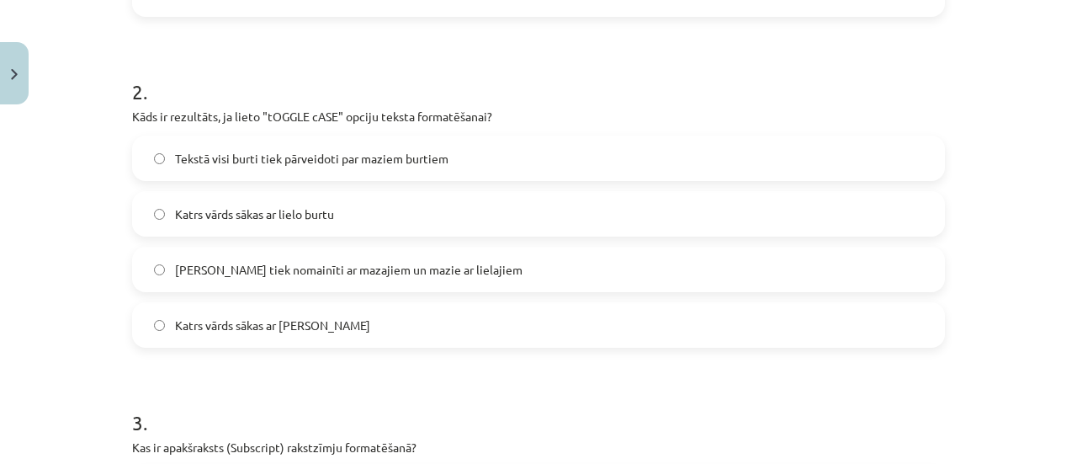
click at [379, 247] on div "[PERSON_NAME] tiek nomainīti ar mazajiem un mazie ar lielajiem" at bounding box center [538, 269] width 813 height 45
click at [242, 262] on span "[PERSON_NAME] tiek nomainīti ar mazajiem un mazie ar lielajiem" at bounding box center [349, 270] width 348 height 18
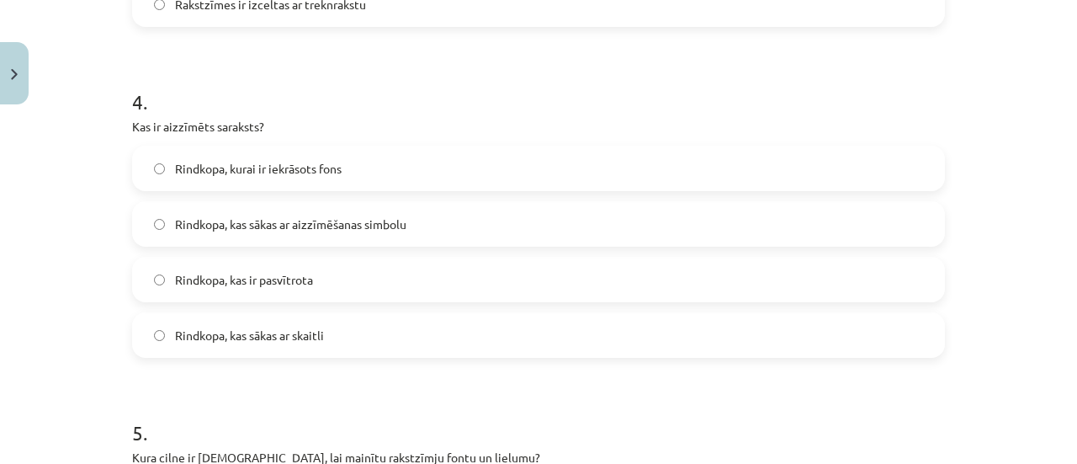
scroll to position [1172, 0]
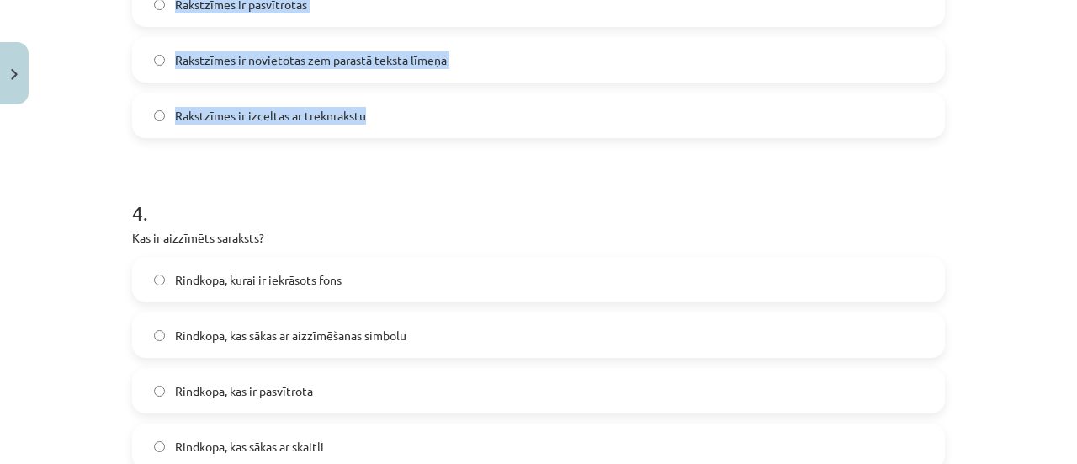
drag, startPoint x: 123, startPoint y: 194, endPoint x: 463, endPoint y: 122, distance: 347.5
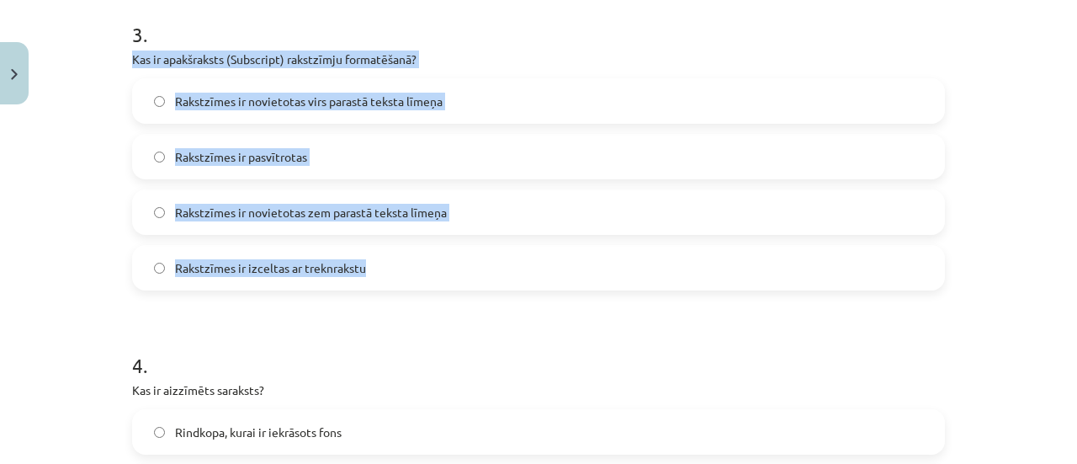
scroll to position [1003, 0]
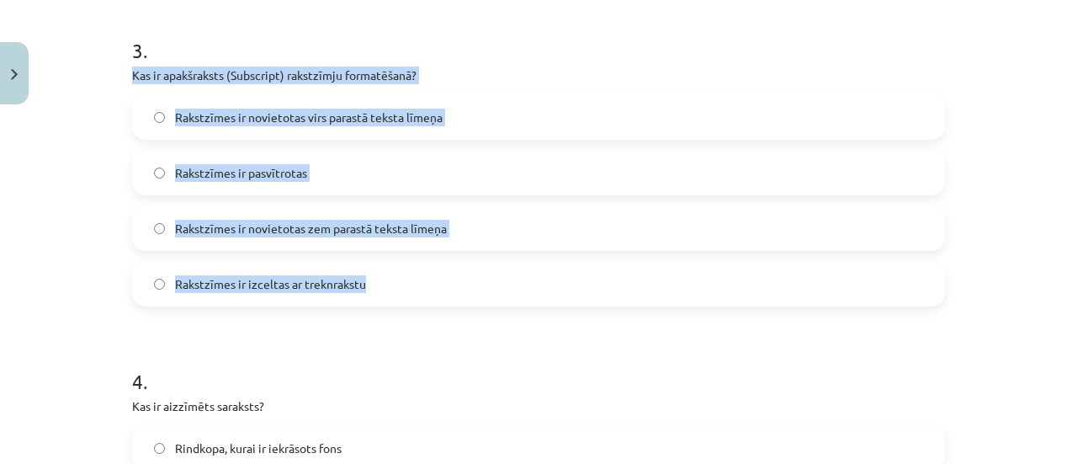
click at [295, 209] on label "Rakstzīmes ir novietotas zem parastā teksta līmeņa" at bounding box center [539, 228] width 810 height 42
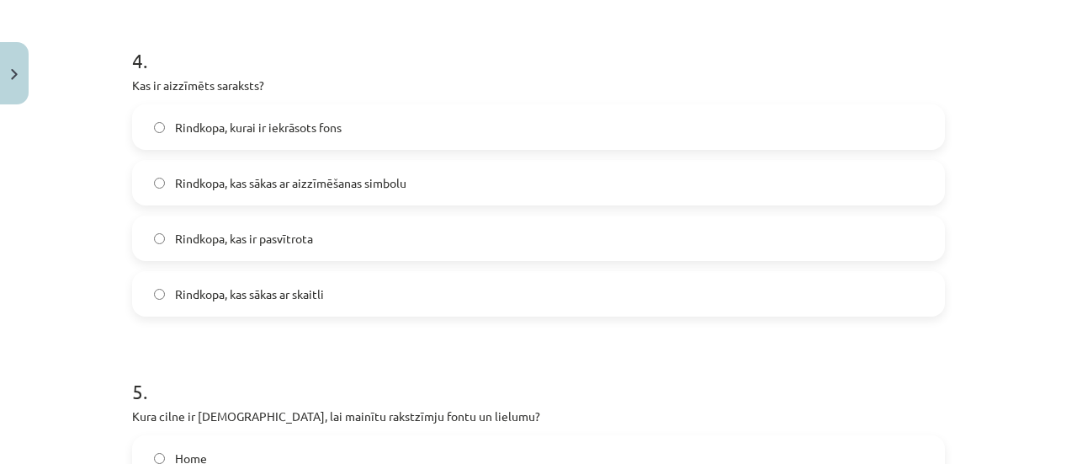
scroll to position [1340, 0]
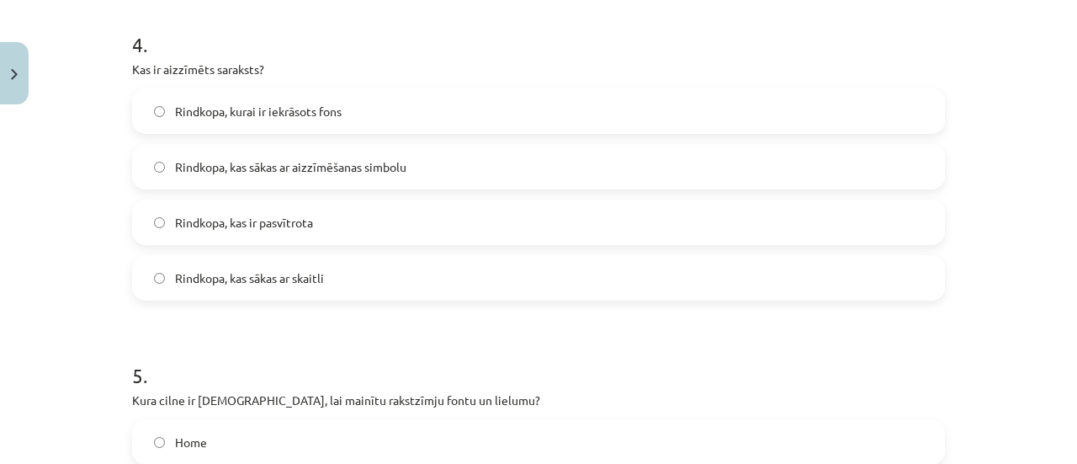
drag, startPoint x: 123, startPoint y: 70, endPoint x: 424, endPoint y: 263, distance: 358.1
drag, startPoint x: 393, startPoint y: 151, endPoint x: 426, endPoint y: 198, distance: 56.7
click at [392, 151] on label "Rindkopa, kas sākas ar aizzīmēšanas simbolu" at bounding box center [539, 167] width 810 height 42
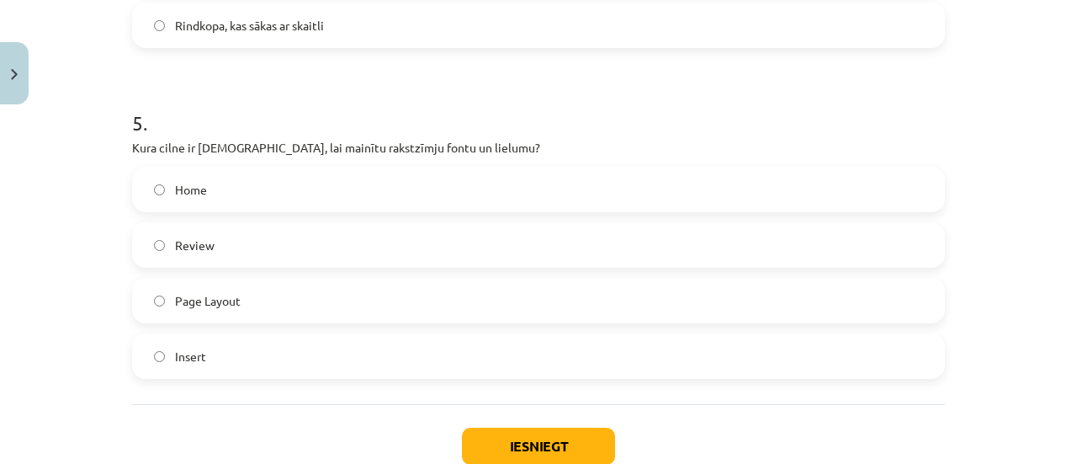
scroll to position [1677, 0]
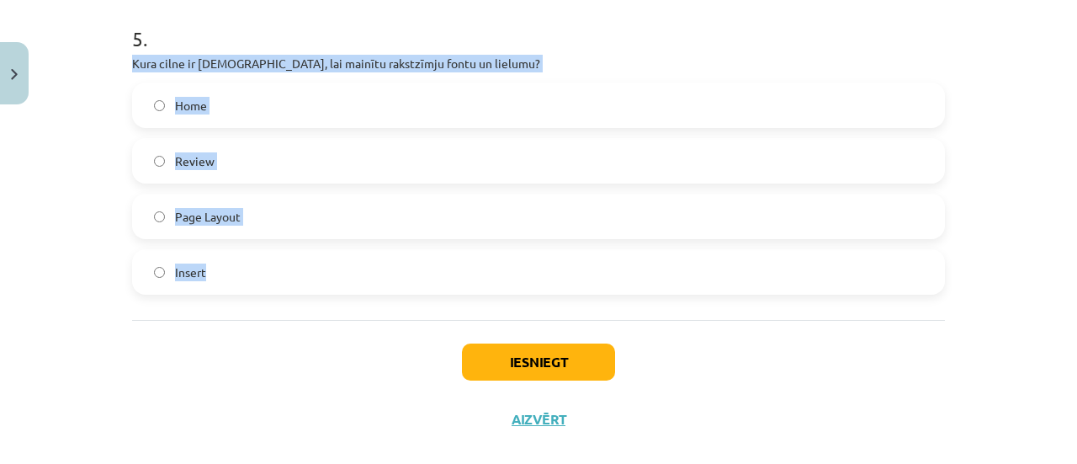
drag, startPoint x: 125, startPoint y: 64, endPoint x: 547, endPoint y: 272, distance: 470.9
click at [187, 97] on span "Home" at bounding box center [191, 106] width 32 height 18
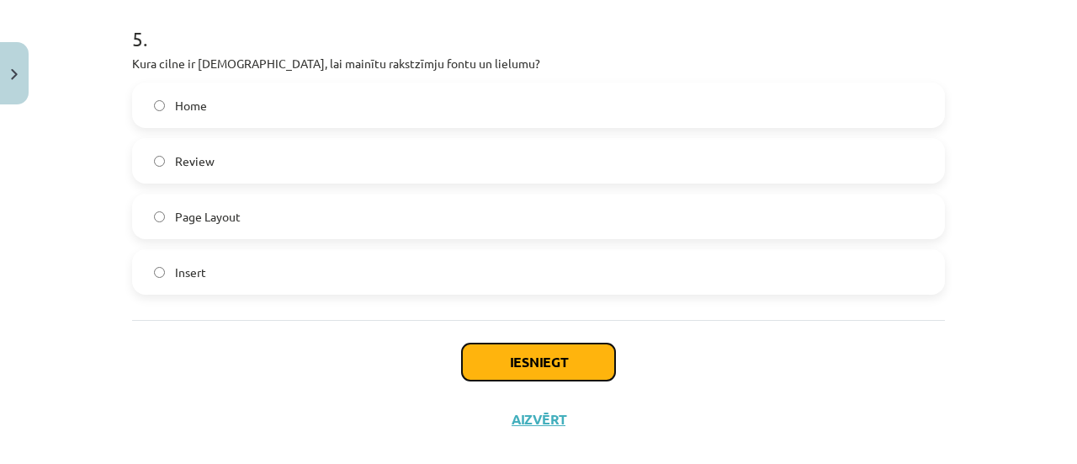
click at [577, 363] on button "Iesniegt" at bounding box center [538, 361] width 153 height 37
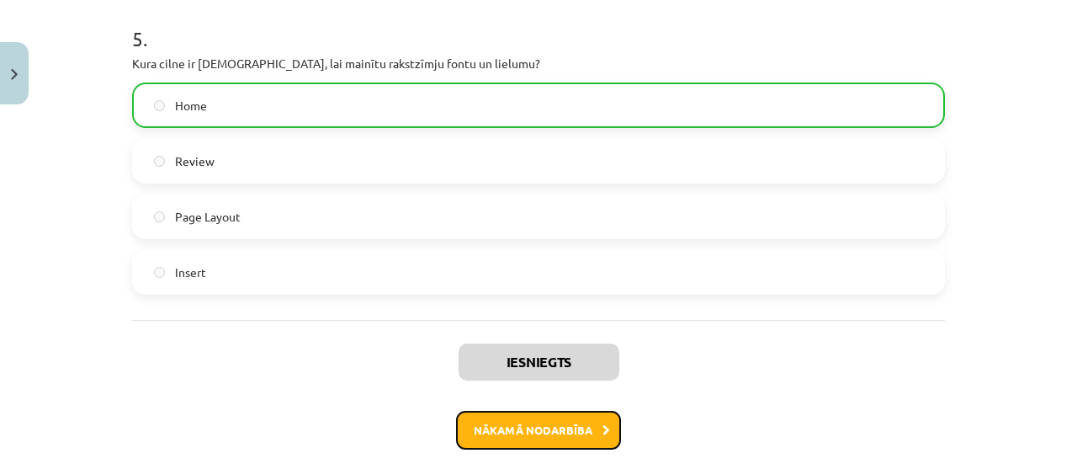
click at [552, 434] on button "Nākamā nodarbība" at bounding box center [538, 430] width 165 height 39
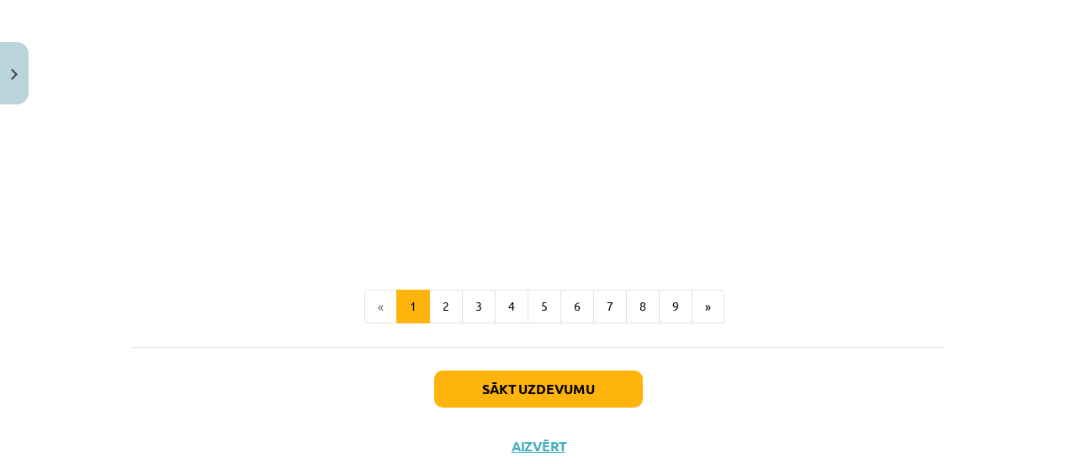
scroll to position [3693, 0]
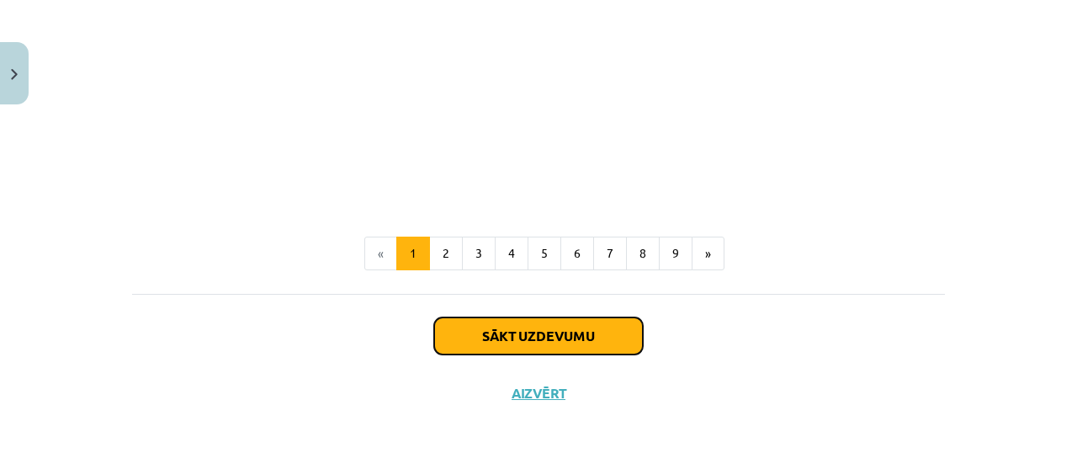
click at [549, 319] on button "Sākt uzdevumu" at bounding box center [538, 335] width 209 height 37
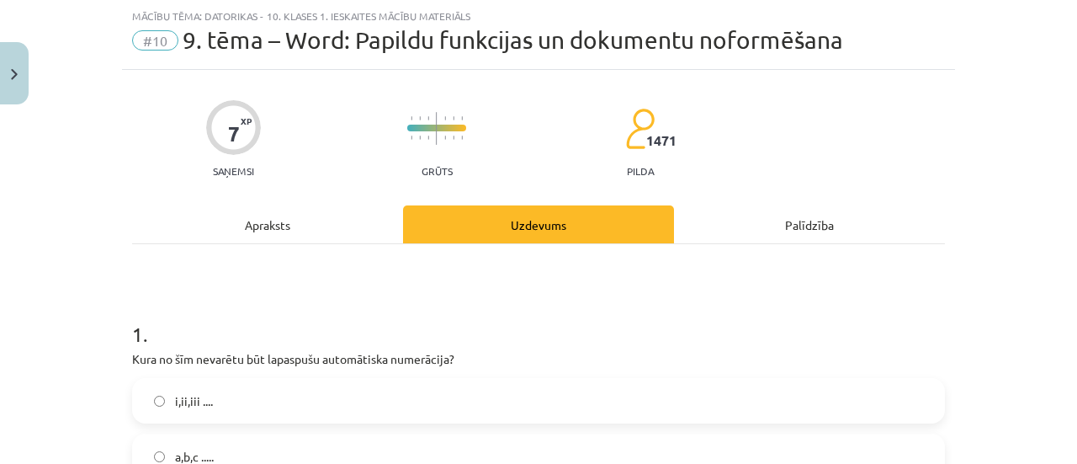
scroll to position [42, 0]
click at [492, 220] on div "Uzdevums" at bounding box center [538, 224] width 271 height 38
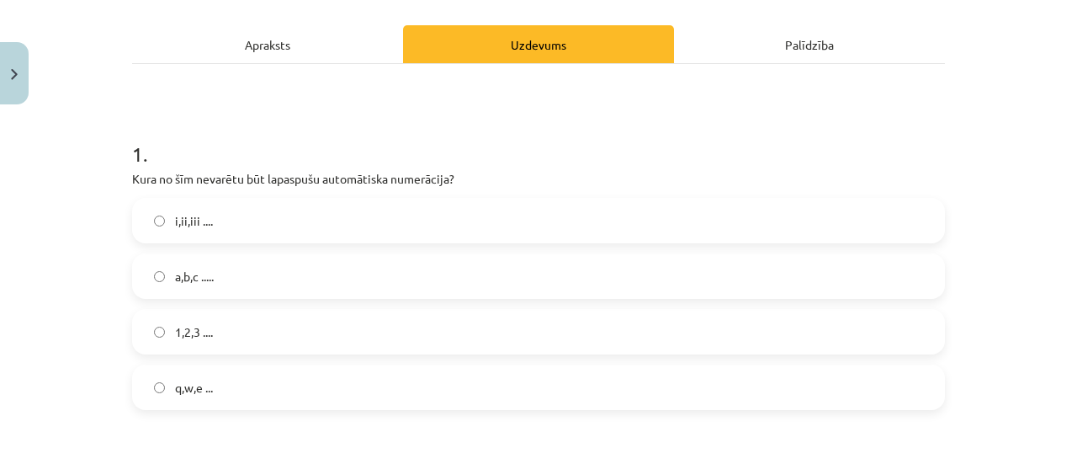
scroll to position [210, 0]
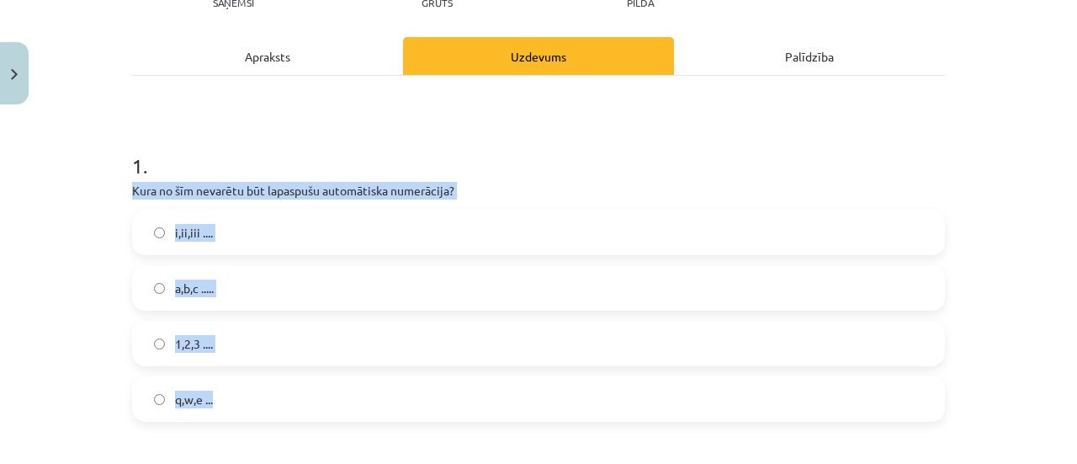
drag, startPoint x: 121, startPoint y: 189, endPoint x: 292, endPoint y: 392, distance: 265.2
click at [225, 404] on label "q,w,e ..." at bounding box center [539, 399] width 810 height 42
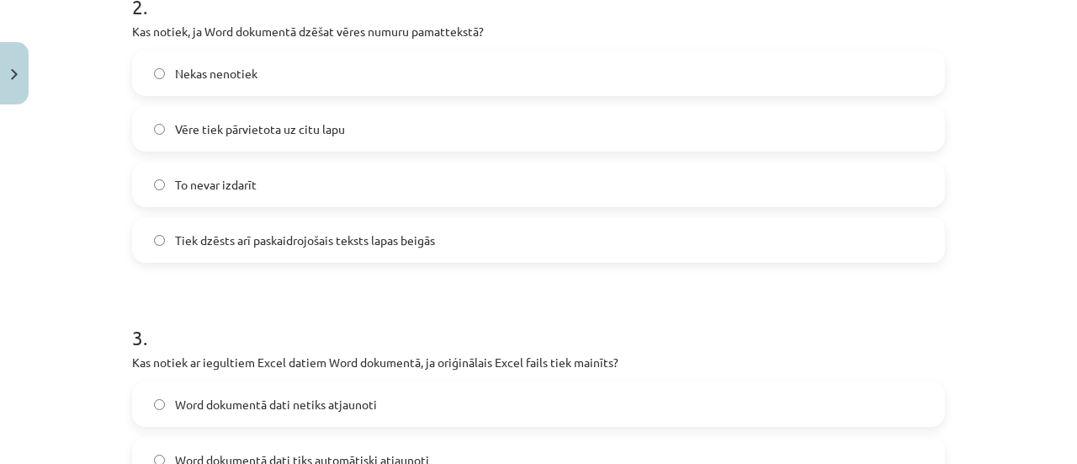
scroll to position [699, 0]
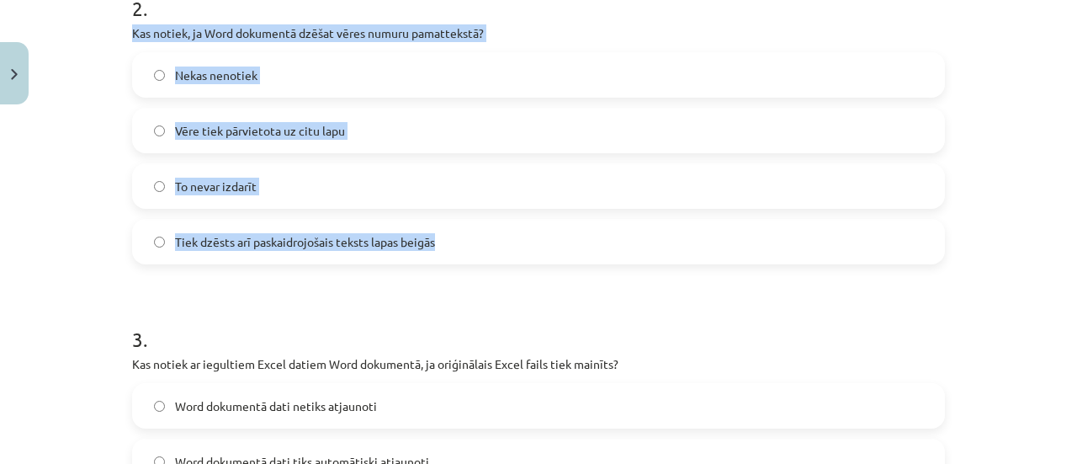
drag, startPoint x: 124, startPoint y: 16, endPoint x: 591, endPoint y: 242, distance: 519.1
click at [468, 221] on label "Tiek dzēsts arī paskaidrojošais teksts lapas beigās" at bounding box center [539, 242] width 810 height 42
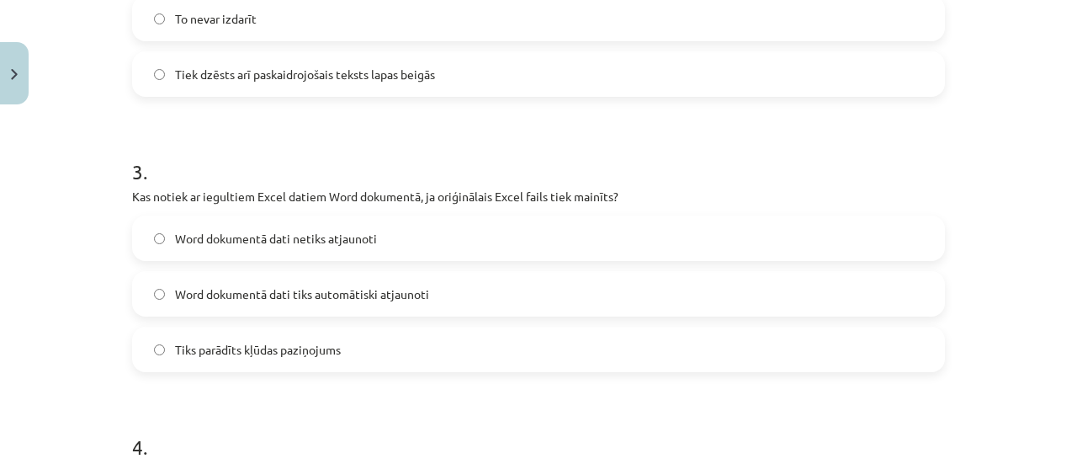
scroll to position [867, 0]
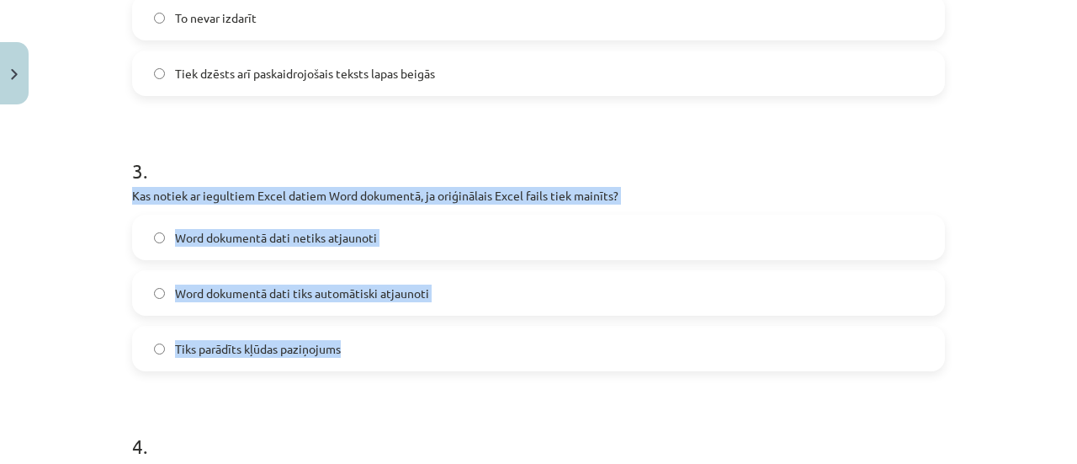
drag, startPoint x: 116, startPoint y: 194, endPoint x: 530, endPoint y: 342, distance: 439.5
click at [412, 238] on label "Word dokumentā dati netiks atjaunoti" at bounding box center [539, 237] width 810 height 42
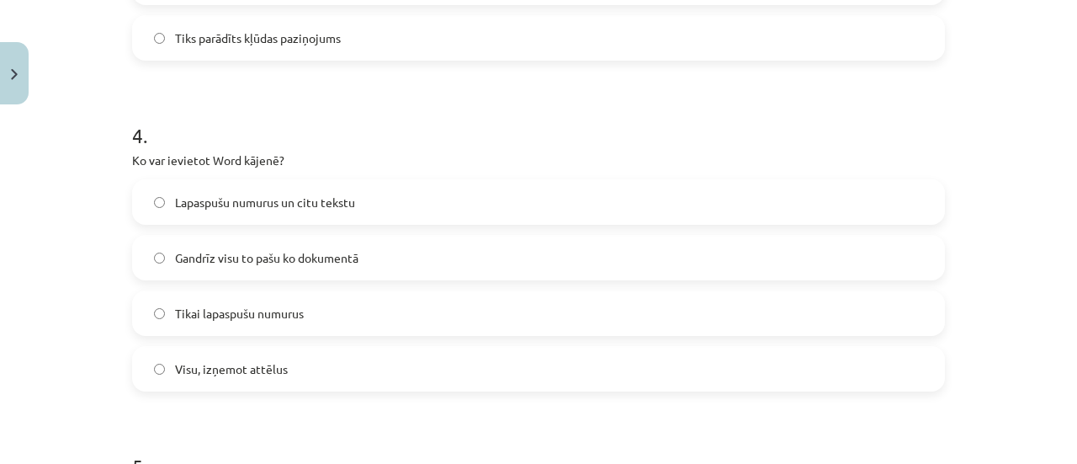
scroll to position [1204, 0]
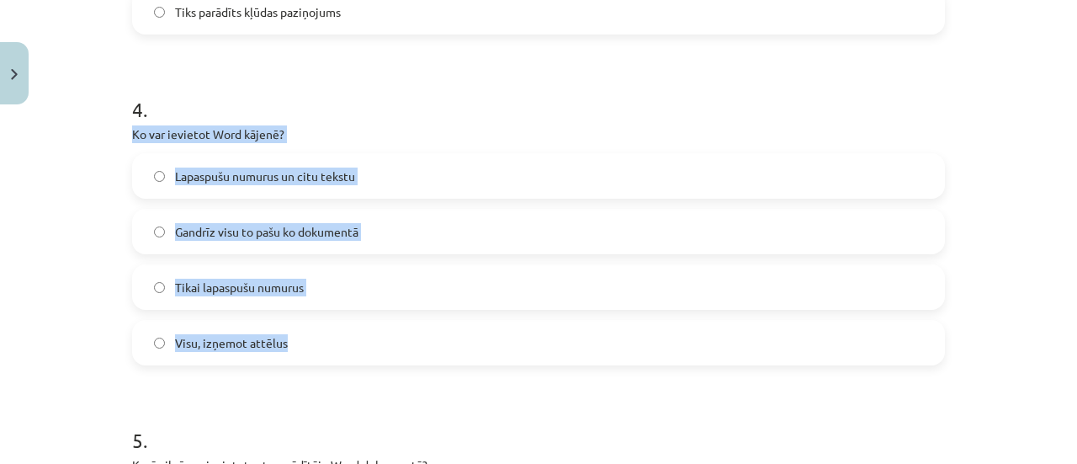
drag, startPoint x: 118, startPoint y: 134, endPoint x: 463, endPoint y: 314, distance: 389.2
click at [463, 314] on div "7 XP Saņemsi Grūts 1471 pilda Apraksts Uzdevums Palīdzība 1 . Kura no šīm nevar…" at bounding box center [538, 181] width 833 height 2547
click at [272, 167] on span "Lapaspušu numurus un citu tekstu" at bounding box center [265, 176] width 180 height 18
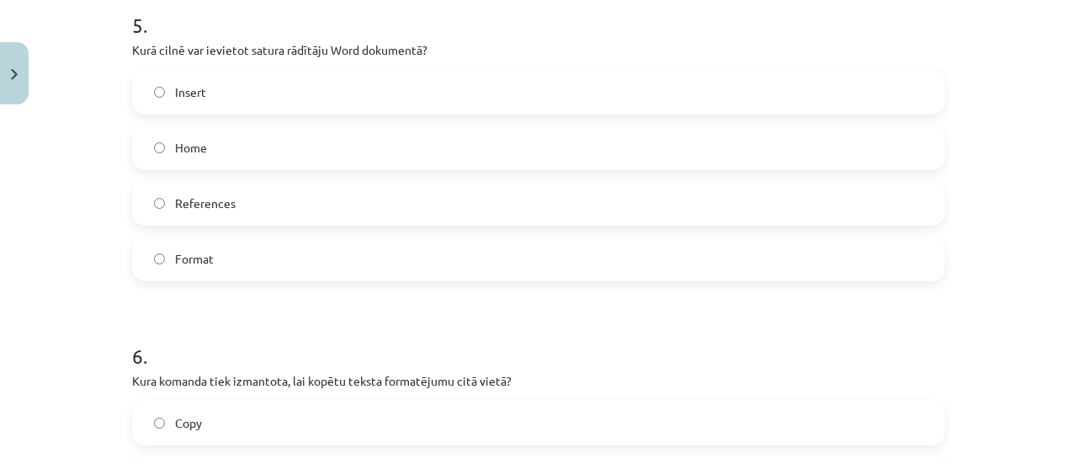
scroll to position [1624, 0]
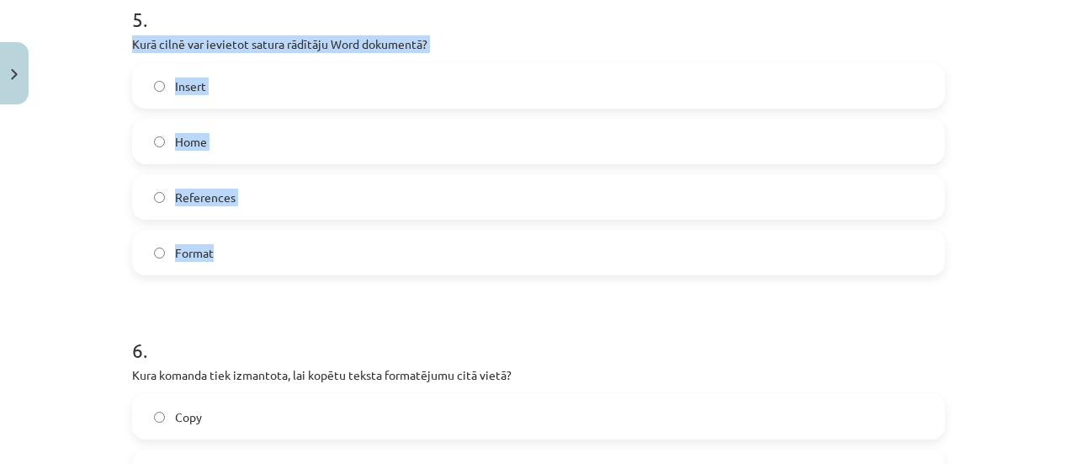
drag, startPoint x: 120, startPoint y: 41, endPoint x: 312, endPoint y: 231, distance: 269.6
click at [208, 196] on span "References" at bounding box center [205, 198] width 61 height 18
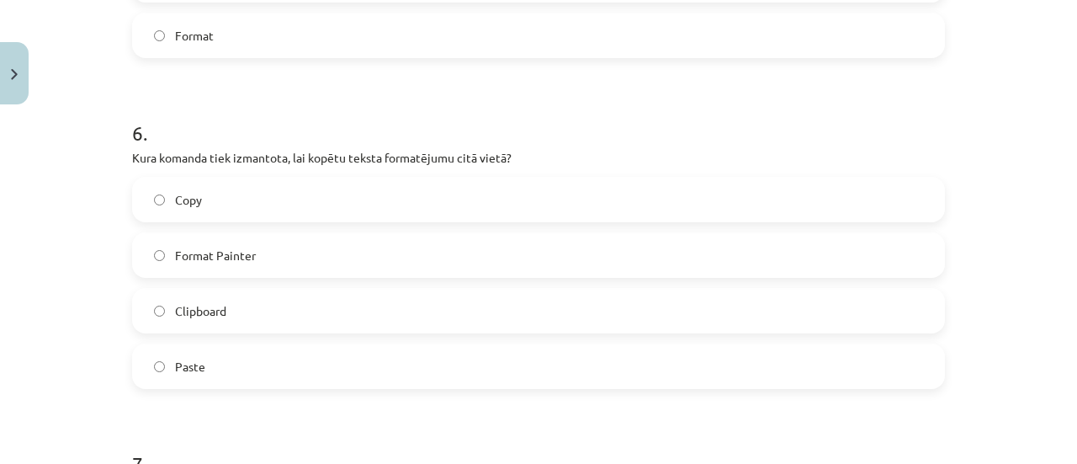
scroll to position [1877, 0]
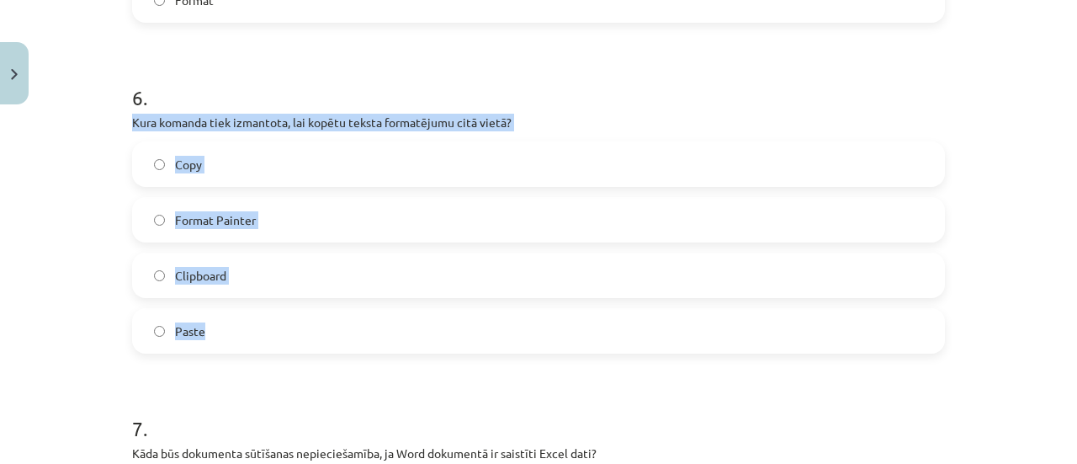
drag, startPoint x: 123, startPoint y: 120, endPoint x: 552, endPoint y: 320, distance: 473.3
click at [252, 216] on label "Format Painter" at bounding box center [539, 220] width 810 height 42
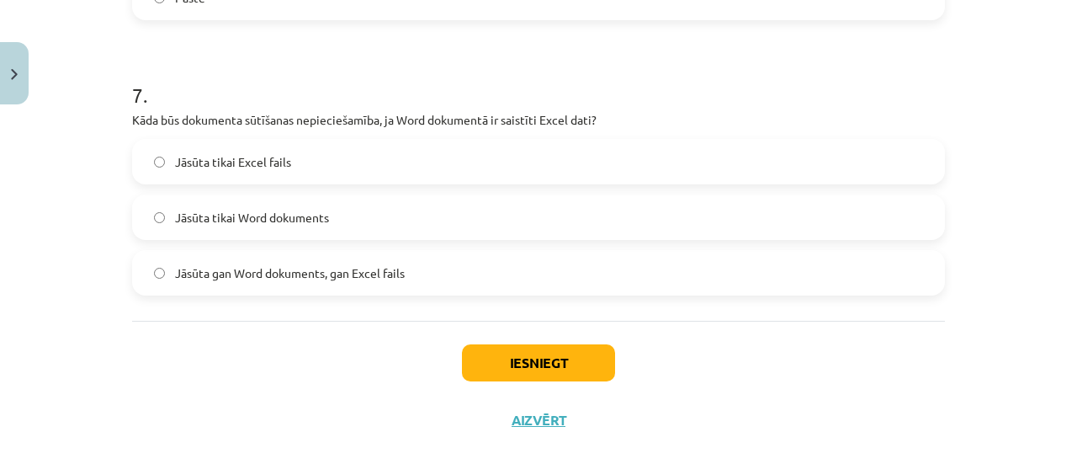
scroll to position [2235, 0]
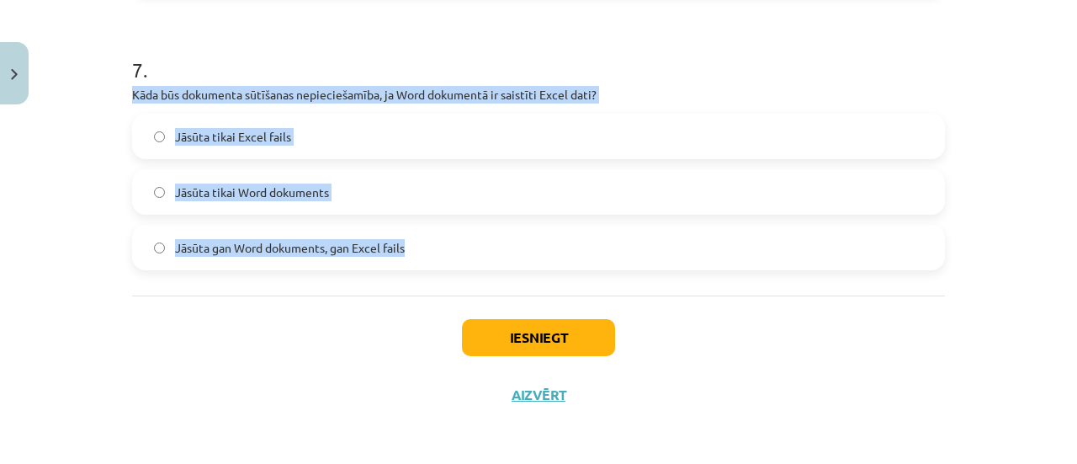
drag, startPoint x: 111, startPoint y: 92, endPoint x: 461, endPoint y: 237, distance: 378.9
click at [461, 237] on div "Mācību tēma: Datorikas - 10. klases 1. ieskaites mācību materiāls #10 9. tēma –…" at bounding box center [538, 232] width 1077 height 464
click at [356, 239] on span "Jāsūta gan Word dokuments, gan Excel fails" at bounding box center [290, 248] width 230 height 18
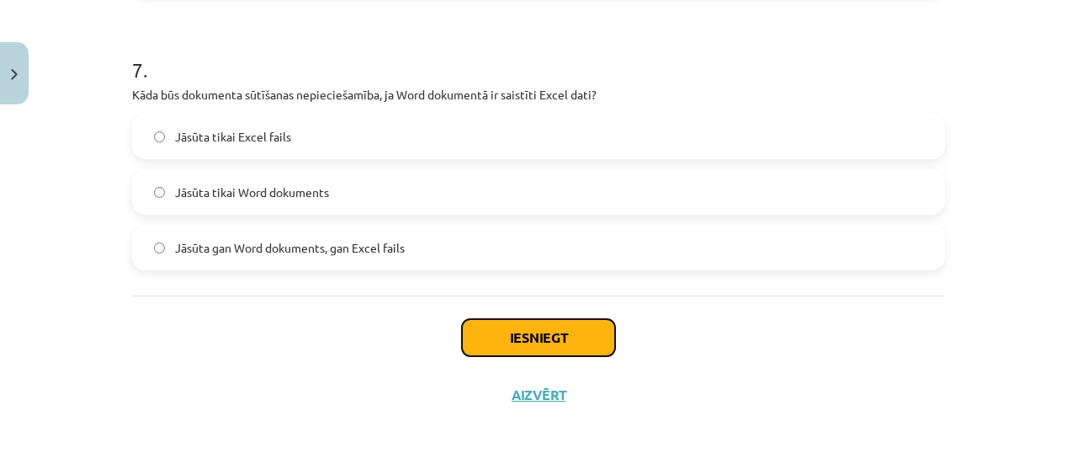
click at [569, 327] on button "Iesniegt" at bounding box center [538, 337] width 153 height 37
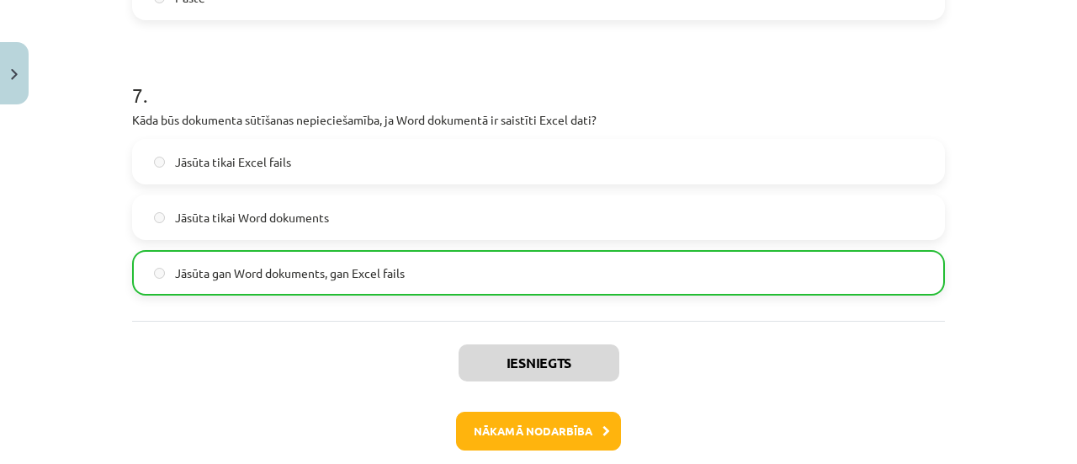
scroll to position [2288, 0]
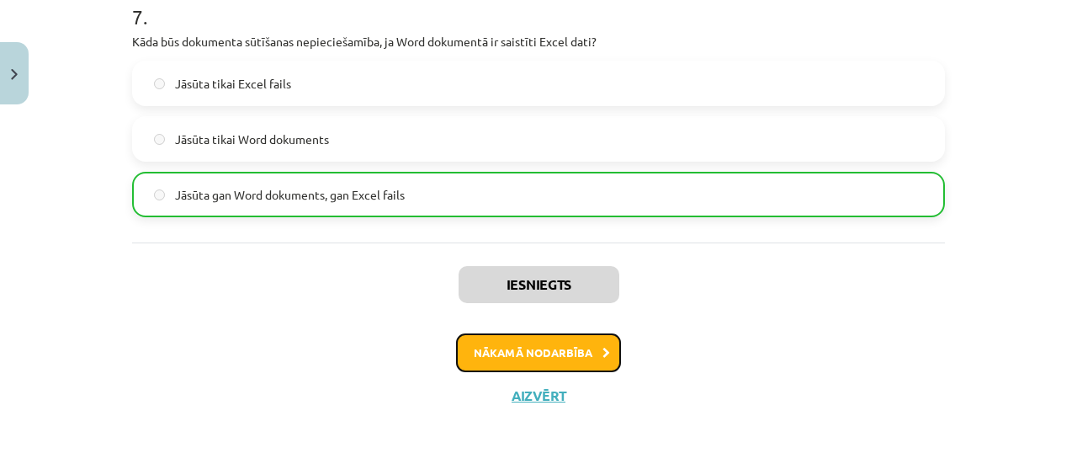
click at [535, 346] on button "Nākamā nodarbība" at bounding box center [538, 352] width 165 height 39
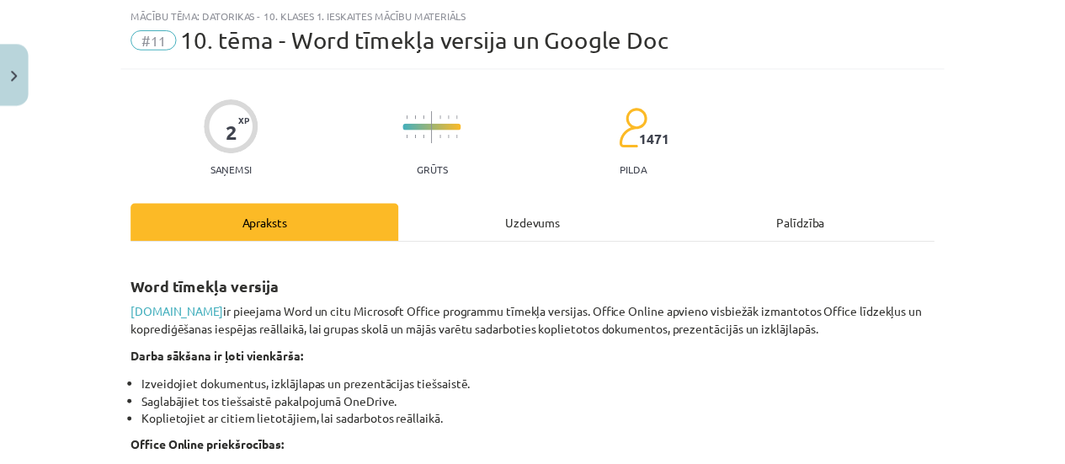
scroll to position [42, 0]
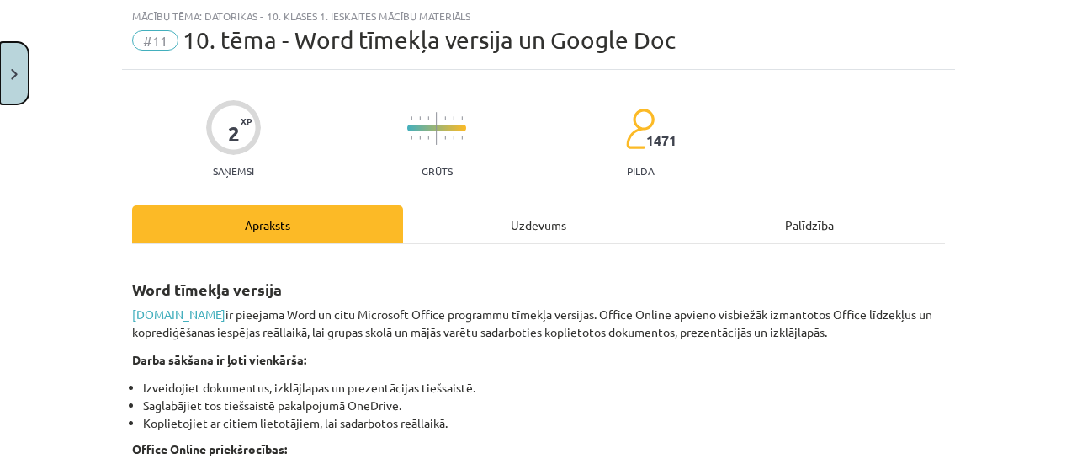
click at [7, 82] on button "Close" at bounding box center [14, 73] width 29 height 62
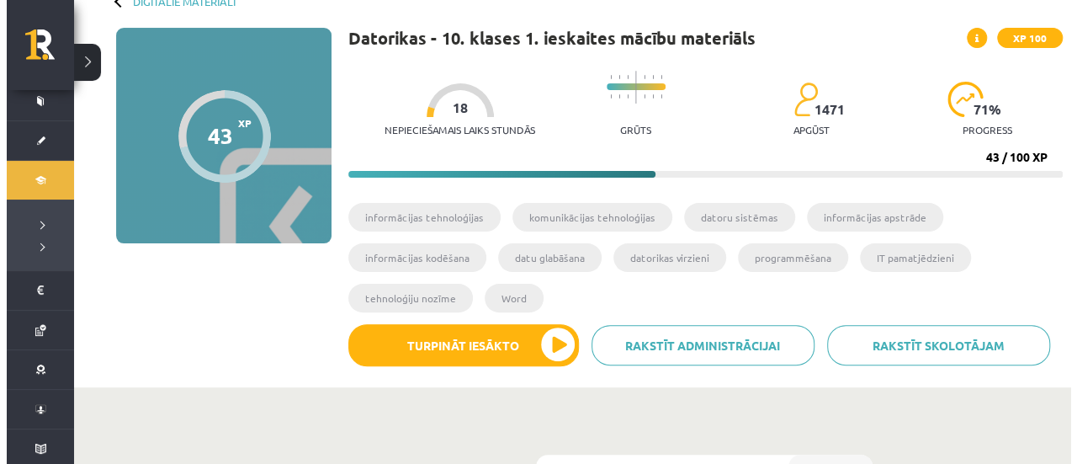
scroll to position [180, 0]
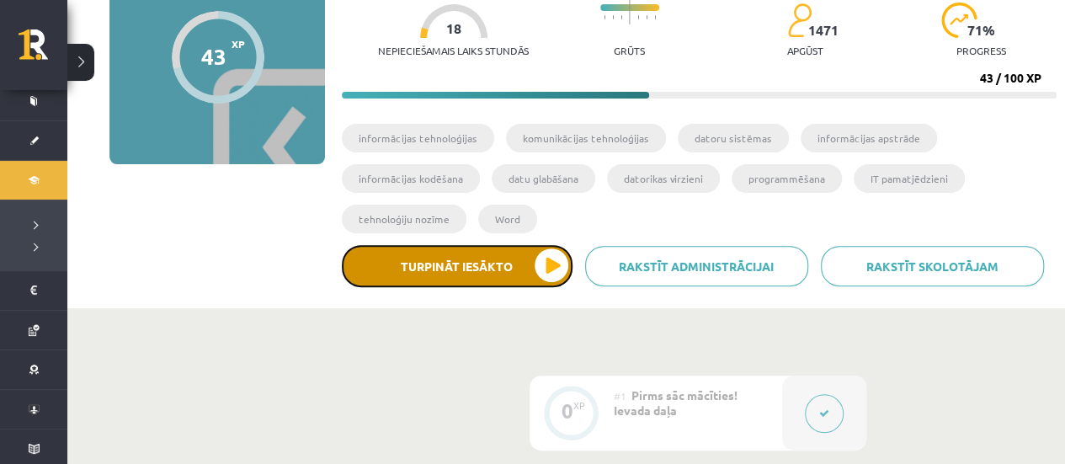
click at [524, 266] on button "Turpināt iesākto" at bounding box center [457, 266] width 231 height 42
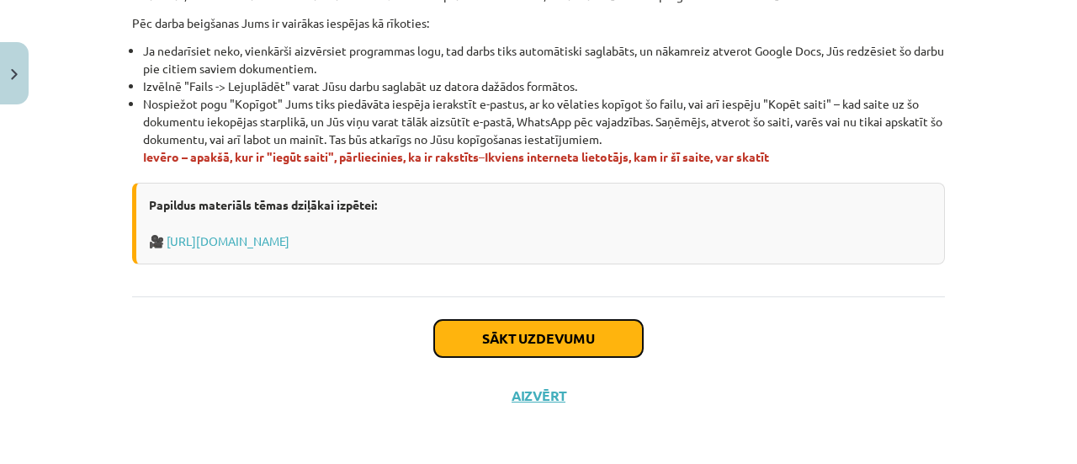
click at [555, 326] on button "Sākt uzdevumu" at bounding box center [538, 338] width 209 height 37
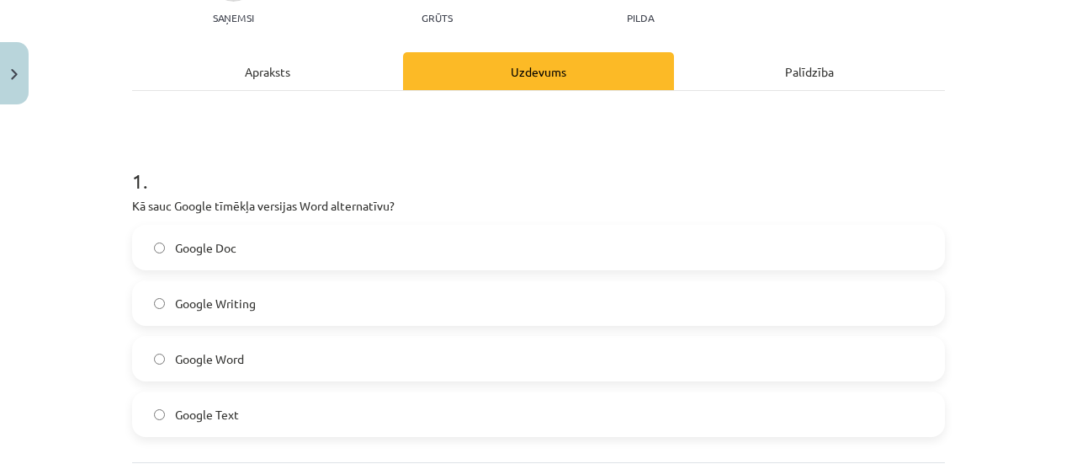
scroll to position [210, 0]
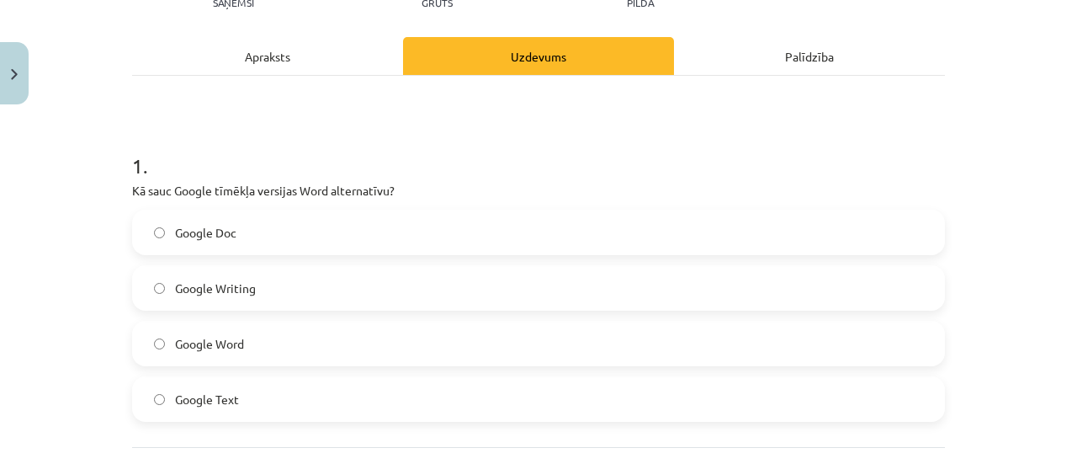
click at [258, 342] on label "Google Word" at bounding box center [539, 343] width 810 height 42
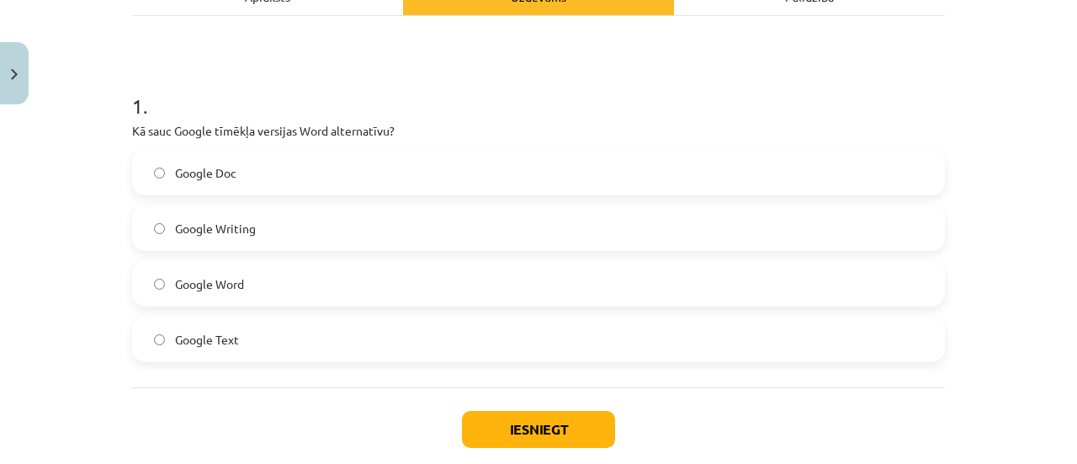
scroll to position [362, 0]
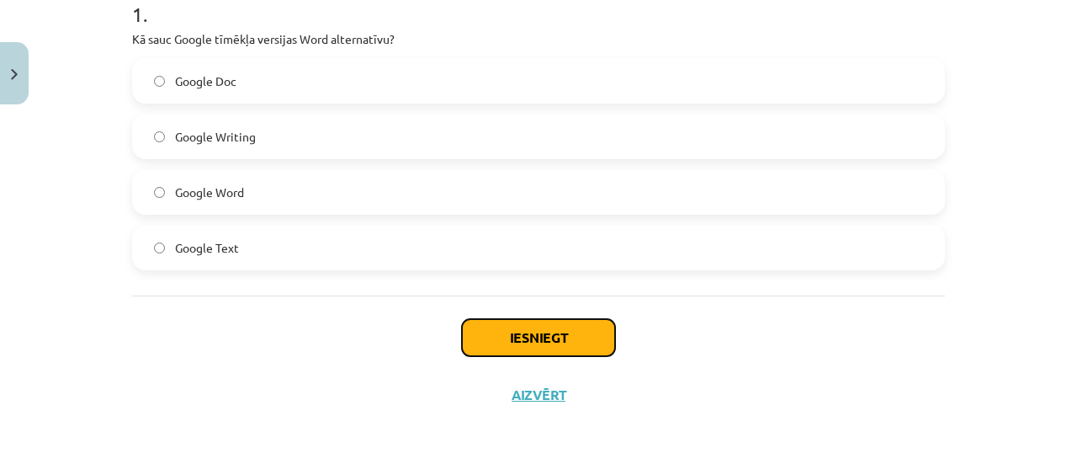
click at [515, 329] on button "Iesniegt" at bounding box center [538, 337] width 153 height 37
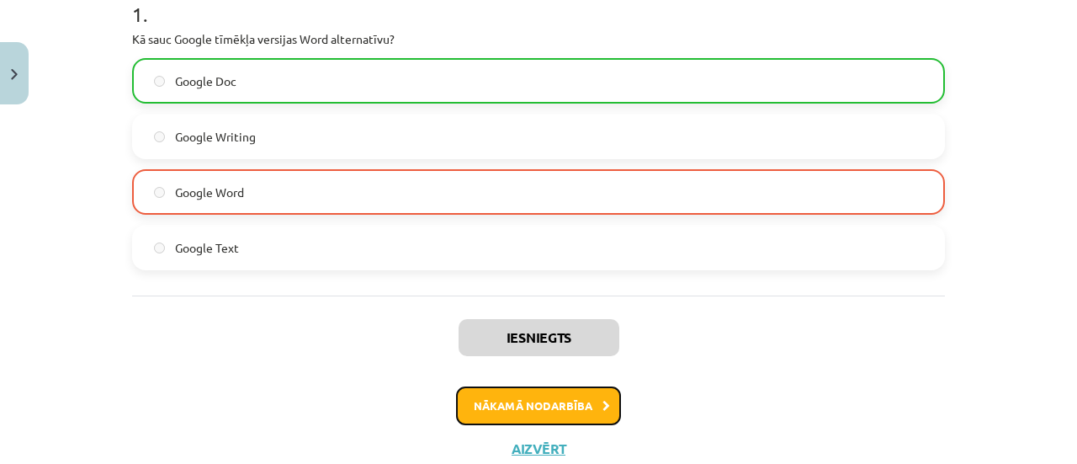
click at [531, 400] on button "Nākamā nodarbība" at bounding box center [538, 405] width 165 height 39
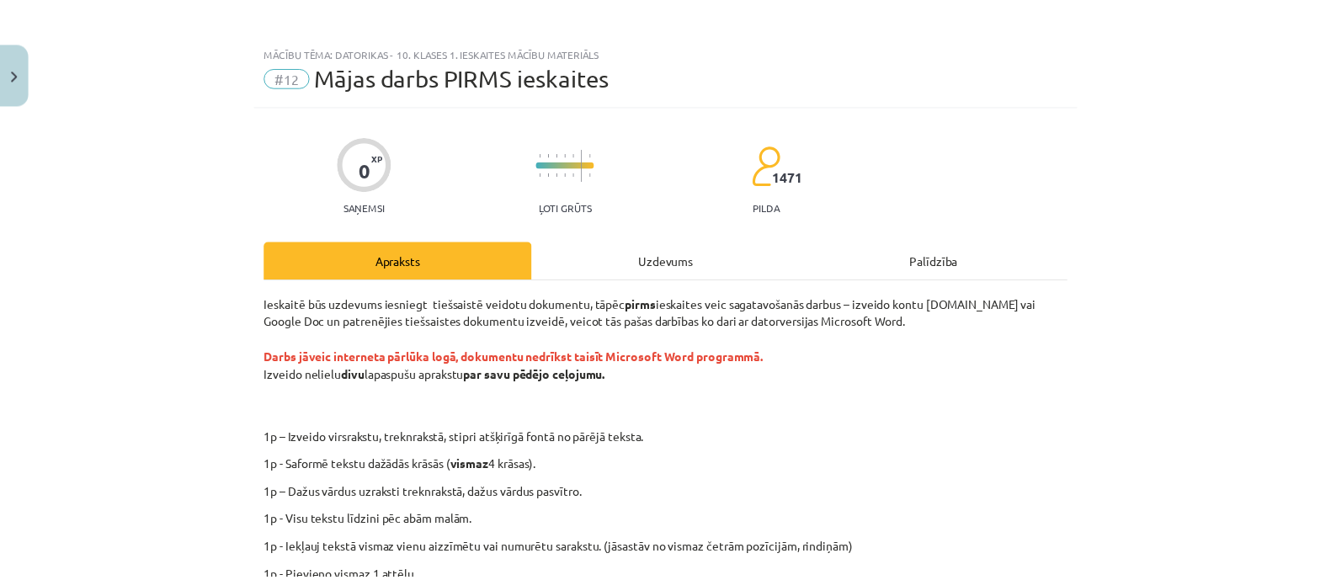
scroll to position [0, 0]
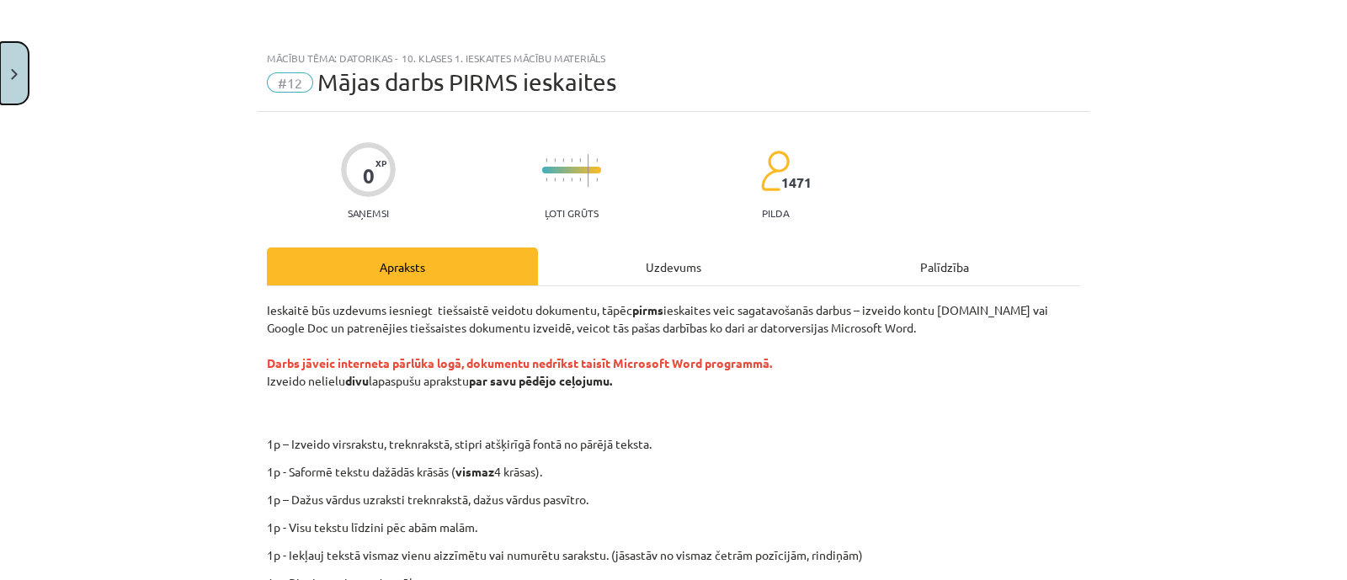
click at [14, 71] on img "Close" at bounding box center [14, 74] width 7 height 11
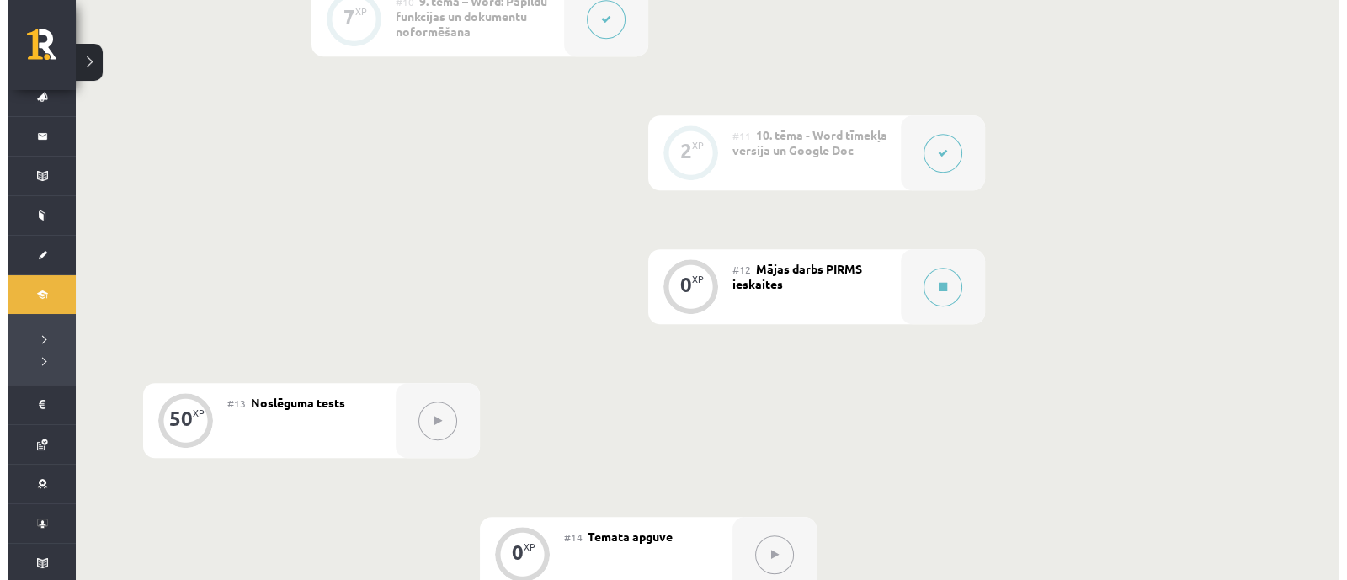
scroll to position [1863, 0]
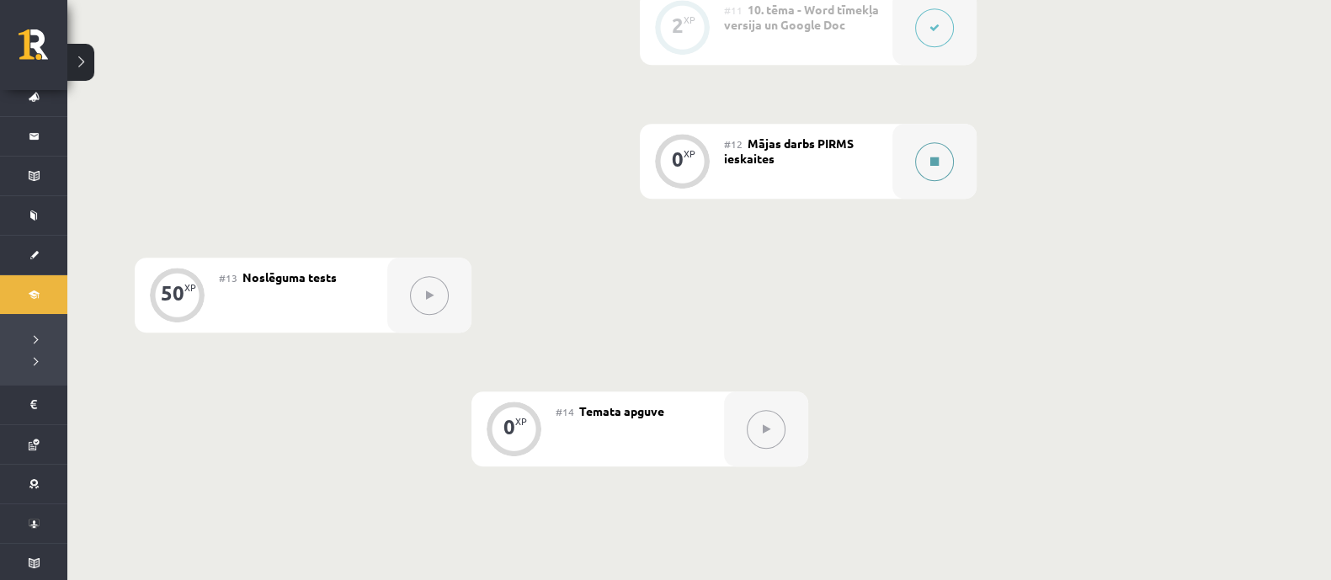
click at [938, 162] on icon at bounding box center [934, 162] width 8 height 10
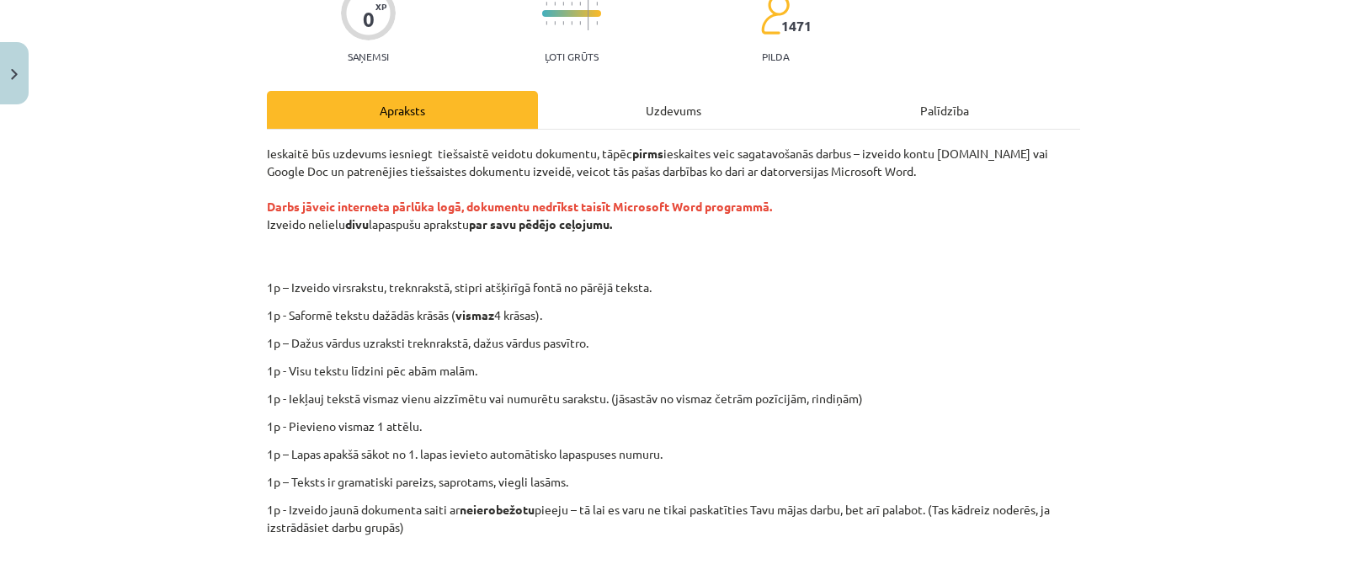
scroll to position [397, 0]
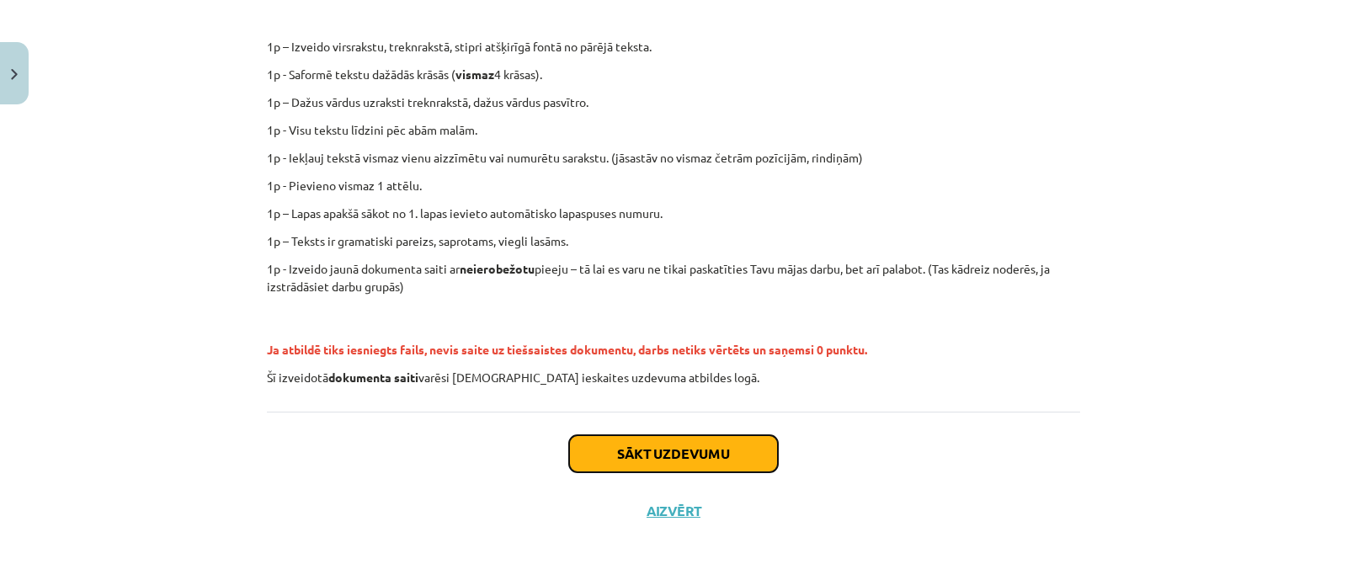
click at [715, 448] on button "Sākt uzdevumu" at bounding box center [673, 453] width 209 height 37
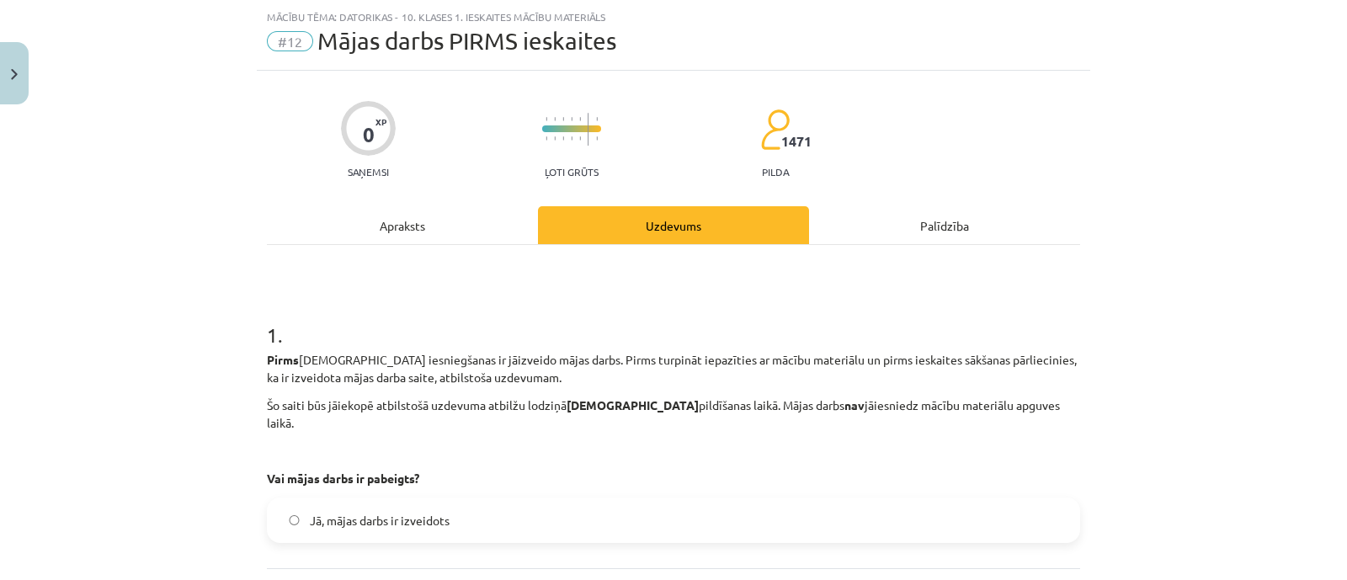
scroll to position [147, 0]
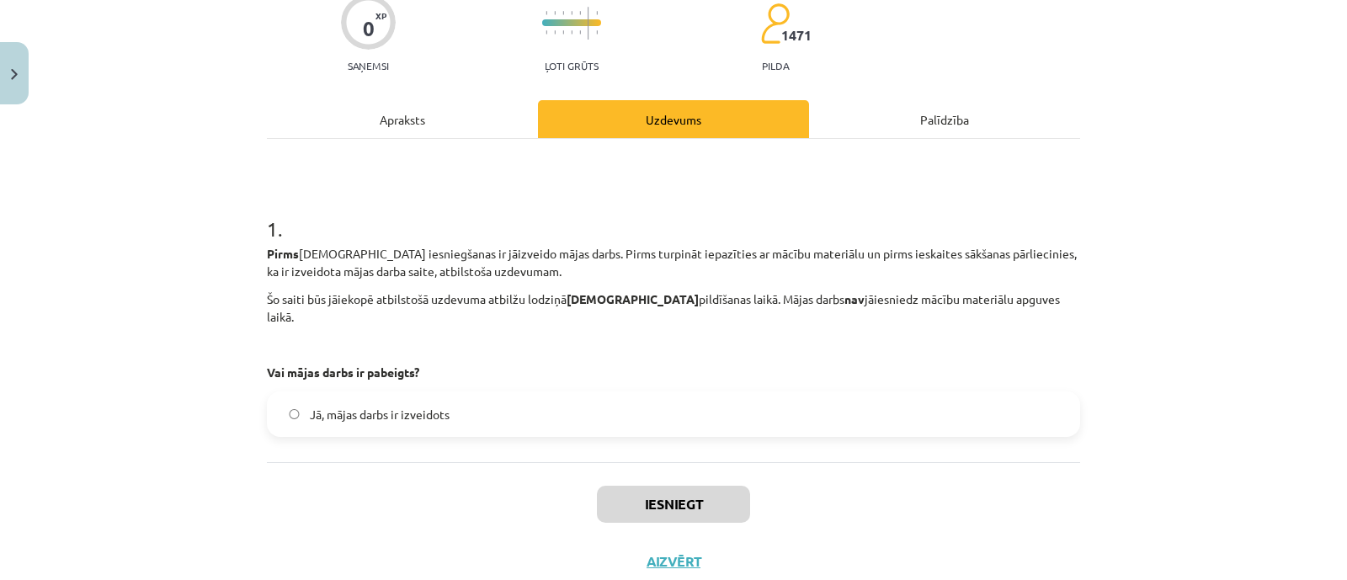
click at [407, 107] on div "Apraksts" at bounding box center [402, 119] width 271 height 38
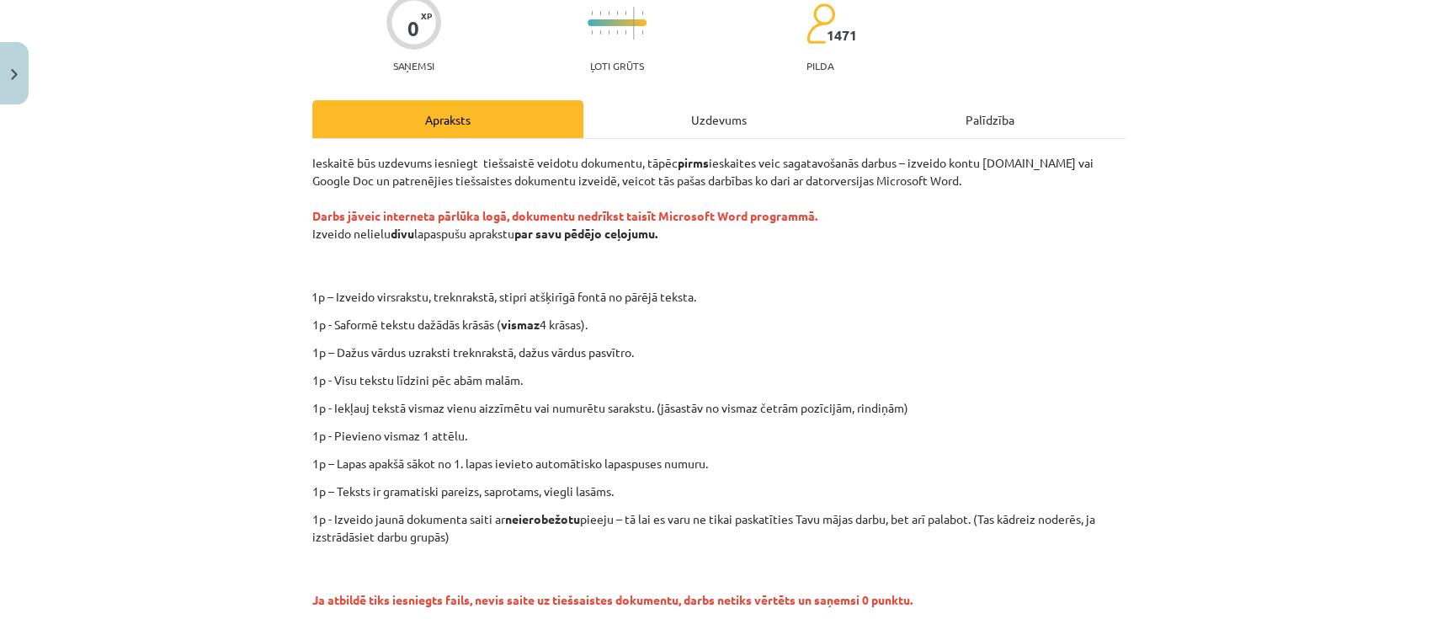
scroll to position [259, 0]
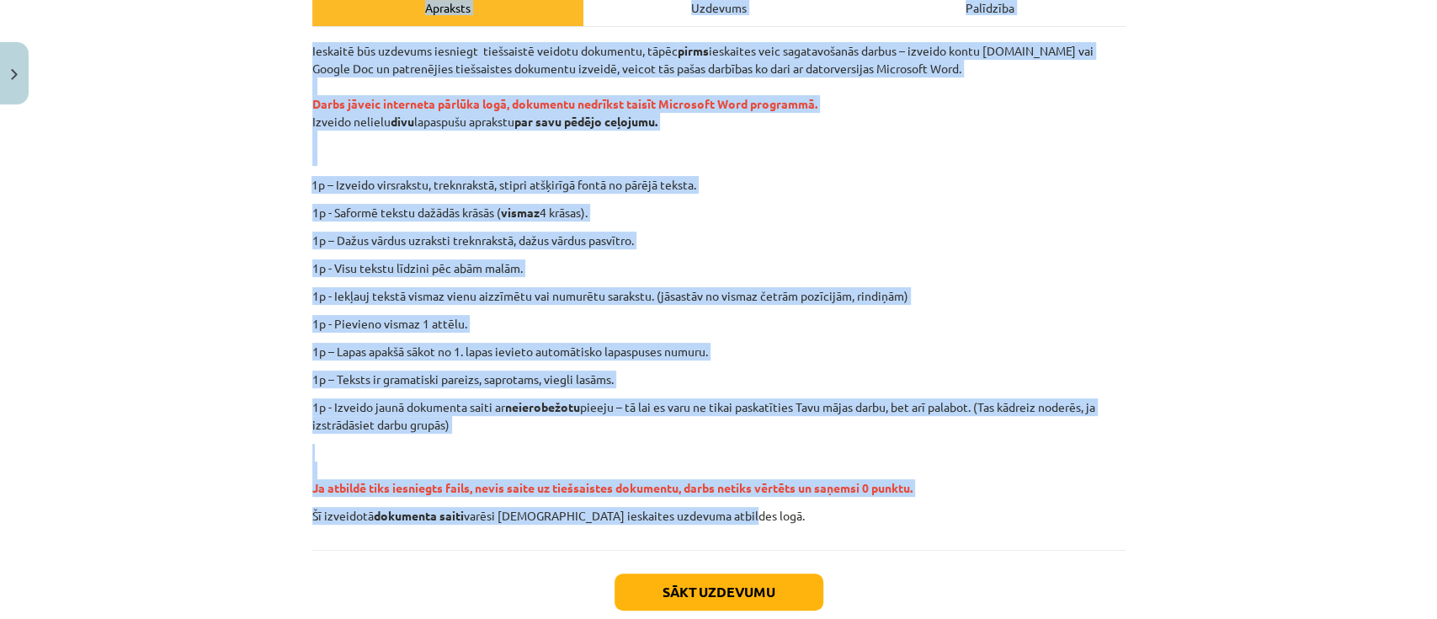
drag, startPoint x: 16, startPoint y: 3, endPoint x: 1435, endPoint y: 542, distance: 1517.8
click at [1076, 463] on div "Mācību tēma: Datorikas - 10. klases 1. ieskaites mācību materiāls #12 Mājas dar…" at bounding box center [718, 309] width 1437 height 619
click at [87, 257] on div "Mācību tēma: Datorikas - 10. klases 1. ieskaites mācību materiāls #12 Mājas dar…" at bounding box center [718, 309] width 1437 height 619
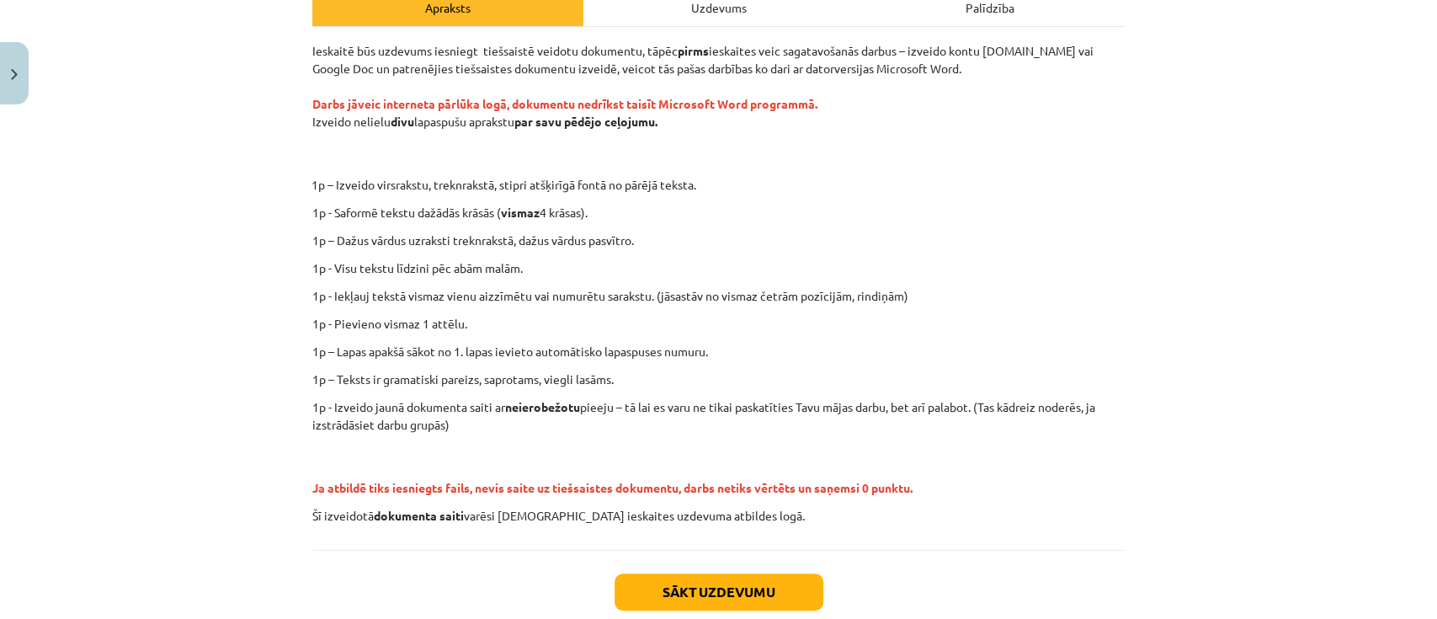
click at [1076, 108] on div "Mācību tēma: Datorikas - 10. klases 1. ieskaites mācību materiāls #12 Mājas dar…" at bounding box center [718, 309] width 1437 height 619
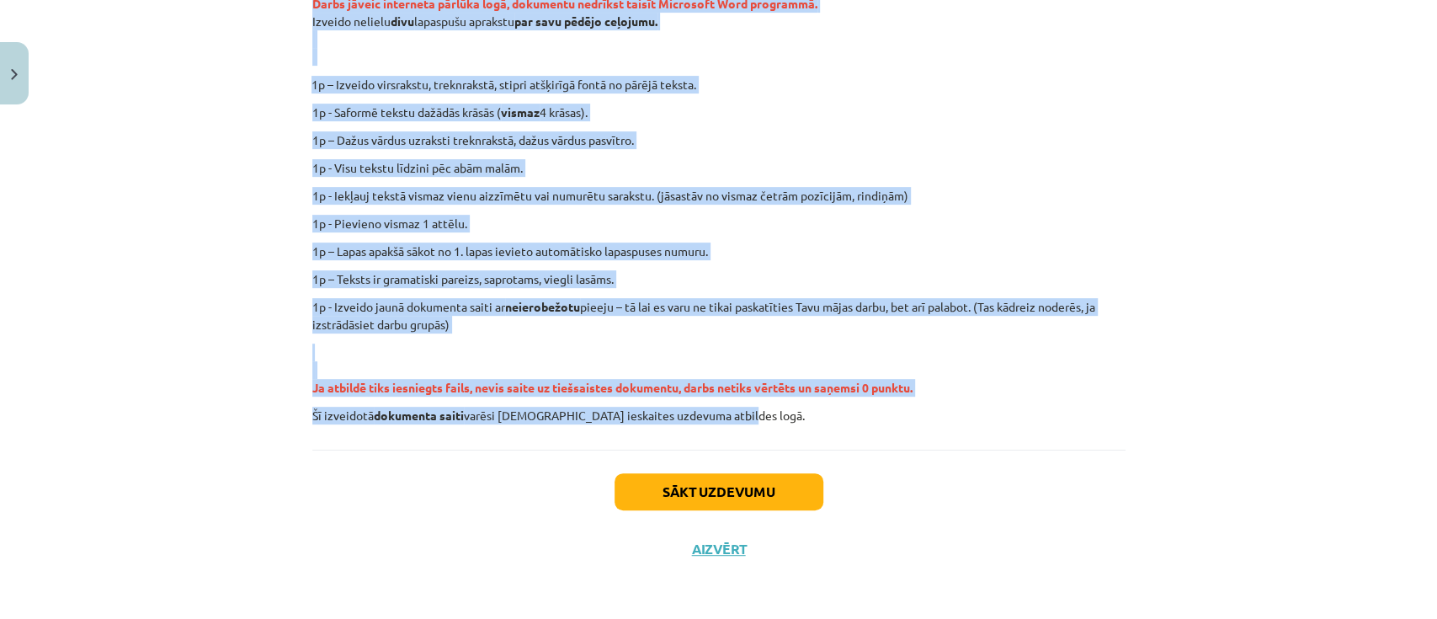
drag, startPoint x: 291, startPoint y: 50, endPoint x: 1326, endPoint y: 428, distance: 1102.3
click at [1076, 428] on div "Mācību tēma: Datorikas - 10. klases 1. ieskaites mācību materiāls #12 Mājas dar…" at bounding box center [718, 309] width 1437 height 619
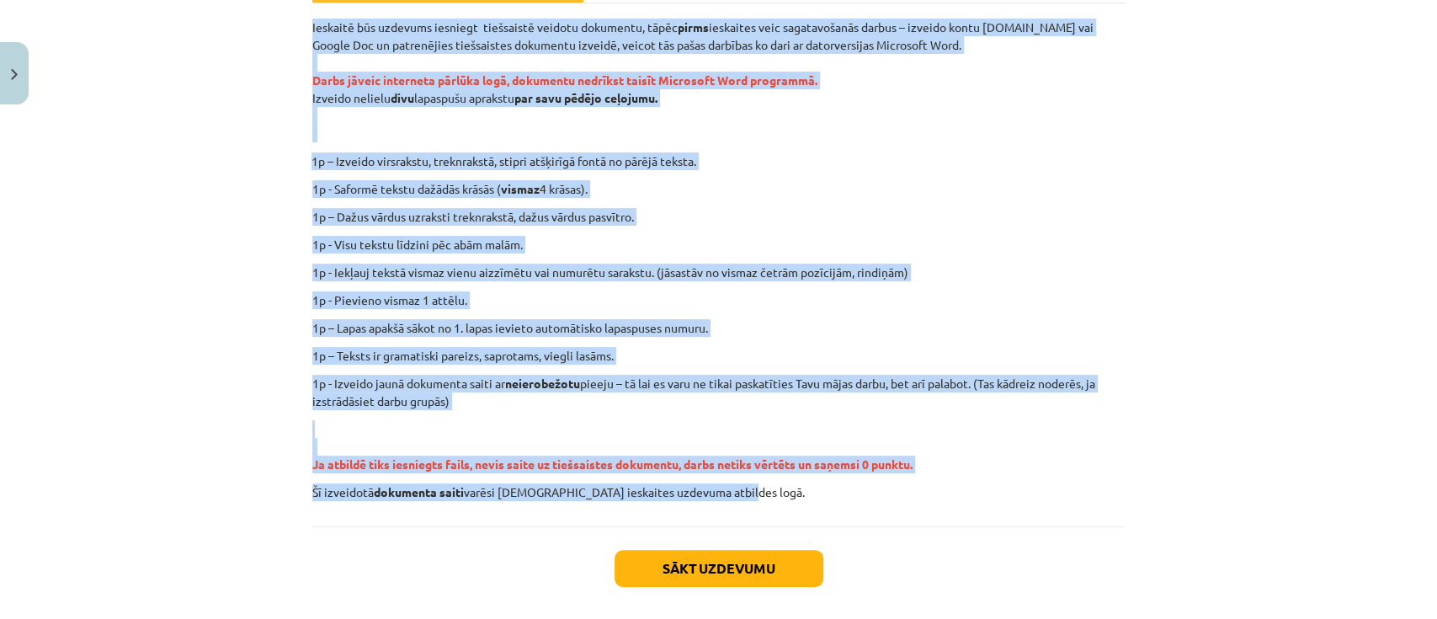
scroll to position [135, 0]
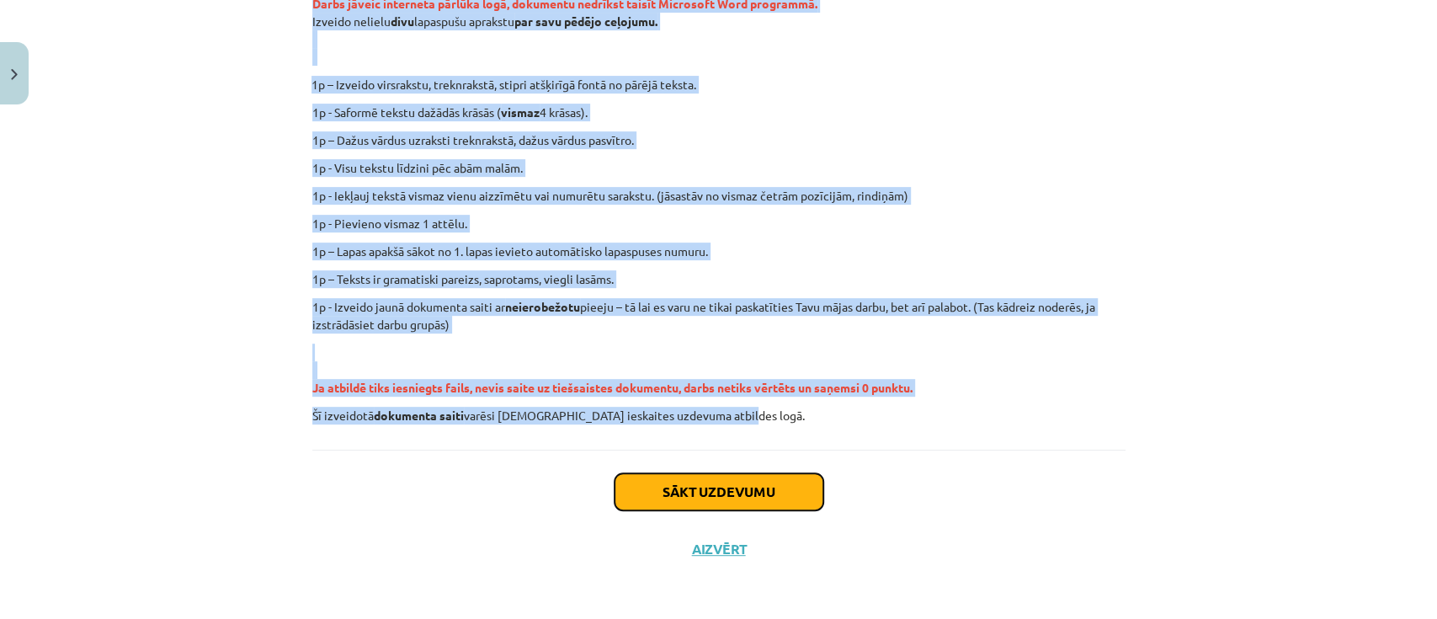
drag, startPoint x: 734, startPoint y: 502, endPoint x: 727, endPoint y: 474, distance: 28.6
click at [734, 463] on button "Sākt uzdevumu" at bounding box center [718, 491] width 209 height 37
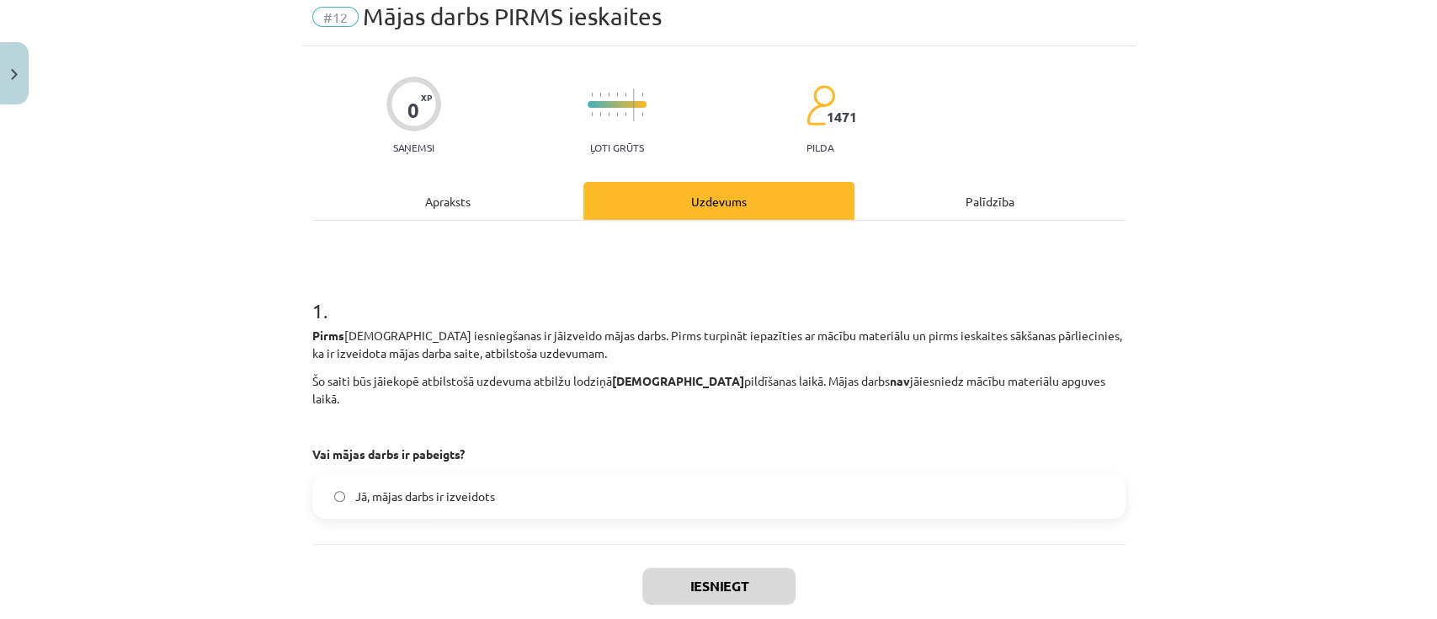
scroll to position [30, 0]
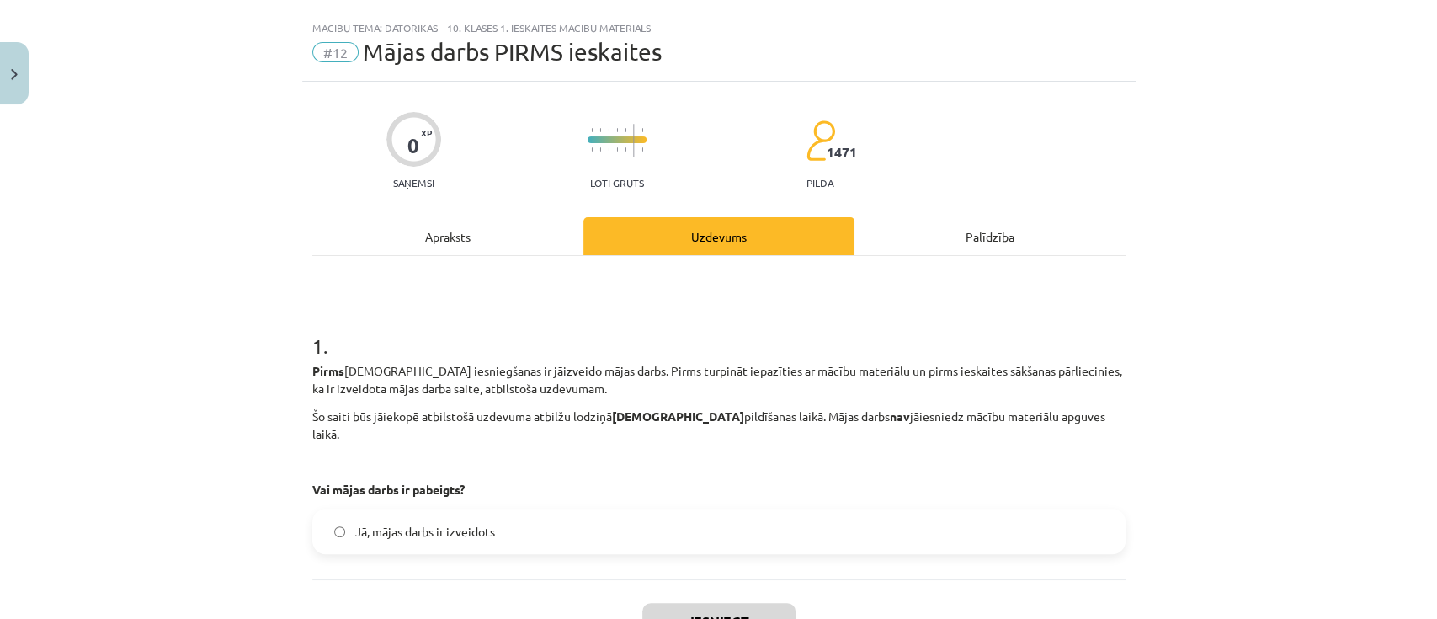
click at [949, 247] on div "Palīdzība" at bounding box center [989, 236] width 271 height 38
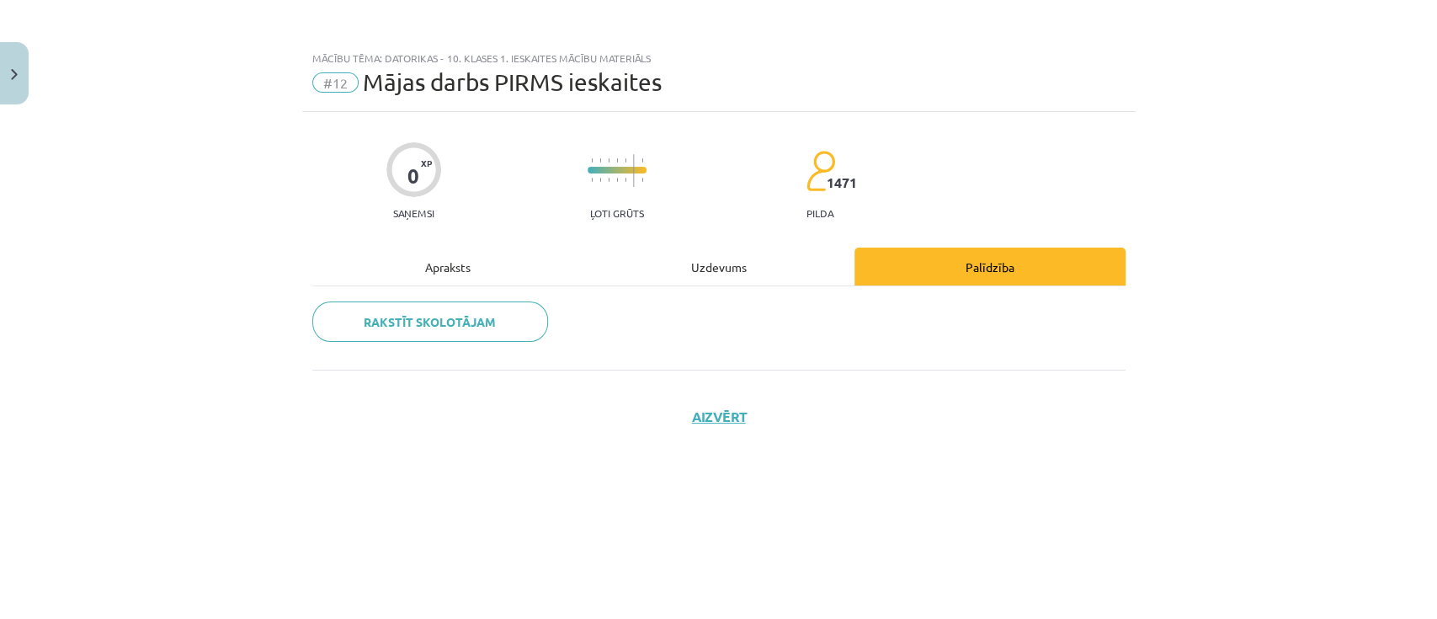
click at [460, 256] on div "Apraksts" at bounding box center [447, 266] width 271 height 38
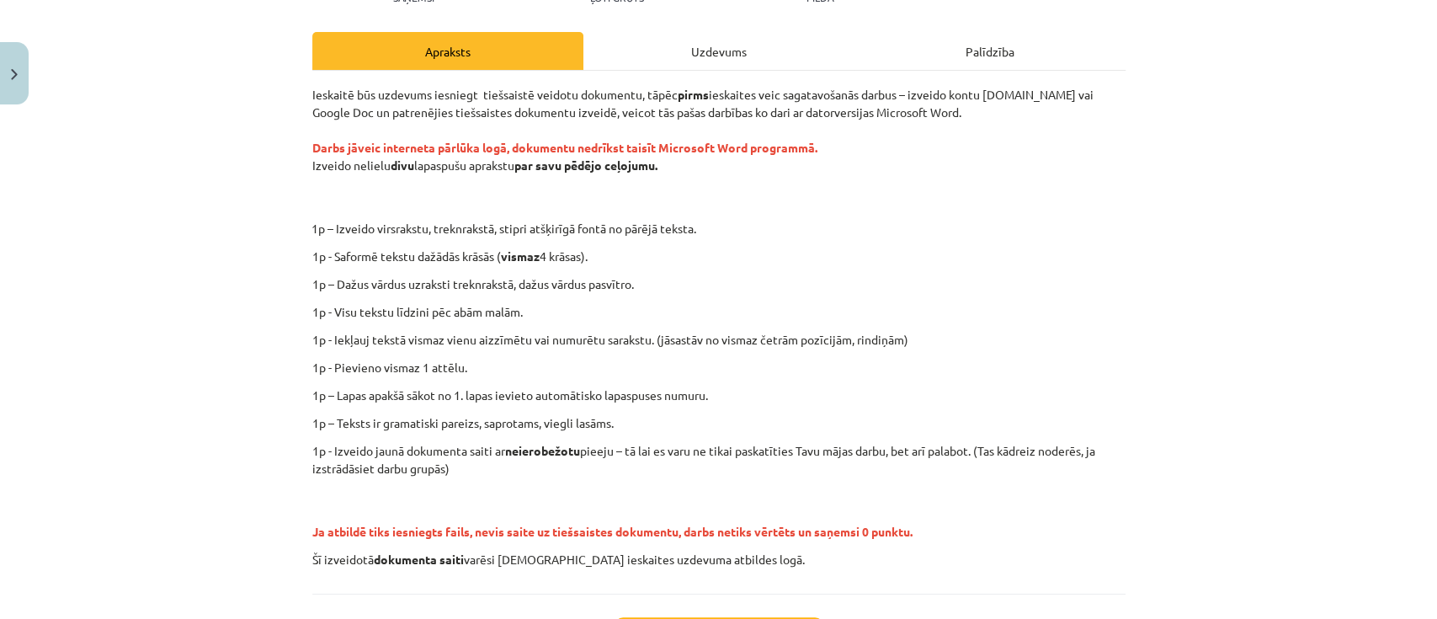
scroll to position [224, 0]
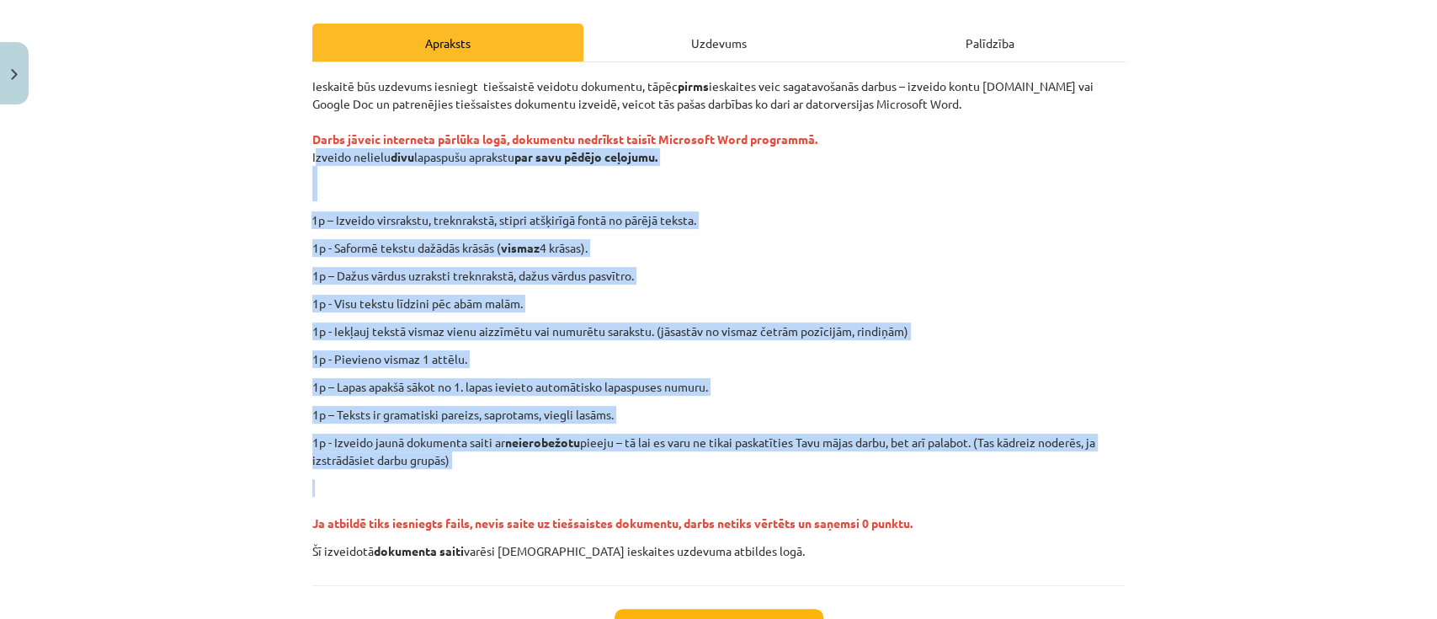
drag, startPoint x: 302, startPoint y: 160, endPoint x: 985, endPoint y: 476, distance: 752.0
click at [985, 463] on div "0 XP Saņemsi Ļoti grūts 1471 pilda Apraksts Uzdevums Palīdzība Ieskaitē būs uzd…" at bounding box center [718, 300] width 833 height 825
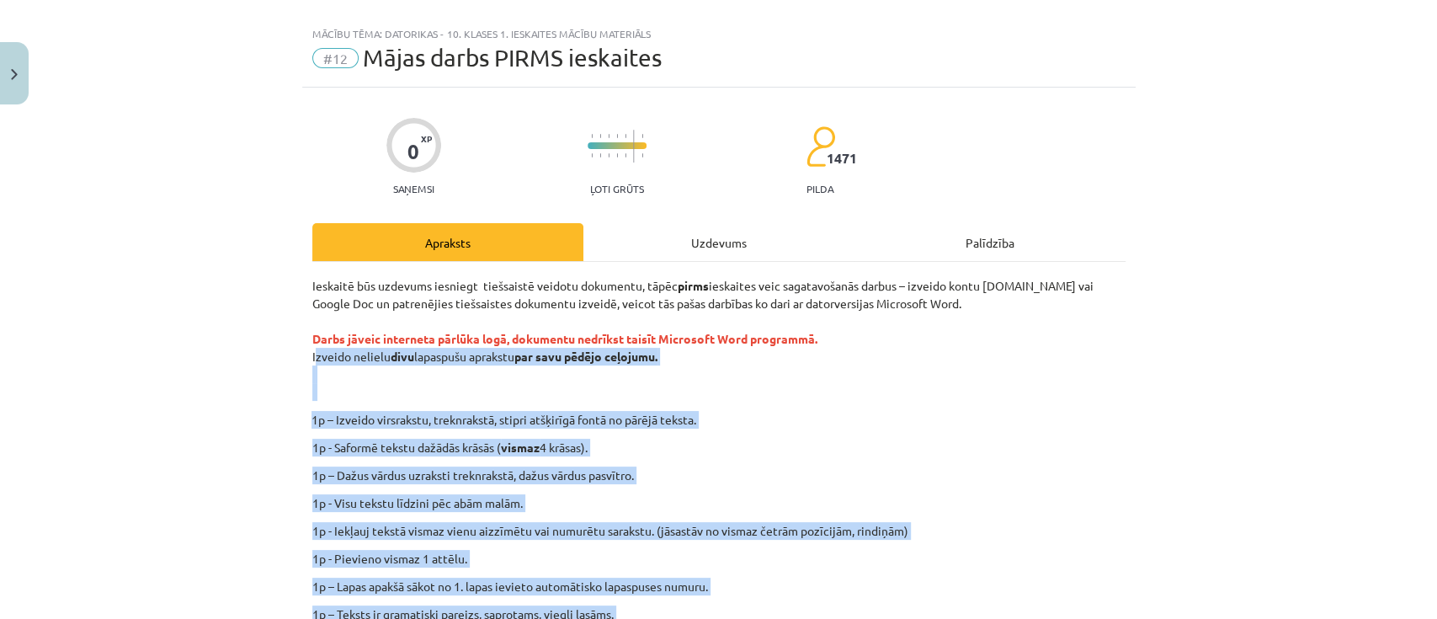
scroll to position [23, 0]
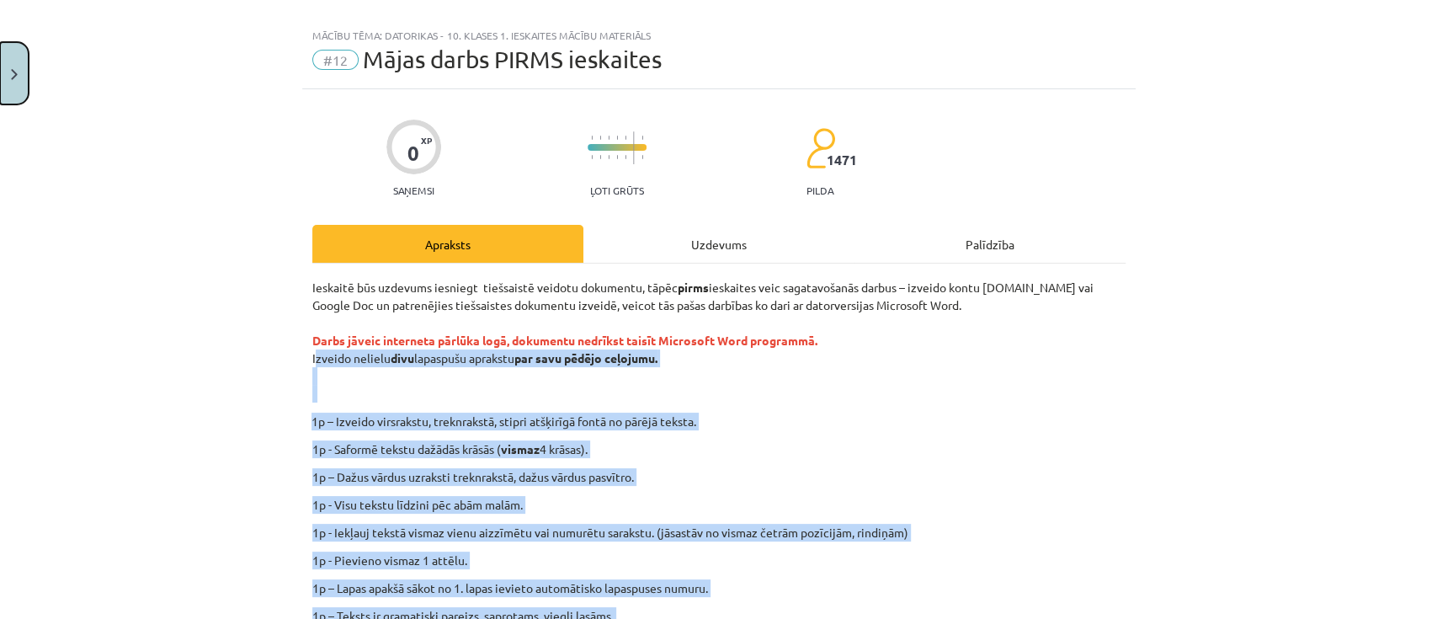
click at [19, 62] on button "Close" at bounding box center [14, 73] width 29 height 62
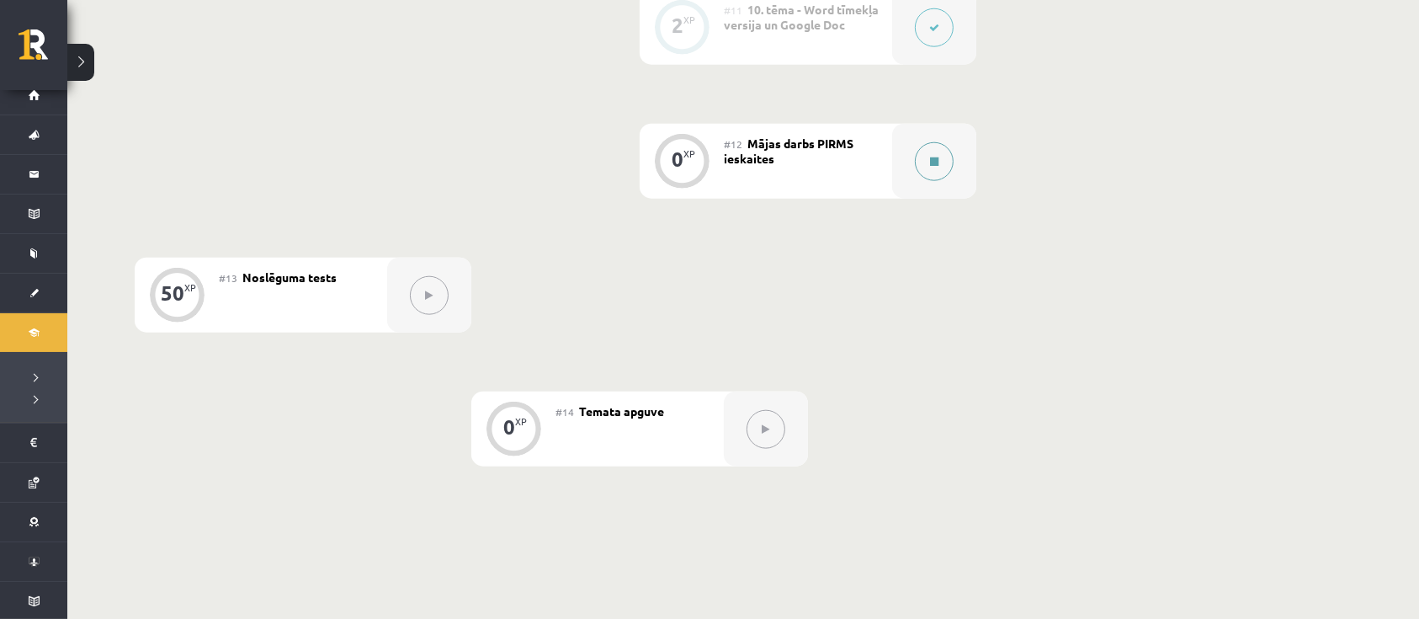
click at [921, 154] on button at bounding box center [934, 161] width 39 height 39
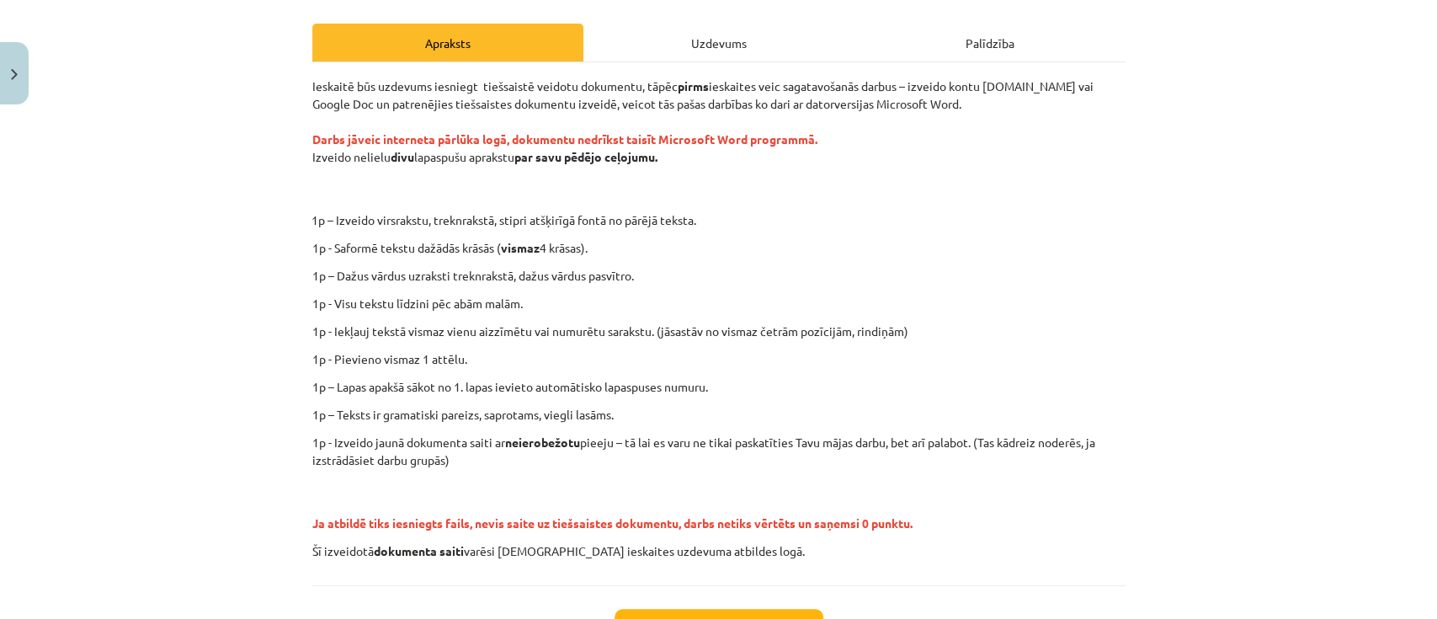
scroll to position [337, 0]
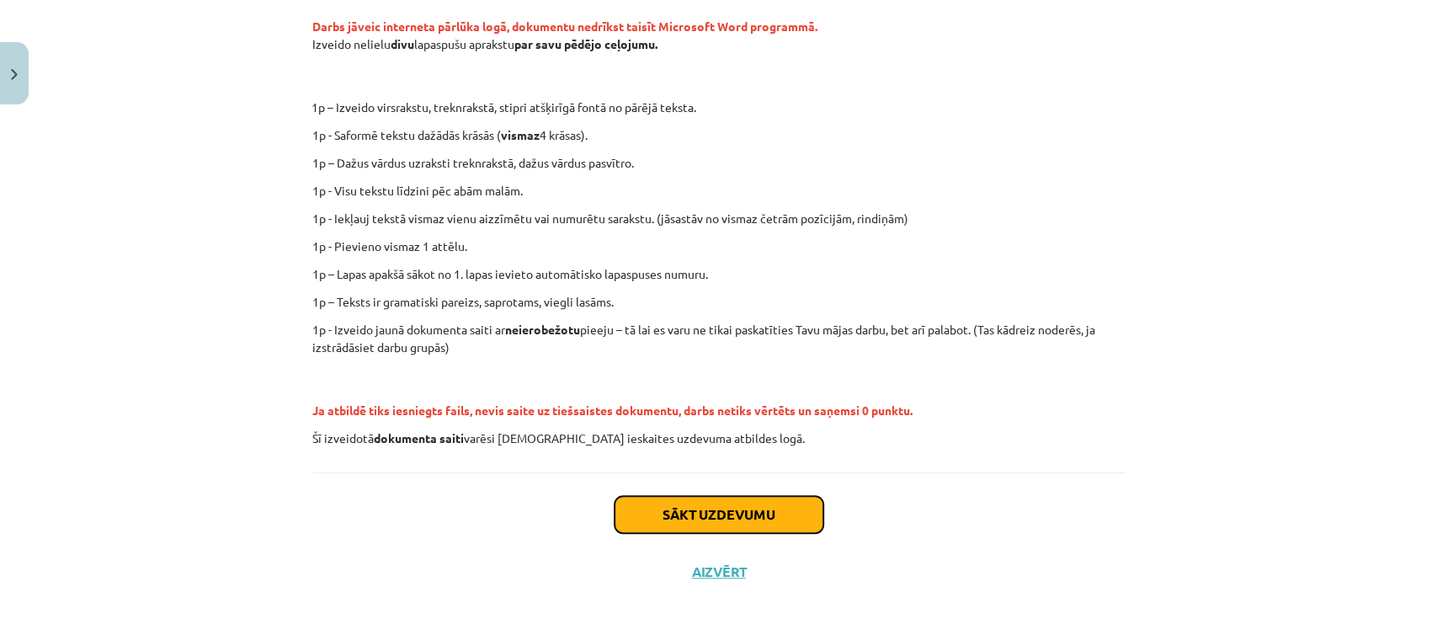
click at [784, 463] on button "Sākt uzdevumu" at bounding box center [718, 514] width 209 height 37
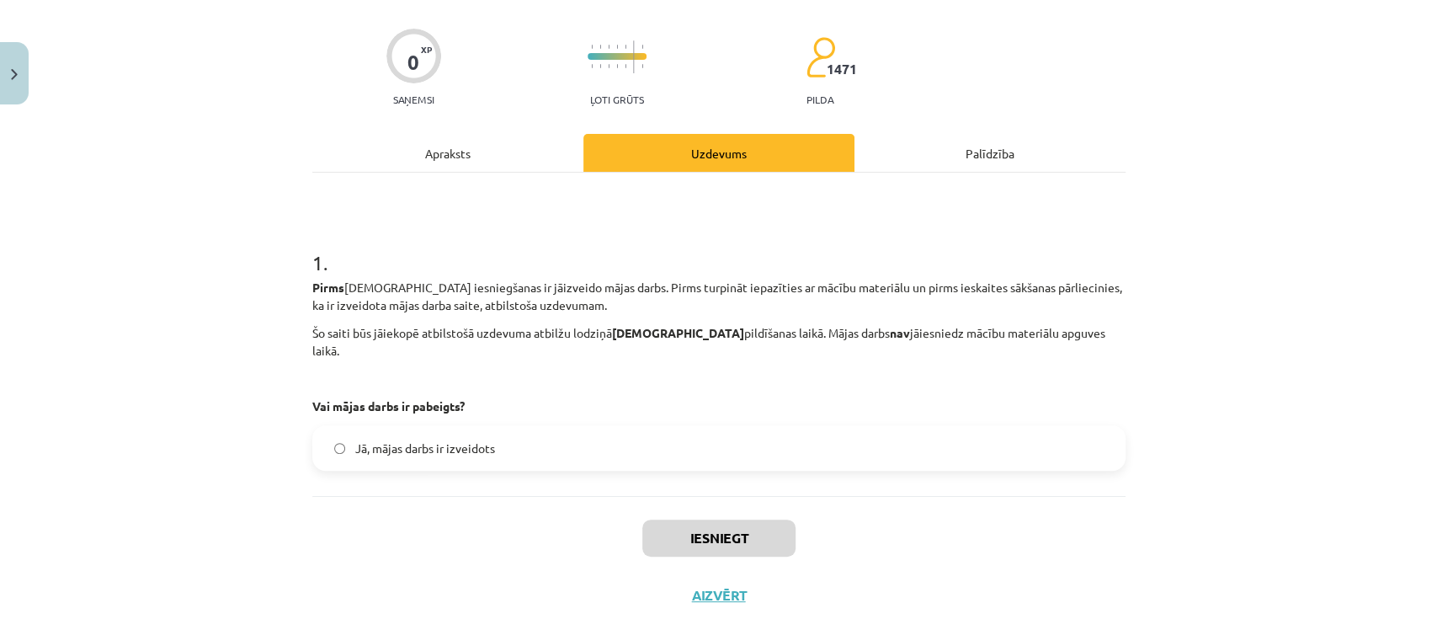
scroll to position [142, 0]
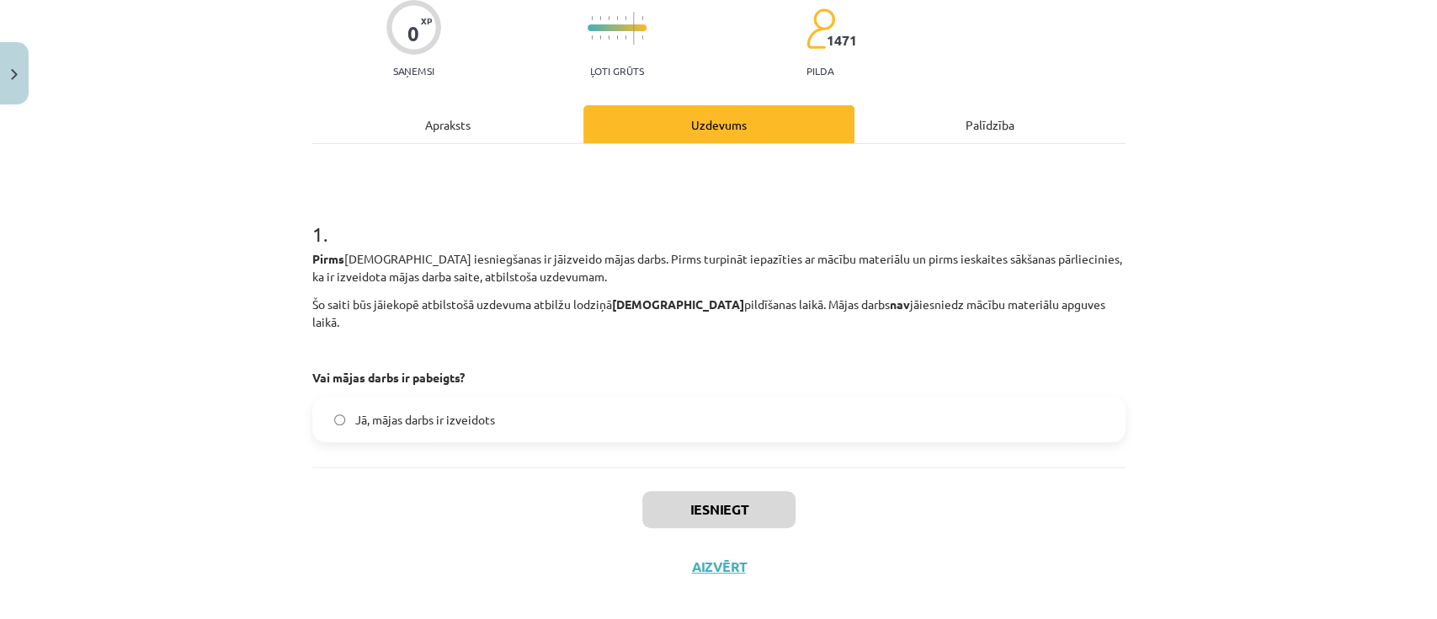
click at [521, 410] on label "Jā, mājas darbs ir izveidots" at bounding box center [719, 419] width 810 height 42
click at [723, 463] on button "Iesniegt" at bounding box center [718, 509] width 153 height 37
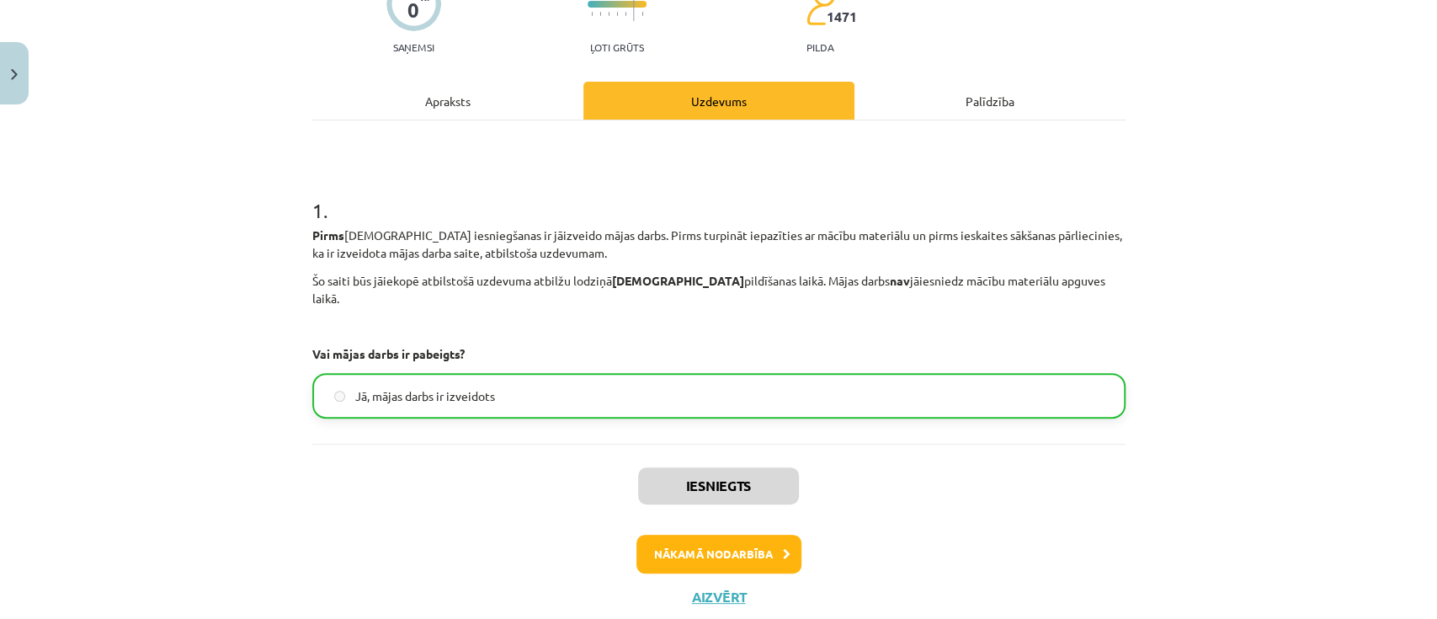
scroll to position [195, 0]
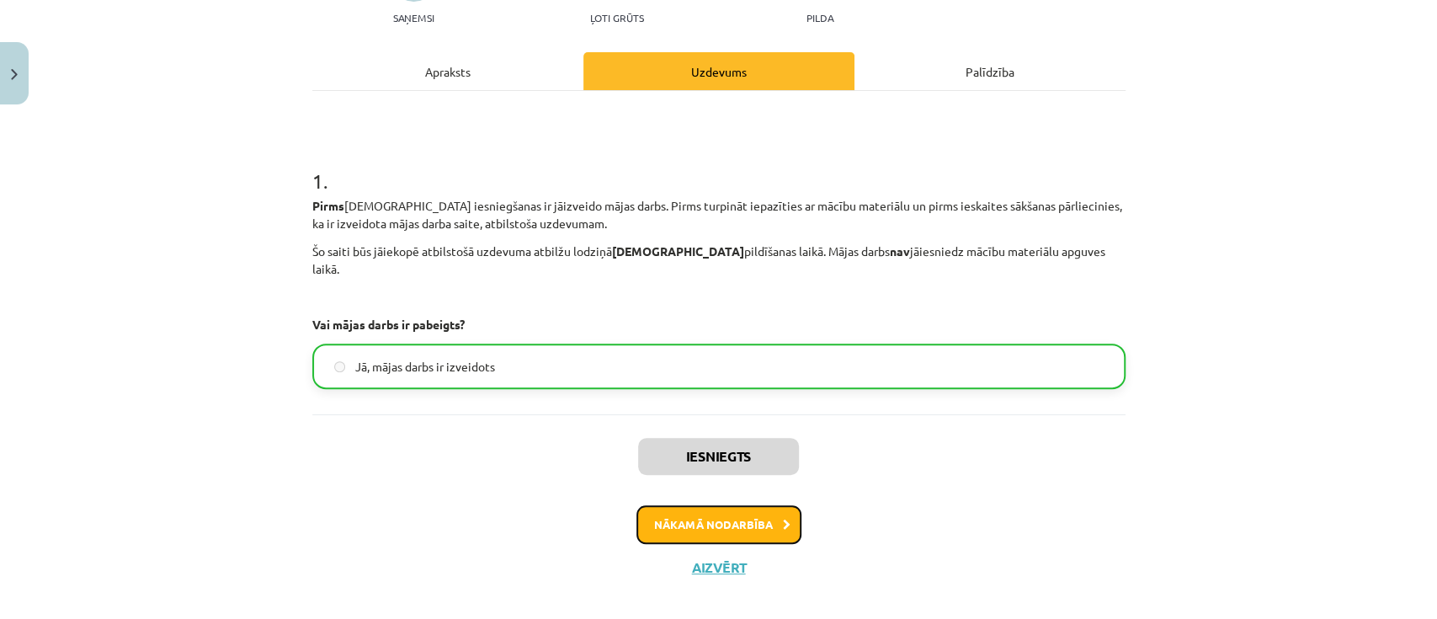
click at [712, 463] on button "Nākamā nodarbība" at bounding box center [718, 524] width 165 height 39
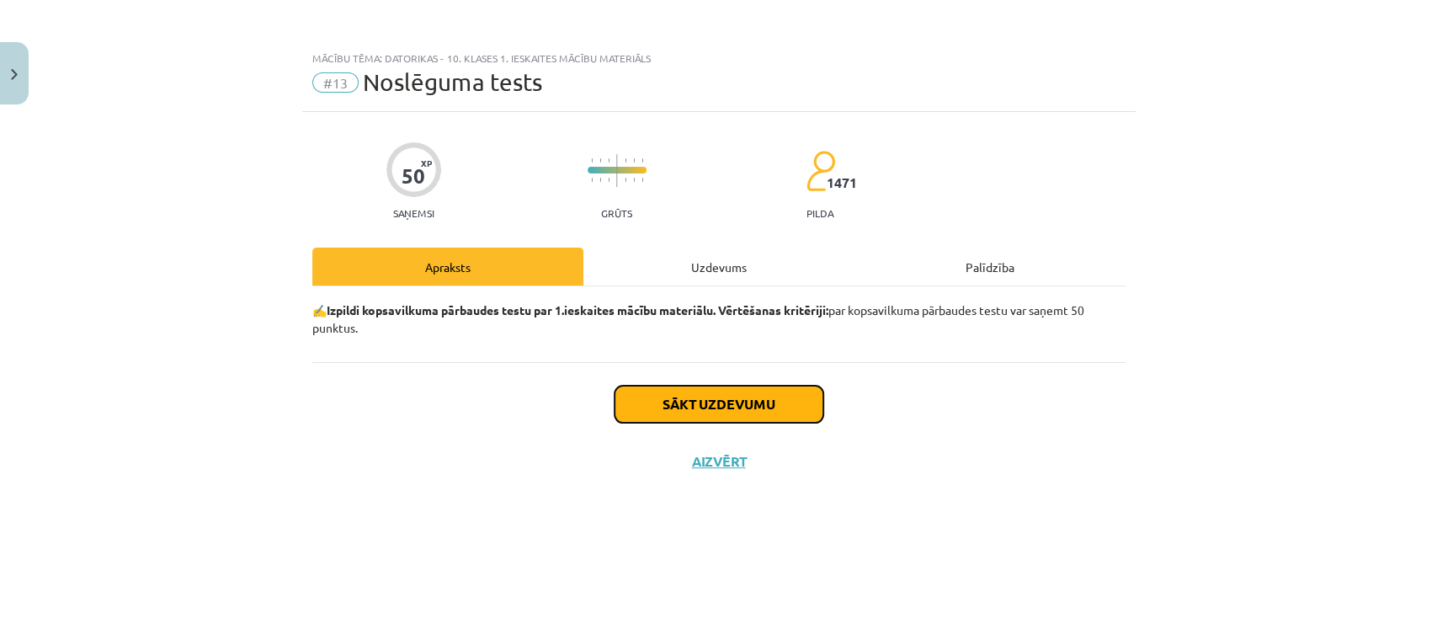
click at [725, 401] on button "Sākt uzdevumu" at bounding box center [718, 403] width 209 height 37
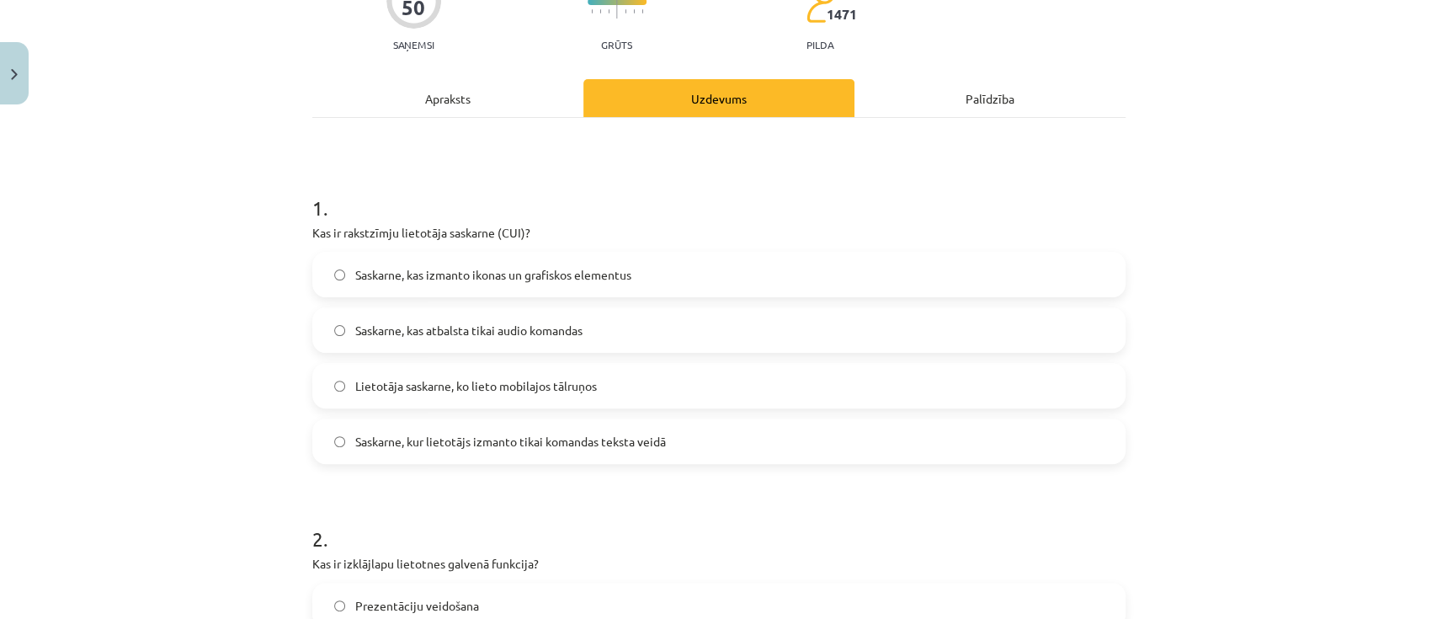
scroll to position [224, 0]
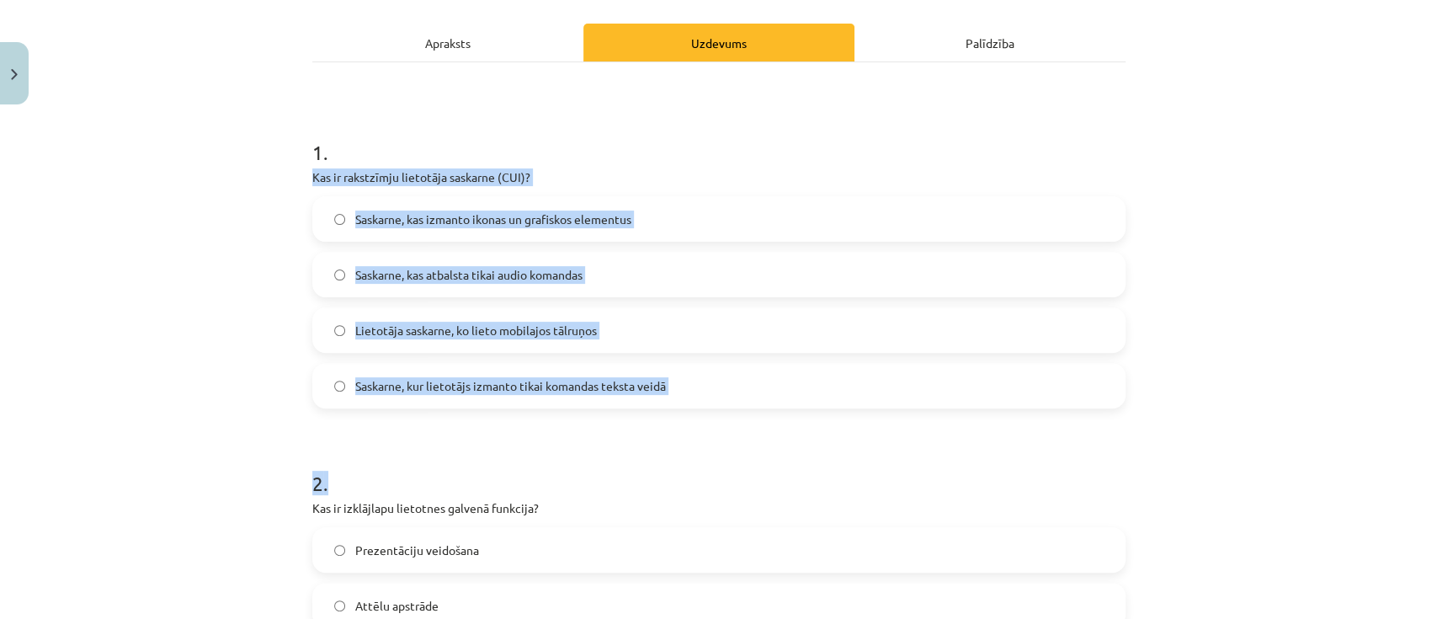
drag, startPoint x: 302, startPoint y: 175, endPoint x: 911, endPoint y: 421, distance: 656.3
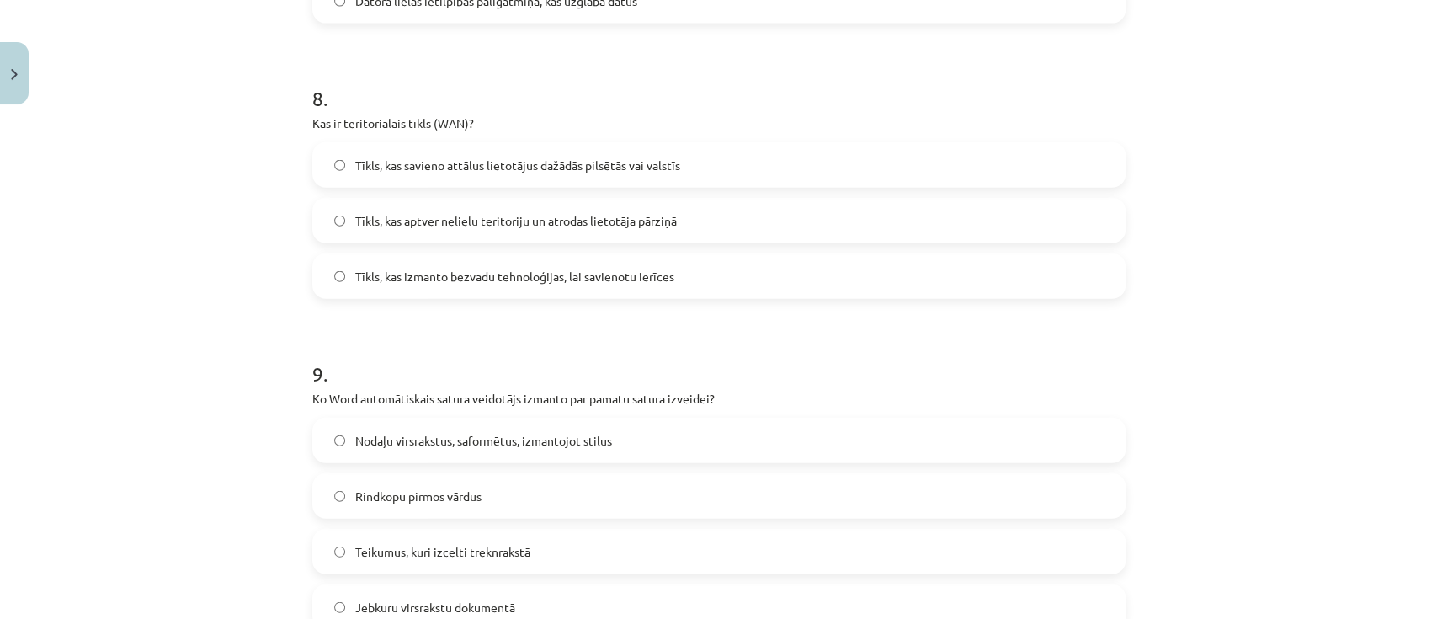
scroll to position [3153, 0]
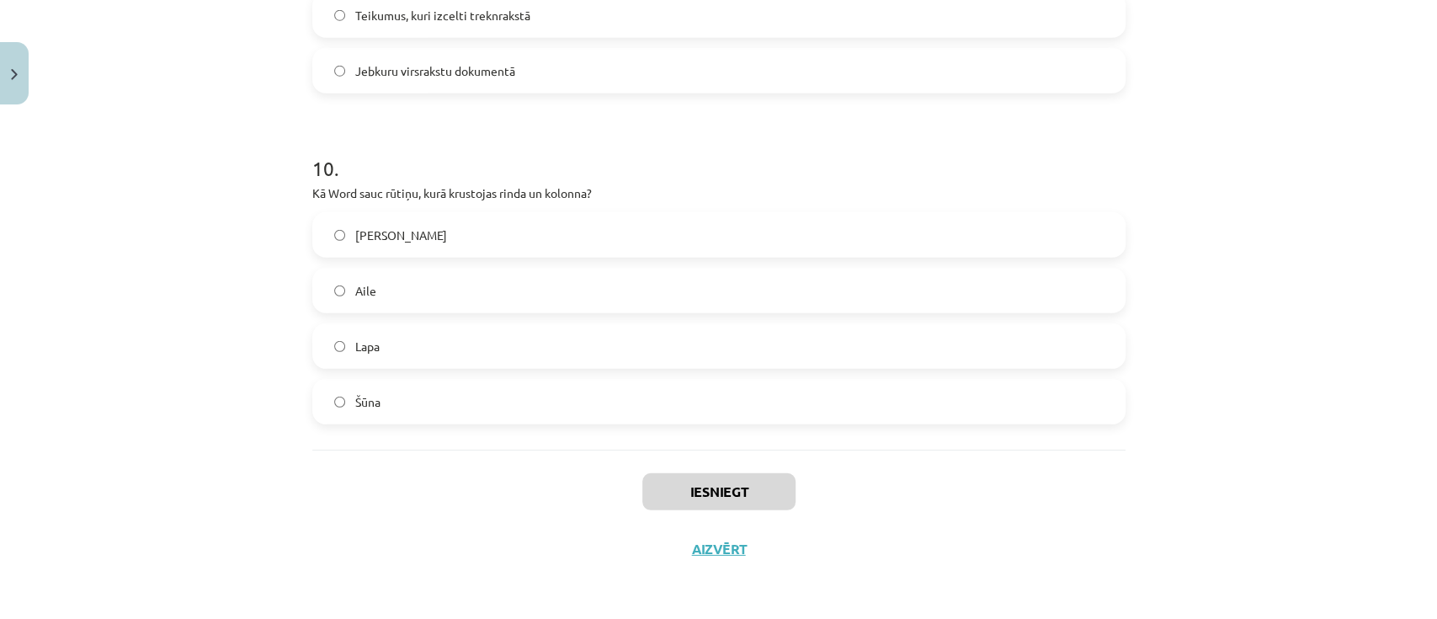
drag, startPoint x: 256, startPoint y: 105, endPoint x: 860, endPoint y: 430, distance: 686.1
click at [860, 430] on div "Mācību tēma: Datorikas - 10. klases 1. ieskaites mācību materiāls #13 Noslēguma…" at bounding box center [718, 309] width 1437 height 619
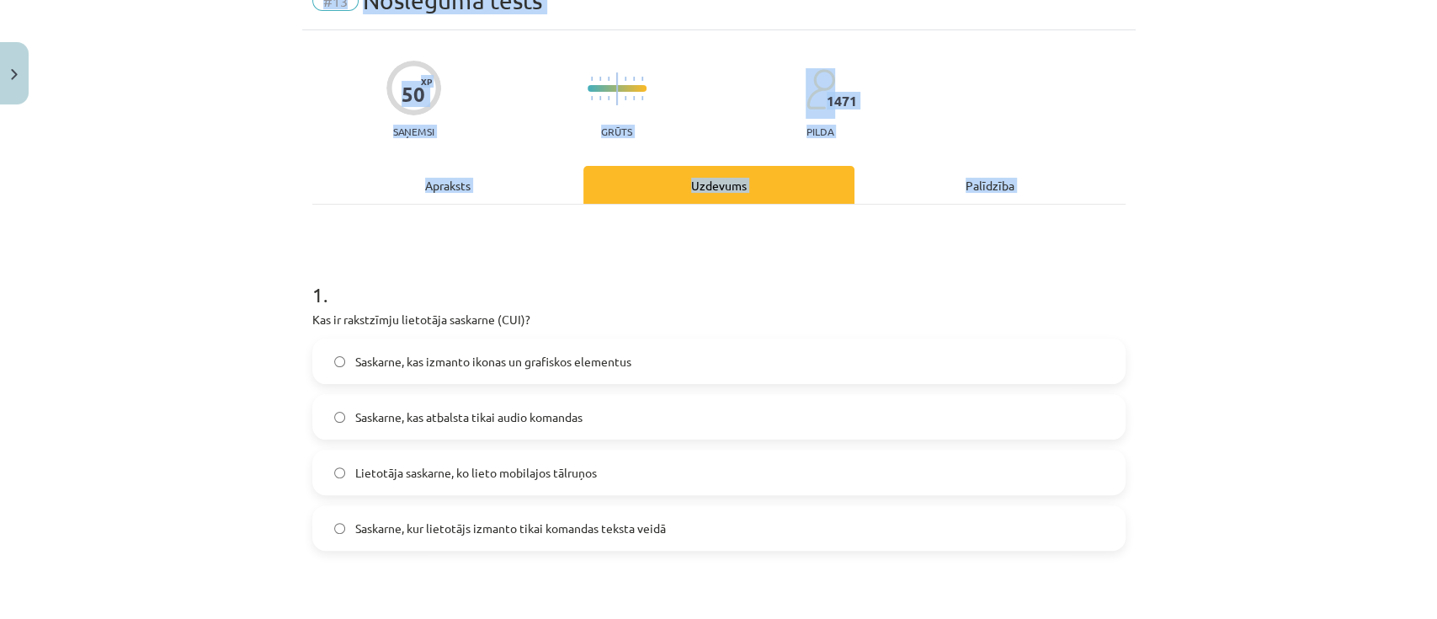
scroll to position [0, 0]
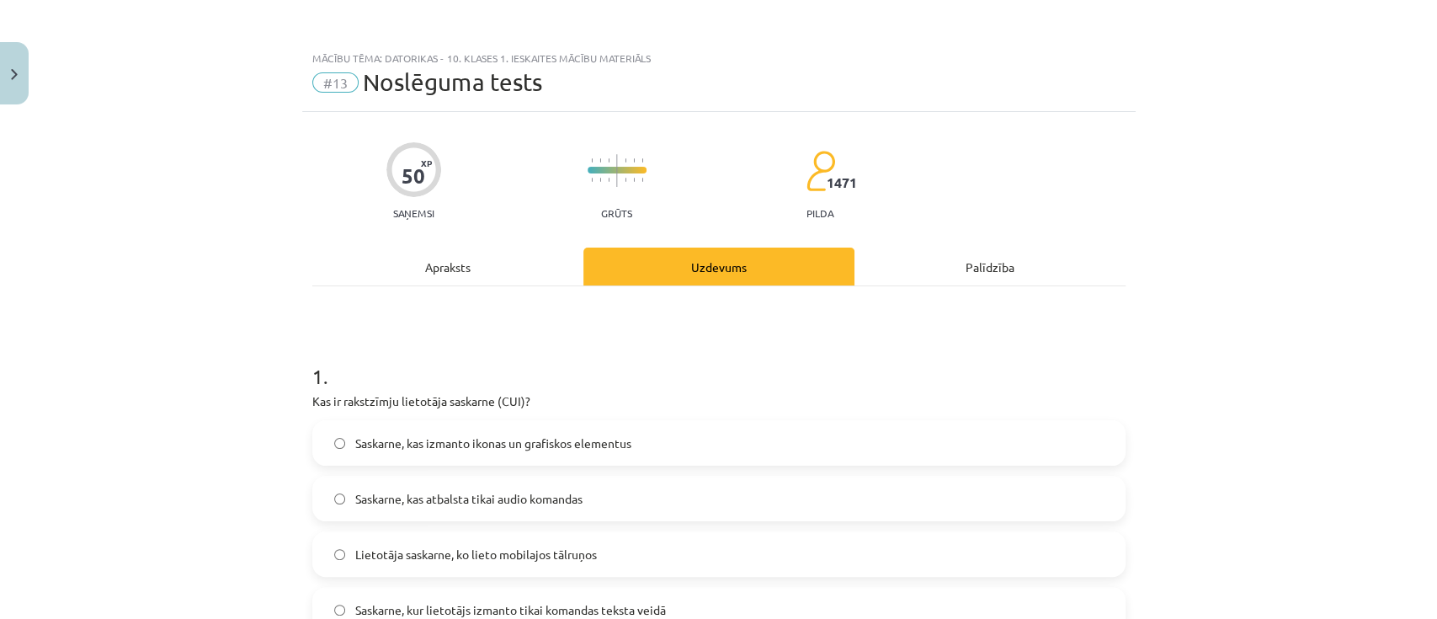
click at [242, 263] on div "Mācību tēma: Datorikas - 10. klases 1. ieskaites mācību materiāls #13 Noslēguma…" at bounding box center [718, 309] width 1437 height 619
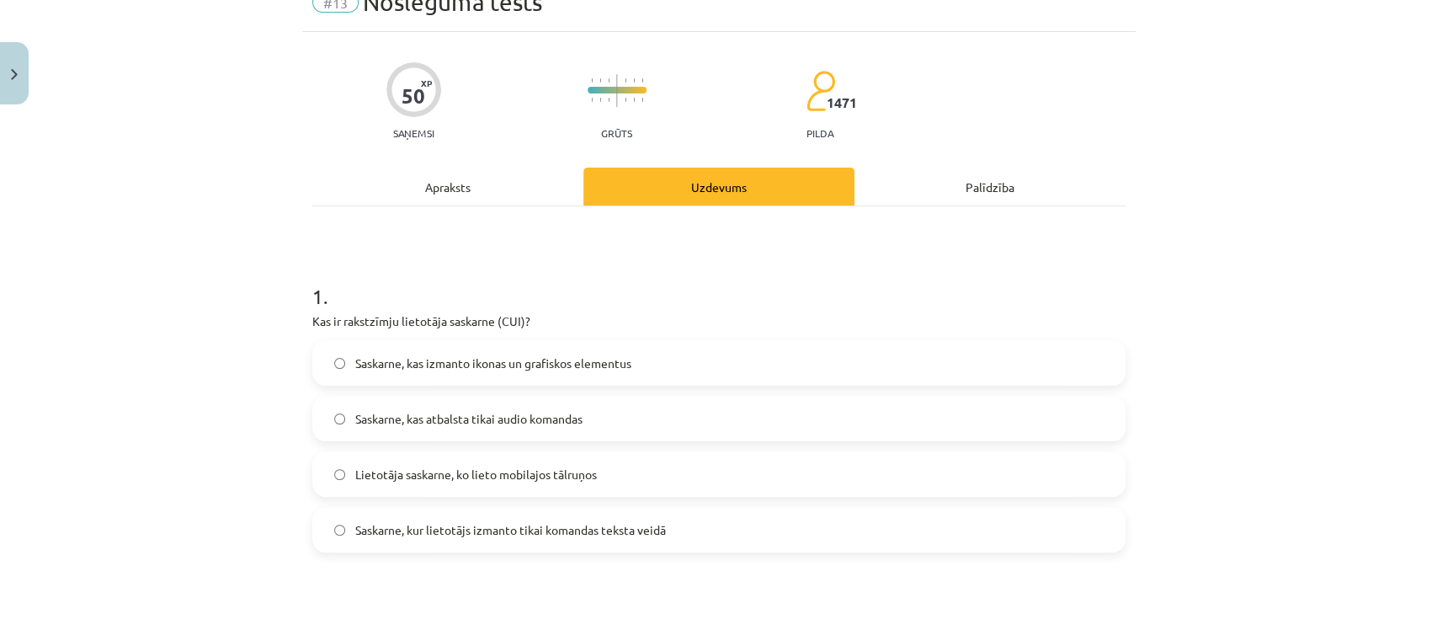
scroll to position [112, 0]
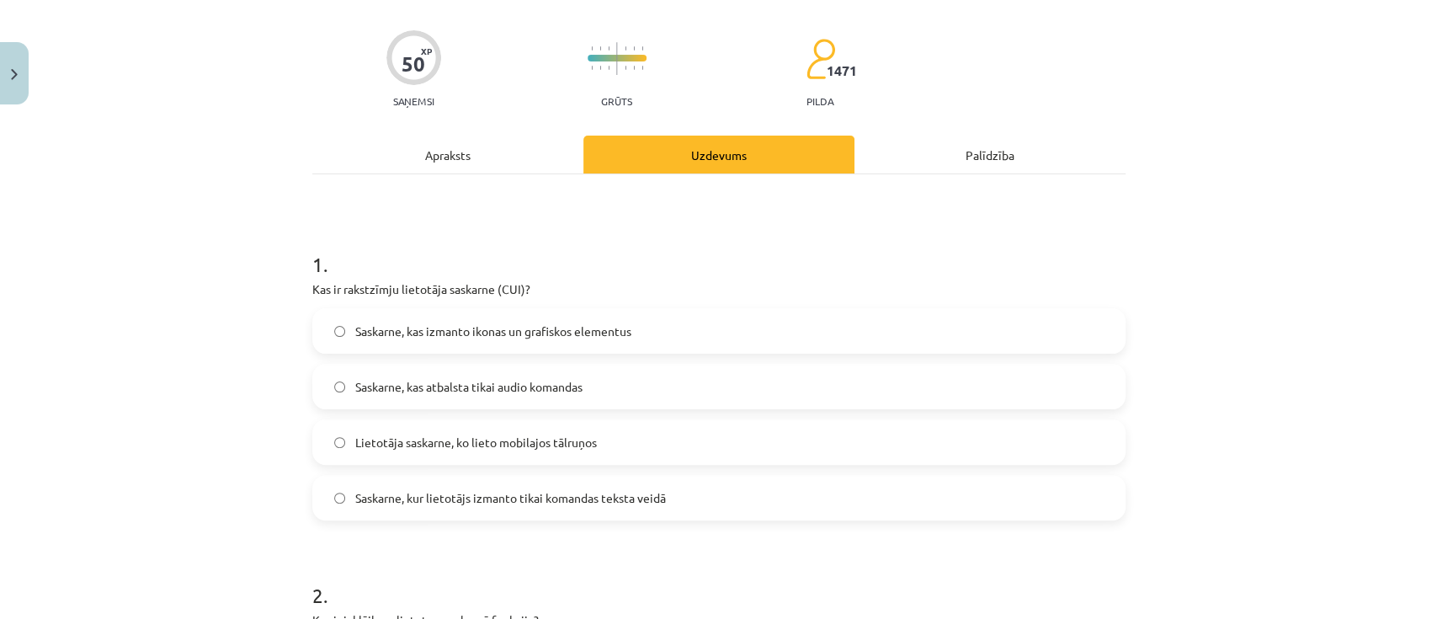
click at [648, 463] on span "Saskarne, kur lietotājs izmanto tikai komandas teksta veidā" at bounding box center [510, 498] width 311 height 18
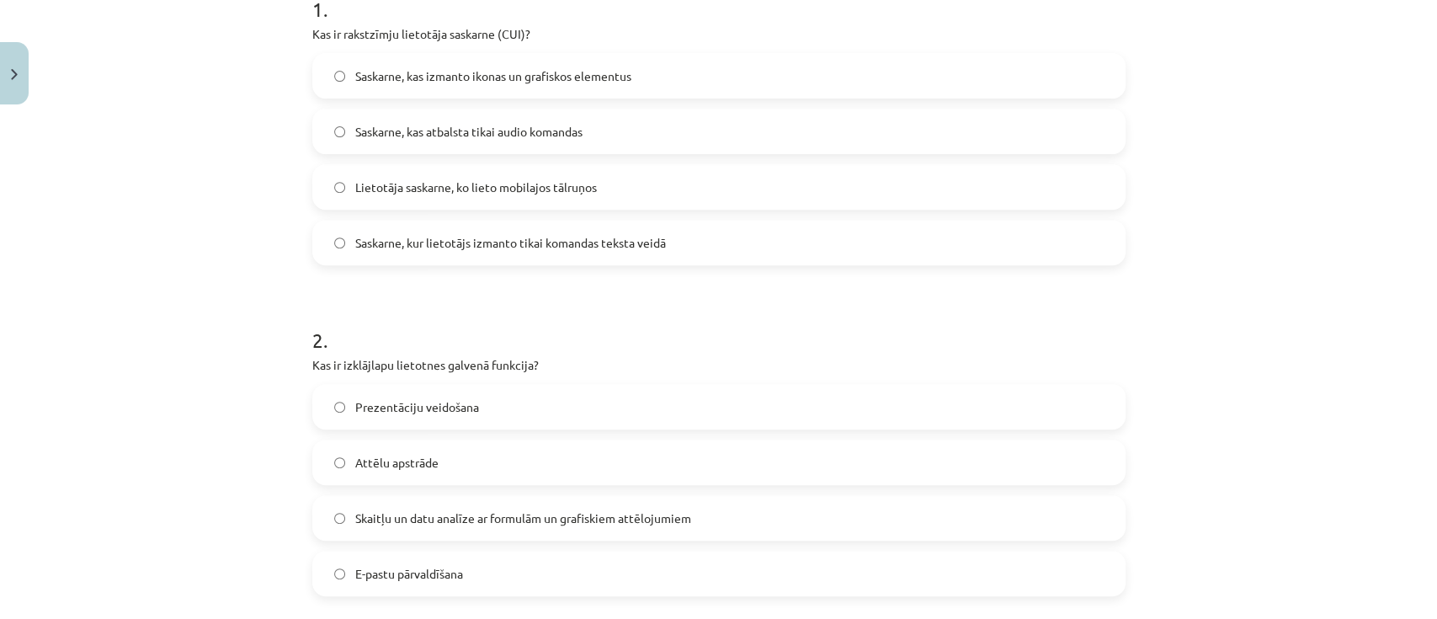
scroll to position [449, 0]
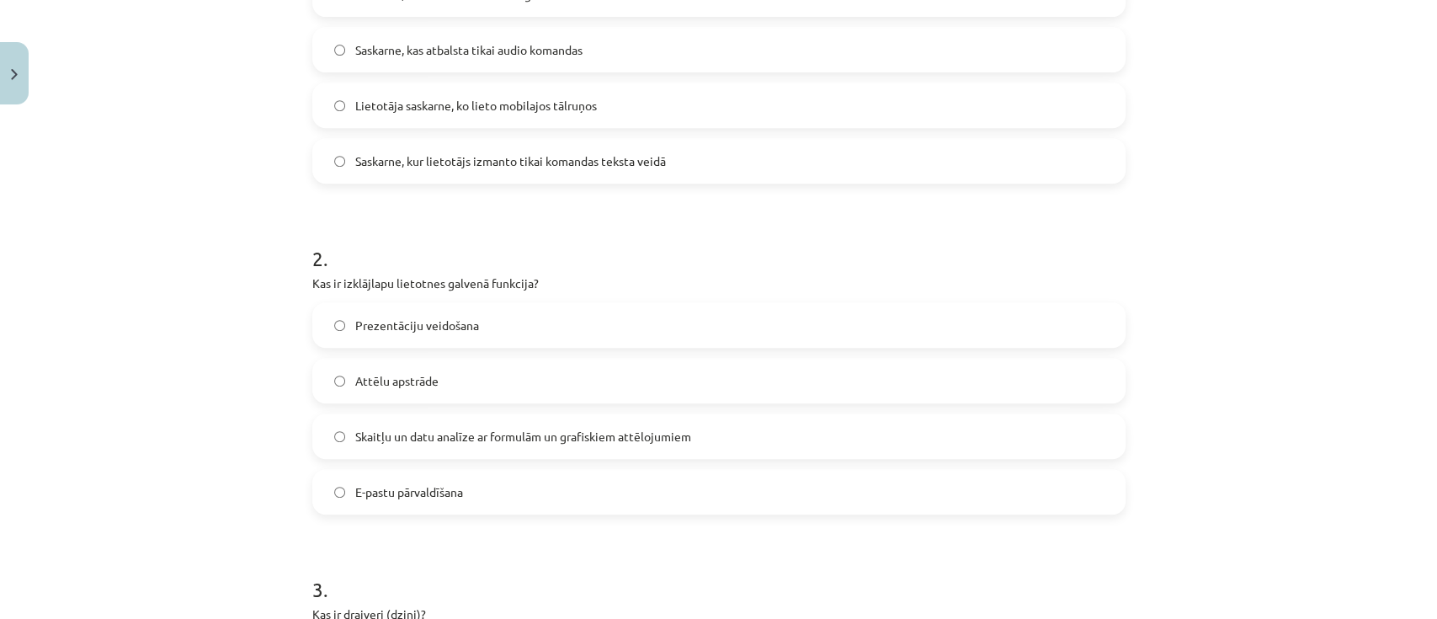
click at [398, 431] on span "Skaitļu un datu analīze ar formulām un grafiskiem attēlojumiem" at bounding box center [523, 437] width 336 height 18
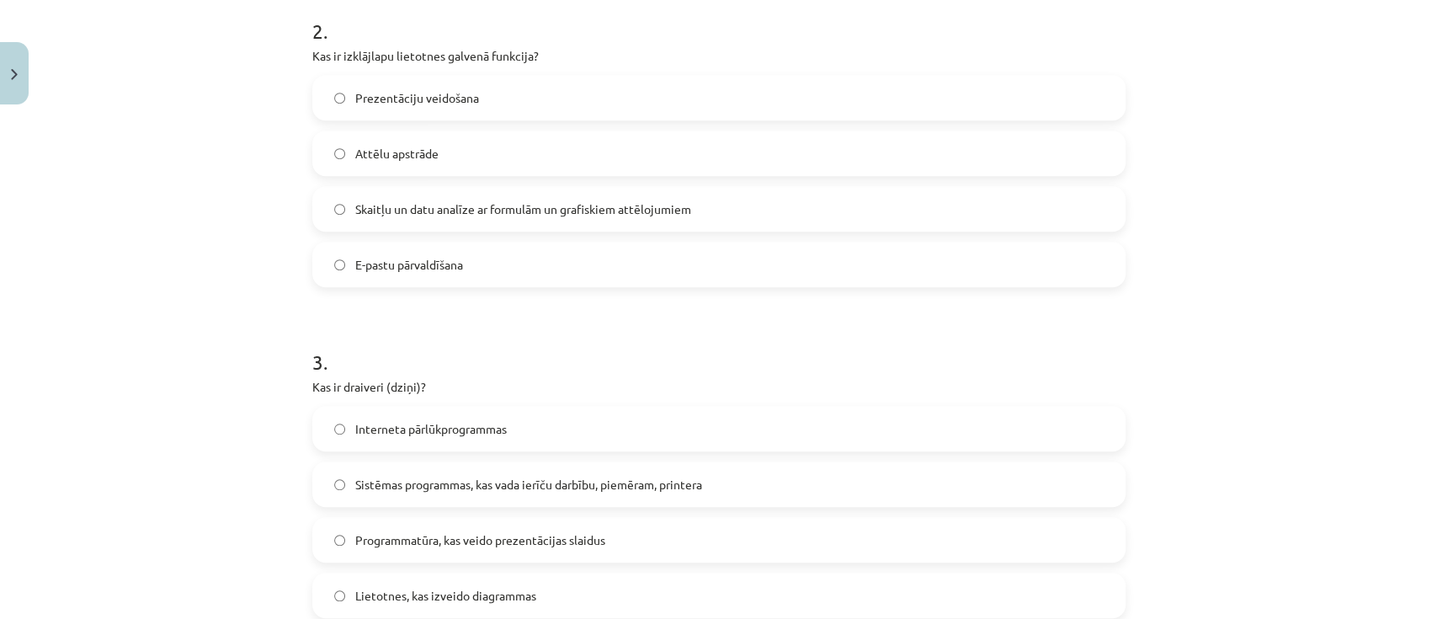
scroll to position [785, 0]
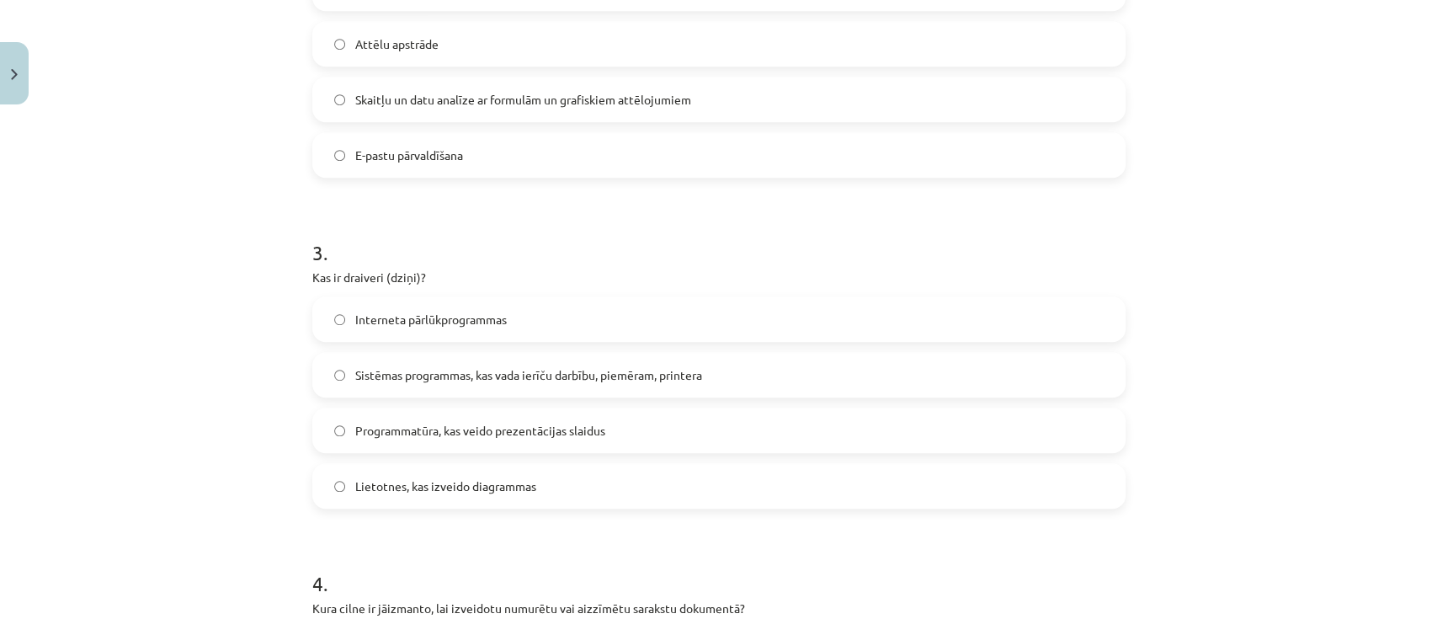
click at [465, 369] on span "Sistēmas programmas, kas vada ierīču darbību, piemēram, printera" at bounding box center [528, 375] width 347 height 18
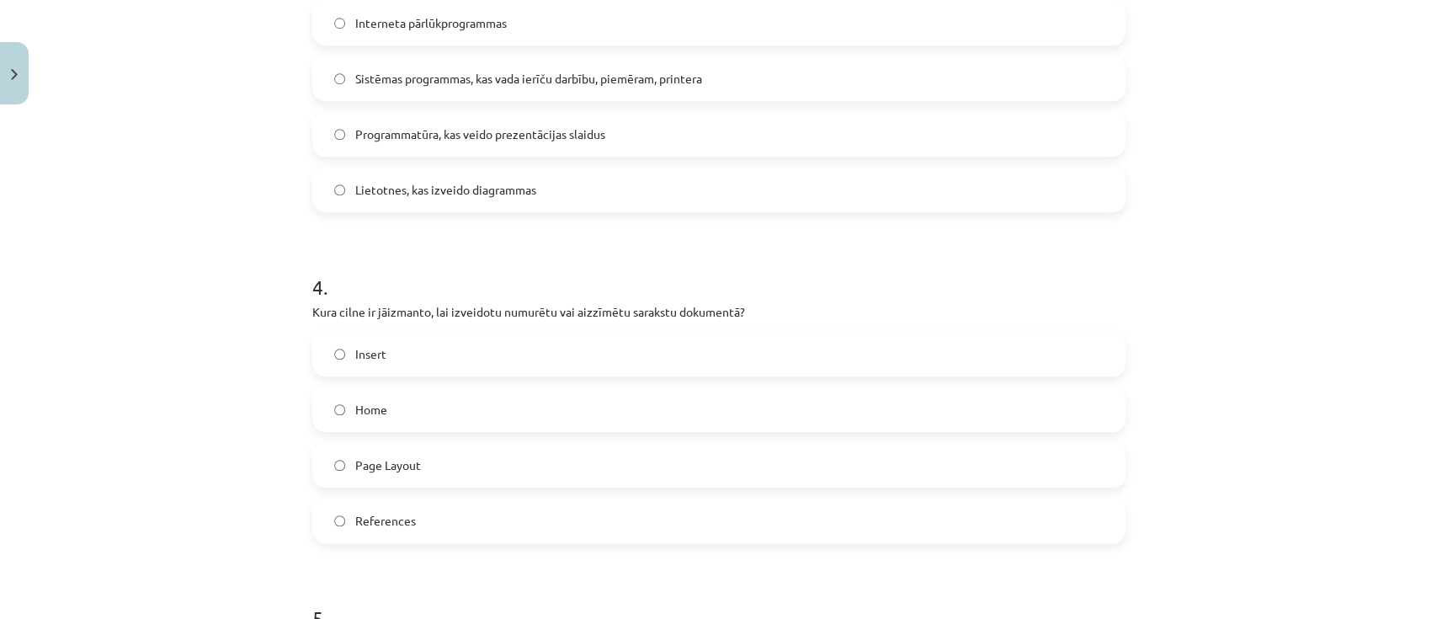
scroll to position [1122, 0]
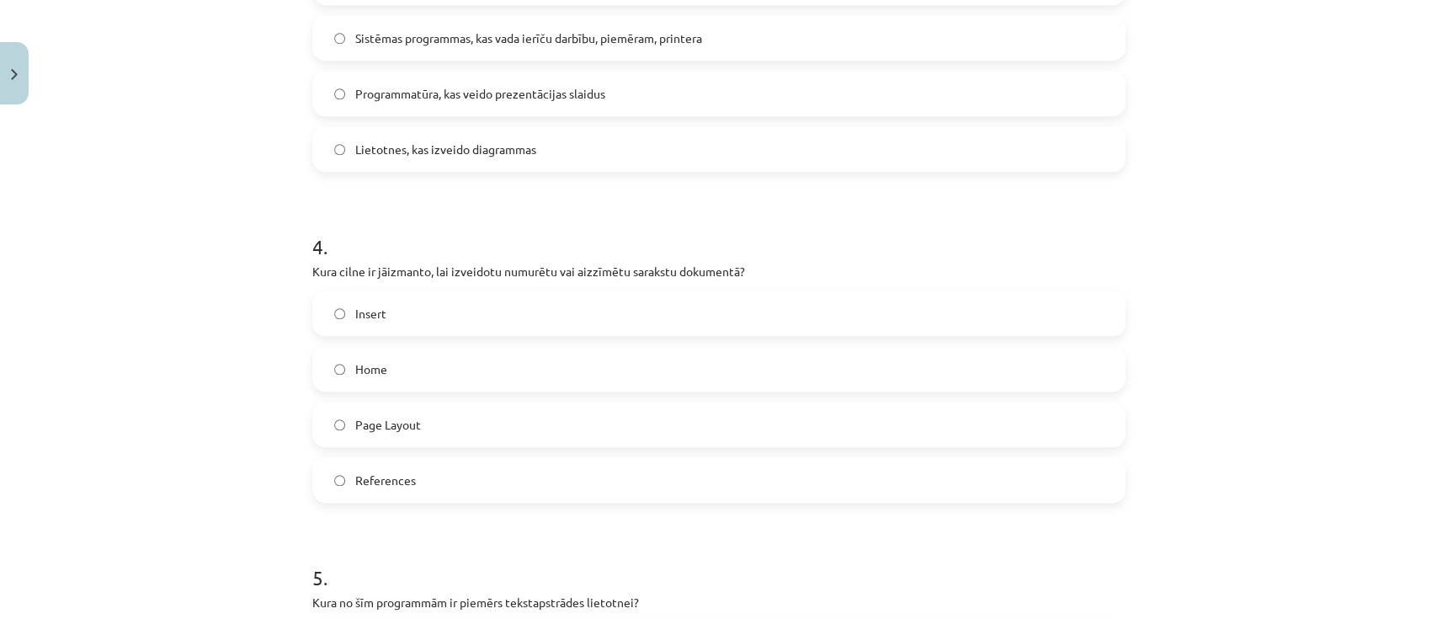
click at [373, 380] on label "Home" at bounding box center [719, 369] width 810 height 42
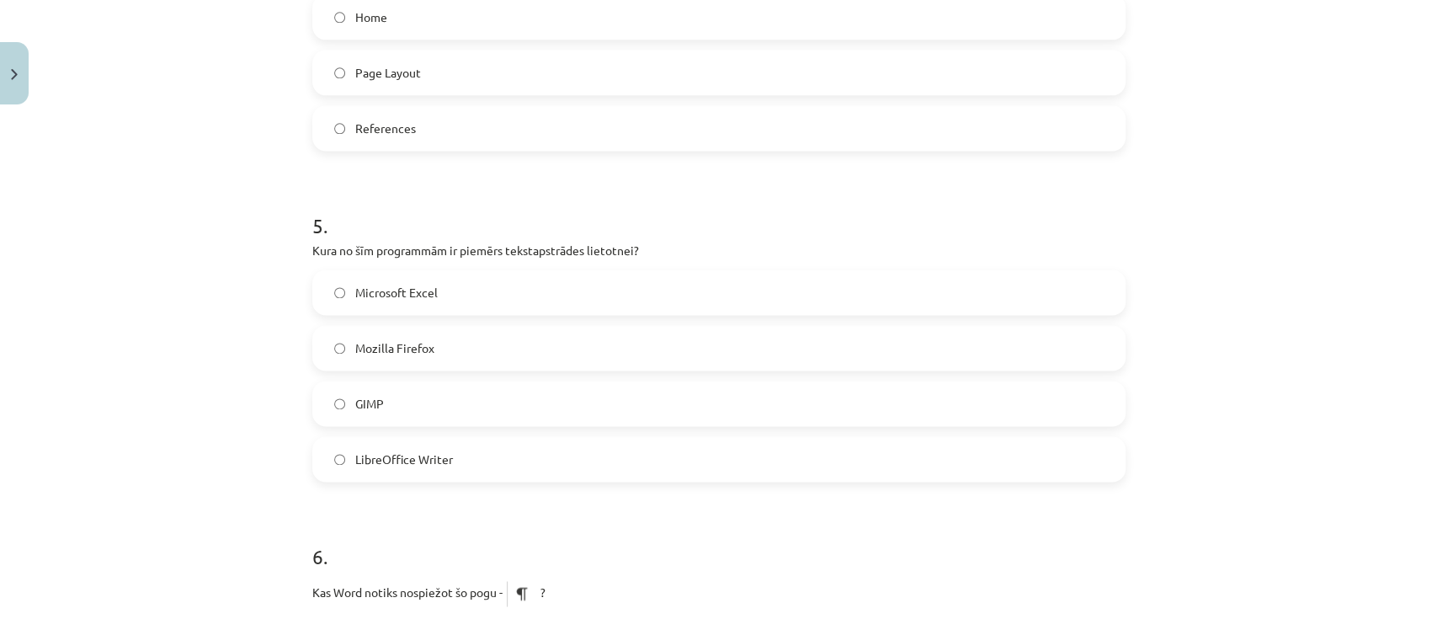
scroll to position [1683, 0]
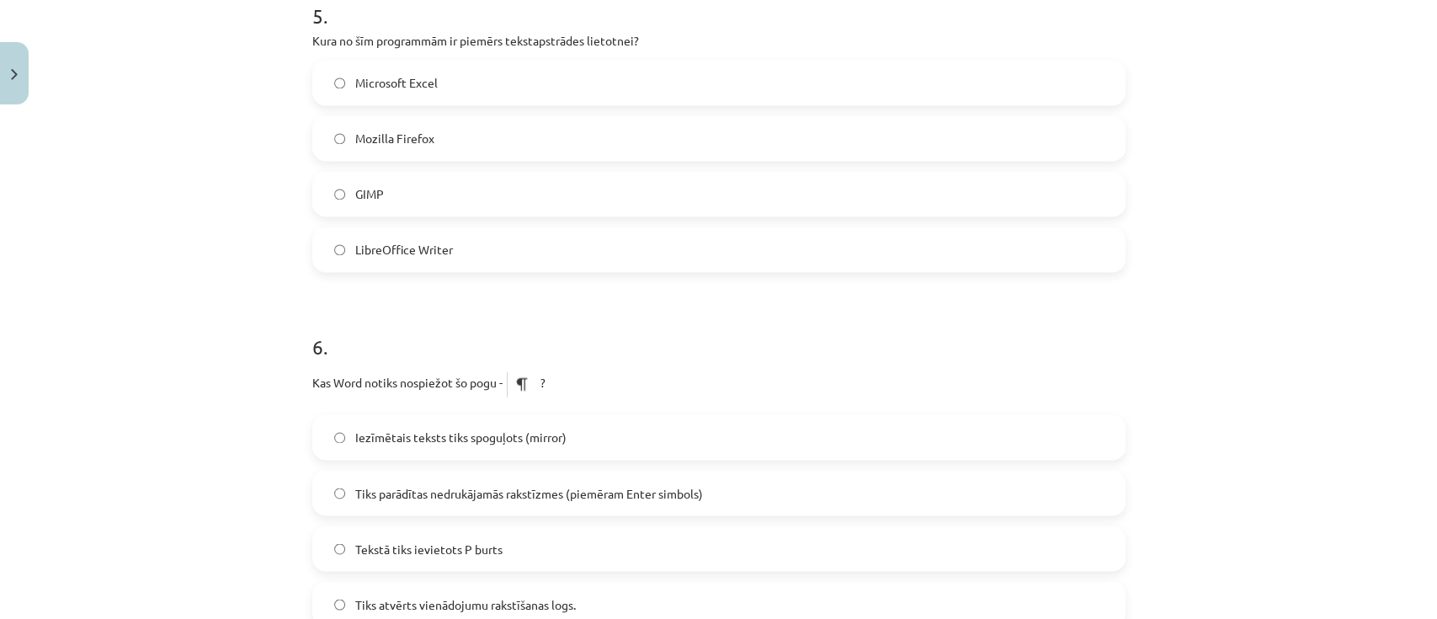
click at [423, 242] on span "LibreOffice Writer" at bounding box center [404, 250] width 98 height 18
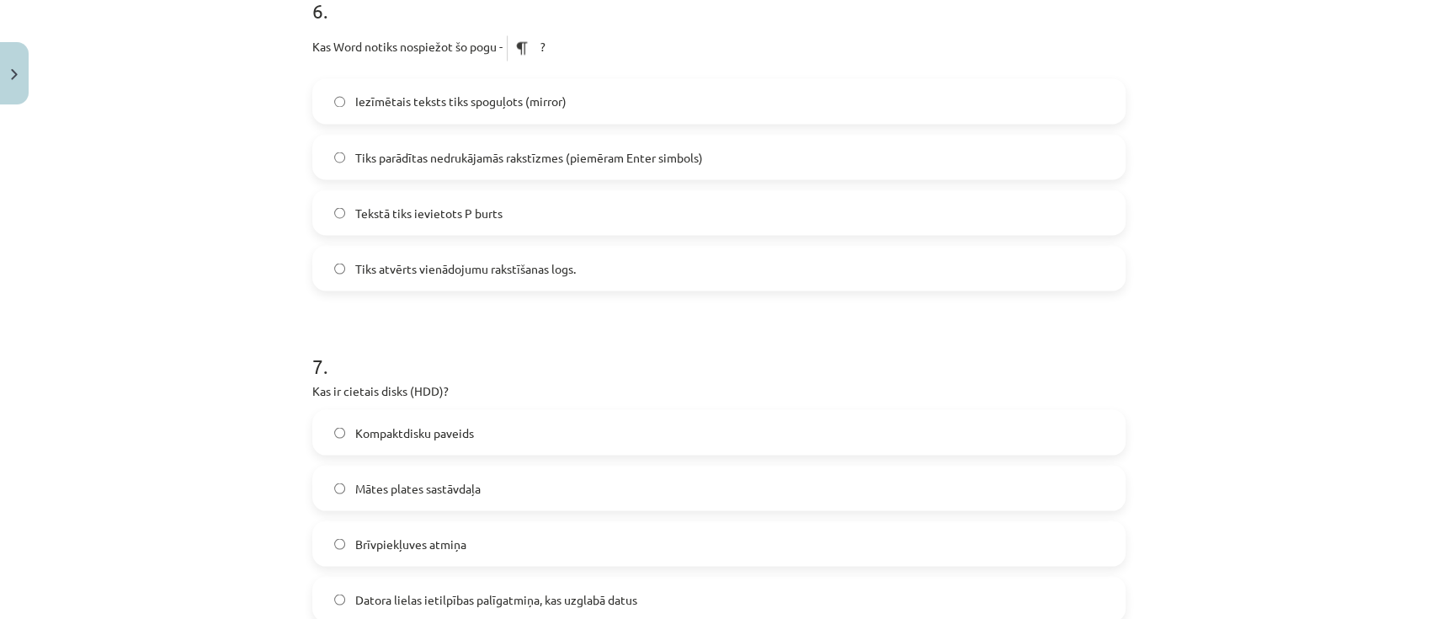
scroll to position [2020, 0]
click at [455, 148] on span "Tiks parādītas nedrukājamās rakstīzmes (piemēram Enter simbols)" at bounding box center [529, 156] width 348 height 18
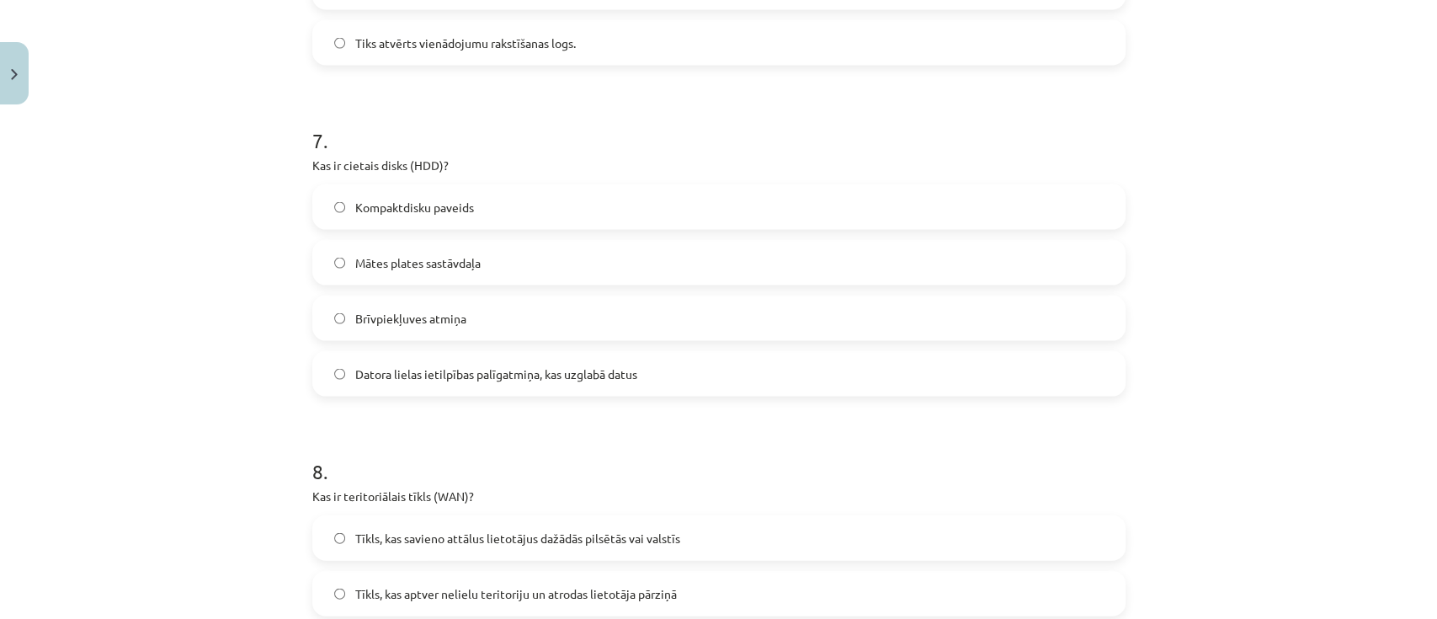
click at [505, 376] on span "Datora lielas ietilpības palīgatmiņa, kas uzglabā datus" at bounding box center [496, 374] width 282 height 18
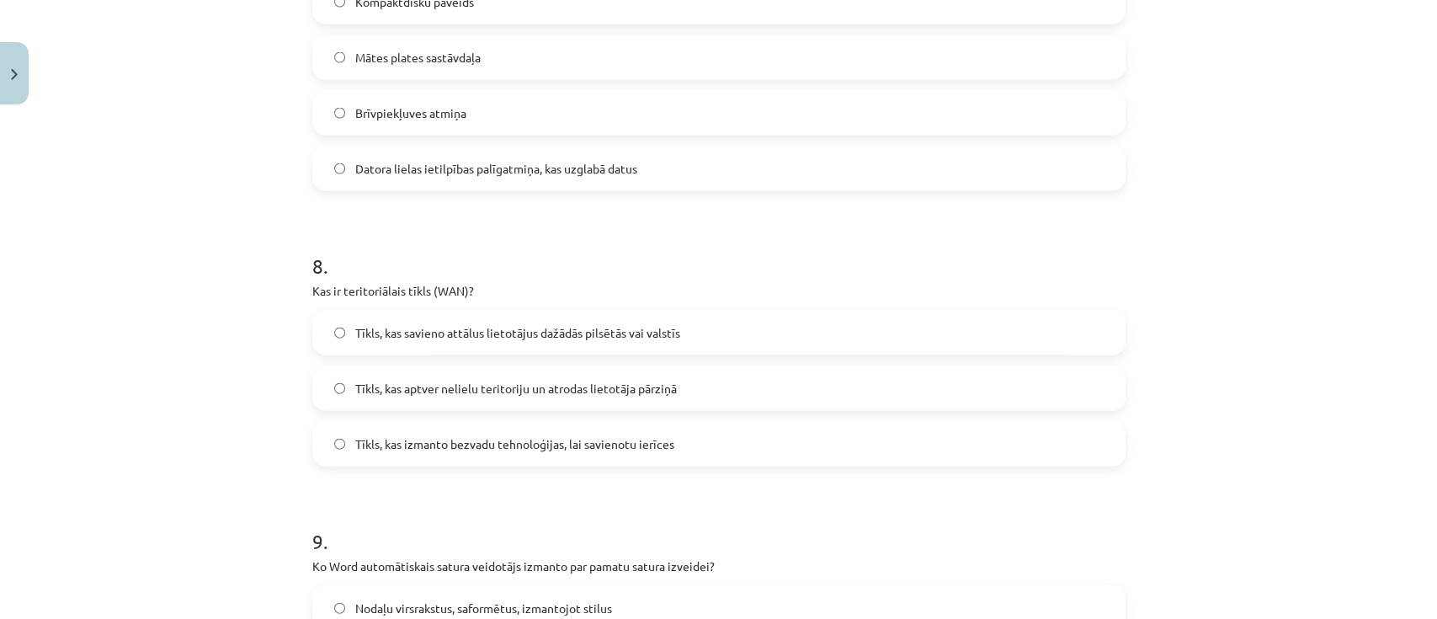
scroll to position [2469, 0]
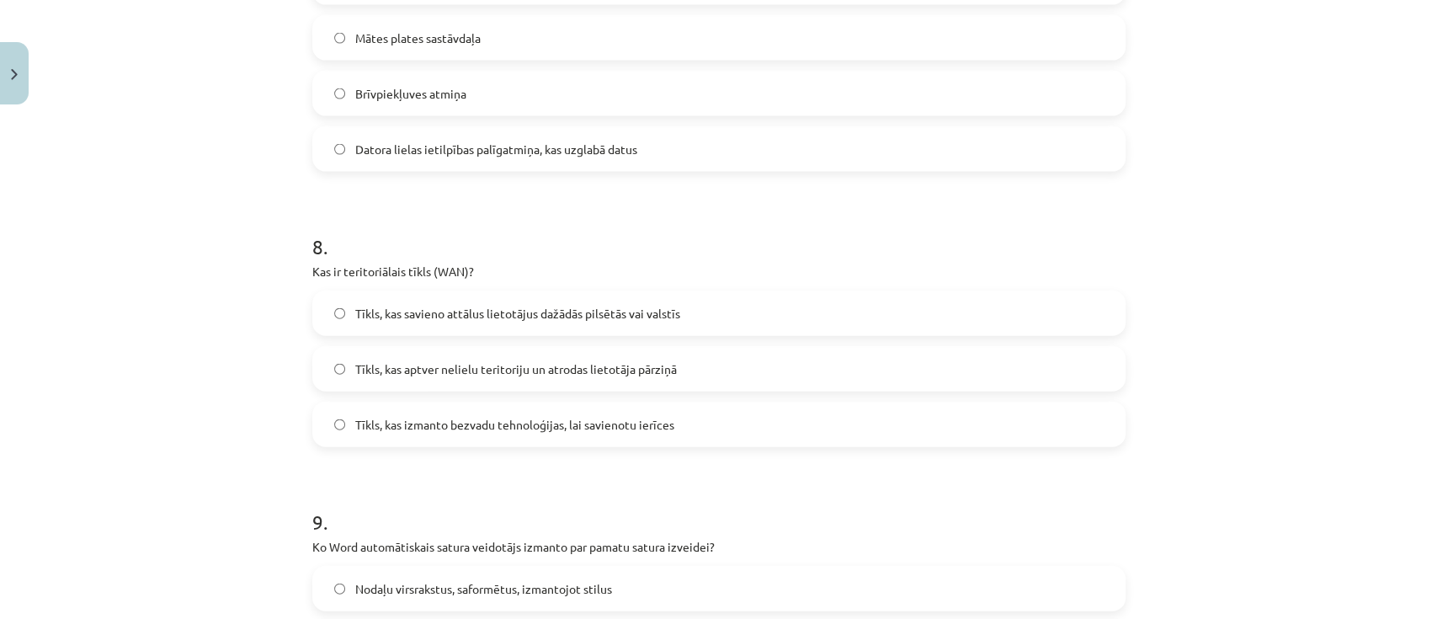
click at [447, 309] on span "Tīkls, kas savieno attālus lietotājus dažādās pilsētās vai valstīs" at bounding box center [517, 314] width 325 height 18
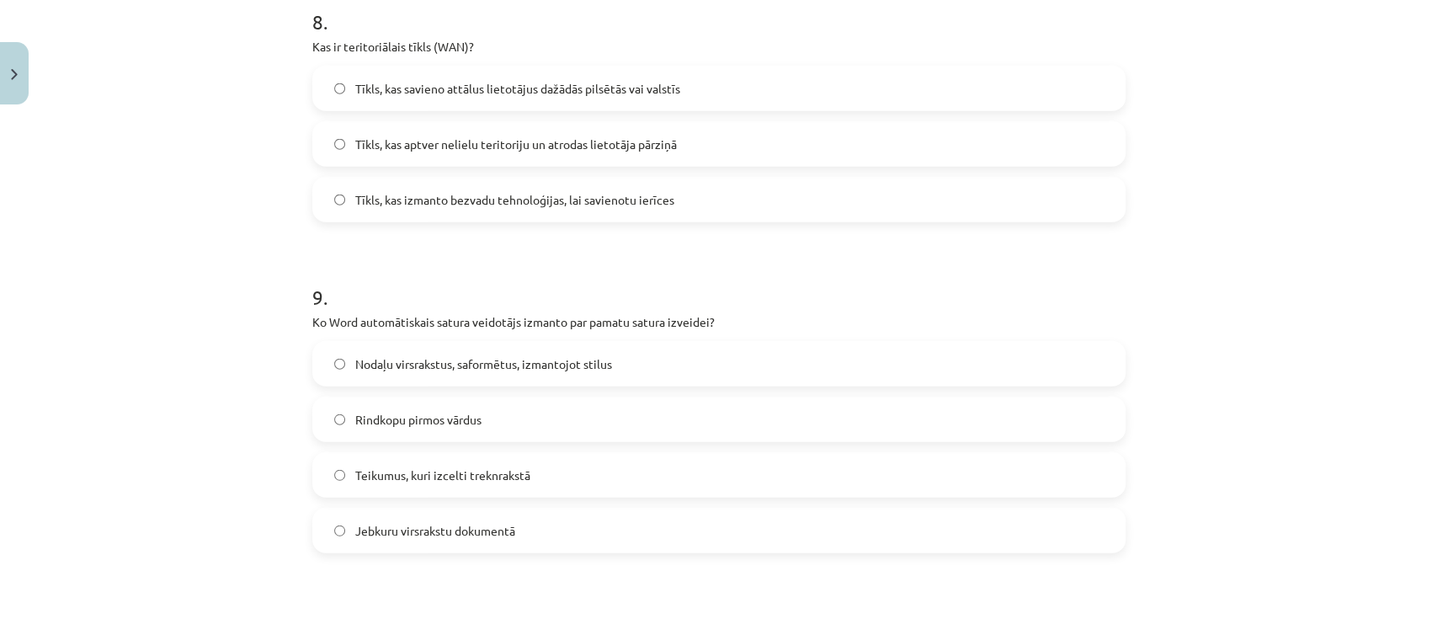
scroll to position [2805, 0]
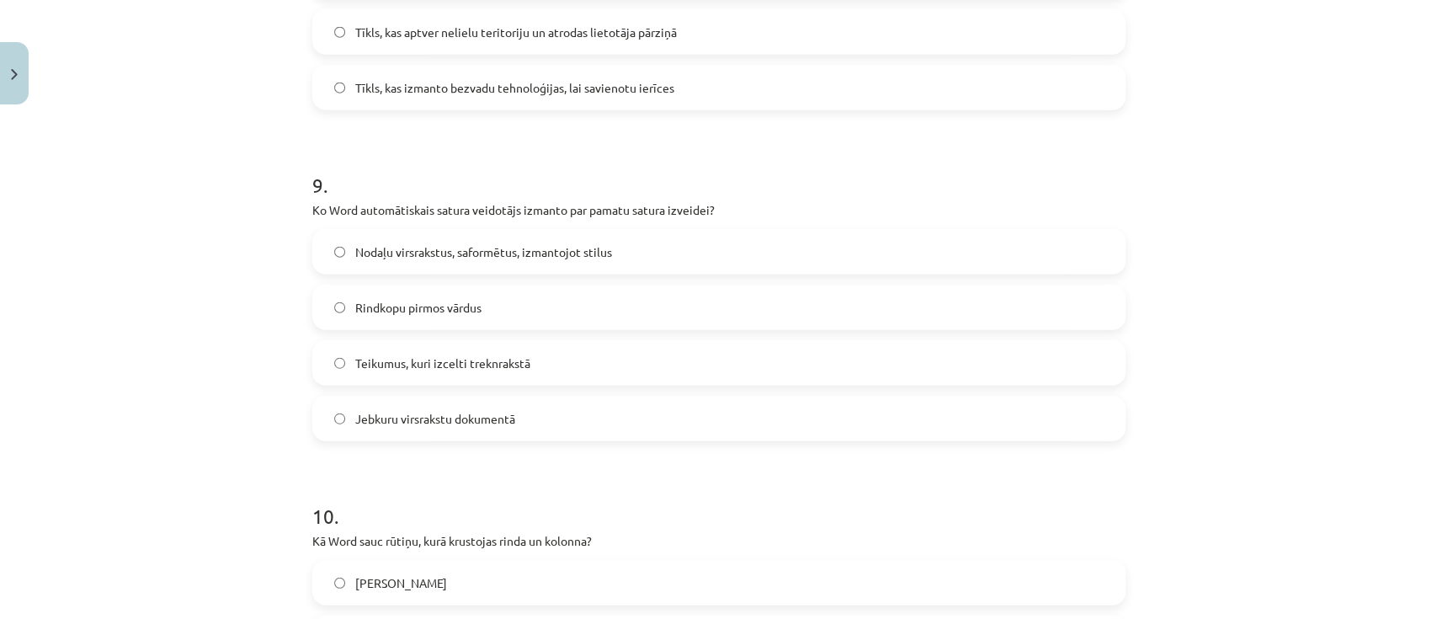
click at [478, 243] on span "Nodaļu virsrakstus, saformētus, izmantojot stilus" at bounding box center [483, 252] width 257 height 18
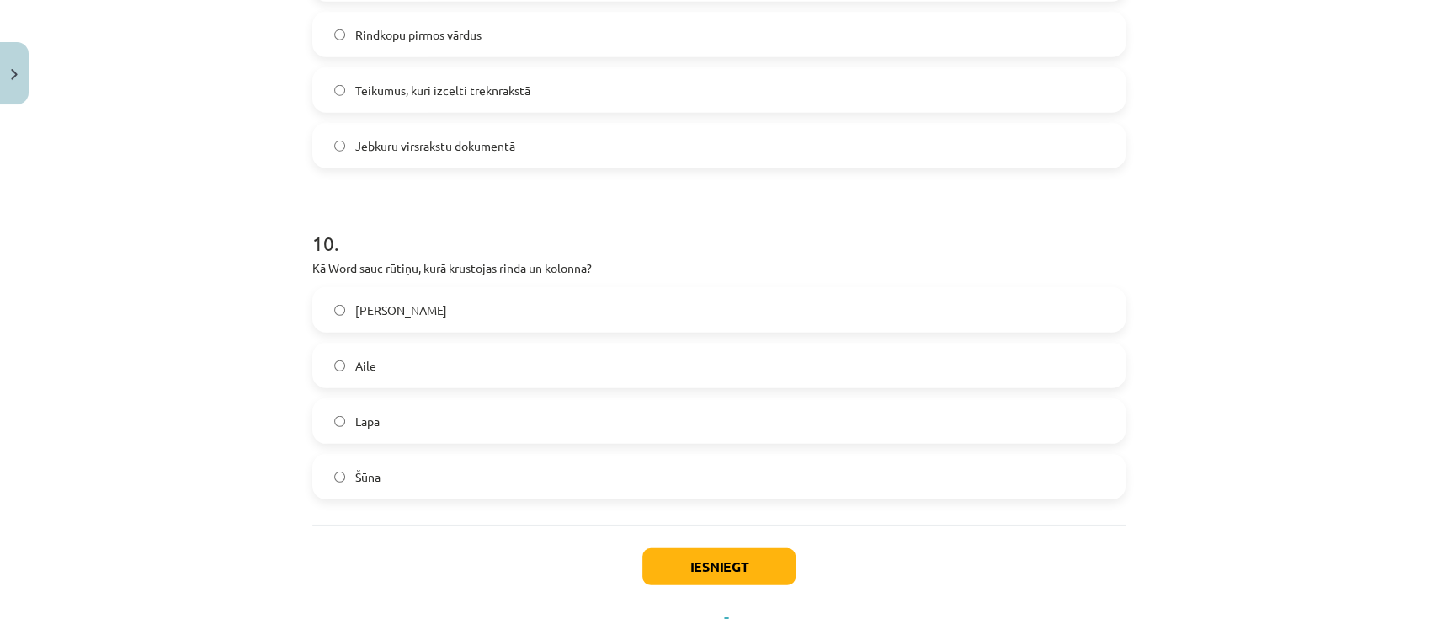
scroll to position [3142, 0]
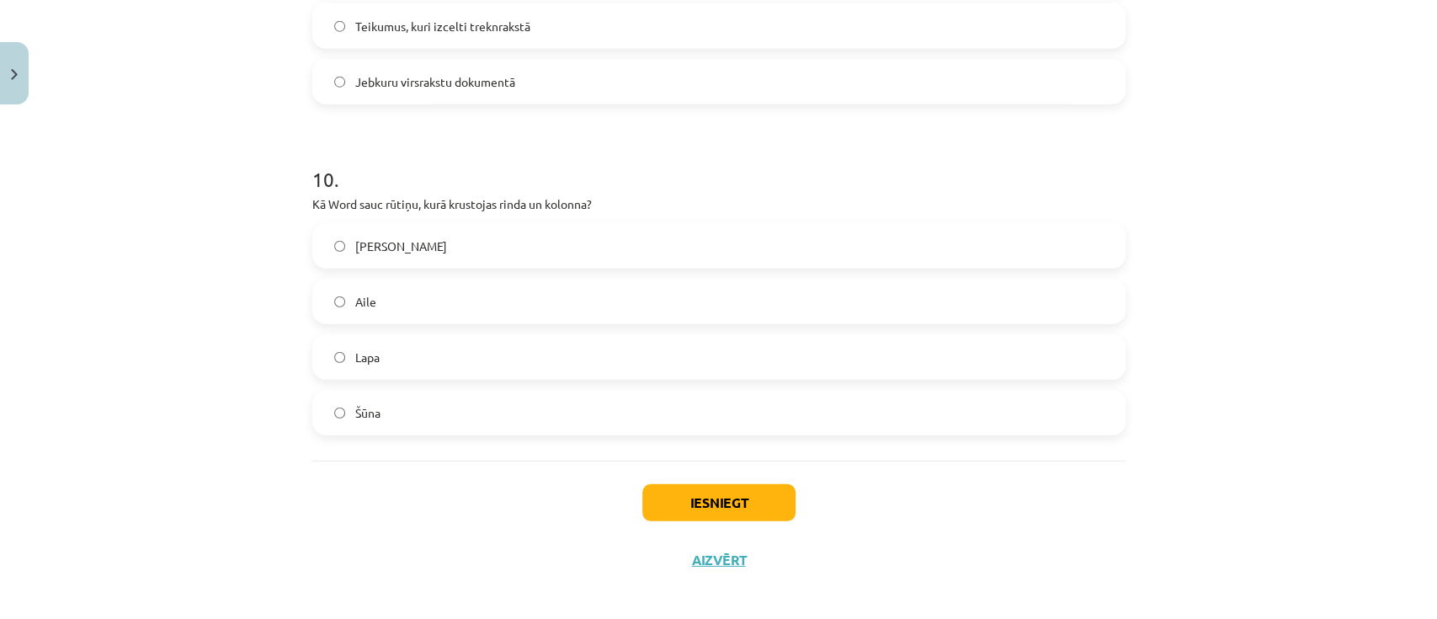
click at [416, 389] on div "[PERSON_NAME]" at bounding box center [718, 329] width 813 height 212
click at [435, 406] on label "Šūna" at bounding box center [719, 412] width 810 height 42
click at [754, 463] on button "Iesniegt" at bounding box center [718, 502] width 153 height 37
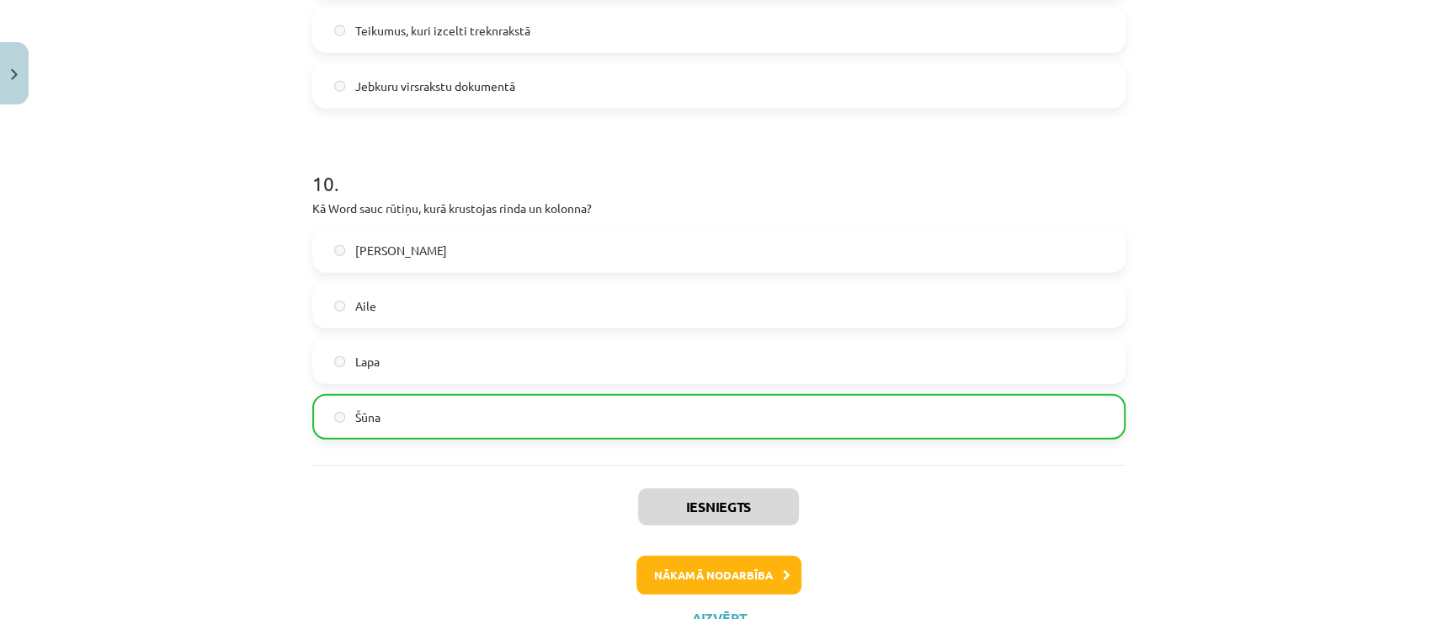
scroll to position [3206, 0]
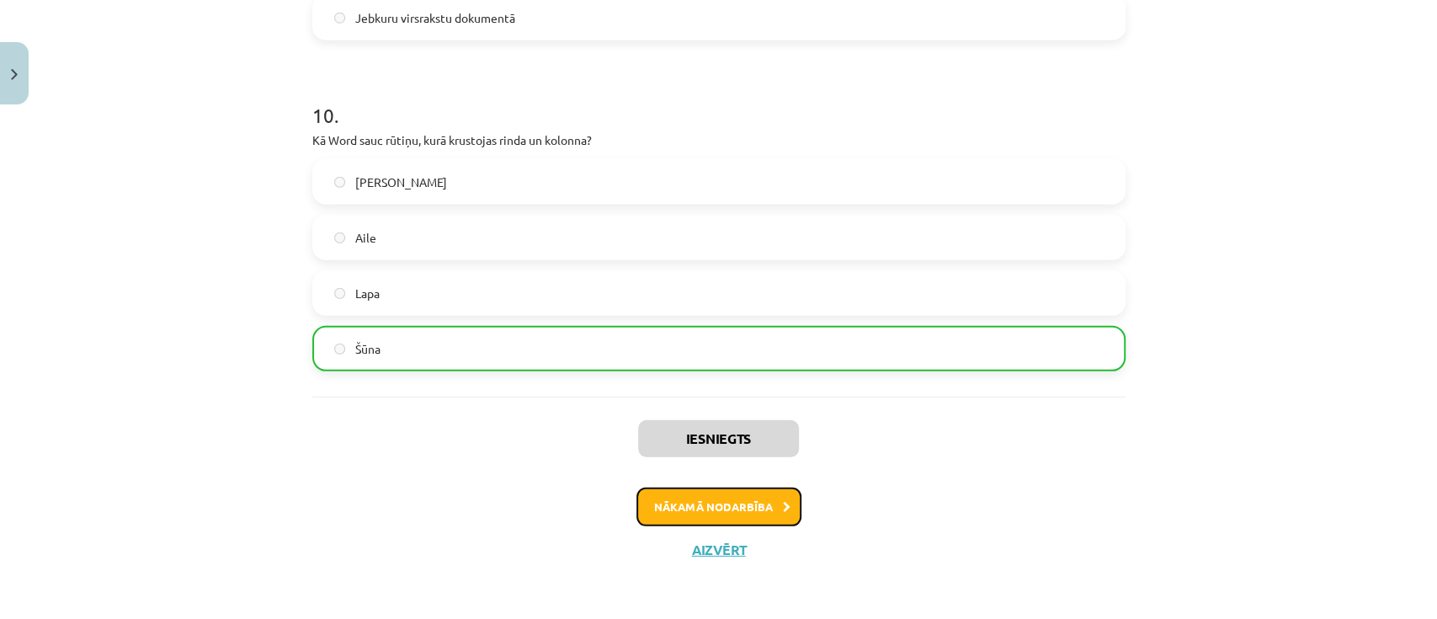
click at [739, 463] on button "Nākamā nodarbība" at bounding box center [718, 506] width 165 height 39
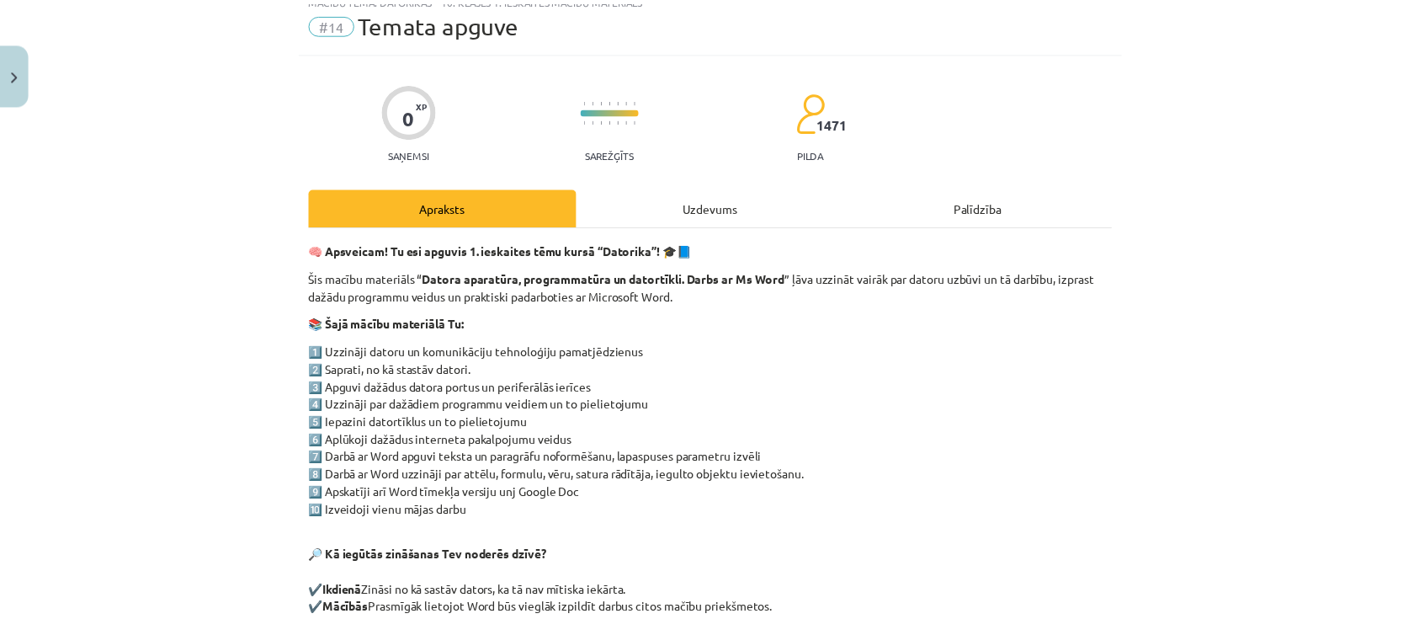
scroll to position [41, 0]
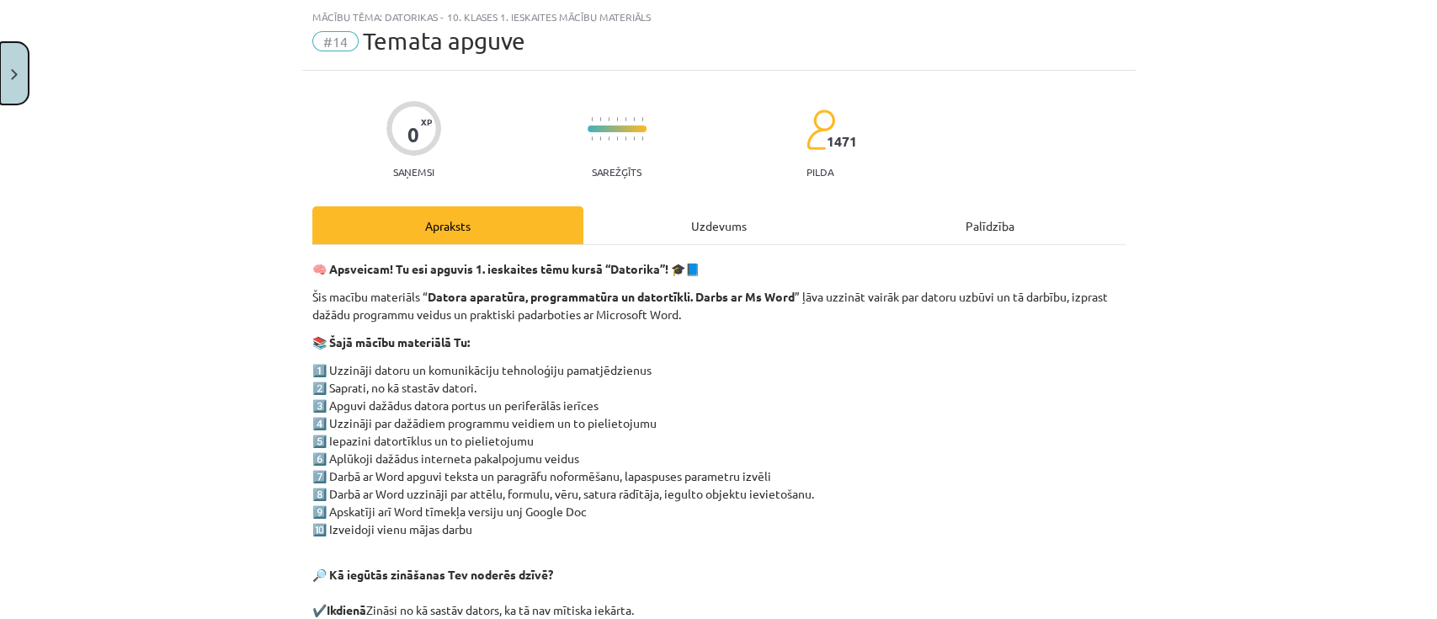
click at [0, 78] on button "Close" at bounding box center [14, 73] width 29 height 62
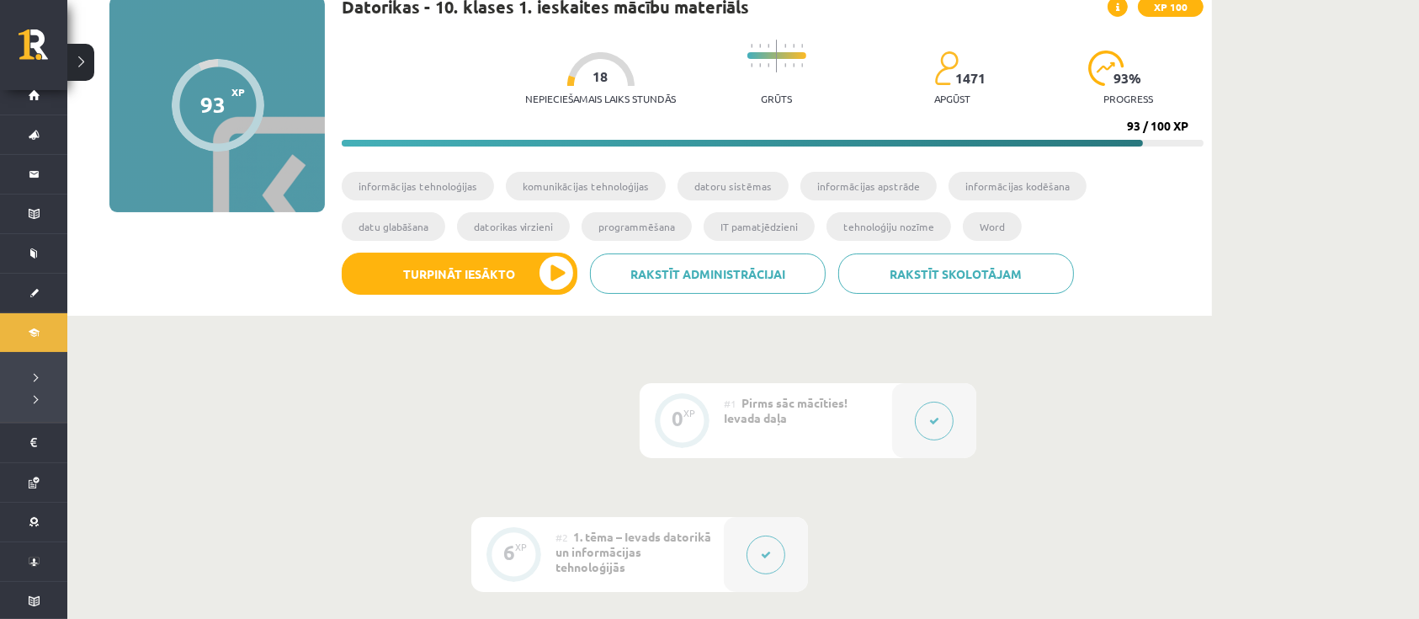
scroll to position [0, 0]
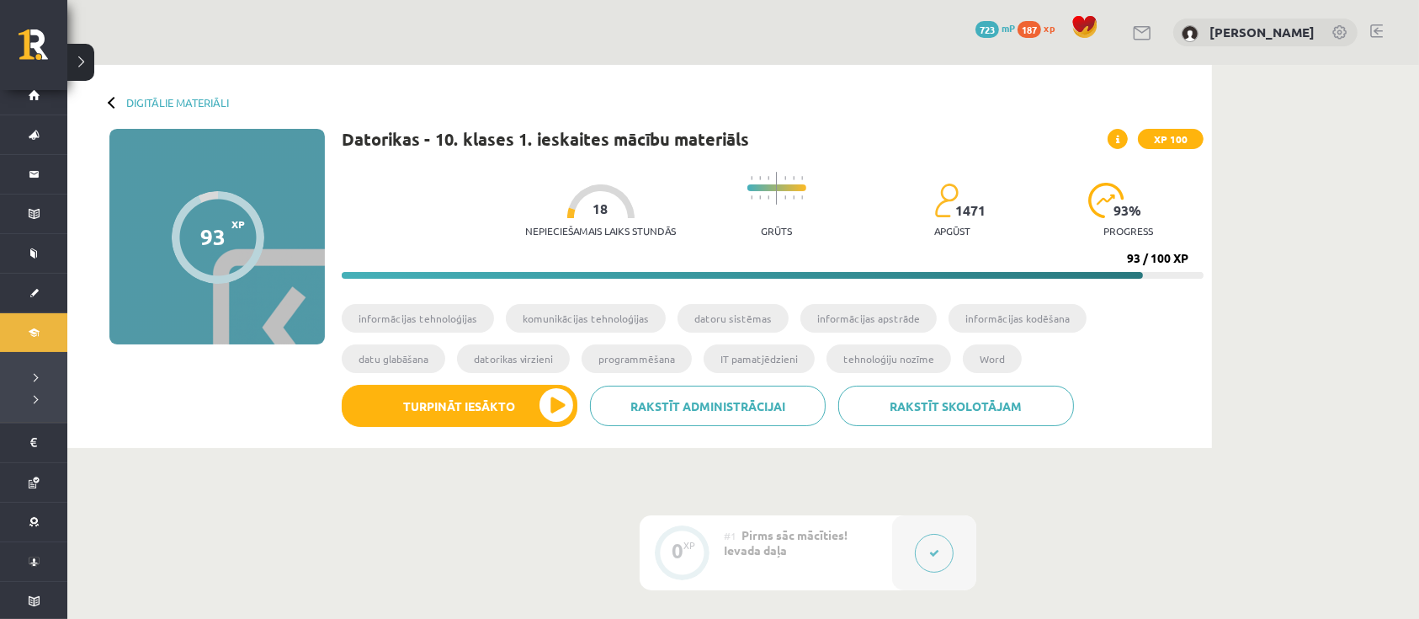
click at [1076, 141] on icon at bounding box center [1117, 140] width 3 height 10
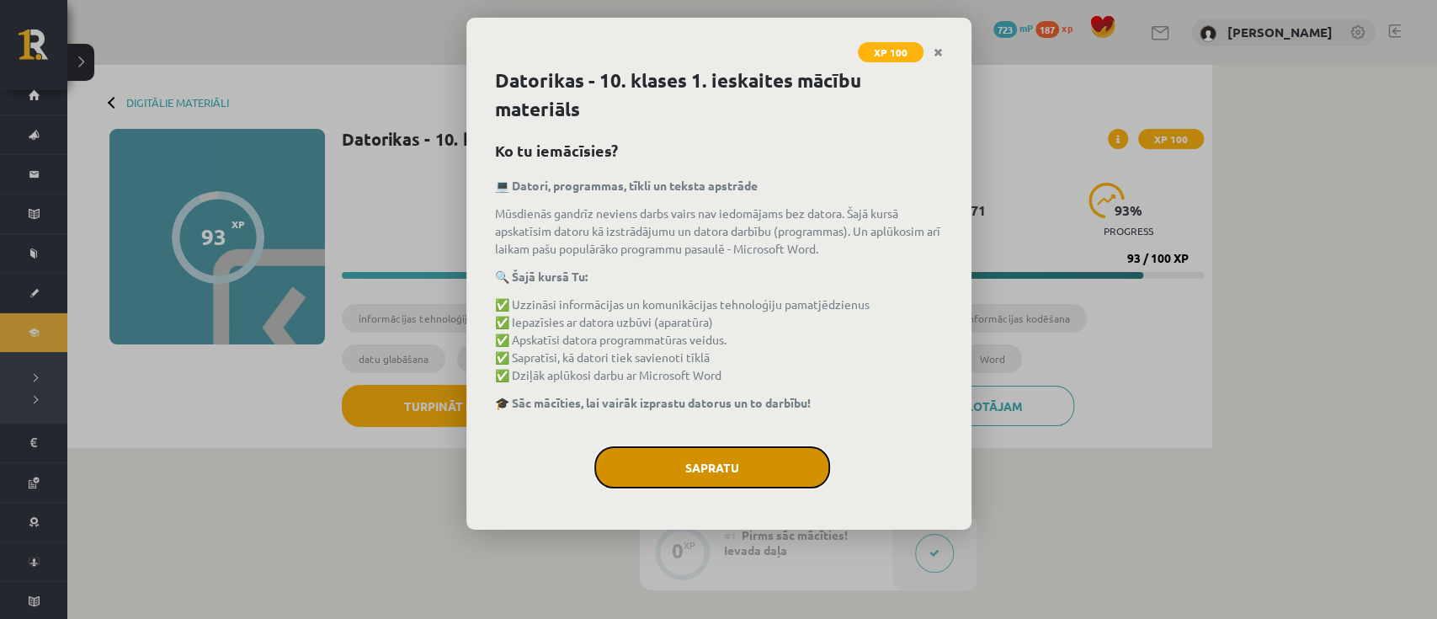
click at [788, 463] on button "Sapratu" at bounding box center [712, 467] width 236 height 42
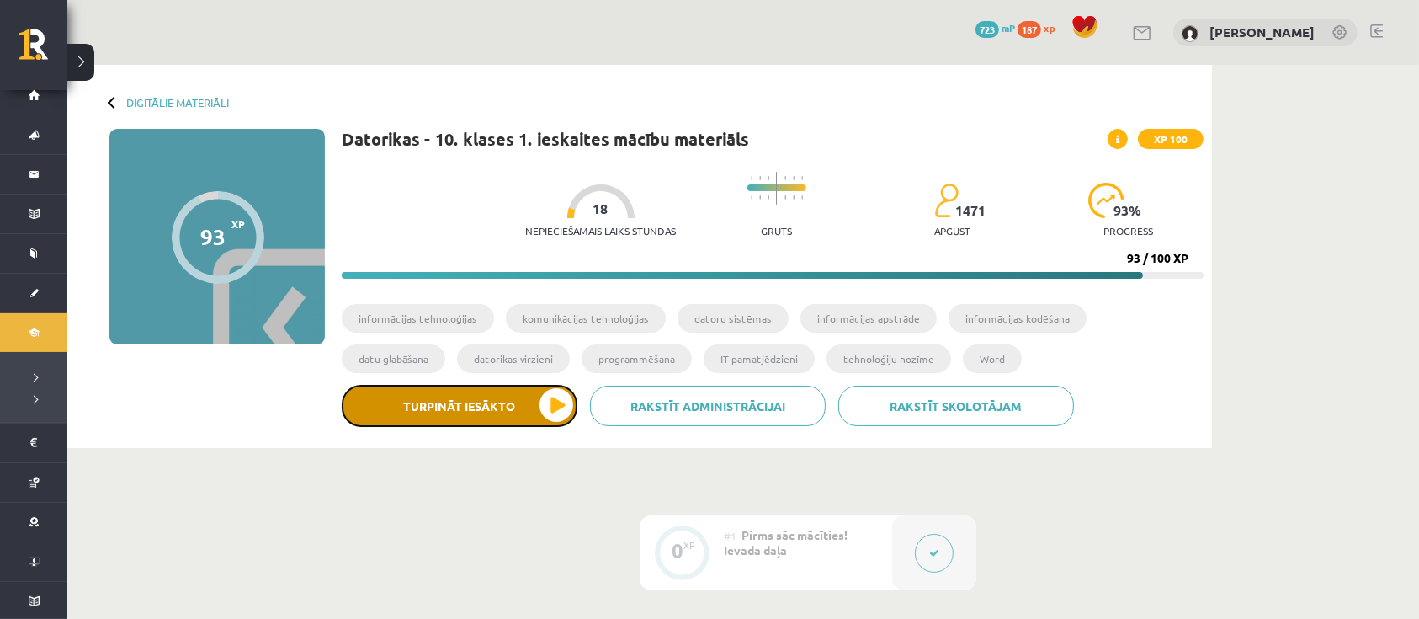
click at [536, 405] on button "Turpināt iesākto" at bounding box center [460, 406] width 236 height 42
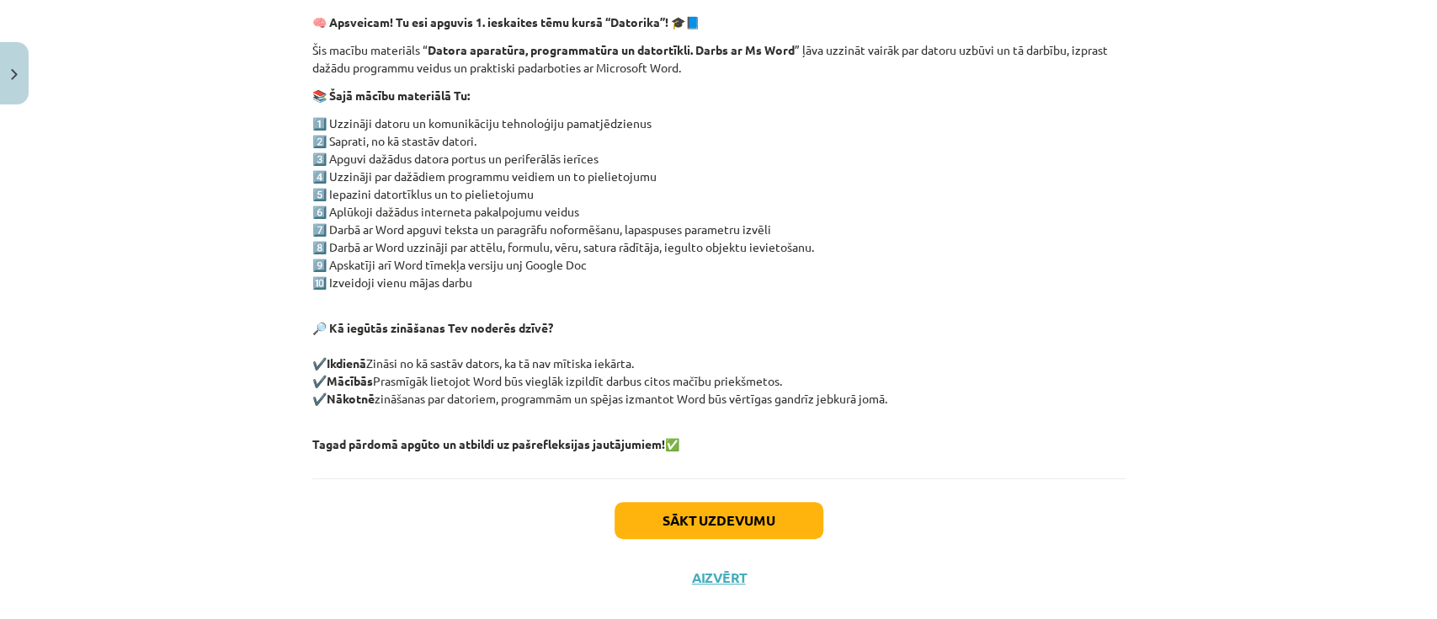
scroll to position [316, 0]
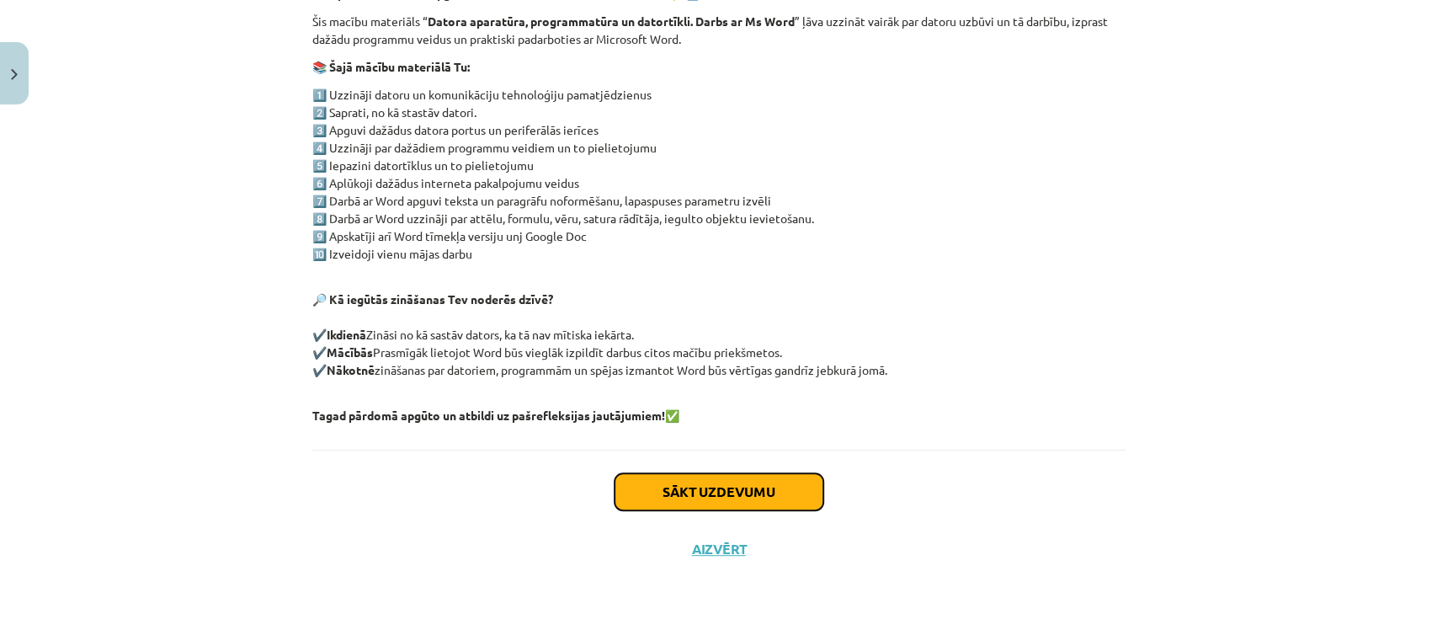
click at [754, 463] on button "Sākt uzdevumu" at bounding box center [718, 491] width 209 height 37
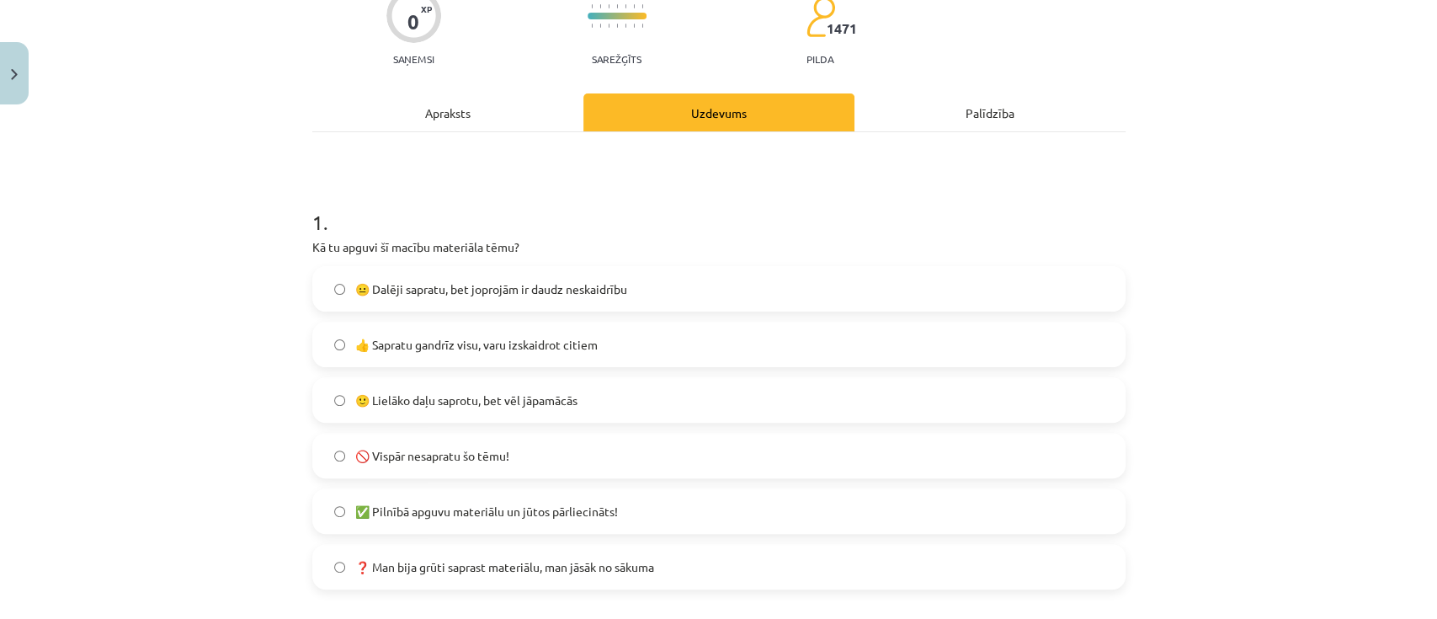
scroll to position [266, 0]
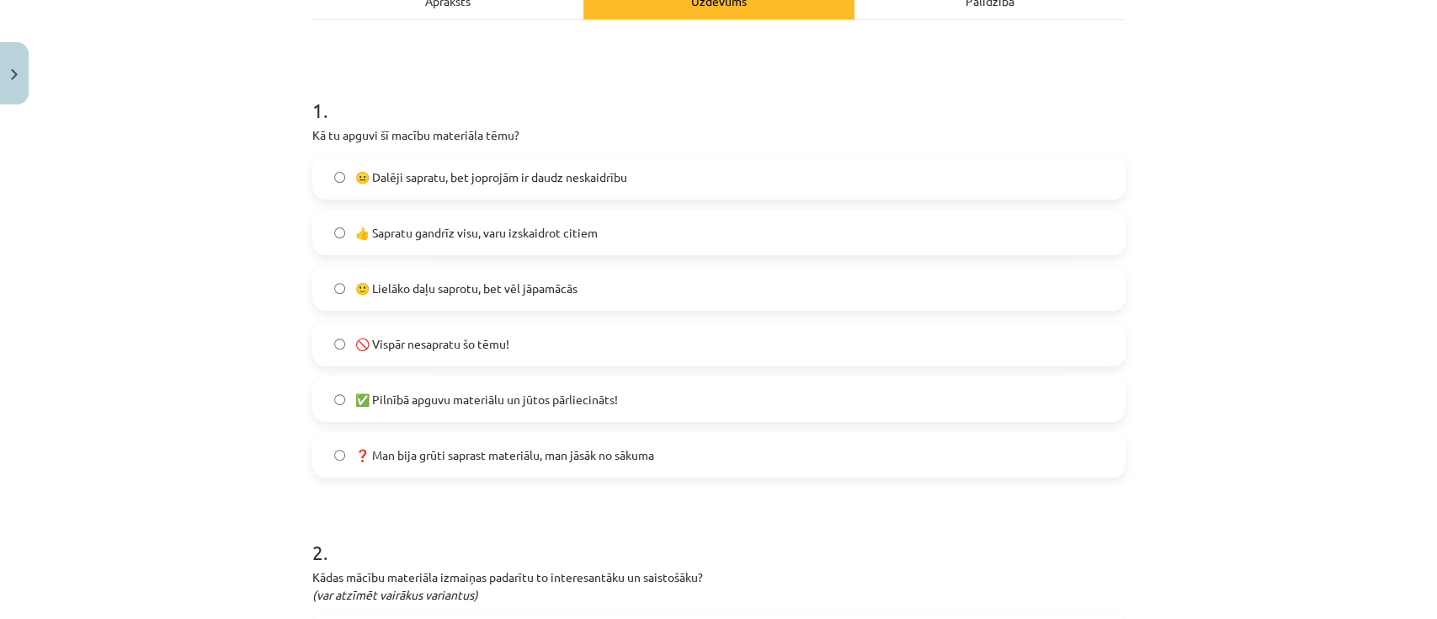
click at [603, 267] on label "🙂 Lielāko daļu saprotu, bet vēl jāpamācās" at bounding box center [719, 288] width 810 height 42
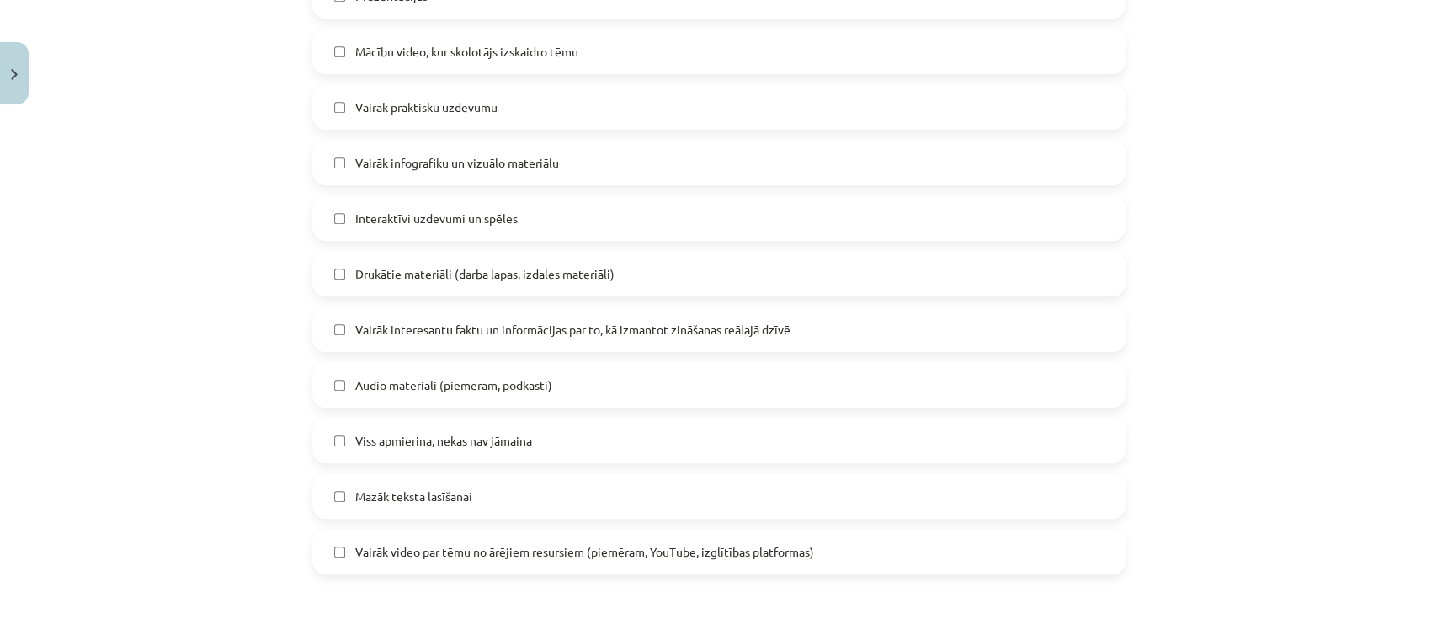
scroll to position [939, 0]
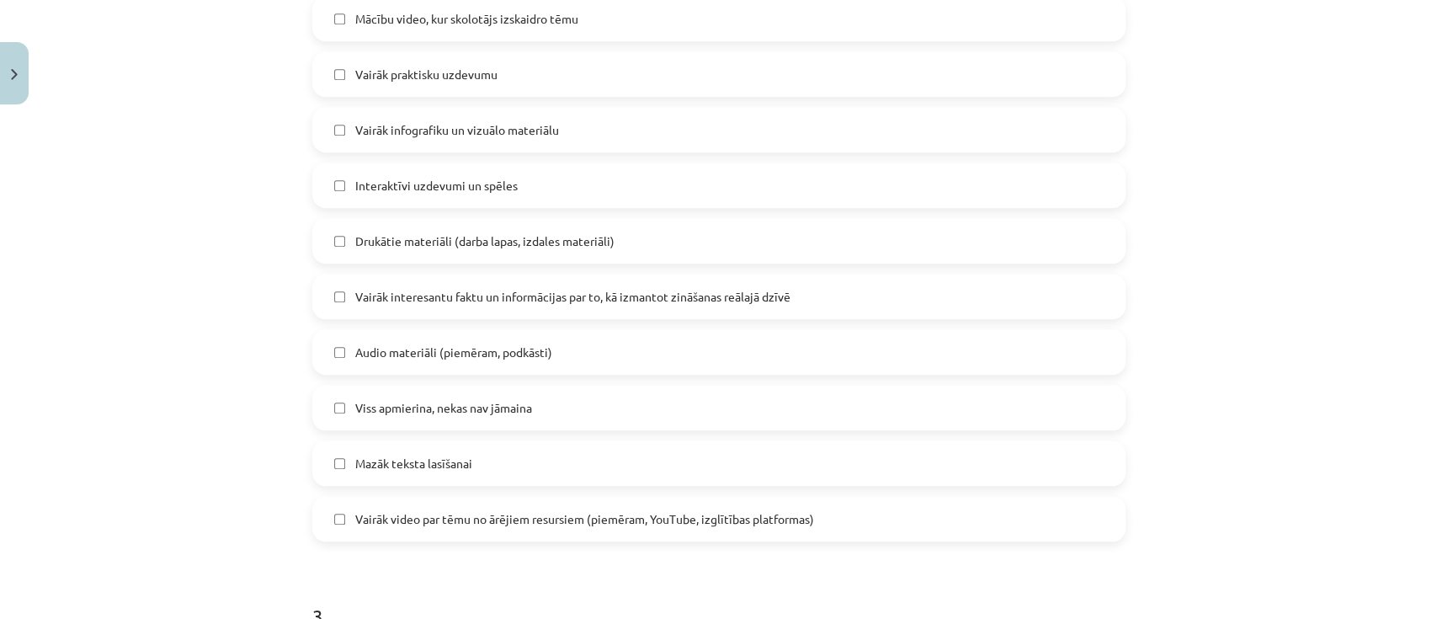
click at [450, 394] on label "Viss apmierina, nekas nav jāmaina" at bounding box center [719, 407] width 810 height 42
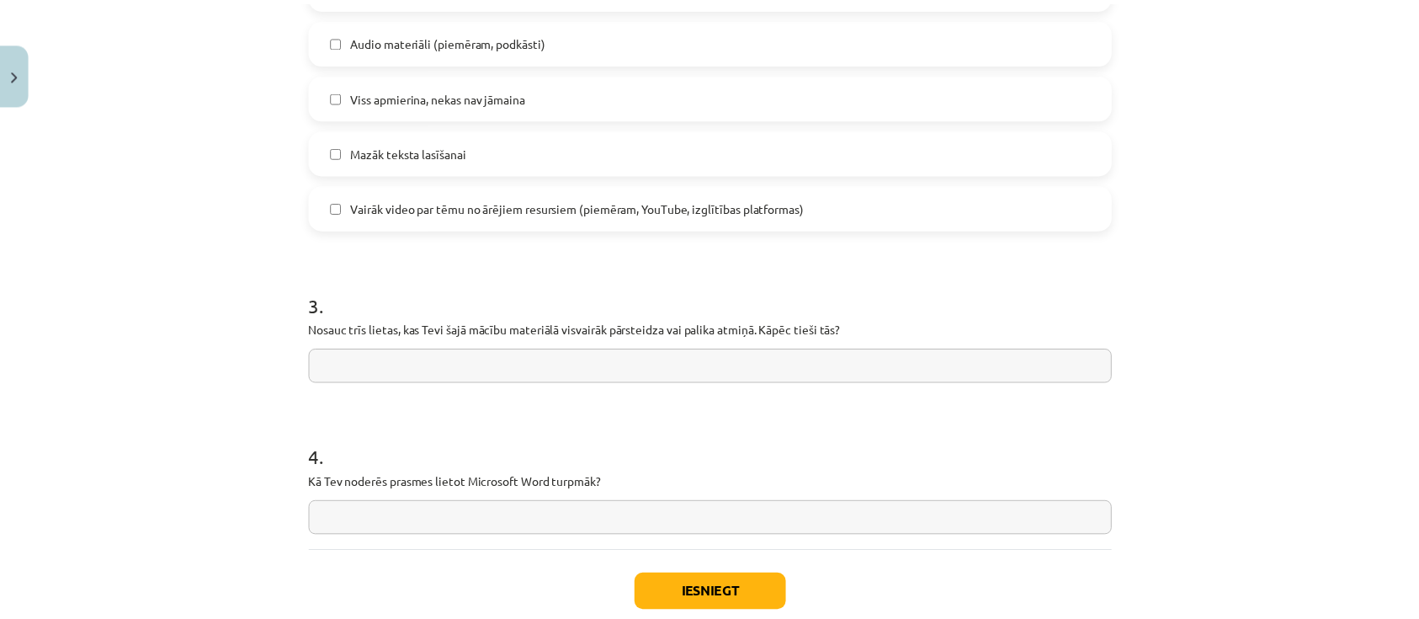
scroll to position [1353, 0]
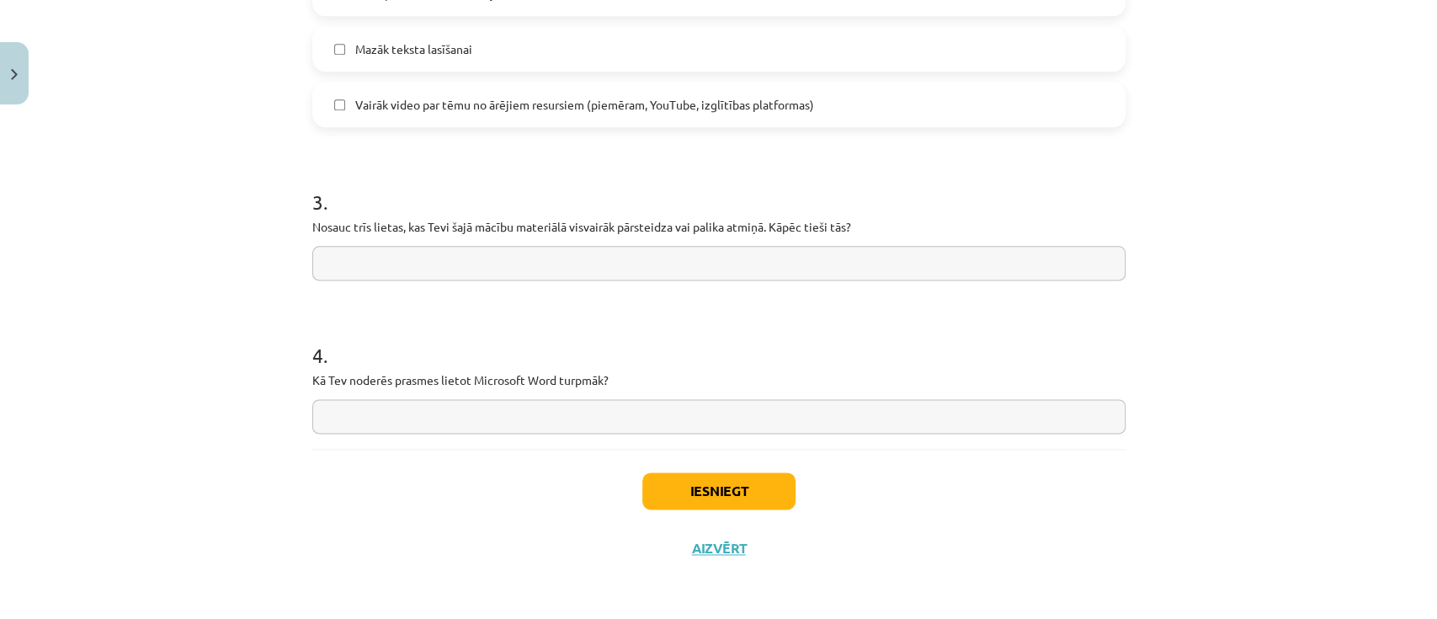
click at [406, 44] on span "Mazāk teksta lasīšanai" at bounding box center [413, 49] width 117 height 18
click at [410, 266] on input "text" at bounding box center [718, 263] width 813 height 35
type input "******"
click at [442, 417] on input "text" at bounding box center [718, 416] width 813 height 35
type input "******"
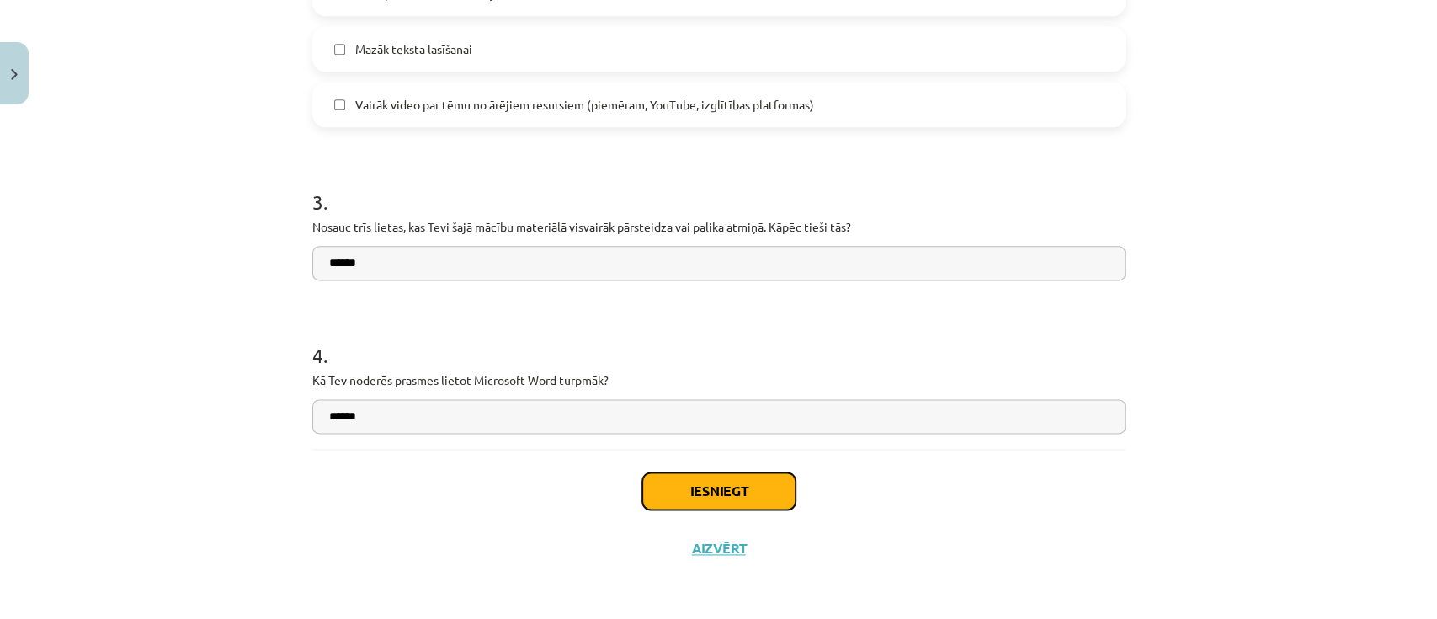
click at [695, 463] on button "Iesniegt" at bounding box center [718, 490] width 153 height 37
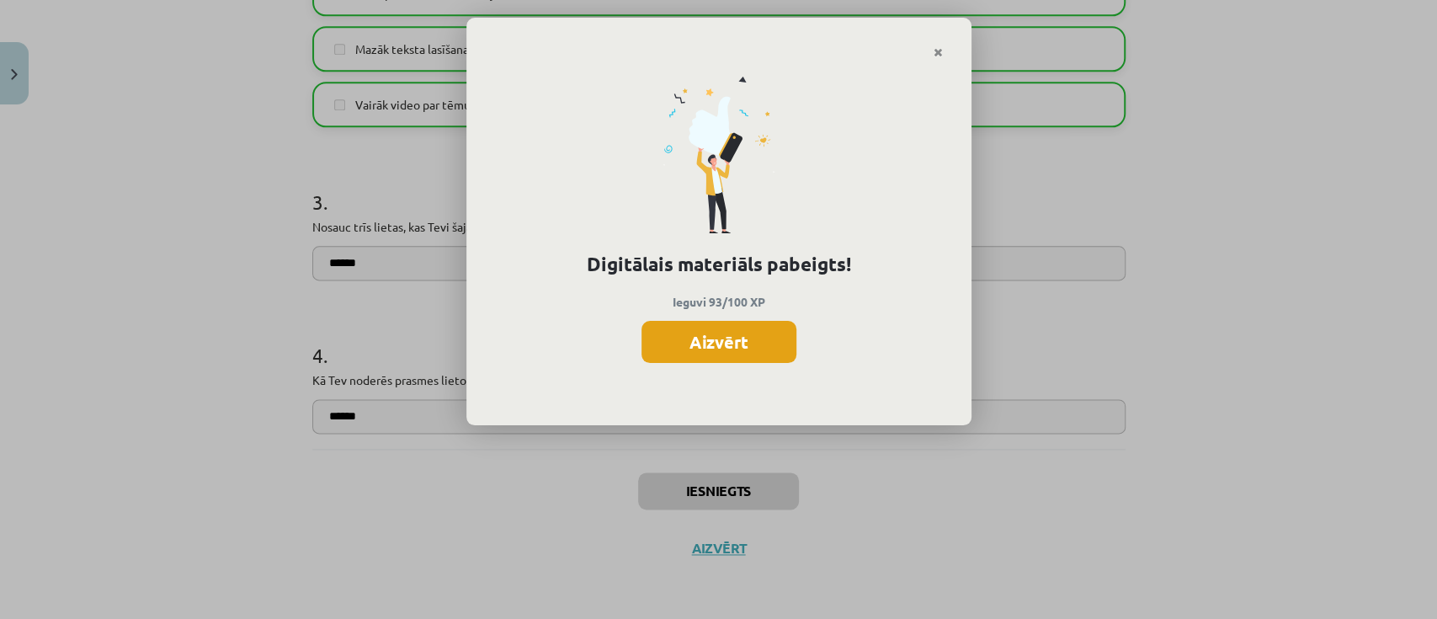
click at [750, 323] on button "Aizvērt" at bounding box center [718, 342] width 155 height 42
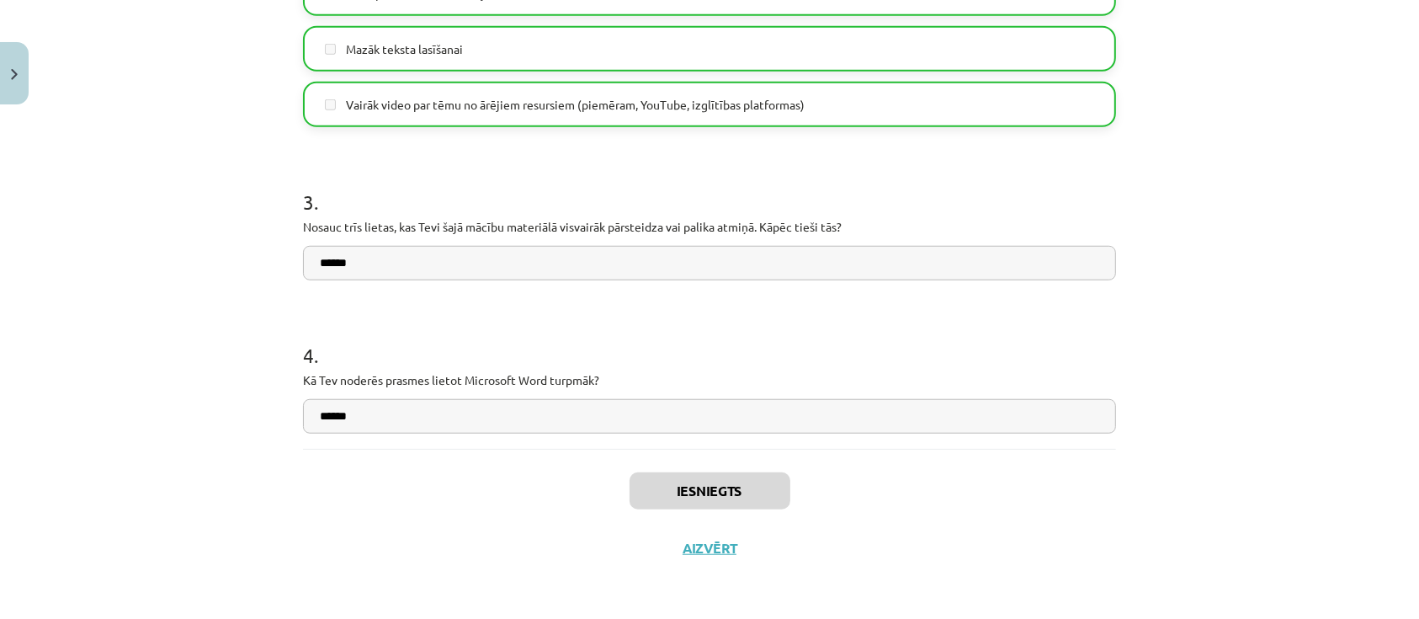
click at [694, 463] on div "Iesniegts Aizvērt" at bounding box center [709, 508] width 813 height 118
click at [697, 463] on button "Aizvērt" at bounding box center [710, 547] width 64 height 17
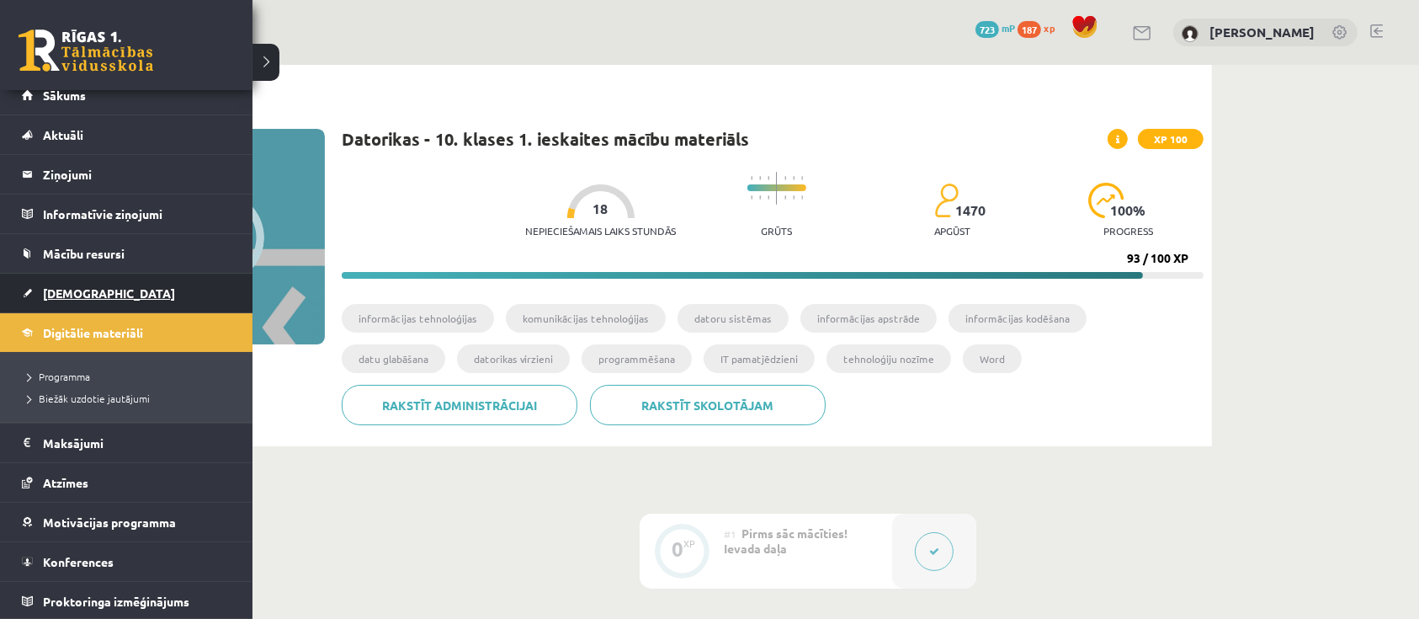
click at [61, 279] on link "[DEMOGRAPHIC_DATA]" at bounding box center [127, 293] width 210 height 39
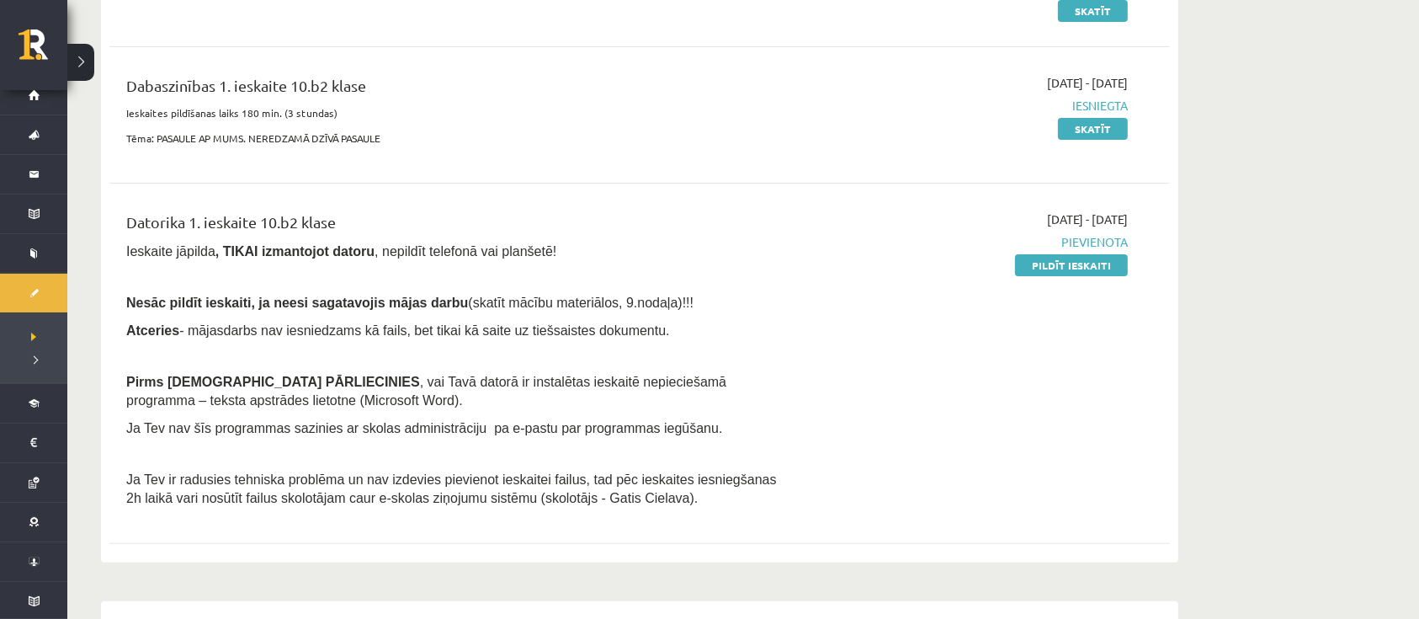
scroll to position [337, 0]
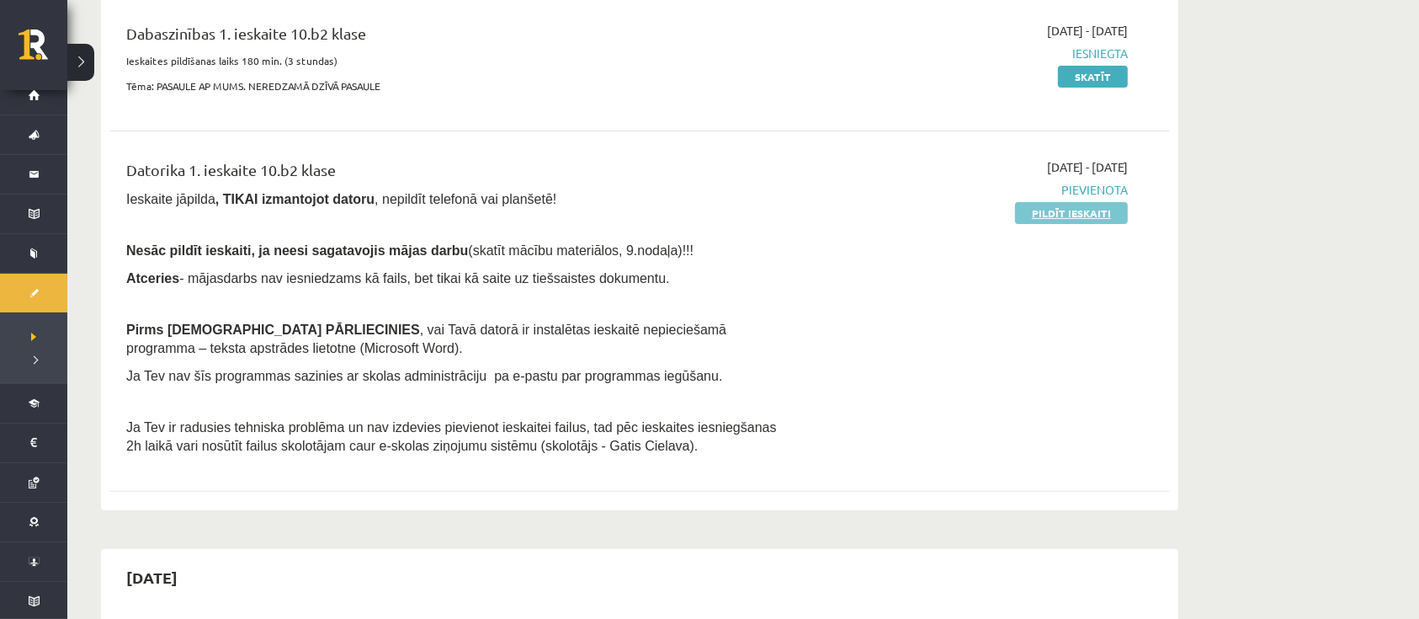
click at [1067, 218] on link "Pildīt ieskaiti" at bounding box center [1071, 213] width 113 height 22
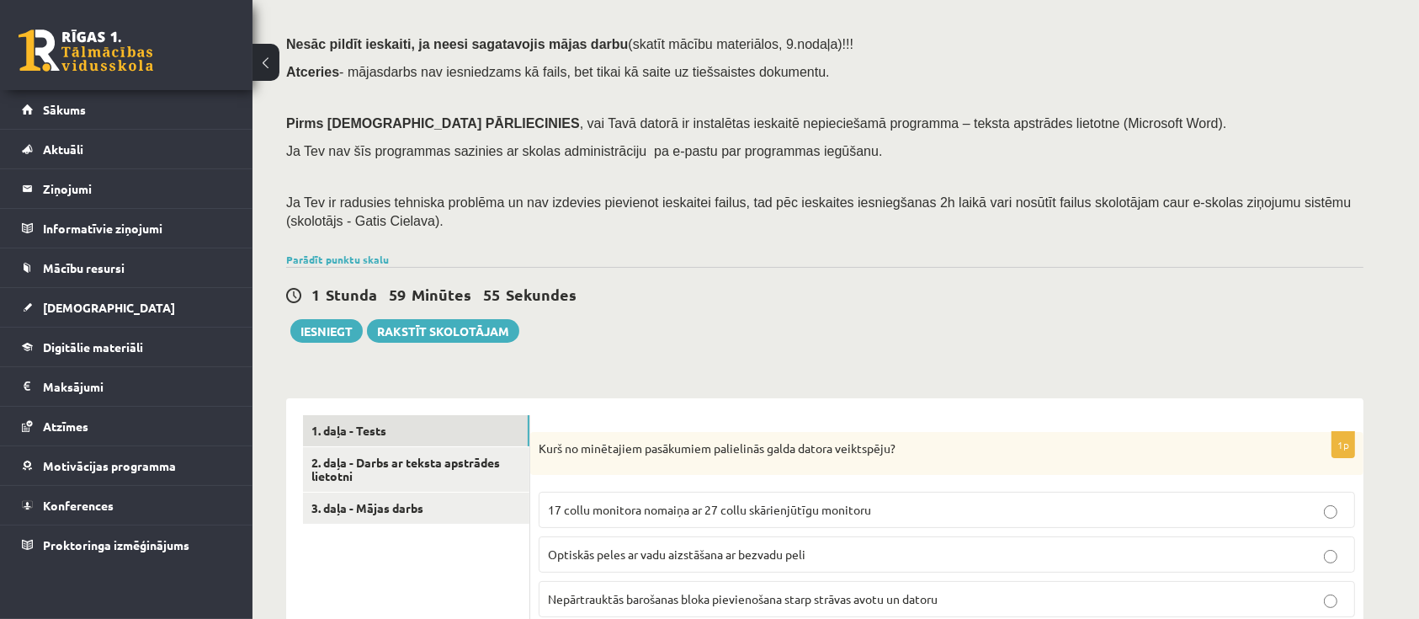
scroll to position [224, 0]
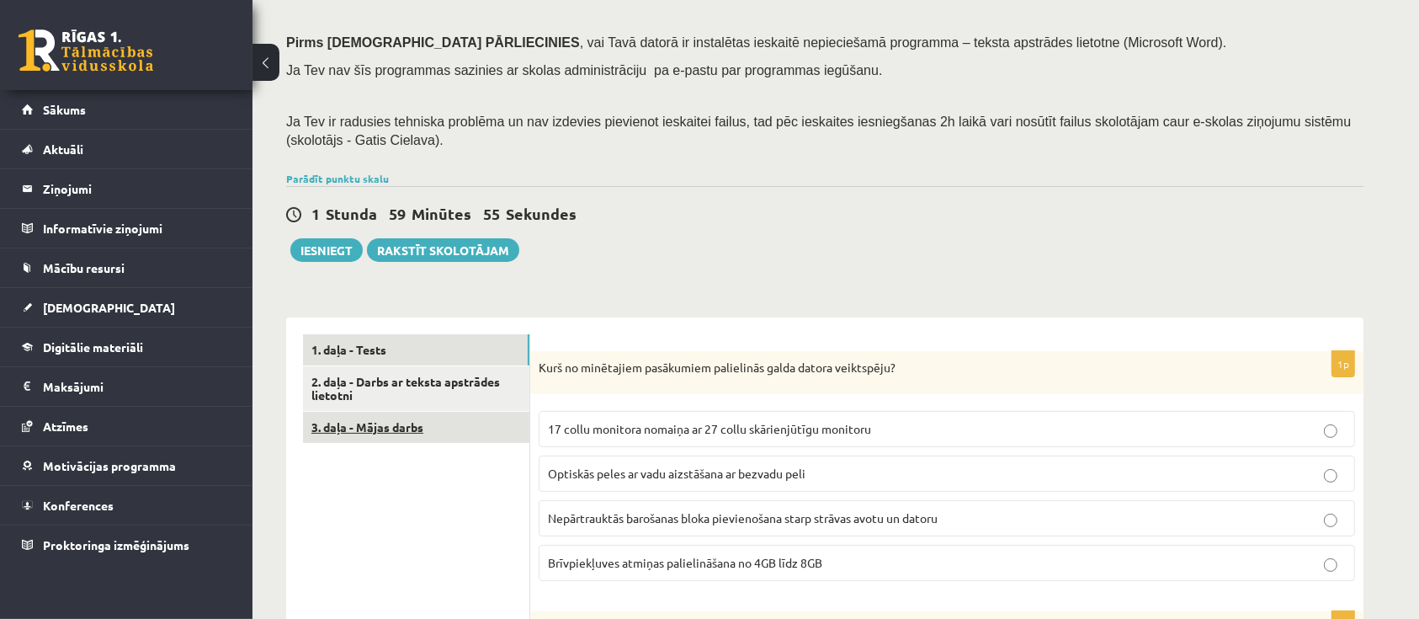
click at [436, 442] on link "3. daļa - Mājas darbs" at bounding box center [416, 427] width 226 height 31
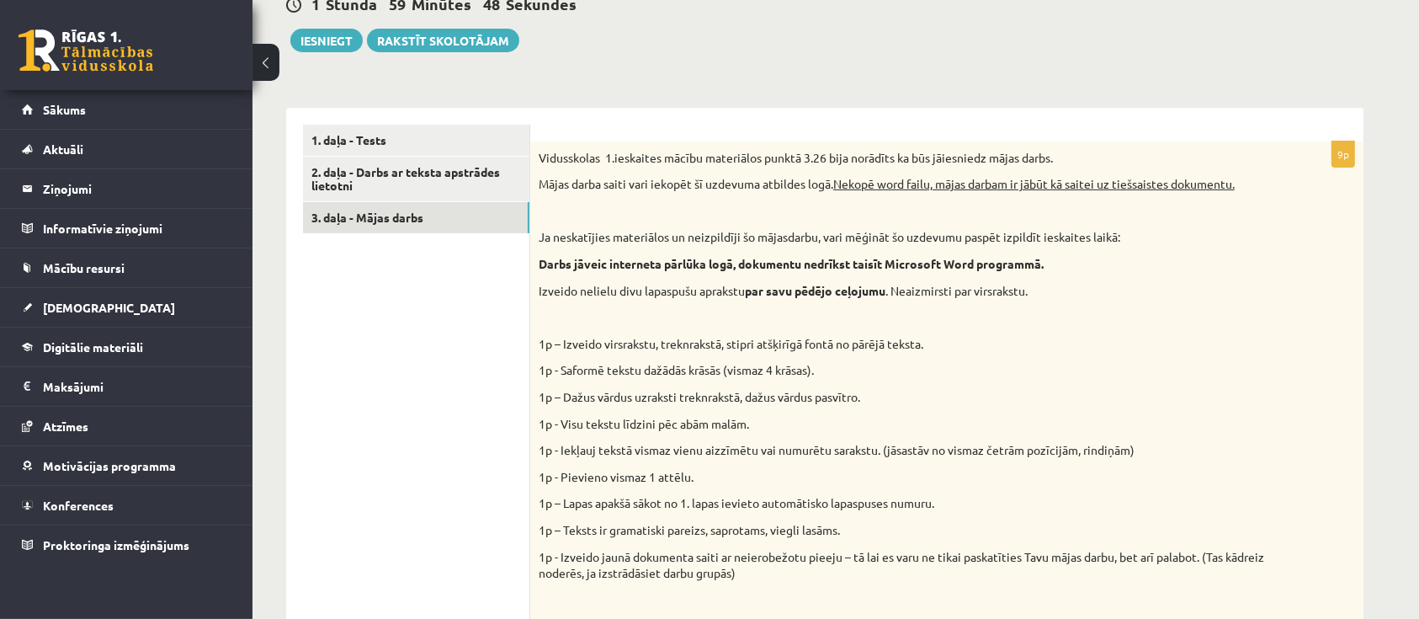
scroll to position [256, 0]
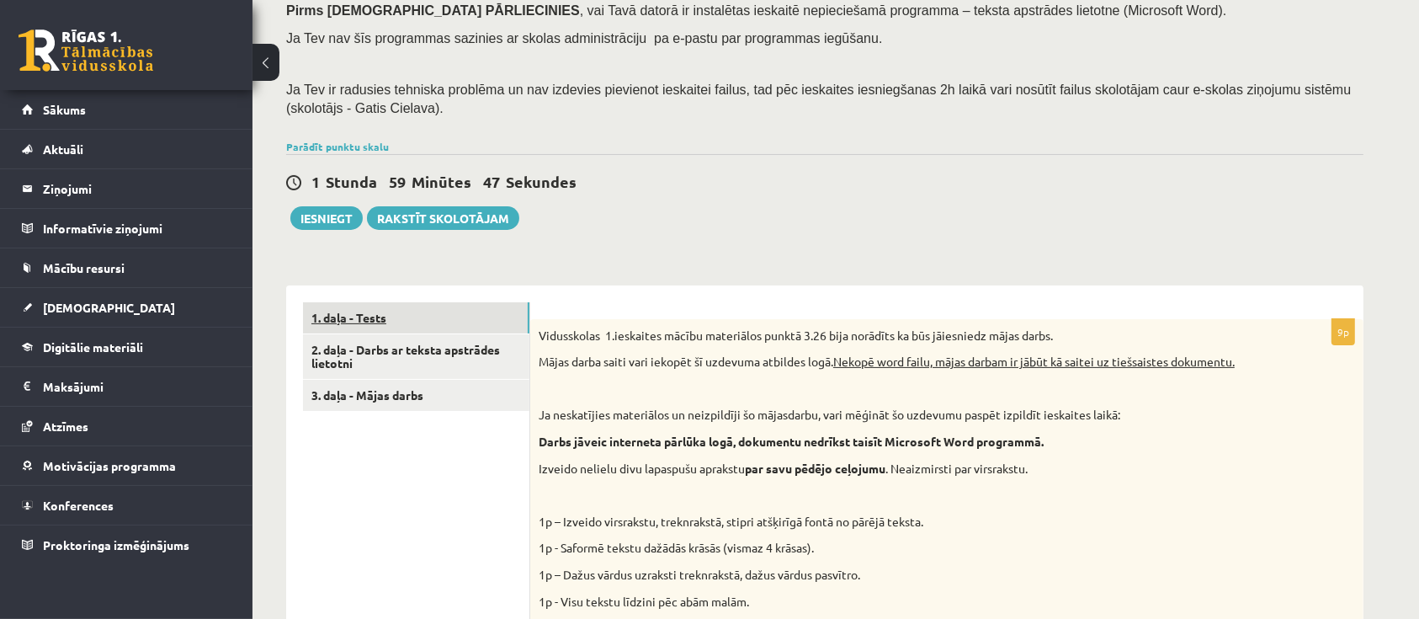
click at [436, 314] on link "1. daļa - Tests" at bounding box center [416, 317] width 226 height 31
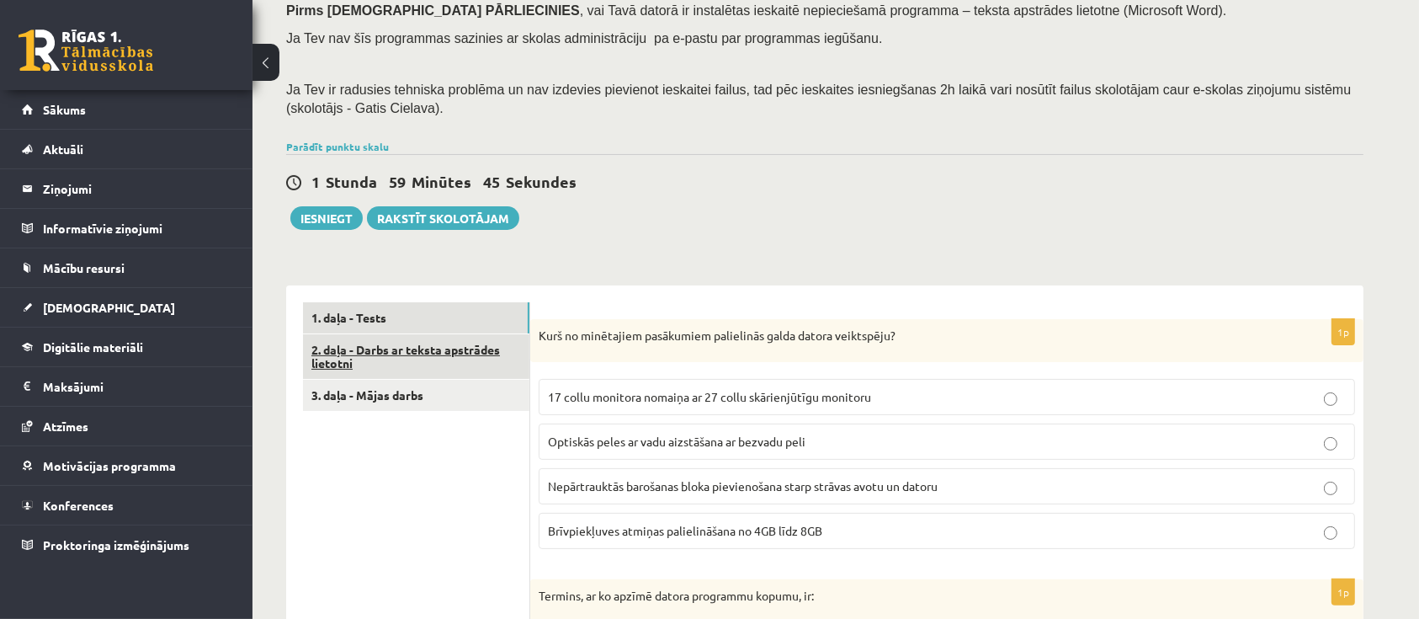
click at [404, 357] on link "2. daļa - Darbs ar teksta apstrādes lietotni" at bounding box center [416, 356] width 226 height 45
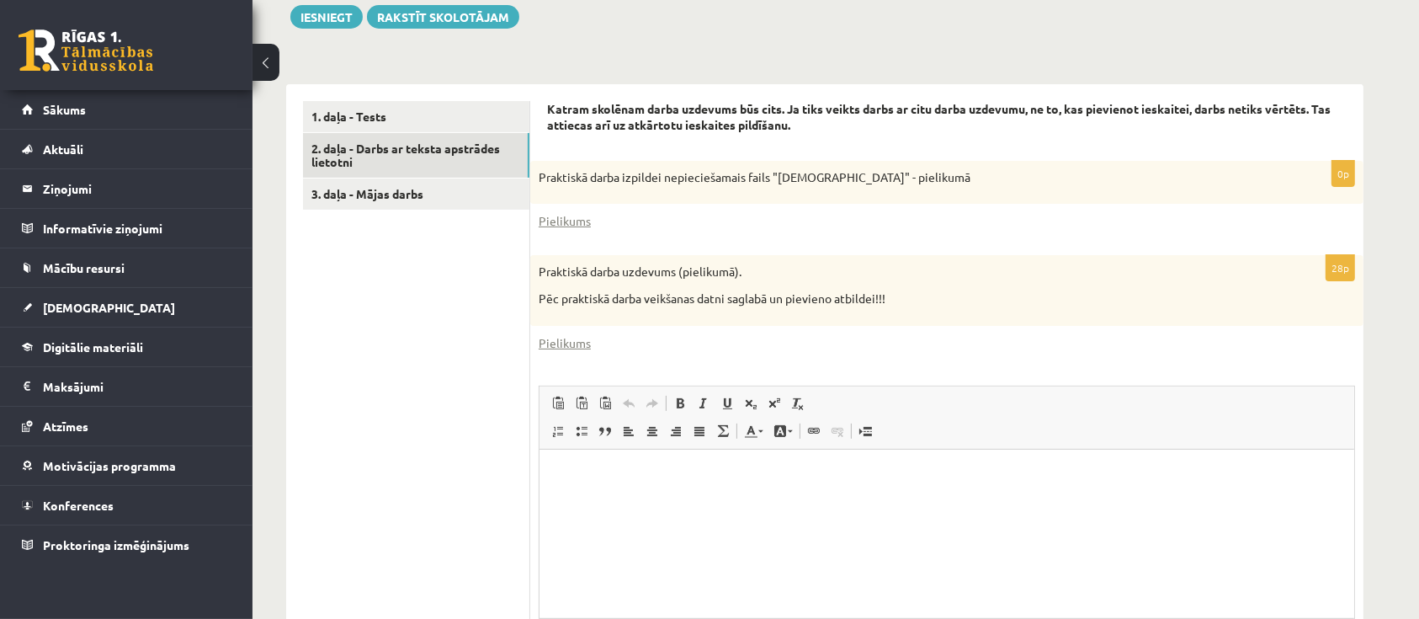
scroll to position [569, 0]
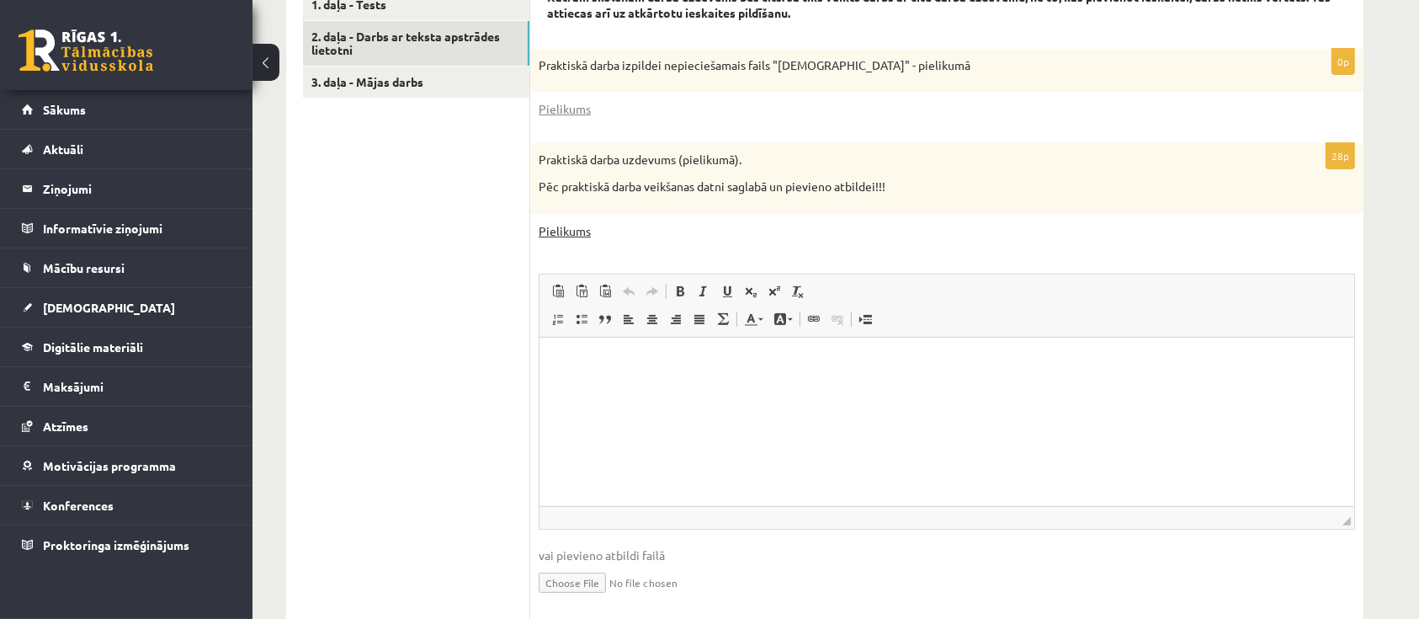
click at [566, 231] on link "Pielikums" at bounding box center [565, 231] width 52 height 18
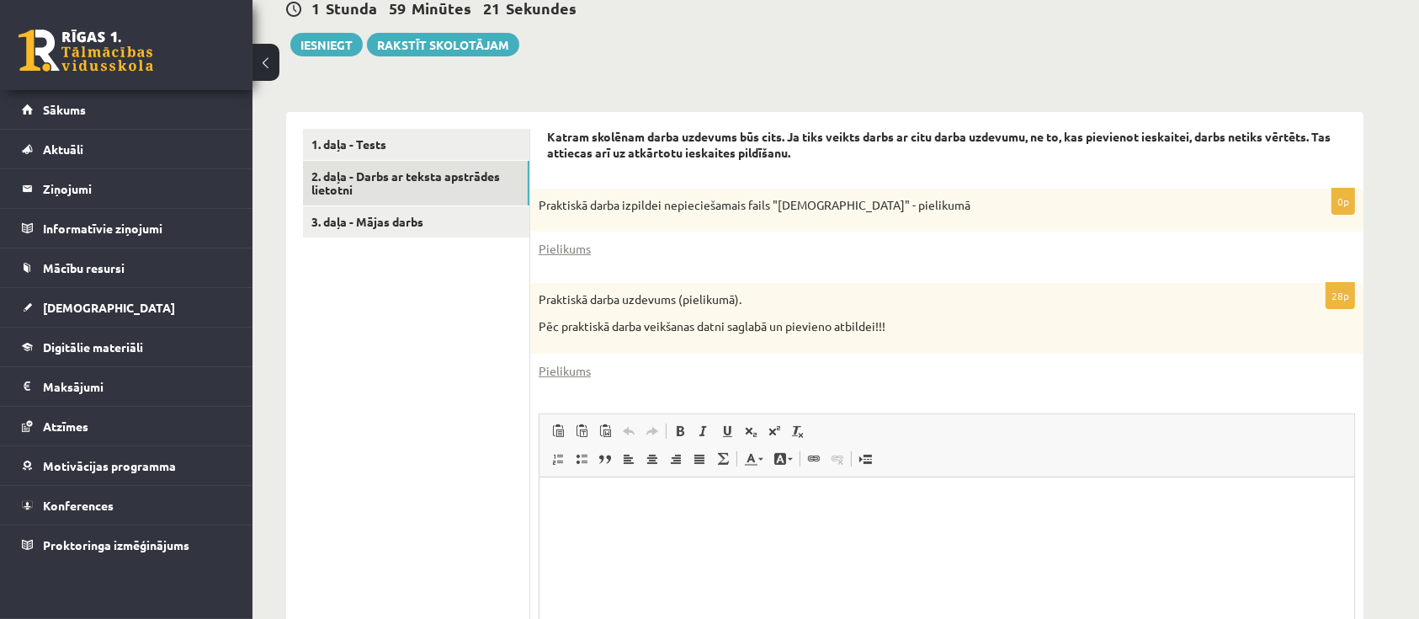
scroll to position [457, 0]
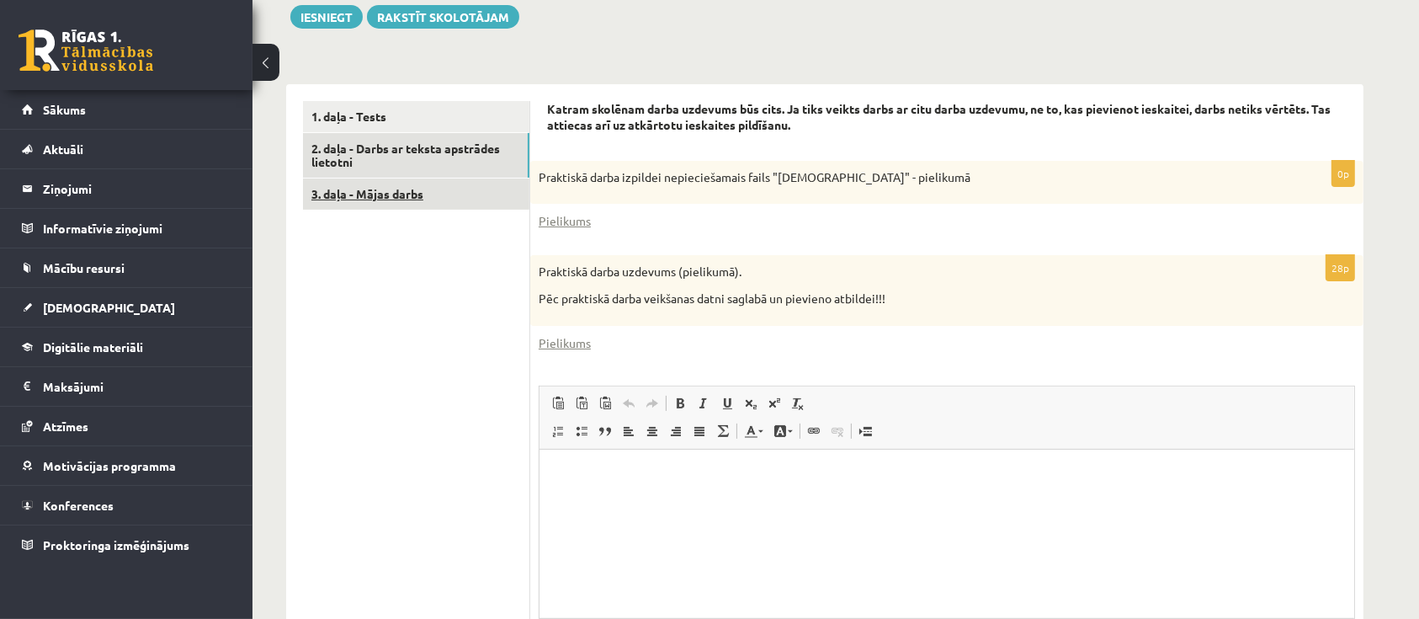
click at [397, 204] on link "3. daļa - Mājas darbs" at bounding box center [416, 193] width 226 height 31
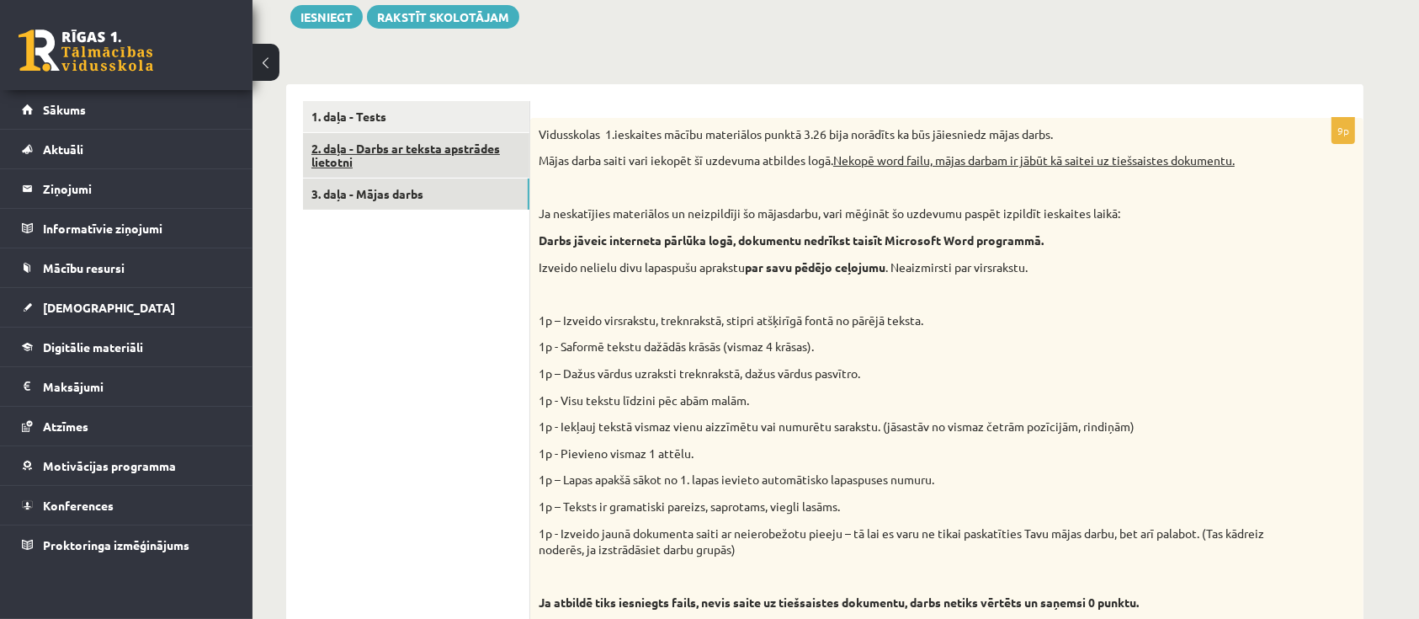
click at [502, 176] on link "2. daļa - Darbs ar teksta apstrādes lietotni" at bounding box center [416, 155] width 226 height 45
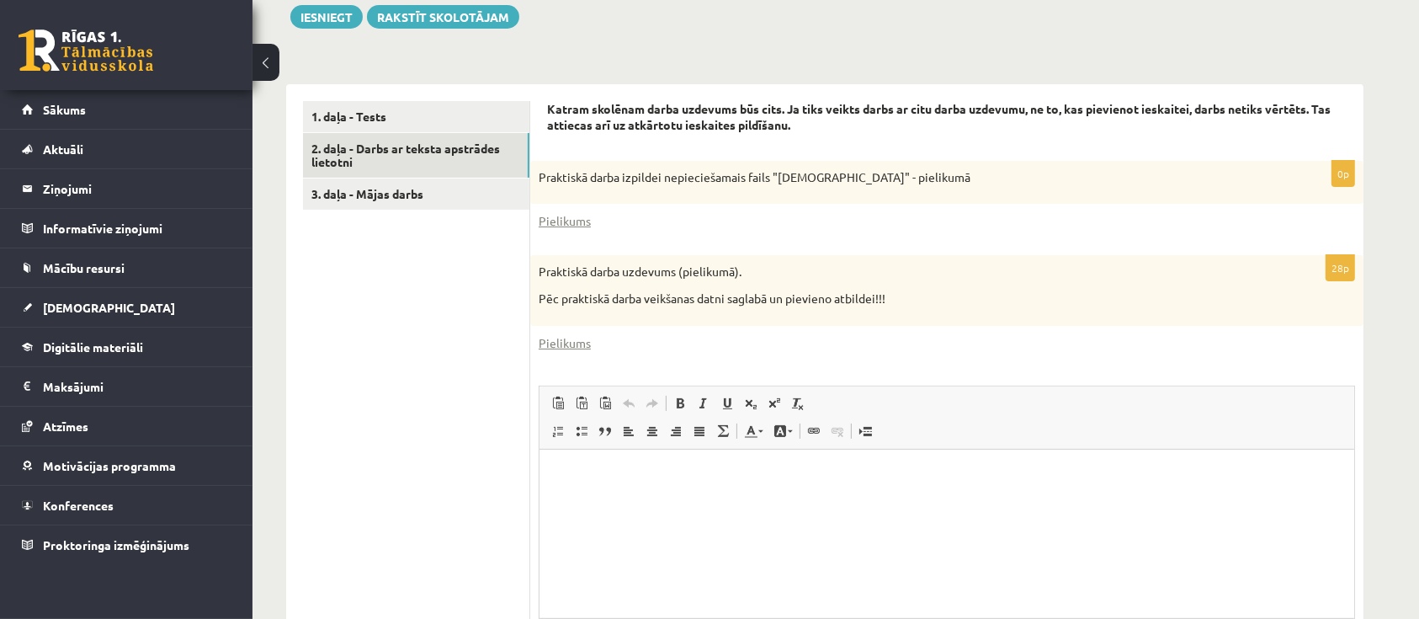
scroll to position [0, 0]
click at [569, 226] on link "Pielikums" at bounding box center [565, 221] width 52 height 18
click at [574, 350] on link "Pielikums" at bounding box center [565, 343] width 52 height 18
click at [394, 111] on link "1. daļa - Tests" at bounding box center [416, 116] width 226 height 31
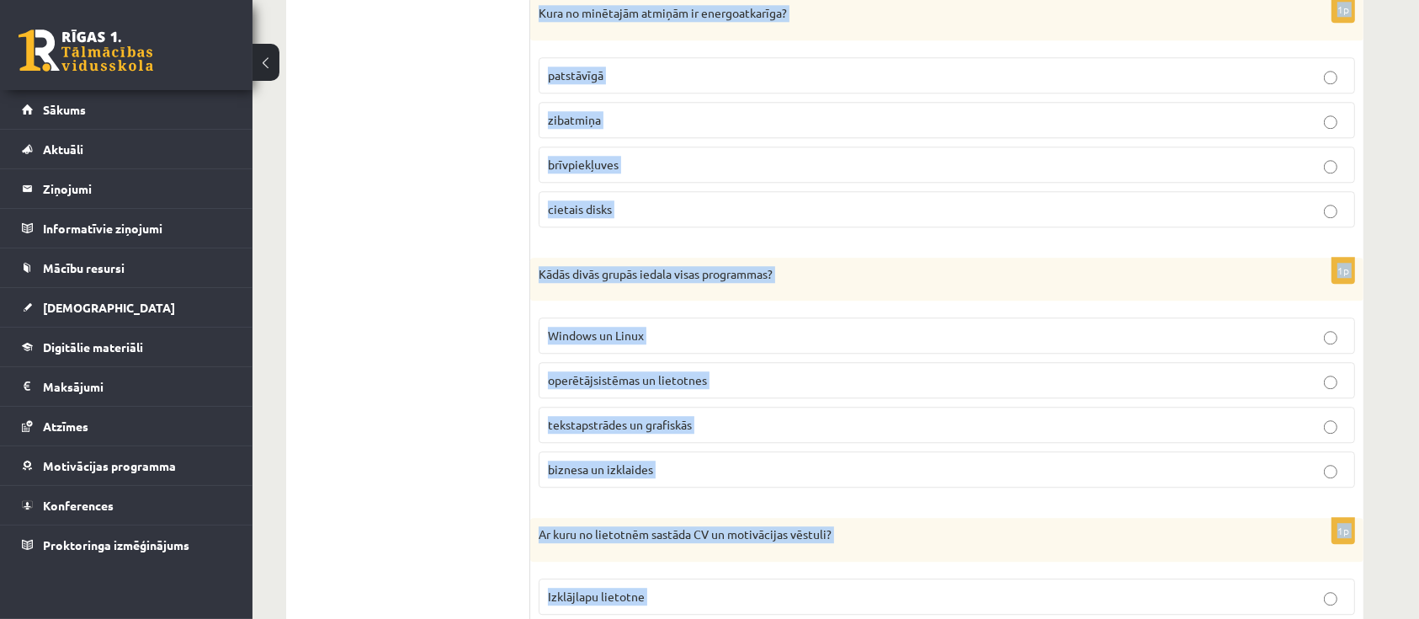
scroll to position [4684, 0]
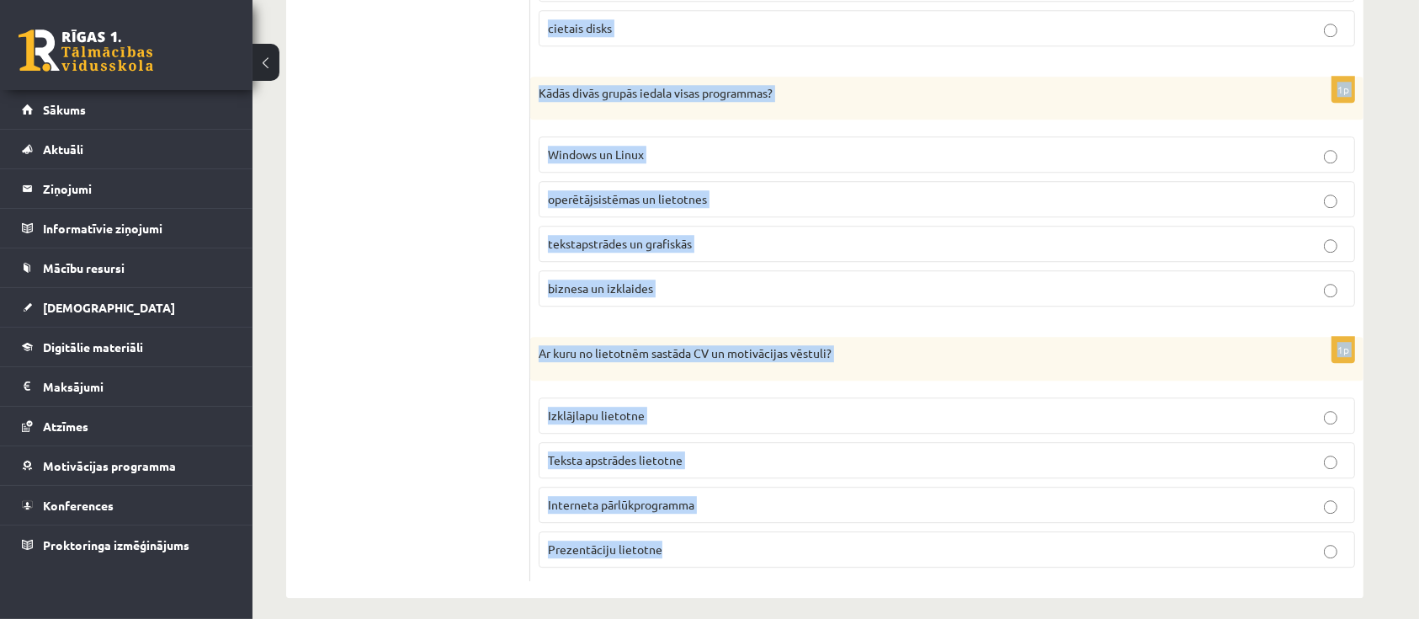
drag, startPoint x: 532, startPoint y: 125, endPoint x: 1076, endPoint y: 550, distance: 690.6
copy form "Lore ip dolorsitam consectetu adipiscing elits doeius temporinci? 99 utlab etdo…"
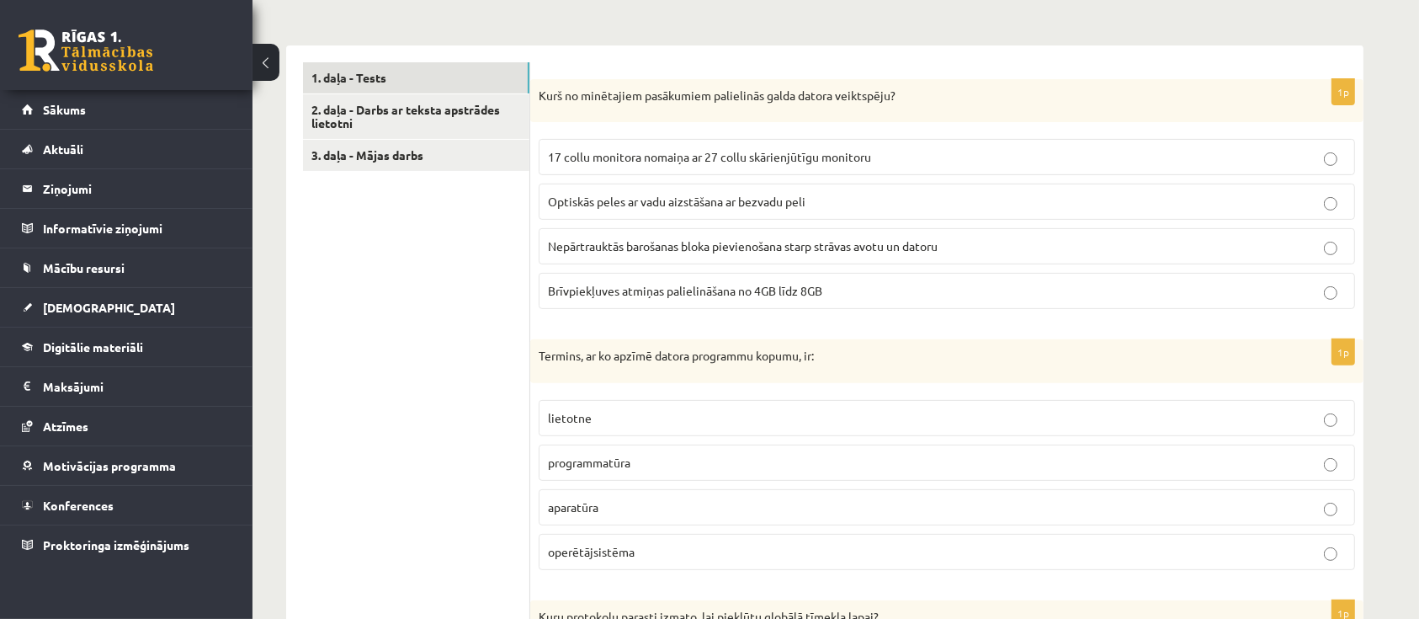
scroll to position [419, 0]
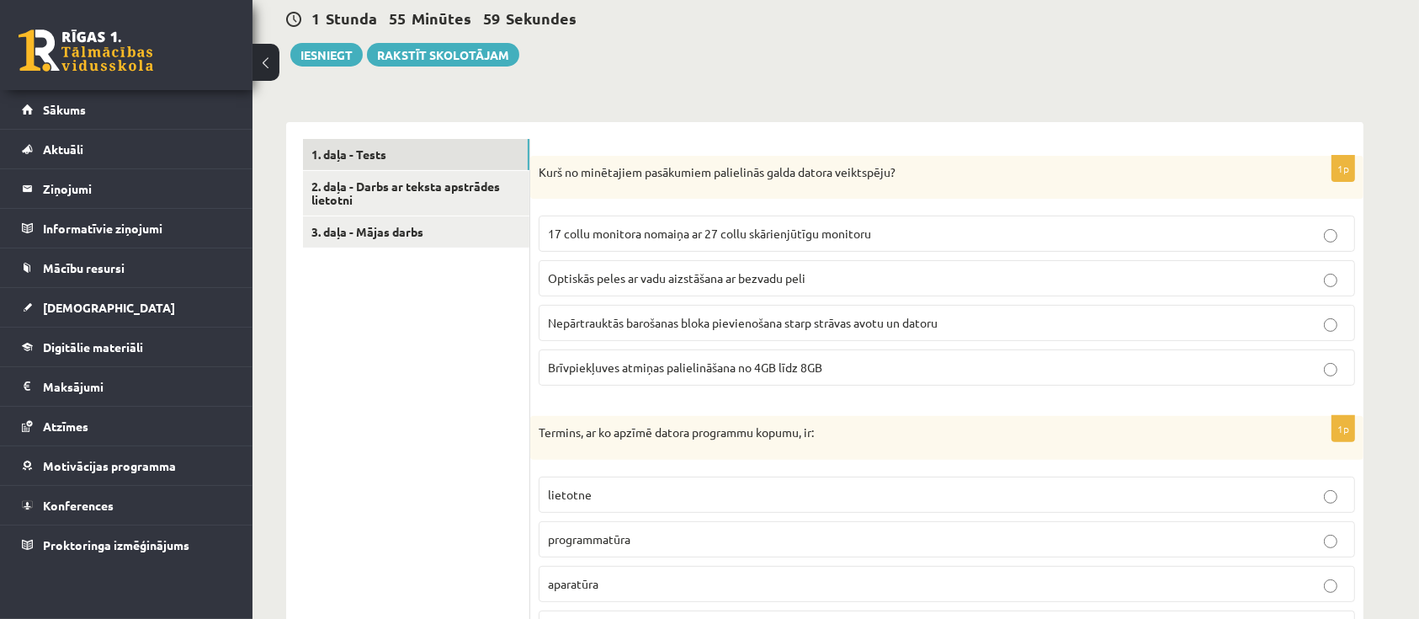
click at [689, 347] on fieldset "17 collu monitora nomaiņa ar 27 collu skārienjūtīgu monitoru Optiskās peles ar …" at bounding box center [947, 298] width 816 height 183
click at [692, 364] on span "Brīvpiekļuves atmiņas palielināšana no 4GB līdz 8GB" at bounding box center [685, 366] width 274 height 15
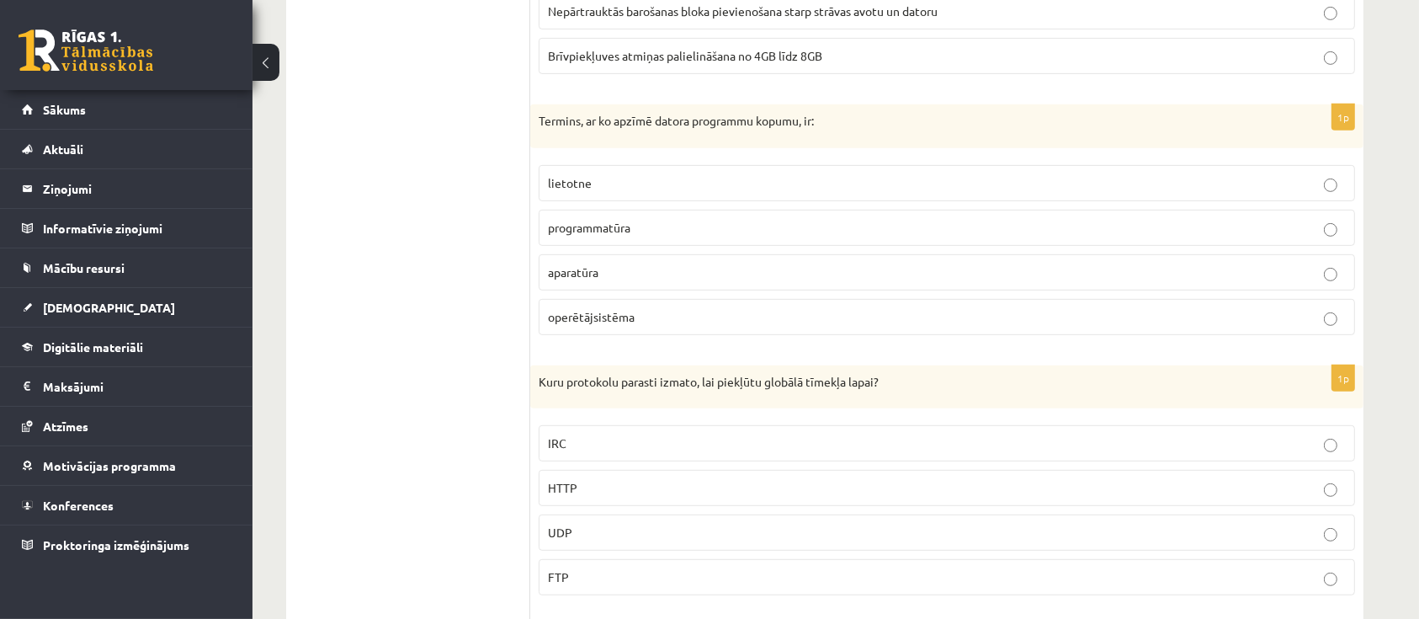
scroll to position [869, 0]
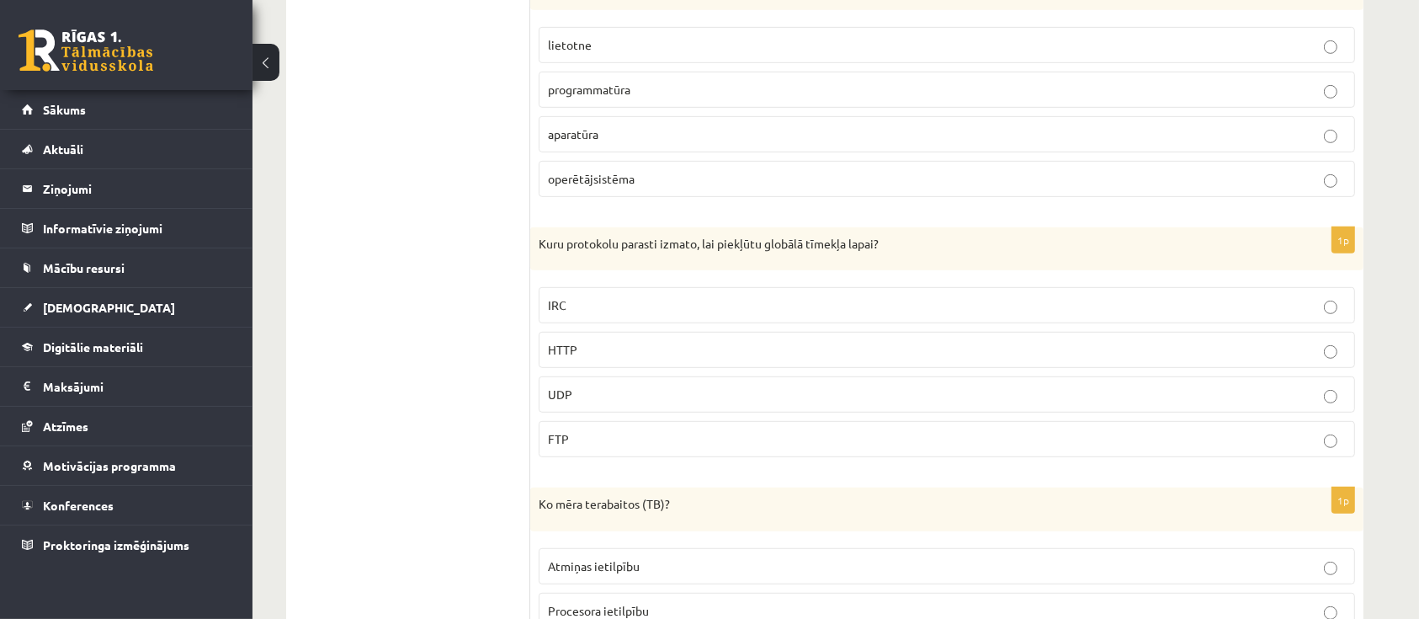
click at [706, 100] on label "programmatūra" at bounding box center [947, 90] width 816 height 36
click at [853, 344] on p "HTTP" at bounding box center [947, 350] width 798 height 18
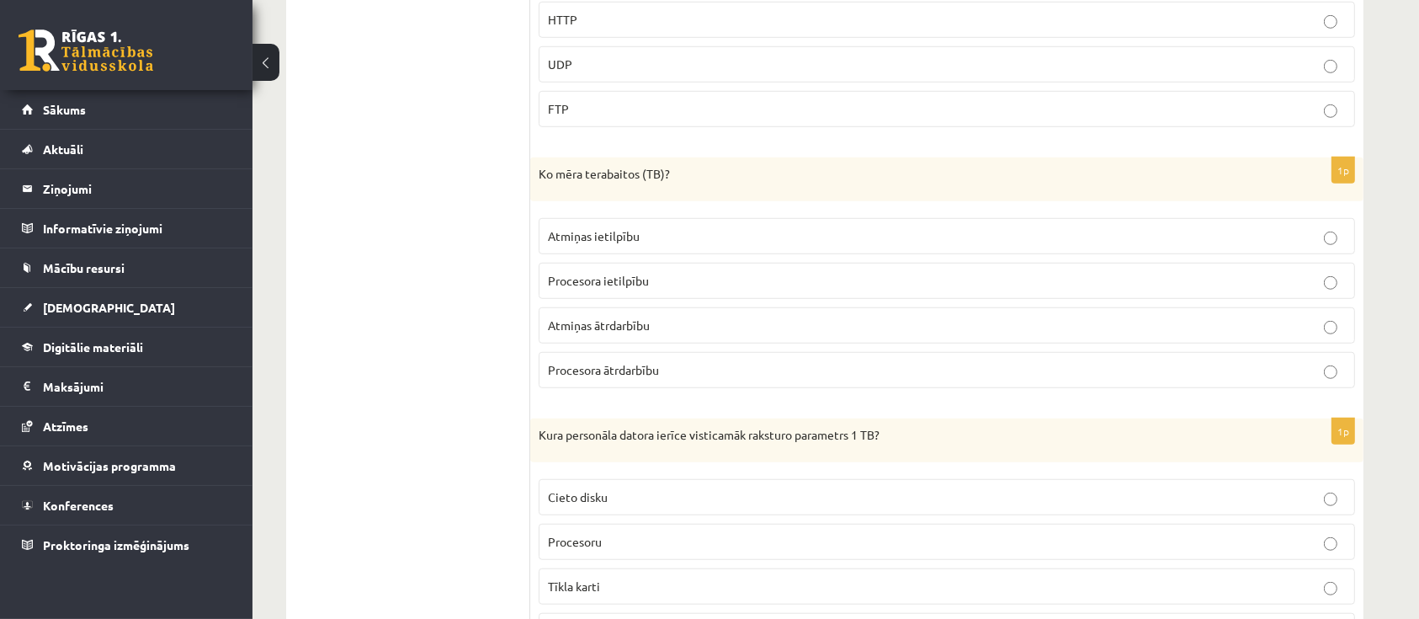
scroll to position [1205, 0]
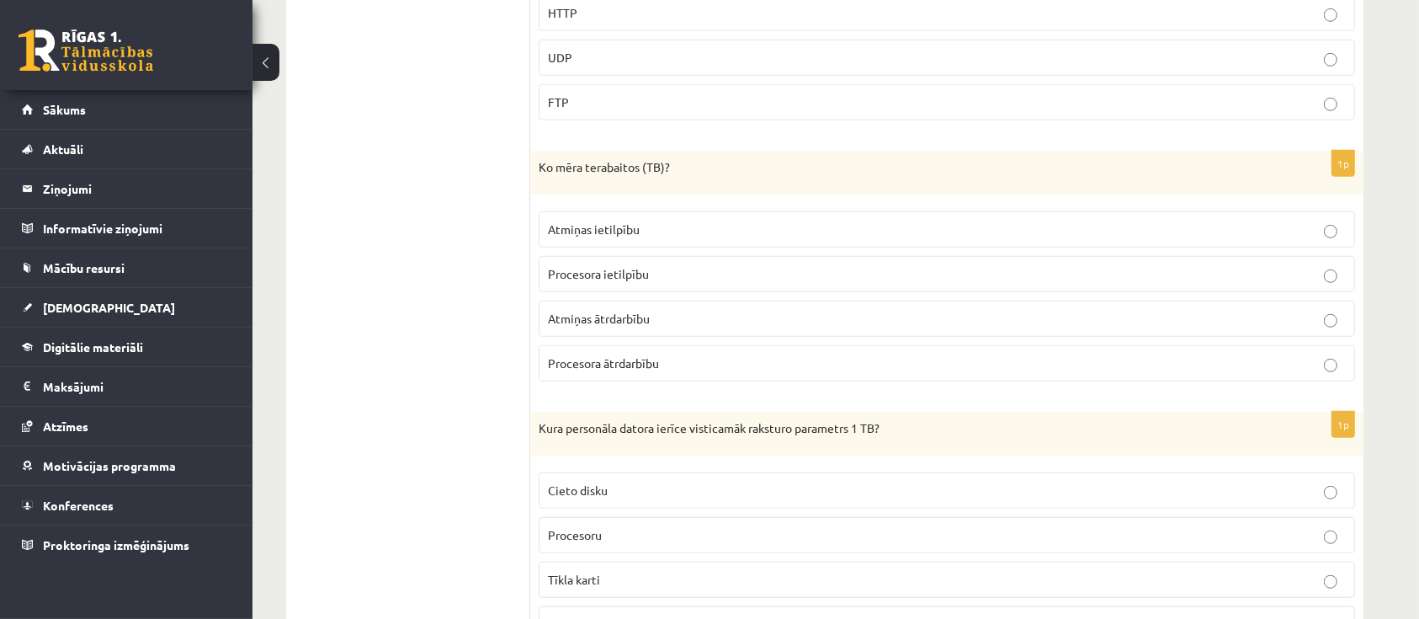
click at [623, 315] on span "Atmiņas ātrdarbību" at bounding box center [599, 318] width 102 height 15
click at [627, 228] on span "Atmiņas ietilpību" at bounding box center [594, 228] width 92 height 15
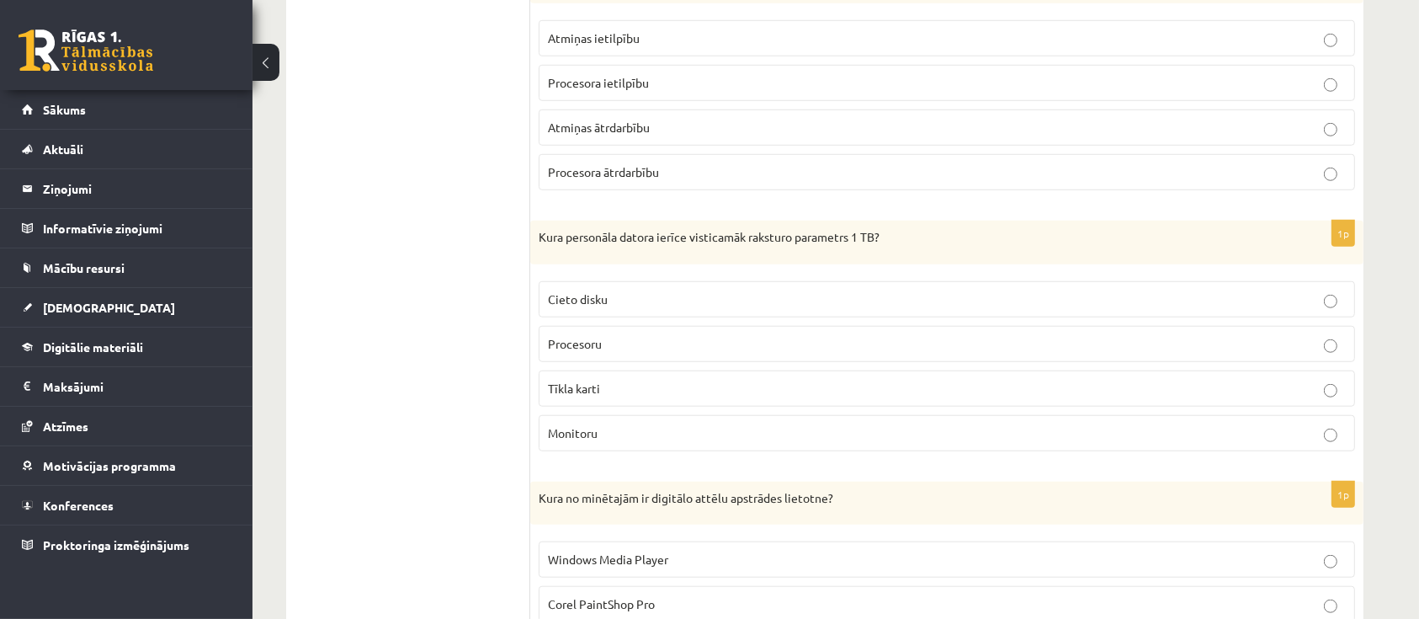
scroll to position [1542, 0]
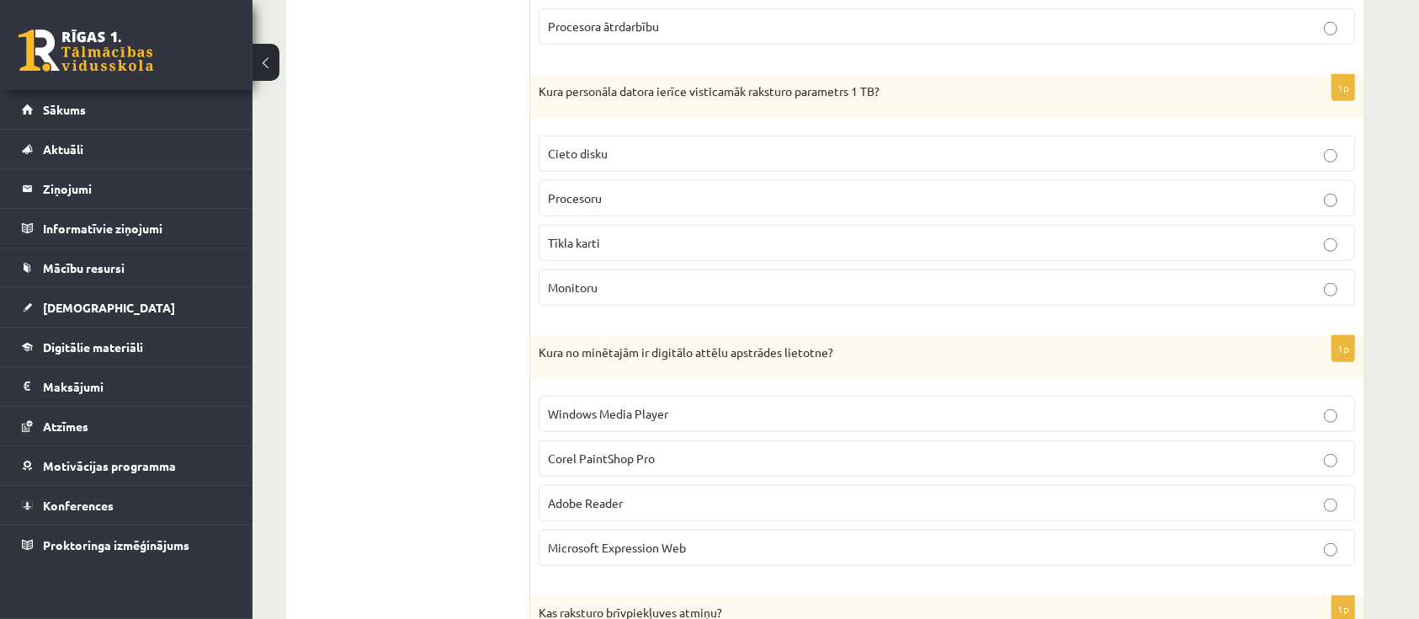
click at [646, 158] on p "Cieto disku" at bounding box center [947, 154] width 798 height 18
click at [661, 139] on label "Cieto disku" at bounding box center [947, 154] width 816 height 36
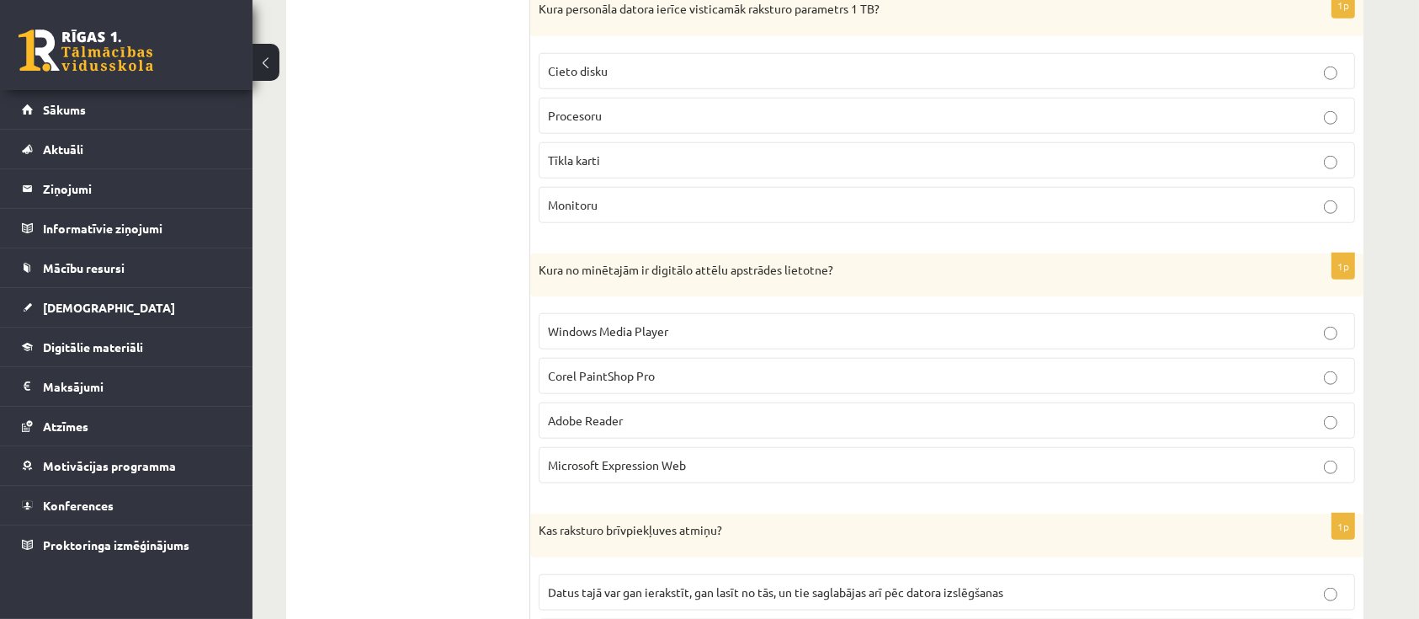
scroll to position [1654, 0]
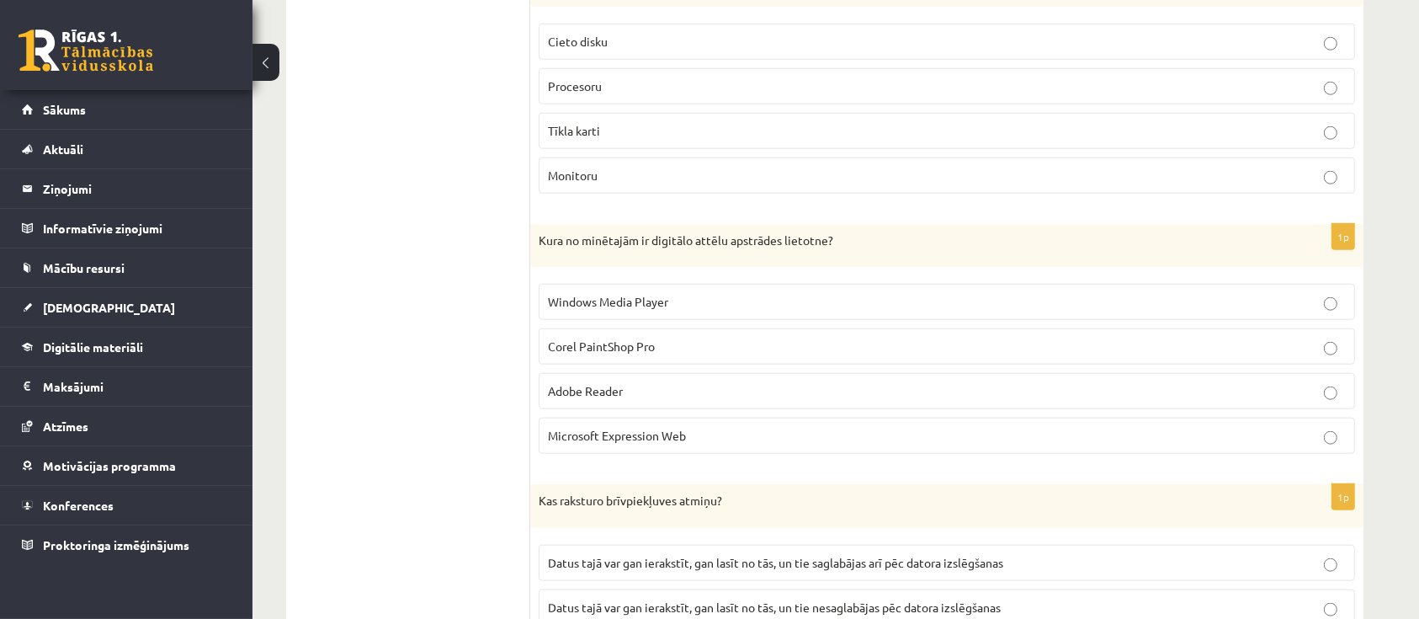
click at [727, 348] on p "Corel PaintShop Pro" at bounding box center [947, 346] width 798 height 18
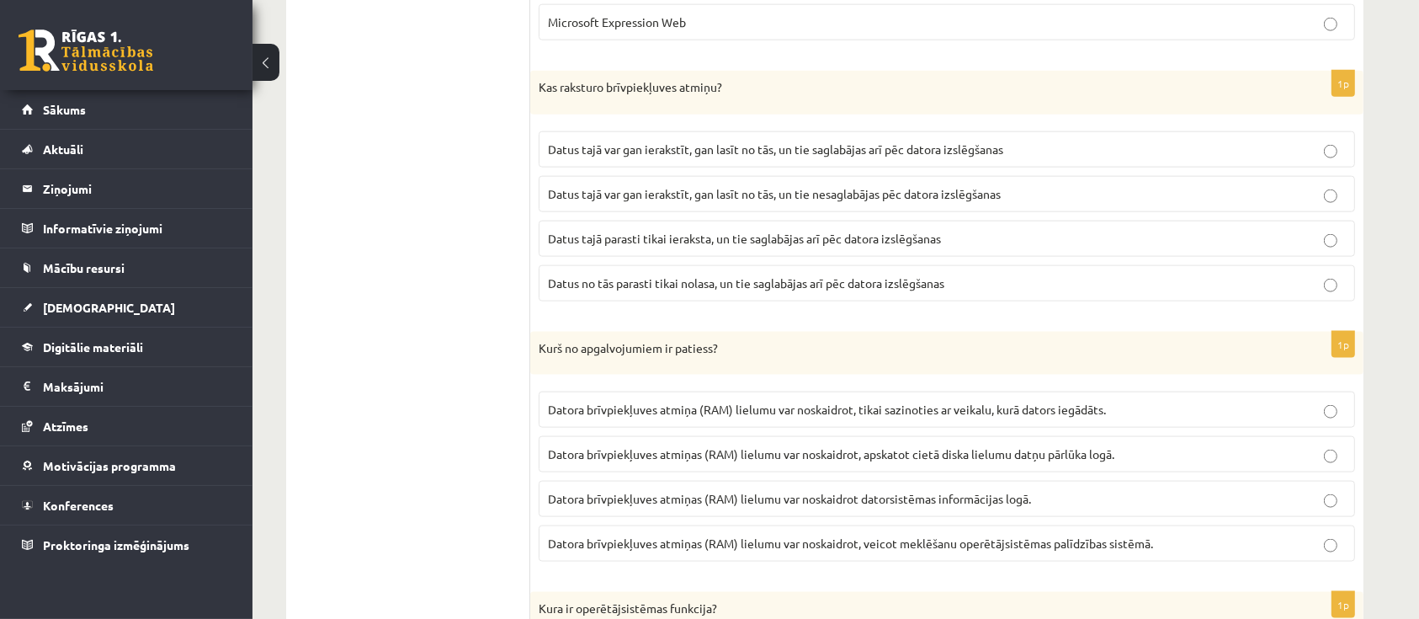
scroll to position [2102, 0]
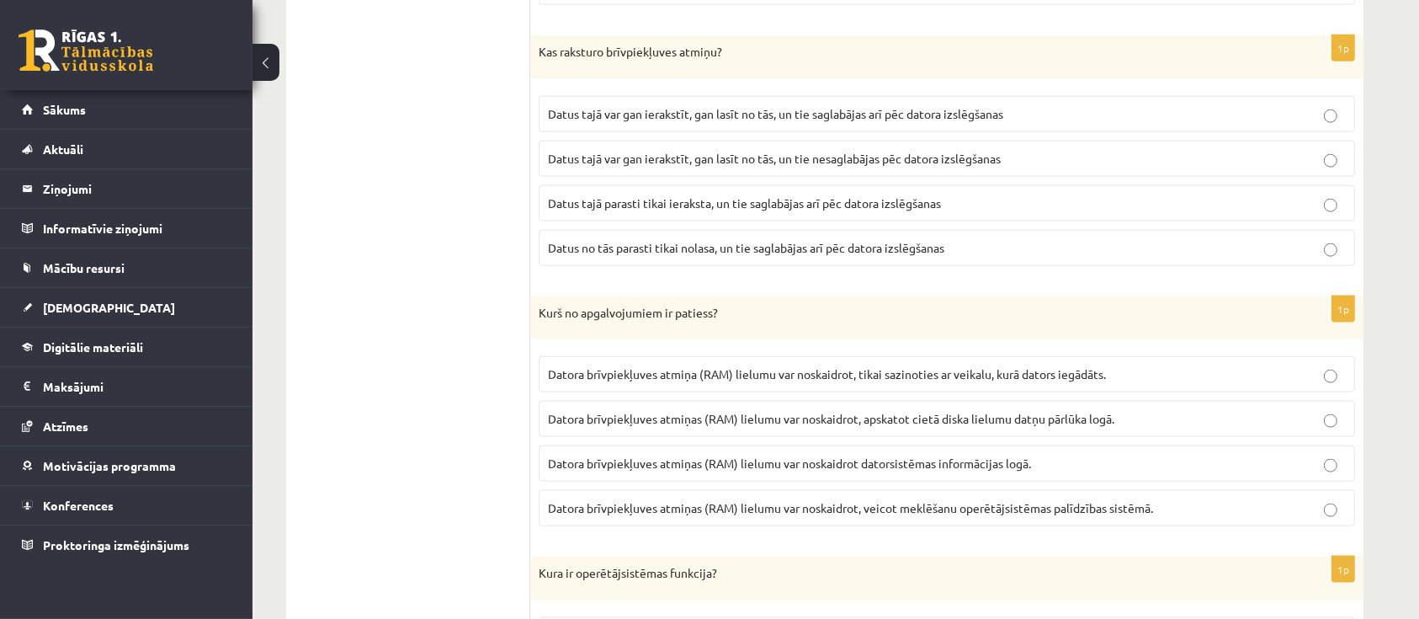
click at [1007, 194] on p "Datus tajā parasti tikai ieraksta, un tie saglabājas arī pēc datora izslēgšanas" at bounding box center [947, 203] width 798 height 18
click at [965, 111] on span "Datus tajā var gan ierakstīt, gan lasīt no tās, un tie saglabājas arī pēc dator…" at bounding box center [775, 113] width 455 height 15
click at [1012, 158] on p "Datus tajā var gan ierakstīt, gan lasīt no tās, un tie nesaglabājas pēc datora …" at bounding box center [947, 159] width 798 height 18
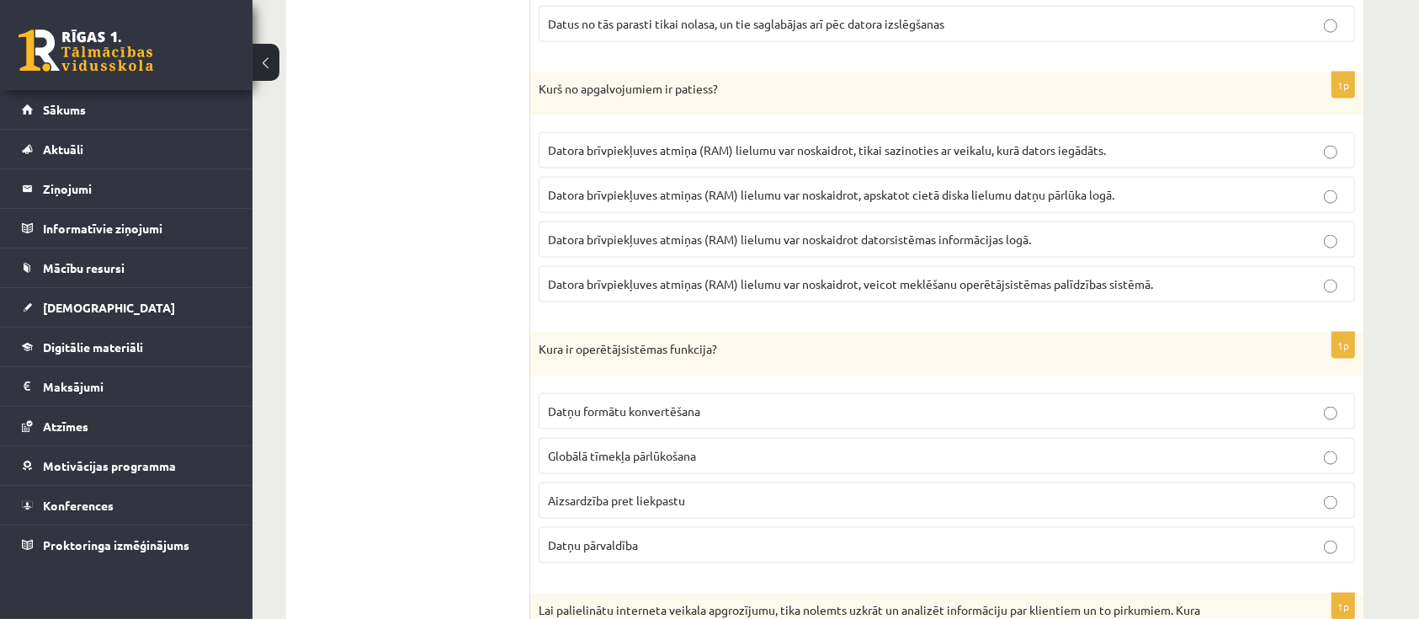
scroll to position [2327, 0]
click at [1041, 232] on p "Datora brīvpiekļuves atmiņas (RAM) lielumu var noskaidrot datorsistēmas informā…" at bounding box center [947, 239] width 798 height 18
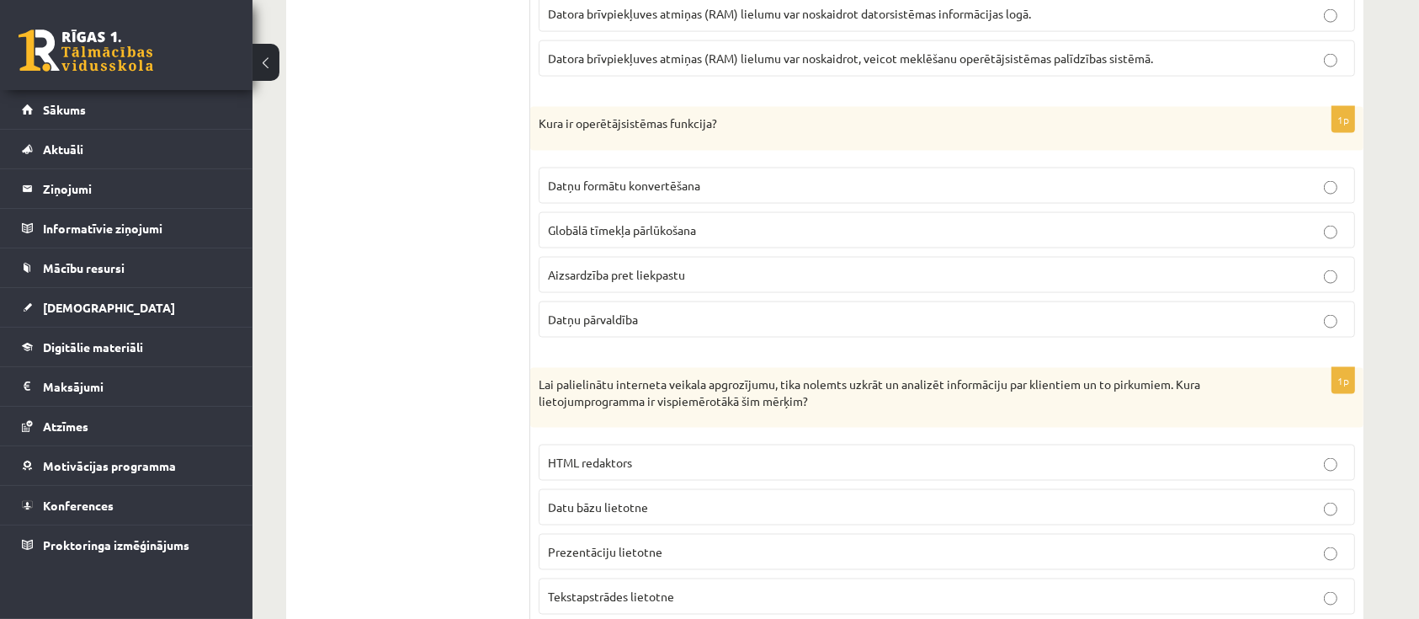
click at [653, 320] on p "Datņu pārvaldība" at bounding box center [947, 320] width 798 height 18
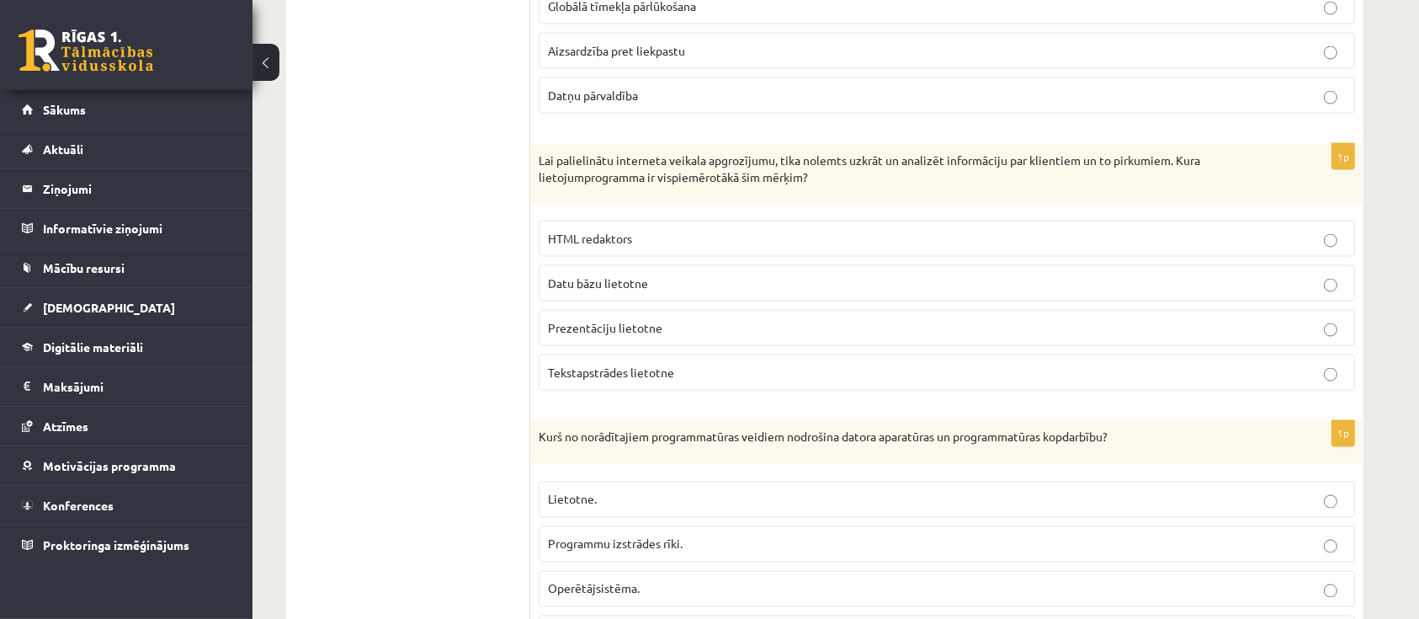
click at [676, 279] on p "Datu bāzu lietotne" at bounding box center [947, 283] width 798 height 18
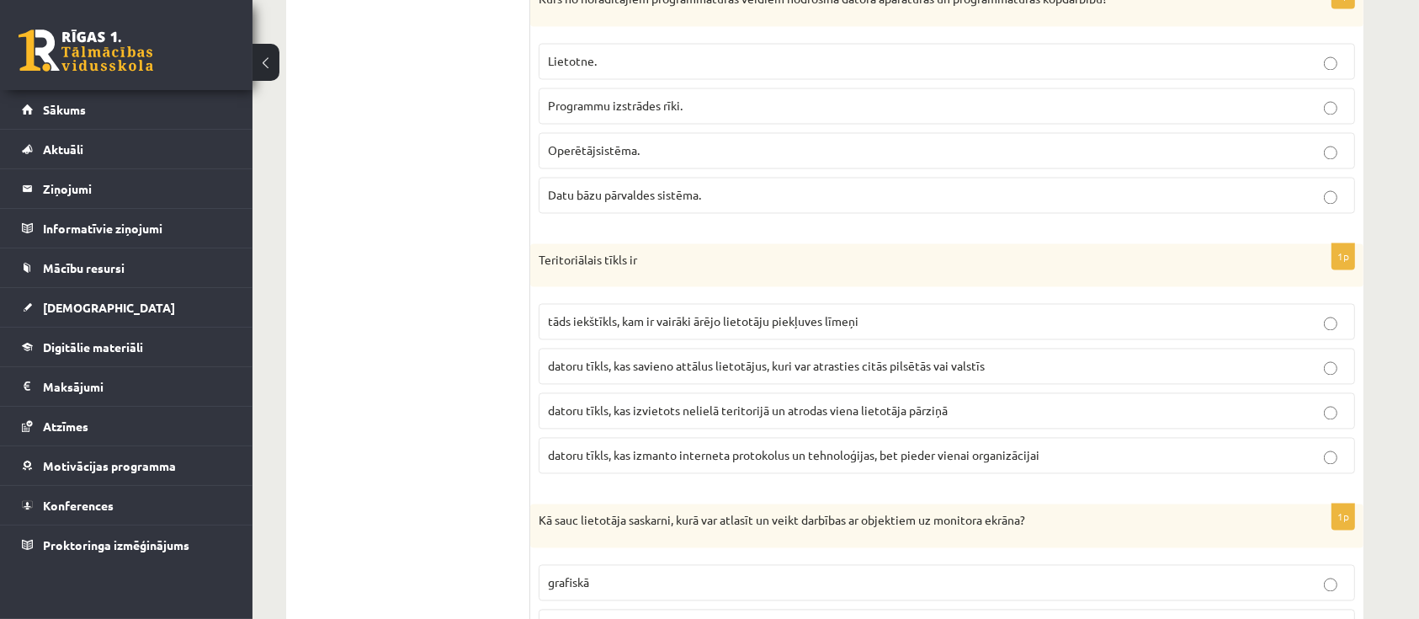
scroll to position [3112, 0]
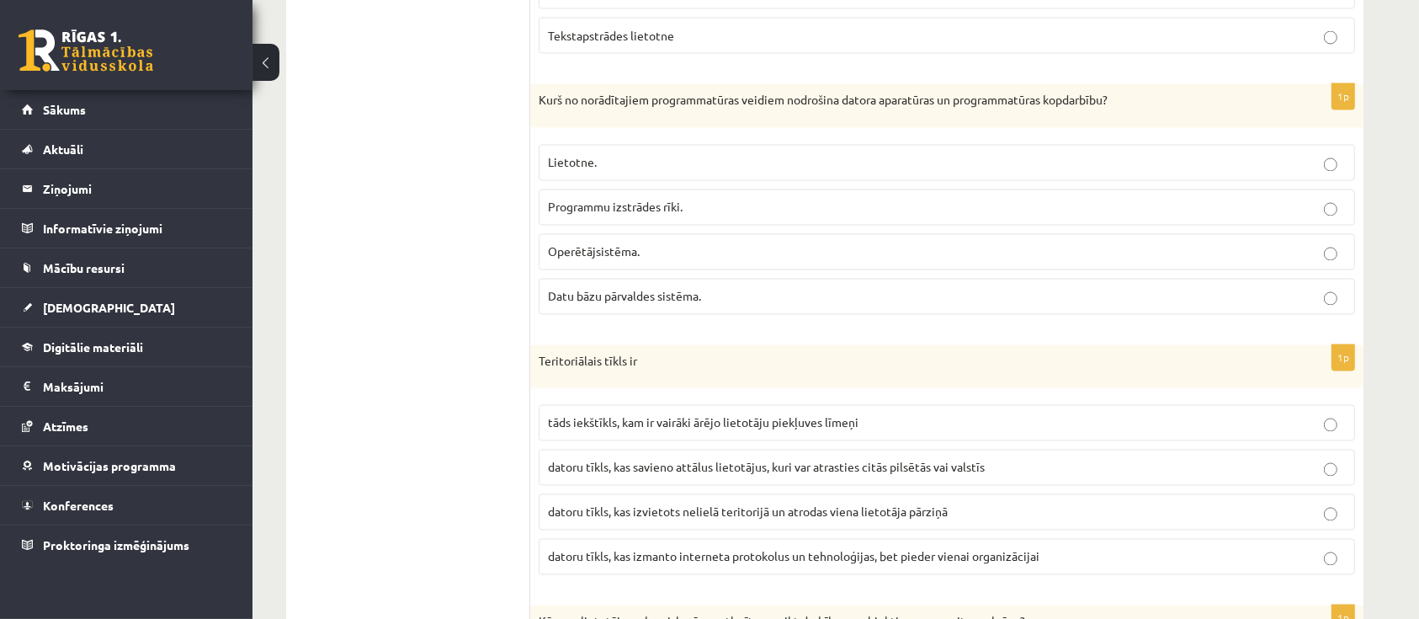
click at [751, 243] on p "Operētājsistēma." at bounding box center [947, 252] width 798 height 18
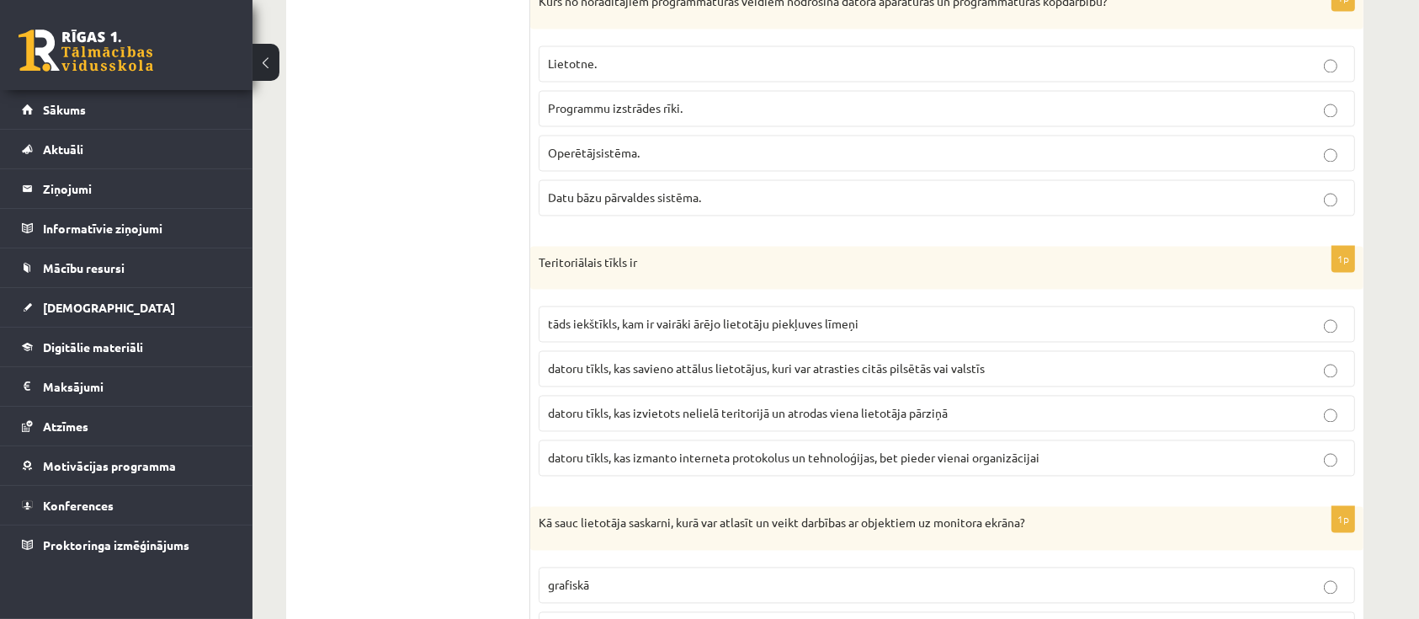
scroll to position [3337, 0]
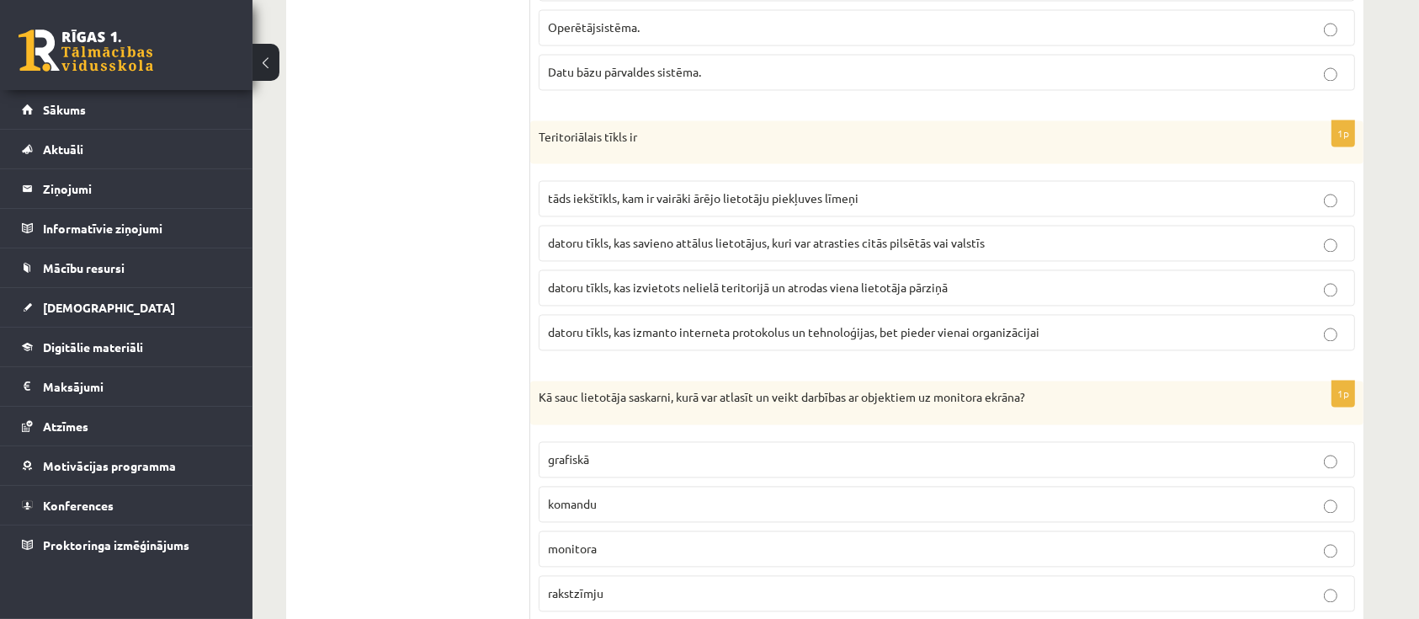
click at [752, 235] on span "datoru tīkls, kas savieno attālus lietotājus, kuri var atrasties citās pilsētās…" at bounding box center [766, 242] width 437 height 15
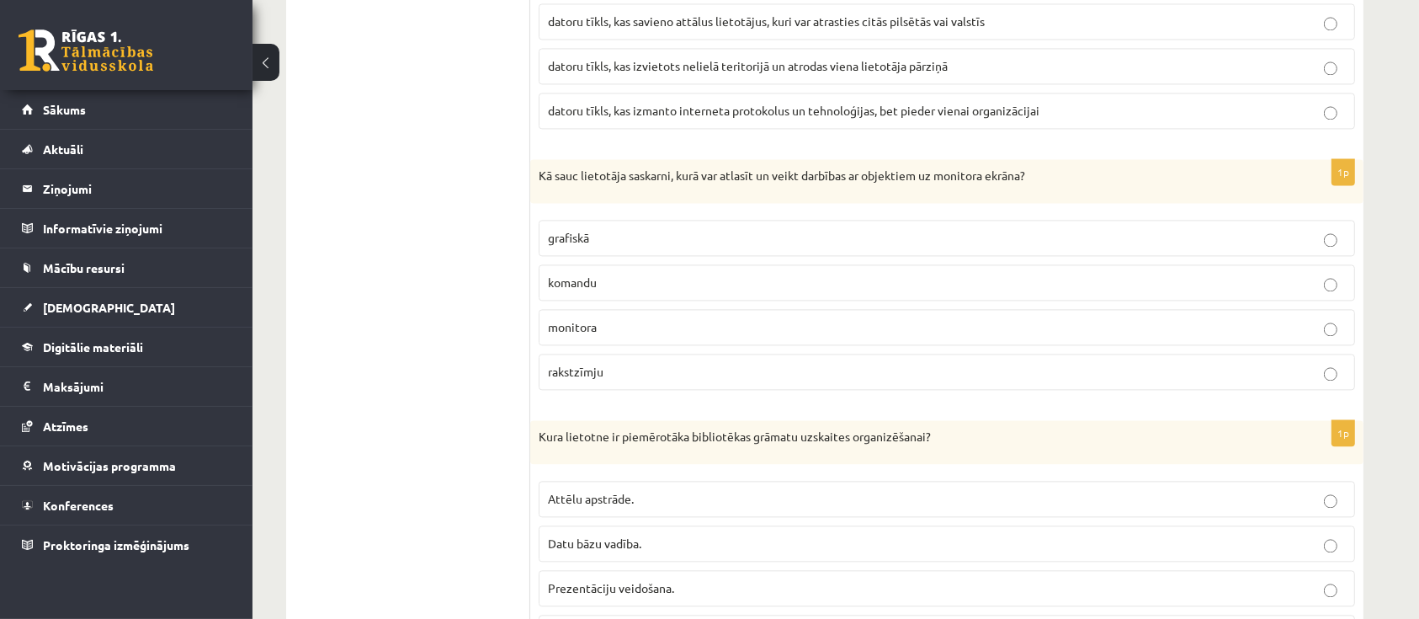
scroll to position [3562, 0]
click at [747, 216] on label "grafiskā" at bounding box center [947, 234] width 816 height 36
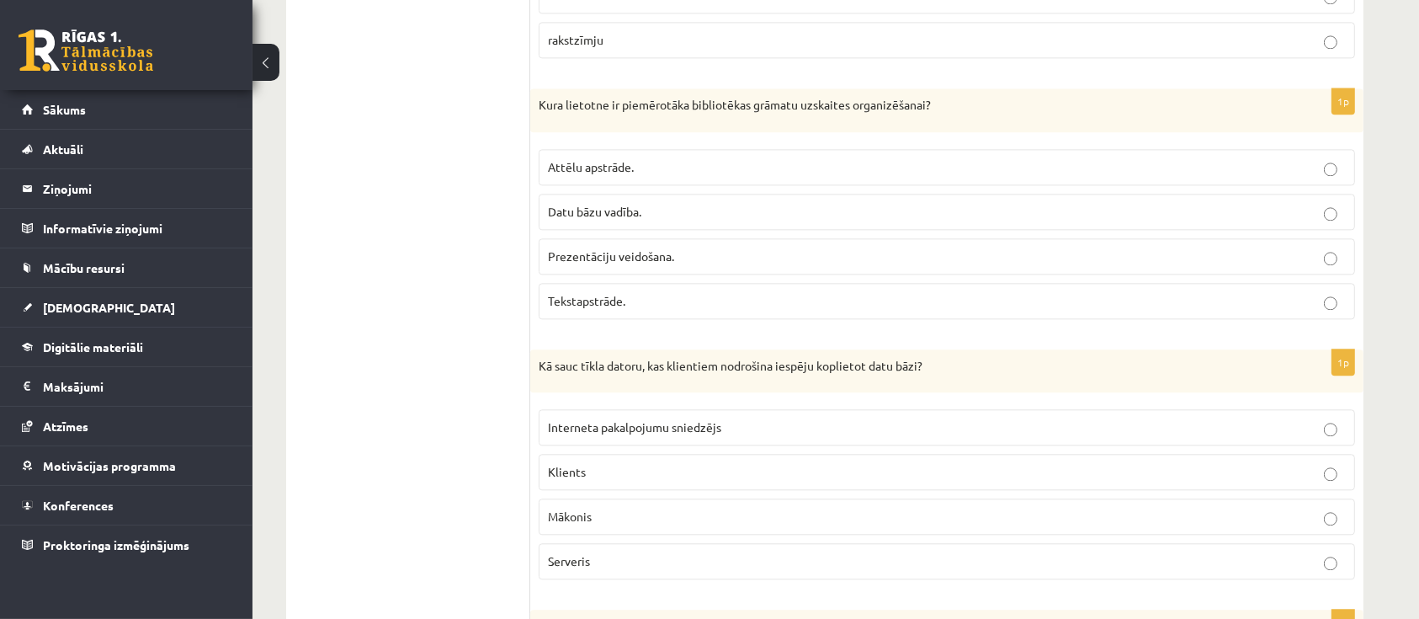
scroll to position [3898, 0]
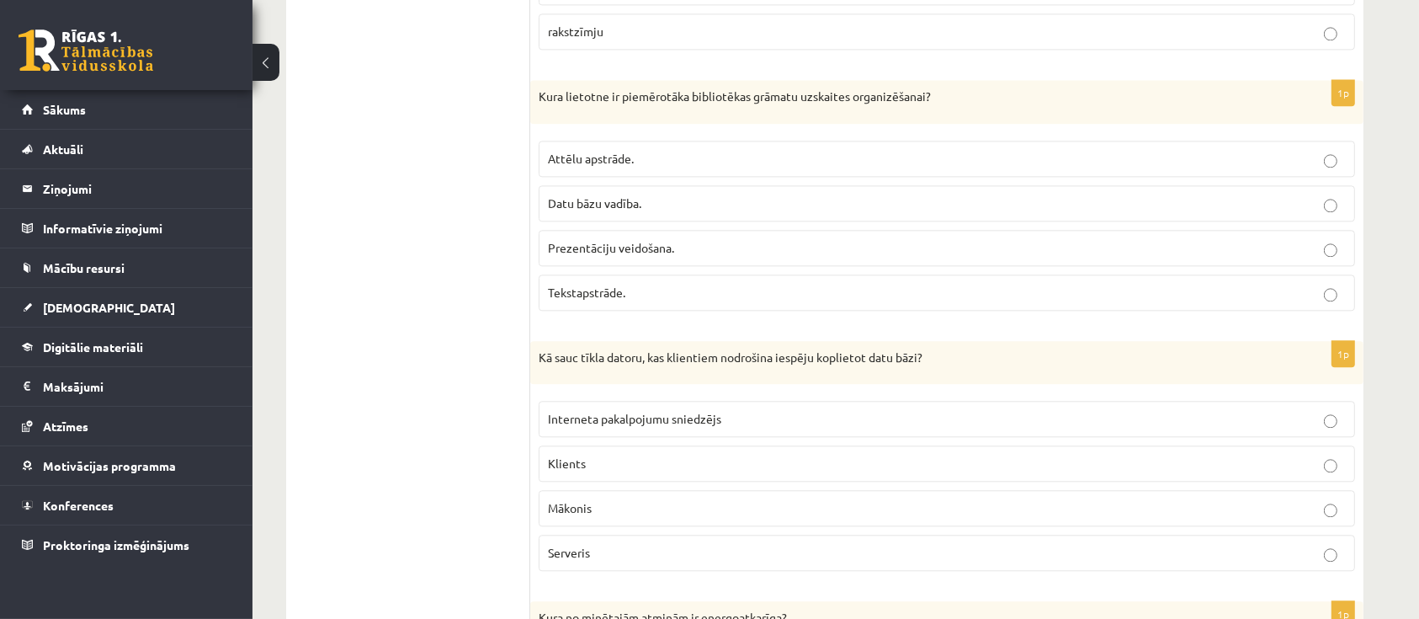
click at [697, 185] on label "Datu bāzu vadība." at bounding box center [947, 203] width 816 height 36
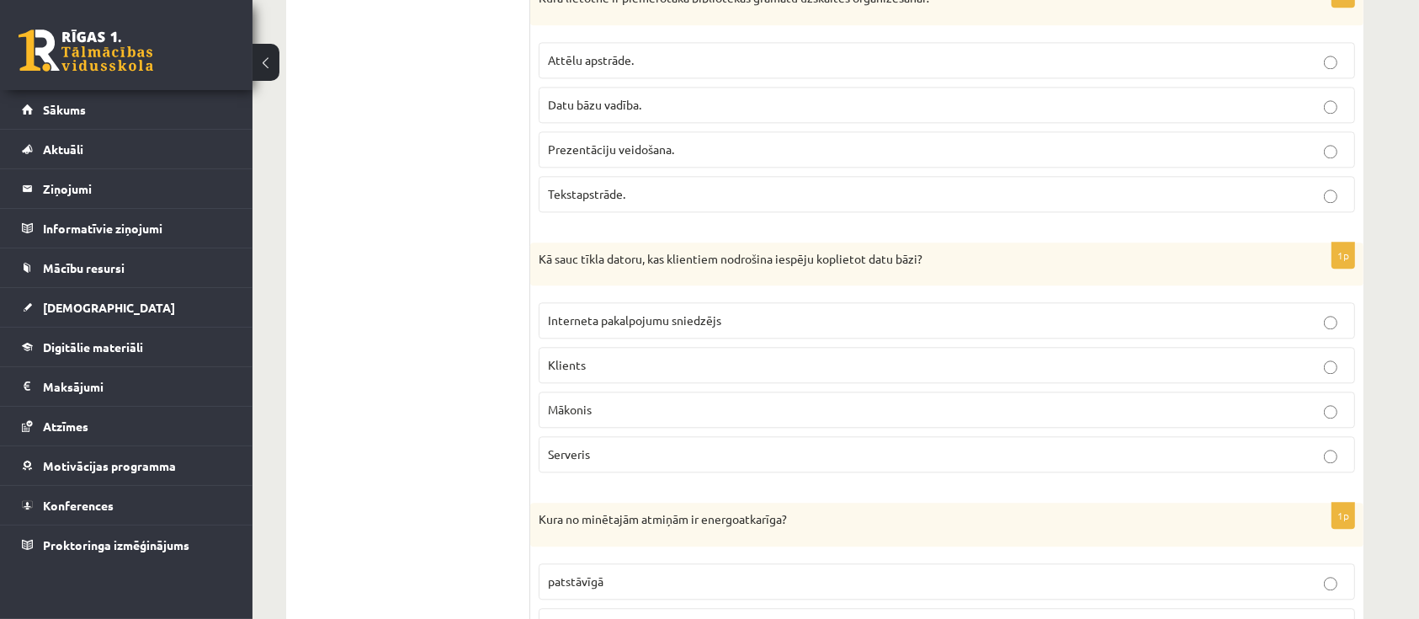
scroll to position [4122, 0]
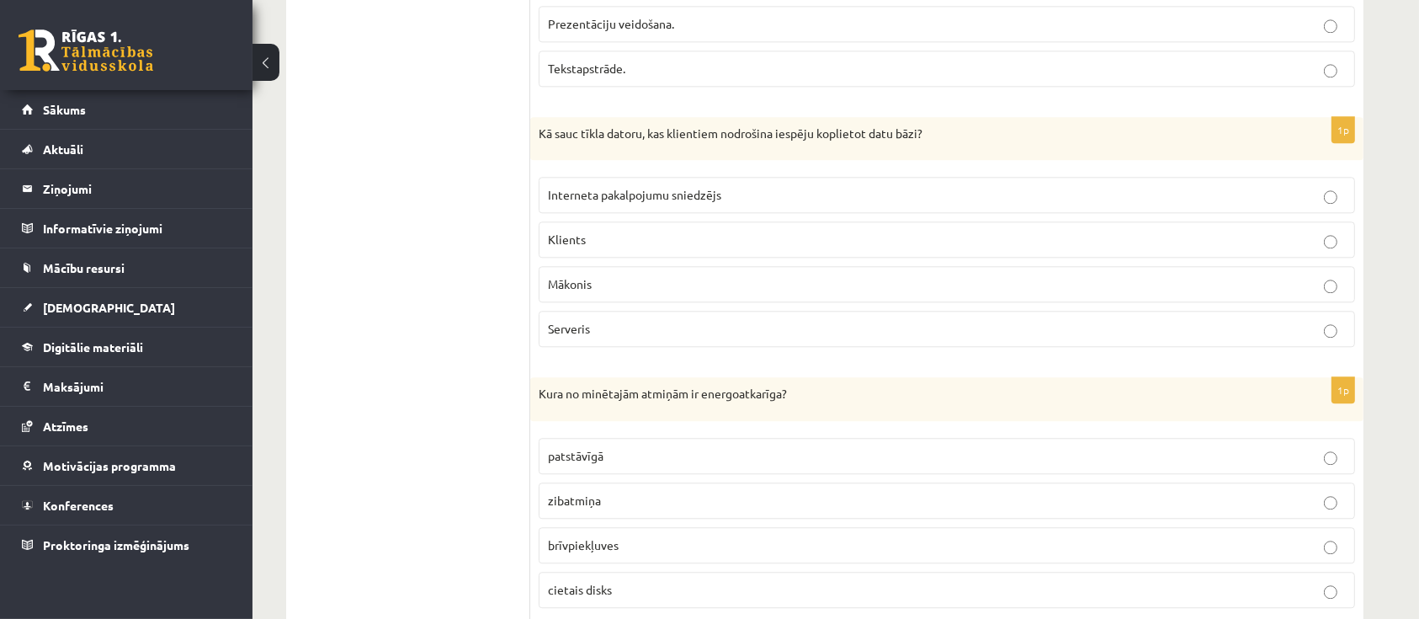
click at [662, 311] on label "Serveris" at bounding box center [947, 329] width 816 height 36
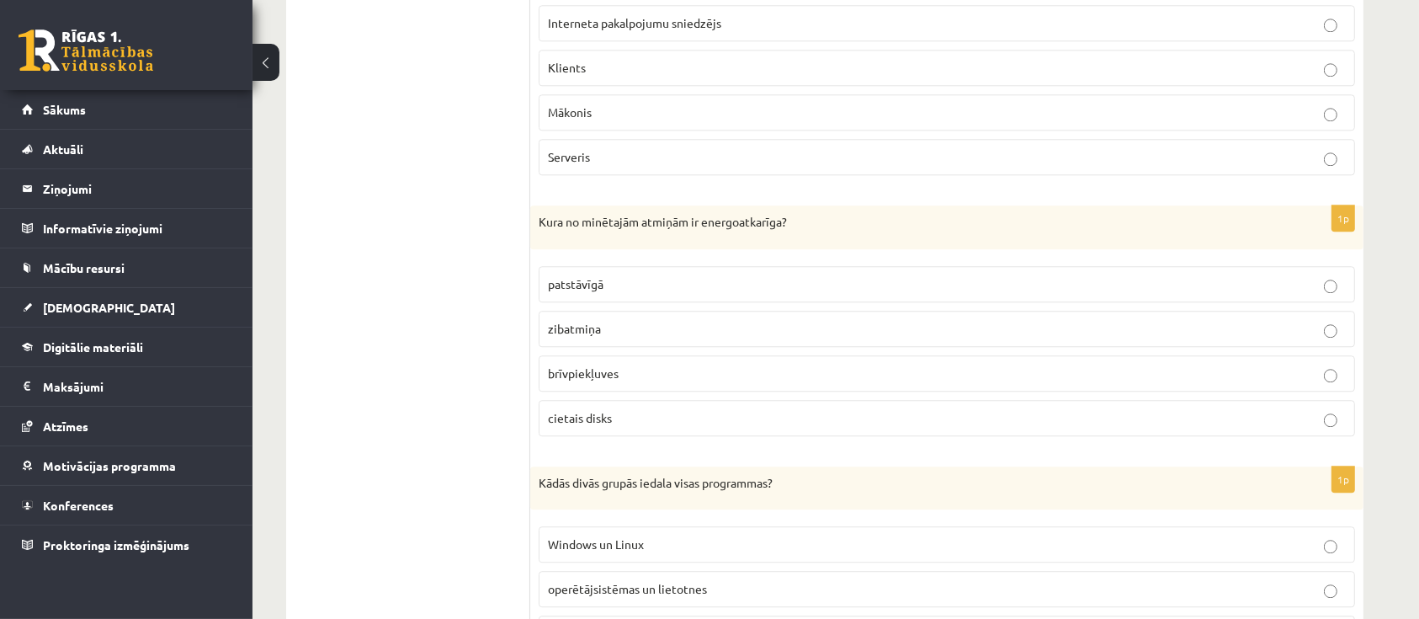
scroll to position [4347, 0]
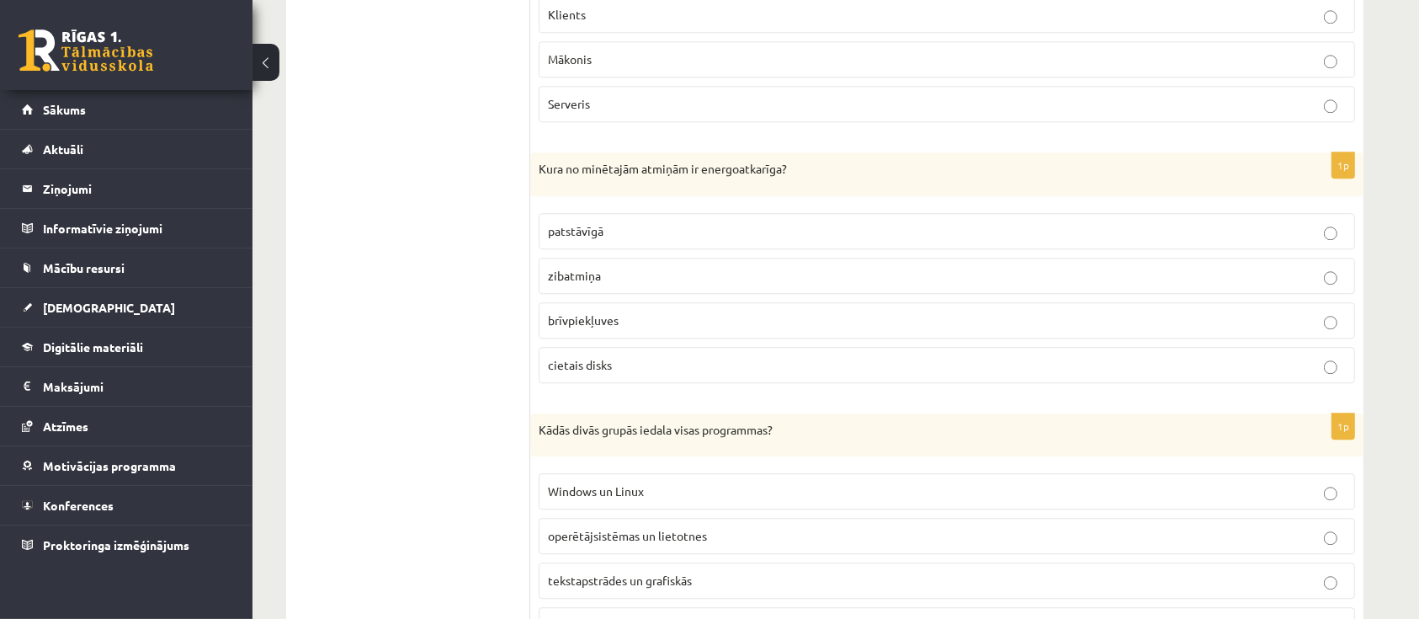
click at [691, 311] on p "brīvpiekļuves" at bounding box center [947, 320] width 798 height 18
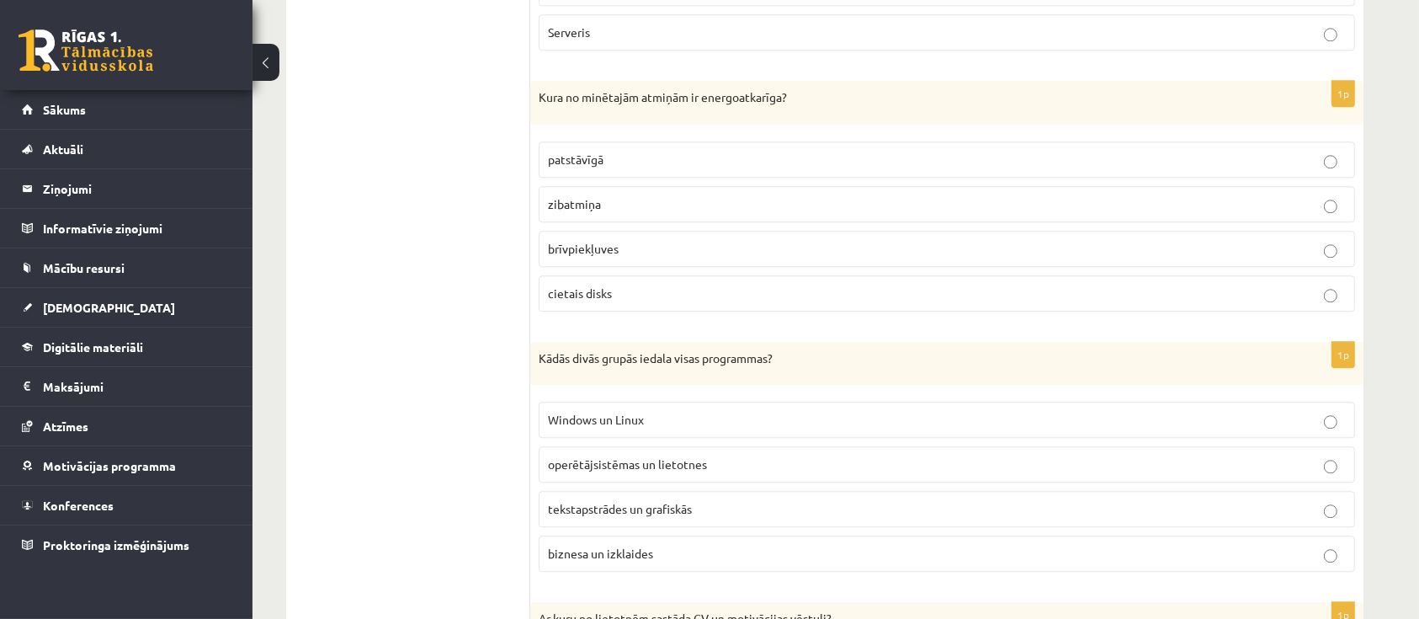
scroll to position [4684, 0]
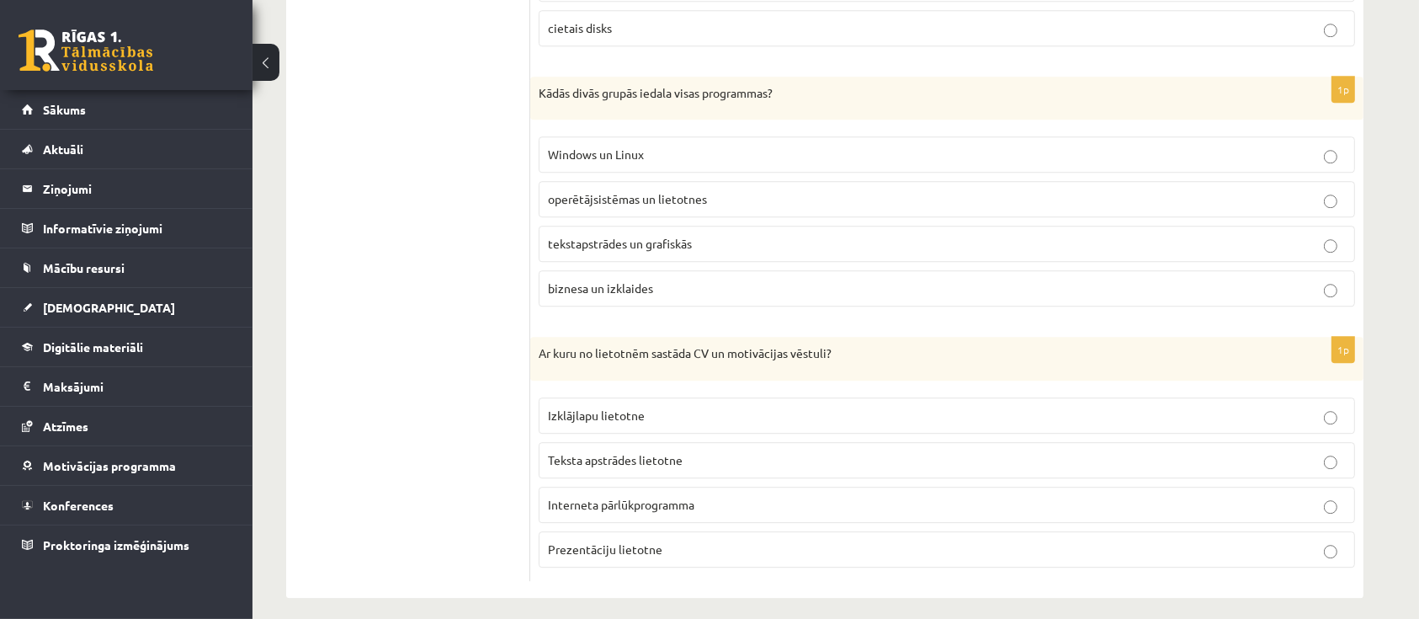
click at [741, 190] on p "operētājsistēmas un lietotnes" at bounding box center [947, 199] width 798 height 18
drag, startPoint x: 741, startPoint y: 450, endPoint x: 741, endPoint y: 441, distance: 9.3
click at [741, 451] on p "Teksta apstrādes lietotne" at bounding box center [947, 460] width 798 height 18
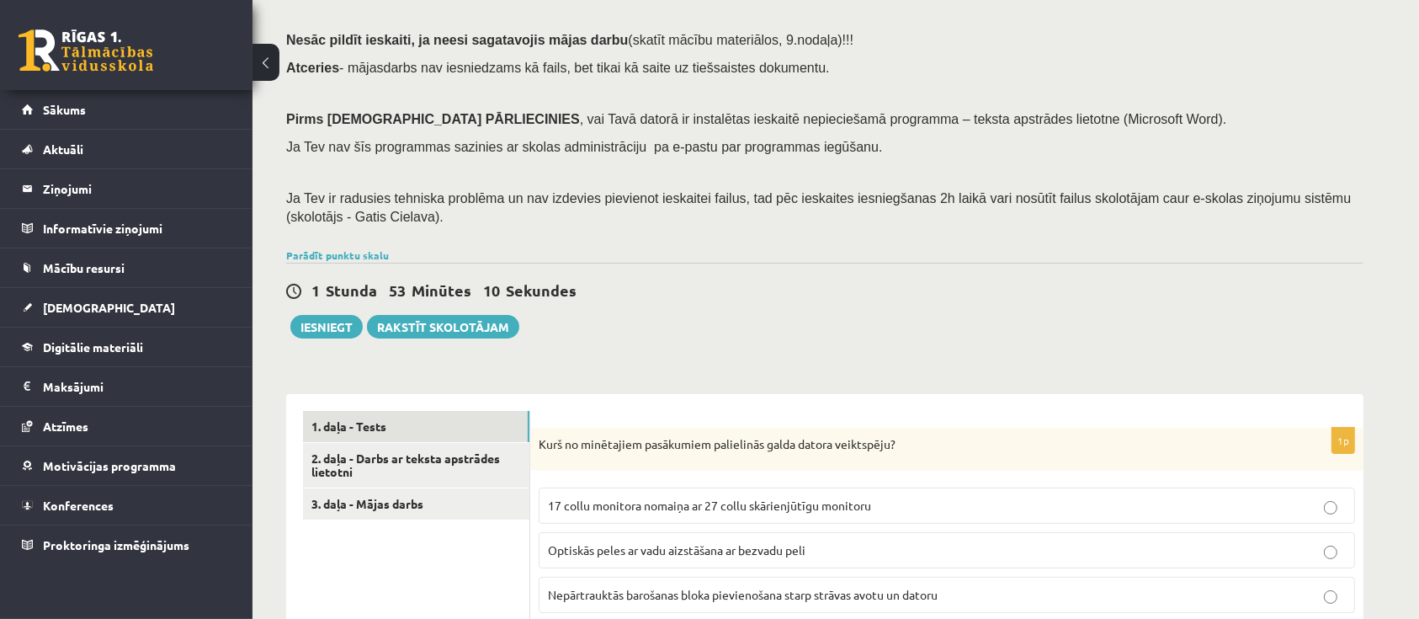
scroll to position [224, 0]
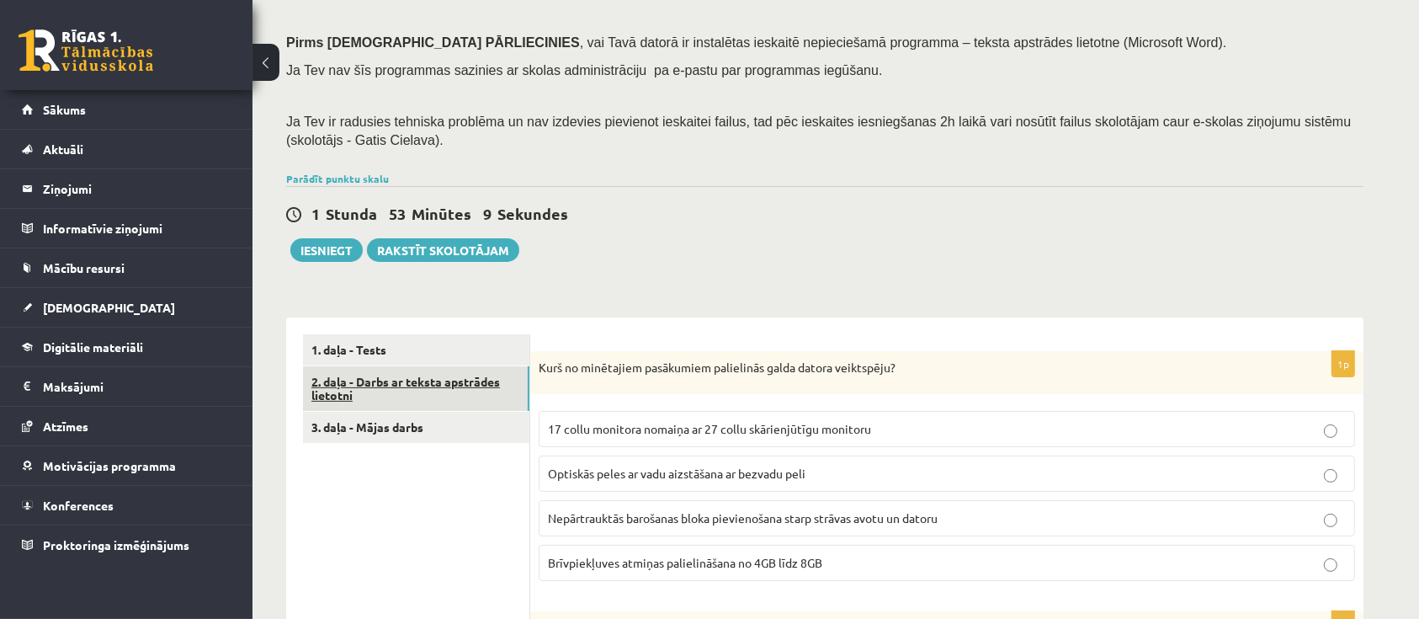
click at [478, 393] on link "2. daļa - Darbs ar teksta apstrādes lietotni" at bounding box center [416, 388] width 226 height 45
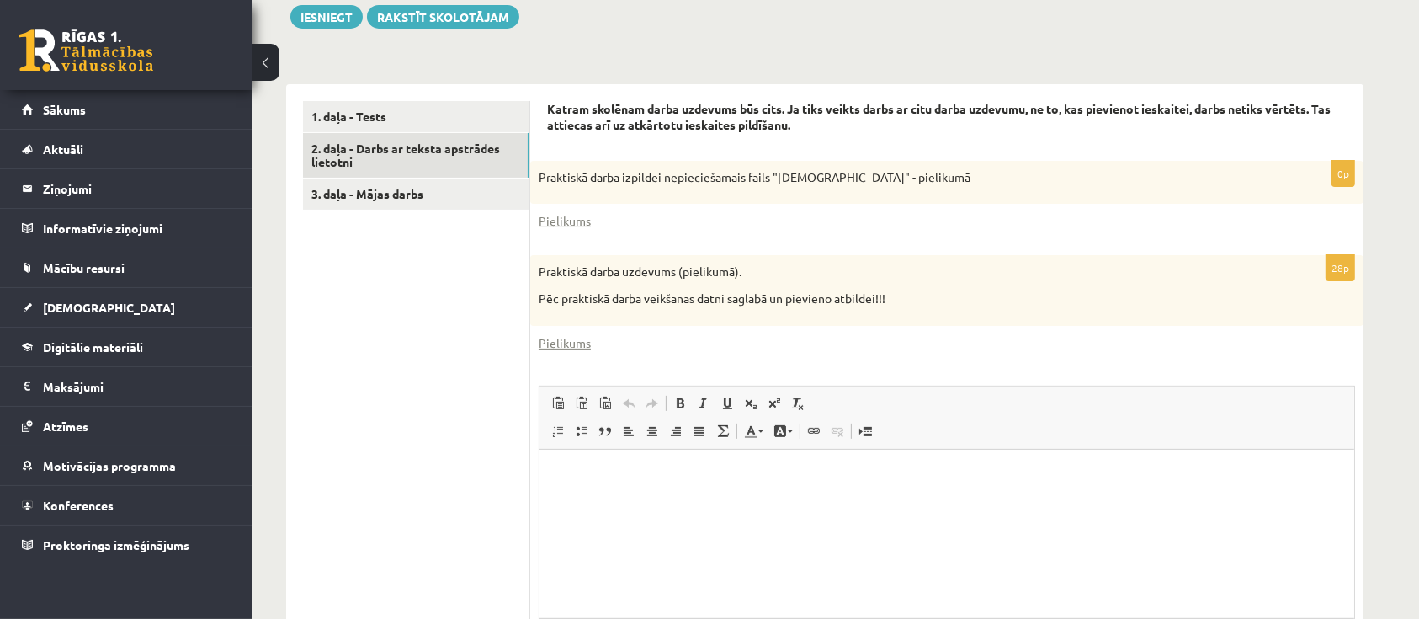
scroll to position [0, 0]
click at [375, 111] on link "1. daļa - Tests" at bounding box center [416, 116] width 226 height 31
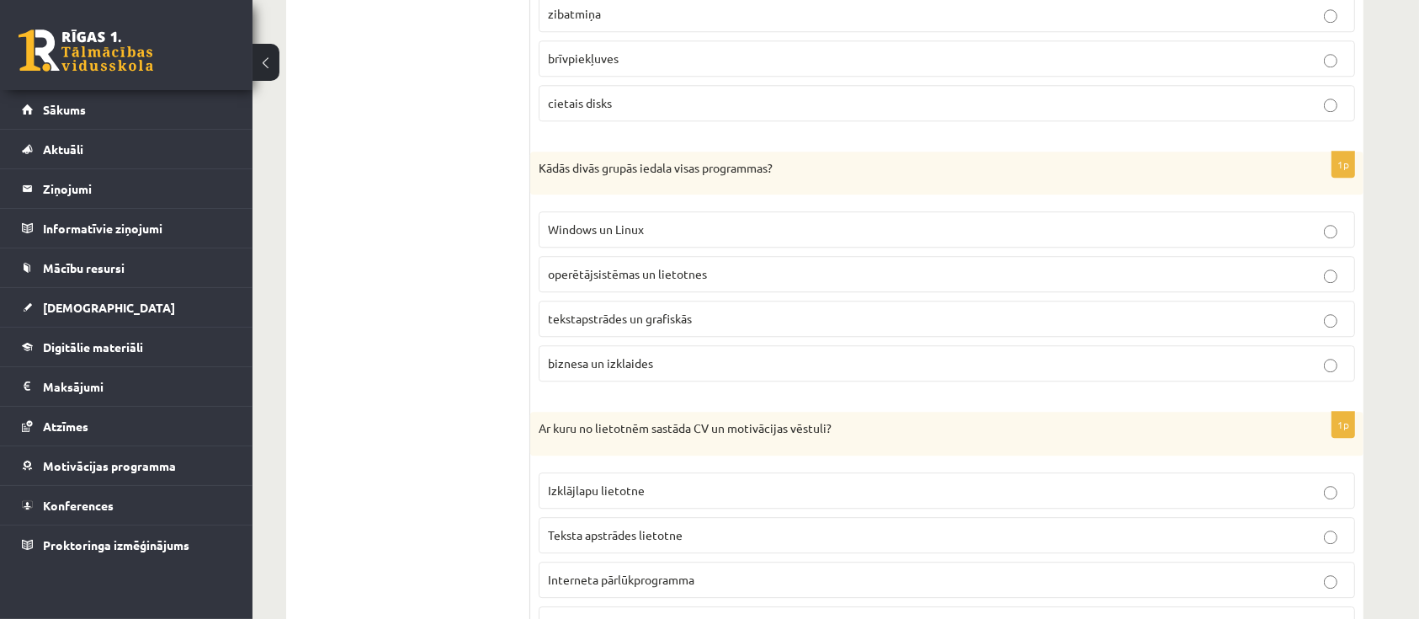
scroll to position [4684, 0]
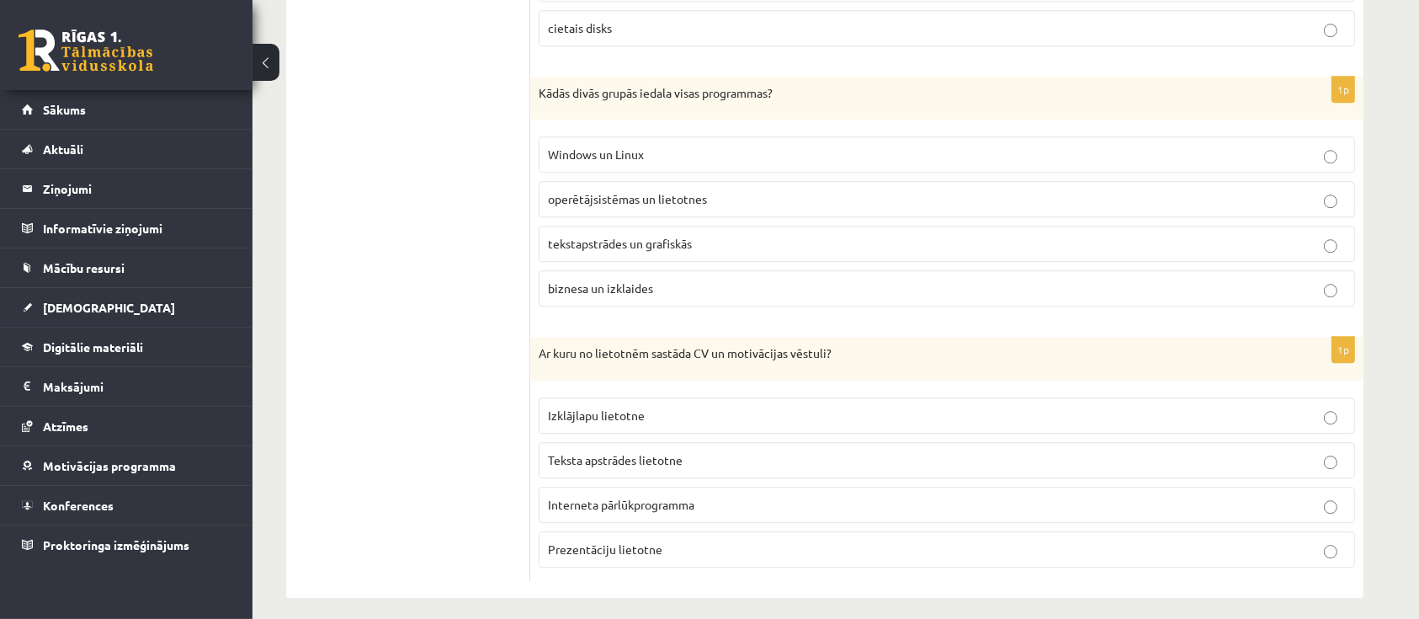
click at [276, 60] on button at bounding box center [265, 62] width 27 height 37
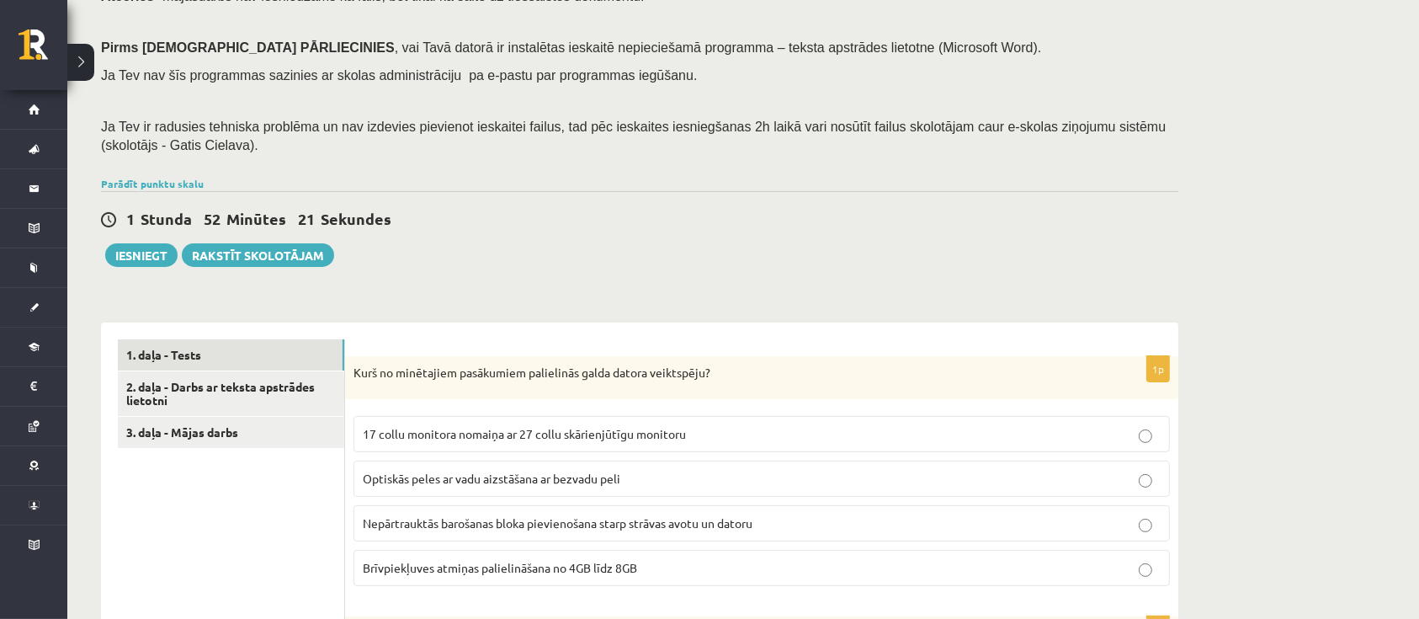
scroll to position [224, 0]
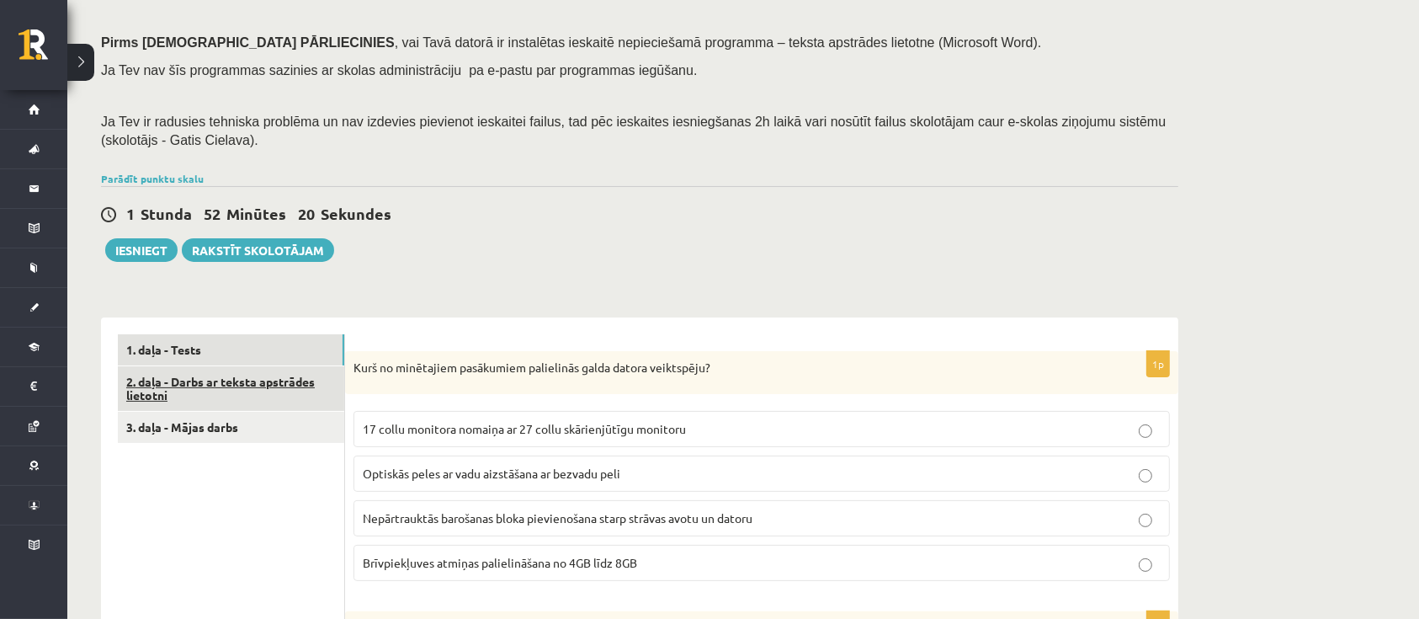
click at [268, 386] on link "2. daļa - Darbs ar teksta apstrādes lietotni" at bounding box center [231, 388] width 226 height 45
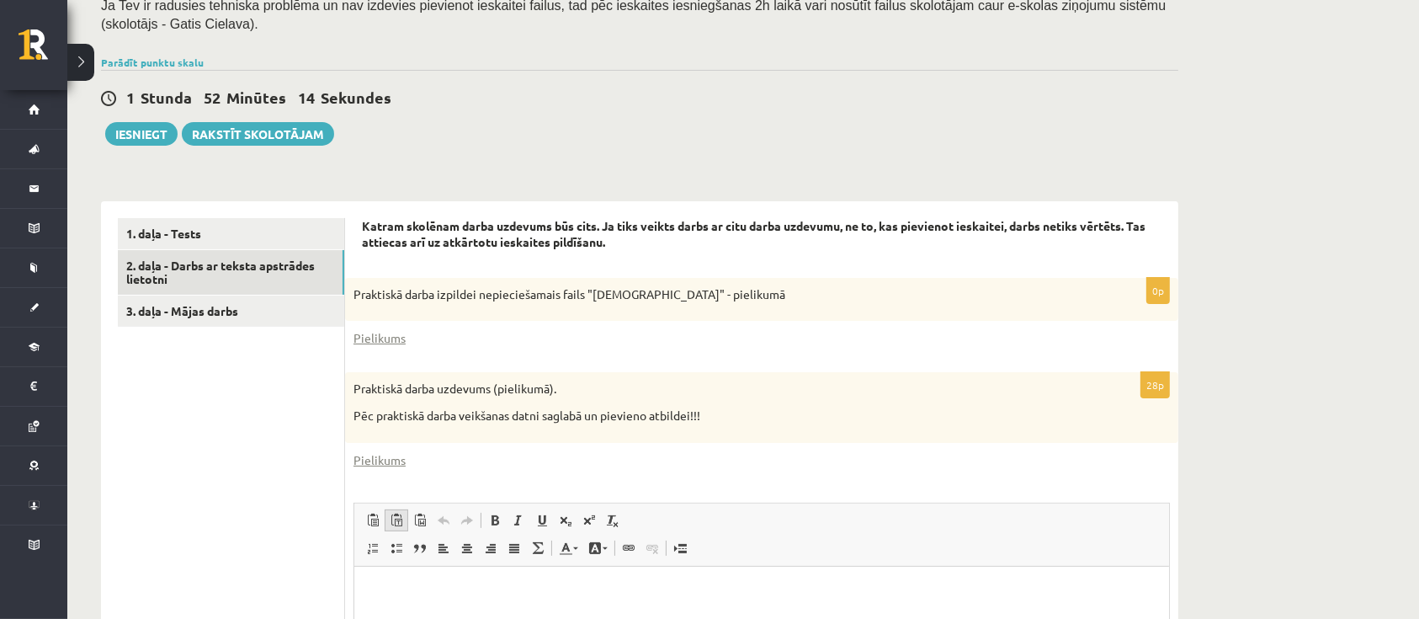
scroll to position [449, 0]
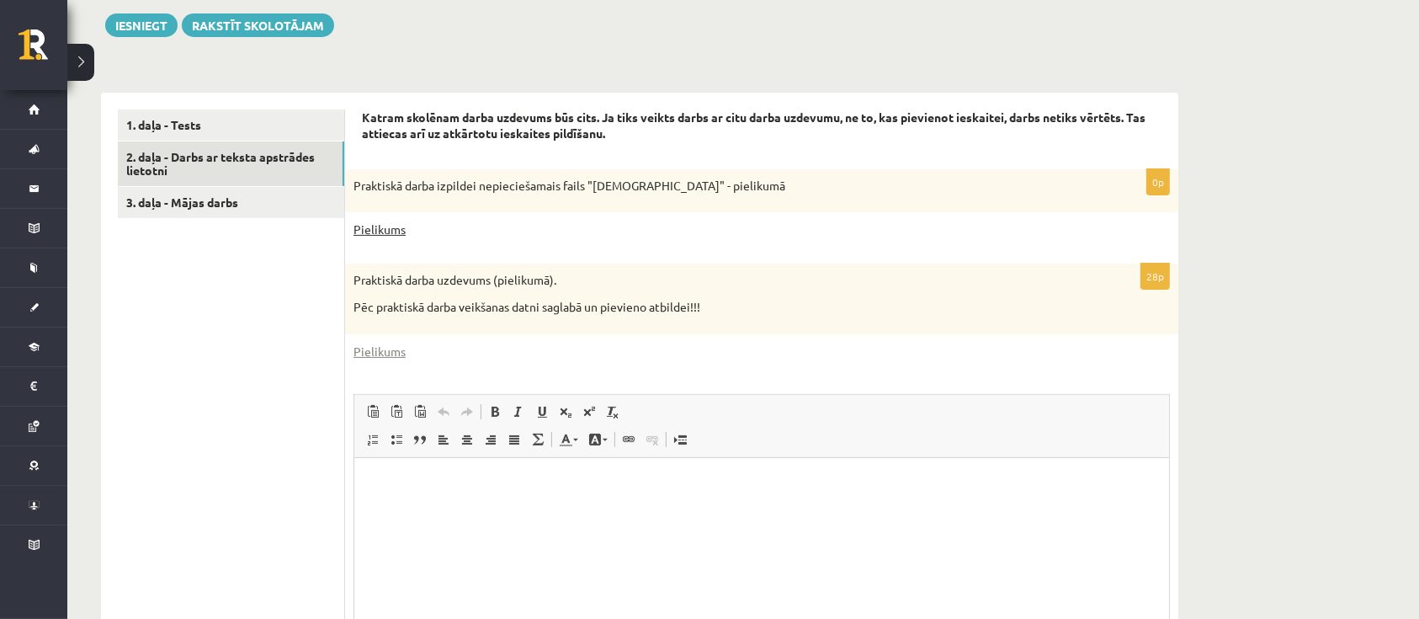
click at [364, 233] on link "Pielikums" at bounding box center [379, 230] width 52 height 18
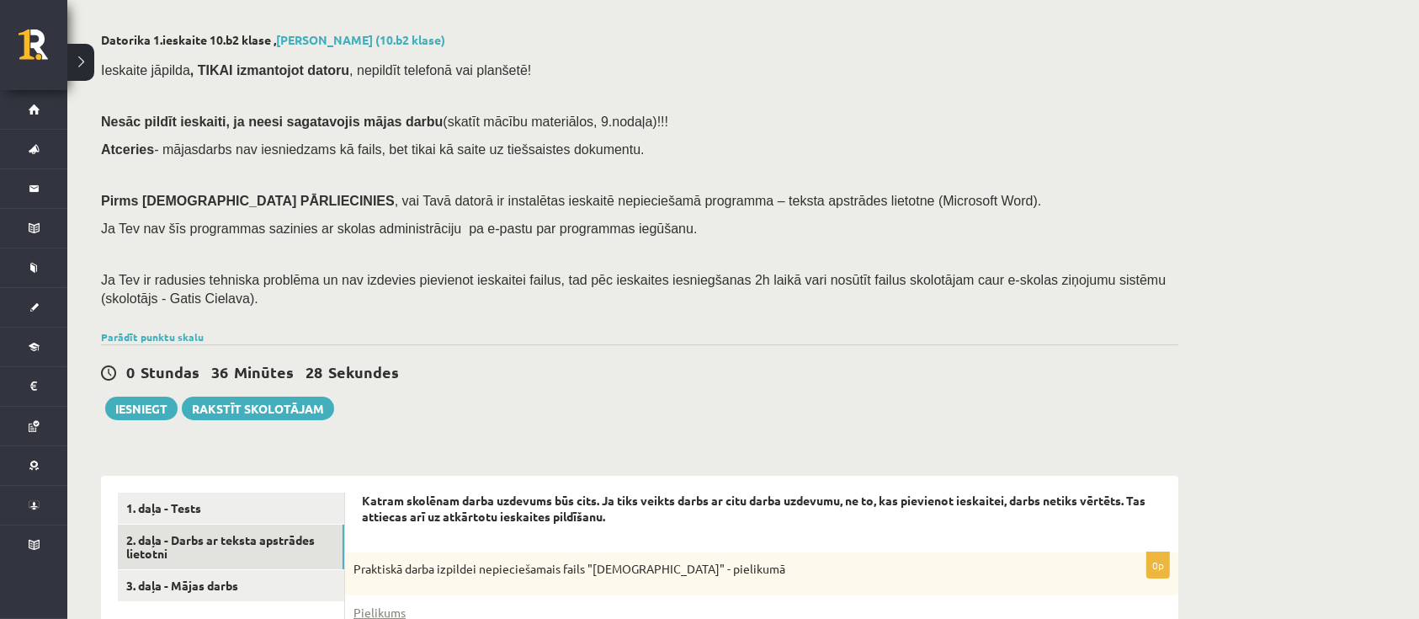
scroll to position [112, 0]
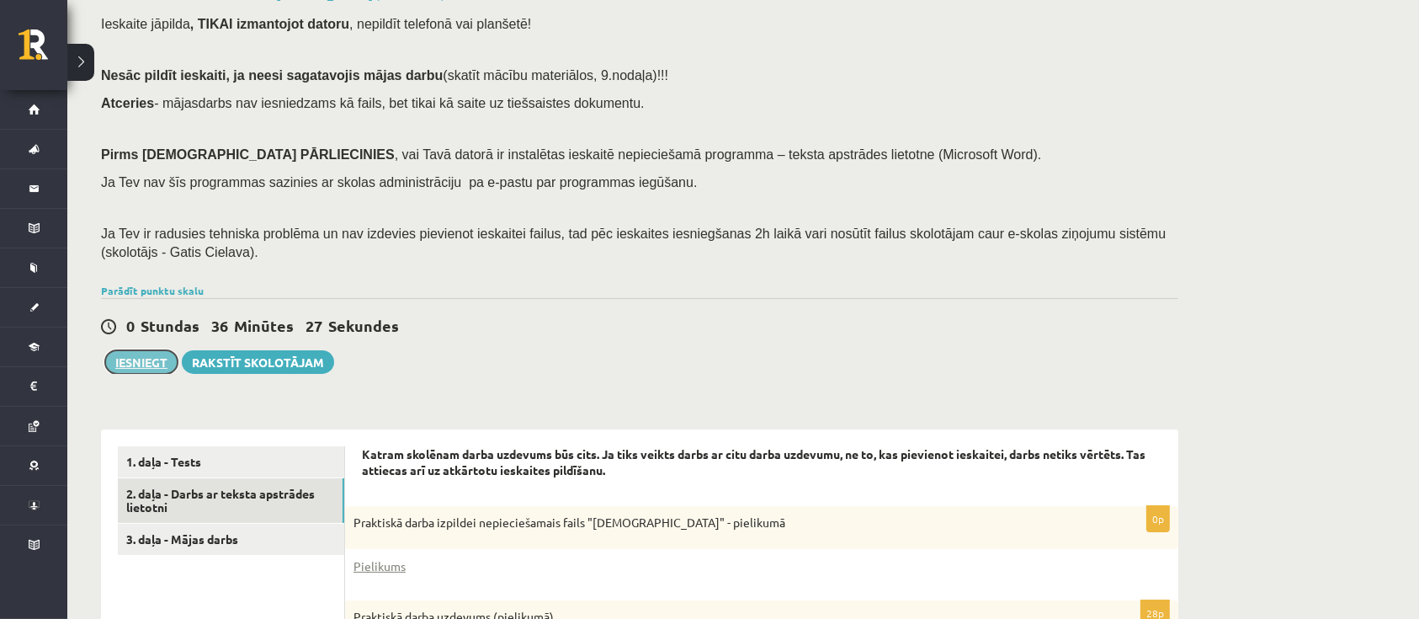
click at [141, 359] on button "Iesniegt" at bounding box center [141, 362] width 72 height 24
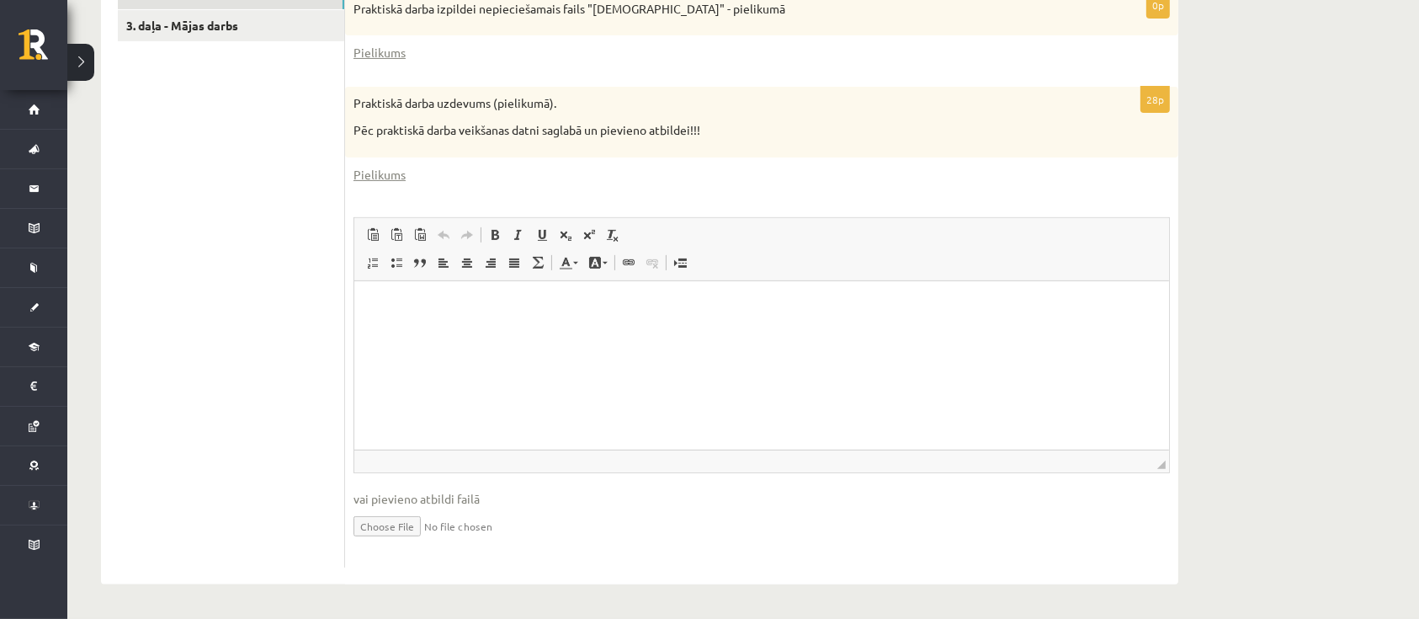
click at [397, 518] on input "file" at bounding box center [761, 525] width 816 height 35
type input "**********"
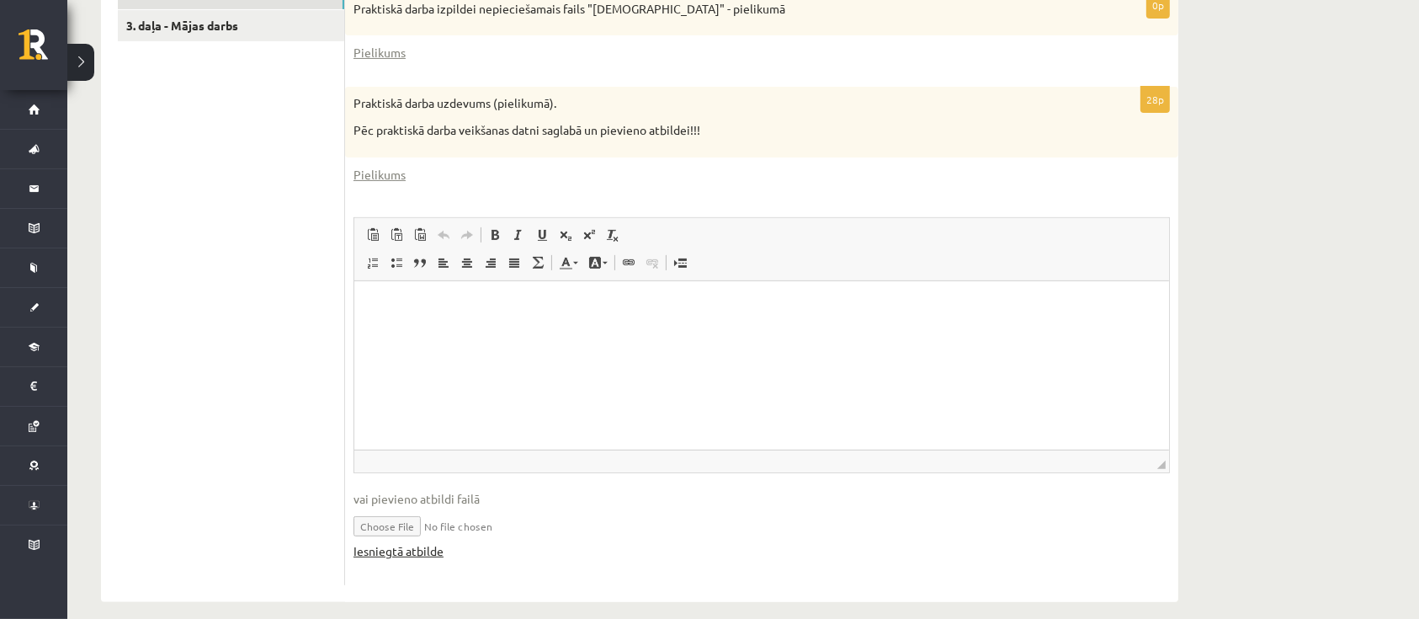
click at [400, 554] on link "Iesniegtā atbilde" at bounding box center [398, 551] width 90 height 18
click at [632, 332] on html at bounding box center [760, 305] width 815 height 51
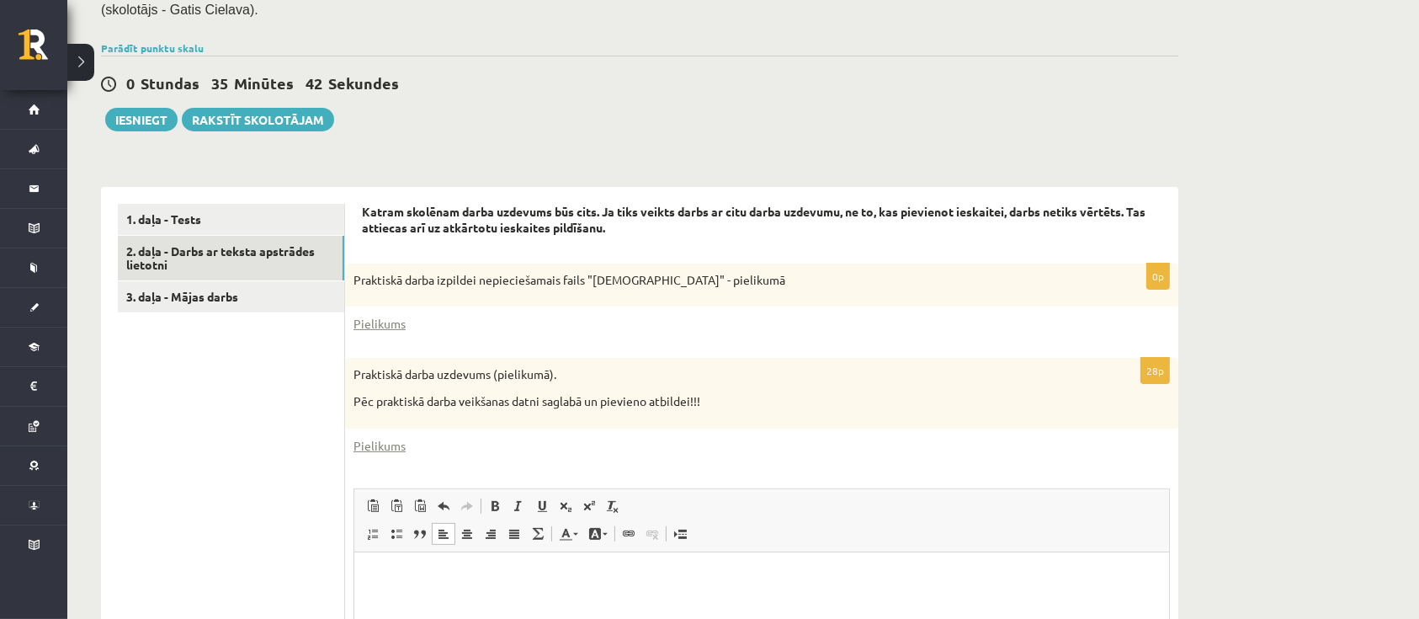
scroll to position [289, 0]
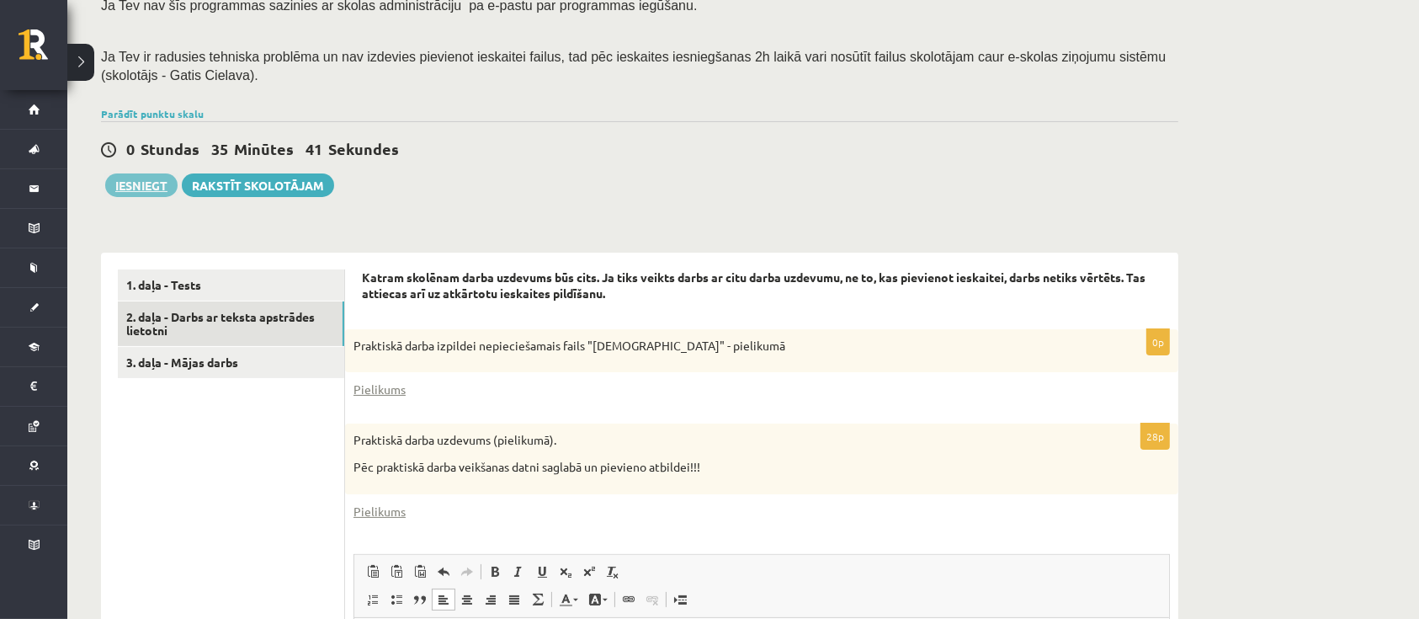
click at [141, 189] on button "Iesniegt" at bounding box center [141, 185] width 72 height 24
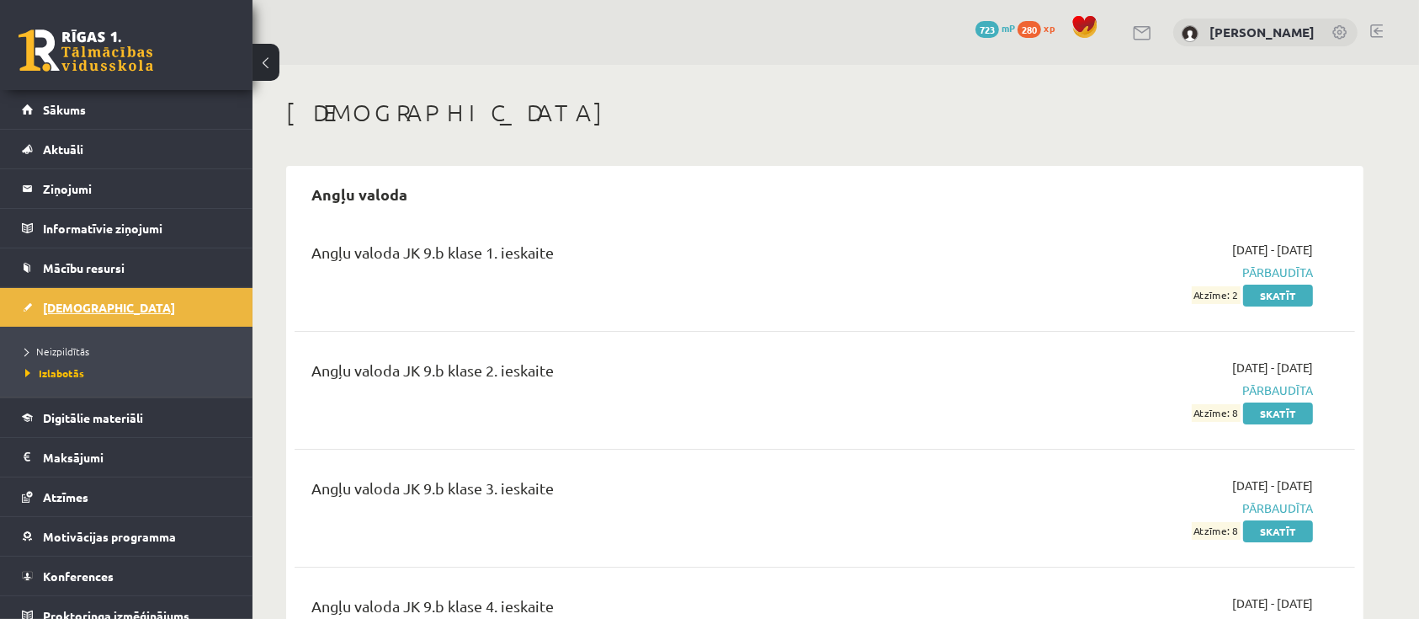
click at [66, 298] on link "[DEMOGRAPHIC_DATA]" at bounding box center [127, 307] width 210 height 39
